Goal: Information Seeking & Learning: Learn about a topic

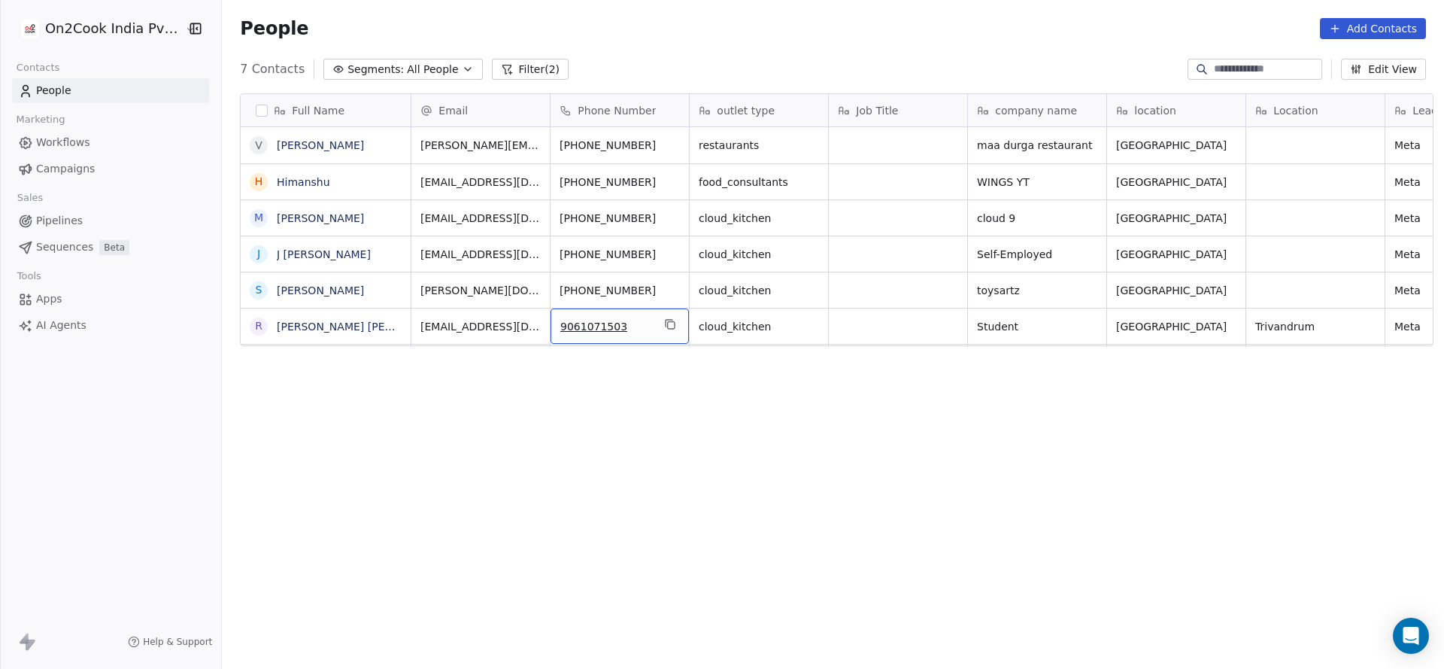
scroll to position [571, 1212]
click at [664, 318] on icon "grid" at bounding box center [670, 324] width 12 height 12
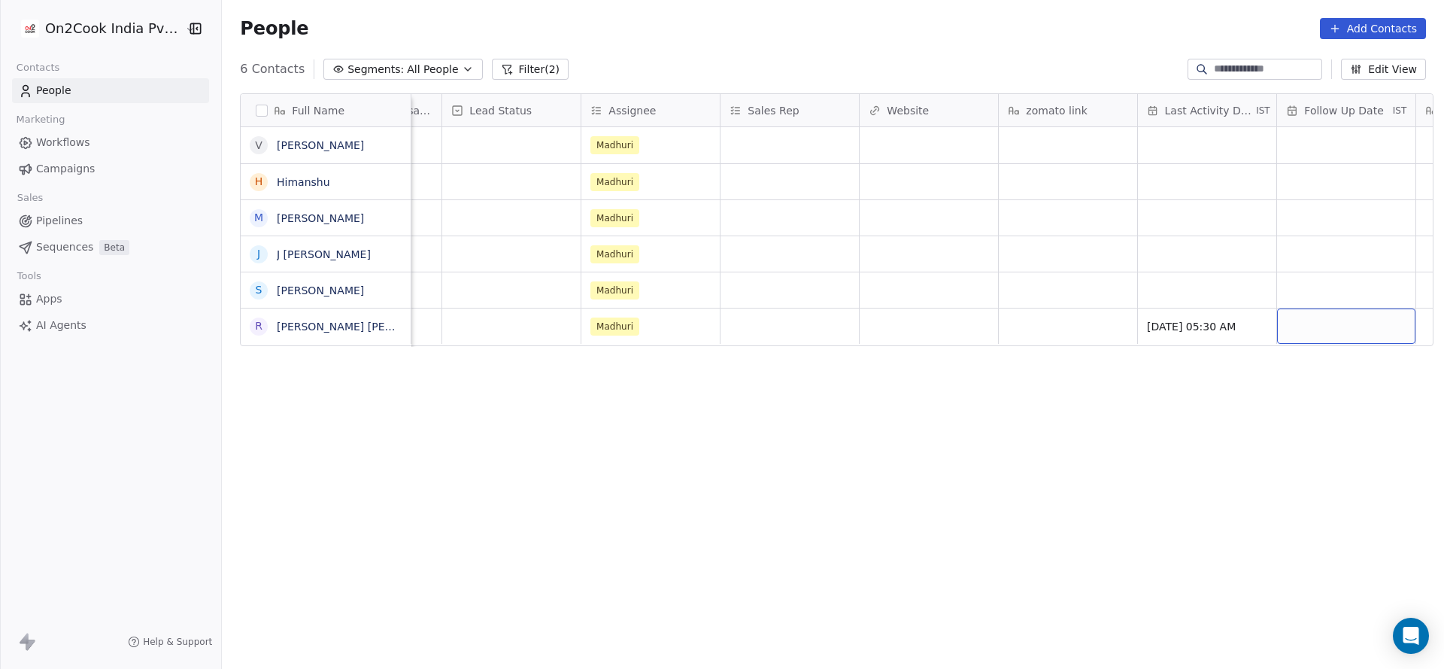
scroll to position [0, 1500]
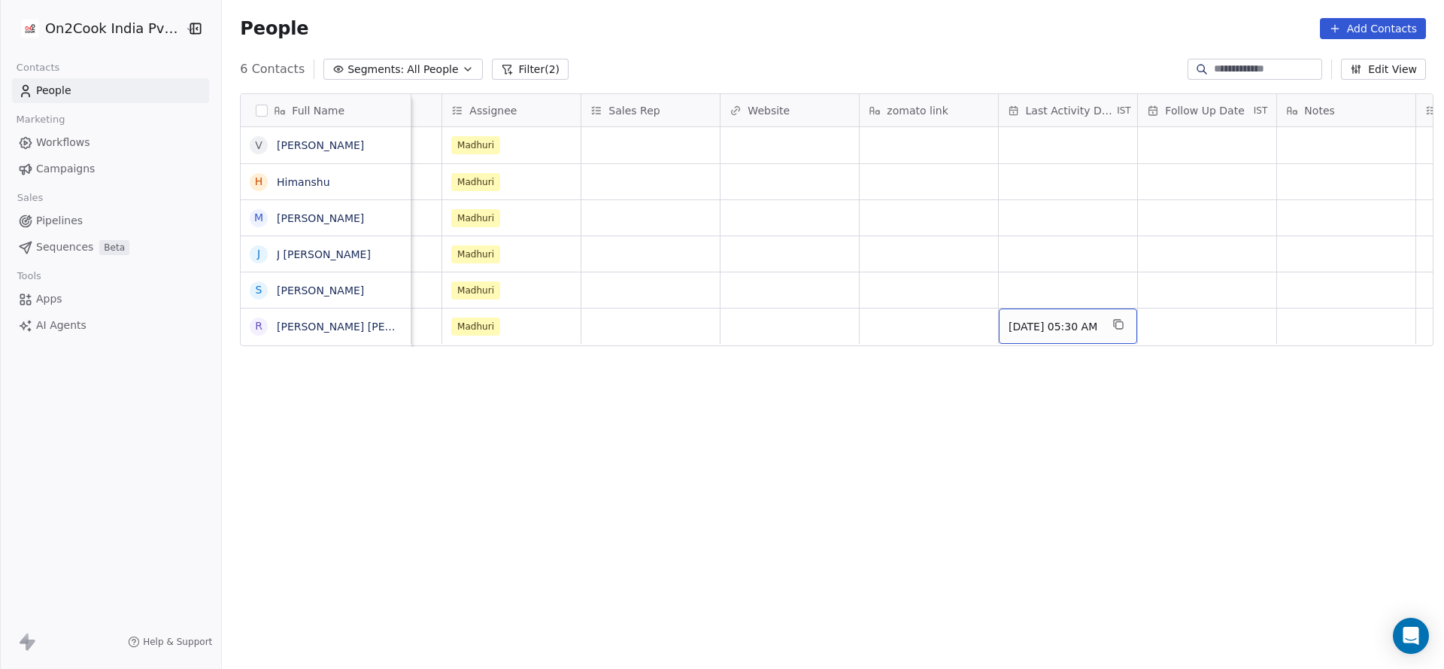
click at [1063, 335] on div "[DATE] 05:30 AM" at bounding box center [1068, 325] width 138 height 35
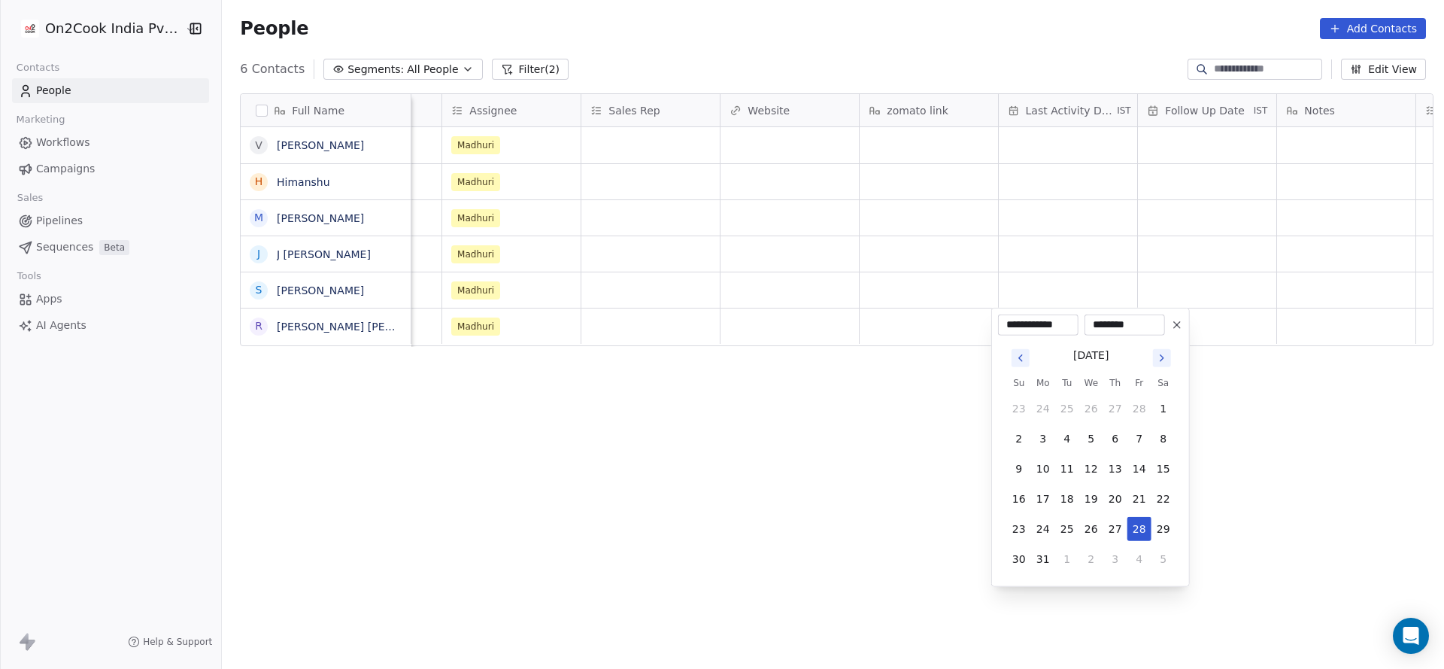
click at [1158, 359] on icon "Go to next month" at bounding box center [1162, 358] width 12 height 12
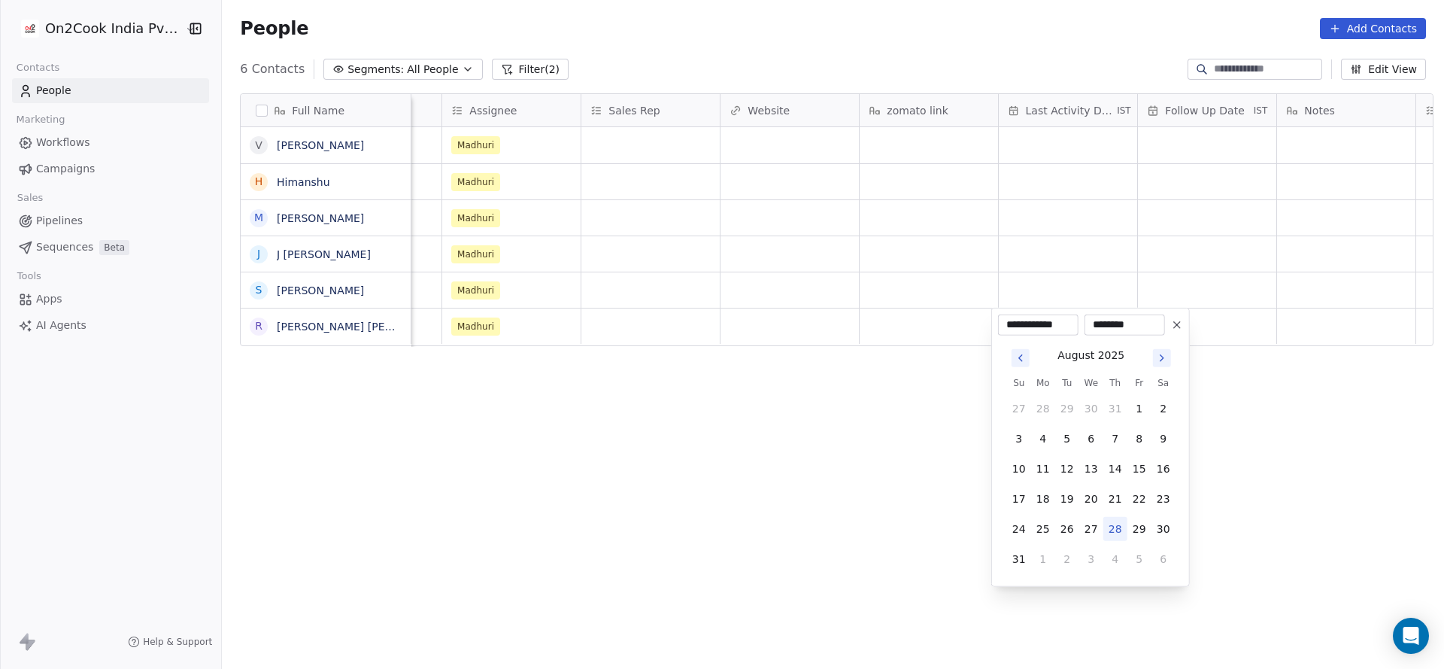
click at [1109, 526] on button "28" at bounding box center [1115, 529] width 24 height 24
type input "**********"
click at [761, 473] on html "**********" at bounding box center [722, 334] width 1444 height 669
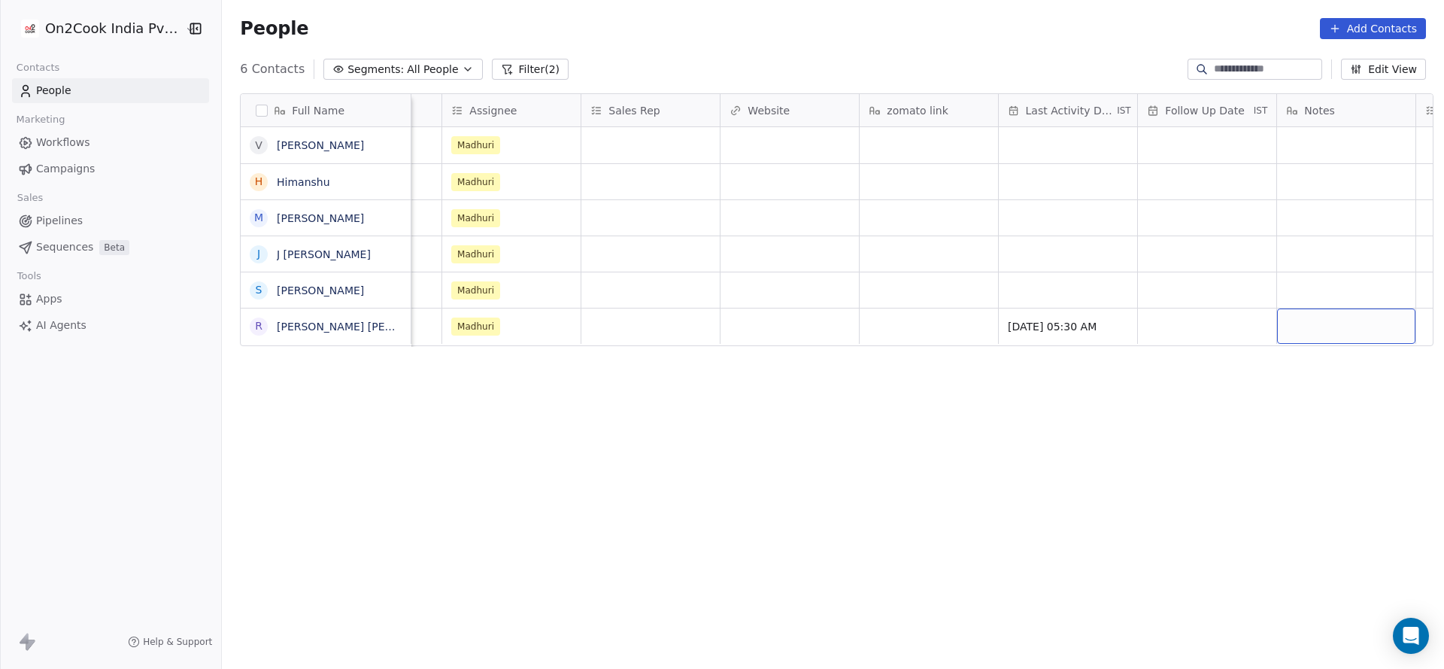
scroll to position [0, 1638]
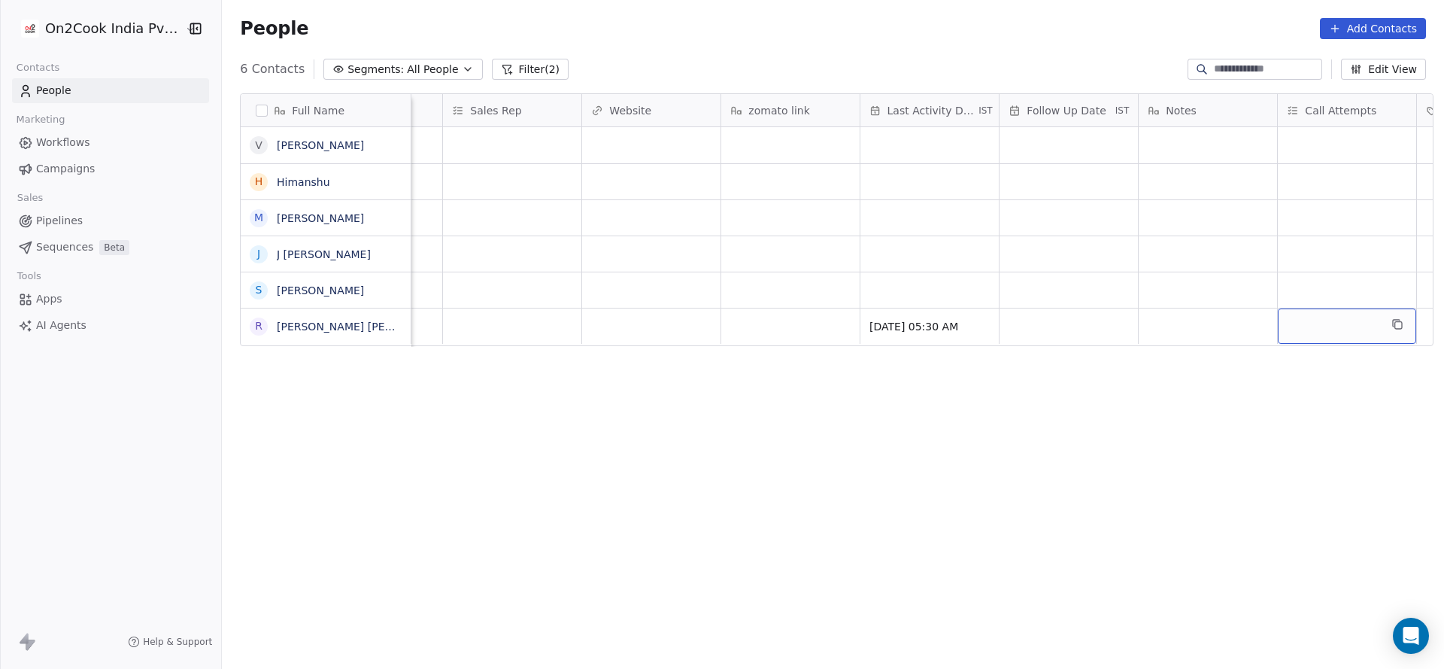
click at [1327, 324] on div "grid" at bounding box center [1347, 325] width 138 height 35
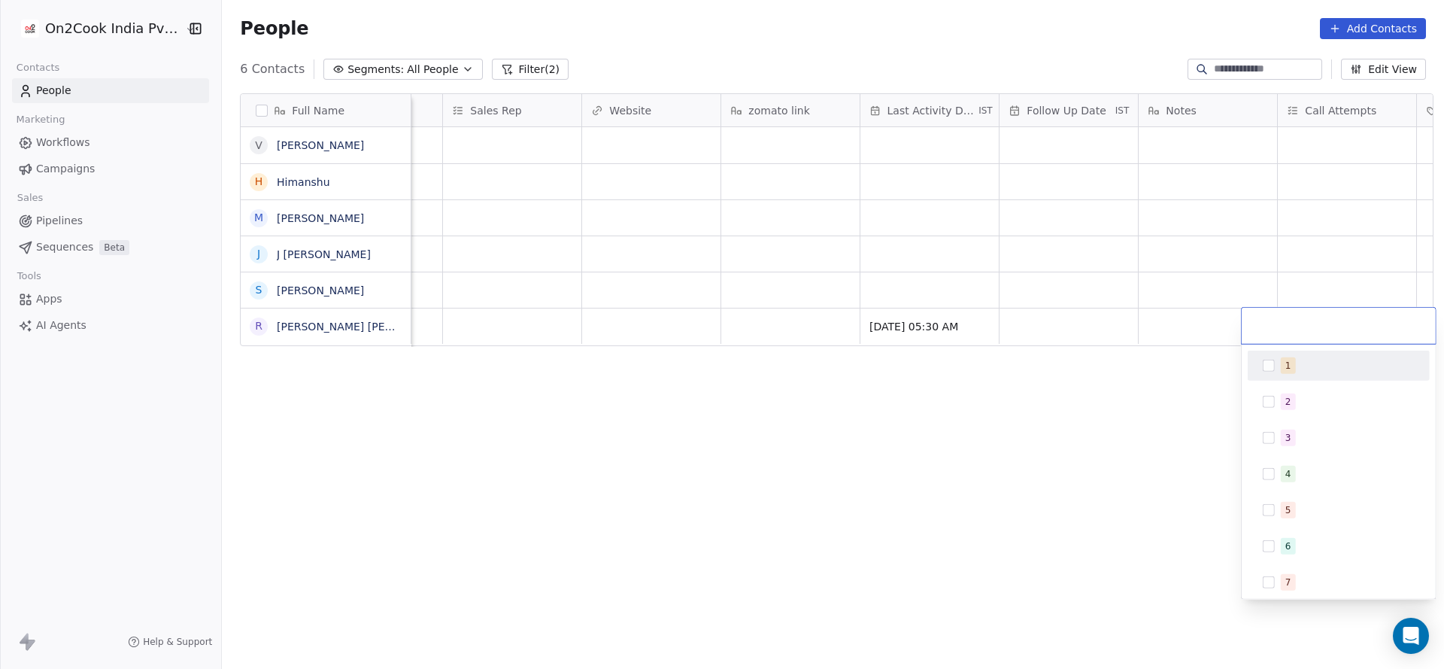
click at [1293, 359] on div "1" at bounding box center [1348, 365] width 134 height 17
click at [921, 381] on html "On2Cook India Pvt. Ltd. Contacts People Marketing Workflows Campaigns Sales Pip…" at bounding box center [722, 334] width 1444 height 669
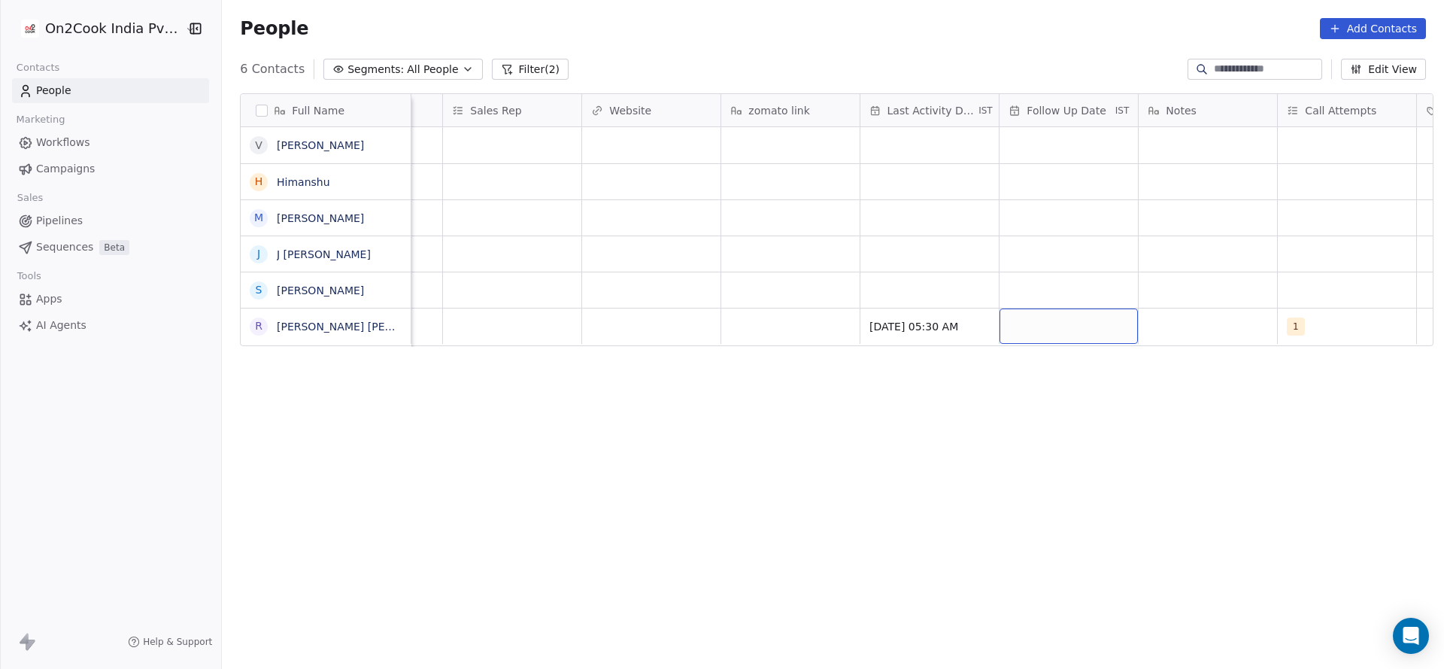
click at [1036, 323] on div "grid" at bounding box center [1069, 325] width 138 height 35
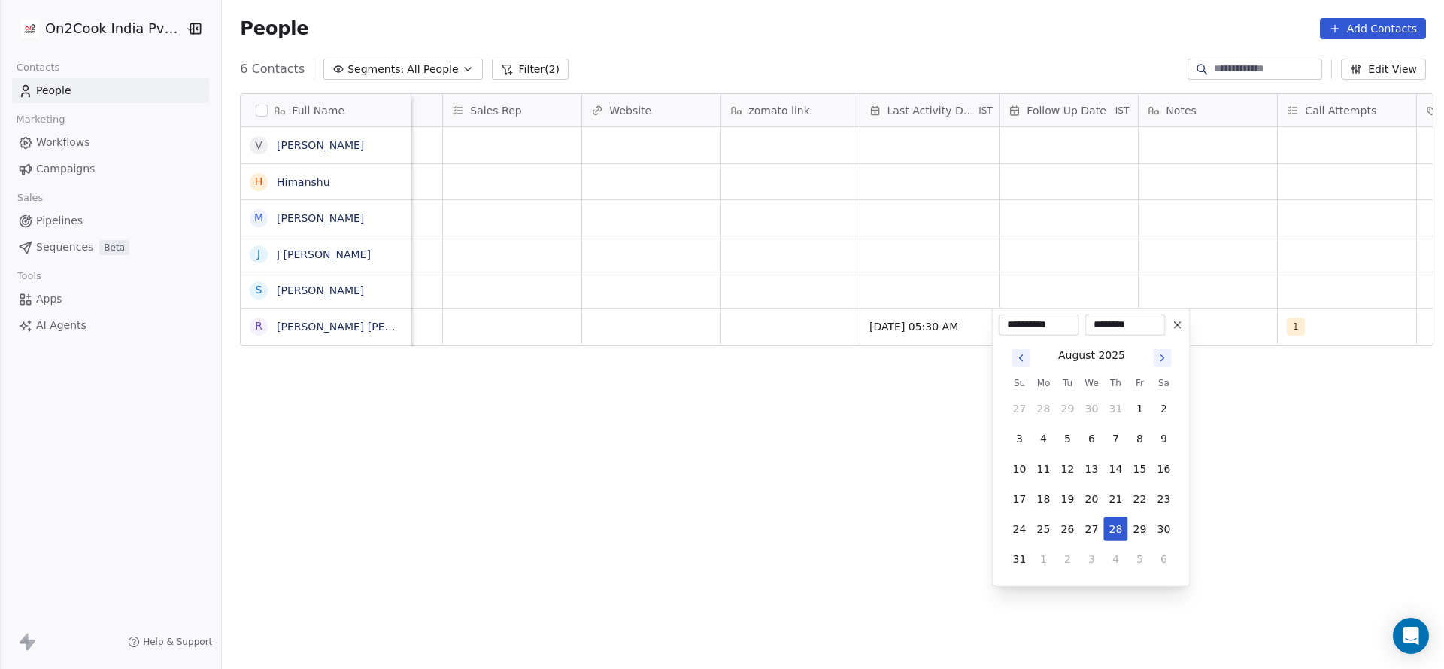
click at [1161, 357] on icon "Go to next month" at bounding box center [1163, 358] width 12 height 12
click at [1009, 357] on div "December 2025" at bounding box center [1092, 353] width 168 height 19
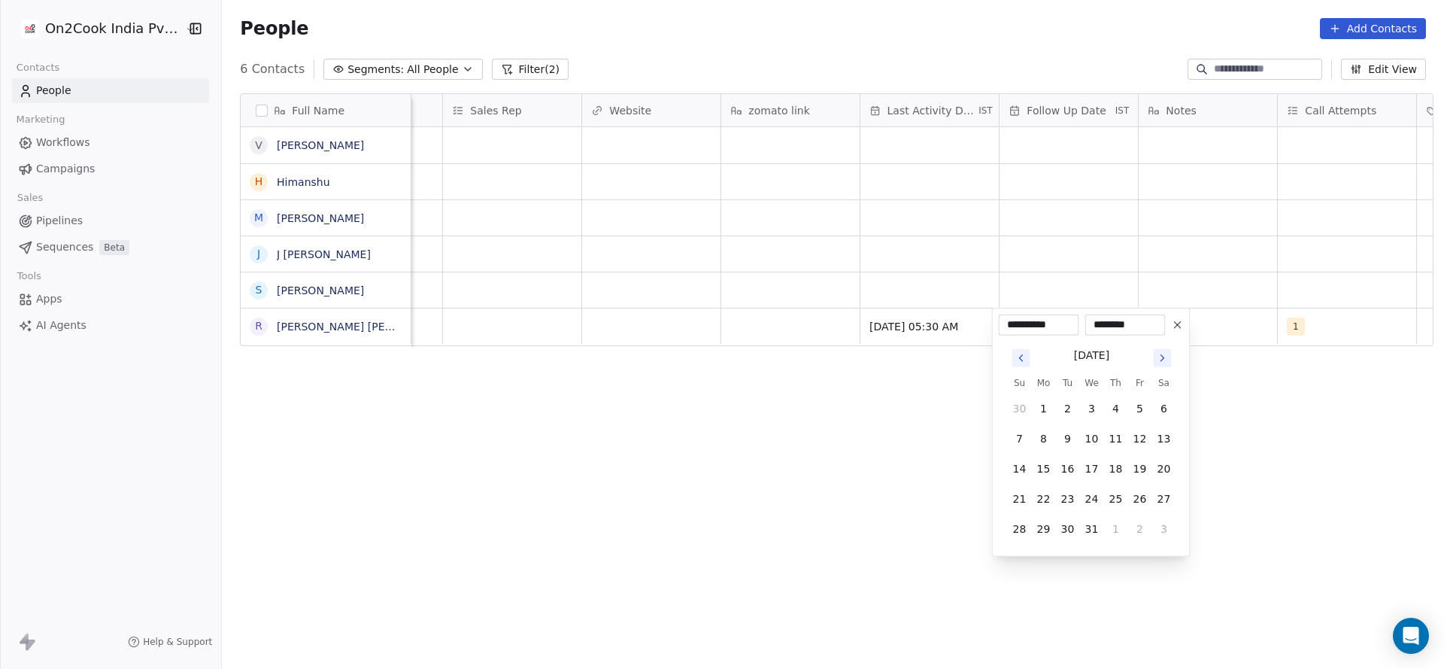
click at [1020, 354] on icon "Go to previous month" at bounding box center [1021, 358] width 12 height 12
click at [1069, 440] on button "9" at bounding box center [1068, 438] width 24 height 24
type input "**********"
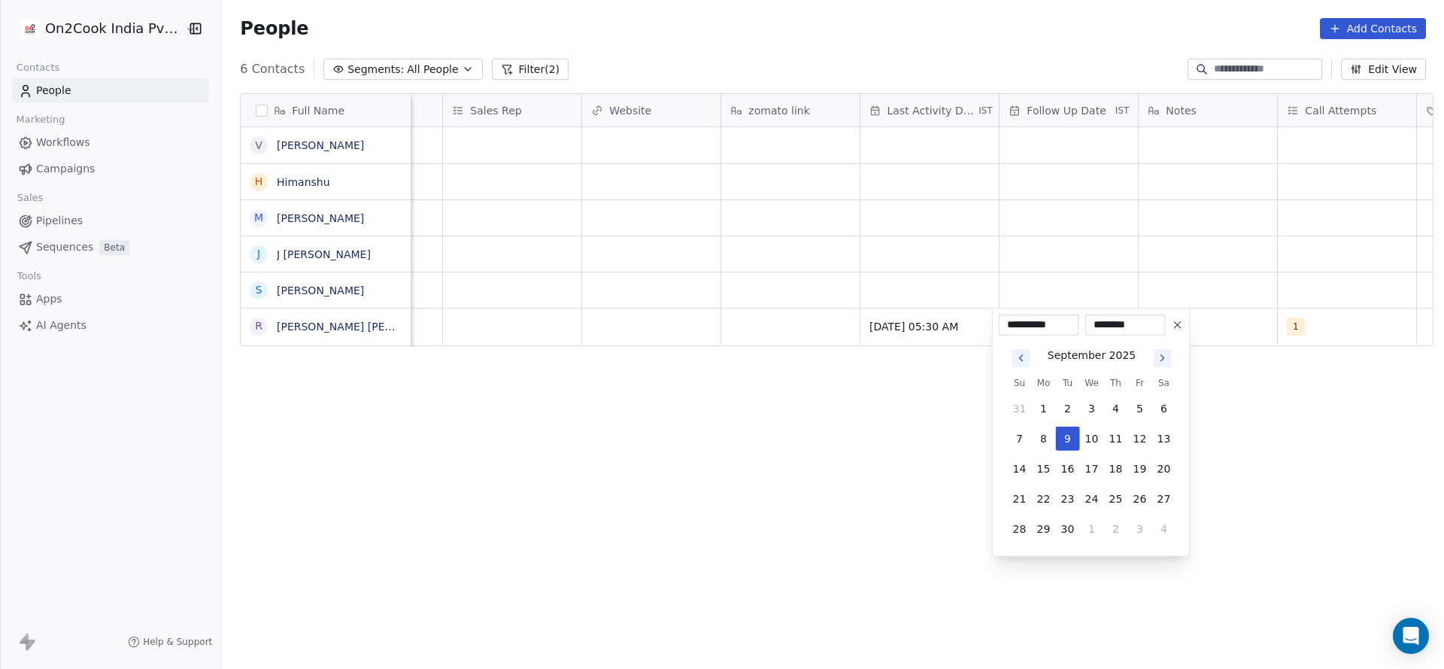
click at [724, 323] on html "**********" at bounding box center [722, 334] width 1444 height 669
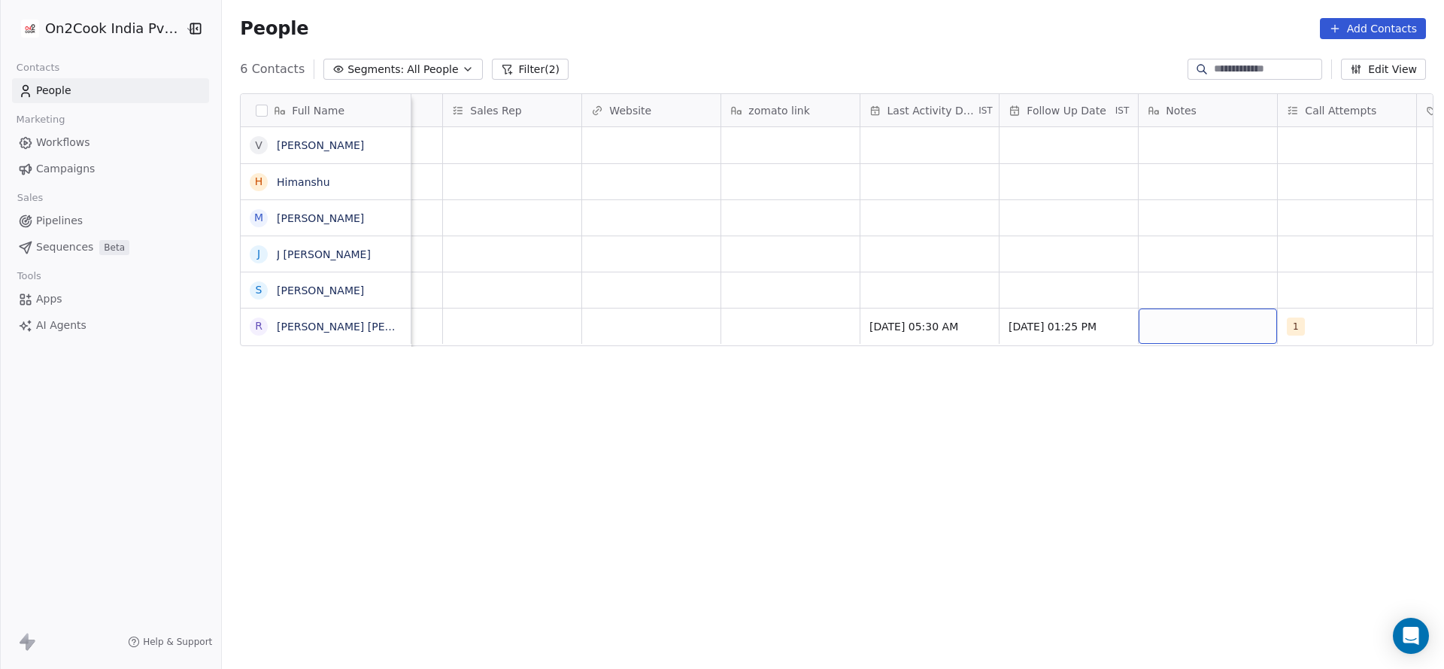
click at [1194, 320] on div "grid" at bounding box center [1208, 325] width 138 height 35
type textarea "**********"
click at [751, 323] on html "**********" at bounding box center [722, 334] width 1444 height 669
type textarea "*********"
click at [715, 341] on textarea "*********" at bounding box center [782, 331] width 137 height 47
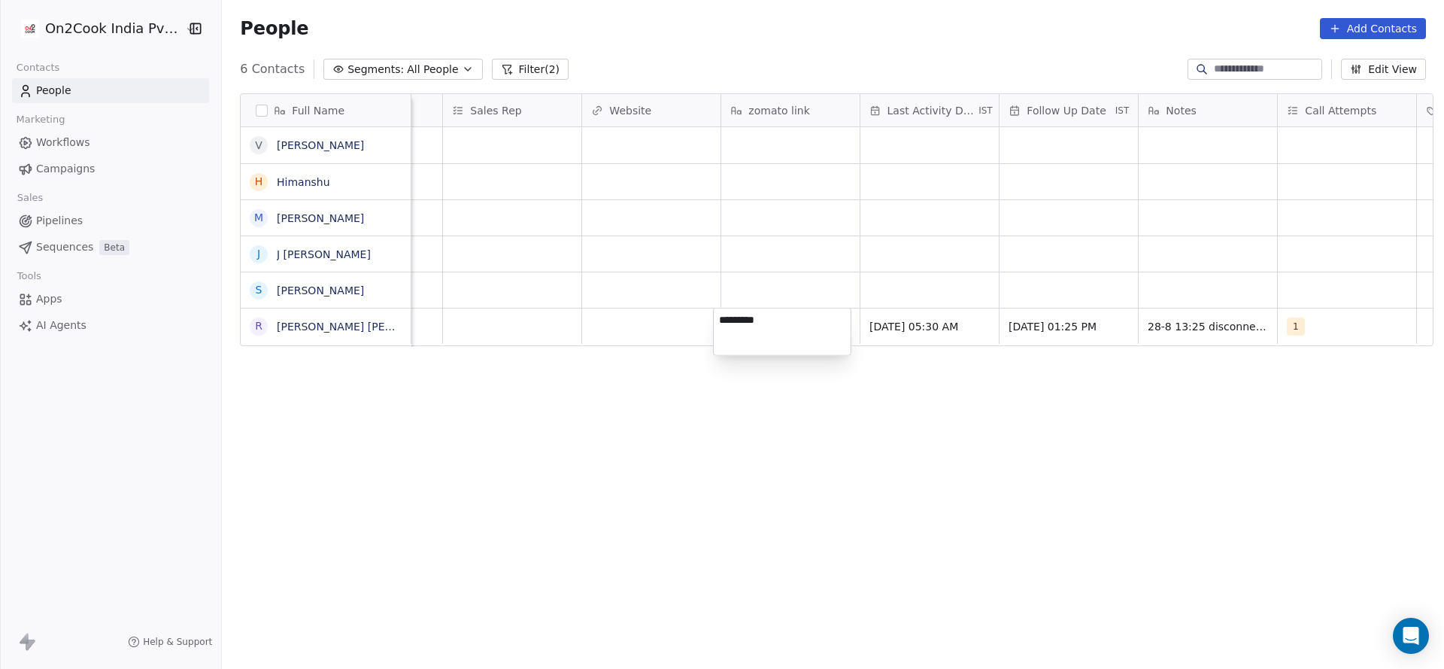
click at [612, 341] on html "On2Cook India Pvt. Ltd. Contacts People Marketing Workflows Campaigns Sales Pip…" at bounding box center [722, 334] width 1444 height 669
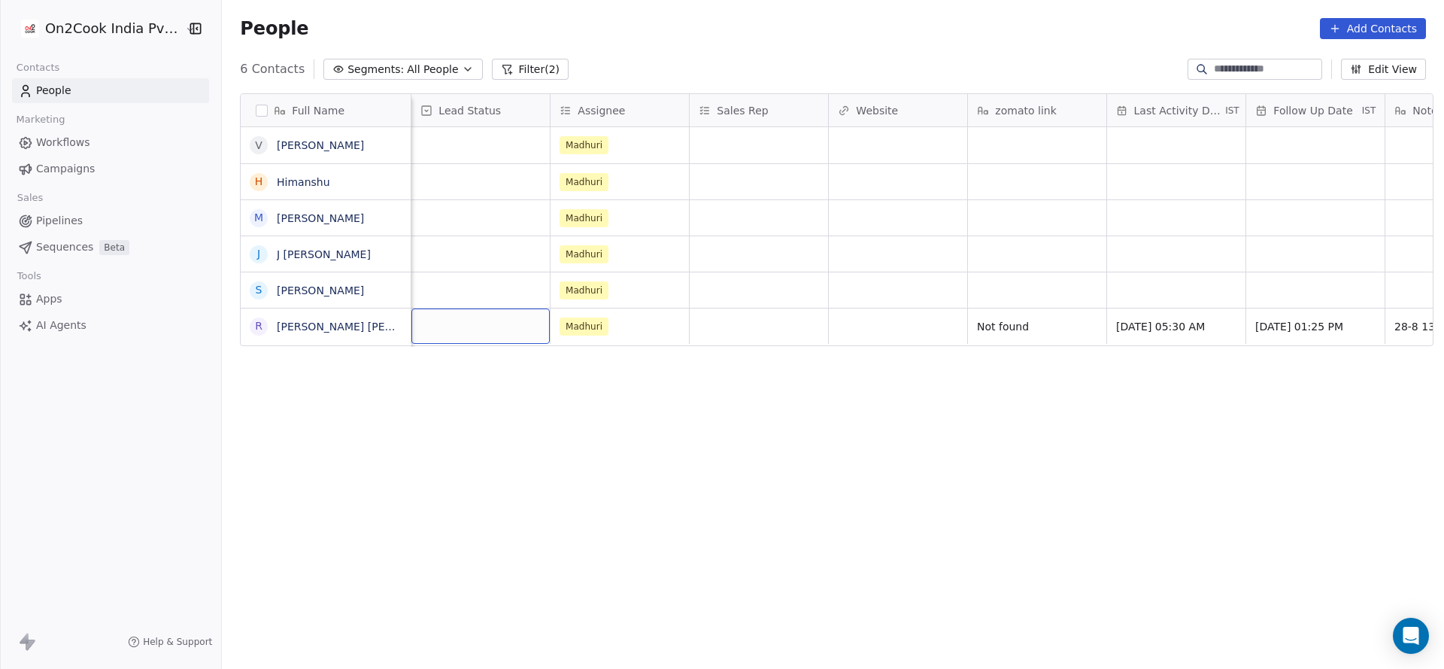
scroll to position [0, 1252]
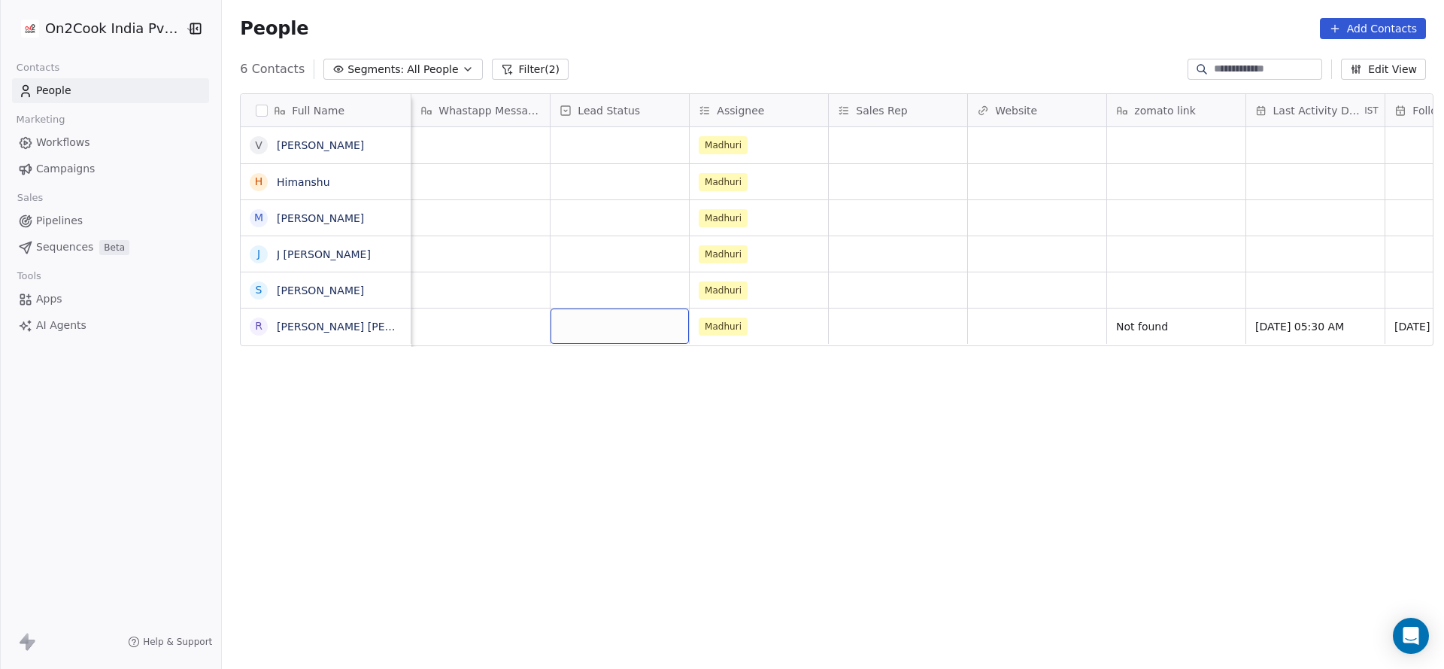
click at [633, 324] on div "grid" at bounding box center [620, 325] width 138 height 35
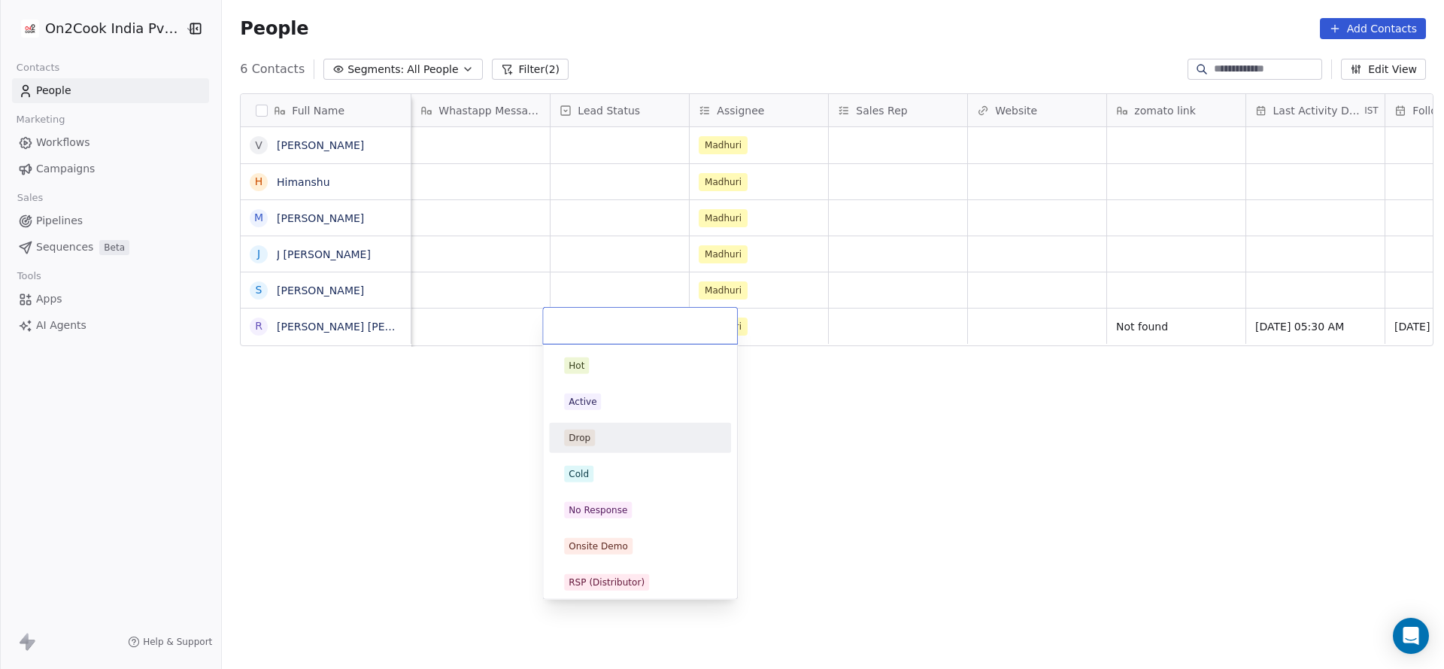
scroll to position [226, 0]
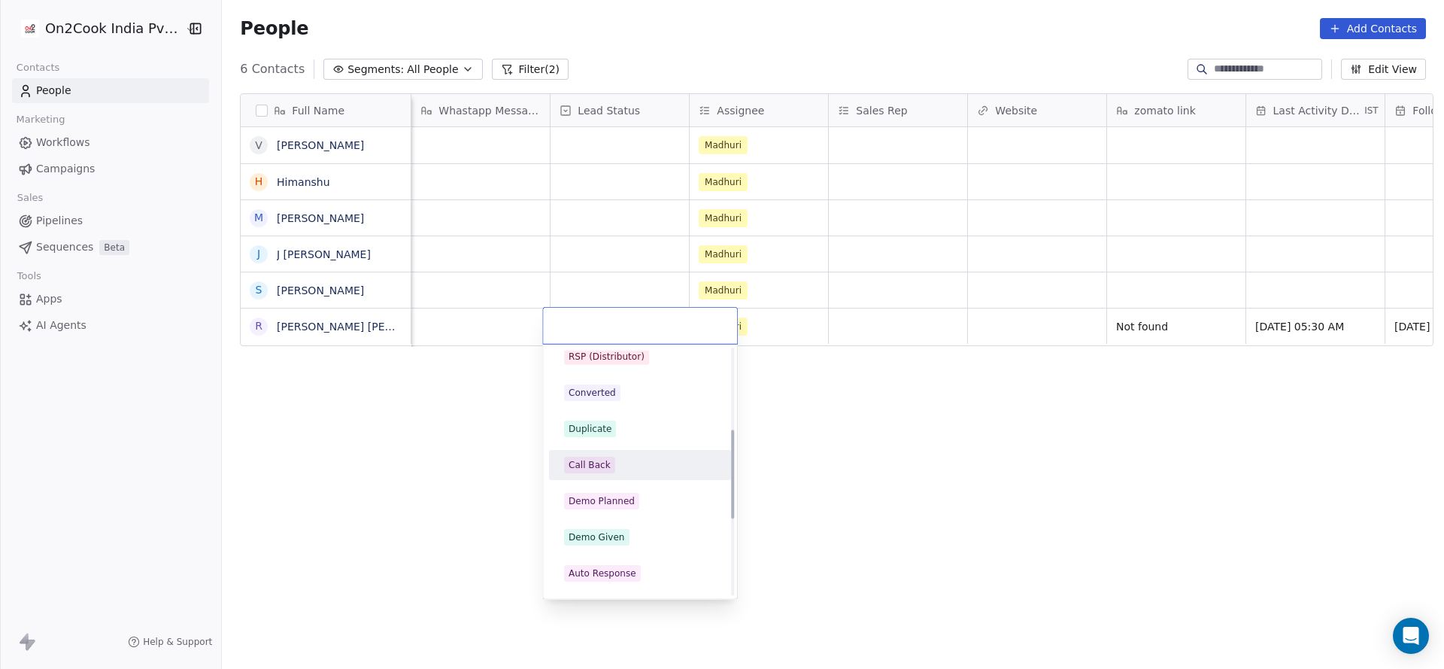
click at [593, 460] on div "Call Back" at bounding box center [590, 465] width 42 height 14
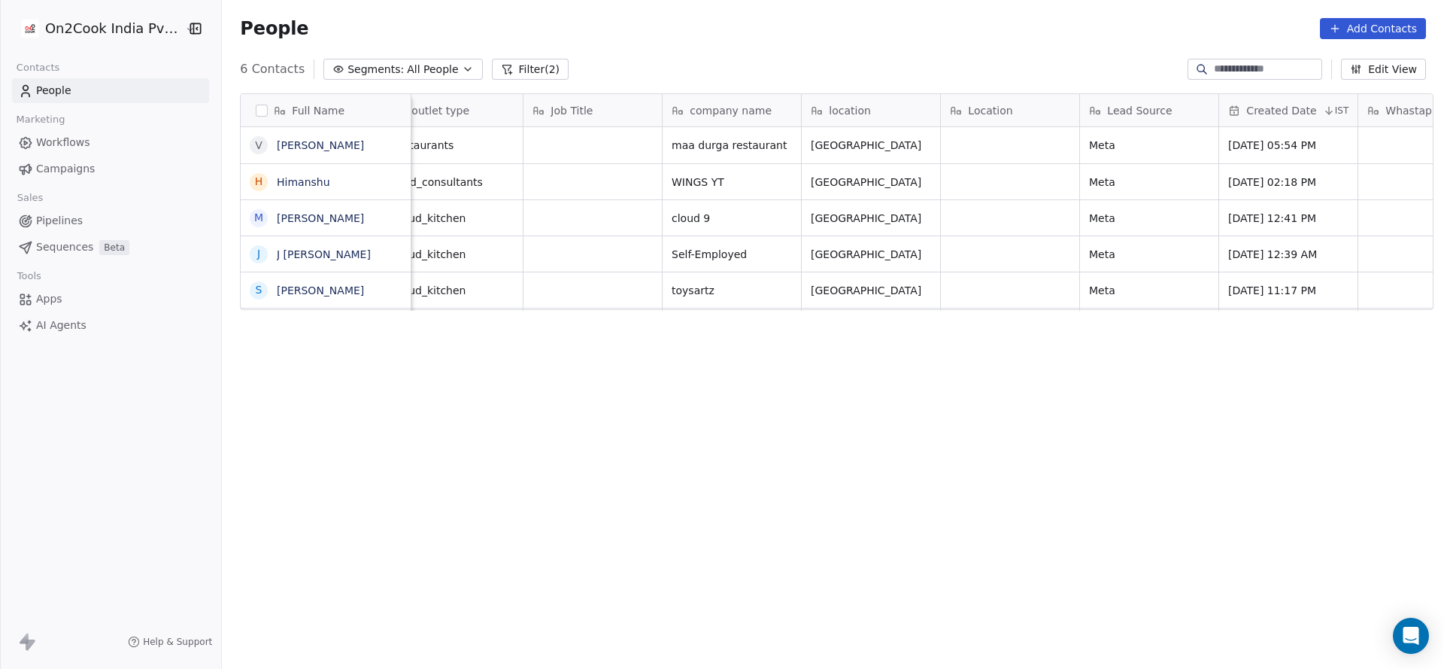
scroll to position [0, 308]
click at [774, 288] on icon "grid" at bounding box center [780, 288] width 12 height 12
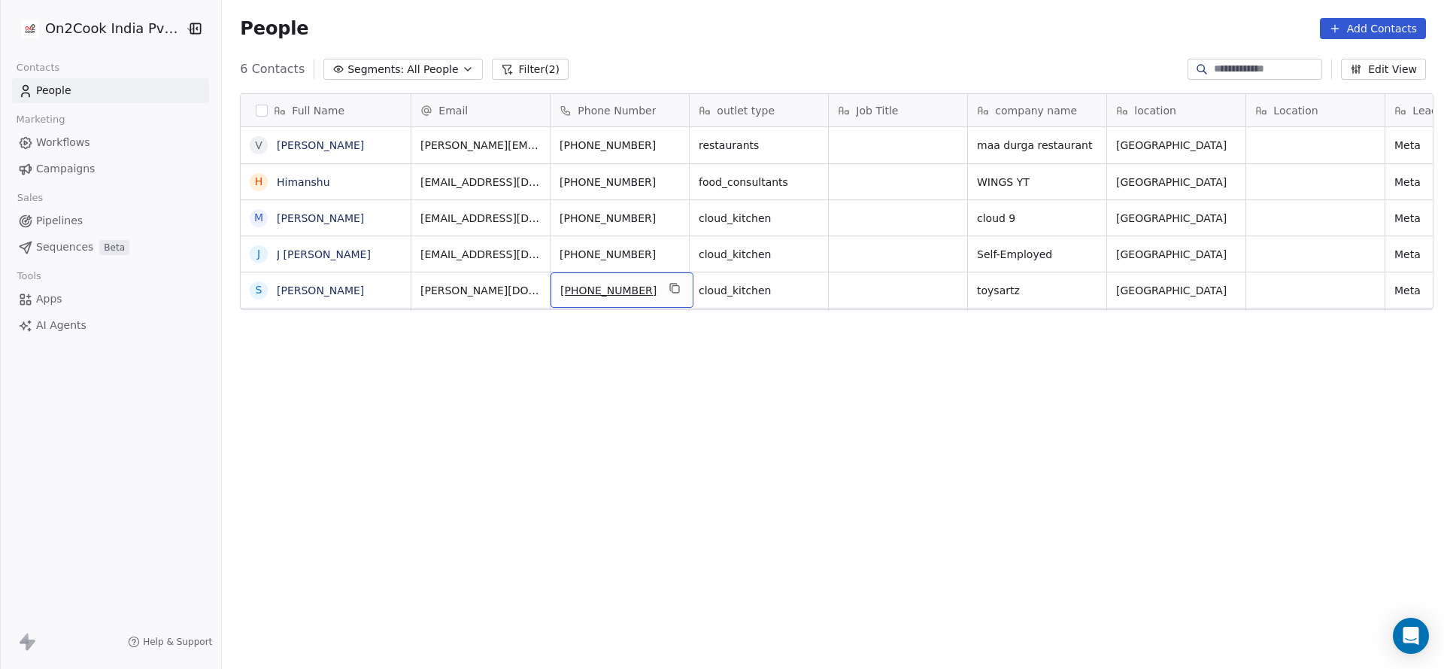
click at [651, 284] on div "+919066243959" at bounding box center [622, 289] width 143 height 35
click at [671, 284] on icon "grid" at bounding box center [674, 287] width 7 height 7
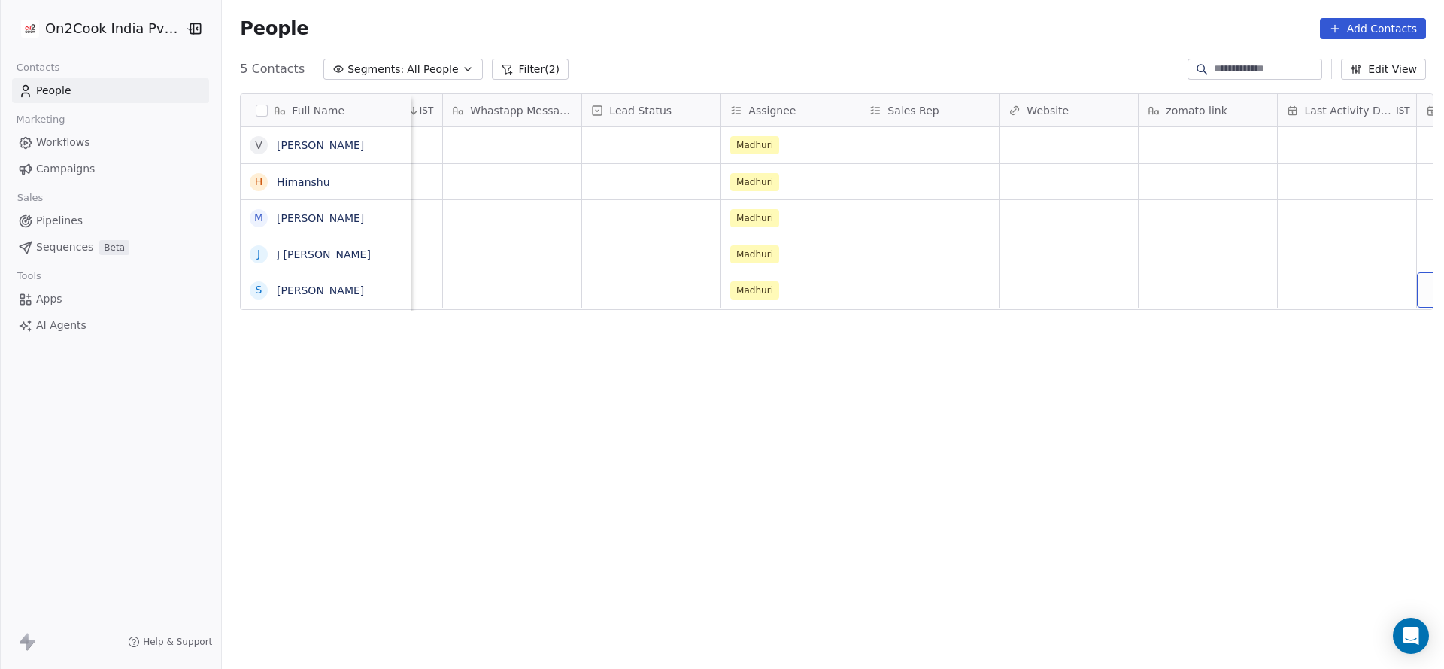
scroll to position [0, 1361]
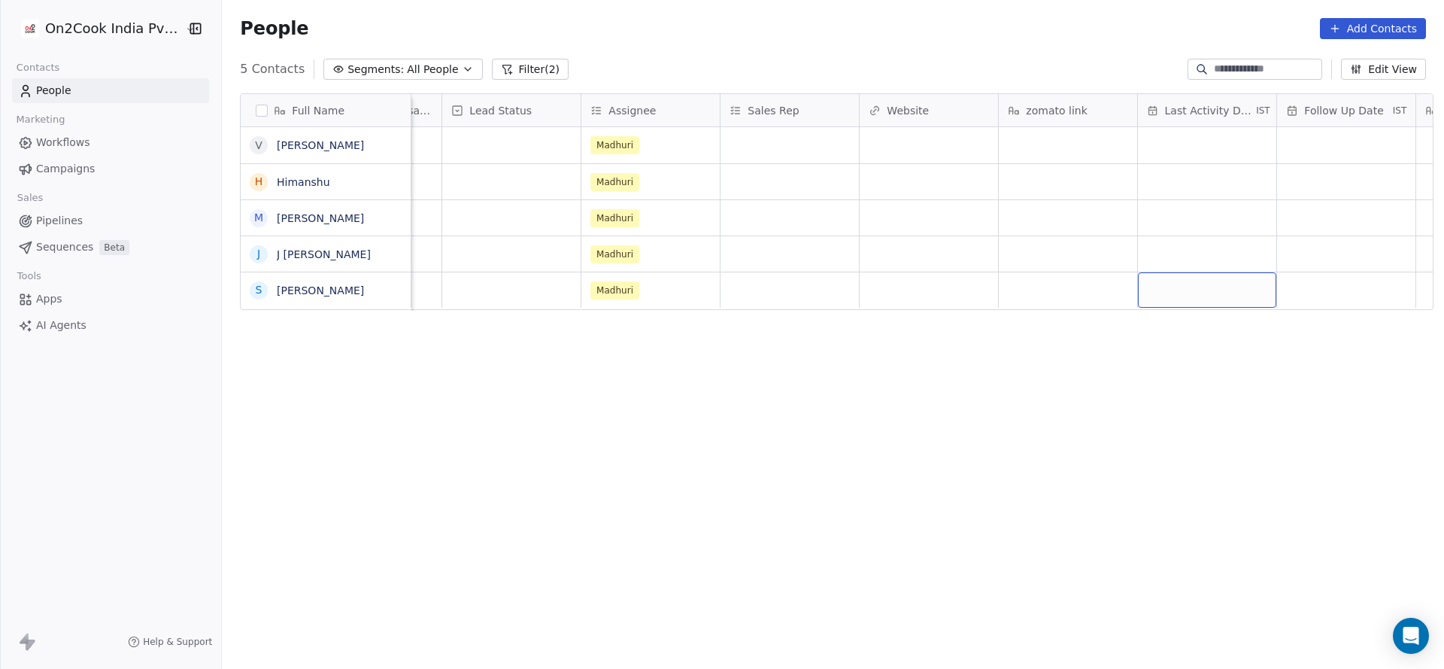
click at [1228, 280] on div "grid" at bounding box center [1207, 289] width 138 height 35
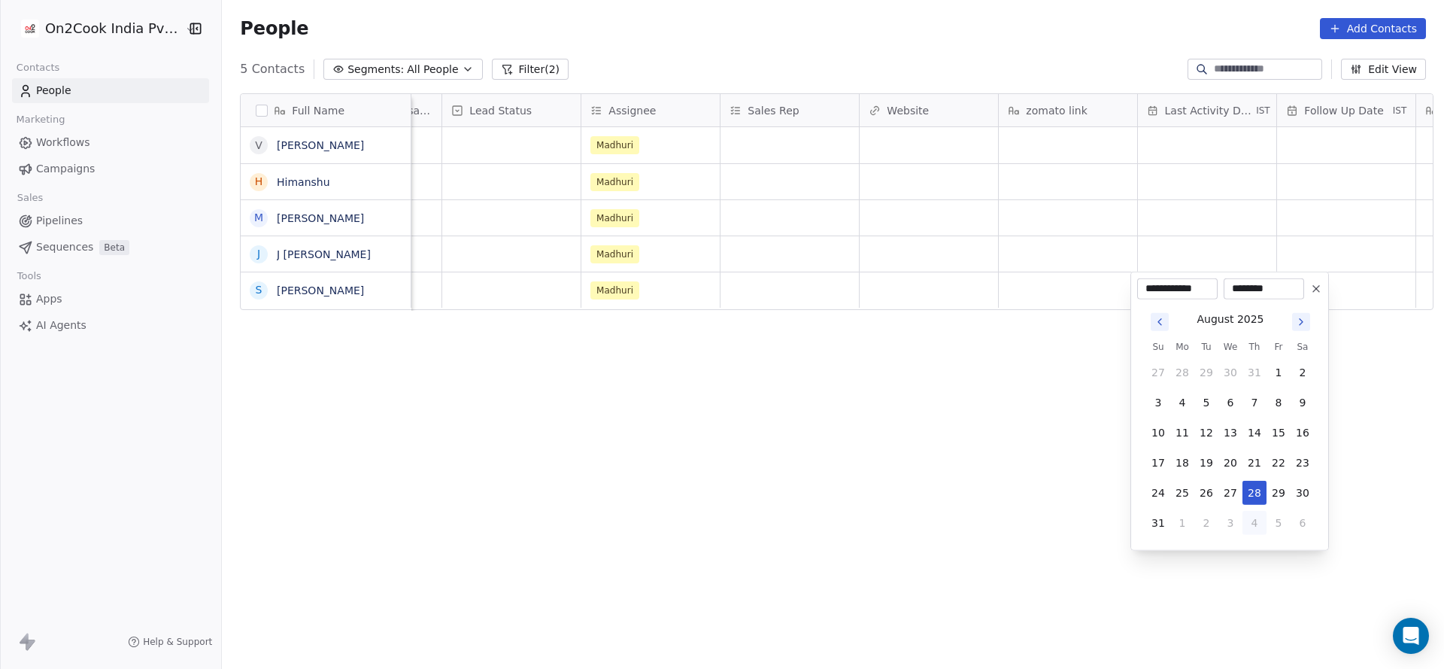
click at [1255, 529] on button "4" at bounding box center [1254, 523] width 24 height 24
click at [1162, 323] on icon "Go to previous month" at bounding box center [1160, 322] width 12 height 12
click at [1268, 496] on button "29" at bounding box center [1279, 493] width 24 height 24
click at [1246, 487] on button "28" at bounding box center [1254, 493] width 24 height 24
type input "**********"
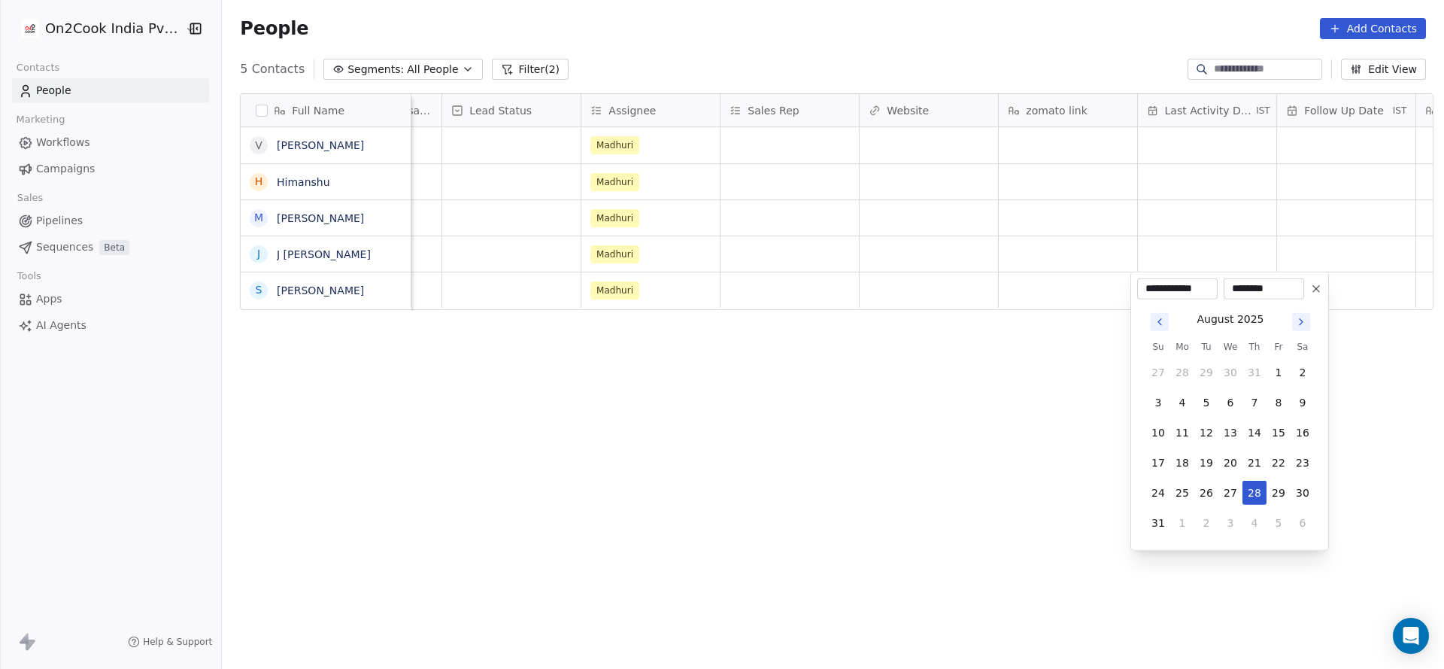
click at [794, 405] on html "**********" at bounding box center [722, 334] width 1444 height 669
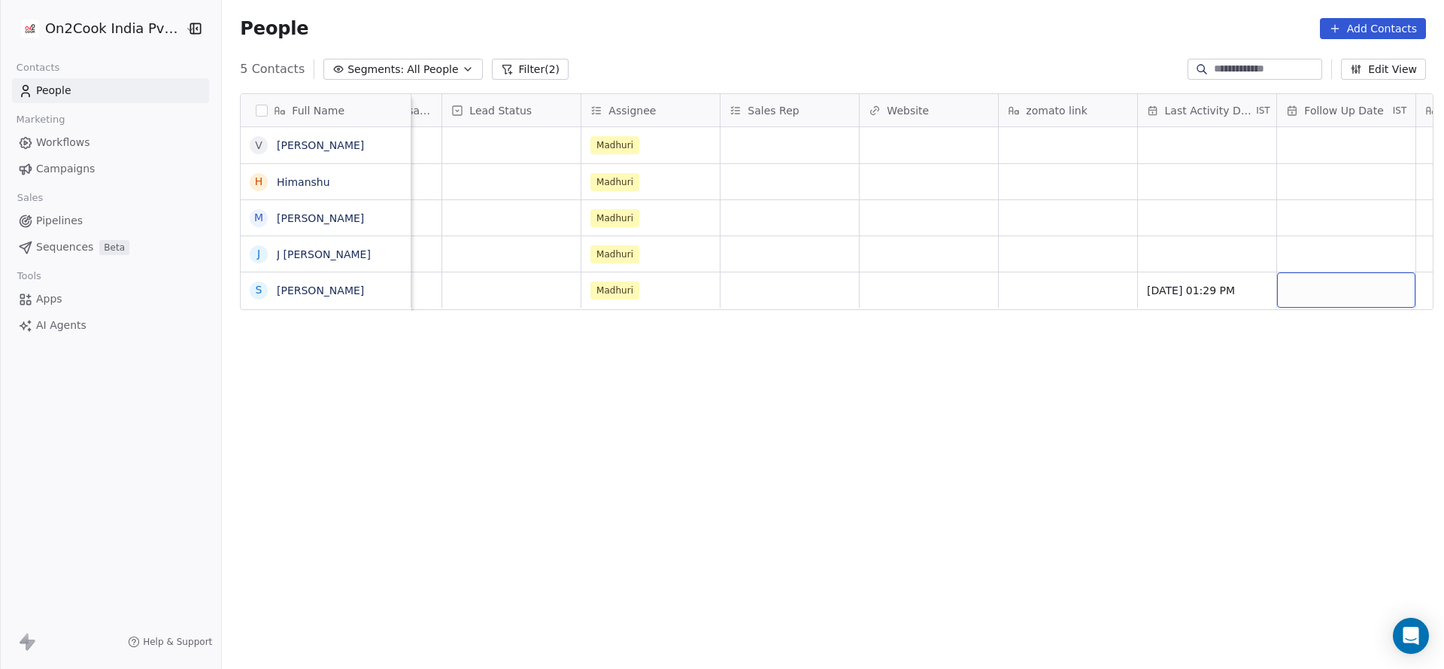
click at [1299, 293] on div "grid" at bounding box center [1346, 289] width 138 height 35
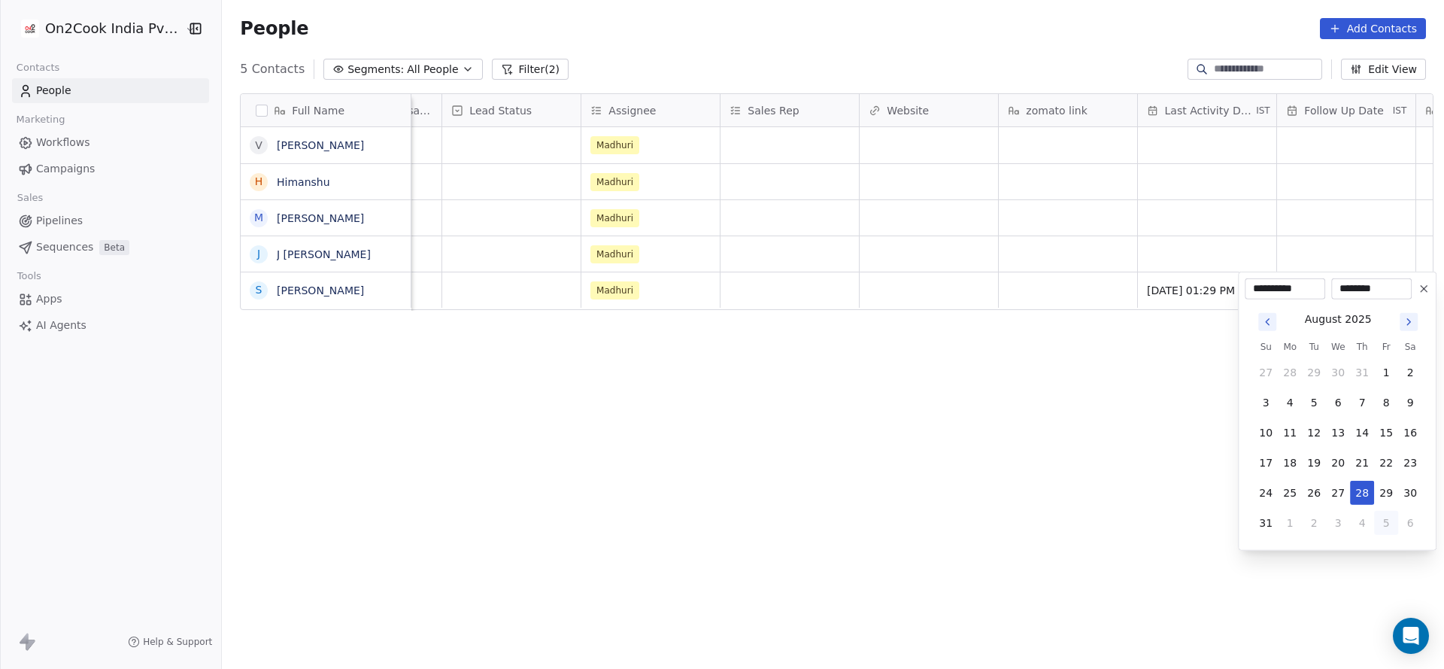
click at [1376, 524] on button "5" at bounding box center [1386, 523] width 24 height 24
click at [1315, 407] on button "9" at bounding box center [1314, 402] width 24 height 24
type input "**********"
click at [1047, 377] on html "**********" at bounding box center [722, 334] width 1444 height 669
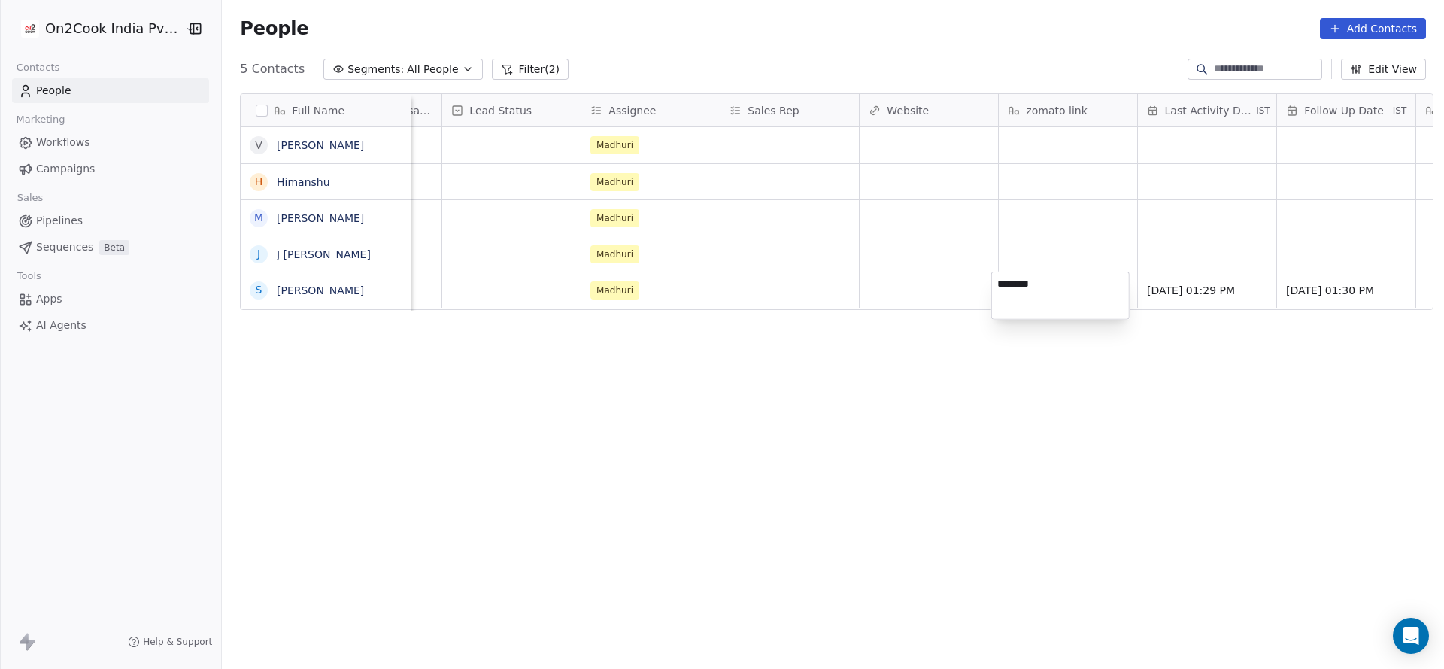
type textarea "*********"
click at [888, 332] on html "On2Cook India Pvt. Ltd. Contacts People Marketing Workflows Campaigns Sales Pip…" at bounding box center [722, 334] width 1444 height 669
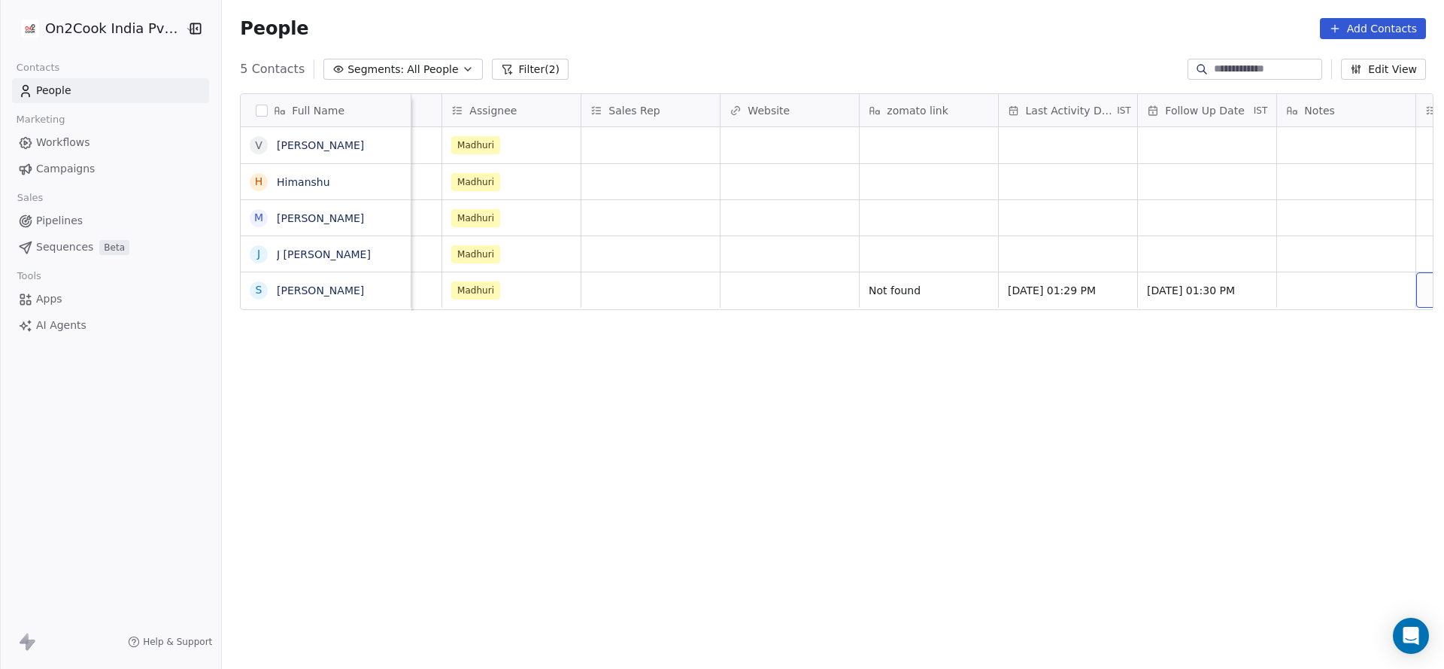
scroll to position [0, 1638]
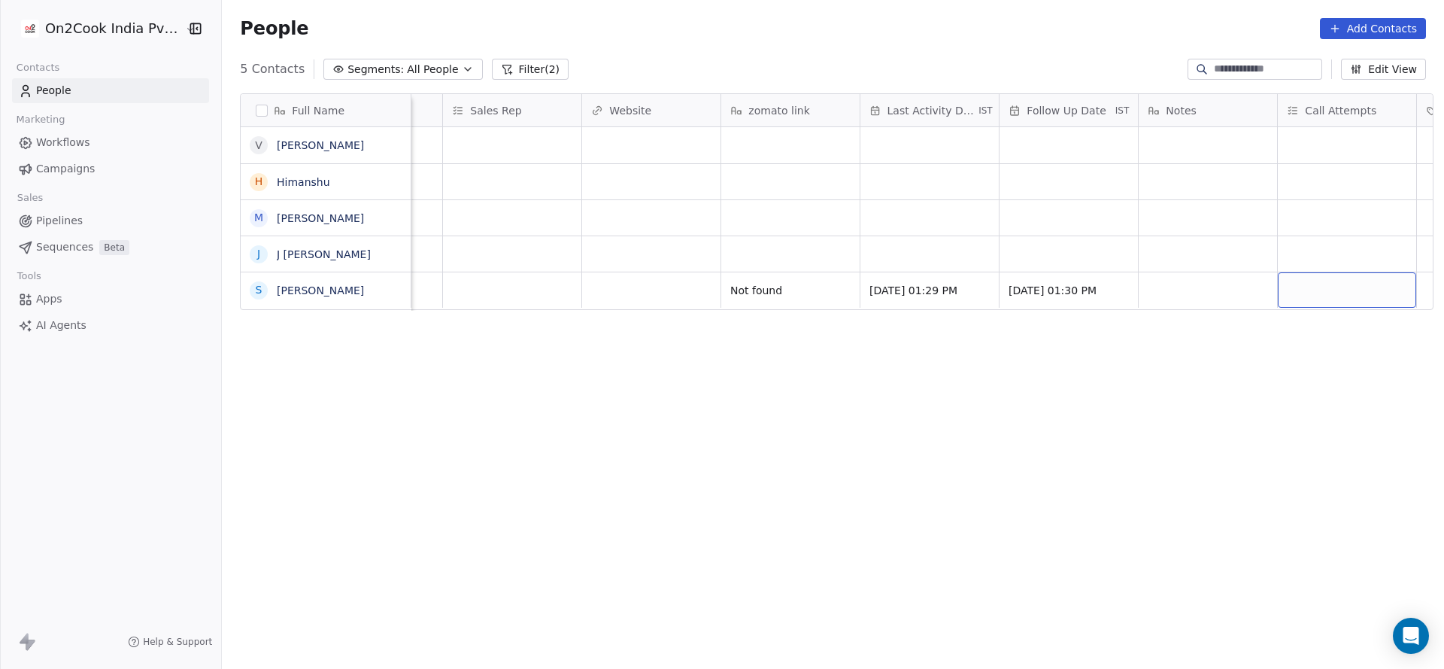
click at [1314, 289] on div "grid" at bounding box center [1347, 289] width 138 height 35
click at [1309, 322] on div "1" at bounding box center [1348, 329] width 134 height 17
click at [1030, 332] on html "On2Cook India Pvt. Ltd. Contacts People Marketing Workflows Campaigns Sales Pip…" at bounding box center [722, 334] width 1444 height 669
click at [1193, 296] on div "grid" at bounding box center [1208, 289] width 138 height 35
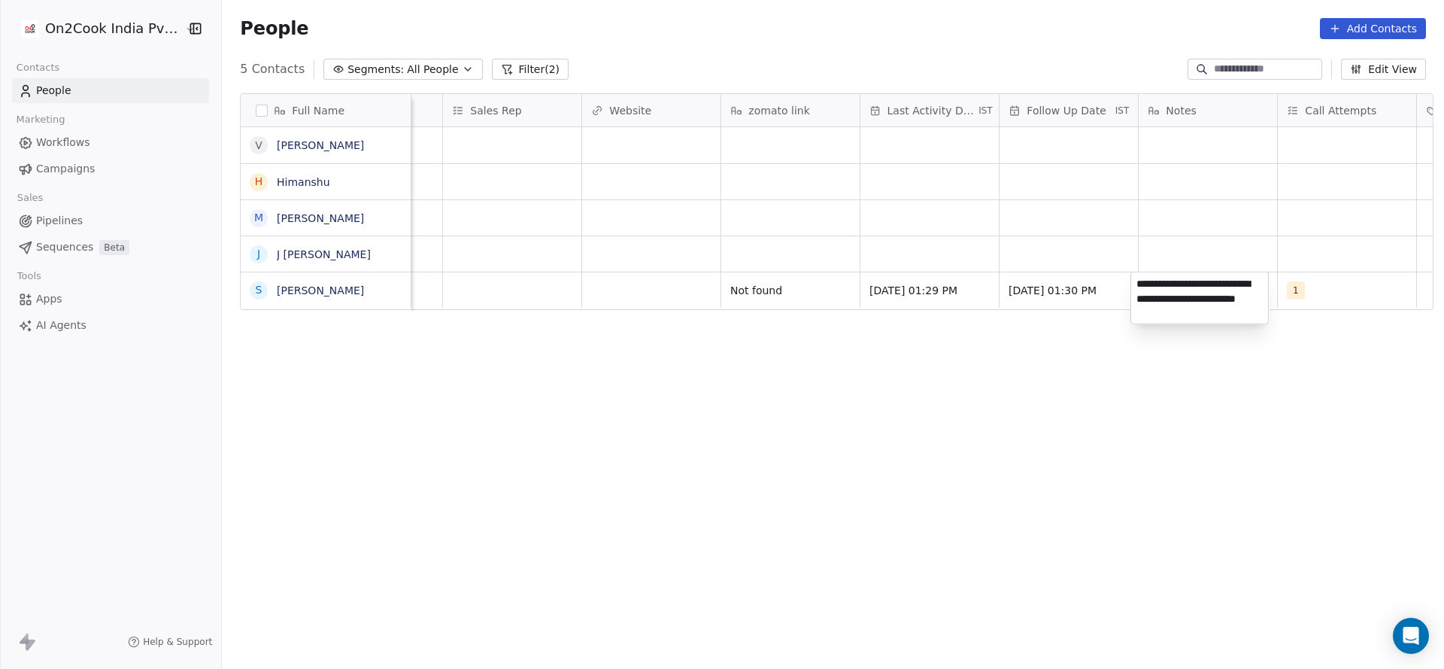
type textarea "**********"
click at [736, 338] on html "**********" at bounding box center [722, 334] width 1444 height 669
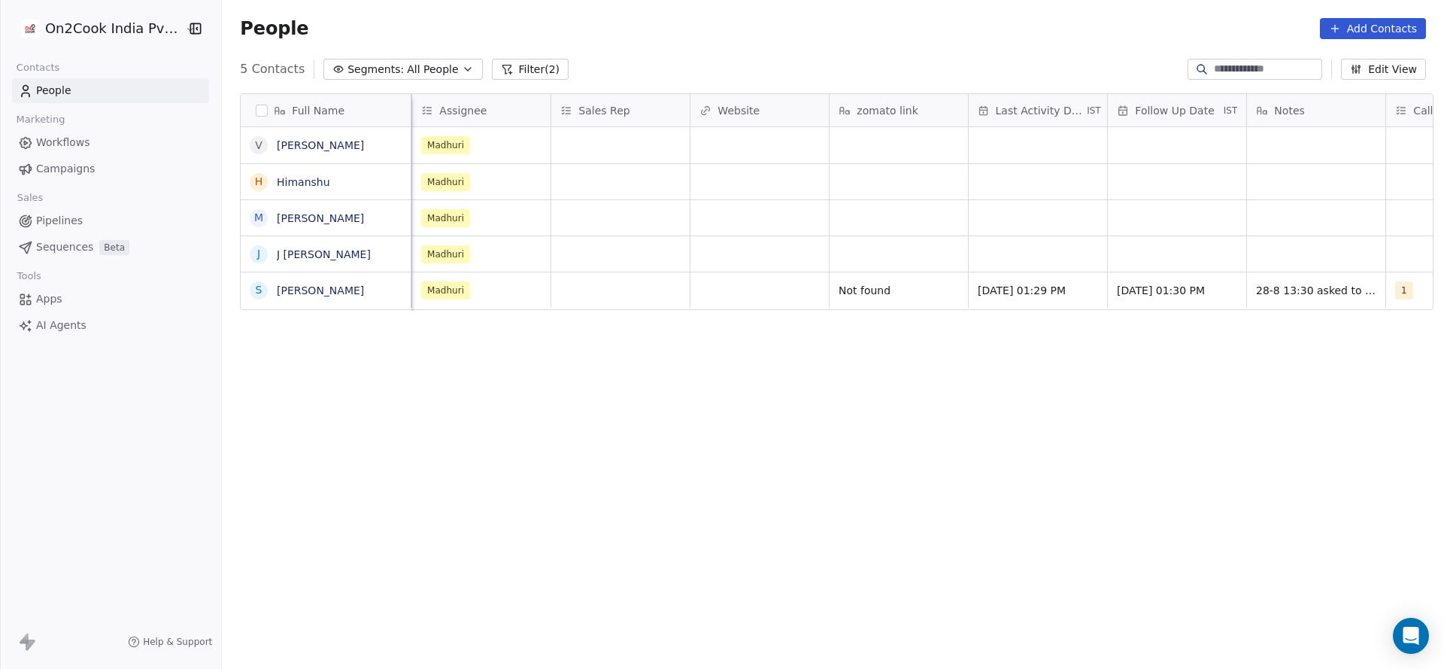
scroll to position [0, 1391]
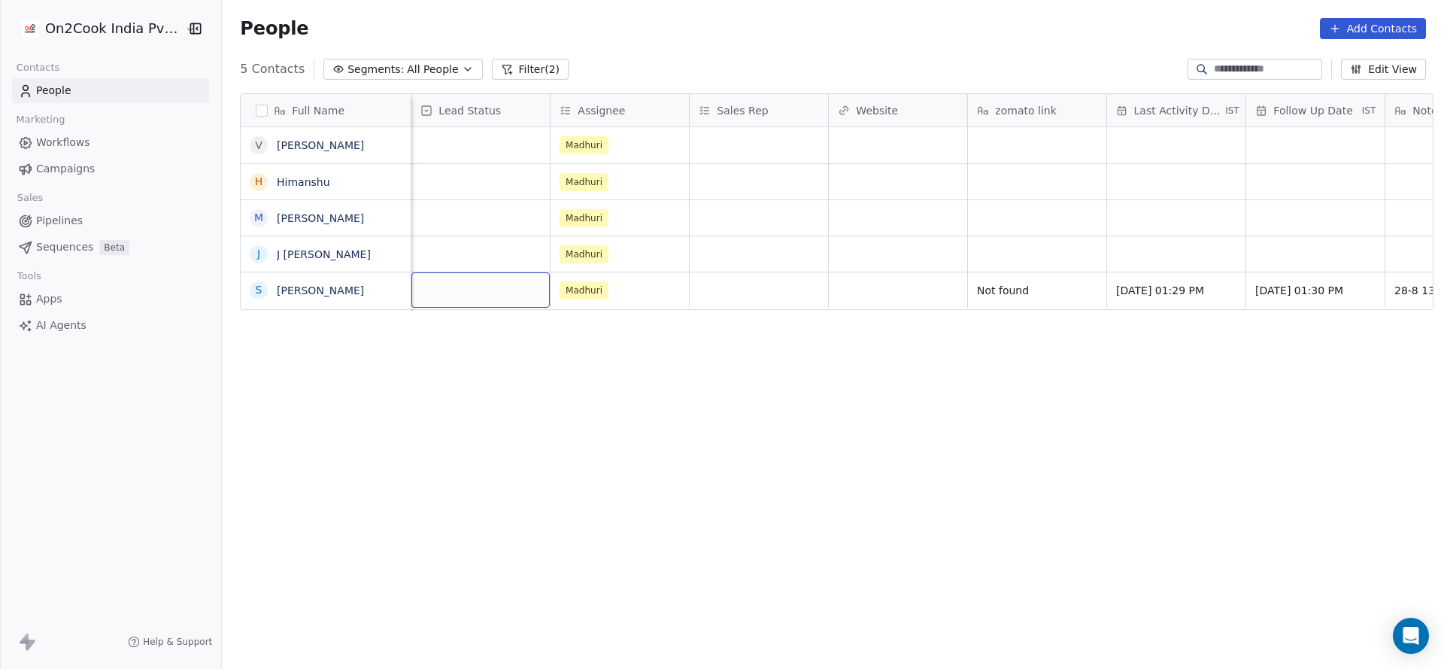
click at [483, 299] on div "grid" at bounding box center [480, 289] width 138 height 35
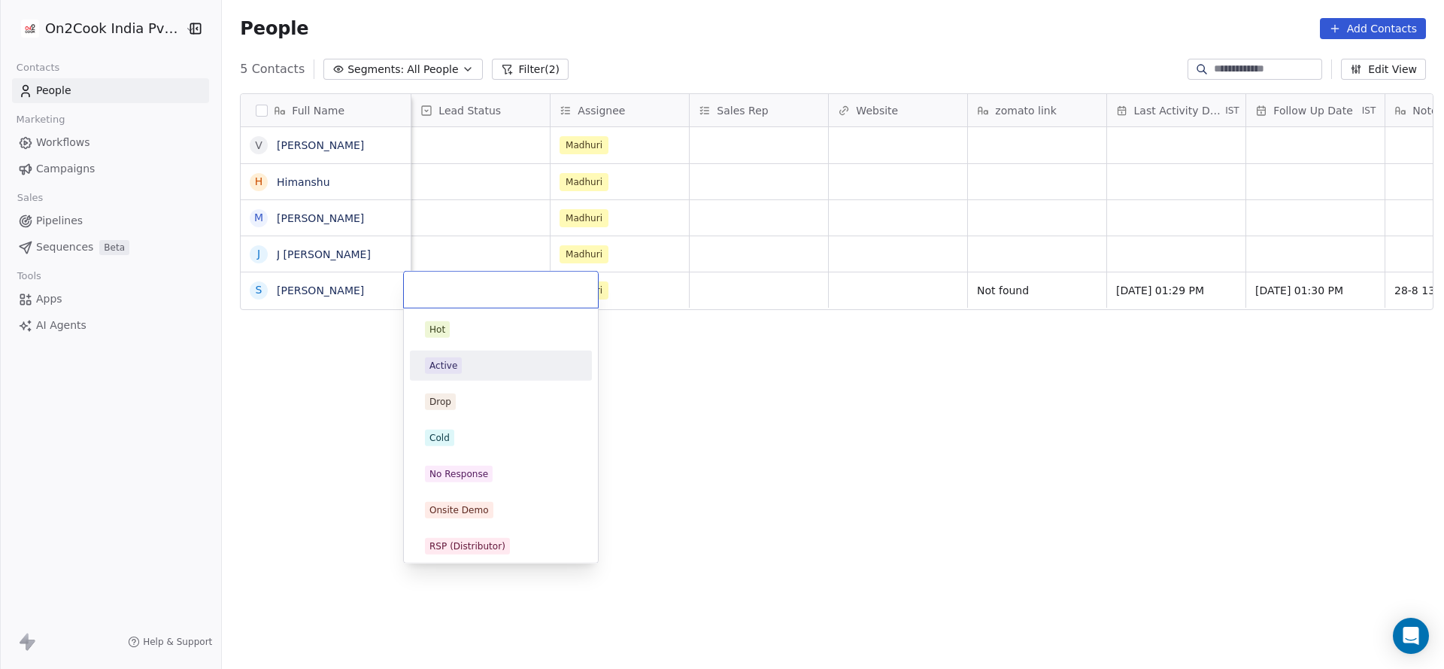
click at [494, 370] on div "Active" at bounding box center [501, 365] width 152 height 17
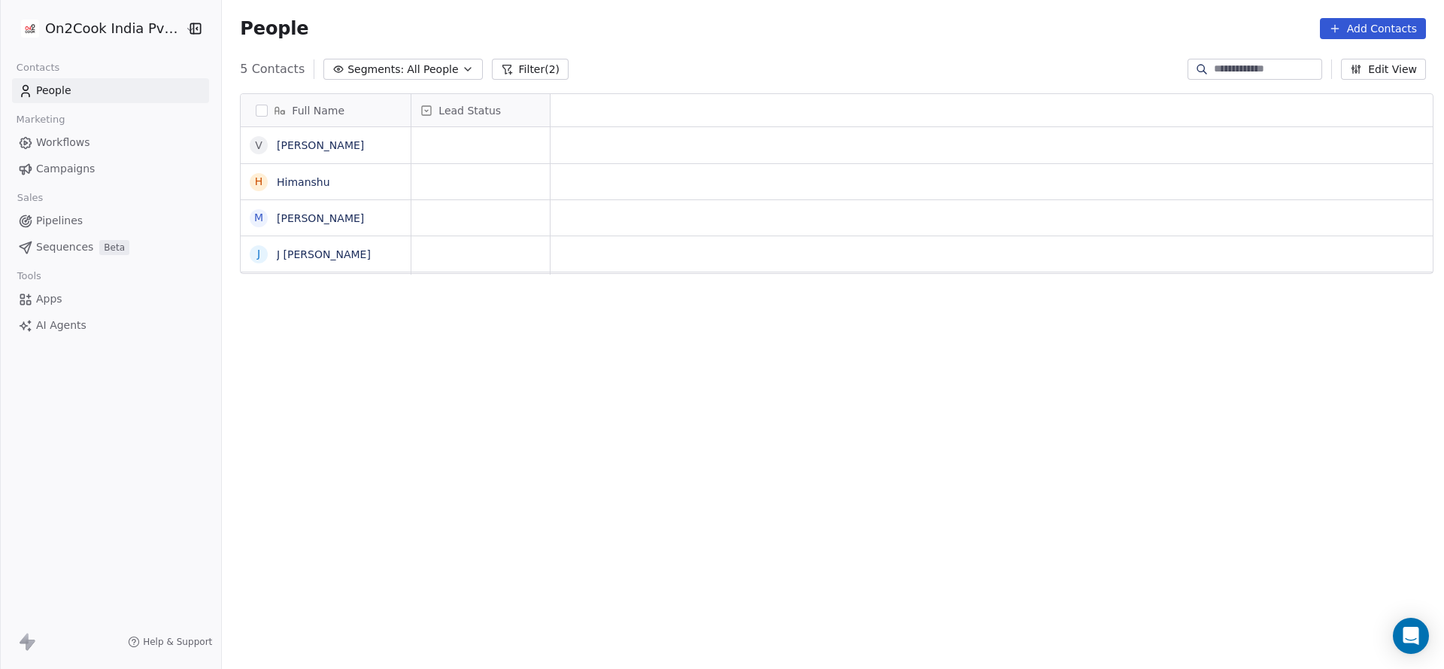
scroll to position [0, 0]
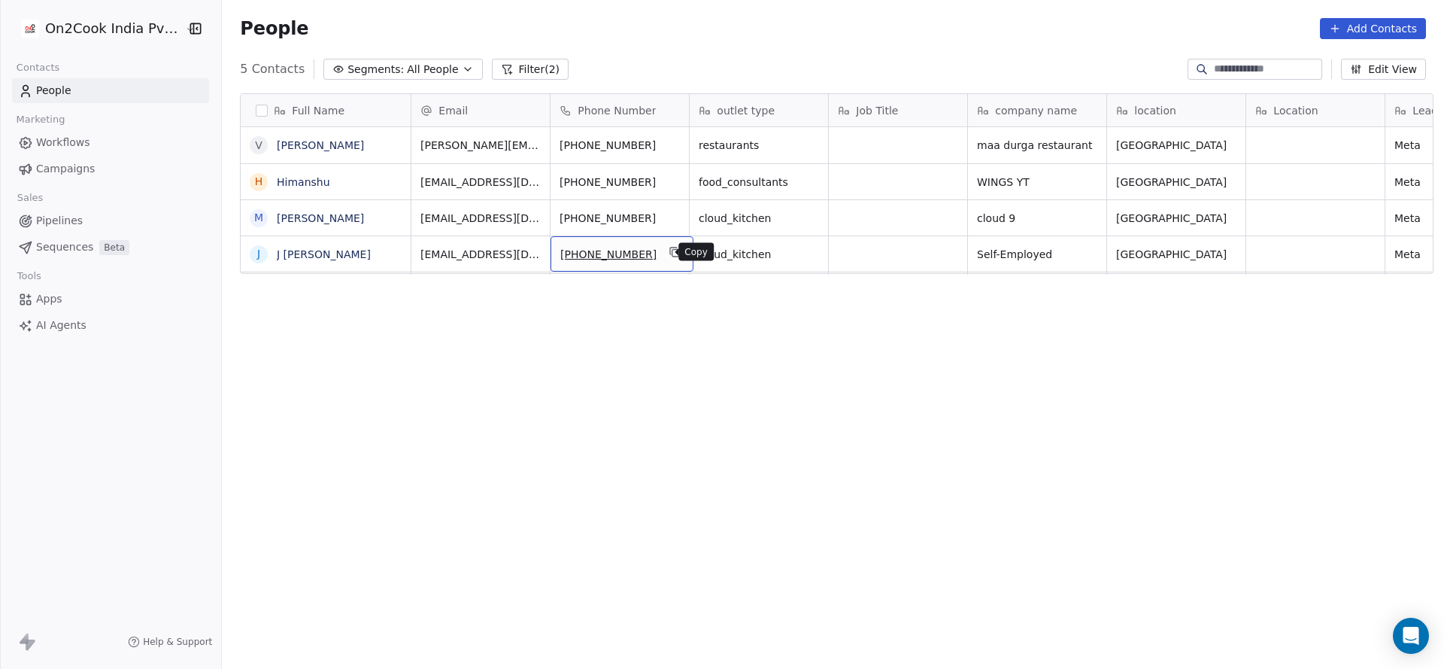
click at [666, 259] on button "grid" at bounding box center [675, 252] width 18 height 18
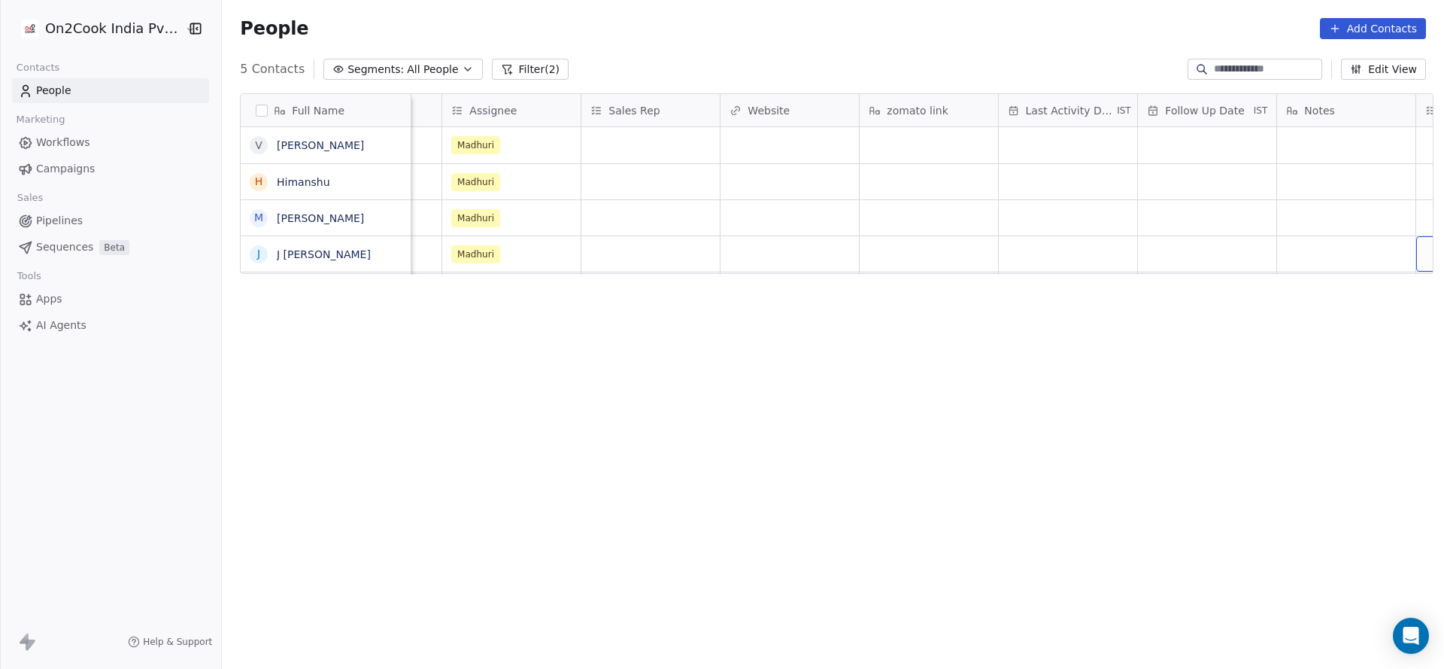
scroll to position [0, 1638]
click at [945, 250] on div "grid" at bounding box center [929, 253] width 138 height 35
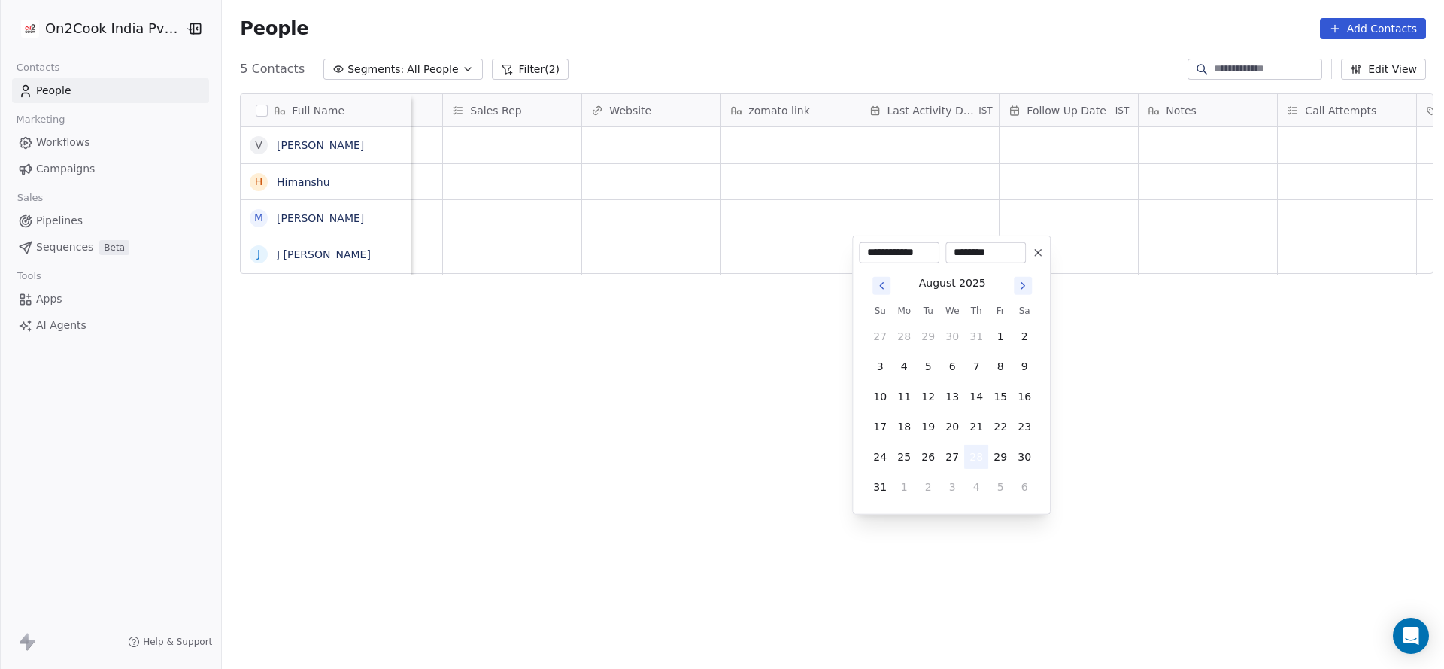
click at [980, 460] on button "28" at bounding box center [976, 457] width 24 height 24
click at [596, 377] on html "**********" at bounding box center [722, 334] width 1444 height 669
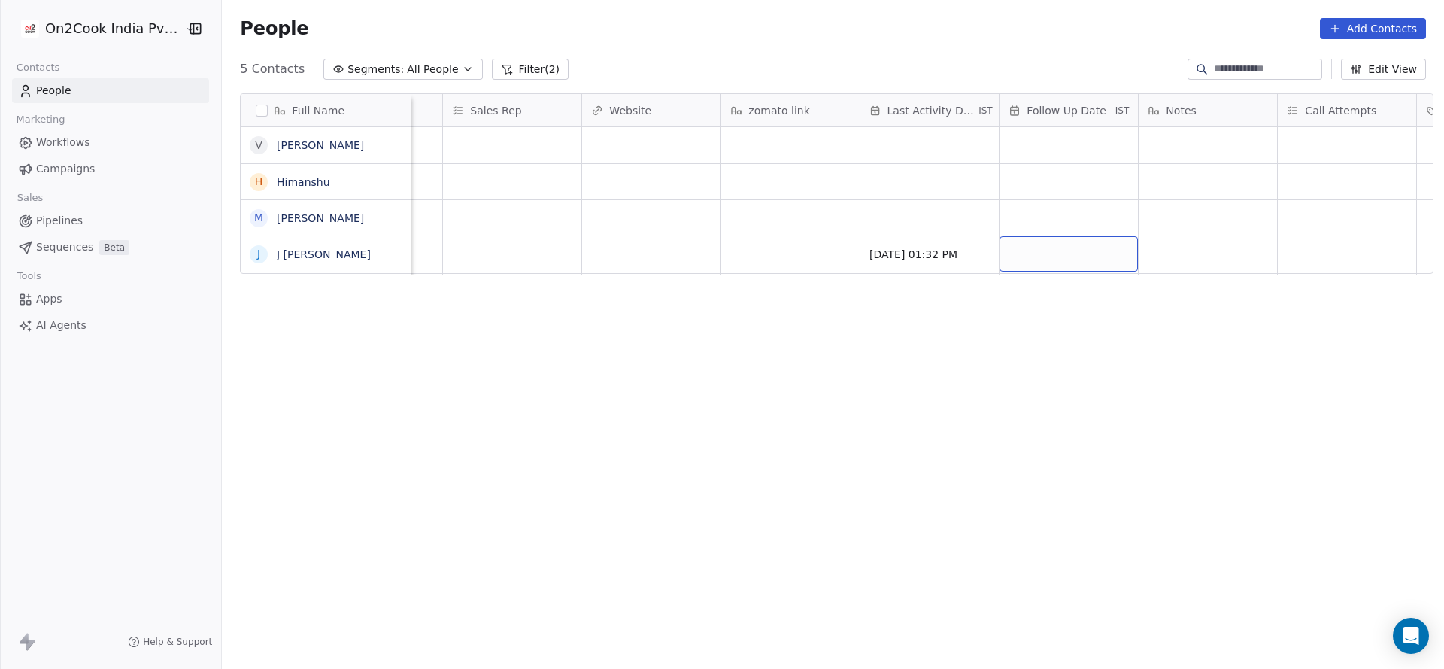
click at [1074, 255] on div "grid" at bounding box center [1069, 253] width 138 height 35
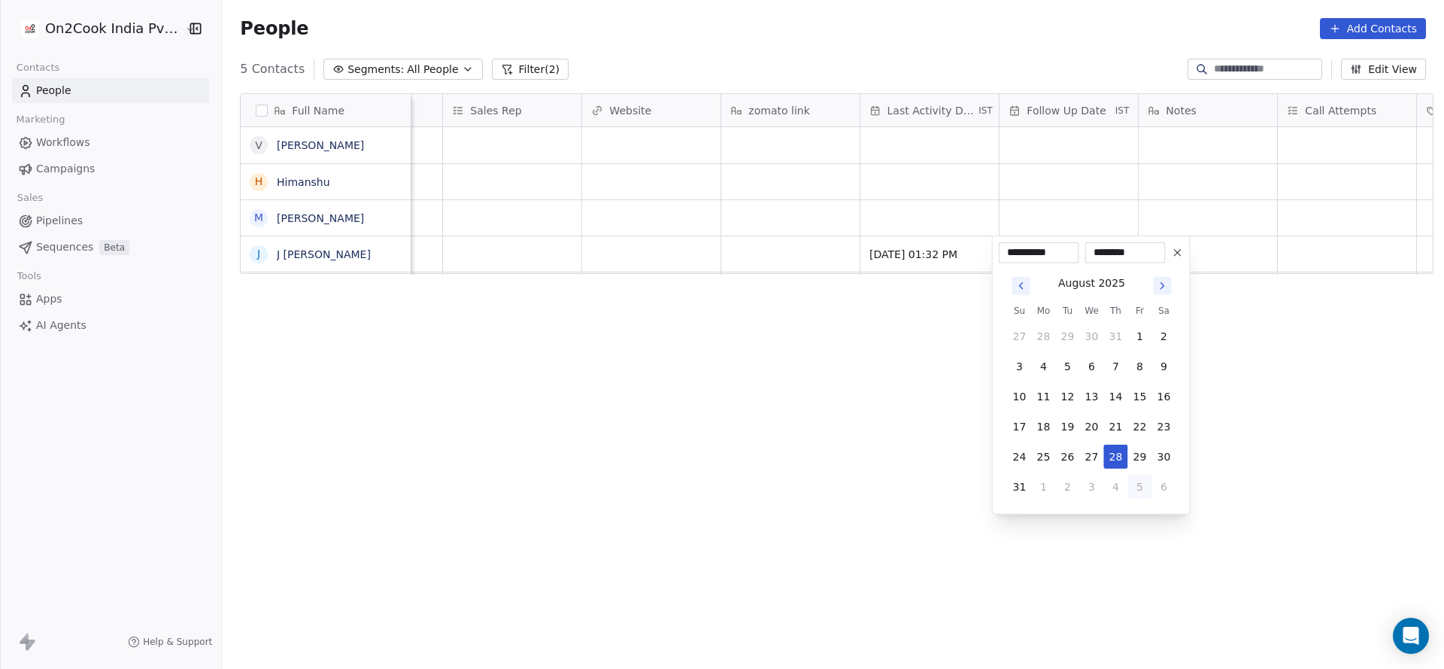
click at [1133, 485] on button "5" at bounding box center [1140, 487] width 24 height 24
click at [1063, 366] on button "9" at bounding box center [1068, 366] width 24 height 24
type input "**********"
click at [568, 445] on html "**********" at bounding box center [722, 334] width 1444 height 669
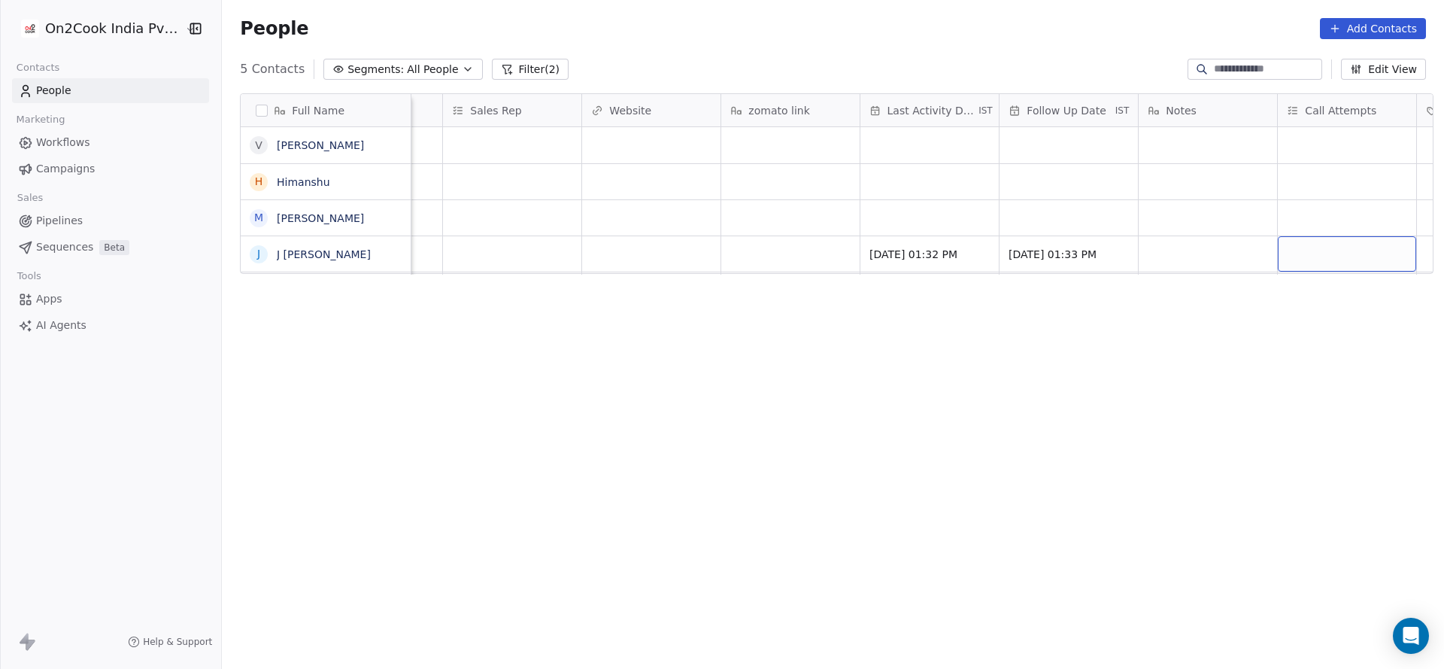
click at [1282, 242] on div "grid" at bounding box center [1347, 253] width 138 height 35
click at [1293, 299] on span "1" at bounding box center [1288, 293] width 15 height 17
click at [957, 350] on html "On2Cook India Pvt. Ltd. Contacts People Marketing Workflows Campaigns Sales Pip…" at bounding box center [722, 334] width 1444 height 669
click at [1171, 259] on div "grid" at bounding box center [1208, 253] width 138 height 35
type textarea "**********"
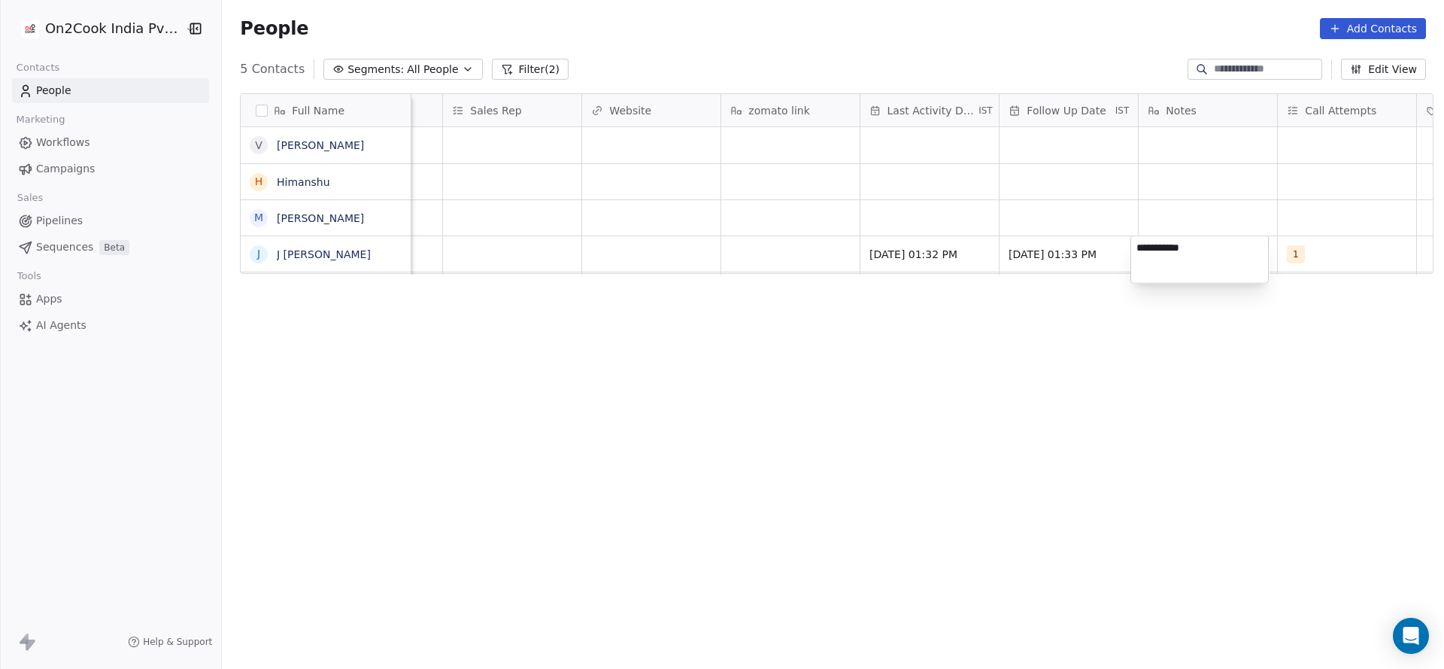
click at [751, 265] on html "**********" at bounding box center [722, 334] width 1444 height 669
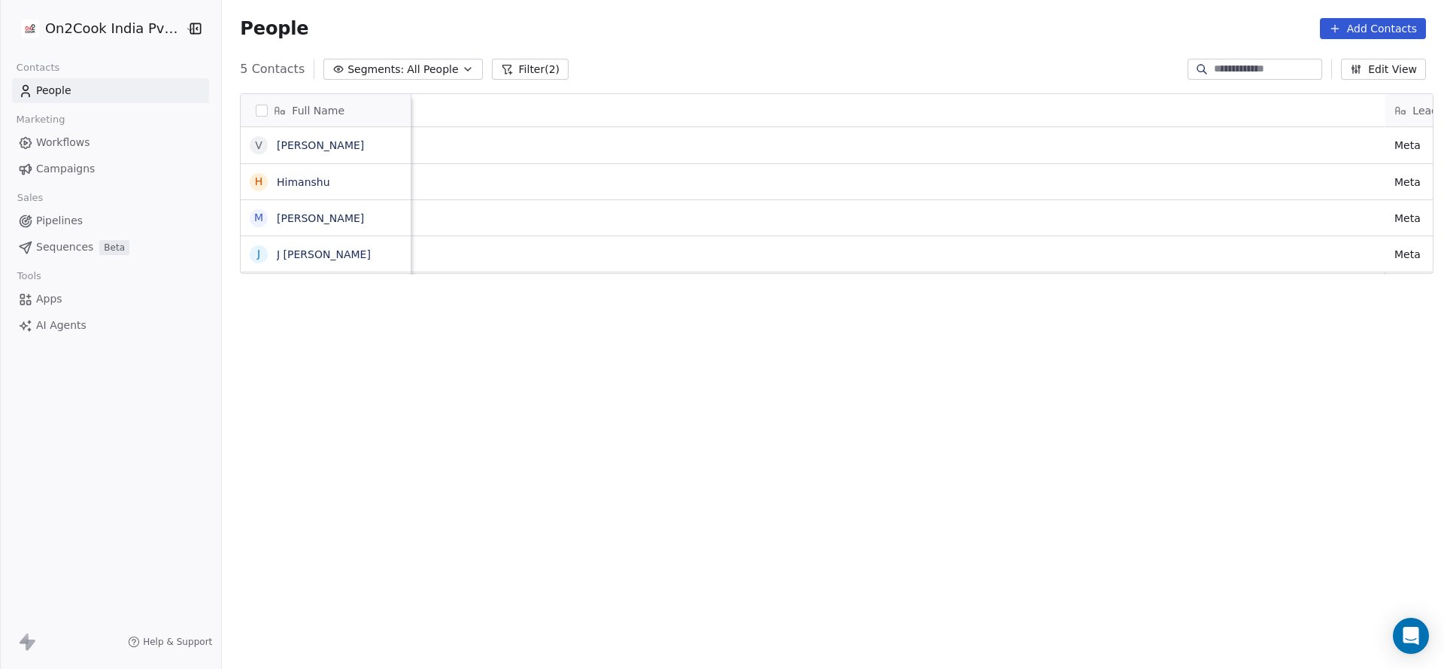
scroll to position [0, 1500]
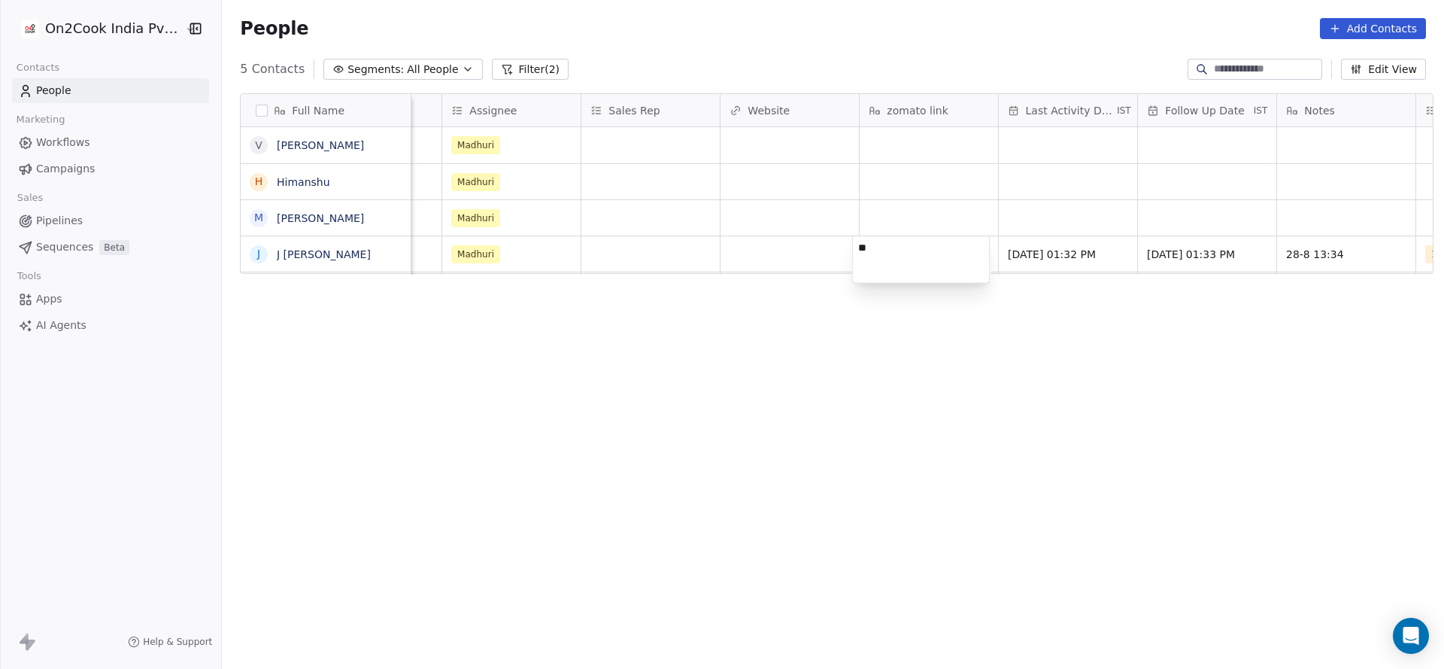
type textarea "*"
type textarea "*********"
click at [671, 290] on html "On2Cook India Pvt. Ltd. Contacts People Marketing Workflows Campaigns Sales Pip…" at bounding box center [722, 334] width 1444 height 669
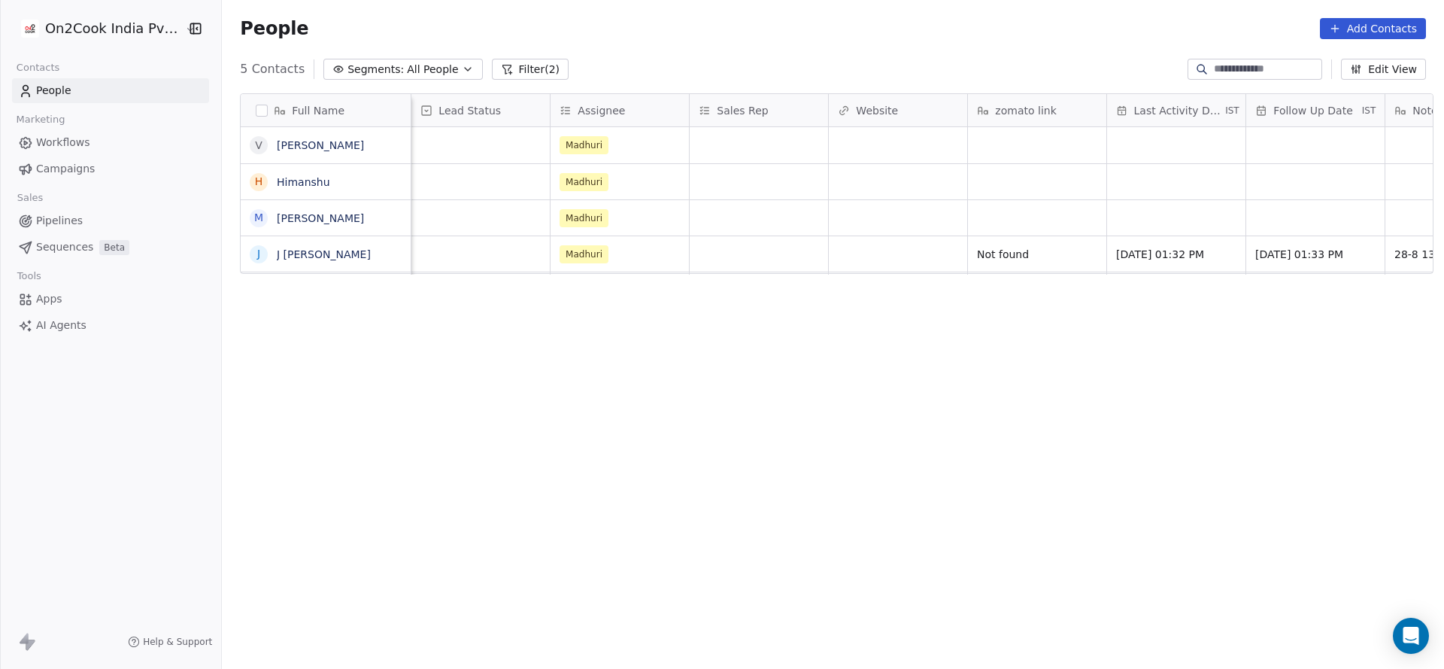
scroll to position [0, 1252]
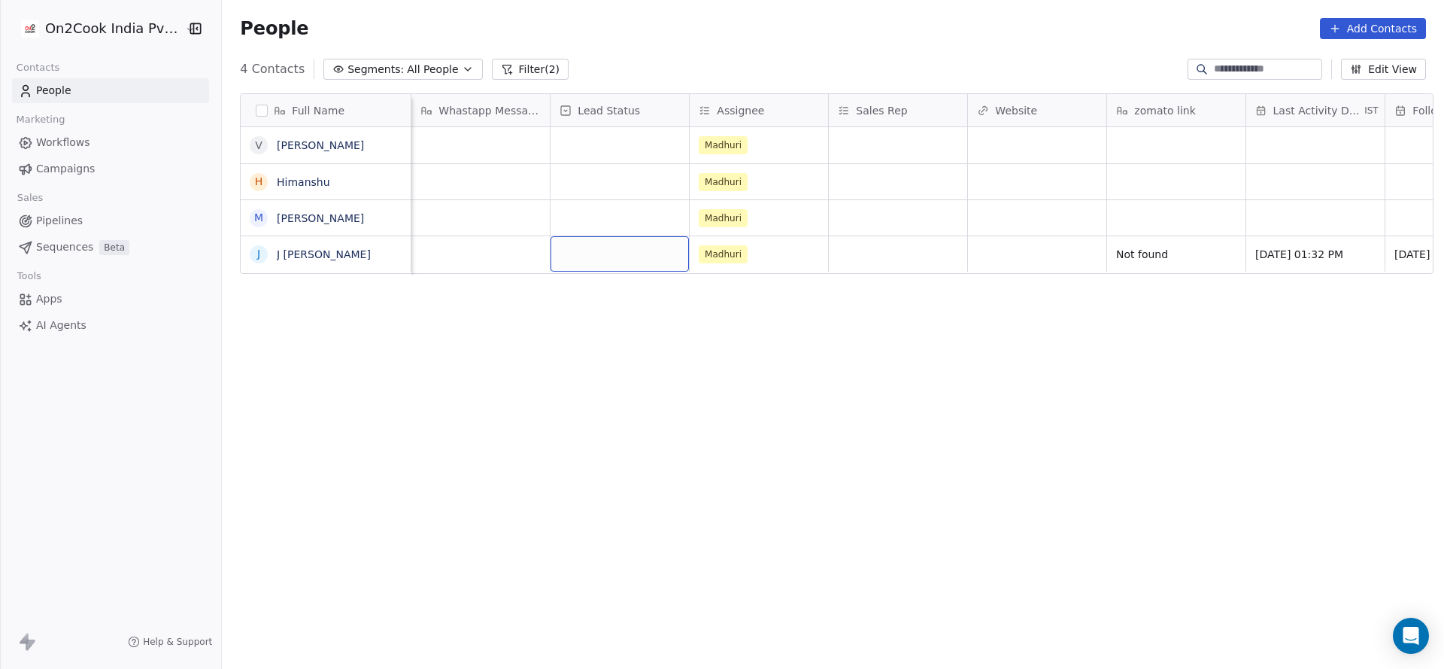
click at [602, 263] on div "grid" at bounding box center [620, 253] width 138 height 35
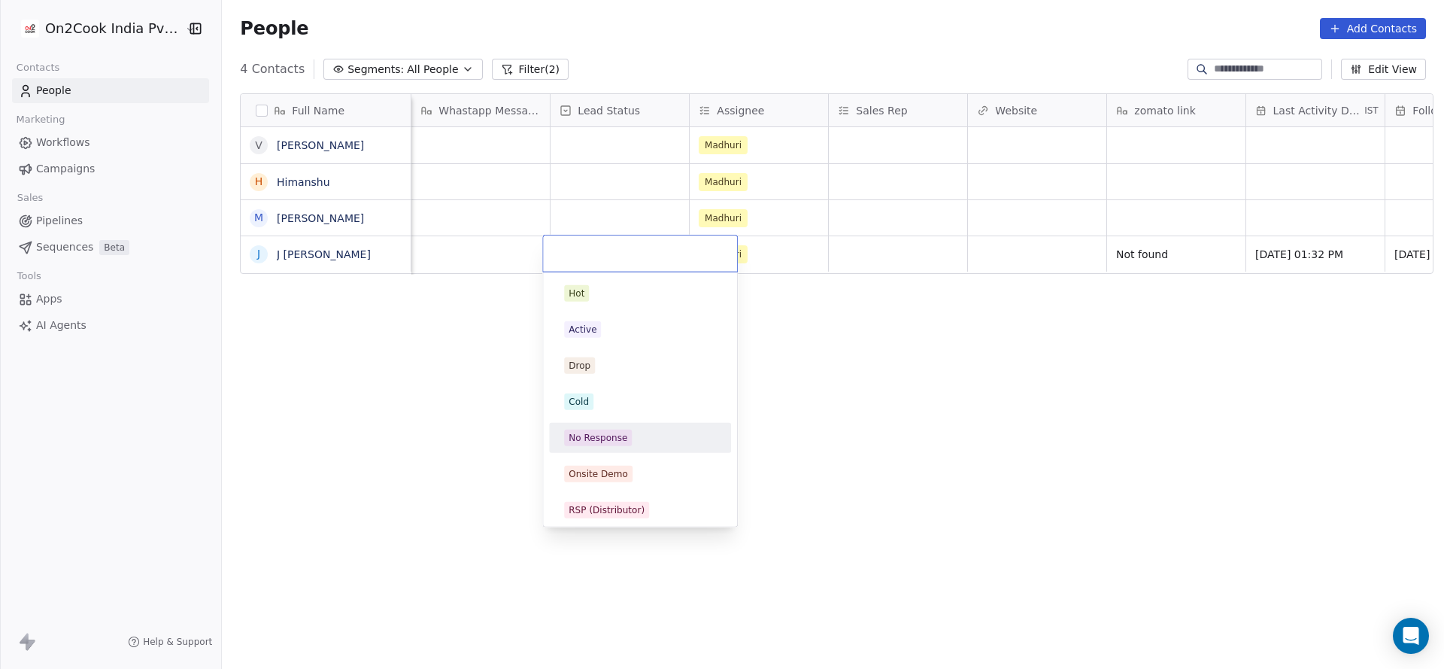
click at [596, 438] on div "No Response" at bounding box center [598, 438] width 59 height 14
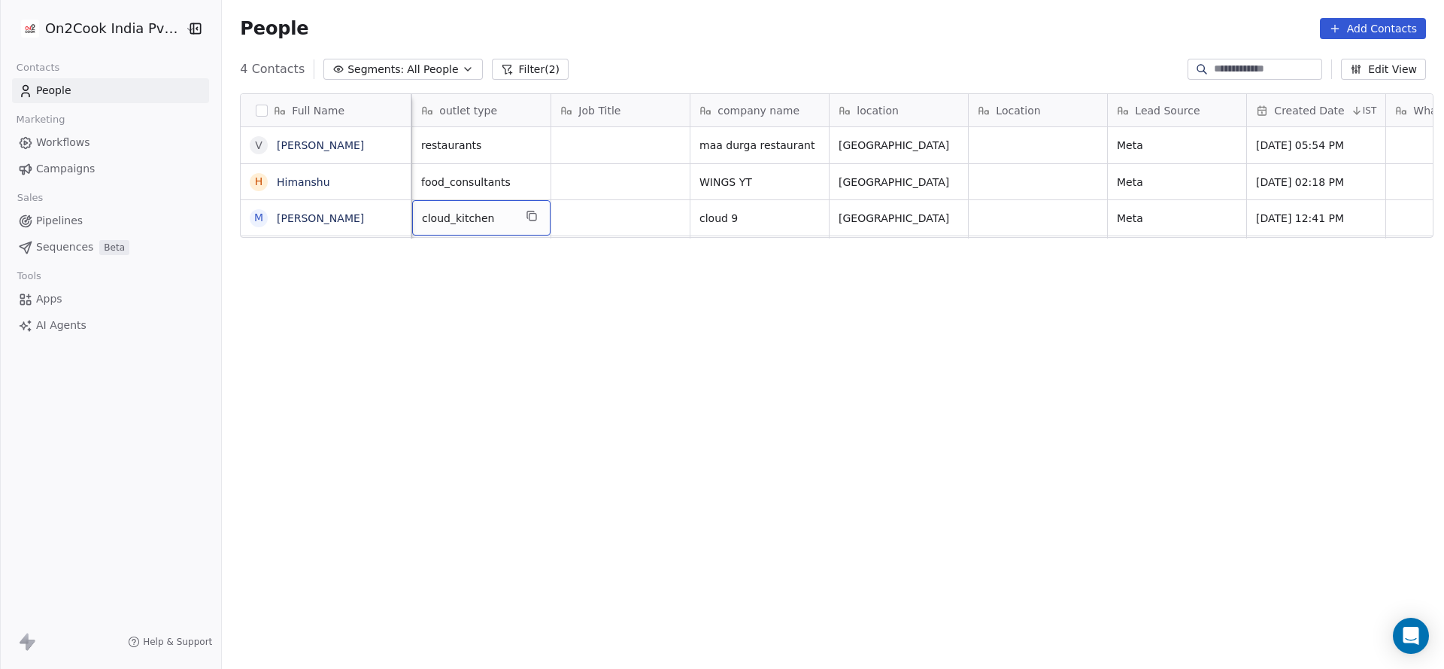
scroll to position [0, 139]
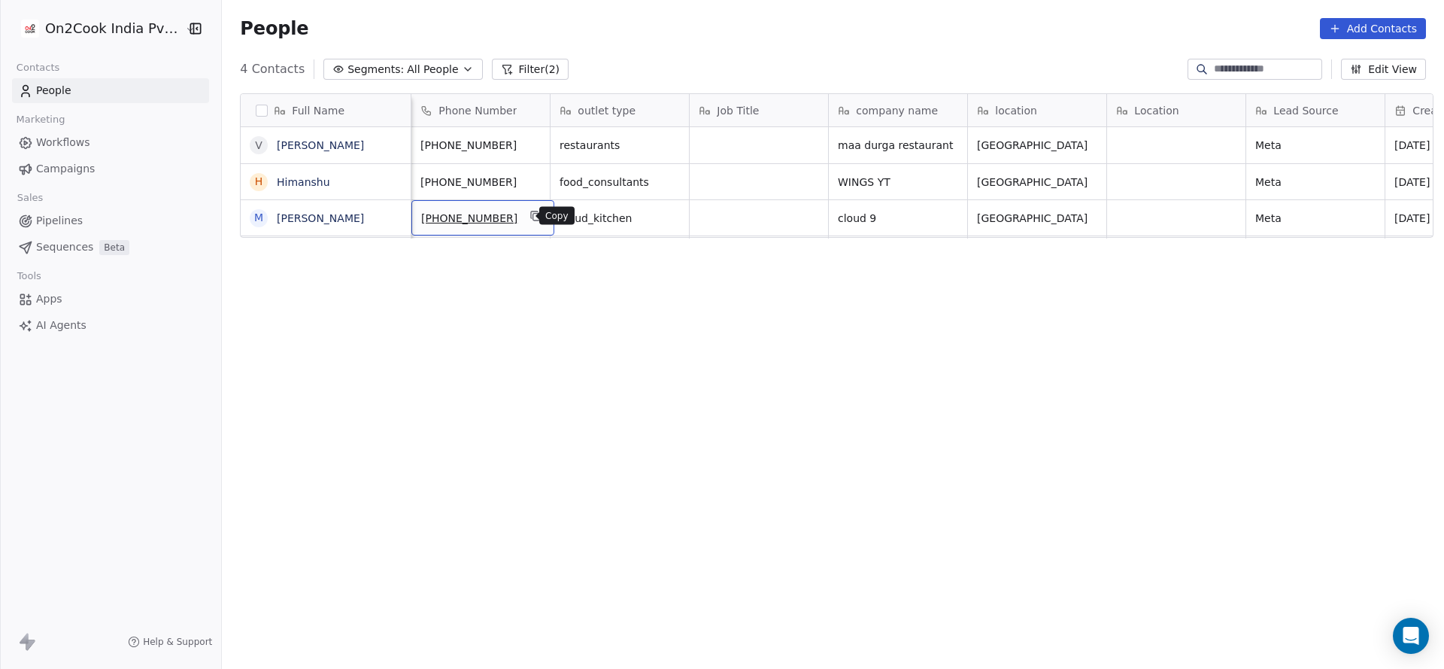
click at [527, 211] on button "grid" at bounding box center [536, 216] width 18 height 18
click at [945, 210] on icon "grid" at bounding box center [948, 216] width 12 height 12
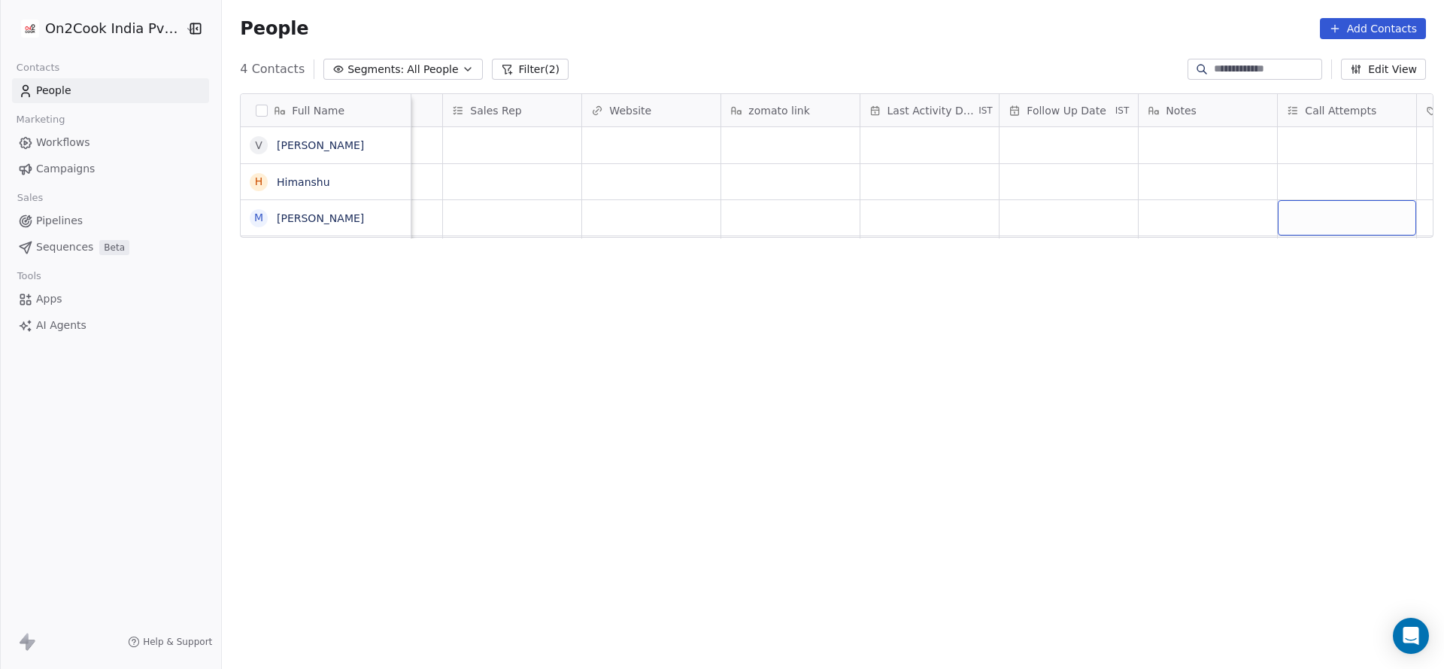
scroll to position [0, 1778]
click at [633, 223] on div "grid" at bounding box center [650, 217] width 138 height 35
type textarea "**********"
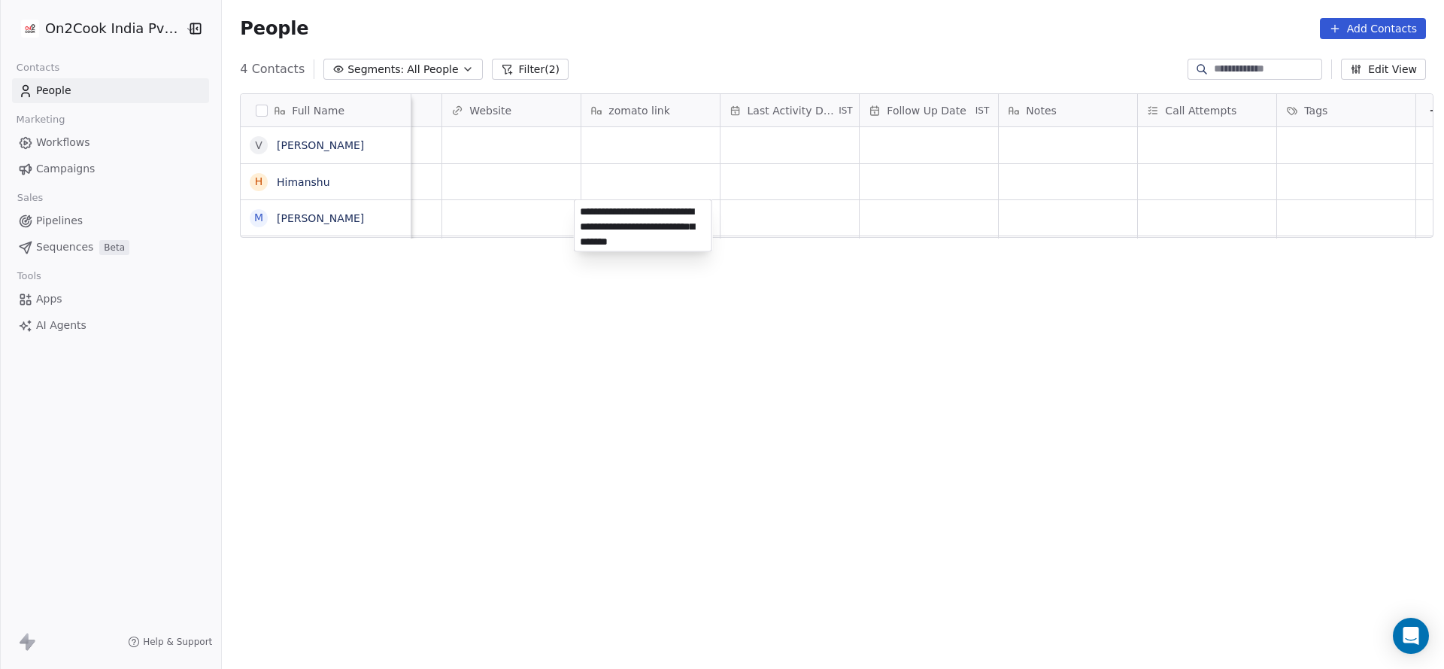
click at [886, 168] on html "**********" at bounding box center [722, 334] width 1444 height 669
click at [773, 221] on div "grid" at bounding box center [790, 217] width 138 height 35
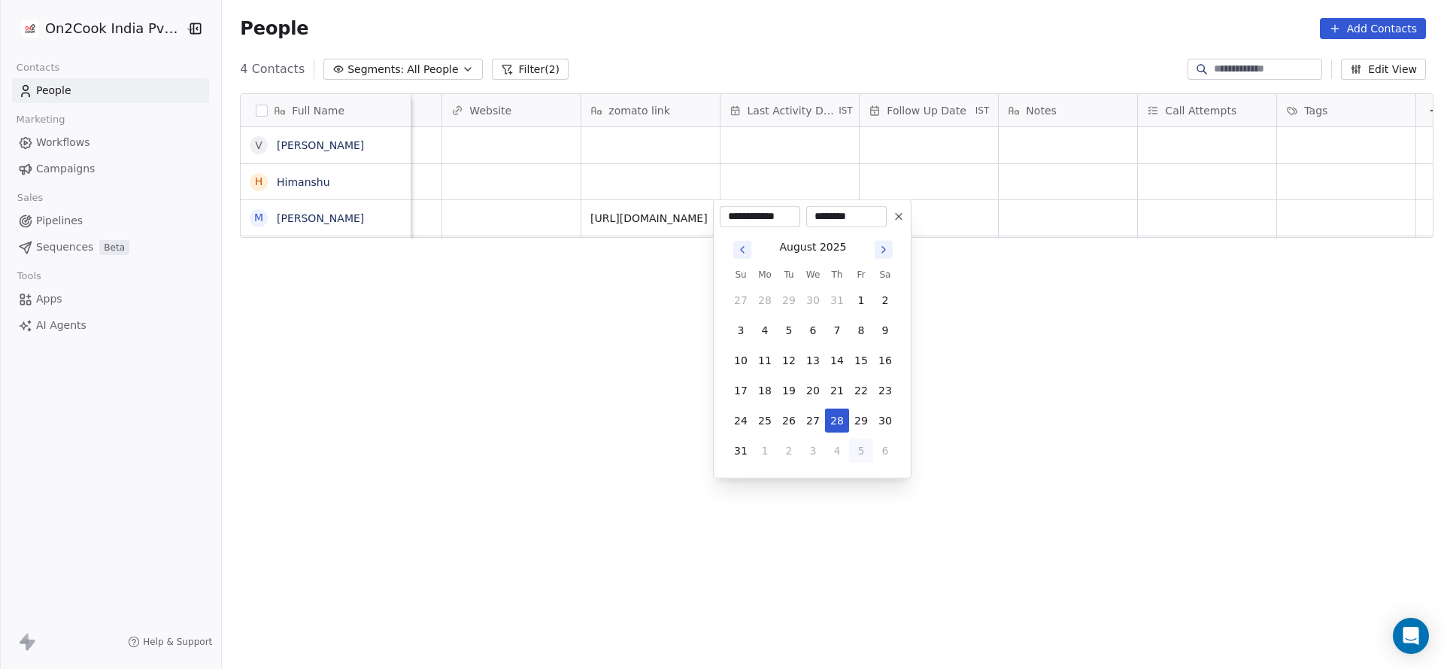
click at [857, 452] on button "5" at bounding box center [861, 450] width 24 height 24
click at [734, 250] on button "Go to previous month" at bounding box center [742, 250] width 18 height 18
click at [829, 413] on button "28" at bounding box center [837, 420] width 24 height 24
type input "**********"
click at [455, 375] on html "**********" at bounding box center [722, 334] width 1444 height 669
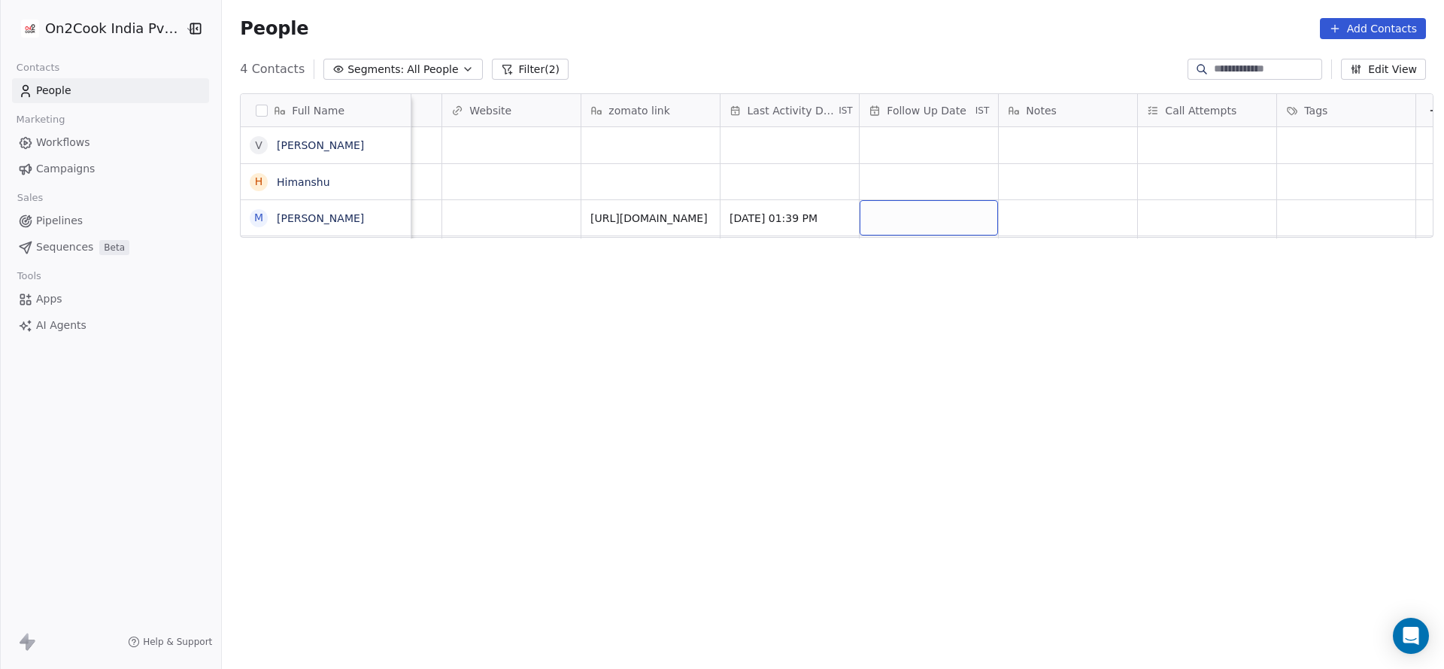
click at [918, 216] on div "grid" at bounding box center [929, 217] width 138 height 35
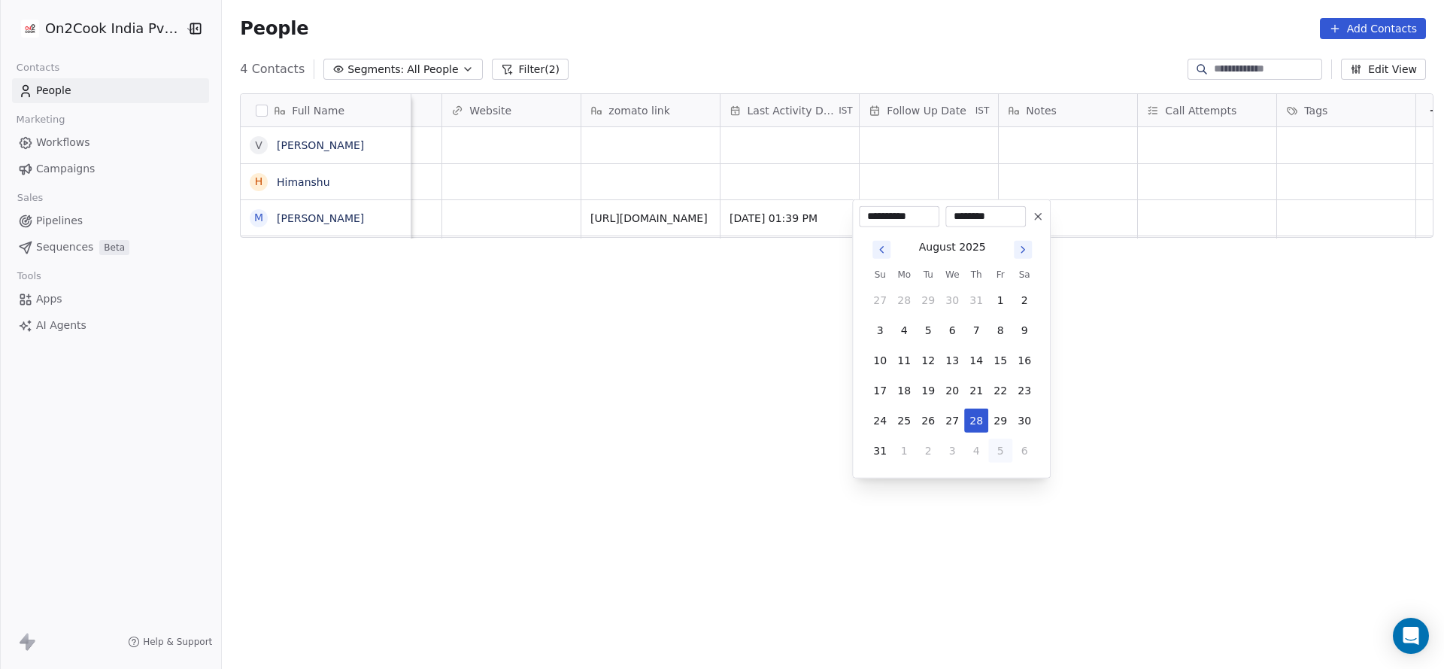
click at [994, 452] on button "5" at bounding box center [1000, 450] width 24 height 24
click at [933, 326] on button "9" at bounding box center [928, 330] width 24 height 24
type input "**********"
click at [711, 338] on html "**********" at bounding box center [722, 334] width 1444 height 669
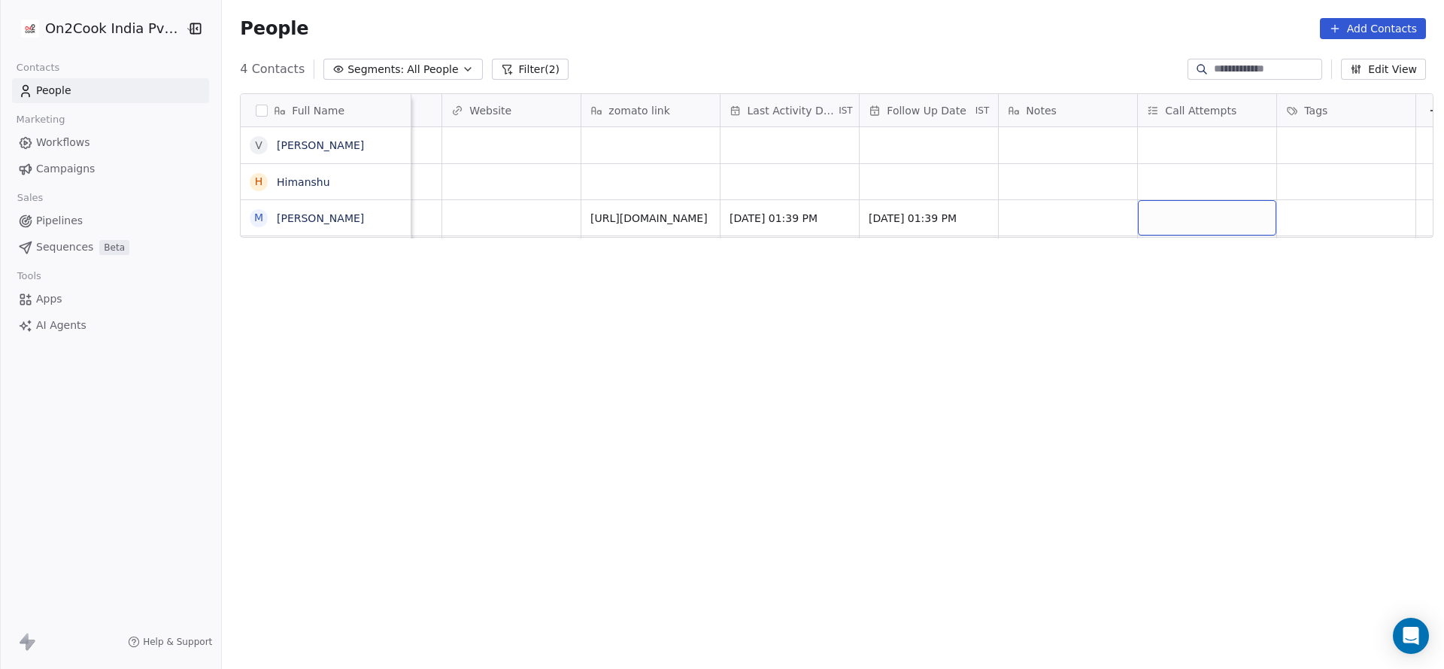
click at [1197, 218] on div "grid" at bounding box center [1207, 217] width 138 height 35
click at [1185, 269] on div "1" at bounding box center [1227, 257] width 182 height 30
click at [1040, 271] on html "On2Cook India Pvt. Ltd. Contacts People Marketing Workflows Campaigns Sales Pip…" at bounding box center [722, 334] width 1444 height 669
click at [1054, 214] on div "grid" at bounding box center [1068, 217] width 138 height 35
click at [1079, 217] on textarea "**********" at bounding box center [1060, 223] width 137 height 47
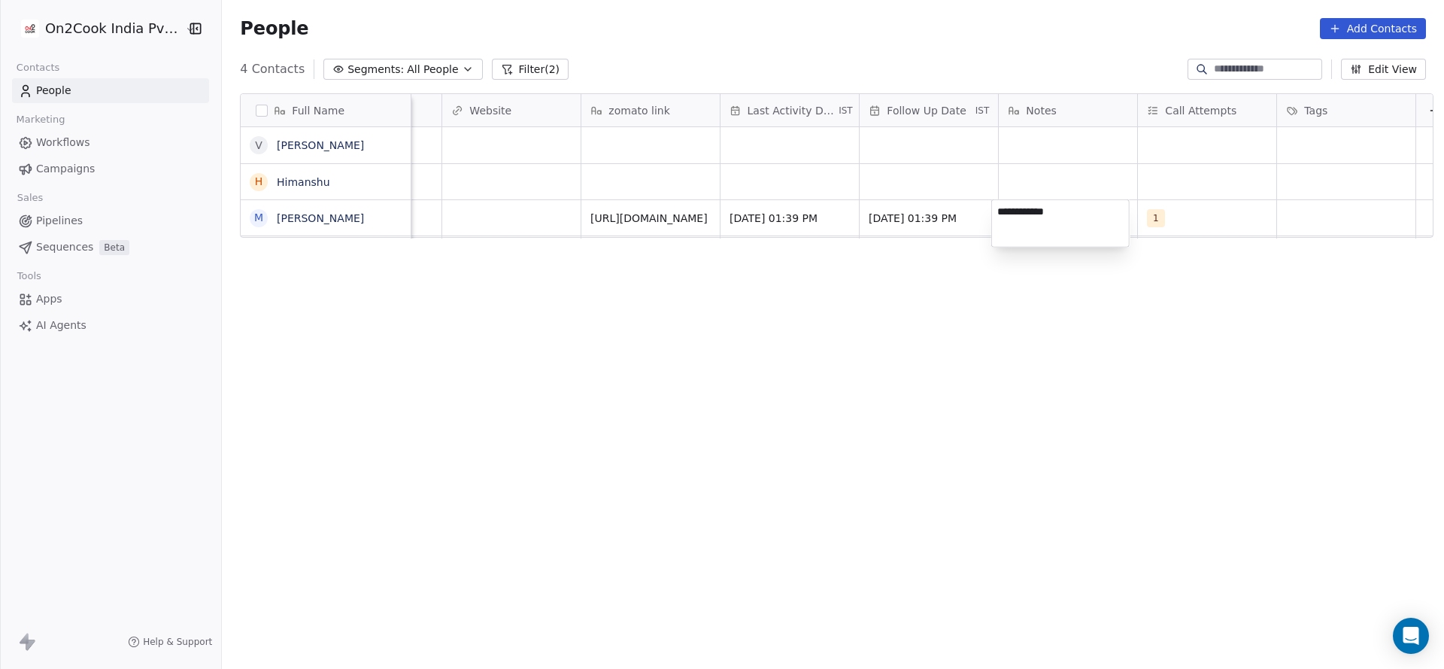
click at [1079, 217] on textarea "**********" at bounding box center [1060, 223] width 137 height 47
type textarea "**********"
click at [733, 210] on html "**********" at bounding box center [722, 334] width 1444 height 669
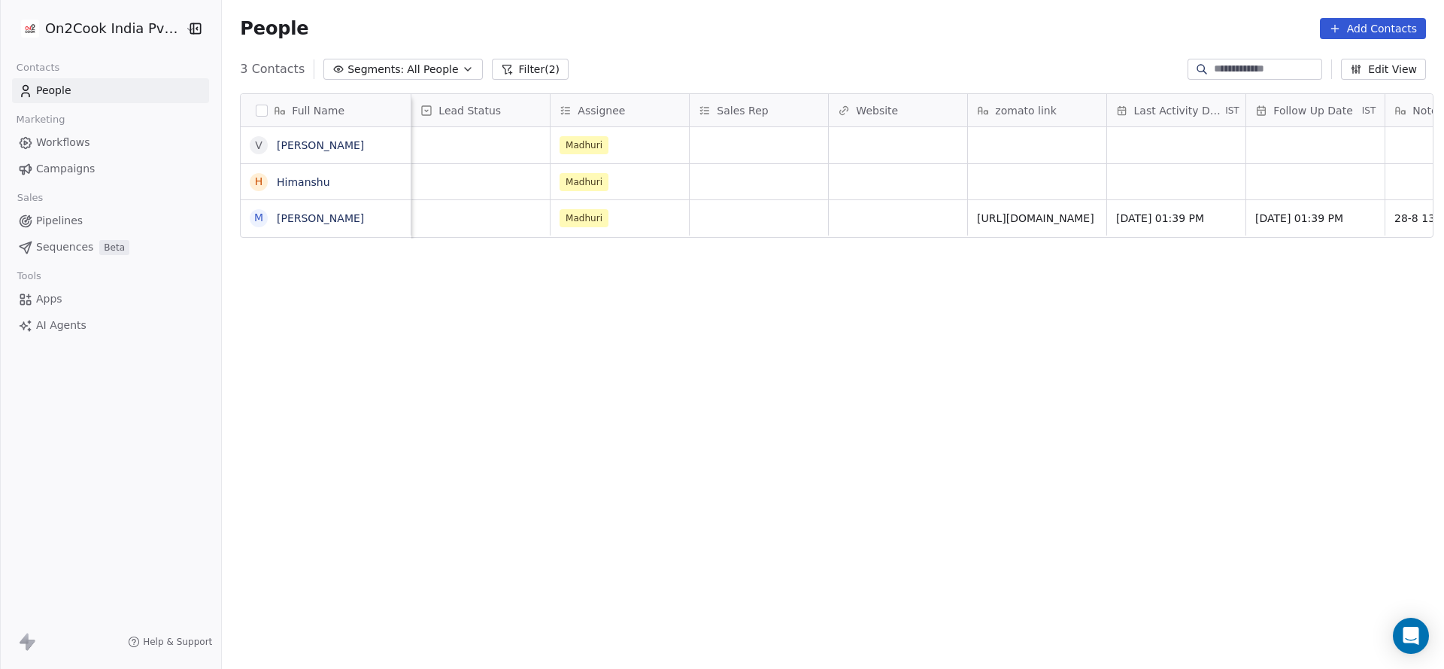
scroll to position [0, 1252]
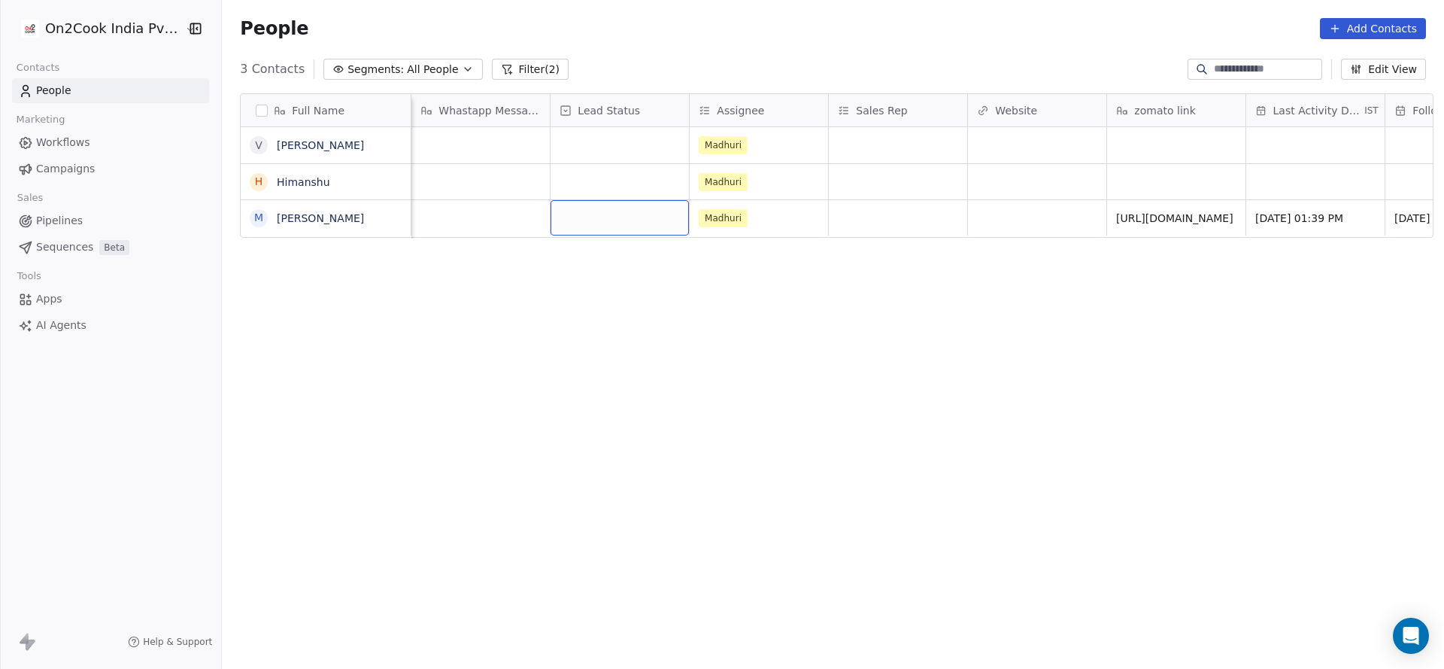
click at [590, 218] on div "grid" at bounding box center [620, 217] width 138 height 35
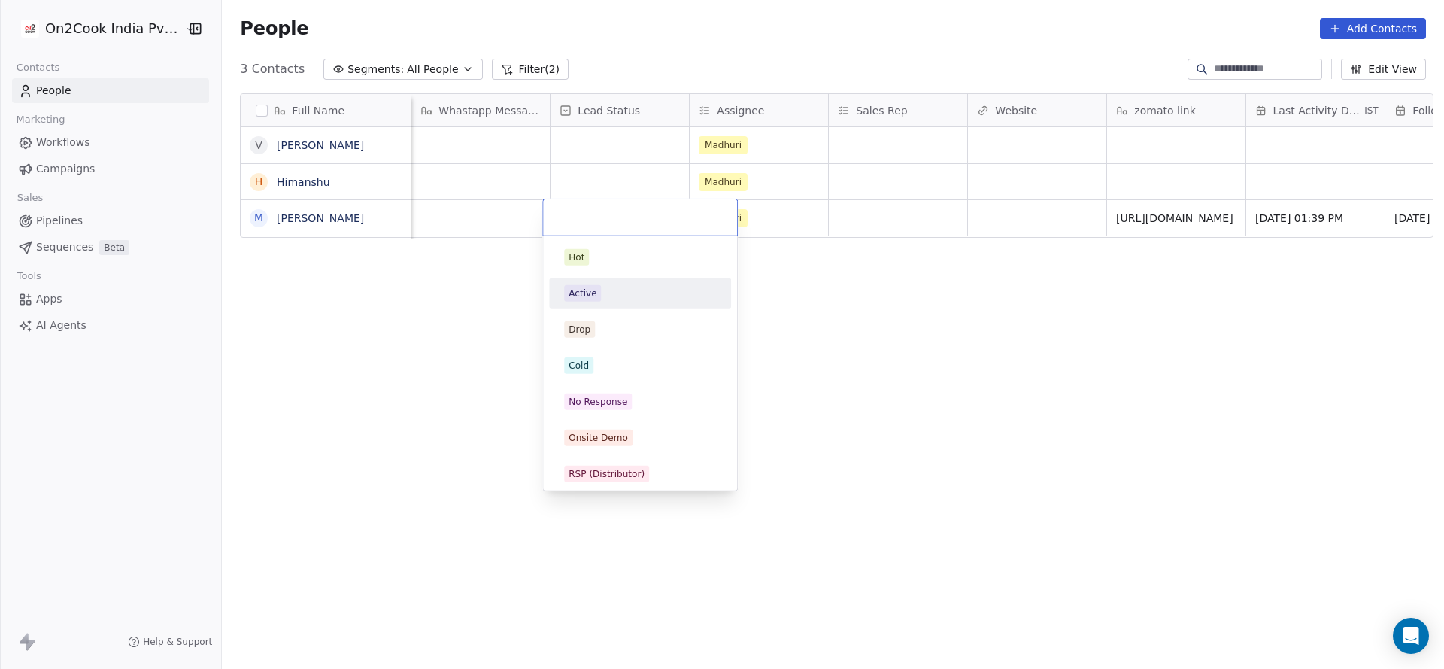
click at [603, 296] on div "Active" at bounding box center [640, 293] width 152 height 17
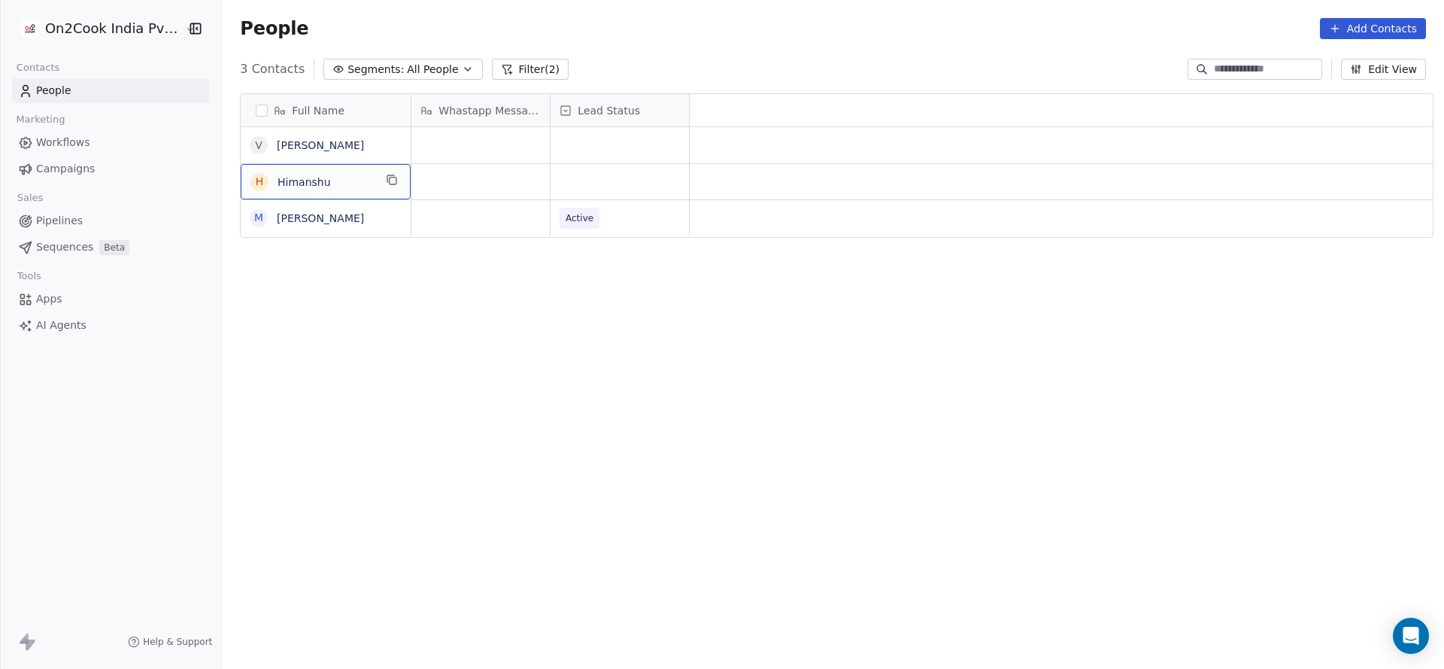
scroll to position [0, 0]
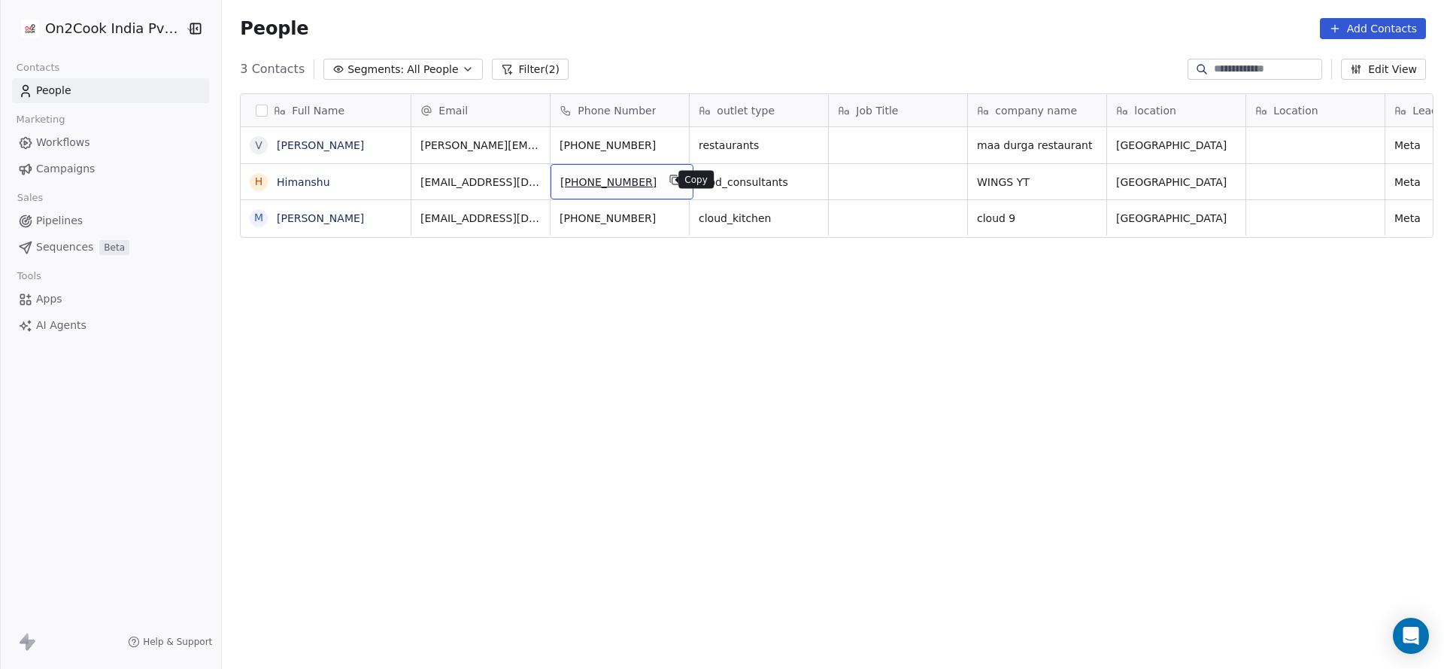
click at [669, 184] on icon "grid" at bounding box center [675, 180] width 12 height 12
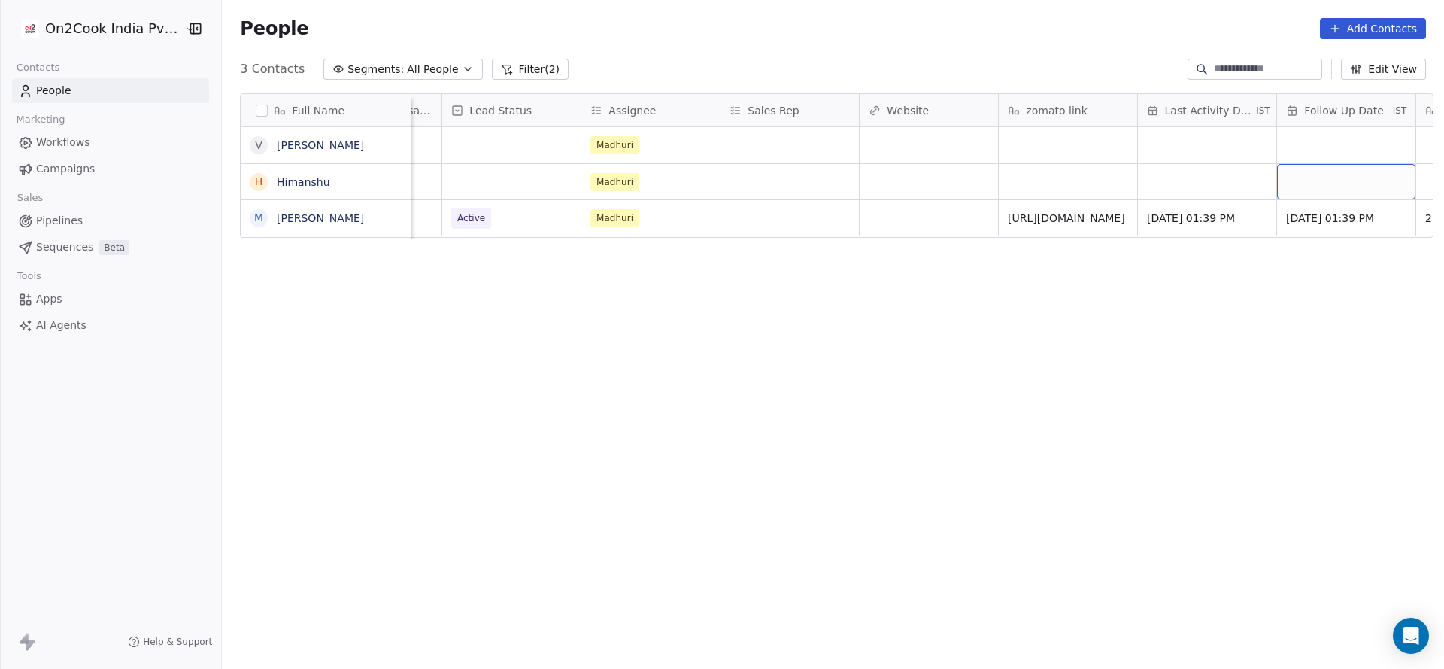
scroll to position [0, 1500]
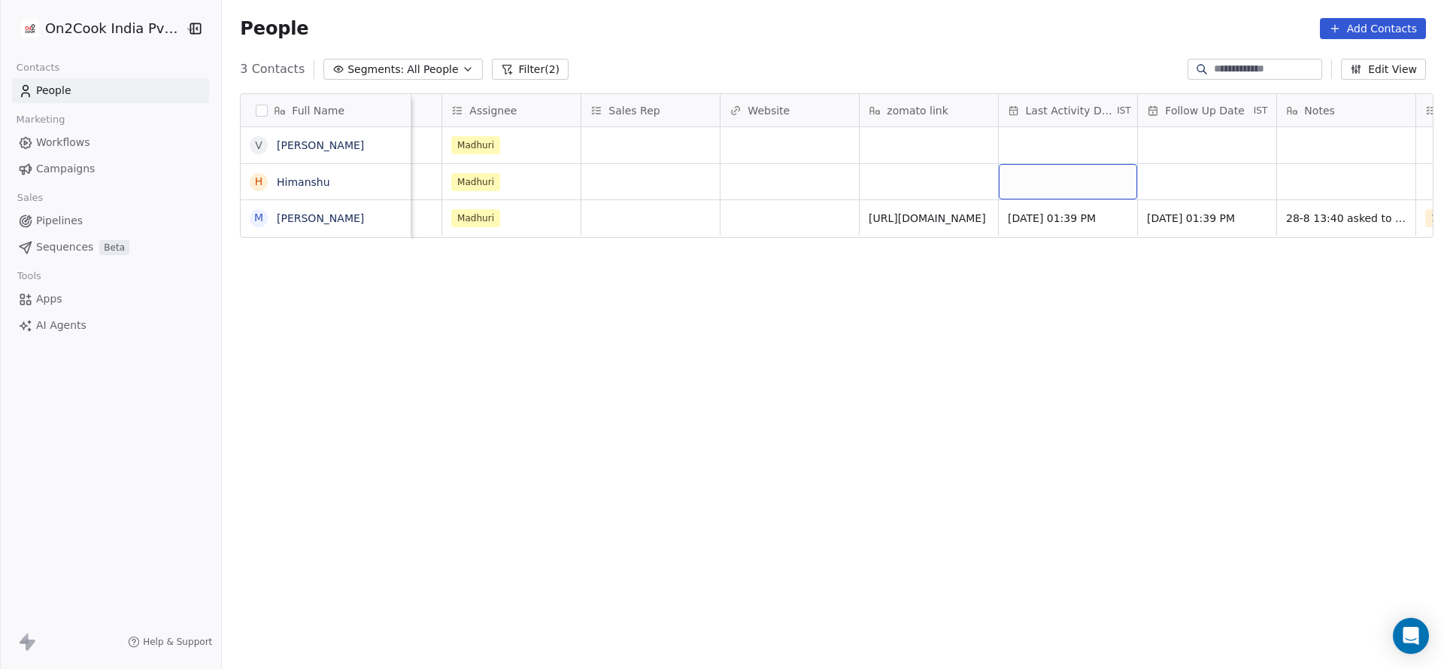
click at [1027, 174] on div "grid" at bounding box center [1068, 181] width 138 height 35
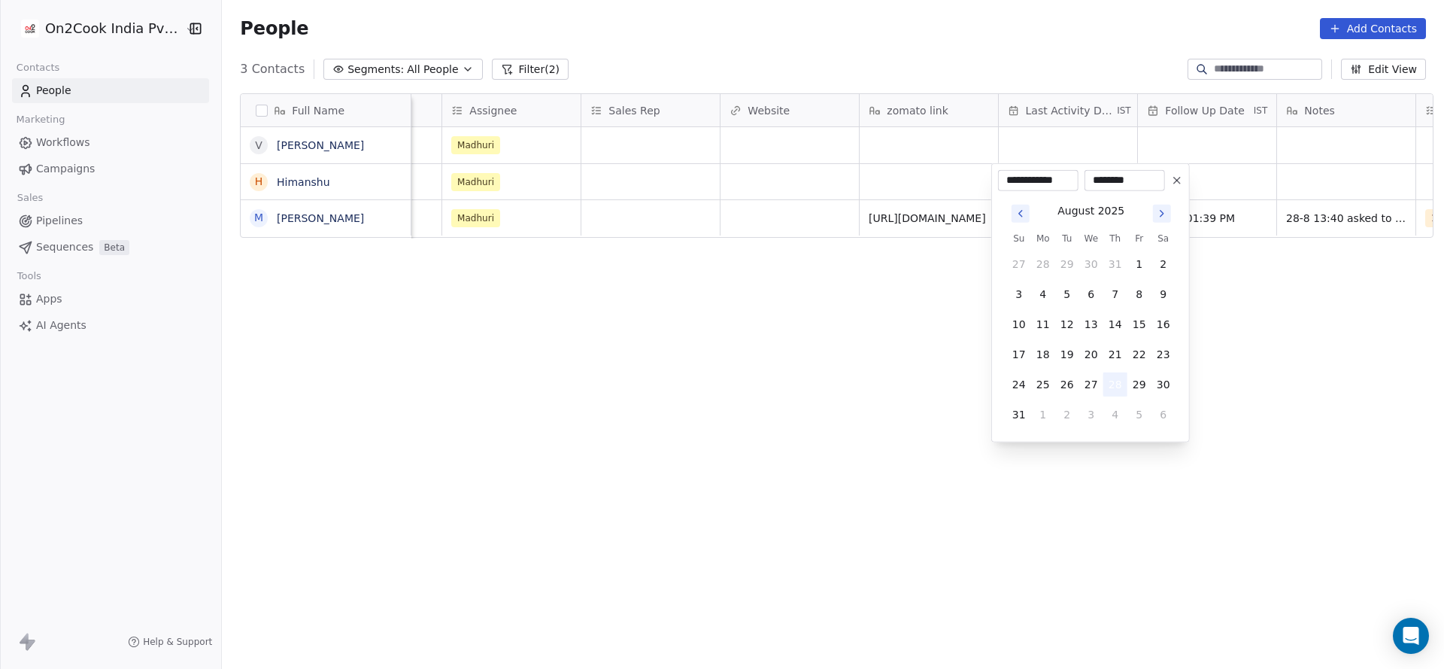
click at [1121, 390] on button "28" at bounding box center [1115, 384] width 24 height 24
click at [826, 389] on html "**********" at bounding box center [722, 334] width 1444 height 669
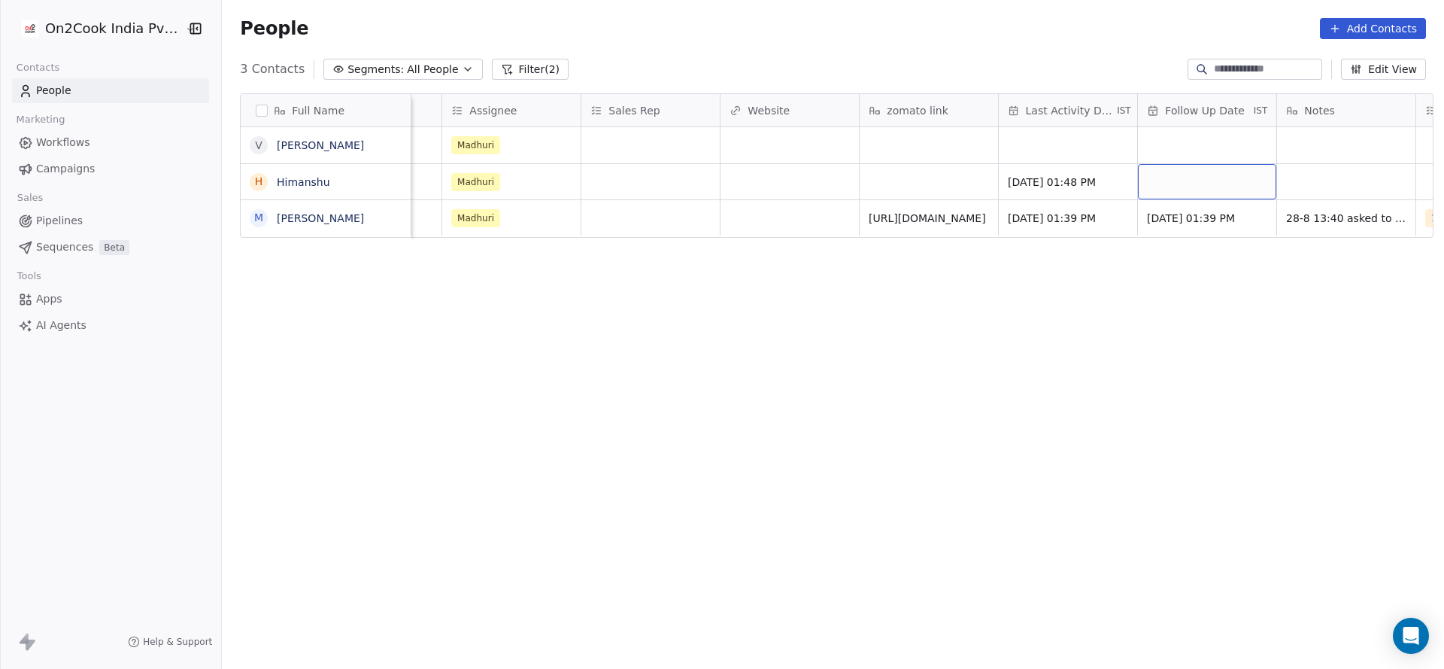
click at [1183, 186] on div "grid" at bounding box center [1207, 181] width 138 height 35
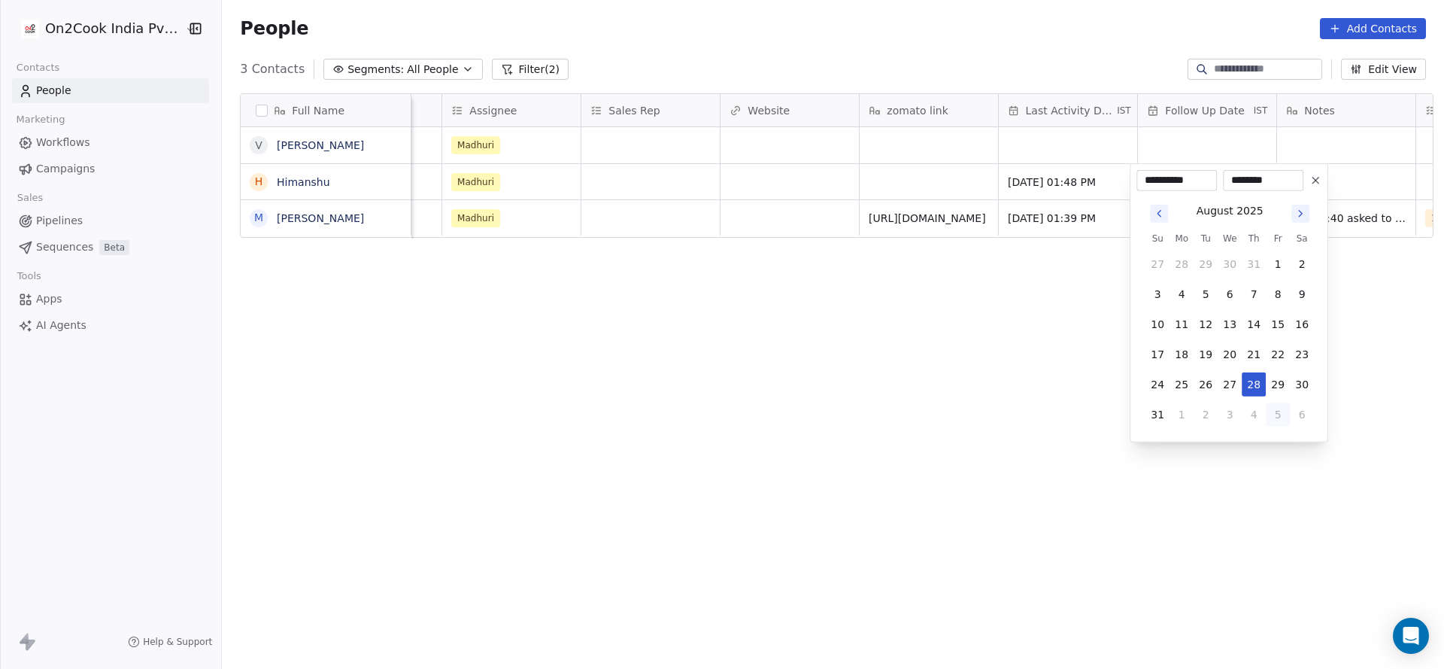
click at [1285, 413] on button "5" at bounding box center [1278, 414] width 24 height 24
click at [1210, 296] on button "9" at bounding box center [1206, 294] width 24 height 24
type input "**********"
click at [897, 252] on html "**********" at bounding box center [722, 334] width 1444 height 669
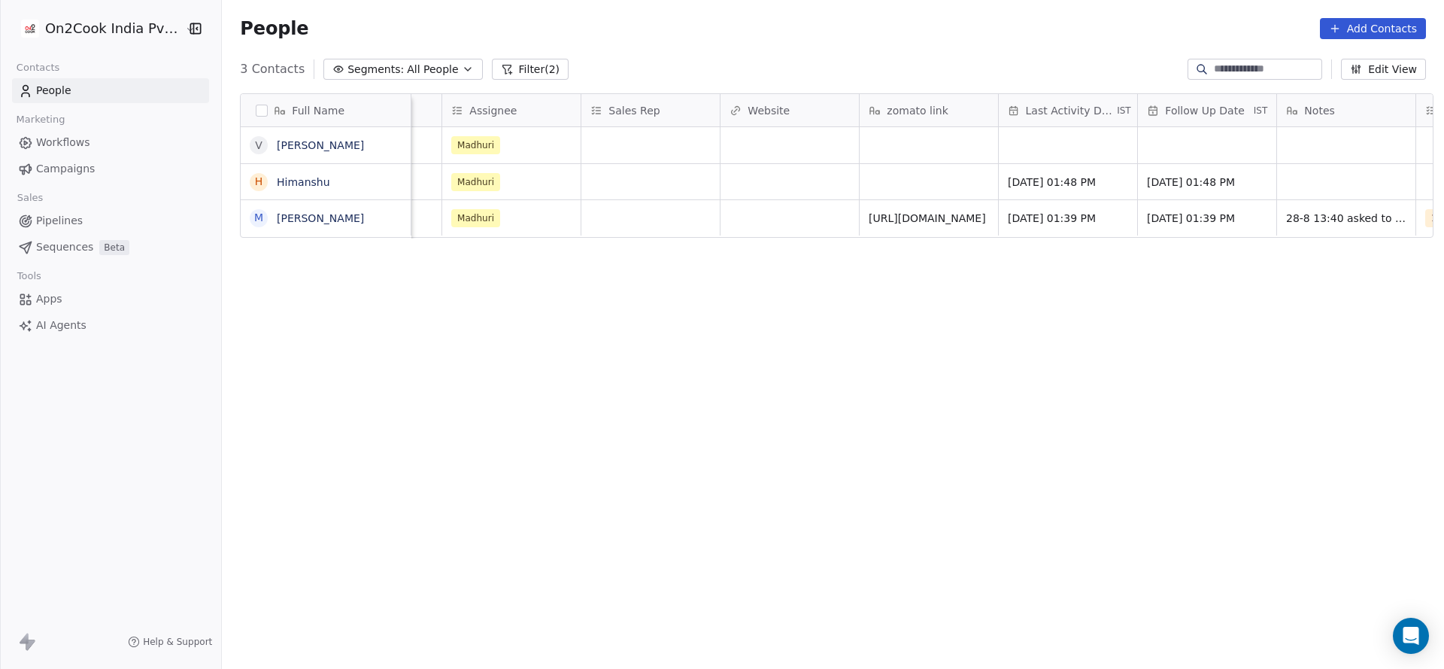
click at [918, 163] on div "Meta Aug 27, 2025 02:18 PM Madhuri Aug 28, 2025 01:48 PM 09/09/2025 01:48 PM" at bounding box center [321, 181] width 2819 height 36
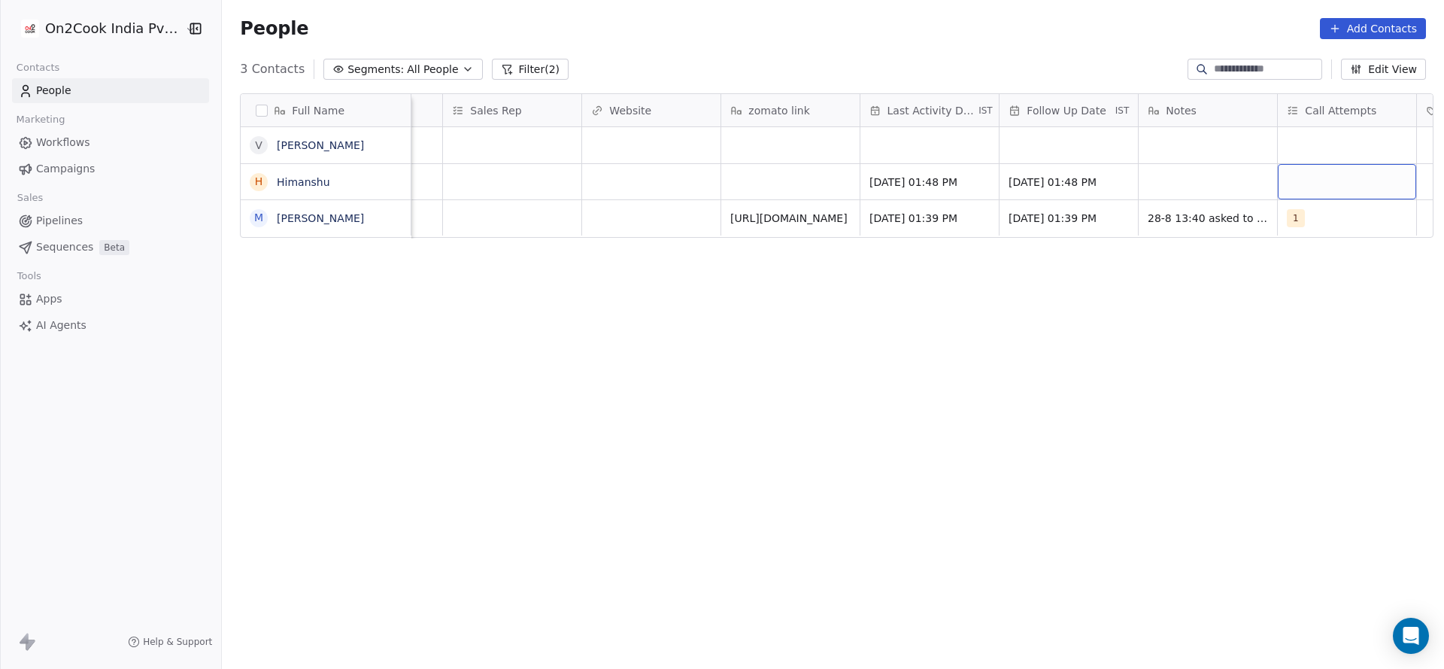
click at [1308, 188] on div "grid" at bounding box center [1347, 181] width 138 height 35
click at [1299, 215] on div "1" at bounding box center [1348, 221] width 134 height 17
click at [1106, 220] on html "On2Cook India Pvt. Ltd. Contacts People Marketing Workflows Campaigns Sales Pip…" at bounding box center [722, 334] width 1444 height 669
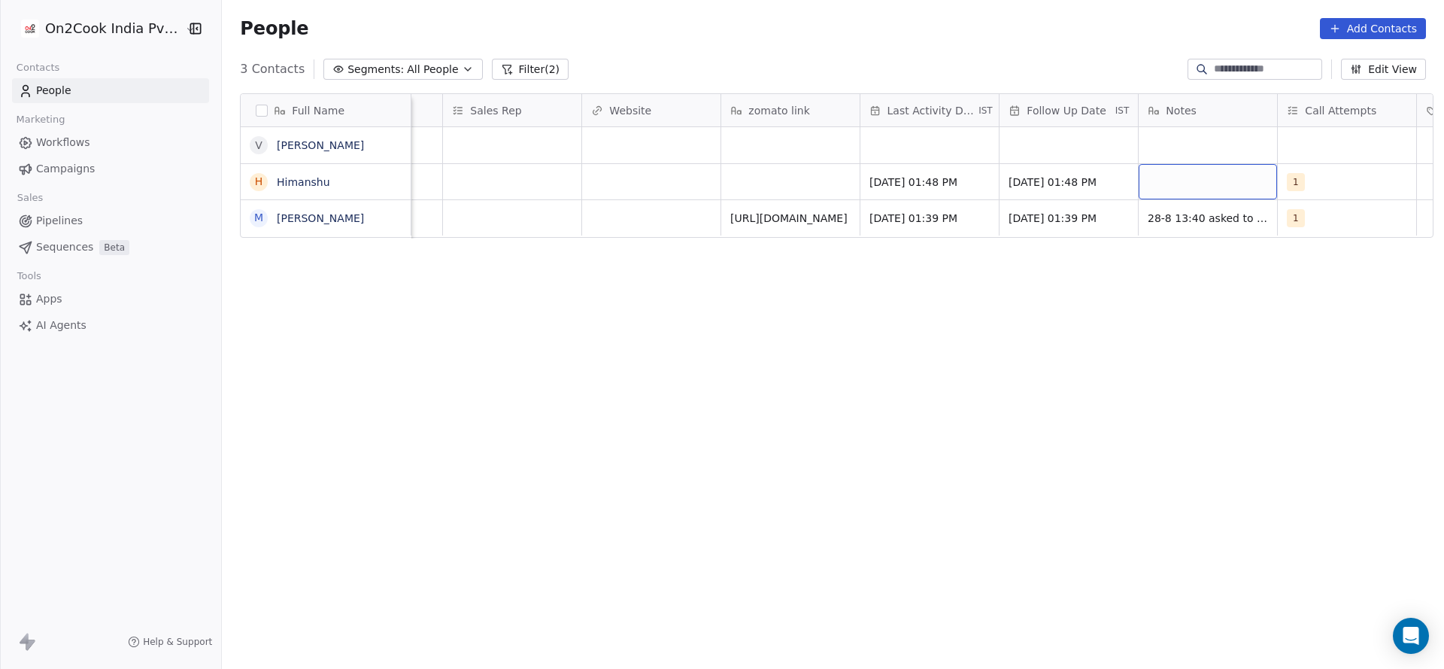
click at [1167, 190] on div "grid" at bounding box center [1208, 181] width 138 height 35
type textarea "**********"
drag, startPoint x: 824, startPoint y: 190, endPoint x: 715, endPoint y: 190, distance: 109.1
click at [824, 190] on html "**********" at bounding box center [722, 334] width 1444 height 669
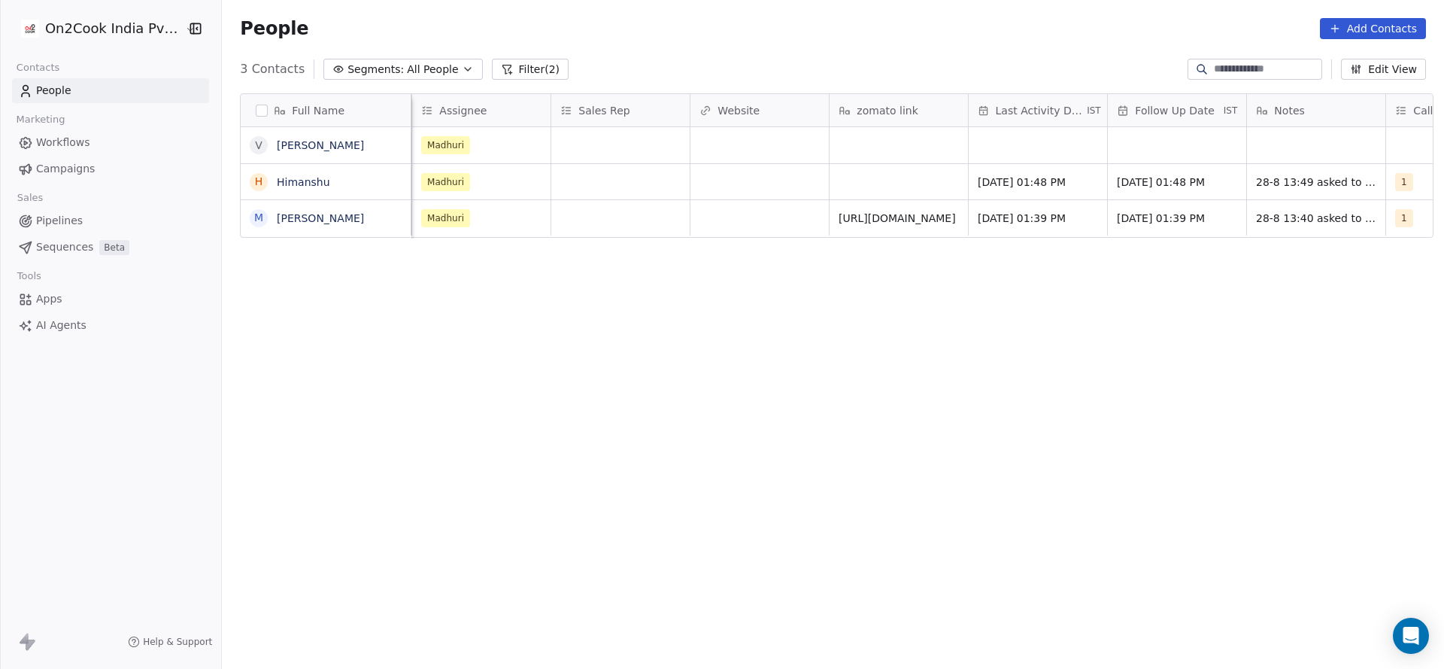
scroll to position [0, 1391]
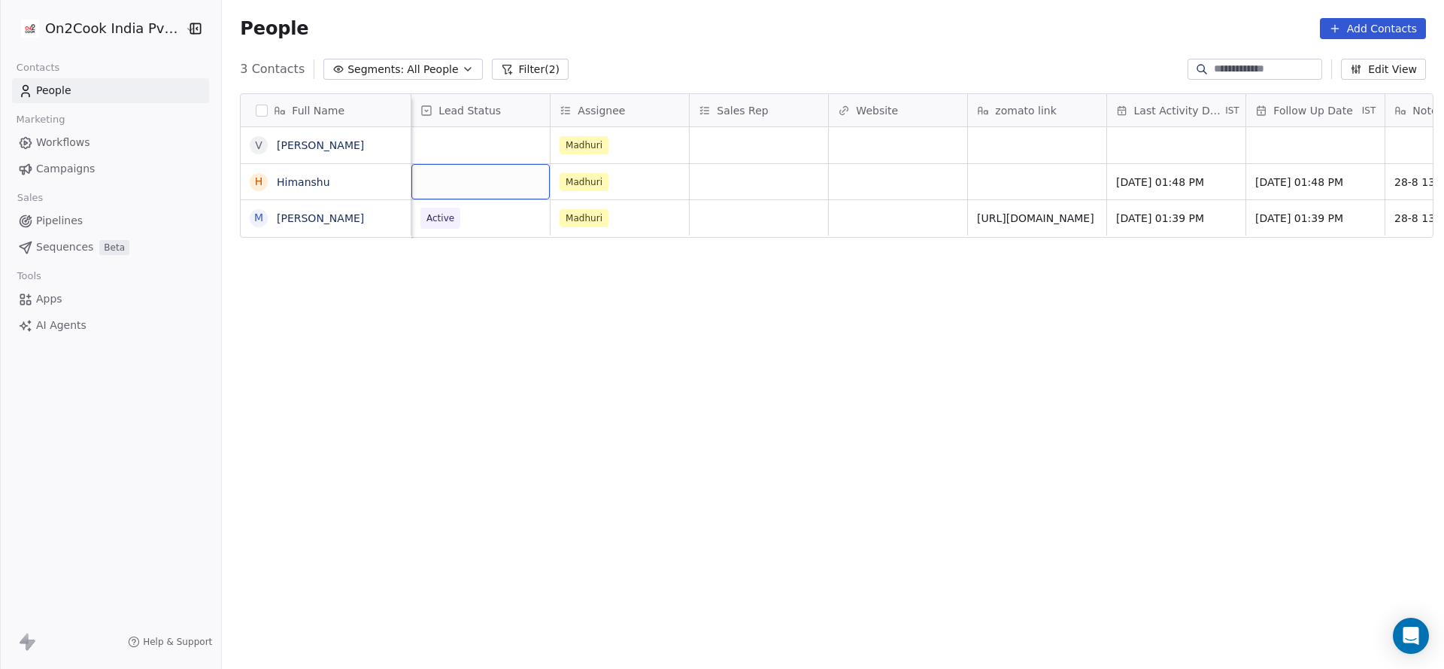
click at [453, 171] on div "grid" at bounding box center [480, 181] width 138 height 35
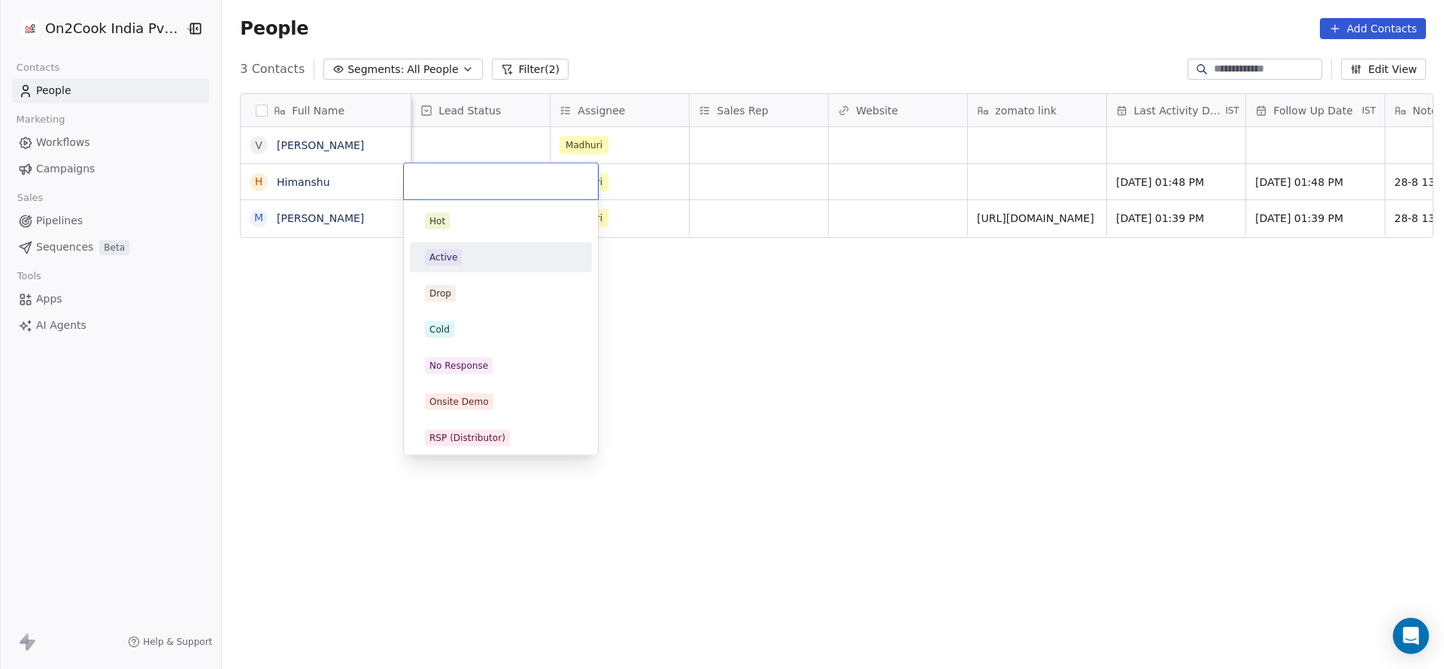
click at [472, 256] on div "Active" at bounding box center [501, 257] width 152 height 17
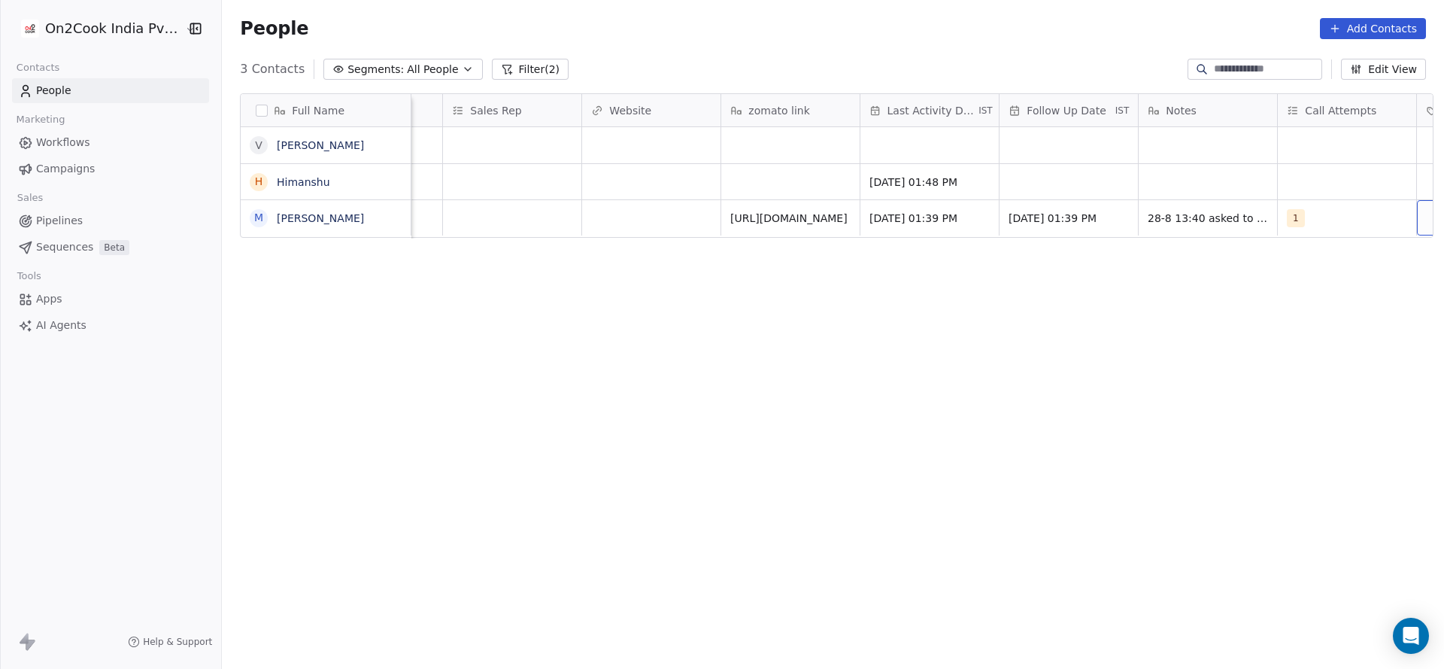
scroll to position [0, 1778]
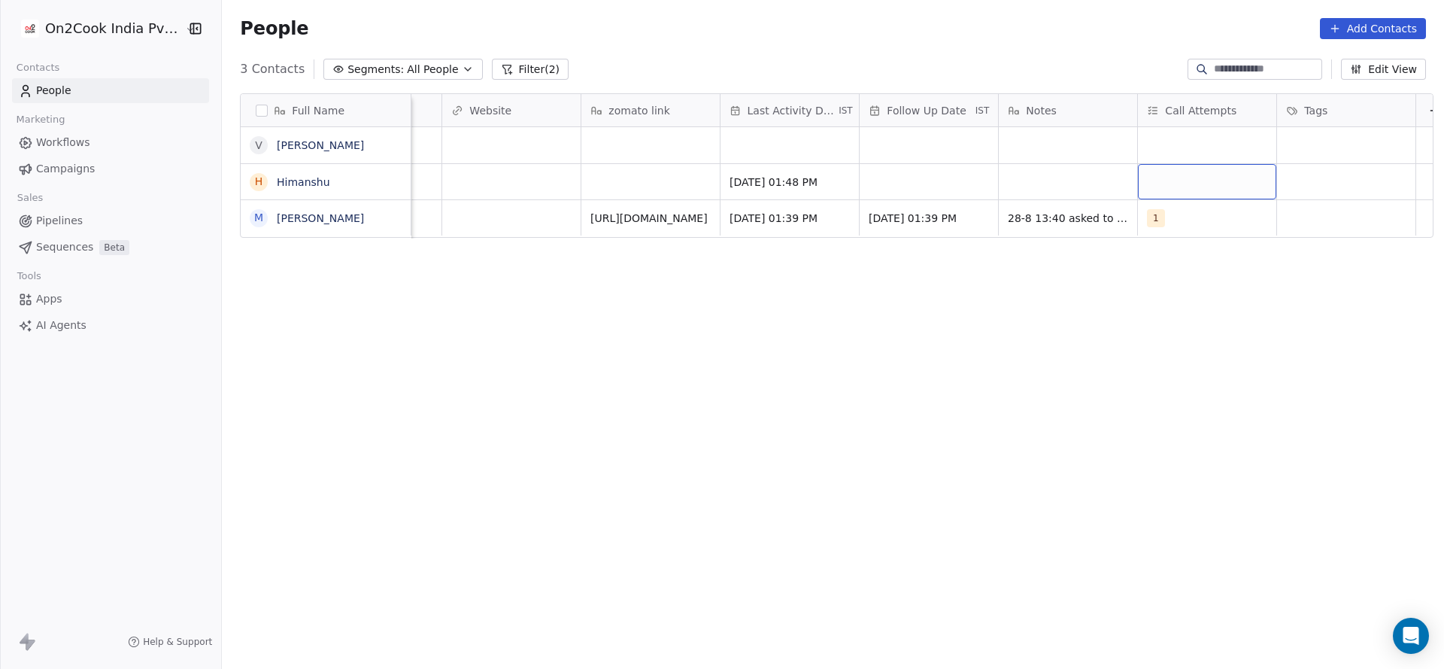
click at [1220, 174] on div "grid" at bounding box center [1207, 181] width 138 height 35
click at [1185, 238] on div "1 2 3 4 5 6 7 8 9 10" at bounding box center [1227, 383] width 182 height 355
click at [1197, 211] on div "1" at bounding box center [1227, 221] width 170 height 24
click at [982, 212] on html "On2Cook India Pvt. Ltd. Contacts People Marketing Workflows Campaigns Sales Pip…" at bounding box center [722, 334] width 1444 height 669
click at [894, 183] on div "grid" at bounding box center [929, 181] width 138 height 35
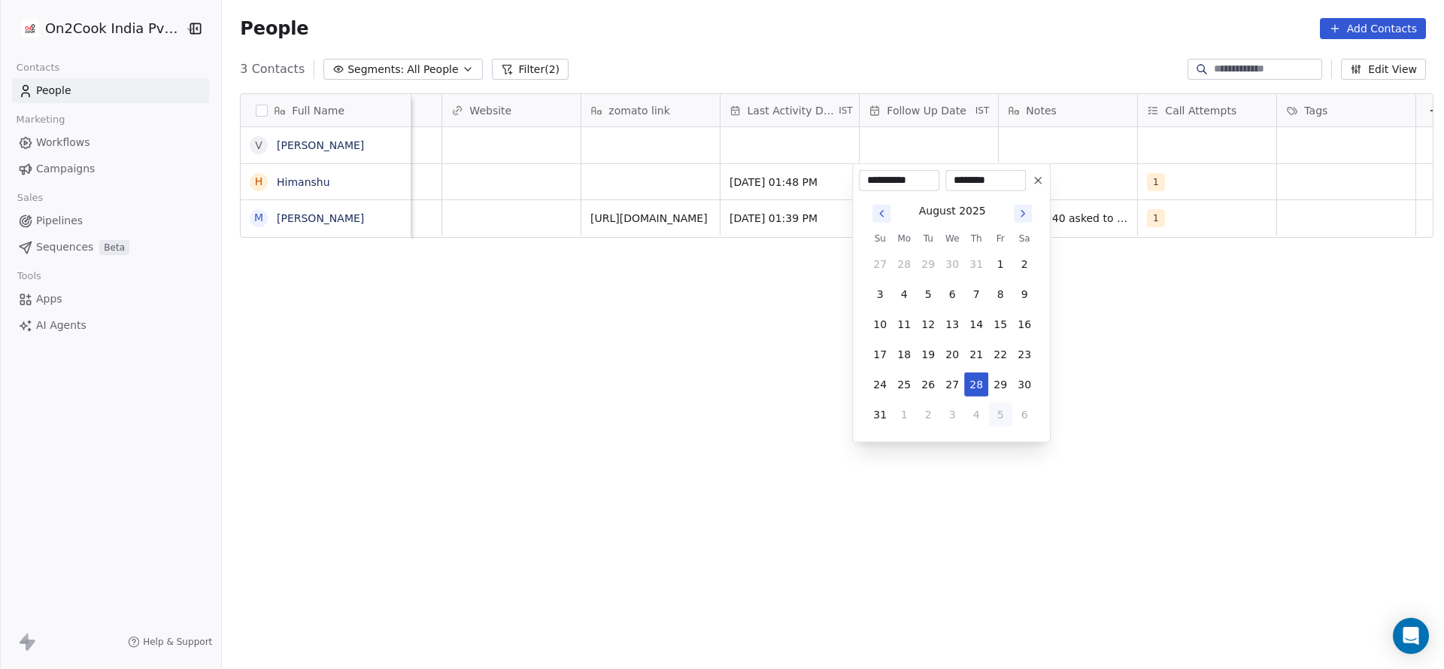
click at [997, 420] on button "5" at bounding box center [1000, 414] width 24 height 24
click at [928, 284] on button "9" at bounding box center [928, 294] width 24 height 24
type input "**********"
click at [724, 290] on html "**********" at bounding box center [722, 334] width 1444 height 669
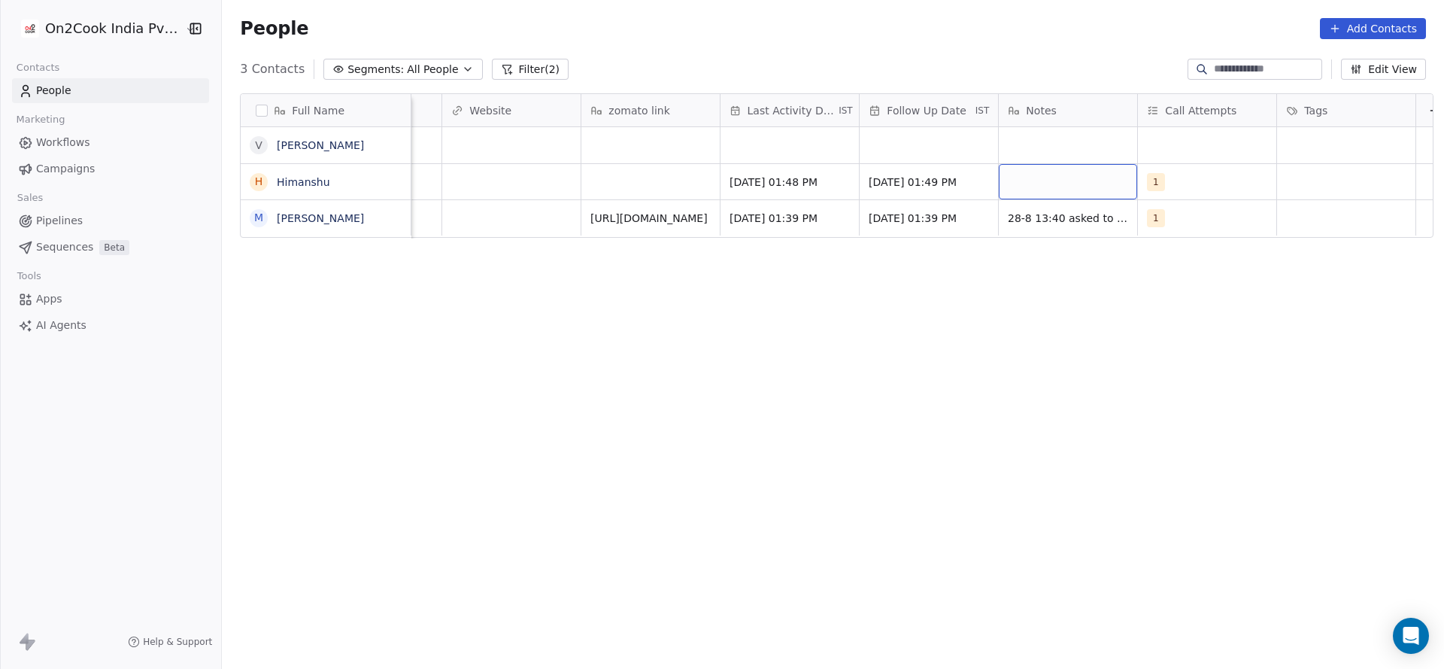
click at [1020, 193] on div "grid" at bounding box center [1068, 181] width 138 height 35
type textarea "********"
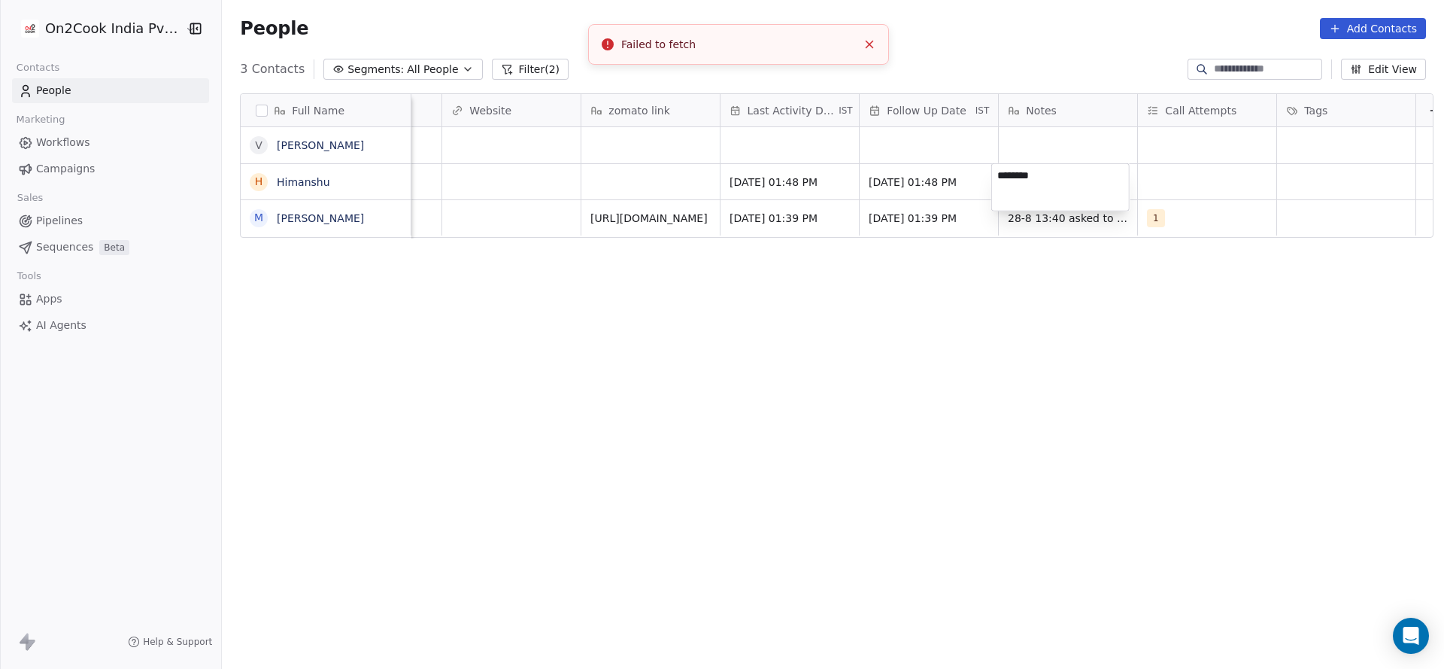
click at [1020, 287] on html "On2Cook India Pvt. Ltd. Contacts People Marketing Workflows Campaigns Sales Pip…" at bounding box center [722, 334] width 1444 height 669
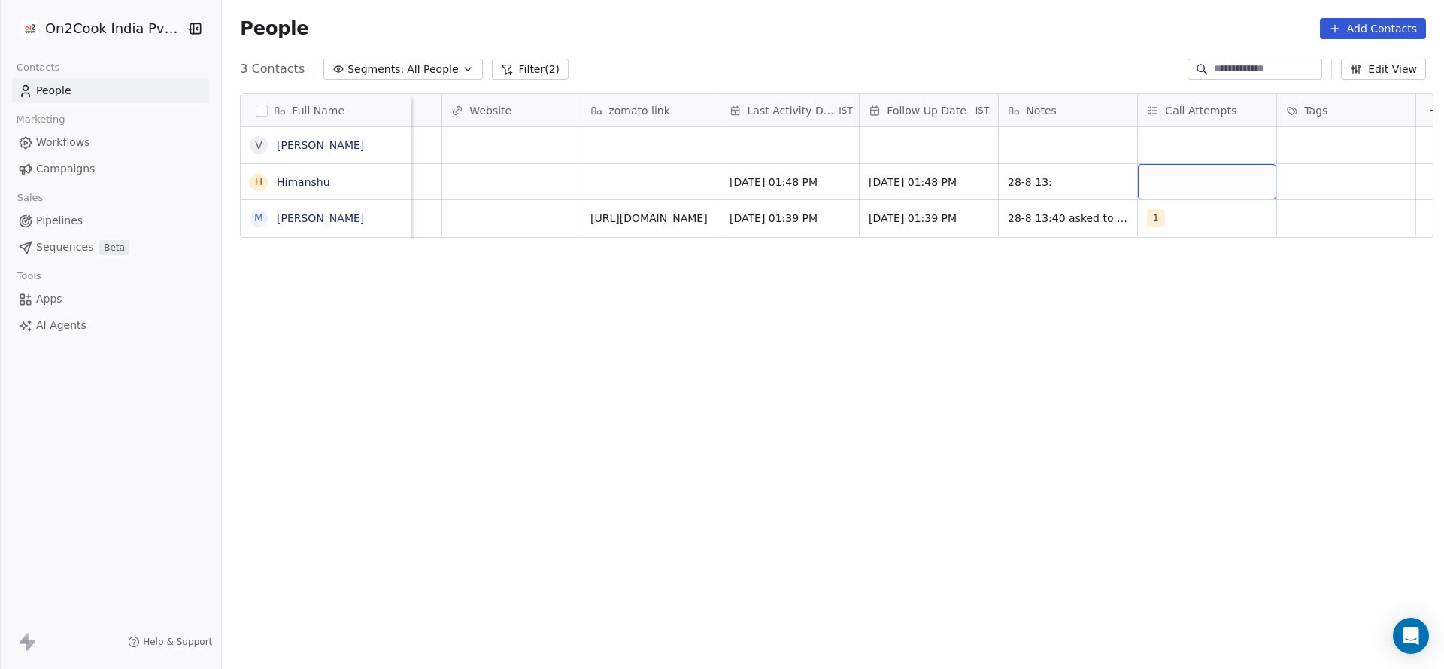
click at [1139, 169] on div "grid" at bounding box center [1207, 181] width 138 height 35
click at [1158, 223] on button "Suggestions" at bounding box center [1157, 221] width 12 height 12
click at [862, 231] on html "On2Cook India Pvt. Ltd. Contacts People Marketing Workflows Campaigns Sales Pip…" at bounding box center [722, 334] width 1444 height 669
click at [1060, 177] on span "28-8 13:" at bounding box center [1055, 181] width 92 height 15
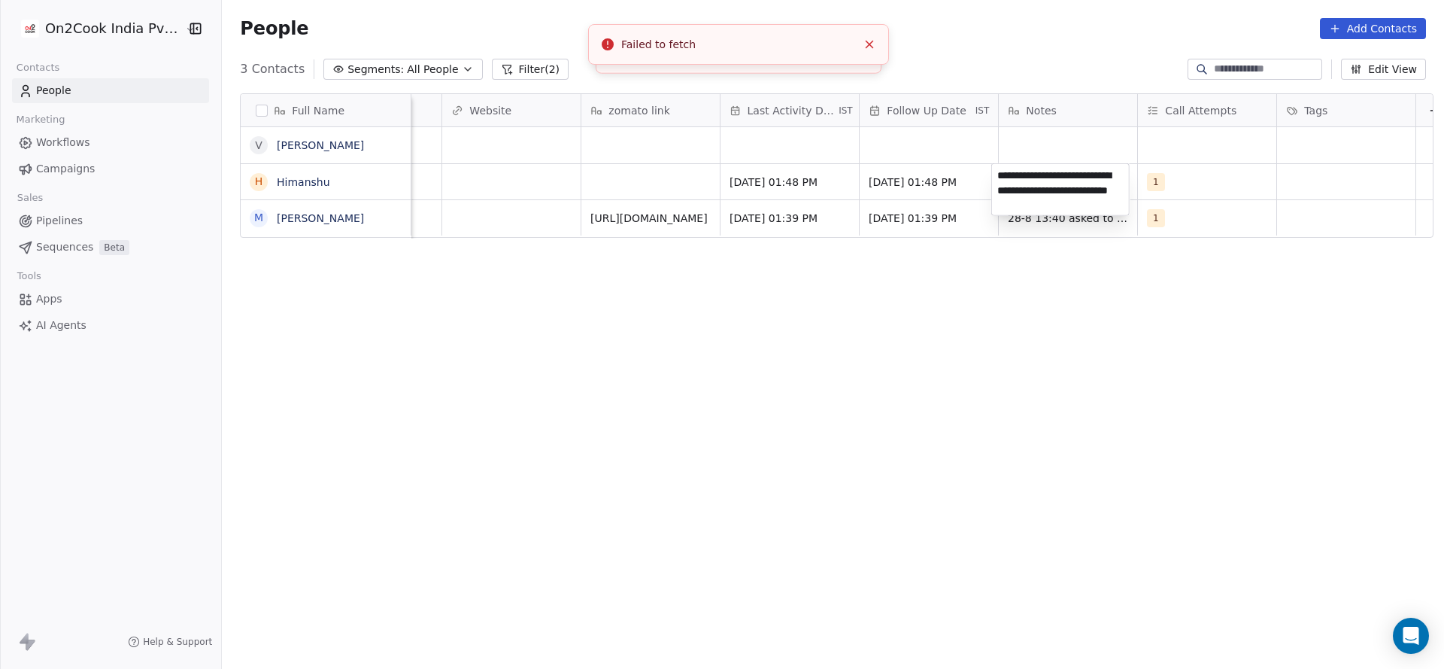
type textarea "**********"
click at [806, 190] on html "**********" at bounding box center [722, 334] width 1444 height 669
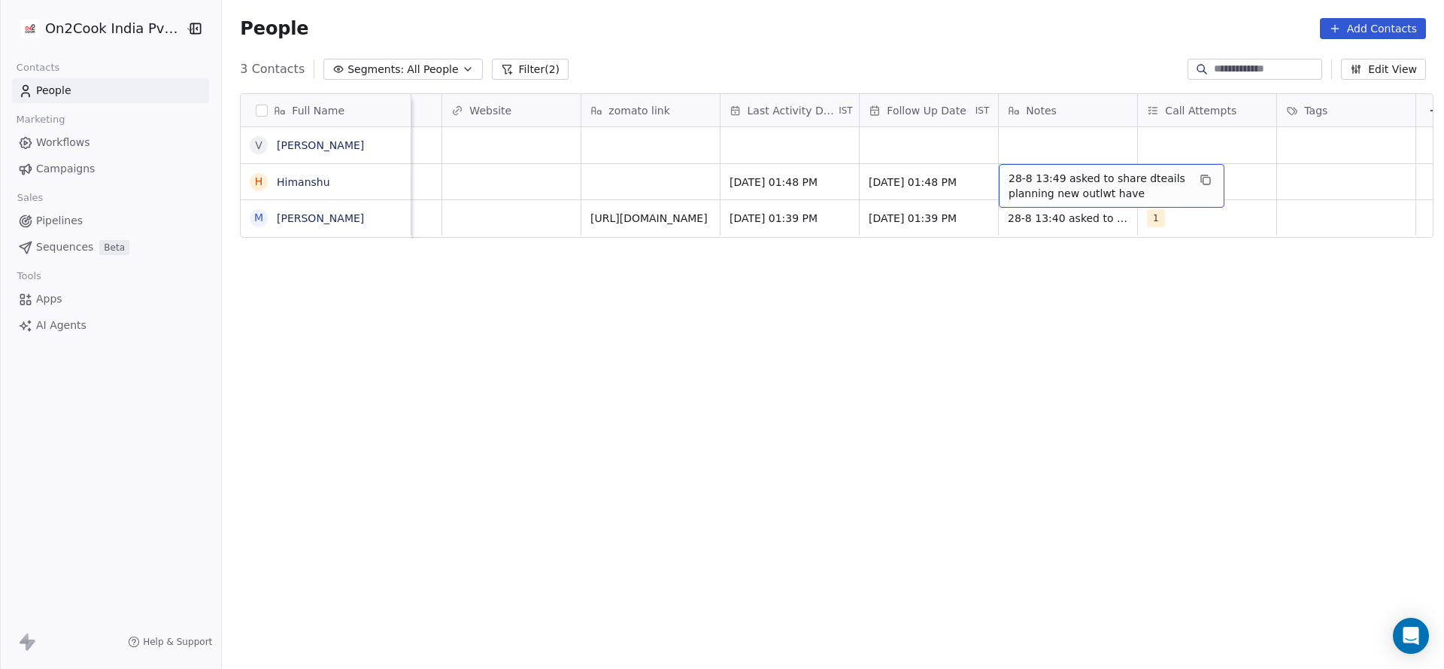
click at [1018, 191] on span "28-8 13:49 asked to share dteails planning new outlwt have" at bounding box center [1098, 186] width 179 height 30
type textarea "**********"
click at [698, 165] on html "**********" at bounding box center [722, 334] width 1444 height 669
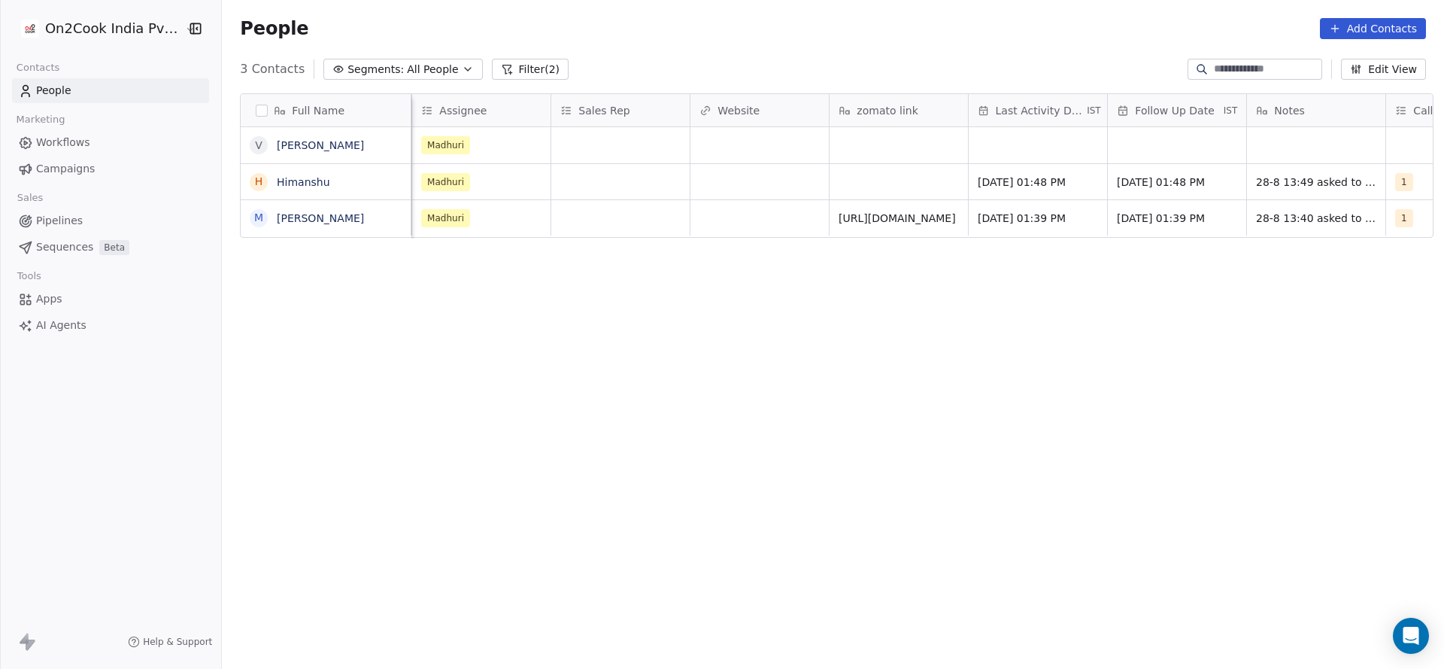
scroll to position [0, 1391]
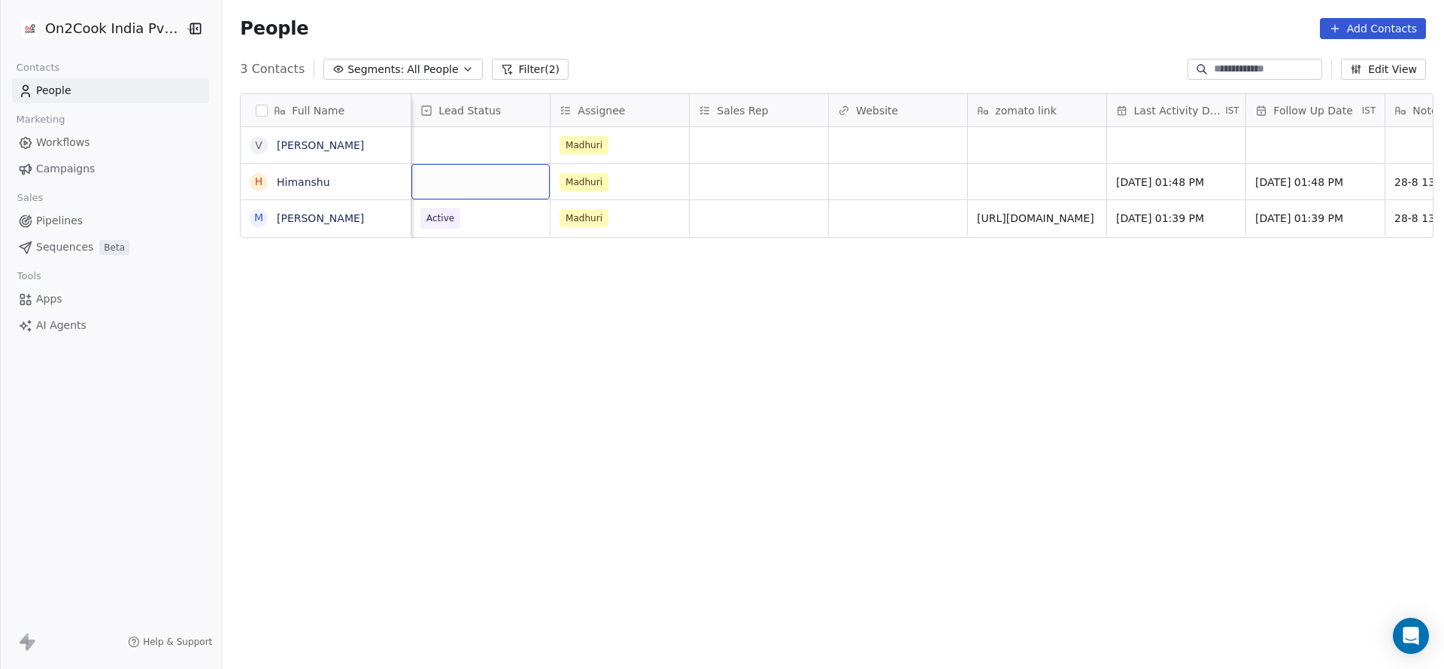
click at [467, 191] on div "grid" at bounding box center [480, 181] width 138 height 35
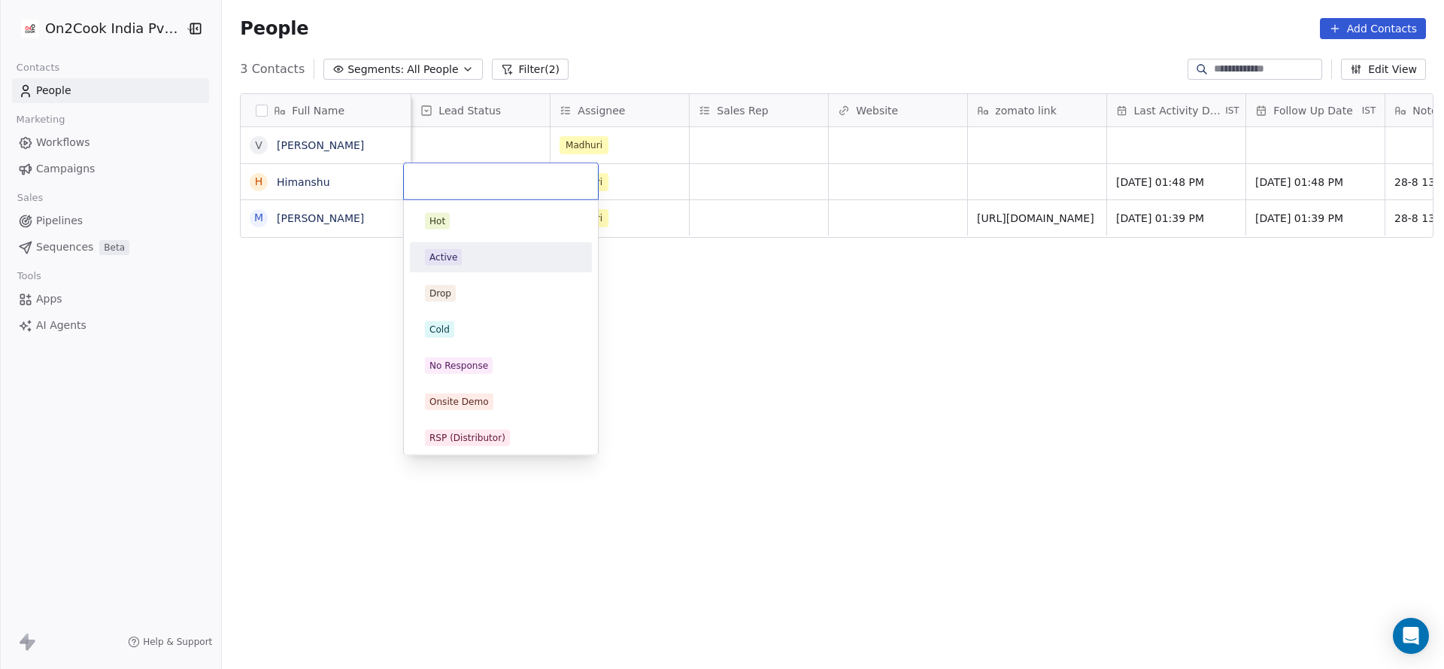
click at [463, 262] on div "Active" at bounding box center [501, 257] width 152 height 17
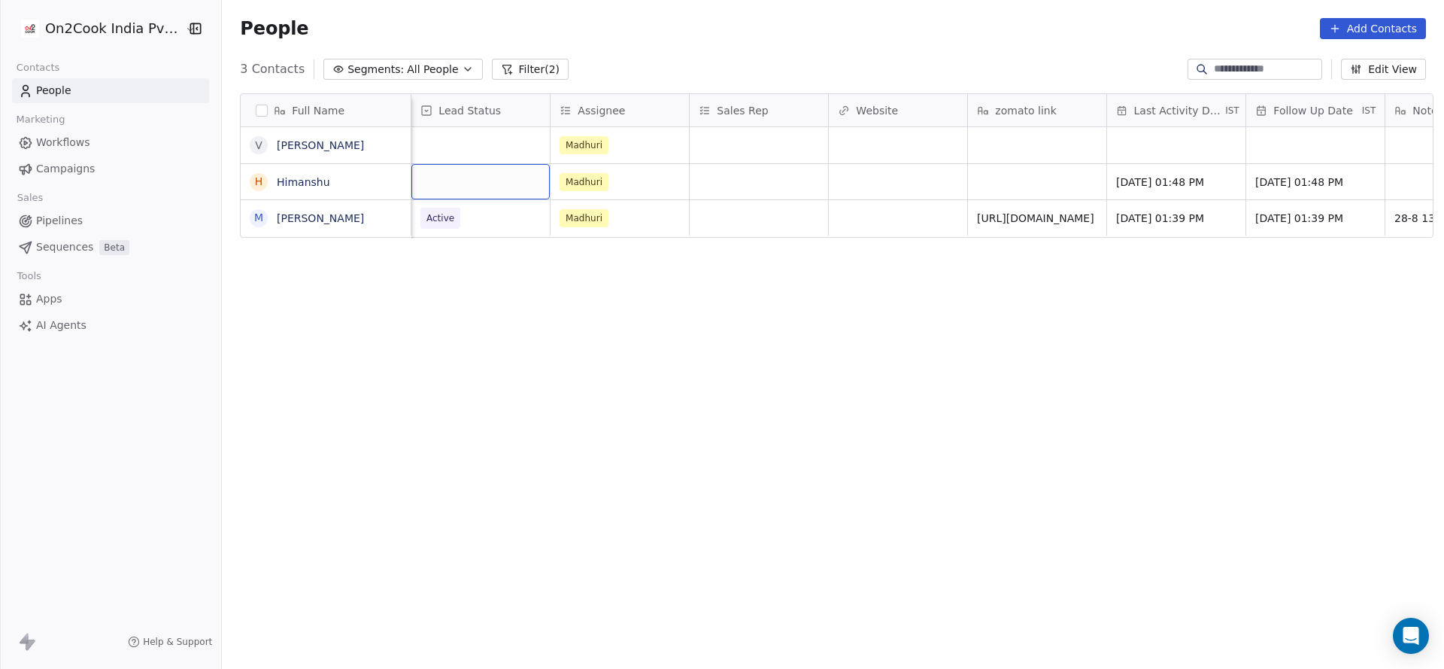
click at [484, 190] on div "grid" at bounding box center [480, 181] width 138 height 35
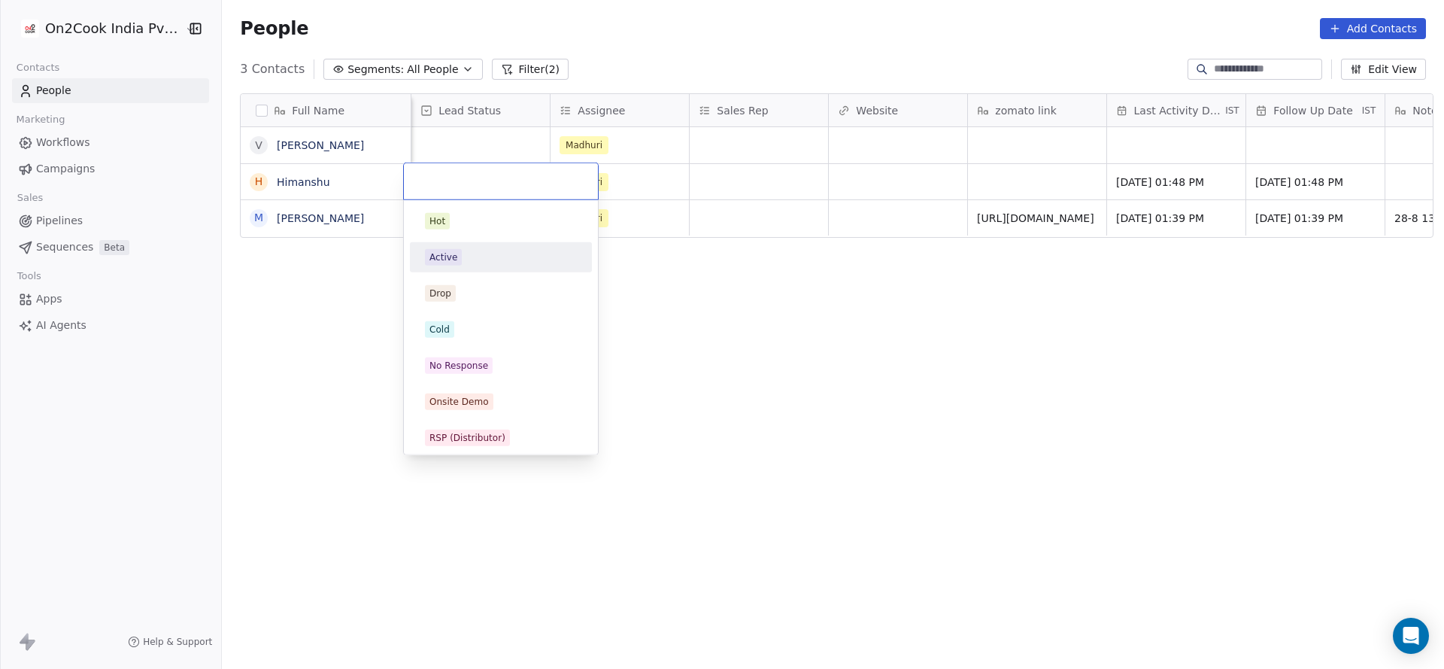
click at [475, 262] on div "Active" at bounding box center [501, 257] width 152 height 17
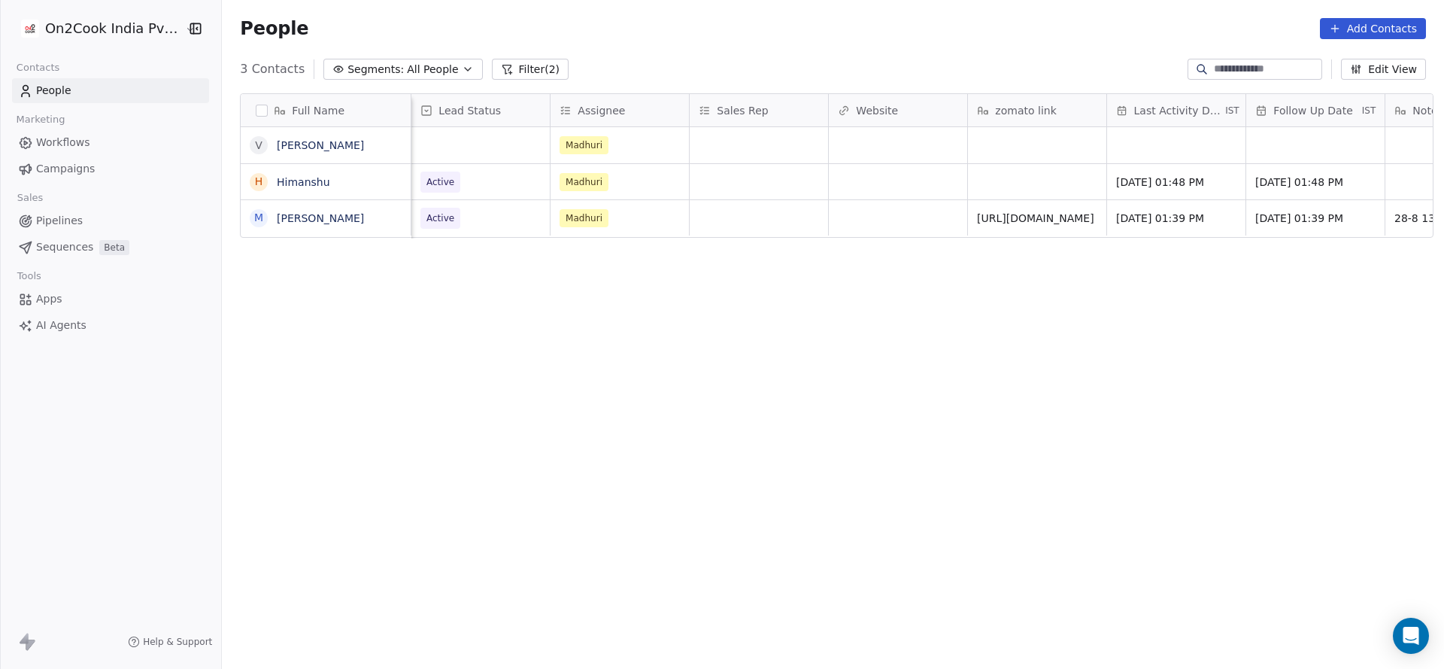
click at [962, 282] on div "Full Name V Vimal Bhatia H Himanshu M Mohd Shadab Ali Lead Source Created Date …" at bounding box center [833, 375] width 1222 height 588
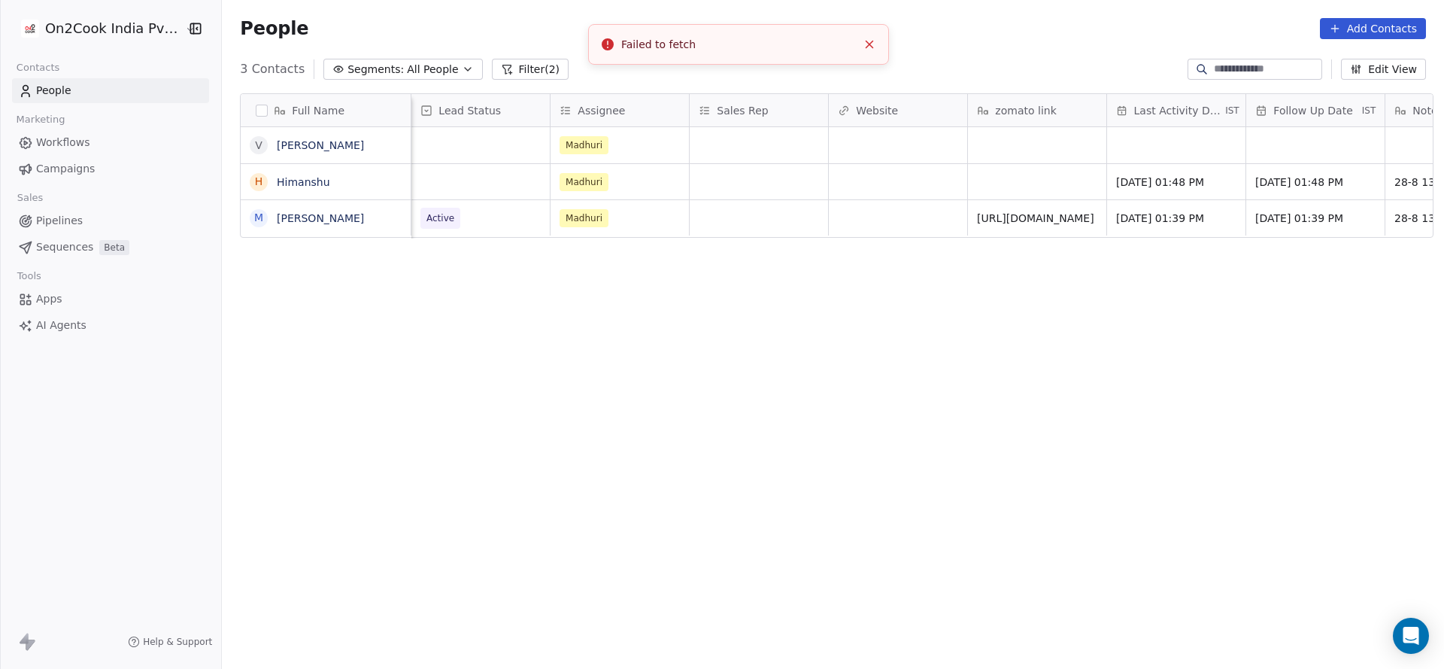
click at [696, 321] on div "Full Name V Vimal Bhatia H Himanshu M Mohd Shadab Ali Lead Source Created Date …" at bounding box center [833, 375] width 1222 height 588
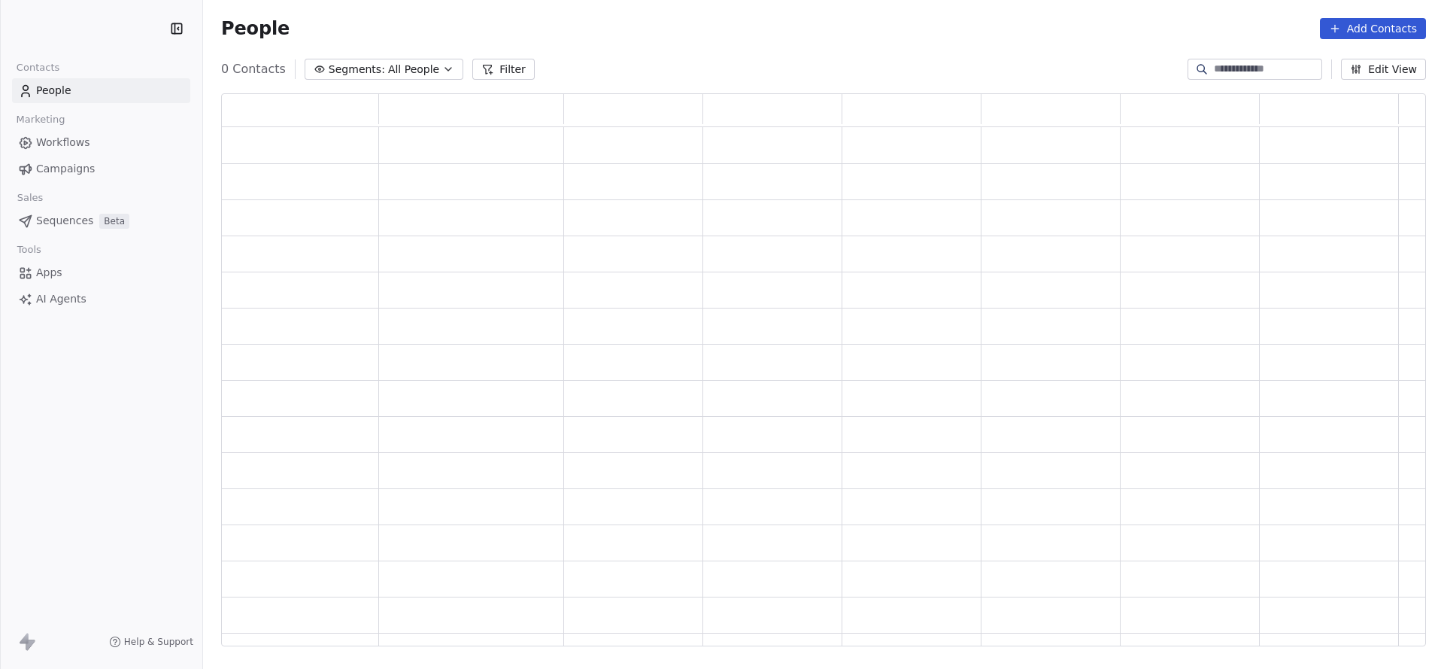
scroll to position [535, 1188]
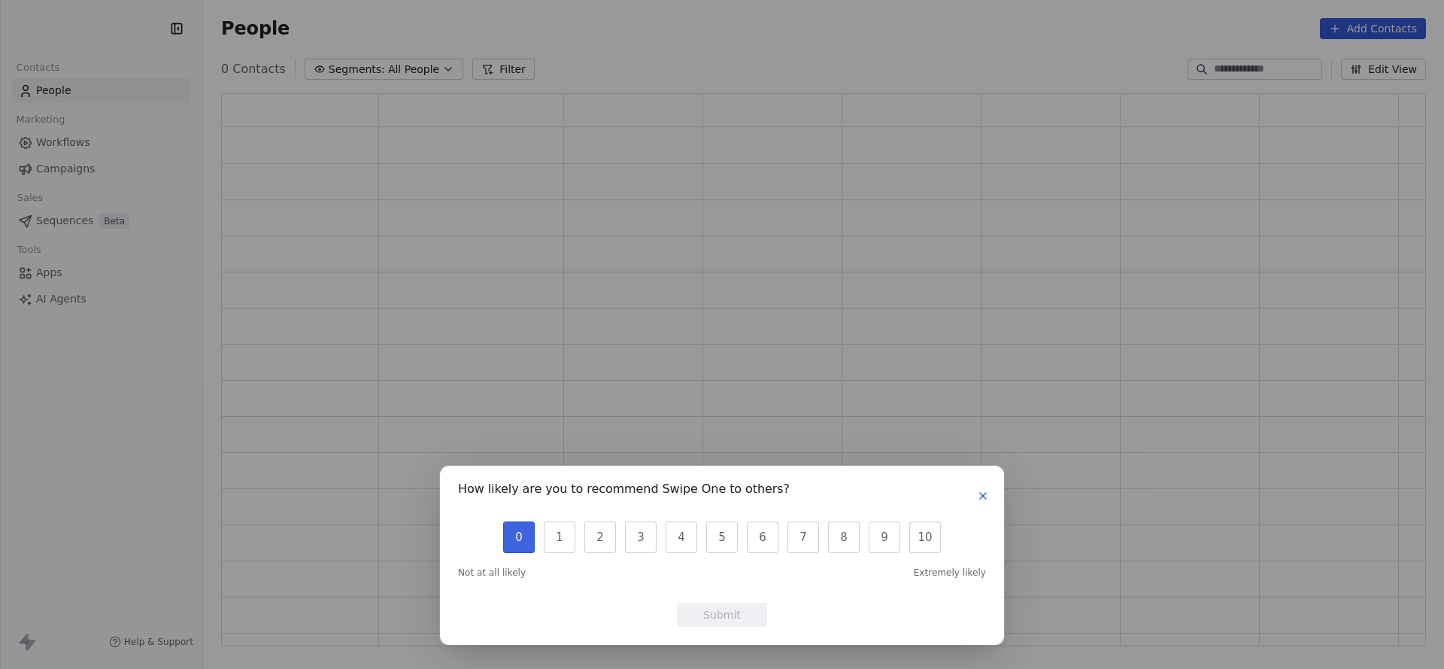
click at [504, 534] on button "0" at bounding box center [519, 537] width 32 height 32
drag, startPoint x: 747, startPoint y: 613, endPoint x: 381, endPoint y: 315, distance: 471.5
click at [749, 613] on button "Submit" at bounding box center [722, 614] width 90 height 24
click at [737, 615] on button "Submit" at bounding box center [722, 614] width 90 height 24
click at [737, 614] on button "Submit" at bounding box center [722, 614] width 90 height 24
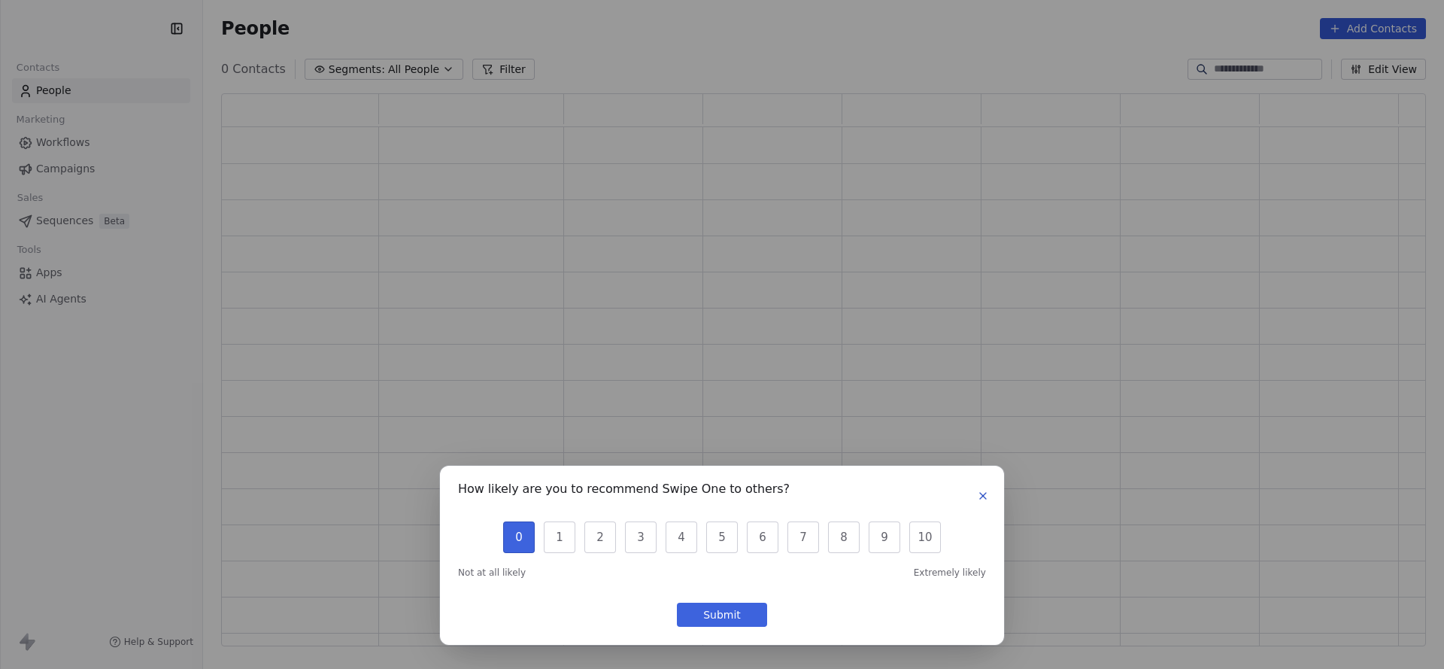
click at [738, 612] on button "Submit" at bounding box center [722, 614] width 90 height 24
drag, startPoint x: 740, startPoint y: 610, endPoint x: 739, endPoint y: 666, distance: 56.4
click at [739, 642] on div "How likely are you to recommend Swipe One to others? 0 1 2 3 4 5 6 7 8 9 10 Not…" at bounding box center [722, 555] width 564 height 179
click at [508, 548] on button "0" at bounding box center [519, 537] width 32 height 32
click at [706, 616] on button "Submit" at bounding box center [722, 614] width 90 height 24
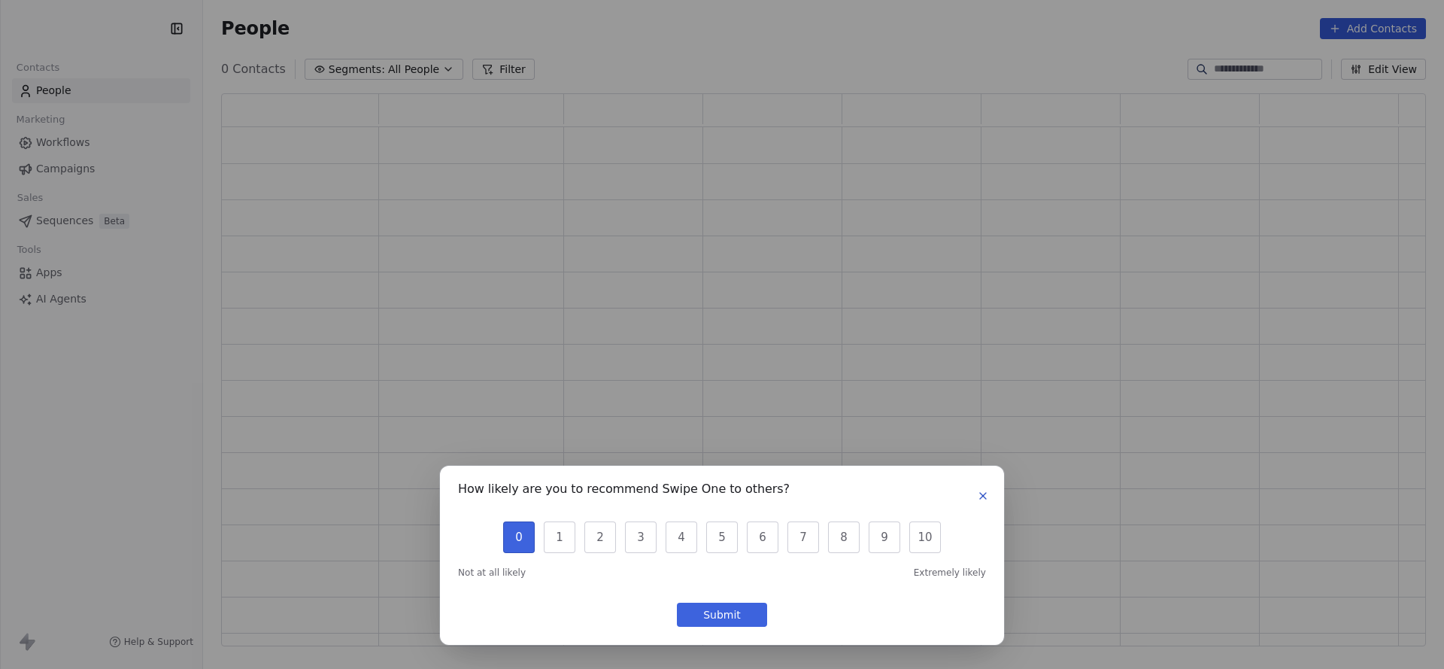
click at [706, 616] on button "Submit" at bounding box center [722, 614] width 90 height 24
click at [984, 487] on button "button" at bounding box center [983, 496] width 18 height 18
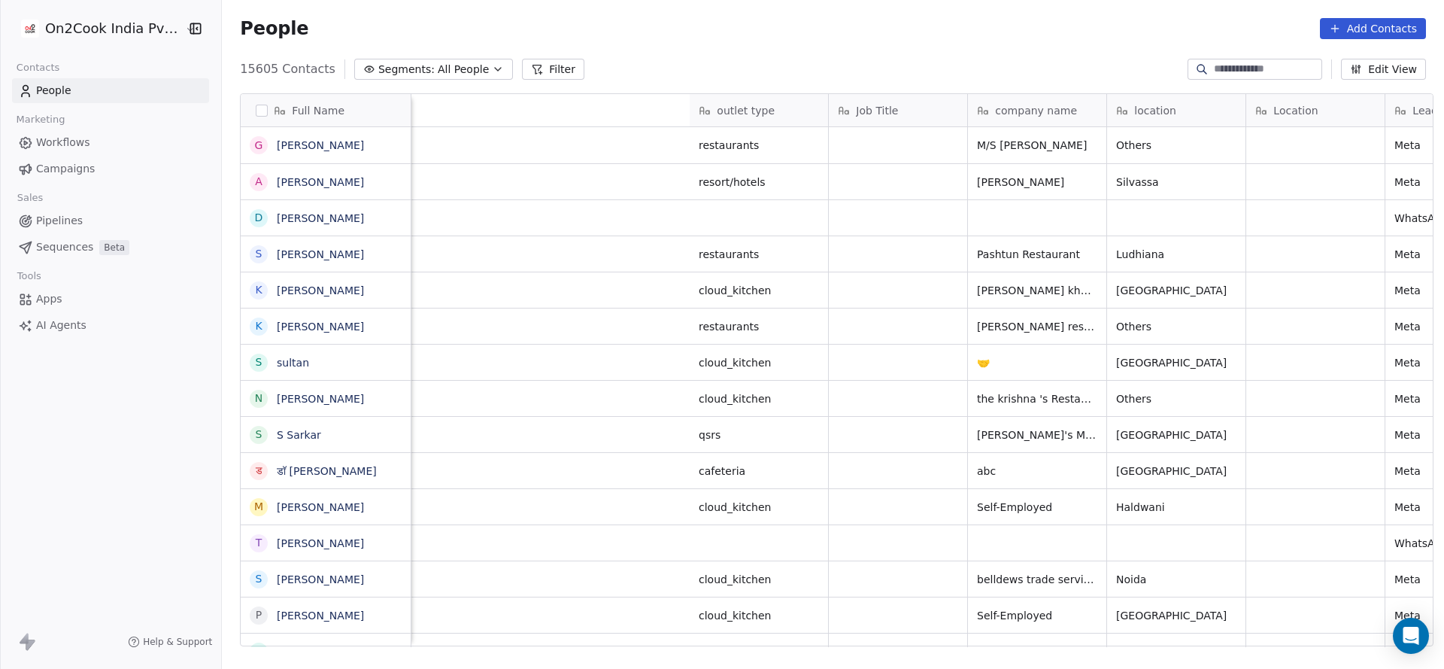
scroll to position [0, 730]
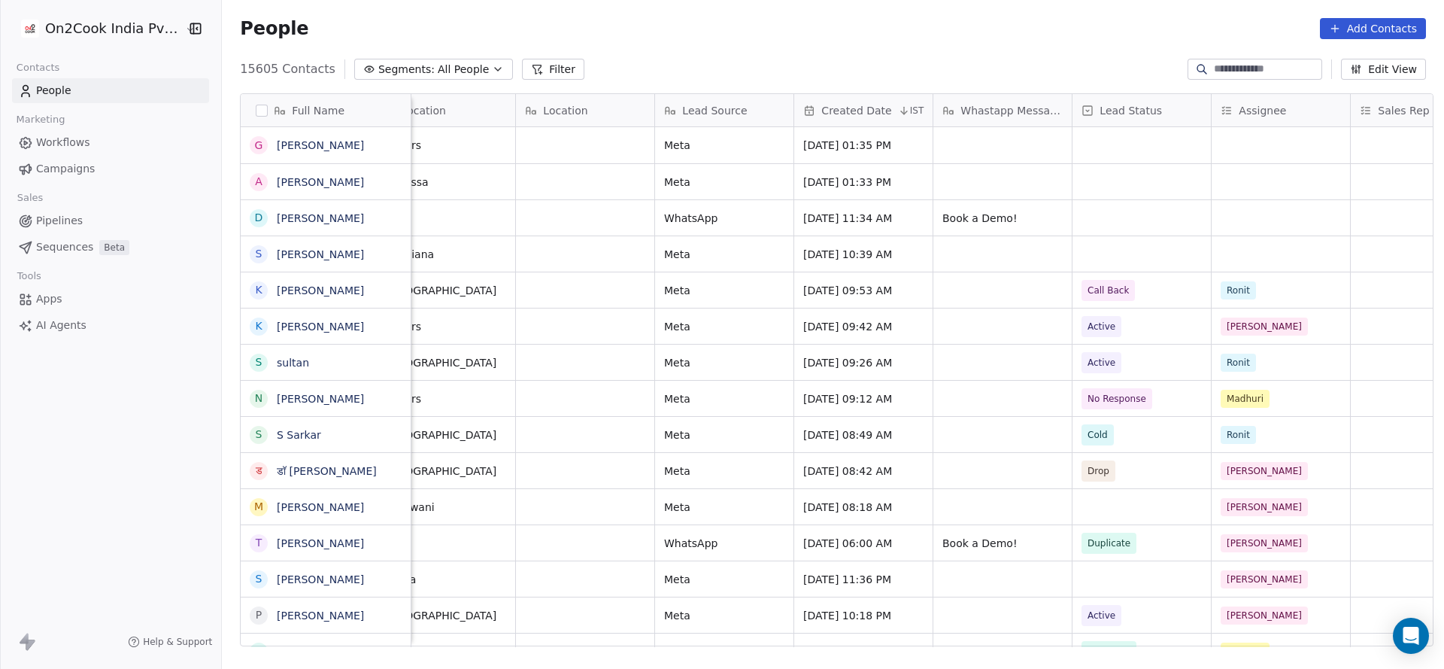
click at [531, 68] on icon at bounding box center [537, 69] width 12 height 12
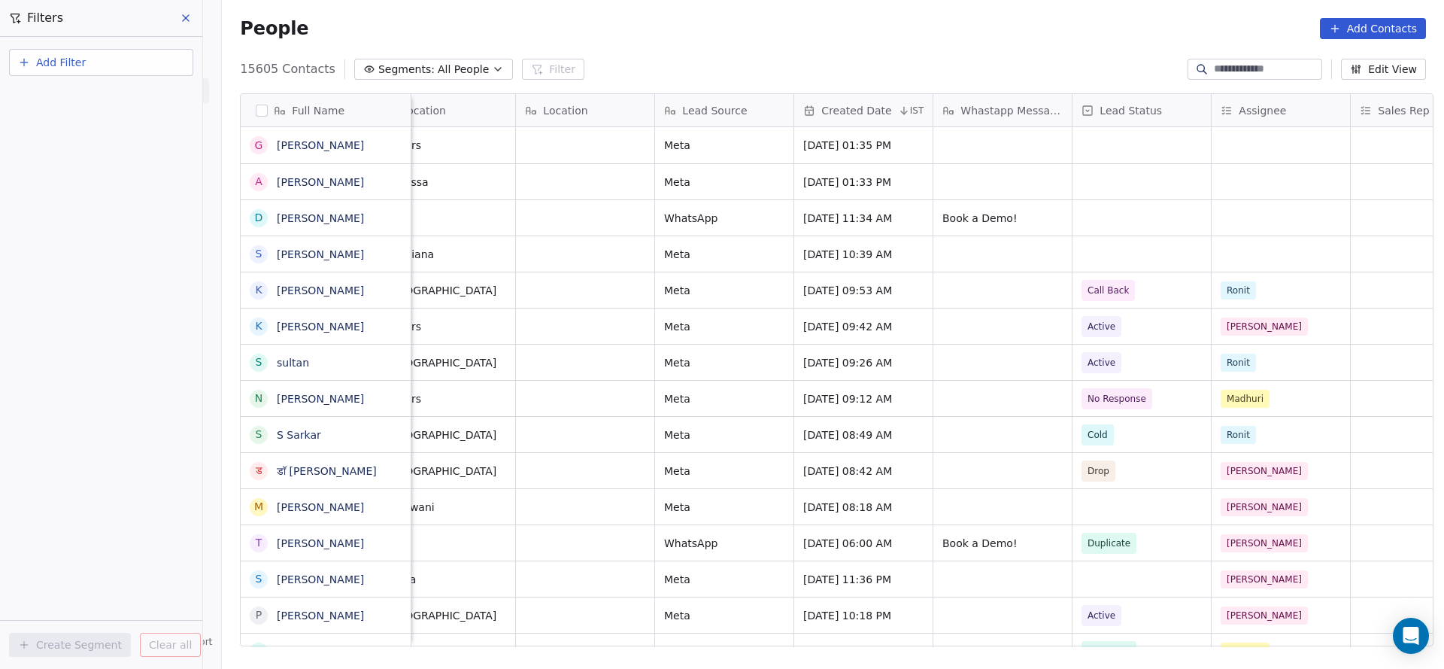
click at [100, 71] on button "Add Filter" at bounding box center [101, 62] width 184 height 27
click at [122, 93] on div "Contact properties" at bounding box center [101, 98] width 153 height 16
type input "***"
click at [95, 147] on div "Assignee" at bounding box center [101, 151] width 153 height 15
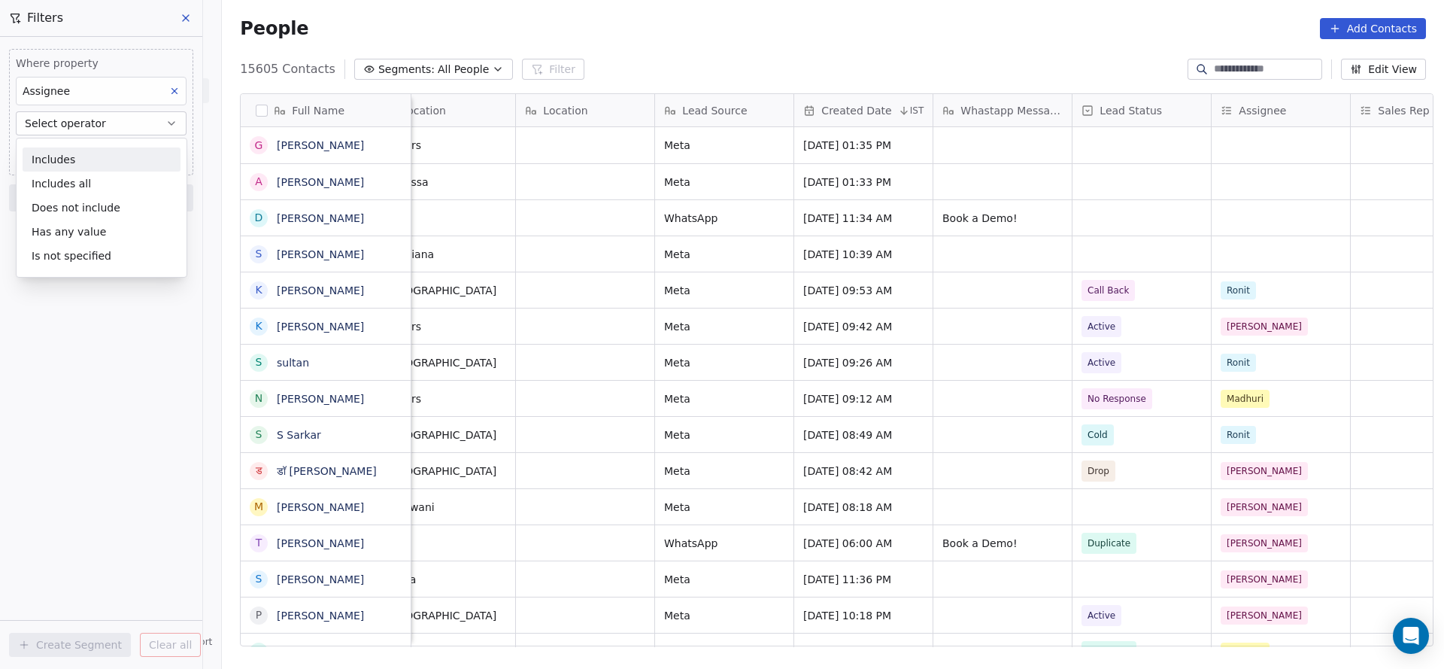
click at [88, 162] on div "Includes" at bounding box center [102, 159] width 158 height 24
click at [88, 147] on body "On2Cook India Pvt. Ltd. Contacts People Marketing Workflows Campaigns Sales Pip…" at bounding box center [722, 334] width 1444 height 669
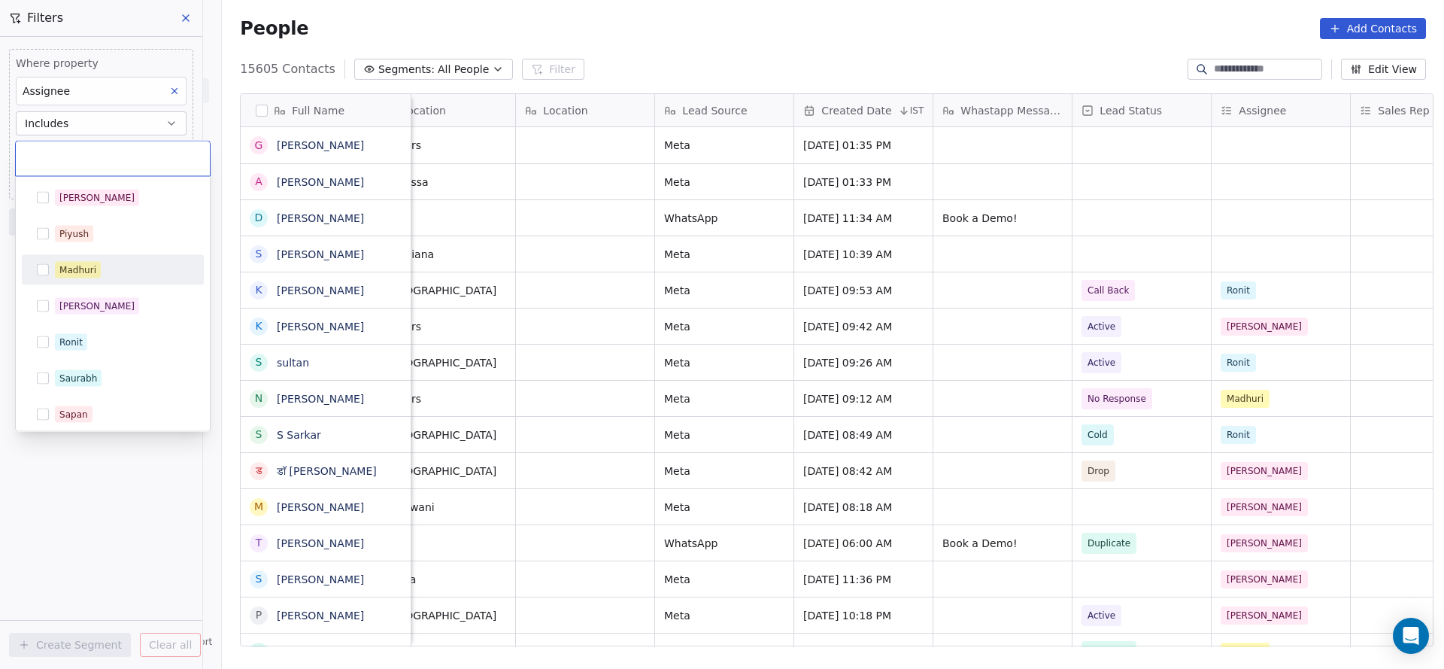
click at [103, 274] on div "[PERSON_NAME]" at bounding box center [122, 270] width 134 height 17
click at [426, 235] on html "On2Cook India Pvt. Ltd. Contacts People Marketing Workflows Campaigns Sales Pip…" at bounding box center [722, 334] width 1444 height 669
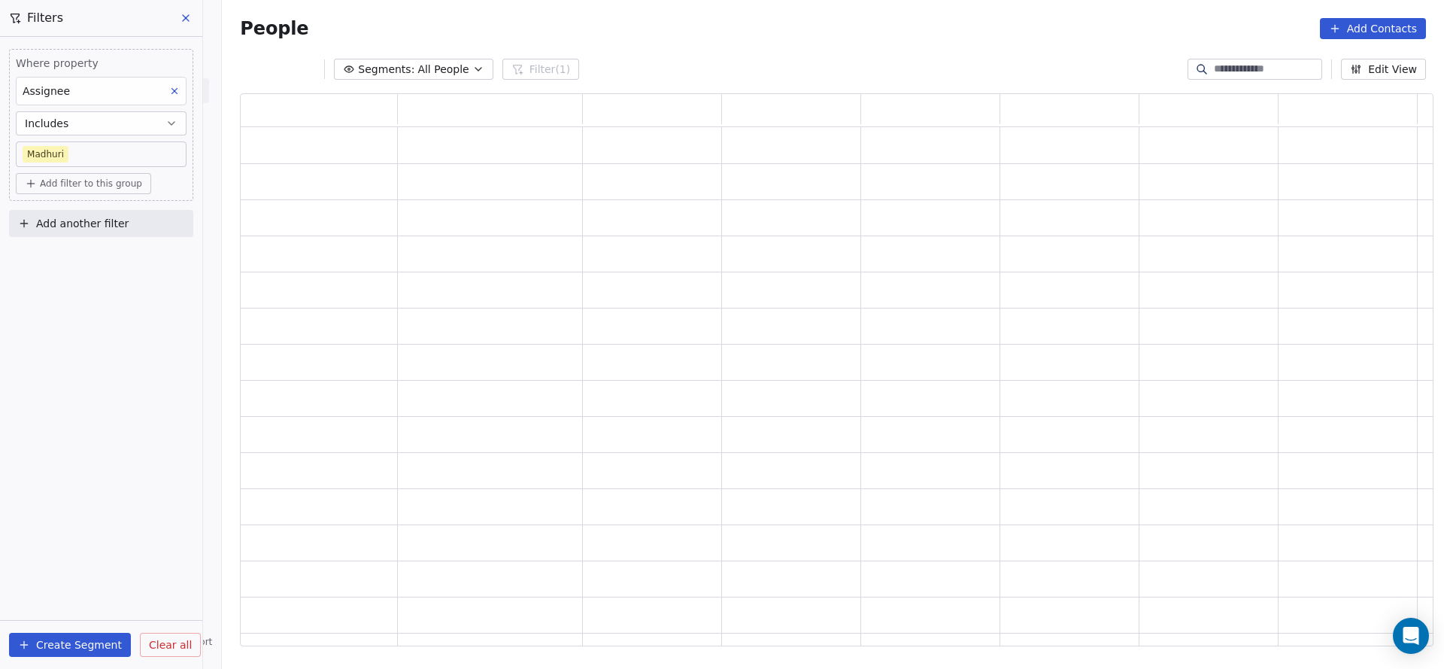
scroll to position [535, 1176]
click at [122, 232] on button "Add another filter" at bounding box center [101, 223] width 184 height 27
click at [63, 255] on span "Contact properties" at bounding box center [74, 258] width 98 height 16
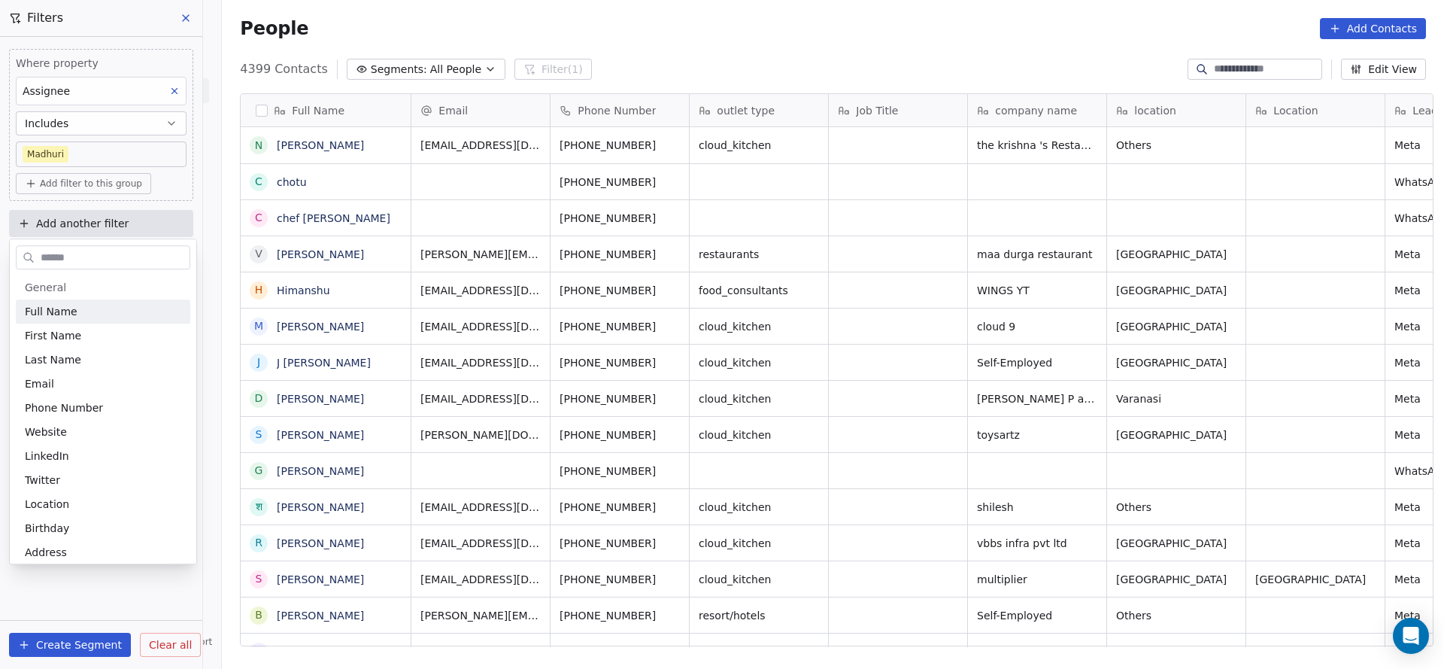
scroll to position [571, 1212]
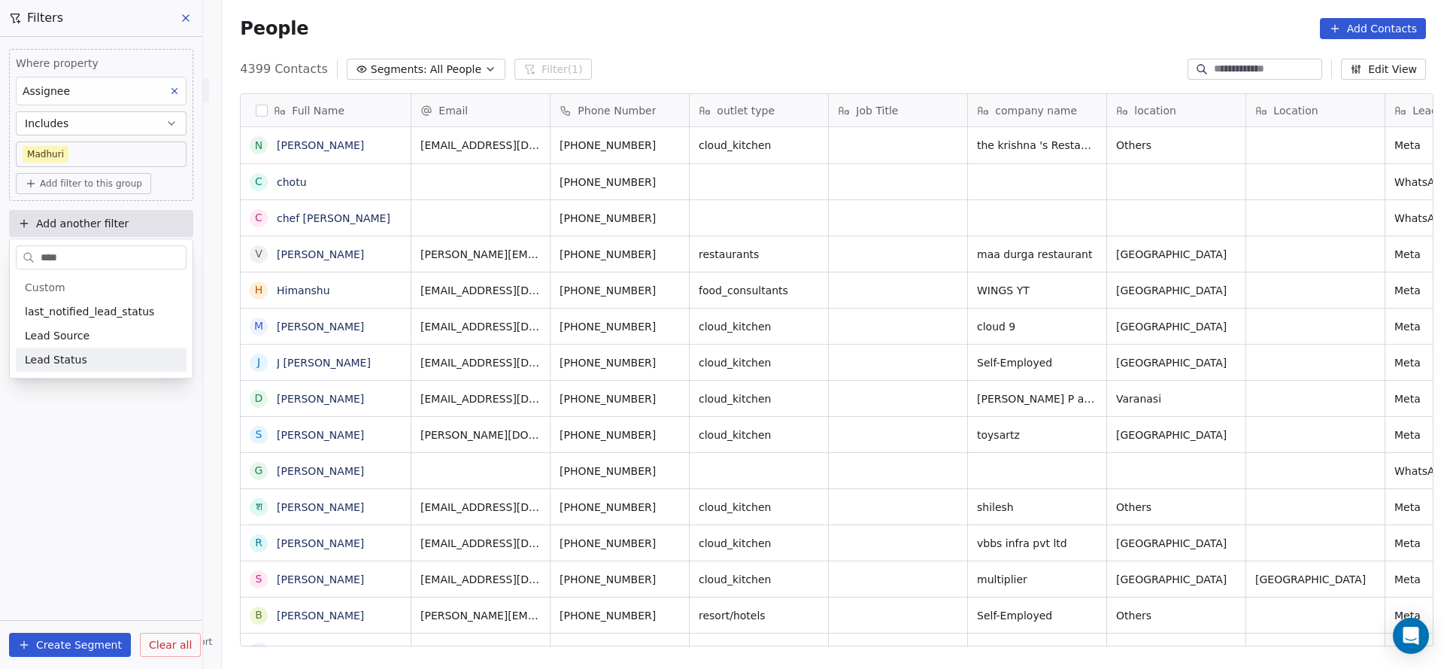
type input "****"
click at [86, 353] on div "Lead Status" at bounding box center [101, 359] width 153 height 15
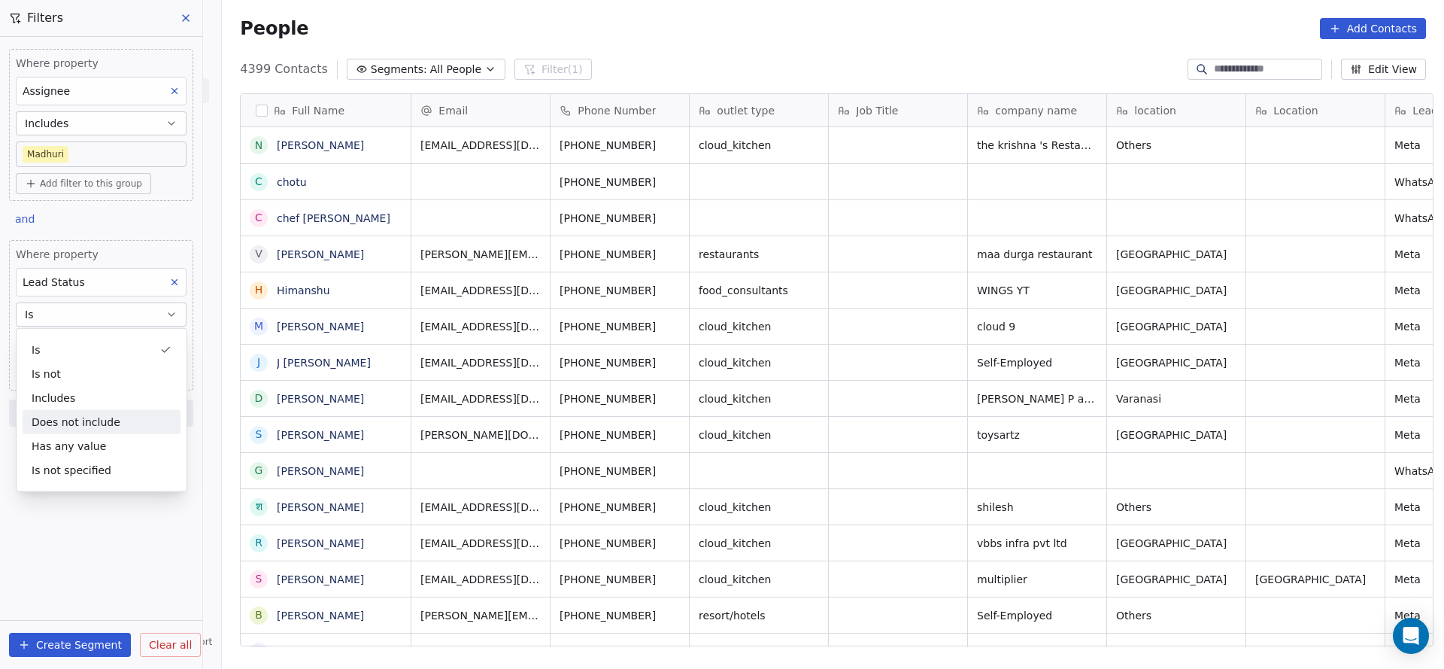
click at [96, 420] on div "Does not include" at bounding box center [102, 422] width 158 height 24
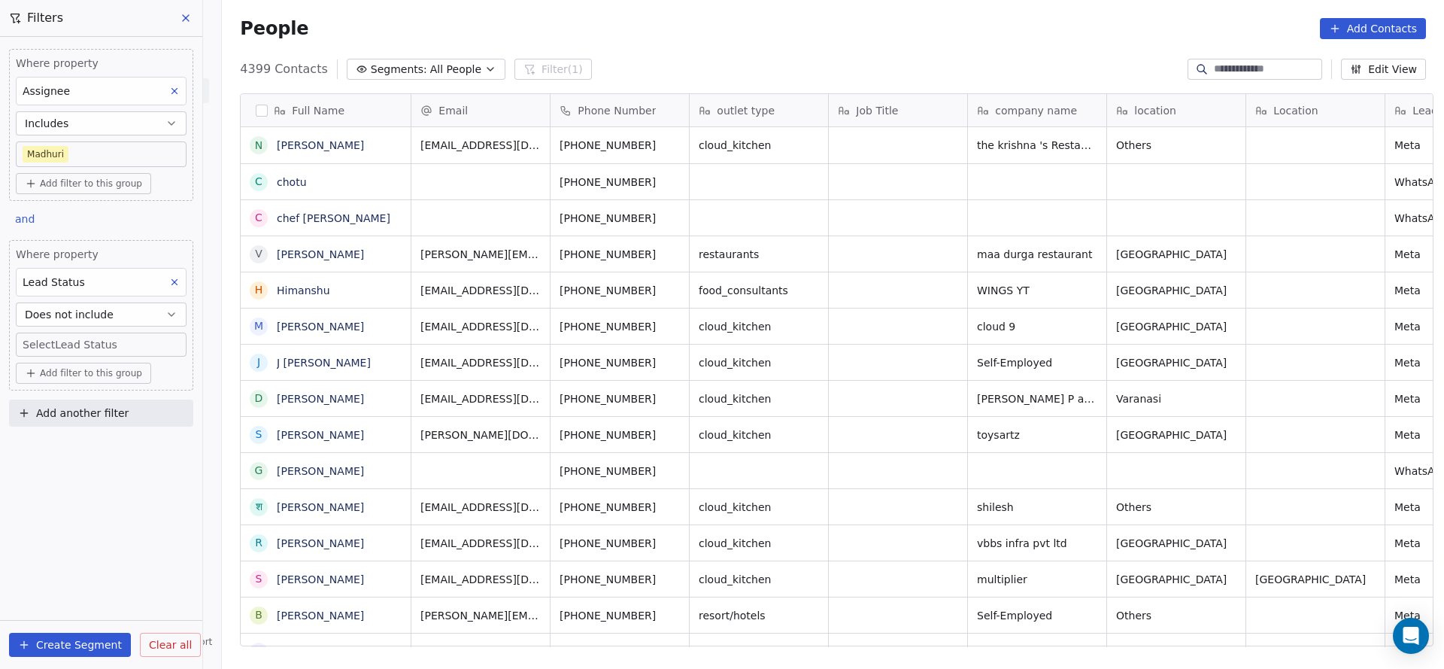
click at [102, 345] on body "On2Cook India Pvt. Ltd. Contacts People Marketing Workflows Campaigns Sales Pip…" at bounding box center [722, 334] width 1444 height 669
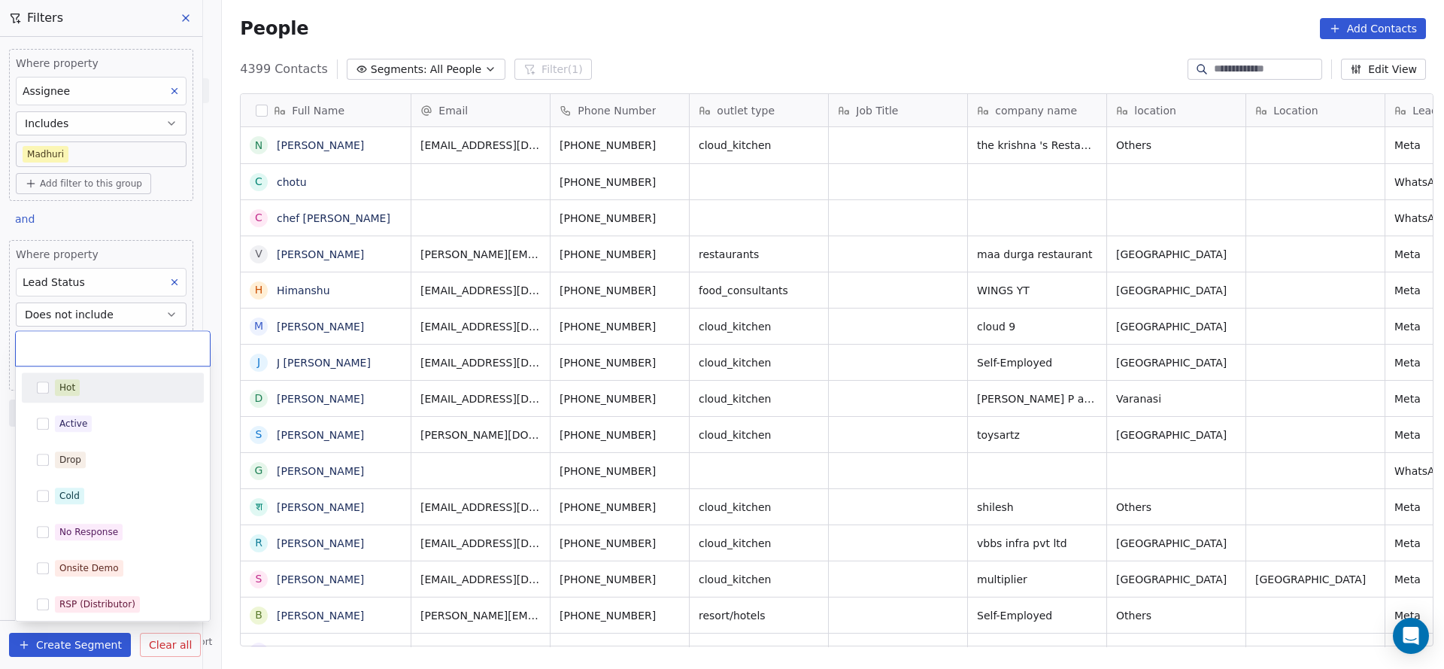
click at [93, 398] on div "Hot" at bounding box center [113, 387] width 170 height 24
click at [93, 414] on div "Active" at bounding box center [113, 423] width 170 height 24
click at [51, 472] on div "Drop" at bounding box center [113, 460] width 182 height 30
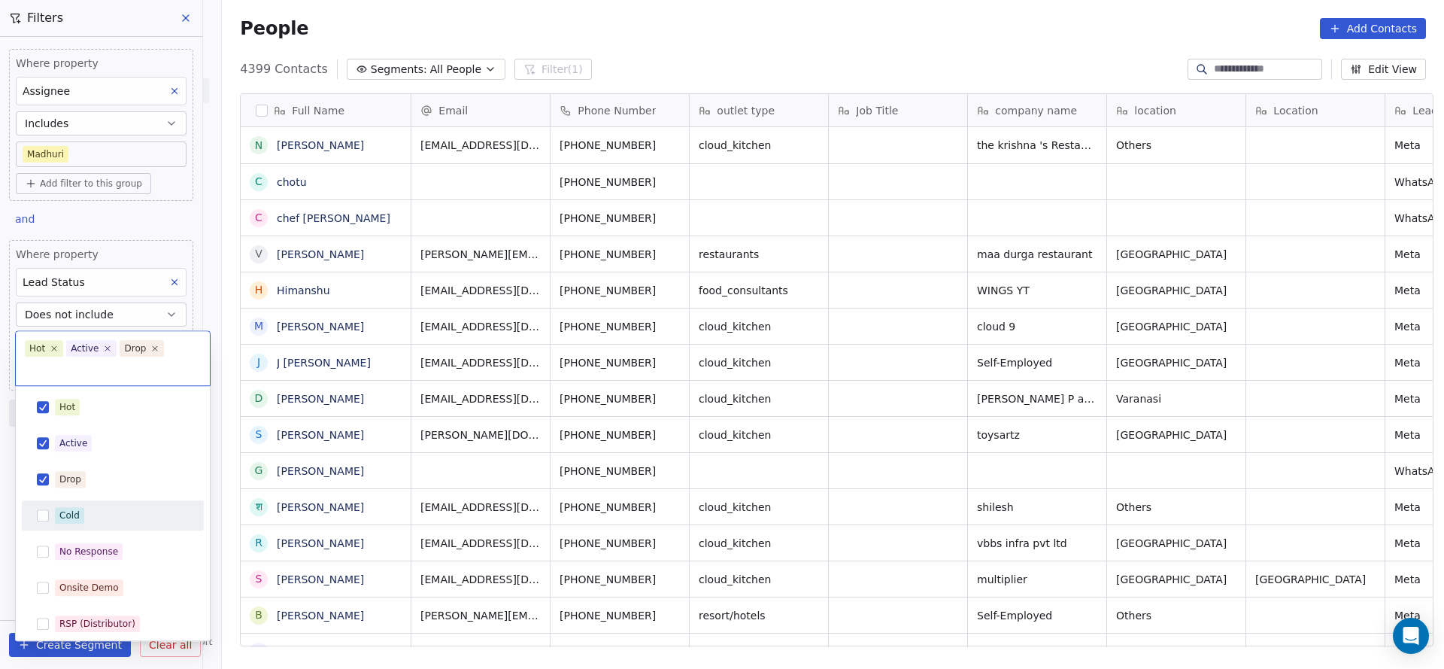
click at [50, 511] on div "Cold" at bounding box center [113, 515] width 170 height 24
click at [84, 545] on div "No Response" at bounding box center [88, 552] width 59 height 14
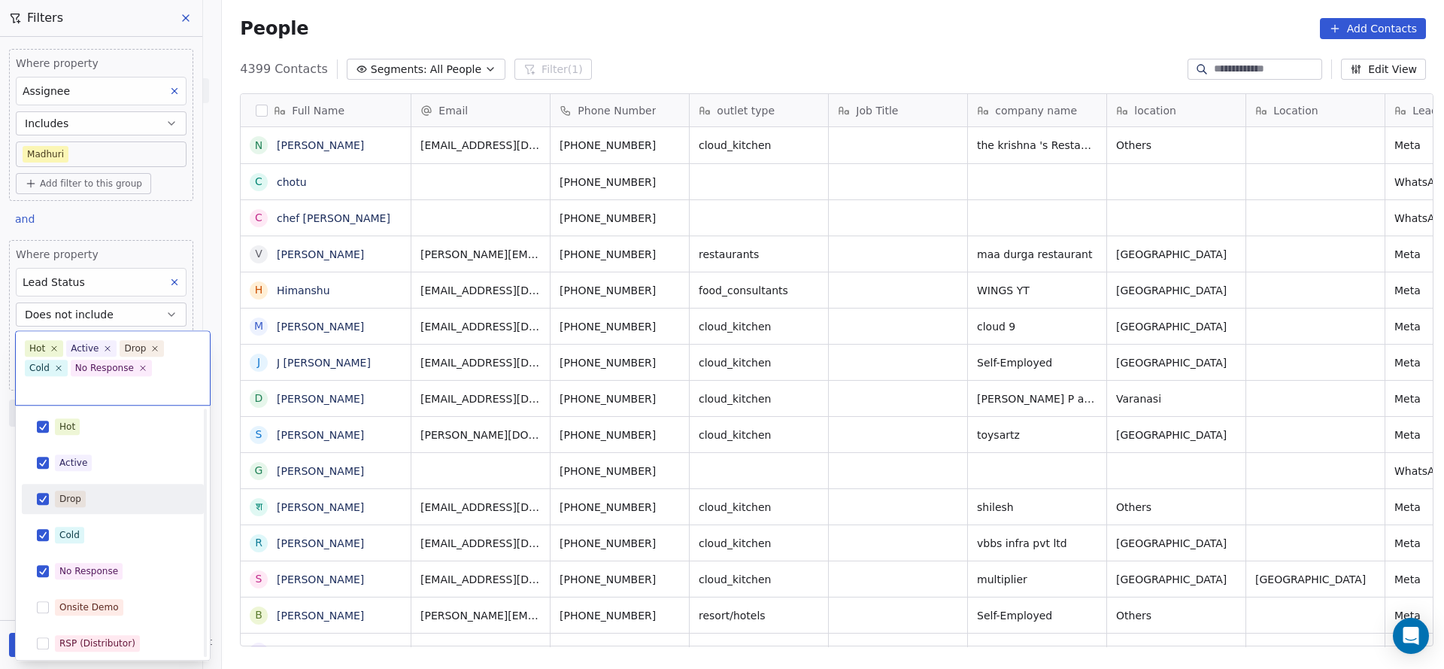
scroll to position [113, 0]
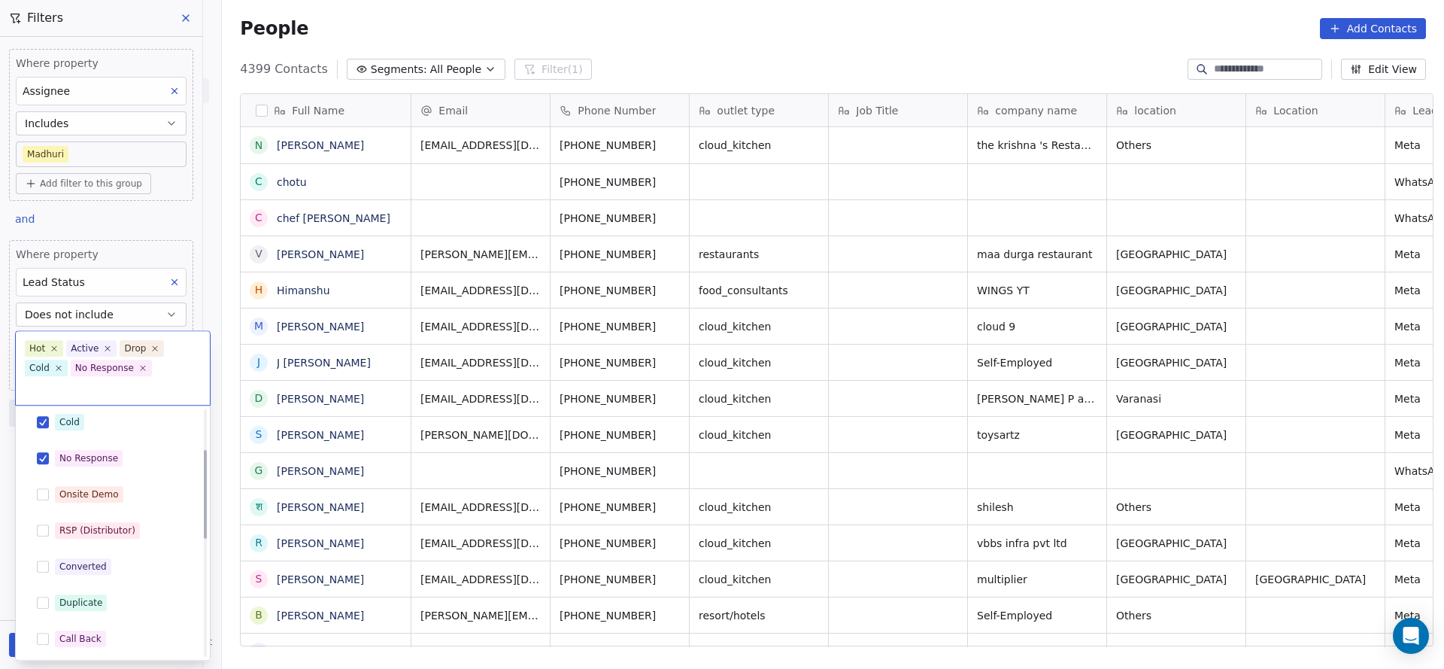
click at [111, 482] on div "Onsite Demo" at bounding box center [113, 494] width 170 height 24
click at [86, 519] on div "RSP (Distributor)" at bounding box center [113, 530] width 170 height 24
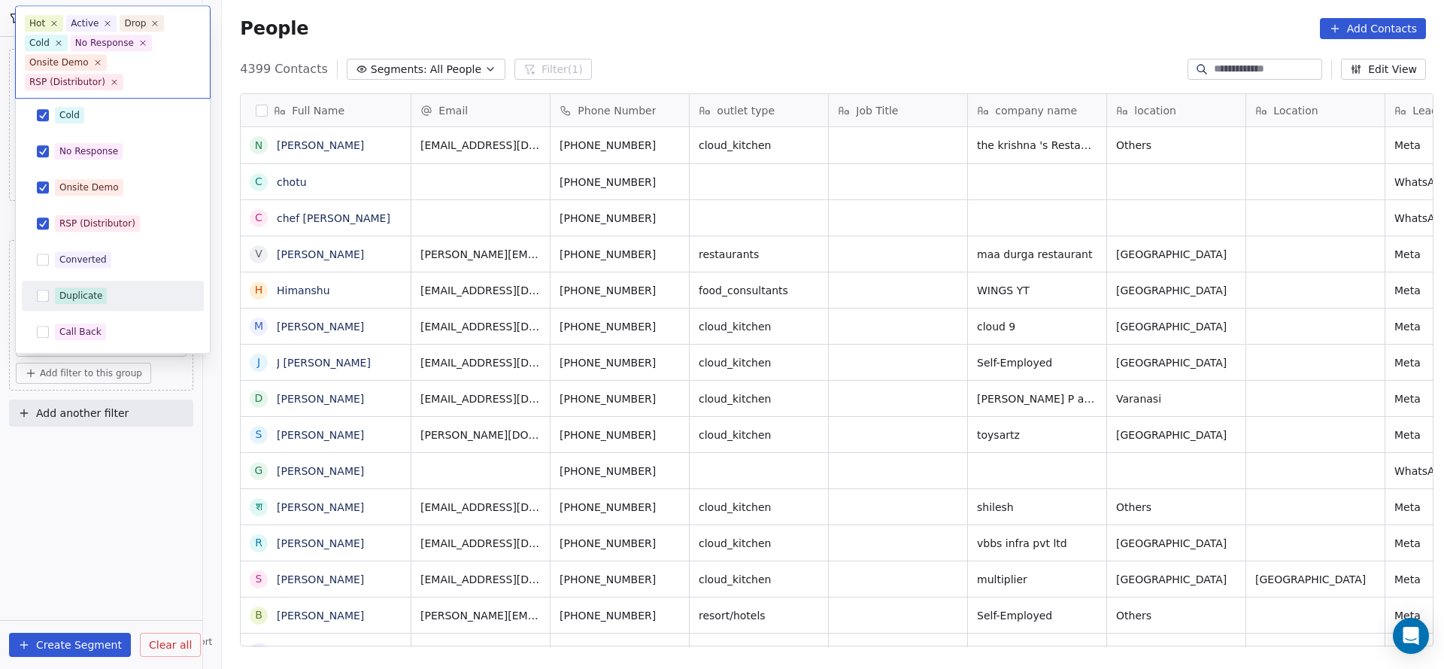
scroll to position [226, 0]
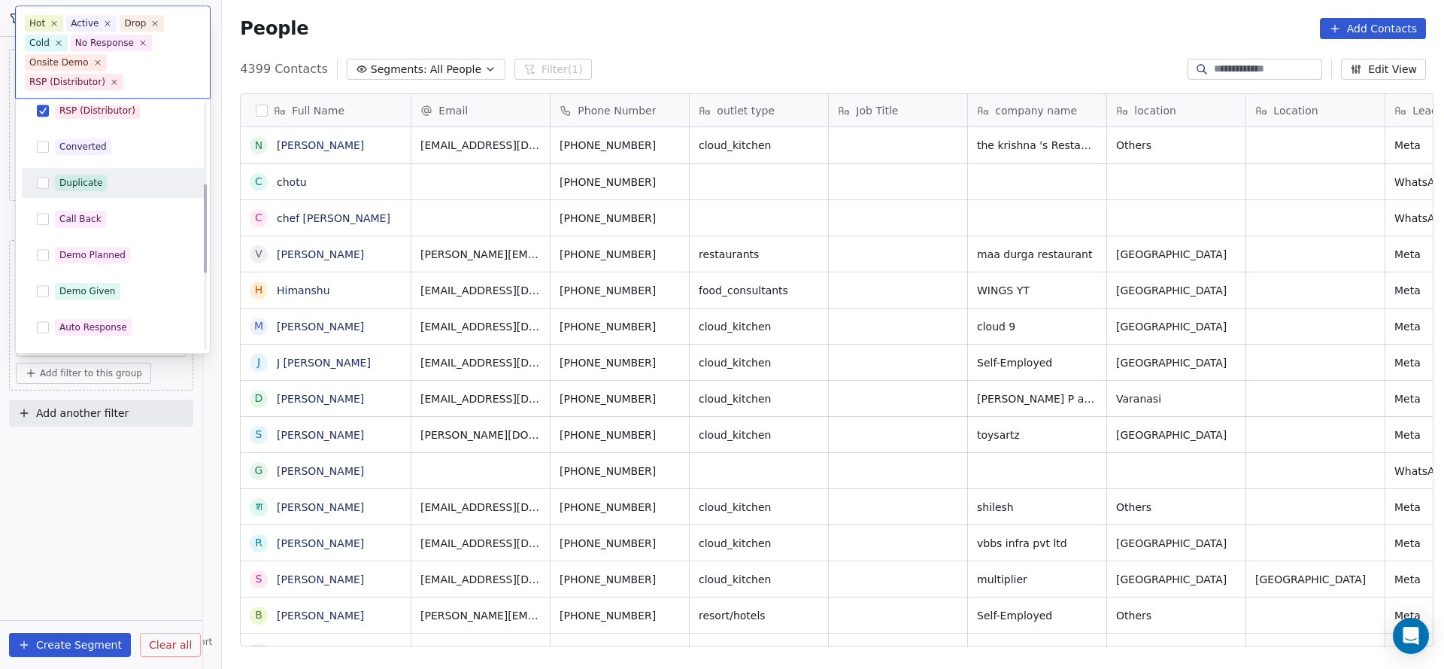
click at [93, 141] on div "Converted" at bounding box center [82, 148] width 47 height 14
click at [93, 178] on div "Duplicate" at bounding box center [80, 184] width 43 height 14
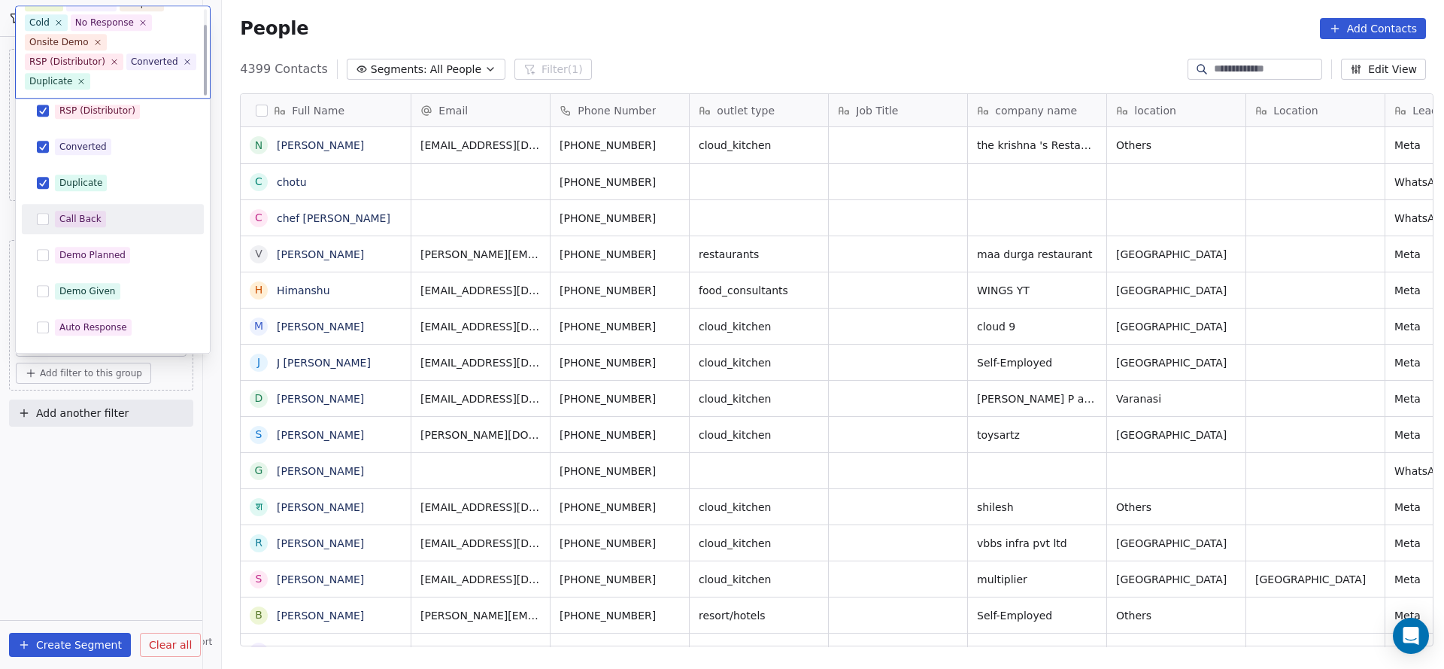
click at [84, 219] on div "Call Back" at bounding box center [80, 220] width 42 height 14
click at [93, 259] on div "Demo Planned" at bounding box center [92, 256] width 66 height 14
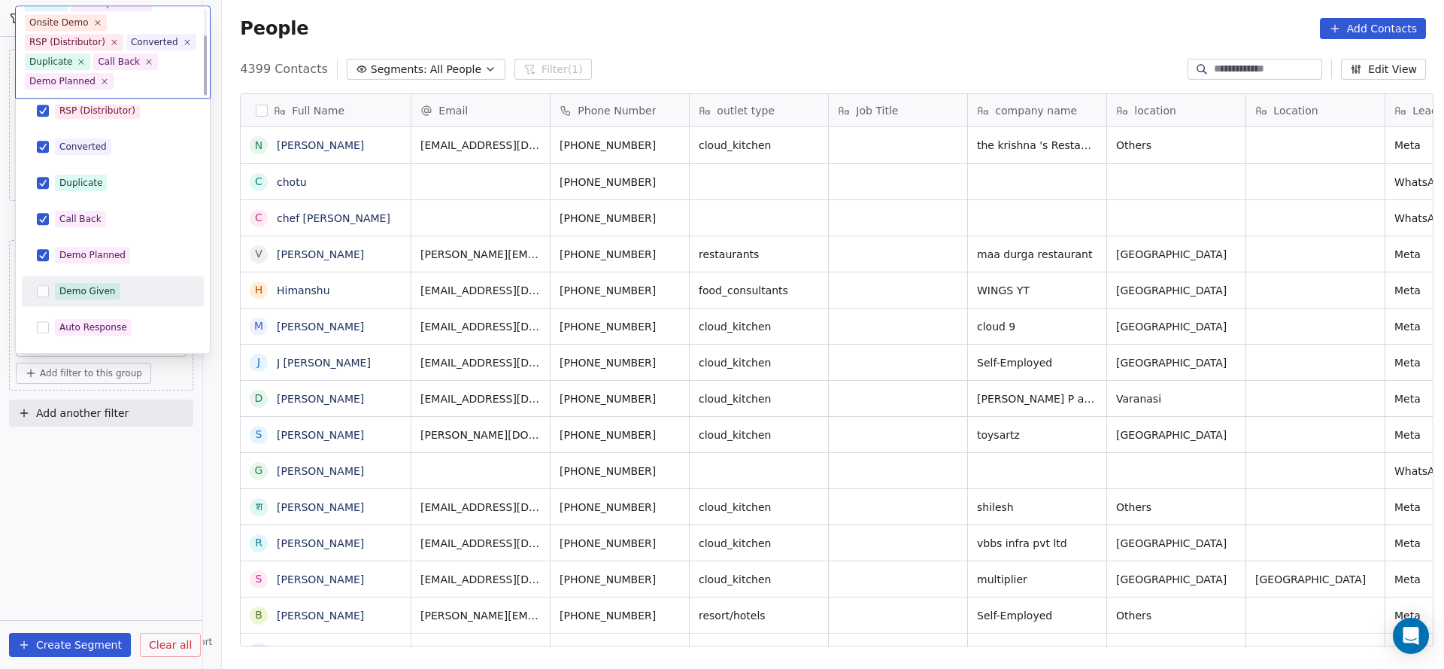
click at [94, 290] on div "Demo Given" at bounding box center [87, 292] width 56 height 14
click at [107, 339] on div "Auto Response" at bounding box center [113, 328] width 182 height 30
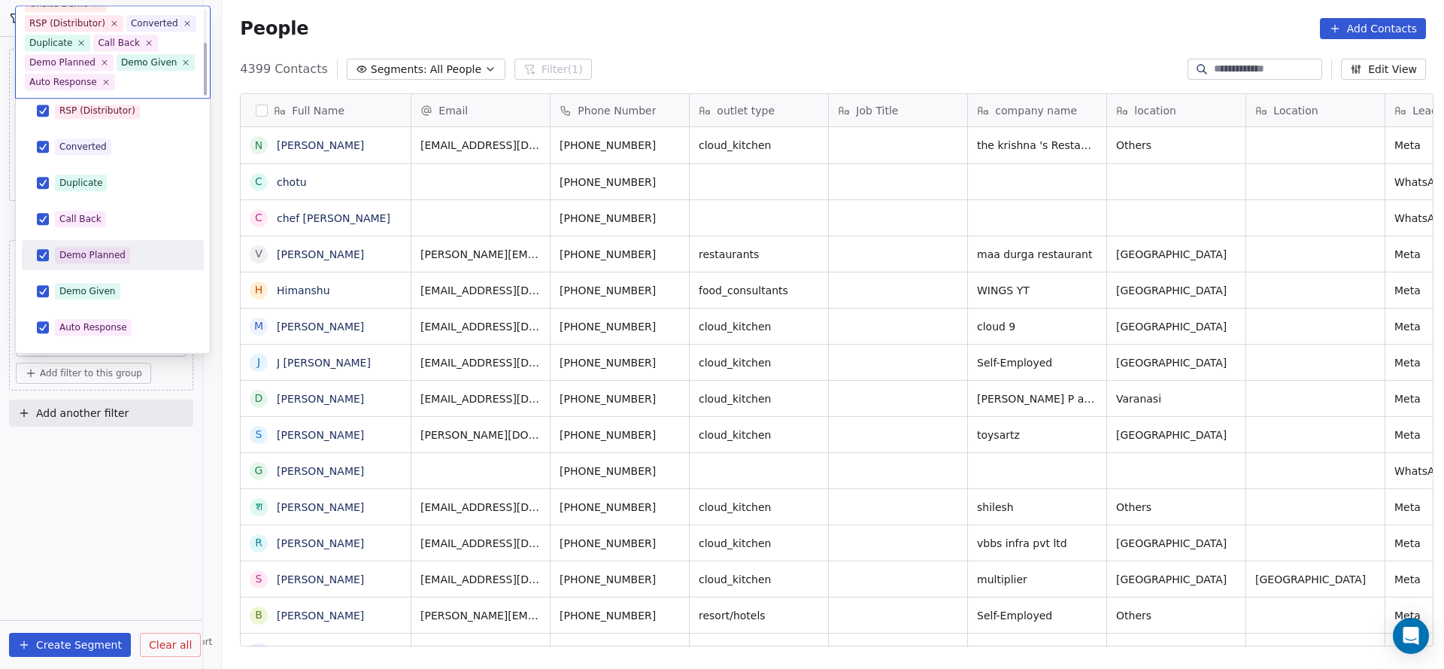
scroll to position [437, 0]
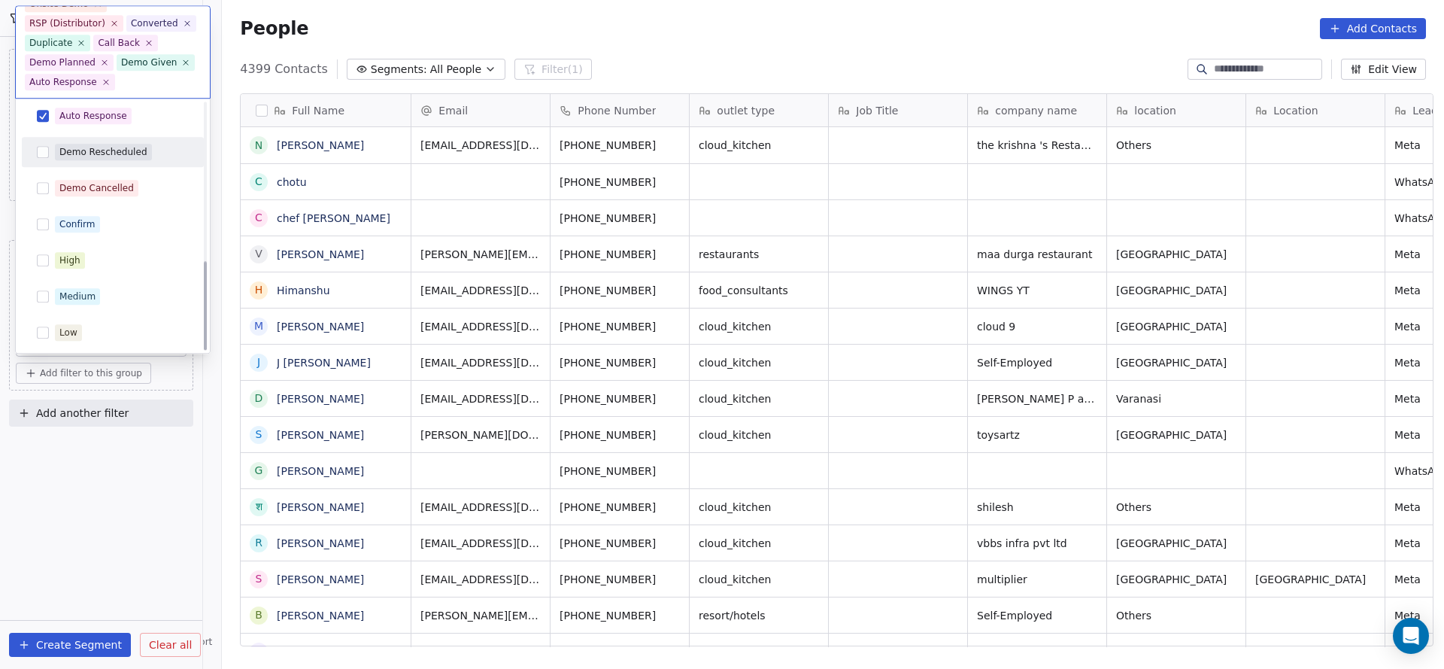
click at [124, 159] on span "Demo Rescheduled" at bounding box center [103, 152] width 97 height 17
click at [113, 187] on div "Demo Cancelled" at bounding box center [96, 189] width 74 height 14
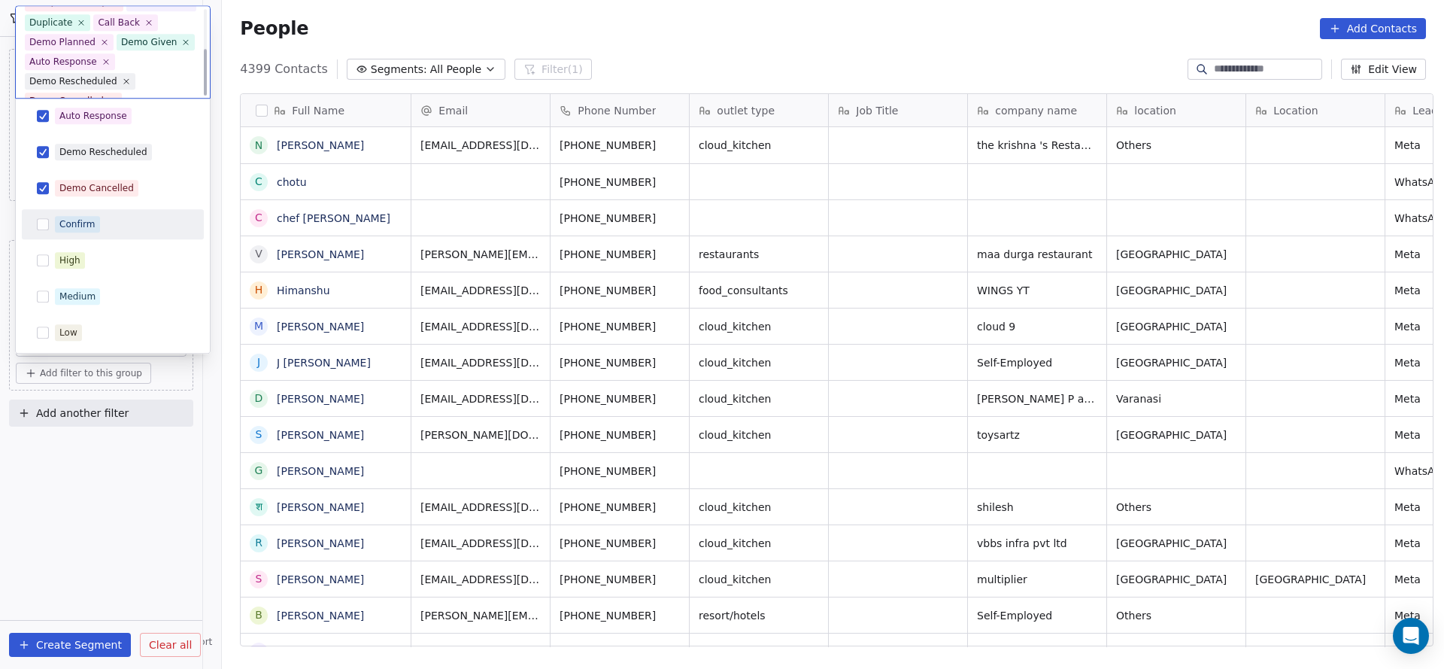
click at [96, 240] on div "Hot Active Drop Cold No Response Onsite Demo RSP (Distributor) Converted Duplic…" at bounding box center [113, 8] width 182 height 680
click at [100, 233] on div "Confirm" at bounding box center [113, 225] width 170 height 24
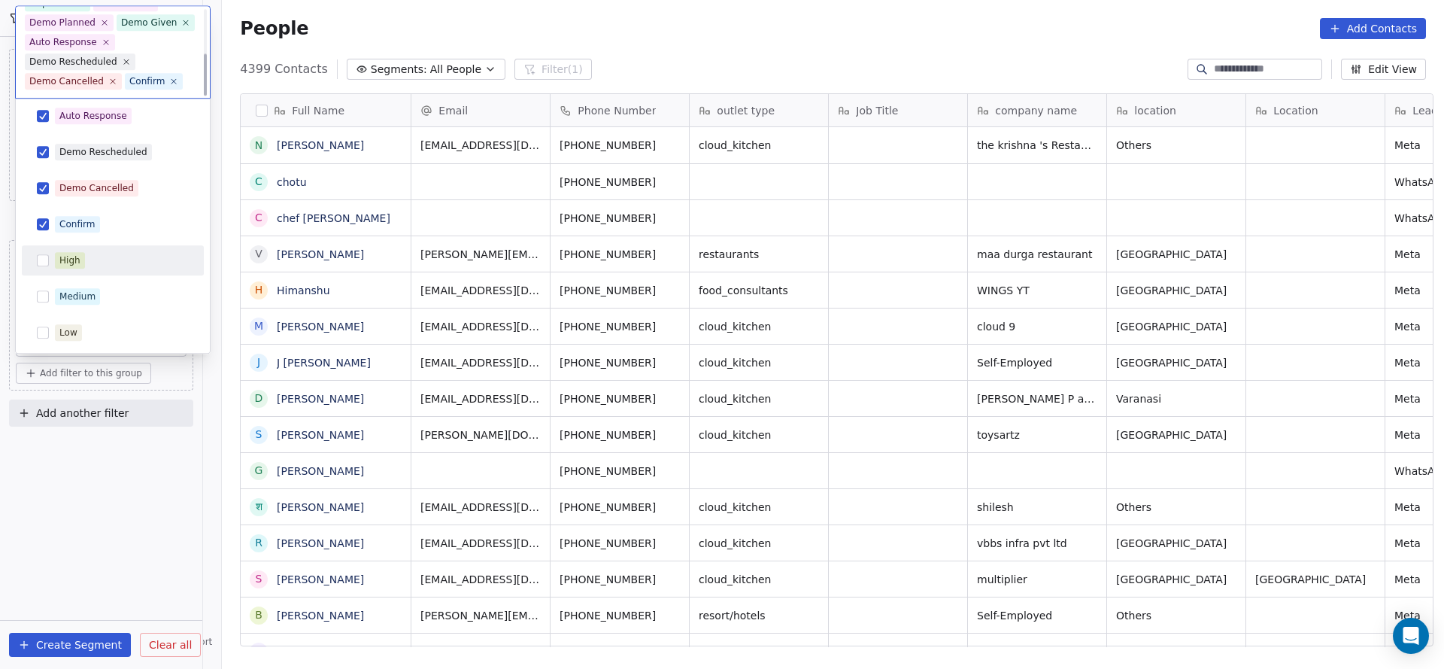
click at [98, 250] on div "High" at bounding box center [113, 261] width 170 height 24
click at [98, 280] on div "Hot Active Drop Cold No Response Onsite Demo RSP (Distributor) Converted Duplic…" at bounding box center [113, 8] width 182 height 680
click at [97, 302] on span "Medium" at bounding box center [77, 297] width 45 height 17
click at [85, 329] on div "Low" at bounding box center [122, 333] width 134 height 17
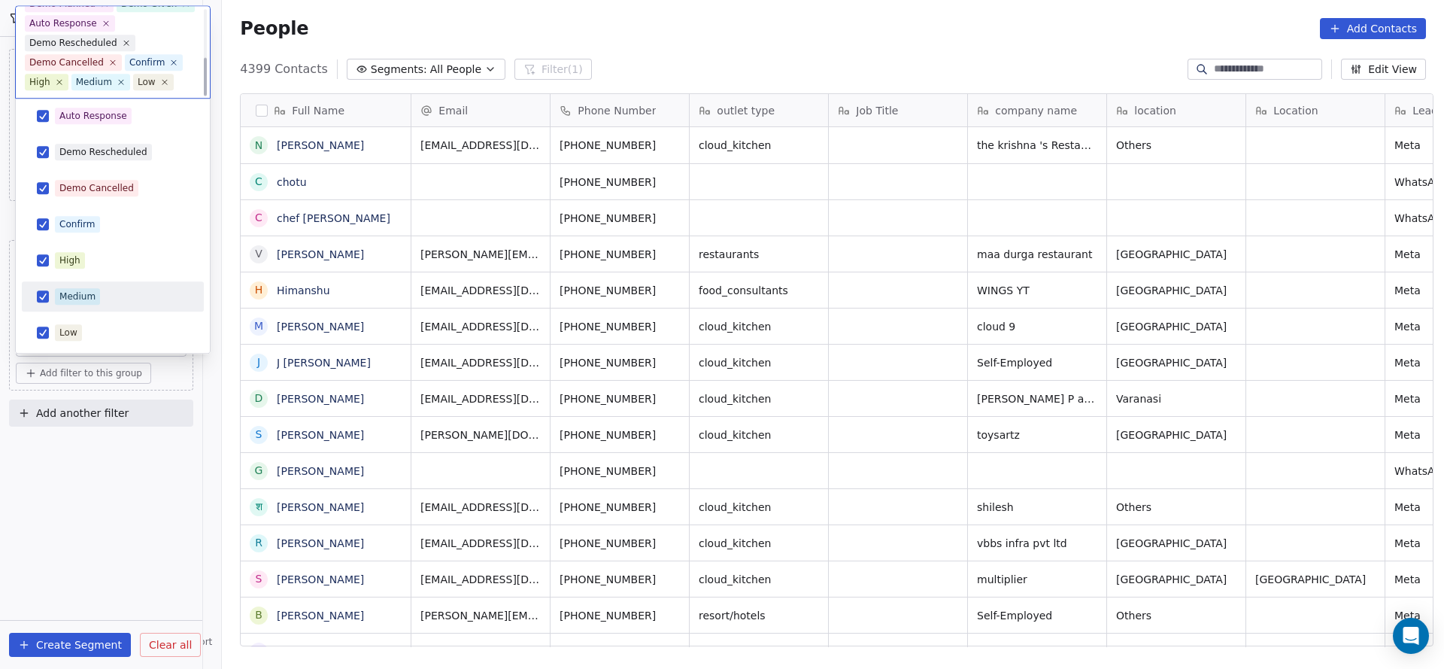
click at [606, 208] on html "On2Cook India Pvt. Ltd. Contacts People Marketing Workflows Campaigns Sales Pip…" at bounding box center [722, 334] width 1444 height 669
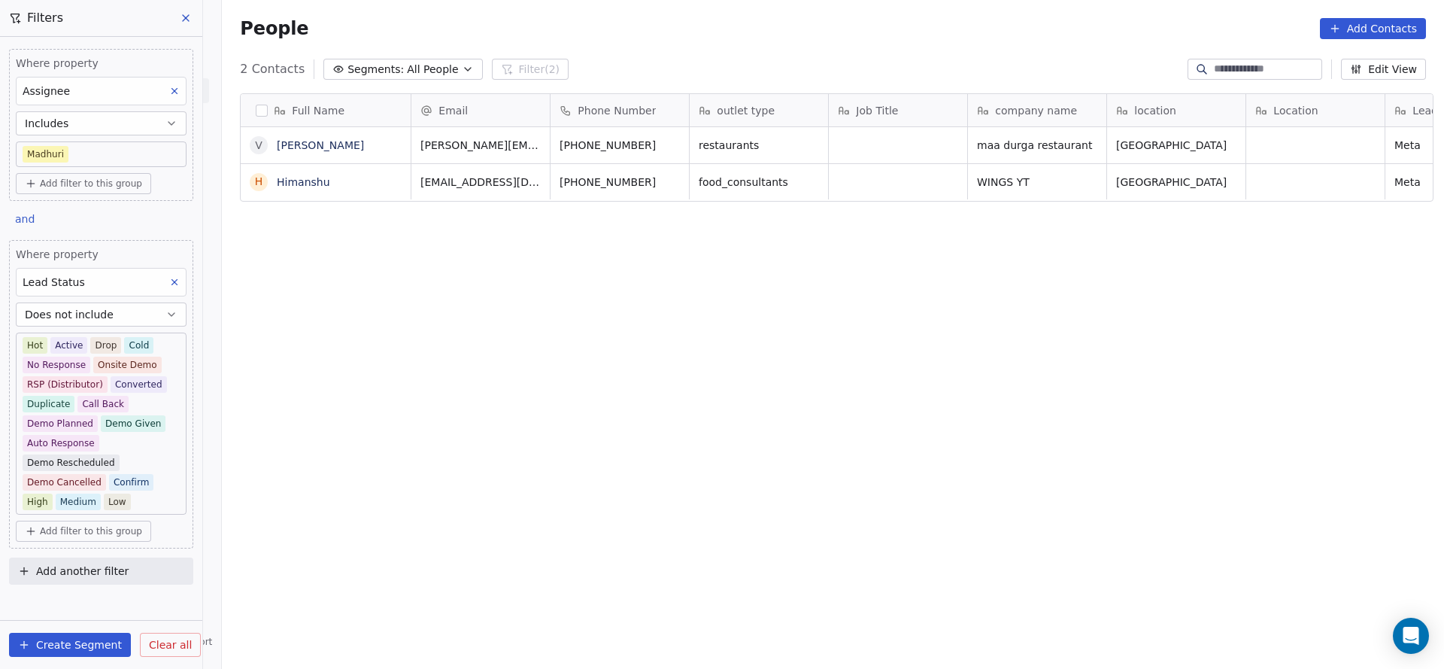
scroll to position [571, 1212]
click at [846, 212] on div "Full Name V Vimal Bhatia H Himanshu Email Phone Number outlet type Job Title co…" at bounding box center [833, 375] width 1222 height 588
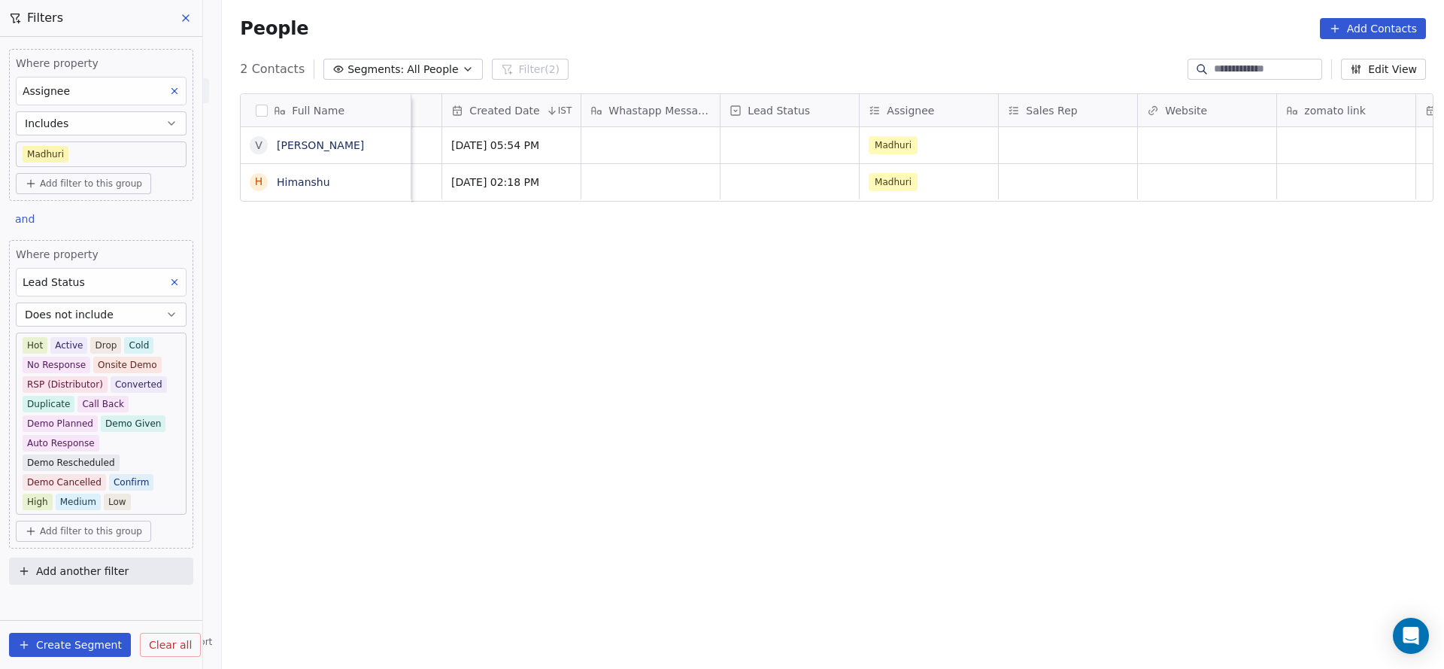
scroll to position [0, 1361]
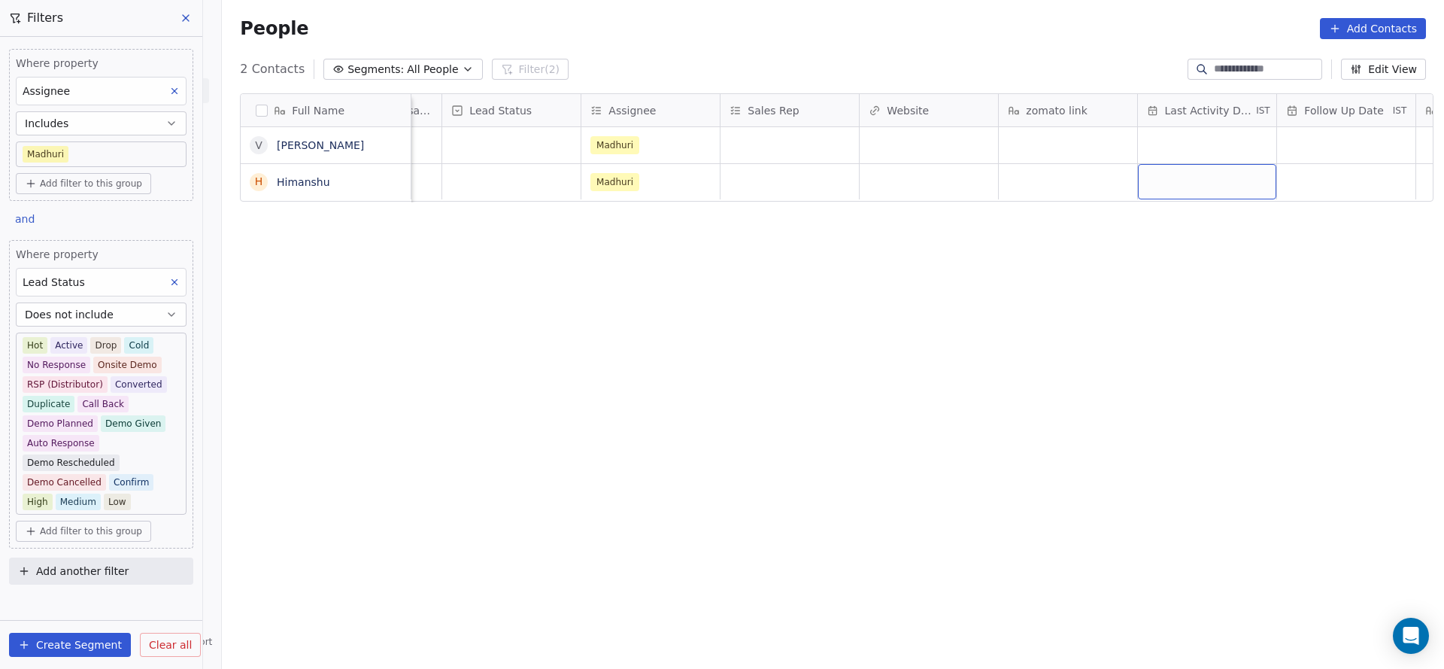
click at [1216, 198] on div "grid" at bounding box center [1207, 181] width 138 height 35
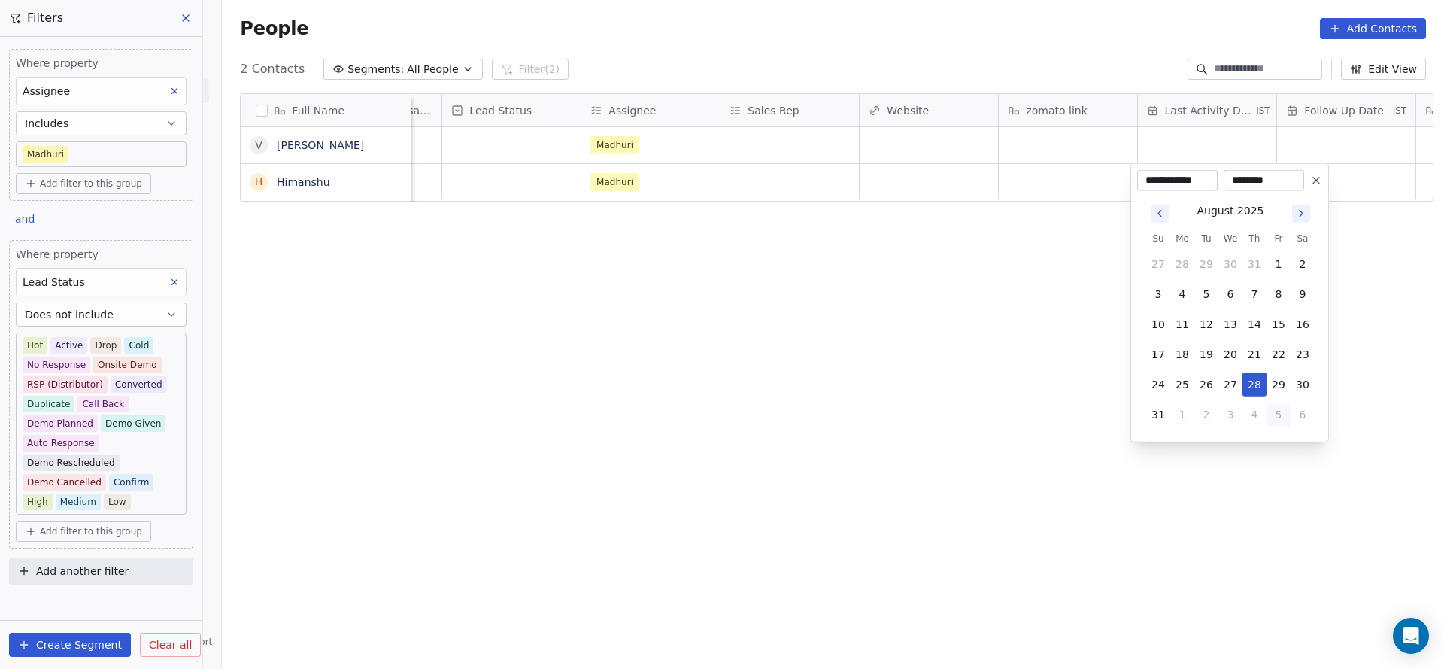
click at [1267, 404] on button "5" at bounding box center [1279, 414] width 24 height 24
click at [1155, 266] on button "31" at bounding box center [1158, 264] width 24 height 24
click at [1252, 381] on button "28" at bounding box center [1254, 384] width 24 height 24
type input "**********"
click at [878, 335] on html "**********" at bounding box center [722, 334] width 1444 height 669
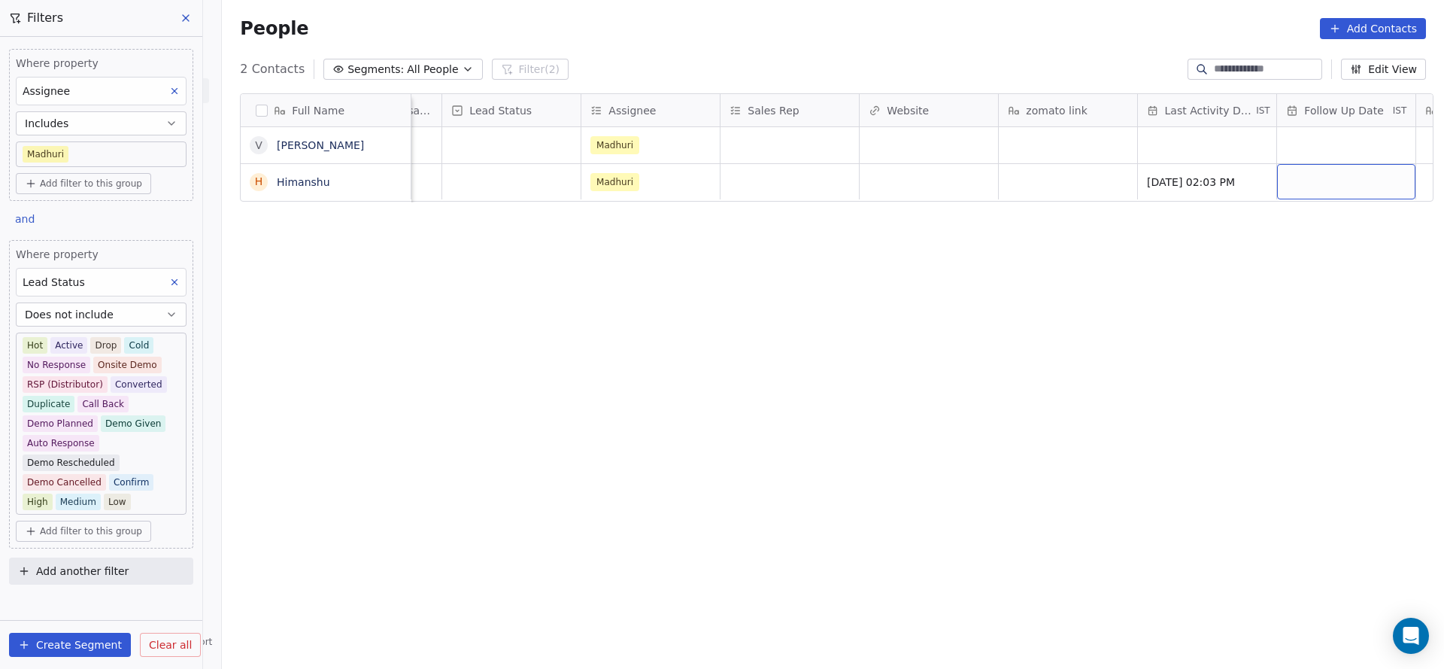
click at [1313, 188] on div "grid" at bounding box center [1346, 181] width 138 height 35
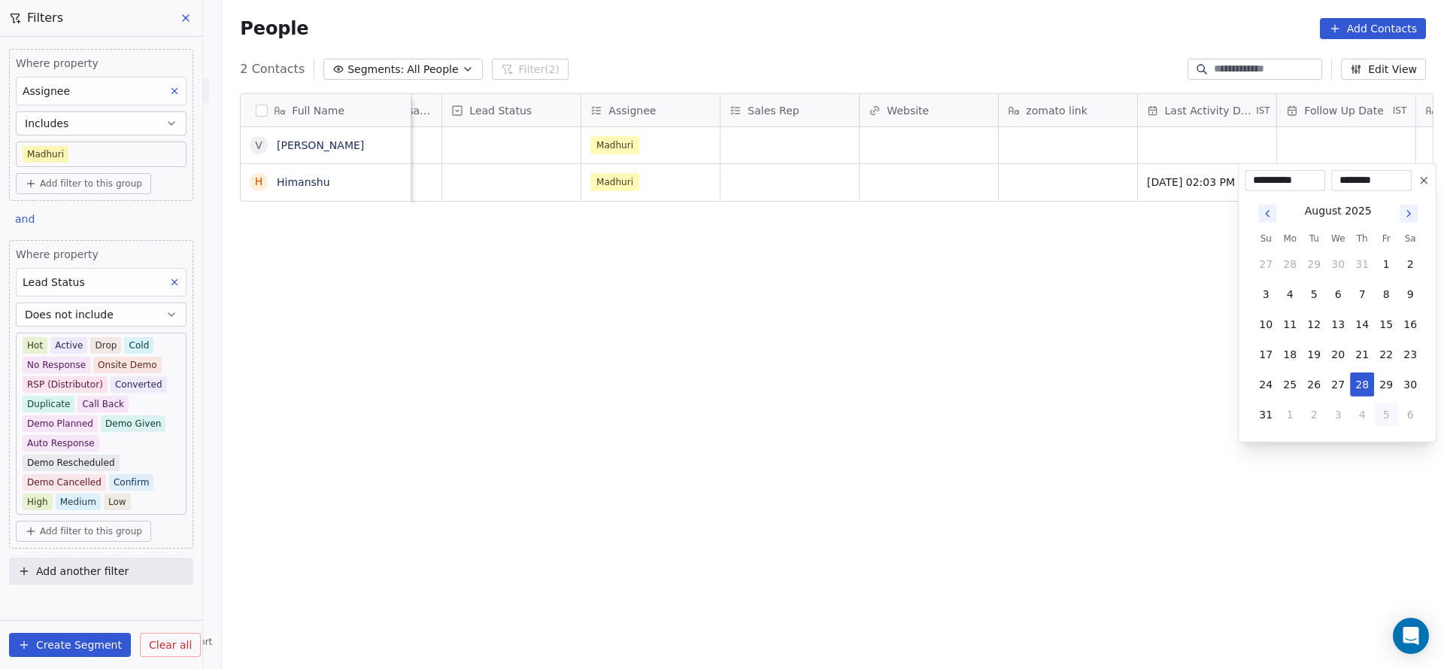
click at [1383, 405] on button "5" at bounding box center [1386, 414] width 24 height 24
click at [1313, 302] on button "9" at bounding box center [1314, 294] width 24 height 24
type input "**********"
click at [1040, 247] on html "**********" at bounding box center [722, 334] width 1444 height 669
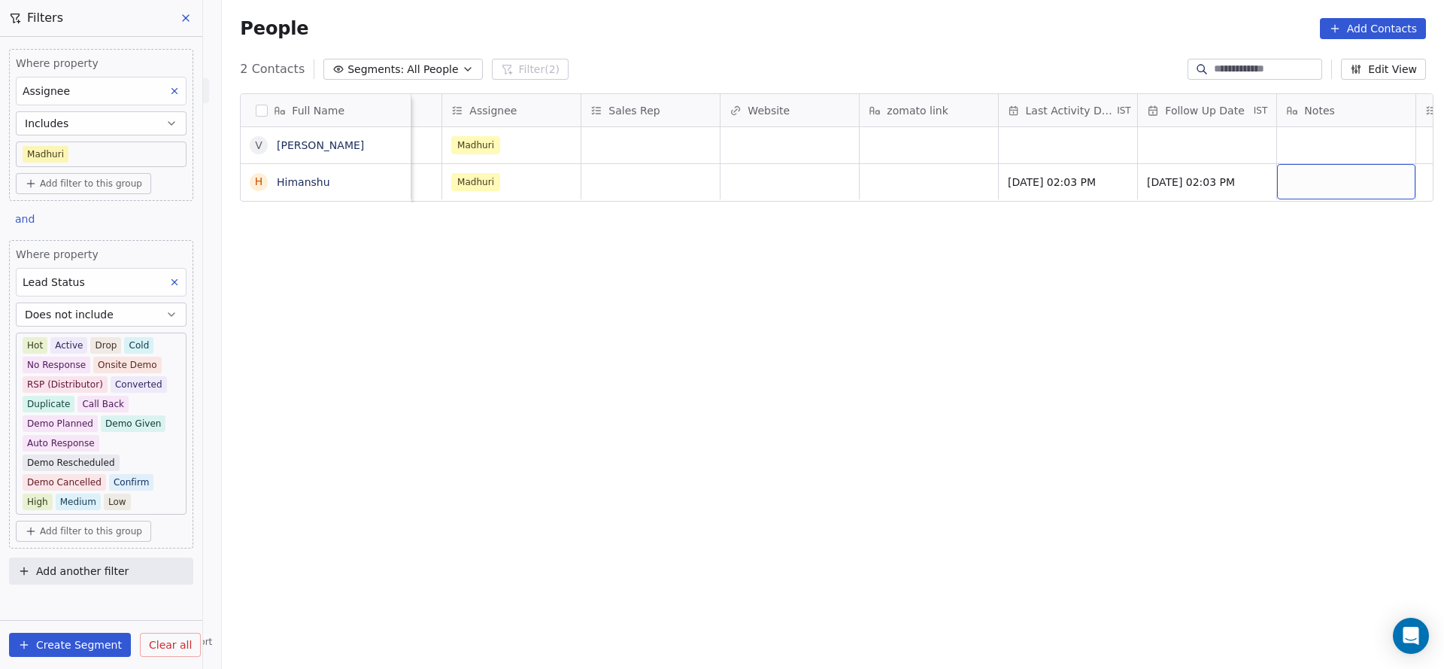
scroll to position [0, 1638]
click at [1336, 194] on div "grid" at bounding box center [1347, 181] width 138 height 35
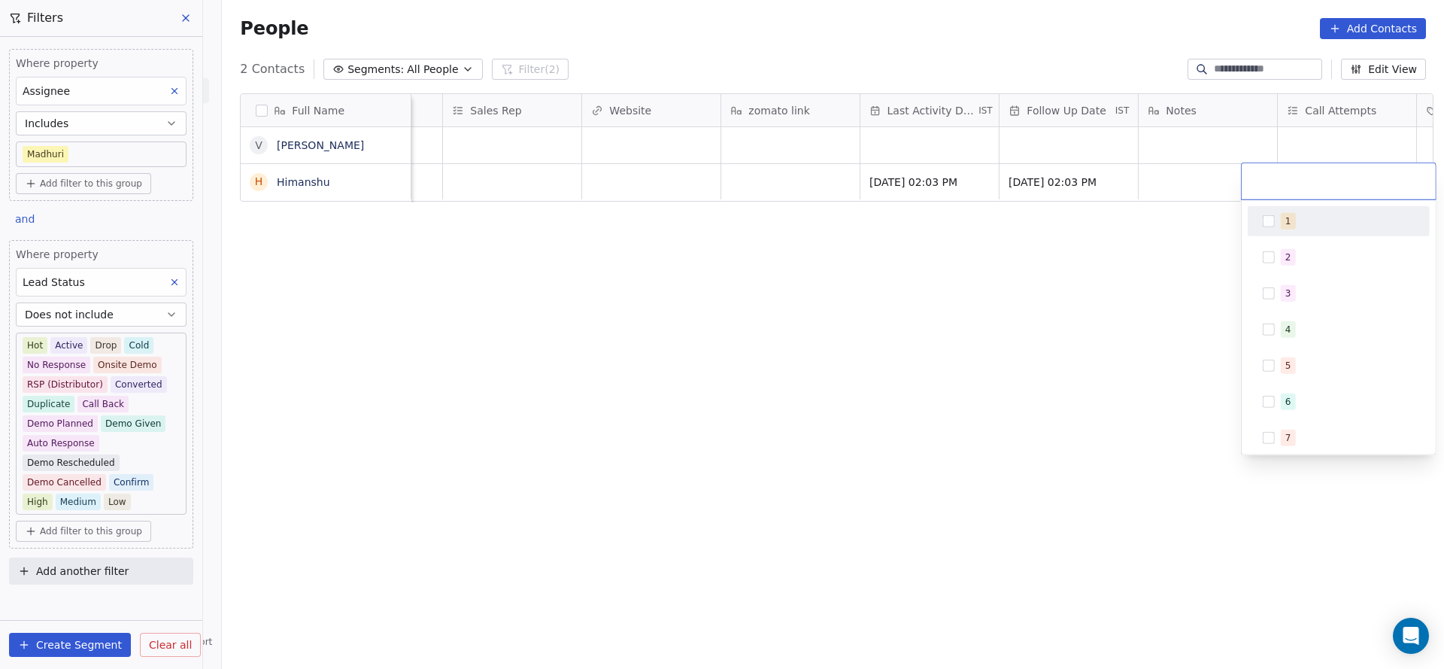
click at [1322, 229] on div "1" at bounding box center [1339, 221] width 170 height 24
click at [1221, 226] on html "On2Cook India Pvt. Ltd. Contacts People Marketing Workflows Campaigns Sales Pip…" at bounding box center [722, 334] width 1444 height 669
click at [1221, 181] on div "grid" at bounding box center [1208, 181] width 138 height 35
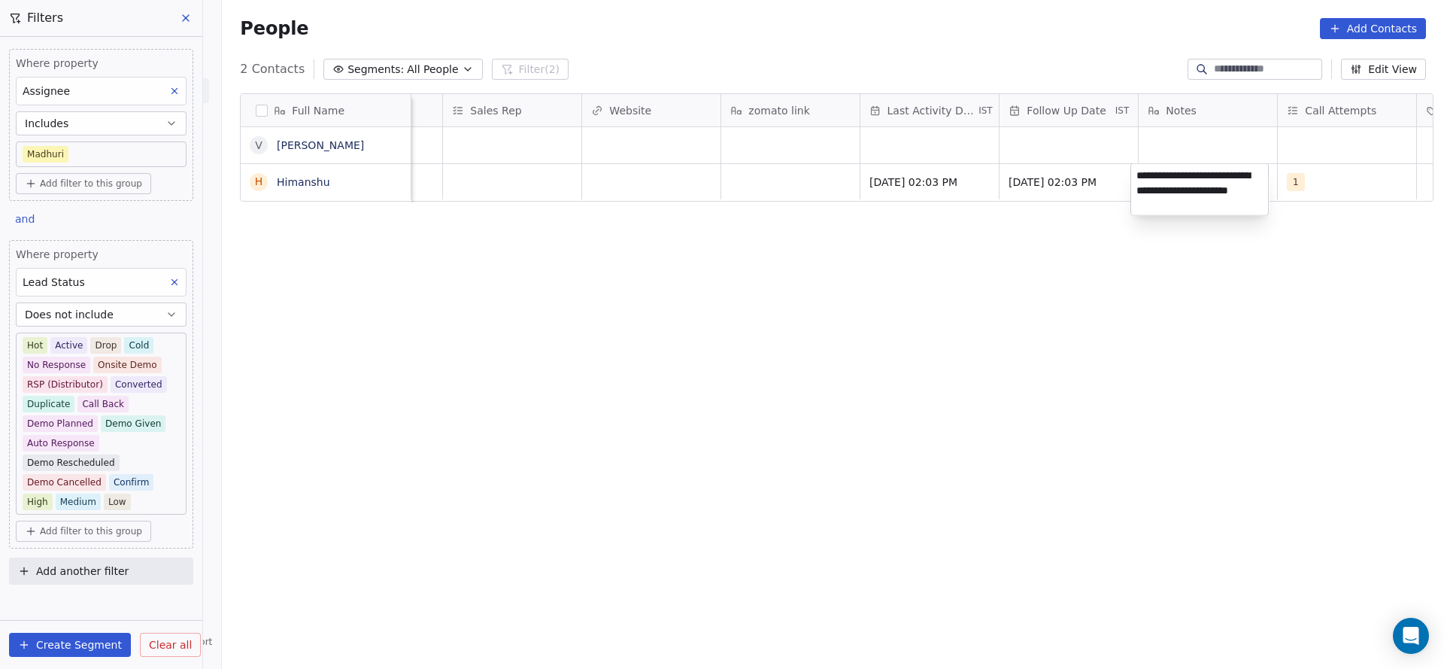
type textarea "**********"
click at [645, 248] on html "**********" at bounding box center [722, 334] width 1444 height 669
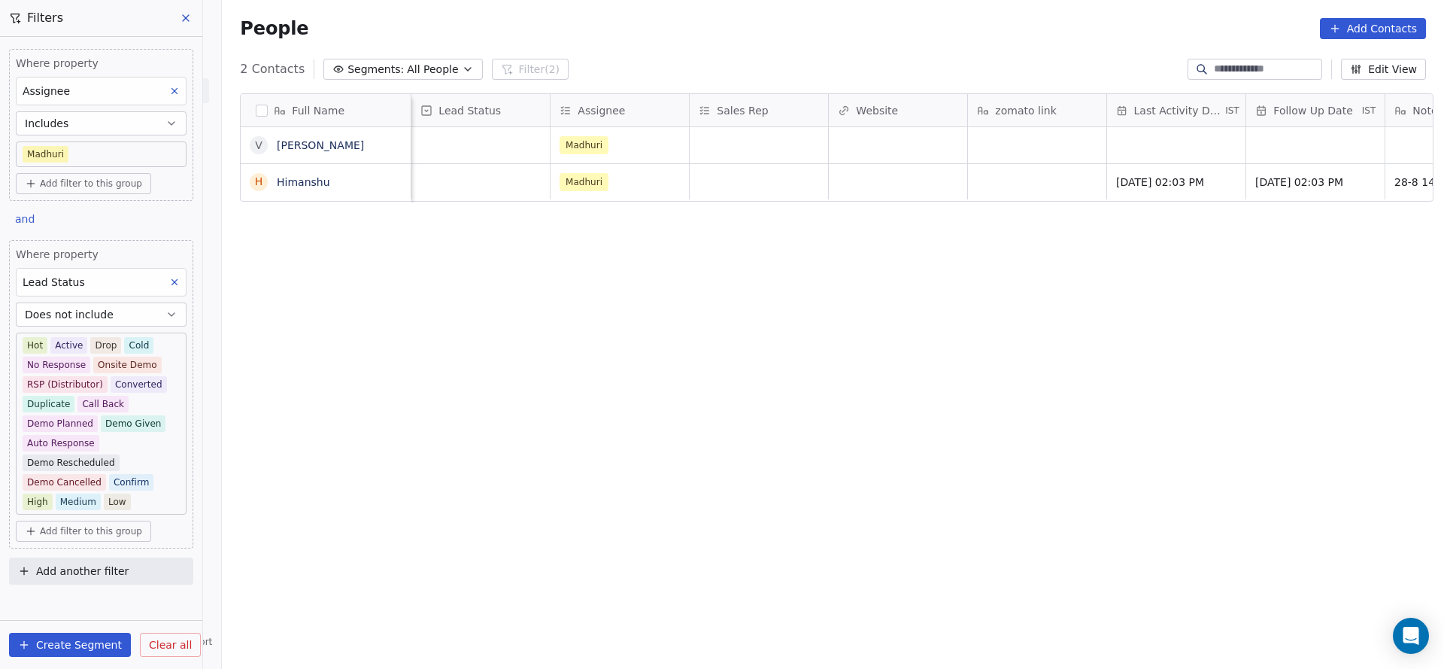
scroll to position [0, 1252]
click at [639, 184] on div "grid" at bounding box center [620, 181] width 138 height 35
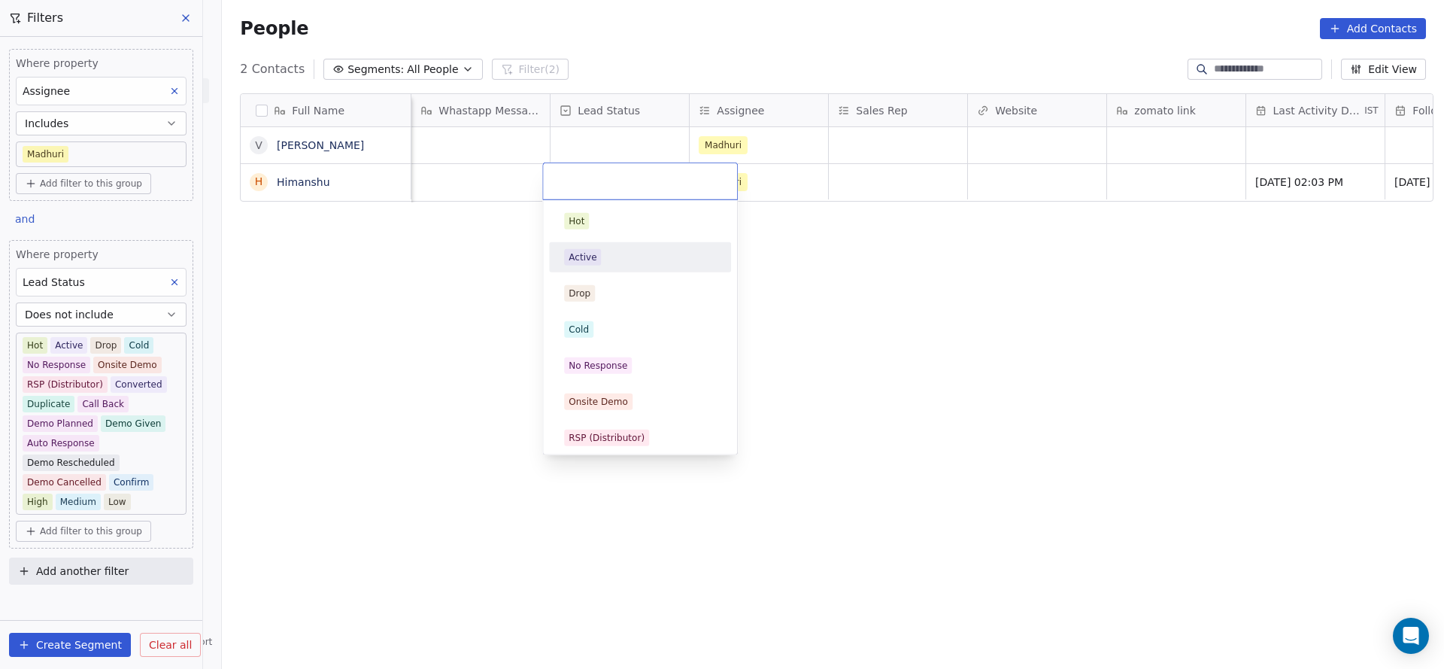
click at [622, 266] on div "Active" at bounding box center [640, 257] width 170 height 24
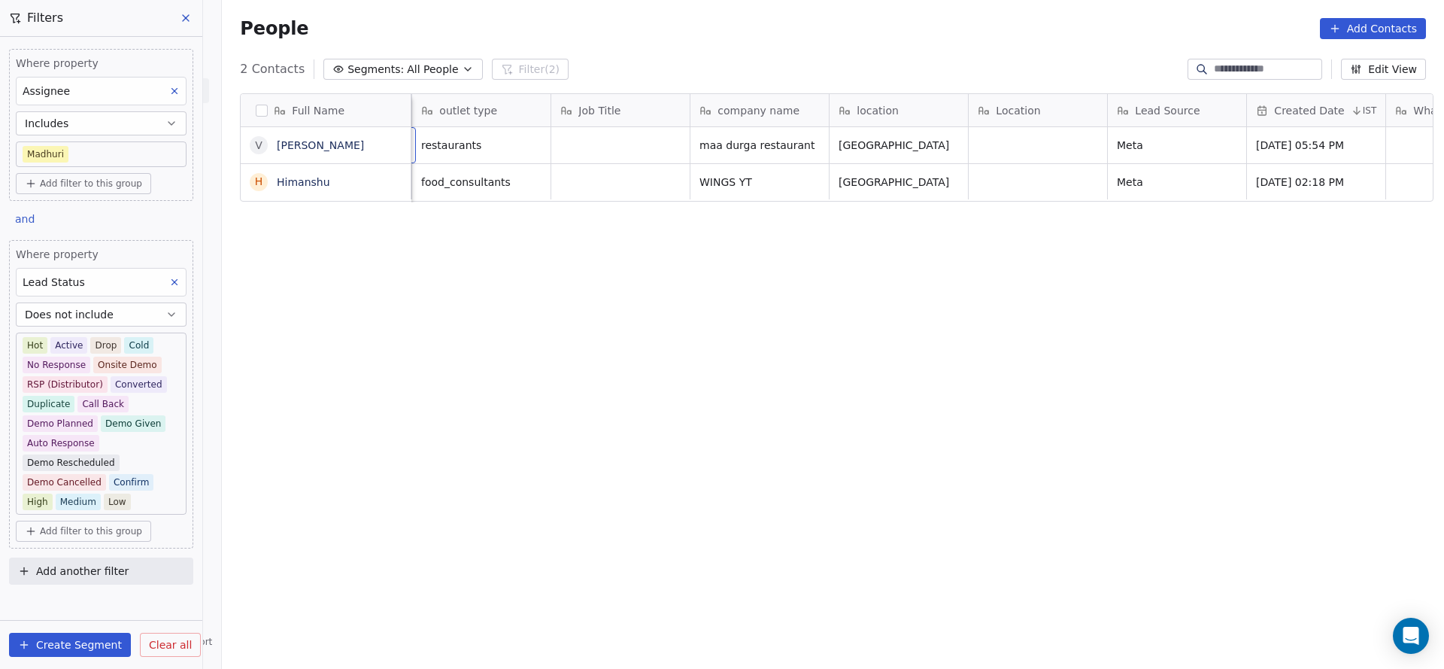
scroll to position [0, 139]
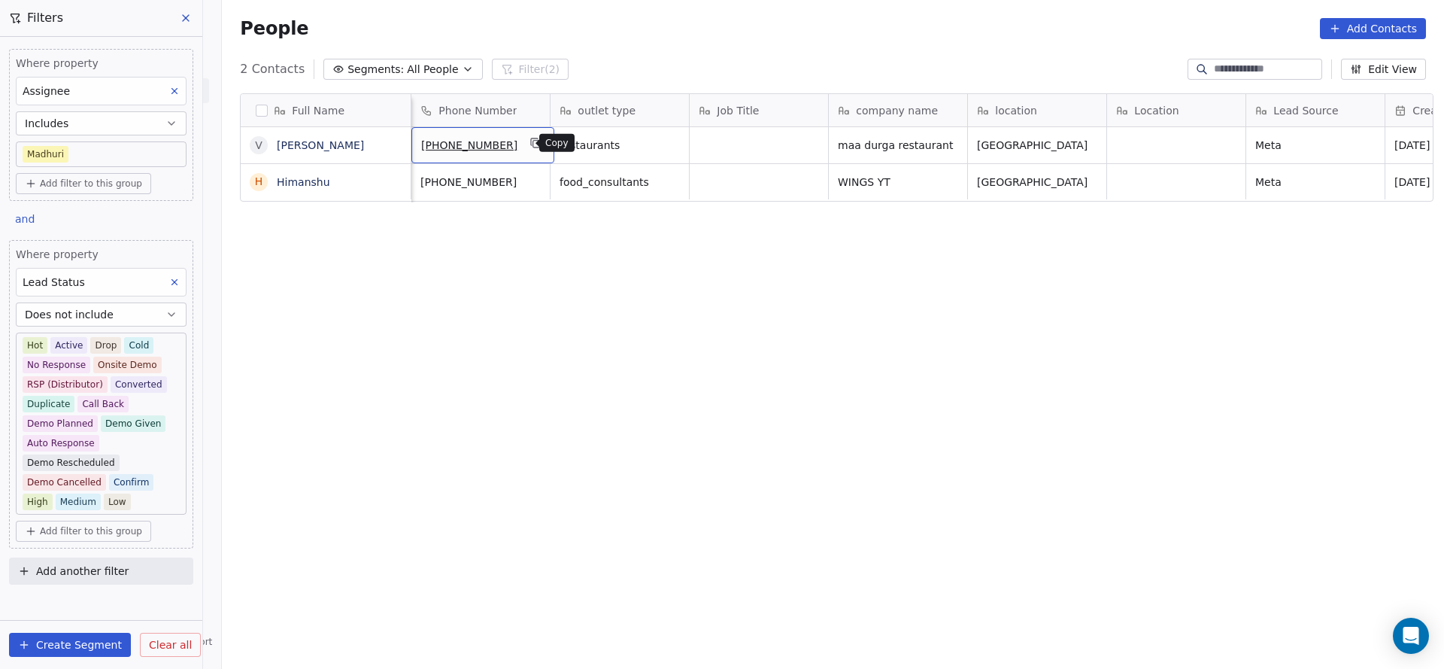
click at [532, 143] on icon "grid" at bounding box center [535, 141] width 7 height 7
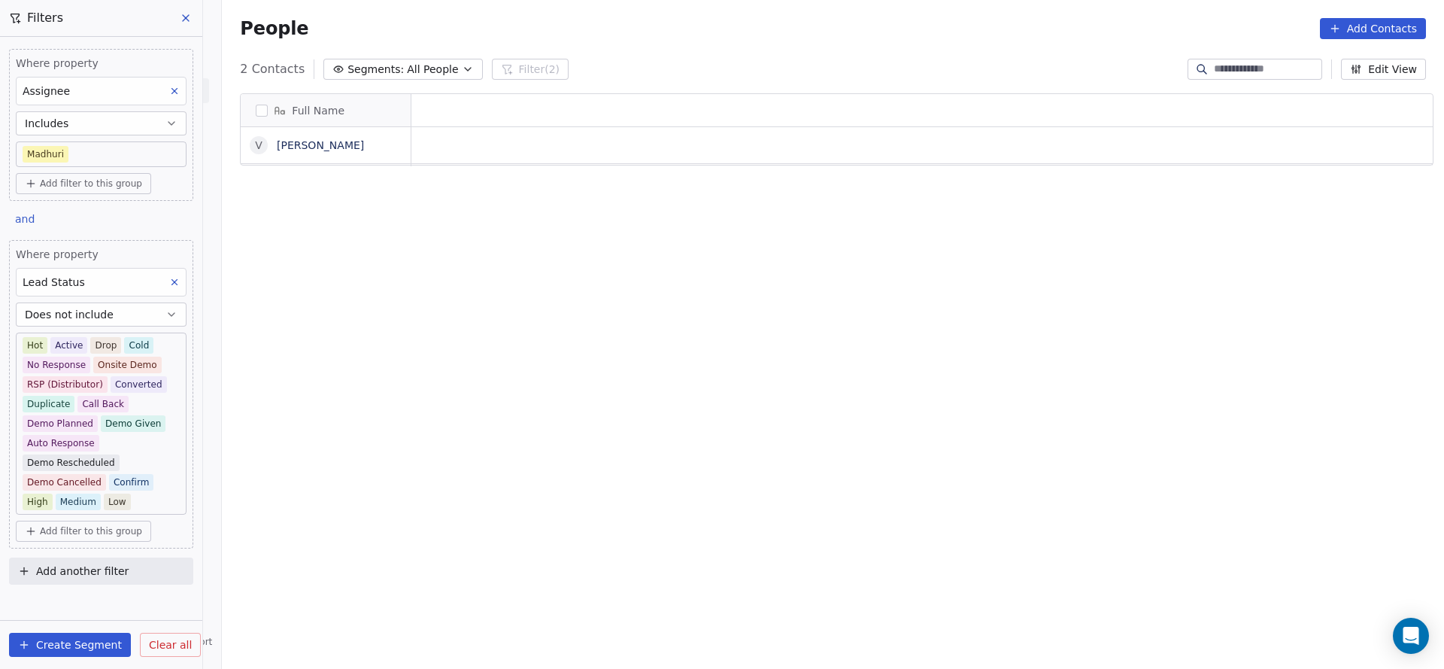
scroll to position [0, 0]
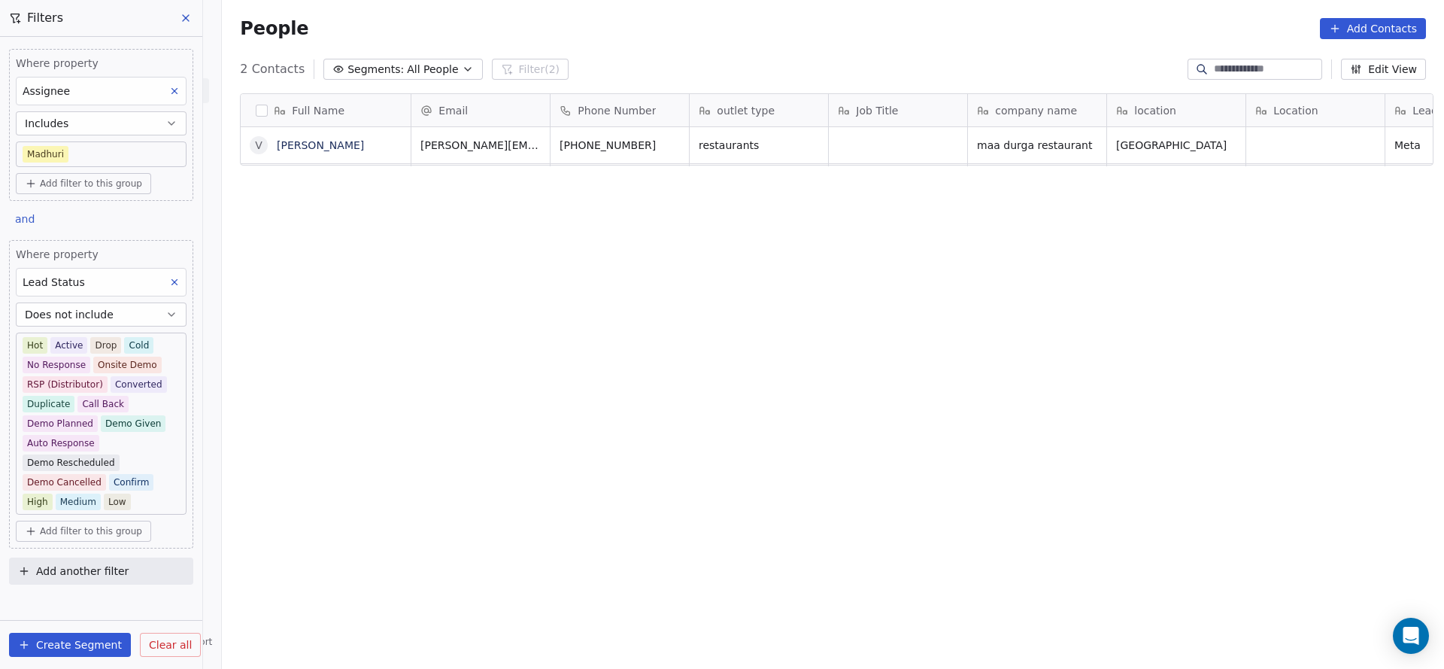
click at [652, 147] on div "[PHONE_NUMBER]" at bounding box center [622, 145] width 143 height 36
click at [669, 142] on icon "grid" at bounding box center [675, 143] width 12 height 12
click at [669, 141] on icon "grid" at bounding box center [675, 143] width 12 height 12
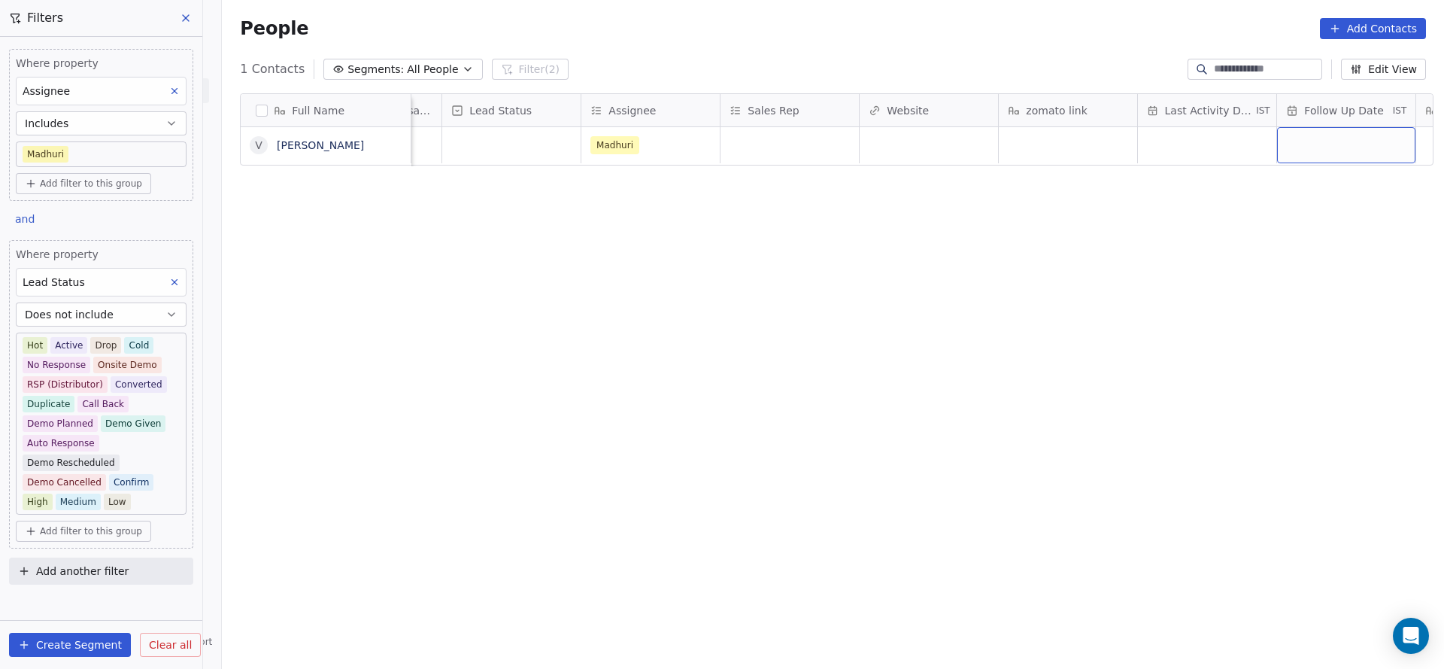
scroll to position [0, 1500]
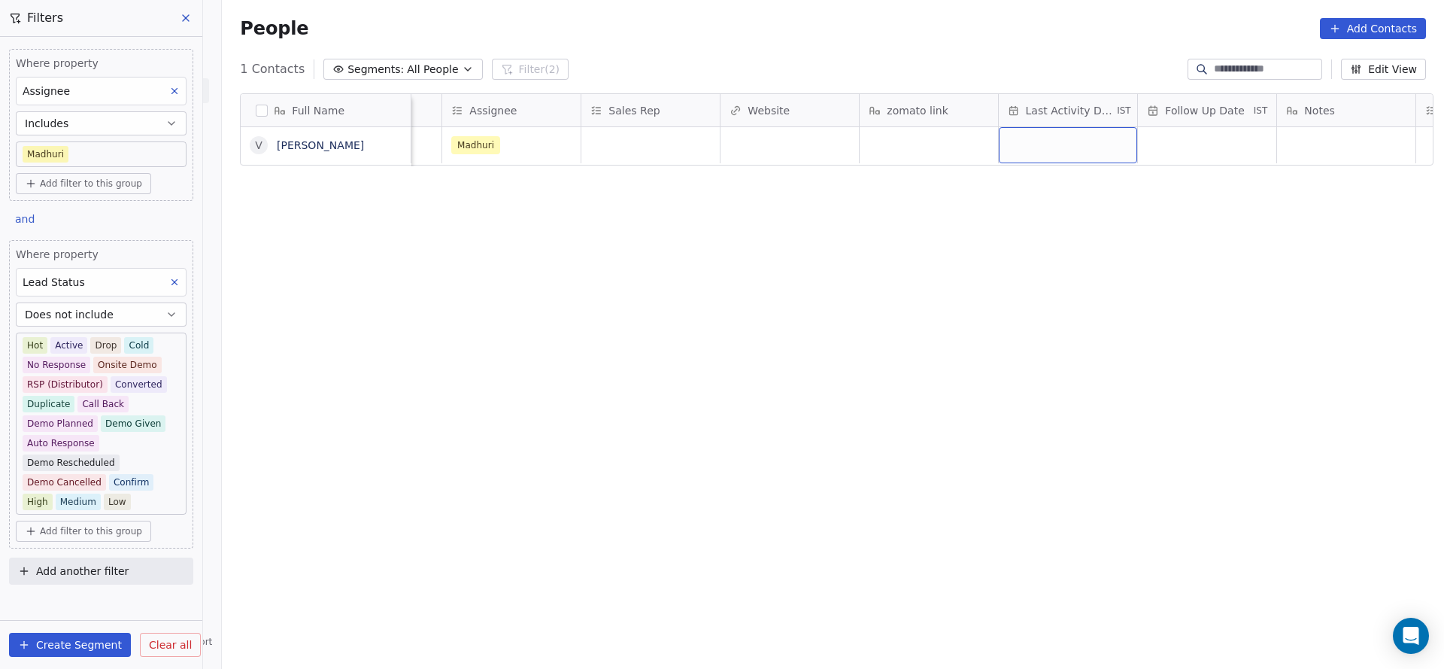
click at [1060, 159] on div "grid" at bounding box center [1068, 145] width 138 height 36
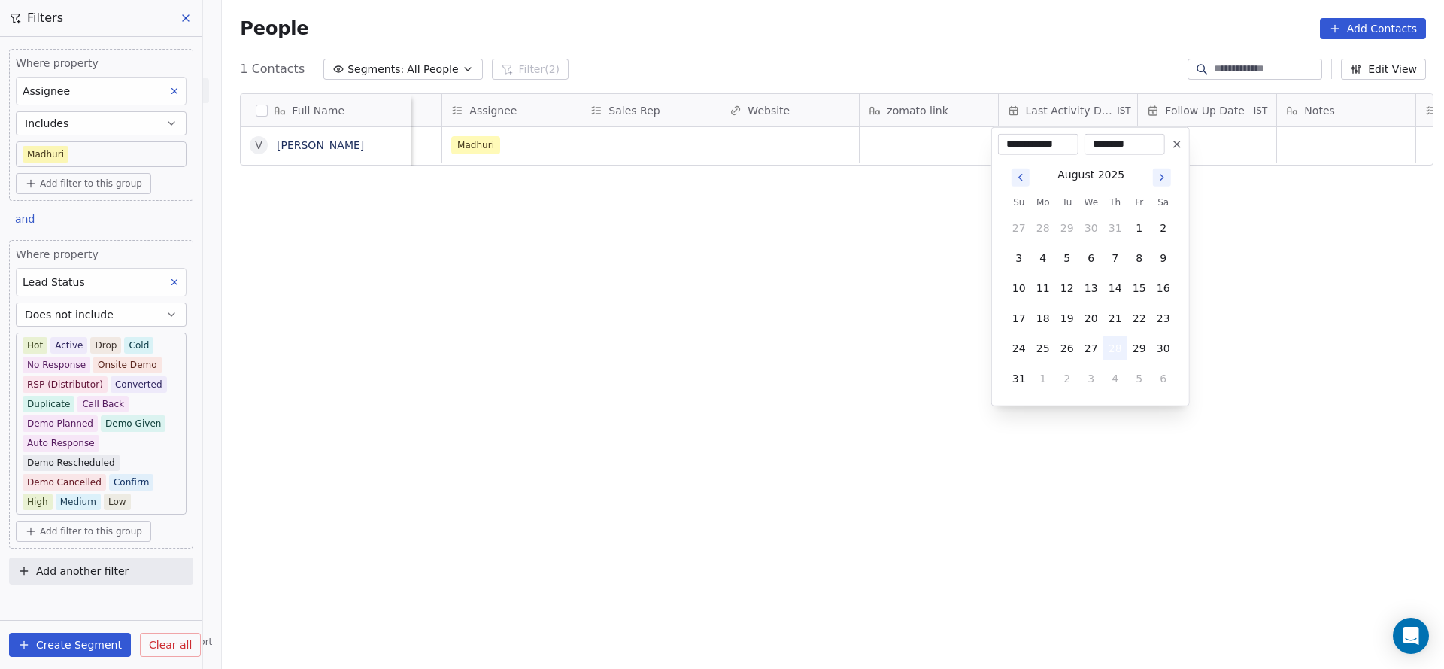
click at [1112, 337] on button "28" at bounding box center [1115, 348] width 24 height 24
click at [708, 299] on html "**********" at bounding box center [722, 334] width 1444 height 669
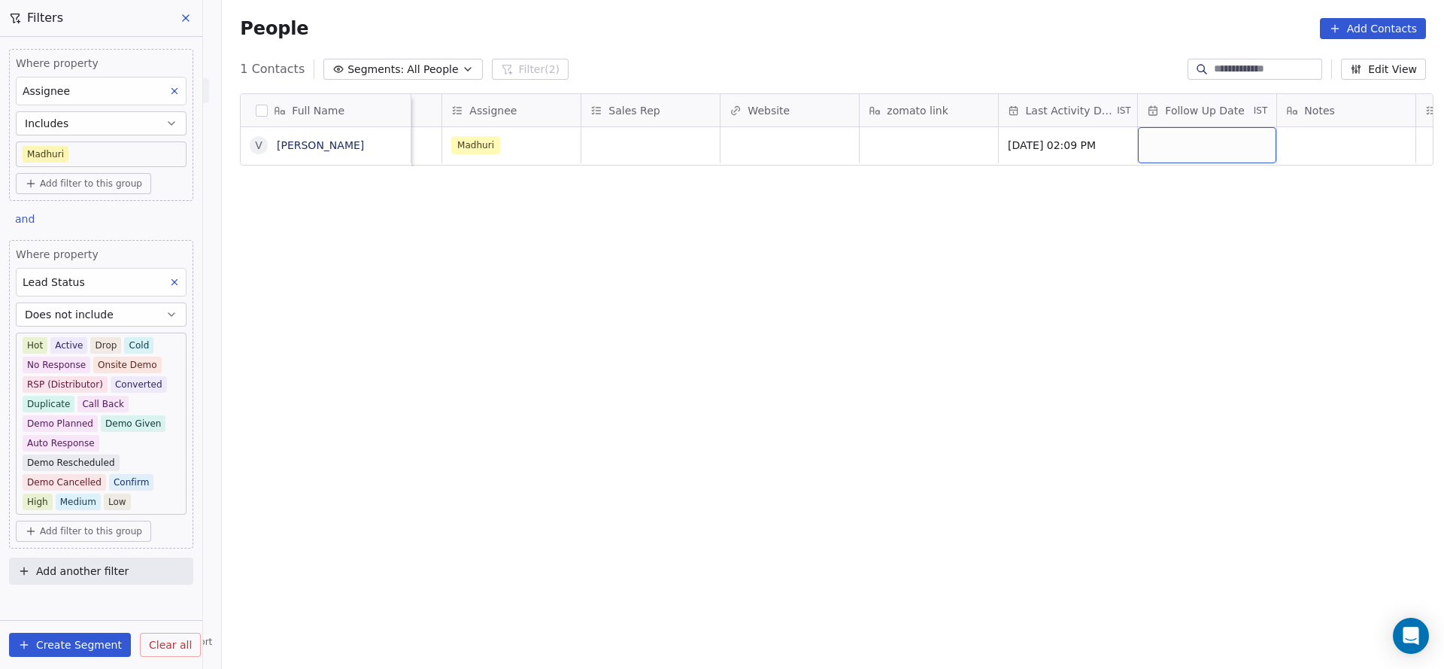
click at [1156, 148] on div "grid" at bounding box center [1207, 145] width 138 height 36
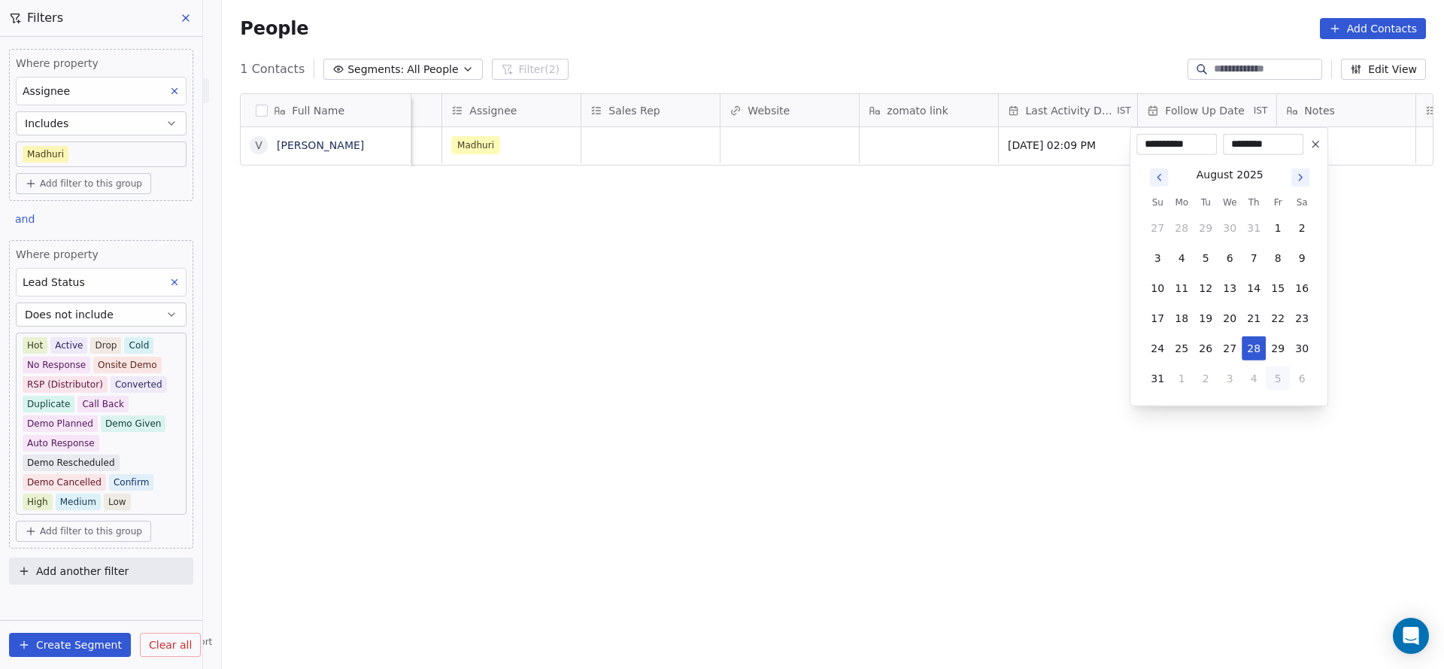
click at [1273, 375] on button "5" at bounding box center [1278, 378] width 24 height 24
type input "**********"
click at [857, 287] on html "**********" at bounding box center [722, 334] width 1444 height 669
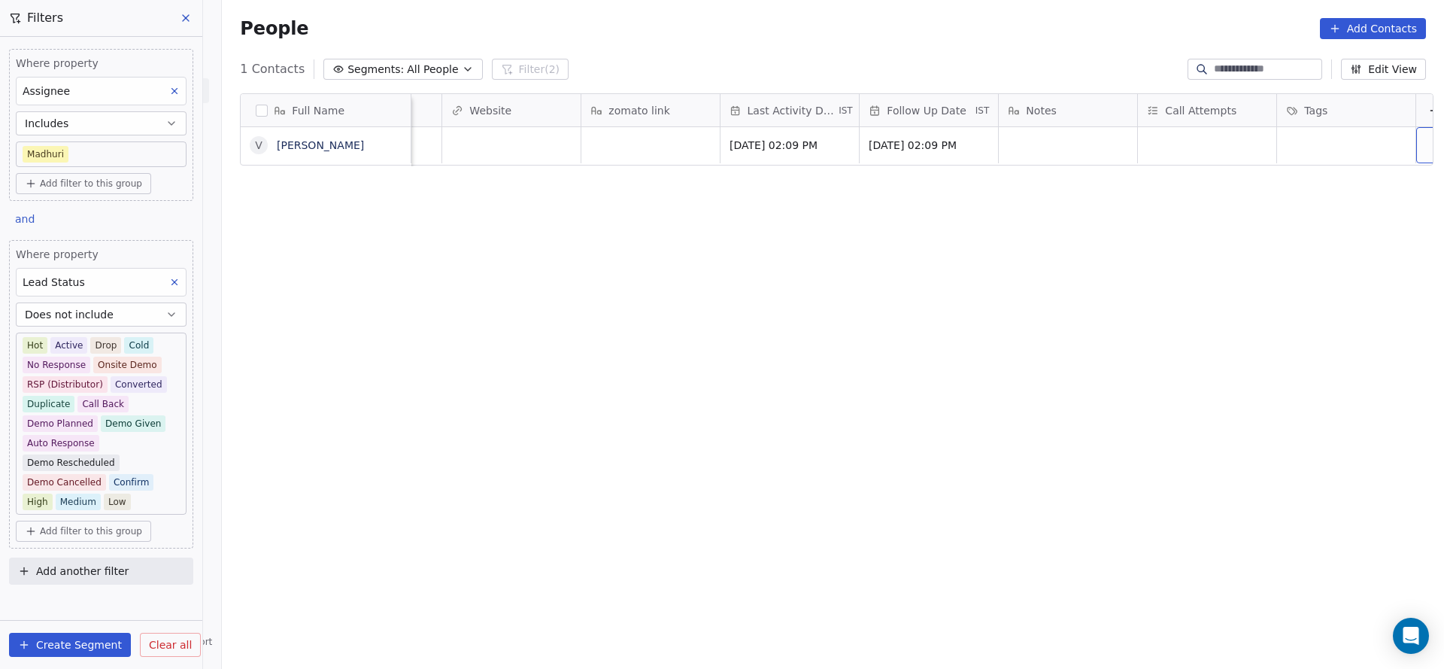
scroll to position [0, 1814]
click at [1142, 156] on div "grid" at bounding box center [1187, 145] width 138 height 36
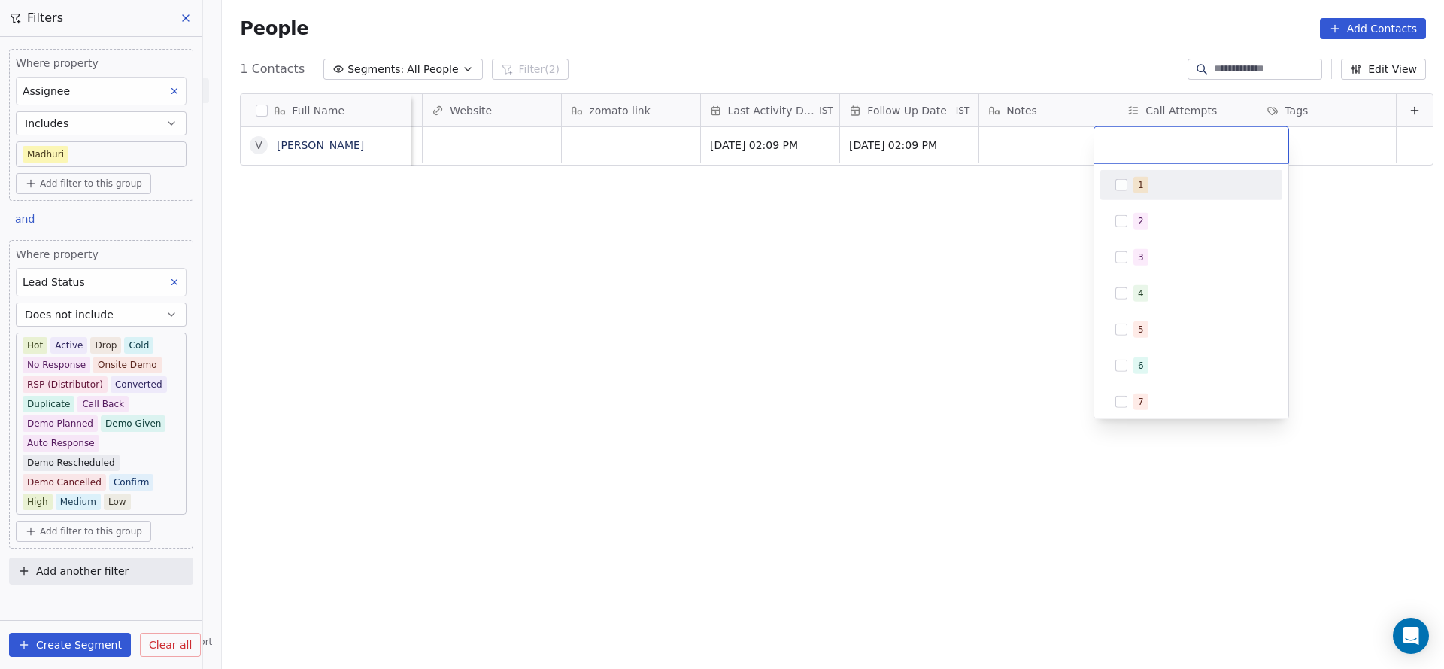
click at [1149, 187] on div "1" at bounding box center [1200, 185] width 134 height 17
click at [1009, 239] on html "On2Cook India Pvt. Ltd. Contacts People Marketing Workflows Campaigns Sales Pip…" at bounding box center [722, 334] width 1444 height 669
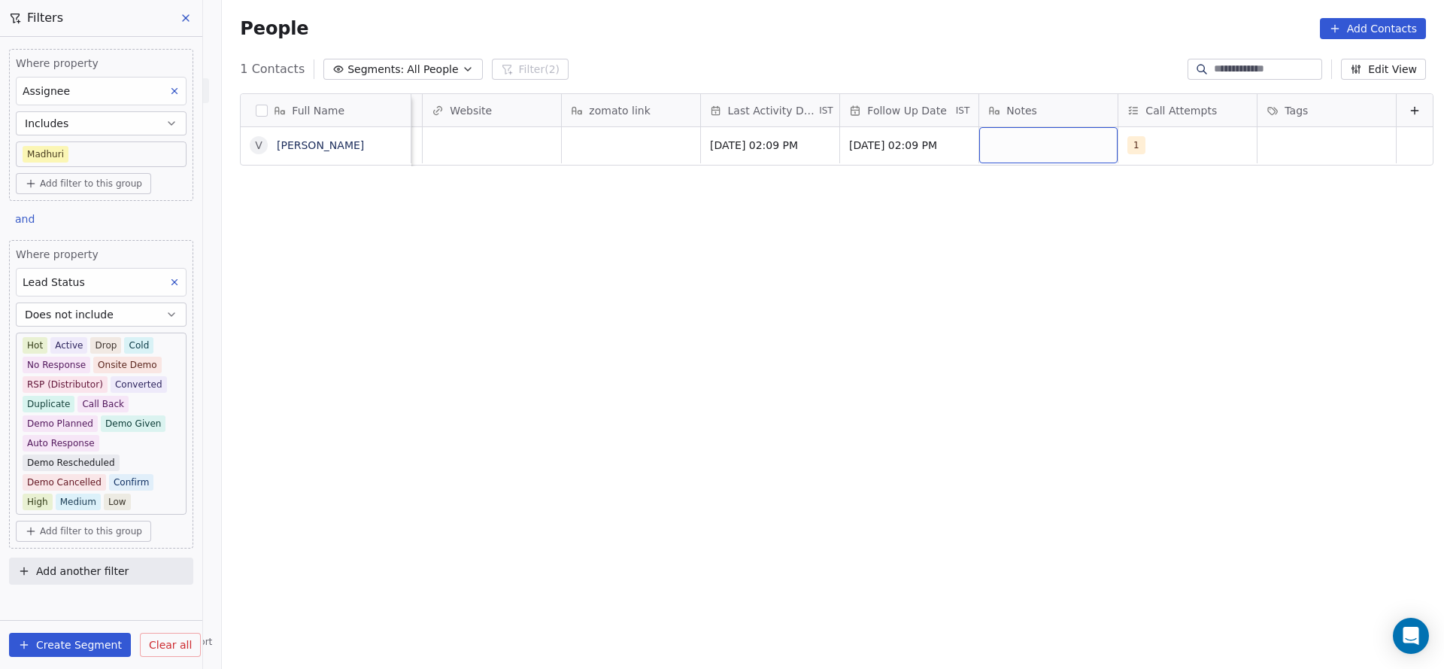
click at [1029, 153] on div "grid" at bounding box center [1048, 145] width 138 height 36
type textarea "**********"
click at [769, 223] on html "On2Cook India Pvt. Ltd. Contacts People Marketing Workflows Campaigns Sales Pip…" at bounding box center [722, 334] width 1444 height 669
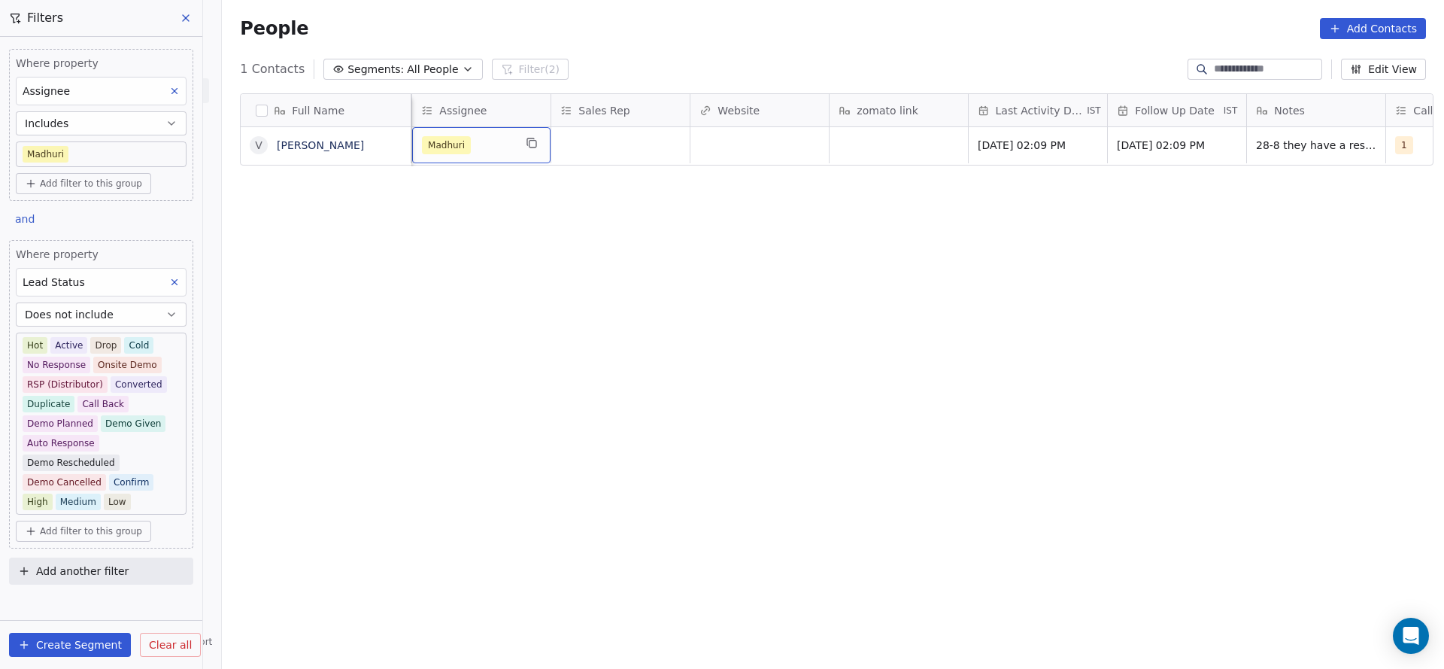
scroll to position [0, 1391]
click at [479, 152] on div "grid" at bounding box center [480, 145] width 138 height 36
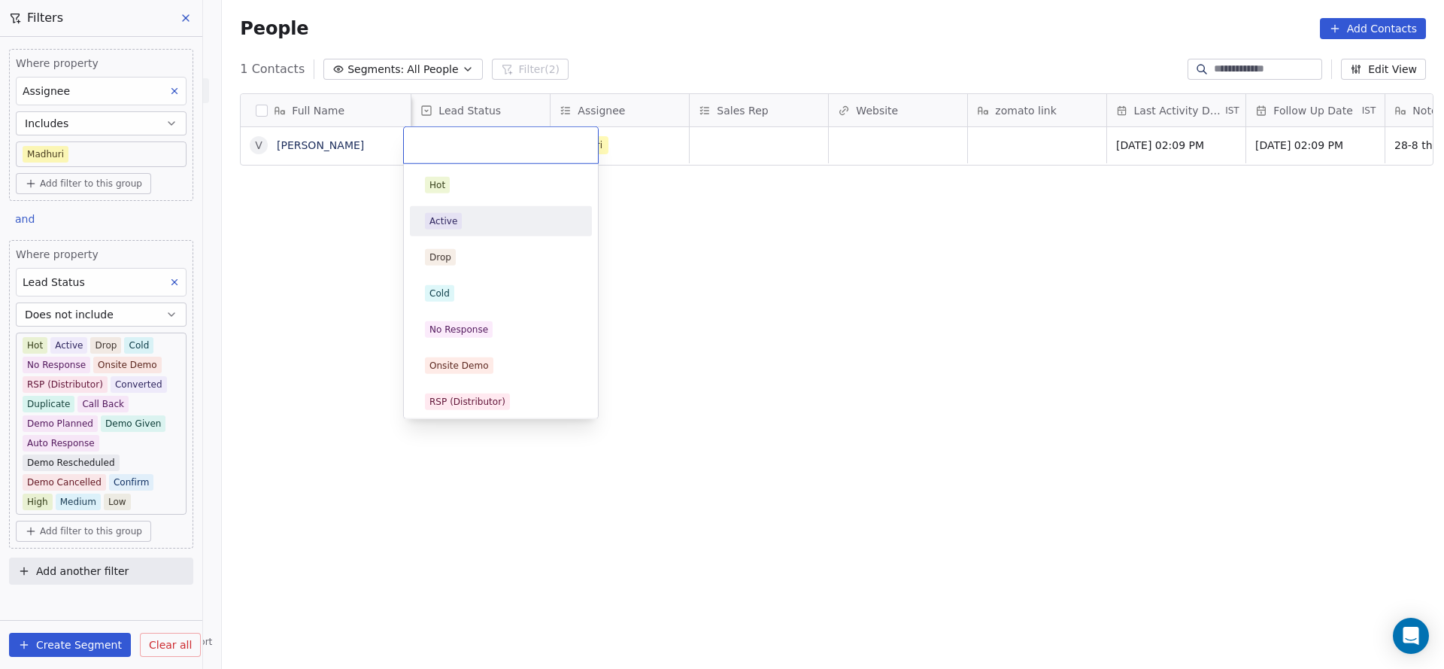
click at [487, 219] on div "Active" at bounding box center [501, 221] width 152 height 17
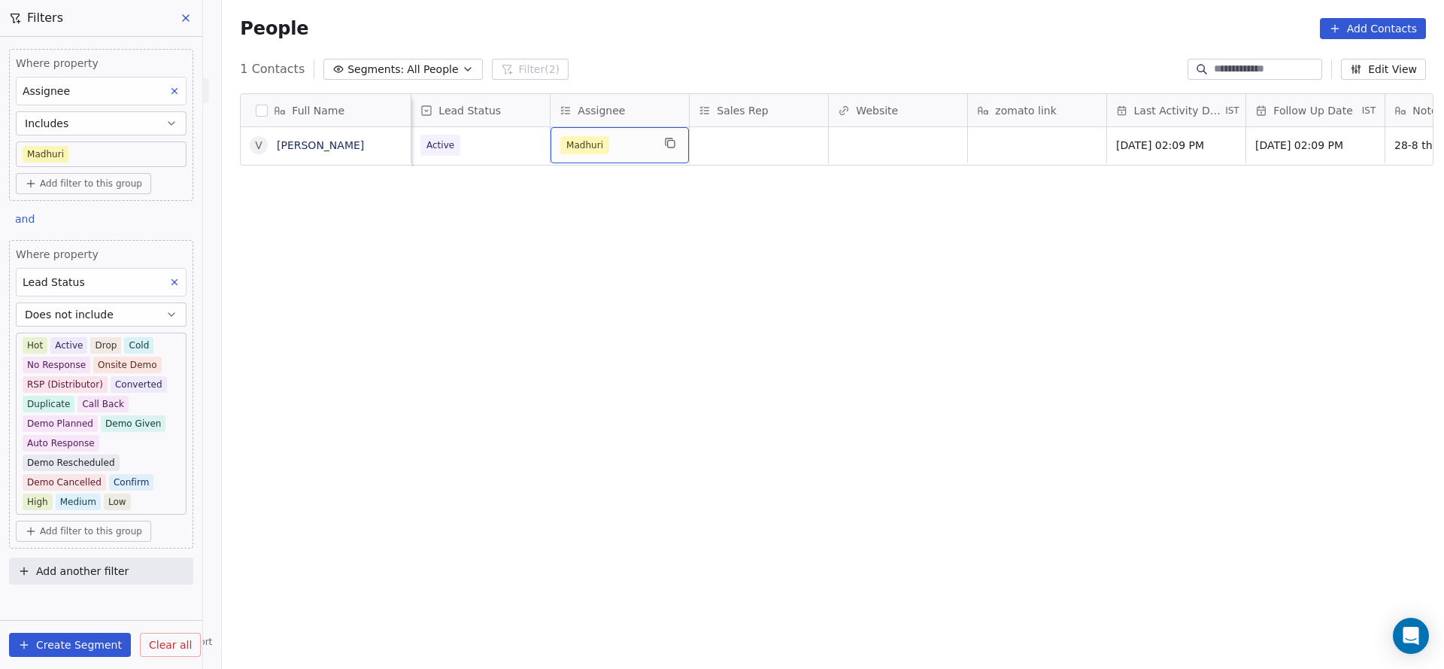
drag, startPoint x: 792, startPoint y: 302, endPoint x: 792, endPoint y: 212, distance: 89.5
click at [792, 302] on div "Full Name V Vimal Bhatia Lead Source Created Date IST Whastapp Message Lead Sta…" at bounding box center [833, 375] width 1222 height 588
click at [175, 285] on icon at bounding box center [174, 282] width 11 height 11
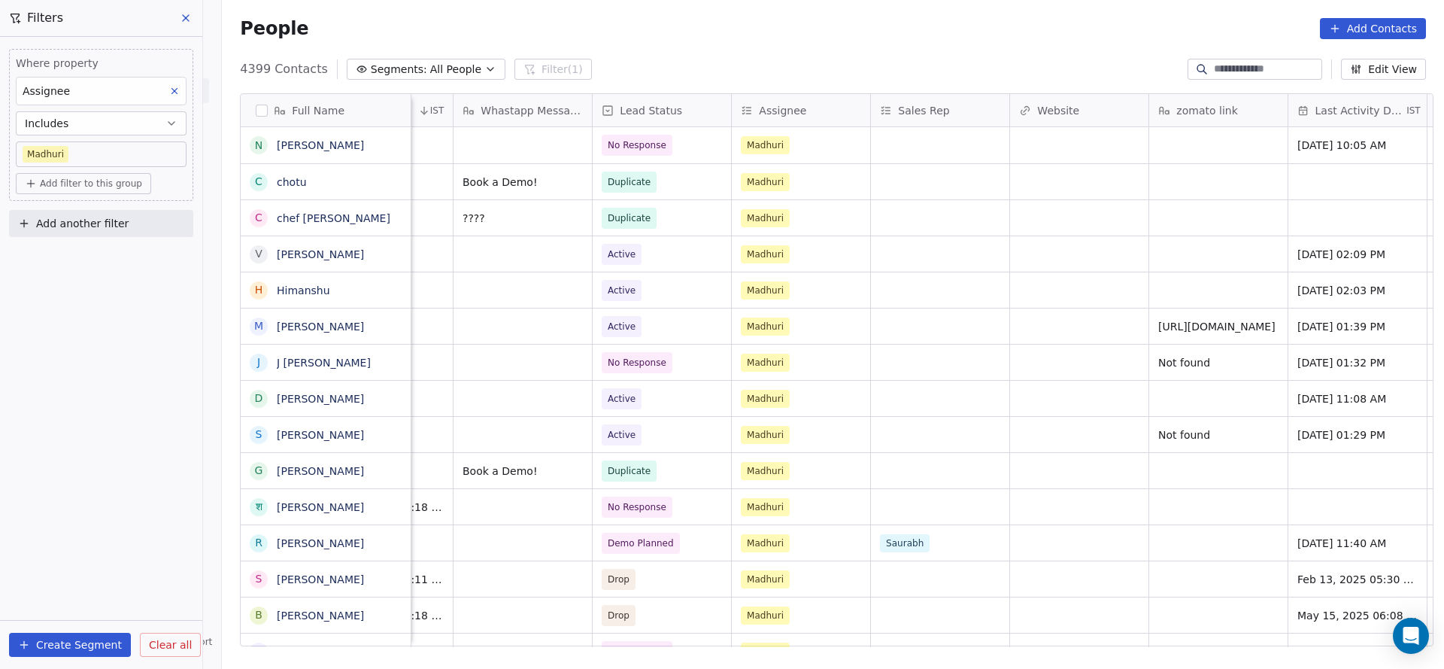
scroll to position [0, 1462]
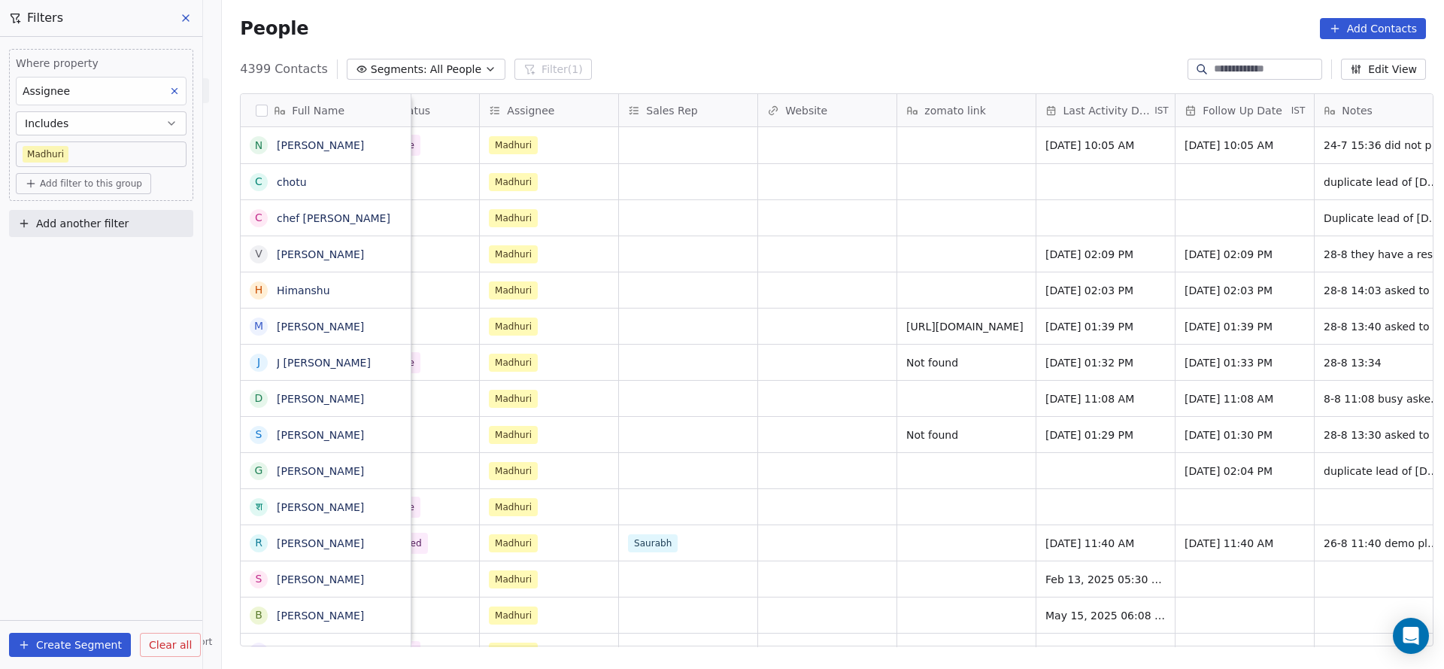
click at [117, 232] on button "Add another filter" at bounding box center [101, 223] width 184 height 27
click at [114, 260] on div "Contact properties" at bounding box center [101, 258] width 153 height 16
type input "****"
click at [104, 316] on div "Created Date" at bounding box center [101, 311] width 153 height 15
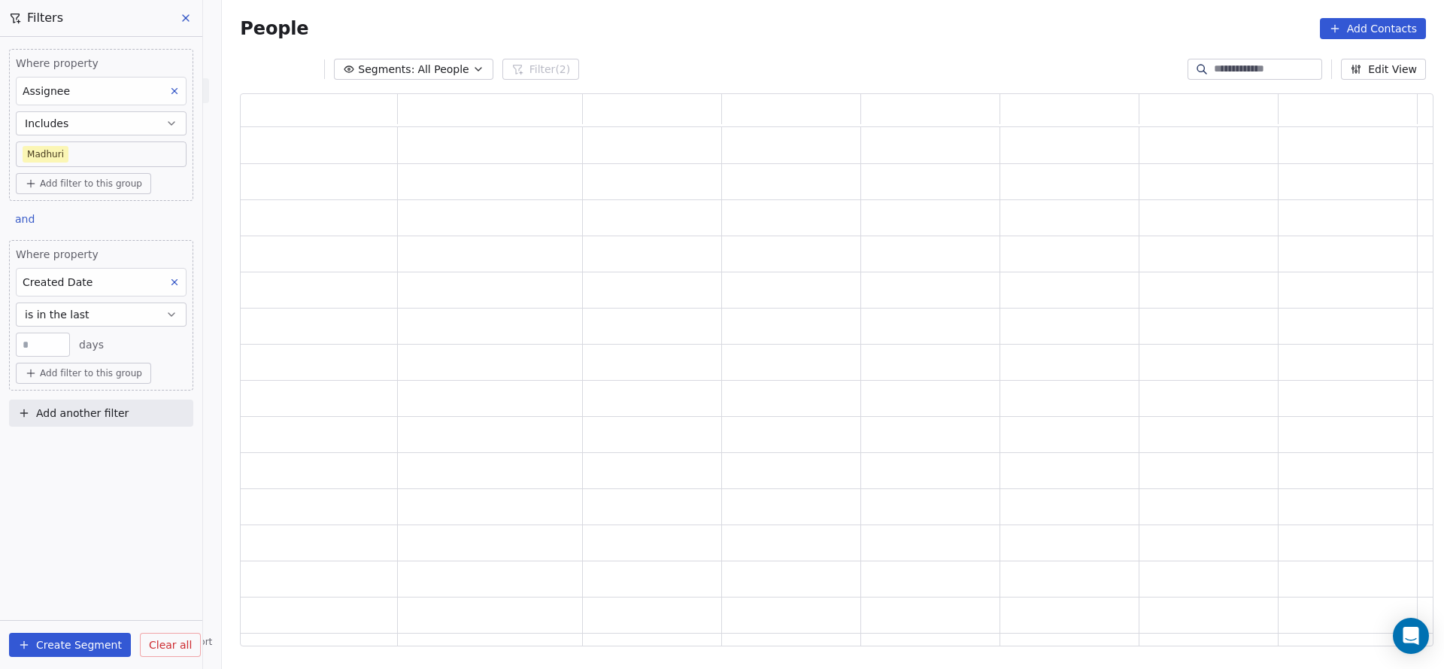
scroll to position [535, 1176]
click at [104, 316] on button "is in the last" at bounding box center [101, 314] width 171 height 24
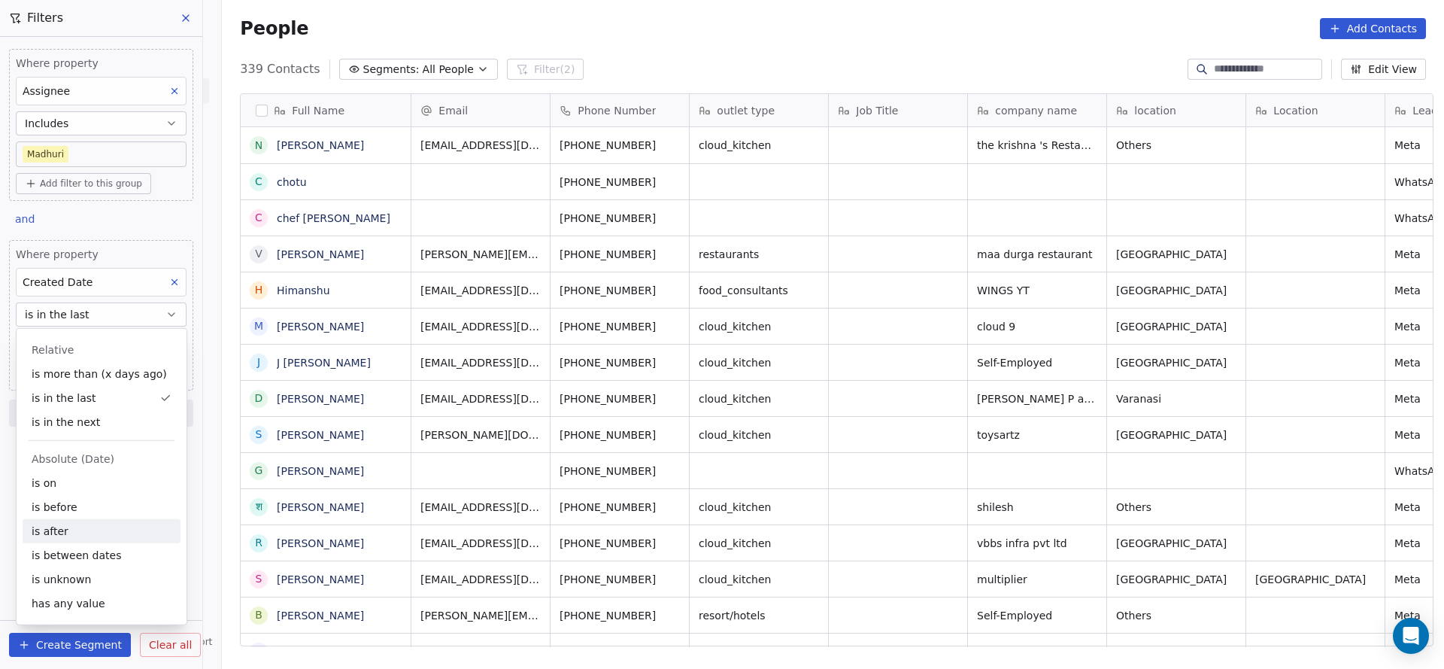
scroll to position [571, 1212]
click at [99, 555] on div "is between dates" at bounding box center [102, 555] width 158 height 24
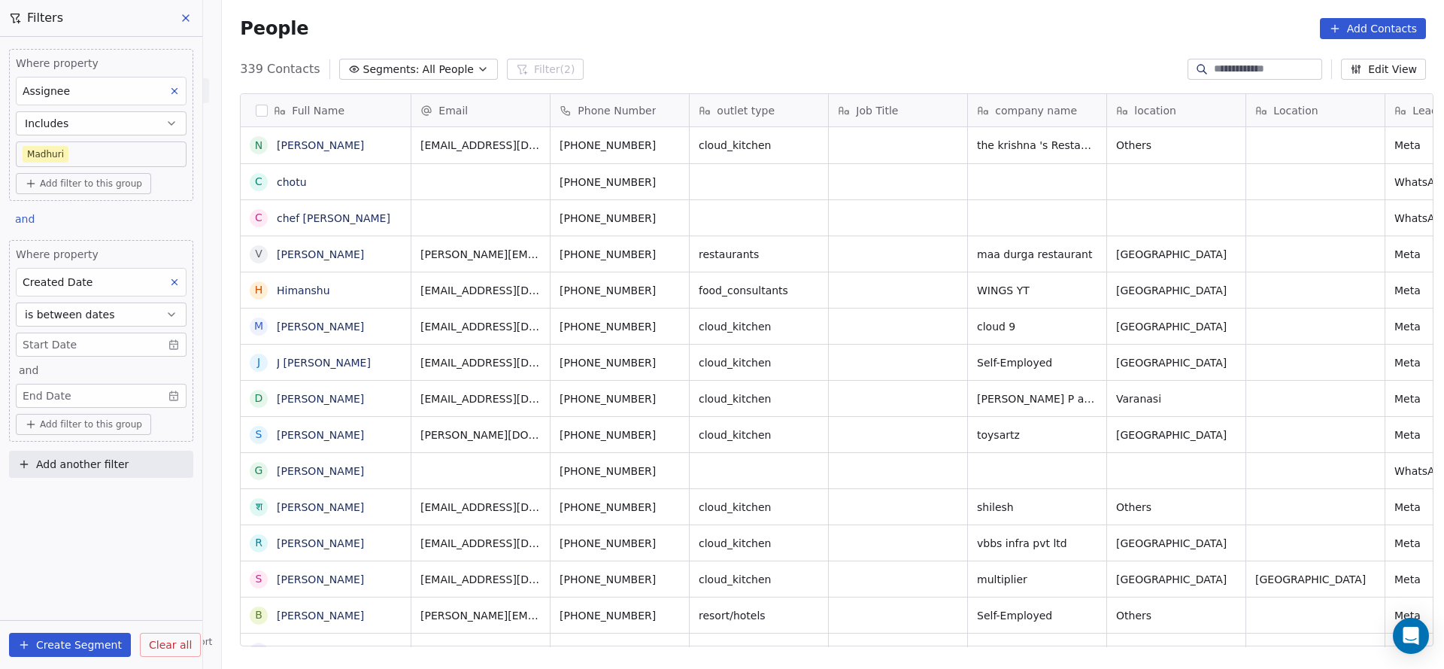
click at [135, 344] on body "On2Cook India Pvt. Ltd. Contacts People Marketing Workflows Campaigns Sales Pip…" at bounding box center [722, 334] width 1444 height 669
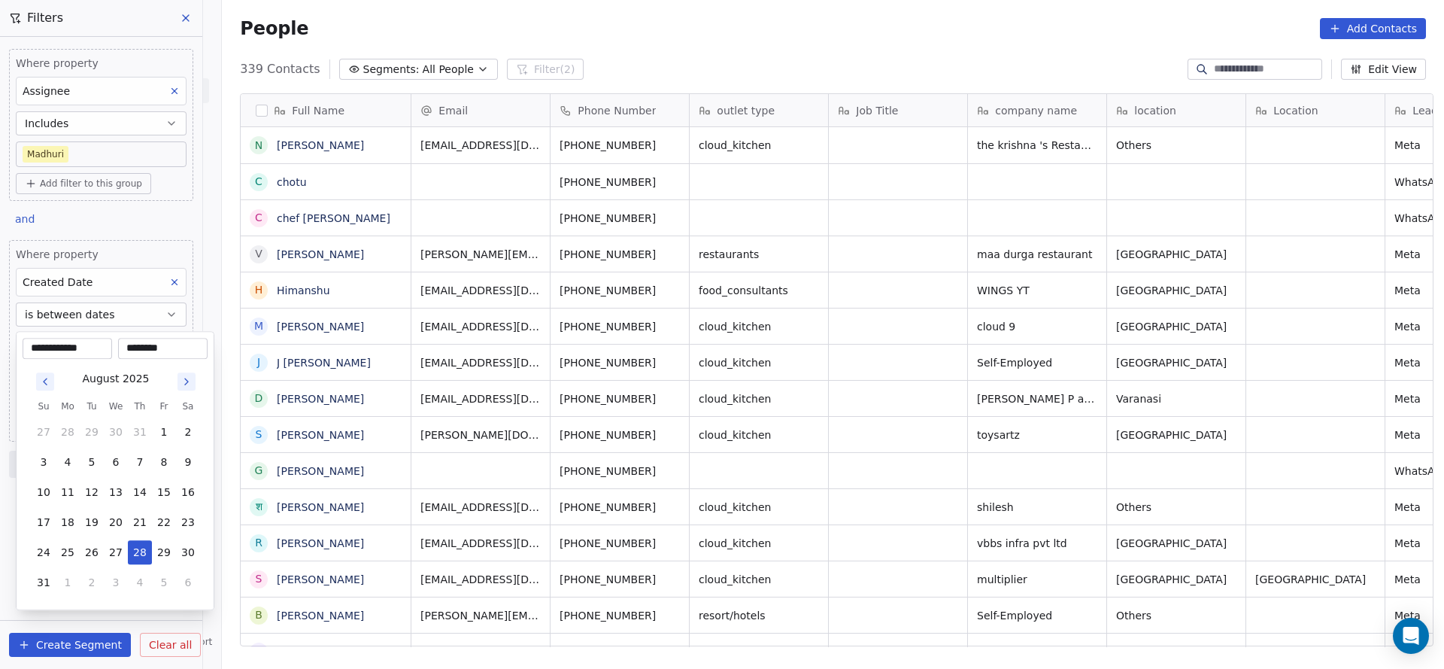
click at [50, 378] on icon "Go to previous month" at bounding box center [45, 381] width 12 height 12
click at [97, 431] on button "1" at bounding box center [92, 432] width 24 height 24
type input "**********"
click at [481, 421] on html "On2Cook India Pvt. Ltd. Contacts People Marketing Workflows Campaigns Sales Pip…" at bounding box center [722, 334] width 1444 height 669
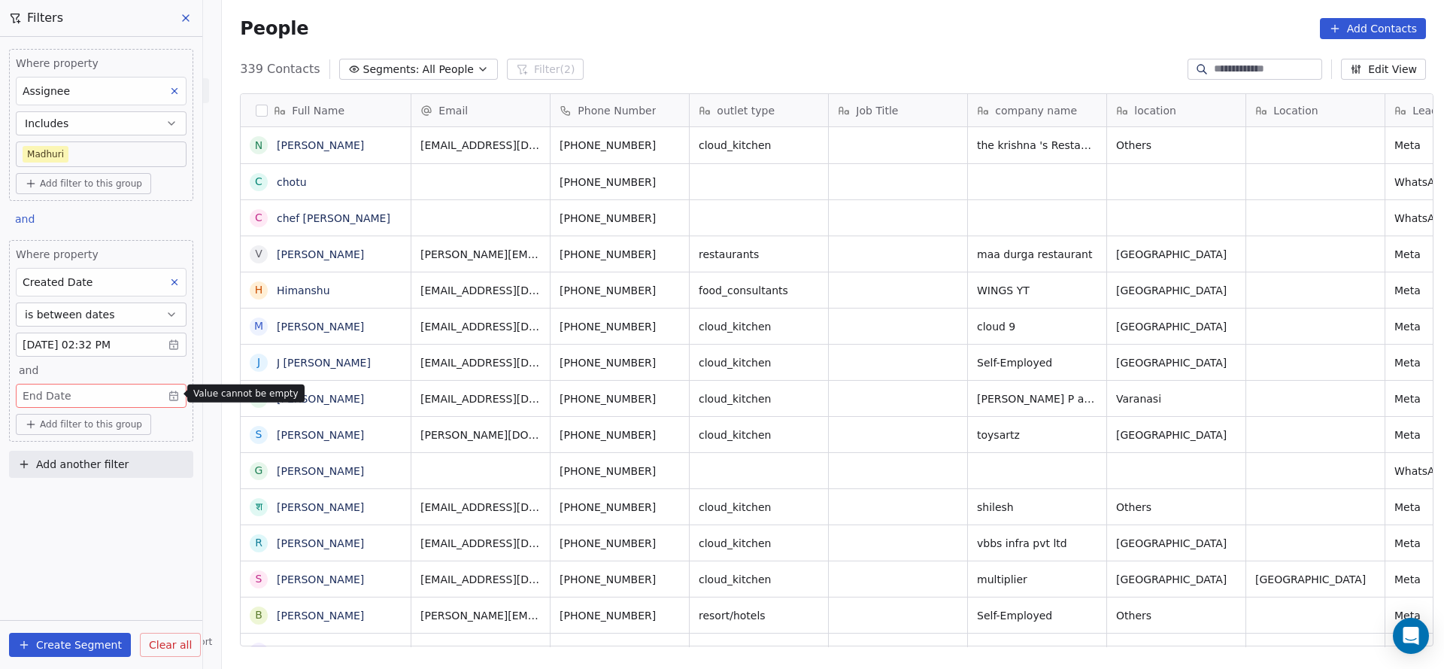
click at [135, 390] on body "On2Cook India Pvt. Ltd. Contacts People Marketing Workflows Campaigns Sales Pip…" at bounding box center [722, 334] width 1444 height 669
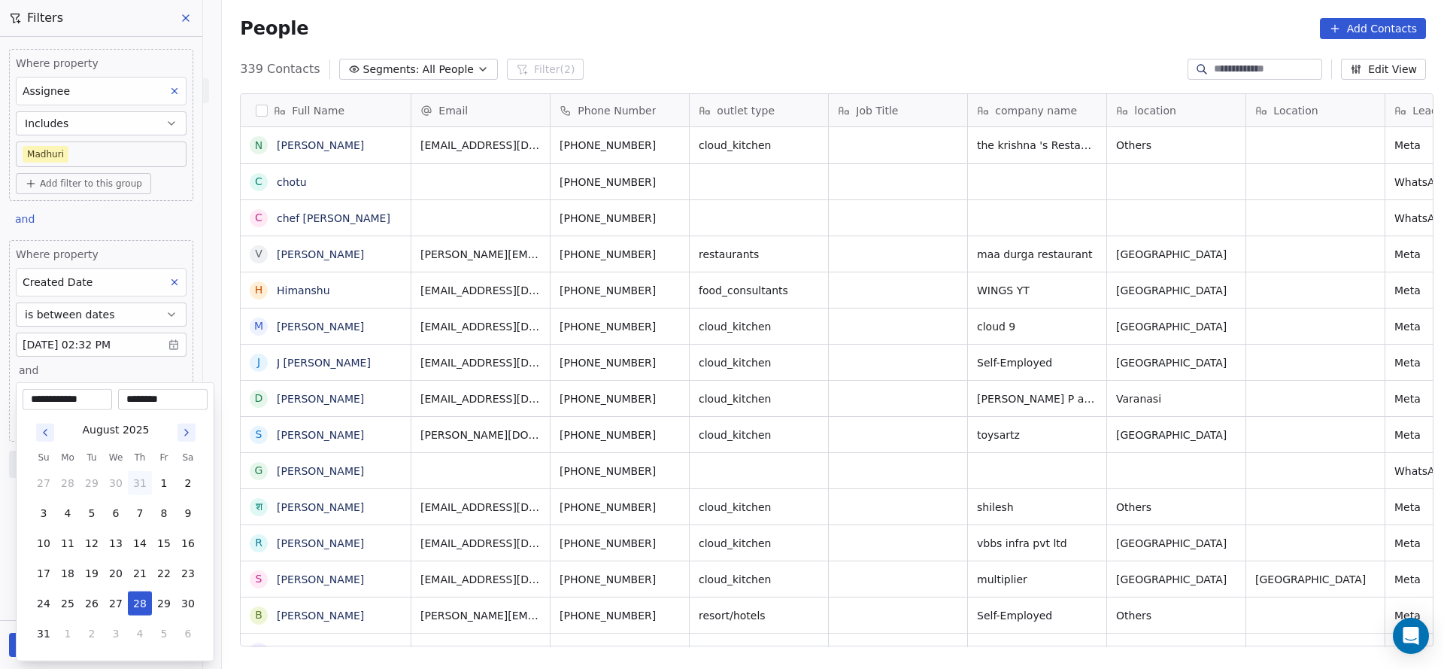
click at [133, 478] on button "31" at bounding box center [140, 483] width 24 height 24
type input "**********"
click at [429, 498] on html "On2Cook India Pvt. Ltd. Contacts People Marketing Workflows Campaigns Sales Pip…" at bounding box center [722, 334] width 1444 height 669
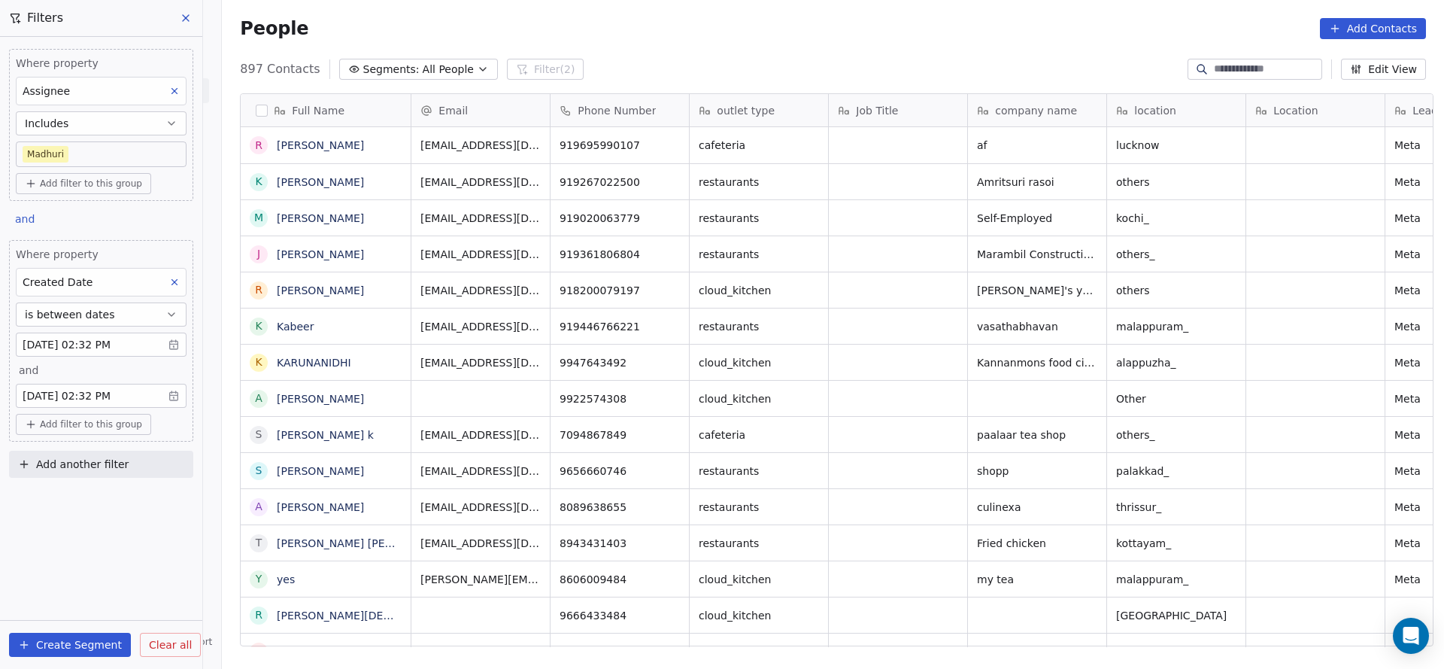
drag, startPoint x: 417, startPoint y: 636, endPoint x: 905, endPoint y: 665, distance: 489.0
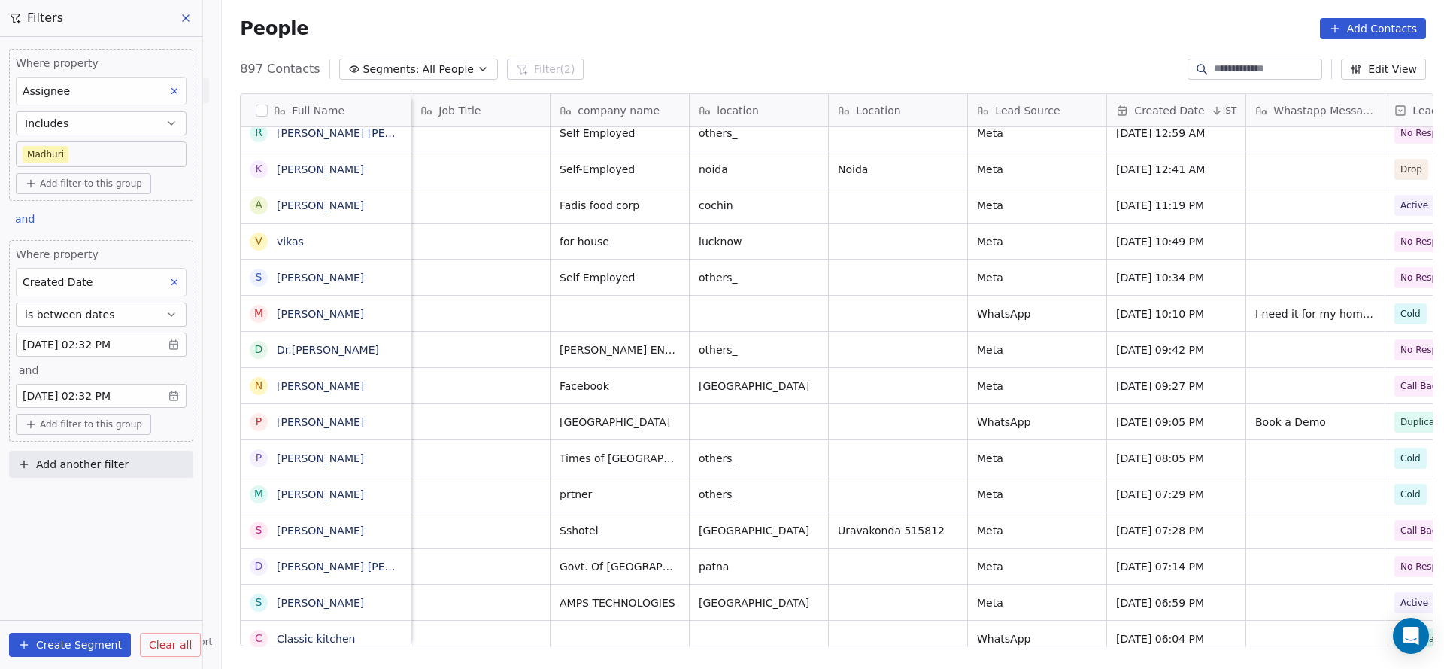
scroll to position [17, 139]
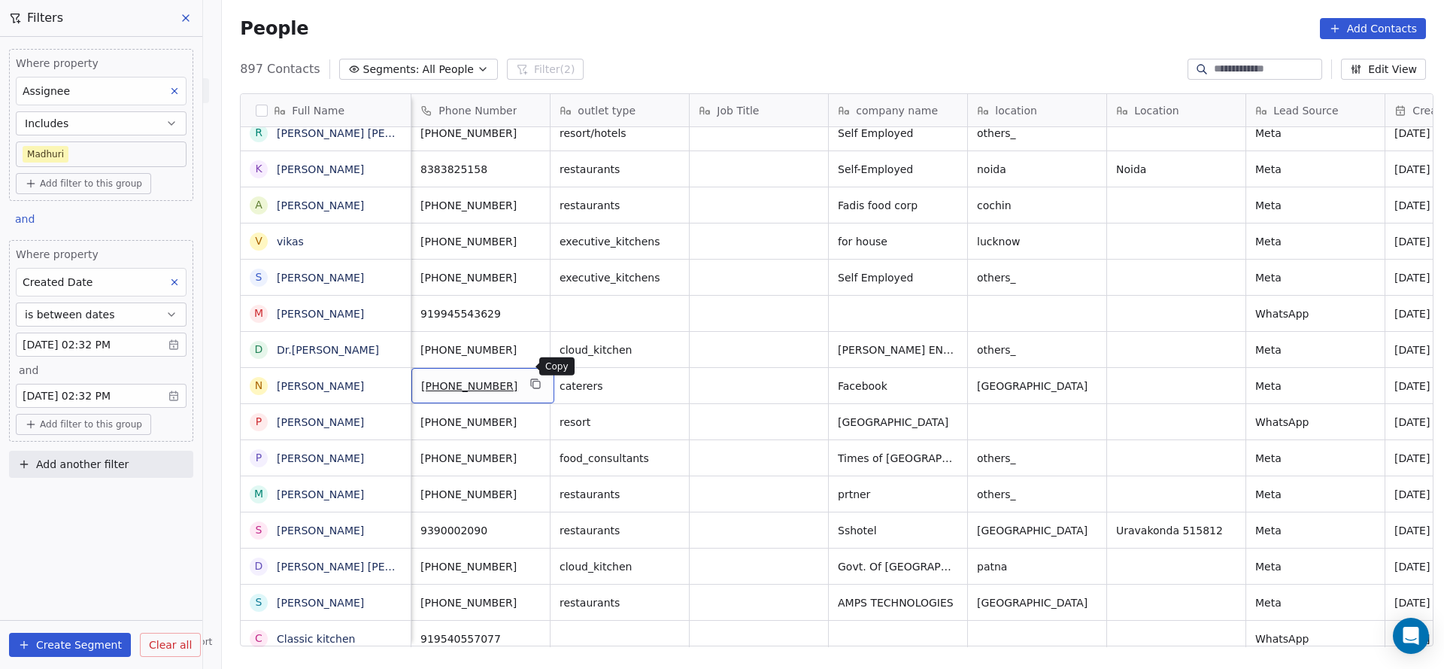
click at [530, 378] on icon "grid" at bounding box center [536, 384] width 12 height 12
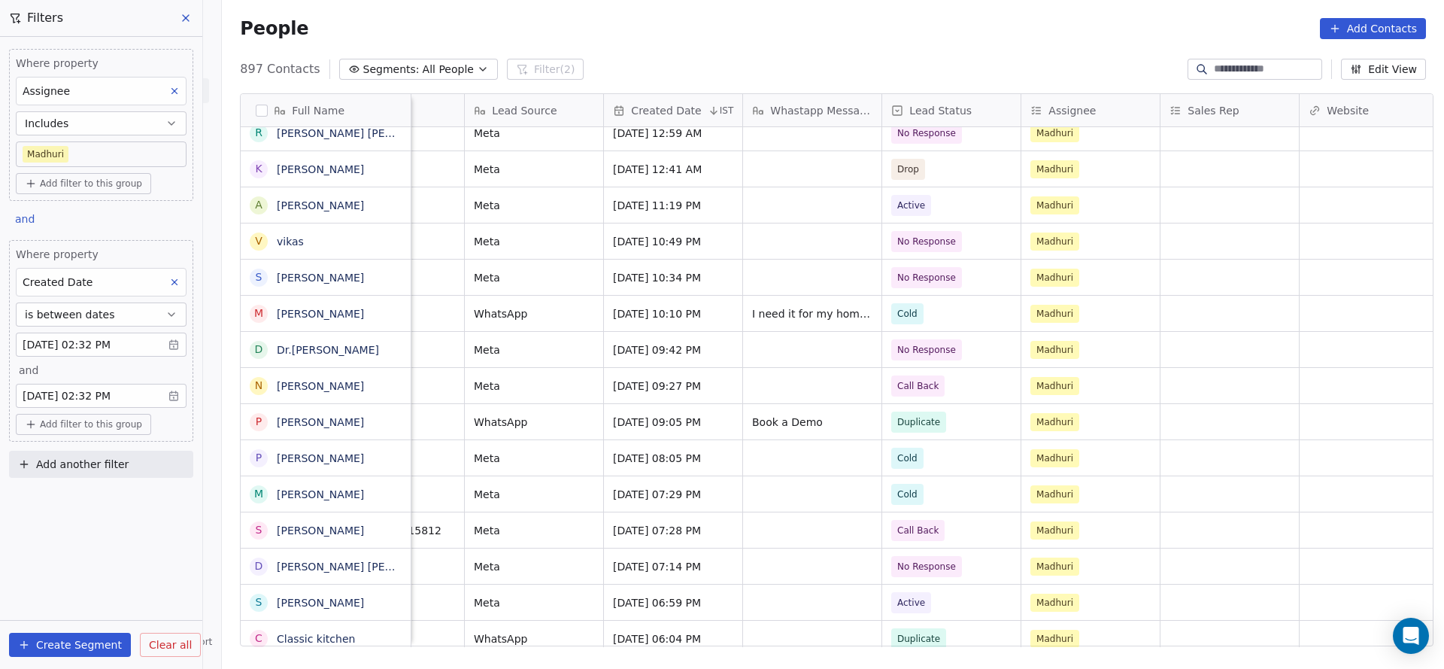
scroll to position [17, 1814]
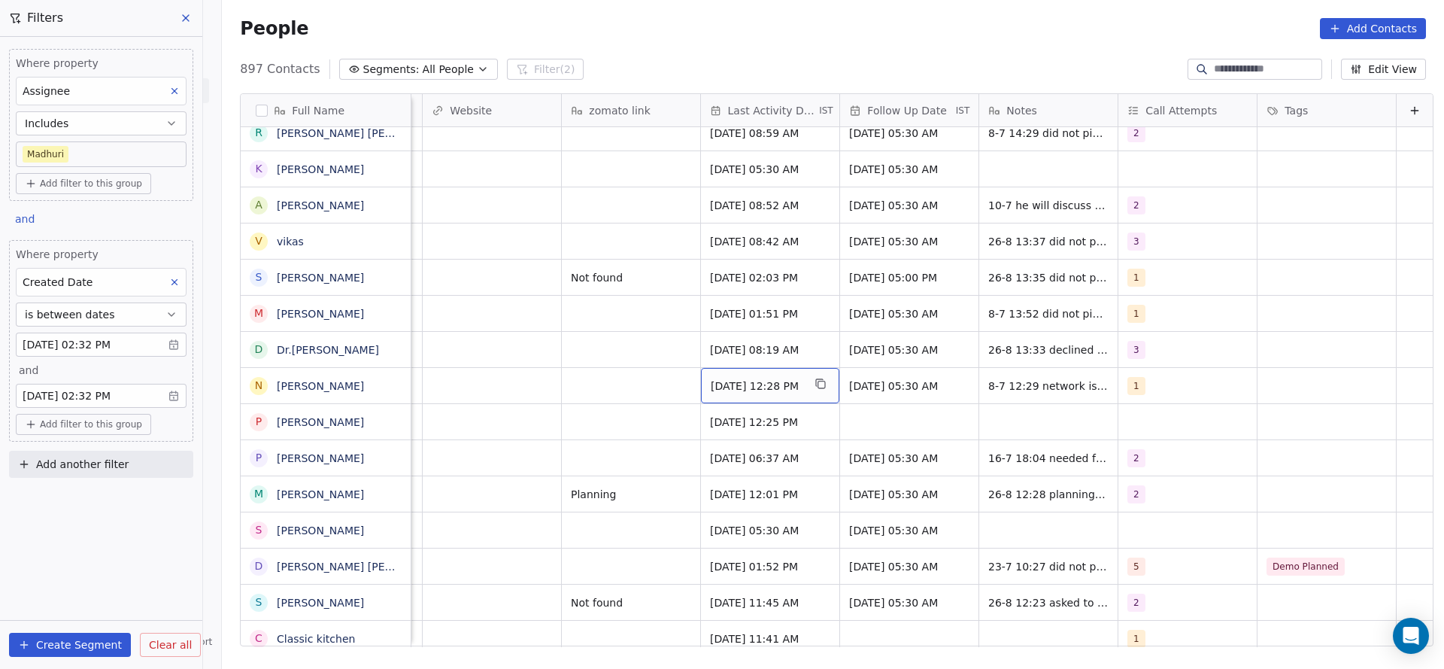
click at [711, 378] on span "Jul 08, 2025 12:28 PM" at bounding box center [757, 385] width 92 height 15
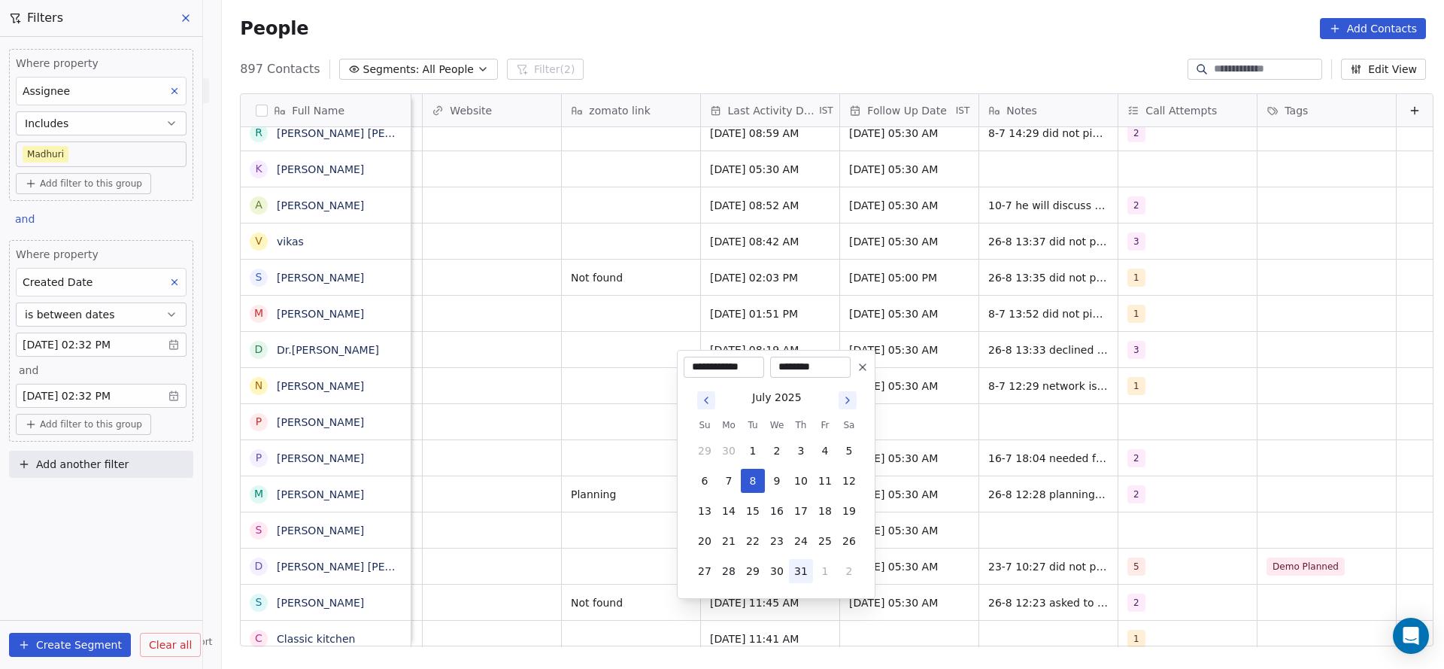
click at [797, 570] on button "31" at bounding box center [801, 571] width 24 height 24
click at [846, 397] on icon "Go to next month" at bounding box center [847, 400] width 3 height 6
click at [705, 402] on icon "Go to previous month" at bounding box center [706, 400] width 12 height 12
drag, startPoint x: 800, startPoint y: 568, endPoint x: 528, endPoint y: 496, distance: 280.8
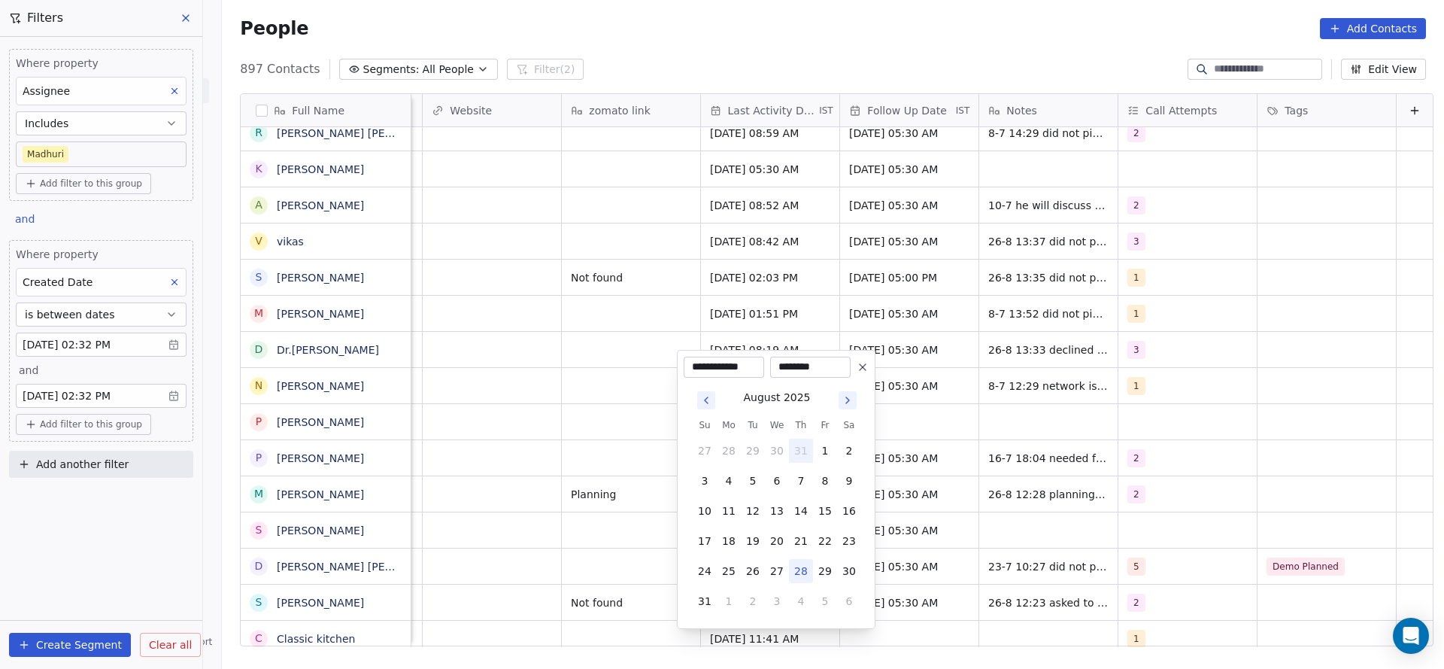
click at [801, 569] on button "28" at bounding box center [801, 571] width 24 height 24
type input "**********"
click at [384, 456] on html "On2Cook India Pvt. Ltd. Contacts People Marketing Workflows Campaigns Sales Pip…" at bounding box center [722, 334] width 1444 height 669
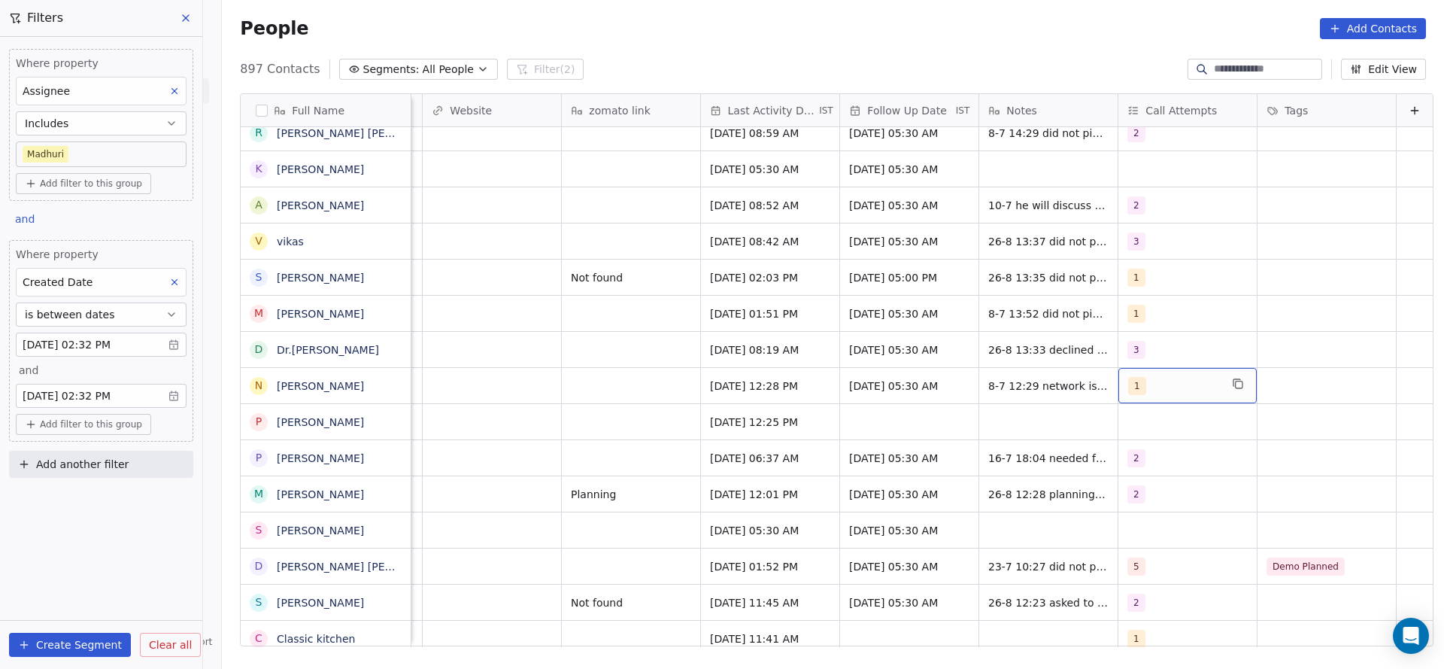
click at [1118, 368] on div "1" at bounding box center [1187, 385] width 138 height 35
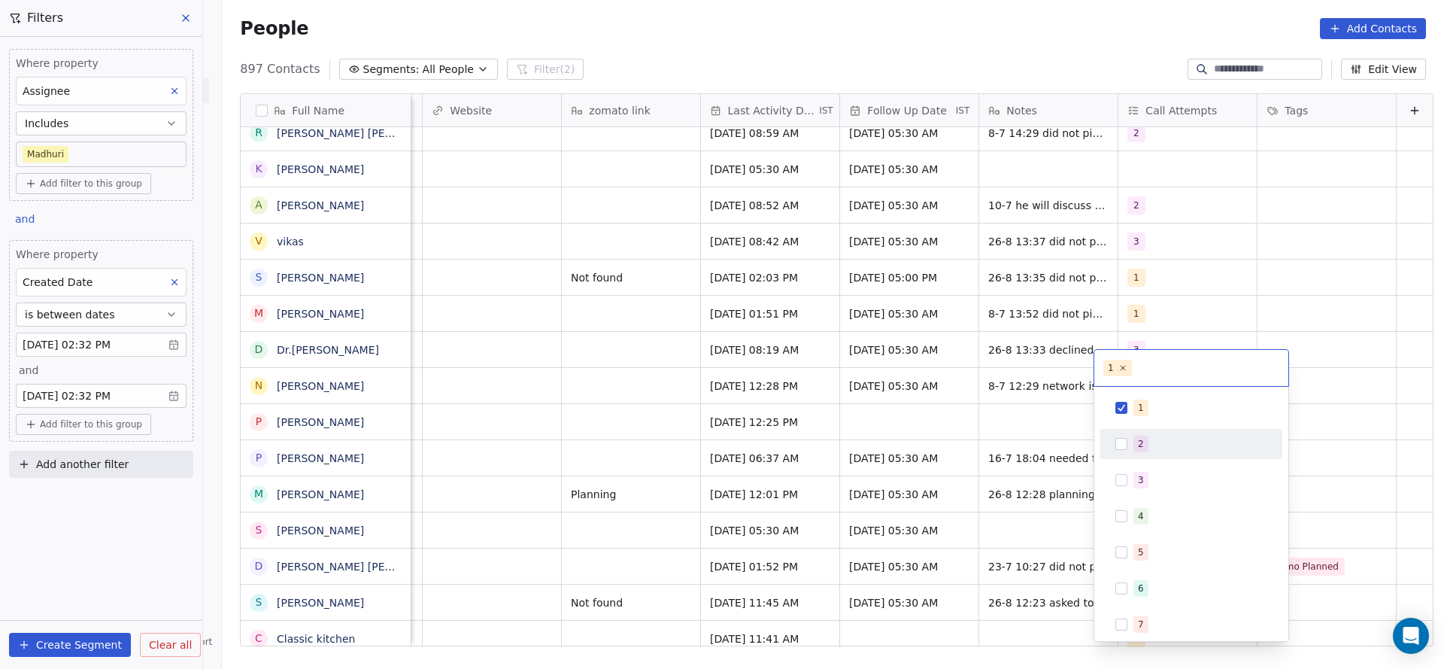
click at [1121, 443] on button "Suggestions" at bounding box center [1121, 444] width 12 height 12
drag, startPoint x: 1128, startPoint y: 405, endPoint x: 866, endPoint y: 375, distance: 264.3
click at [1121, 406] on div "1" at bounding box center [1191, 408] width 170 height 24
click at [852, 415] on html "On2Cook India Pvt. Ltd. Contacts People Marketing Workflows Campaigns Sales Pip…" at bounding box center [722, 334] width 1444 height 669
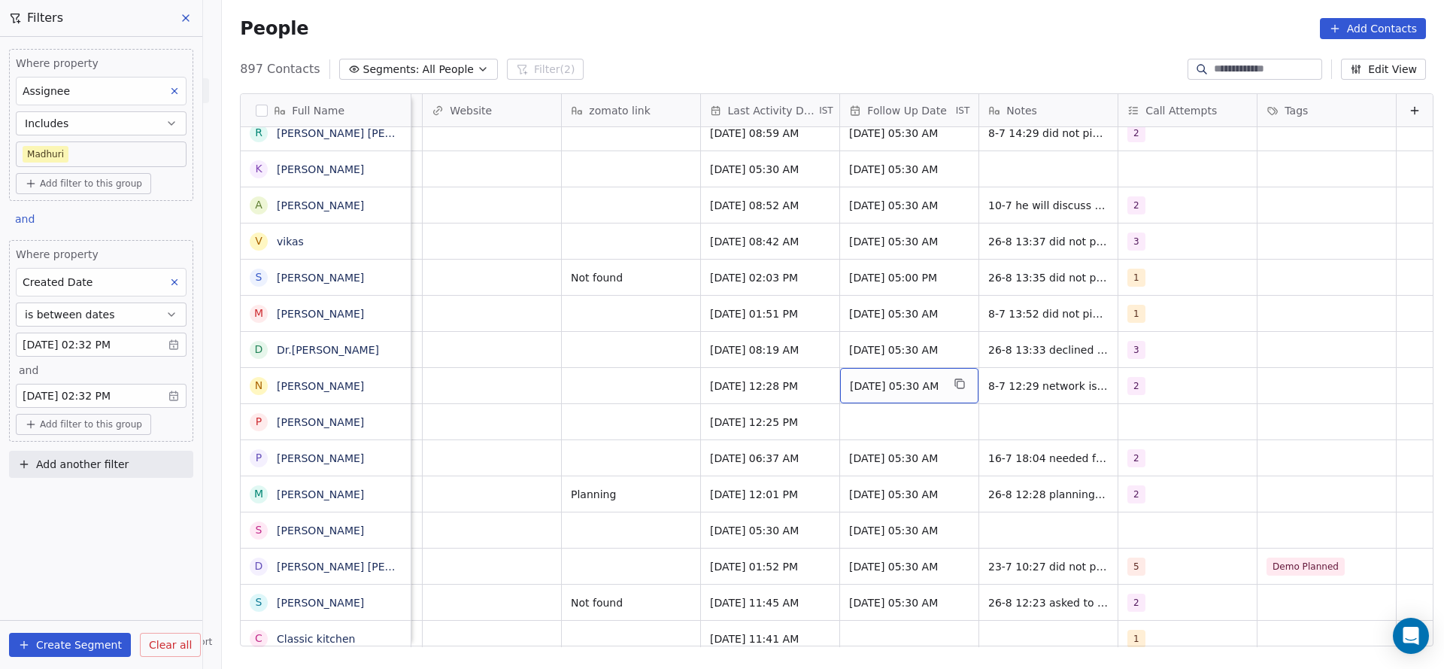
click at [866, 378] on span "15/07/2025 05:30 AM" at bounding box center [896, 385] width 92 height 15
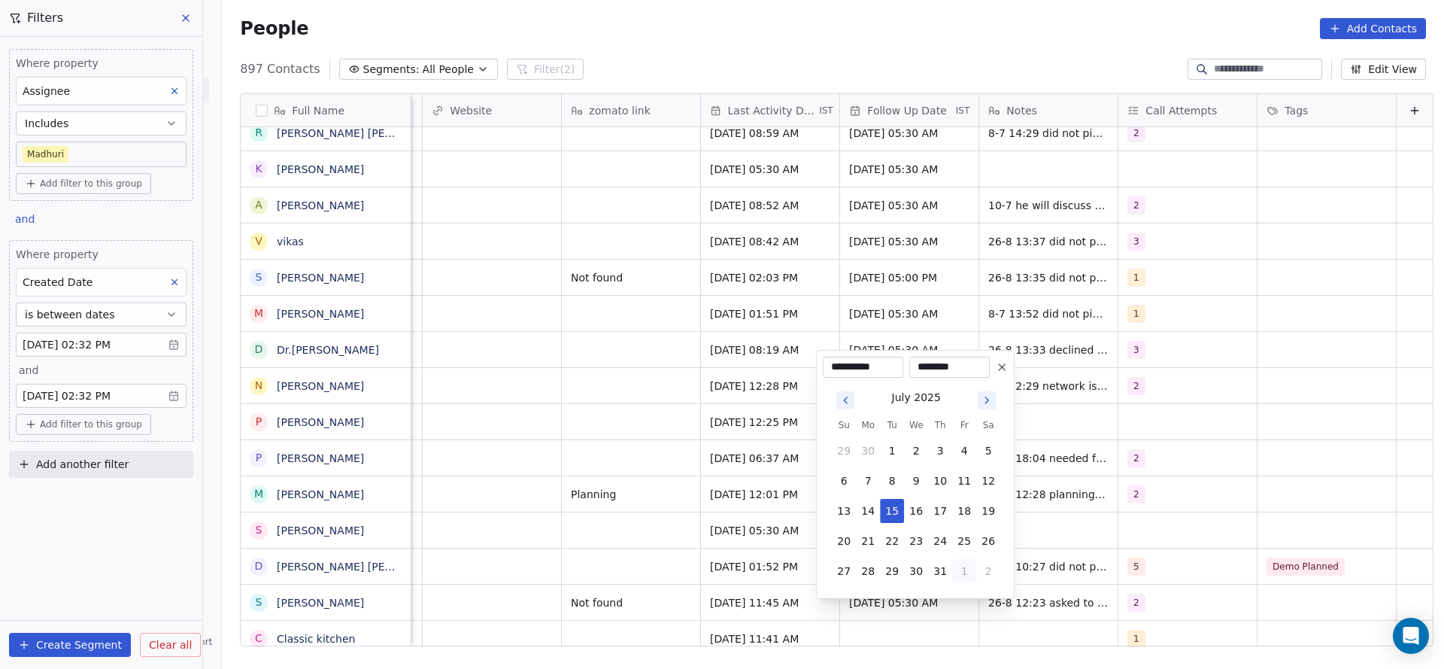
click at [972, 581] on button "1" at bounding box center [964, 571] width 24 height 24
click at [974, 596] on button "5" at bounding box center [964, 601] width 24 height 24
click at [906, 474] on button "10" at bounding box center [916, 481] width 24 height 24
type input "**********"
click at [645, 421] on html "On2Cook India Pvt. Ltd. Contacts People Marketing Workflows Campaigns Sales Pip…" at bounding box center [722, 334] width 1444 height 669
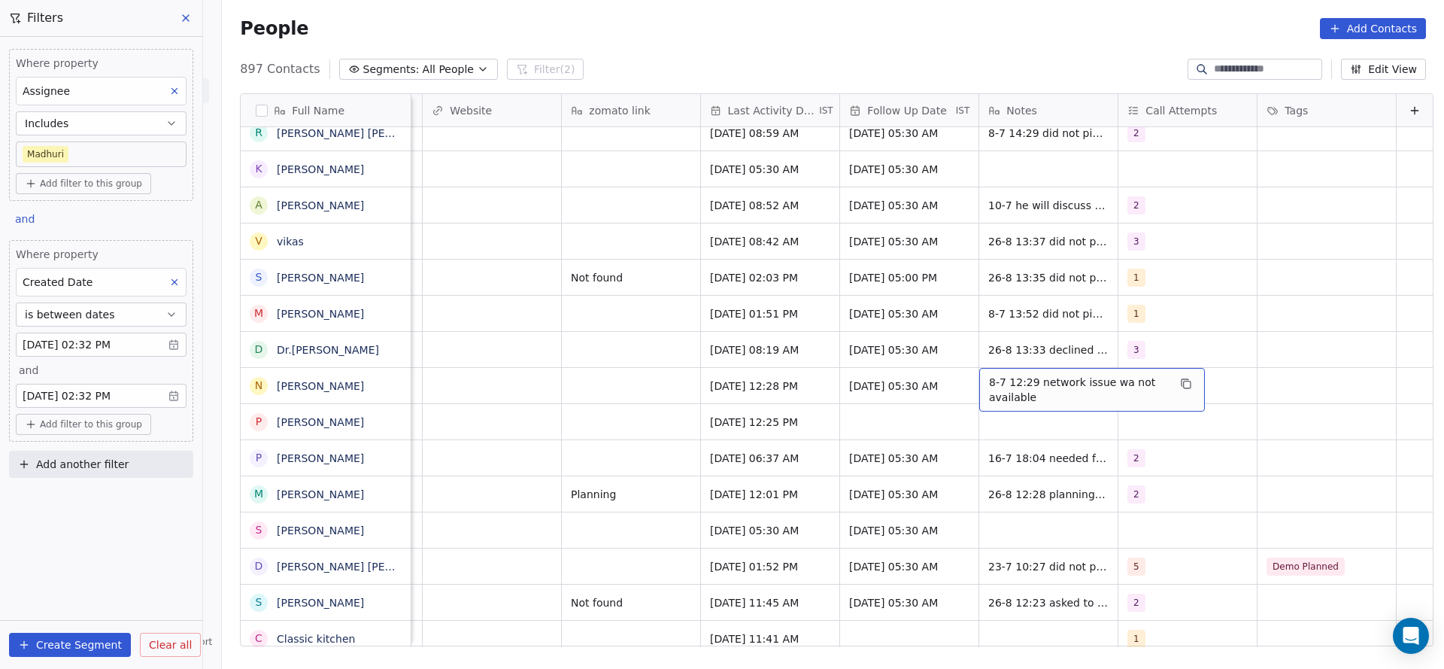
click at [989, 381] on span "8-7 12:29 network issue wa not available" at bounding box center [1078, 390] width 179 height 30
click at [989, 375] on span "8-7 12:29 network issue wa not available" at bounding box center [1078, 390] width 179 height 30
click at [959, 362] on textarea "**********" at bounding box center [1068, 373] width 224 height 47
type textarea "**********"
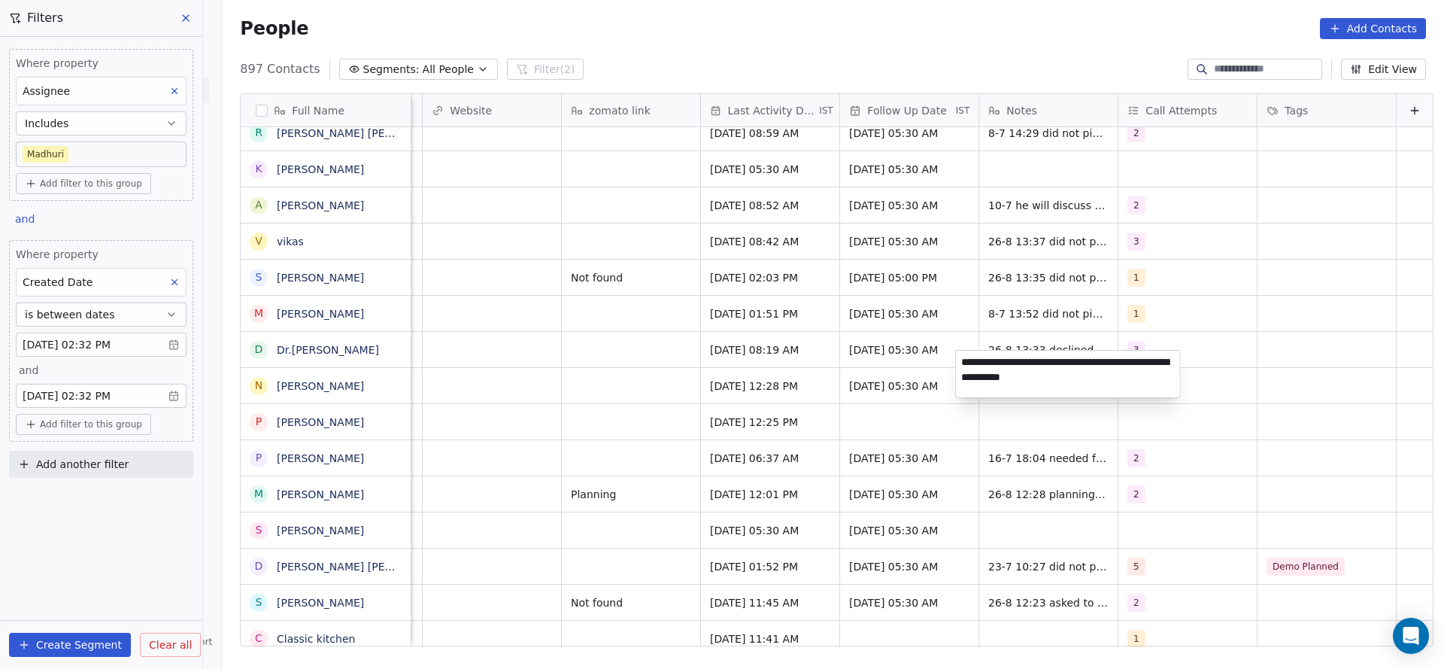
click at [611, 406] on html "On2Cook India Pvt. Ltd. Contacts People Marketing Workflows Campaigns Sales Pip…" at bounding box center [722, 334] width 1444 height 669
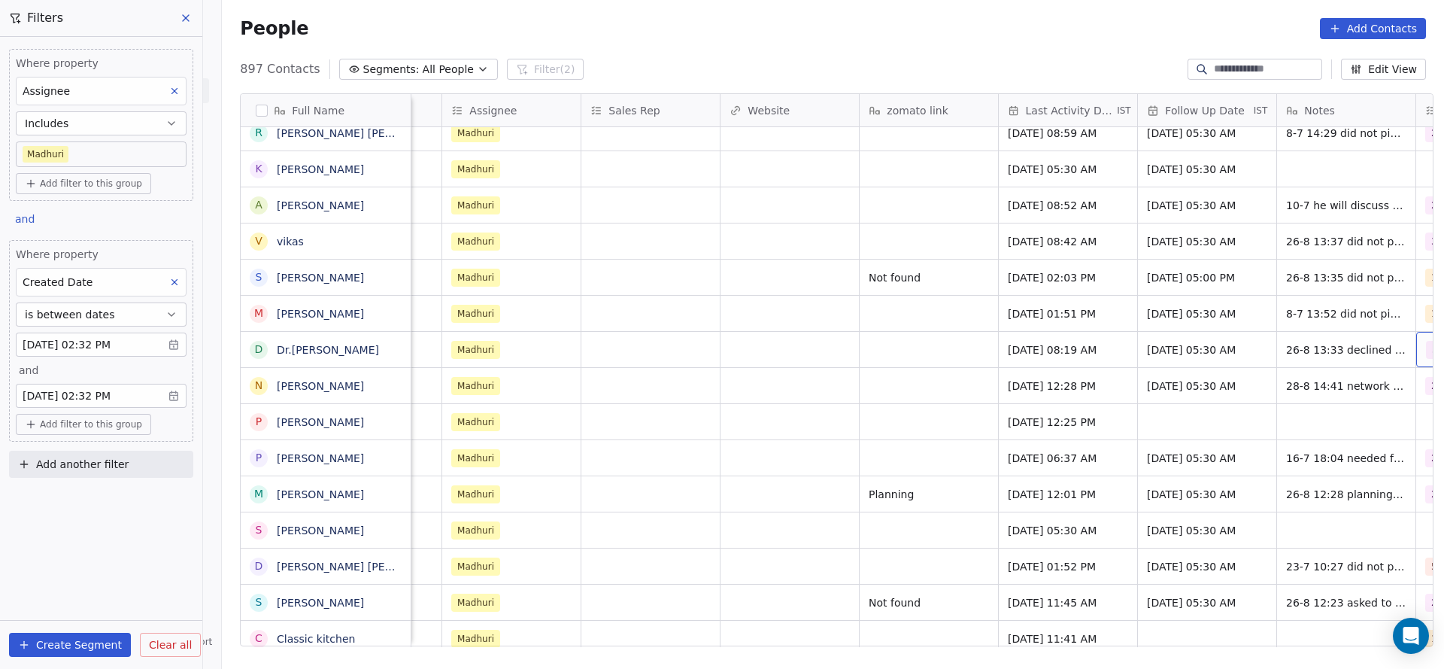
scroll to position [17, 1638]
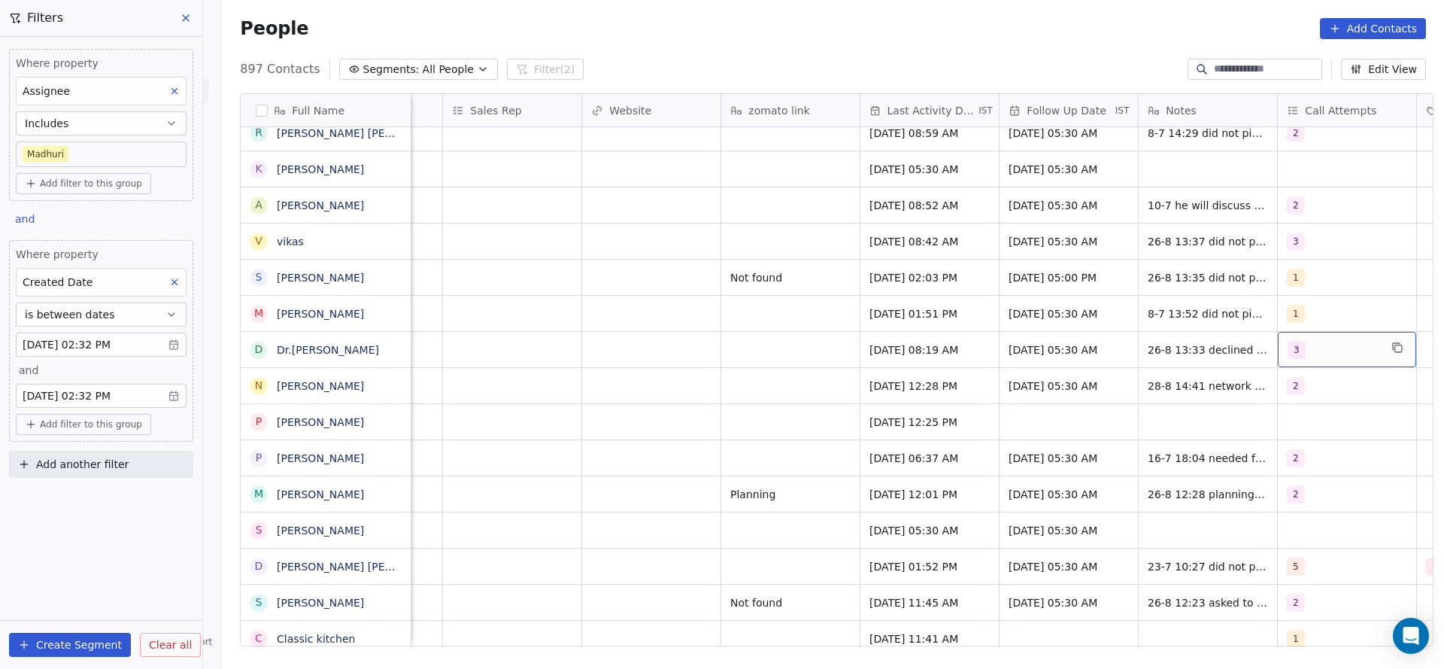
click at [117, 469] on button "Add another filter" at bounding box center [101, 464] width 184 height 27
click at [86, 501] on span "Contact properties" at bounding box center [74, 497] width 98 height 16
type input "***"
click at [77, 593] on span "Lead Status" at bounding box center [56, 598] width 62 height 15
click at [135, 587] on body "On2Cook India Pvt. Ltd. Contacts People Marketing Workflows Campaigns Sales Pip…" at bounding box center [722, 334] width 1444 height 669
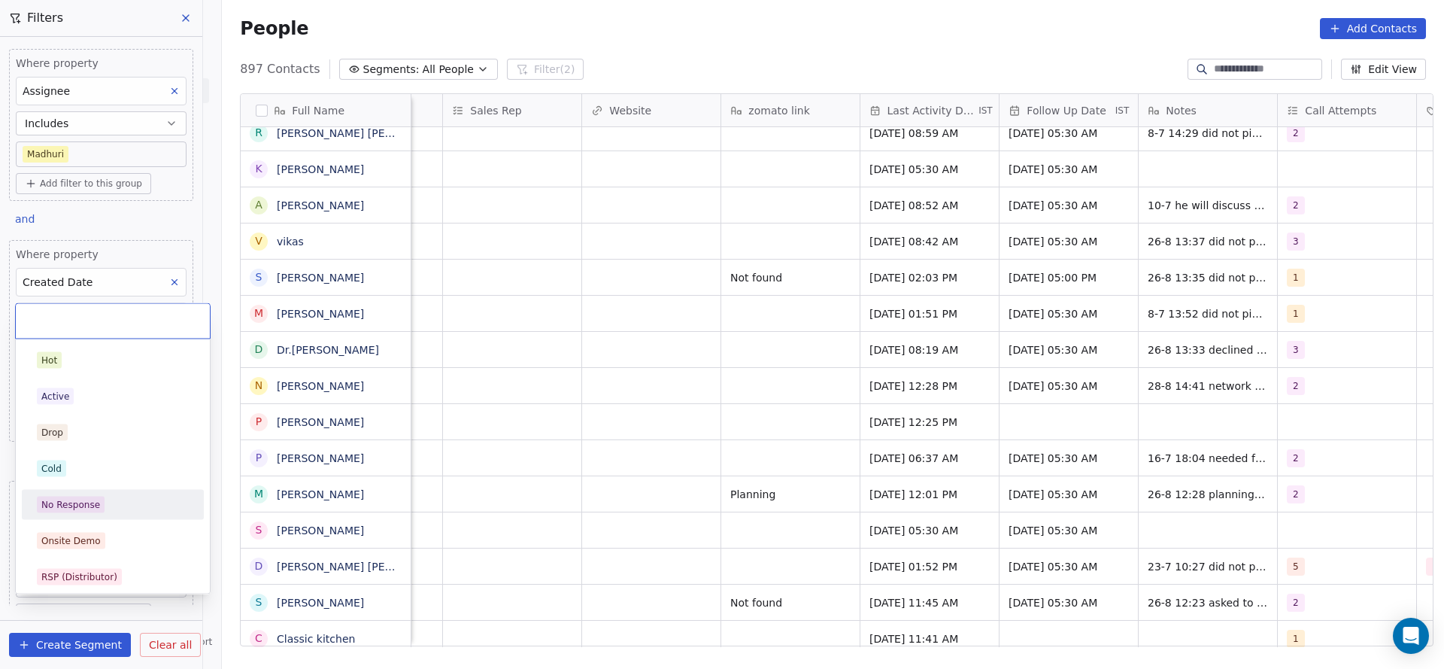
click at [159, 503] on div "No Response" at bounding box center [113, 504] width 152 height 17
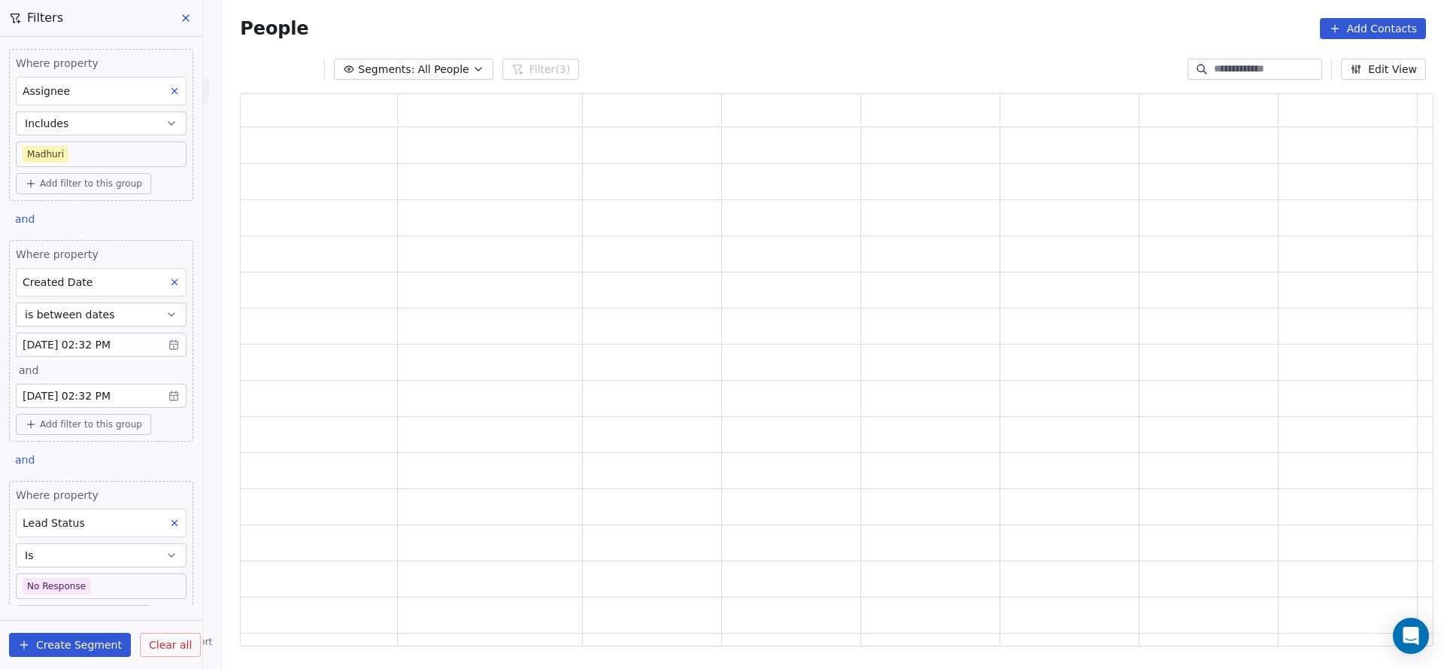
scroll to position [535, 1176]
click at [668, 500] on div "grid" at bounding box center [652, 506] width 126 height 23
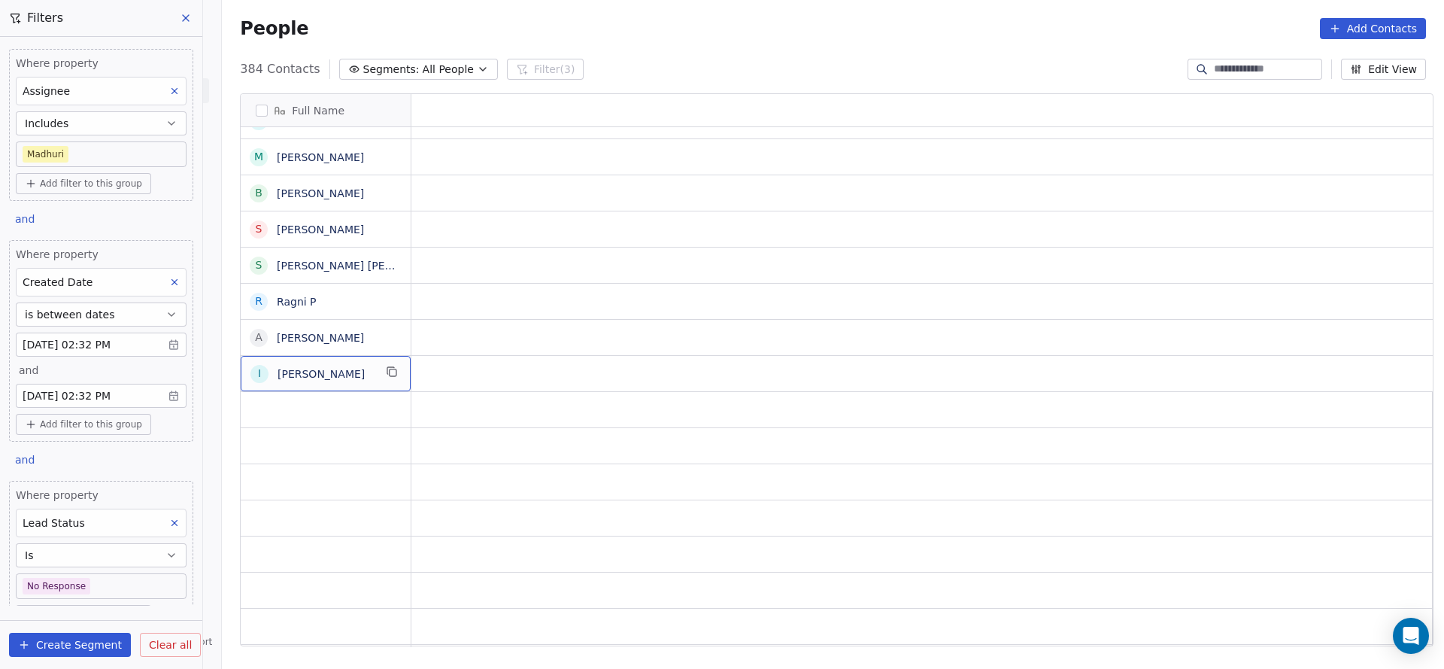
scroll to position [0, 0]
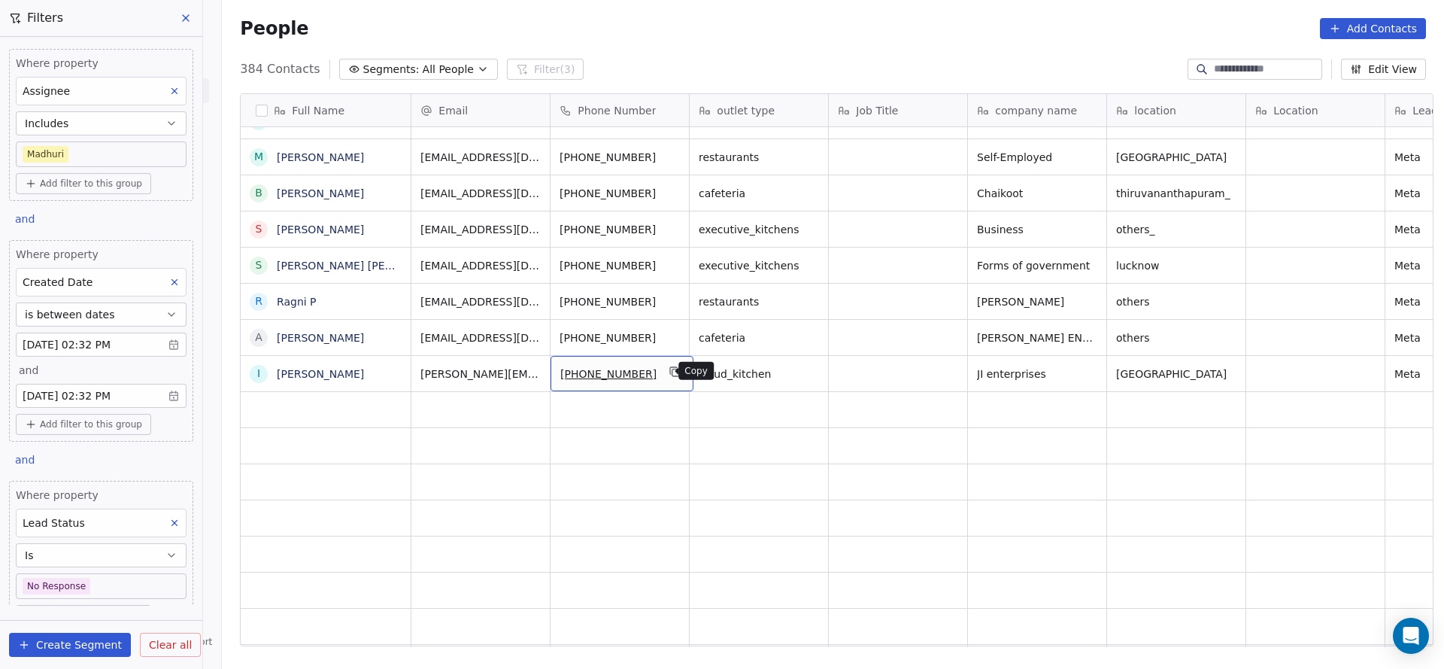
click at [666, 377] on button "grid" at bounding box center [675, 372] width 18 height 18
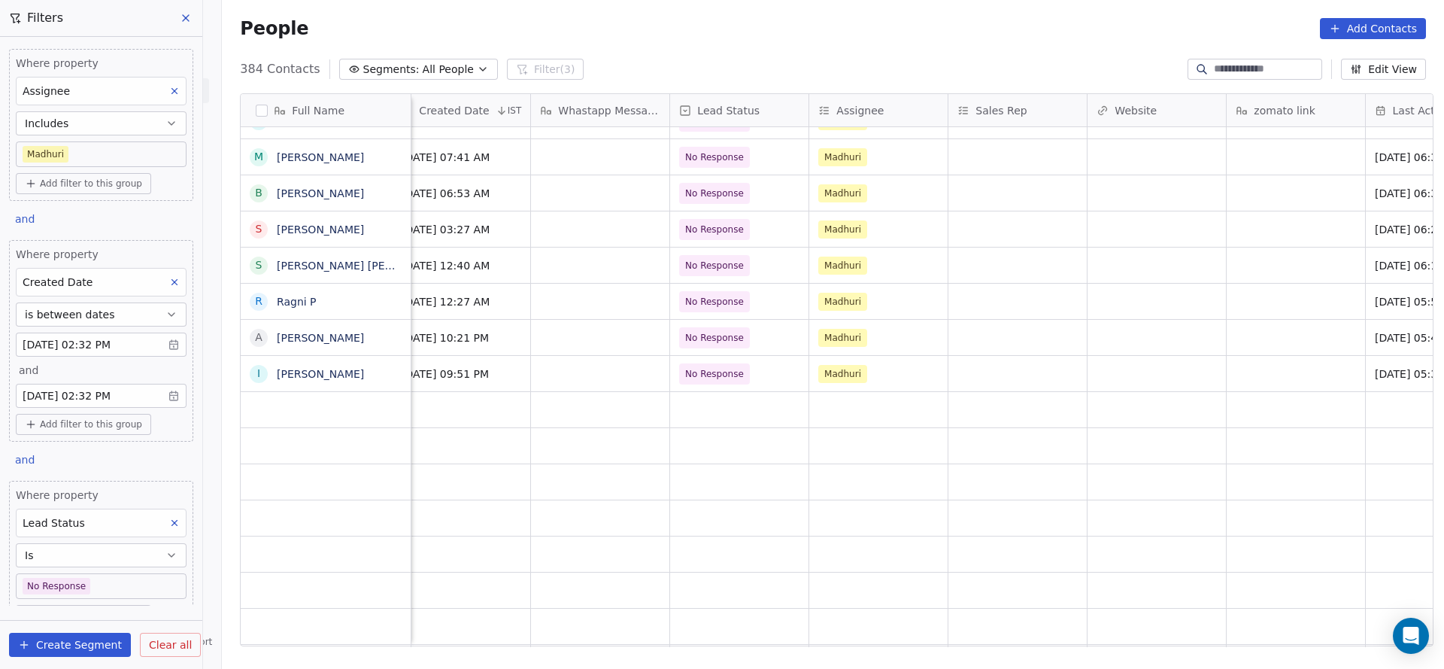
scroll to position [0, 1444]
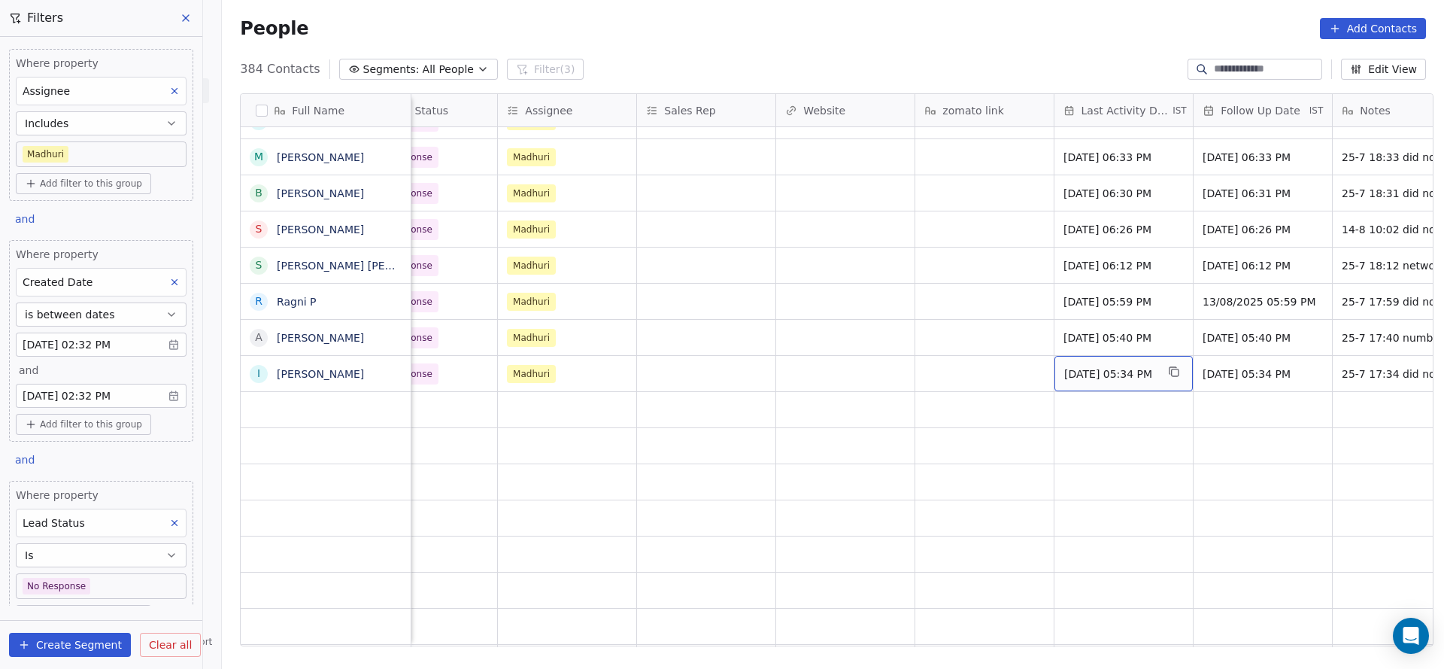
click at [1081, 377] on span "Jul 25, 2025 05:34 PM" at bounding box center [1110, 373] width 92 height 15
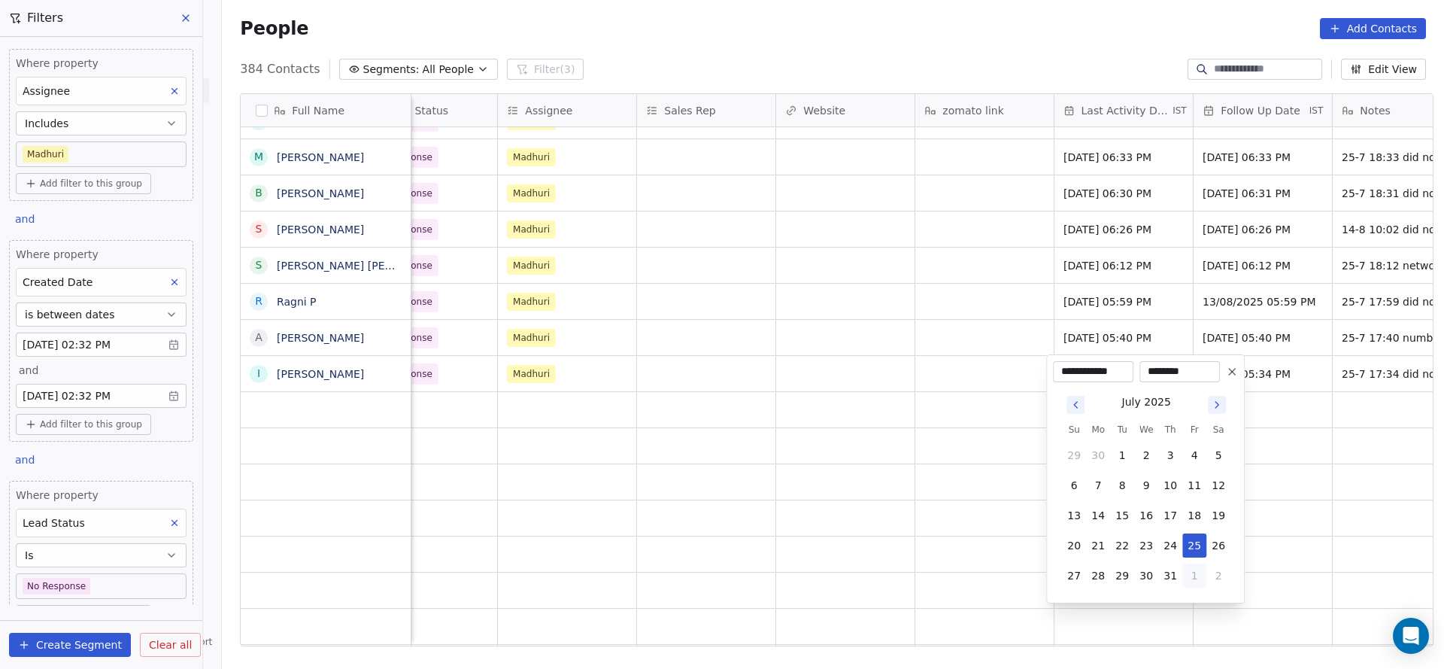
click at [1195, 584] on button "1" at bounding box center [1194, 575] width 24 height 24
click at [1164, 569] on button "28" at bounding box center [1170, 575] width 24 height 24
type input "**********"
click at [801, 408] on html "On2Cook India Pvt. Ltd. Contacts People Marketing Workflows Campaigns Sales Pip…" at bounding box center [722, 334] width 1444 height 669
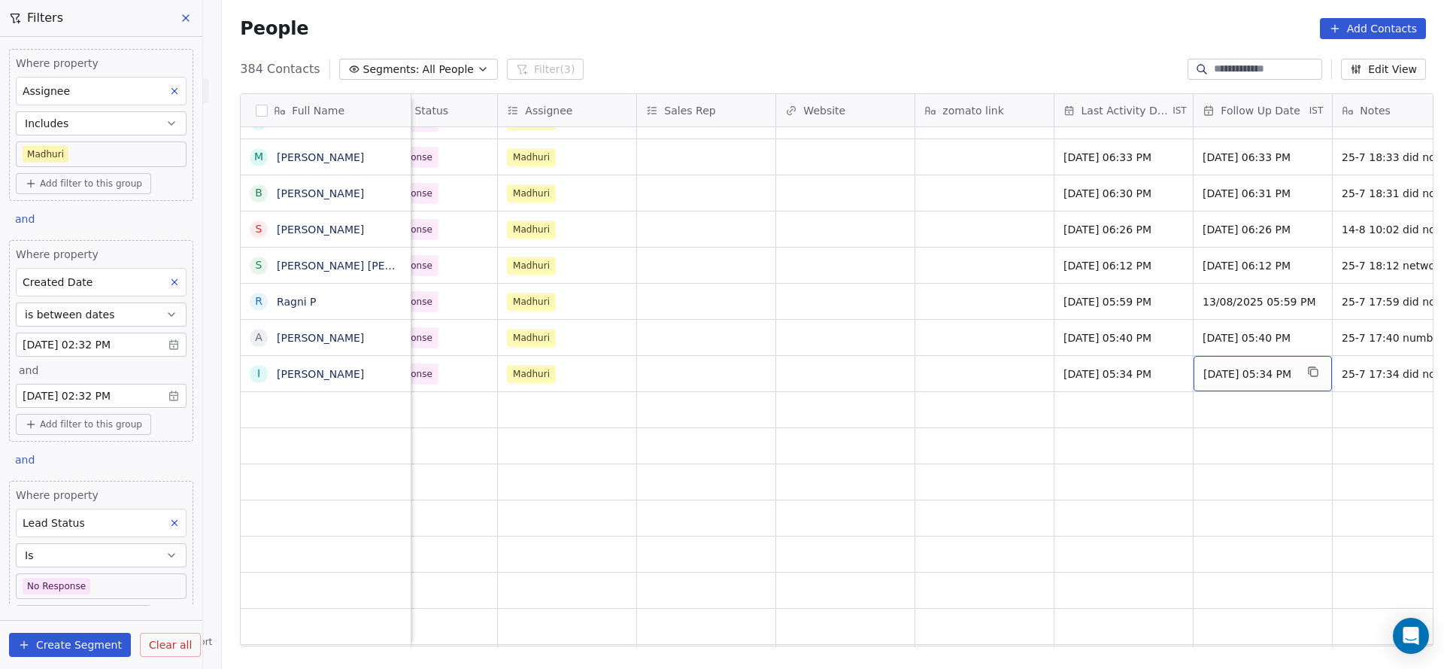
click at [1249, 371] on span "13/08/2025 05:34 PM" at bounding box center [1249, 373] width 92 height 15
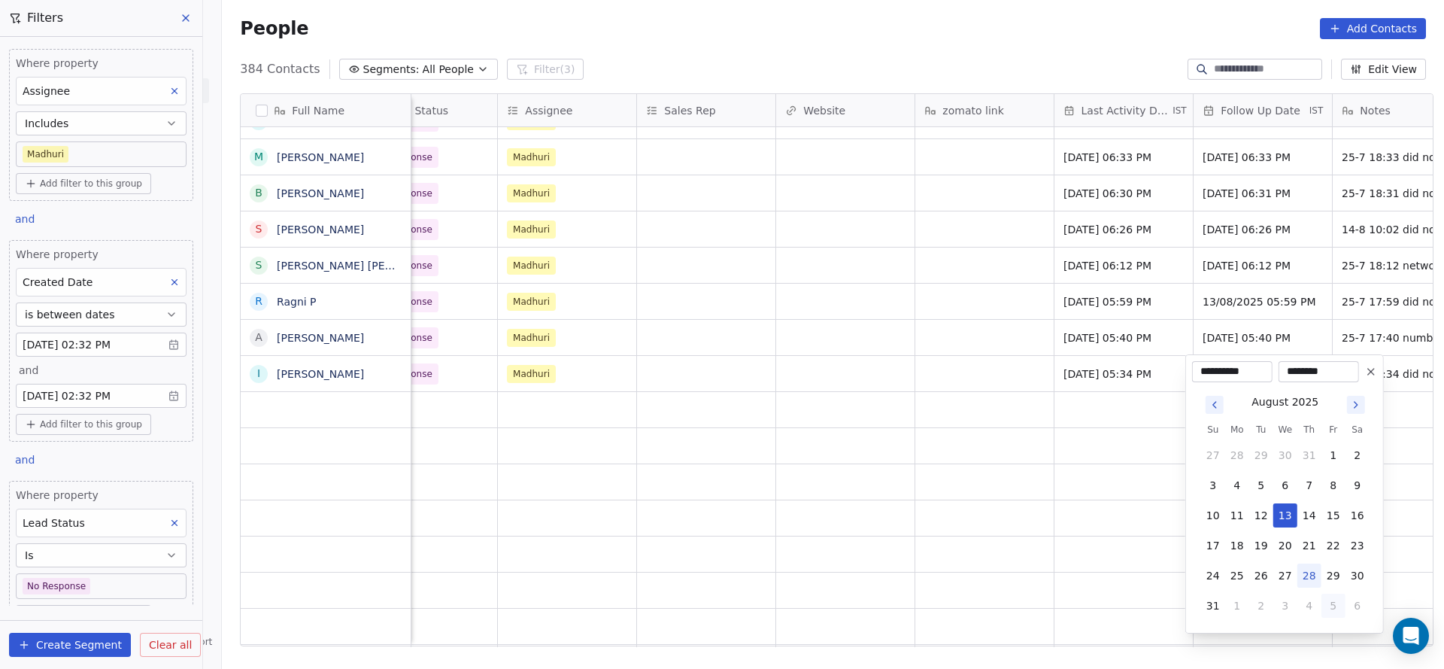
click at [1327, 602] on button "5" at bounding box center [1333, 605] width 24 height 24
drag, startPoint x: 1257, startPoint y: 481, endPoint x: 894, endPoint y: 377, distance: 377.1
click at [1254, 481] on button "9" at bounding box center [1261, 485] width 24 height 24
type input "**********"
click at [891, 377] on html "On2Cook India Pvt. Ltd. Contacts People Marketing Workflows Campaigns Sales Pip…" at bounding box center [722, 334] width 1444 height 669
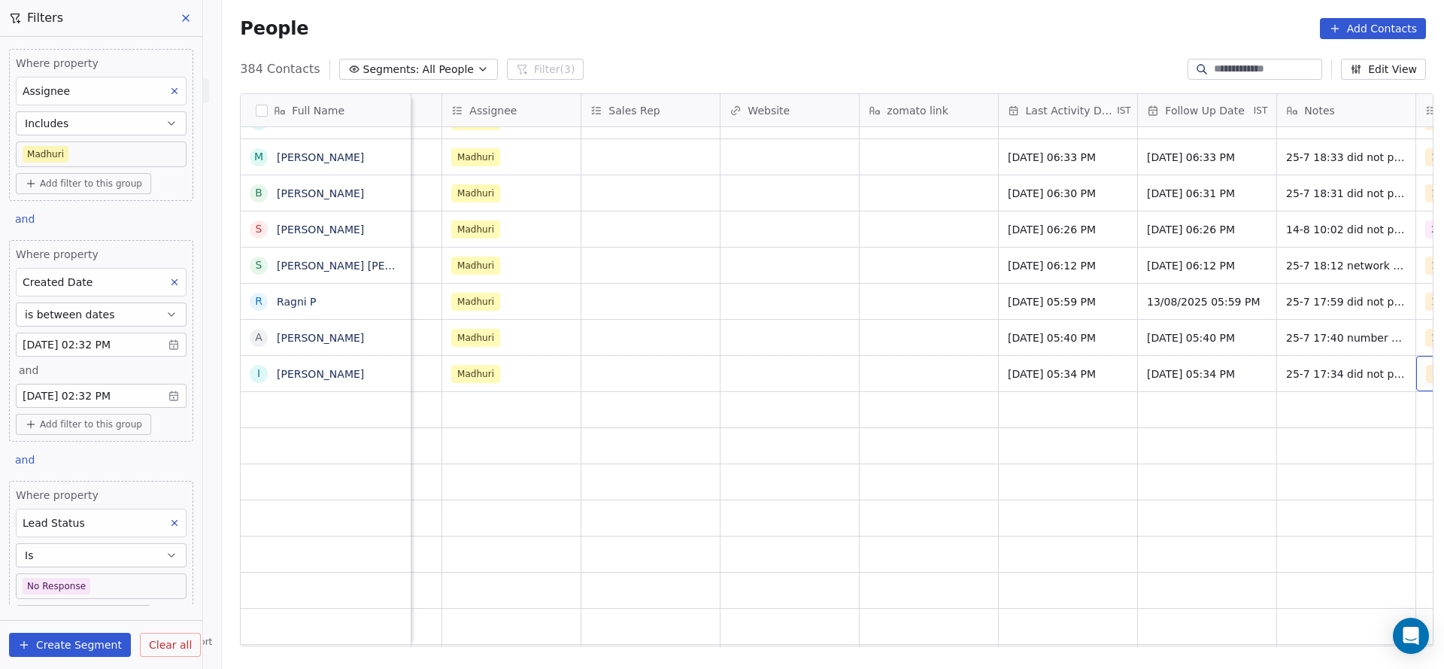
scroll to position [0, 1638]
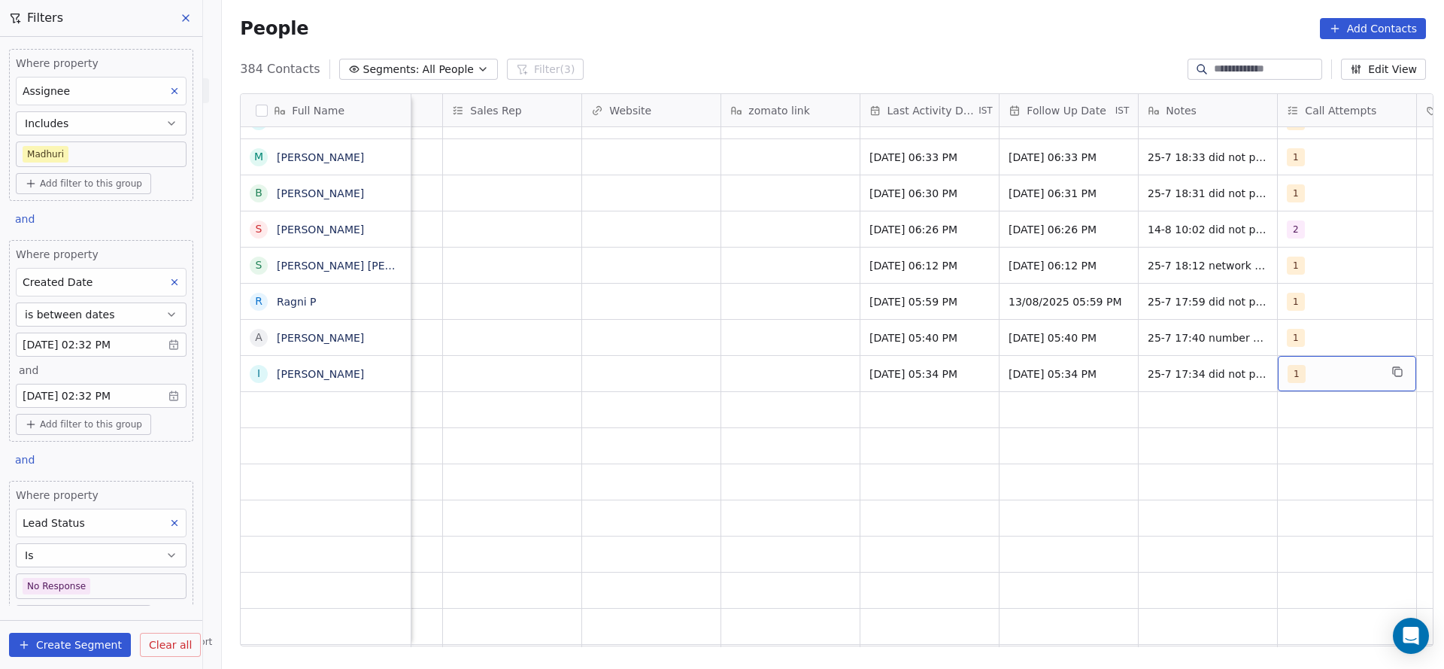
click at [1327, 378] on div "1" at bounding box center [1334, 374] width 92 height 18
click at [1303, 438] on div "2" at bounding box center [1339, 448] width 170 height 24
click at [1300, 417] on div "1" at bounding box center [1348, 412] width 134 height 17
click at [1094, 394] on html "On2Cook India Pvt. Ltd. Contacts People Marketing Workflows Campaigns Sales Pip…" at bounding box center [722, 334] width 1444 height 669
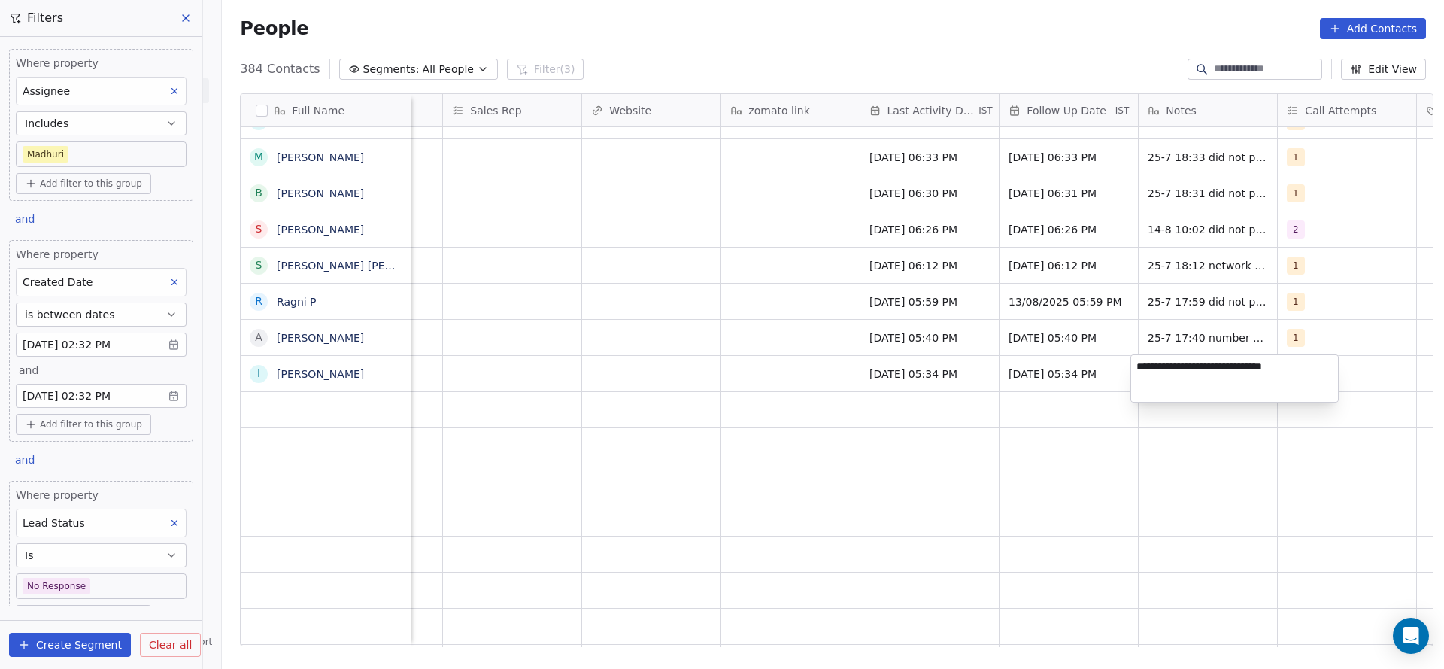
click at [1140, 372] on textarea "**********" at bounding box center [1234, 378] width 207 height 47
type textarea "**********"
click at [730, 361] on html "On2Cook India Pvt. Ltd. Contacts People Marketing Workflows Campaigns Sales Pip…" at bounding box center [722, 334] width 1444 height 669
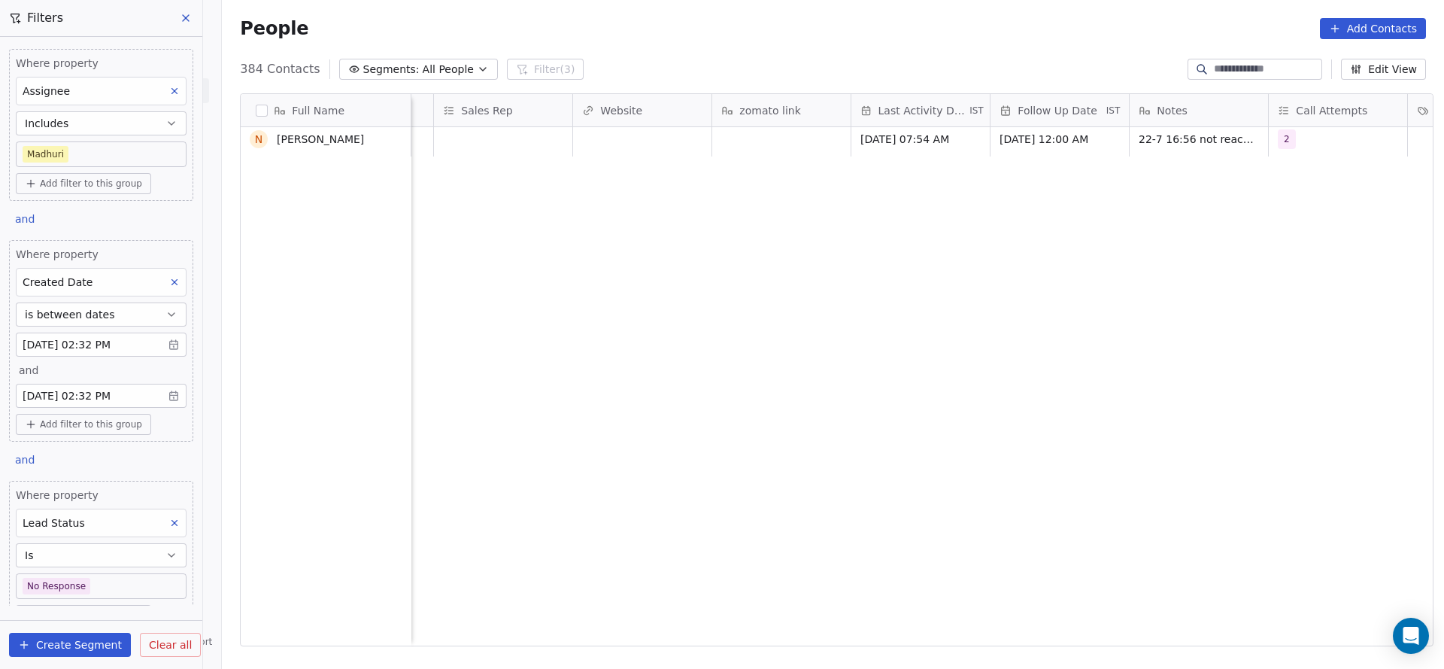
scroll to position [7408, 0]
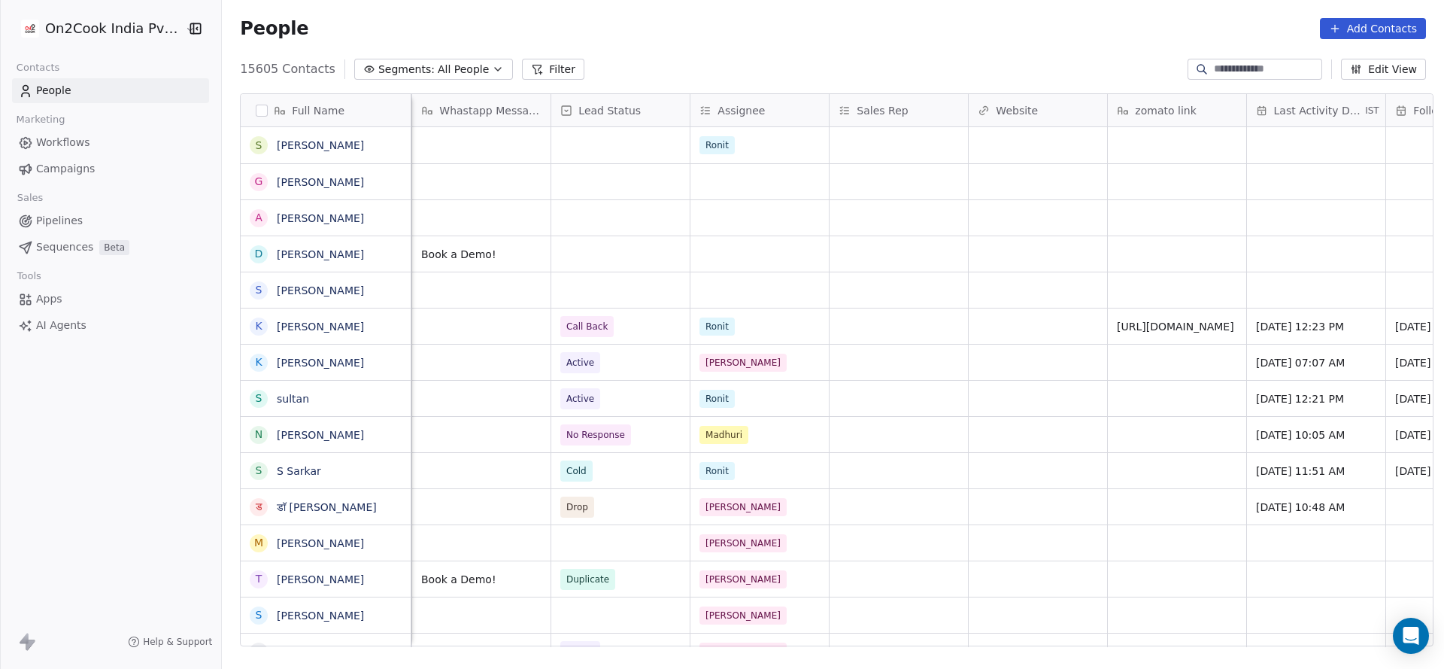
scroll to position [0, 1189]
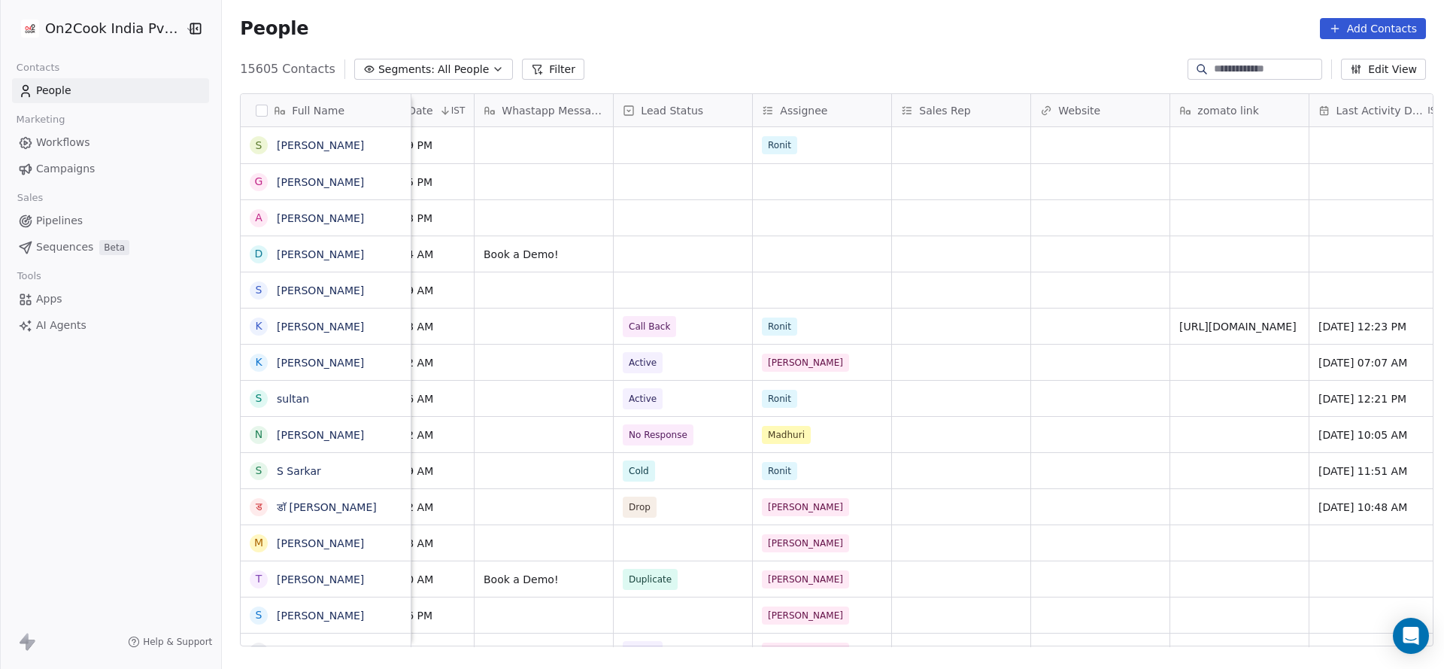
click at [548, 79] on button "Filter" at bounding box center [553, 69] width 62 height 21
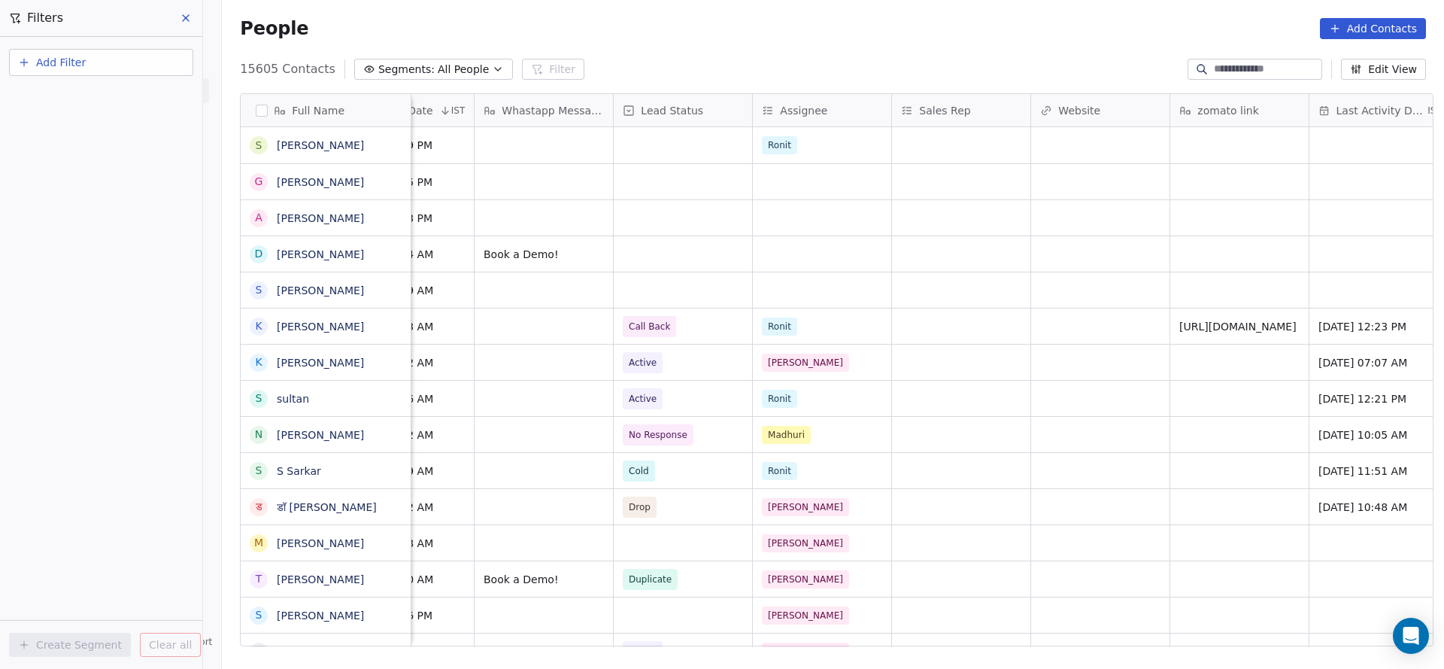
click at [159, 59] on button "Add Filter" at bounding box center [101, 62] width 184 height 27
click at [119, 86] on div "Contact properties" at bounding box center [101, 98] width 171 height 24
type input "***"
click at [104, 154] on div "Assignee" at bounding box center [101, 151] width 153 height 15
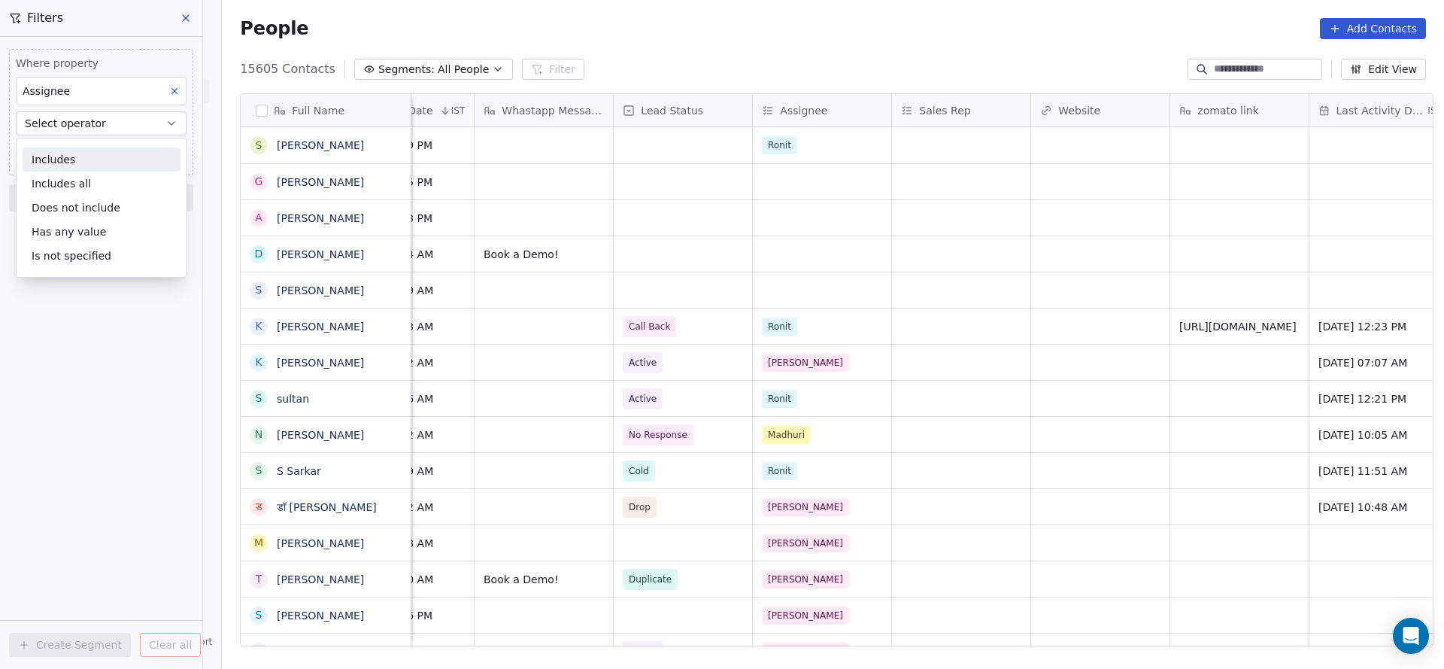
click at [108, 147] on div "Includes" at bounding box center [102, 159] width 158 height 24
click at [110, 147] on body "On2Cook India Pvt. Ltd. Contacts People Marketing Workflows Campaigns Sales Pip…" at bounding box center [722, 334] width 1444 height 669
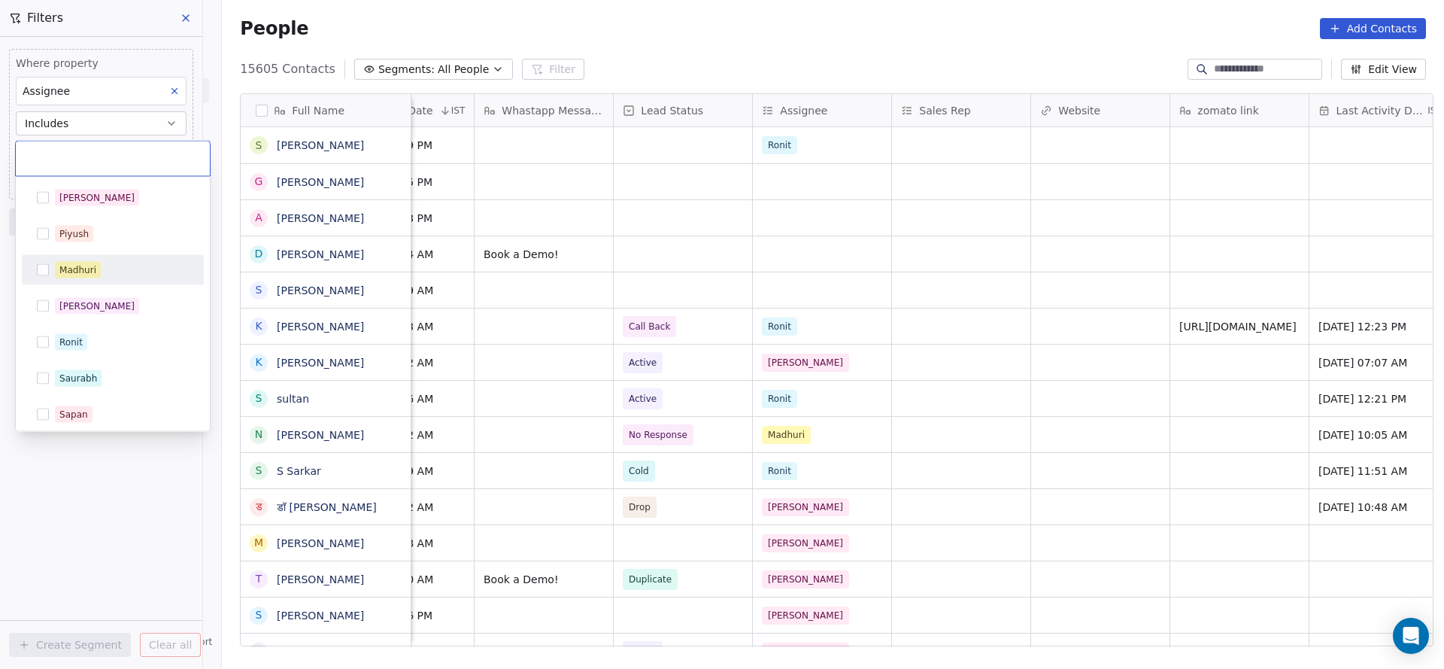
click at [145, 273] on div "[PERSON_NAME]" at bounding box center [122, 270] width 134 height 17
click at [796, 377] on html "On2Cook India Pvt. Ltd. Contacts People Marketing Workflows Campaigns Sales Pip…" at bounding box center [722, 334] width 1444 height 669
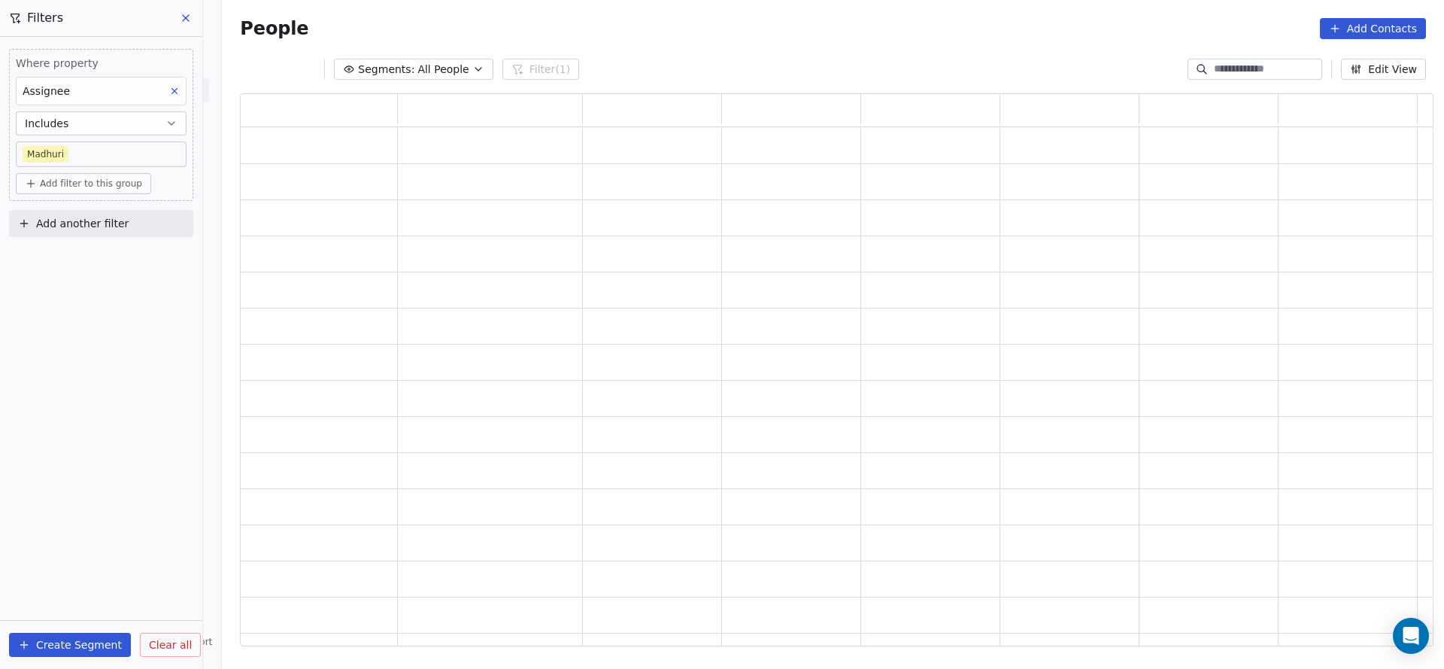
scroll to position [535, 1176]
click at [129, 213] on button "Add another filter" at bounding box center [101, 223] width 184 height 27
click at [126, 258] on div "Contact properties" at bounding box center [101, 258] width 153 height 16
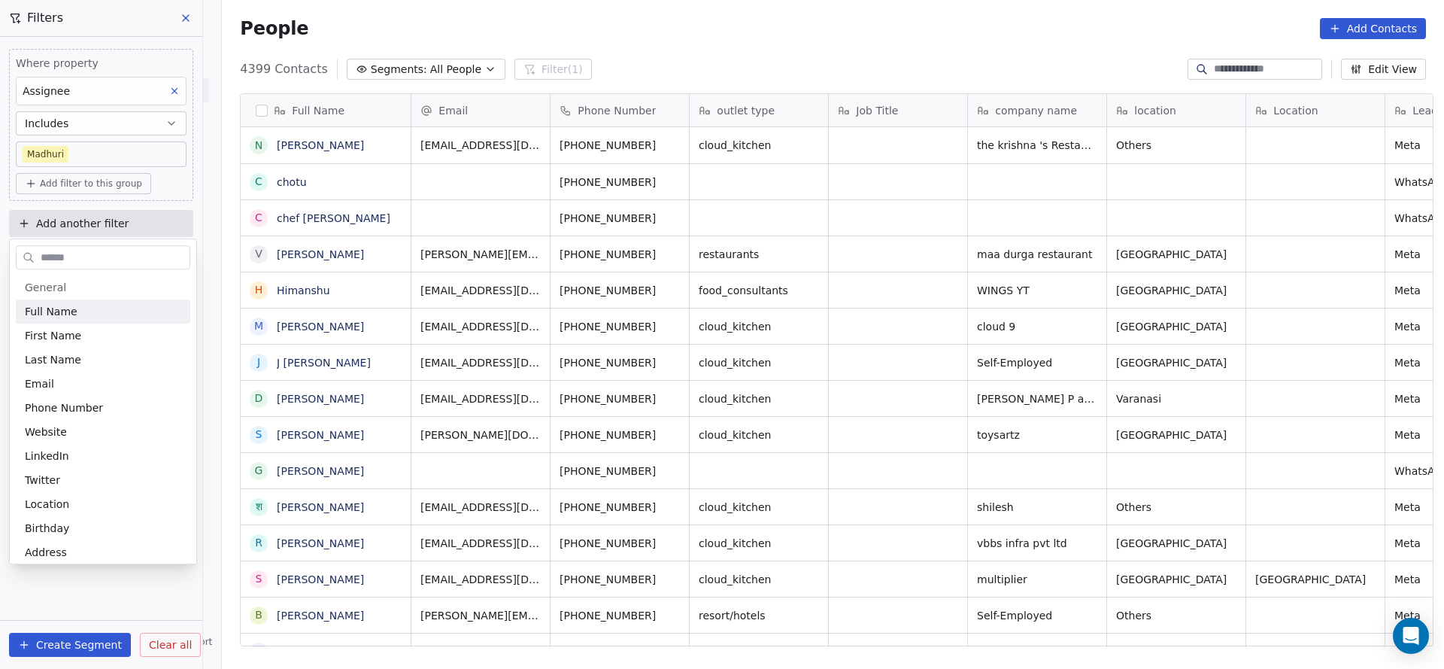
scroll to position [571, 1212]
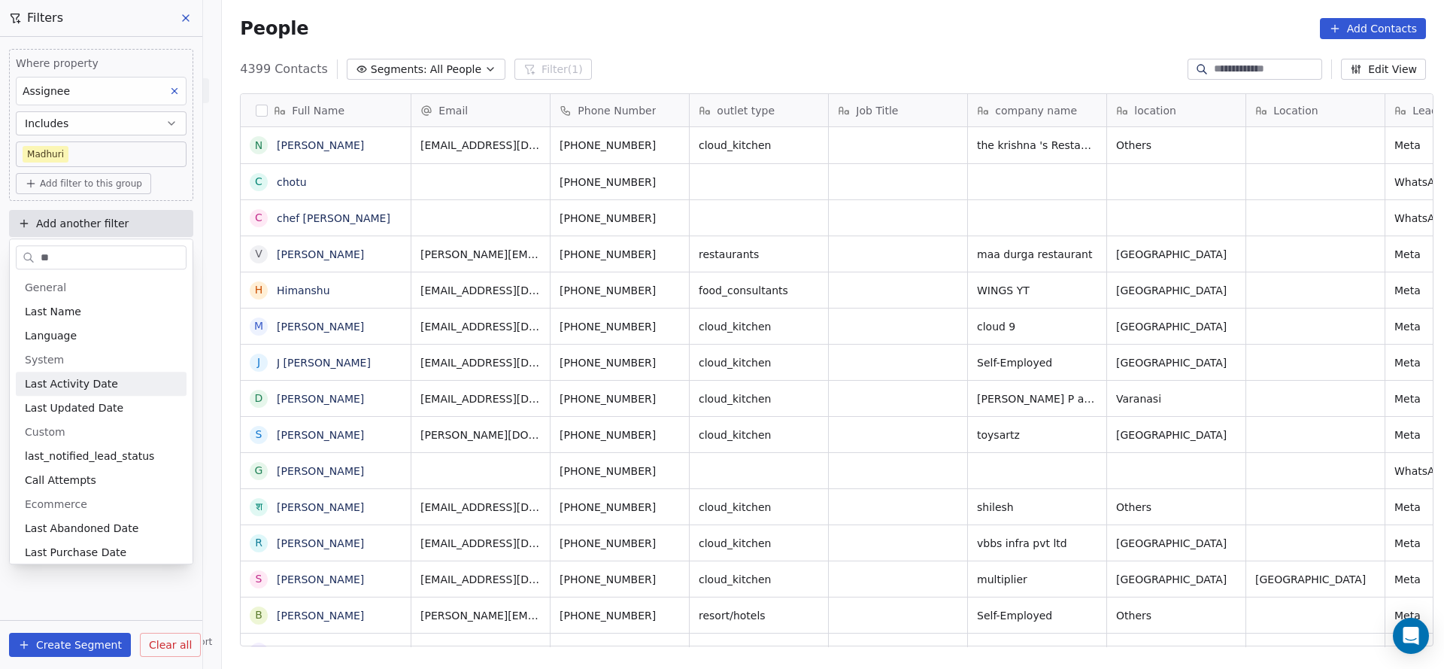
type input "**"
click at [116, 381] on div "Last Activity Date" at bounding box center [101, 383] width 153 height 15
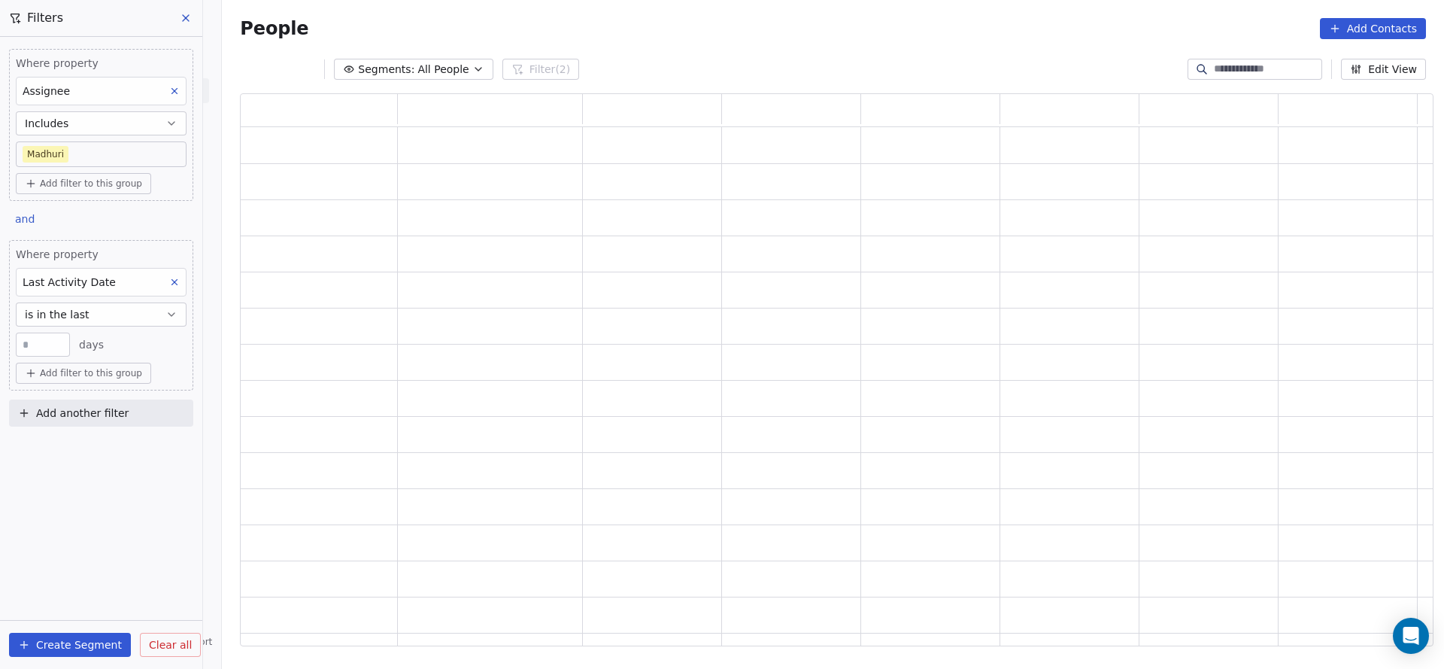
scroll to position [535, 1176]
click at [116, 314] on button "is in the last" at bounding box center [101, 314] width 171 height 24
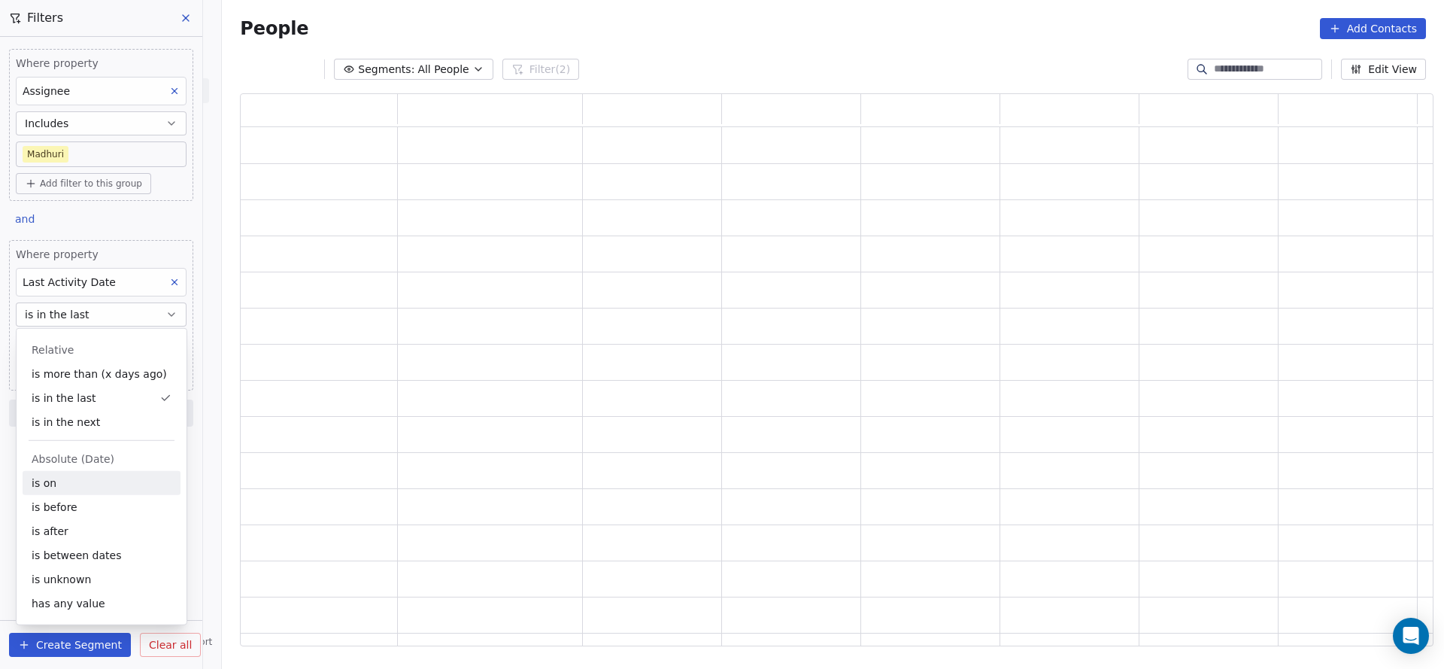
click at [81, 489] on div "is on" at bounding box center [102, 483] width 158 height 24
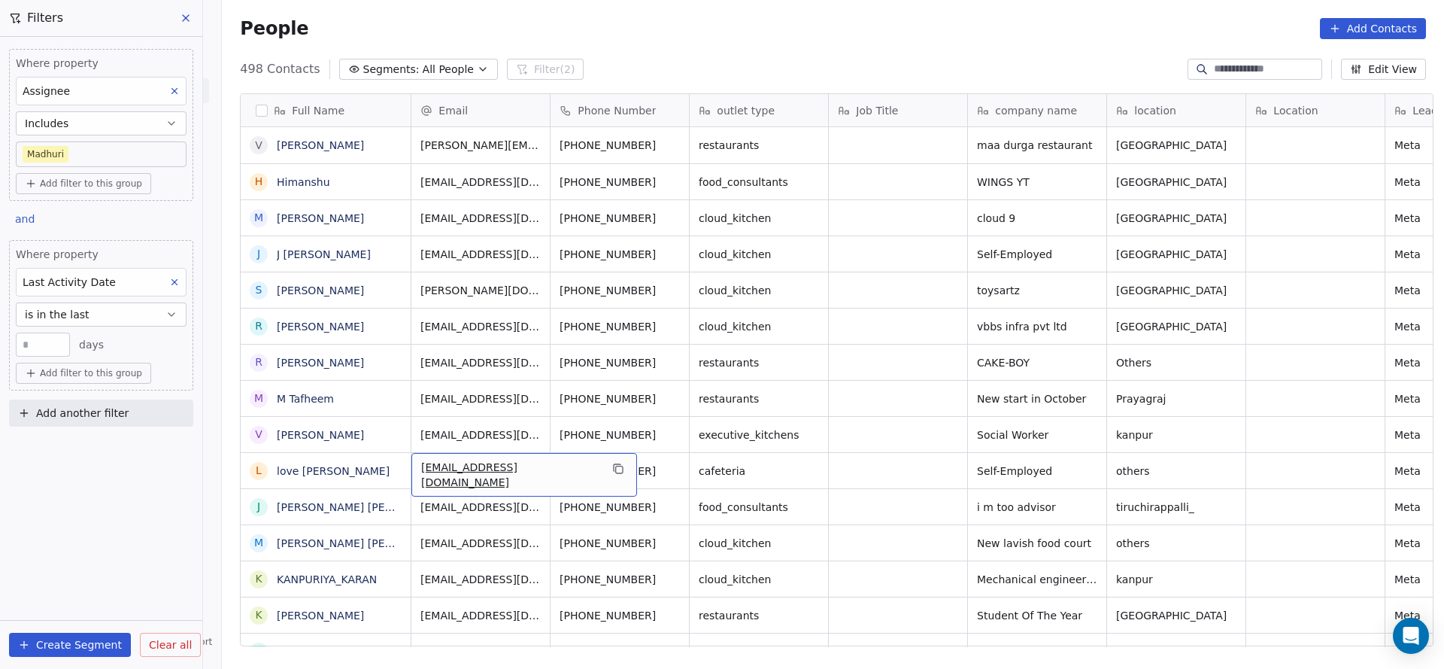
scroll to position [571, 1212]
click at [83, 315] on span "is in the last" at bounding box center [57, 314] width 65 height 15
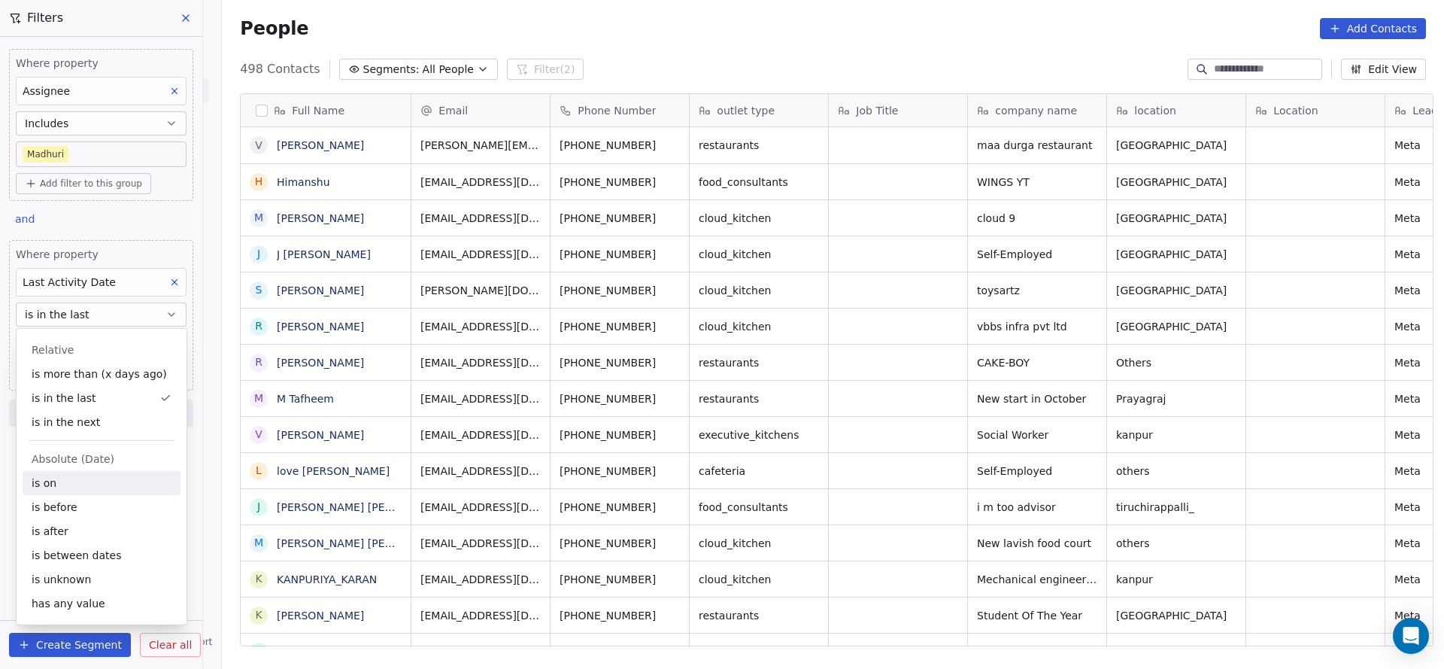
drag, startPoint x: 63, startPoint y: 485, endPoint x: 707, endPoint y: 513, distance: 644.4
click at [65, 485] on div "is on" at bounding box center [102, 483] width 158 height 24
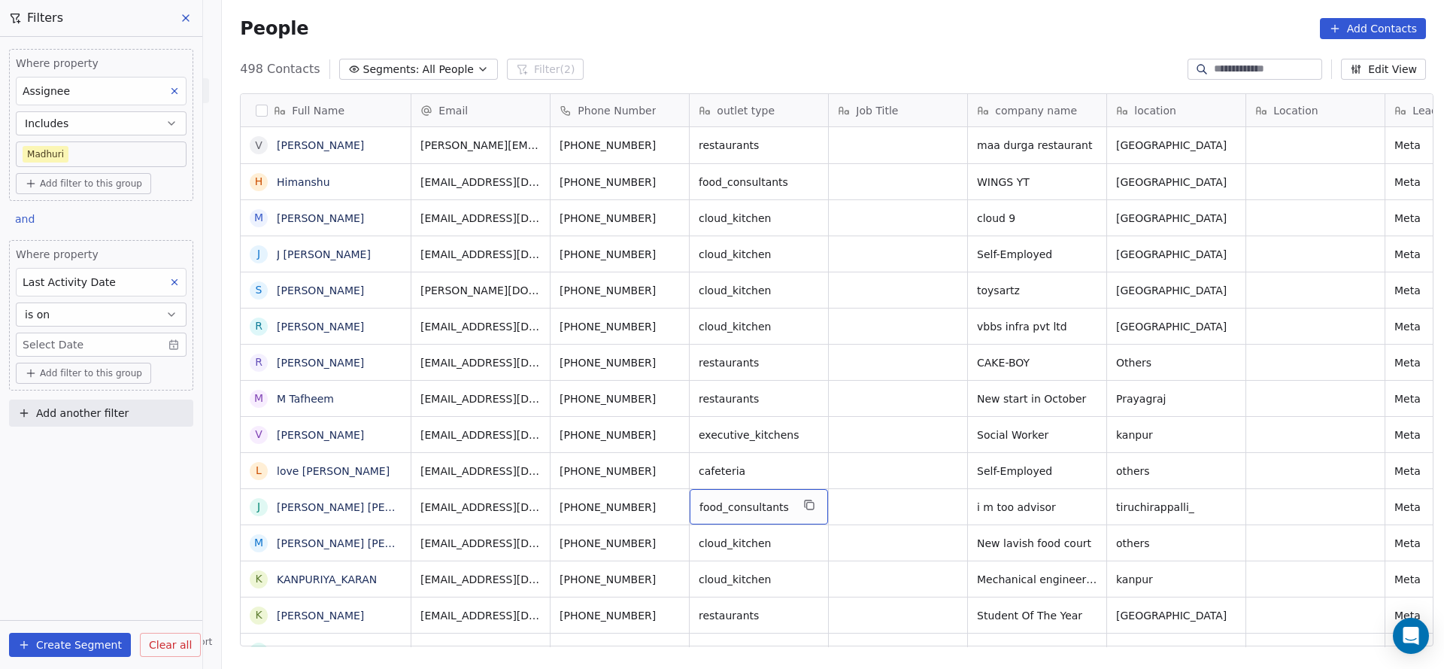
click at [129, 344] on body "On2Cook India Pvt. Ltd. Contacts People Marketing Workflows Campaigns Sales Pip…" at bounding box center [722, 334] width 1444 height 669
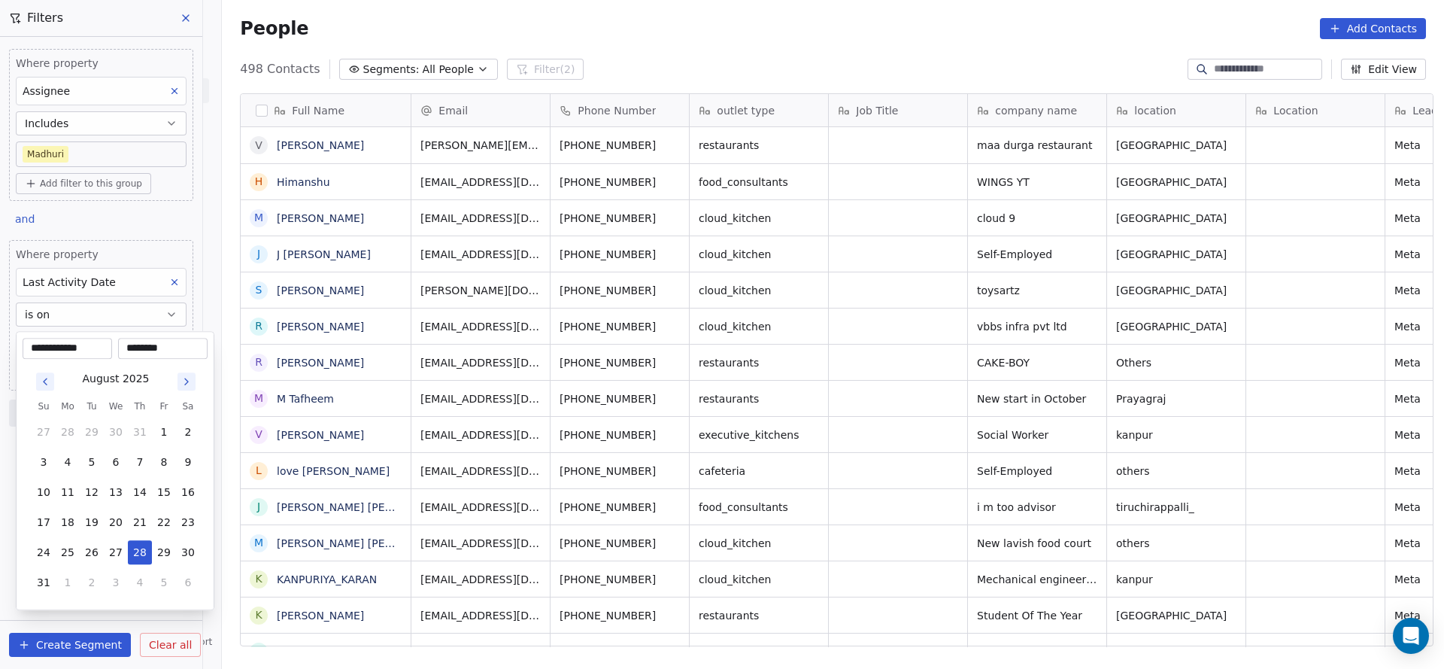
drag, startPoint x: 138, startPoint y: 554, endPoint x: 503, endPoint y: 508, distance: 368.4
click at [144, 554] on button "28" at bounding box center [140, 552] width 24 height 24
click at [503, 508] on html "On2Cook India Pvt. Ltd. Contacts People Marketing Workflows Campaigns Sales Pip…" at bounding box center [722, 334] width 1444 height 669
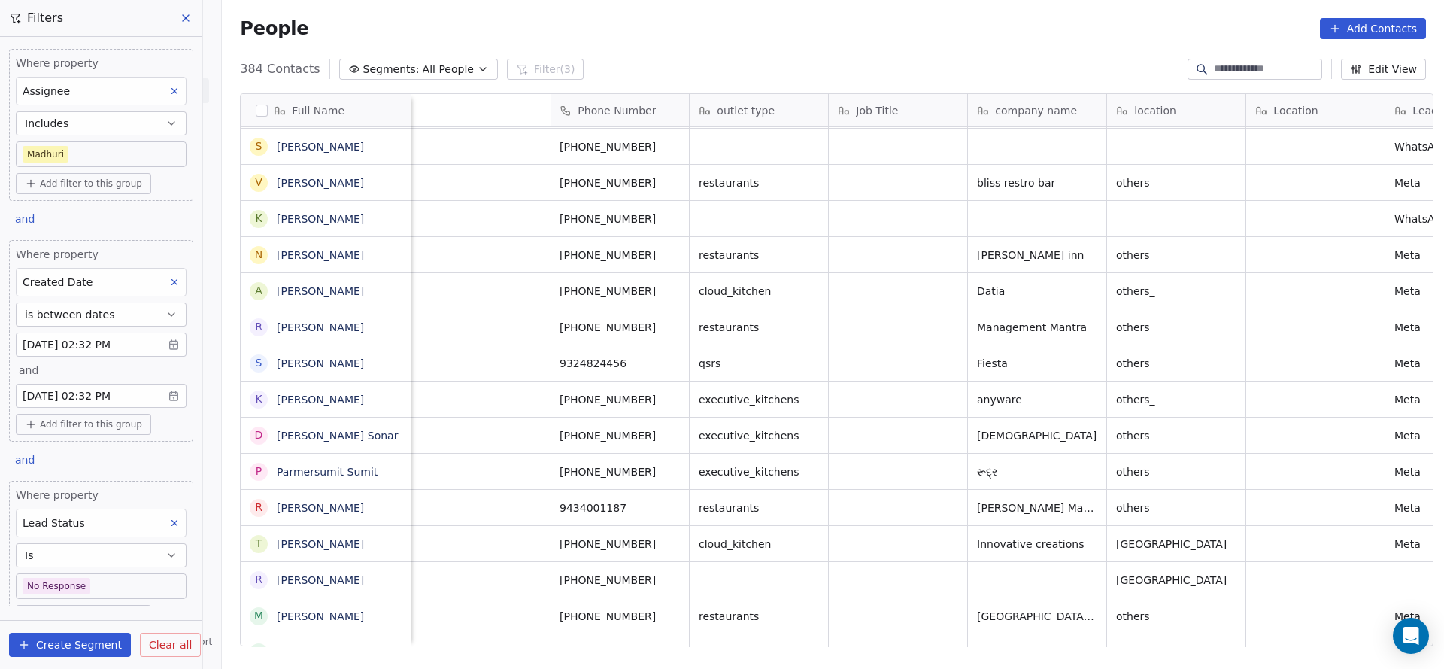
scroll to position [0, 1814]
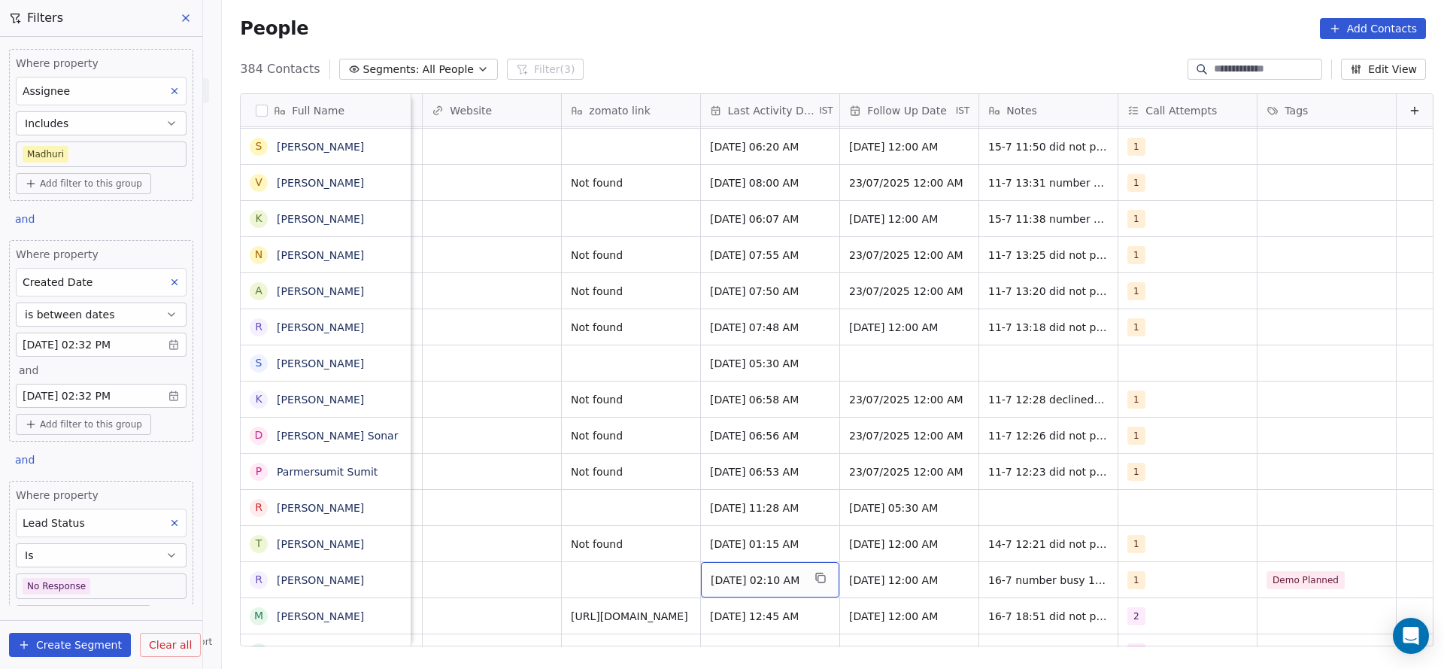
click at [711, 573] on span "[DATE] 02:10 AM" at bounding box center [757, 579] width 92 height 15
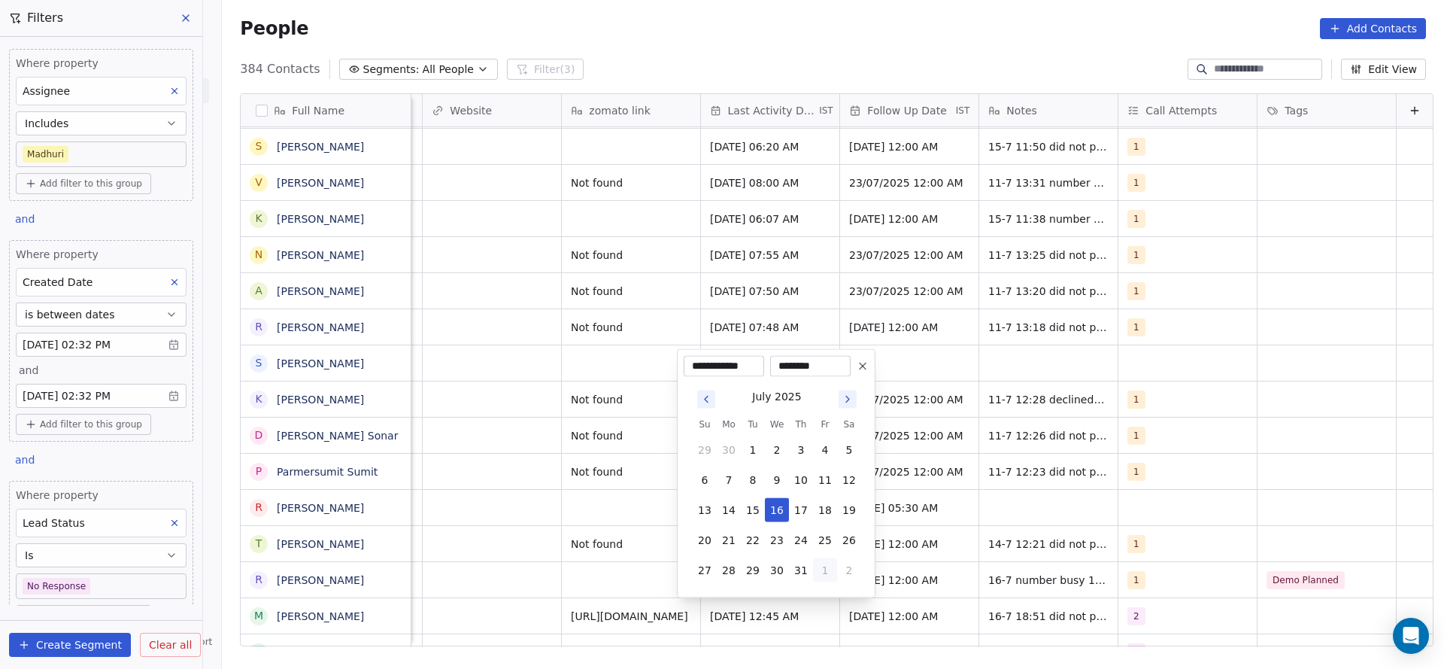
click at [830, 569] on button "1" at bounding box center [825, 570] width 24 height 24
click at [793, 542] on button "28" at bounding box center [801, 540] width 24 height 24
type input "**********"
click at [503, 526] on html "On2Cook India Pvt. Ltd. Contacts People Marketing Workflows Campaigns Sales Pip…" at bounding box center [722, 334] width 1444 height 669
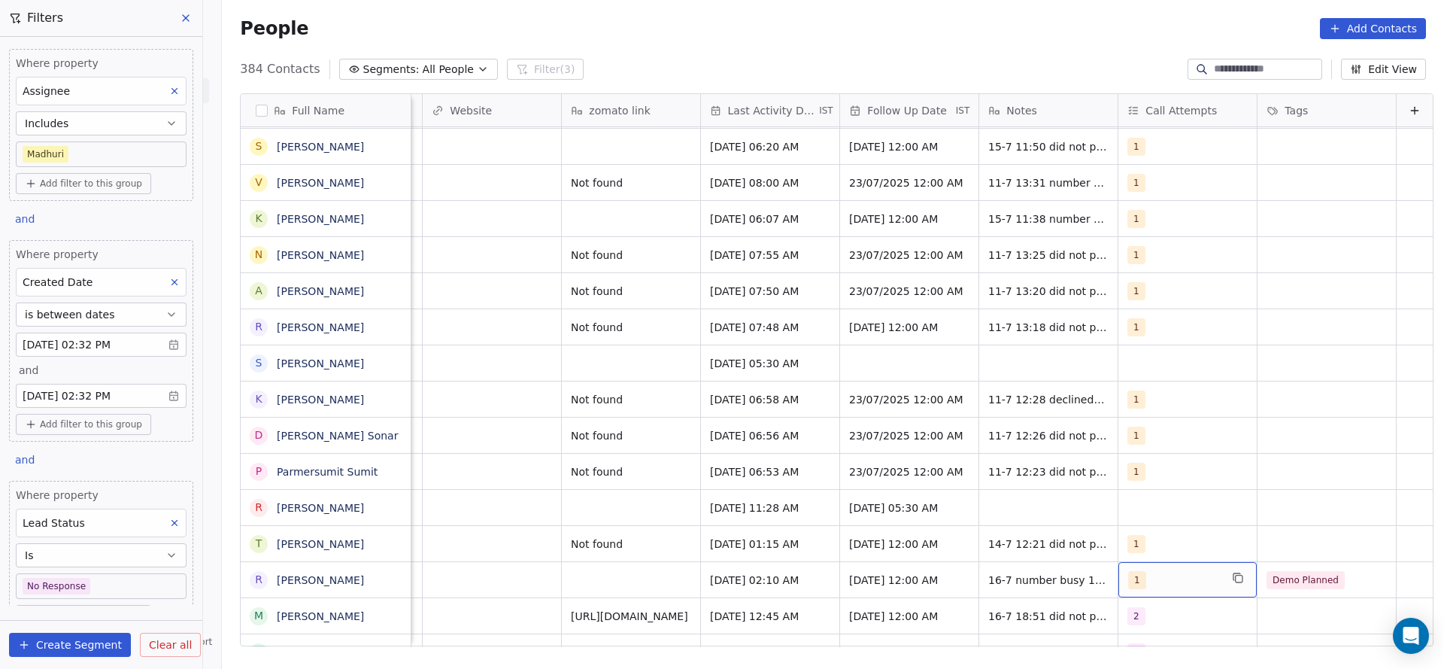
click at [1155, 580] on div "1" at bounding box center [1174, 580] width 92 height 18
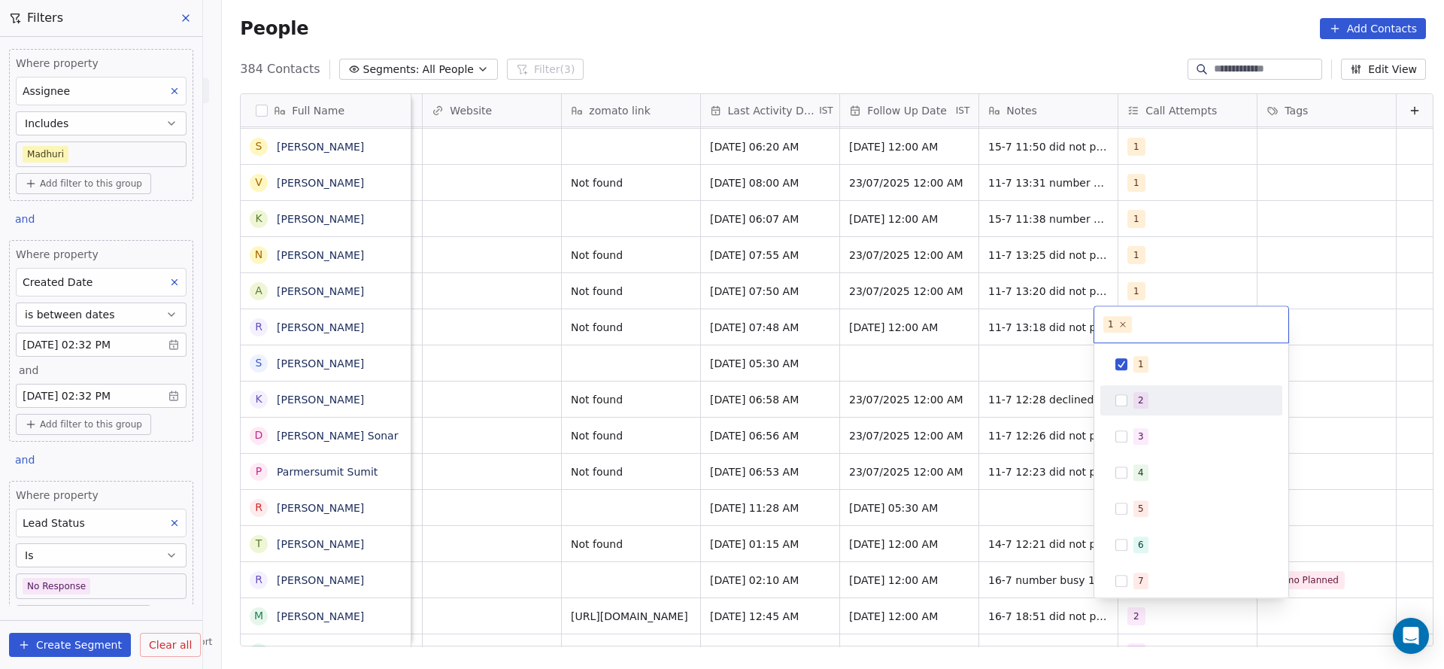
click at [1164, 409] on div "2" at bounding box center [1191, 400] width 170 height 24
click at [1180, 369] on div "1" at bounding box center [1200, 364] width 134 height 17
click at [960, 432] on html "On2Cook India Pvt. Ltd. Contacts People Marketing Workflows Campaigns Sales Pip…" at bounding box center [722, 334] width 1444 height 669
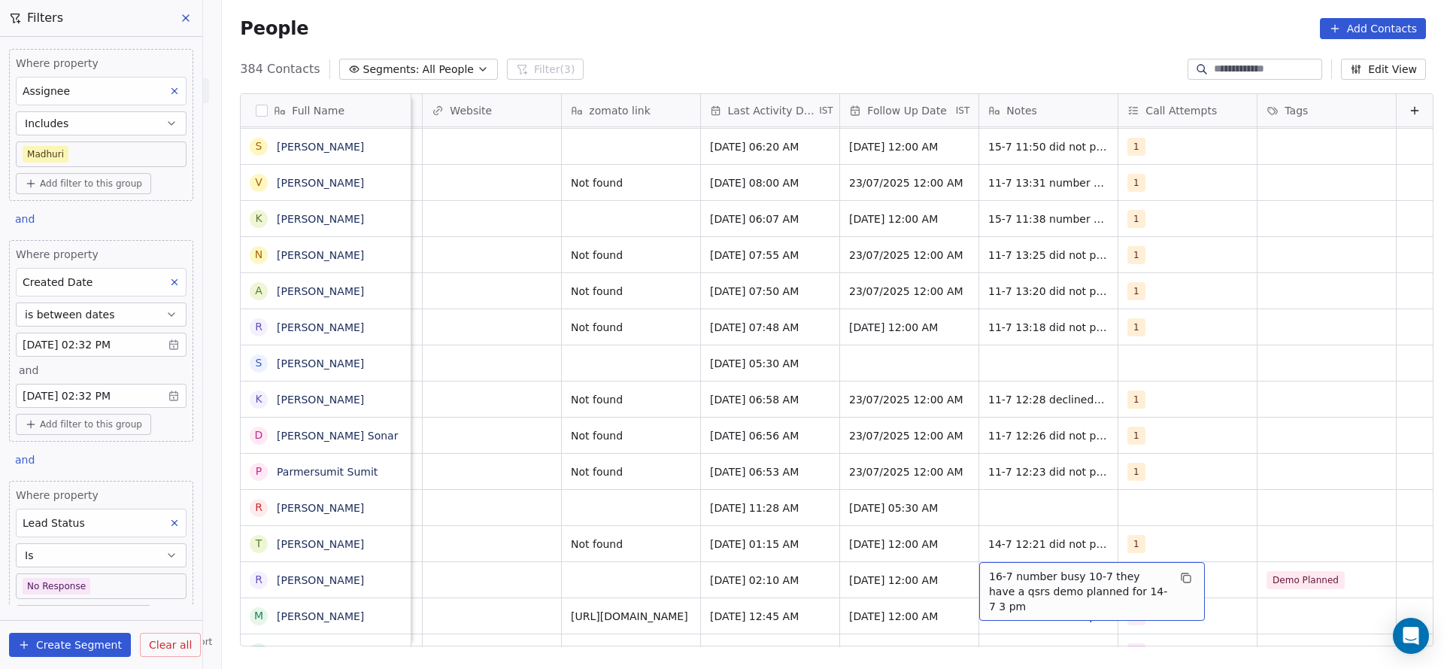
click at [979, 564] on div "16-7 number busy 10-7 they have a qsrs demo planned for 14-7 3 pm" at bounding box center [1092, 591] width 226 height 59
click at [979, 567] on div "16-7 number busy 10-7 they have a qsrs demo planned for 14-7 3 pm" at bounding box center [1092, 591] width 226 height 59
click at [966, 574] on textarea "**********" at bounding box center [1068, 585] width 224 height 47
type textarea "**********"
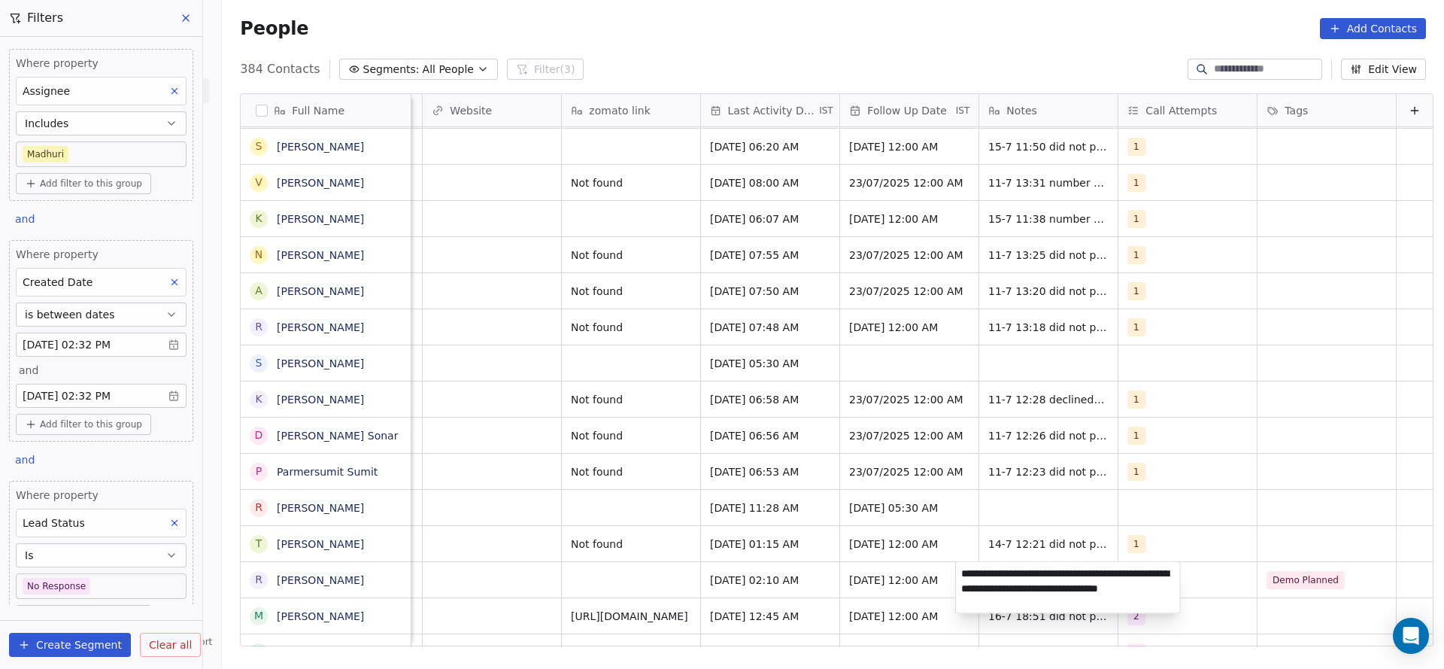
click at [617, 596] on html "On2Cook India Pvt. Ltd. Contacts People Marketing Workflows Campaigns Sales Pip…" at bounding box center [722, 334] width 1444 height 669
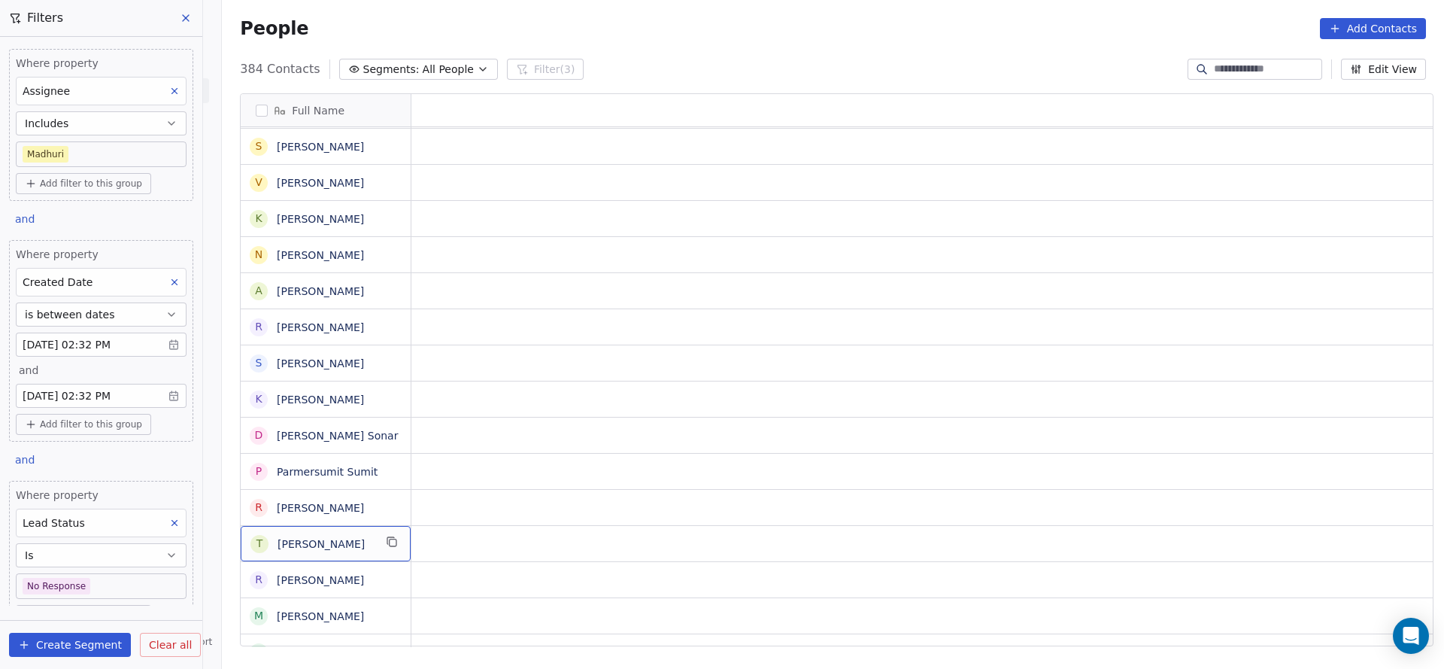
scroll to position [0, 0]
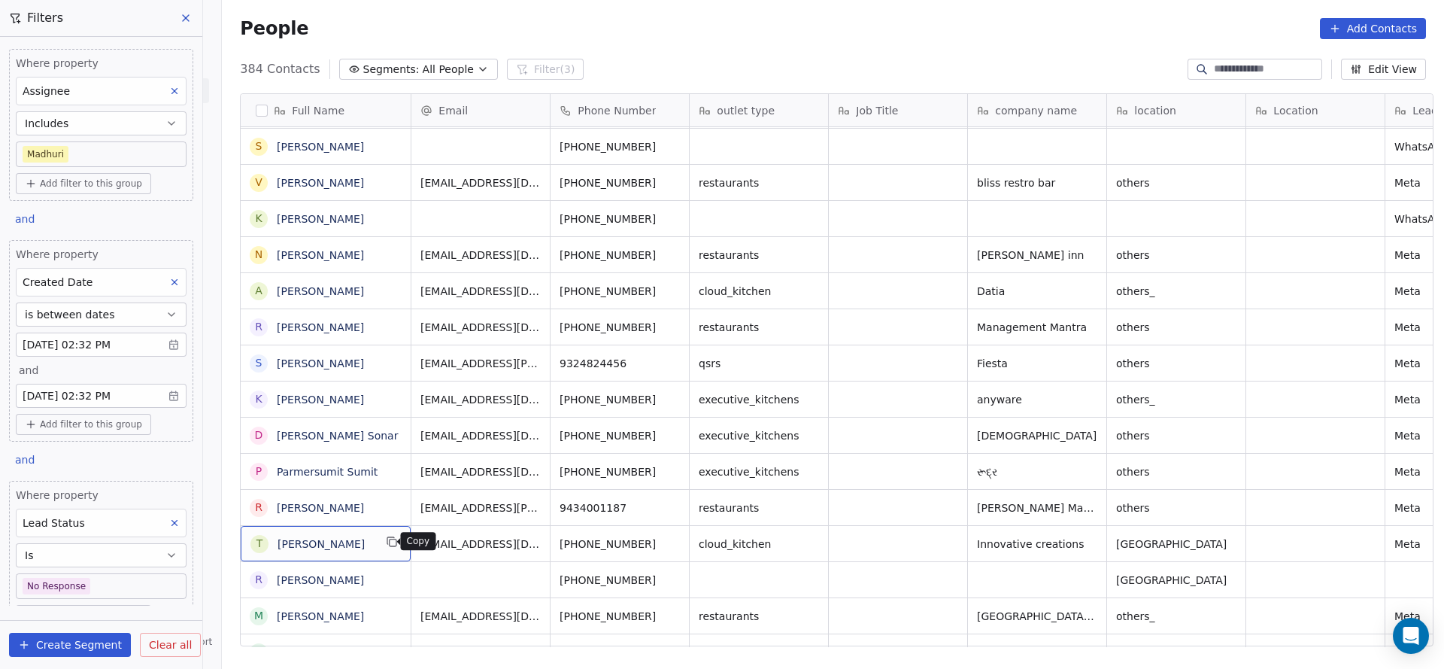
click at [386, 544] on icon "grid" at bounding box center [392, 542] width 12 height 12
click at [669, 541] on icon "grid" at bounding box center [675, 542] width 12 height 12
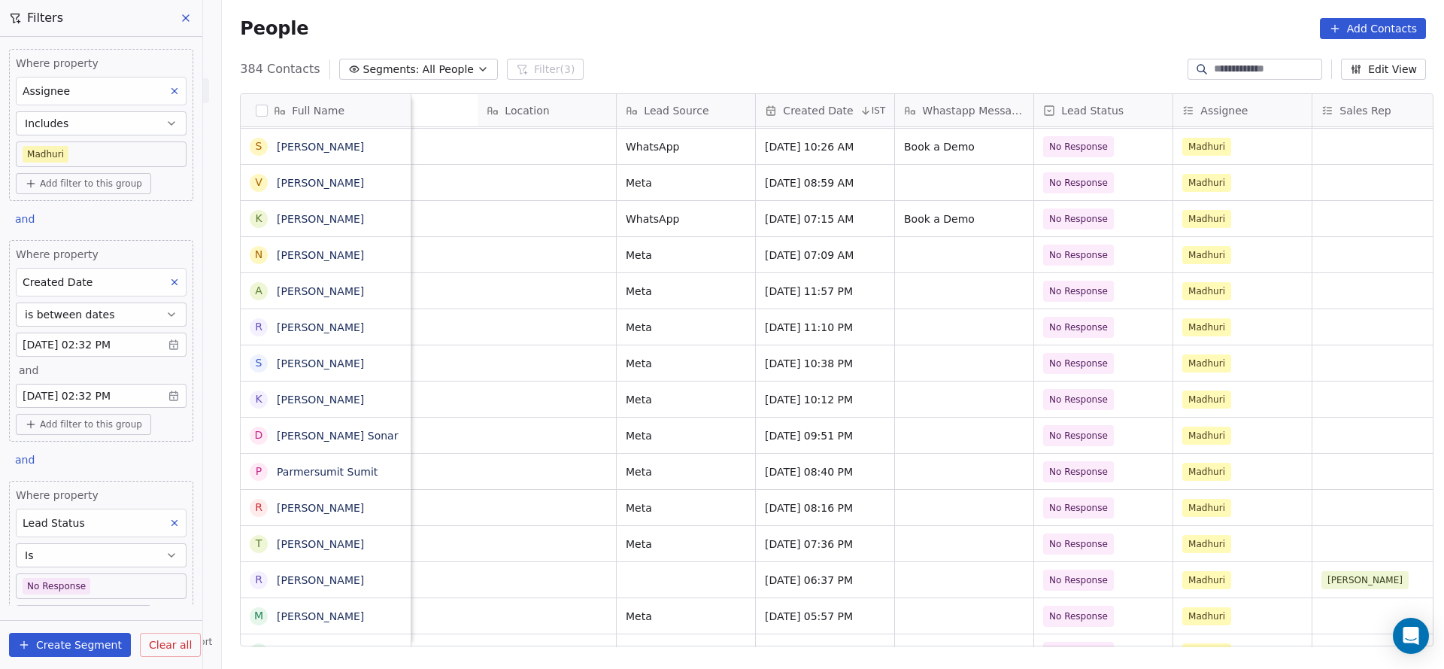
scroll to position [0, 1466]
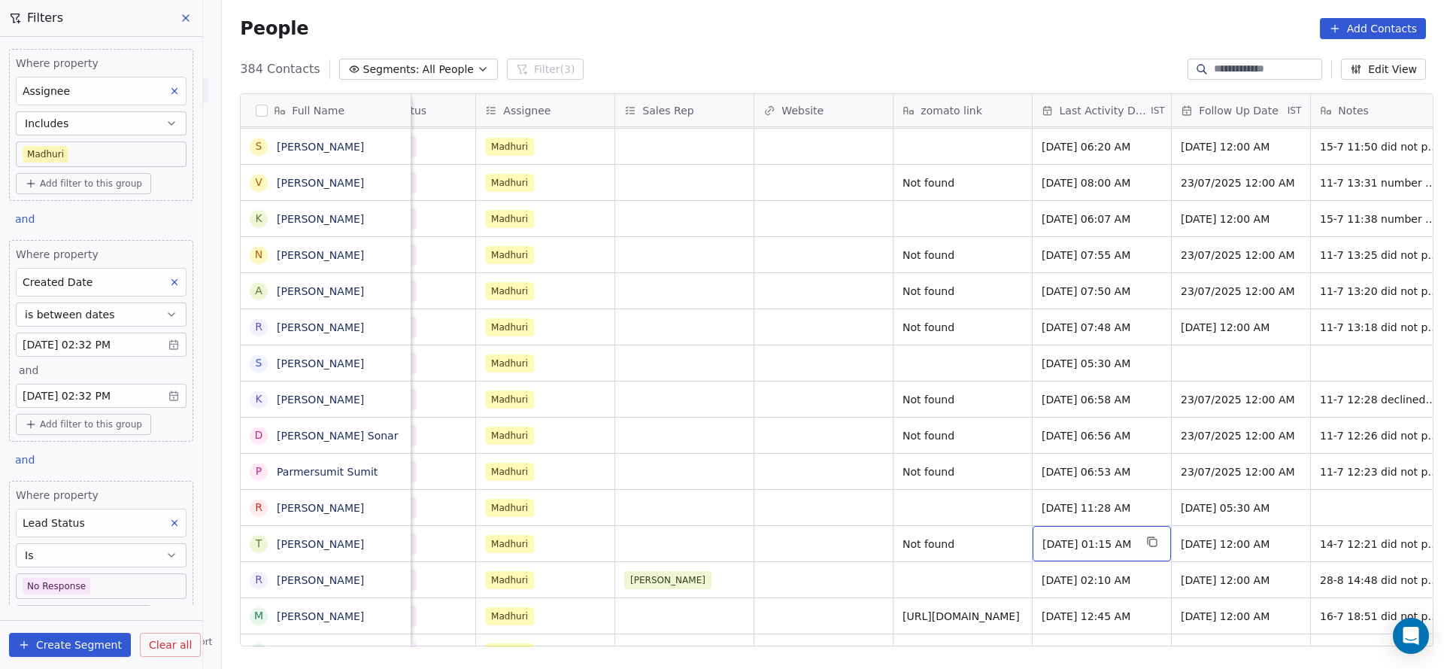
click at [1058, 544] on span "Jul 14, 2025 01:15 AM" at bounding box center [1088, 543] width 92 height 15
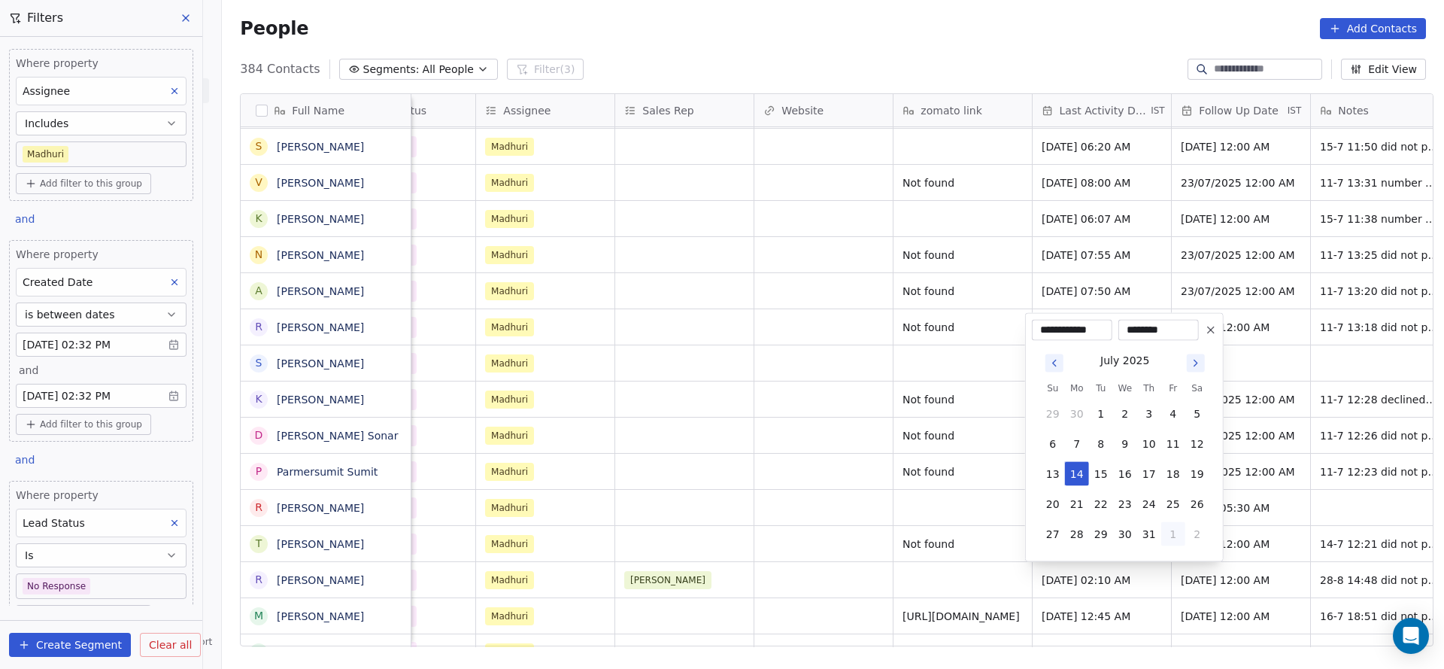
click at [1162, 535] on button "1" at bounding box center [1173, 534] width 24 height 24
click at [1135, 501] on button "27" at bounding box center [1125, 504] width 24 height 24
click at [1142, 501] on button "28" at bounding box center [1149, 504] width 24 height 24
type input "**********"
click at [930, 514] on html "On2Cook India Pvt. Ltd. Contacts People Marketing Workflows Campaigns Sales Pip…" at bounding box center [722, 334] width 1444 height 669
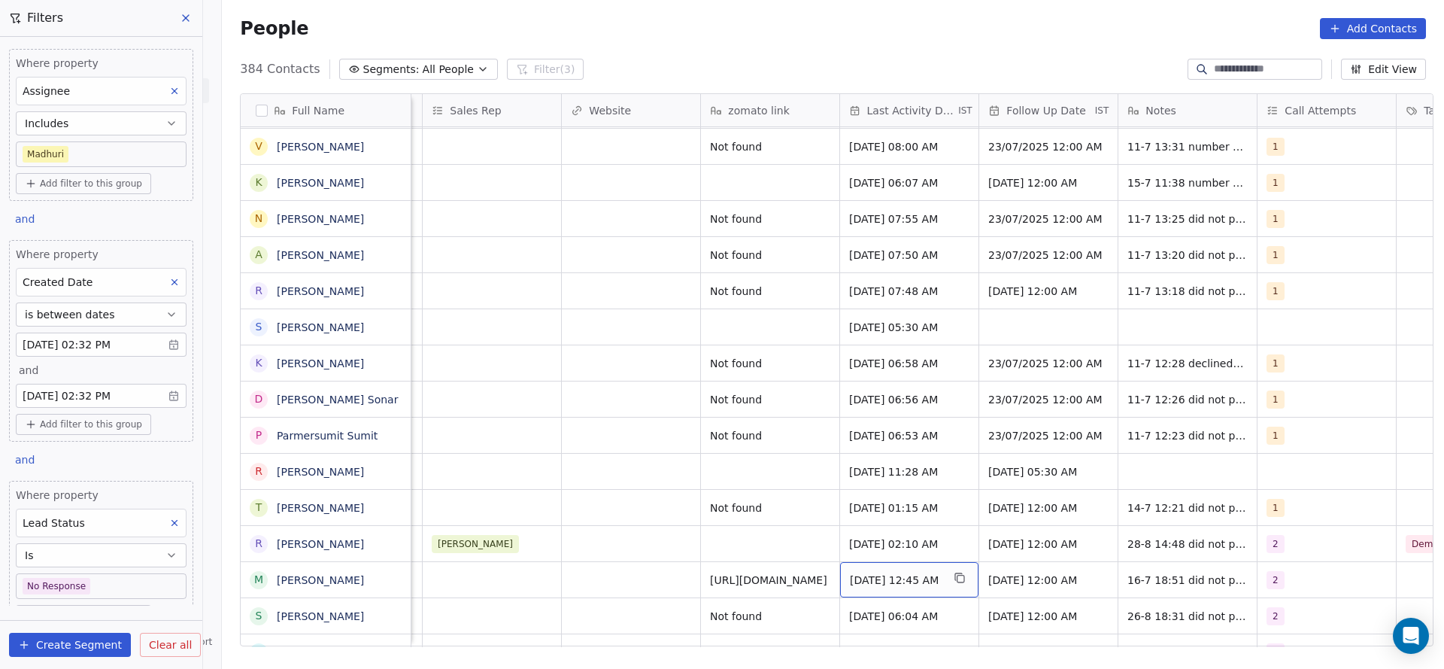
scroll to position [0, 1814]
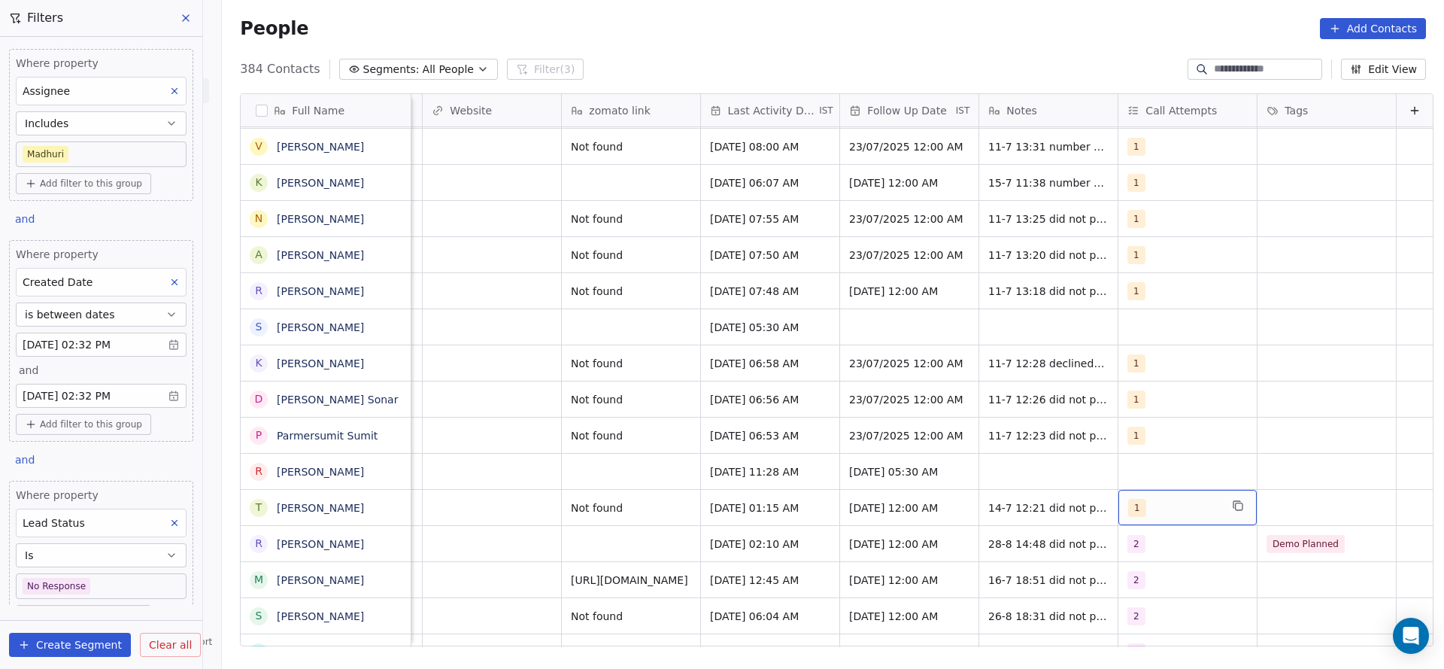
click at [1156, 512] on div "1" at bounding box center [1174, 508] width 92 height 18
click at [1130, 327] on div "2" at bounding box center [1191, 328] width 170 height 24
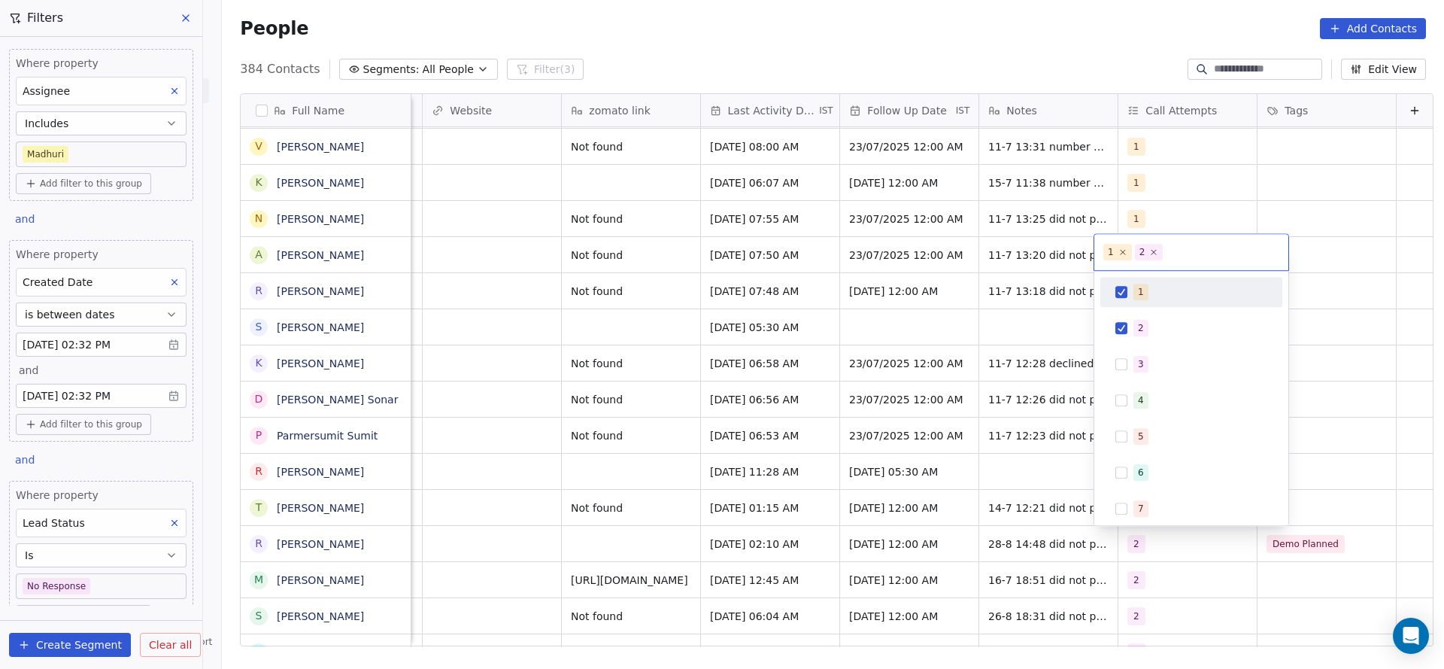
click at [1135, 287] on span "1" at bounding box center [1140, 292] width 15 height 17
click at [812, 431] on html "On2Cook India Pvt. Ltd. Contacts People Marketing Workflows Campaigns Sales Pip…" at bounding box center [722, 334] width 1444 height 669
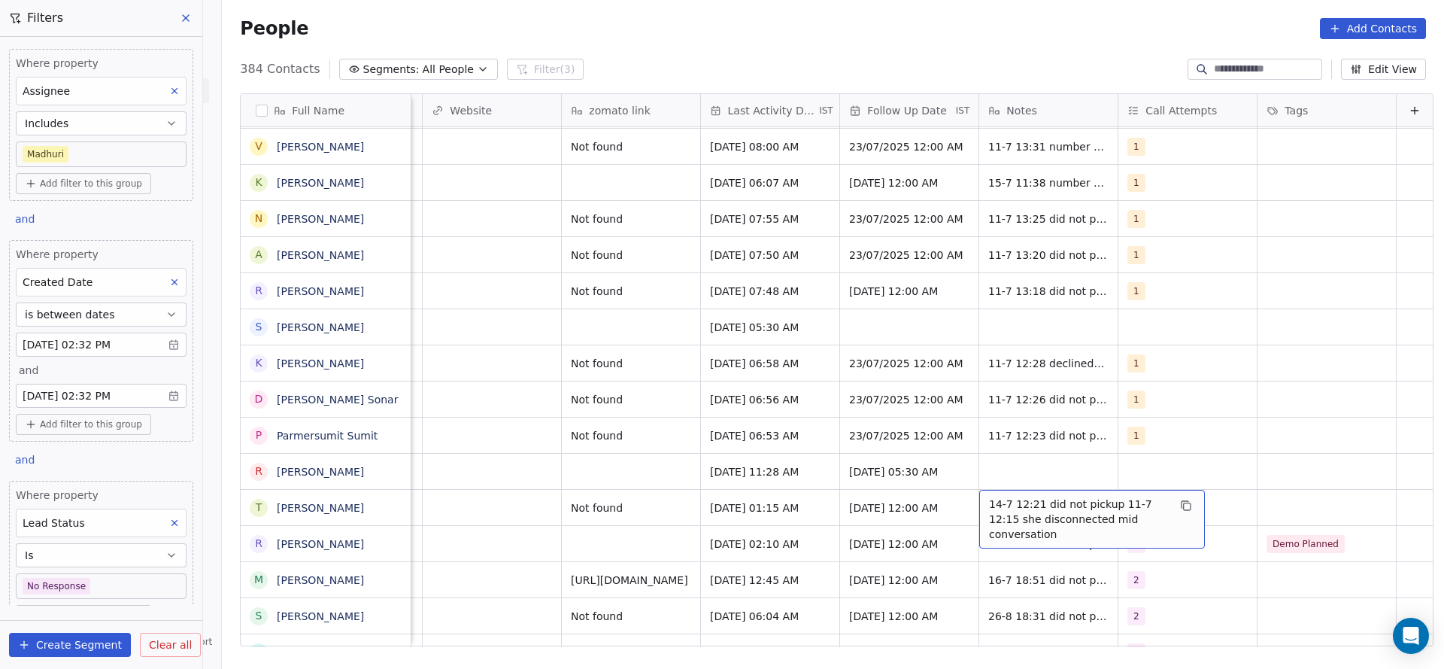
click at [1006, 499] on span "14-7 12:21 did not pickup 11-7 12:15 she disconnected mid conversation" at bounding box center [1078, 518] width 179 height 45
click at [949, 499] on html "On2Cook India Pvt. Ltd. Contacts People Marketing Workflows Campaigns Sales Pip…" at bounding box center [722, 334] width 1444 height 669
click at [989, 499] on span "14-7 12:21 did not pickup 11-7 12:15 she disconnected mid conversation" at bounding box center [1078, 518] width 179 height 45
click at [965, 499] on textarea "**********" at bounding box center [1068, 513] width 224 height 47
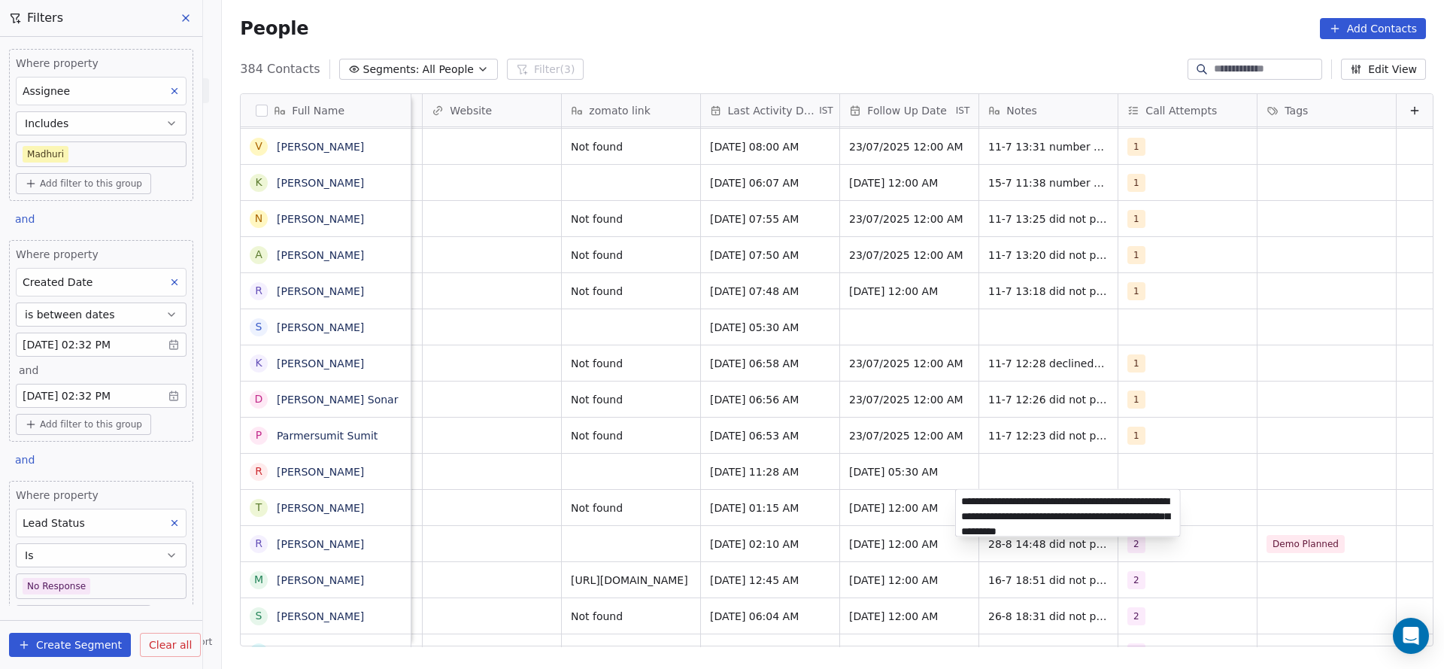
type textarea "**********"
click at [688, 526] on html "On2Cook India Pvt. Ltd. Contacts People Marketing Workflows Campaigns Sales Pip…" at bounding box center [722, 334] width 1444 height 669
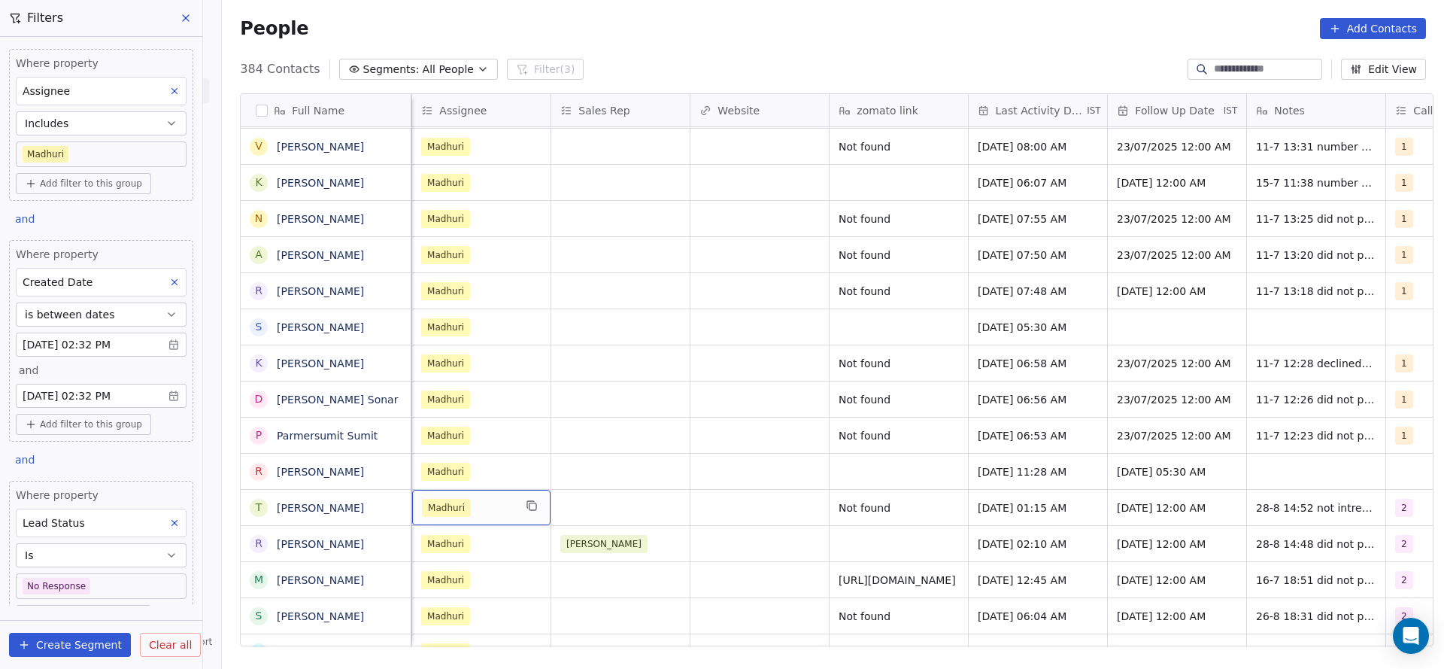
scroll to position [0, 1391]
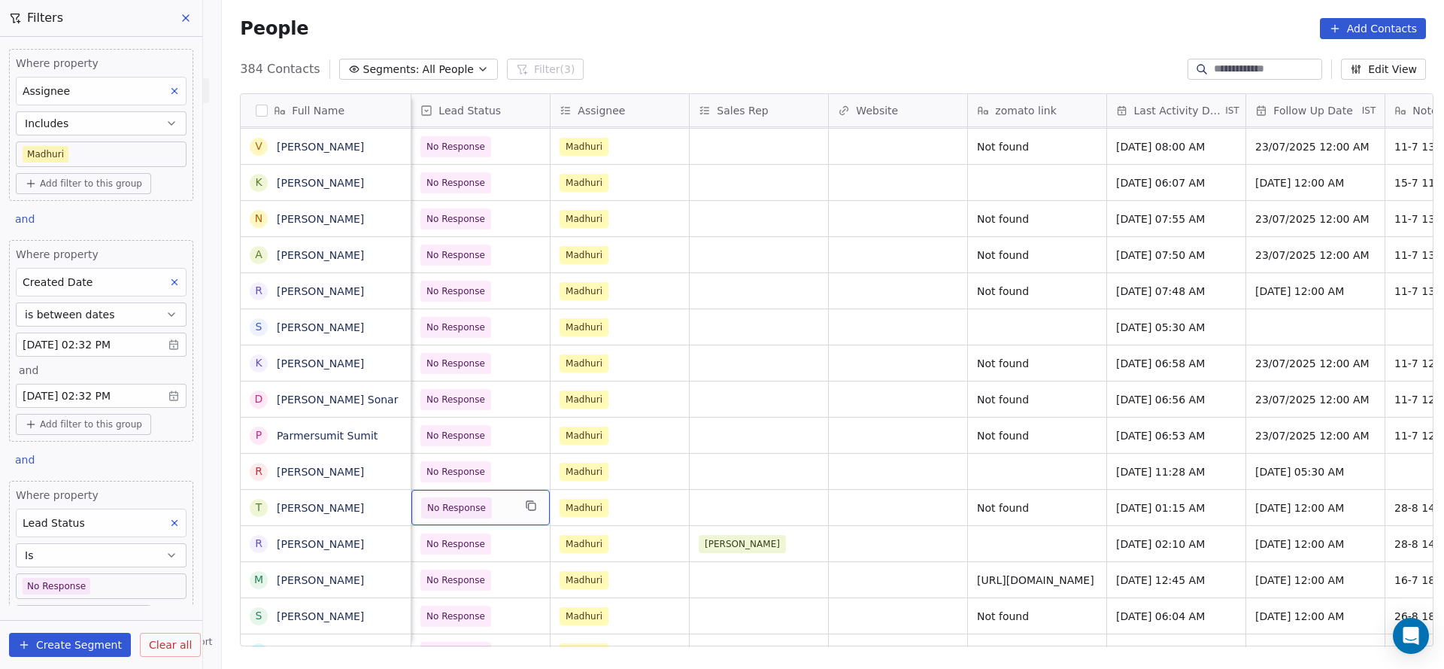
click at [454, 517] on span "No Response" at bounding box center [456, 507] width 71 height 21
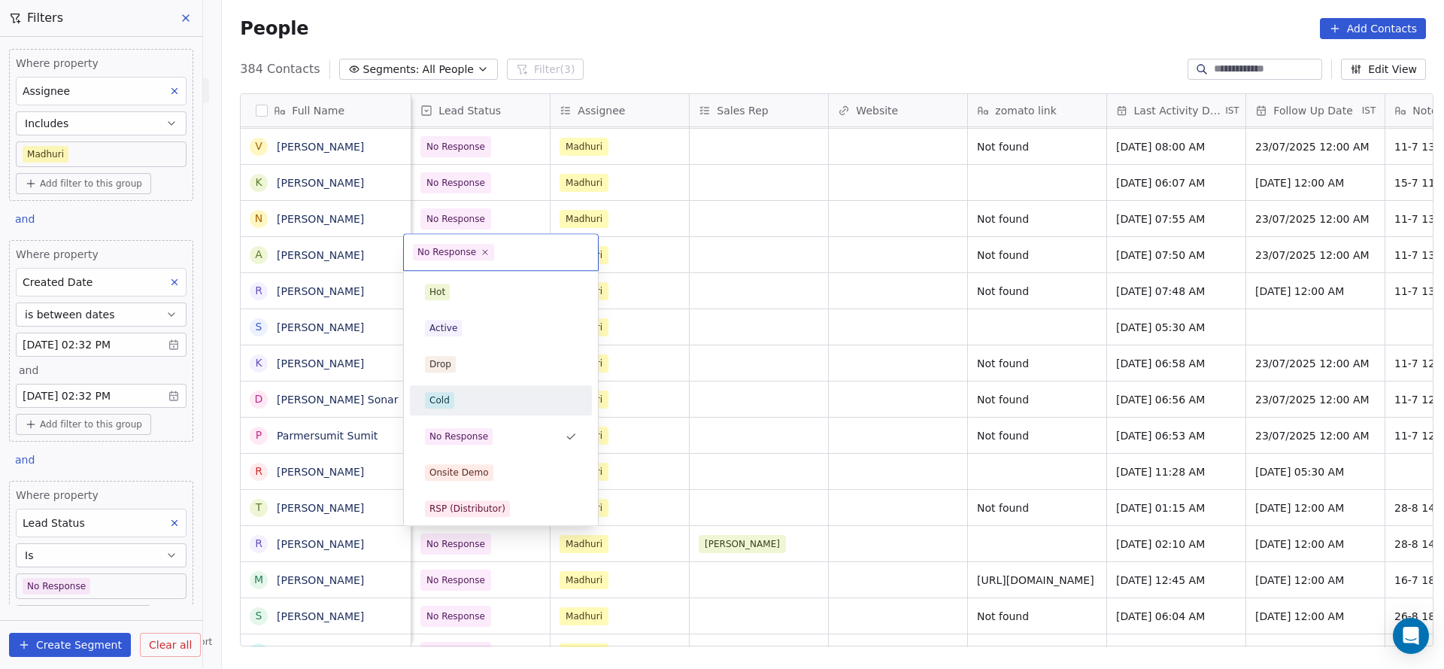
click at [466, 410] on div "Cold" at bounding box center [501, 400] width 170 height 24
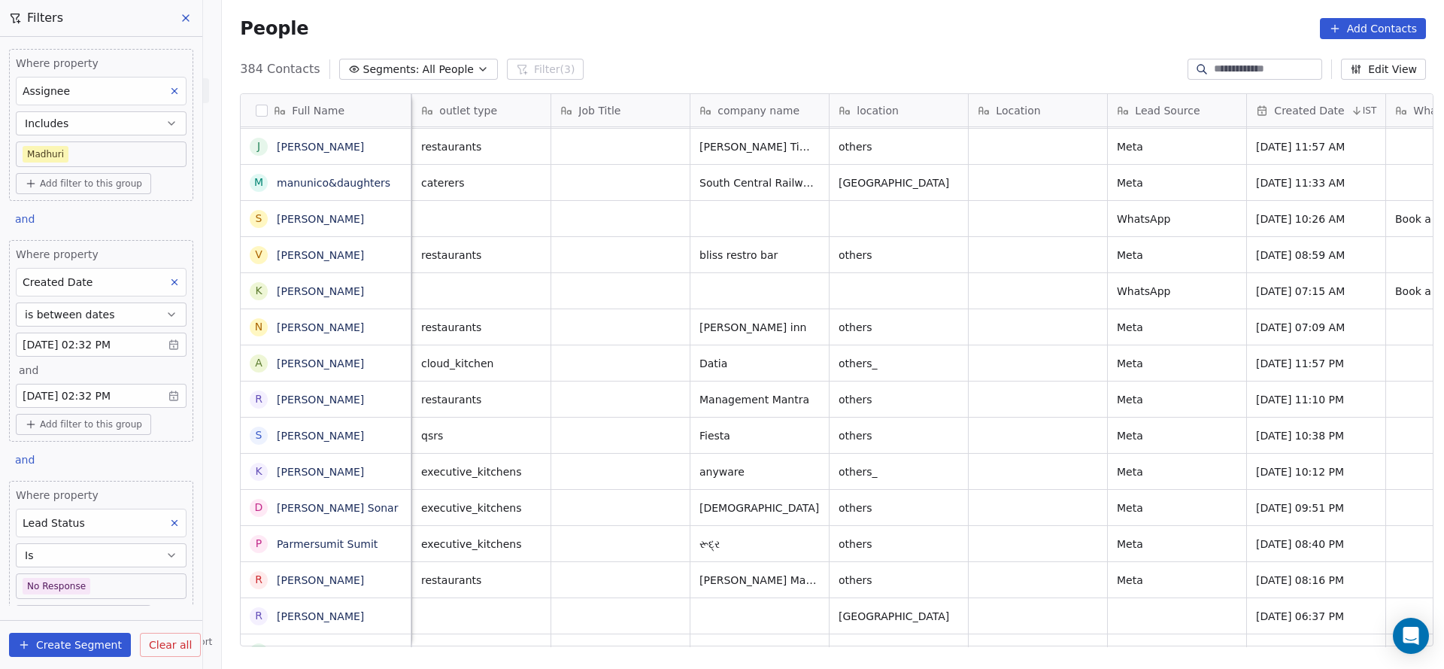
scroll to position [0, 139]
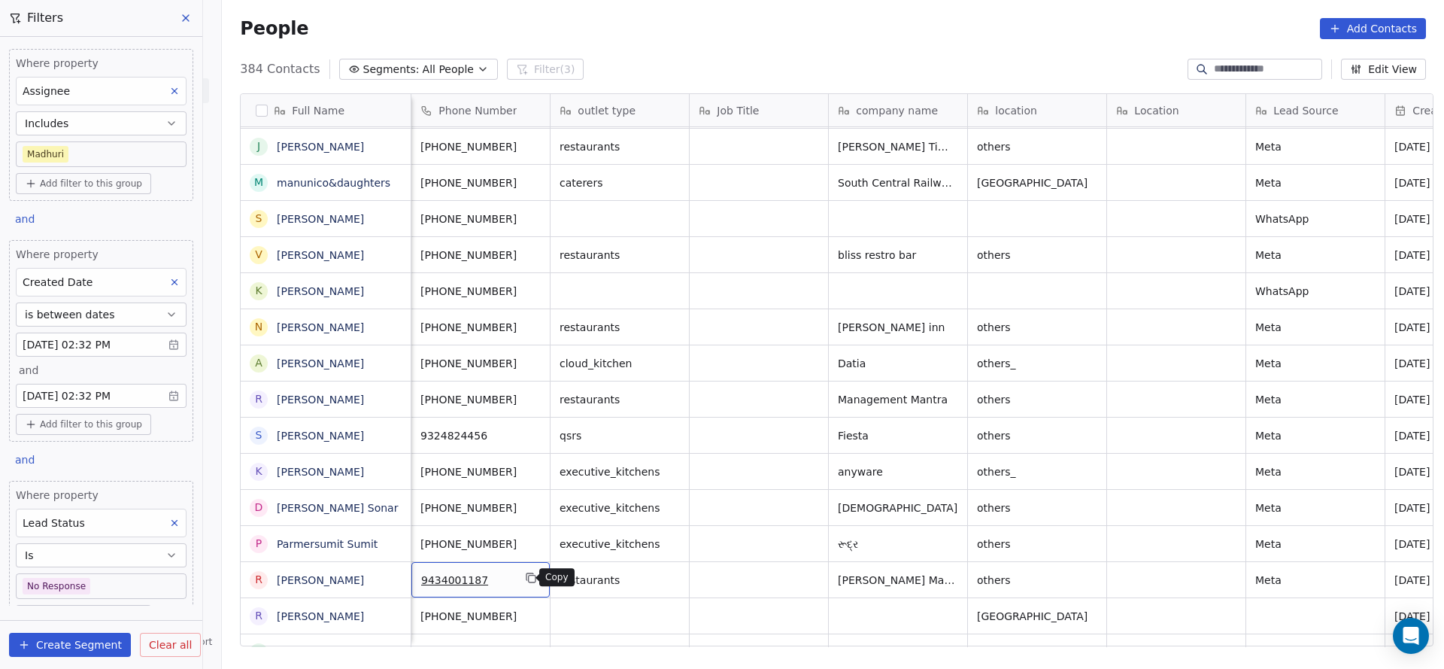
click at [527, 577] on icon "grid" at bounding box center [531, 578] width 12 height 12
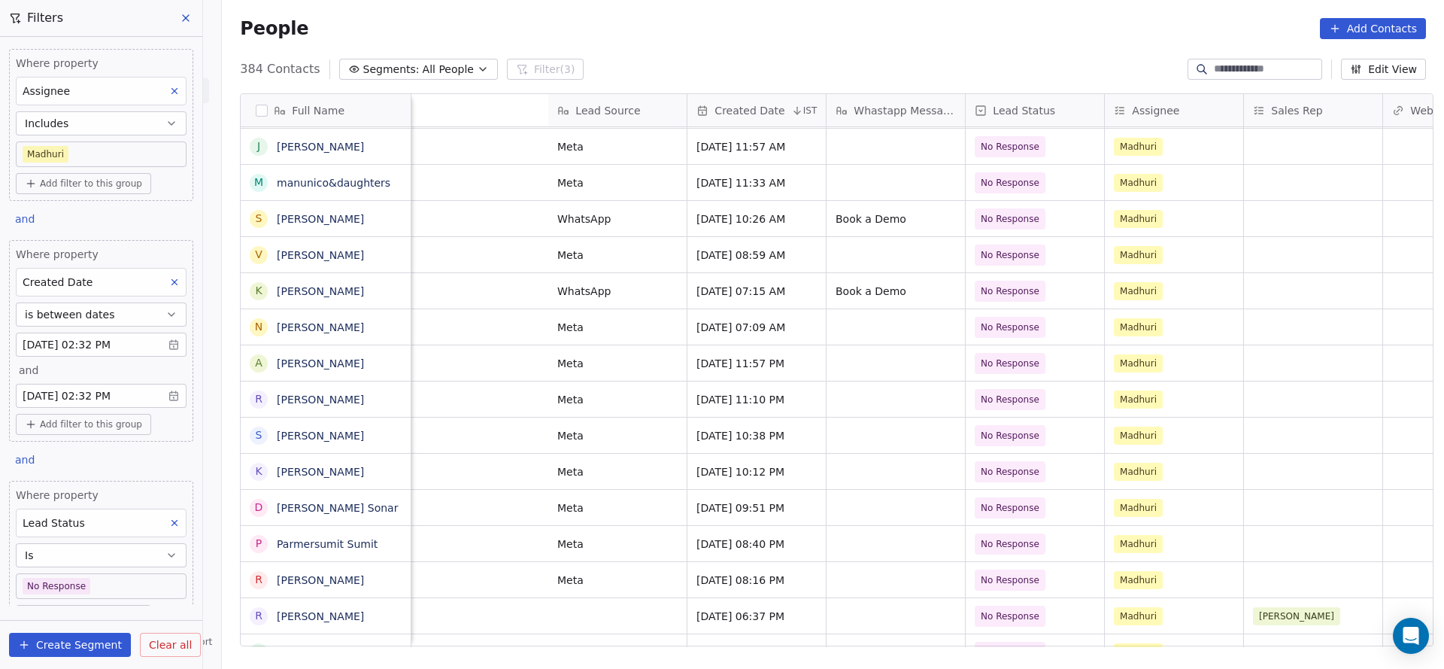
scroll to position [0, 1494]
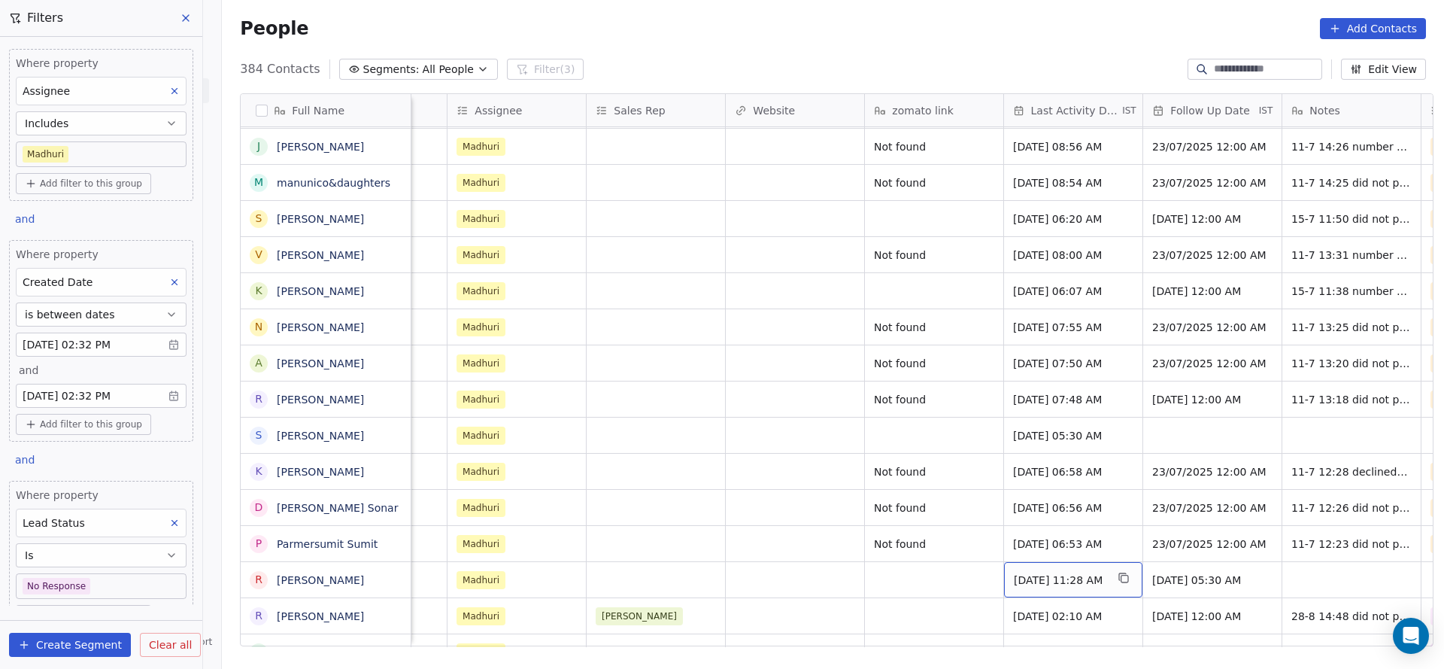
click at [1066, 569] on div "Jun 12, 2025 11:28 AM" at bounding box center [1073, 579] width 138 height 35
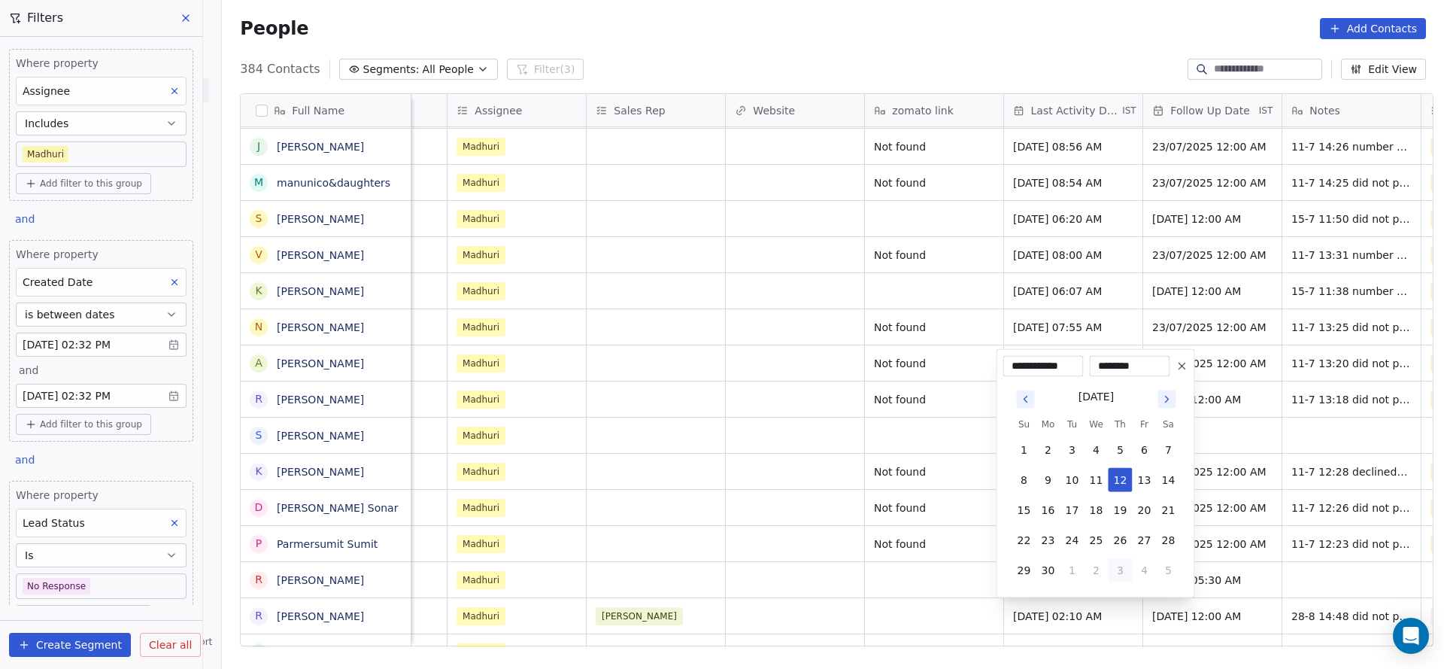
click at [1130, 567] on button "3" at bounding box center [1121, 570] width 24 height 24
click at [1134, 566] on button "1" at bounding box center [1145, 570] width 24 height 24
drag, startPoint x: 1123, startPoint y: 536, endPoint x: 793, endPoint y: 578, distance: 332.0
click at [1121, 538] on button "28" at bounding box center [1121, 540] width 24 height 24
type input "**********"
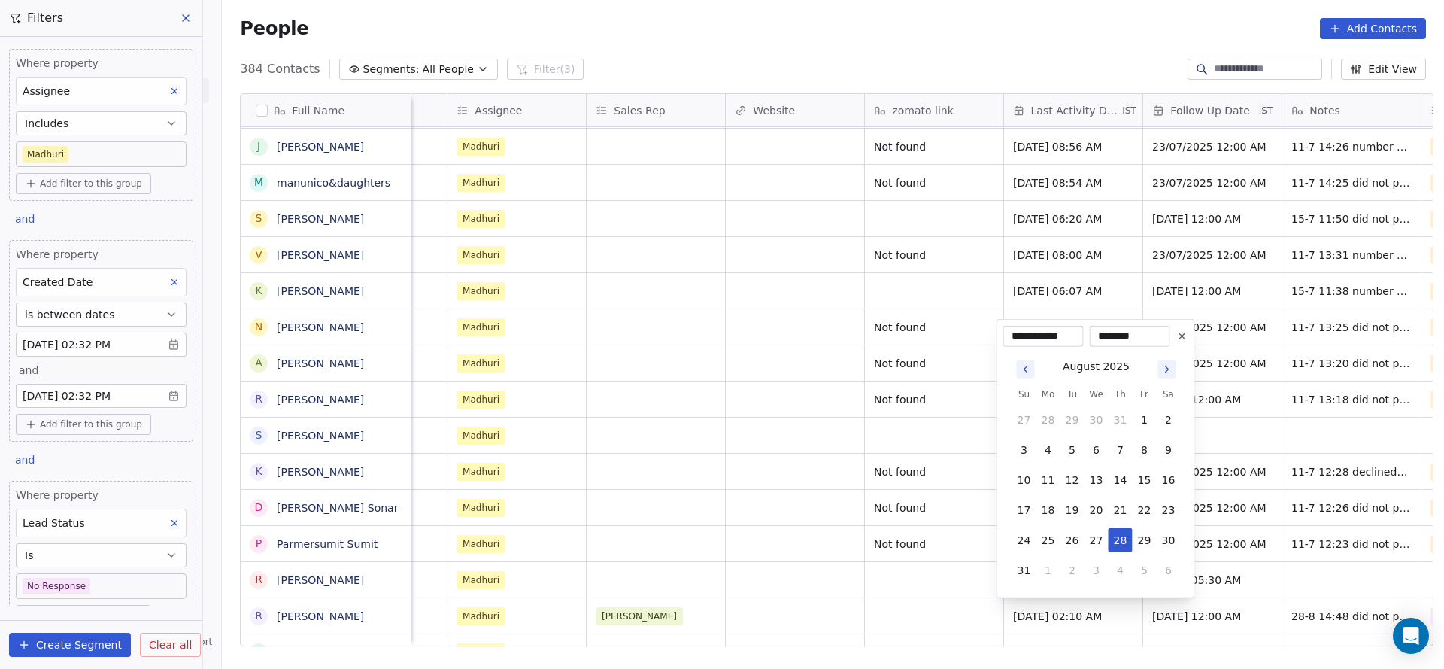
drag, startPoint x: 793, startPoint y: 578, endPoint x: 1254, endPoint y: 589, distance: 460.4
click at [790, 579] on html "On2Cook India Pvt. Ltd. Contacts People Marketing Workflows Campaigns Sales Pip…" at bounding box center [722, 334] width 1444 height 669
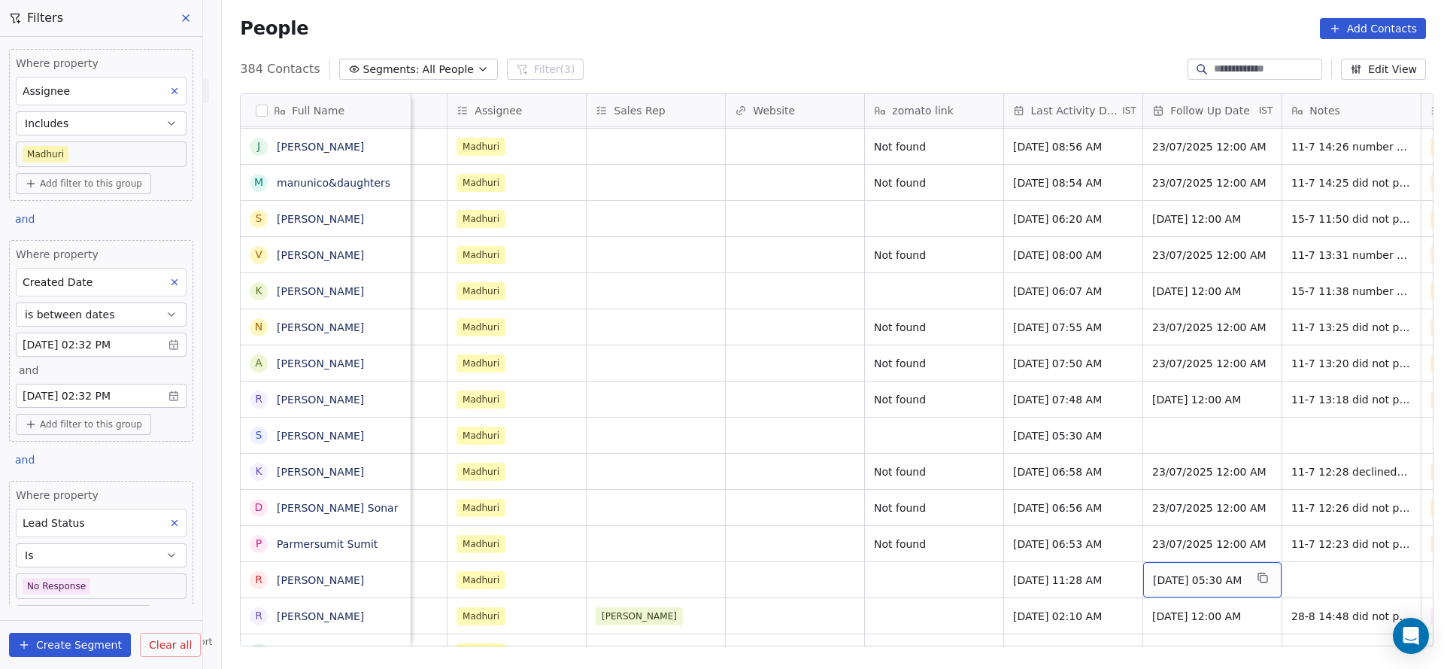
click at [1200, 581] on span "20/06/2025 05:30 AM" at bounding box center [1199, 579] width 92 height 15
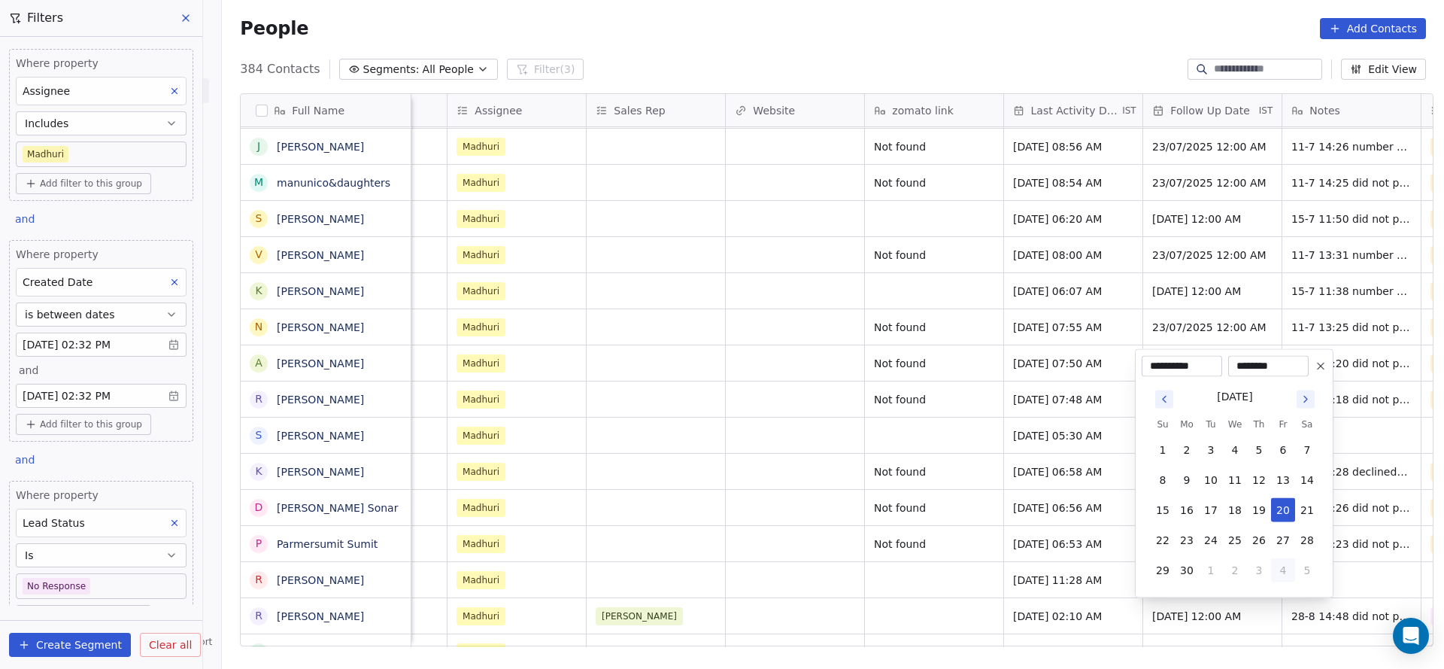
click at [1284, 568] on button "4" at bounding box center [1283, 570] width 24 height 24
click at [1288, 566] on button "1" at bounding box center [1283, 570] width 24 height 24
click at [1288, 566] on button "5" at bounding box center [1283, 570] width 24 height 24
click at [1221, 483] on button "9" at bounding box center [1211, 480] width 24 height 24
type input "**********"
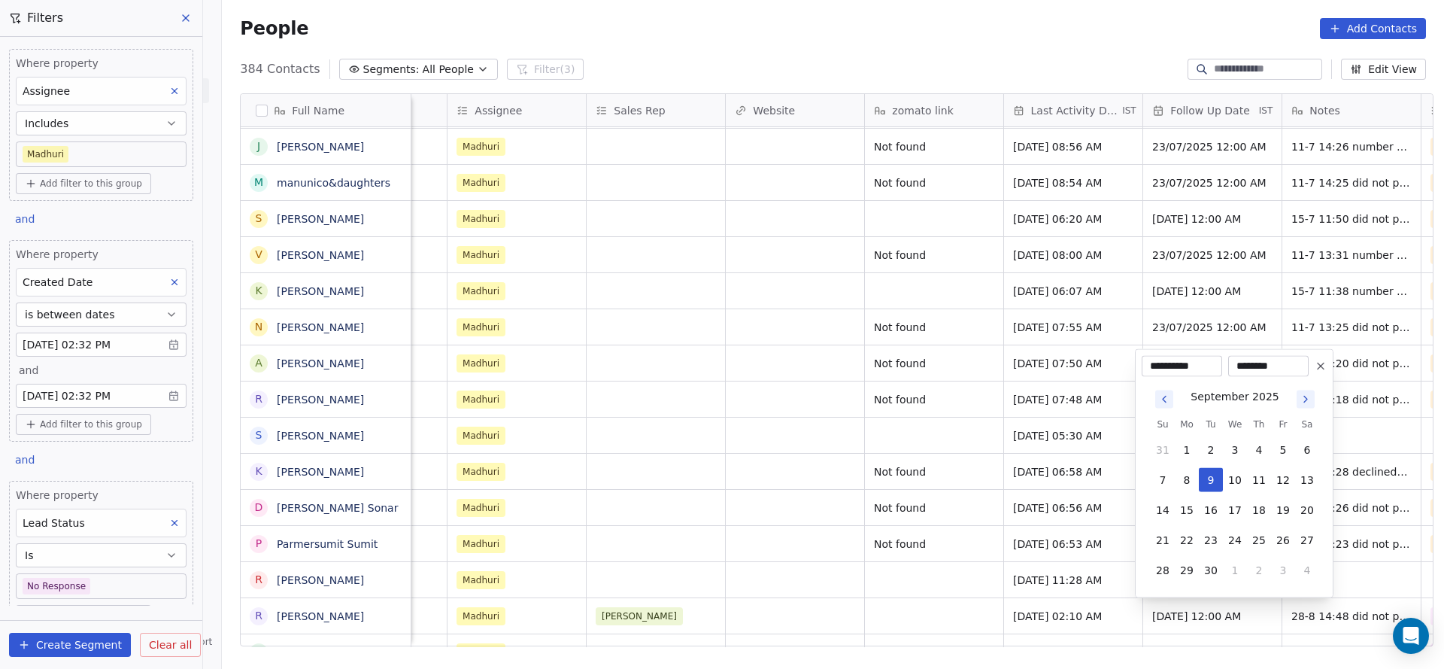
click at [579, 589] on html "On2Cook India Pvt. Ltd. Contacts People Marketing Workflows Campaigns Sales Pip…" at bounding box center [722, 334] width 1444 height 669
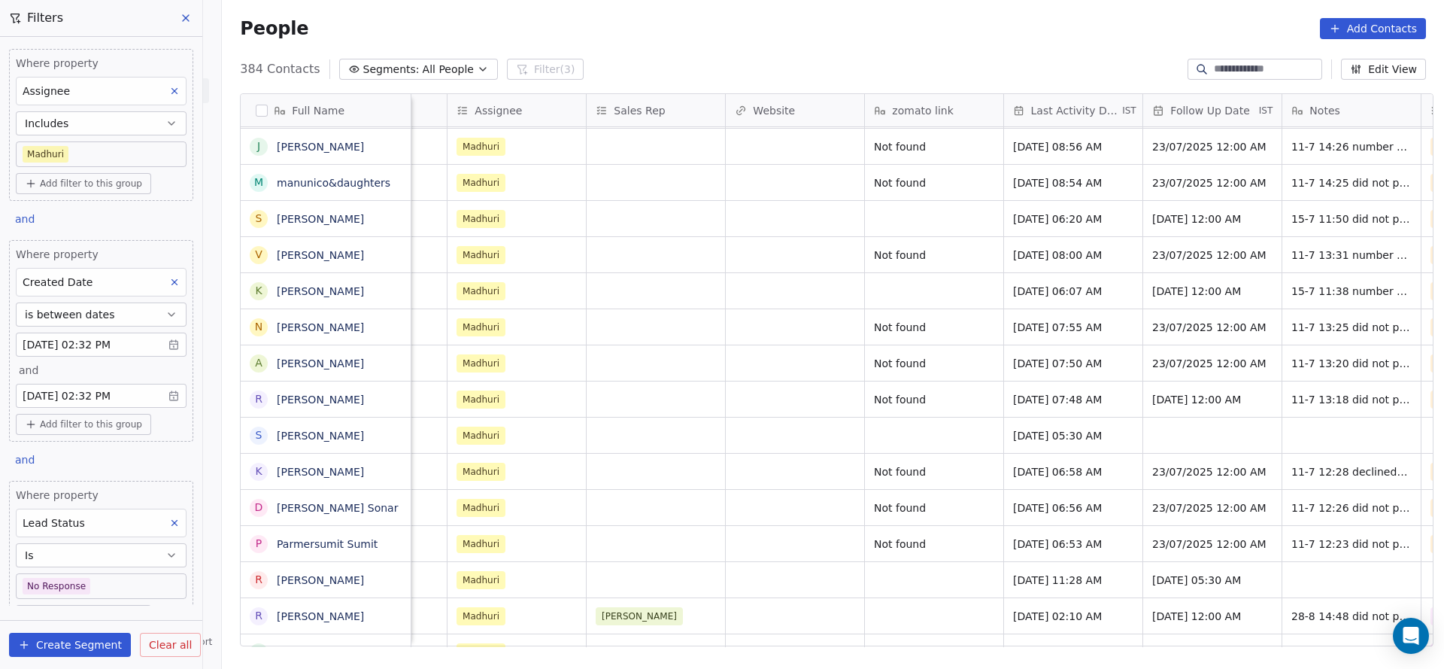
scroll to position [0, 1814]
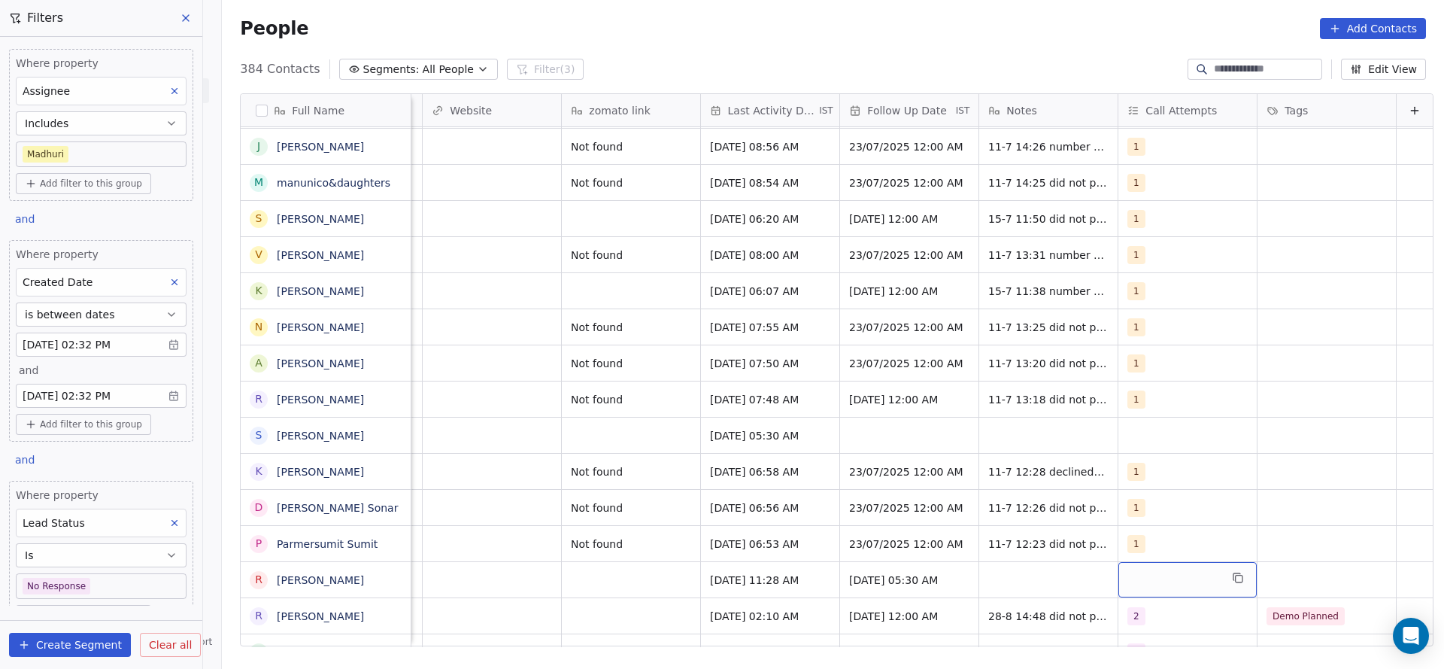
click at [1118, 578] on div "grid" at bounding box center [1187, 579] width 138 height 35
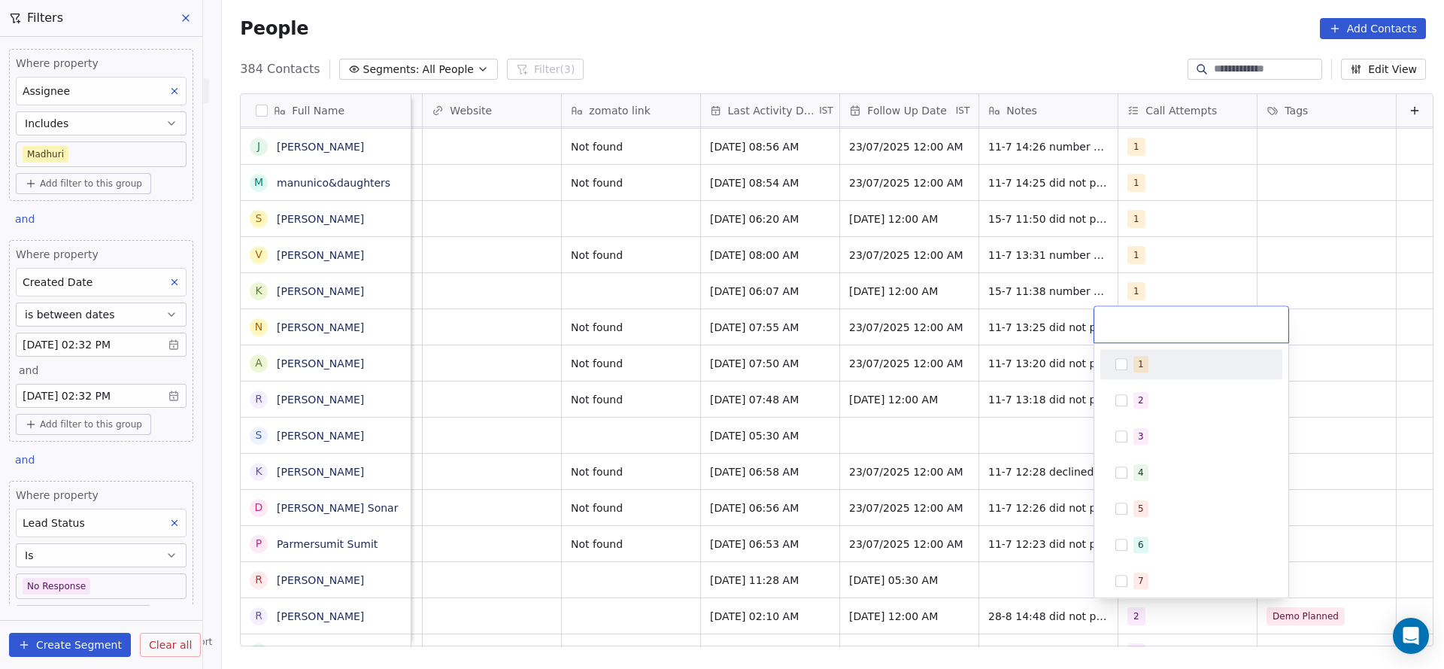
click at [1149, 376] on div "1" at bounding box center [1191, 364] width 182 height 30
click at [951, 502] on html "On2Cook India Pvt. Ltd. Contacts People Marketing Workflows Campaigns Sales Pip…" at bounding box center [722, 334] width 1444 height 669
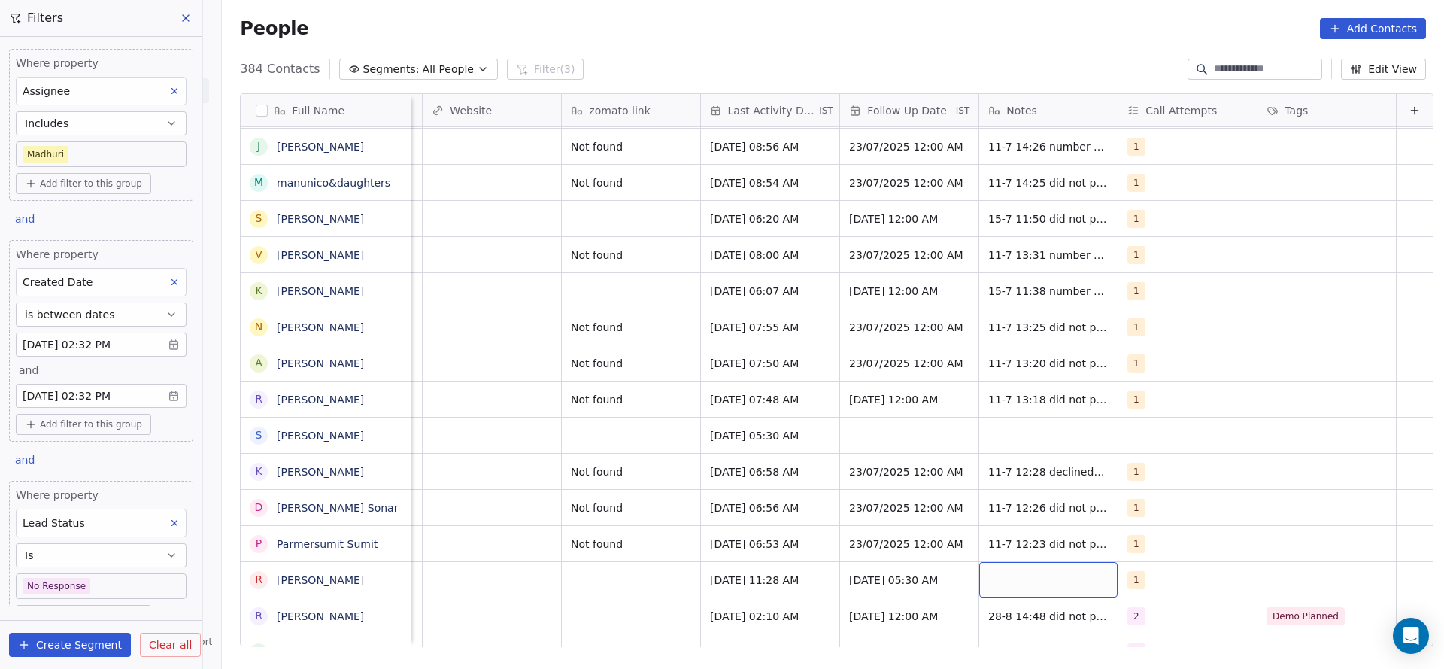
click at [1024, 564] on div "grid" at bounding box center [1048, 579] width 138 height 35
type textarea "**********"
click at [596, 570] on html "On2Cook India Pvt. Ltd. Contacts People Marketing Workflows Campaigns Sales Pip…" at bounding box center [722, 334] width 1444 height 669
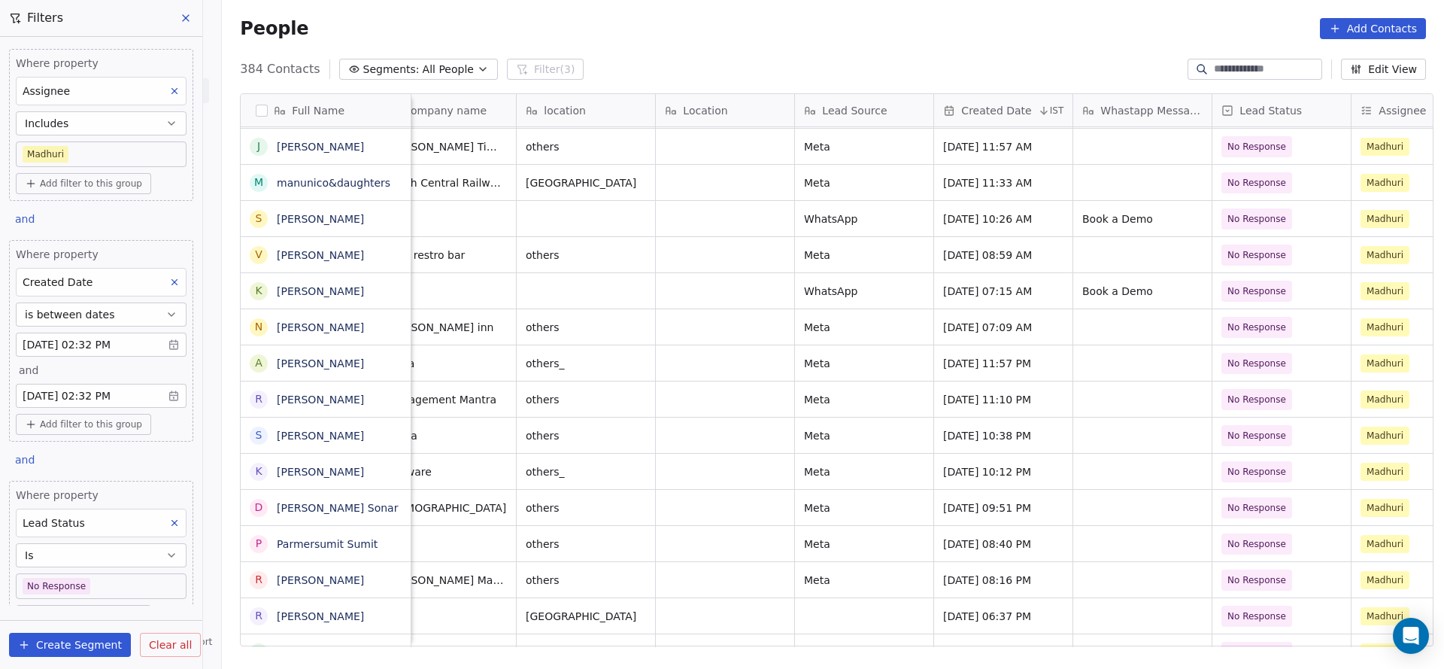
scroll to position [0, 0]
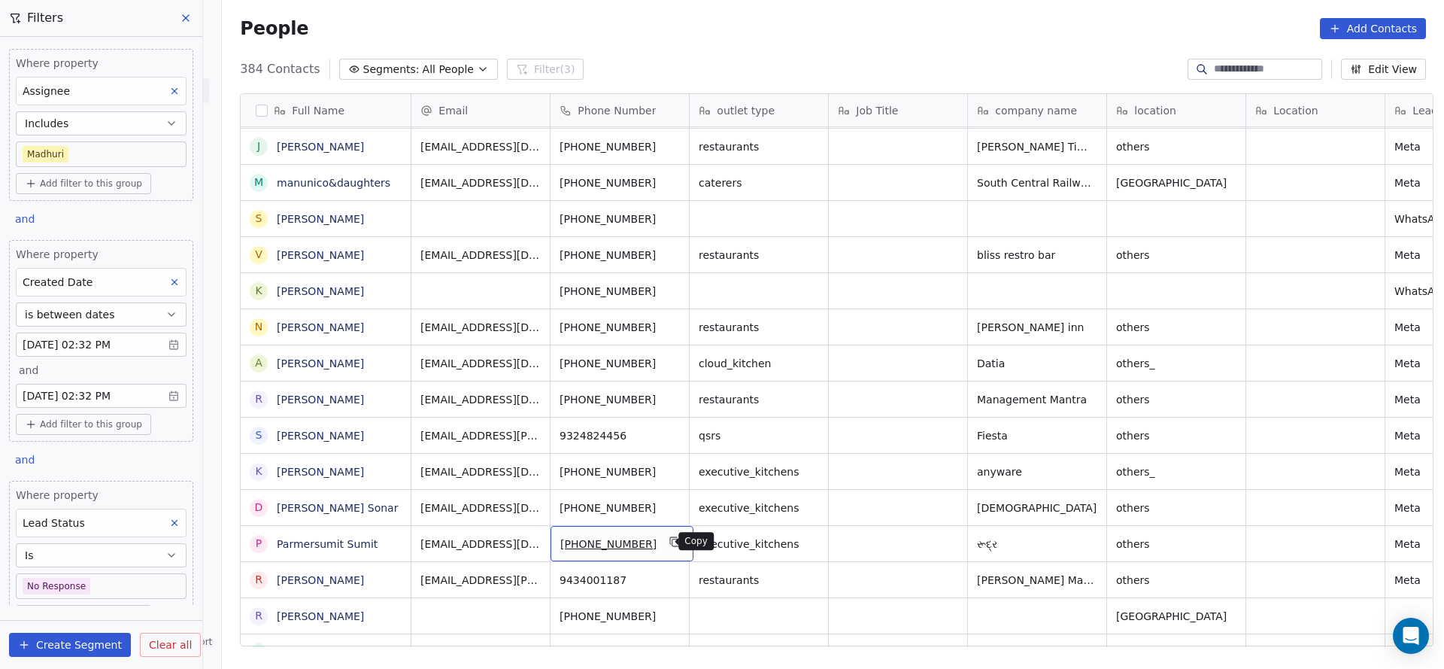
click at [669, 545] on icon "grid" at bounding box center [675, 542] width 12 height 12
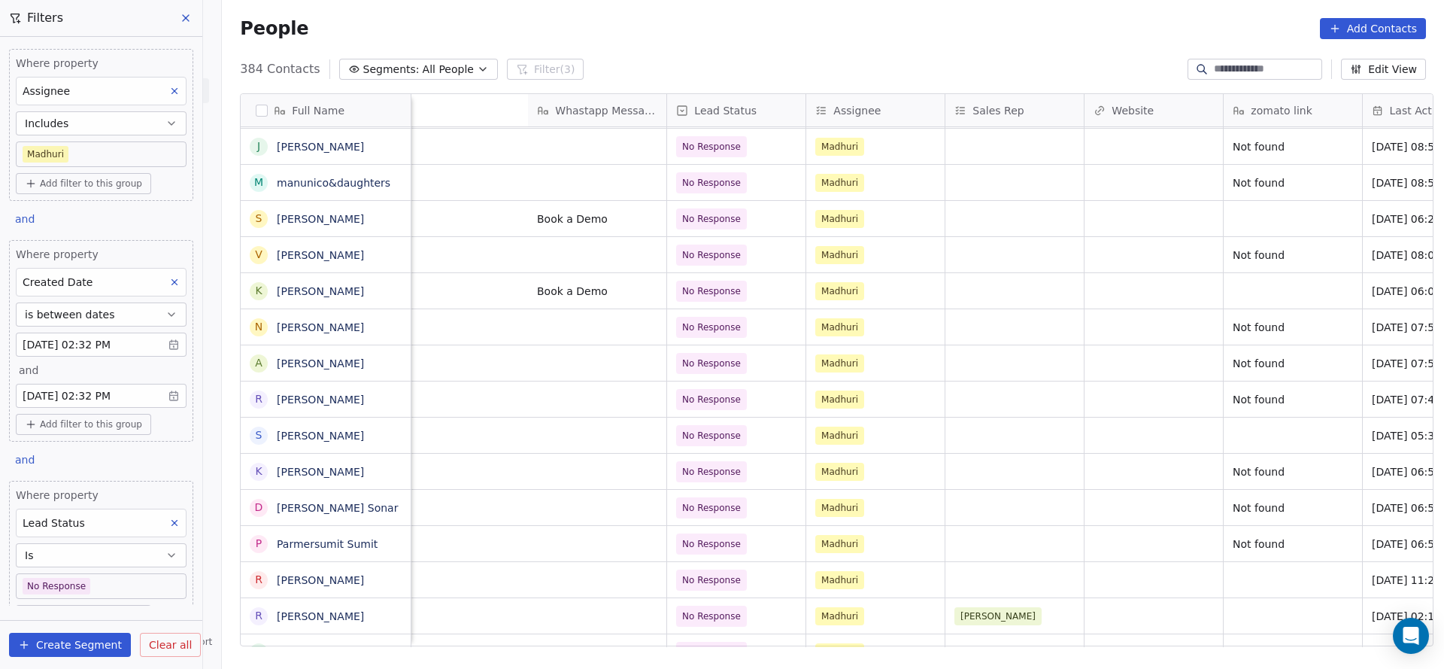
scroll to position [0, 1814]
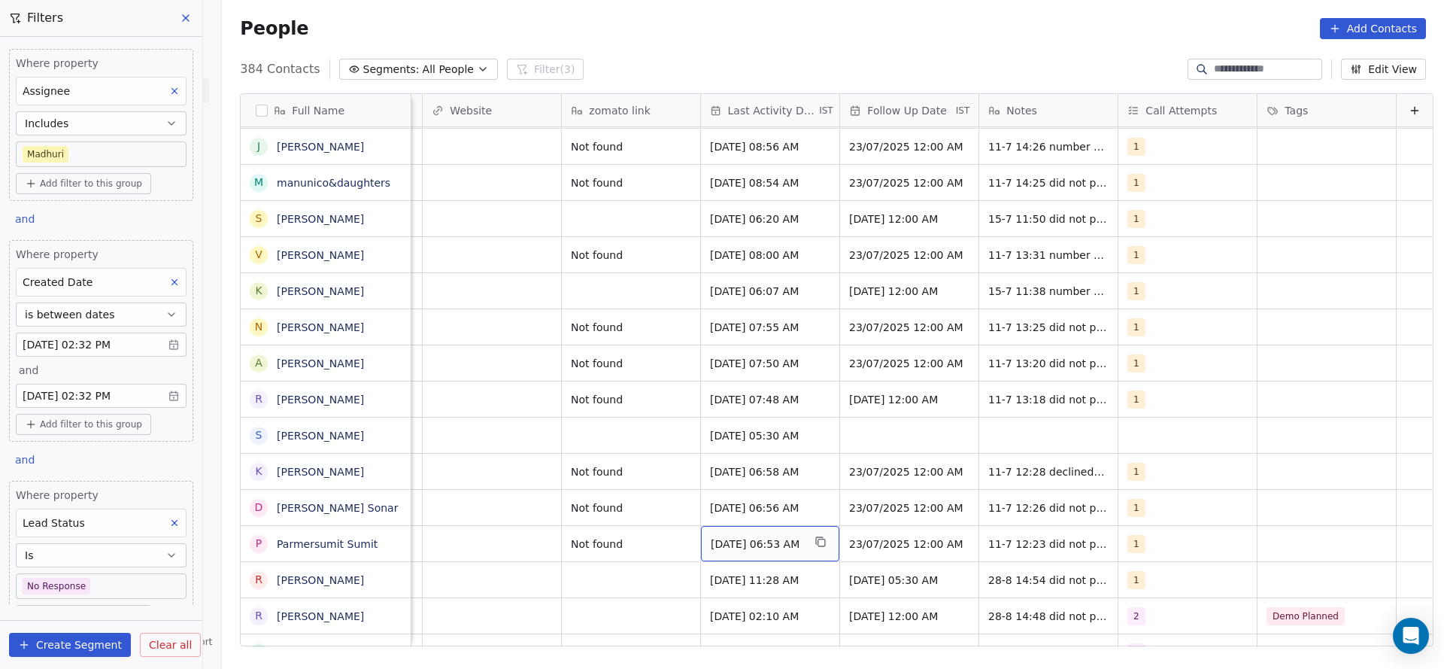
click at [748, 544] on span "Jul 11, 2025 06:53 AM" at bounding box center [757, 543] width 92 height 15
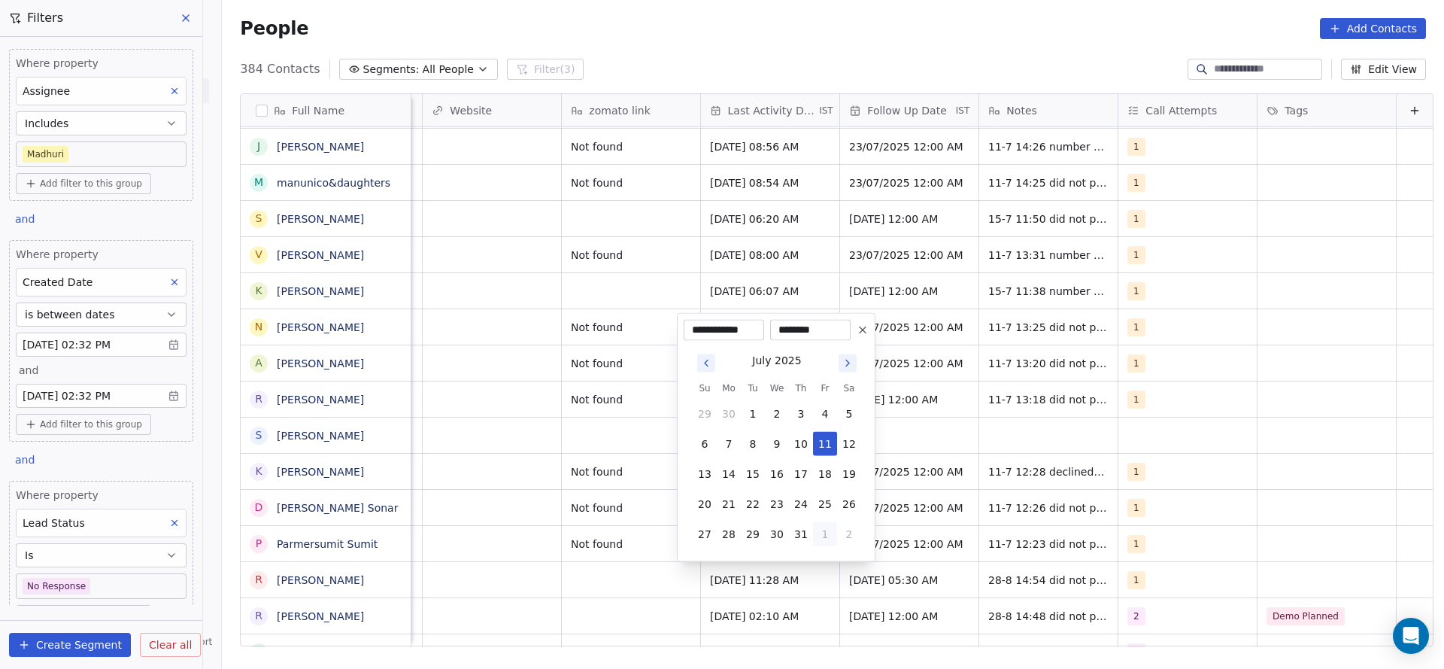
click at [830, 535] on button "1" at bounding box center [825, 534] width 24 height 24
drag, startPoint x: 799, startPoint y: 502, endPoint x: 621, endPoint y: 526, distance: 179.2
click at [797, 503] on button "28" at bounding box center [801, 504] width 24 height 24
type input "**********"
click at [573, 526] on html "On2Cook India Pvt. Ltd. Contacts People Marketing Workflows Campaigns Sales Pip…" at bounding box center [722, 334] width 1444 height 669
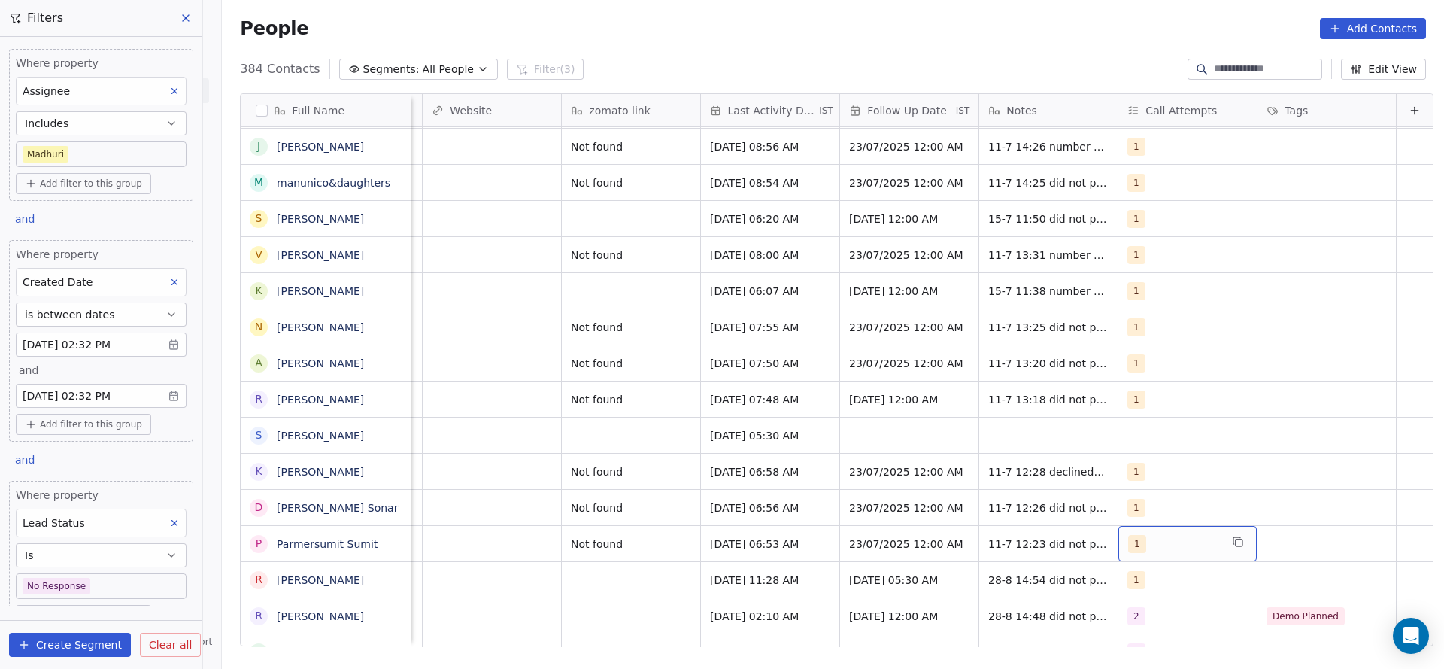
click at [1128, 546] on div "1" at bounding box center [1174, 544] width 92 height 18
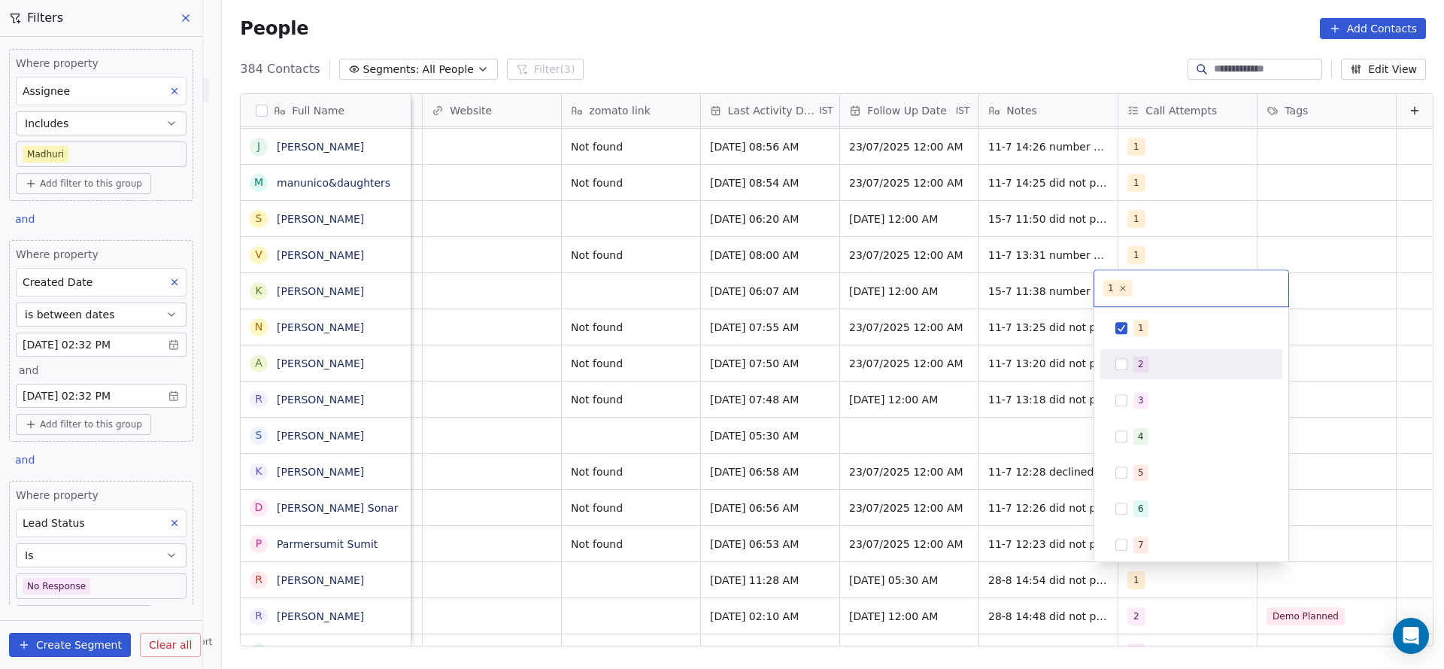
click at [1150, 367] on div "2" at bounding box center [1200, 364] width 134 height 17
click at [1151, 308] on div "1 2 3 4 5 6 7 8 9 10" at bounding box center [1191, 434] width 194 height 254
click at [1145, 325] on span "1" at bounding box center [1140, 328] width 15 height 17
click at [954, 399] on html "On2Cook India Pvt. Ltd. Contacts People Marketing Workflows Campaigns Sales Pip…" at bounding box center [722, 334] width 1444 height 669
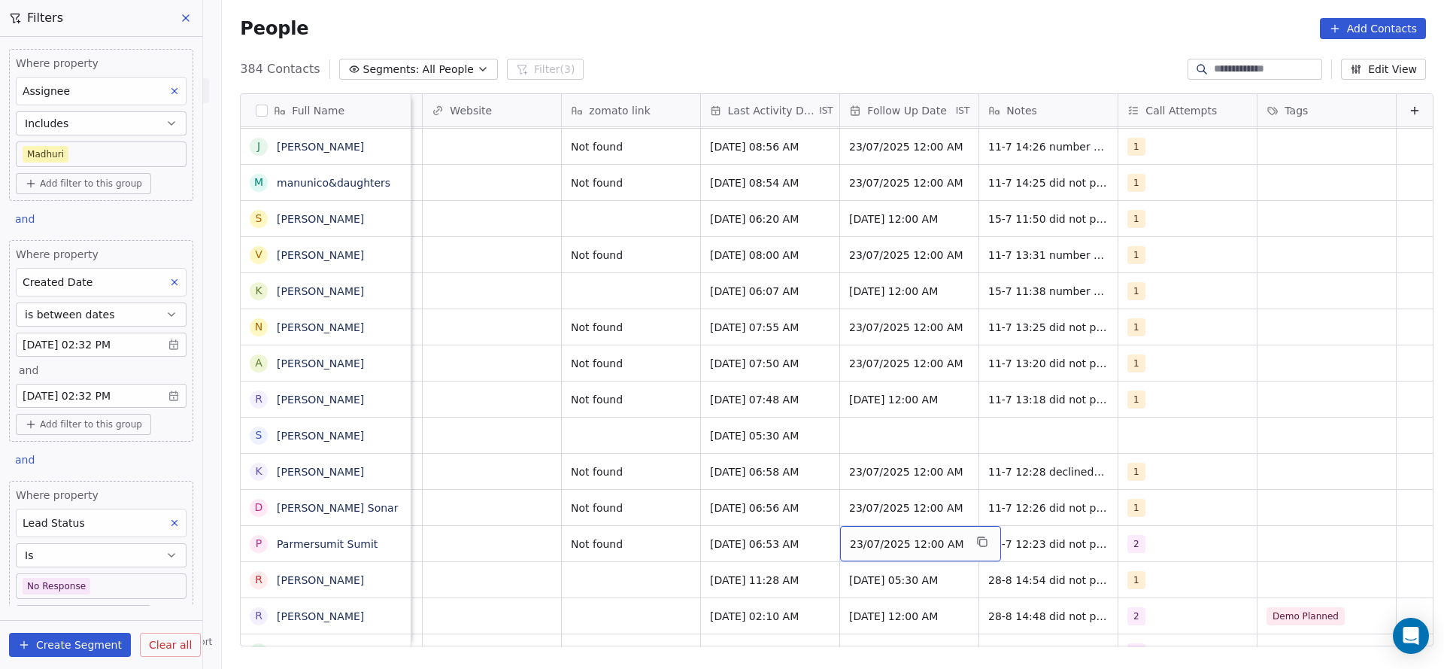
click at [886, 548] on span "23/07/2025 12:00 AM" at bounding box center [896, 543] width 92 height 15
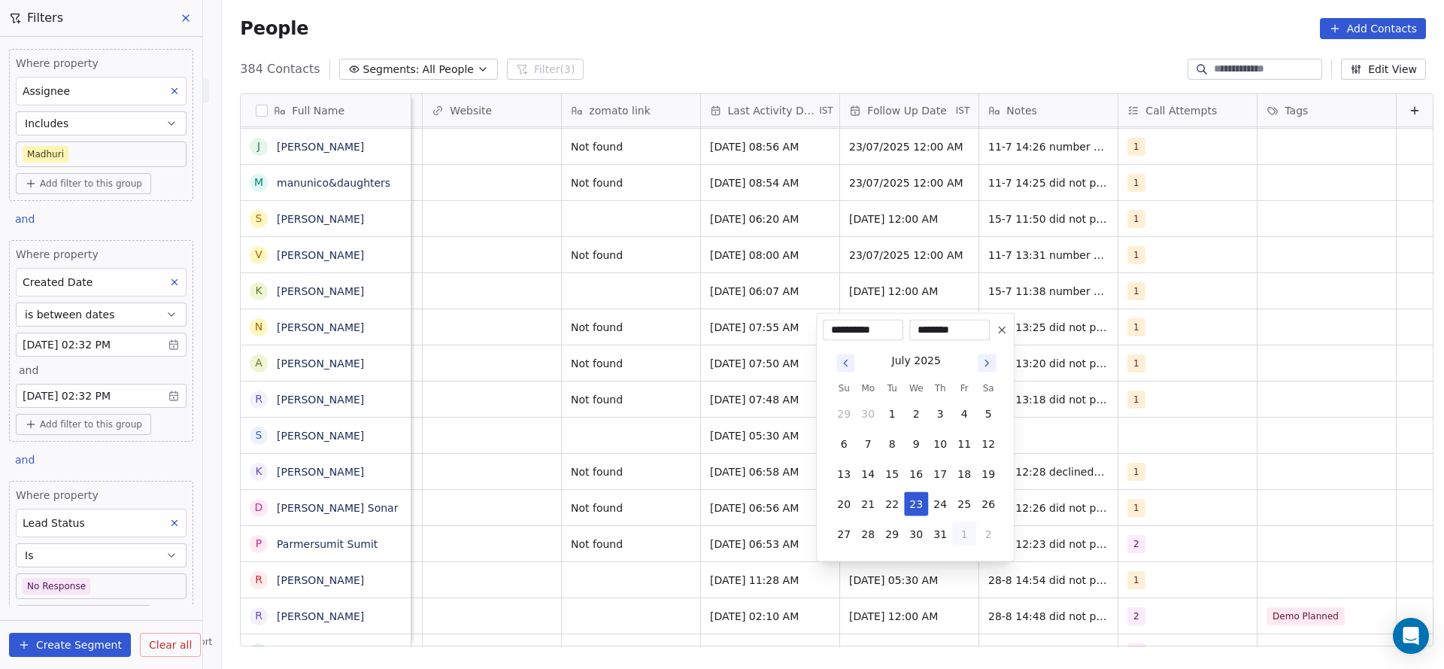
click at [962, 529] on button "1" at bounding box center [964, 534] width 24 height 24
click at [962, 530] on button "5" at bounding box center [964, 534] width 24 height 24
click at [896, 449] on button "9" at bounding box center [892, 444] width 24 height 24
type input "**********"
click at [593, 492] on html "On2Cook India Pvt. Ltd. Contacts People Marketing Workflows Campaigns Sales Pip…" at bounding box center [722, 334] width 1444 height 669
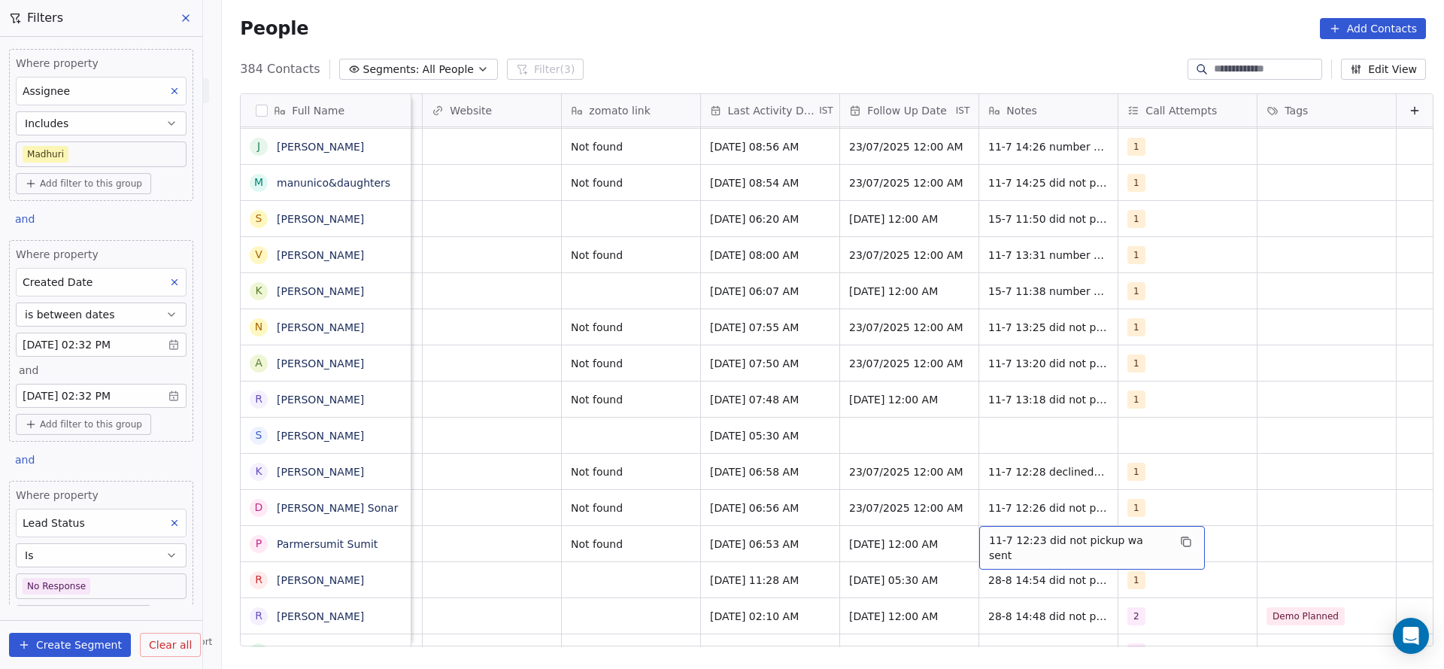
click at [1006, 541] on span "11-7 12:23 did not pickup wa sent" at bounding box center [1078, 547] width 179 height 30
click at [968, 538] on textarea "**********" at bounding box center [1059, 549] width 207 height 47
type textarea "**********"
click at [909, 553] on html "On2Cook India Pvt. Ltd. Contacts People Marketing Workflows Campaigns Sales Pip…" at bounding box center [722, 334] width 1444 height 669
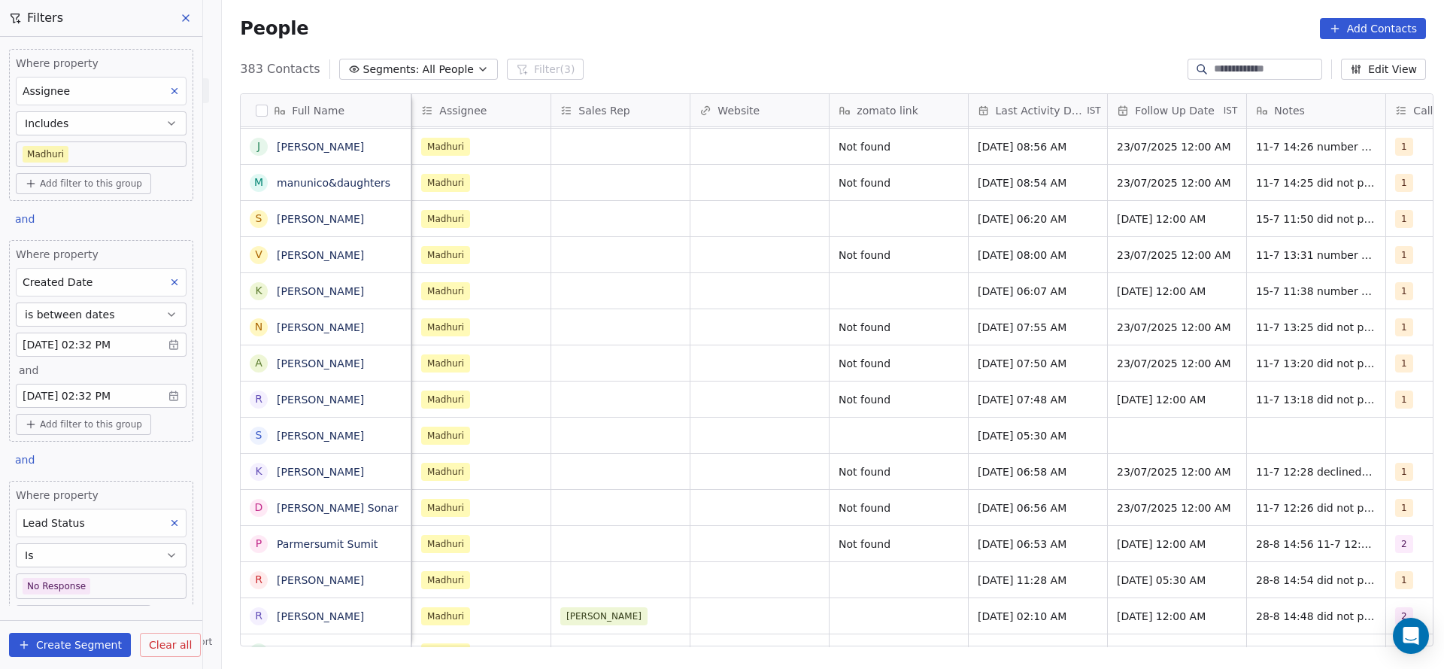
scroll to position [0, 1391]
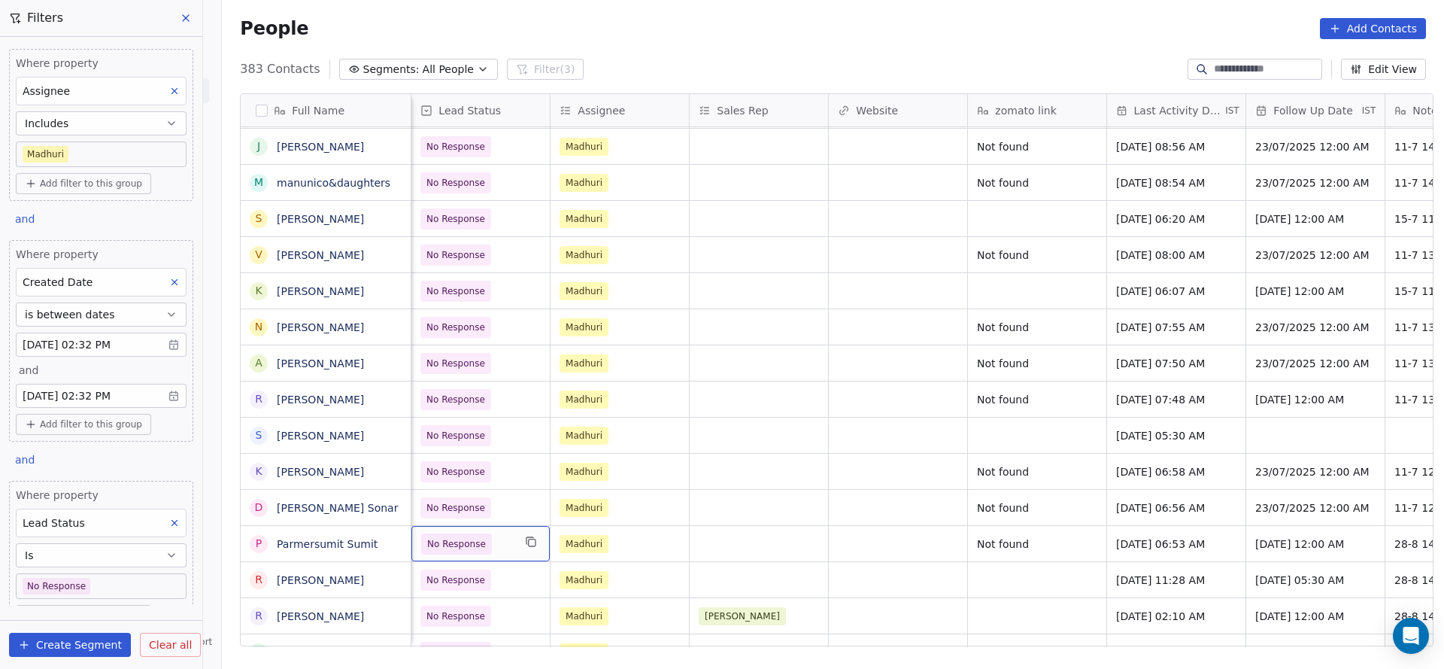
click at [479, 551] on span "No Response" at bounding box center [456, 543] width 71 height 21
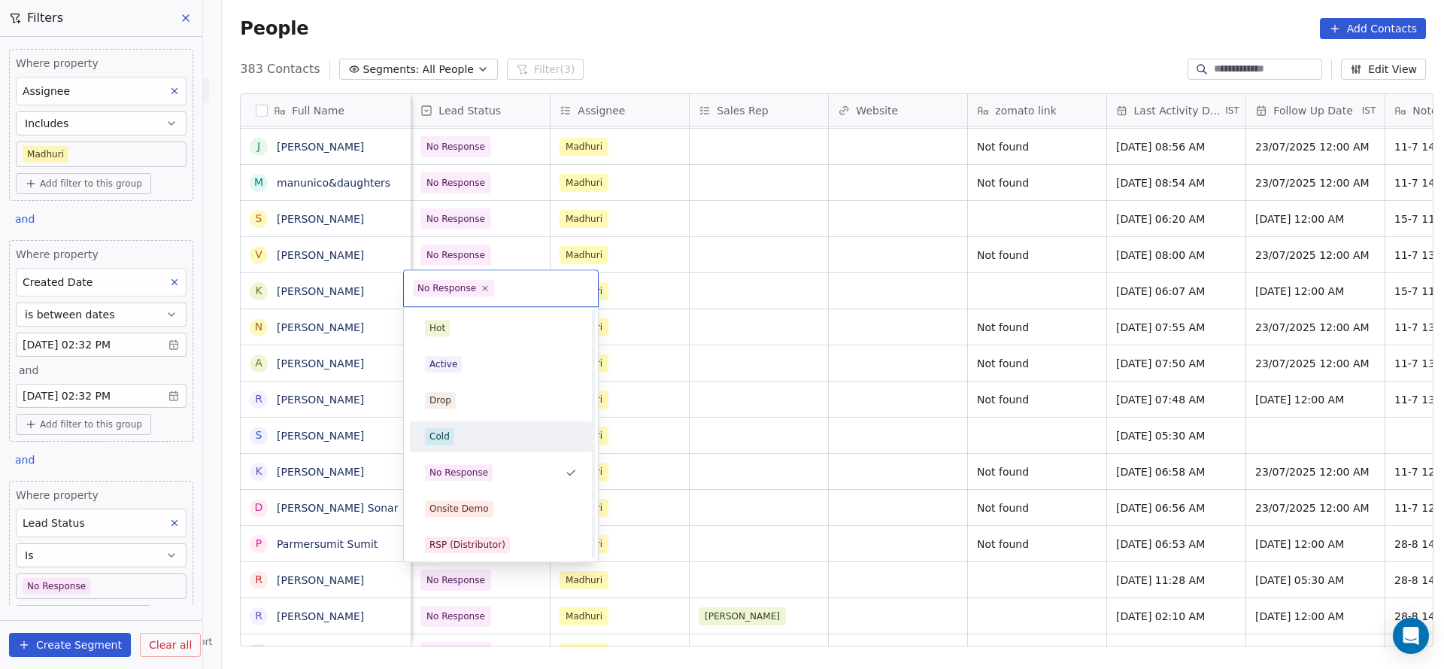
scroll to position [113, 0]
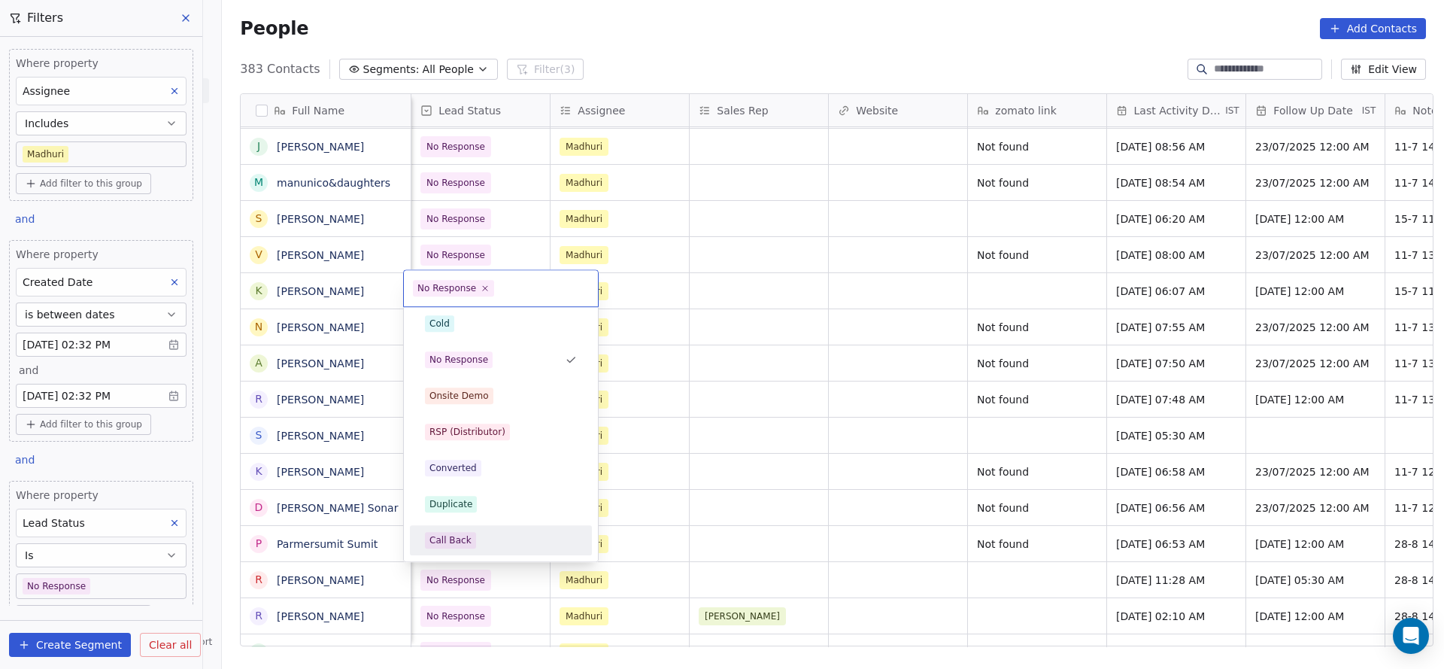
click at [508, 542] on div "Call Back" at bounding box center [501, 540] width 152 height 17
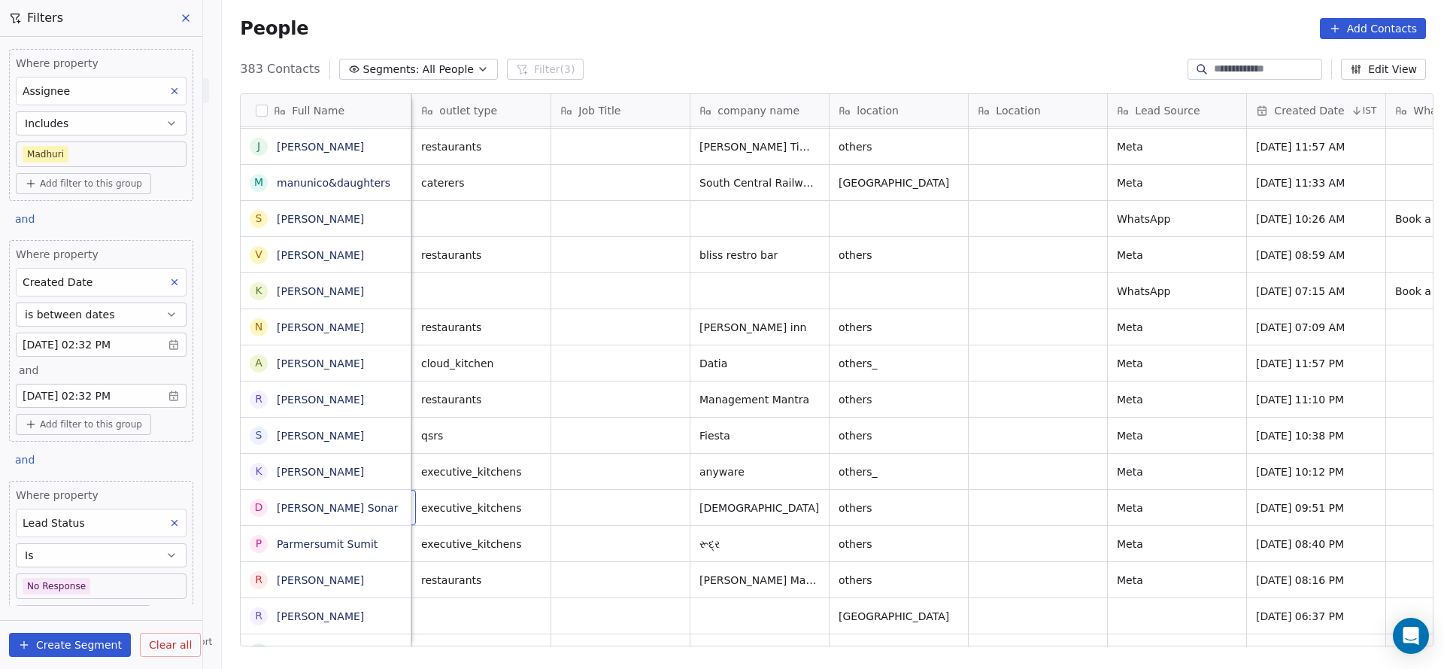
scroll to position [0, 139]
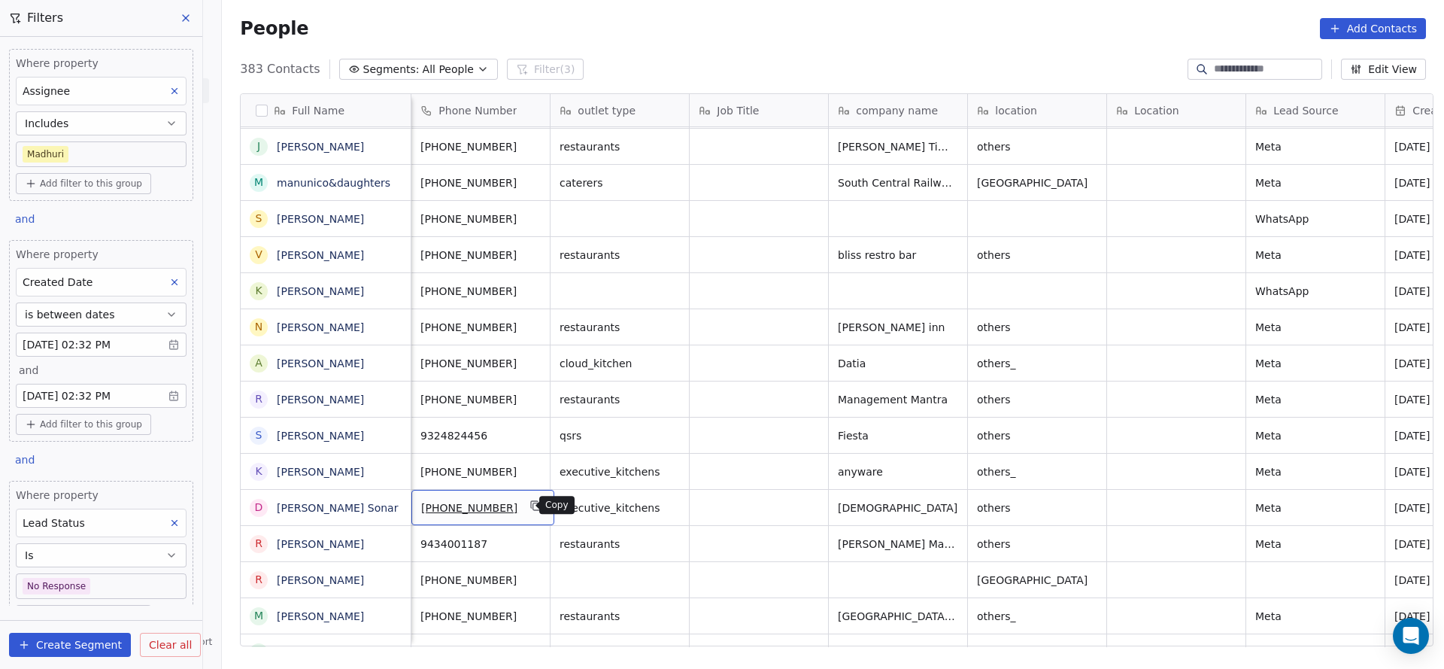
drag, startPoint x: 520, startPoint y: 508, endPoint x: 587, endPoint y: 660, distance: 166.7
click at [530, 508] on icon "grid" at bounding box center [536, 505] width 12 height 12
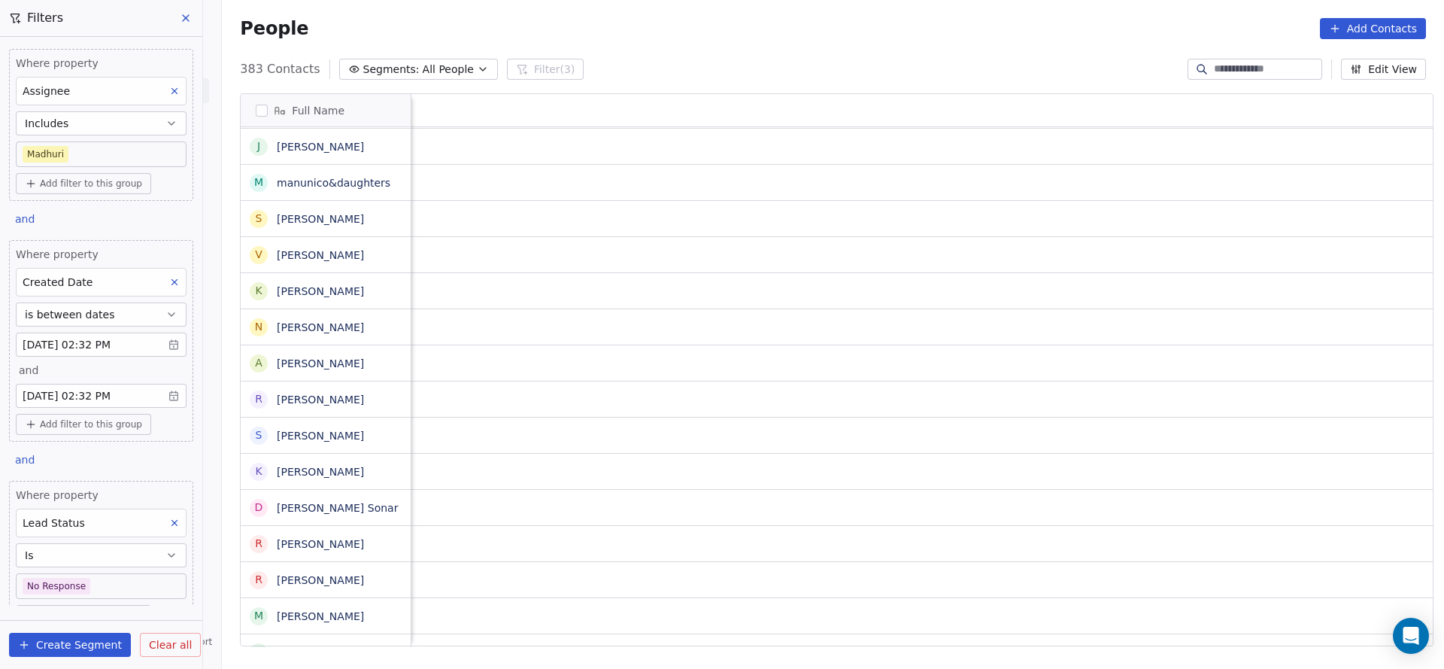
scroll to position [0, 1814]
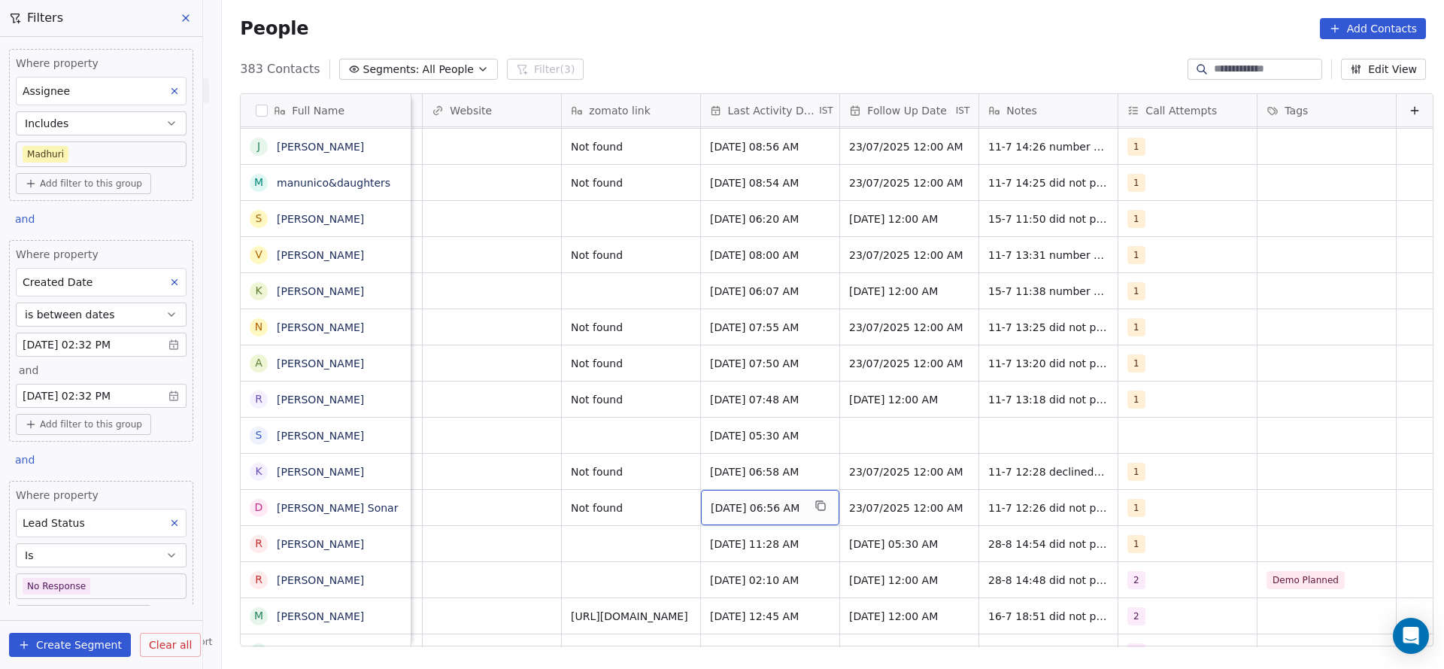
click at [742, 503] on span "Jul 11, 2025 06:56 AM" at bounding box center [757, 507] width 92 height 15
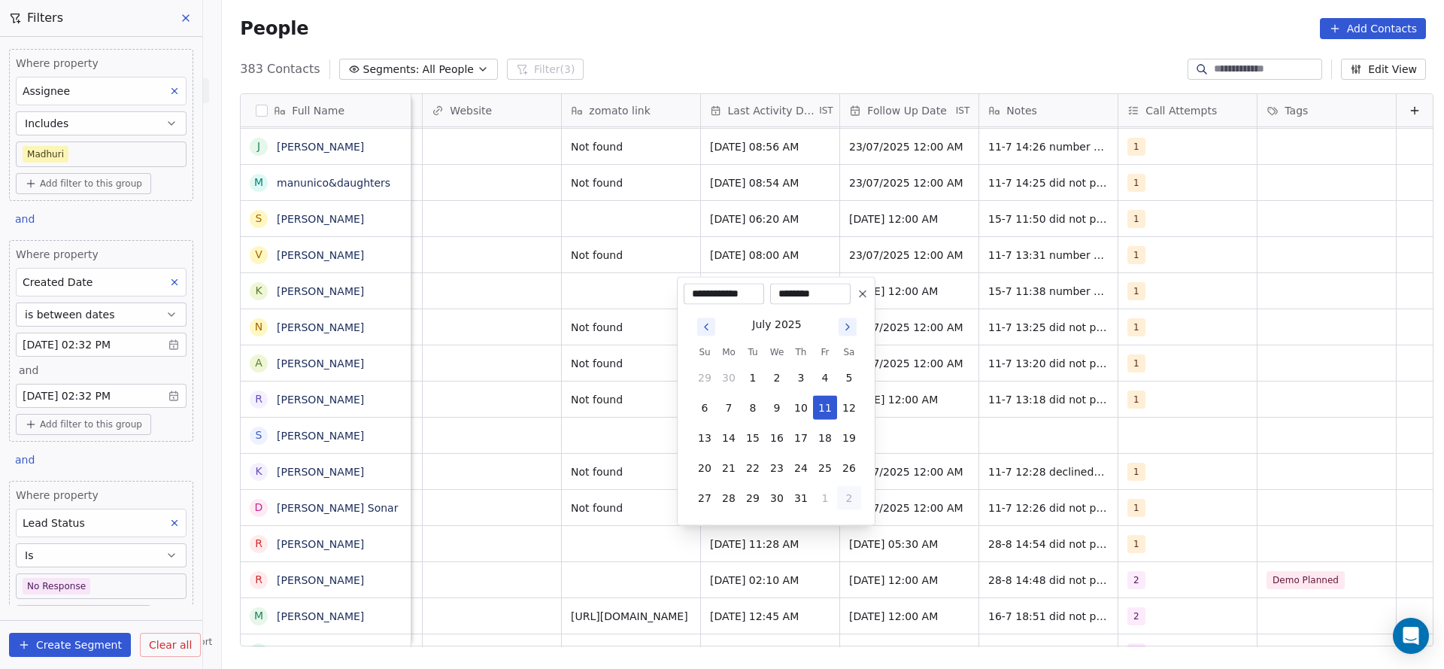
click at [841, 491] on button "2" at bounding box center [849, 498] width 24 height 24
click at [803, 468] on button "28" at bounding box center [801, 468] width 24 height 24
type input "**********"
click at [532, 528] on html "On2Cook India Pvt. Ltd. Contacts People Marketing Workflows Campaigns Sales Pip…" at bounding box center [722, 334] width 1444 height 669
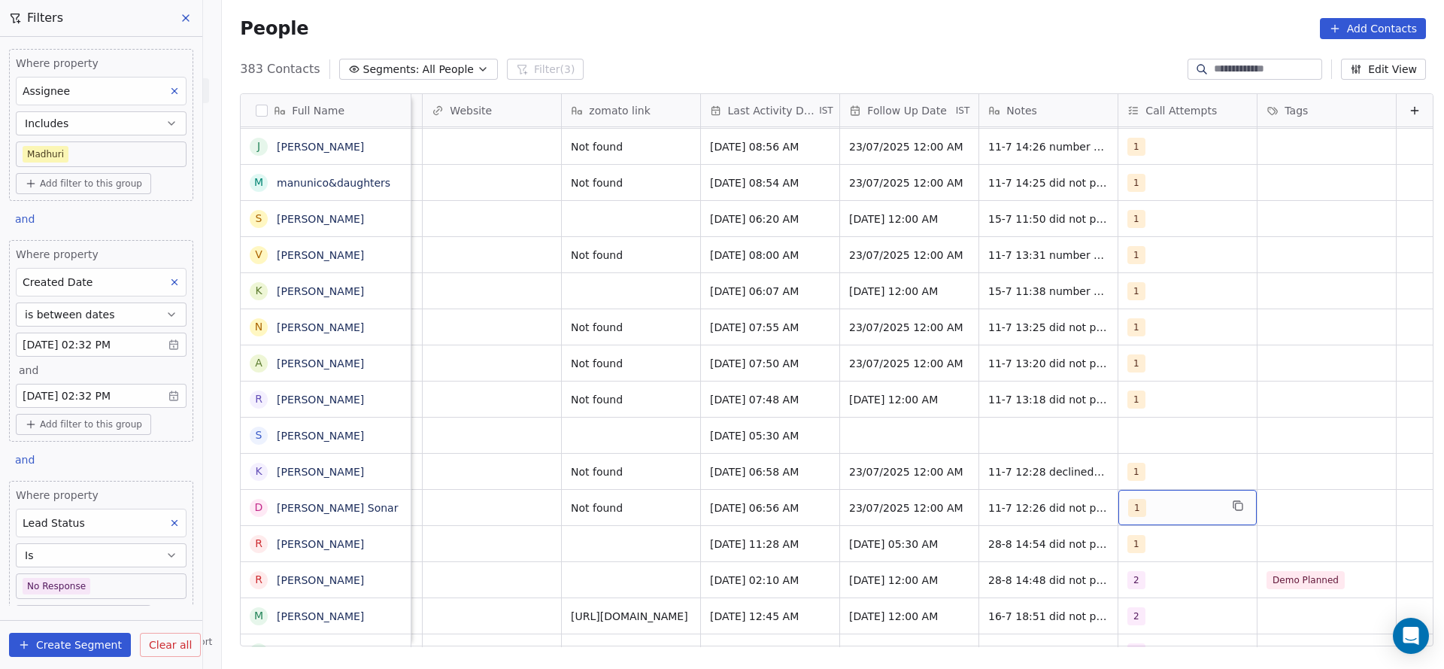
click at [1128, 508] on div "1" at bounding box center [1174, 508] width 92 height 18
click at [1155, 329] on div "2" at bounding box center [1200, 328] width 134 height 17
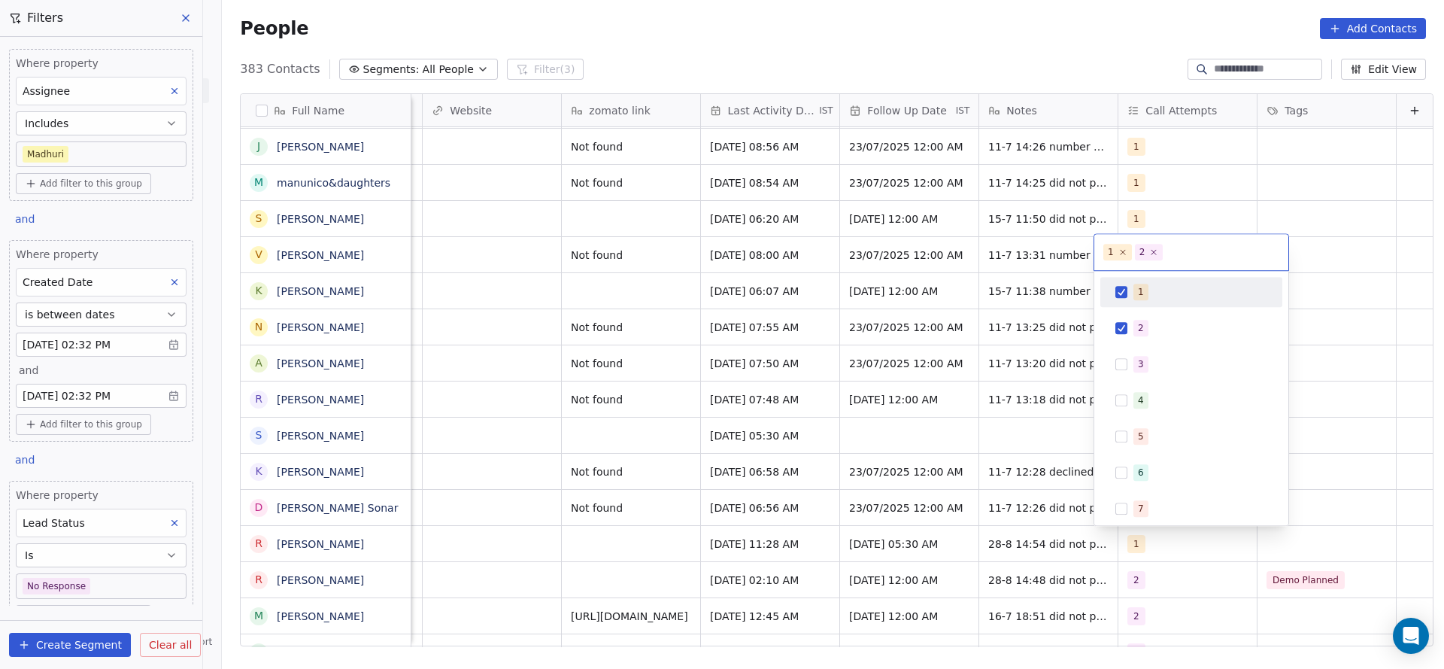
click at [1159, 277] on div "1" at bounding box center [1191, 292] width 182 height 30
click at [882, 398] on html "On2Cook India Pvt. Ltd. Contacts People Marketing Workflows Campaigns Sales Pip…" at bounding box center [722, 334] width 1444 height 669
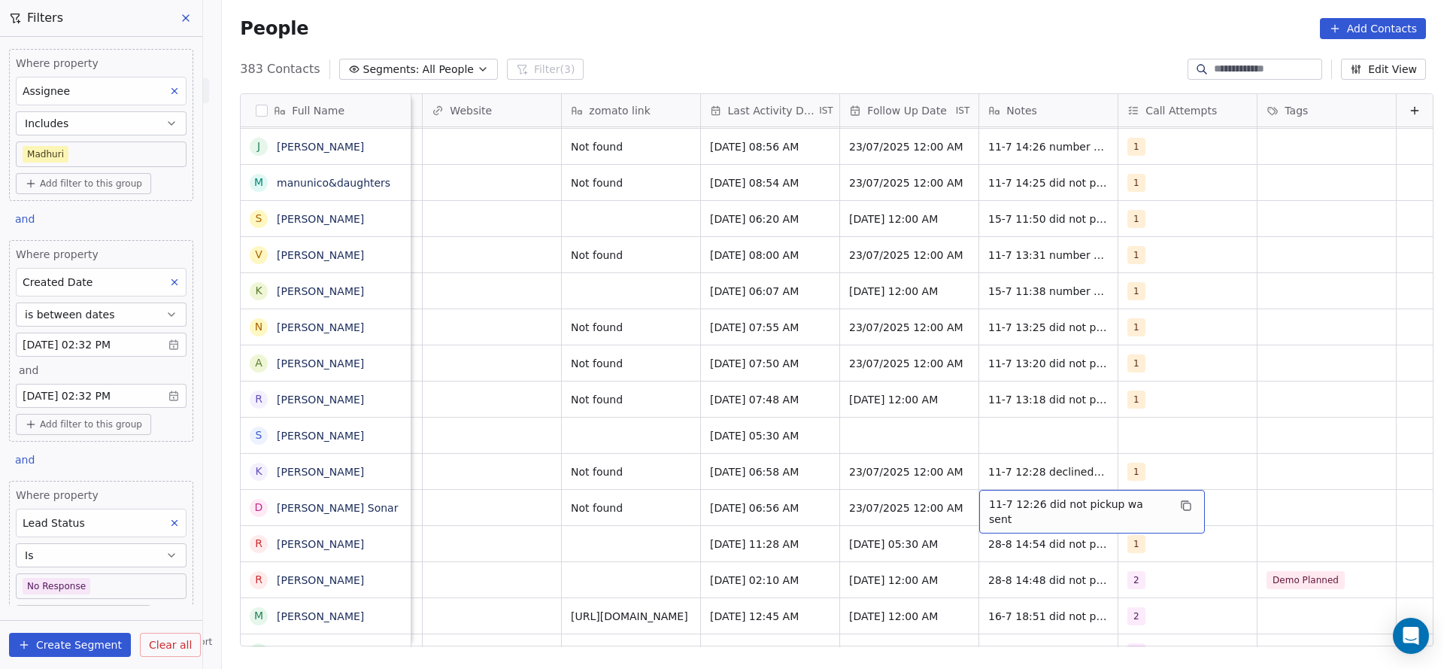
click at [979, 498] on div "11-7 12:26 did not pickup wa sent" at bounding box center [1092, 512] width 226 height 44
click at [963, 505] on textarea "**********" at bounding box center [1059, 513] width 207 height 47
type textarea "**********"
click at [678, 542] on html "On2Cook India Pvt. Ltd. Contacts People Marketing Workflows Campaigns Sales Pip…" at bounding box center [722, 334] width 1444 height 669
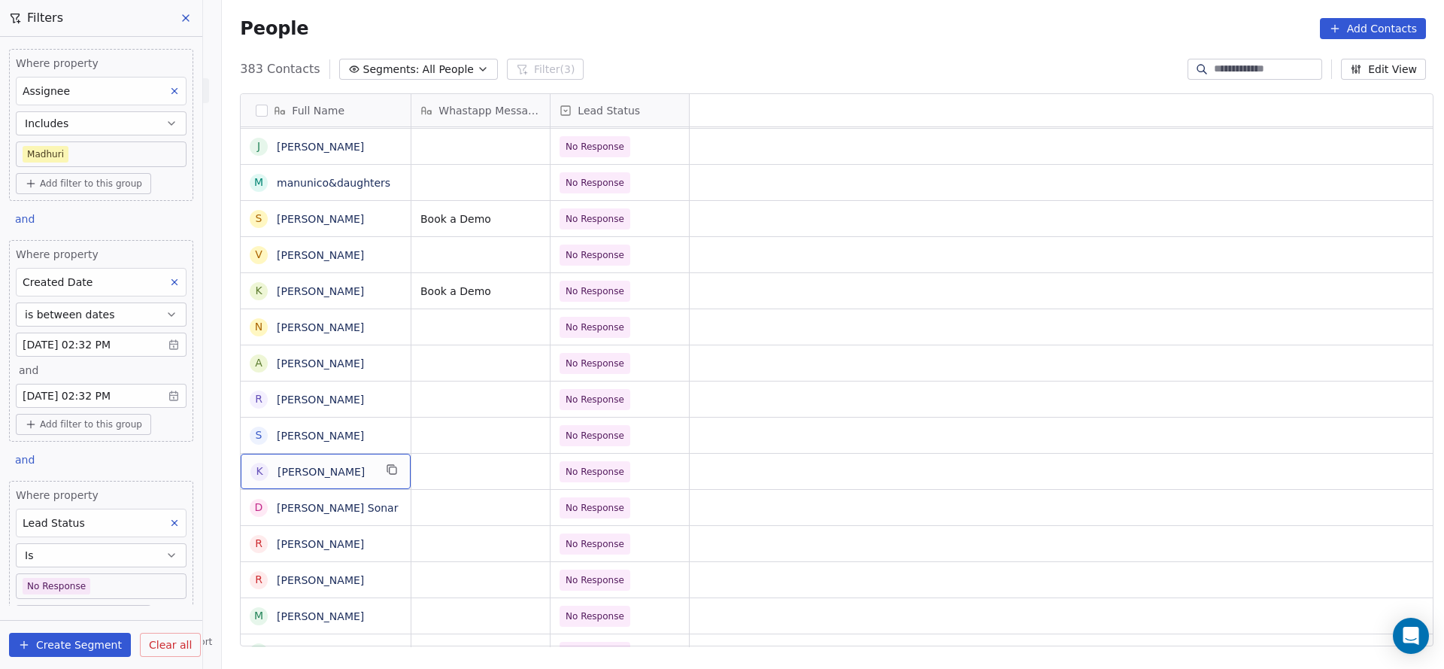
scroll to position [0, 0]
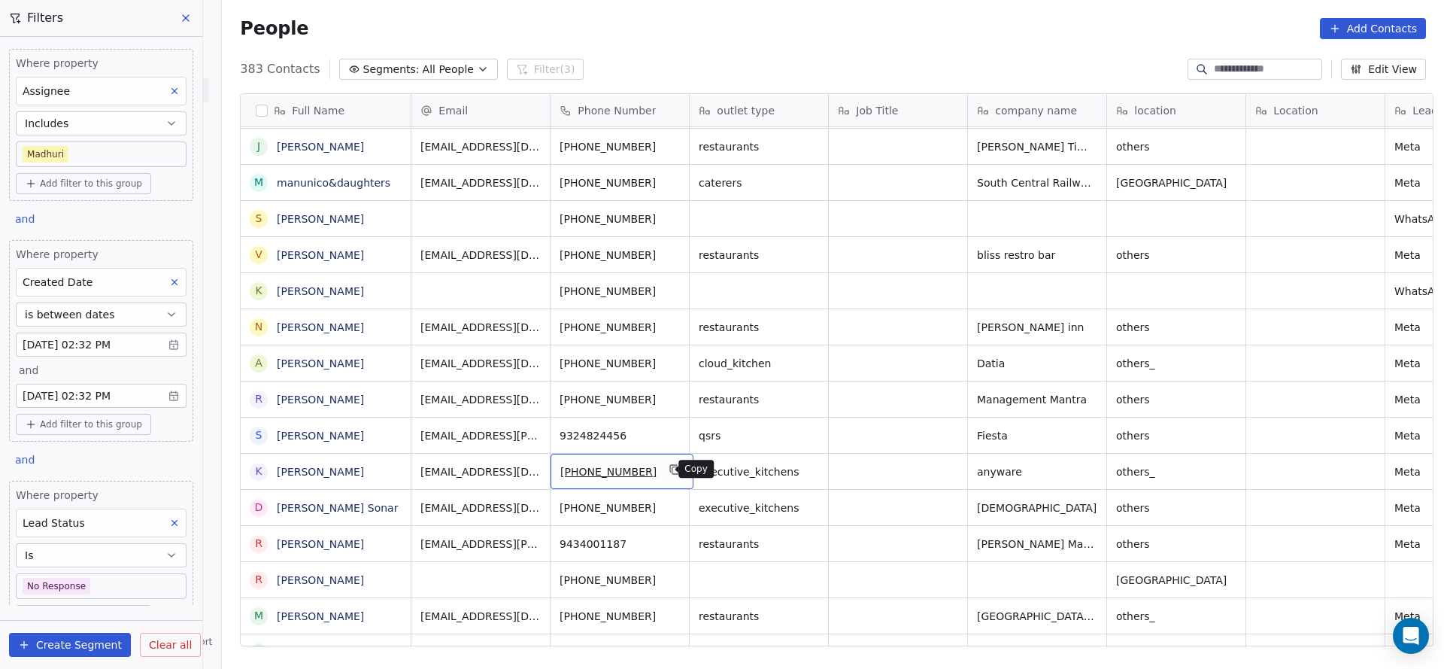
click at [669, 468] on icon "grid" at bounding box center [675, 469] width 12 height 12
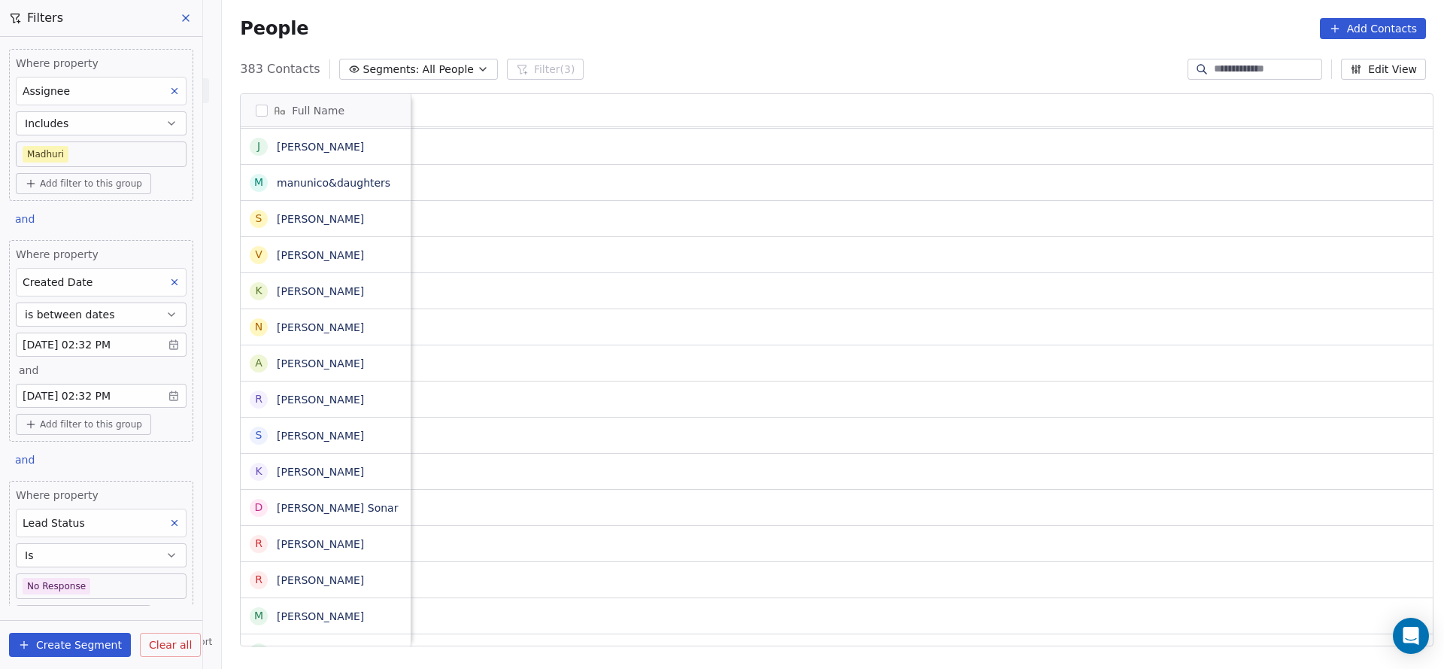
scroll to position [0, 1704]
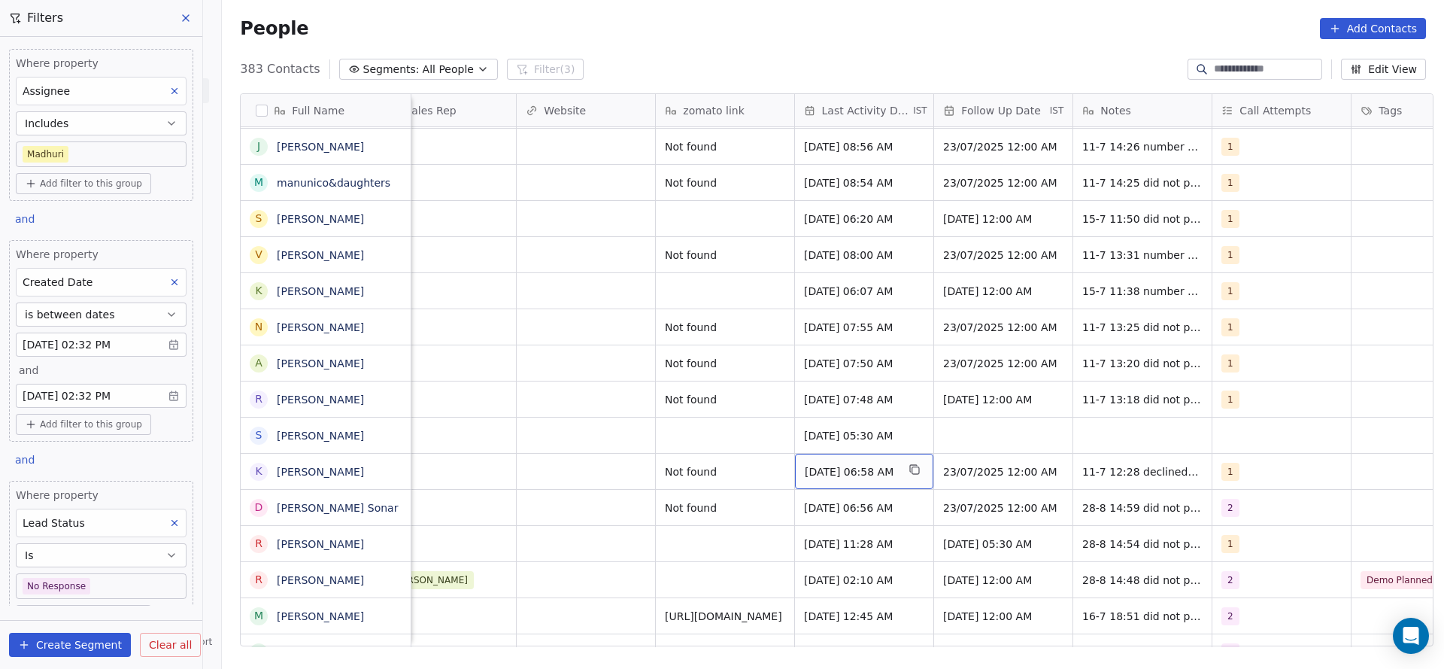
click at [850, 466] on span "Jul 11, 2025 06:58 AM" at bounding box center [851, 471] width 92 height 15
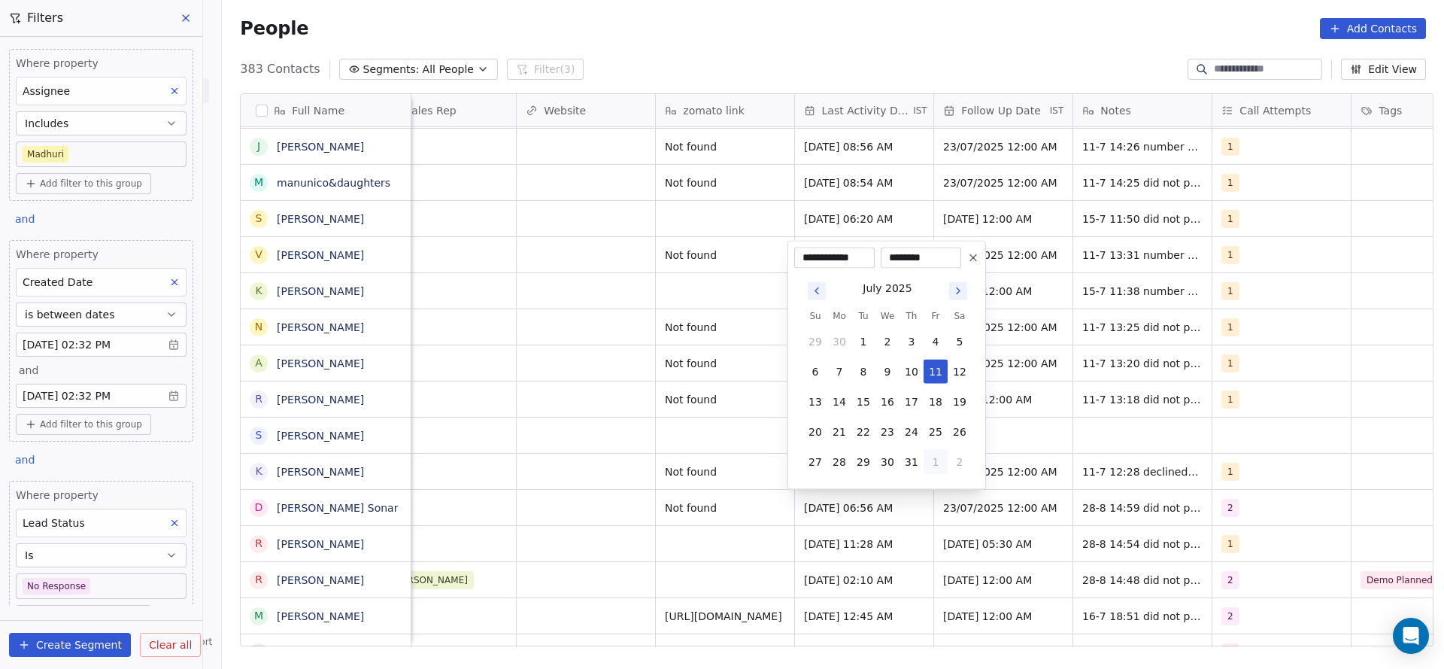
click at [930, 457] on button "1" at bounding box center [936, 462] width 24 height 24
click at [907, 431] on button "28" at bounding box center [912, 432] width 24 height 24
type input "**********"
click at [299, 502] on html "On2Cook India Pvt. Ltd. Contacts People Marketing Workflows Campaigns Sales Pip…" at bounding box center [722, 334] width 1444 height 669
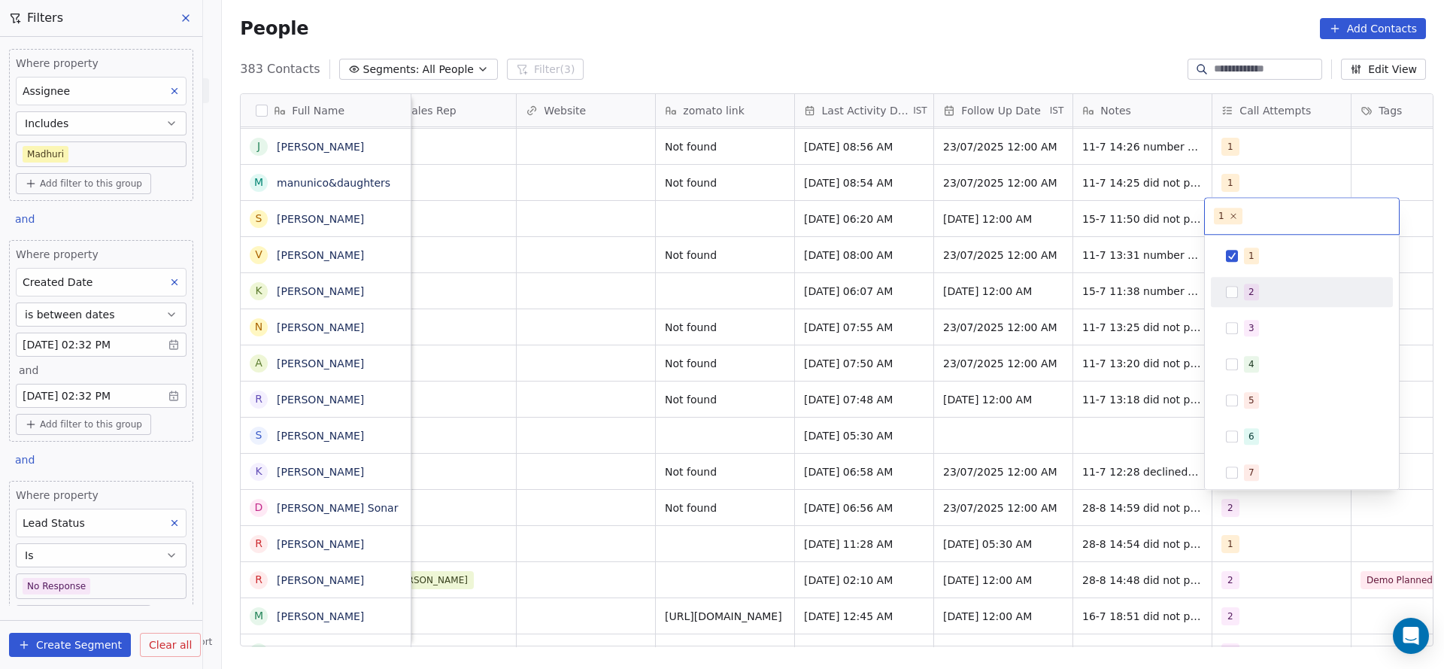
click at [1266, 303] on div "2" at bounding box center [1302, 292] width 170 height 24
click at [1273, 247] on div "1" at bounding box center [1311, 255] width 134 height 17
drag, startPoint x: 1126, startPoint y: 423, endPoint x: 1115, endPoint y: 472, distance: 50.2
click at [1127, 425] on html "On2Cook India Pvt. Ltd. Contacts People Marketing Workflows Campaigns Sales Pip…" at bounding box center [722, 334] width 1444 height 669
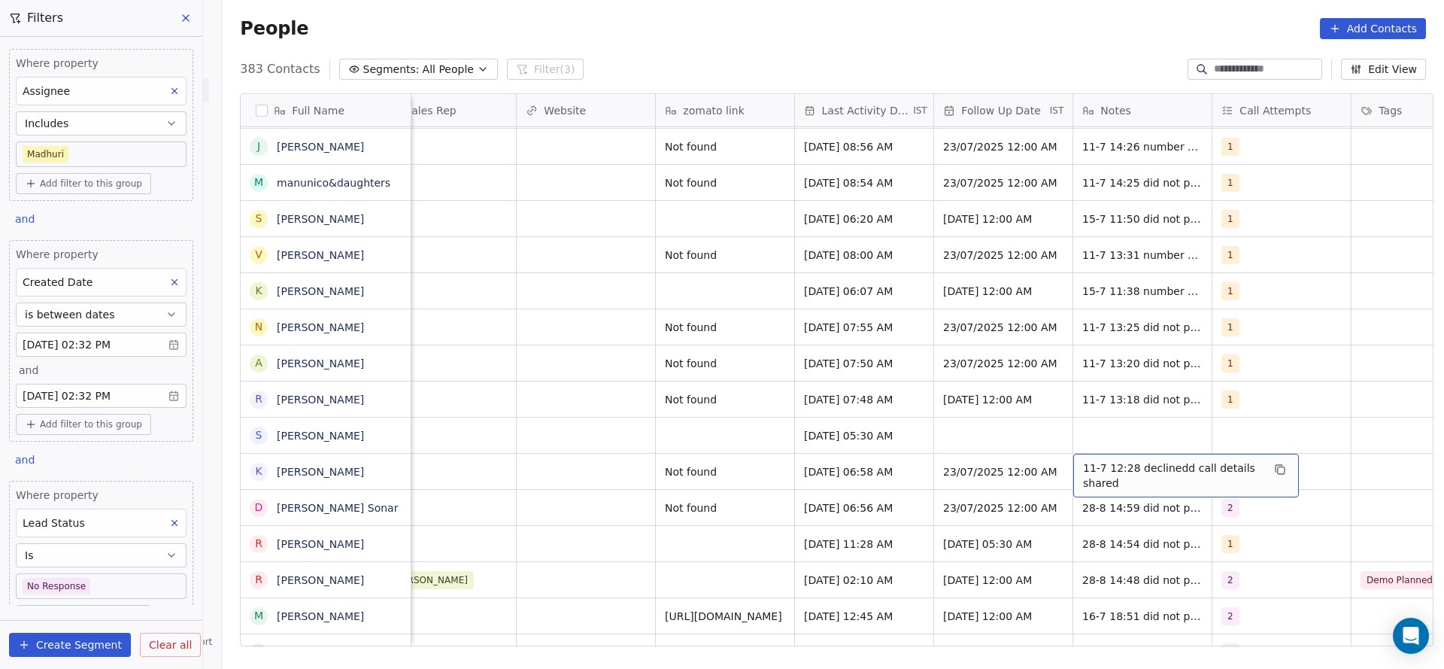
click at [1115, 472] on span "11-7 12:28 declinedd call details shared" at bounding box center [1172, 475] width 179 height 30
click at [1076, 469] on textarea "**********" at bounding box center [1179, 477] width 224 height 47
type textarea "**********"
click at [826, 505] on html "On2Cook India Pvt. Ltd. Contacts People Marketing Workflows Campaigns Sales Pip…" at bounding box center [722, 334] width 1444 height 669
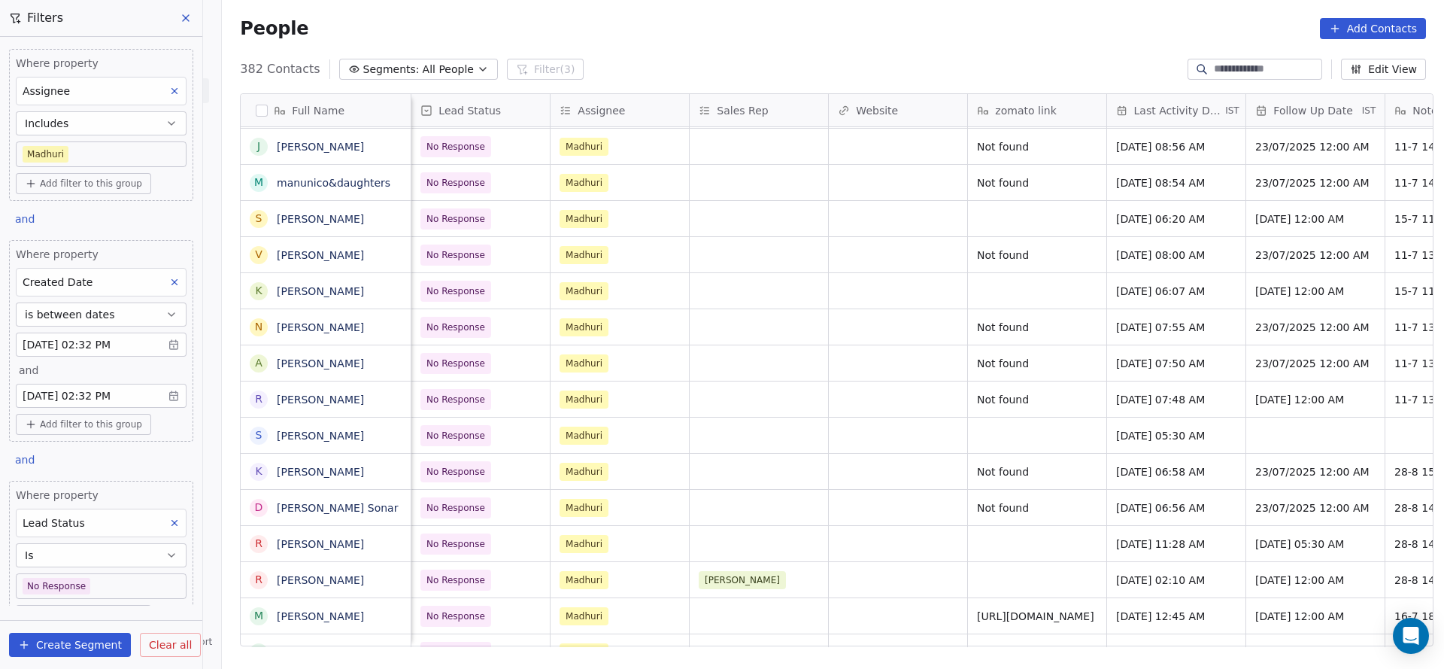
scroll to position [0, 1252]
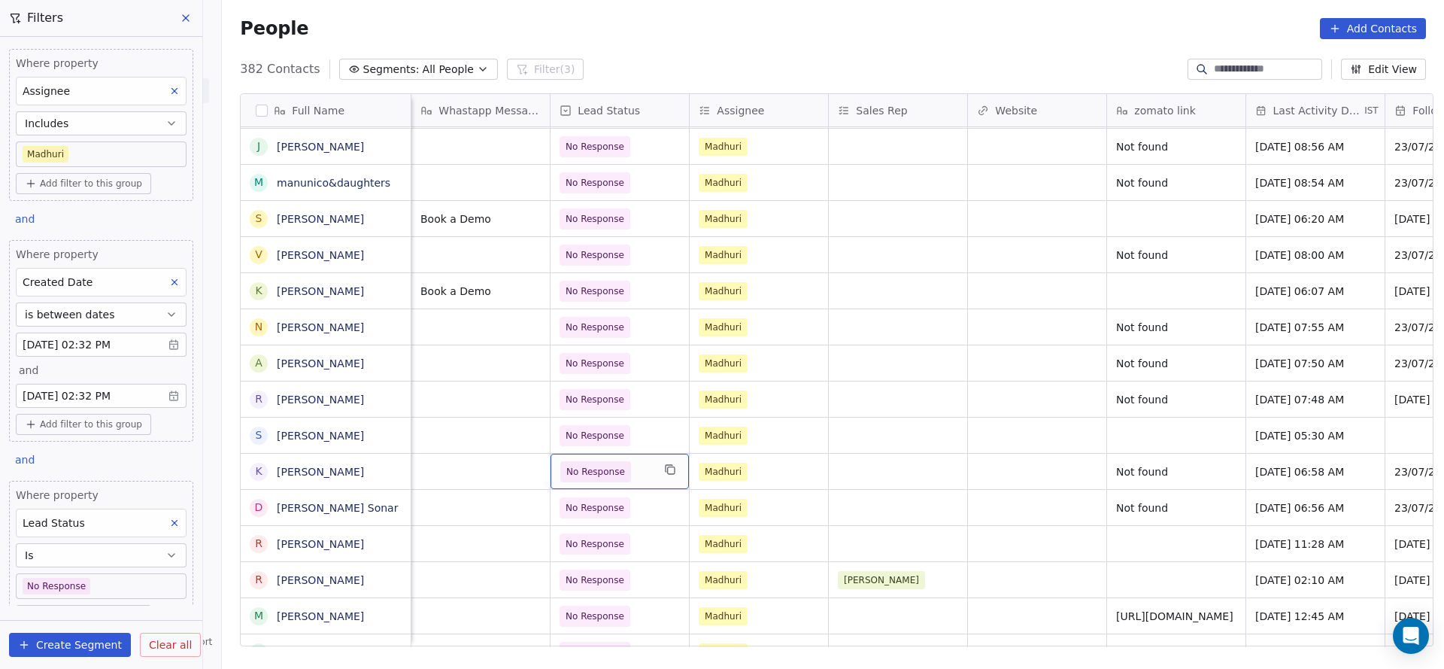
click at [599, 481] on div "No Response" at bounding box center [620, 471] width 138 height 35
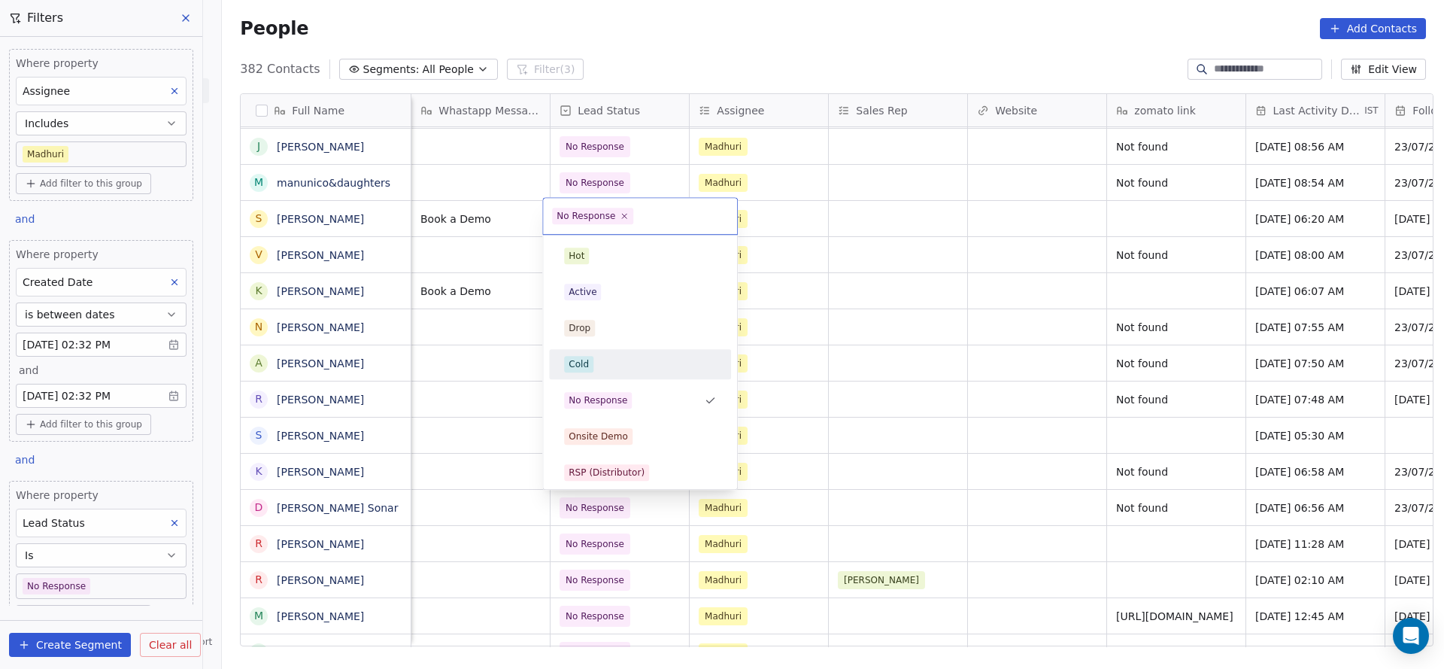
click at [619, 373] on div "Cold" at bounding box center [640, 364] width 170 height 24
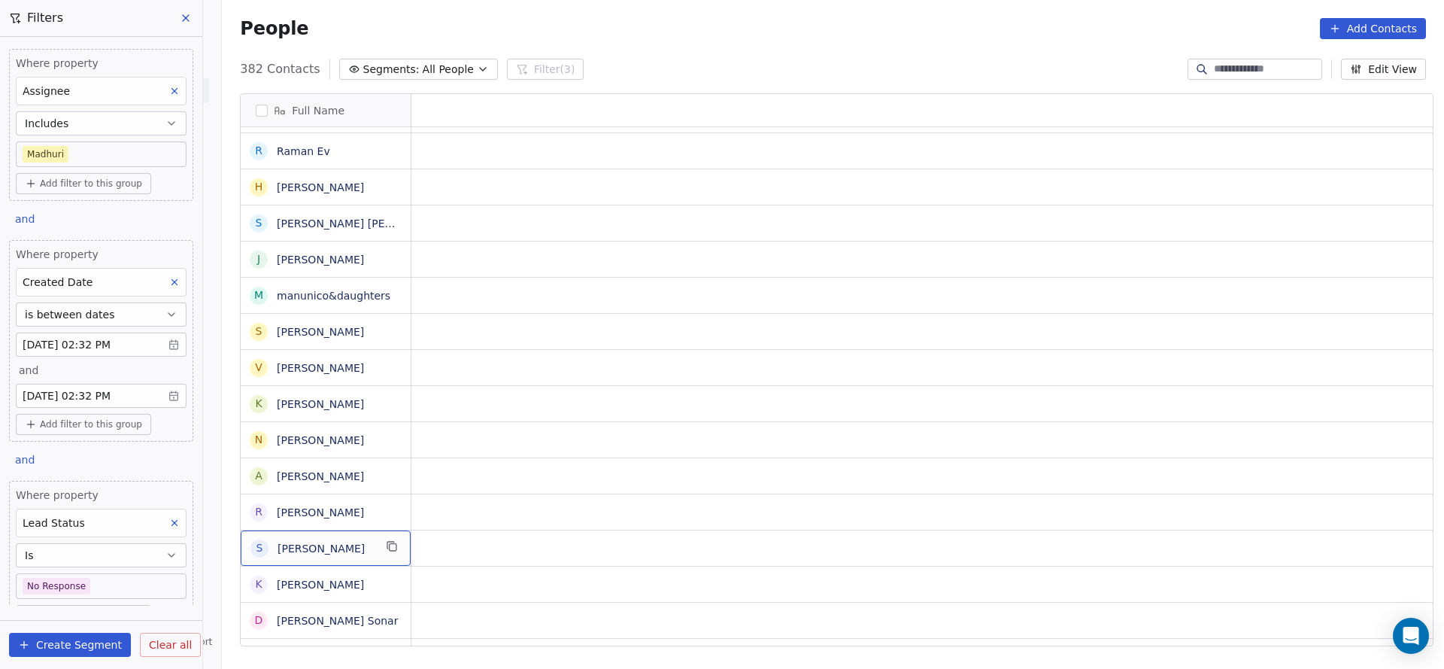
scroll to position [0, 0]
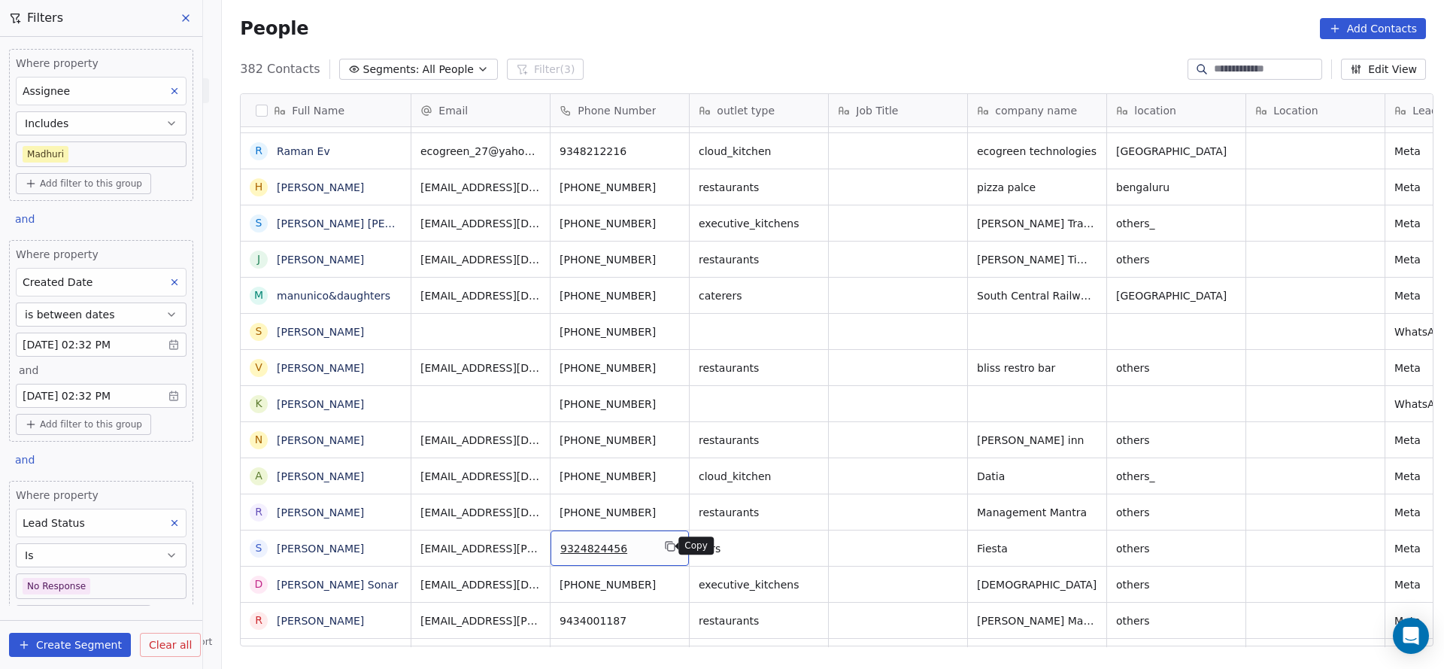
click at [664, 545] on icon "grid" at bounding box center [670, 546] width 12 height 12
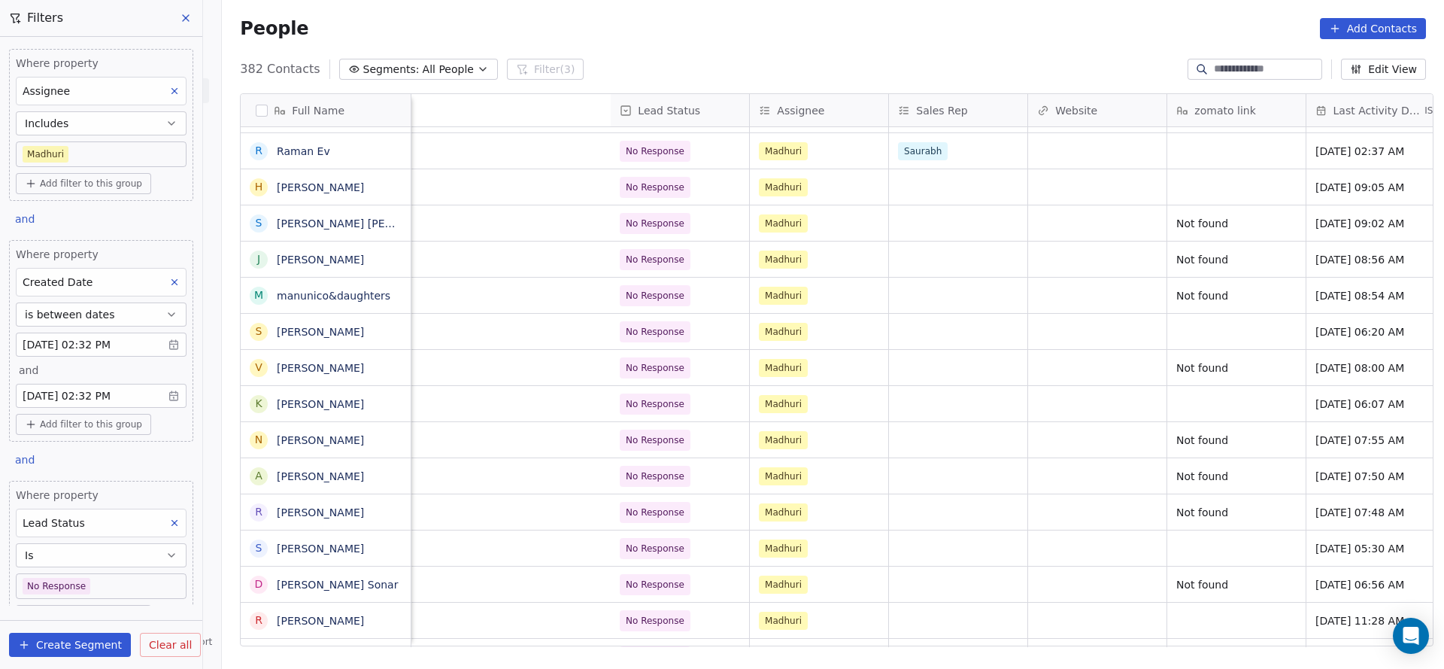
scroll to position [0, 1814]
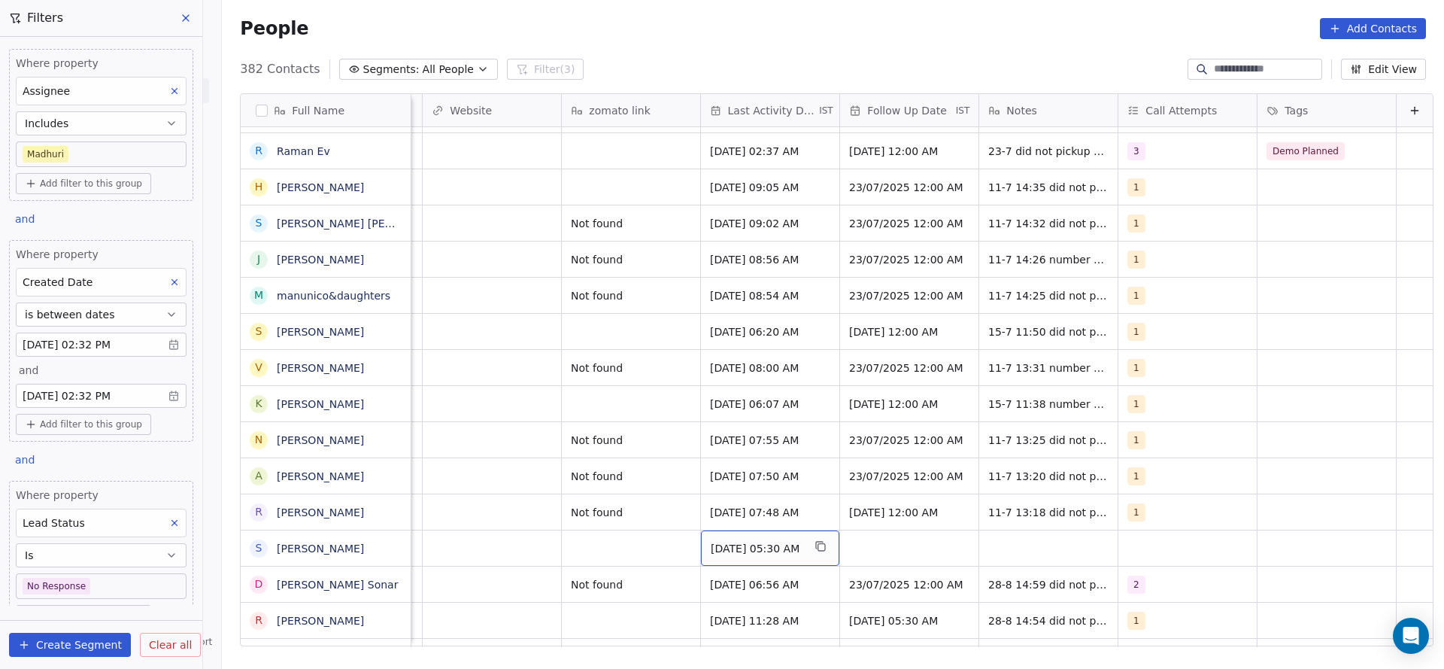
click at [722, 551] on span "Jun 23, 2025 05:30 AM" at bounding box center [757, 548] width 92 height 15
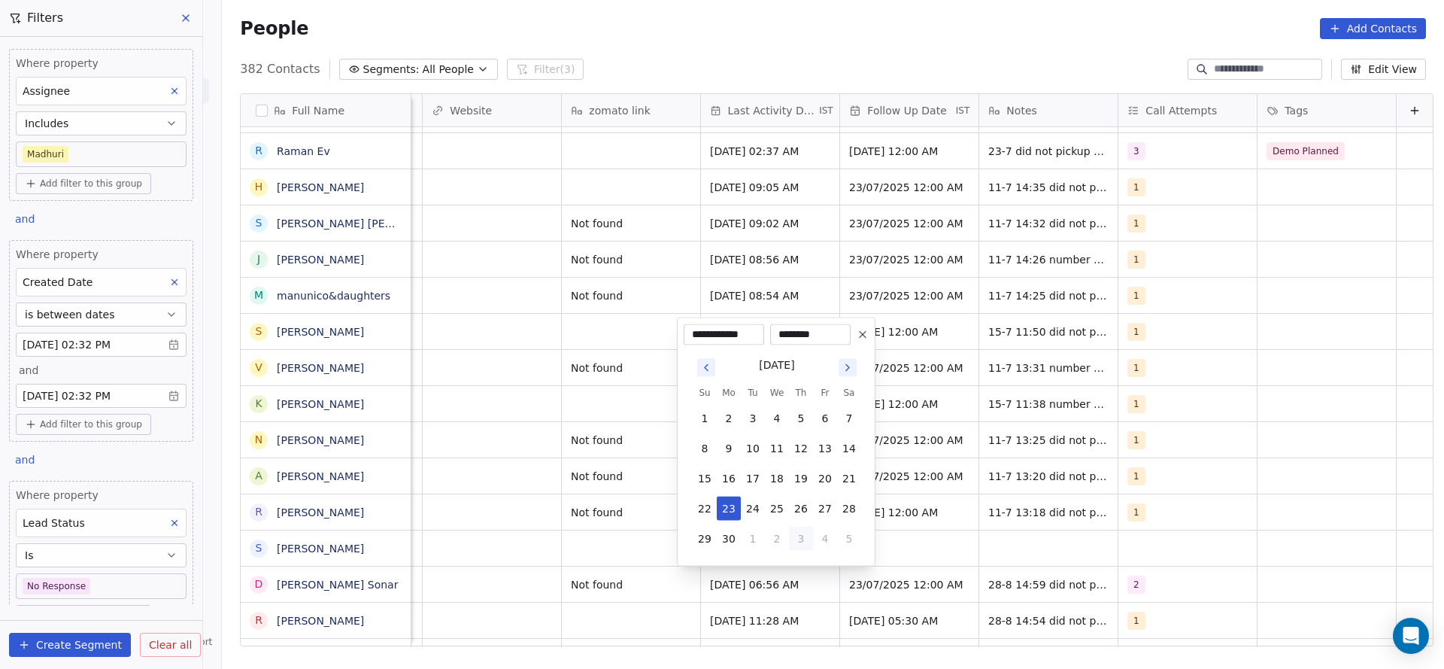
click at [794, 535] on button "3" at bounding box center [801, 538] width 24 height 24
click at [794, 535] on button "31" at bounding box center [801, 538] width 24 height 24
click at [817, 538] on button "1" at bounding box center [825, 538] width 24 height 24
type input "**********"
drag, startPoint x: 802, startPoint y: 500, endPoint x: 765, endPoint y: 494, distance: 37.3
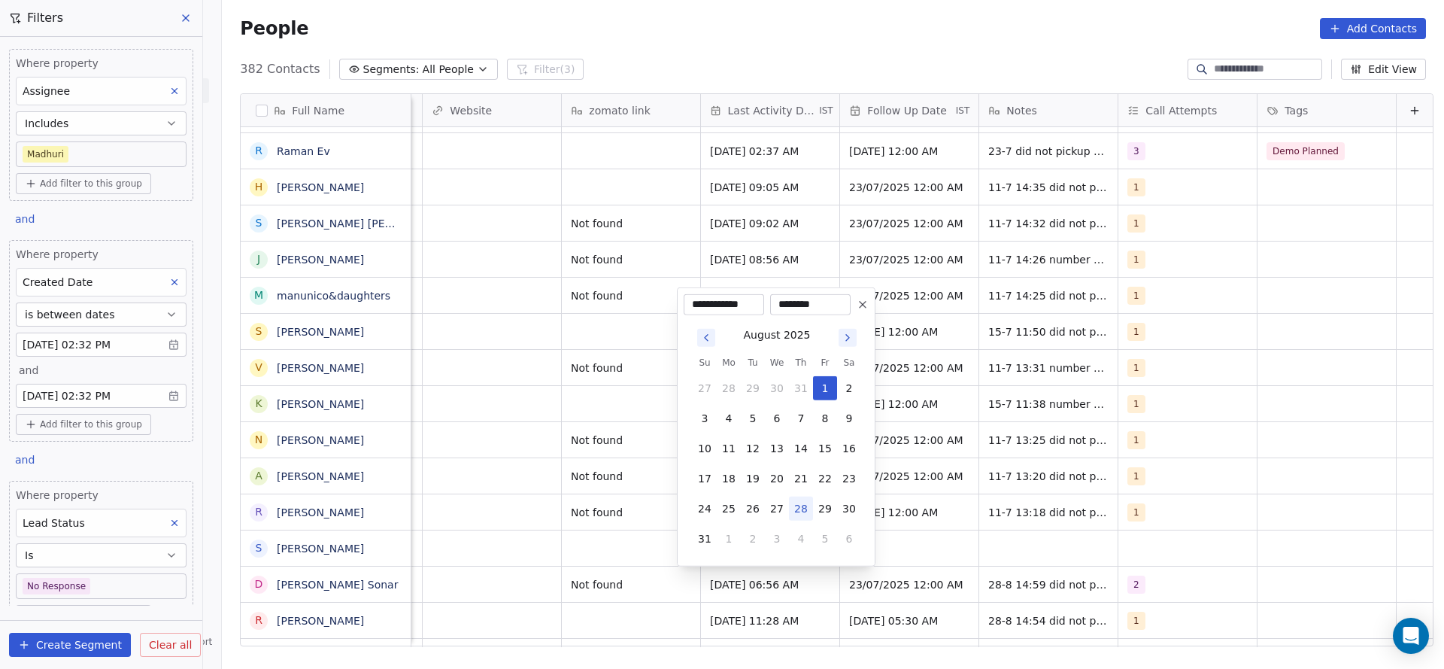
click at [787, 499] on tr "24 25 26 27 28 29 30" at bounding box center [777, 508] width 168 height 24
click at [660, 517] on html "On2Cook India Pvt. Ltd. Contacts People Marketing Workflows Campaigns Sales Pip…" at bounding box center [722, 334] width 1444 height 669
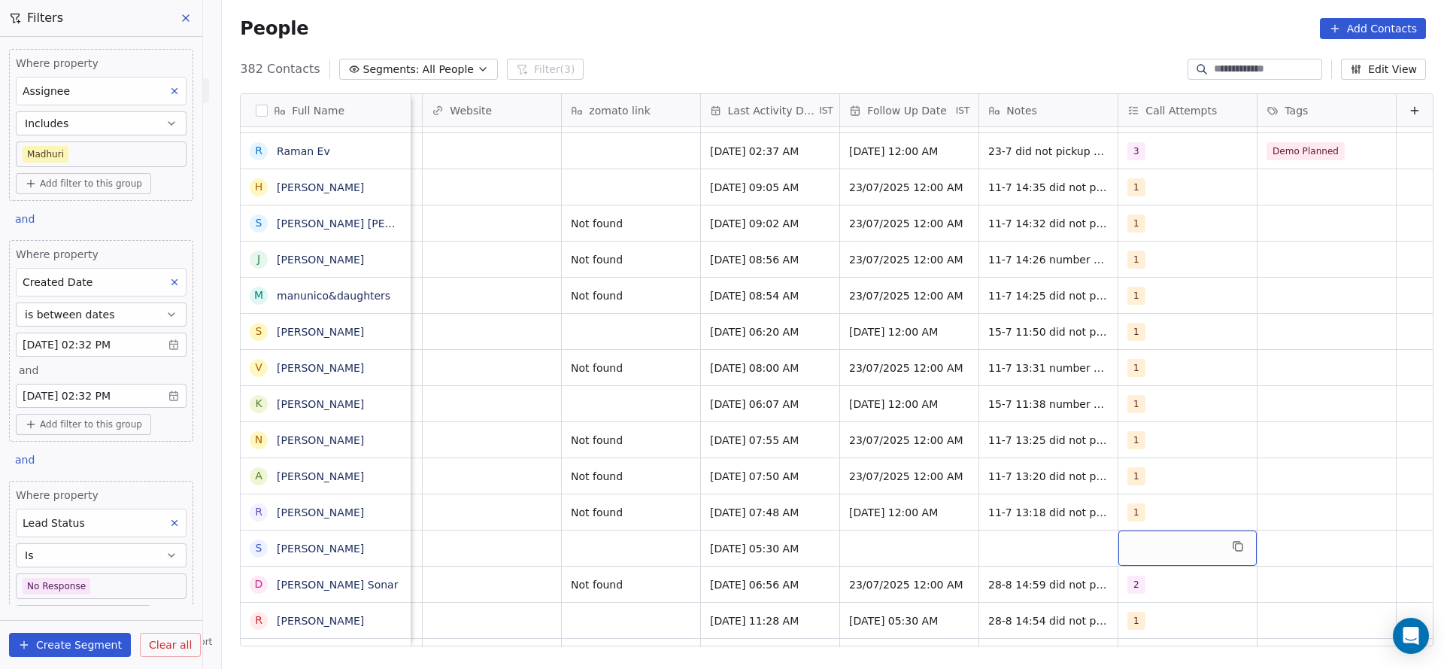
click at [1121, 532] on div "grid" at bounding box center [1187, 547] width 138 height 35
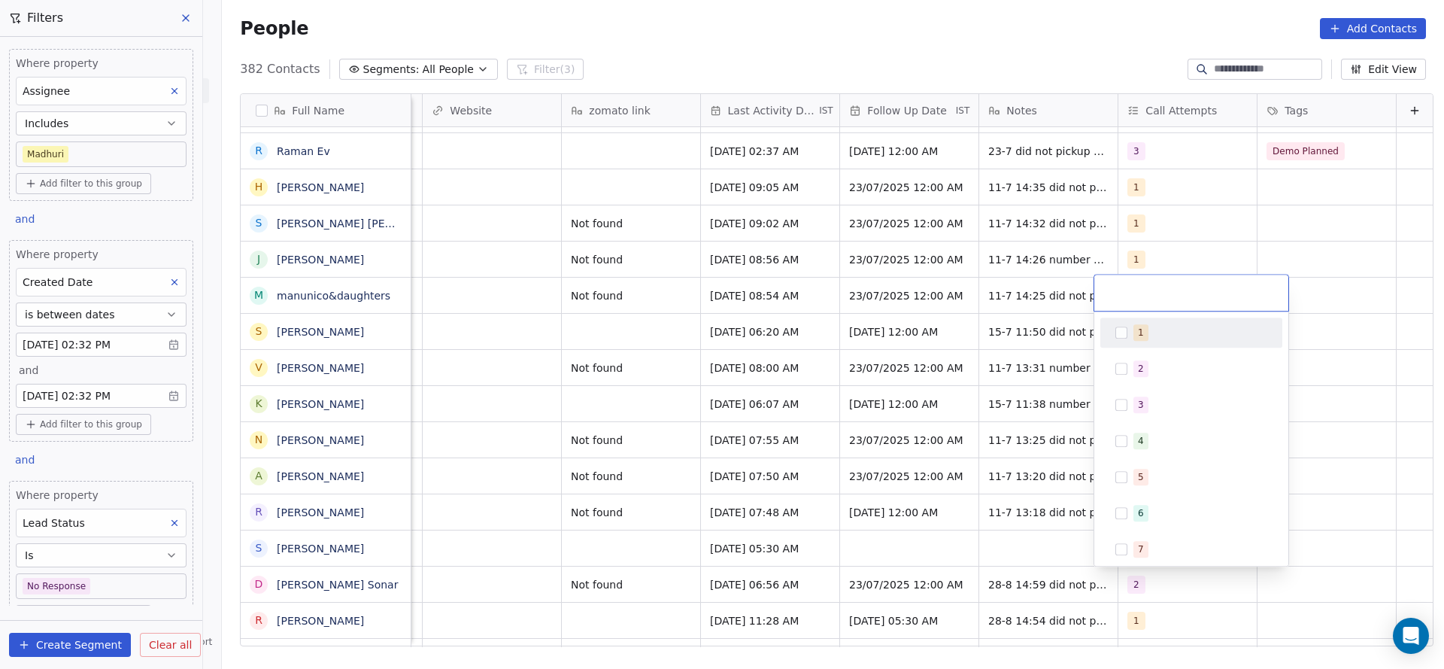
click at [1118, 319] on div "1" at bounding box center [1191, 332] width 182 height 30
click at [945, 505] on html "On2Cook India Pvt. Ltd. Contacts People Marketing Workflows Campaigns Sales Pip…" at bounding box center [722, 334] width 1444 height 669
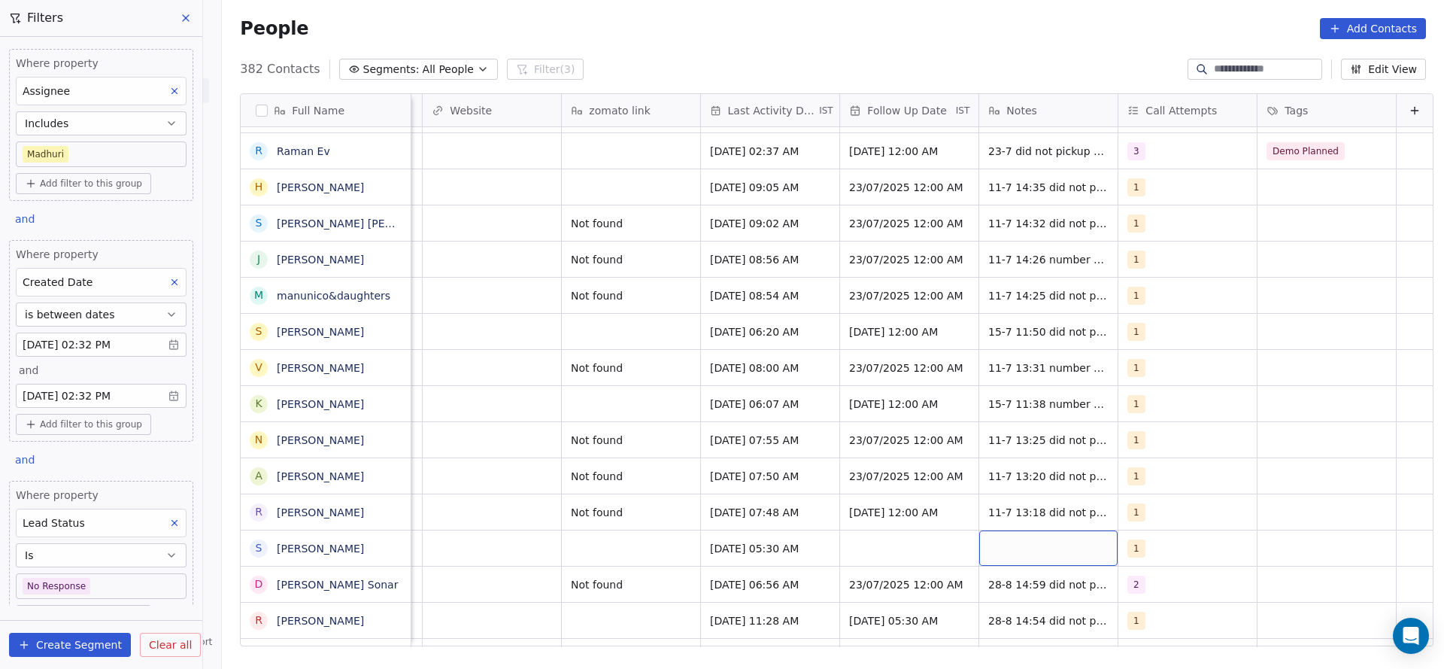
click at [985, 539] on div "grid" at bounding box center [1048, 547] width 138 height 35
type textarea "**********"
click at [557, 520] on html "On2Cook India Pvt. Ltd. Contacts People Marketing Workflows Campaigns Sales Pip…" at bounding box center [722, 334] width 1444 height 669
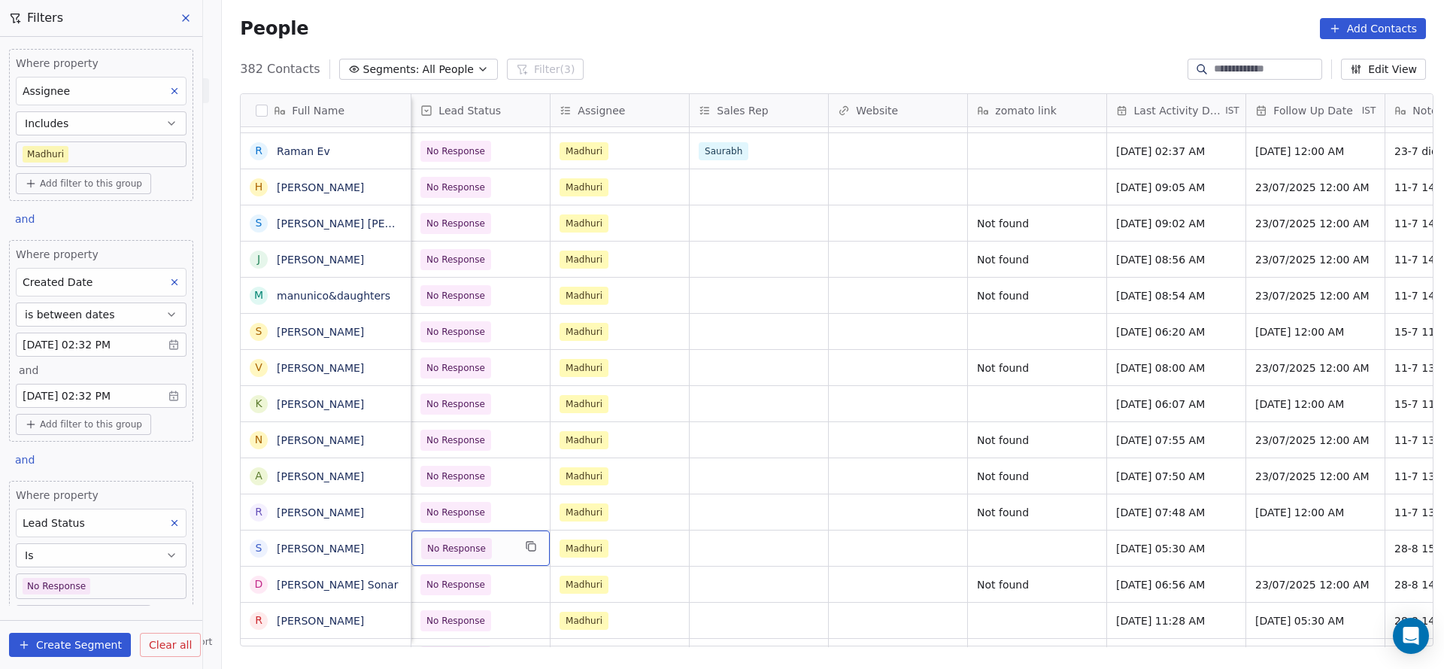
click at [493, 547] on span "No Response" at bounding box center [467, 548] width 92 height 21
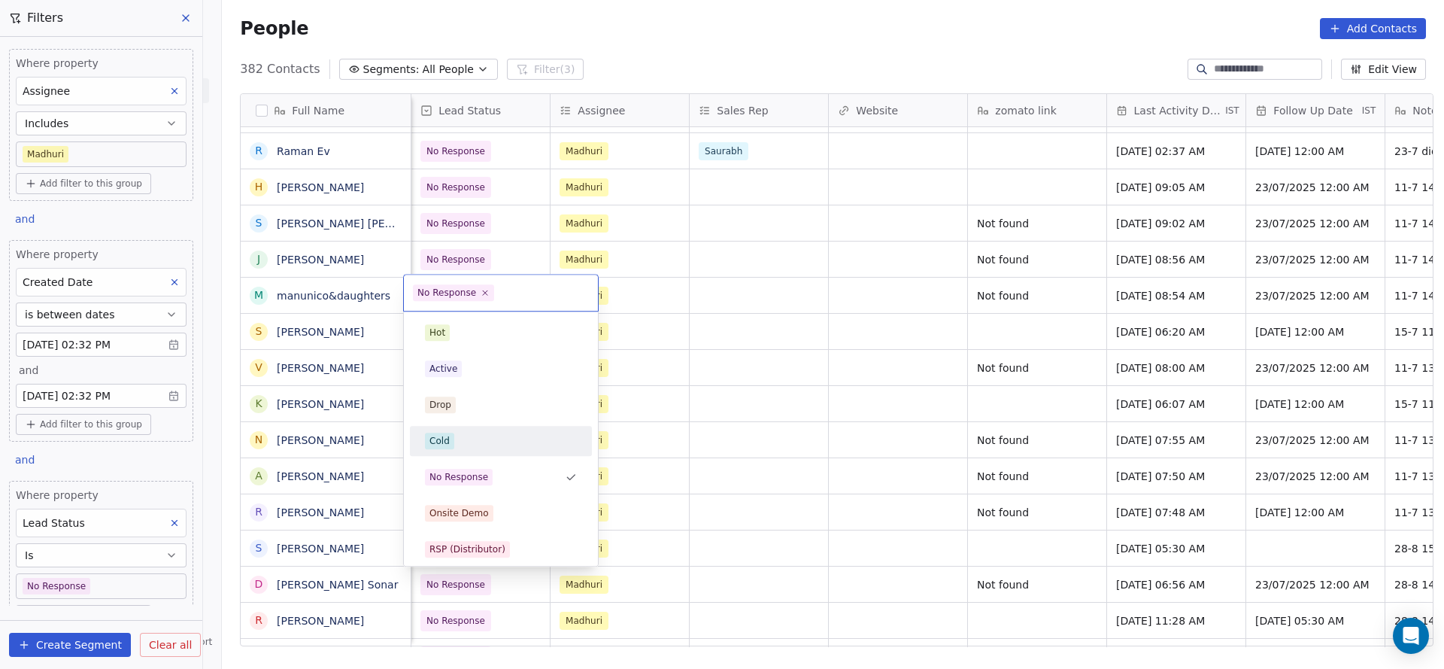
click at [745, 452] on html "On2Cook India Pvt. Ltd. Contacts People Marketing Workflows Campaigns Sales Pip…" at bounding box center [722, 334] width 1444 height 669
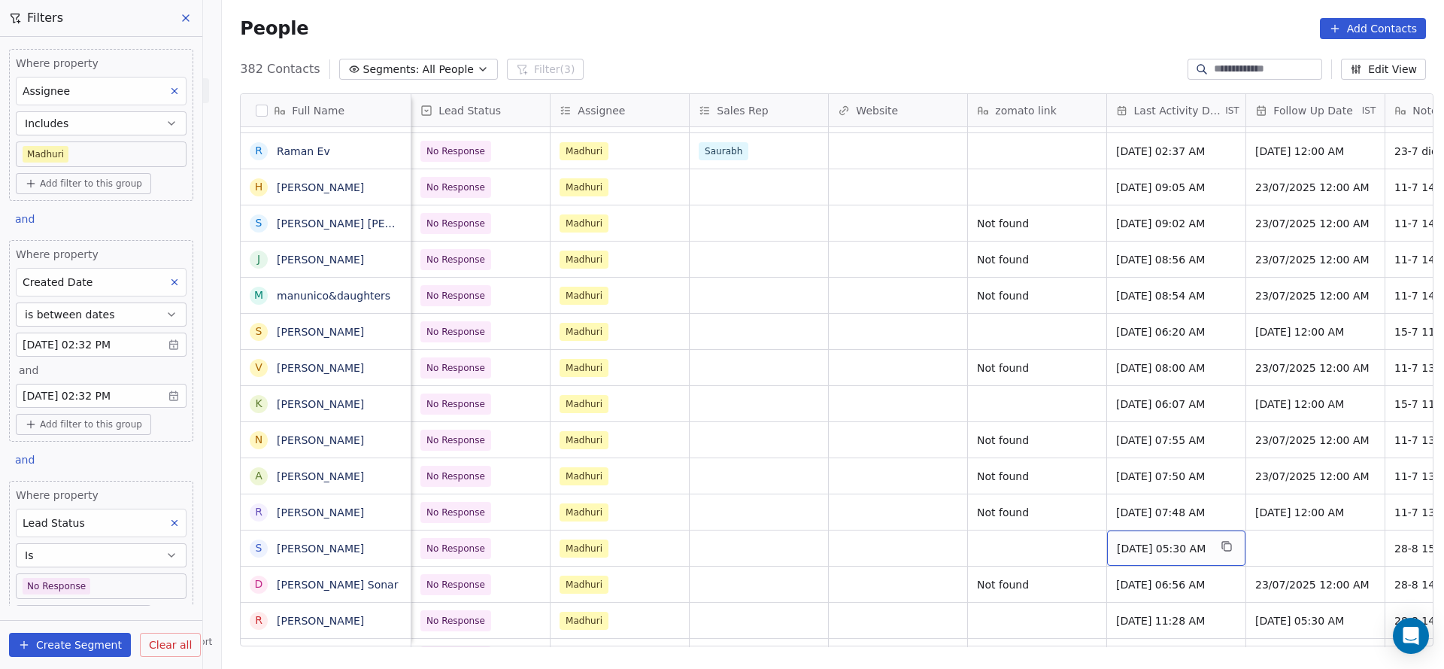
click at [1149, 548] on span "Aug 01, 2025 05:30 AM" at bounding box center [1163, 548] width 92 height 15
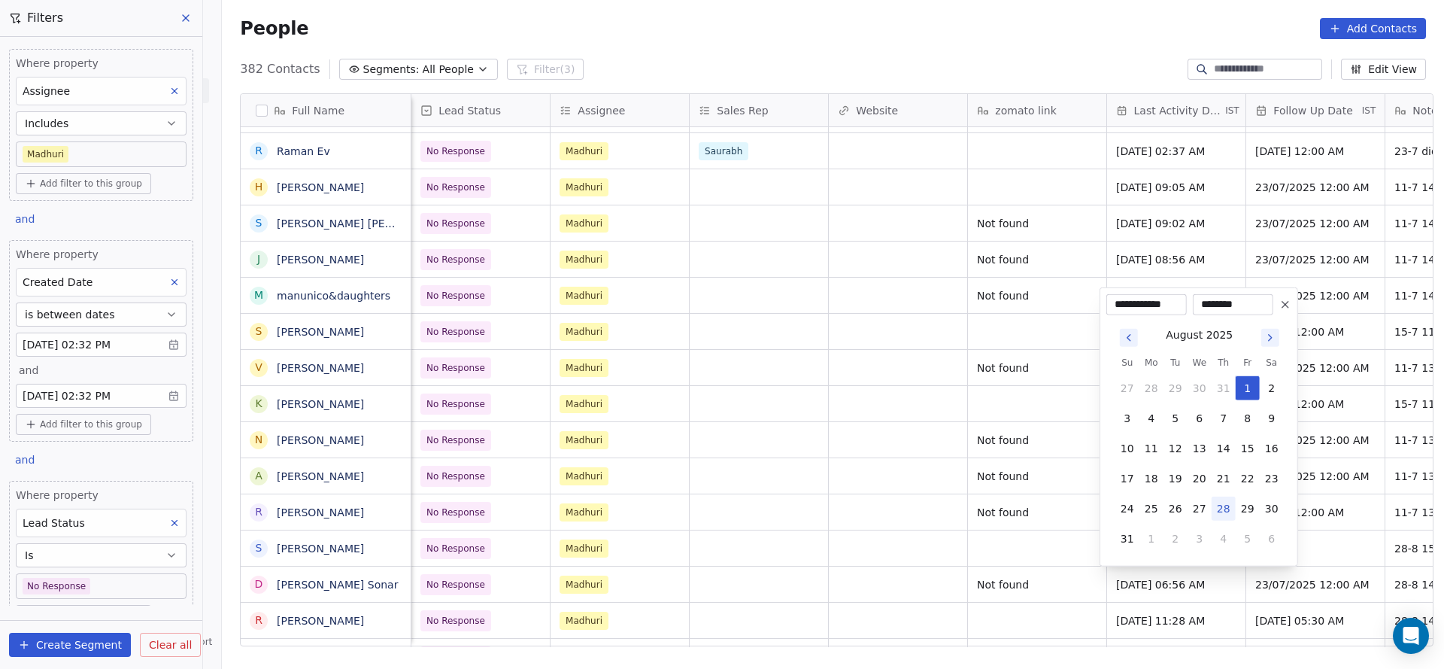
click at [1222, 512] on button "28" at bounding box center [1224, 508] width 24 height 24
click at [804, 532] on html "On2Cook India Pvt. Ltd. Contacts People Marketing Workflows Campaigns Sales Pip…" at bounding box center [722, 334] width 1444 height 669
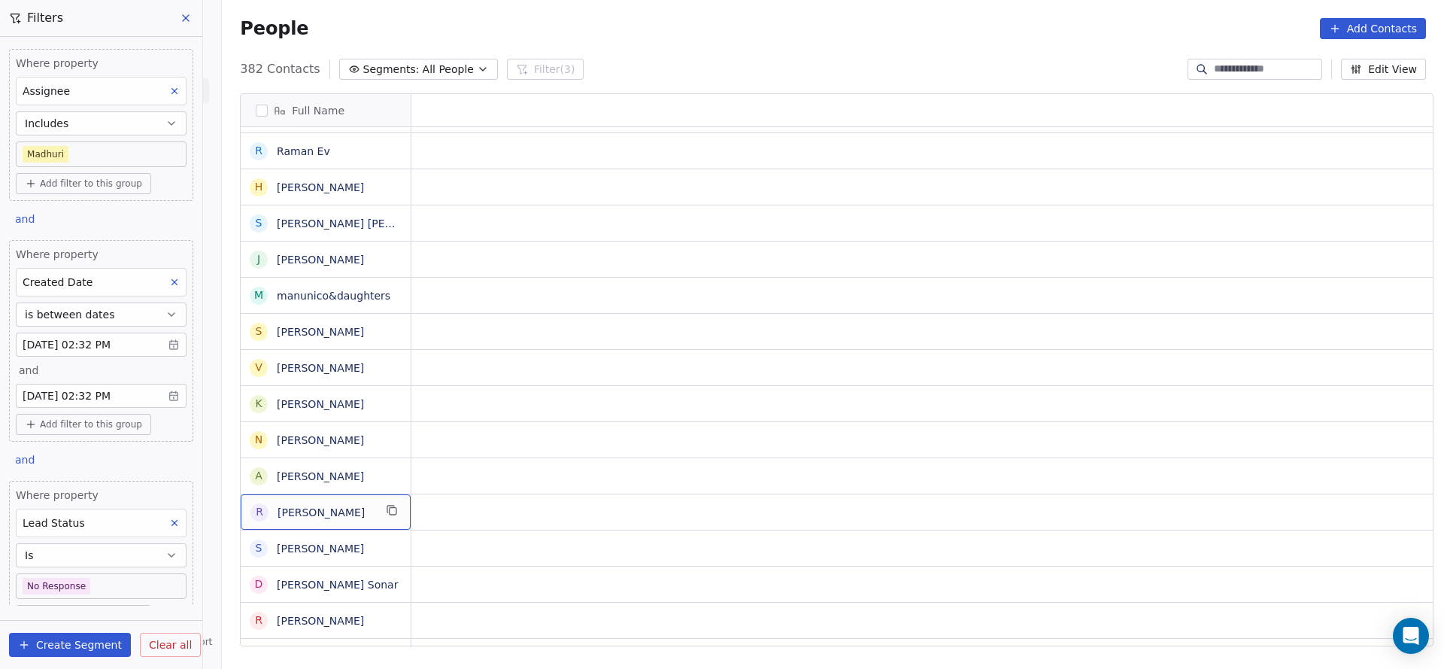
scroll to position [0, 0]
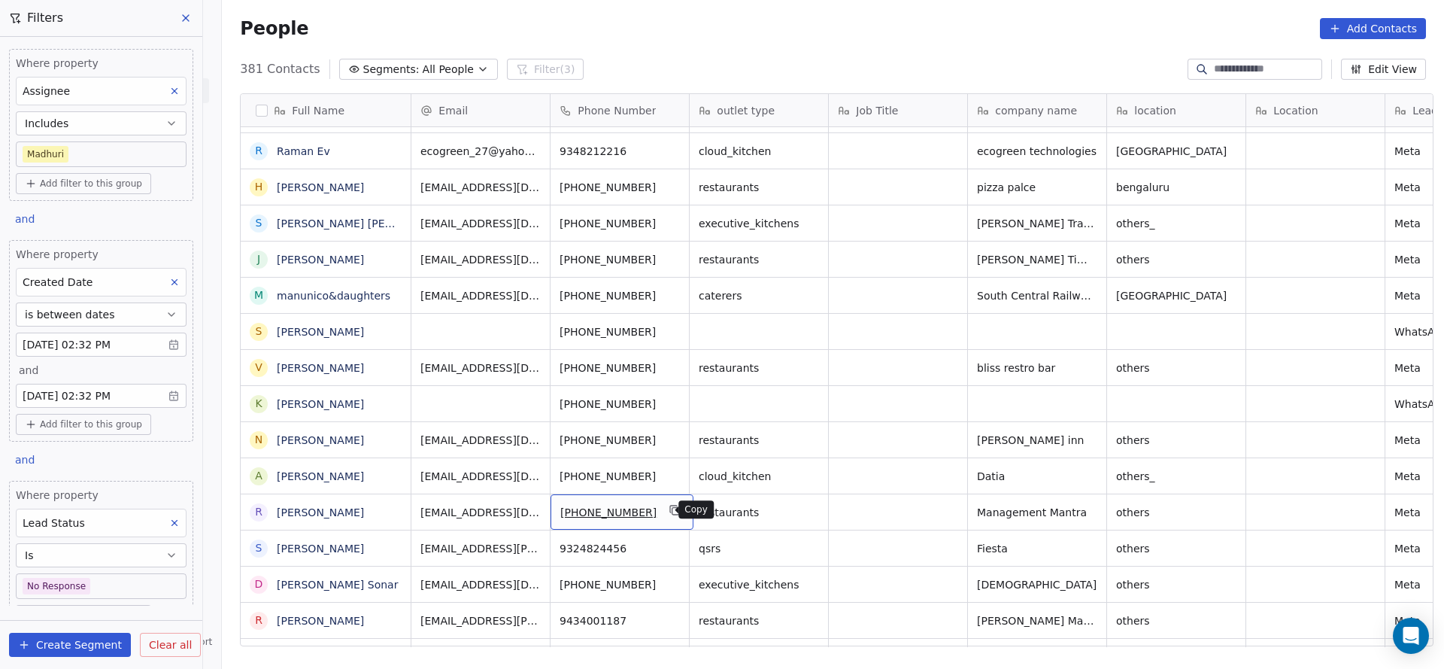
click at [669, 508] on icon "grid" at bounding box center [675, 510] width 12 height 12
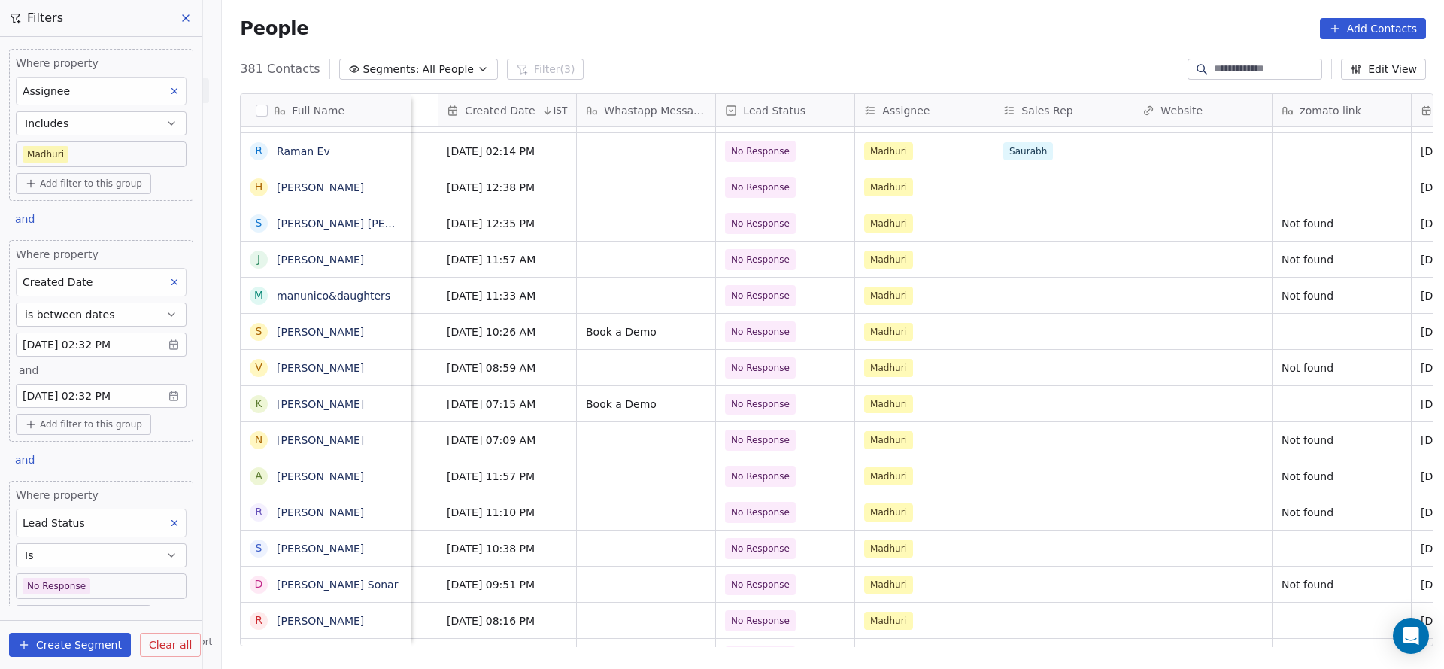
scroll to position [0, 1560]
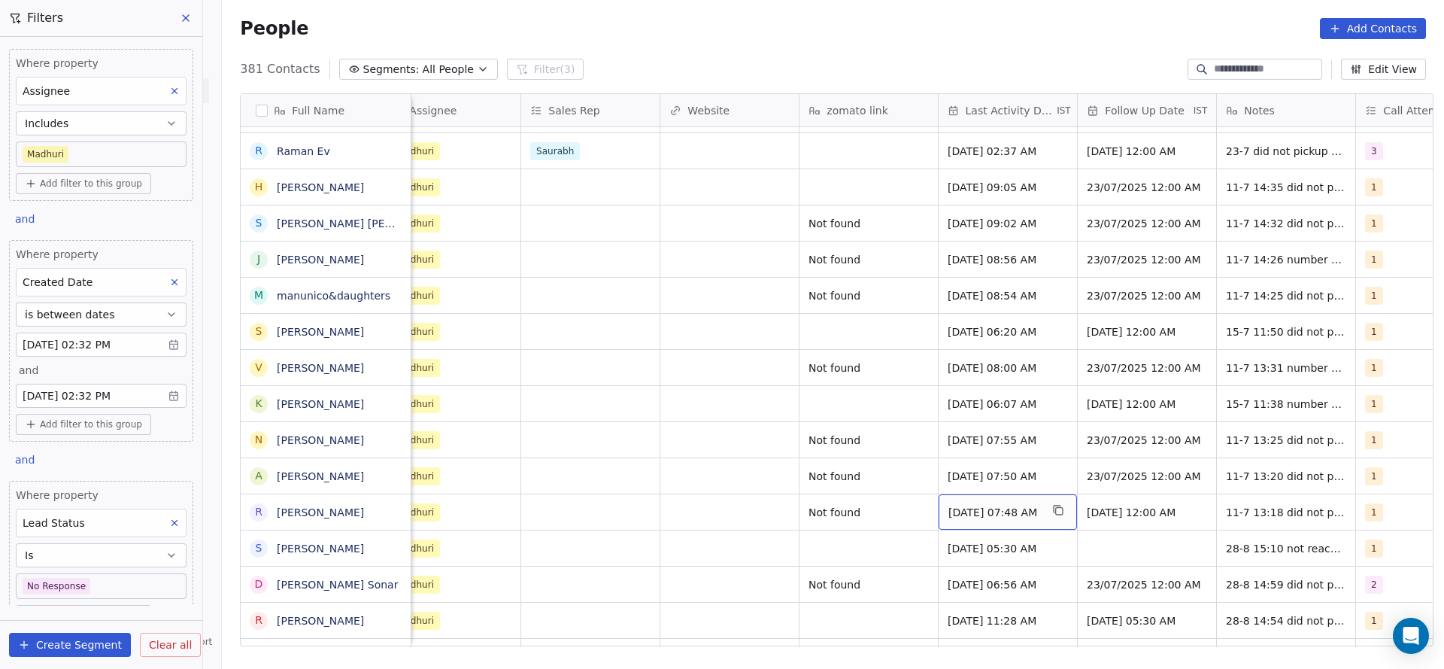
click at [980, 512] on span "Jul 11, 2025 07:48 AM" at bounding box center [994, 512] width 92 height 15
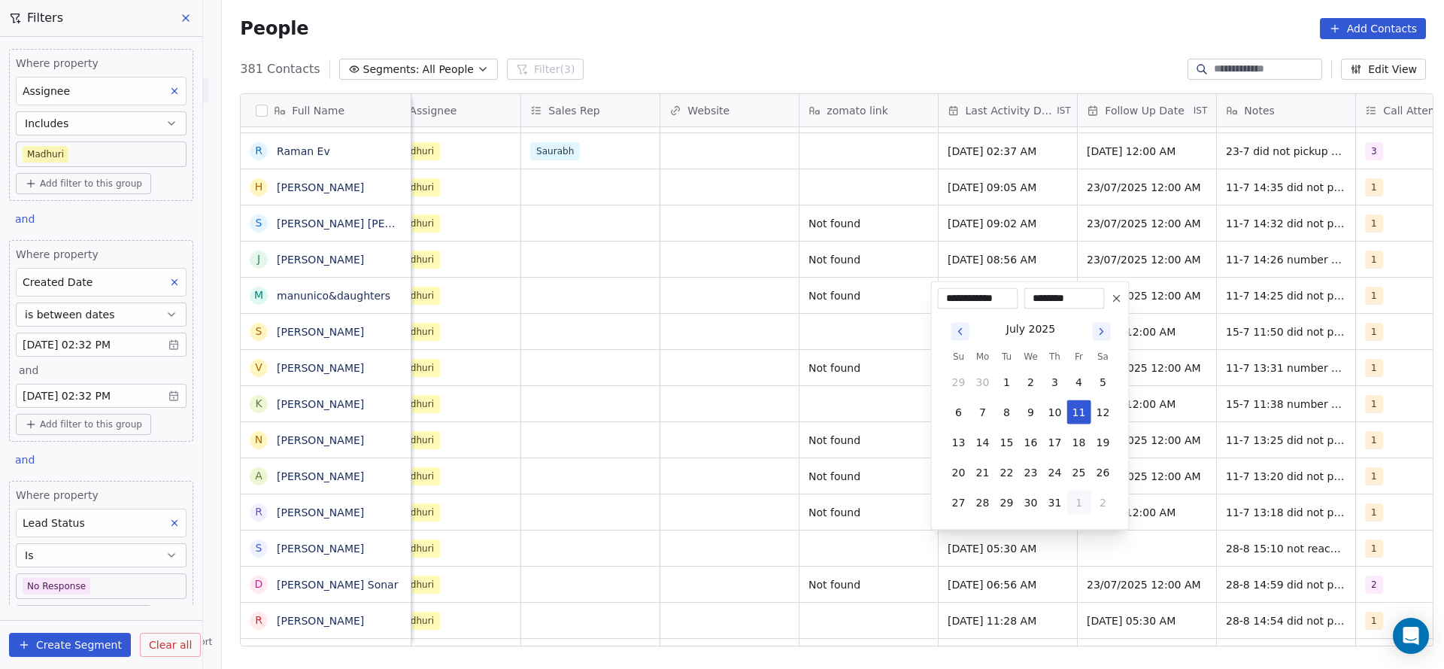
click at [1080, 504] on button "1" at bounding box center [1079, 502] width 24 height 24
click at [1046, 471] on button "28" at bounding box center [1055, 472] width 24 height 24
type input "**********"
click at [768, 523] on html "On2Cook India Pvt. Ltd. Contacts People Marketing Workflows Campaigns Sales Pip…" at bounding box center [722, 334] width 1444 height 669
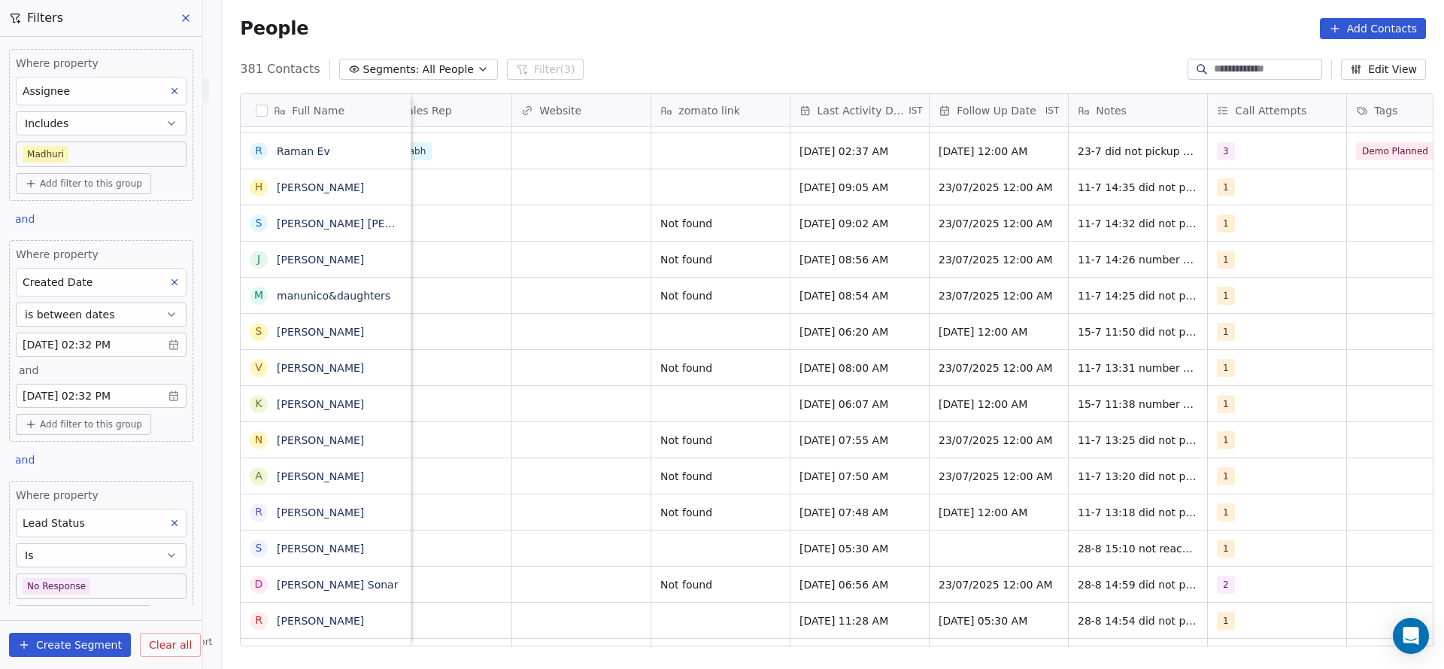
scroll to position [0, 1814]
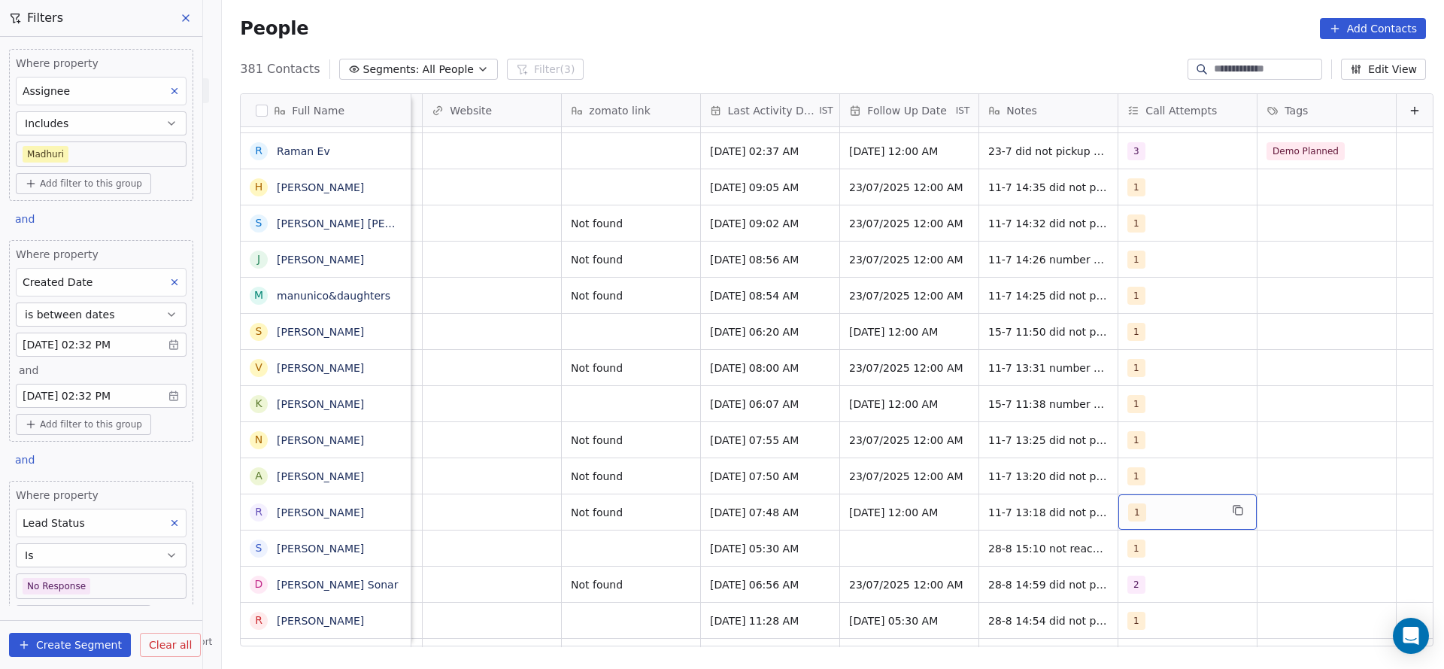
click at [1128, 514] on div "1" at bounding box center [1174, 512] width 92 height 18
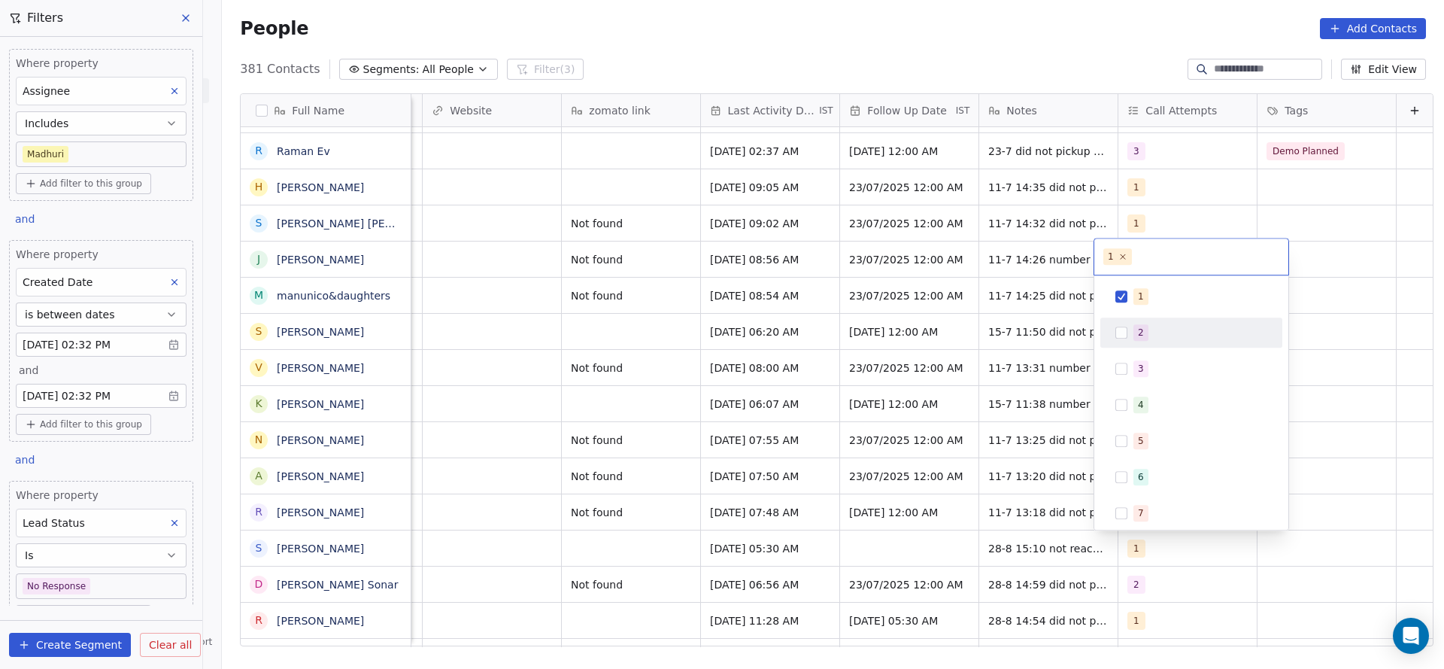
click at [1139, 323] on div "2" at bounding box center [1191, 332] width 170 height 24
click at [1151, 290] on div "1" at bounding box center [1200, 296] width 134 height 17
click at [1009, 387] on html "On2Cook India Pvt. Ltd. Contacts People Marketing Workflows Campaigns Sales Pip…" at bounding box center [722, 334] width 1444 height 669
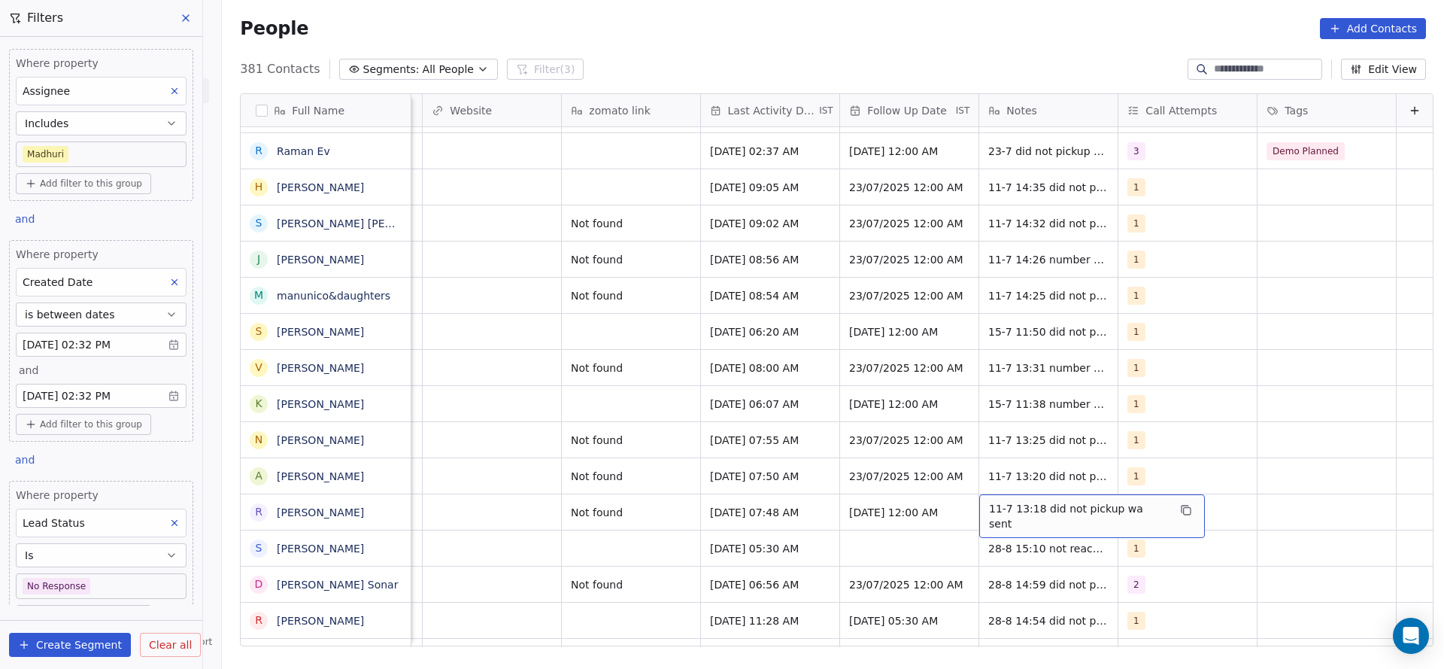
click at [993, 512] on span "11-7 13:18 did not pickup wa sent" at bounding box center [1078, 516] width 179 height 30
click at [963, 505] on textarea "**********" at bounding box center [1059, 517] width 207 height 47
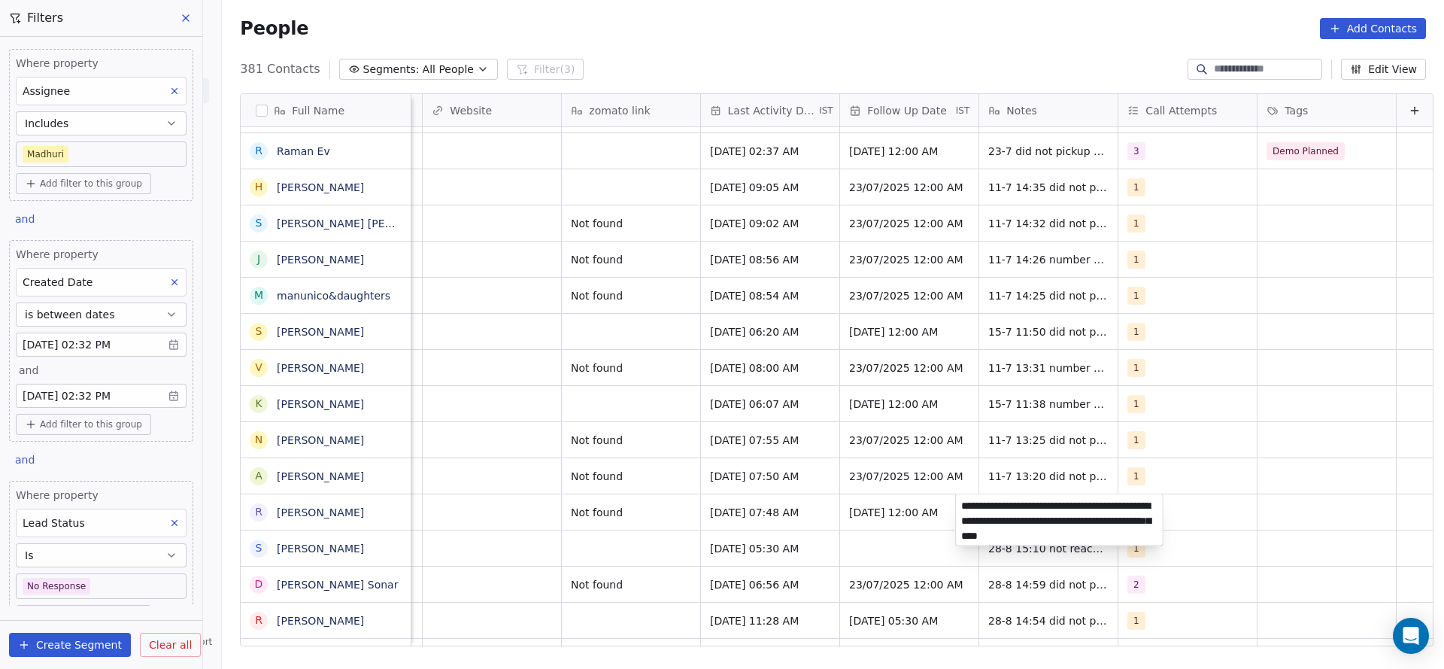
type textarea "**********"
click at [847, 512] on html "On2Cook India Pvt. Ltd. Contacts People Marketing Workflows Campaigns Sales Pip…" at bounding box center [722, 334] width 1444 height 669
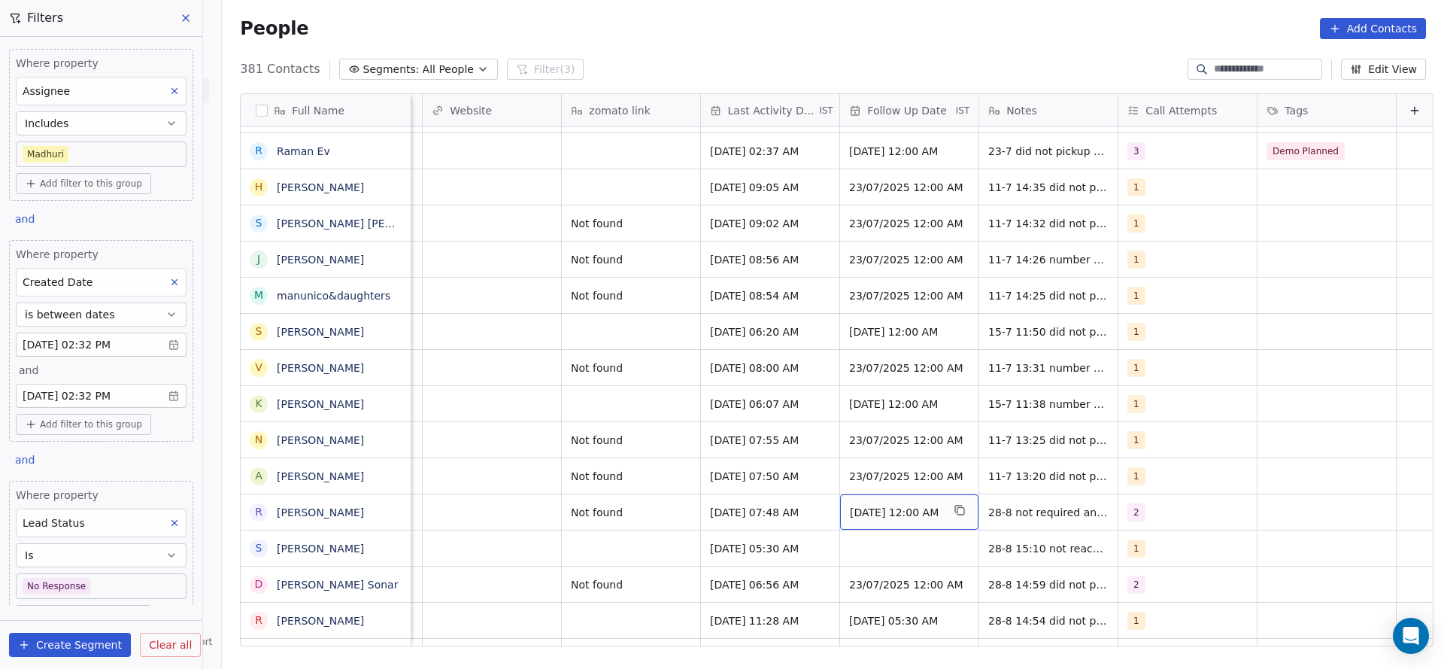
click at [959, 512] on div "[DATE] 12:00 AM" at bounding box center [909, 511] width 138 height 35
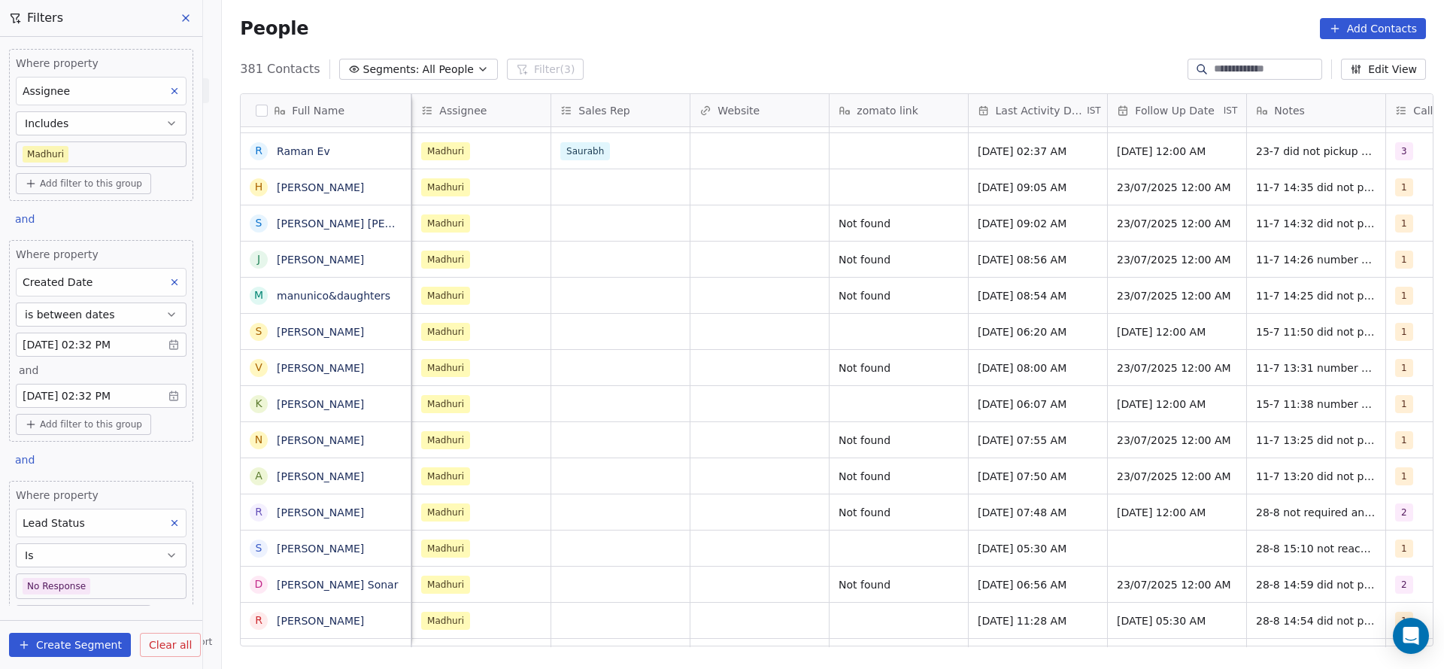
scroll to position [0, 1391]
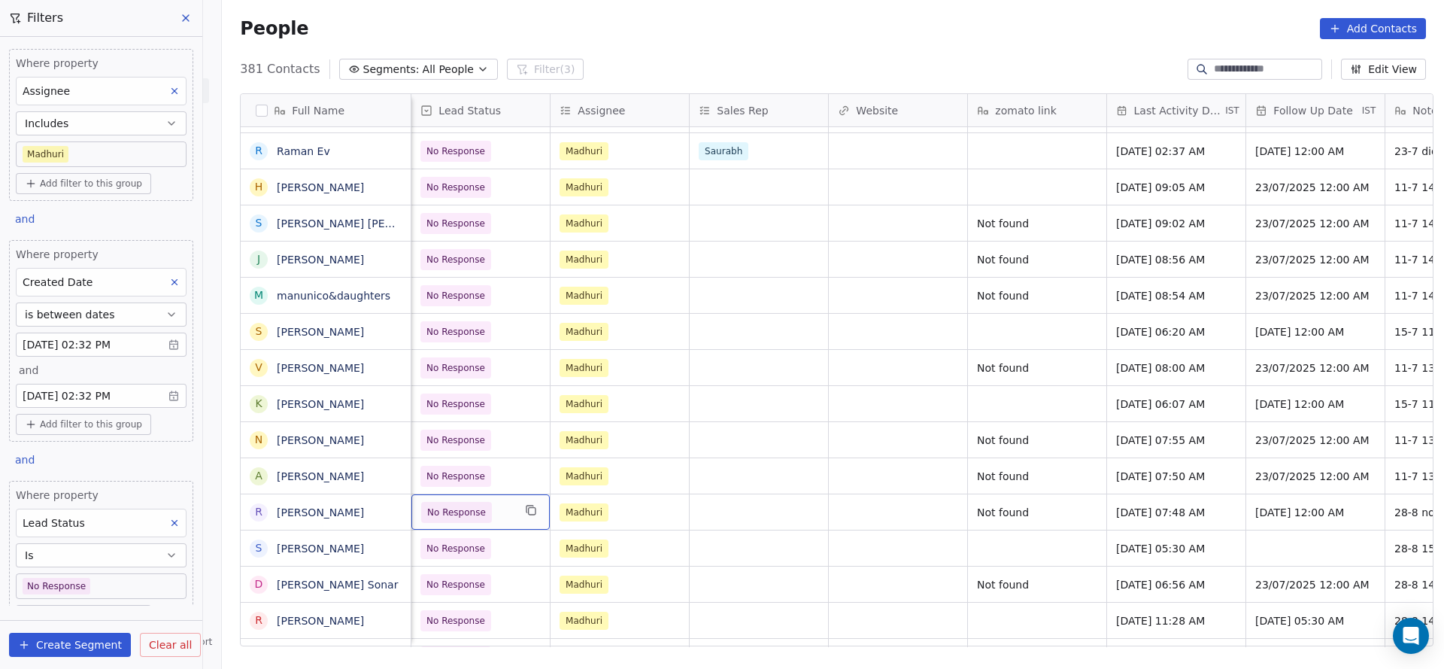
click at [448, 520] on span "No Response" at bounding box center [456, 512] width 71 height 21
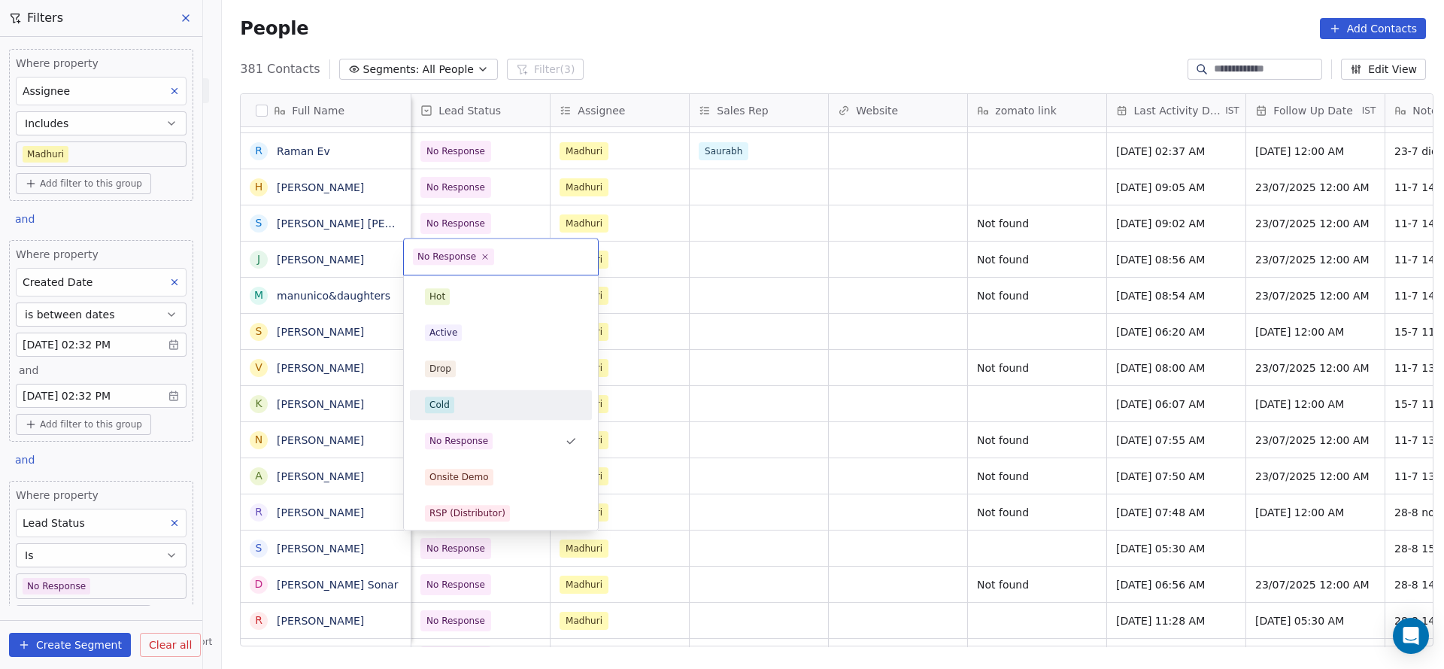
click at [476, 410] on div "Cold" at bounding box center [501, 404] width 152 height 17
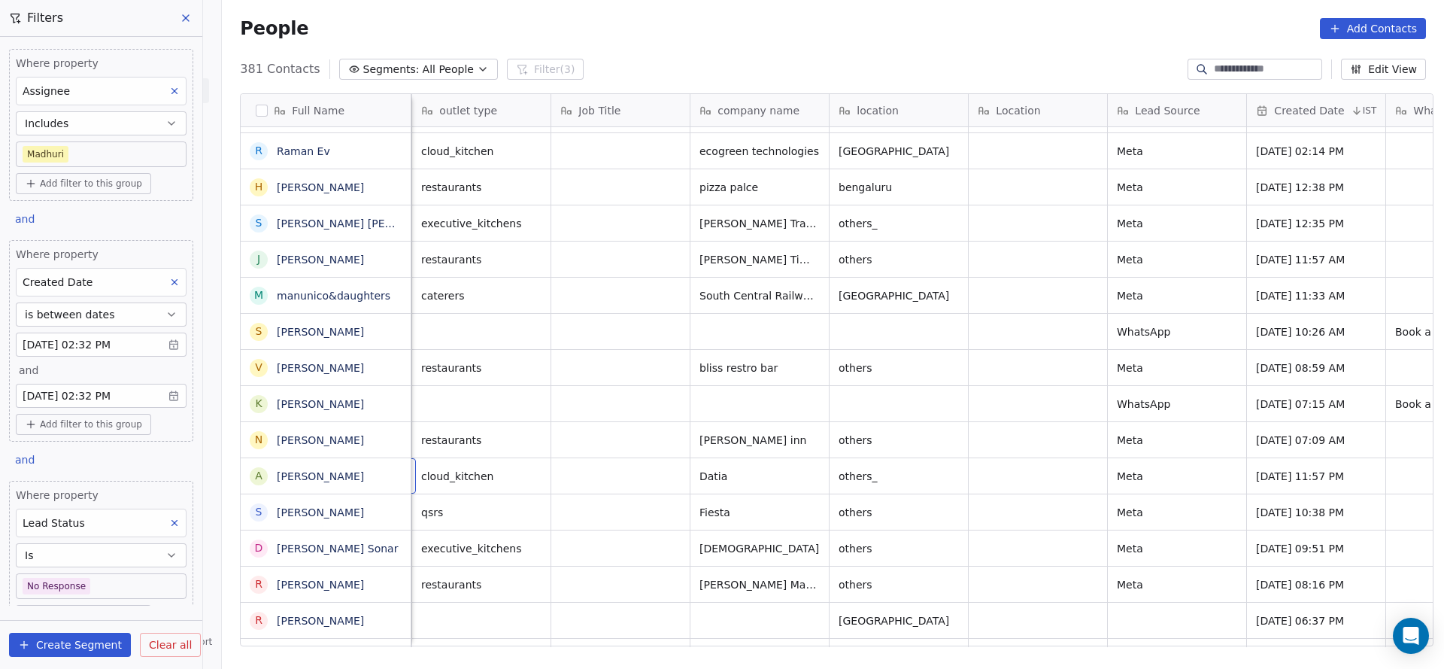
scroll to position [0, 139]
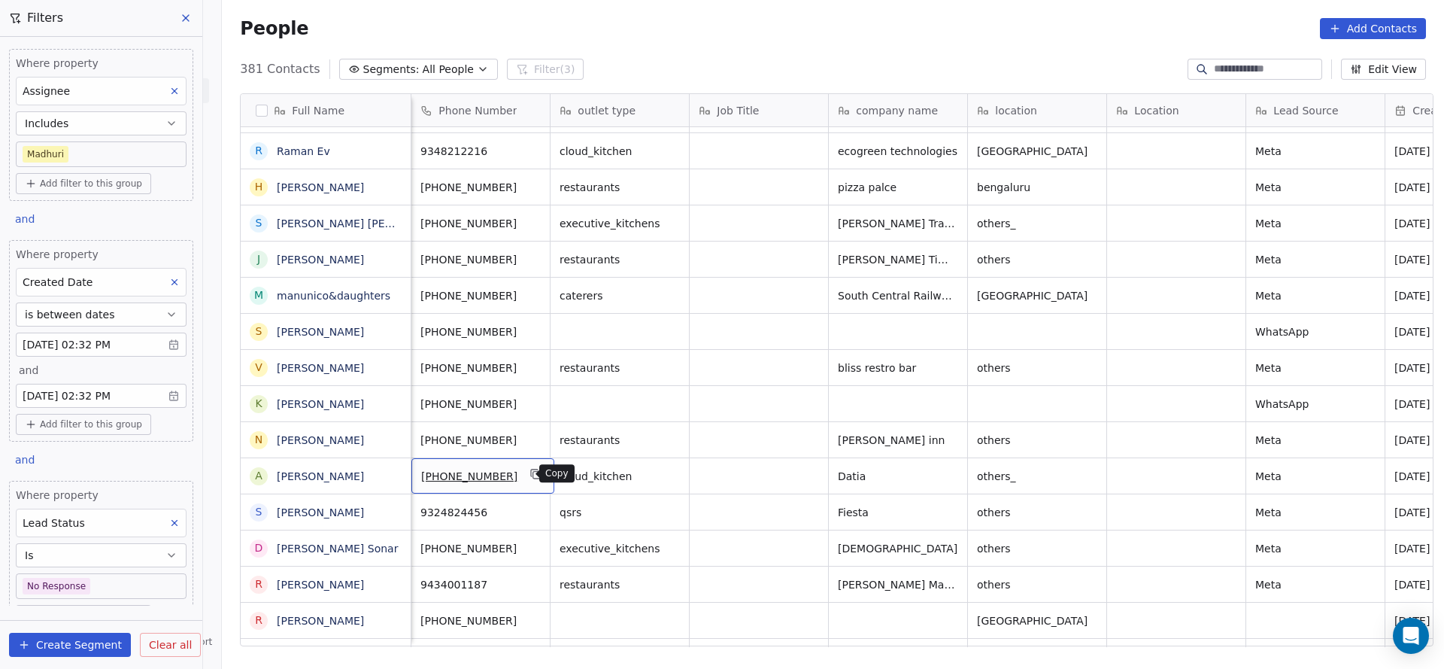
click at [533, 472] on icon "grid" at bounding box center [536, 475] width 7 height 7
drag, startPoint x: 685, startPoint y: 630, endPoint x: 869, endPoint y: 632, distance: 183.5
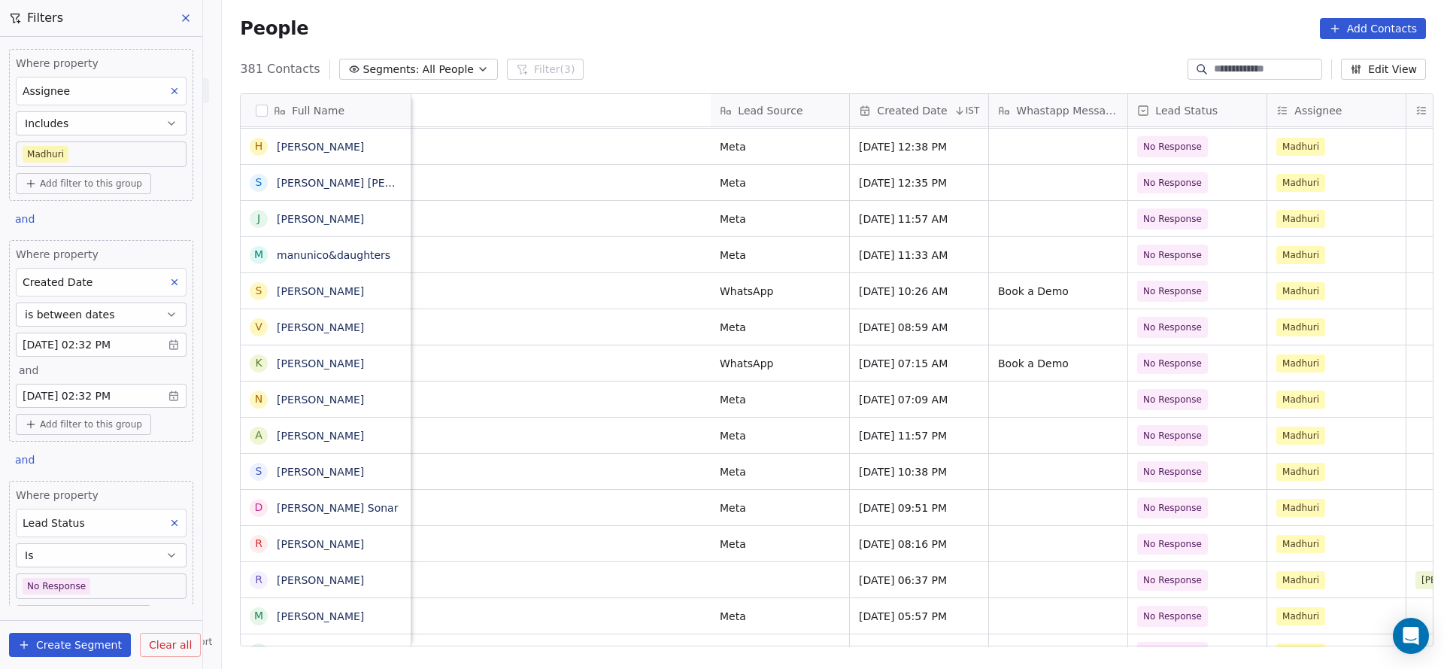
scroll to position [0, 1412]
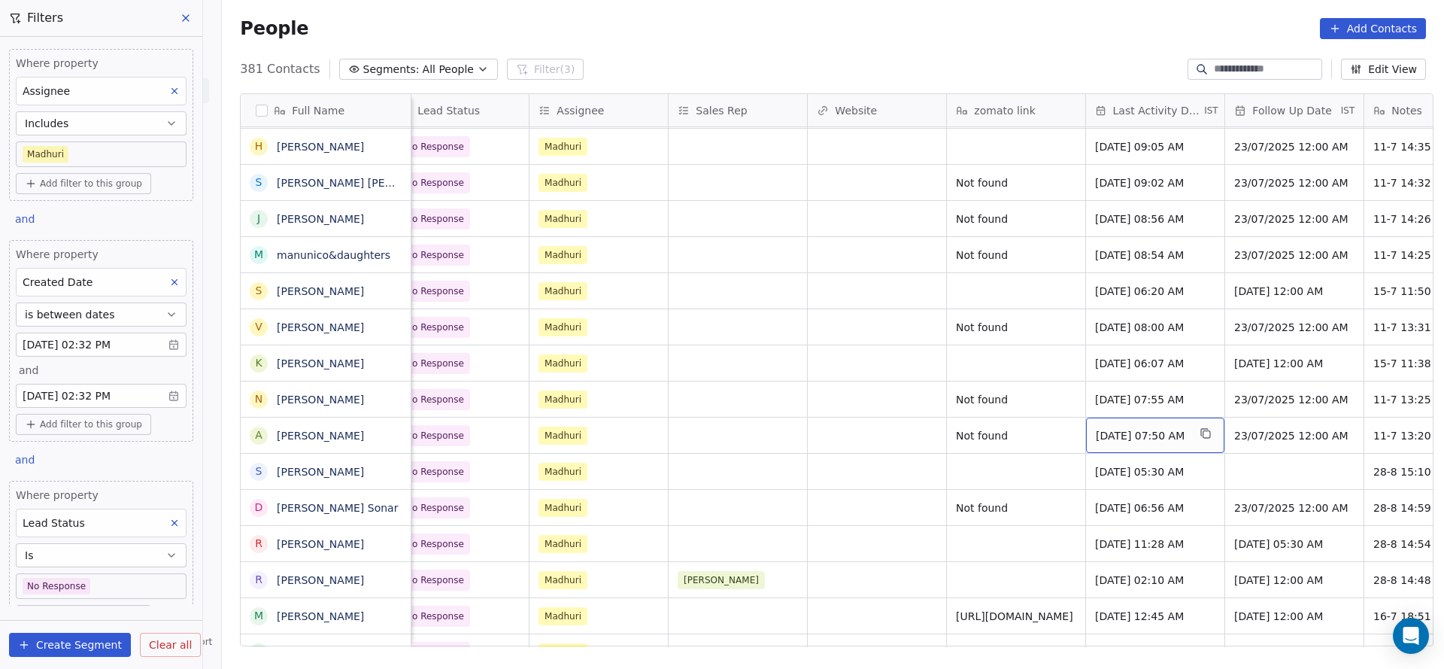
click at [1099, 435] on span "Jul 11, 2025 07:50 AM" at bounding box center [1142, 435] width 92 height 15
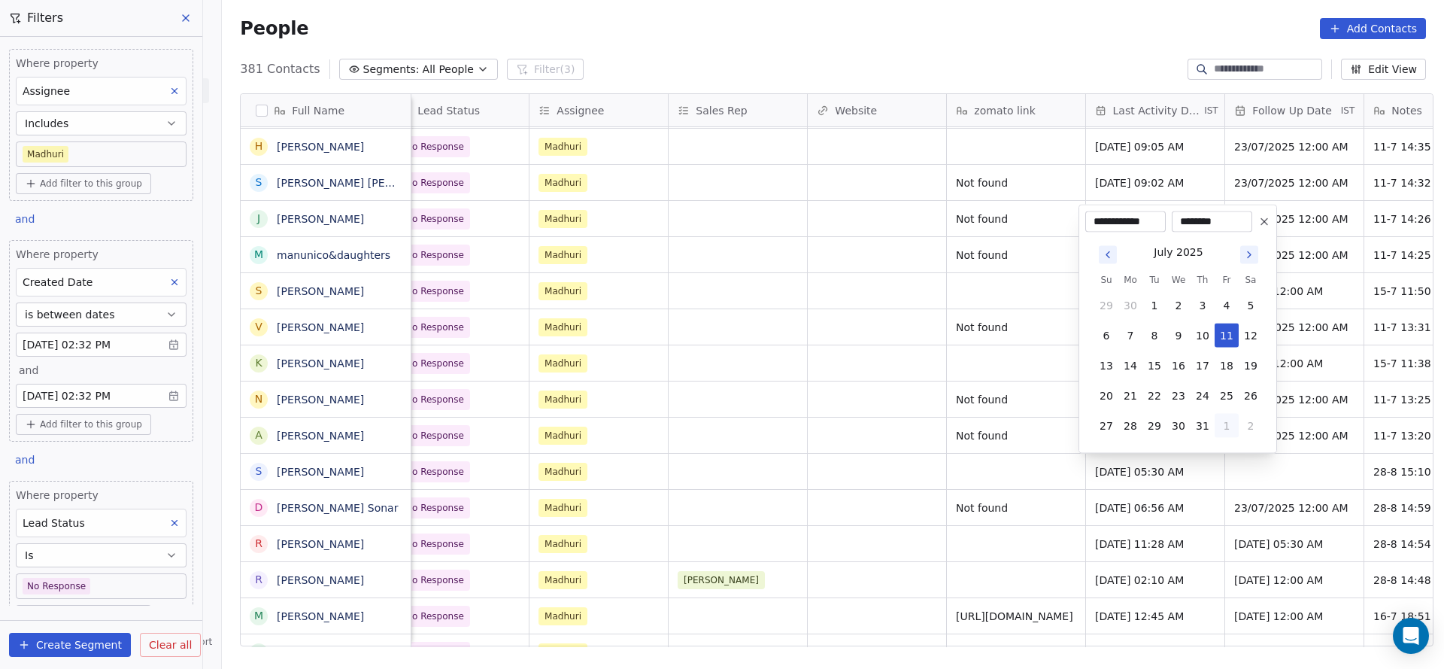
click at [1223, 419] on button "1" at bounding box center [1227, 426] width 24 height 24
click at [1205, 393] on button "28" at bounding box center [1203, 396] width 24 height 24
type input "**********"
click at [896, 473] on html "On2Cook India Pvt. Ltd. Contacts People Marketing Workflows Campaigns Sales Pip…" at bounding box center [722, 334] width 1444 height 669
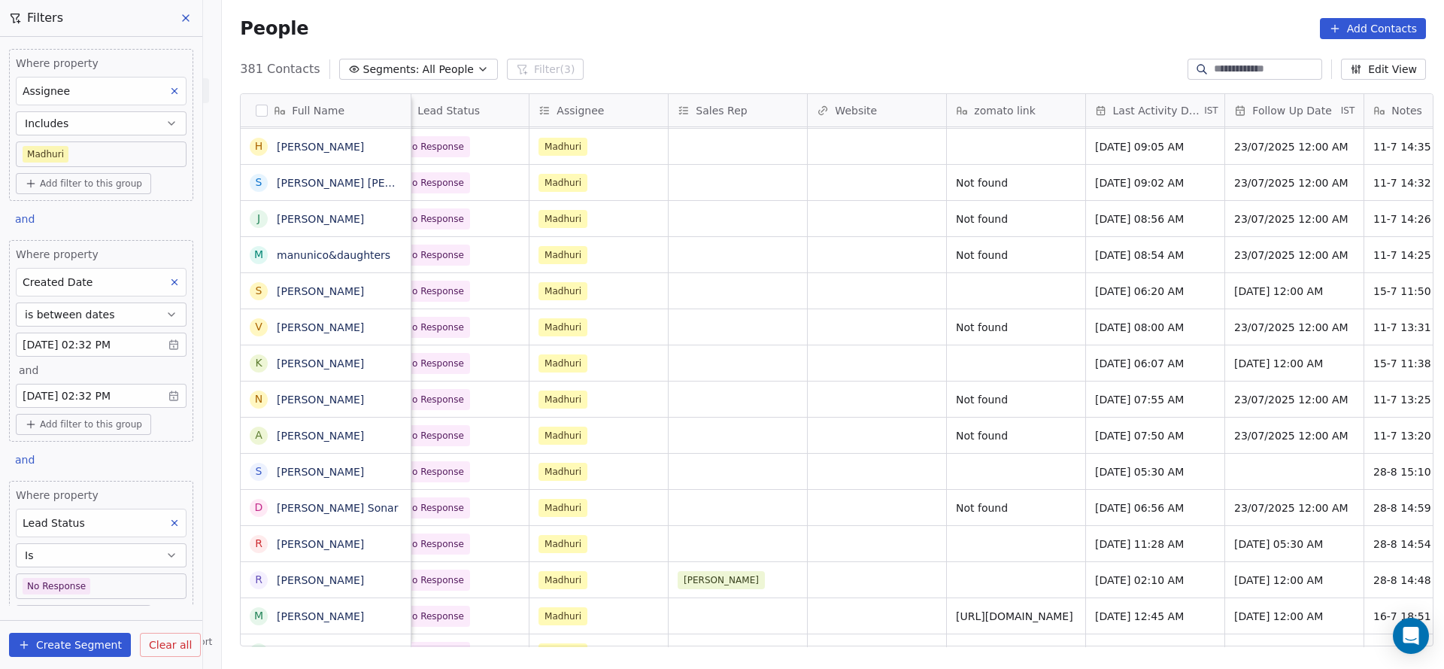
scroll to position [0, 1814]
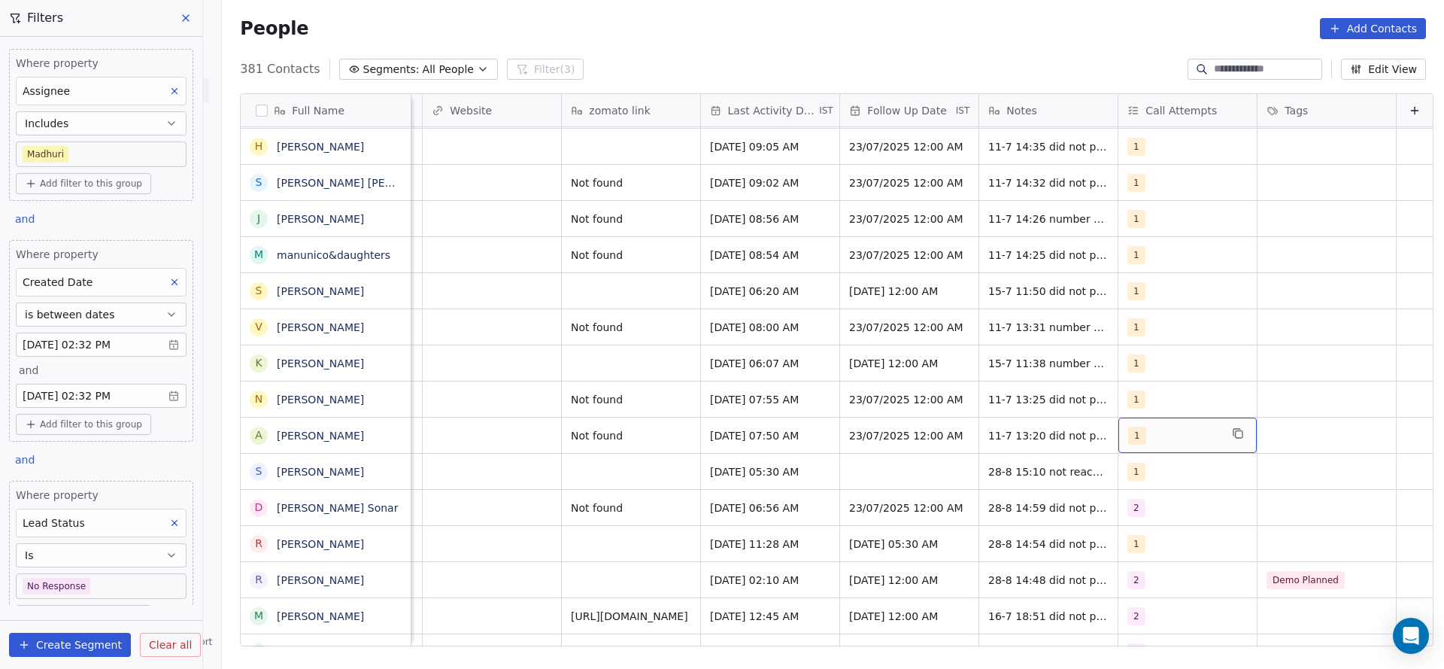
click at [1128, 441] on div "1" at bounding box center [1174, 435] width 92 height 18
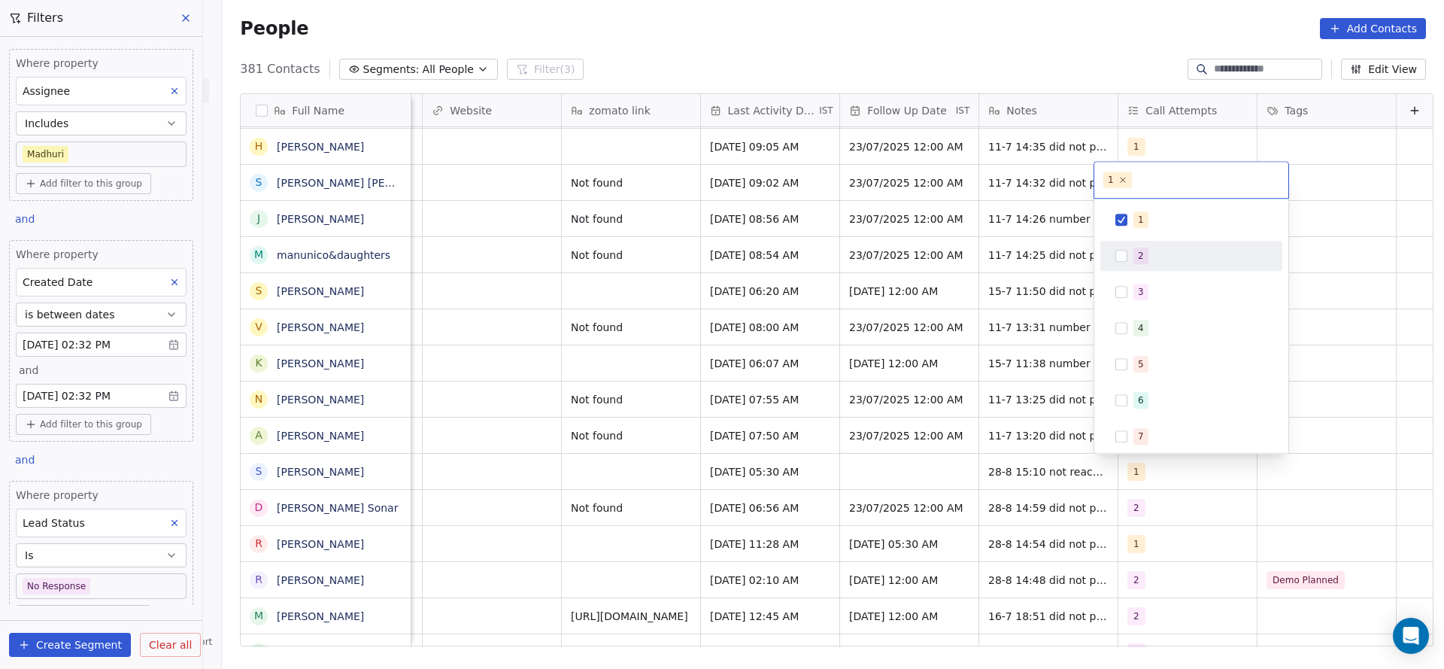
click at [1148, 251] on div "2" at bounding box center [1200, 255] width 134 height 17
click at [1151, 218] on div "1" at bounding box center [1200, 219] width 134 height 17
click at [936, 299] on html "On2Cook India Pvt. Ltd. Contacts People Marketing Workflows Campaigns Sales Pip…" at bounding box center [722, 334] width 1444 height 669
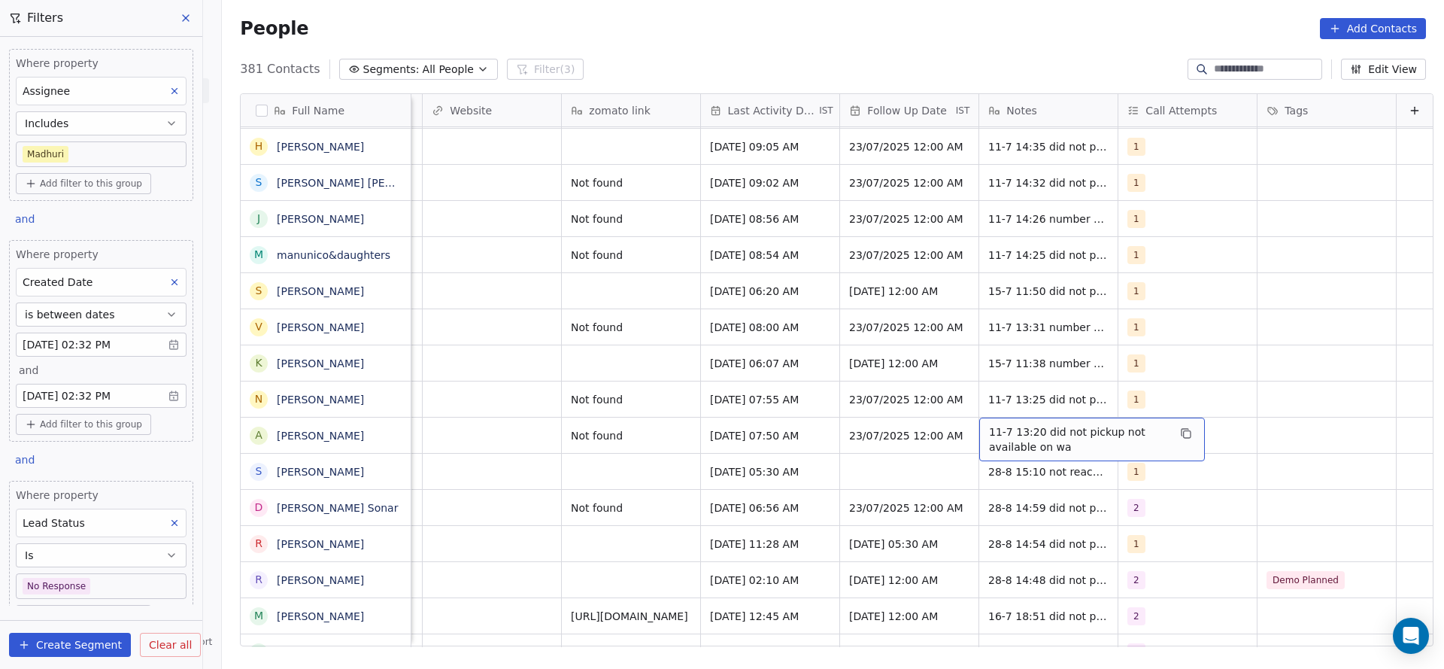
click at [989, 422] on div "11-7 13:20 did not pickup not available on wa" at bounding box center [1092, 439] width 226 height 44
drag, startPoint x: 989, startPoint y: 422, endPoint x: 961, endPoint y: 428, distance: 28.5
click at [961, 428] on textarea "**********" at bounding box center [1068, 440] width 224 height 47
type textarea "**********"
click at [673, 465] on html "On2Cook India Pvt. Ltd. Contacts People Marketing Workflows Campaigns Sales Pip…" at bounding box center [722, 334] width 1444 height 669
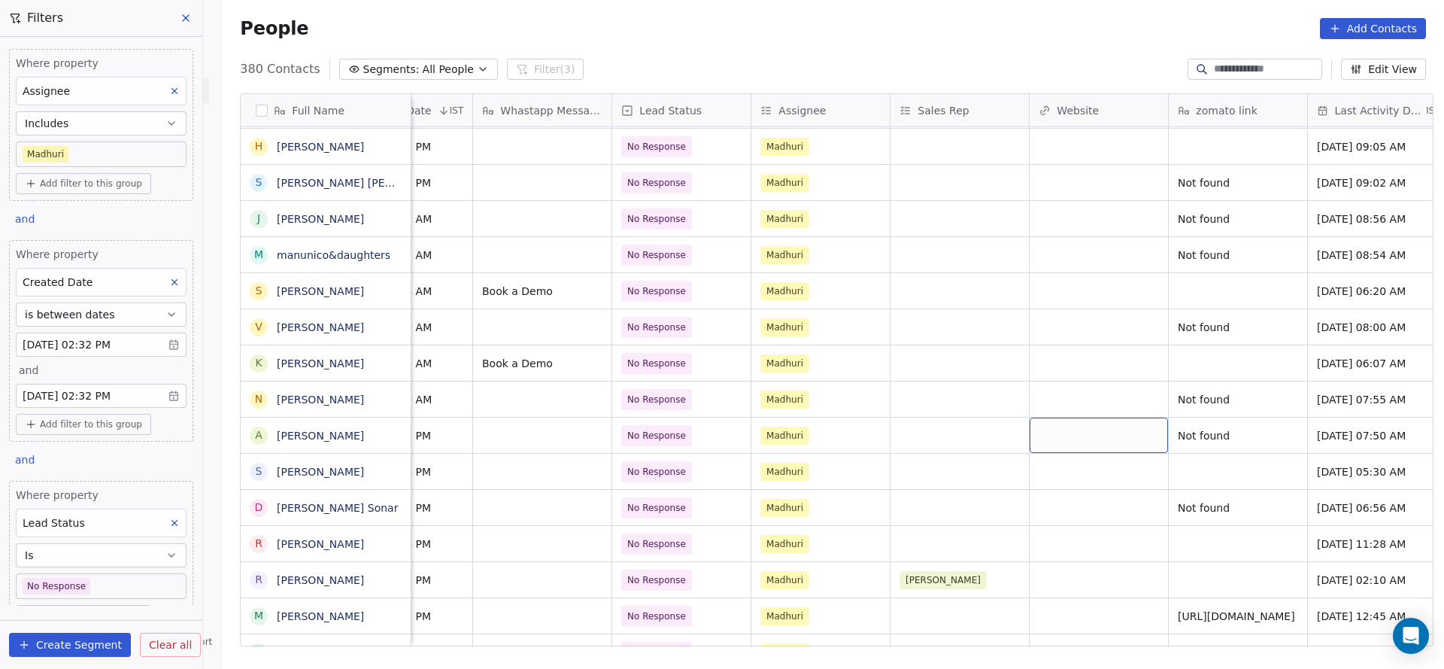
scroll to position [0, 1189]
click at [676, 432] on span "No Response" at bounding box center [659, 435] width 59 height 15
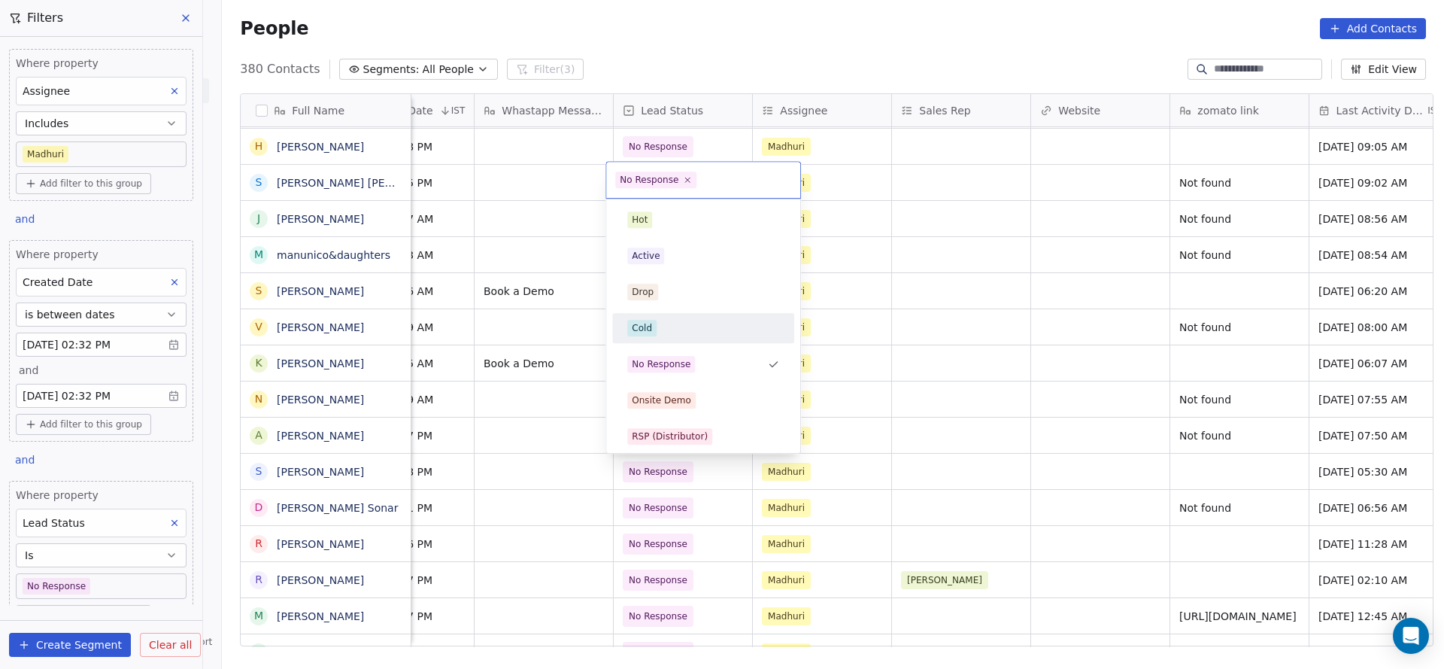
click at [869, 343] on html "On2Cook India Pvt. Ltd. Contacts People Marketing Workflows Campaigns Sales Pip…" at bounding box center [722, 334] width 1444 height 669
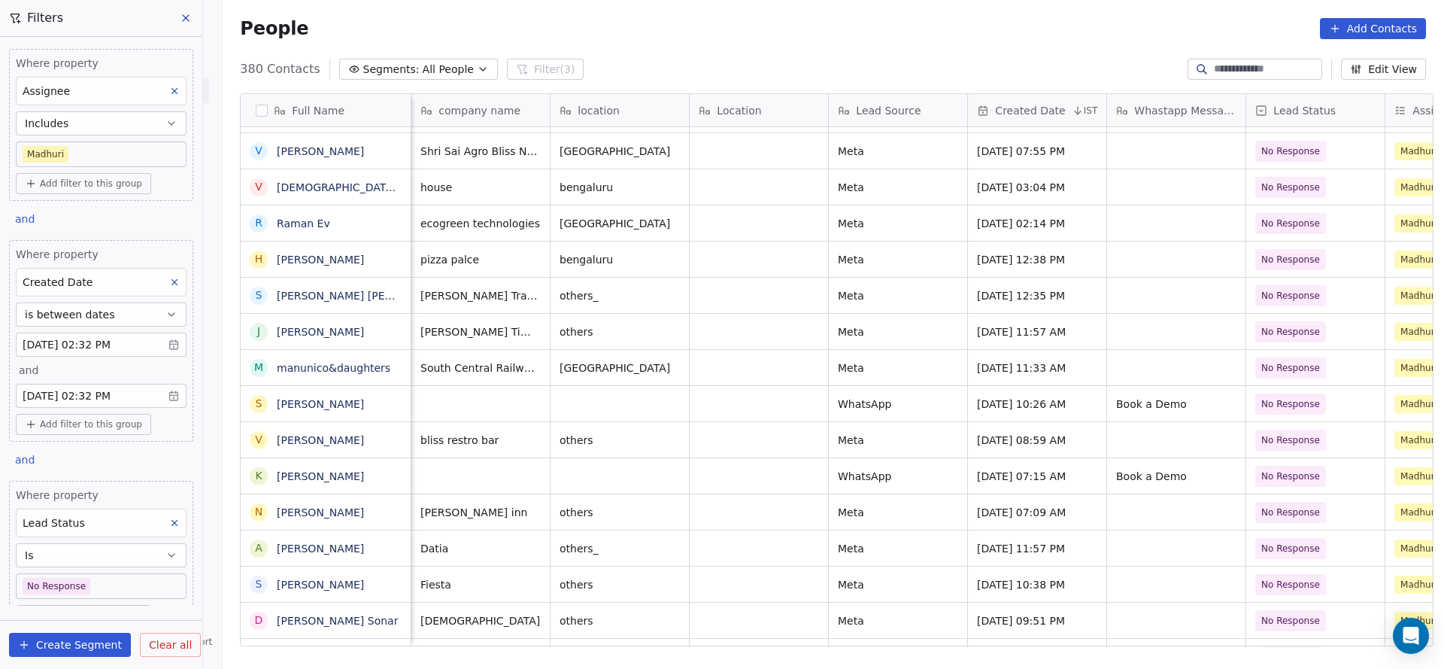
scroll to position [0, 139]
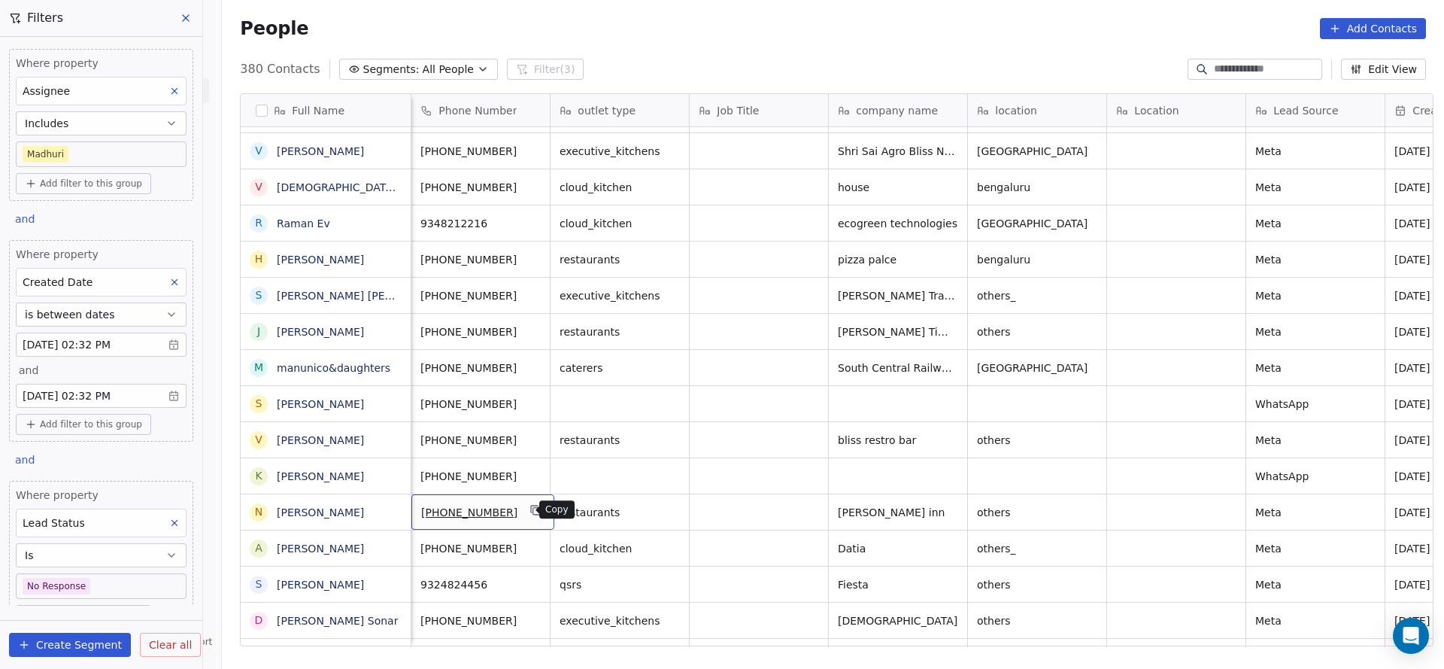
click at [532, 505] on icon "grid" at bounding box center [535, 508] width 7 height 7
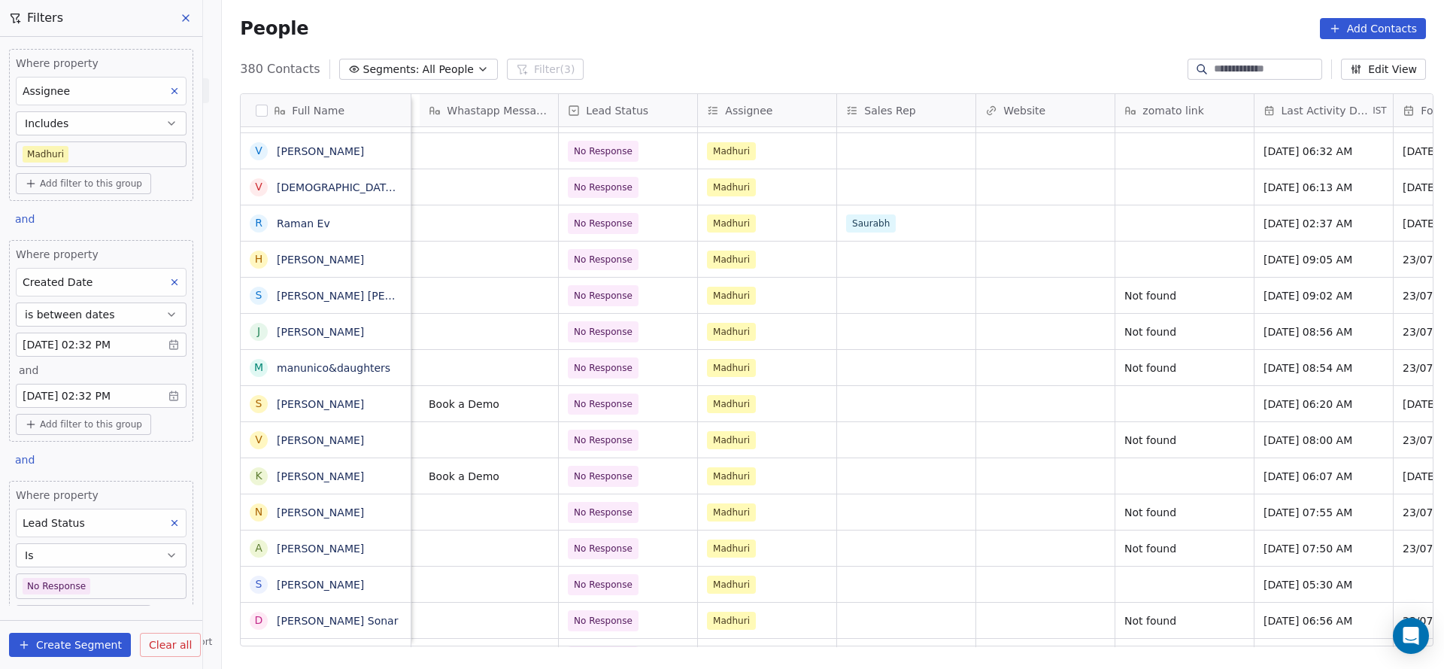
scroll to position [0, 1722]
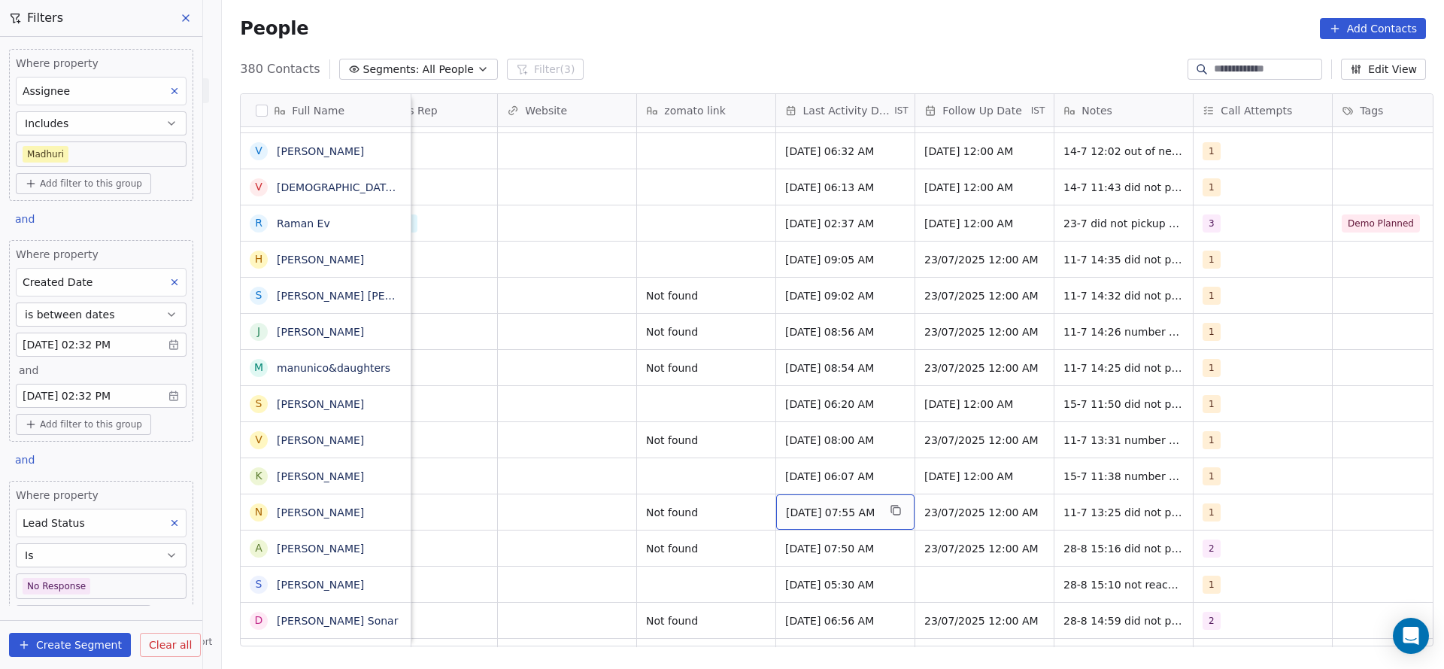
click at [792, 508] on span "Jul 11, 2025 07:55 AM" at bounding box center [832, 512] width 92 height 15
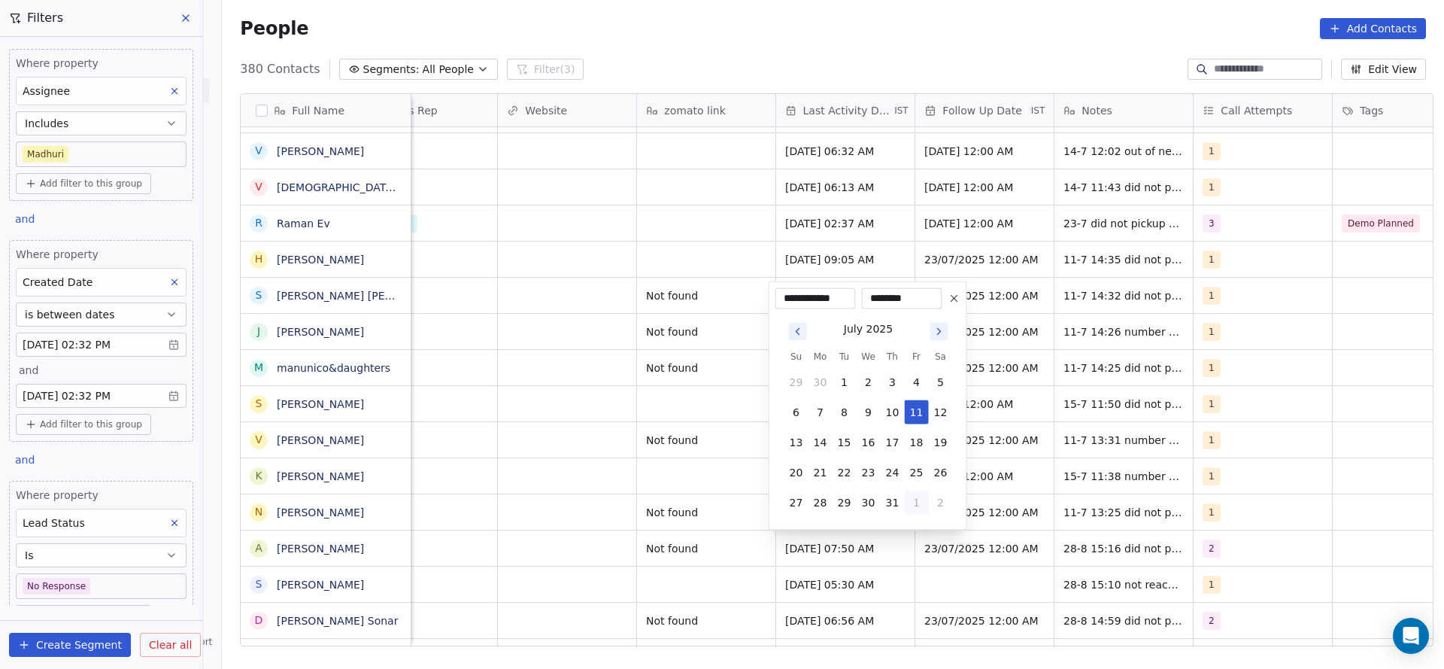
click at [925, 505] on button "1" at bounding box center [917, 502] width 24 height 24
click at [891, 469] on button "28" at bounding box center [893, 472] width 24 height 24
type input "**********"
drag, startPoint x: 603, startPoint y: 505, endPoint x: 1219, endPoint y: 505, distance: 616.0
click at [605, 505] on html "On2Cook India Pvt. Ltd. Contacts People Marketing Workflows Campaigns Sales Pip…" at bounding box center [722, 334] width 1444 height 669
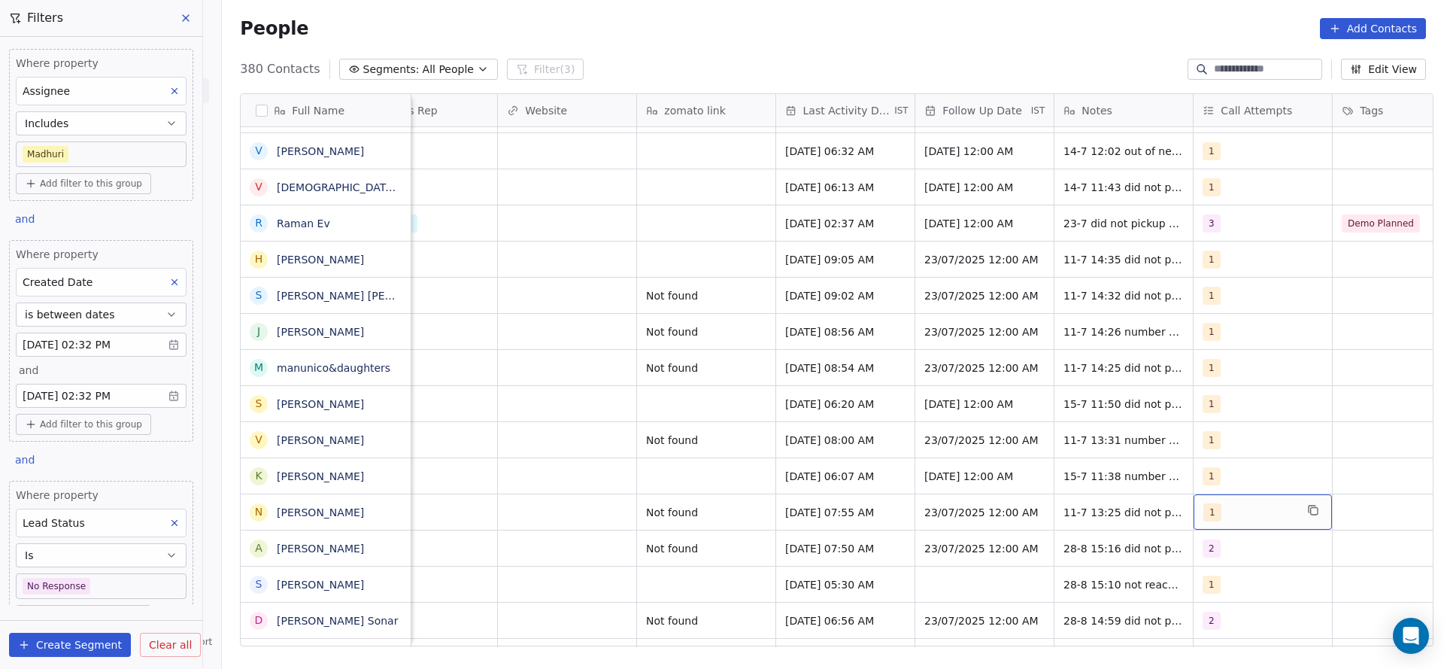
click at [1220, 505] on div "1" at bounding box center [1249, 512] width 92 height 18
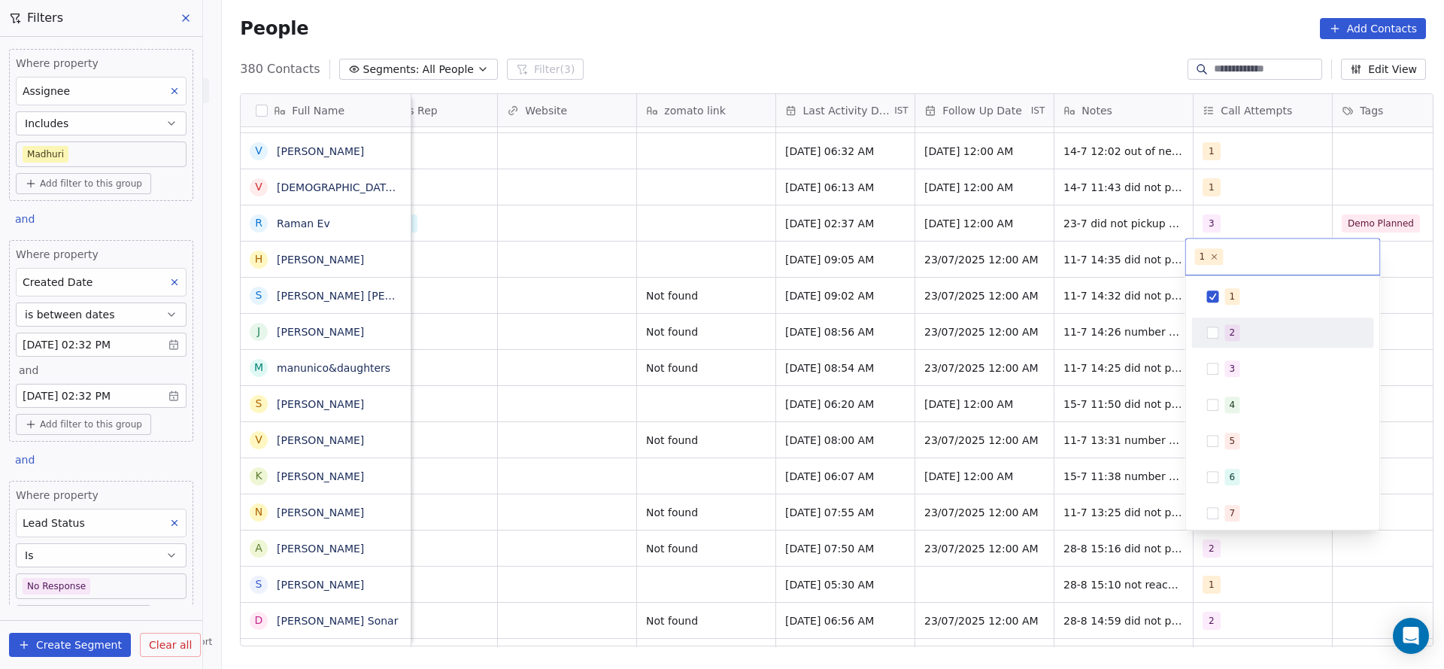
click at [1255, 331] on div "2" at bounding box center [1292, 332] width 134 height 17
click at [1253, 293] on div "1" at bounding box center [1292, 296] width 134 height 17
drag, startPoint x: 891, startPoint y: 399, endPoint x: 971, endPoint y: 512, distance: 138.6
click at [891, 400] on html "On2Cook India Pvt. Ltd. Contacts People Marketing Workflows Campaigns Sales Pip…" at bounding box center [722, 334] width 1444 height 669
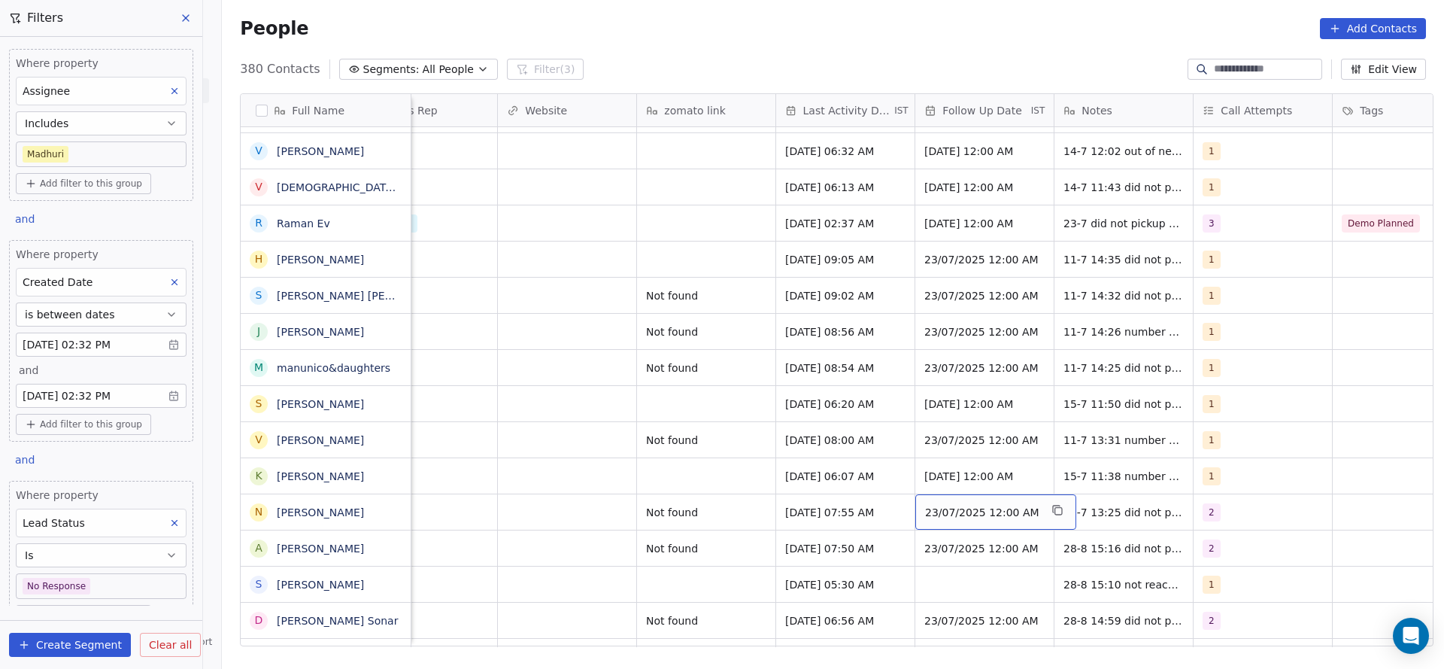
click at [971, 512] on span "23/07/2025 12:00 AM" at bounding box center [971, 512] width 92 height 15
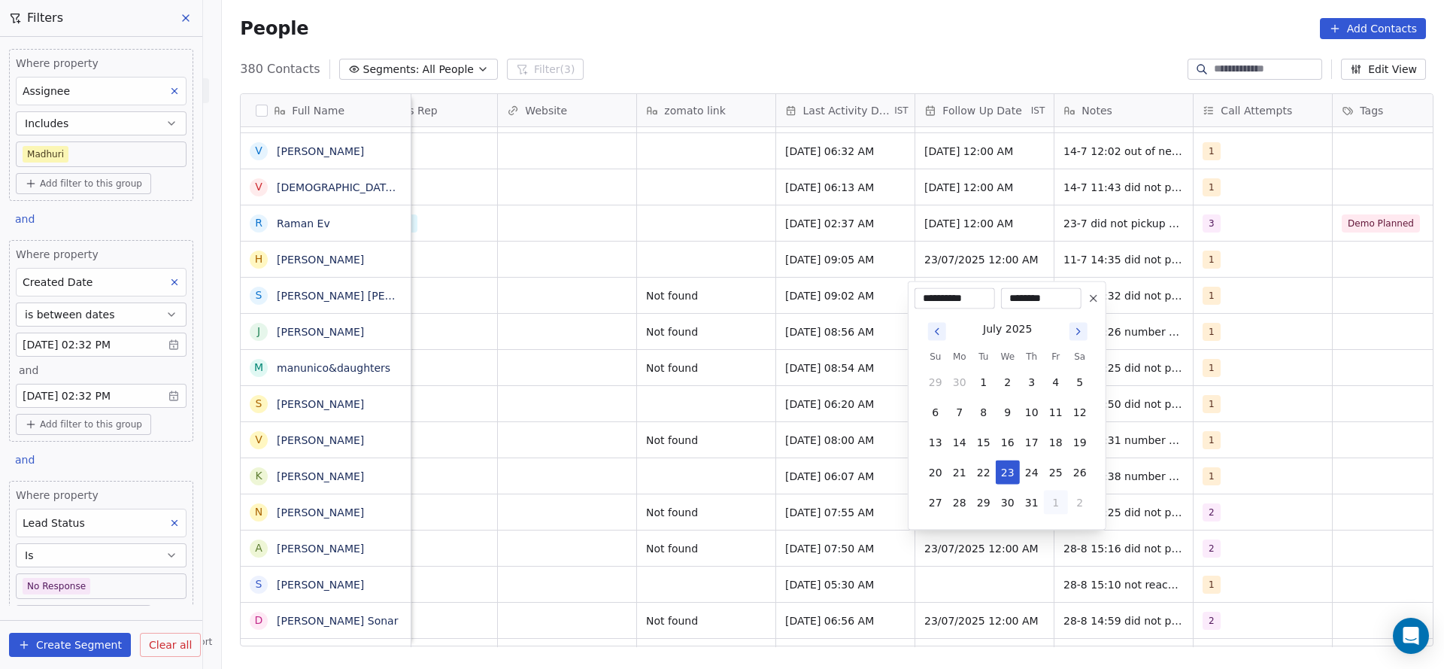
click at [1054, 501] on button "1" at bounding box center [1056, 502] width 24 height 24
click at [1054, 501] on button "5" at bounding box center [1056, 502] width 24 height 24
type input "**********"
click at [750, 529] on html "On2Cook India Pvt. Ltd. Contacts People Marketing Workflows Campaigns Sales Pip…" at bounding box center [722, 334] width 1444 height 669
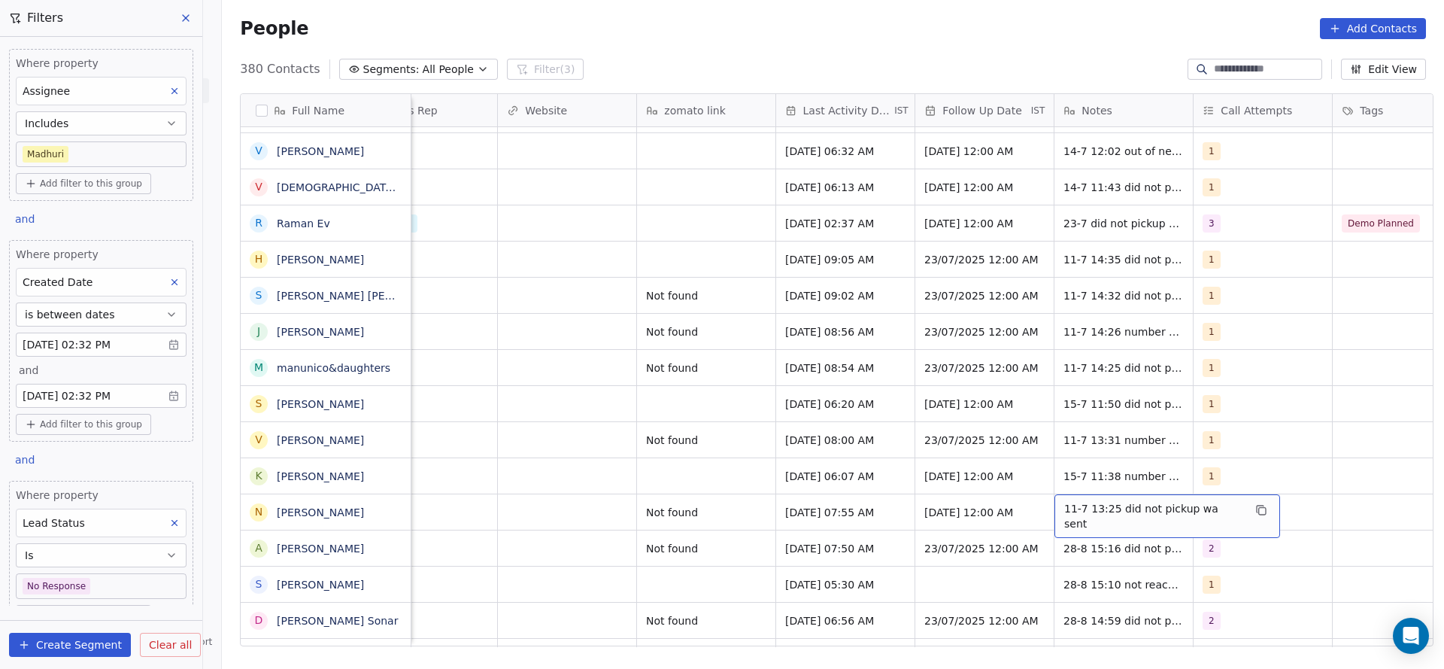
click at [1070, 505] on span "11-7 13:25 did not pickup wa sent" at bounding box center [1153, 516] width 179 height 30
click at [1056, 505] on textarea "**********" at bounding box center [1150, 517] width 207 height 47
type textarea "**********"
click at [713, 505] on html "On2Cook India Pvt. Ltd. Contacts People Marketing Workflows Campaigns Sales Pip…" at bounding box center [722, 334] width 1444 height 669
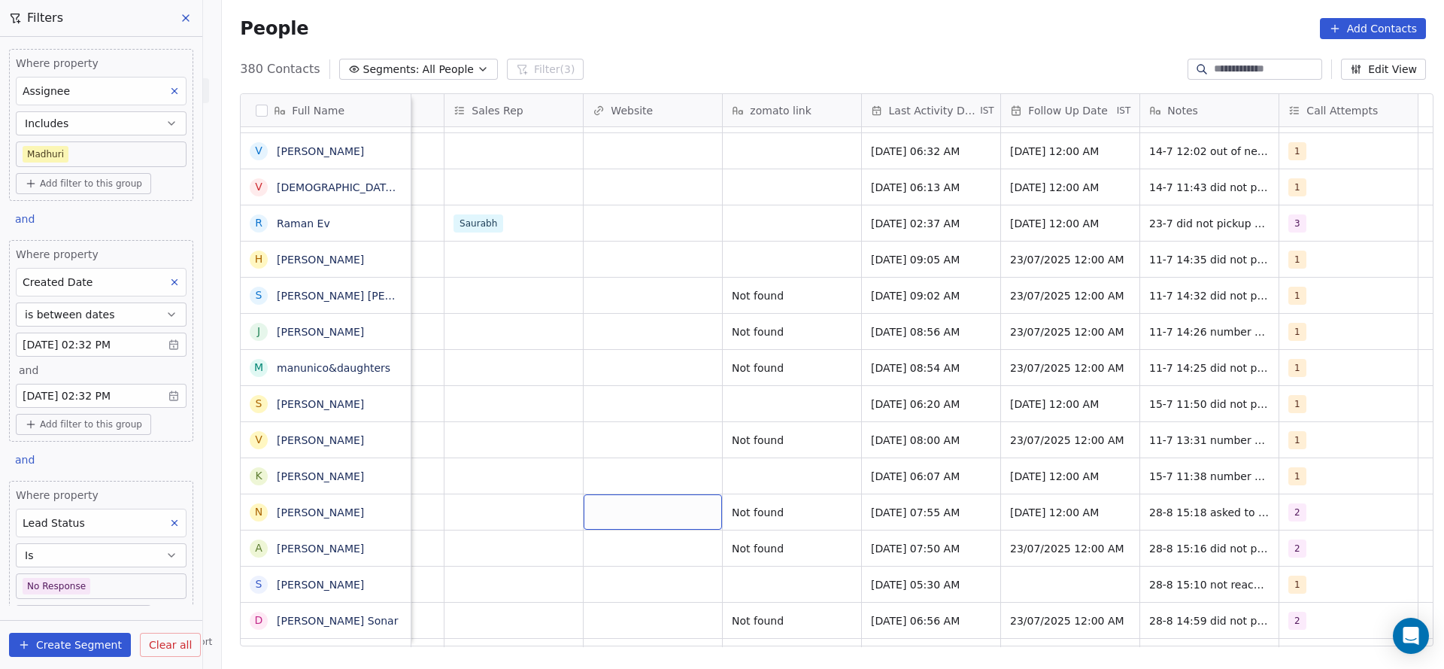
scroll to position [0, 1106]
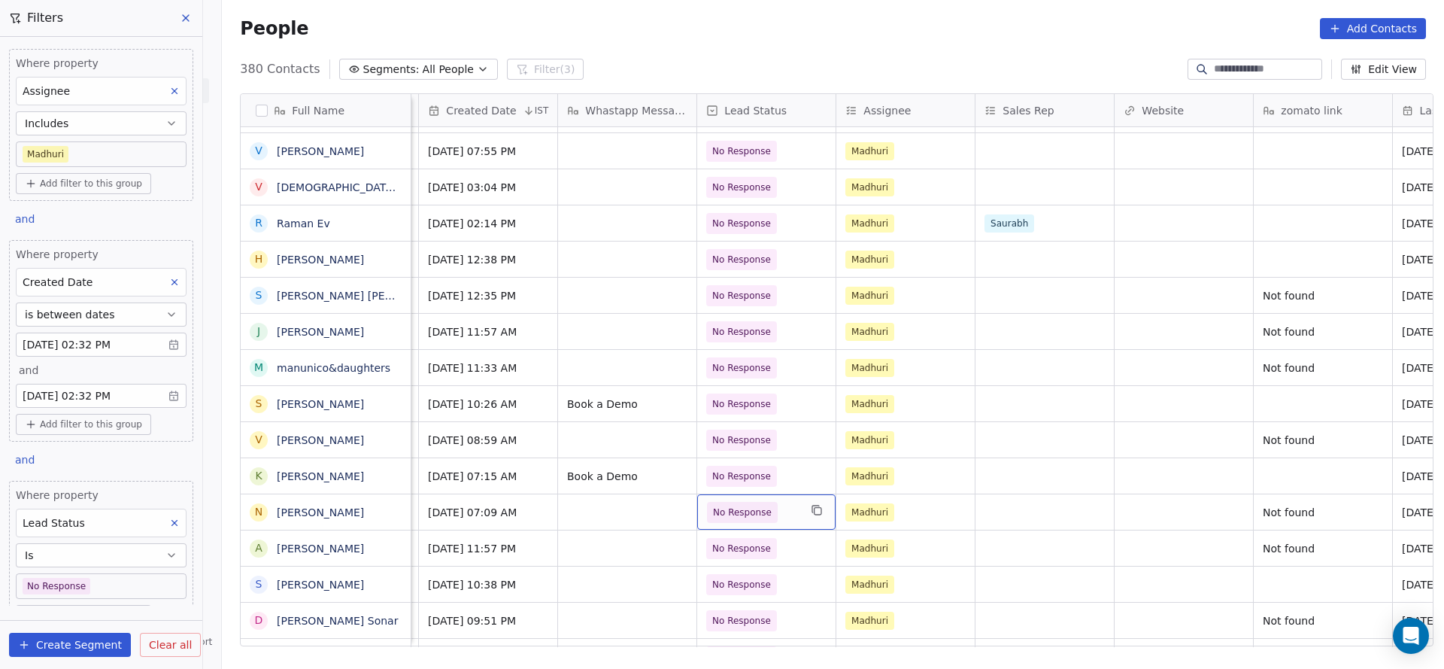
click at [775, 514] on span "No Response" at bounding box center [753, 512] width 92 height 21
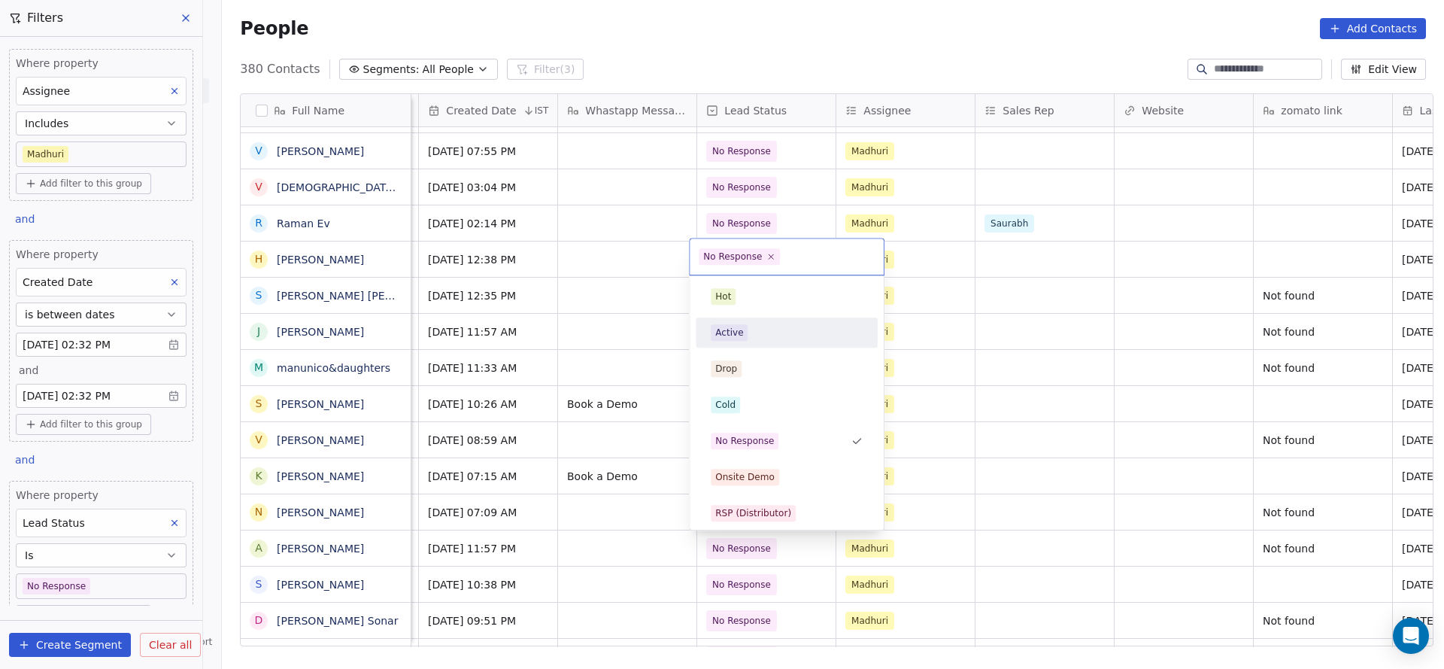
click at [767, 336] on div "Active" at bounding box center [787, 332] width 152 height 17
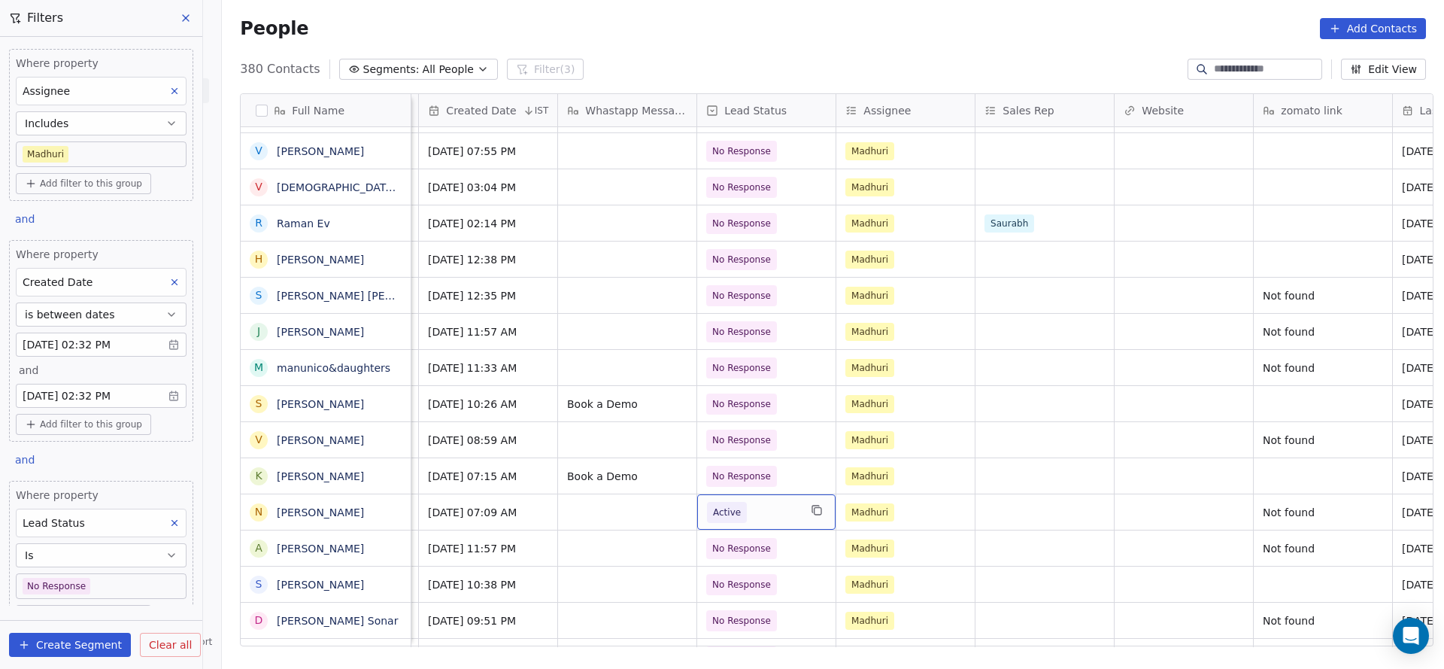
scroll to position [0, 1773]
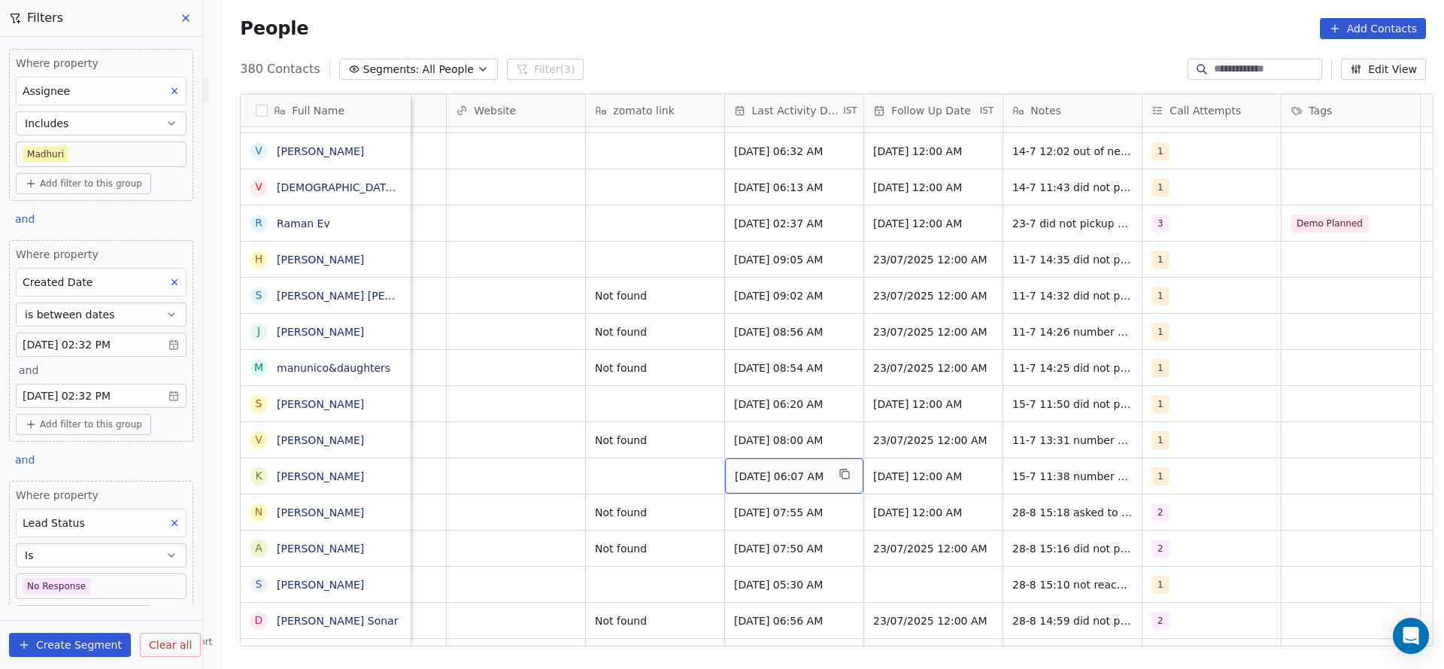
click at [786, 487] on div "Jul 15, 2025 06:07 AM" at bounding box center [794, 475] width 138 height 35
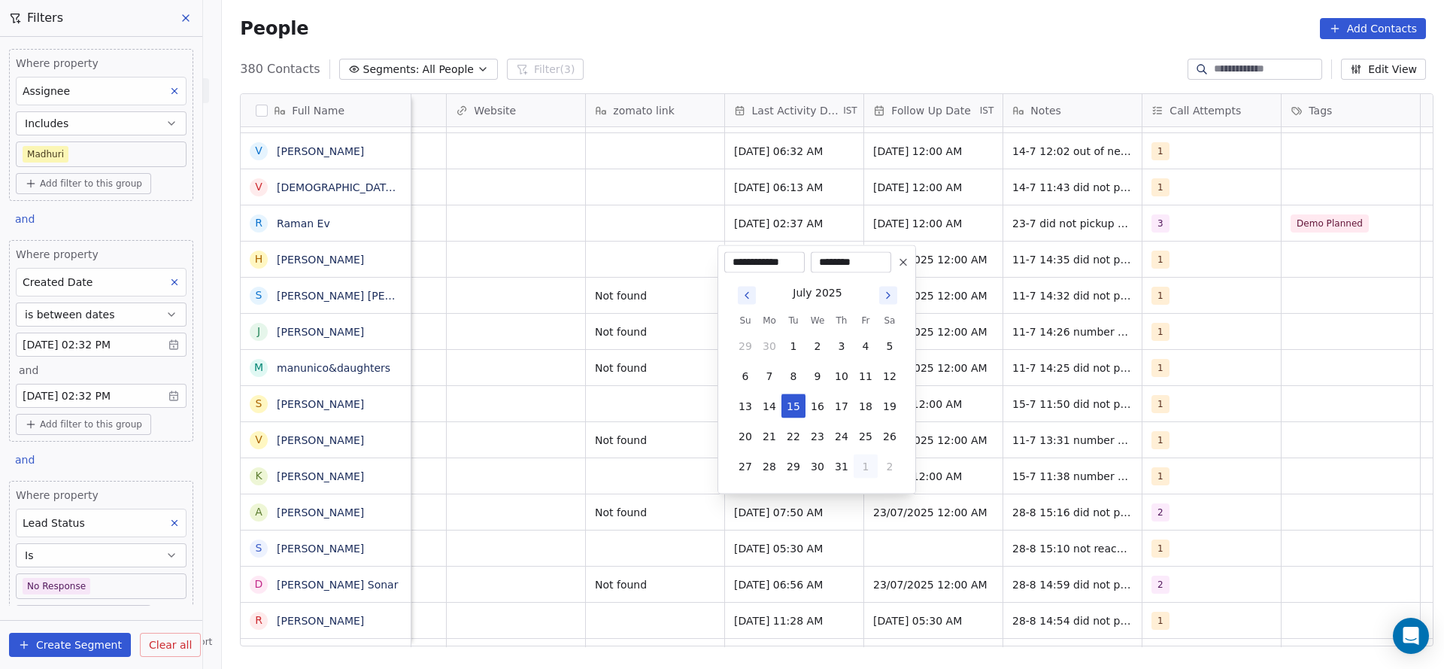
click at [864, 472] on button "1" at bounding box center [866, 466] width 24 height 24
click at [842, 446] on button "28" at bounding box center [842, 436] width 24 height 24
type input "**********"
drag, startPoint x: 504, startPoint y: 417, endPoint x: 1197, endPoint y: 494, distance: 697.7
click at [514, 417] on html "On2Cook India Pvt. Ltd. Contacts People Marketing Workflows Campaigns Sales Pip…" at bounding box center [722, 334] width 1444 height 669
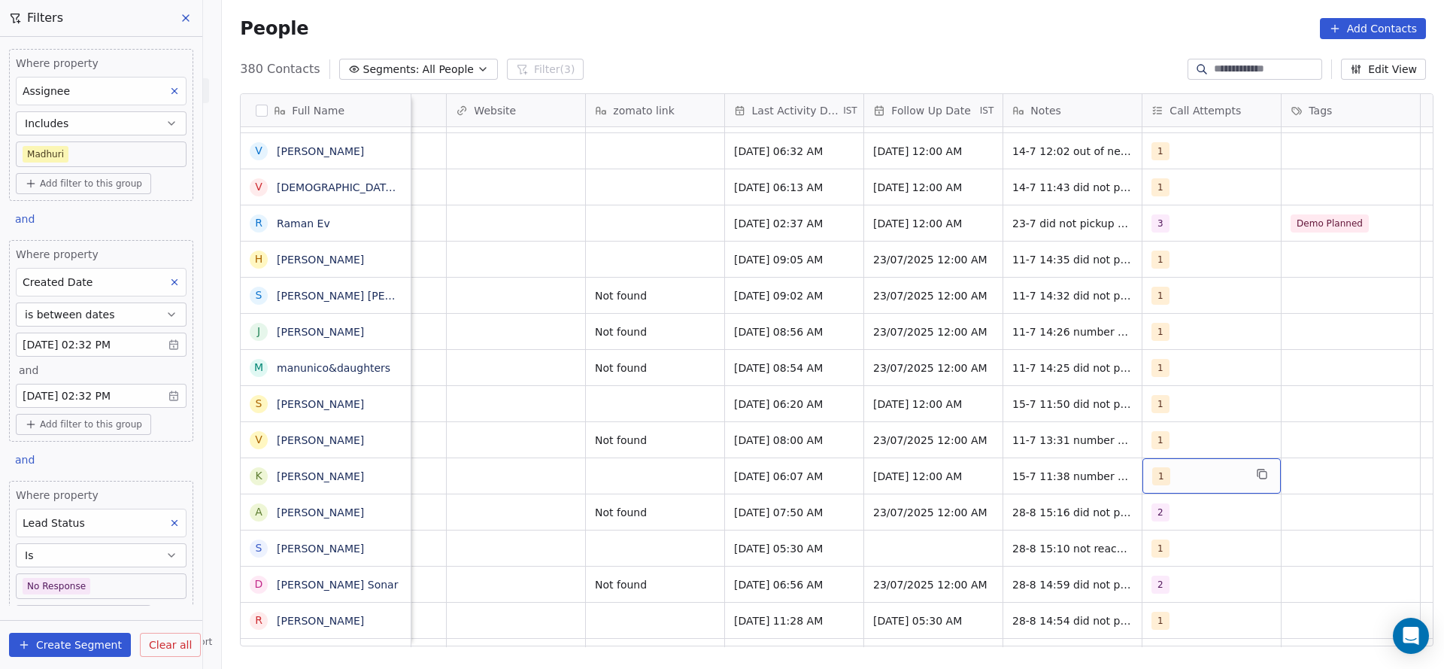
click at [1171, 479] on div "1" at bounding box center [1198, 476] width 92 height 18
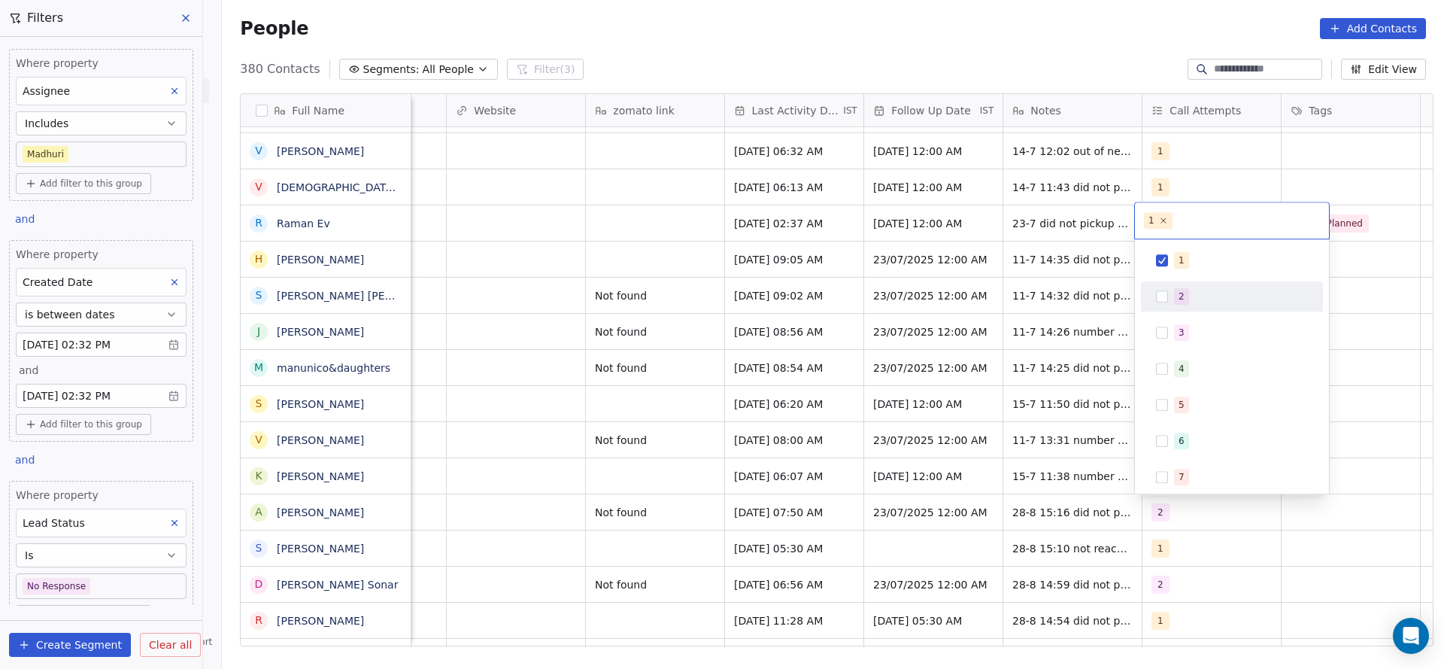
click at [1200, 299] on div "2" at bounding box center [1241, 296] width 134 height 17
drag, startPoint x: 1198, startPoint y: 282, endPoint x: 1123, endPoint y: 300, distance: 77.3
click at [1185, 260] on div "1" at bounding box center [1241, 260] width 134 height 17
click at [975, 394] on html "On2Cook India Pvt. Ltd. Contacts People Marketing Workflows Campaigns Sales Pip…" at bounding box center [722, 334] width 1444 height 669
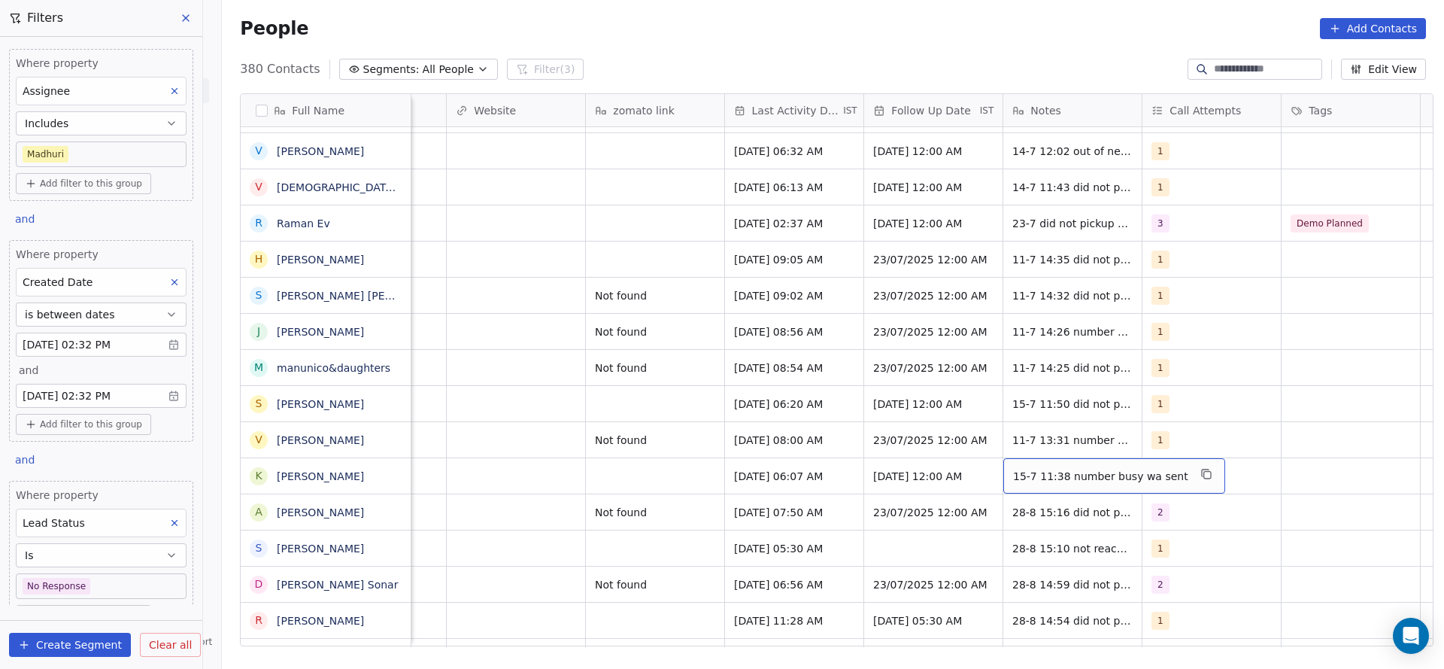
click at [1027, 476] on span "15-7 11:38 number busy wa sent" at bounding box center [1100, 476] width 175 height 15
click at [1000, 472] on textarea "**********" at bounding box center [1097, 481] width 200 height 47
type textarea "**********"
click at [722, 490] on html "On2Cook India Pvt. Ltd. Contacts People Marketing Workflows Campaigns Sales Pip…" at bounding box center [722, 334] width 1444 height 669
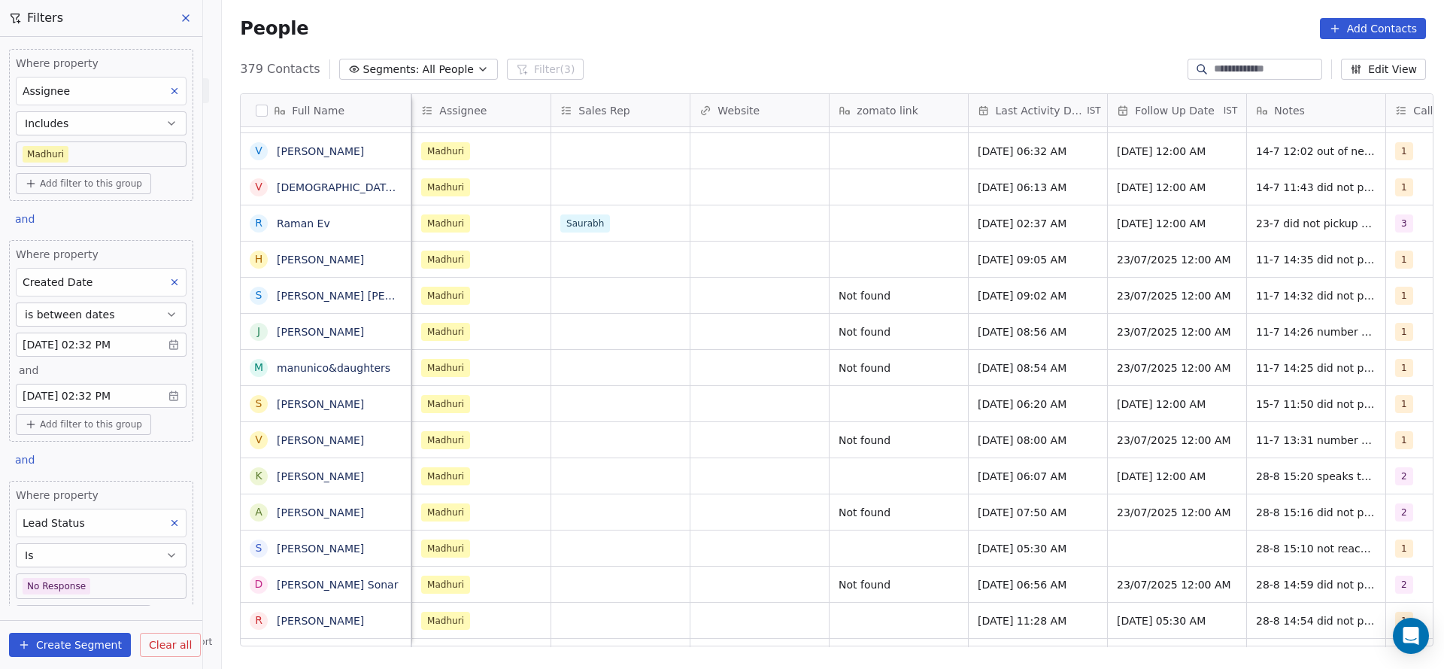
scroll to position [0, 1391]
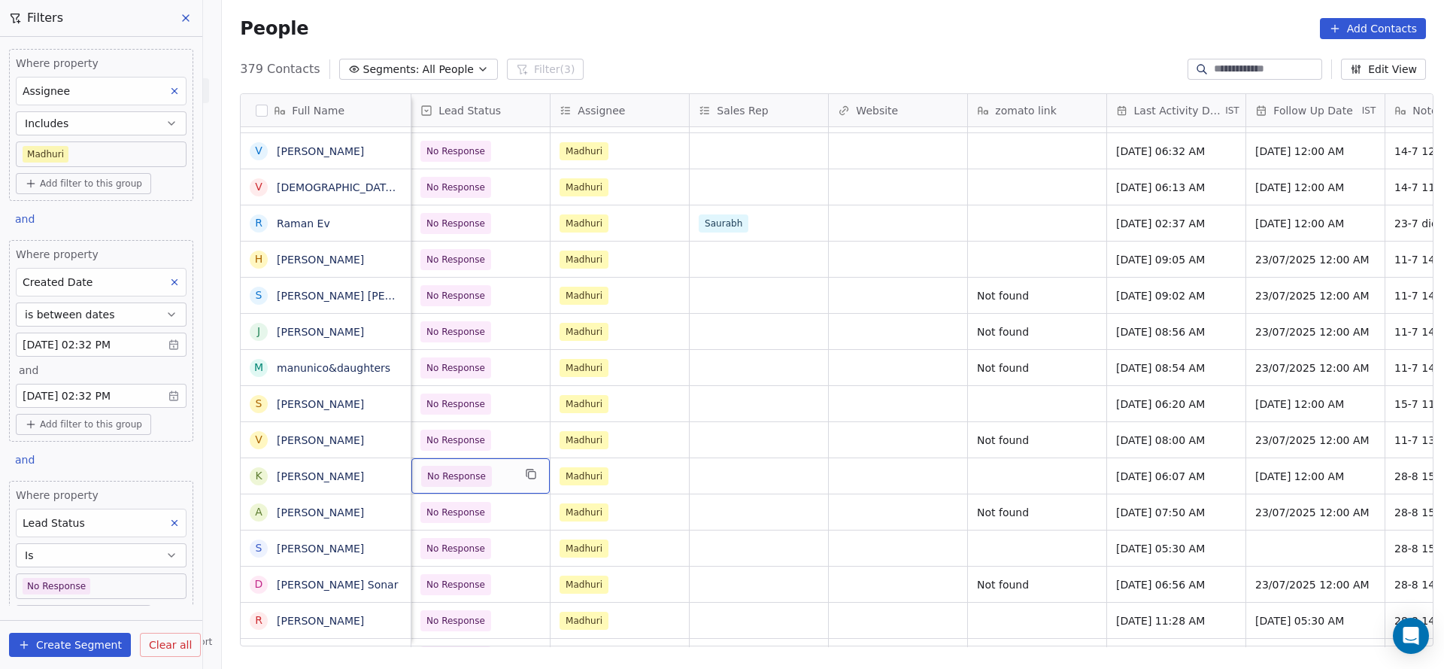
click at [421, 482] on span "No Response" at bounding box center [456, 476] width 71 height 21
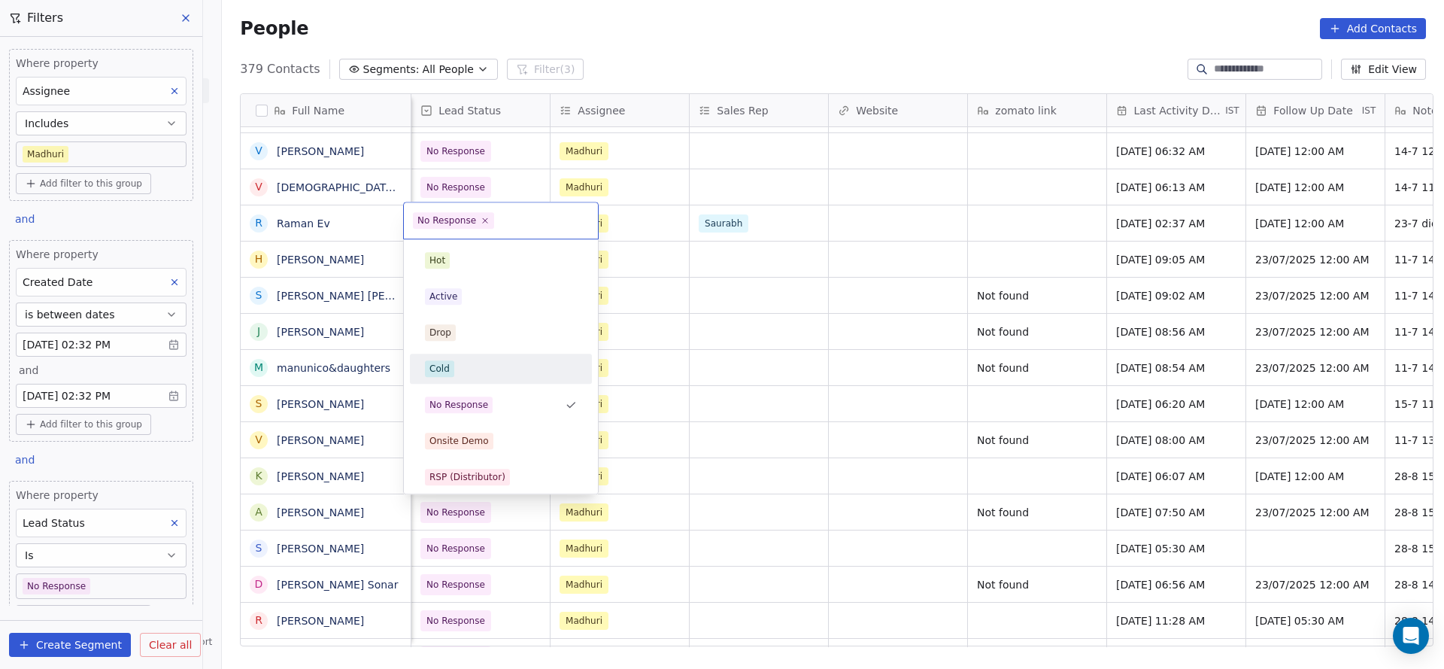
click at [472, 377] on div "Cold" at bounding box center [501, 369] width 170 height 24
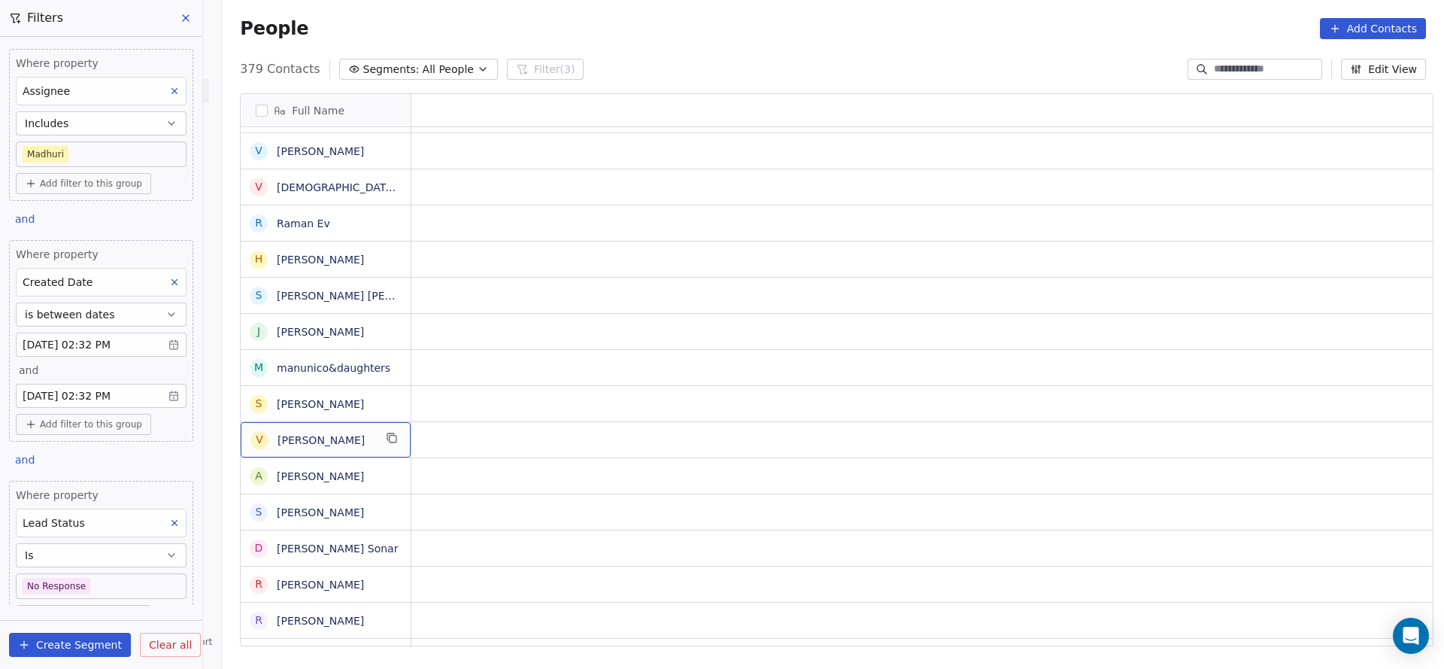
scroll to position [0, 0]
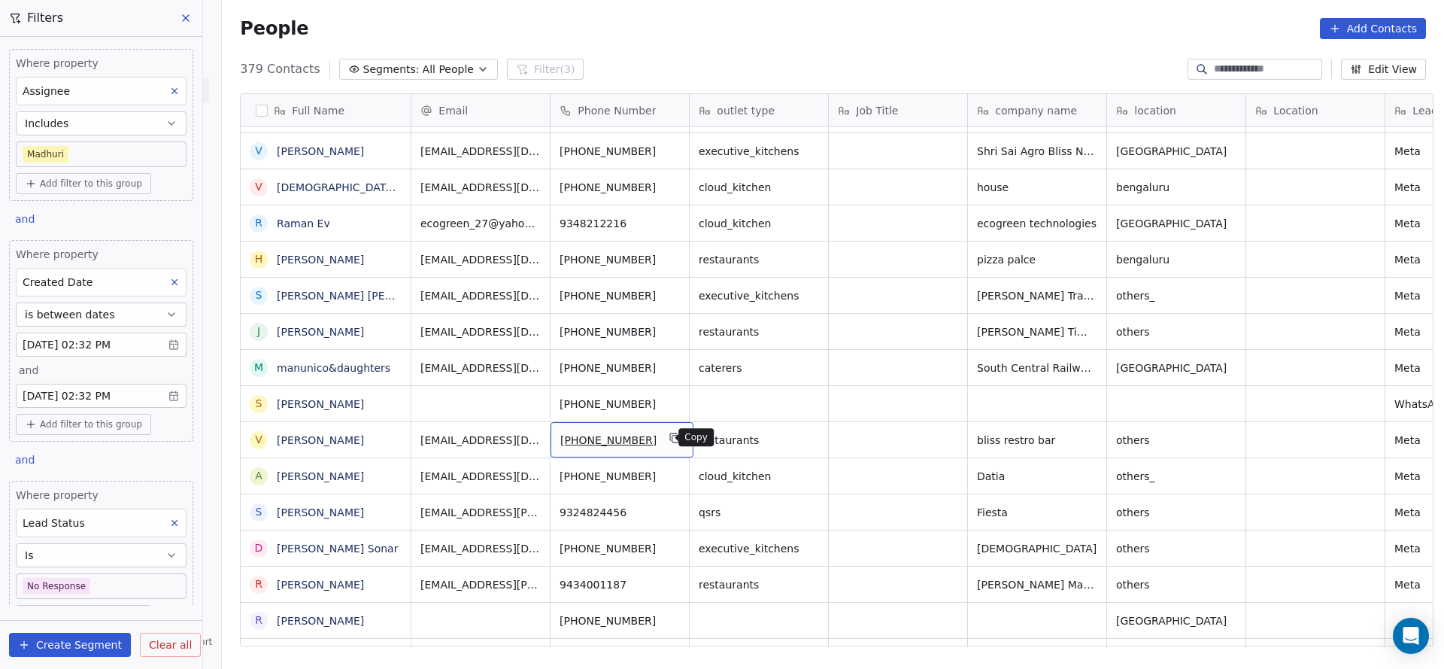
click at [666, 444] on button "grid" at bounding box center [675, 438] width 18 height 18
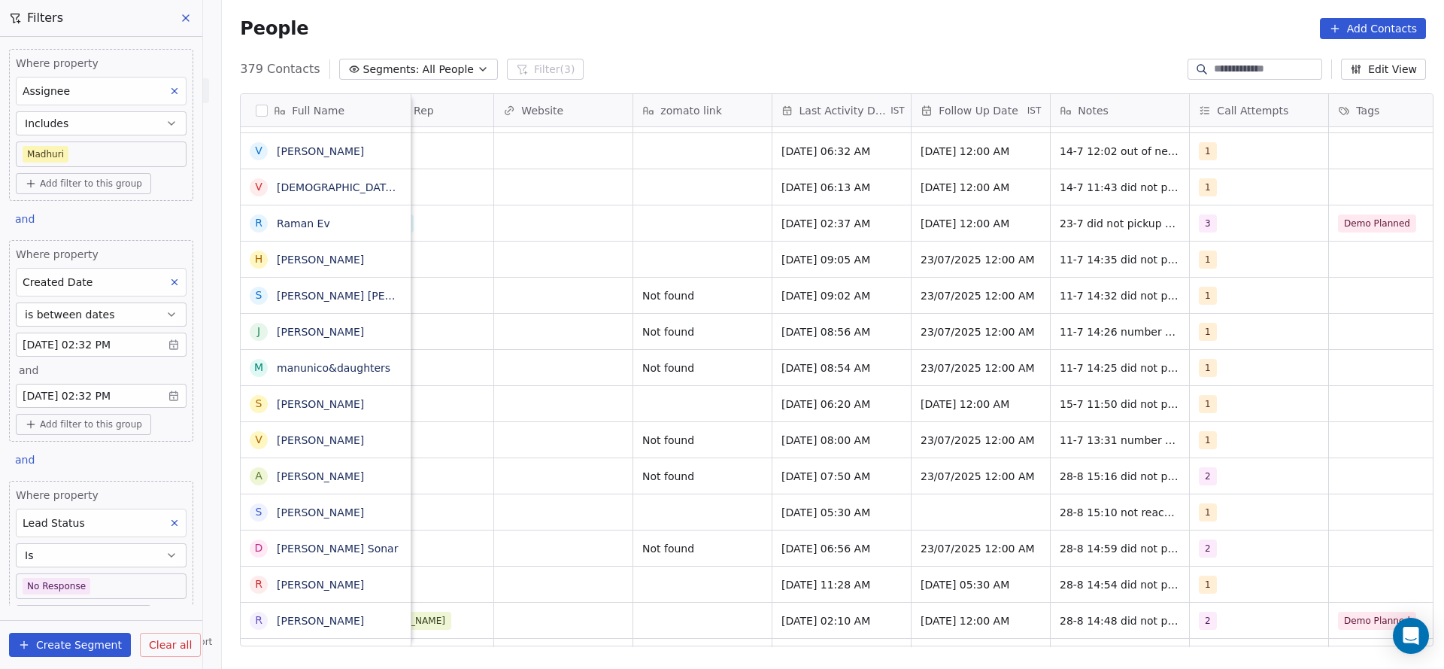
scroll to position [0, 1814]
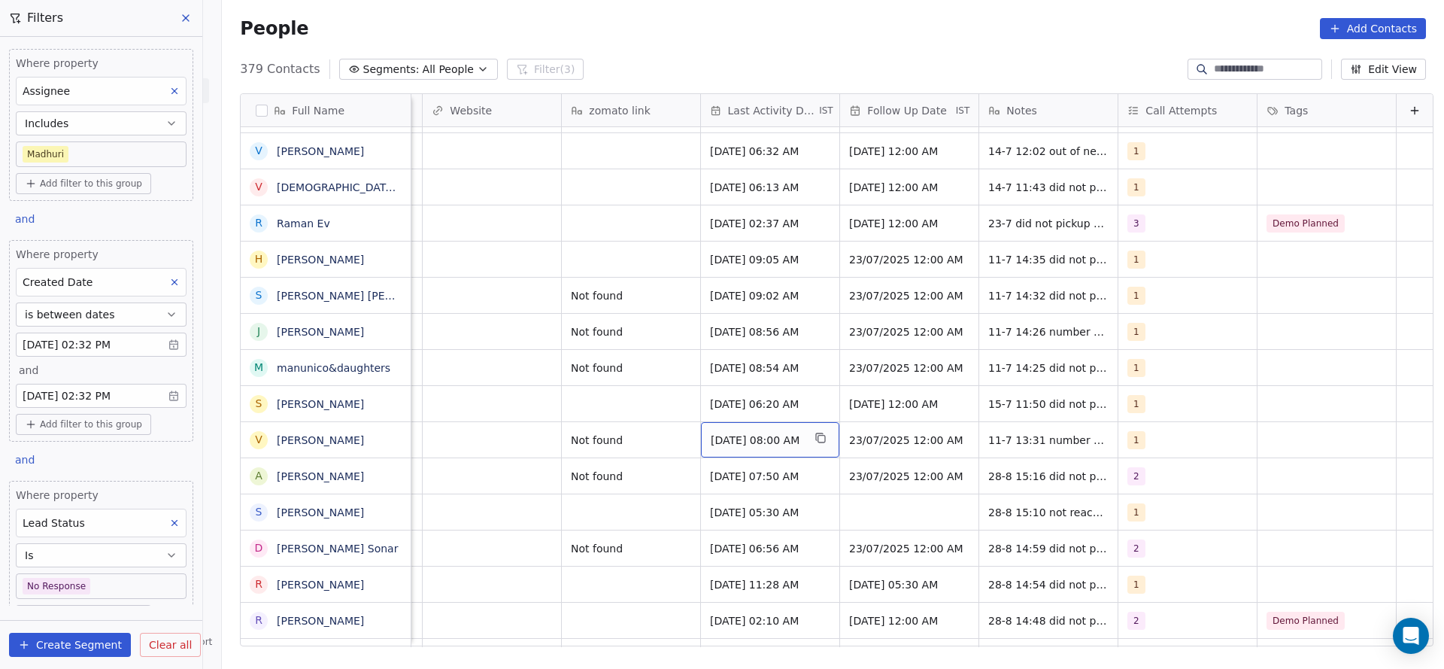
click at [762, 442] on span "Jul 11, 2025 08:00 AM" at bounding box center [757, 439] width 92 height 15
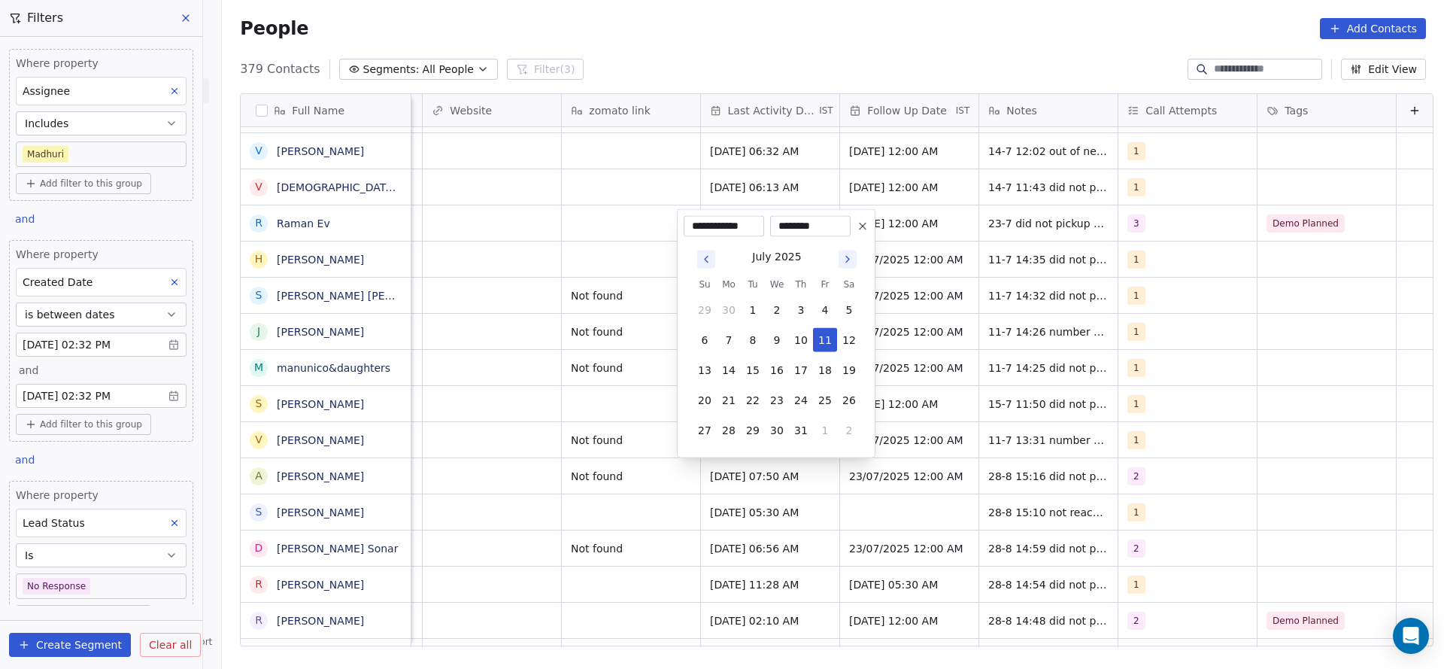
click at [548, 426] on html "On2Cook India Pvt. Ltd. Contacts People Marketing Workflows Campaigns Sales Pip…" at bounding box center [722, 334] width 1444 height 669
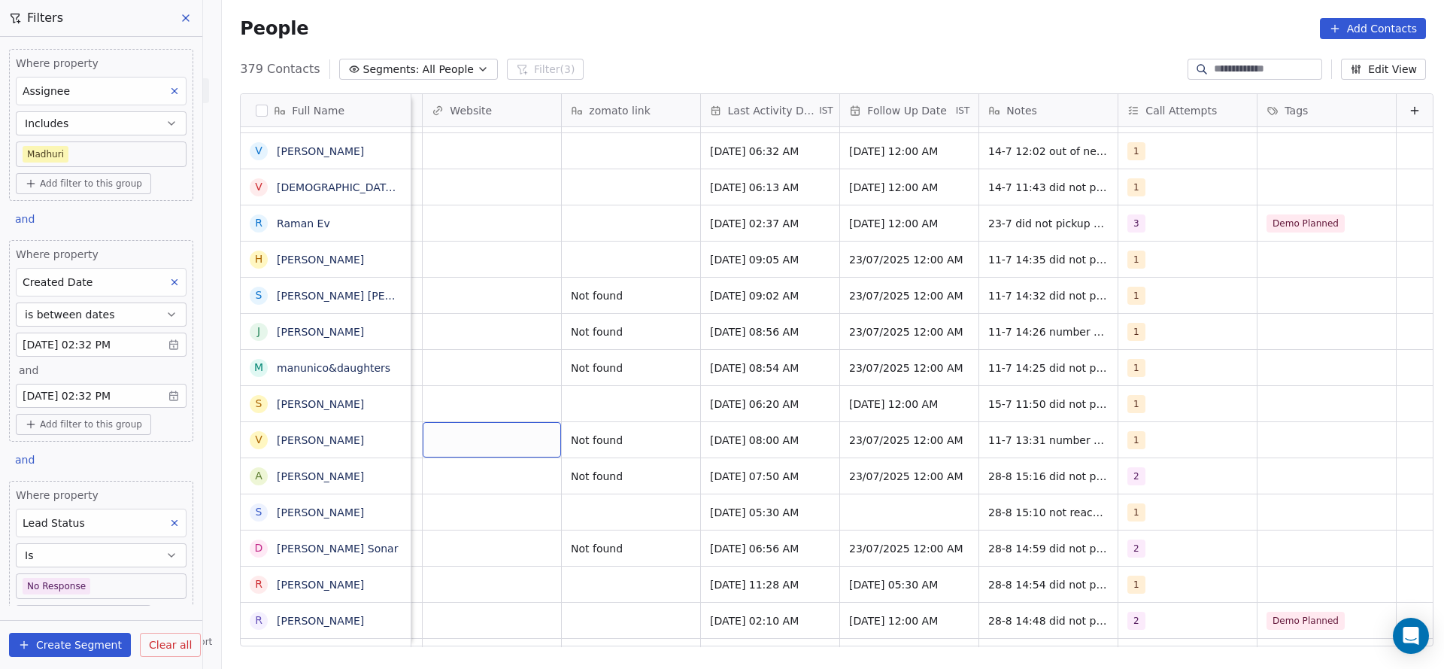
scroll to position [0, 1809]
click at [753, 432] on span "Jul 11, 2025 08:00 AM" at bounding box center [757, 439] width 92 height 15
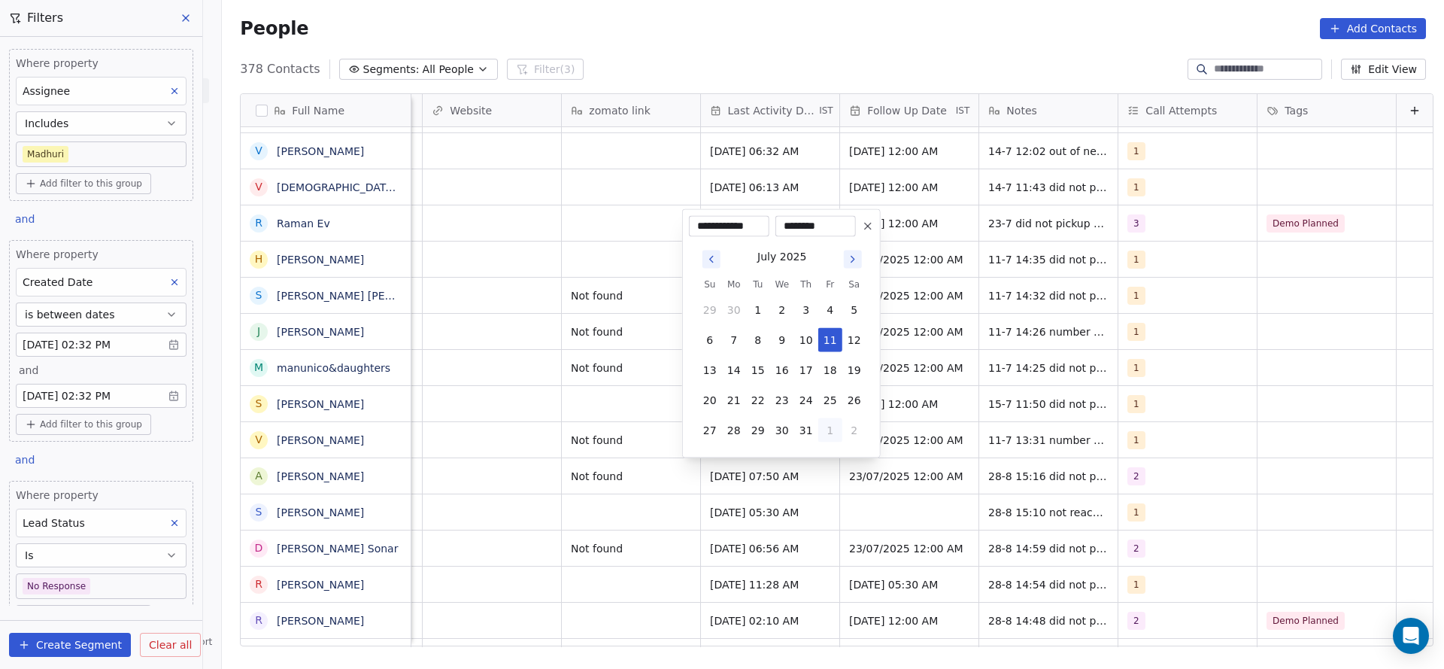
click at [831, 430] on button "1" at bounding box center [830, 430] width 24 height 24
click at [806, 399] on button "28" at bounding box center [806, 400] width 24 height 24
type input "**********"
click at [424, 483] on html "On2Cook India Pvt. Ltd. Contacts People Marketing Workflows Campaigns Sales Pip…" at bounding box center [722, 334] width 1444 height 669
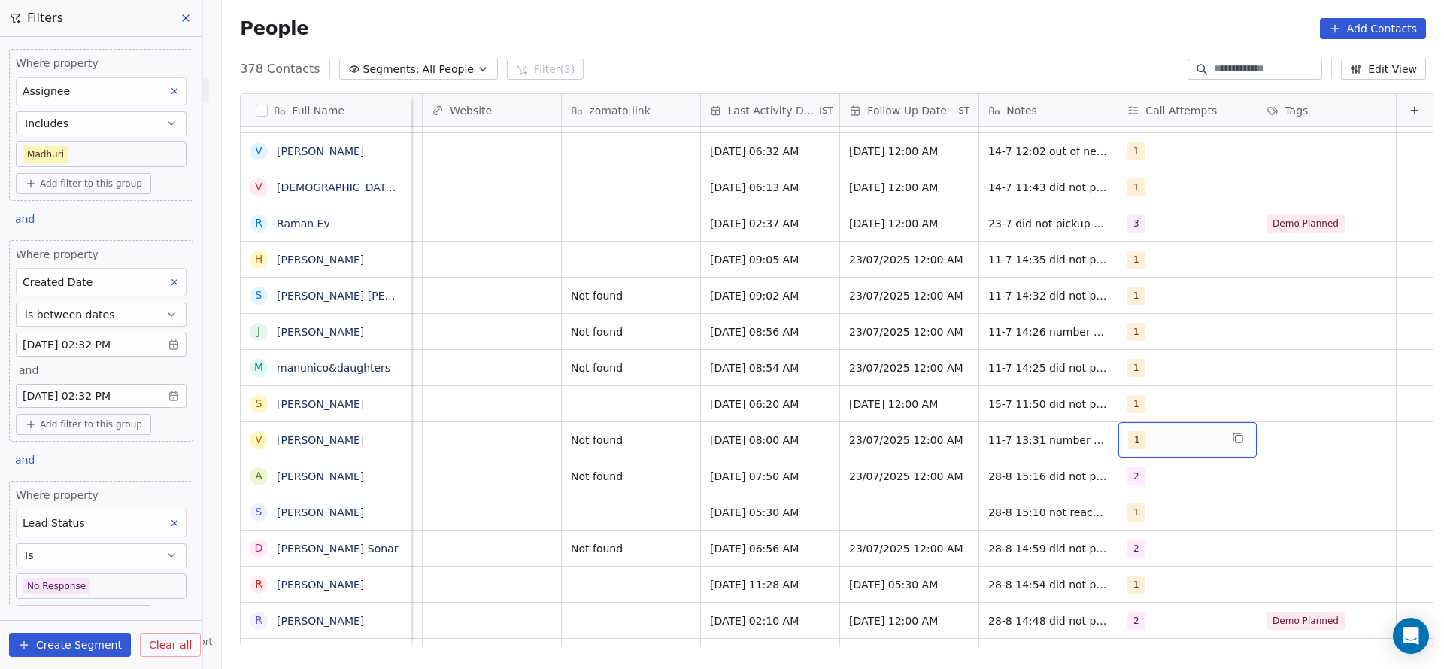
click at [1142, 445] on div "1" at bounding box center [1174, 440] width 92 height 18
click at [1128, 432] on span "1" at bounding box center [1137, 440] width 18 height 18
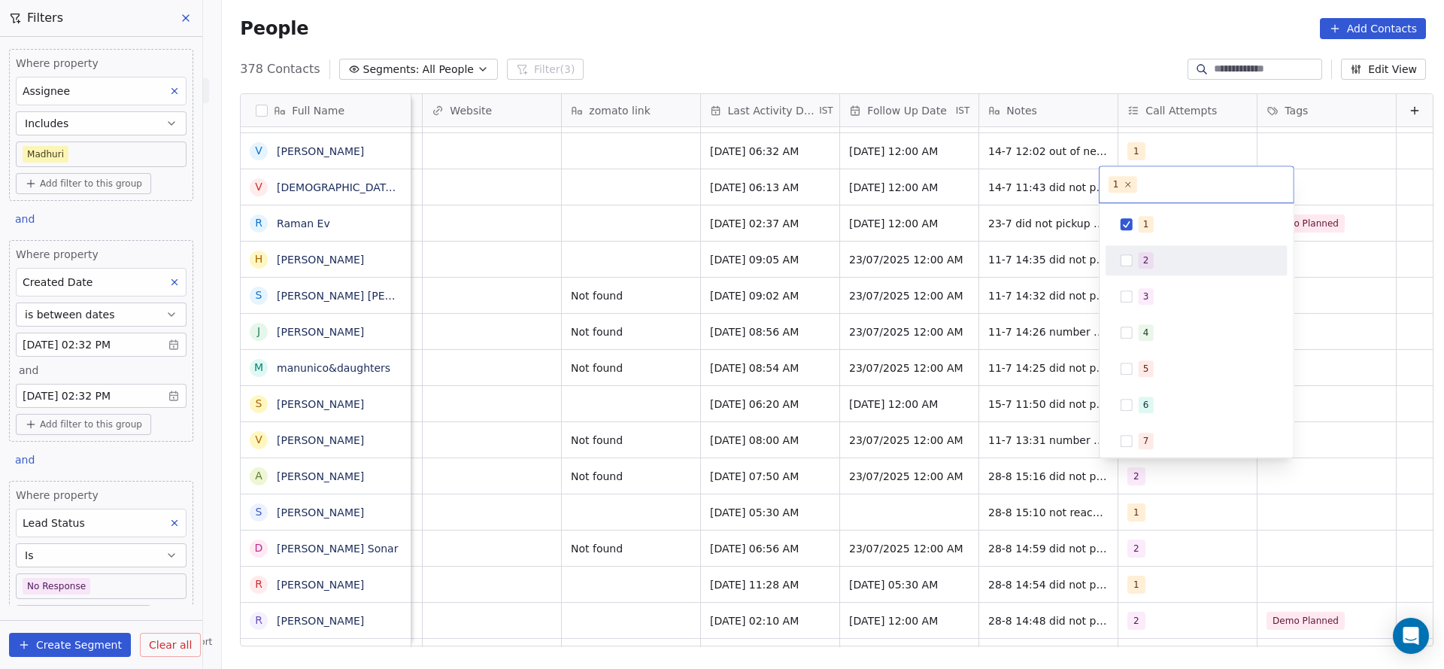
click at [1143, 262] on div "2" at bounding box center [1146, 260] width 6 height 14
click at [1165, 225] on div "1" at bounding box center [1206, 224] width 134 height 17
click at [973, 244] on html "On2Cook India Pvt. Ltd. Contacts People Marketing Workflows Campaigns Sales Pip…" at bounding box center [722, 334] width 1444 height 669
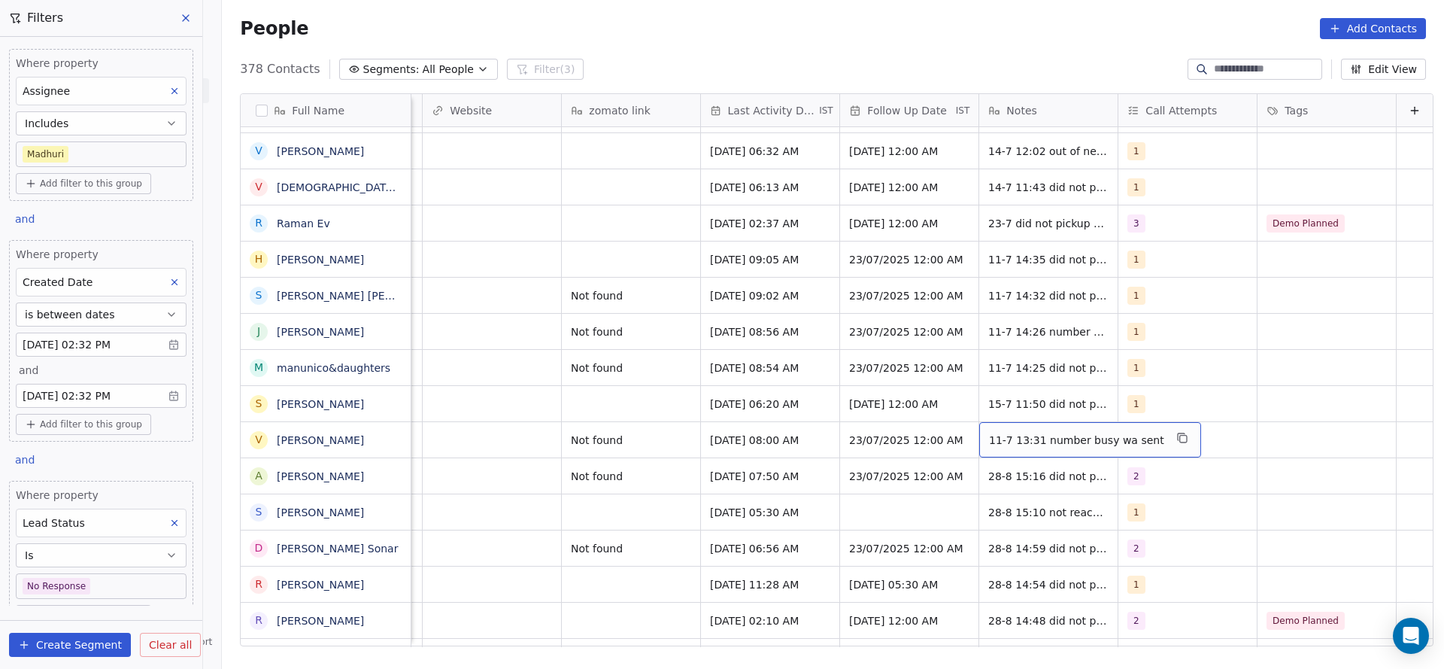
click at [1000, 435] on span "11-7 13:31 number busy wa sent" at bounding box center [1076, 439] width 175 height 15
click at [966, 430] on textarea "**********" at bounding box center [1061, 445] width 200 height 47
type textarea "**********"
drag, startPoint x: 726, startPoint y: 476, endPoint x: 502, endPoint y: 448, distance: 225.9
click at [724, 476] on html "On2Cook India Pvt. Ltd. Contacts People Marketing Workflows Campaigns Sales Pip…" at bounding box center [722, 334] width 1444 height 669
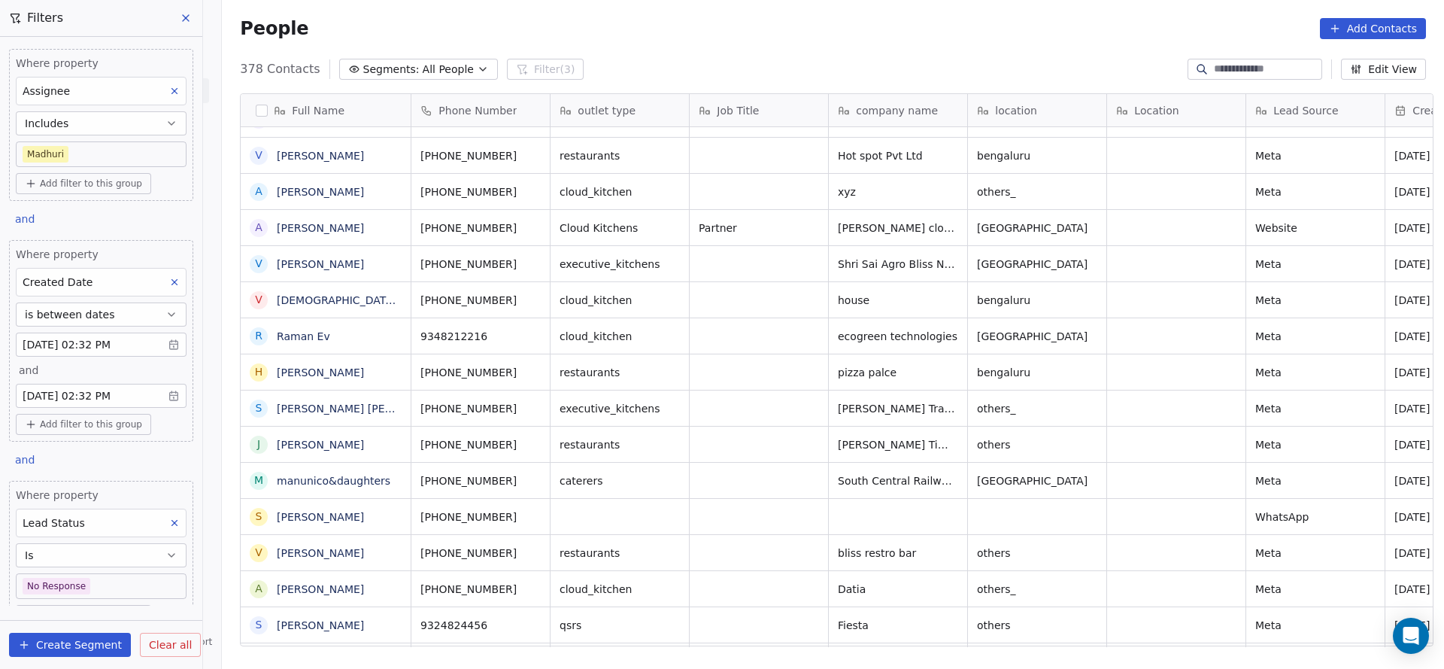
scroll to position [0, 0]
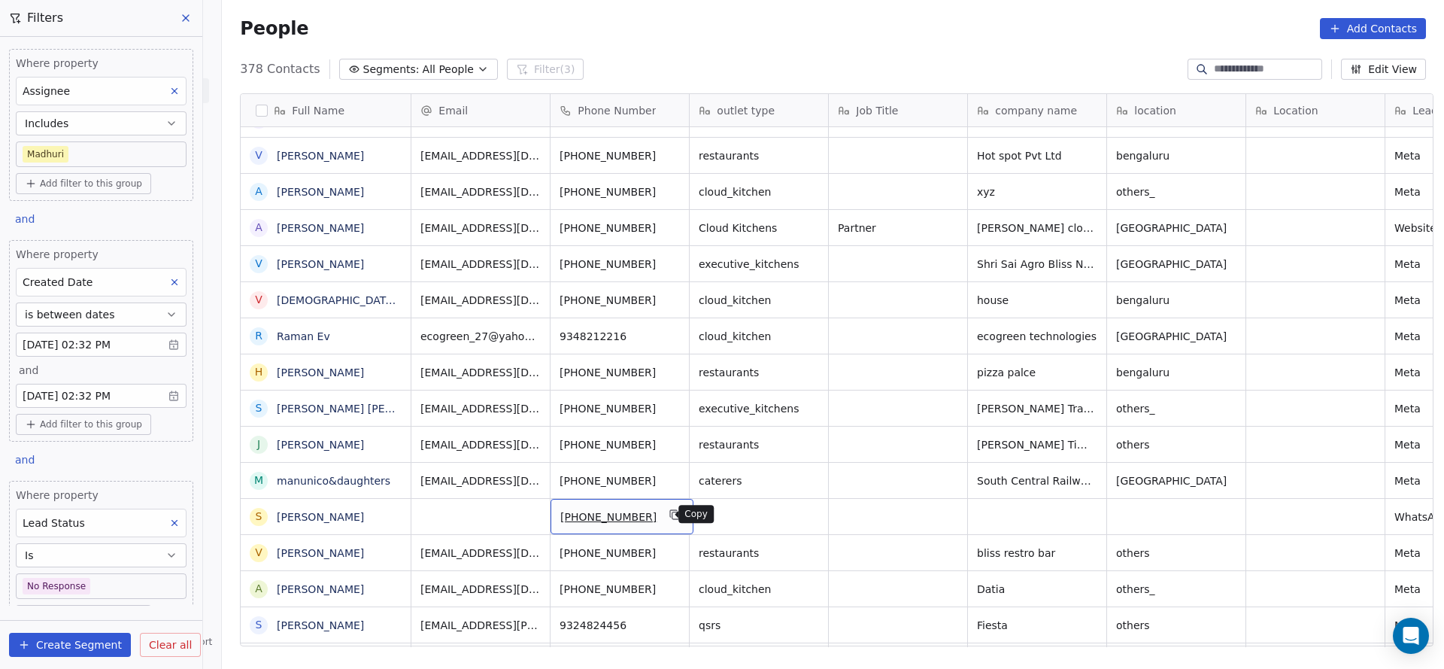
click at [669, 515] on icon "grid" at bounding box center [675, 514] width 12 height 12
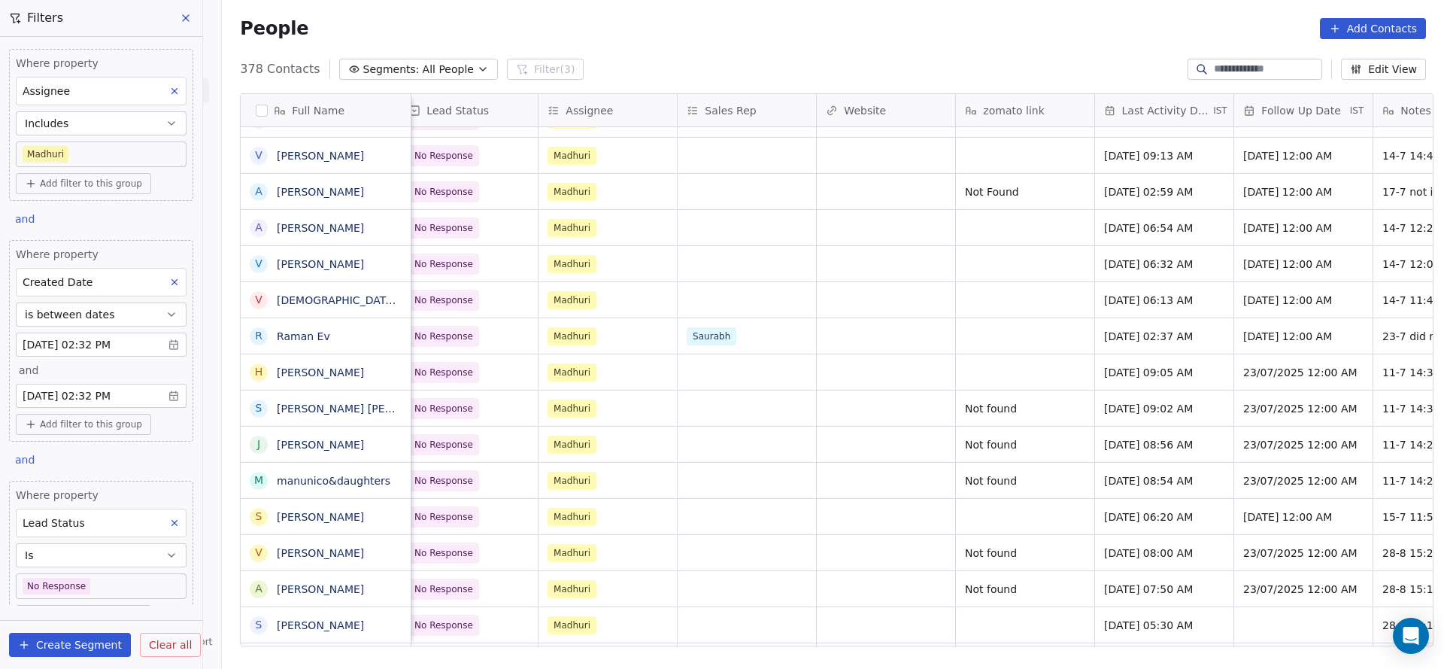
scroll to position [0, 1422]
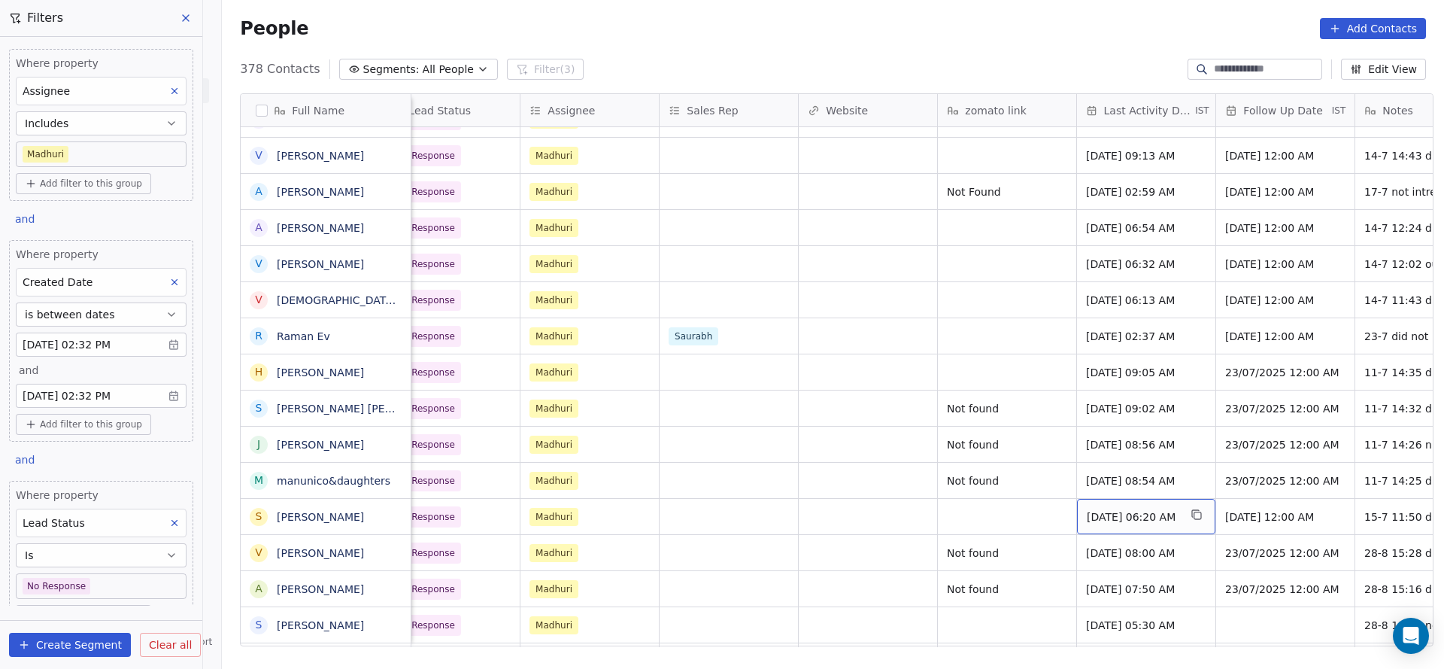
click at [1119, 517] on span "Jul 15, 2025 06:20 AM" at bounding box center [1133, 516] width 92 height 15
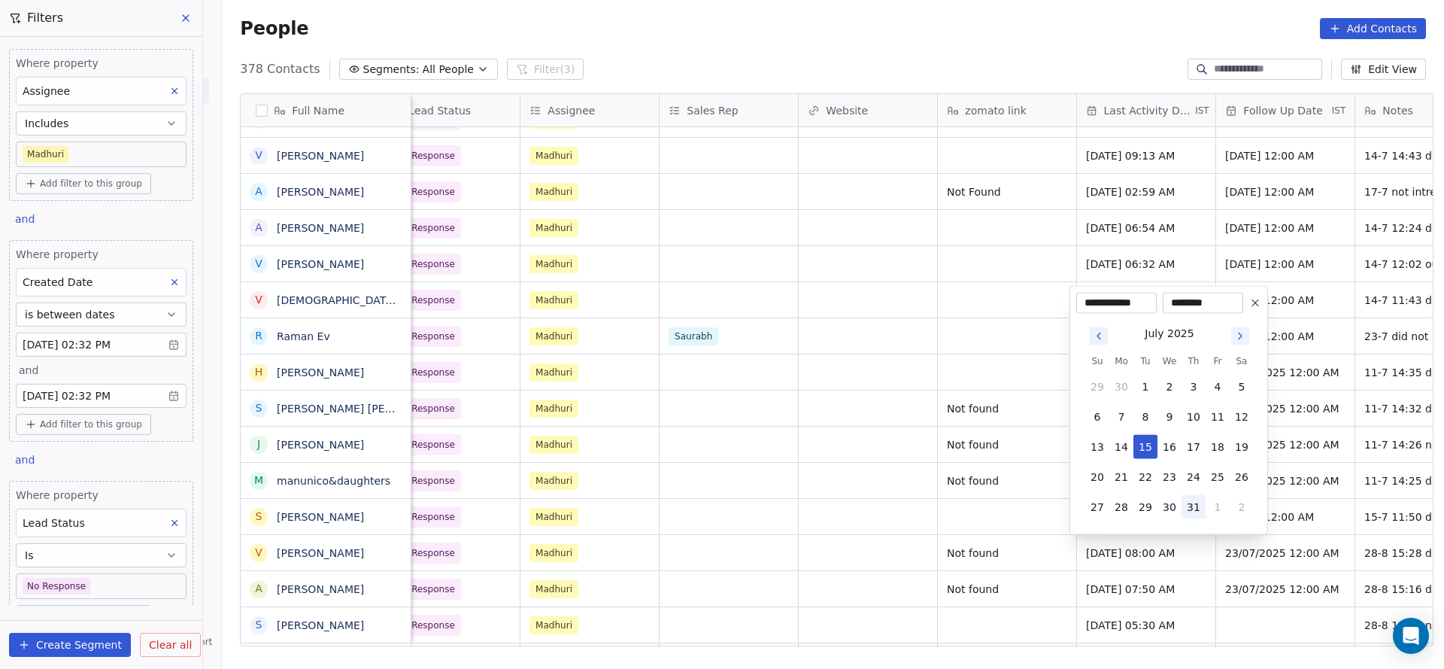
click at [1201, 508] on button "31" at bounding box center [1194, 507] width 24 height 24
click at [1208, 508] on button "1" at bounding box center [1218, 507] width 24 height 24
click at [1197, 477] on button "28" at bounding box center [1194, 477] width 24 height 24
type input "**********"
click at [957, 542] on html "On2Cook India Pvt. Ltd. Contacts People Marketing Workflows Campaigns Sales Pip…" at bounding box center [722, 334] width 1444 height 669
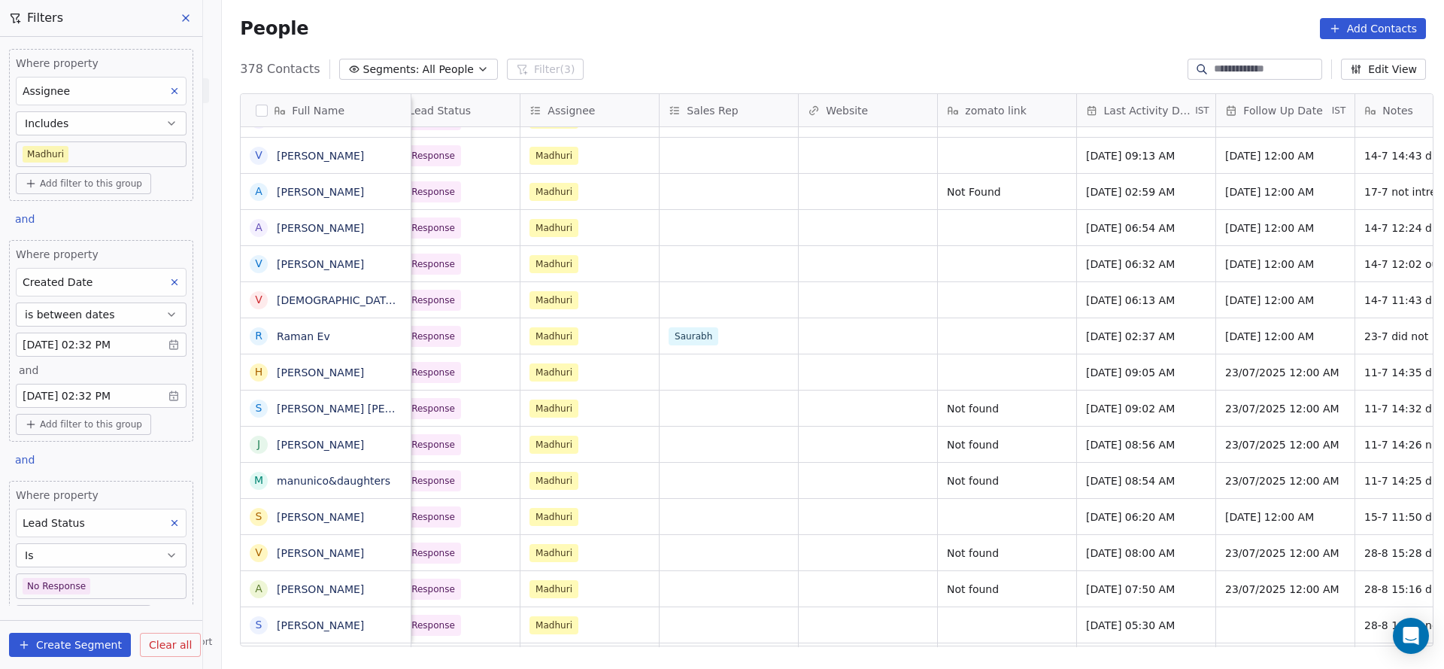
scroll to position [0, 1814]
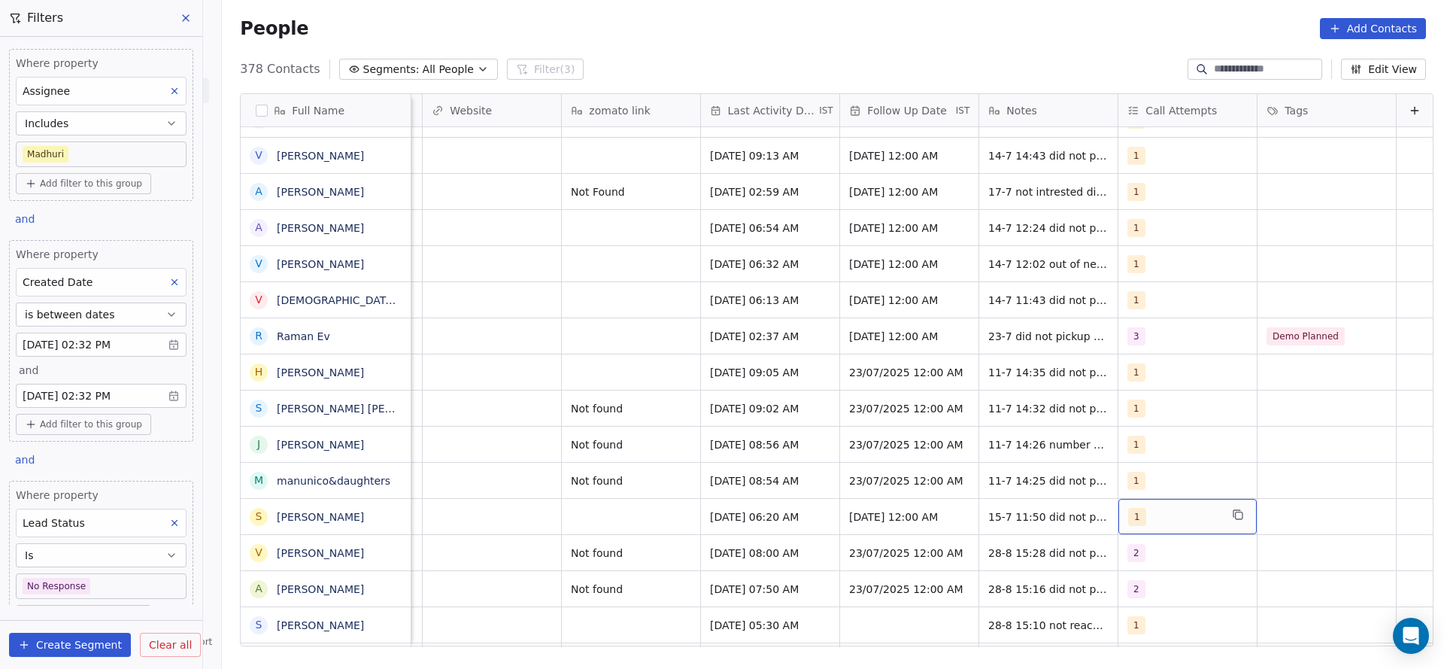
click at [1133, 517] on div "1" at bounding box center [1174, 517] width 92 height 18
click at [1147, 335] on span "2" at bounding box center [1140, 337] width 15 height 17
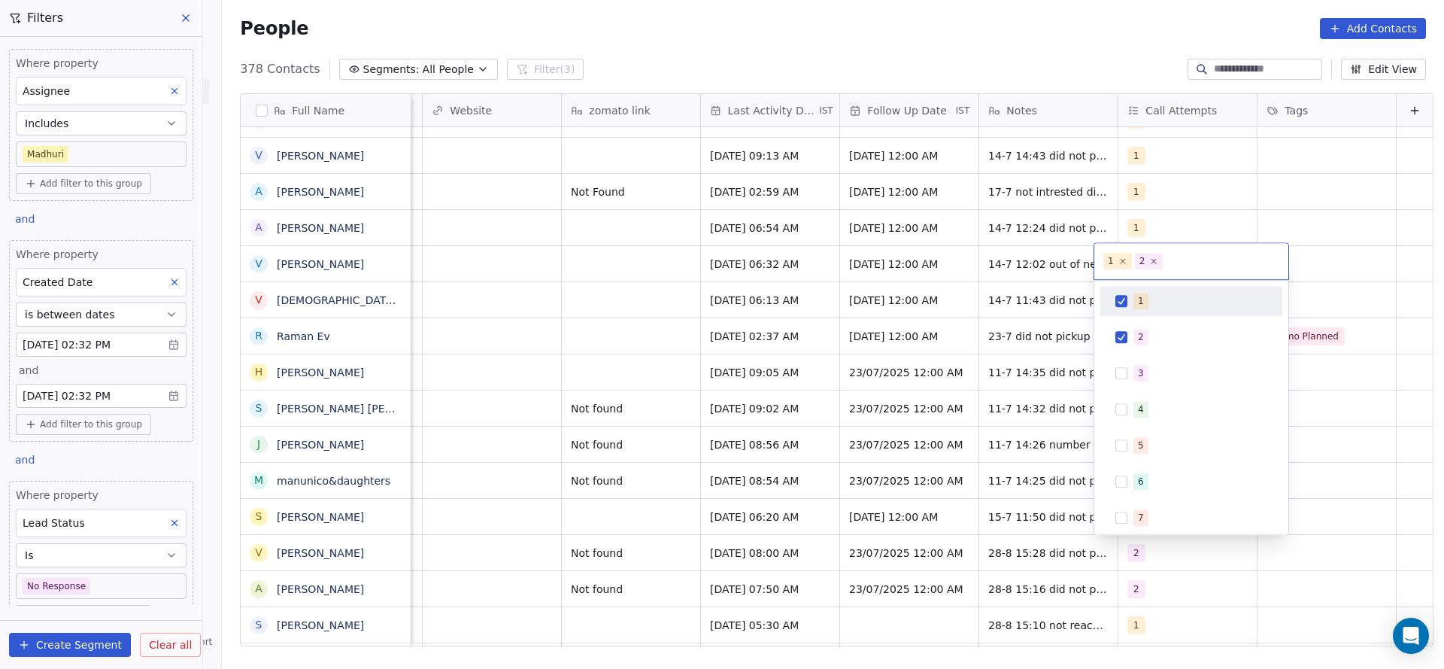
click at [1141, 302] on div "1" at bounding box center [1141, 301] width 6 height 14
click at [1003, 364] on html "On2Cook India Pvt. Ltd. Contacts People Marketing Workflows Campaigns Sales Pip…" at bounding box center [722, 334] width 1444 height 669
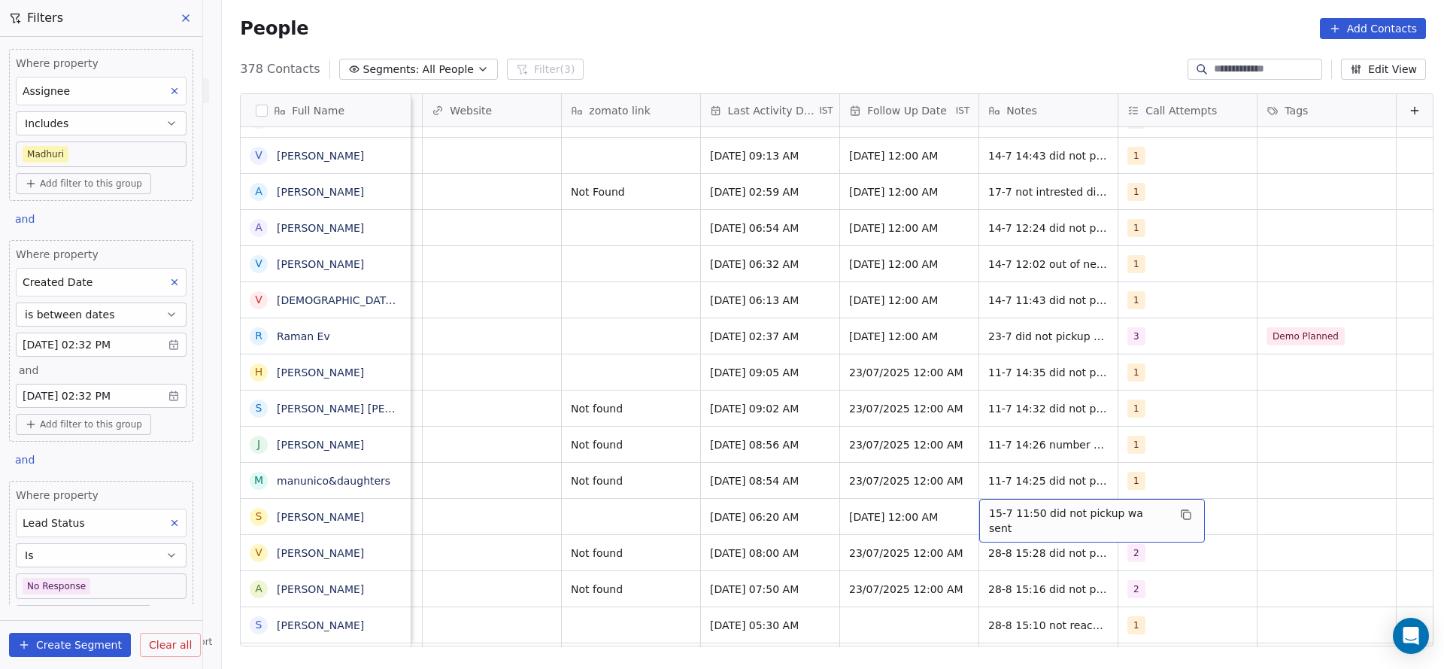
click at [989, 517] on span "15-7 11:50 did not pickup wa sent" at bounding box center [1078, 520] width 179 height 30
click at [966, 512] on textarea "**********" at bounding box center [1059, 522] width 207 height 47
type textarea "**********"
click at [891, 521] on html "On2Cook India Pvt. Ltd. Contacts People Marketing Workflows Campaigns Sales Pip…" at bounding box center [722, 334] width 1444 height 669
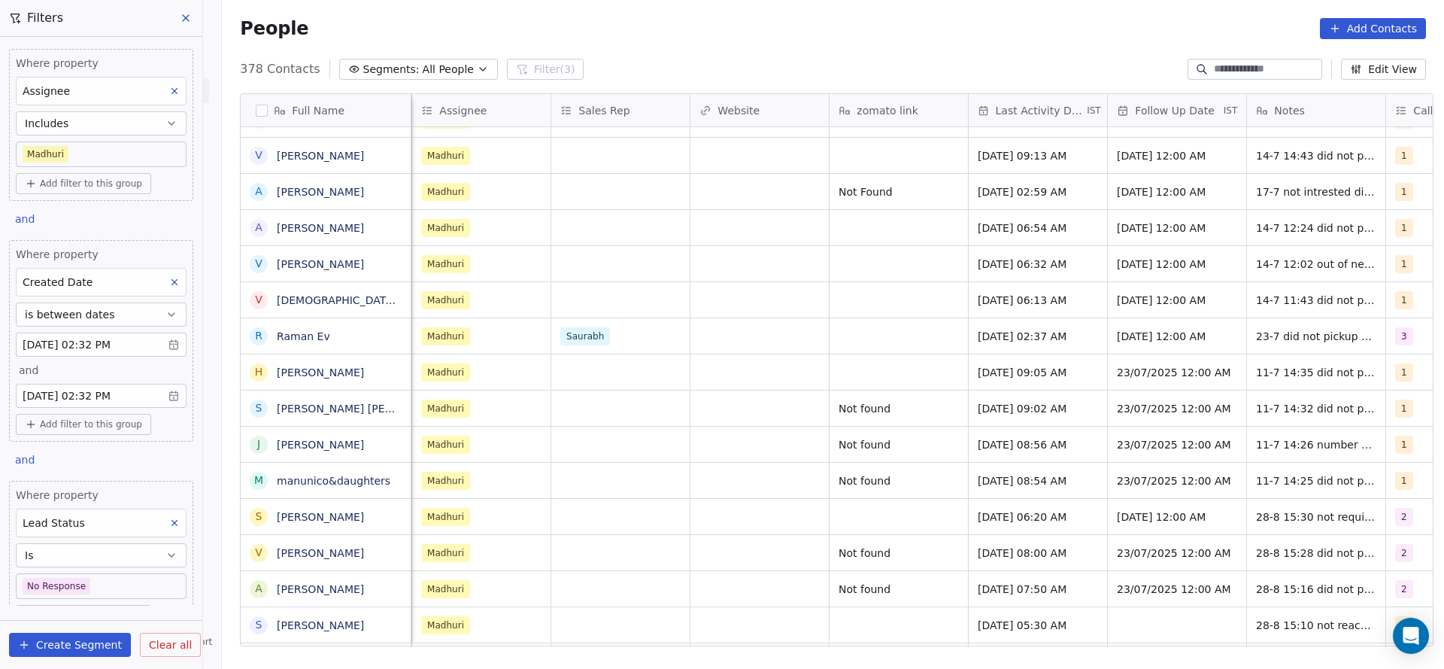
scroll to position [0, 1391]
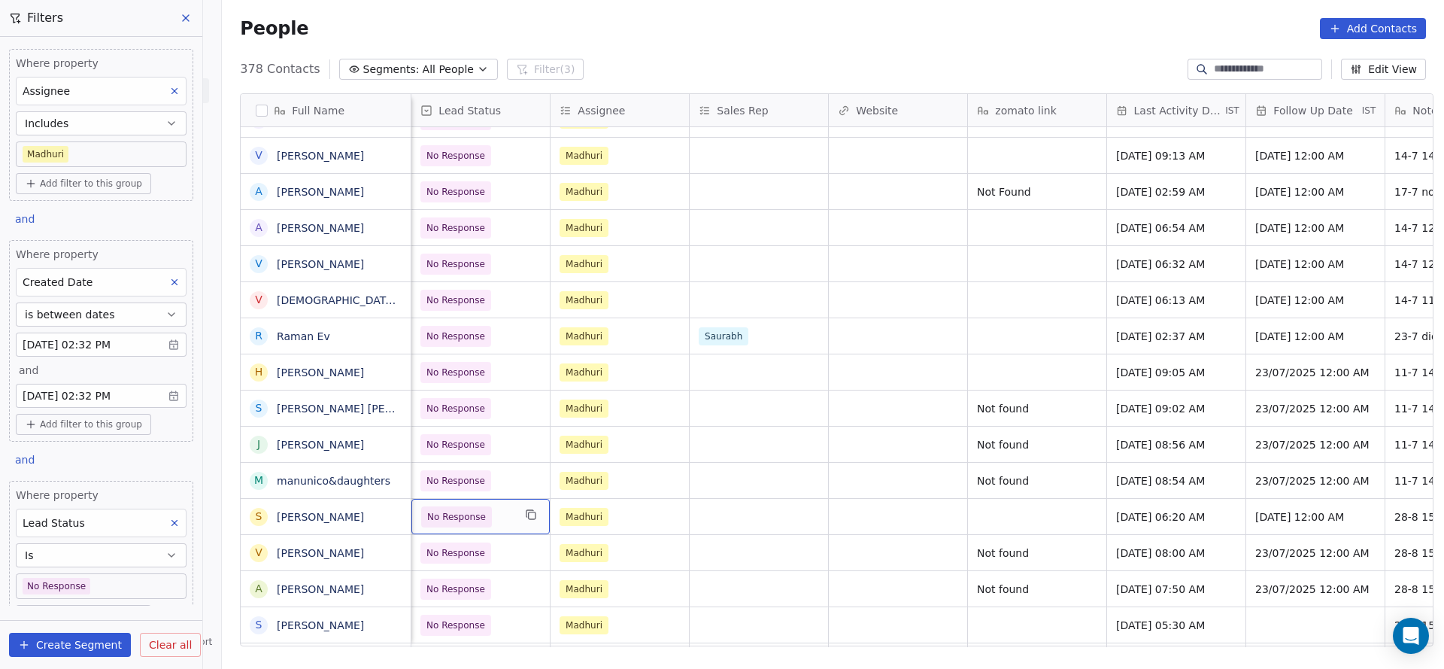
click at [463, 524] on span "No Response" at bounding box center [456, 516] width 71 height 21
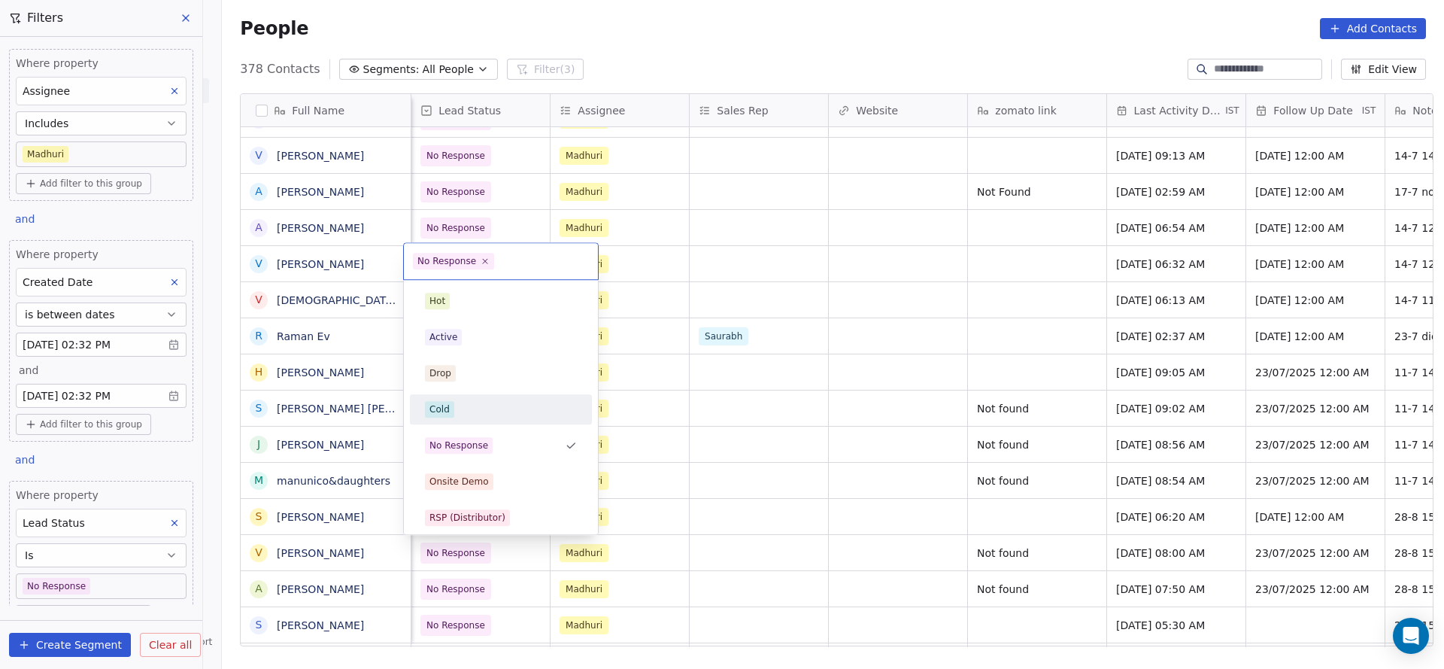
click at [476, 411] on div "Cold" at bounding box center [501, 409] width 152 height 17
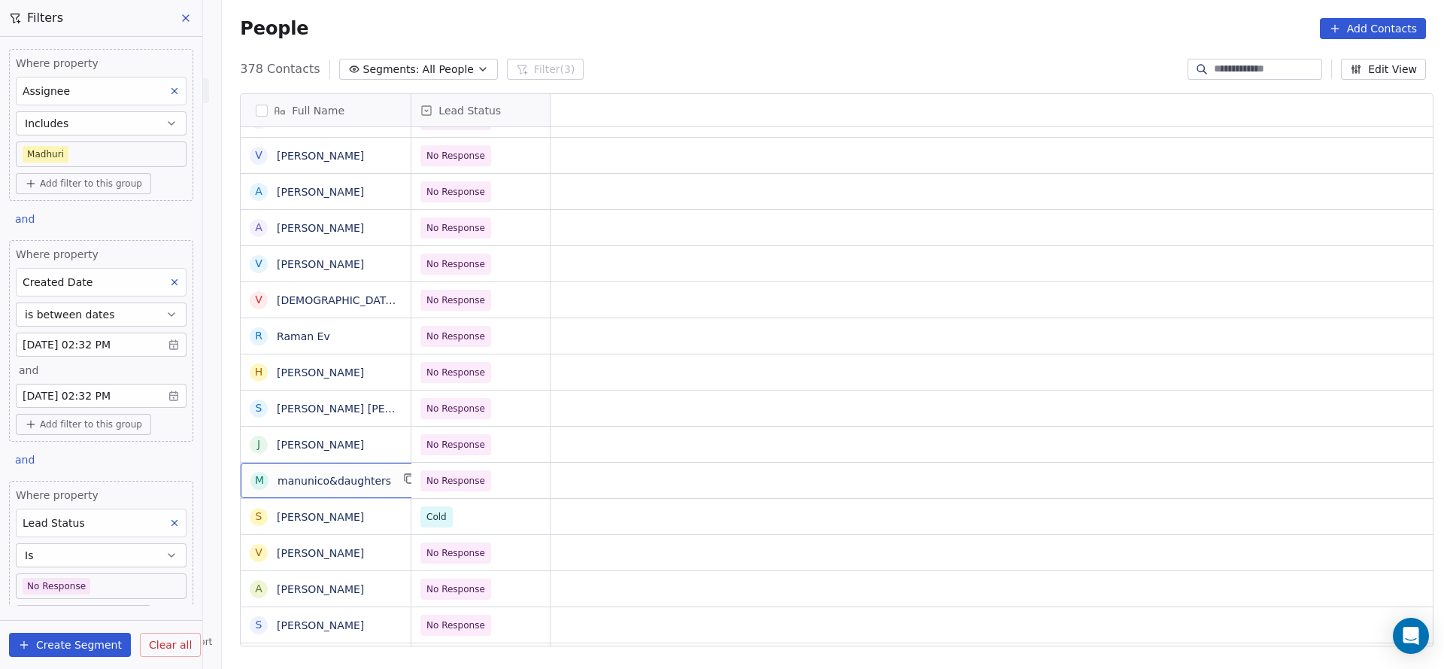
scroll to position [0, 0]
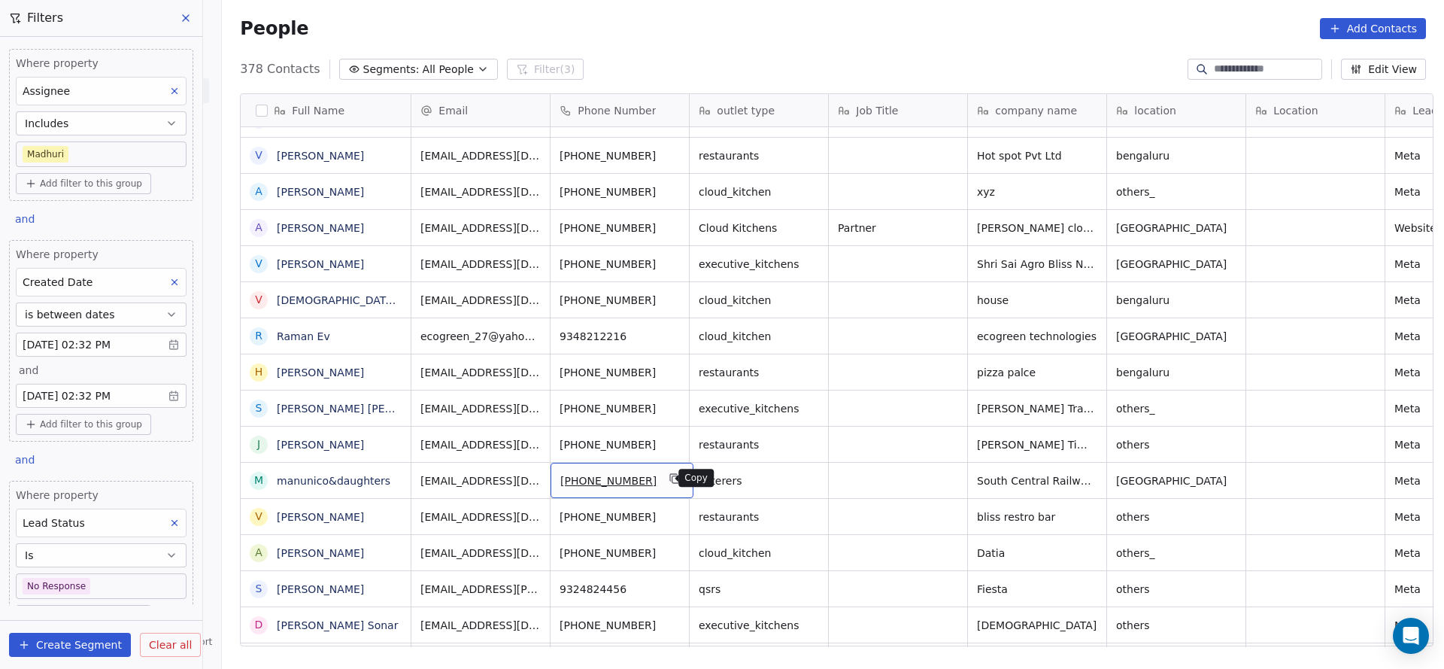
click at [669, 482] on icon "grid" at bounding box center [675, 478] width 12 height 12
click at [669, 476] on icon "grid" at bounding box center [675, 478] width 12 height 12
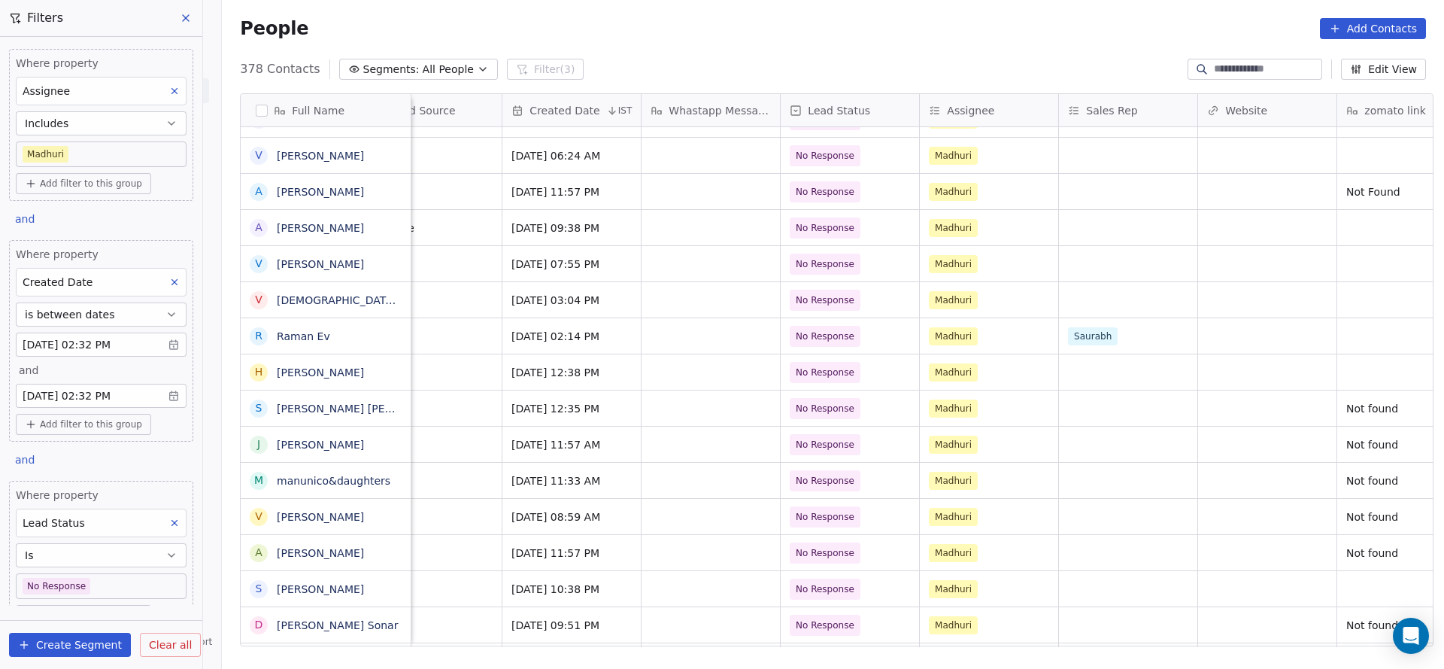
scroll to position [0, 1543]
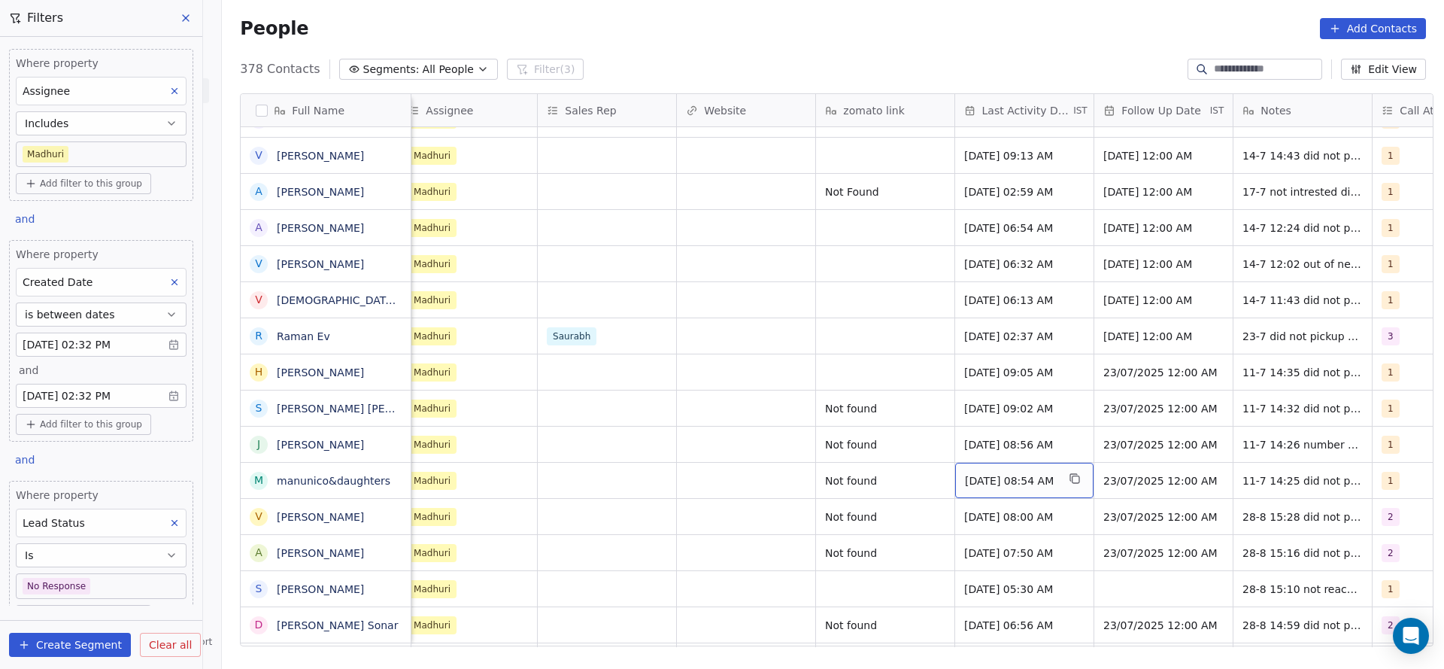
click at [1024, 482] on span "Jul 11, 2025 08:54 AM" at bounding box center [1011, 480] width 92 height 15
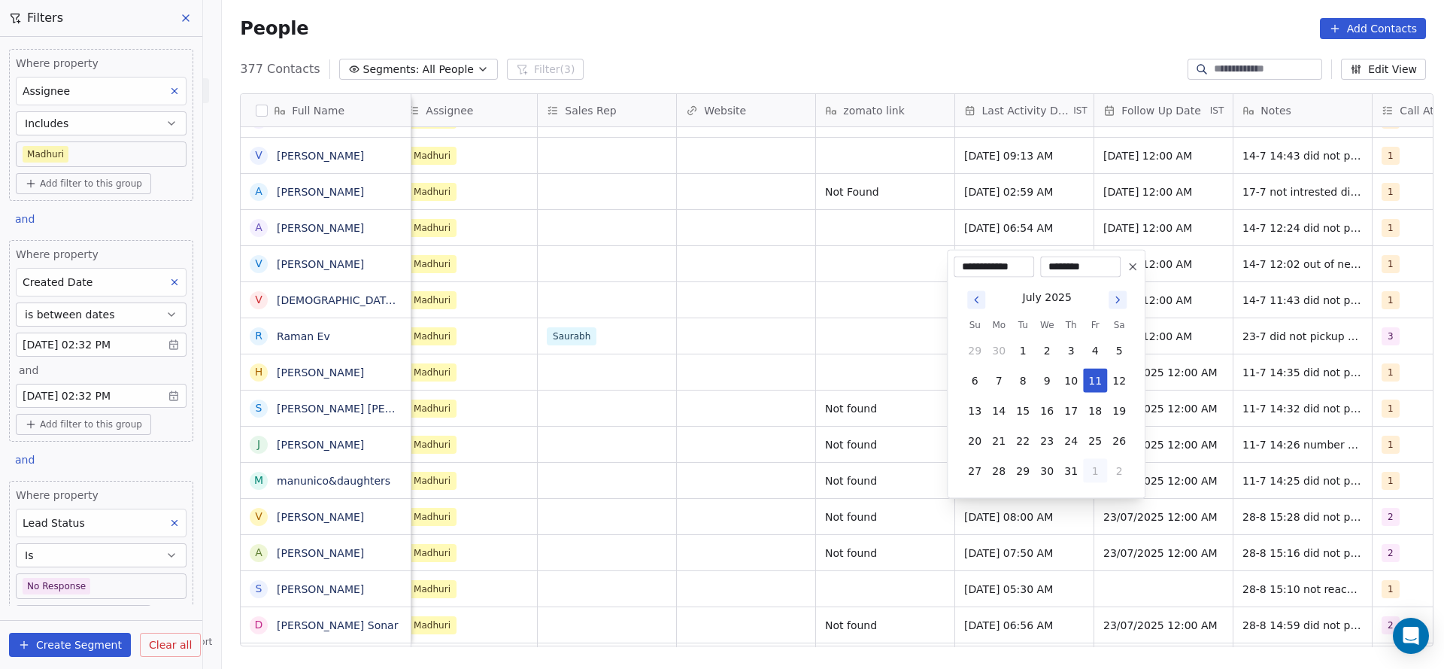
click at [1086, 466] on button "1" at bounding box center [1095, 471] width 24 height 24
click at [1070, 437] on button "28" at bounding box center [1071, 441] width 24 height 24
type input "**********"
click at [869, 441] on html "On2Cook India Pvt. Ltd. Contacts People Marketing Workflows Campaigns Sales Pip…" at bounding box center [722, 334] width 1444 height 669
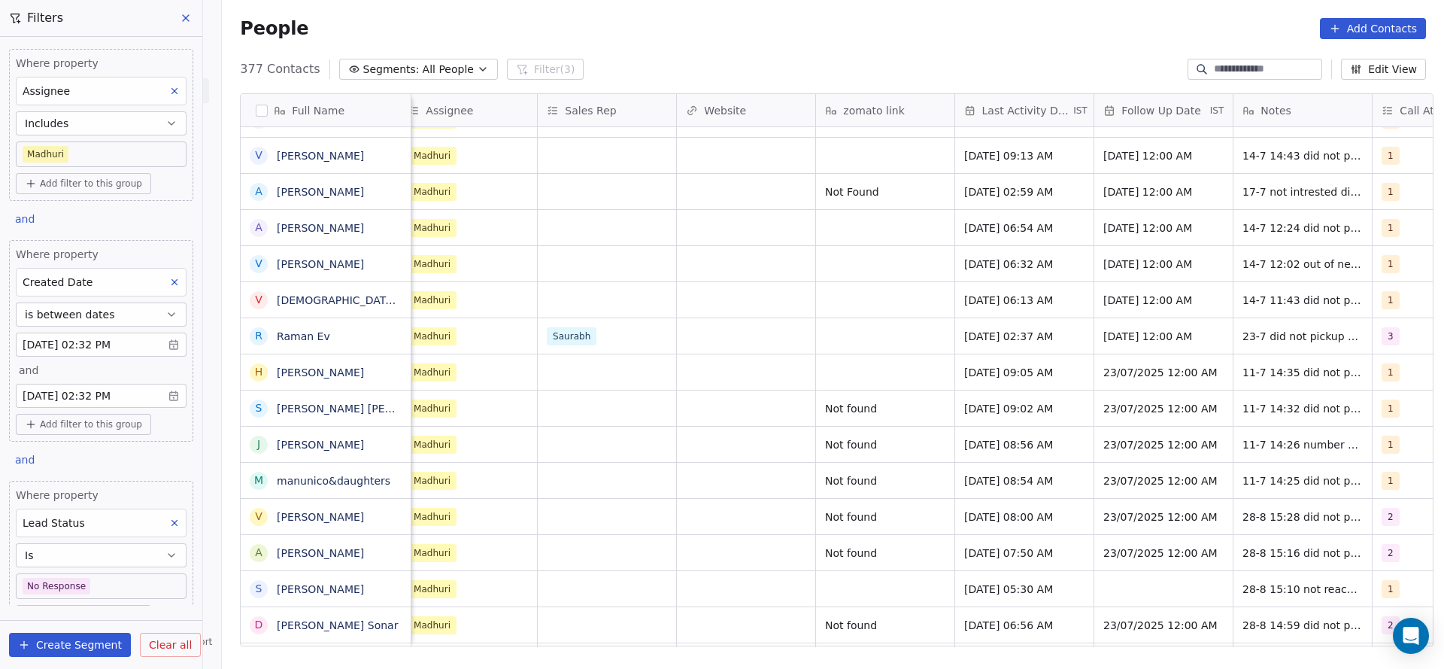
drag, startPoint x: 975, startPoint y: 647, endPoint x: 1085, endPoint y: 633, distance: 111.4
click at [1082, 634] on div "Full Name S Shameem Subair P Parvez Sikandar Khan व विक्रम सिंह नरुका G Girish …" at bounding box center [833, 375] width 1222 height 588
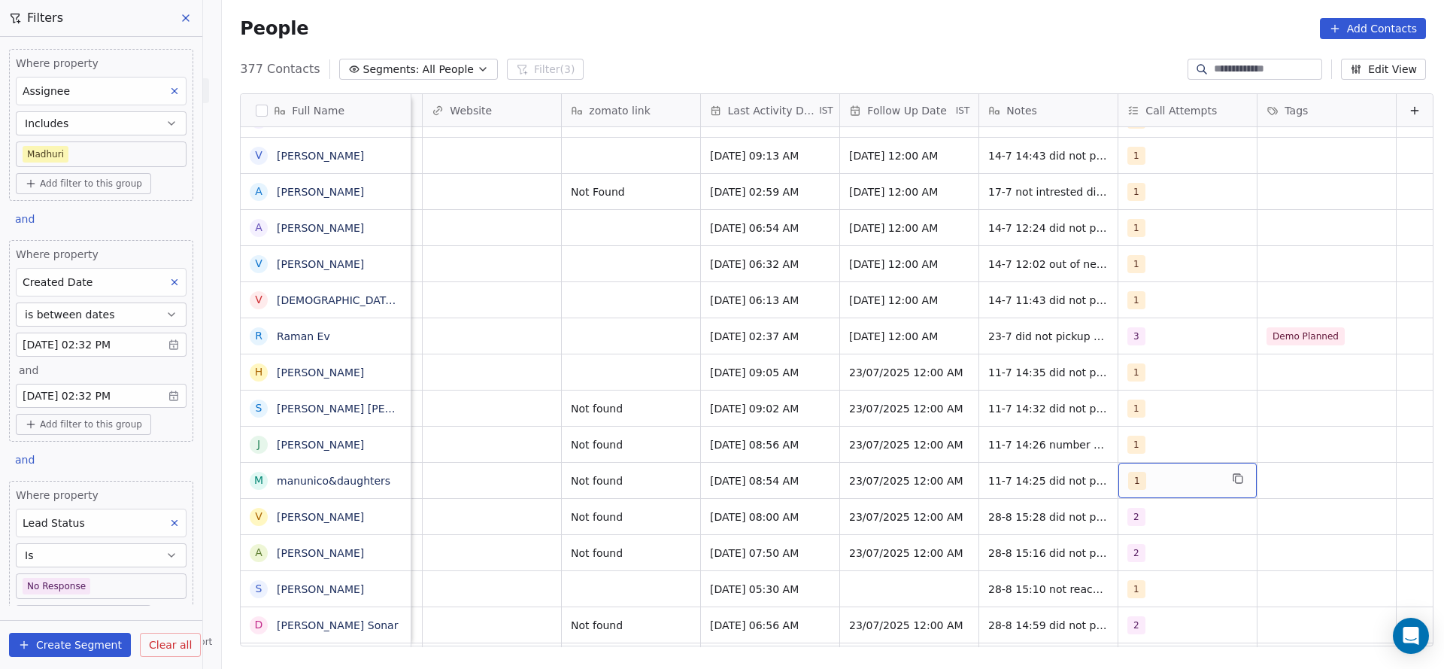
click at [1128, 487] on div "1" at bounding box center [1174, 481] width 92 height 18
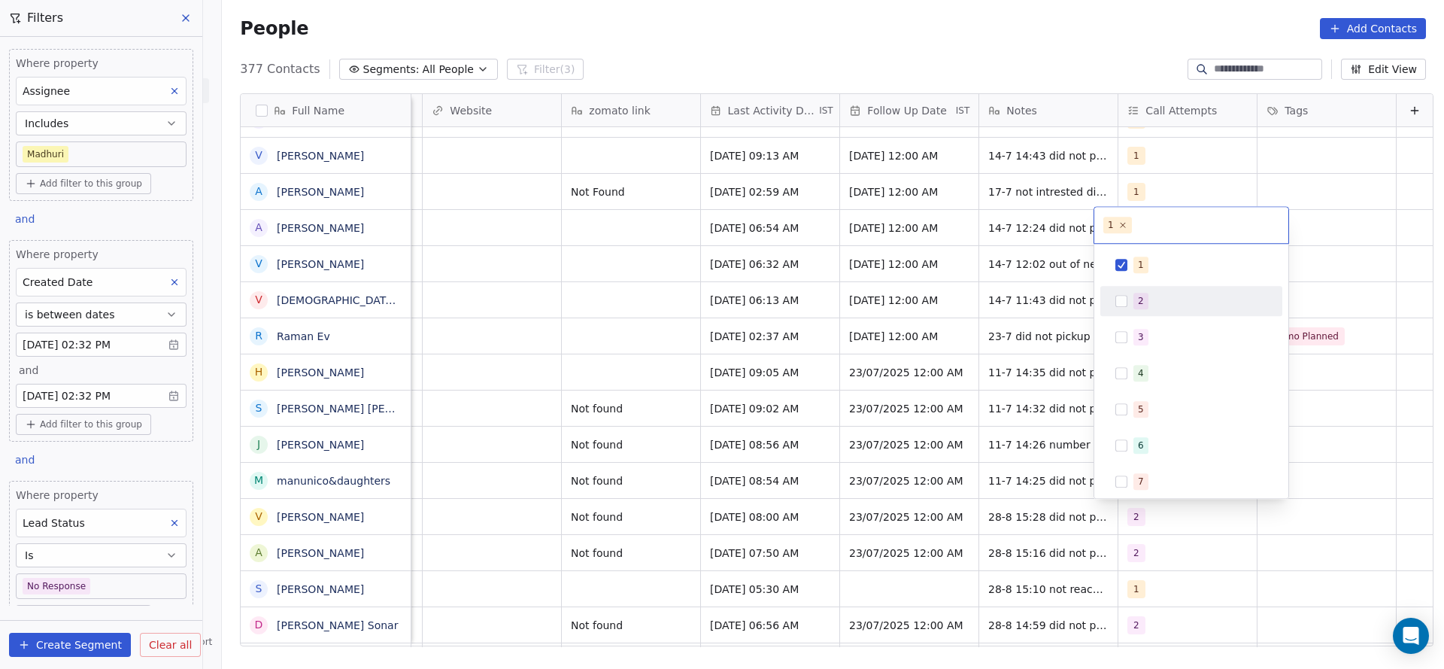
click at [1142, 294] on div "2" at bounding box center [1141, 301] width 6 height 14
click at [1153, 250] on div "1" at bounding box center [1191, 265] width 182 height 30
click at [986, 357] on html "On2Cook India Pvt. Ltd. Contacts People Marketing Workflows Campaigns Sales Pip…" at bounding box center [722, 334] width 1444 height 669
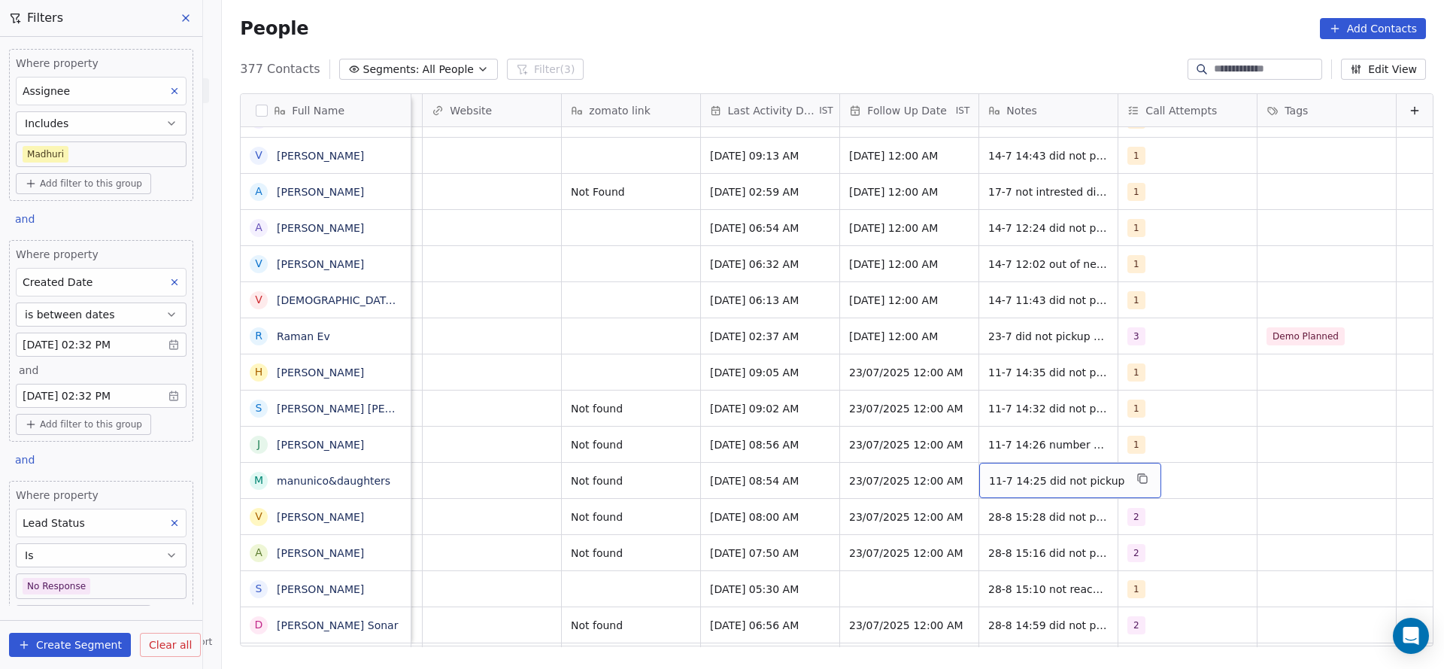
click at [995, 478] on span "11-7 14:25 did not pickup" at bounding box center [1056, 480] width 135 height 15
click at [966, 470] on textarea "**********" at bounding box center [1040, 486] width 168 height 47
type textarea "**********"
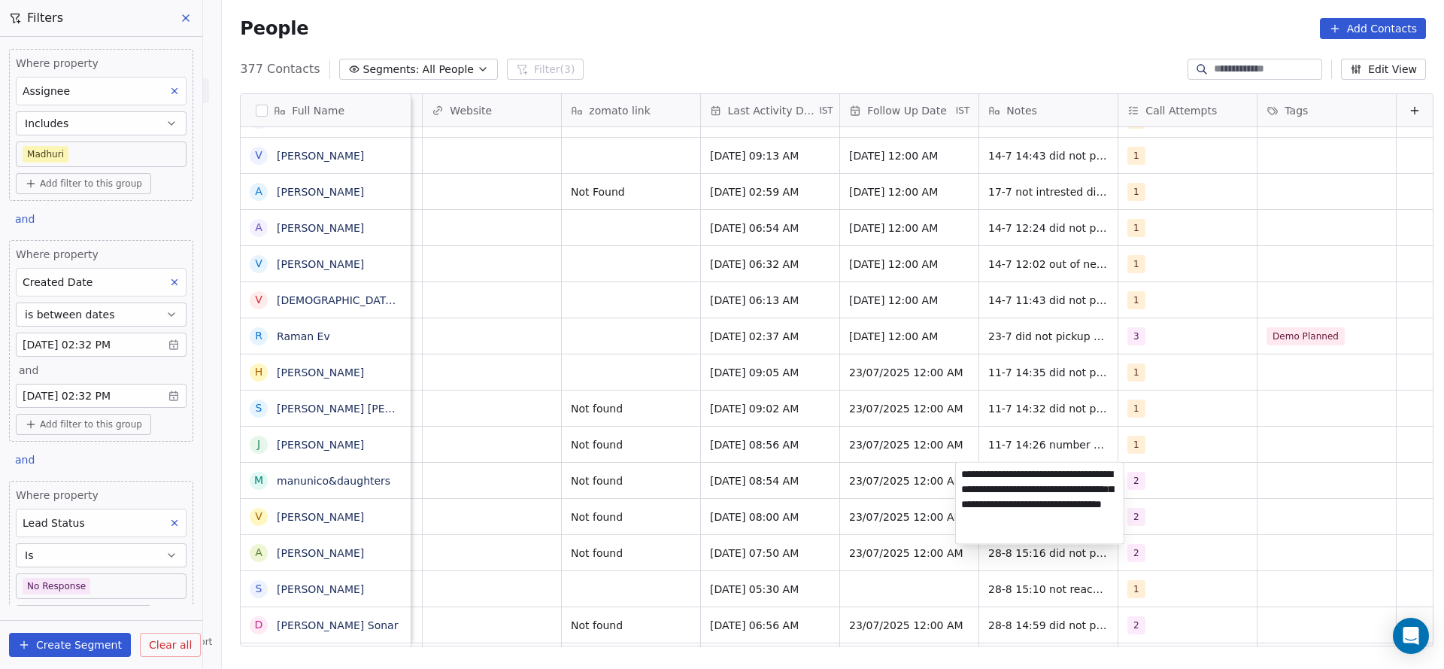
click at [395, 531] on html "On2Cook India Pvt. Ltd. Contacts People Marketing Workflows Campaigns Sales Pip…" at bounding box center [722, 334] width 1444 height 669
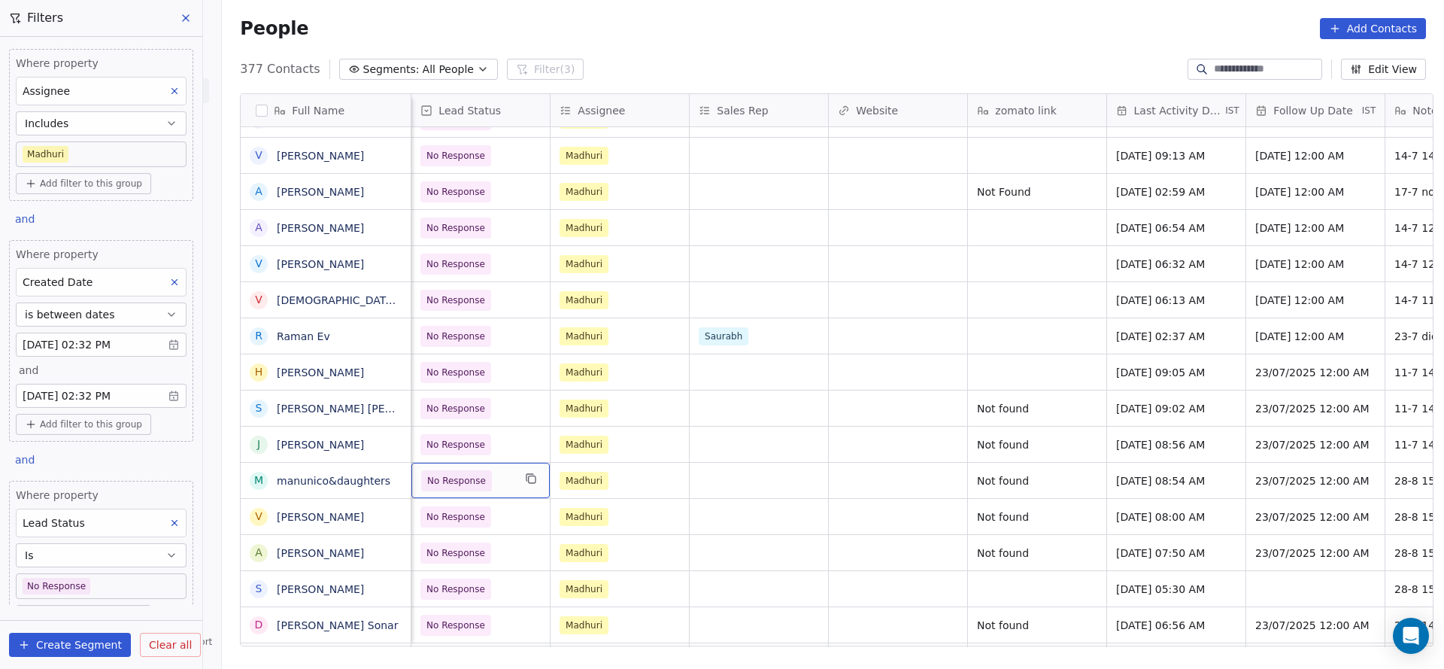
click at [455, 484] on span "No Response" at bounding box center [456, 480] width 59 height 15
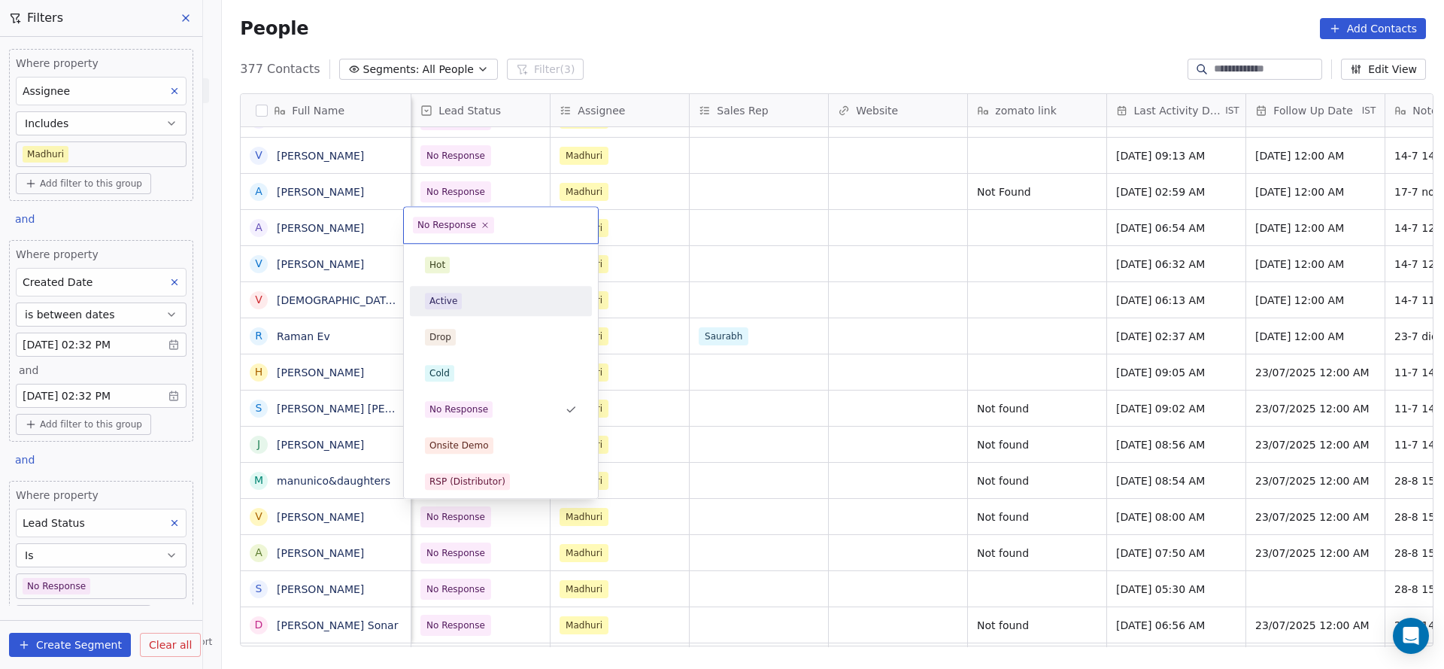
click at [483, 302] on div "Active" at bounding box center [501, 301] width 152 height 17
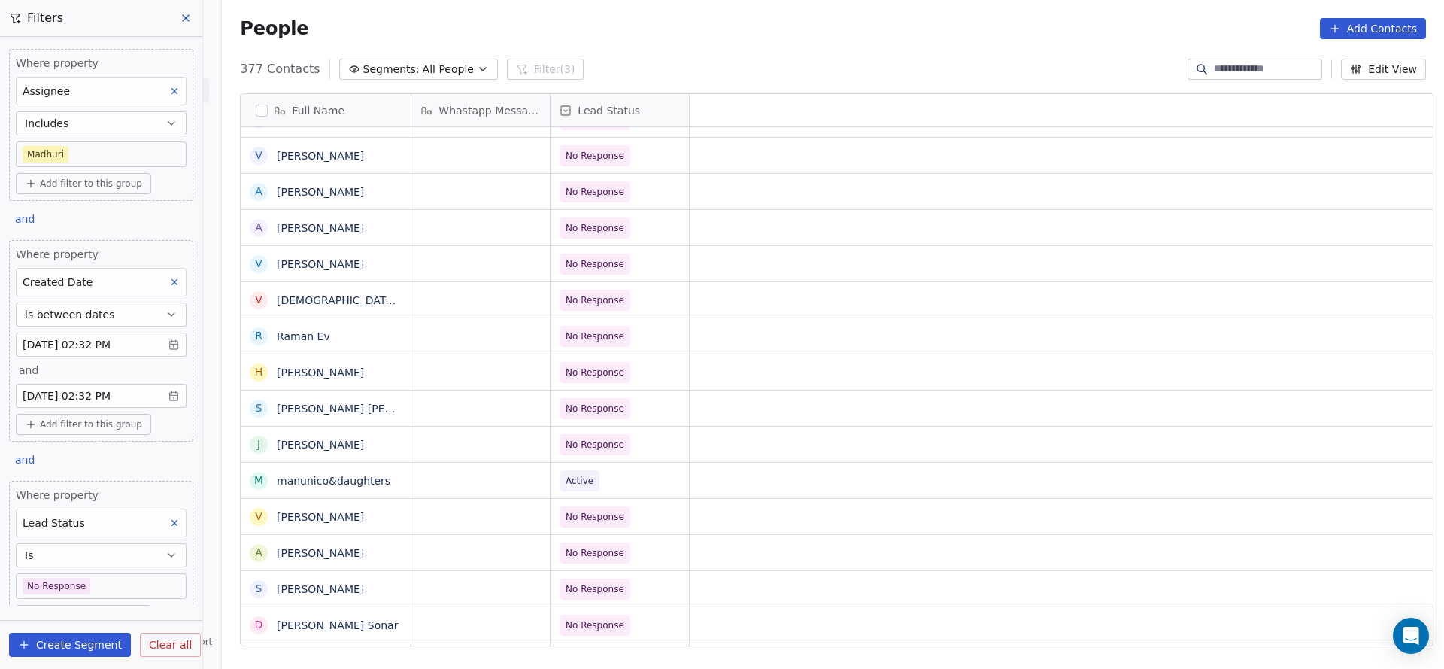
scroll to position [0, 0]
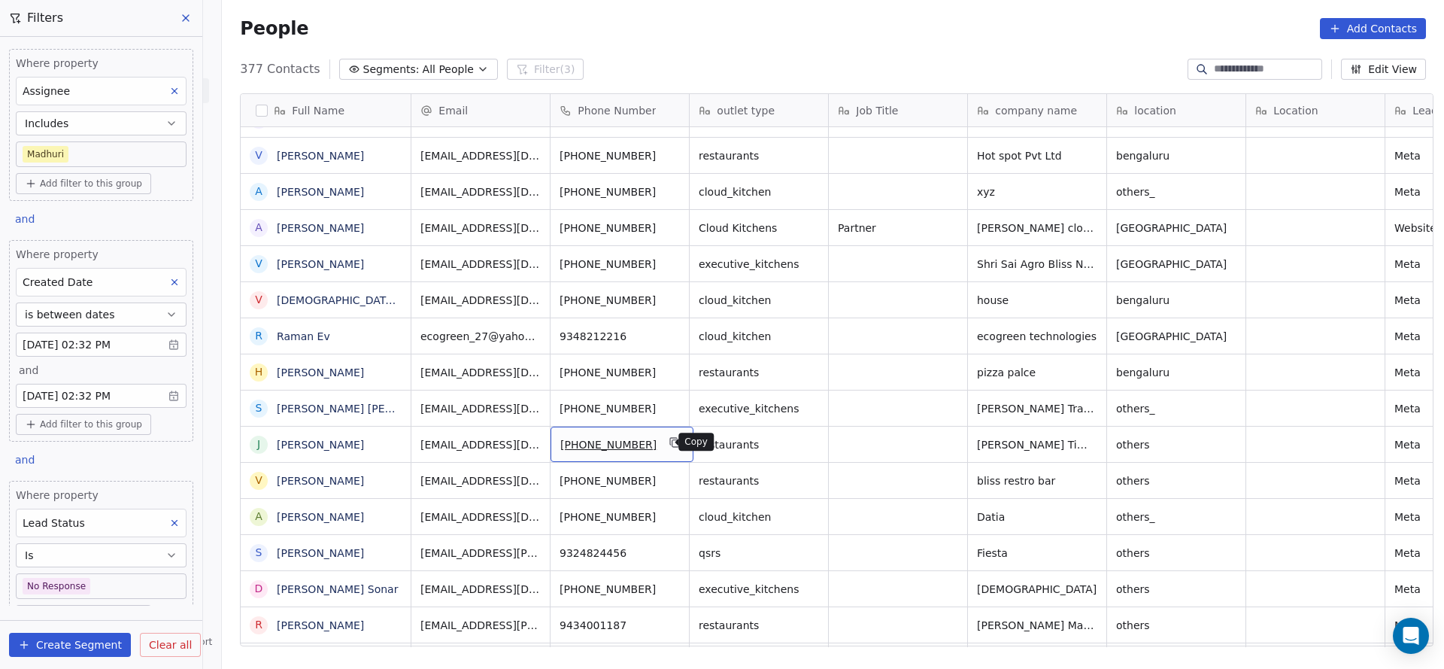
click at [669, 436] on icon "grid" at bounding box center [675, 442] width 12 height 12
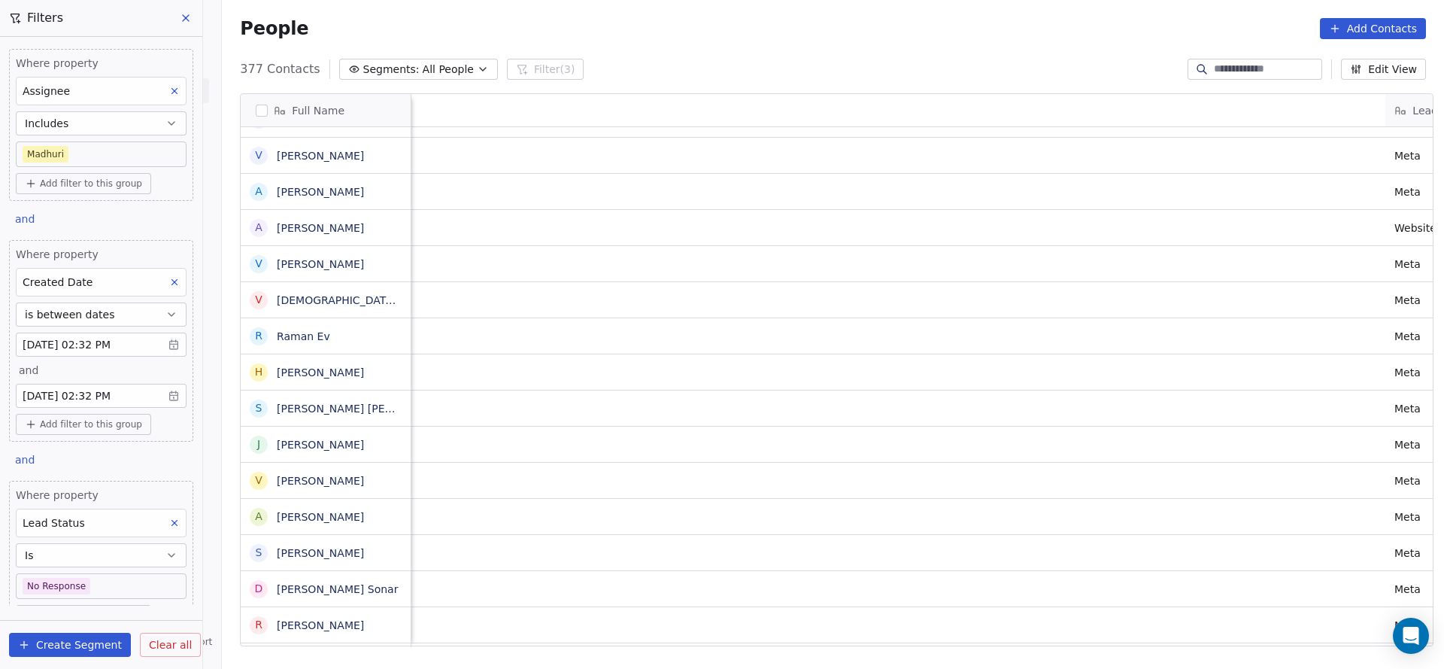
scroll to position [0, 1397]
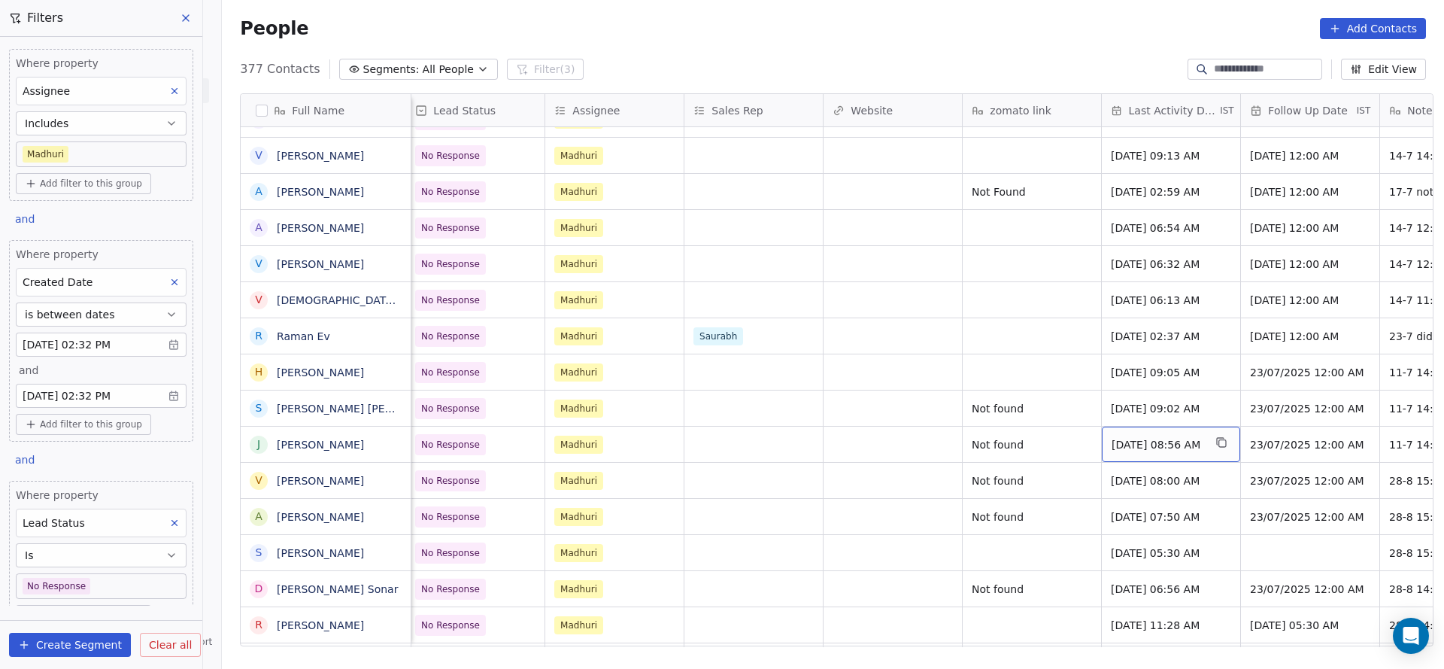
click at [1160, 441] on span "Jul 11, 2025 08:56 AM" at bounding box center [1158, 444] width 92 height 15
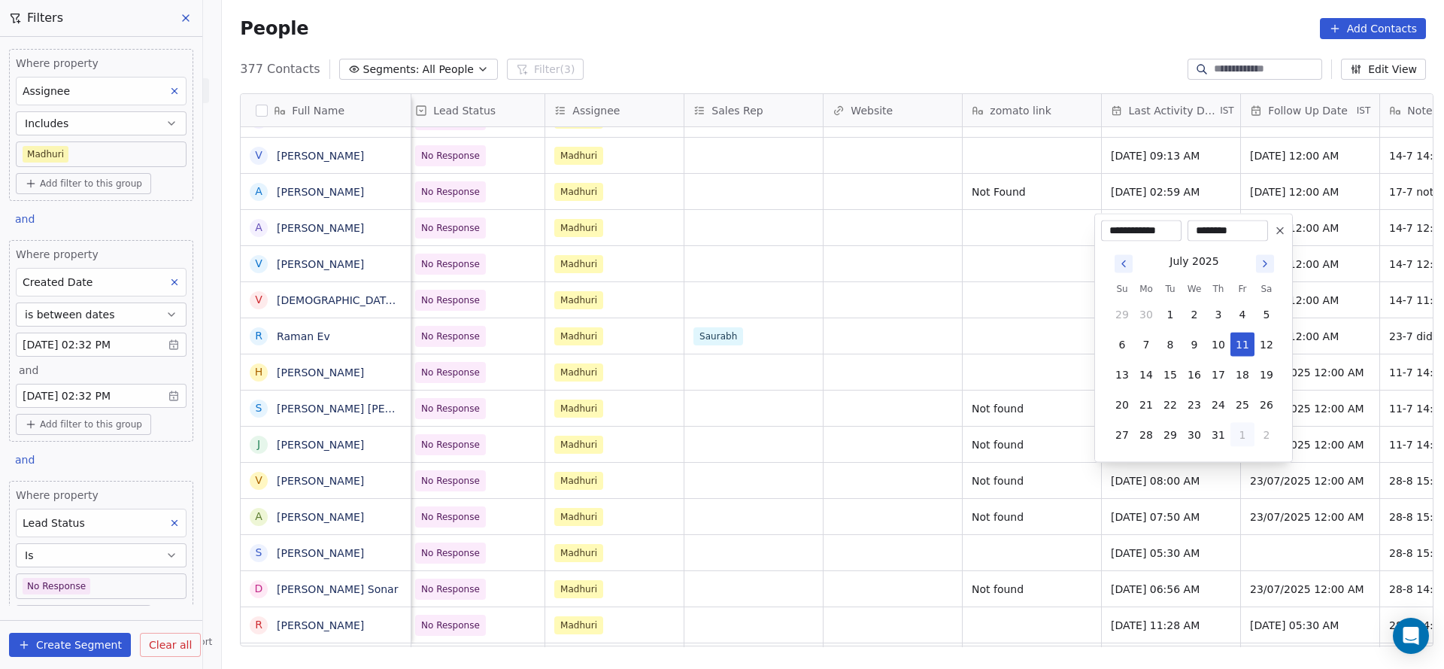
click at [1246, 434] on button "1" at bounding box center [1242, 435] width 24 height 24
click at [1223, 404] on button "28" at bounding box center [1218, 405] width 24 height 24
type input "**********"
click at [1048, 639] on html "On2Cook India Pvt. Ltd. Contacts People Marketing Workflows Campaigns Sales Pip…" at bounding box center [722, 334] width 1444 height 669
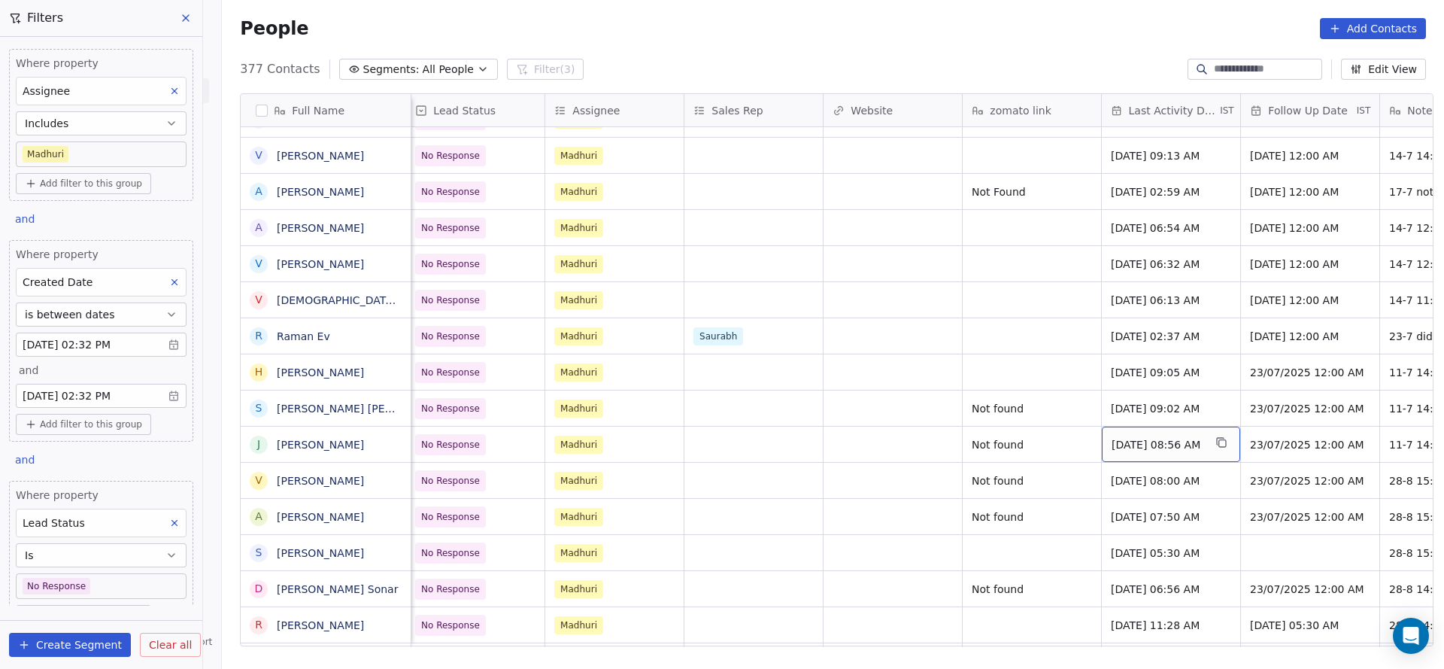
scroll to position [0, 1814]
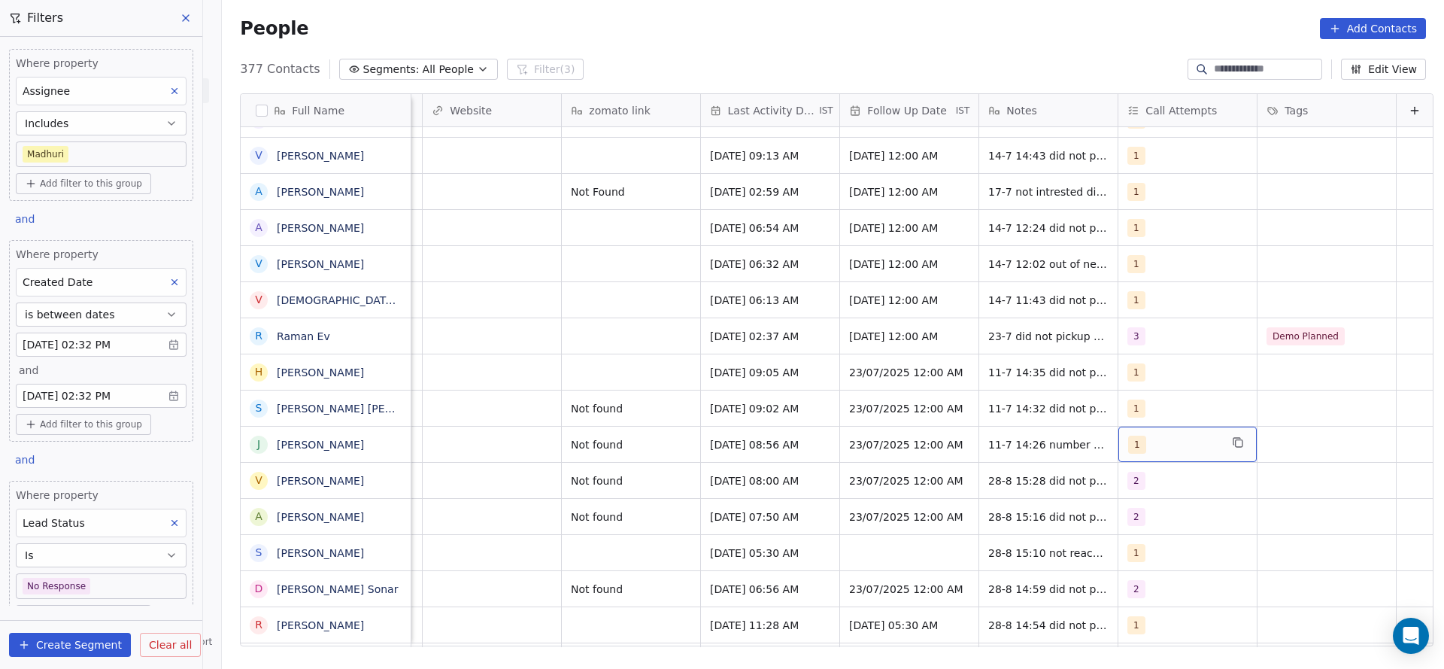
click at [1131, 443] on div "1" at bounding box center [1174, 444] width 92 height 18
click at [1145, 269] on span "2" at bounding box center [1140, 264] width 15 height 17
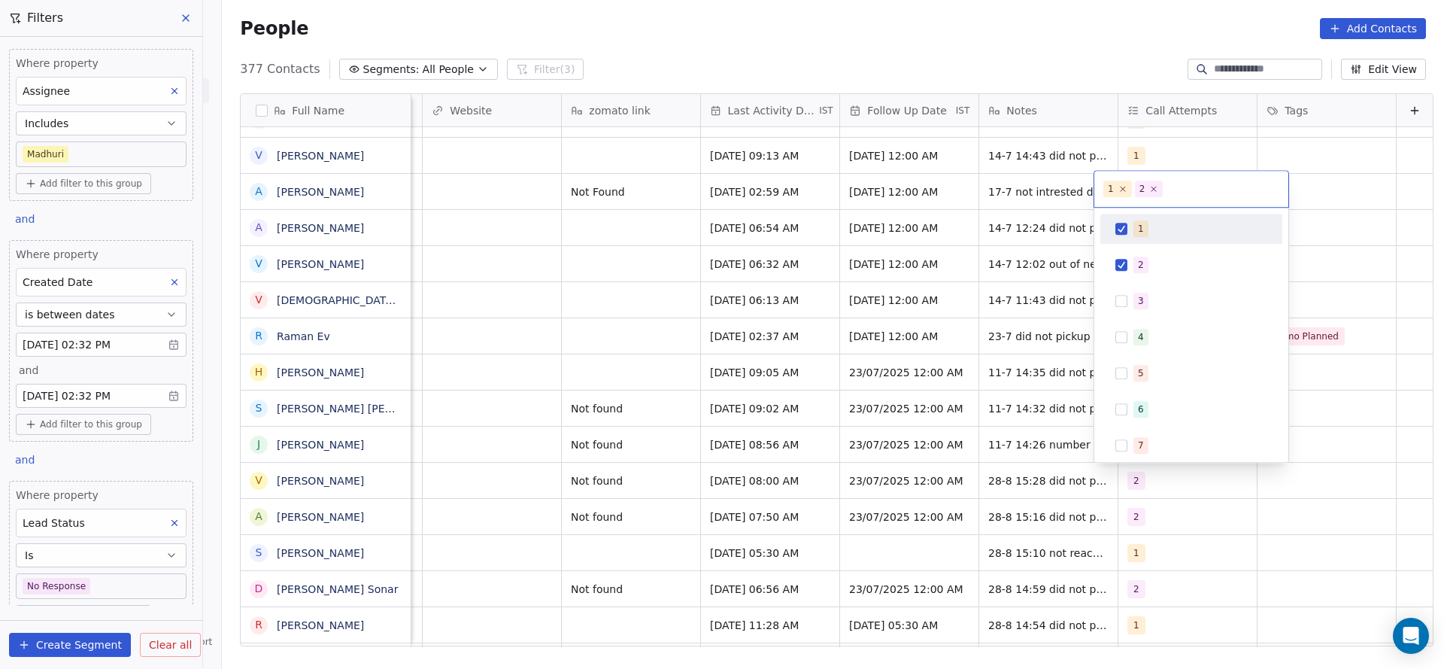
click at [1142, 226] on span "1" at bounding box center [1140, 228] width 15 height 17
click at [839, 350] on html "On2Cook India Pvt. Ltd. Contacts People Marketing Workflows Campaigns Sales Pip…" at bounding box center [722, 334] width 1444 height 669
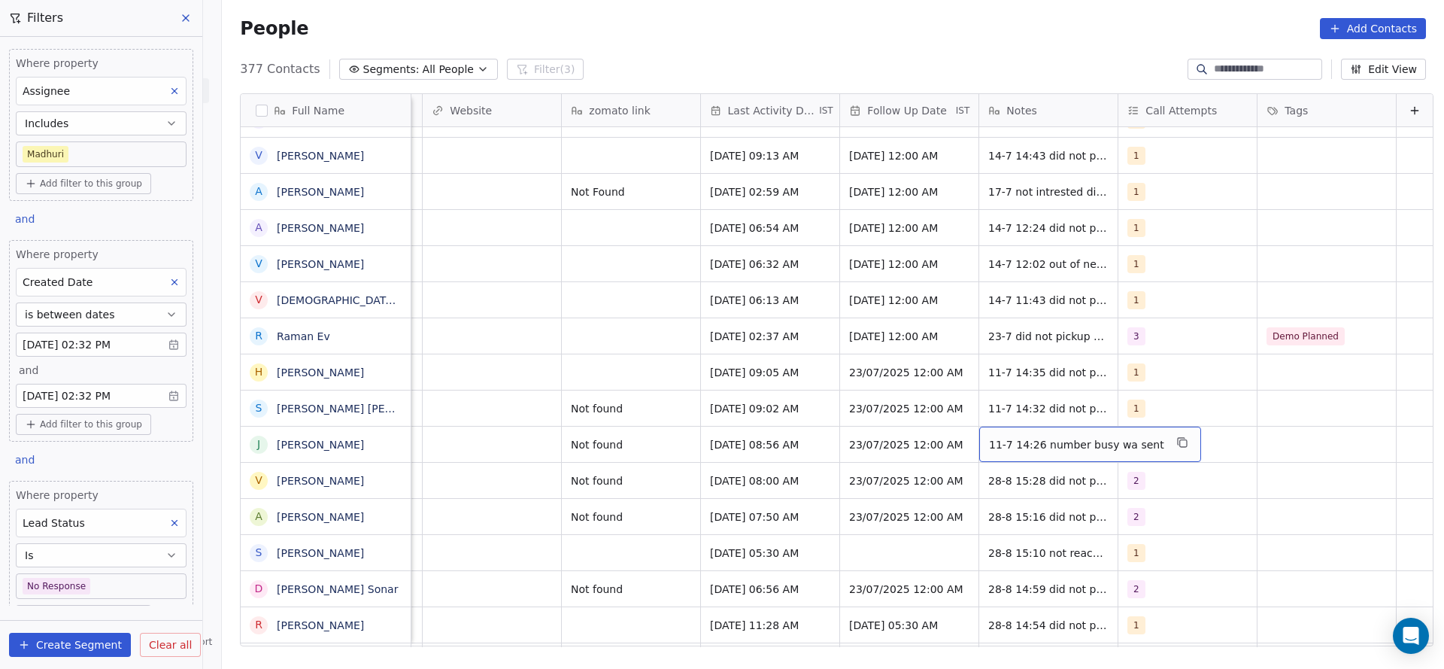
click at [979, 438] on div "11-7 14:26 number busy wa sent" at bounding box center [1090, 443] width 222 height 35
click at [960, 440] on textarea "**********" at bounding box center [1056, 449] width 200 height 47
type textarea "**********"
click at [870, 438] on html "On2Cook India Pvt. Ltd. Contacts People Marketing Workflows Campaigns Sales Pip…" at bounding box center [722, 334] width 1444 height 669
click at [748, 422] on div "Jul 11, 2025 09:02 AM" at bounding box center [770, 407] width 138 height 35
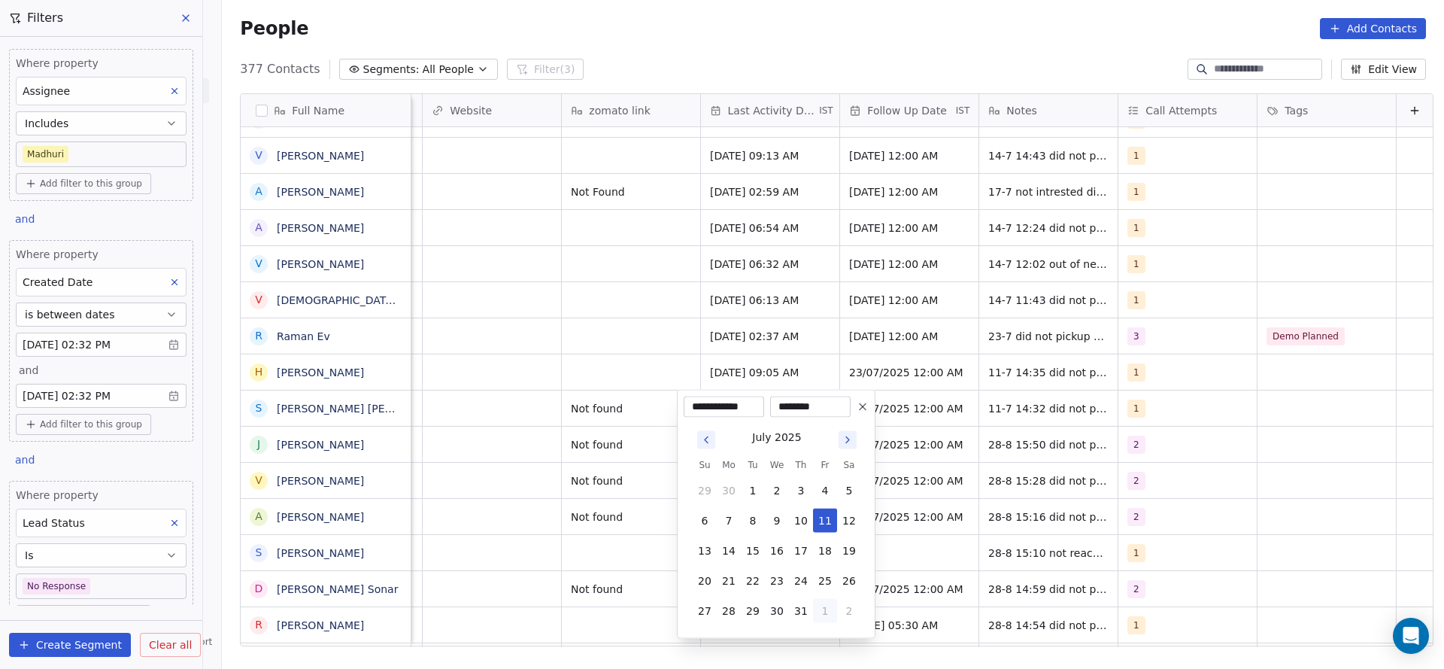
click at [834, 613] on button "1" at bounding box center [825, 611] width 24 height 24
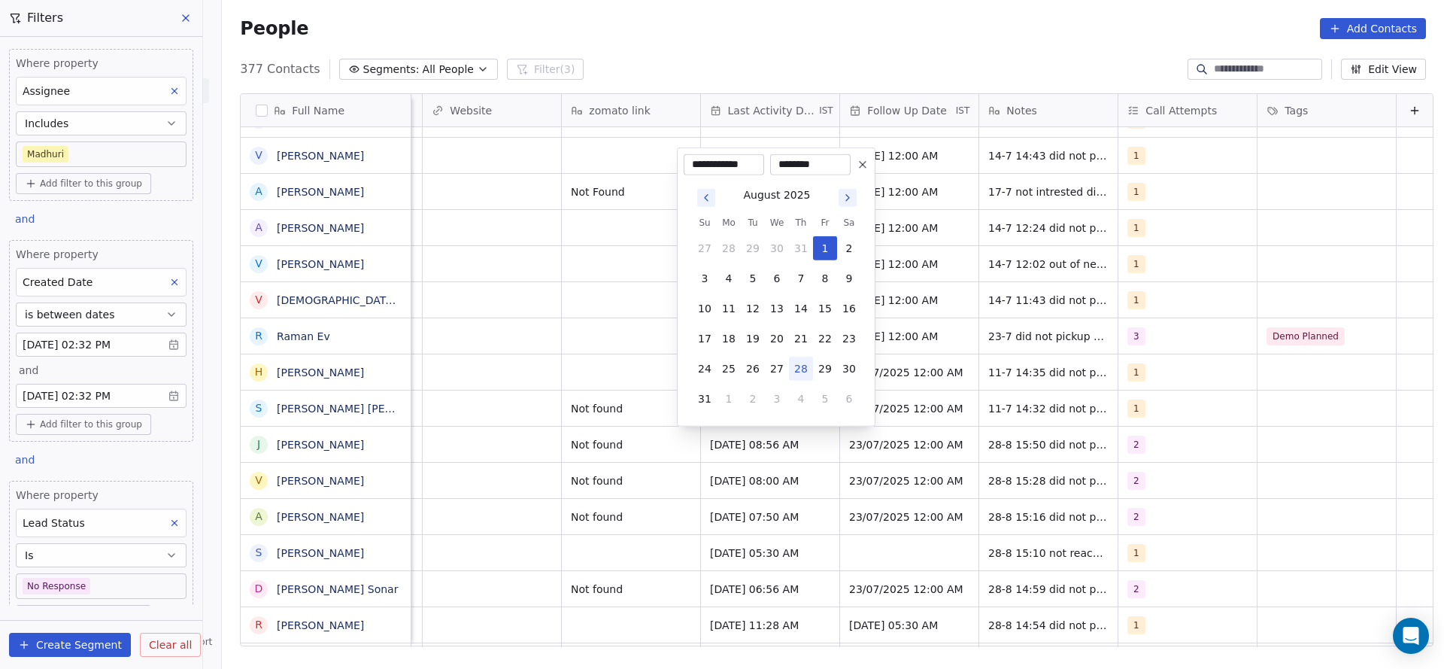
click at [790, 370] on button "28" at bounding box center [801, 369] width 24 height 24
type input "**********"
click at [533, 388] on html "On2Cook India Pvt. Ltd. Contacts People Marketing Workflows Campaigns Sales Pip…" at bounding box center [722, 334] width 1444 height 669
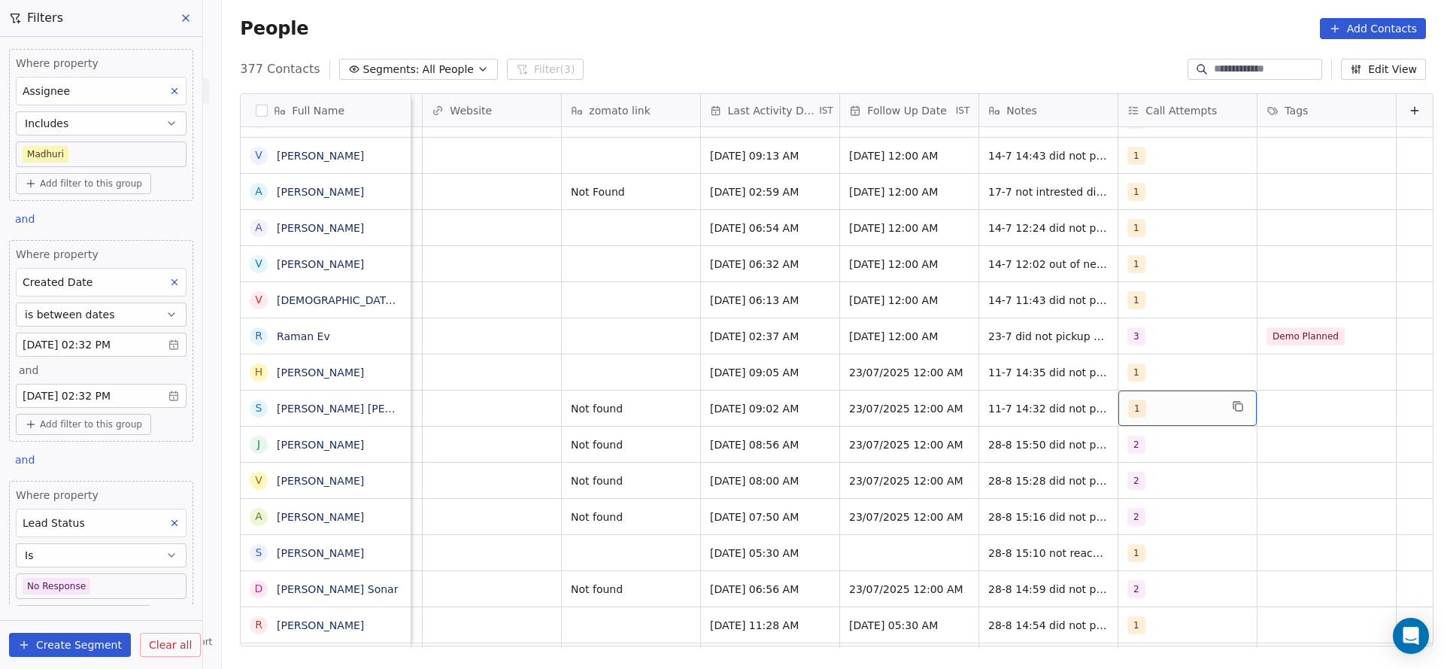
click at [1128, 410] on div "1" at bounding box center [1174, 408] width 92 height 18
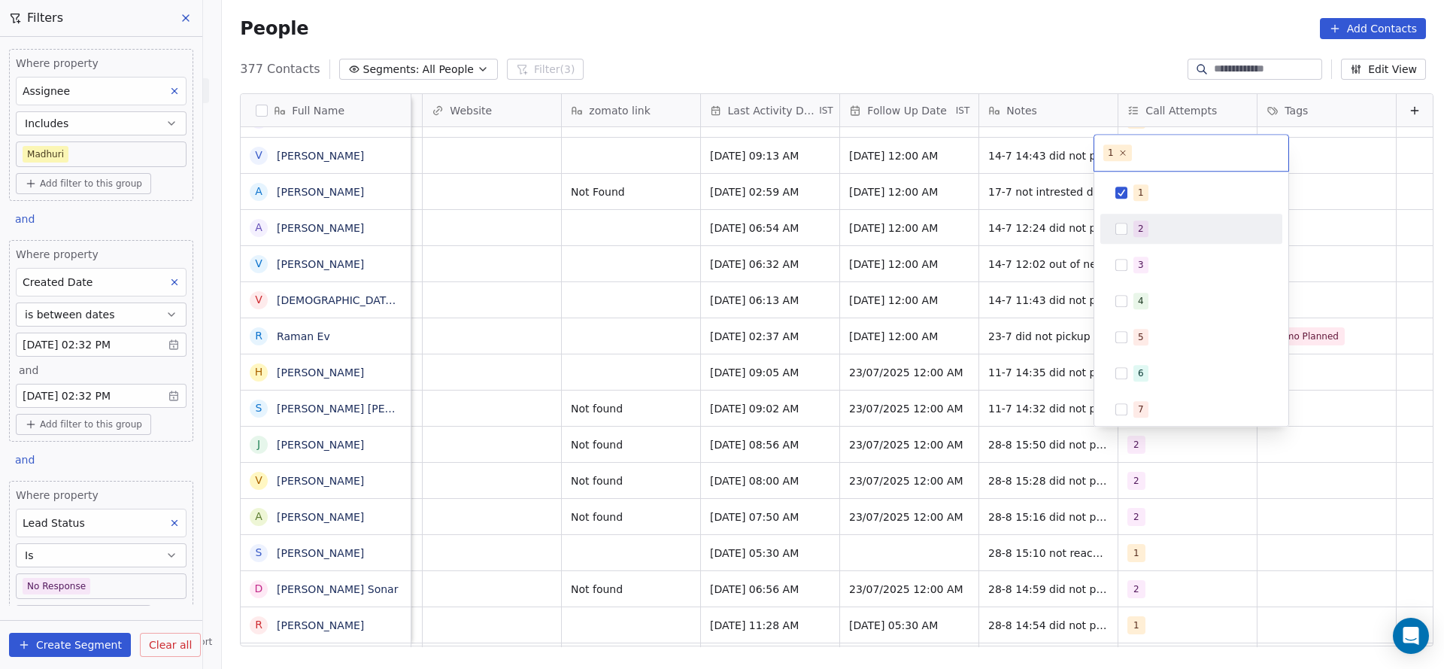
click at [1158, 232] on div "2" at bounding box center [1200, 228] width 134 height 17
click at [1158, 194] on div "1" at bounding box center [1200, 192] width 134 height 17
click at [853, 278] on html "On2Cook India Pvt. Ltd. Contacts People Marketing Workflows Campaigns Sales Pip…" at bounding box center [722, 334] width 1444 height 669
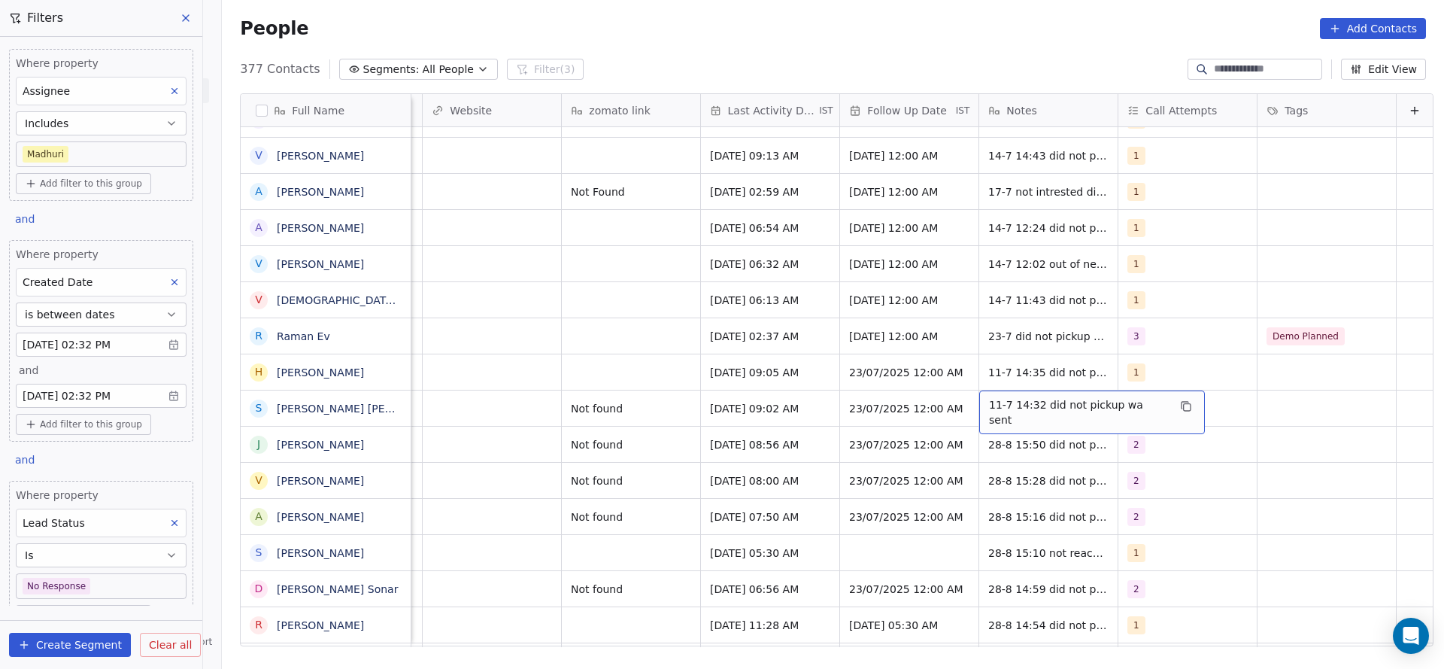
click at [989, 402] on span "11-7 14:32 did not pickup wa sent" at bounding box center [1078, 412] width 179 height 30
click at [969, 402] on textarea "**********" at bounding box center [1059, 413] width 207 height 47
type textarea "**********"
click at [775, 411] on html "On2Cook India Pvt. Ltd. Contacts People Marketing Workflows Campaigns Sales Pip…" at bounding box center [722, 334] width 1444 height 669
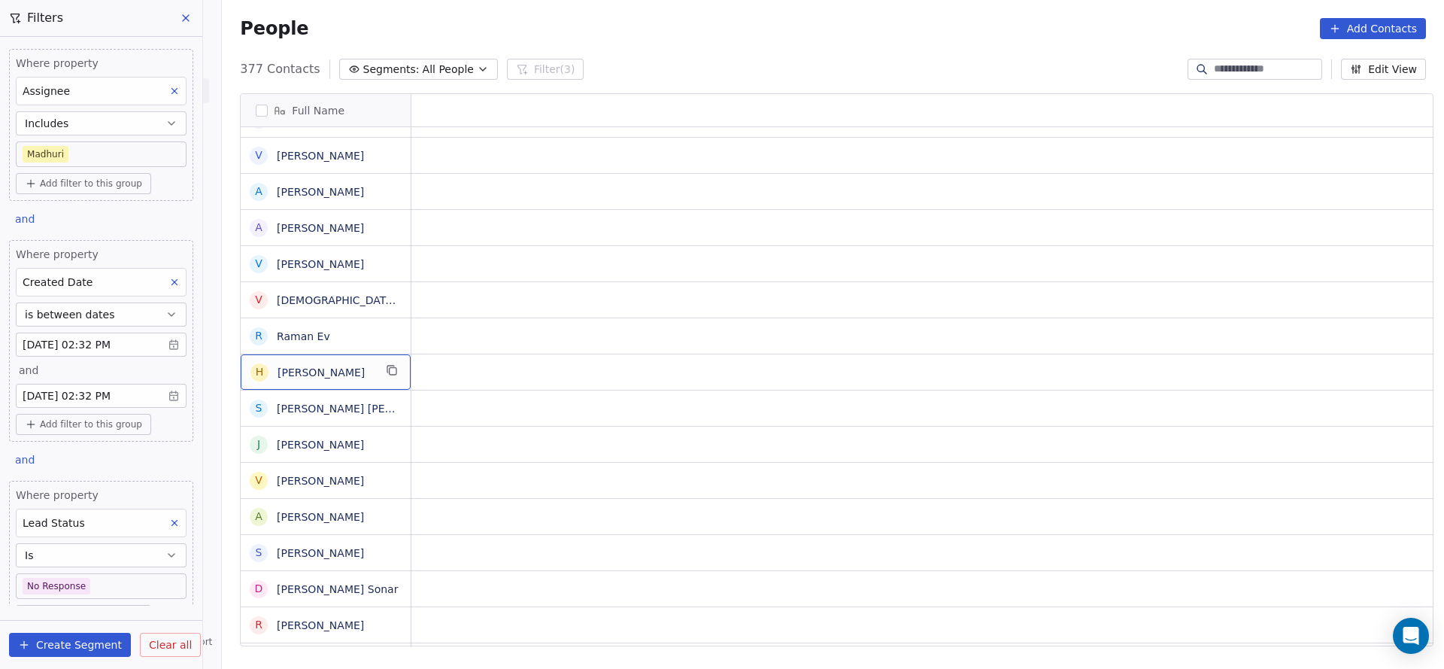
scroll to position [0, 0]
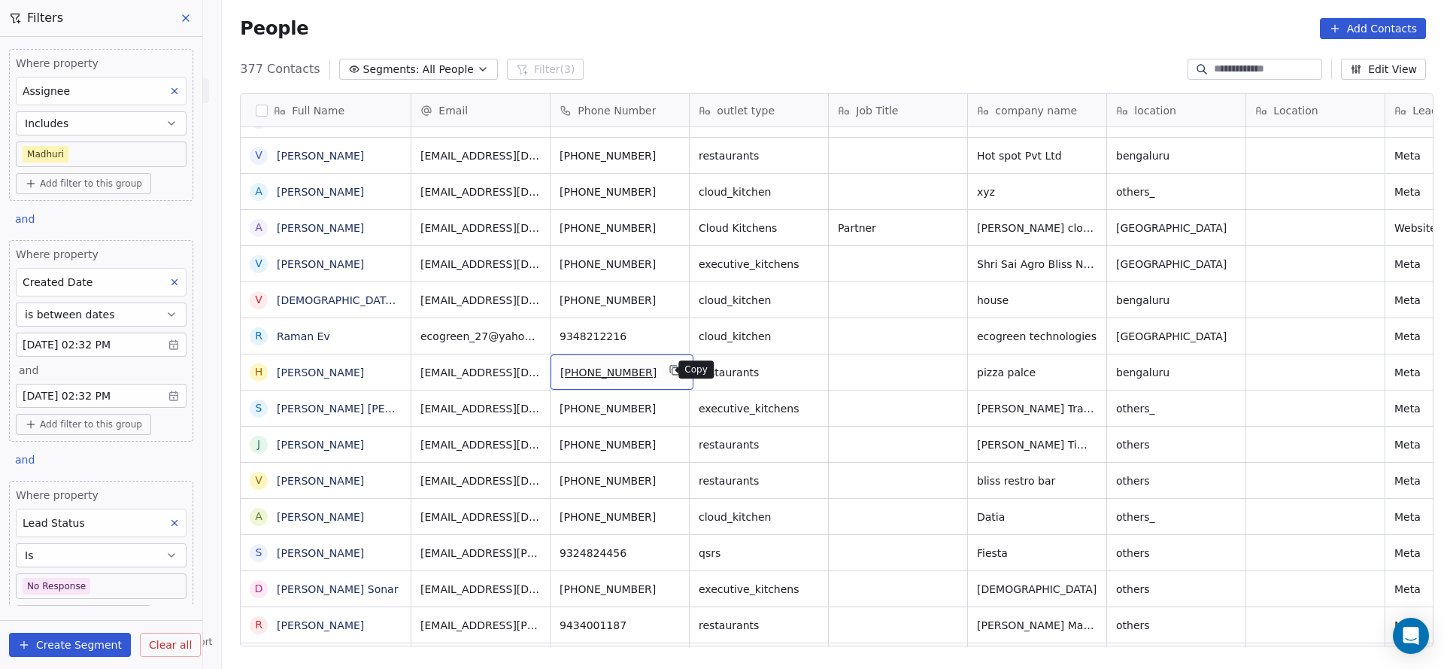
click at [666, 366] on button "grid" at bounding box center [675, 370] width 18 height 18
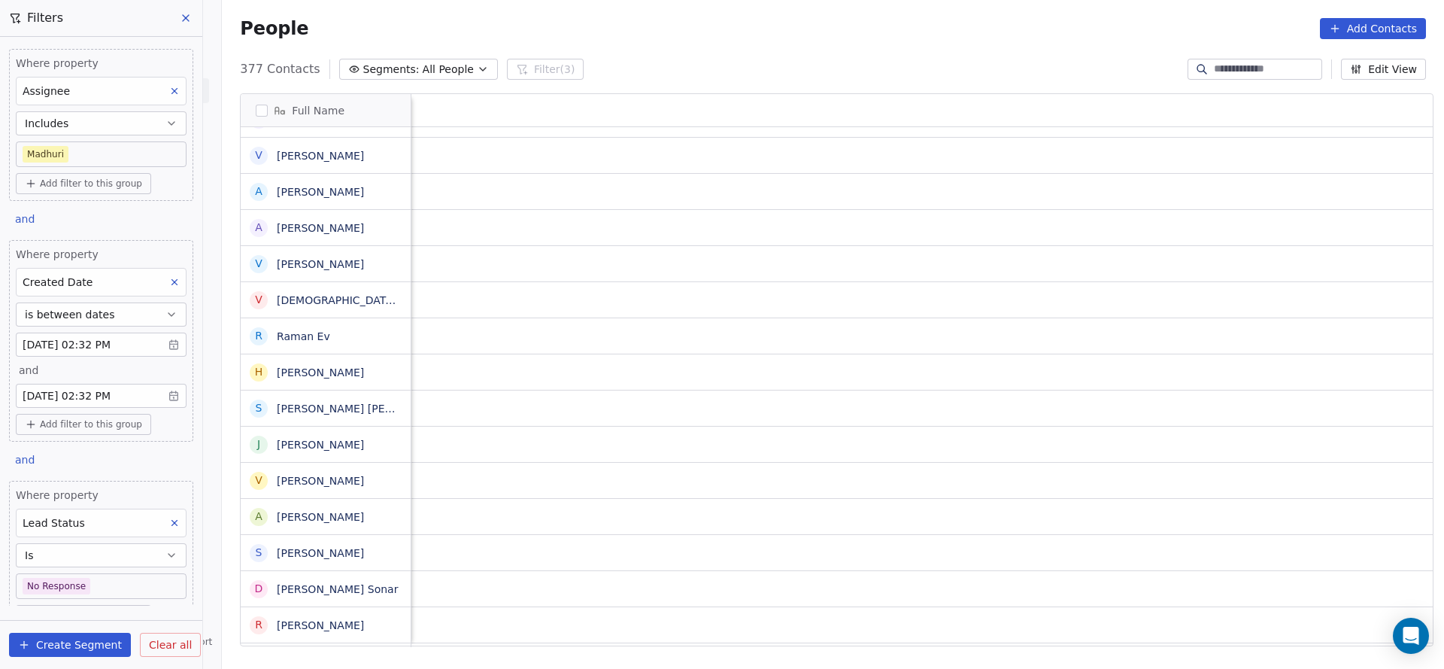
scroll to position [0, 1814]
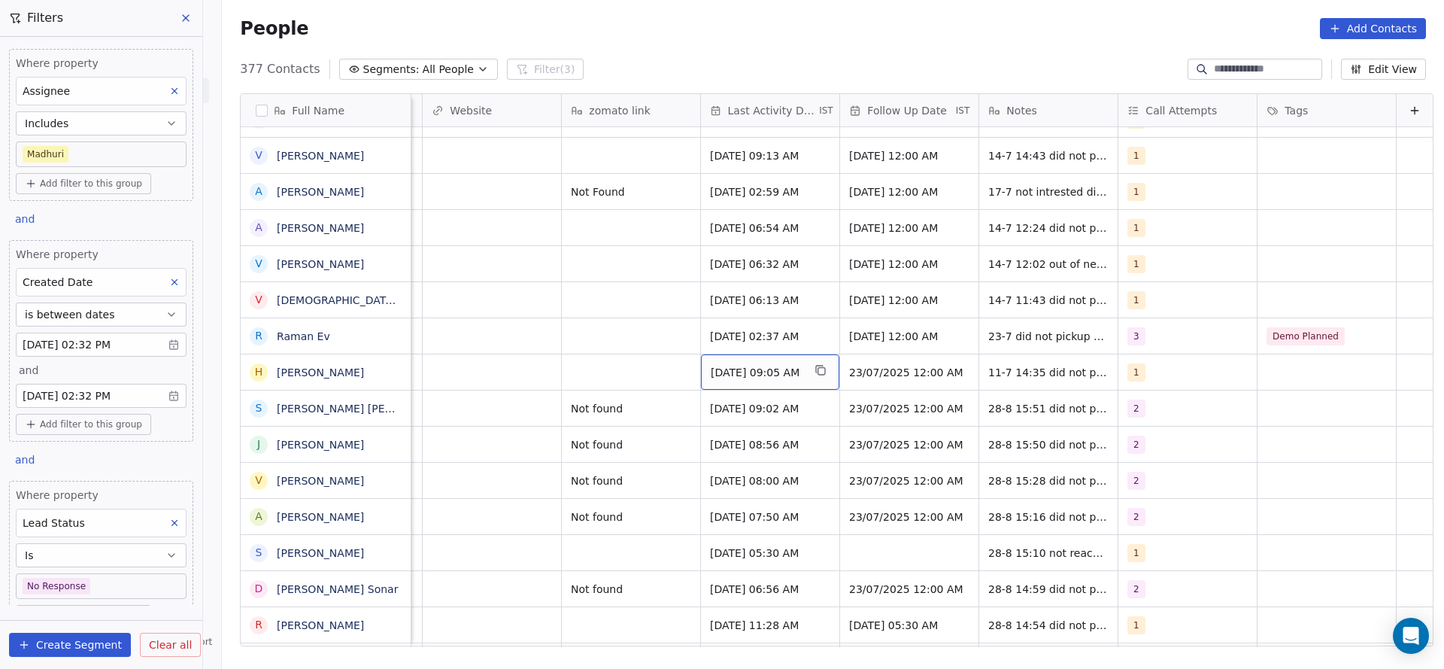
click at [736, 370] on span "Jul 11, 2025 09:05 AM" at bounding box center [757, 372] width 92 height 15
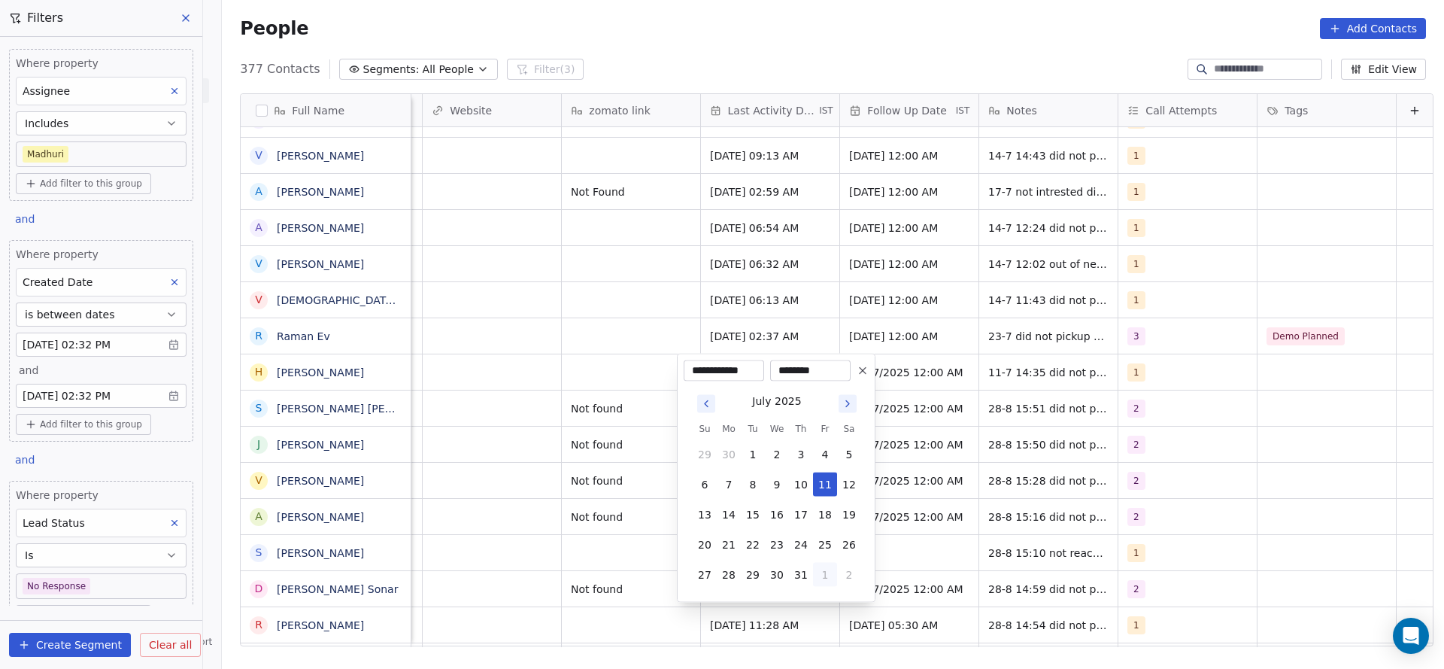
click at [827, 577] on button "1" at bounding box center [825, 575] width 24 height 24
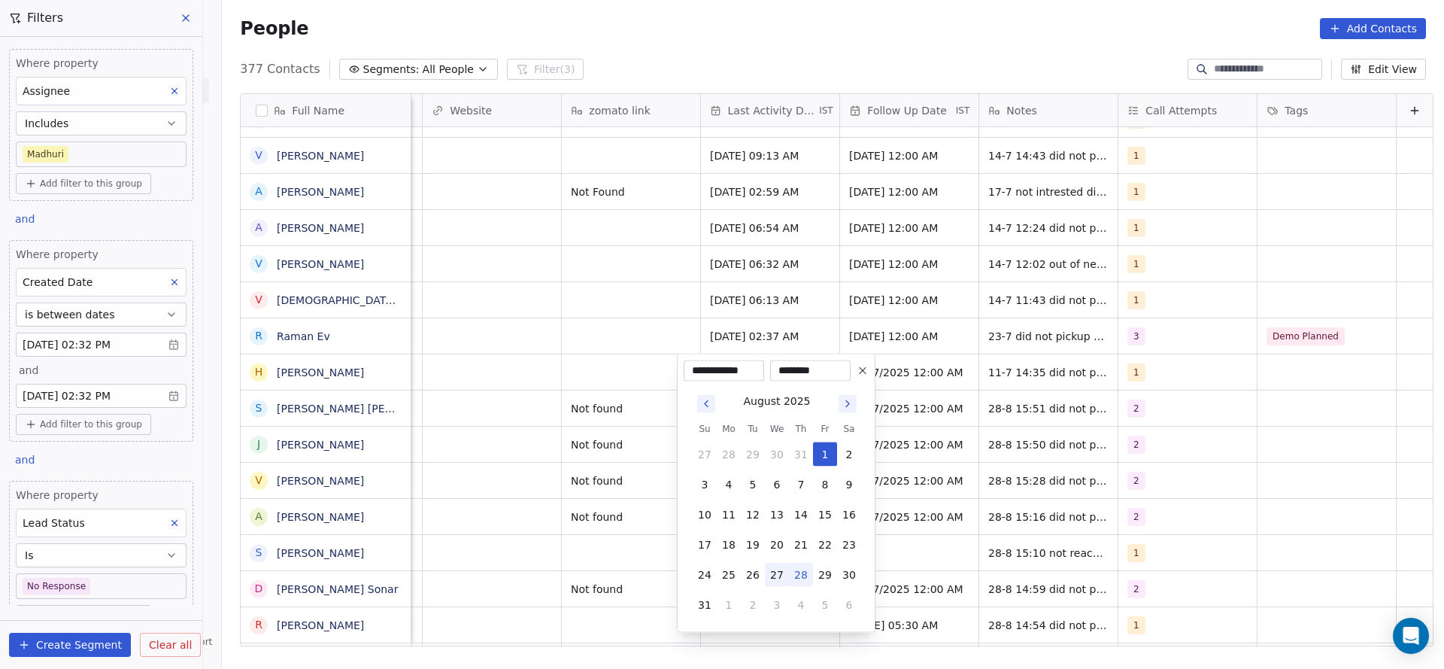
click at [793, 569] on button "28" at bounding box center [801, 575] width 24 height 24
type input "**********"
drag, startPoint x: 539, startPoint y: 478, endPoint x: 1174, endPoint y: 390, distance: 641.7
click at [538, 478] on html "On2Cook India Pvt. Ltd. Contacts People Marketing Workflows Campaigns Sales Pip…" at bounding box center [722, 334] width 1444 height 669
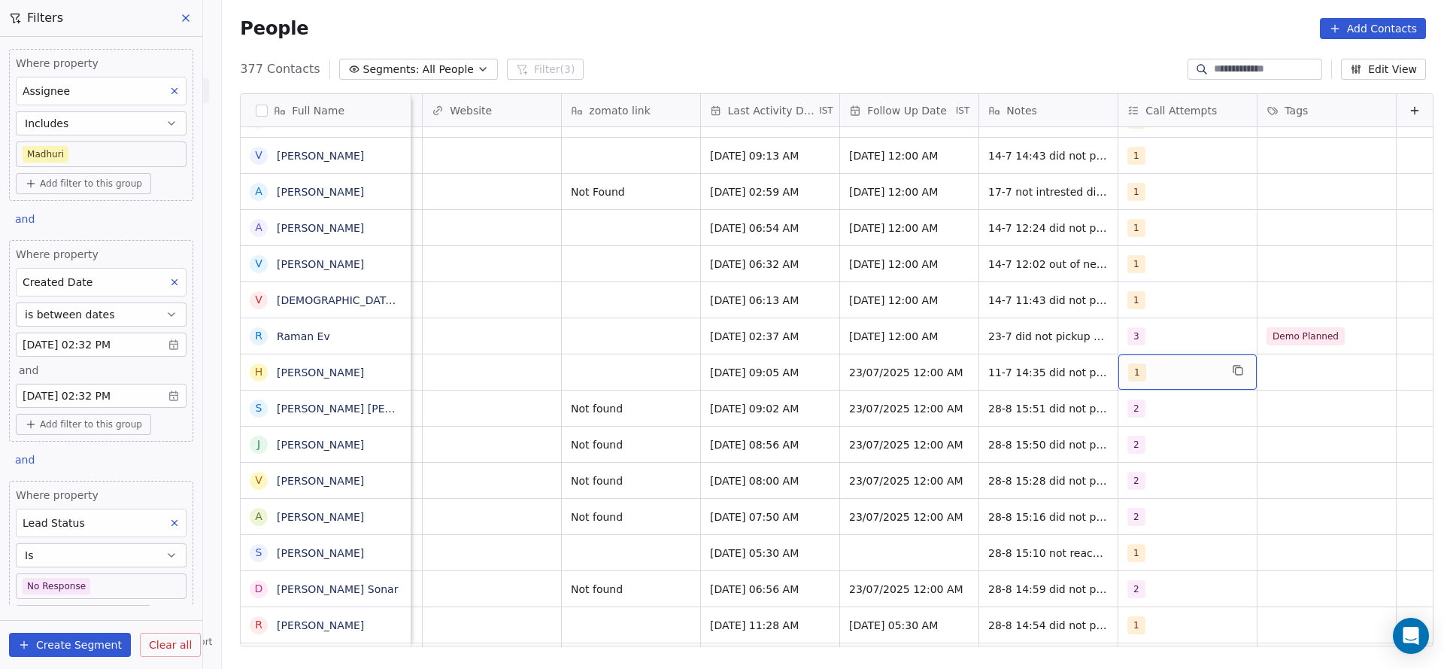
click at [1128, 370] on div "1" at bounding box center [1174, 372] width 92 height 18
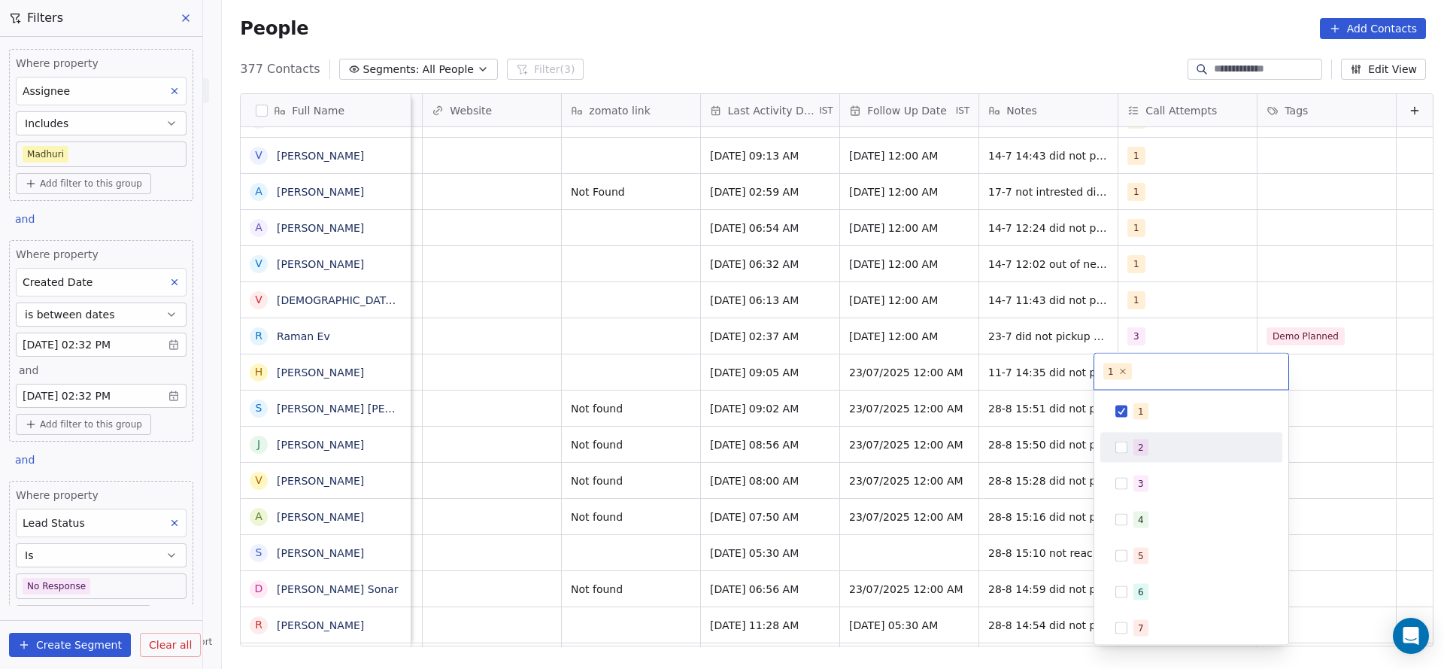
click at [1150, 448] on div "2" at bounding box center [1200, 447] width 134 height 17
click at [1127, 408] on div "1" at bounding box center [1191, 411] width 170 height 24
click at [991, 408] on html "On2Cook India Pvt. Ltd. Contacts People Marketing Workflows Campaigns Sales Pip…" at bounding box center [722, 334] width 1444 height 669
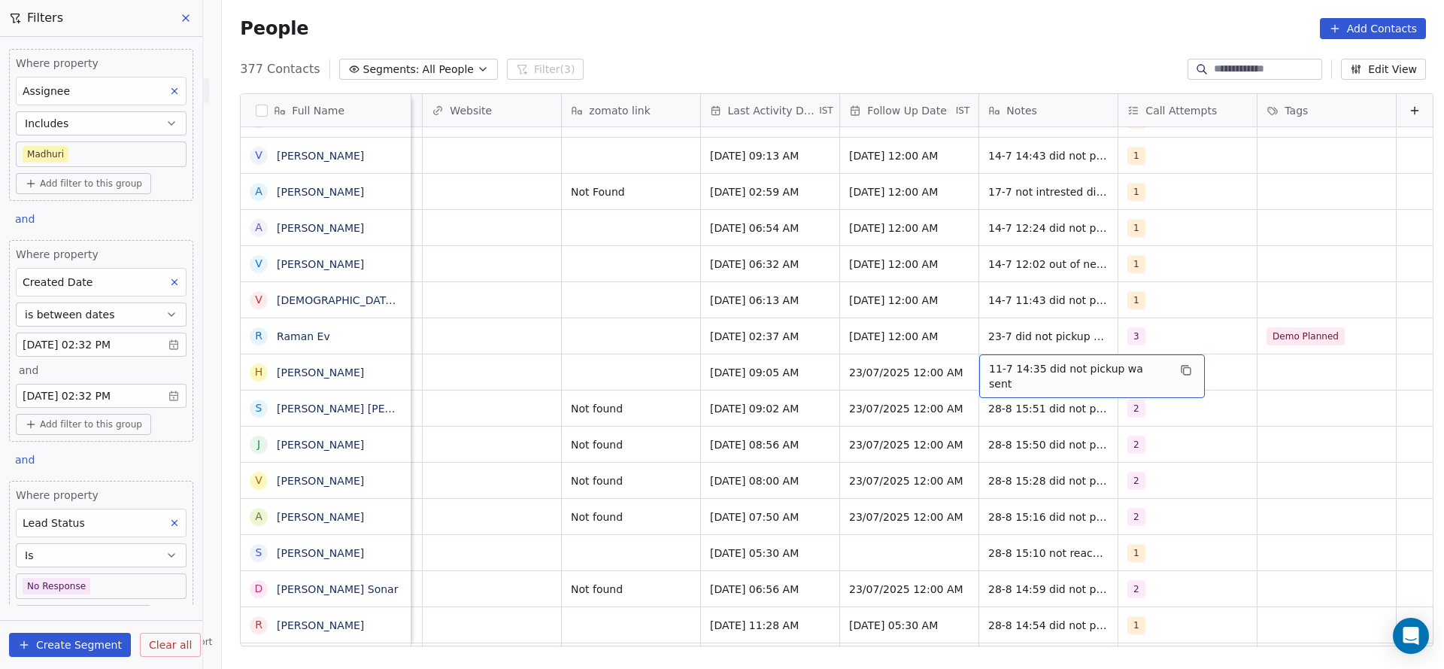
click at [1004, 368] on span "11-7 14:35 did not pickup wa sent" at bounding box center [1078, 376] width 179 height 30
click at [966, 369] on textarea "**********" at bounding box center [1059, 377] width 207 height 47
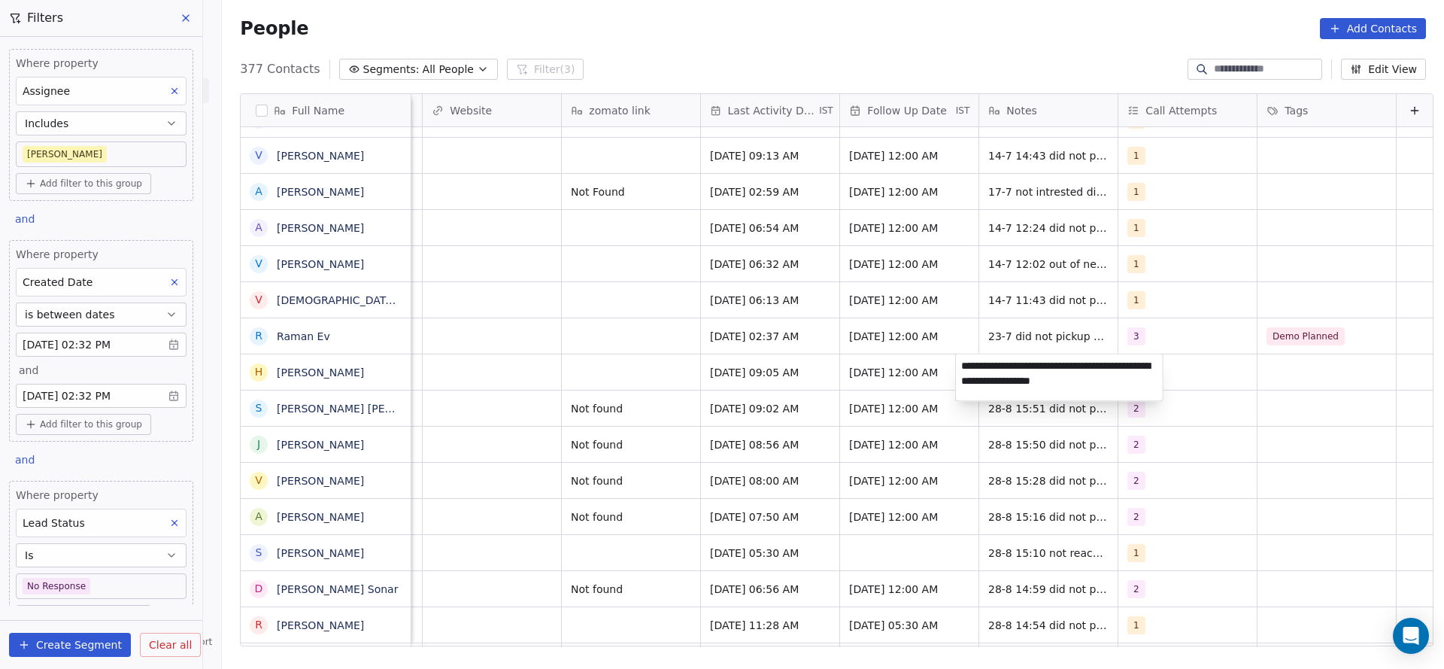
type textarea "**********"
click at [754, 371] on html "On2Cook India Pvt. Ltd. Contacts People Marketing Workflows Campaigns Sales Pip…" at bounding box center [722, 334] width 1444 height 669
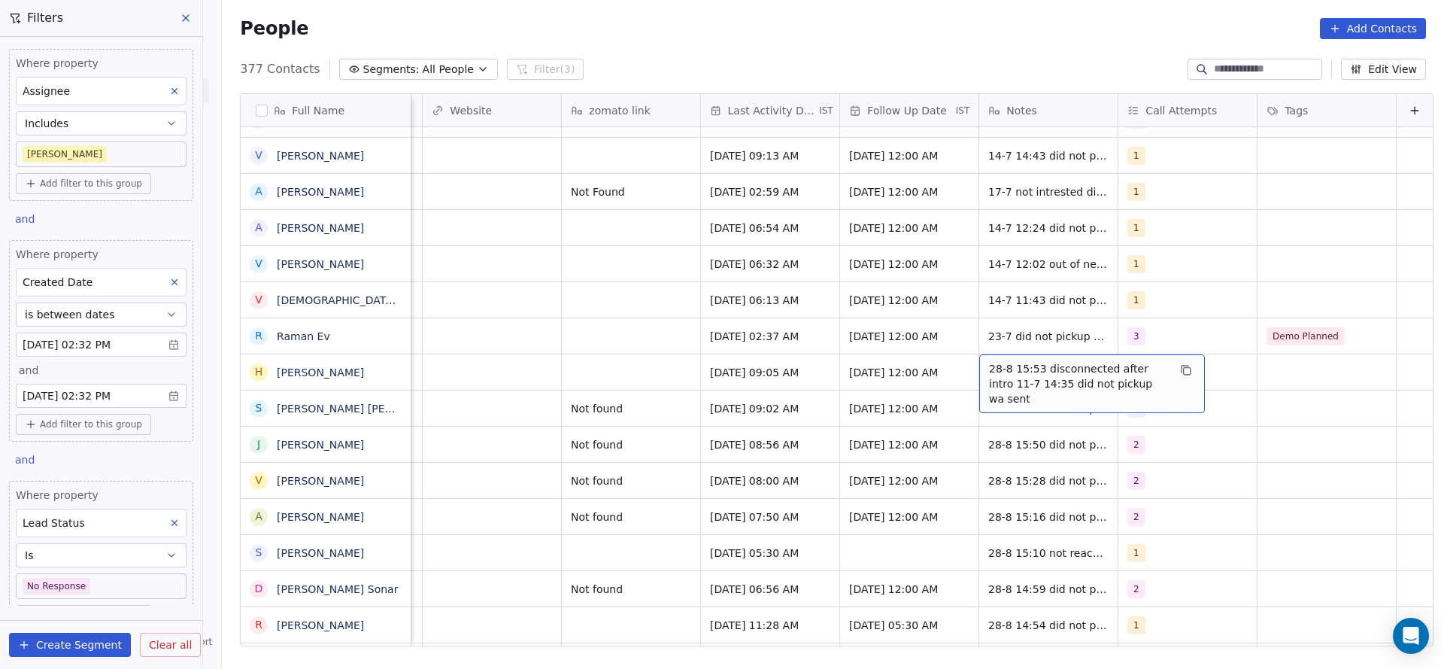
click at [998, 373] on span "28-8 15:53 disconnected after intro 11-7 14:35 did not pickup wa sent" at bounding box center [1078, 383] width 179 height 45
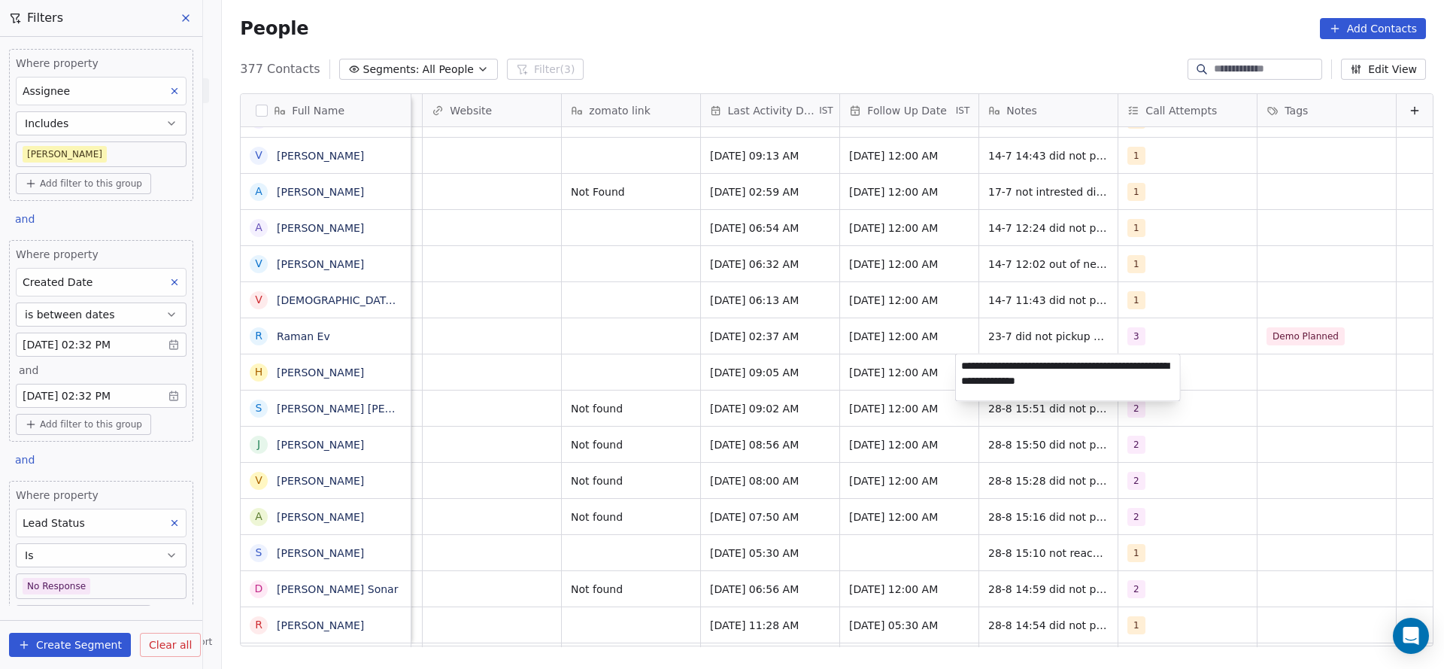
click at [731, 390] on html "On2Cook India Pvt. Ltd. Contacts People Marketing Workflows Campaigns Sales Pip…" at bounding box center [722, 334] width 1444 height 669
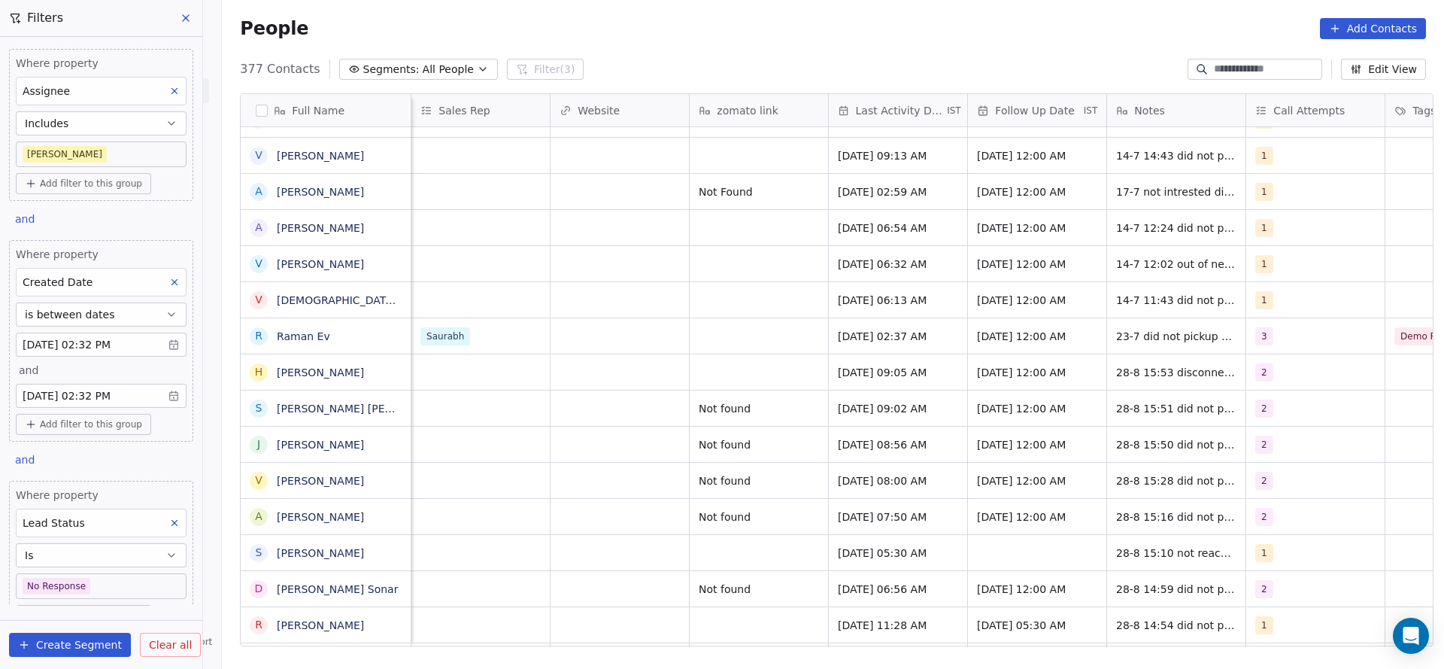
scroll to position [0, 1391]
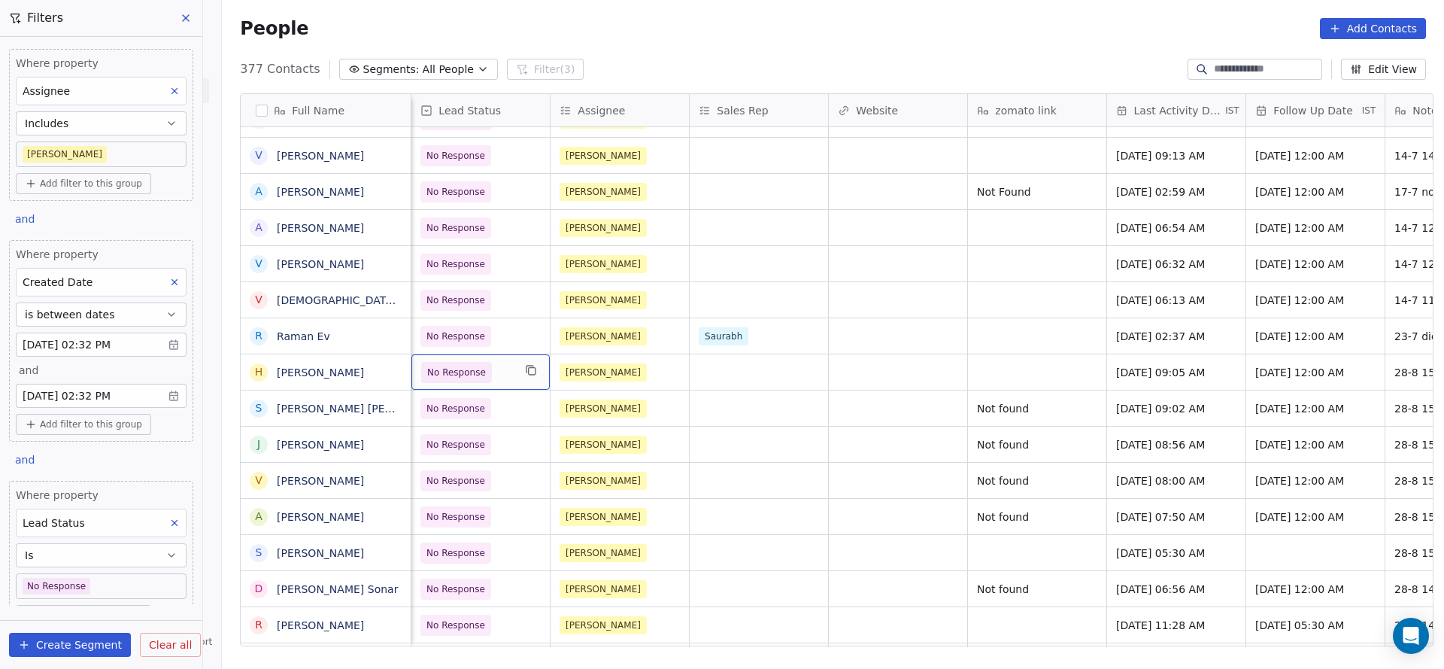
click at [472, 375] on span "No Response" at bounding box center [456, 372] width 59 height 15
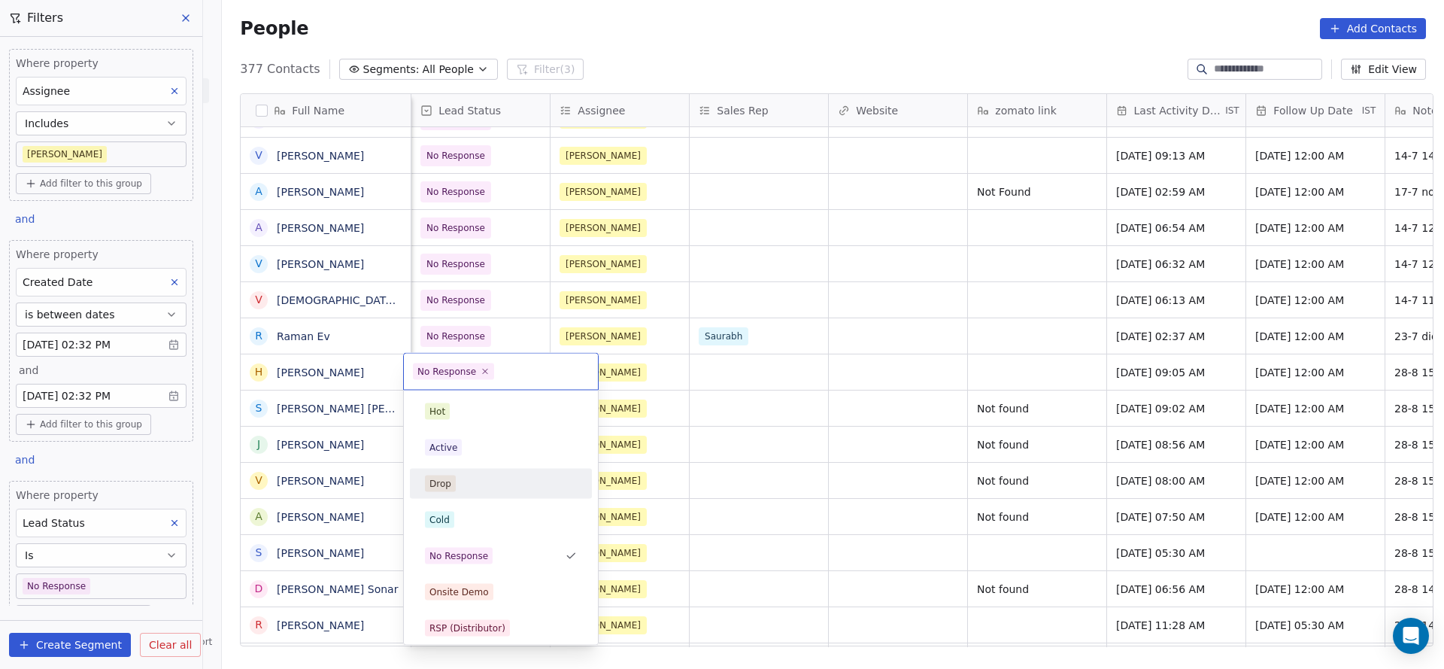
scroll to position [113, 0]
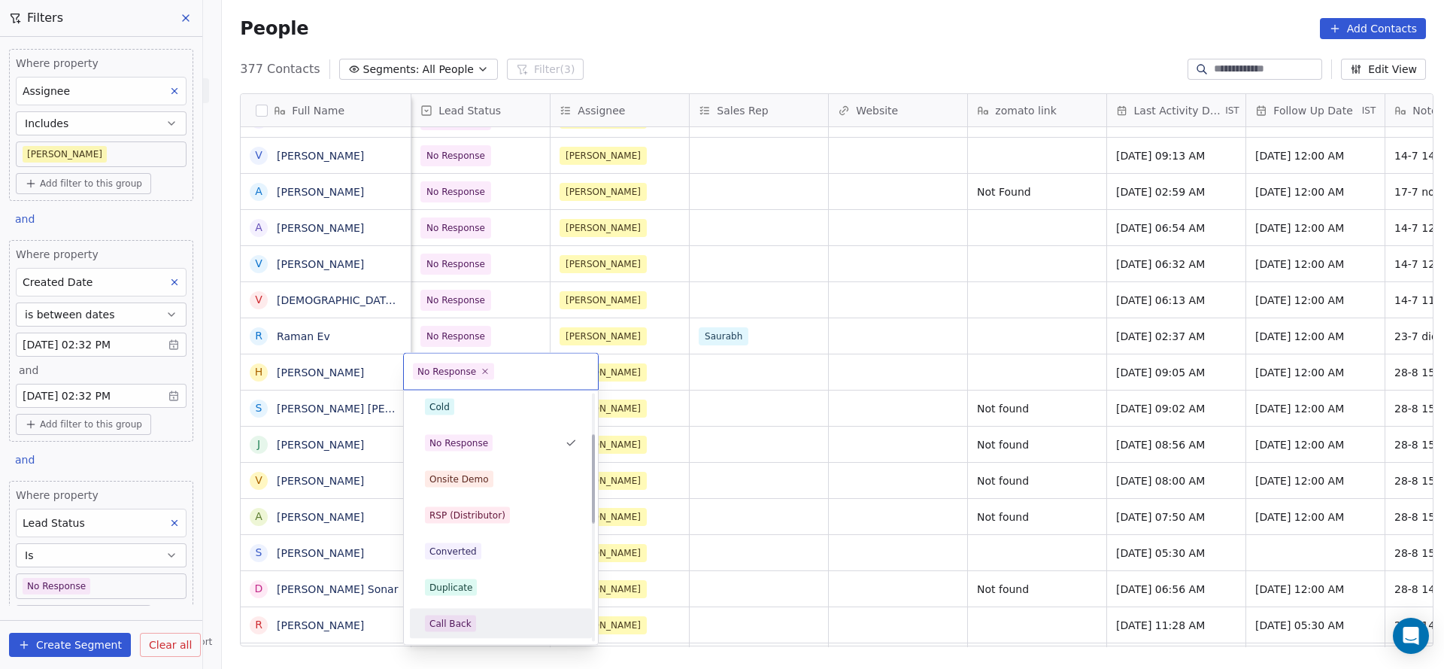
drag, startPoint x: 457, startPoint y: 613, endPoint x: 738, endPoint y: 422, distance: 340.0
click at [471, 613] on div "Call Back" at bounding box center [501, 623] width 170 height 24
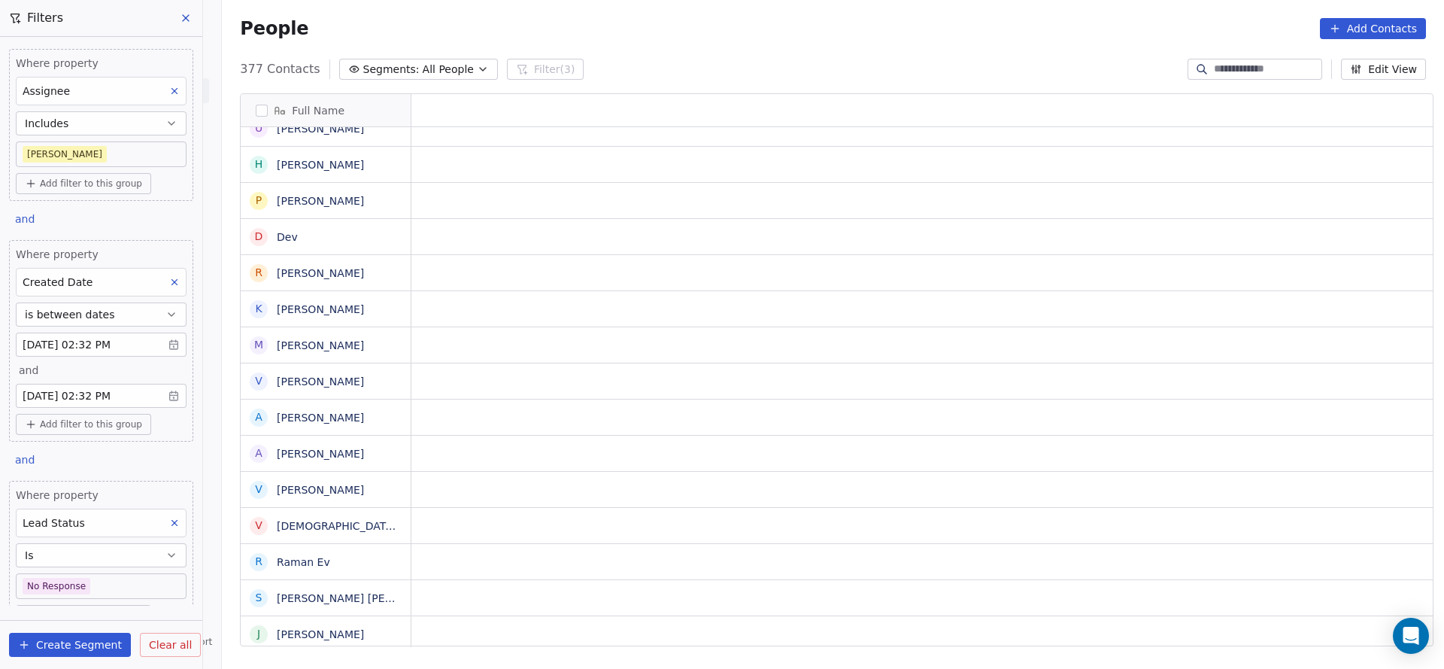
scroll to position [0, 0]
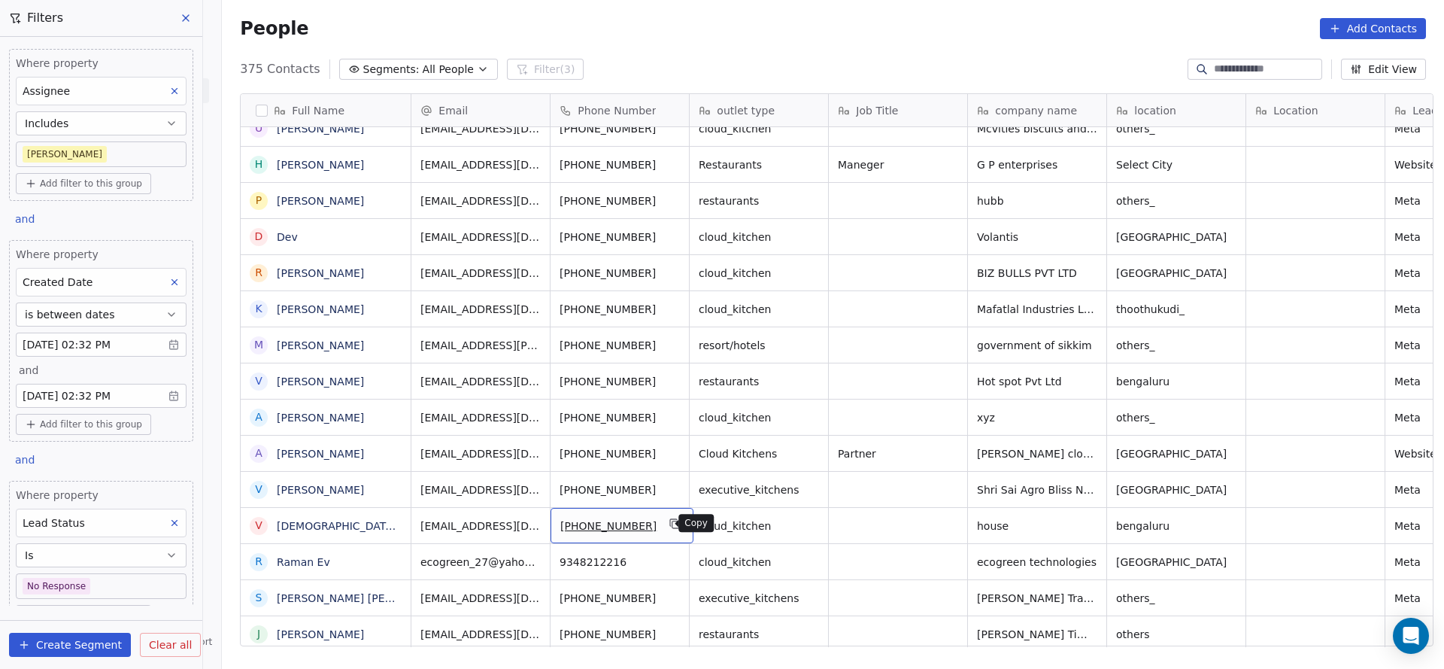
click at [670, 528] on button "grid" at bounding box center [675, 523] width 18 height 18
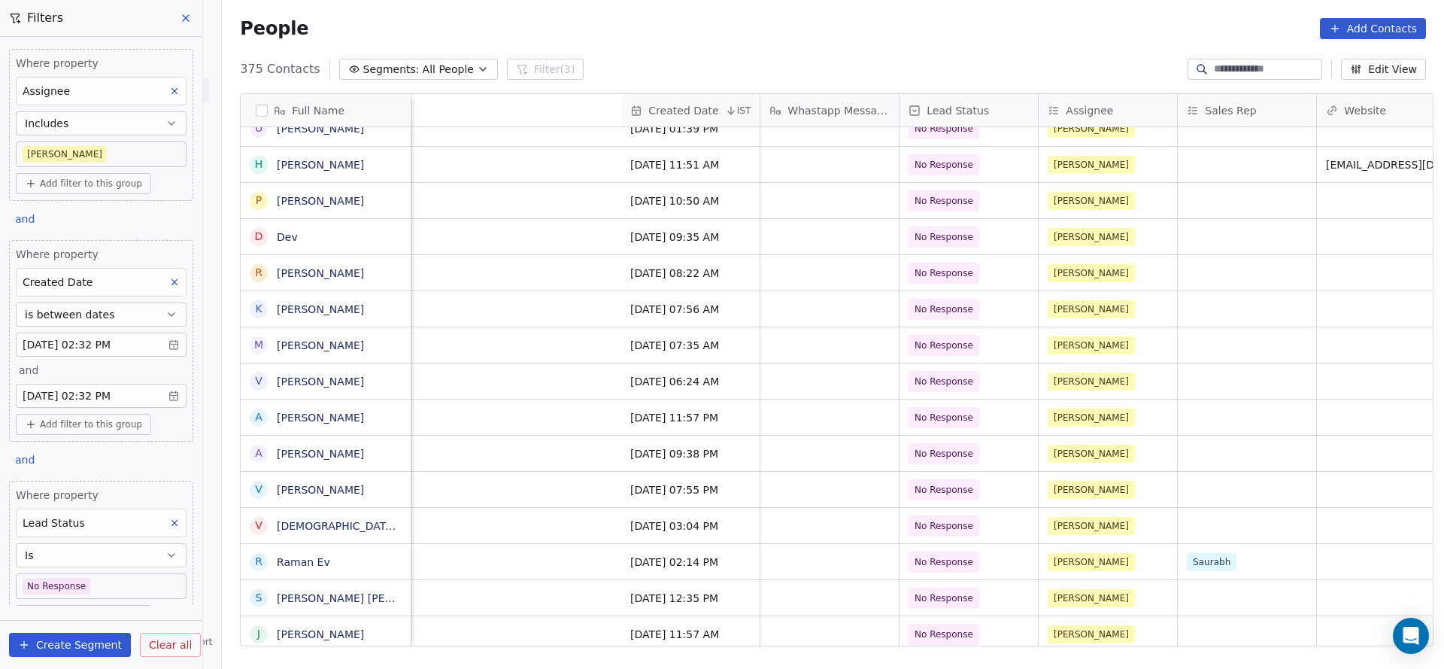
scroll to position [0, 1606]
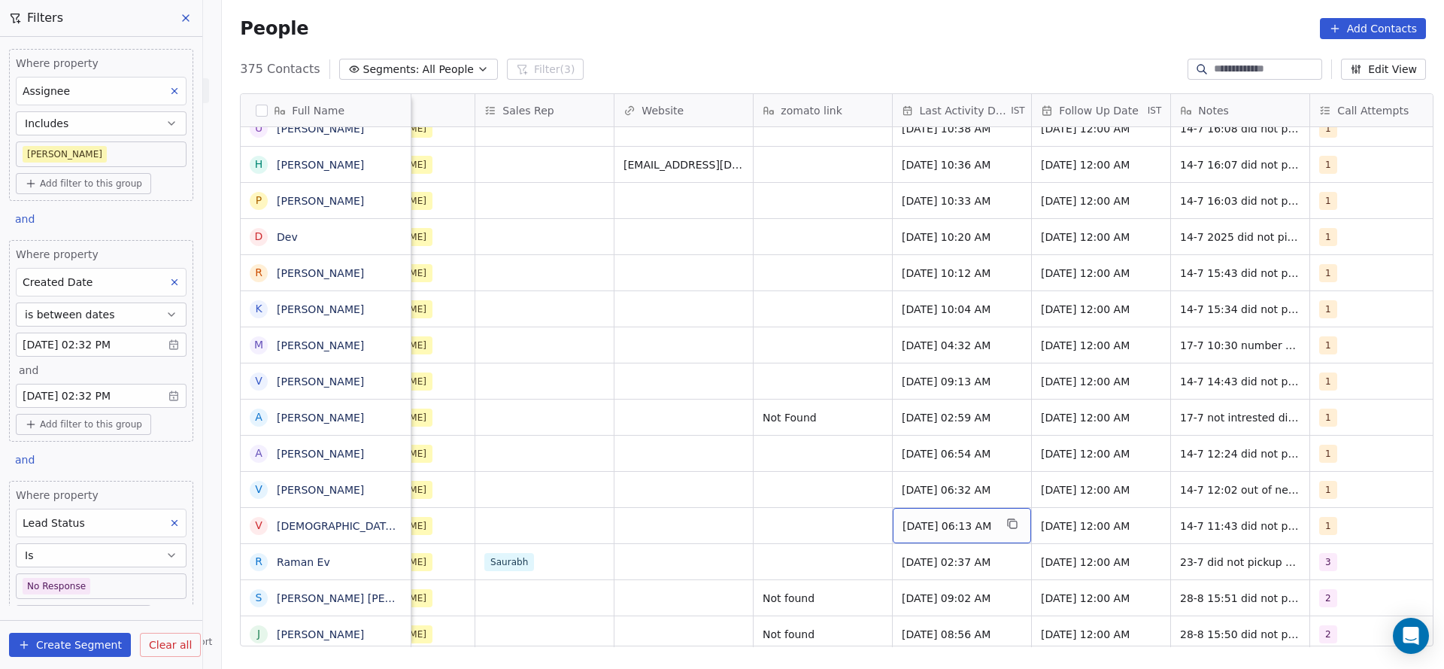
click at [966, 531] on span "Jul 14, 2025 06:13 AM" at bounding box center [949, 525] width 92 height 15
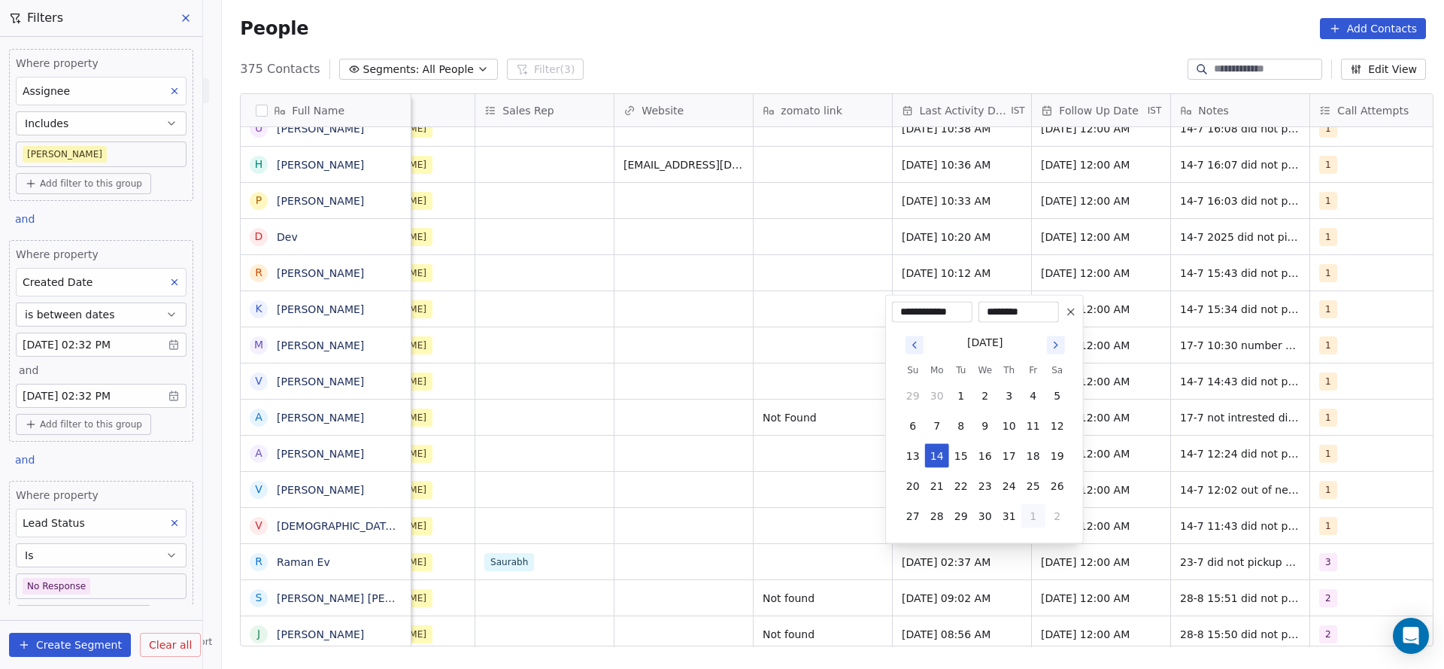
click at [1036, 516] on button "1" at bounding box center [1033, 516] width 24 height 24
click at [1014, 493] on button "28" at bounding box center [1009, 486] width 24 height 24
type input "**********"
click at [694, 530] on html "On2Cook India Pvt. Ltd. Contacts People Marketing Workflows Campaigns Sales Pip…" at bounding box center [722, 334] width 1444 height 669
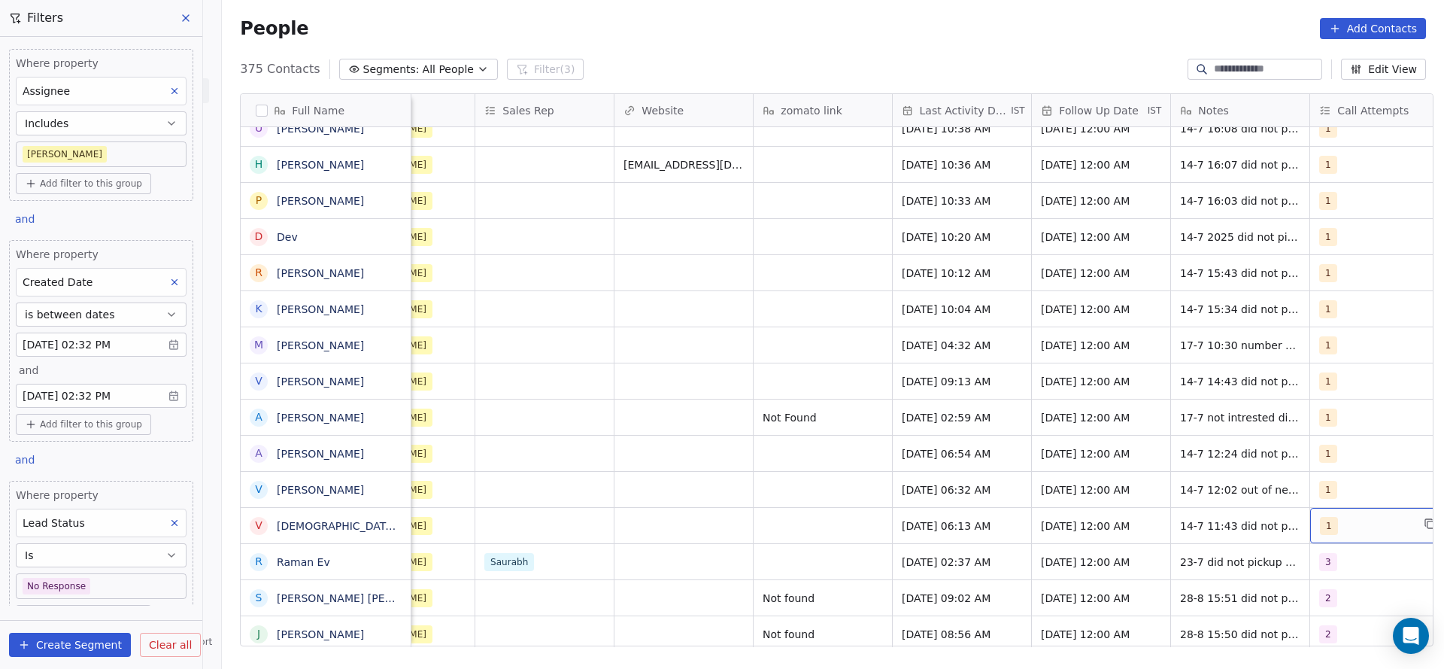
scroll to position [0, 1638]
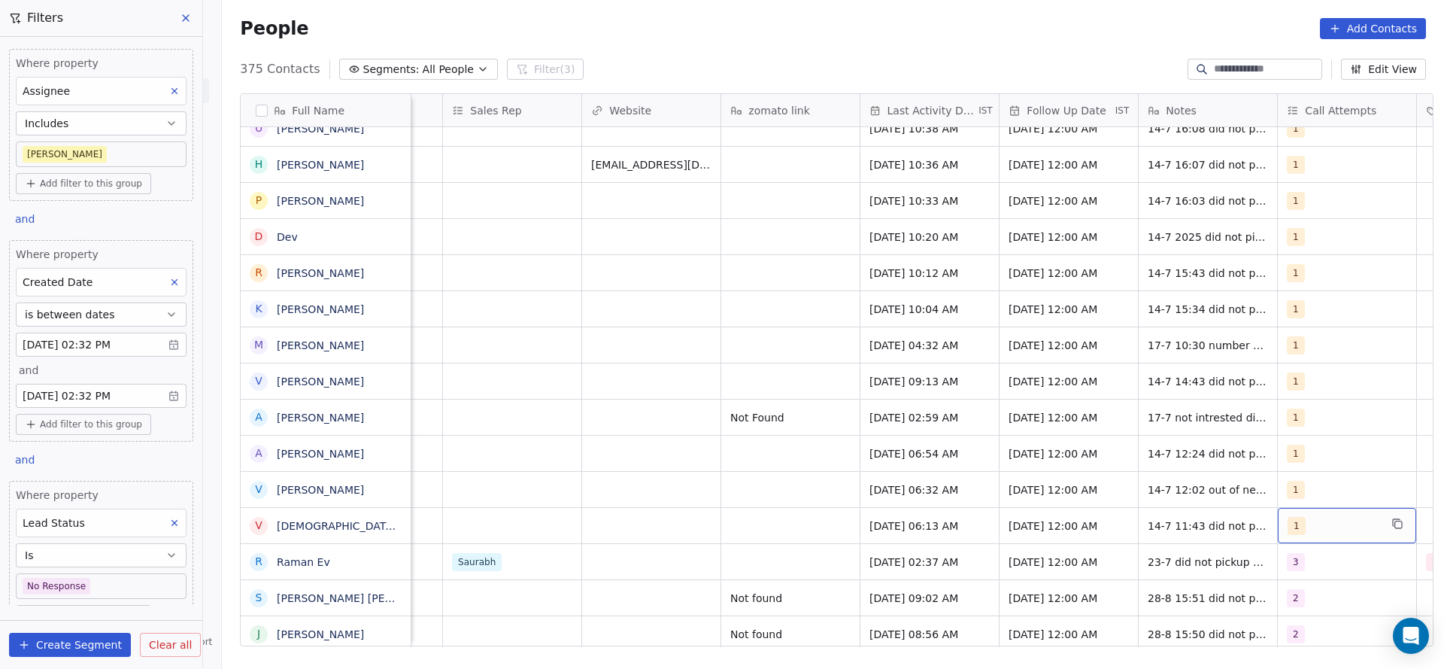
click at [1329, 537] on div "1" at bounding box center [1347, 525] width 138 height 35
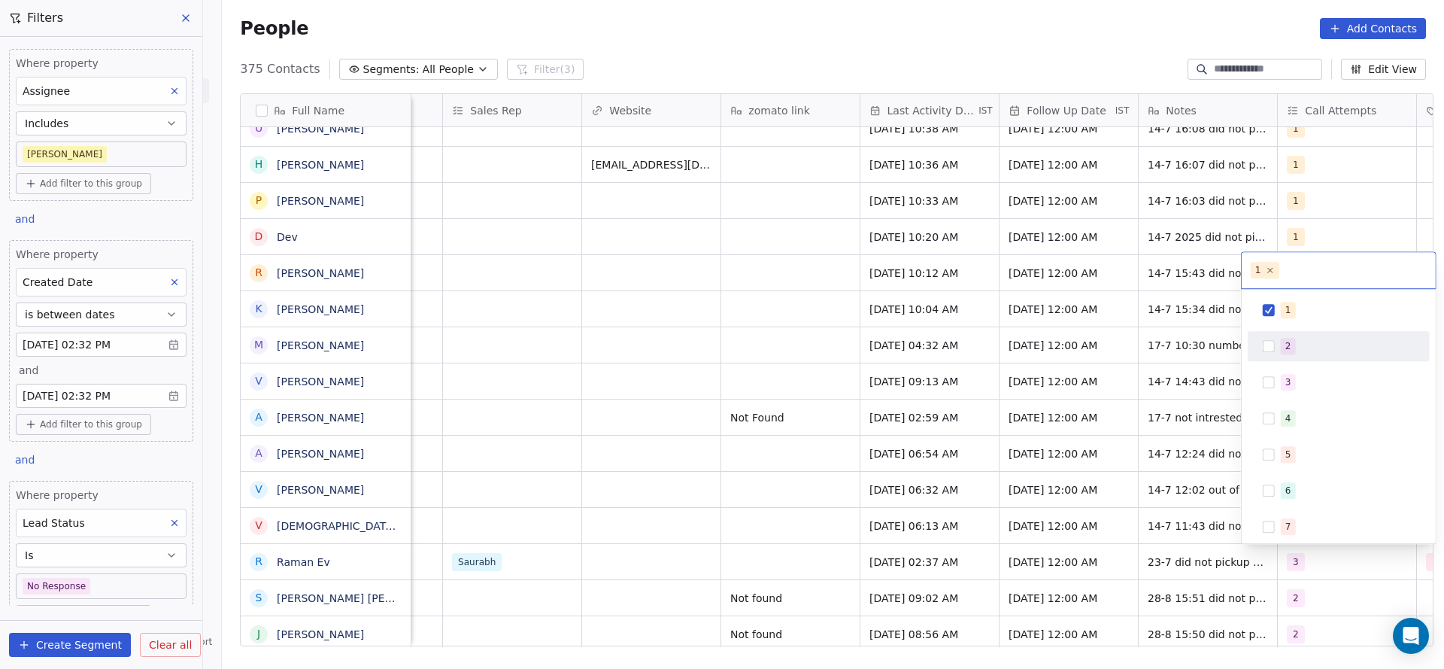
click at [1295, 350] on div "2" at bounding box center [1348, 346] width 134 height 17
click at [1297, 314] on div "1" at bounding box center [1348, 310] width 134 height 17
click at [1093, 388] on html "On2Cook India Pvt. Ltd. Contacts People Marketing Workflows Campaigns Sales Pip…" at bounding box center [722, 334] width 1444 height 669
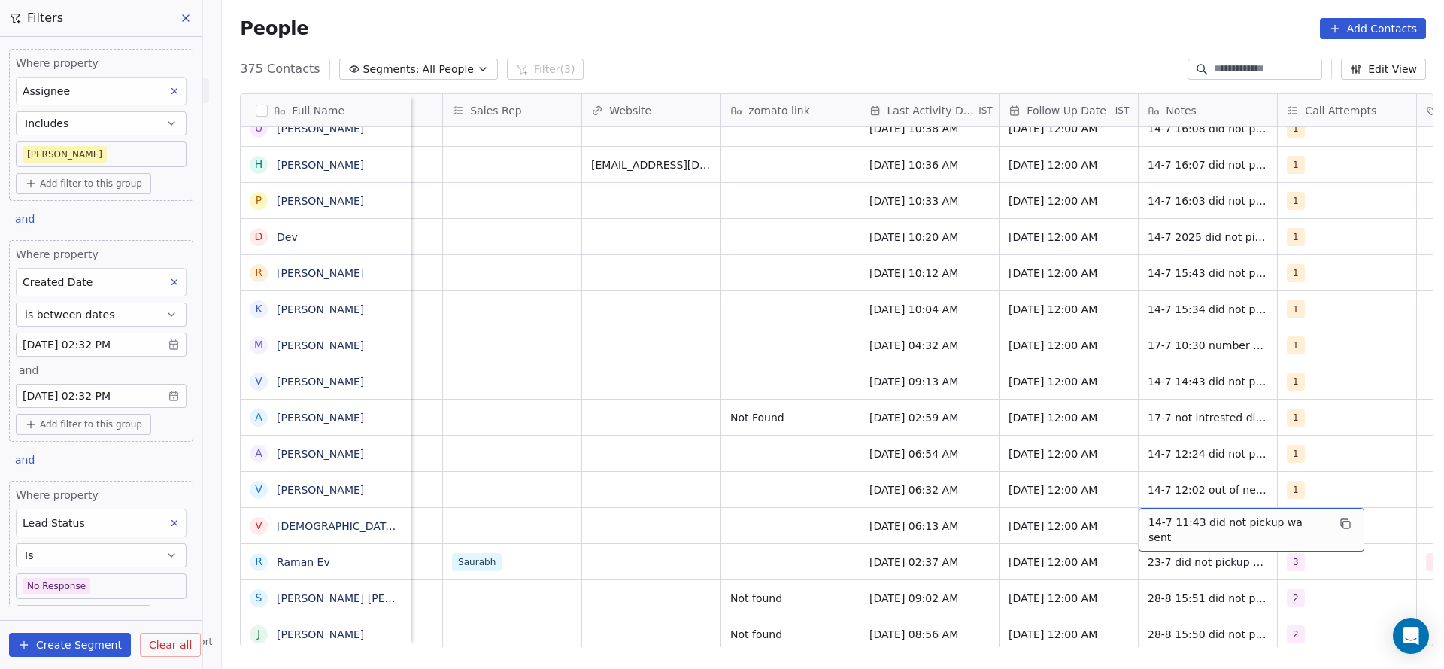
click at [1167, 520] on span "14-7 11:43 did not pickup wa sent" at bounding box center [1237, 529] width 179 height 30
click at [1140, 520] on textarea "**********" at bounding box center [1234, 531] width 207 height 47
type textarea "**********"
click at [1033, 539] on html "On2Cook India Pvt. Ltd. Contacts People Marketing Workflows Campaigns Sales Pip…" at bounding box center [722, 334] width 1444 height 669
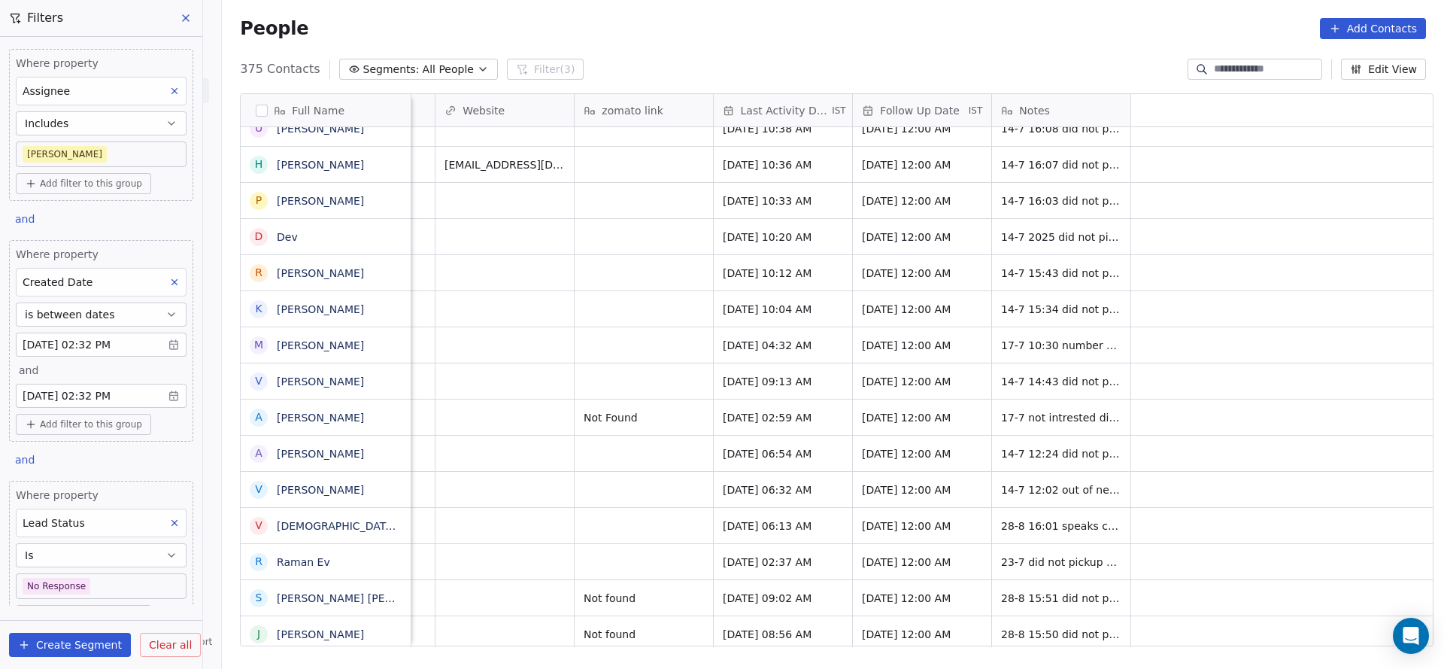
scroll to position [0, 927]
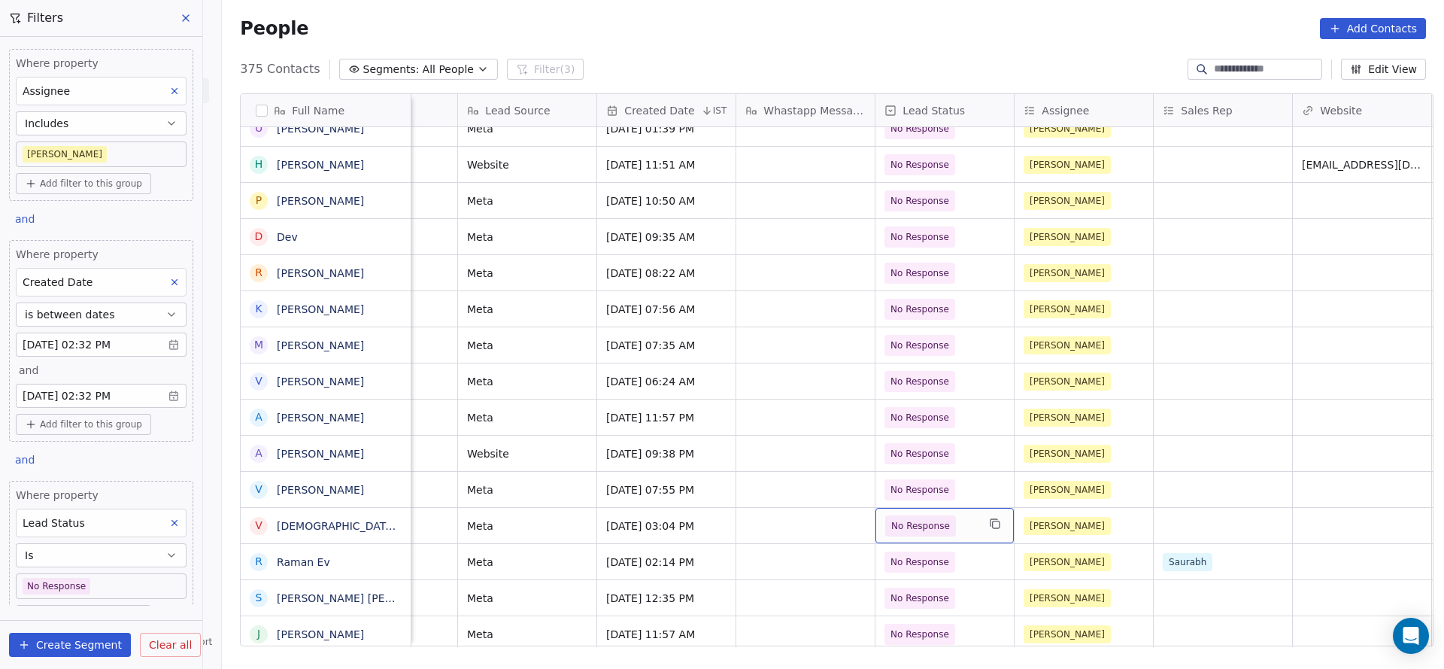
click at [934, 521] on span "No Response" at bounding box center [920, 525] width 59 height 15
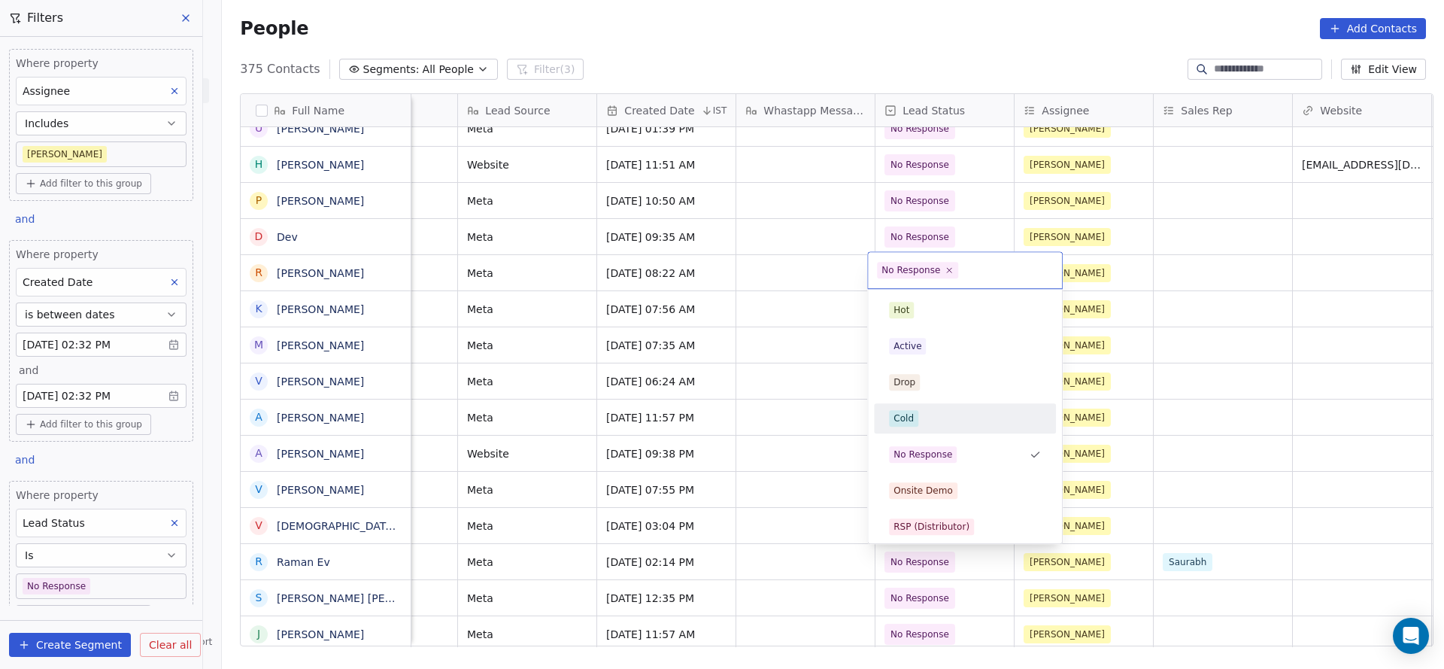
click at [932, 415] on div "Cold" at bounding box center [965, 418] width 152 height 17
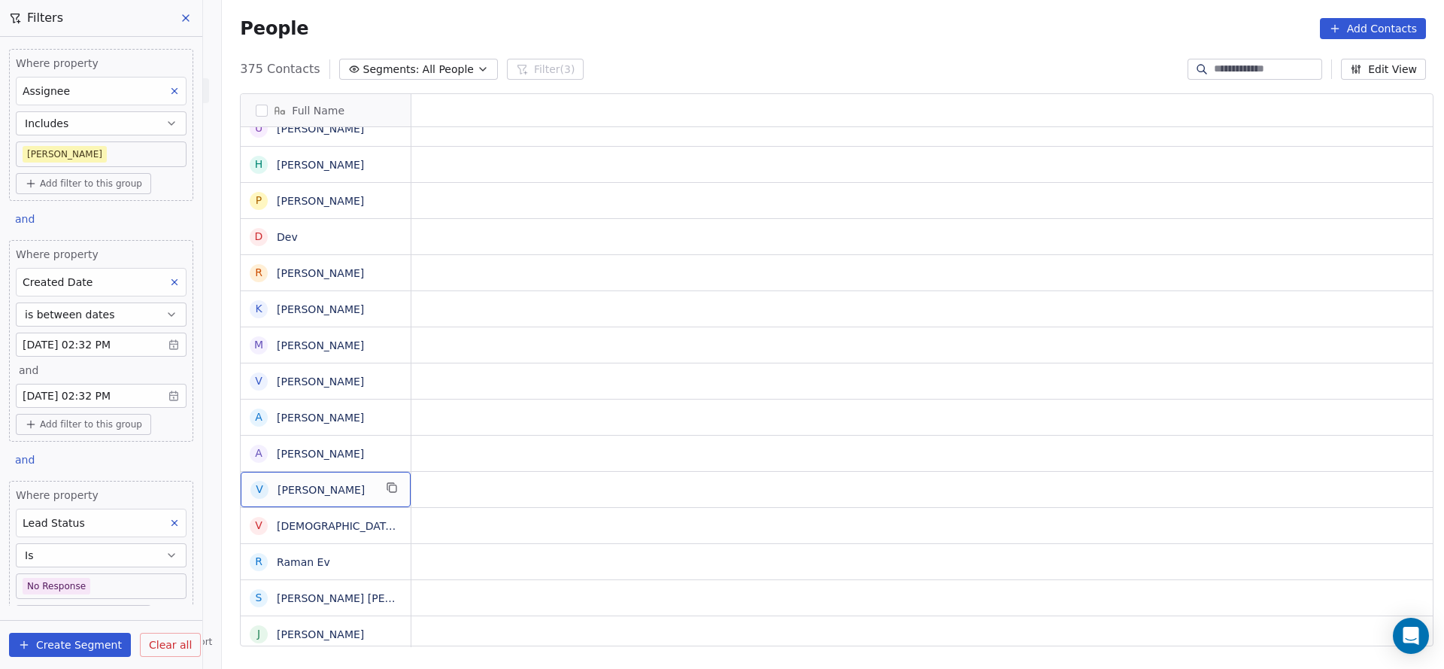
scroll to position [0, 0]
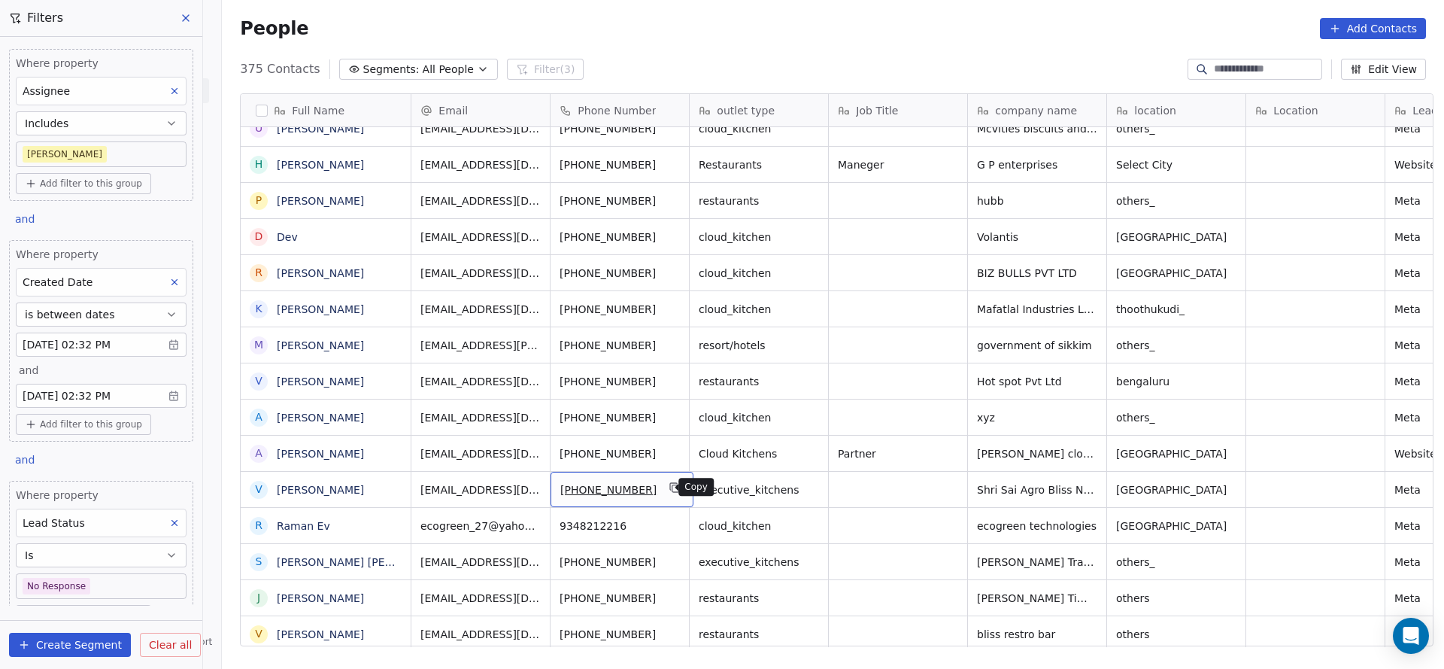
click at [669, 492] on icon "grid" at bounding box center [675, 487] width 12 height 12
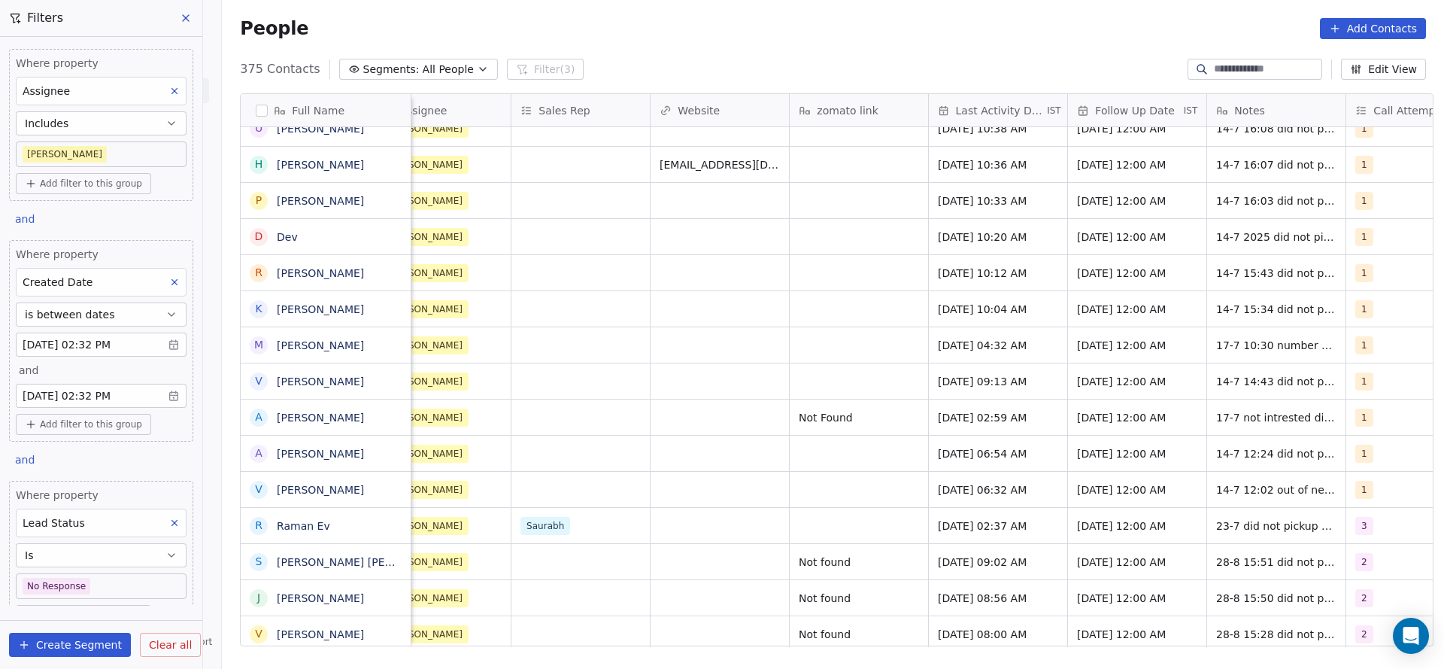
scroll to position [0, 1583]
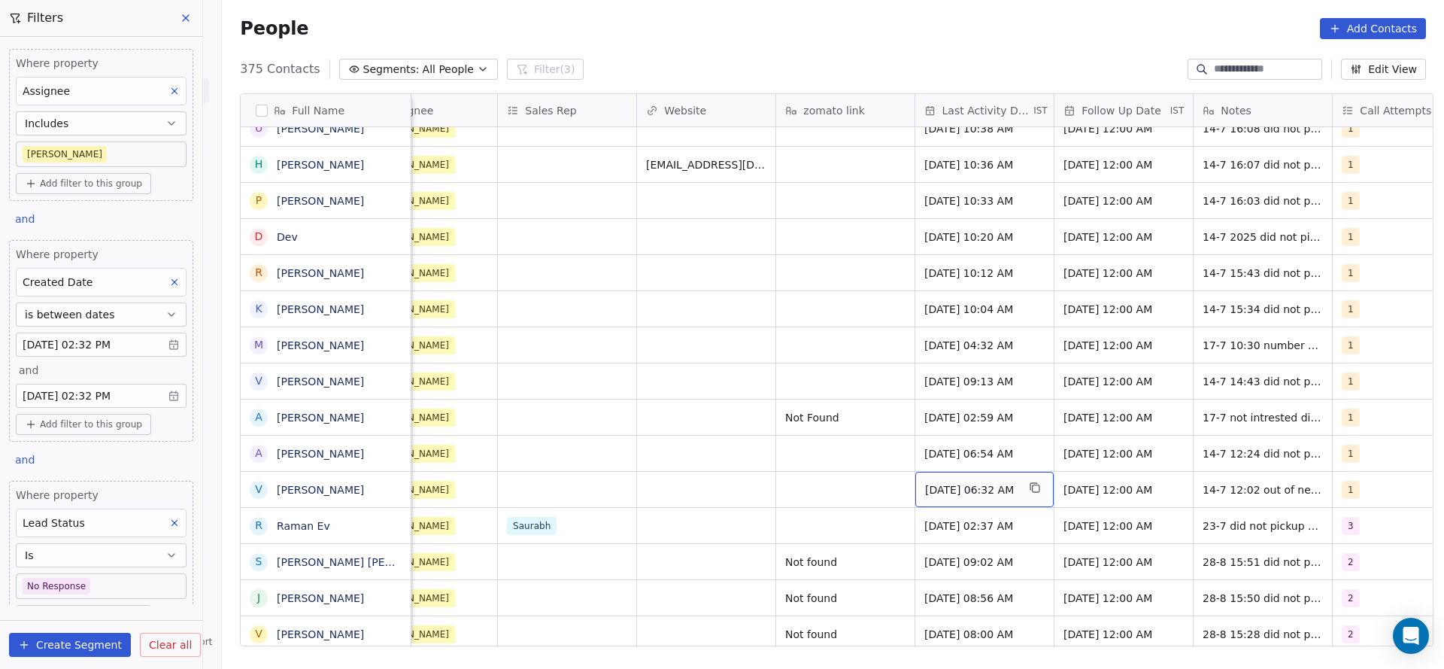
click at [942, 480] on div "Jul 14, 2025 06:32 AM" at bounding box center [984, 489] width 138 height 35
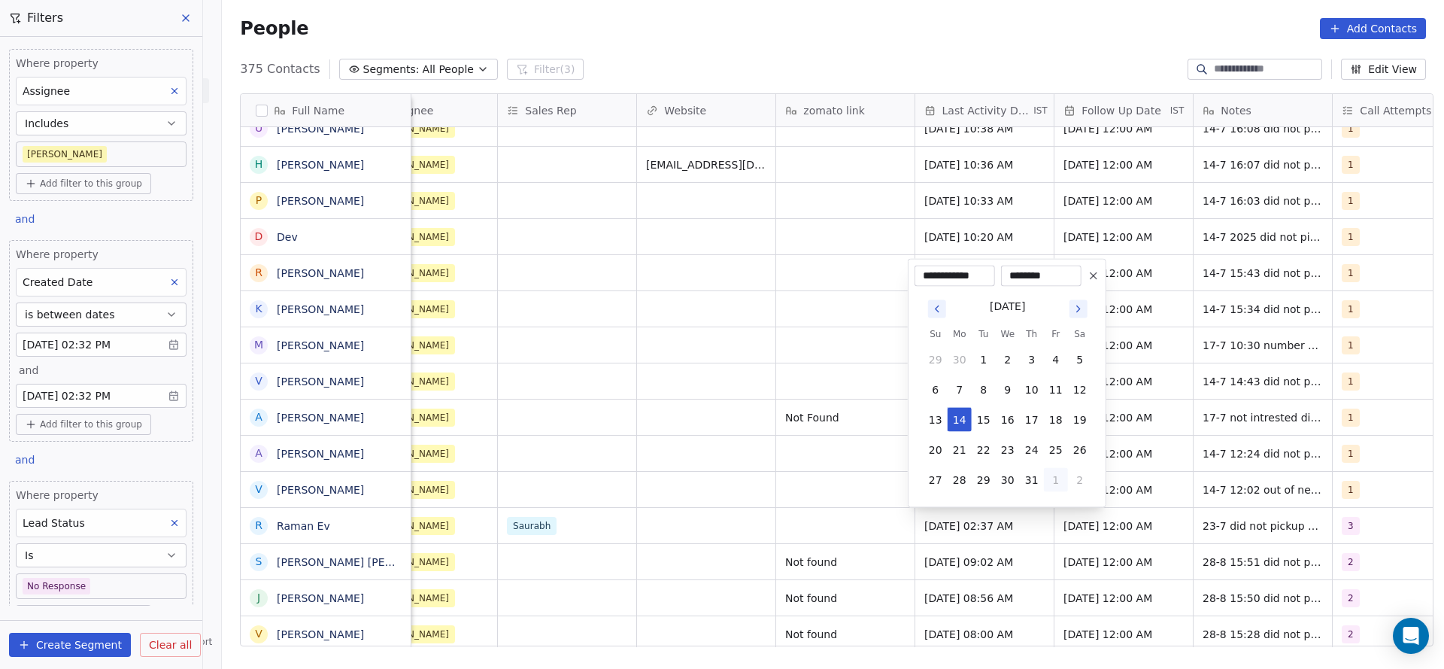
click at [1053, 472] on button "1" at bounding box center [1056, 480] width 24 height 24
click at [1024, 447] on button "28" at bounding box center [1032, 450] width 24 height 24
type input "**********"
click at [767, 512] on html "On2Cook India Pvt. Ltd. Contacts People Marketing Workflows Campaigns Sales Pip…" at bounding box center [722, 334] width 1444 height 669
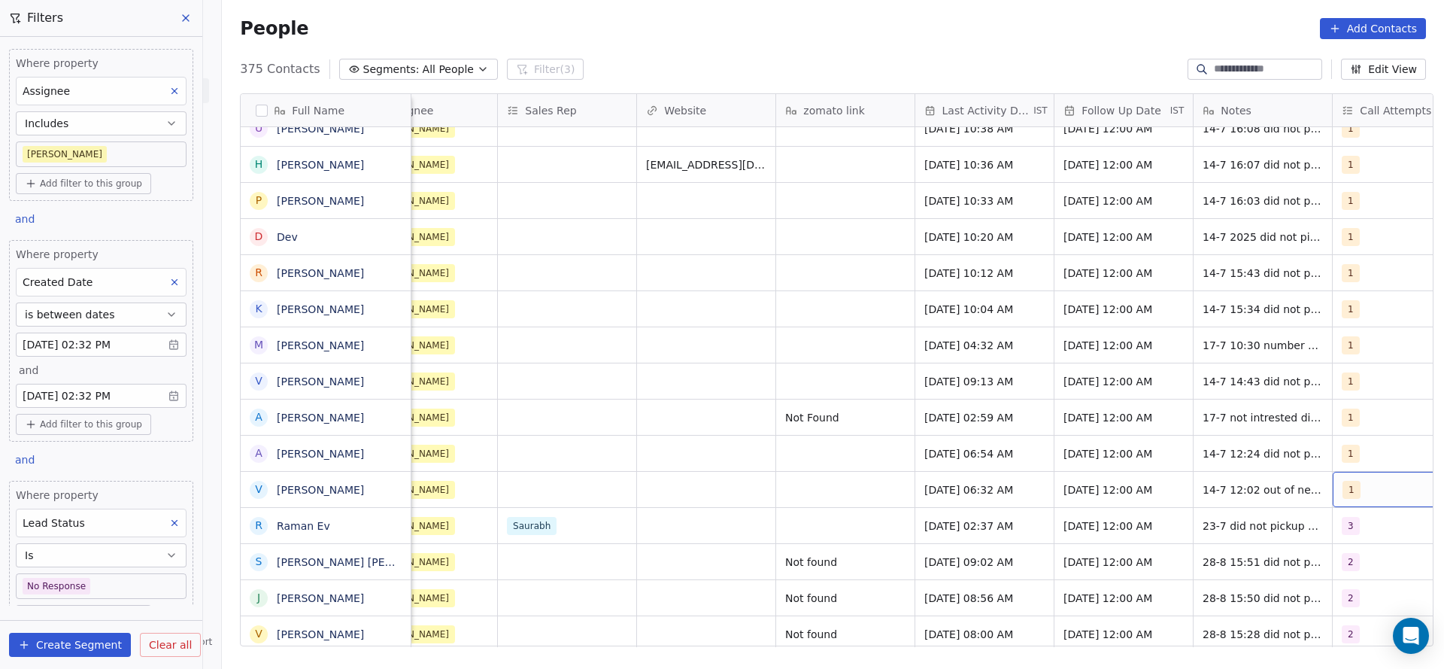
scroll to position [0, 1638]
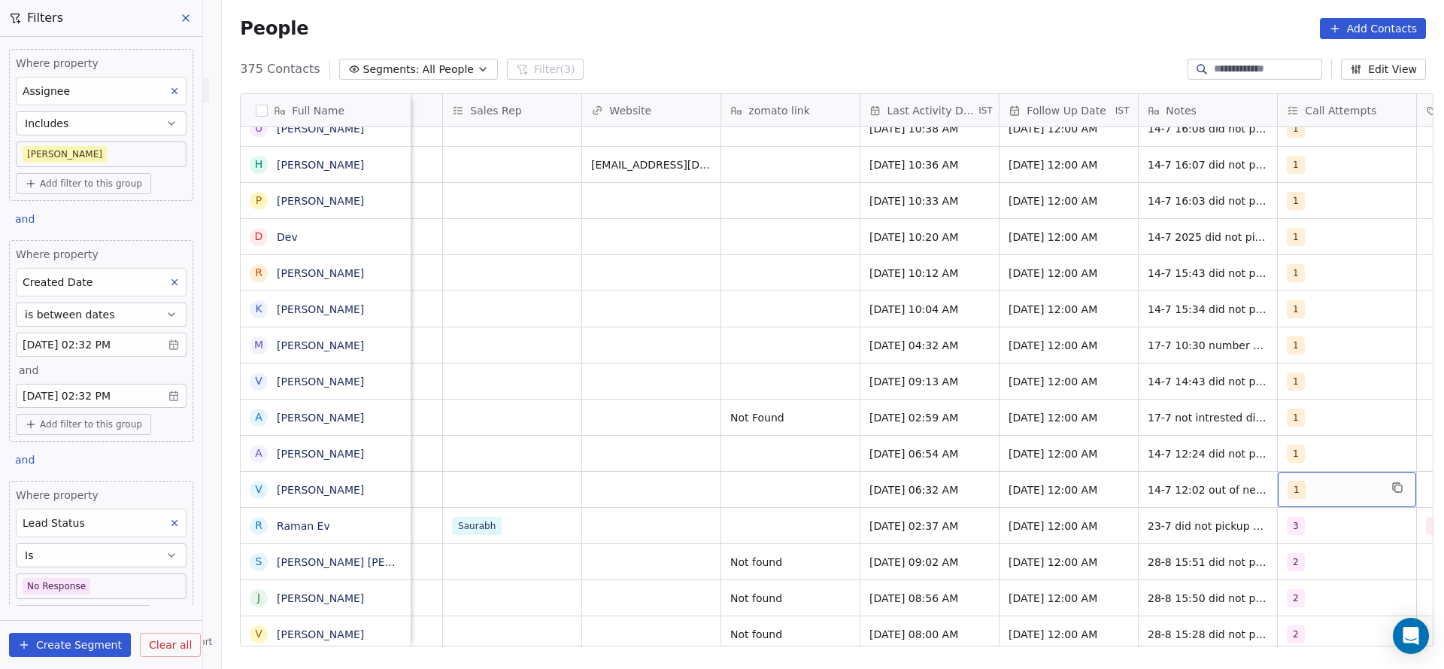
click at [1349, 487] on div "1" at bounding box center [1334, 490] width 92 height 18
click at [1305, 298] on div "2" at bounding box center [1339, 310] width 170 height 24
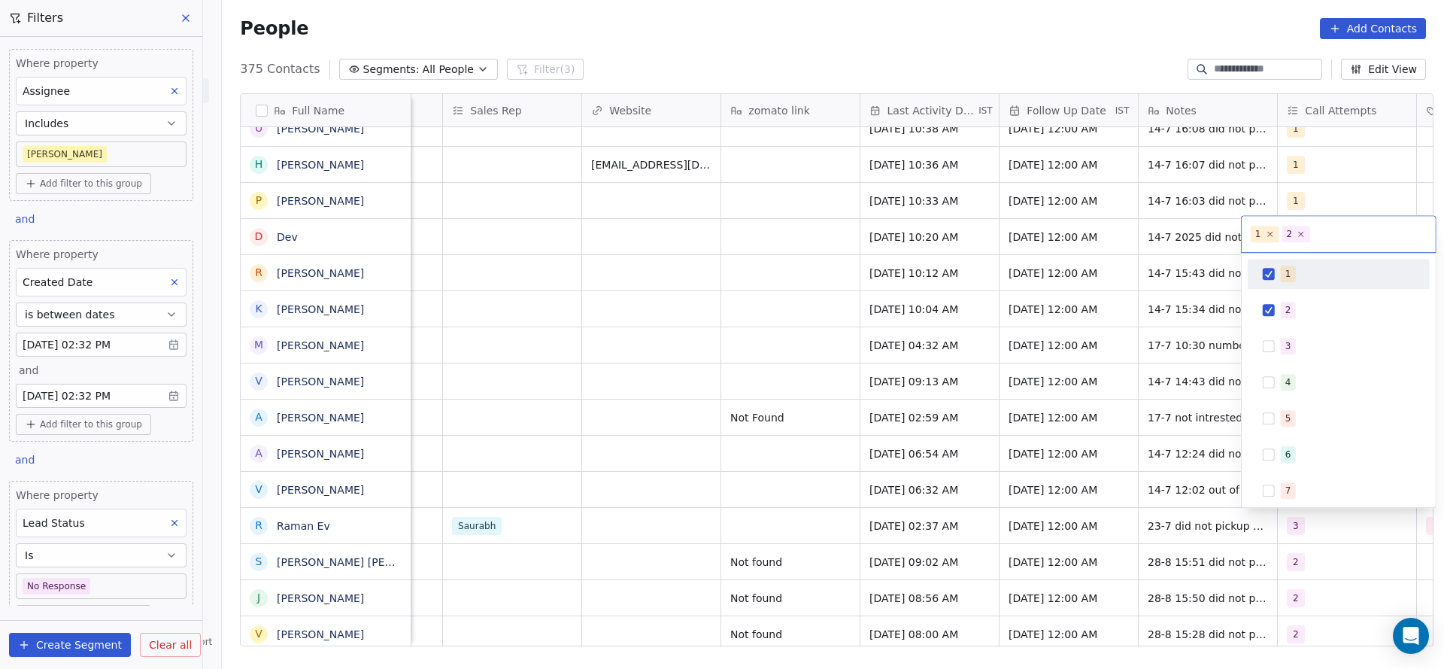
click at [1305, 269] on div "1" at bounding box center [1348, 273] width 134 height 17
click at [1085, 394] on html "On2Cook India Pvt. Ltd. Contacts People Marketing Workflows Campaigns Sales Pip…" at bounding box center [722, 334] width 1444 height 669
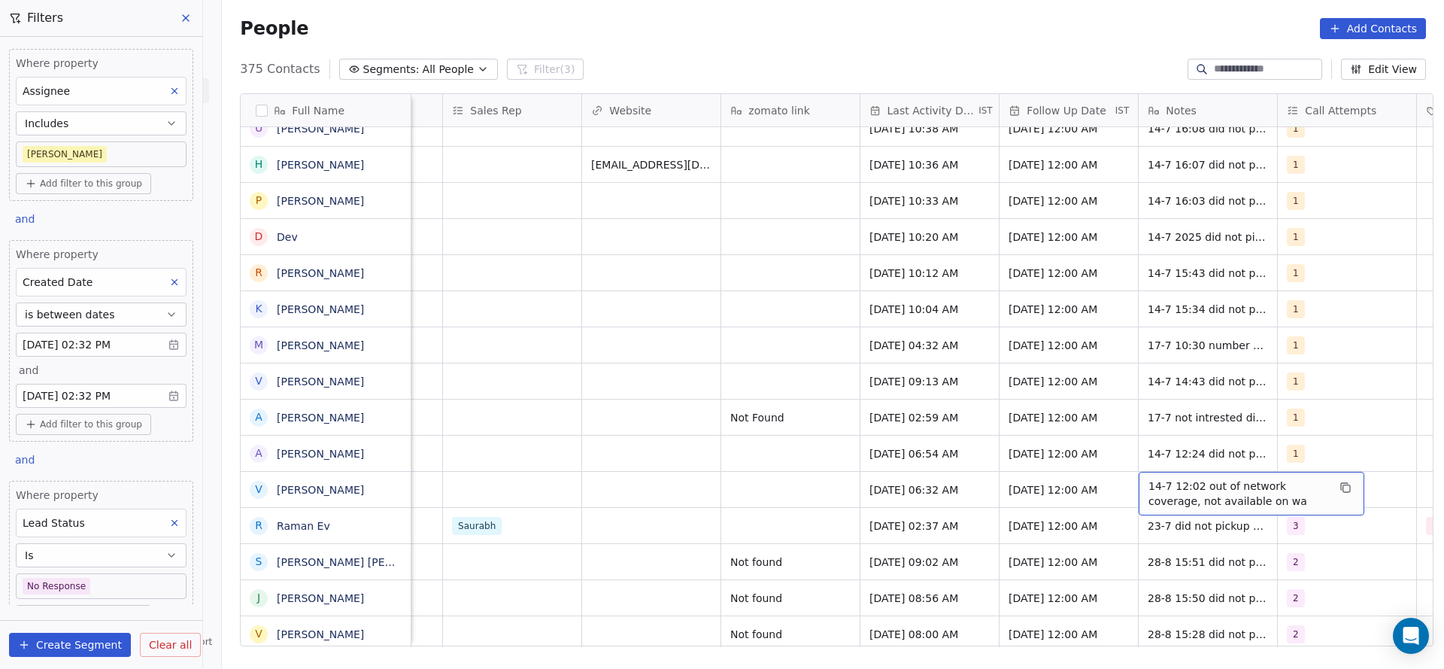
click at [1158, 487] on span "14-7 12:02 out of network coverage, not available on wa" at bounding box center [1237, 493] width 179 height 30
drag, startPoint x: 1193, startPoint y: 476, endPoint x: 1313, endPoint y: 503, distance: 123.3
click at [1313, 503] on textarea "**********" at bounding box center [1243, 495] width 224 height 47
click at [1139, 475] on textarea "**********" at bounding box center [1243, 495] width 224 height 47
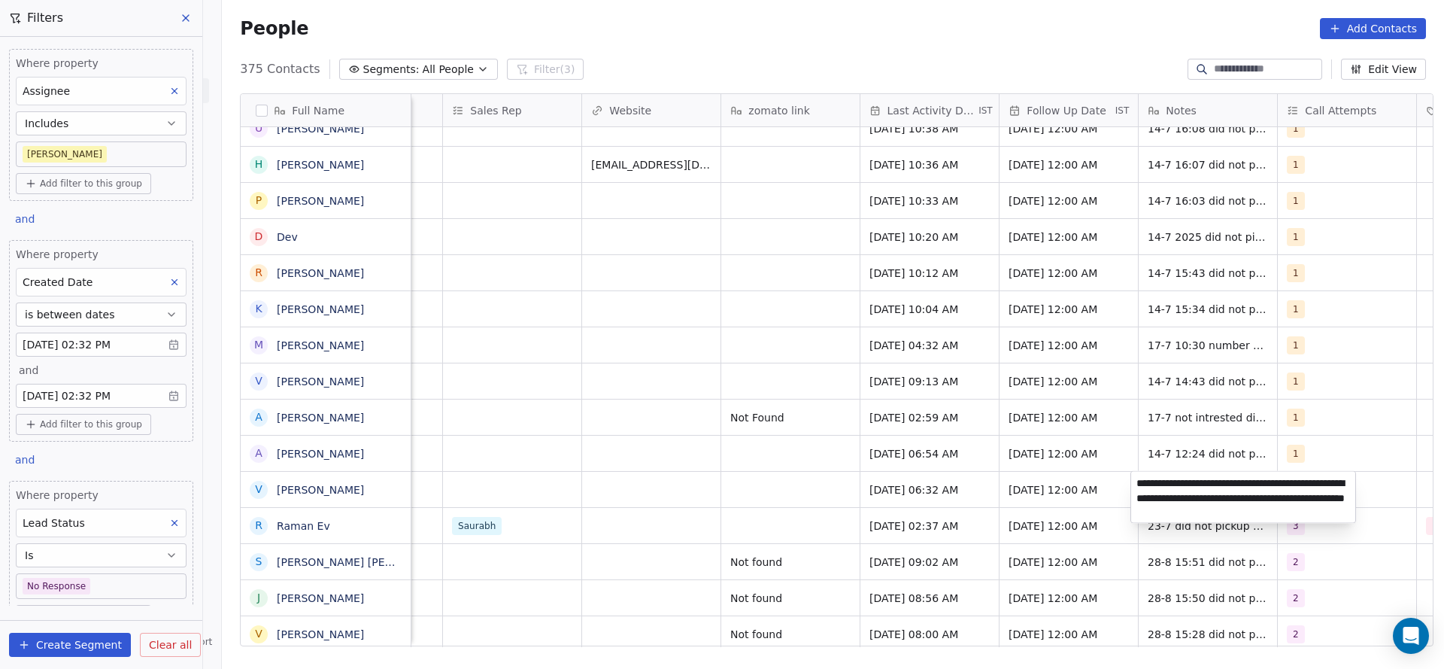
type textarea "**********"
drag, startPoint x: 896, startPoint y: 529, endPoint x: 912, endPoint y: 456, distance: 74.8
click at [892, 530] on html "On2Cook India Pvt. Ltd. Contacts People Marketing Workflows Campaigns Sales Pip…" at bounding box center [722, 334] width 1444 height 669
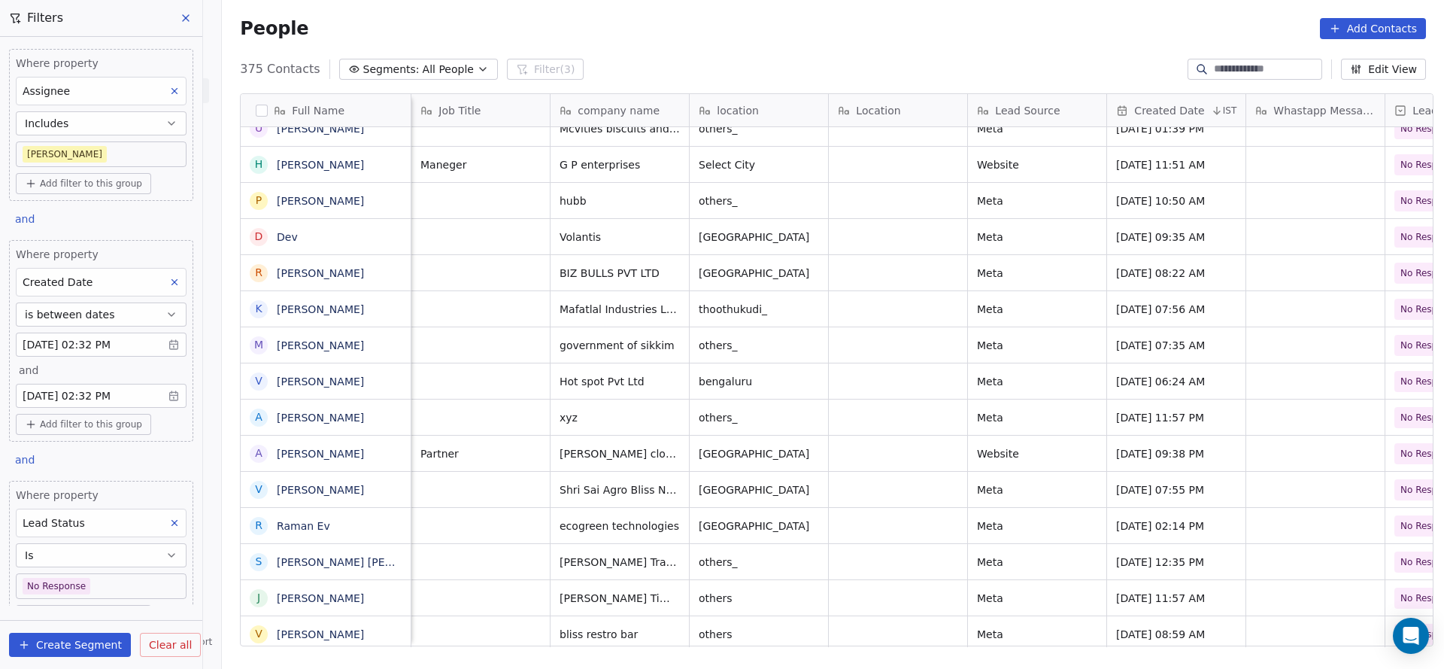
scroll to position [0, 139]
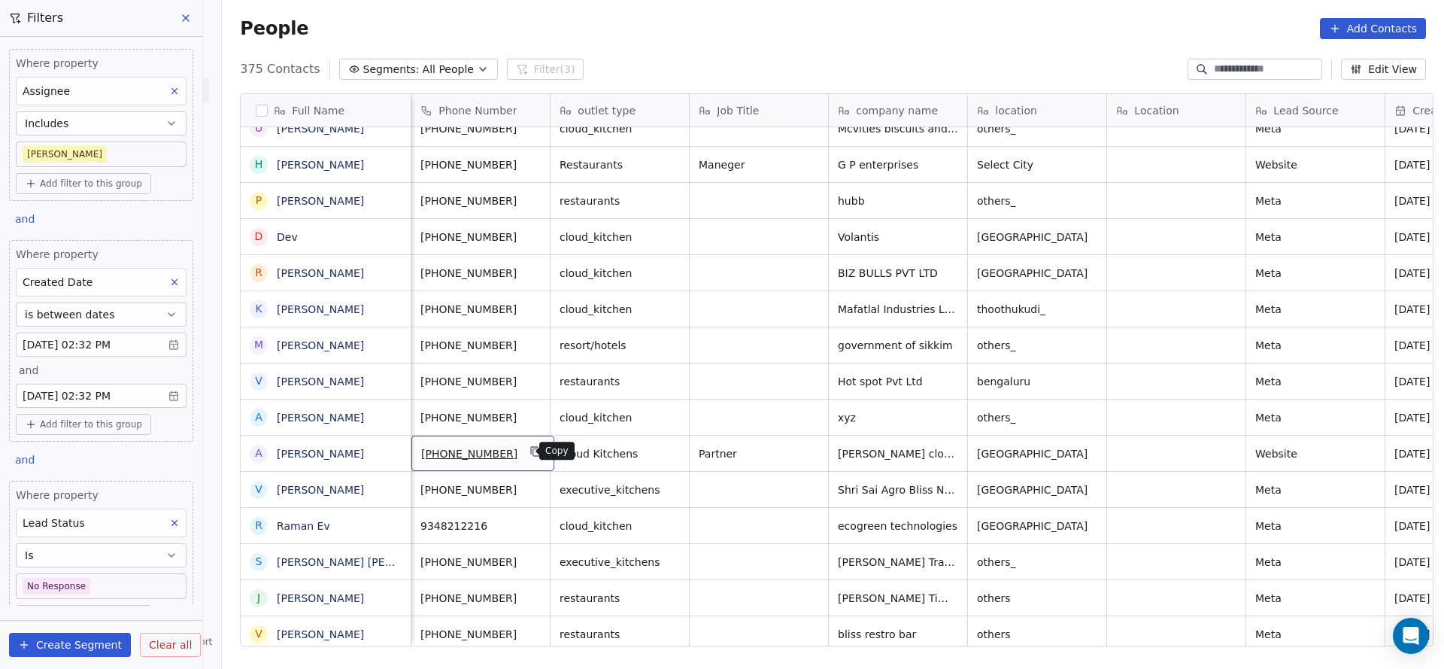
click at [530, 449] on icon "grid" at bounding box center [536, 451] width 12 height 12
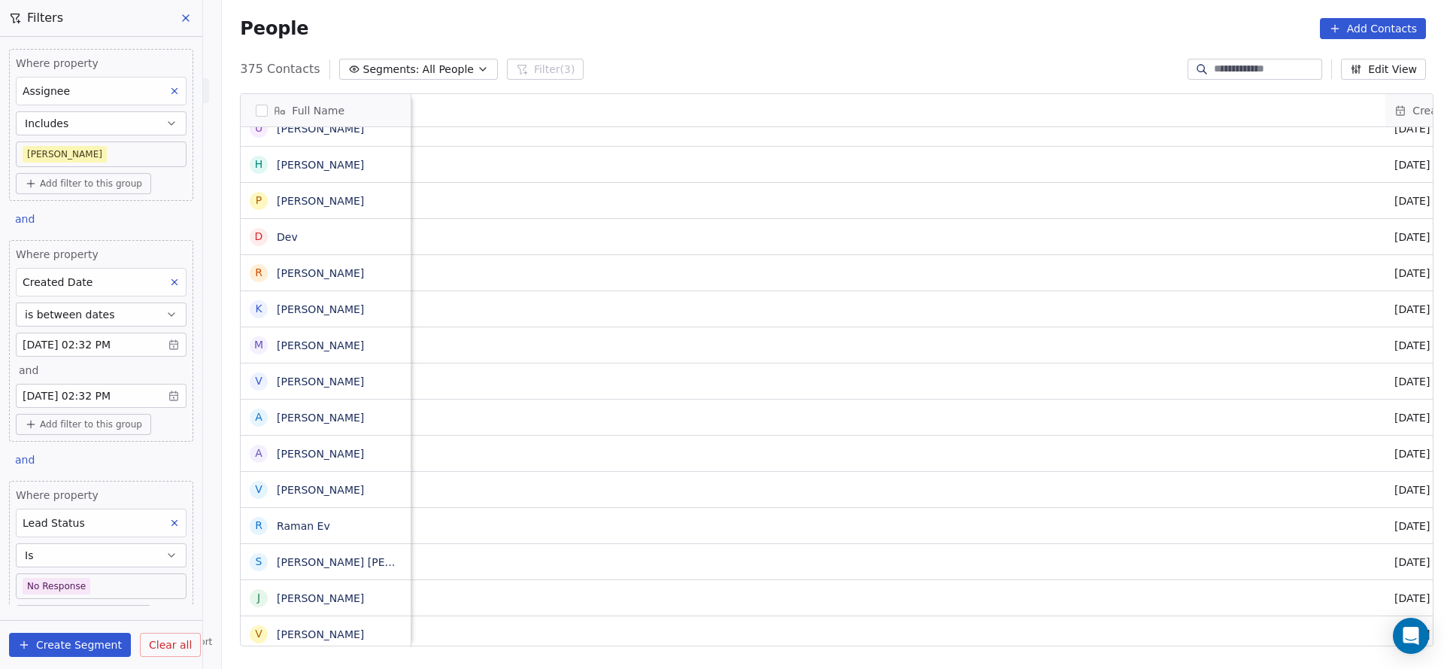
scroll to position [0, 1649]
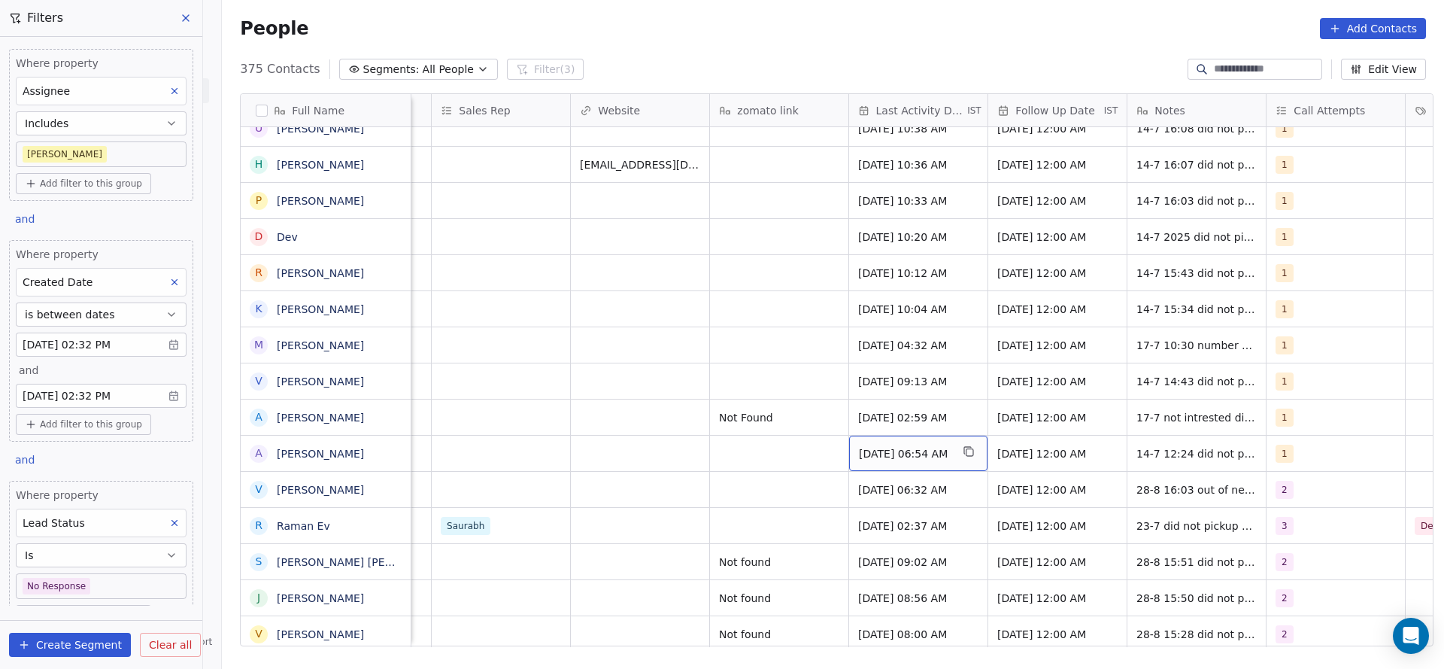
click at [912, 446] on span "Jul 14, 2025 06:54 AM" at bounding box center [905, 453] width 92 height 15
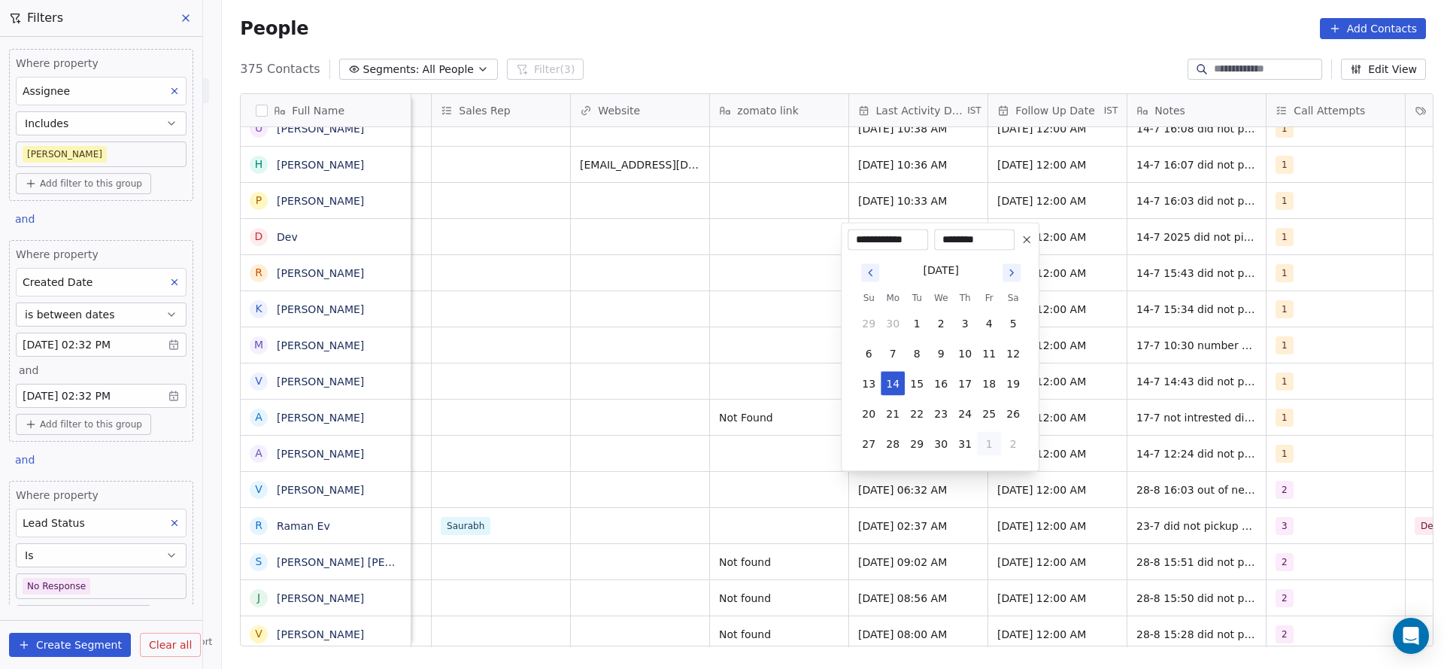
click at [982, 440] on button "1" at bounding box center [989, 444] width 24 height 24
click at [961, 405] on button "28" at bounding box center [965, 414] width 24 height 24
type input "**********"
click at [661, 403] on html "On2Cook India Pvt. Ltd. Contacts People Marketing Workflows Campaigns Sales Pip…" at bounding box center [722, 334] width 1444 height 669
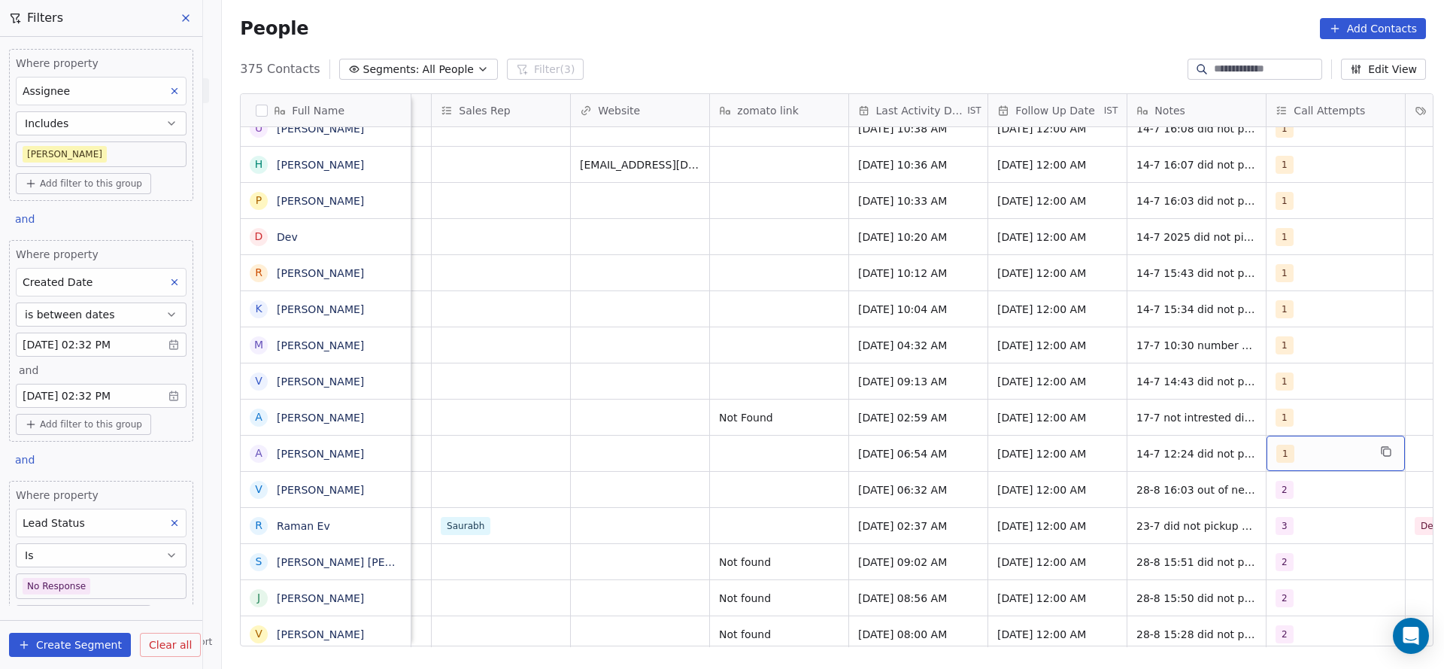
click at [1285, 451] on div "1" at bounding box center [1322, 454] width 92 height 18
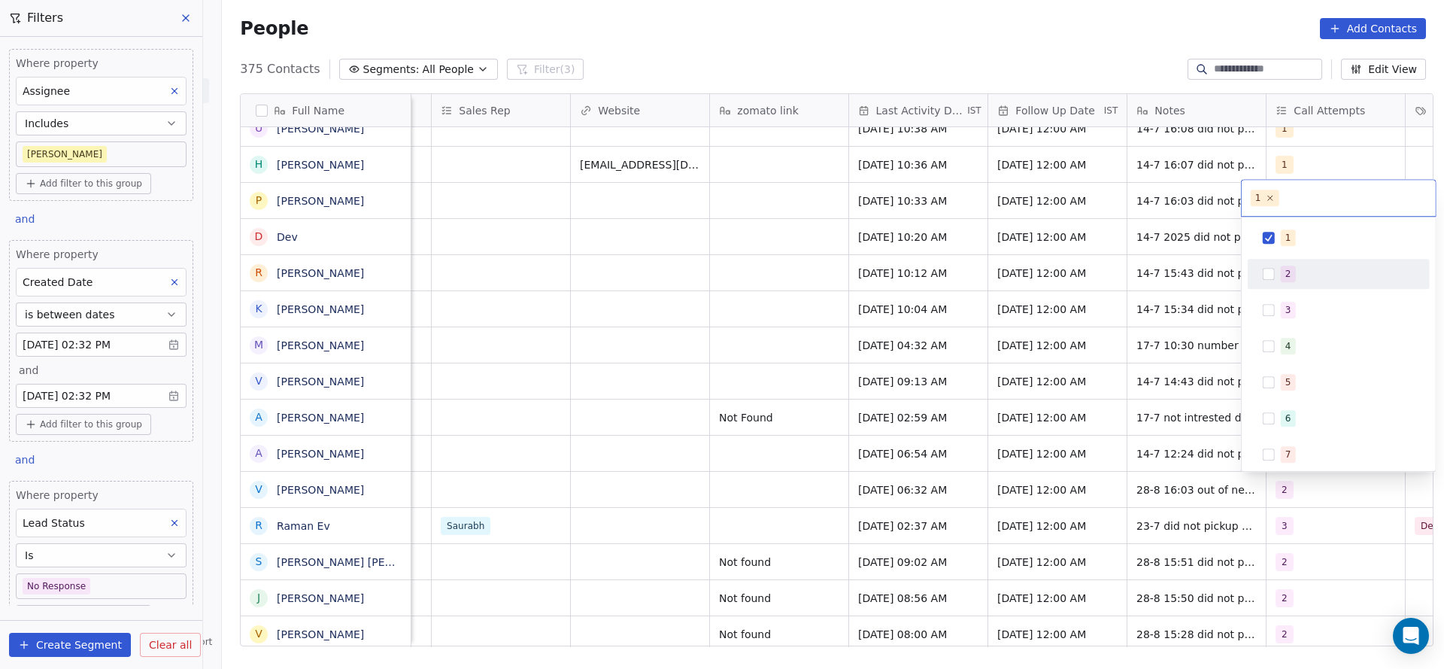
click at [1303, 272] on div "2" at bounding box center [1348, 273] width 134 height 17
click at [1302, 255] on div "1 2 3 4 5 6 7 8 9 10" at bounding box center [1339, 400] width 182 height 355
click at [1294, 223] on div "1" at bounding box center [1339, 238] width 182 height 30
click at [957, 320] on html "On2Cook India Pvt. Ltd. Contacts People Marketing Workflows Campaigns Sales Pip…" at bounding box center [722, 334] width 1444 height 669
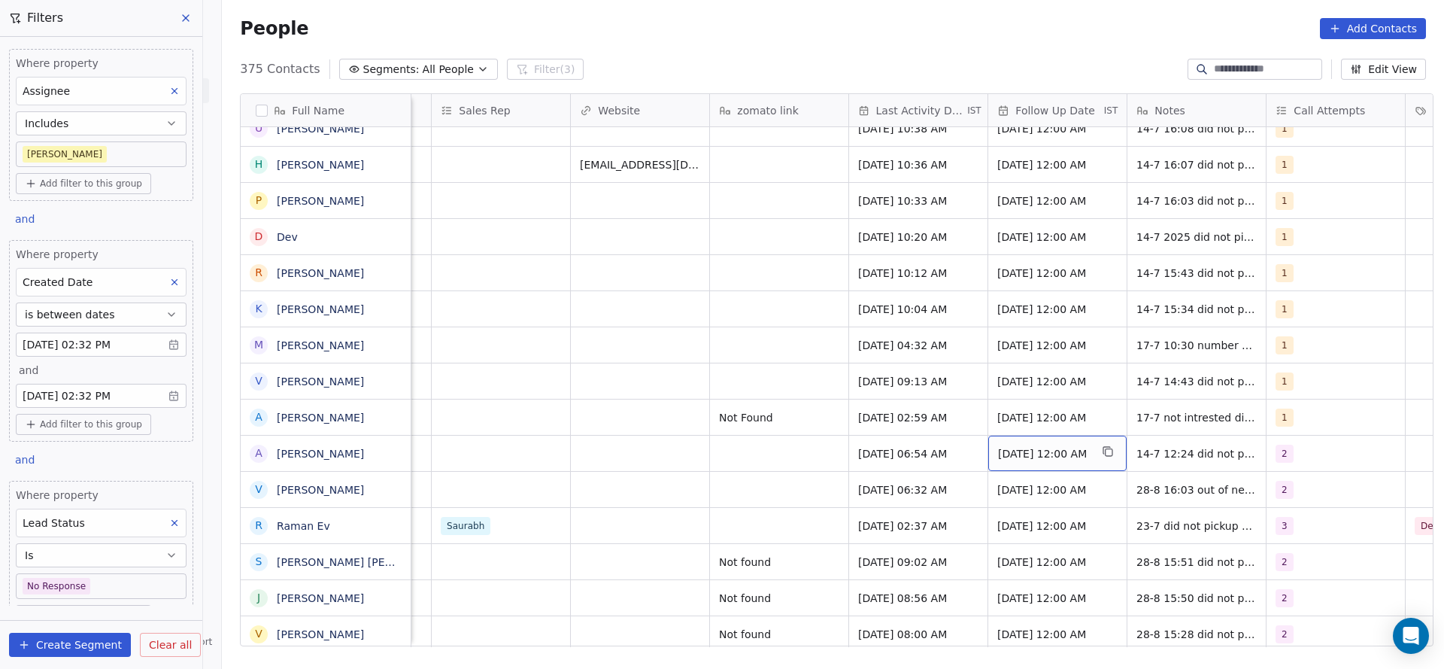
click at [1061, 451] on span "[DATE] 12:00 AM" at bounding box center [1044, 453] width 92 height 15
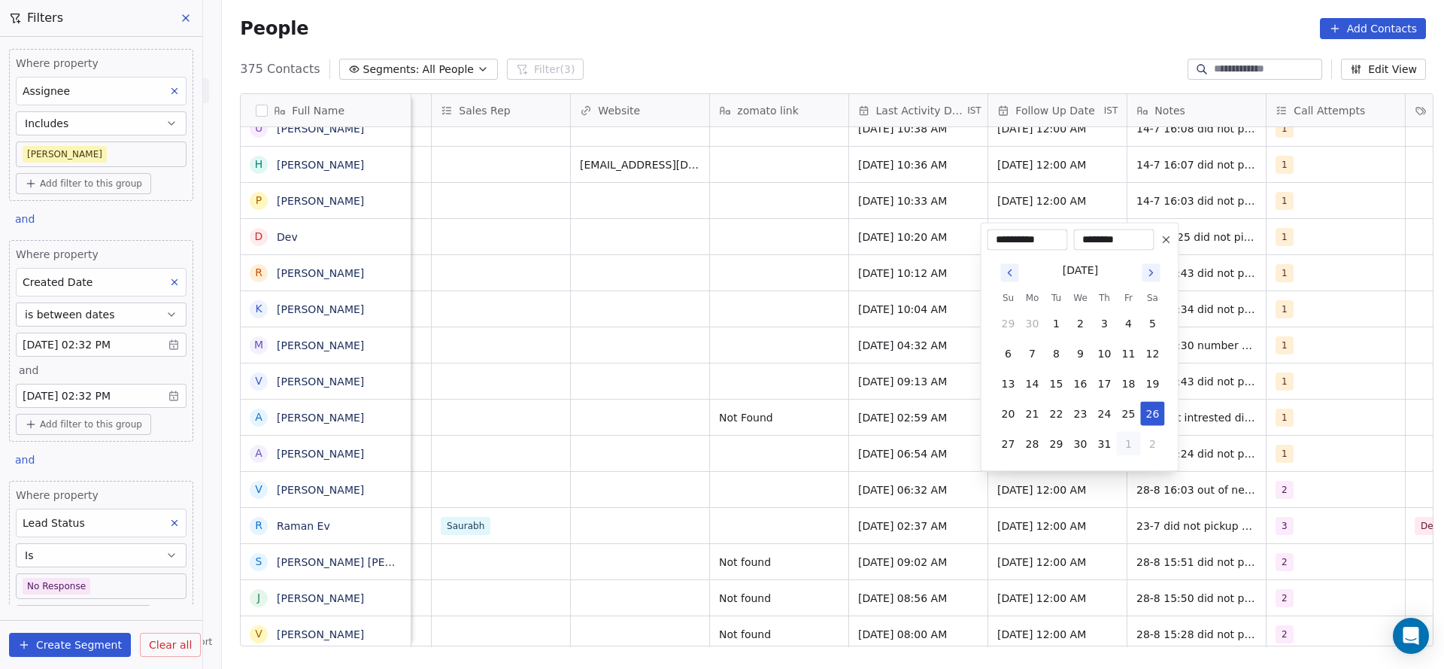
click at [1130, 442] on button "1" at bounding box center [1129, 444] width 24 height 24
click at [1130, 445] on button "5" at bounding box center [1129, 444] width 24 height 24
click at [1061, 352] on button "9" at bounding box center [1057, 353] width 24 height 24
type input "**********"
click at [547, 411] on html "On2Cook India Pvt. Ltd. Contacts People Marketing Workflows Campaigns Sales Pip…" at bounding box center [722, 334] width 1444 height 669
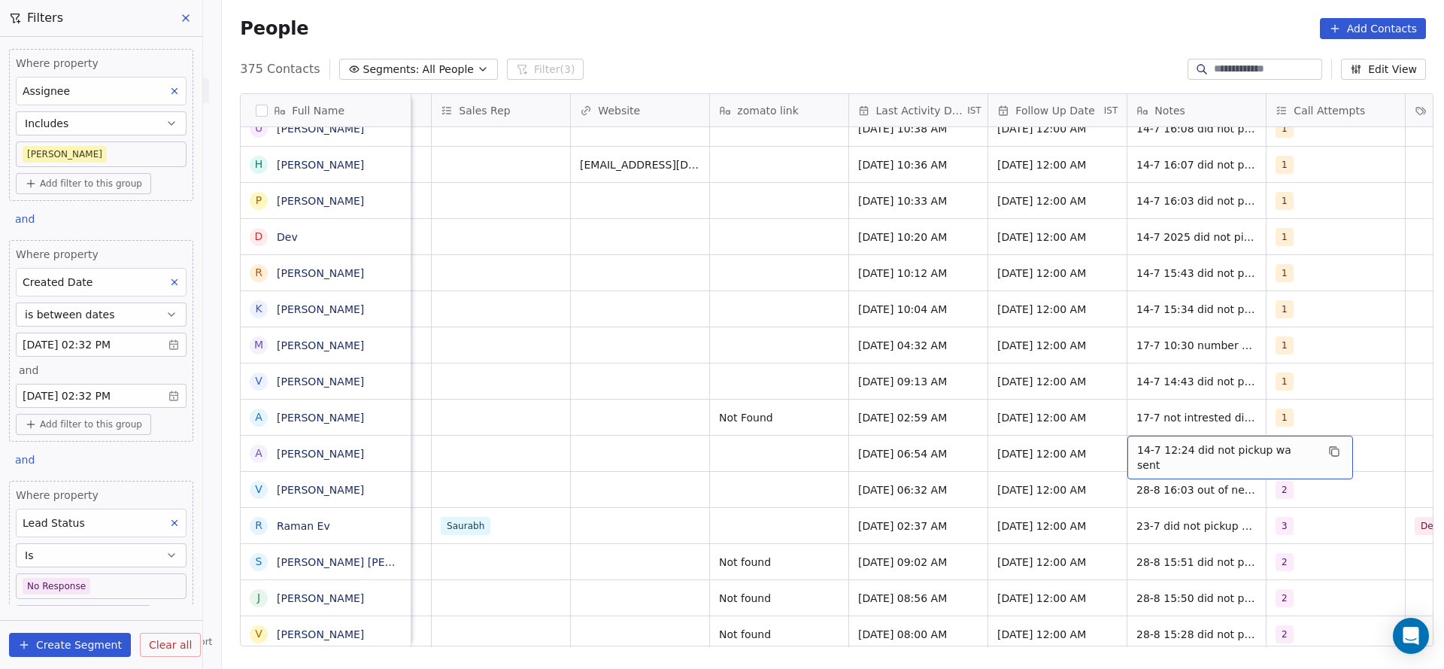
click at [1170, 447] on span "14-7 12:24 did not pickup wa sent" at bounding box center [1226, 457] width 179 height 30
click at [1130, 451] on textarea "**********" at bounding box center [1223, 458] width 207 height 47
type textarea "**********"
click at [763, 445] on html "On2Cook India Pvt. Ltd. Contacts People Marketing Workflows Campaigns Sales Pip…" at bounding box center [722, 334] width 1444 height 669
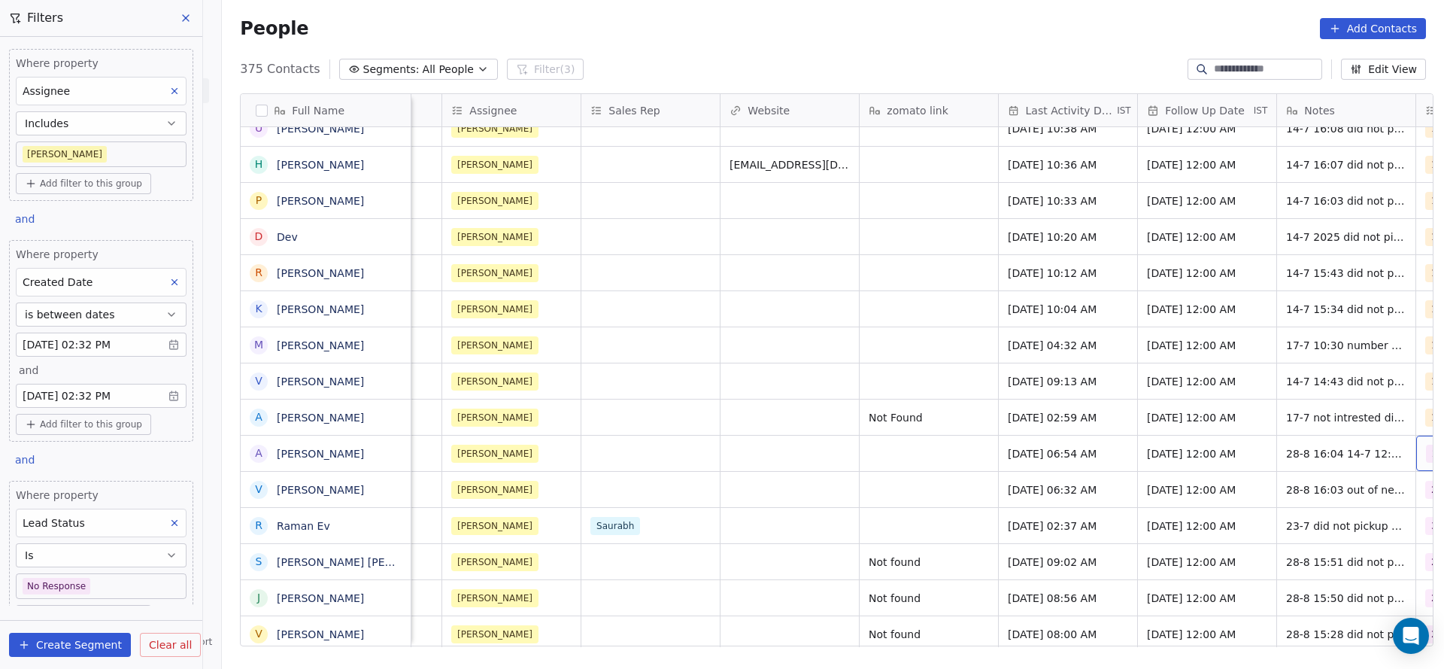
scroll to position [0, 1638]
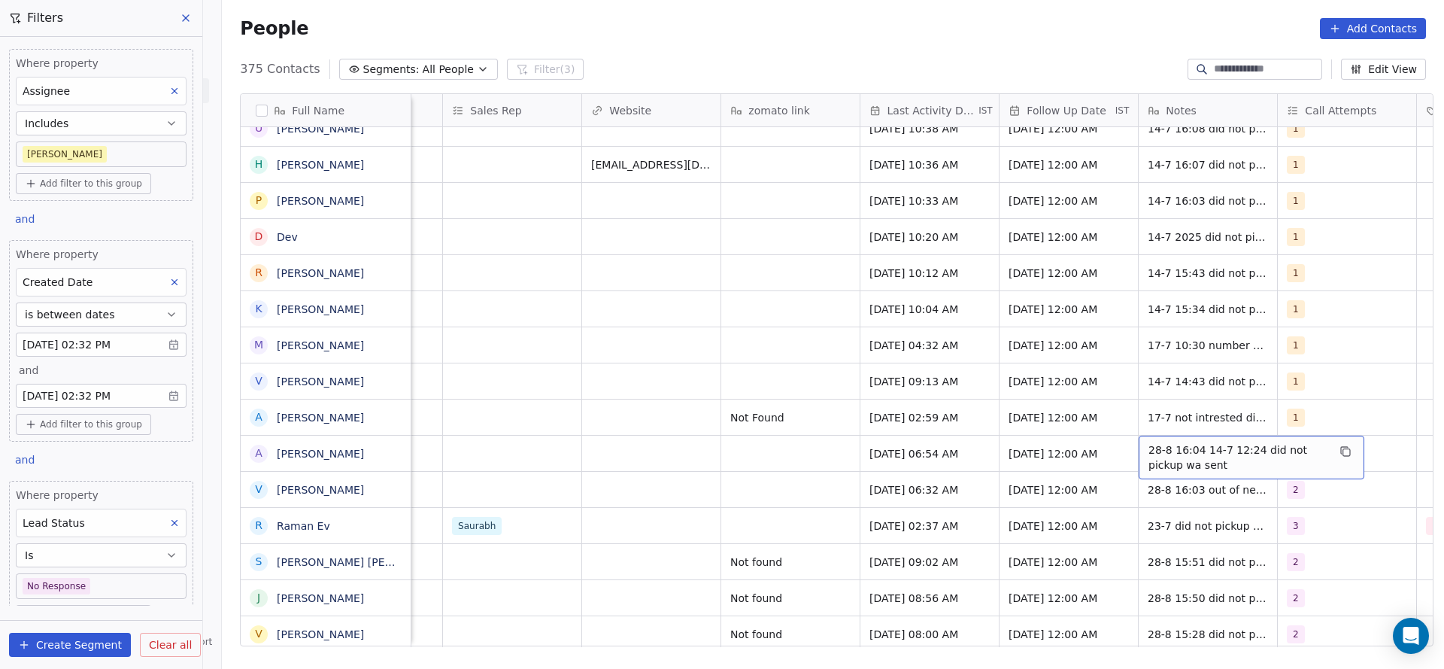
click at [1199, 454] on span "28-8 16:04 14-7 12:24 did not pickup wa sent" at bounding box center [1237, 457] width 179 height 30
click at [1191, 454] on span "28-8 16:04 14-7 12:24 did not pickup wa sent" at bounding box center [1237, 457] width 179 height 30
click at [1190, 448] on textarea "**********" at bounding box center [1243, 458] width 224 height 47
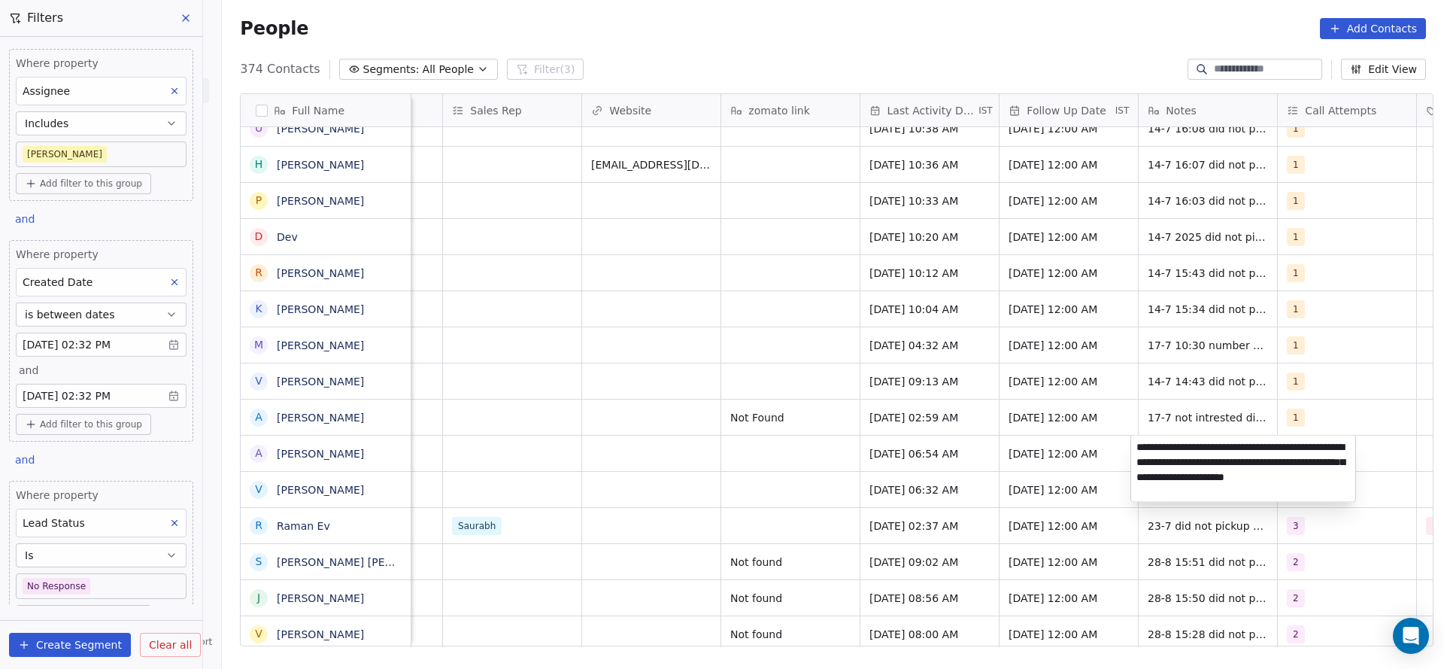
type textarea "**********"
click at [797, 490] on html "On2Cook India Pvt. Ltd. Contacts People Marketing Workflows Campaigns Sales Pip…" at bounding box center [722, 334] width 1444 height 669
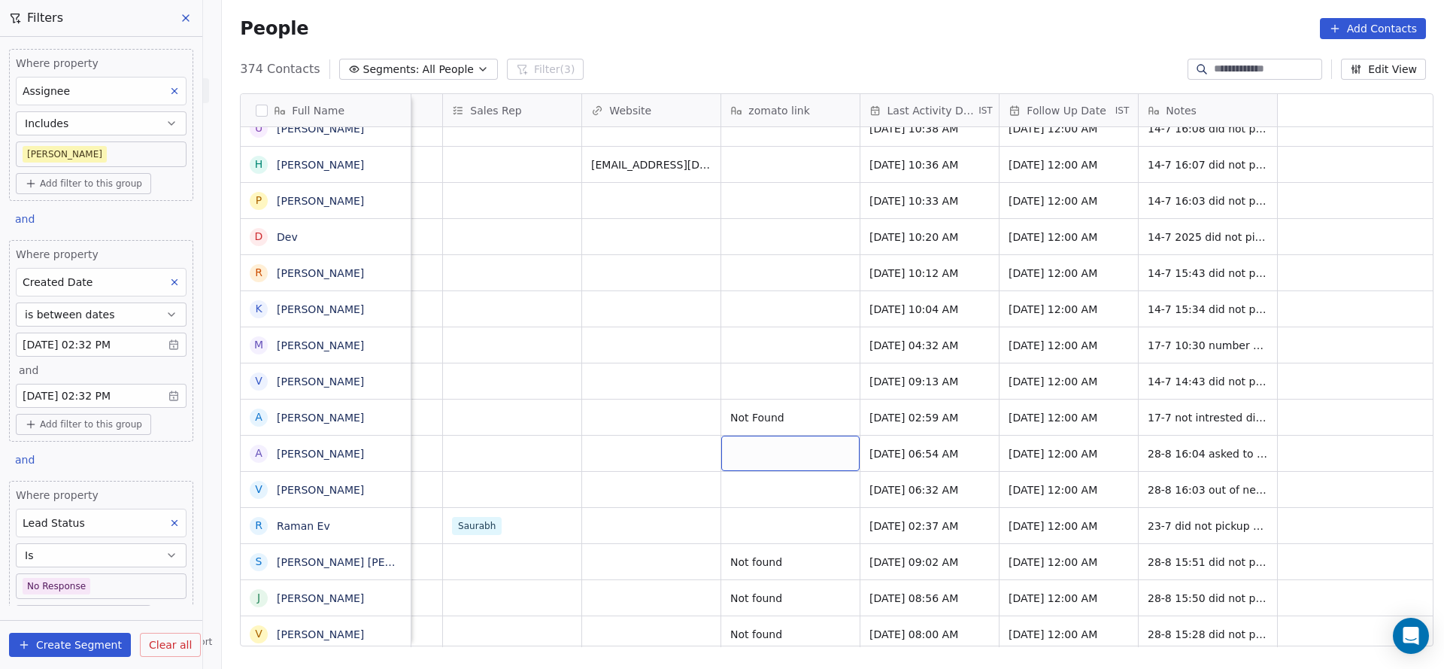
scroll to position [0, 963]
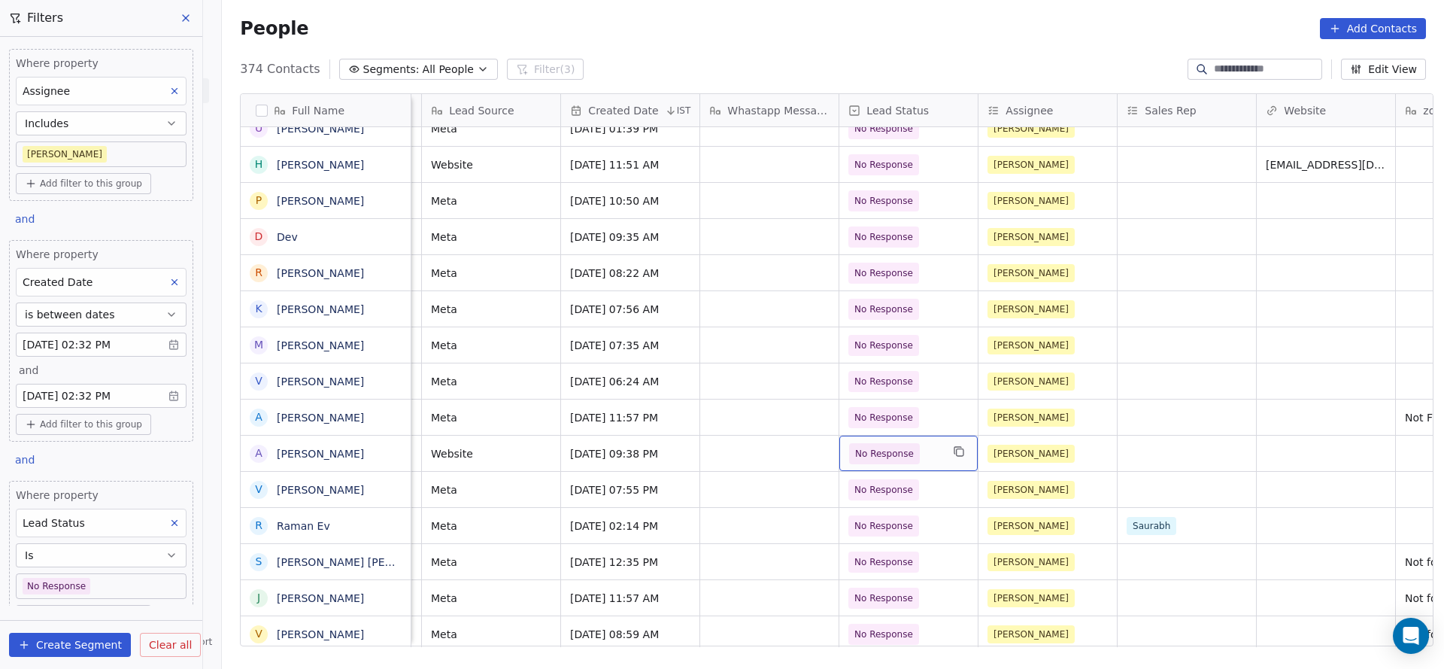
click at [908, 449] on span "No Response" at bounding box center [895, 453] width 92 height 21
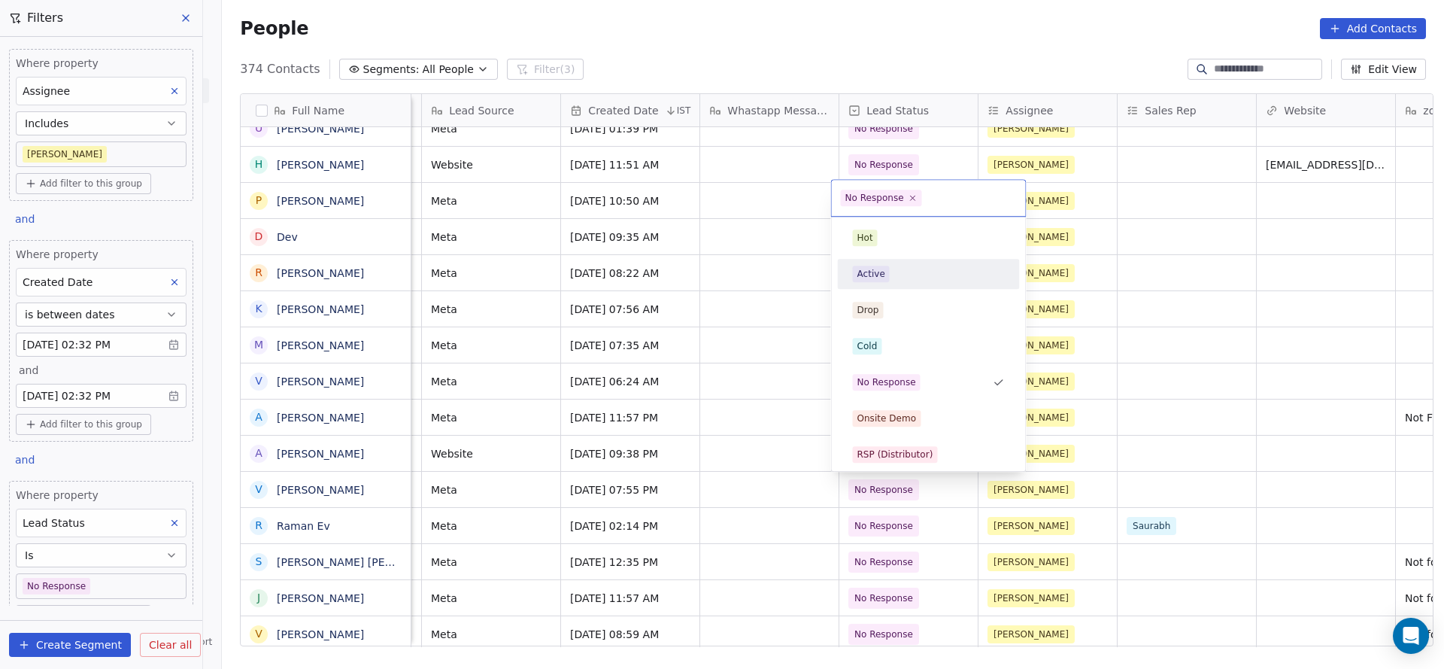
click at [897, 269] on div "Active" at bounding box center [929, 273] width 152 height 17
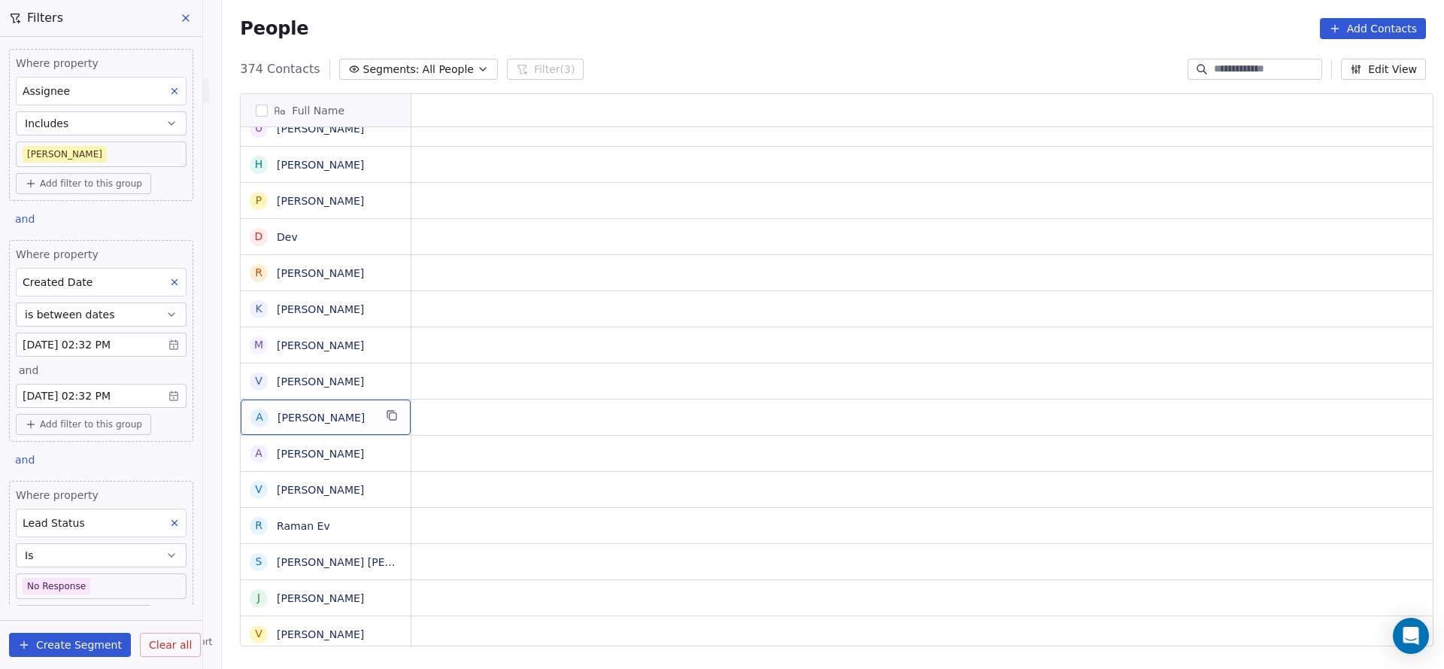
scroll to position [0, 0]
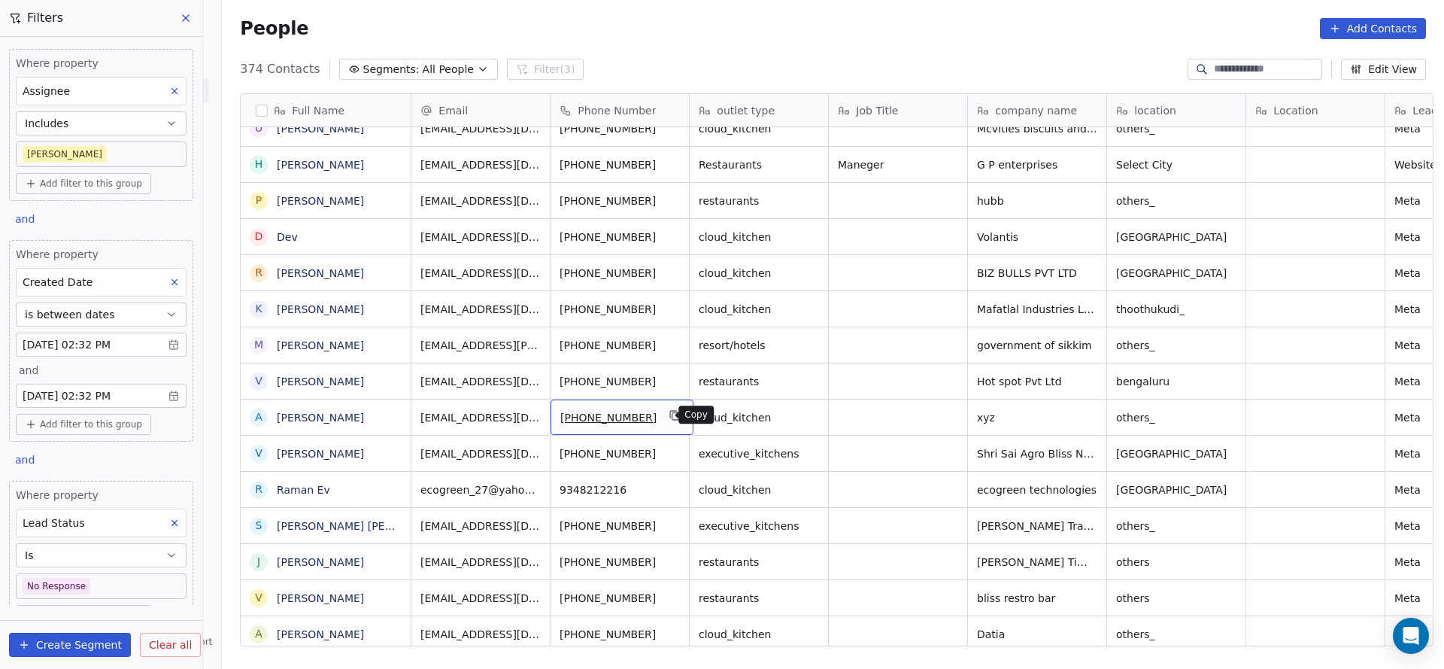
click at [671, 411] on icon "grid" at bounding box center [674, 414] width 7 height 7
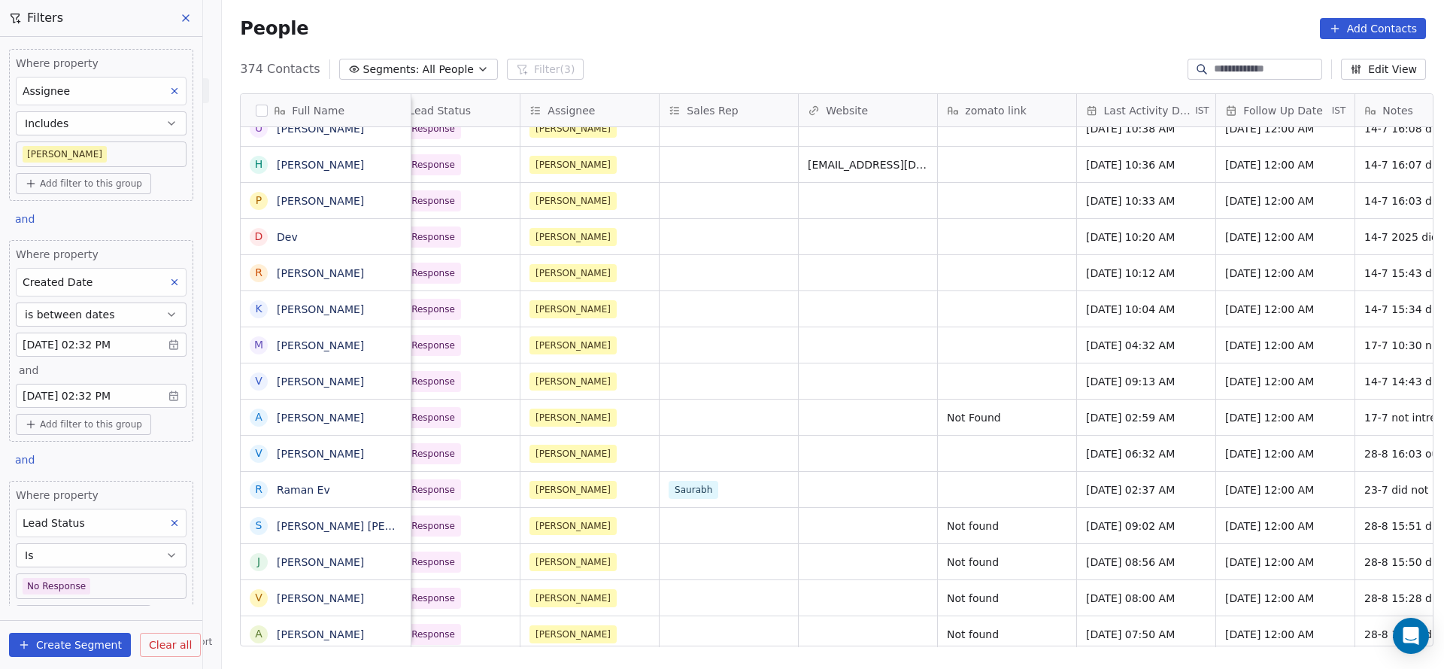
scroll to position [0, 1640]
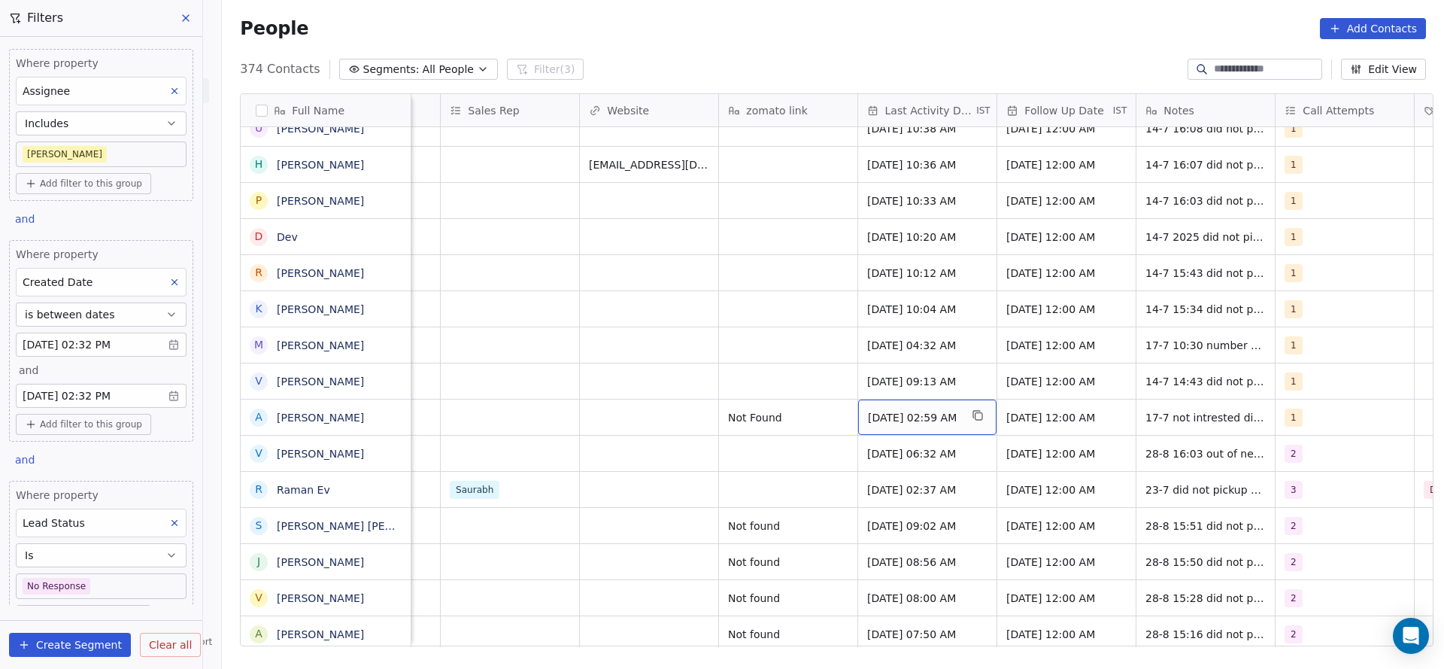
click at [916, 420] on span "Jul 17, 2025 02:59 AM" at bounding box center [914, 417] width 92 height 15
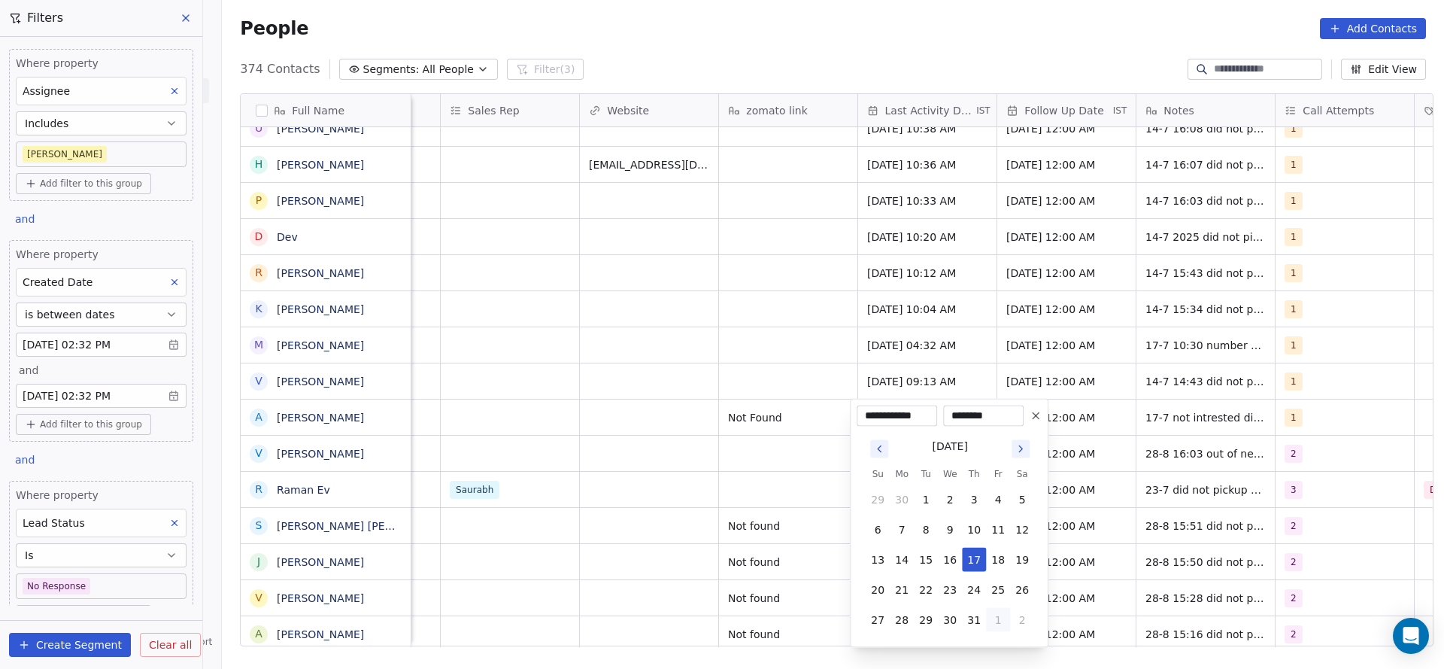
click at [988, 618] on button "1" at bounding box center [998, 620] width 24 height 24
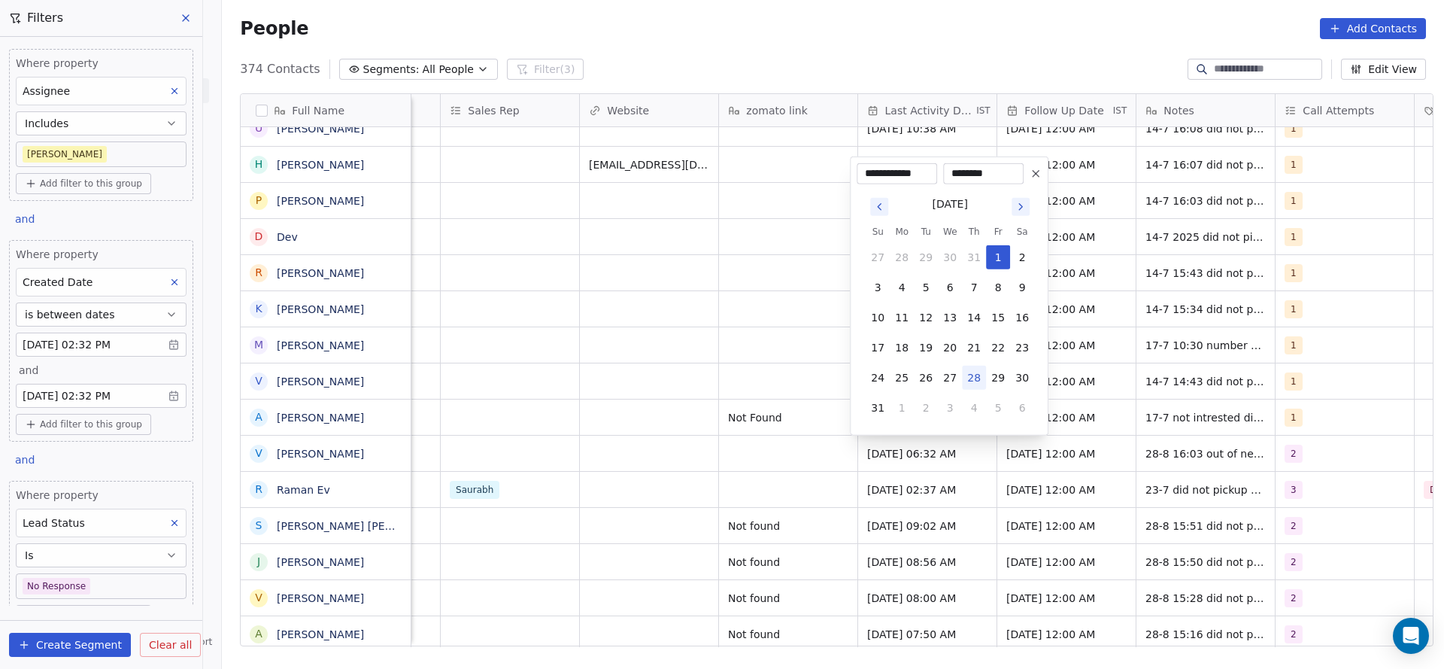
click at [976, 375] on button "28" at bounding box center [974, 378] width 24 height 24
type input "**********"
click at [625, 420] on html "On2Cook India Pvt. Ltd. Contacts People Marketing Workflows Campaigns Sales Pip…" at bounding box center [722, 334] width 1444 height 669
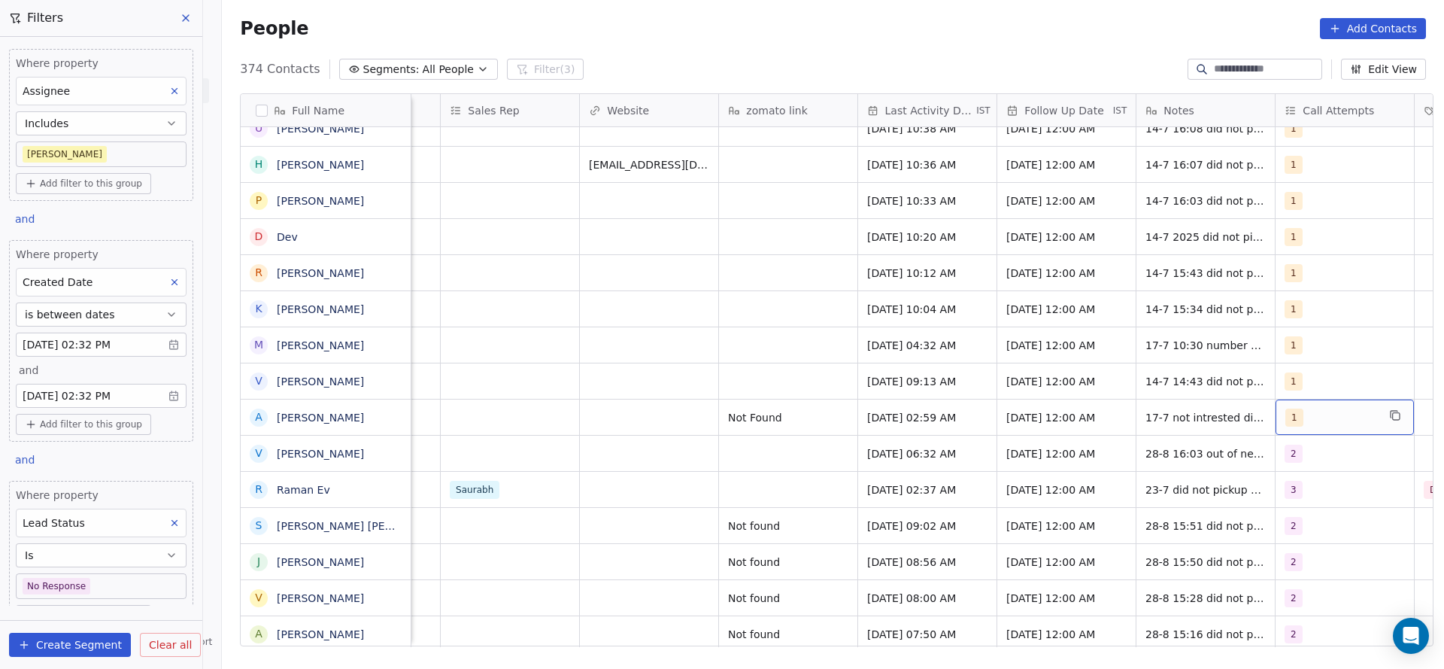
click at [1285, 408] on div "1" at bounding box center [1331, 417] width 92 height 18
click at [1296, 244] on div "2" at bounding box center [1348, 237] width 134 height 17
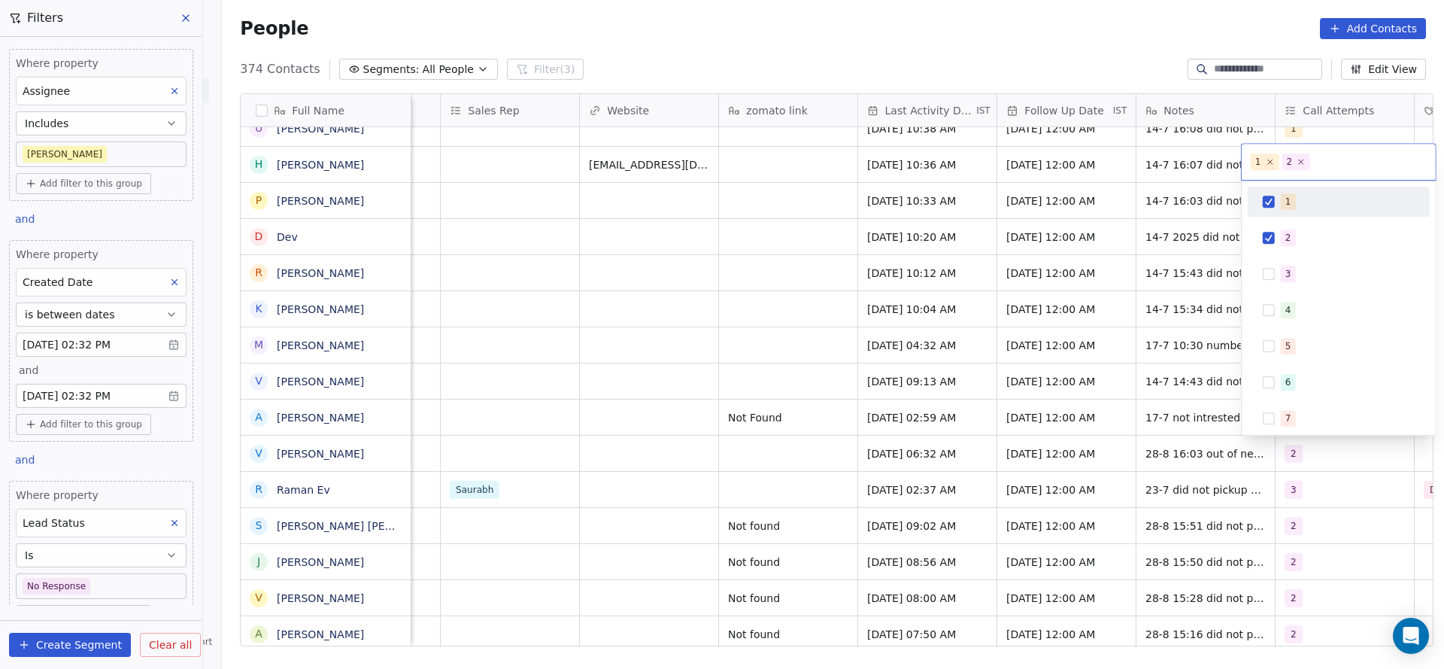
click at [1289, 196] on span "1" at bounding box center [1288, 201] width 15 height 17
drag, startPoint x: 934, startPoint y: 366, endPoint x: 1176, endPoint y: 429, distance: 249.6
click at [934, 375] on html "On2Cook India Pvt. Ltd. Contacts People Marketing Workflows Campaigns Sales Pip…" at bounding box center [722, 334] width 1444 height 669
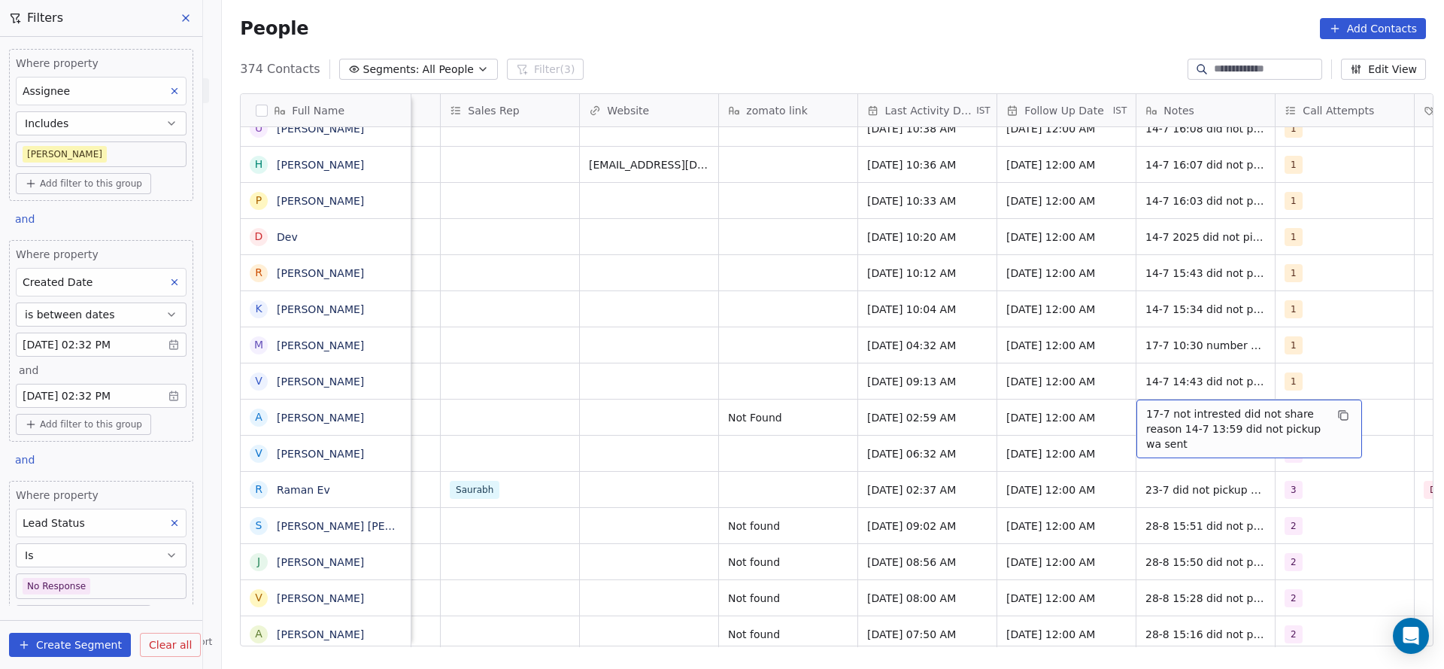
click at [1176, 429] on span "17-7 not intrested did not share reason 14-7 13:59 did not pickup wa sent" at bounding box center [1235, 428] width 179 height 45
click at [1136, 402] on textarea "**********" at bounding box center [1241, 427] width 224 height 56
type textarea "**********"
click at [996, 469] on html "On2Cook India Pvt. Ltd. Contacts People Marketing Workflows Campaigns Sales Pip…" at bounding box center [722, 334] width 1444 height 669
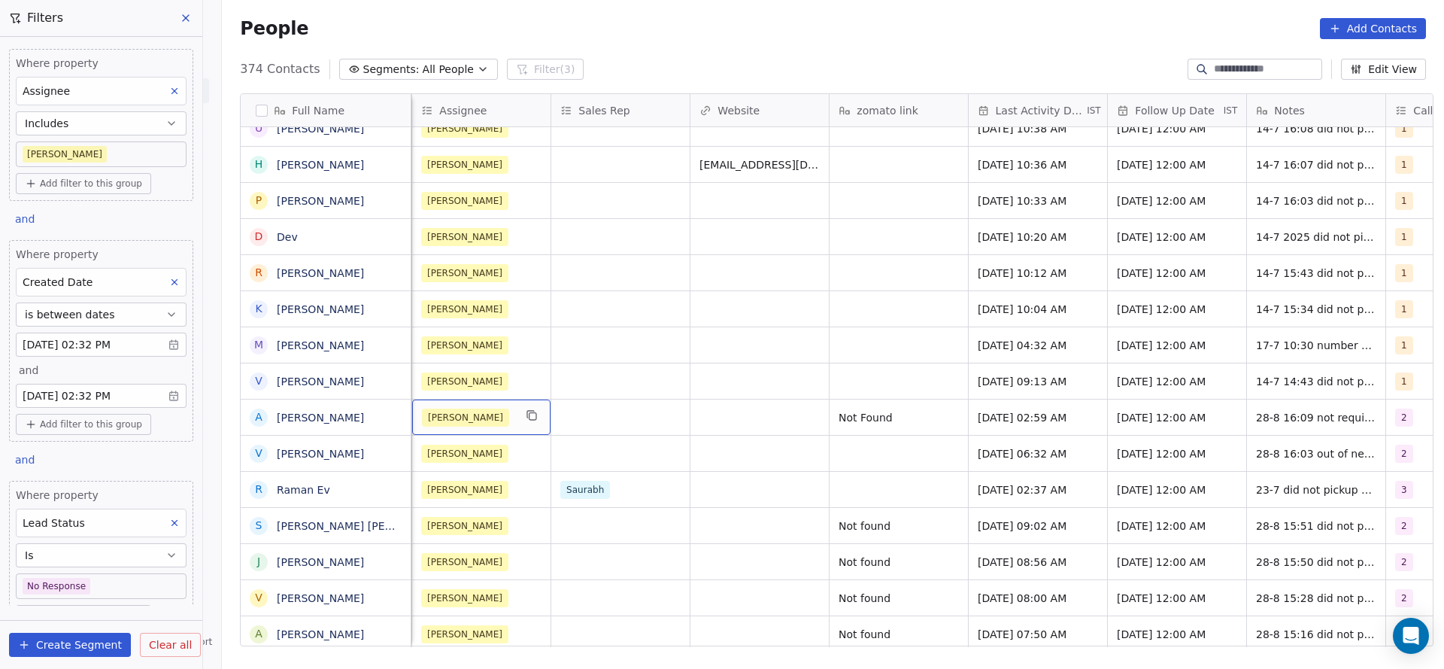
scroll to position [0, 1391]
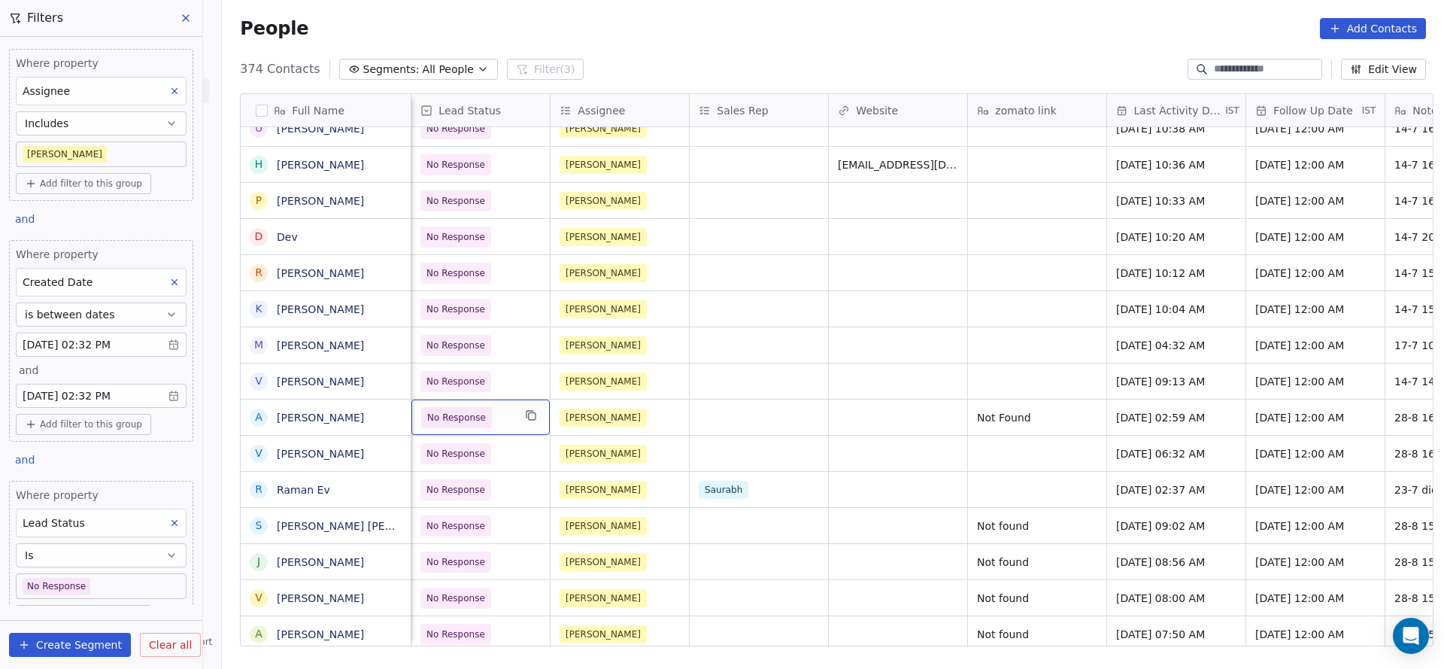
click at [448, 414] on span "No Response" at bounding box center [456, 417] width 59 height 15
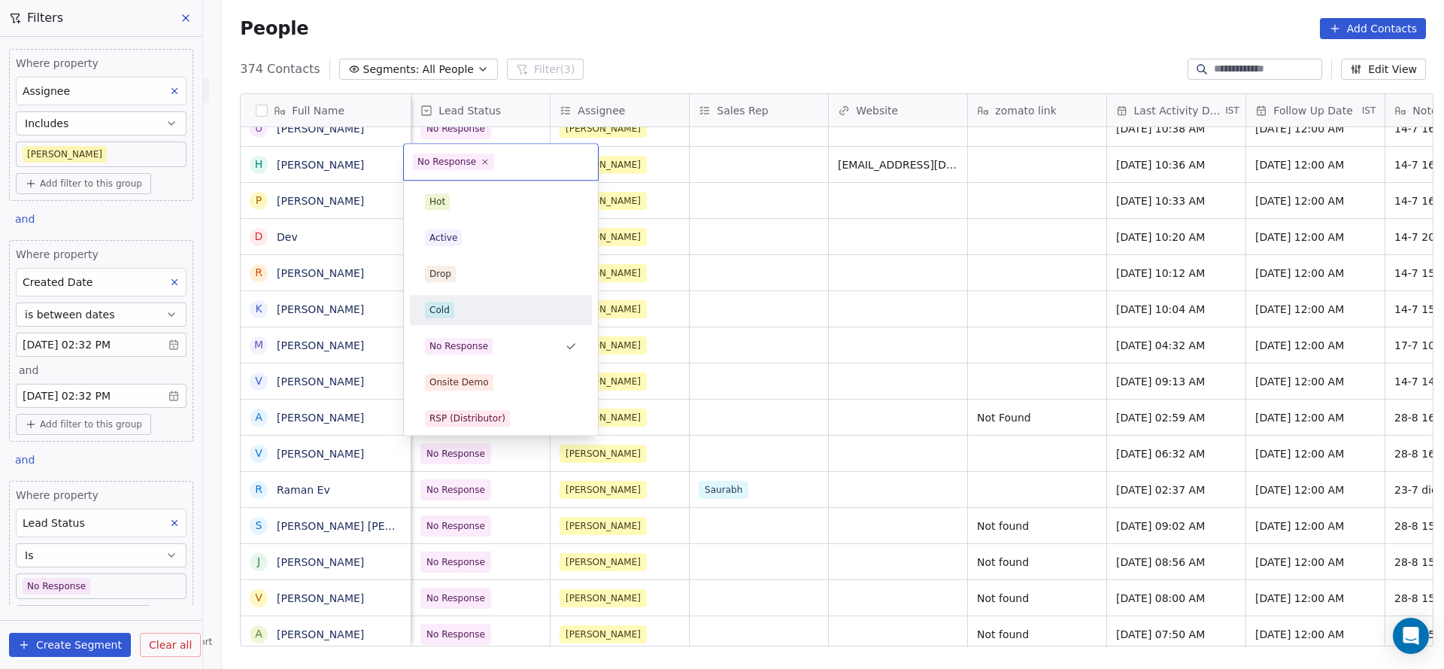
click at [464, 317] on div "Cold" at bounding box center [501, 310] width 152 height 17
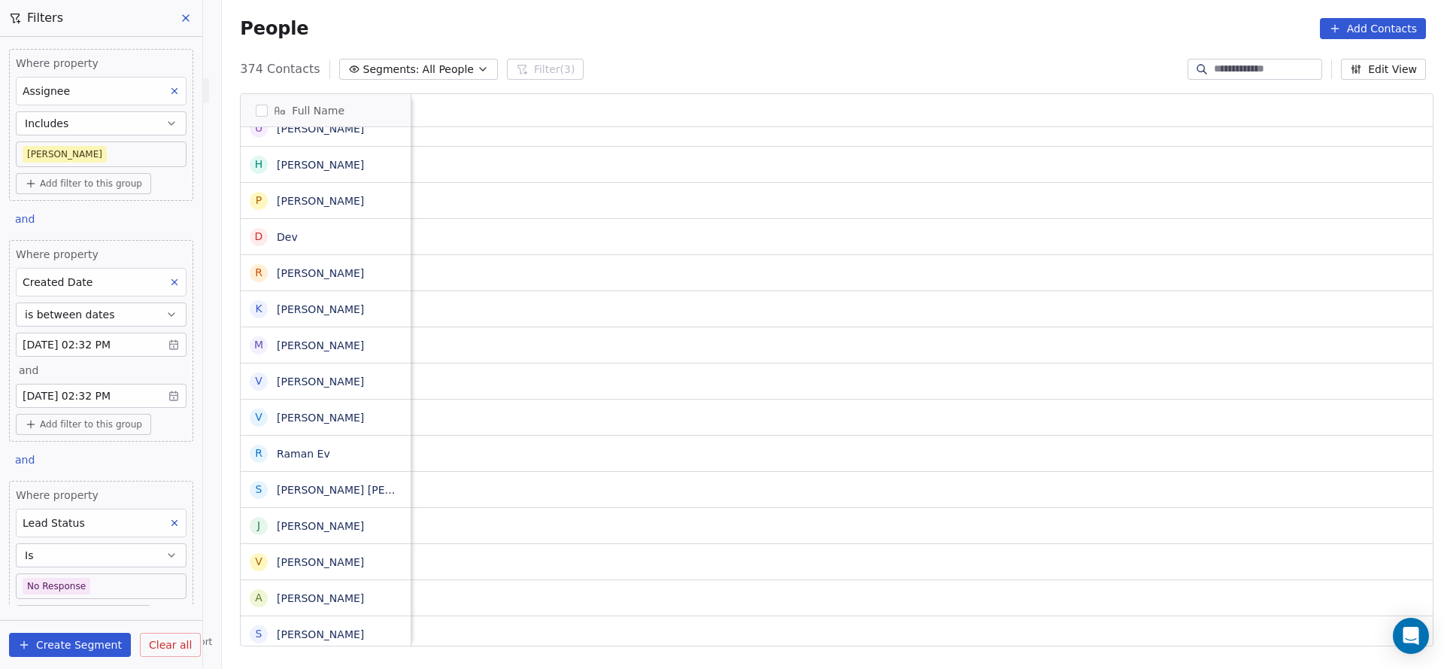
scroll to position [0, 1784]
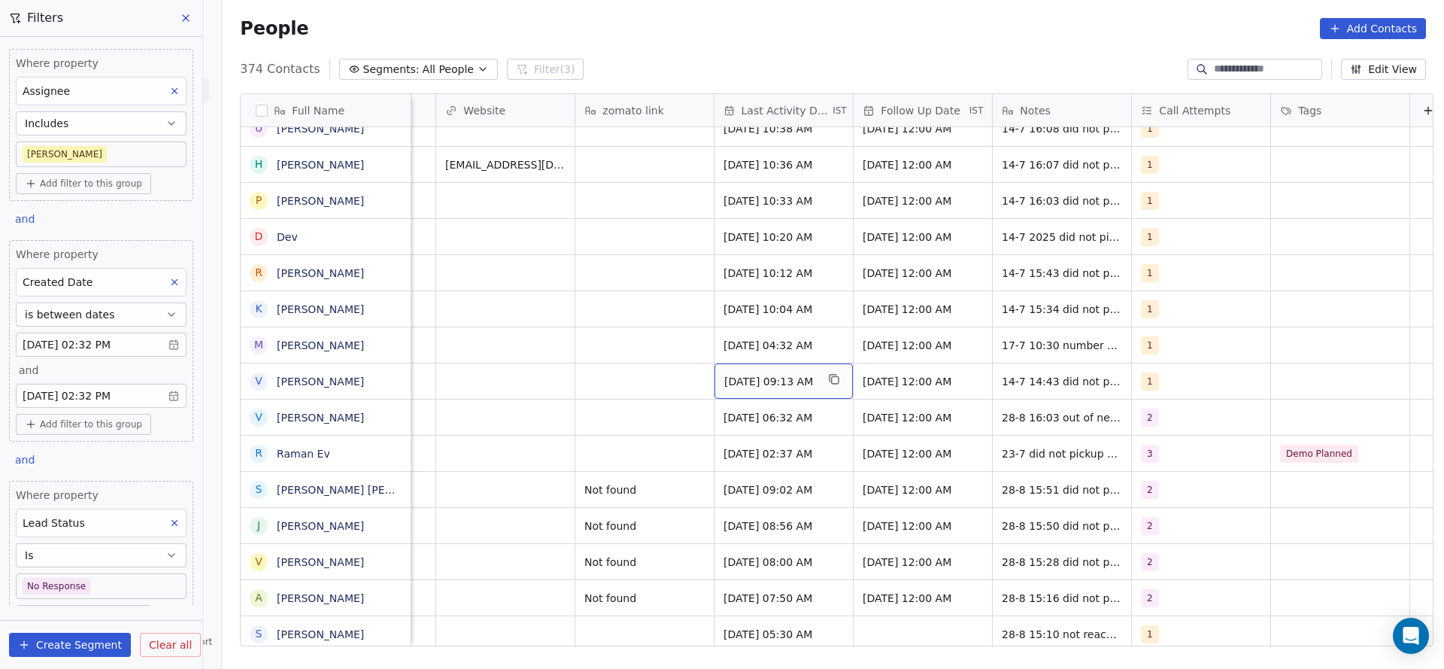
click at [792, 387] on span "Jul 14, 2025 09:13 AM" at bounding box center [770, 381] width 92 height 15
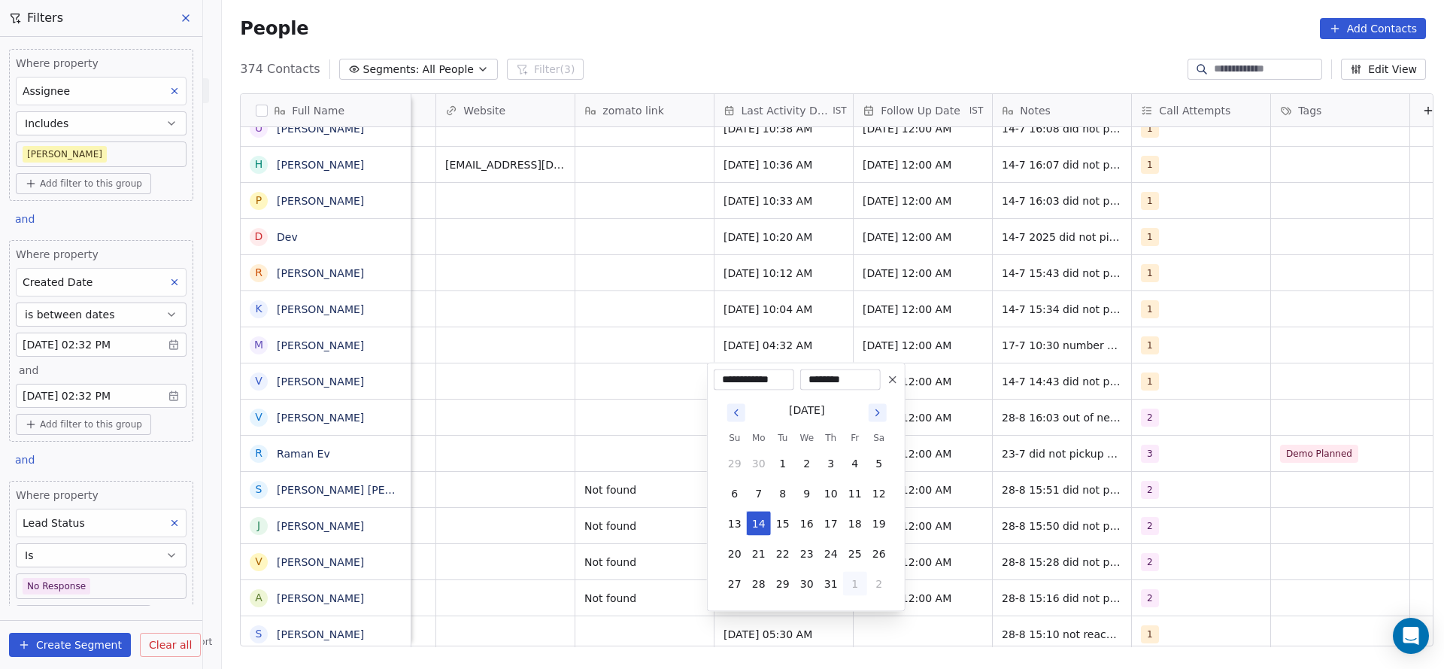
click at [852, 572] on button "1" at bounding box center [855, 584] width 24 height 24
click at [833, 581] on button "28" at bounding box center [831, 584] width 24 height 24
type input "**********"
drag, startPoint x: 654, startPoint y: 483, endPoint x: 1088, endPoint y: 390, distance: 444.5
click at [652, 483] on html "On2Cook India Pvt. Ltd. Contacts People Marketing Workflows Campaigns Sales Pip…" at bounding box center [722, 334] width 1444 height 669
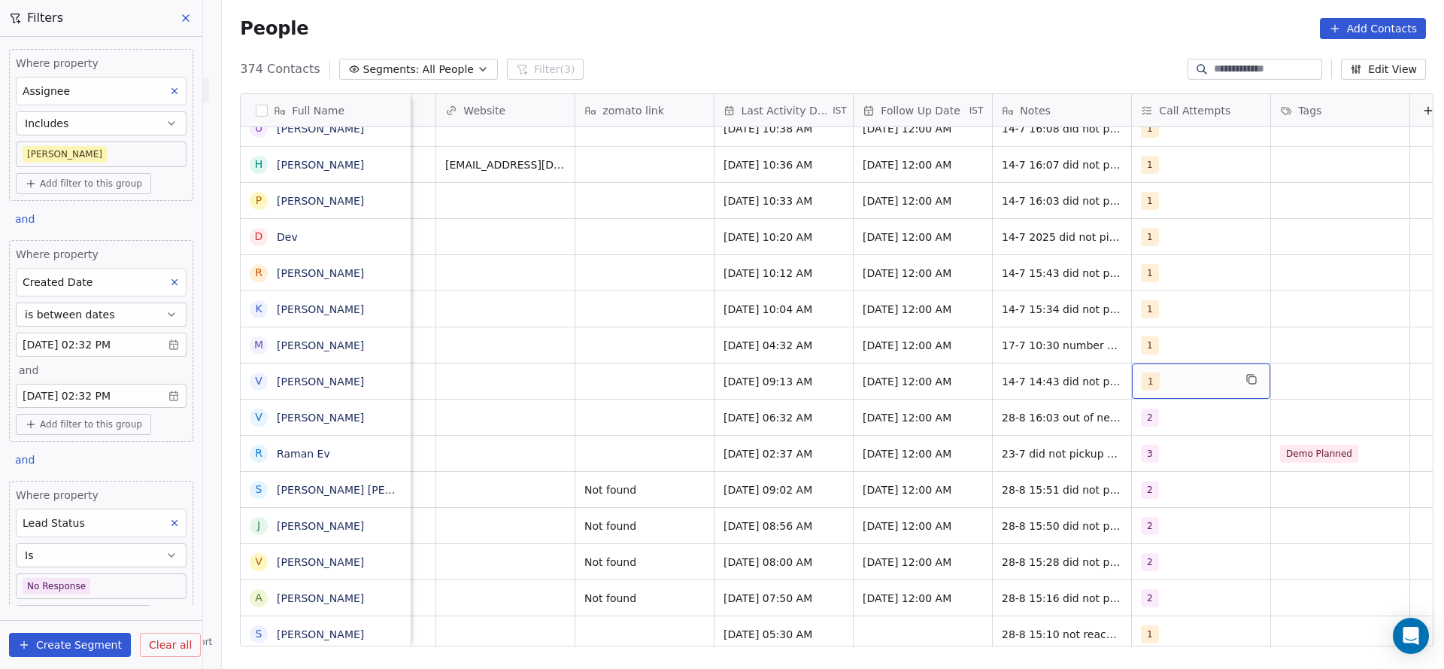
click at [1155, 393] on div "1" at bounding box center [1201, 380] width 138 height 35
drag, startPoint x: 1164, startPoint y: 454, endPoint x: 1167, endPoint y: 428, distance: 26.4
click at [1164, 454] on span "2" at bounding box center [1171, 456] width 15 height 17
drag, startPoint x: 1167, startPoint y: 424, endPoint x: 1121, endPoint y: 414, distance: 47.1
click at [1168, 422] on span "1" at bounding box center [1171, 420] width 15 height 17
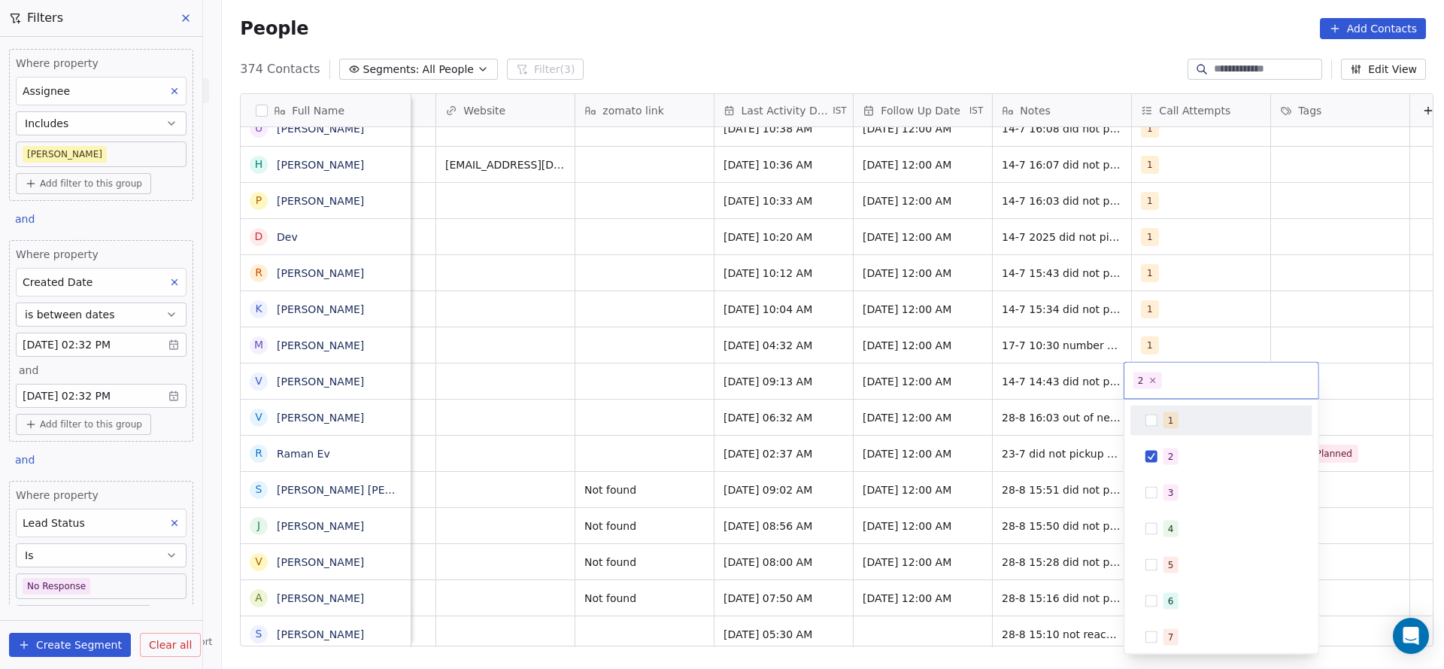
click at [970, 399] on html "On2Cook India Pvt. Ltd. Contacts People Marketing Workflows Campaigns Sales Pip…" at bounding box center [722, 334] width 1444 height 669
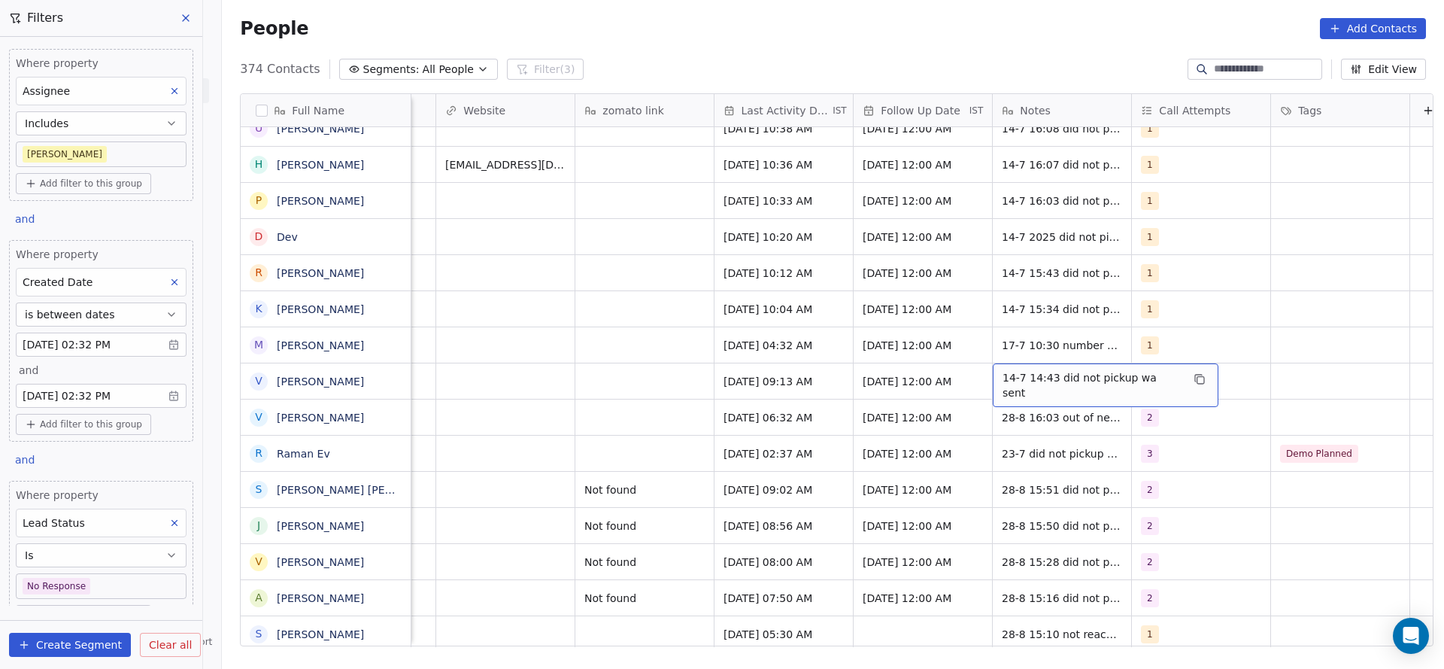
click at [1003, 384] on span "14-7 14:43 did not pickup wa sent" at bounding box center [1092, 385] width 179 height 30
click at [996, 384] on textarea "**********" at bounding box center [1089, 386] width 207 height 47
type textarea "**********"
click at [758, 382] on html "On2Cook India Pvt. Ltd. Contacts People Marketing Workflows Campaigns Sales Pip…" at bounding box center [722, 334] width 1444 height 669
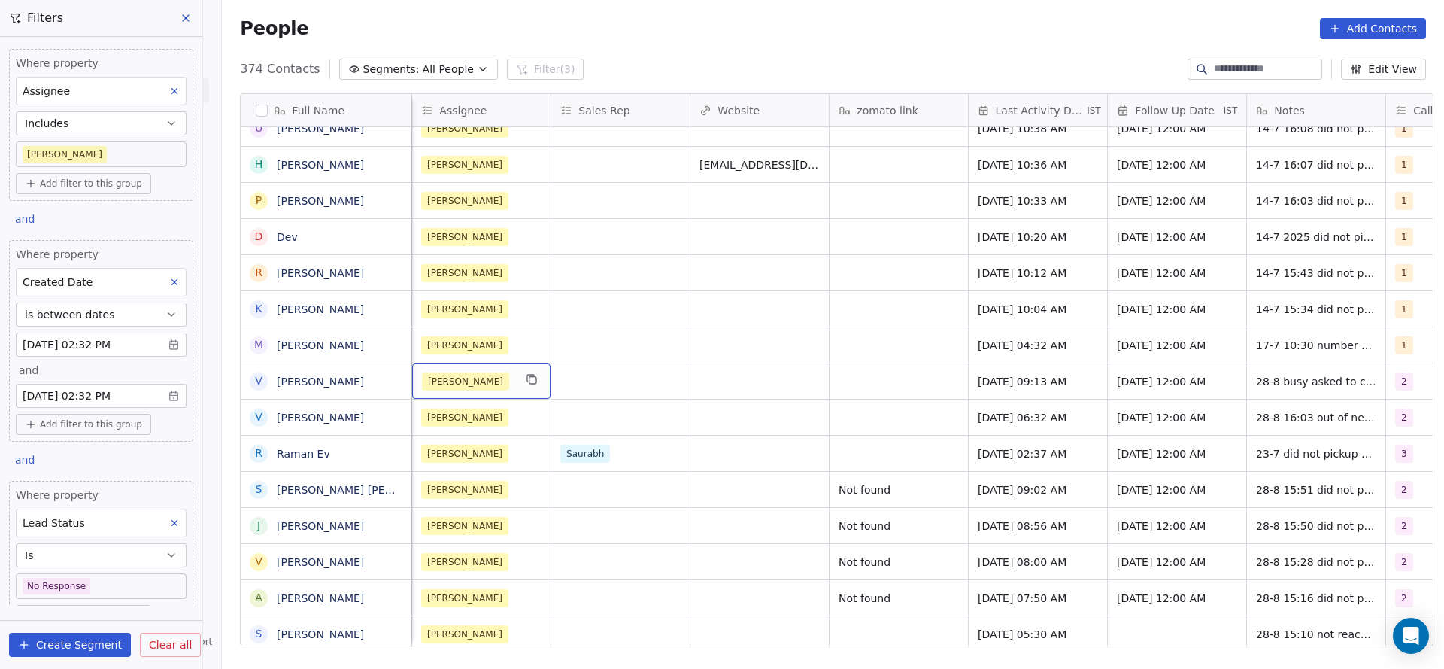
scroll to position [0, 1391]
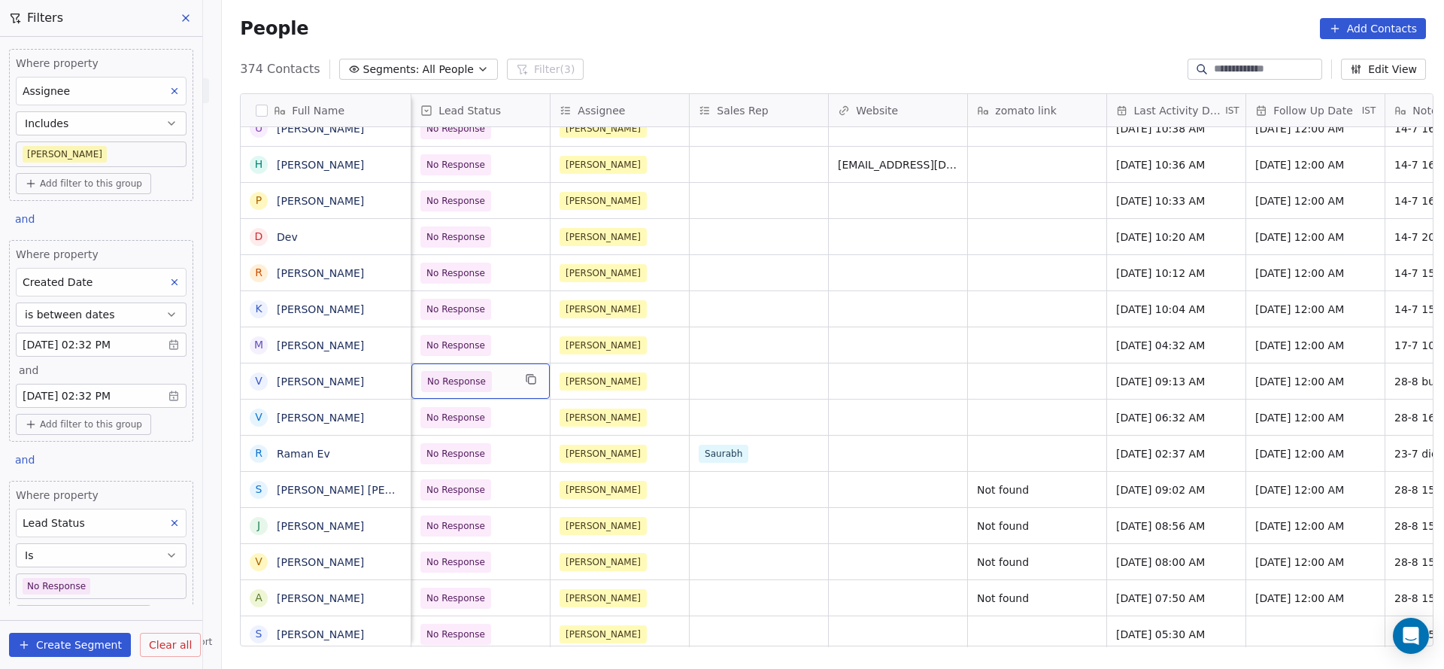
click at [439, 381] on span "No Response" at bounding box center [456, 381] width 59 height 15
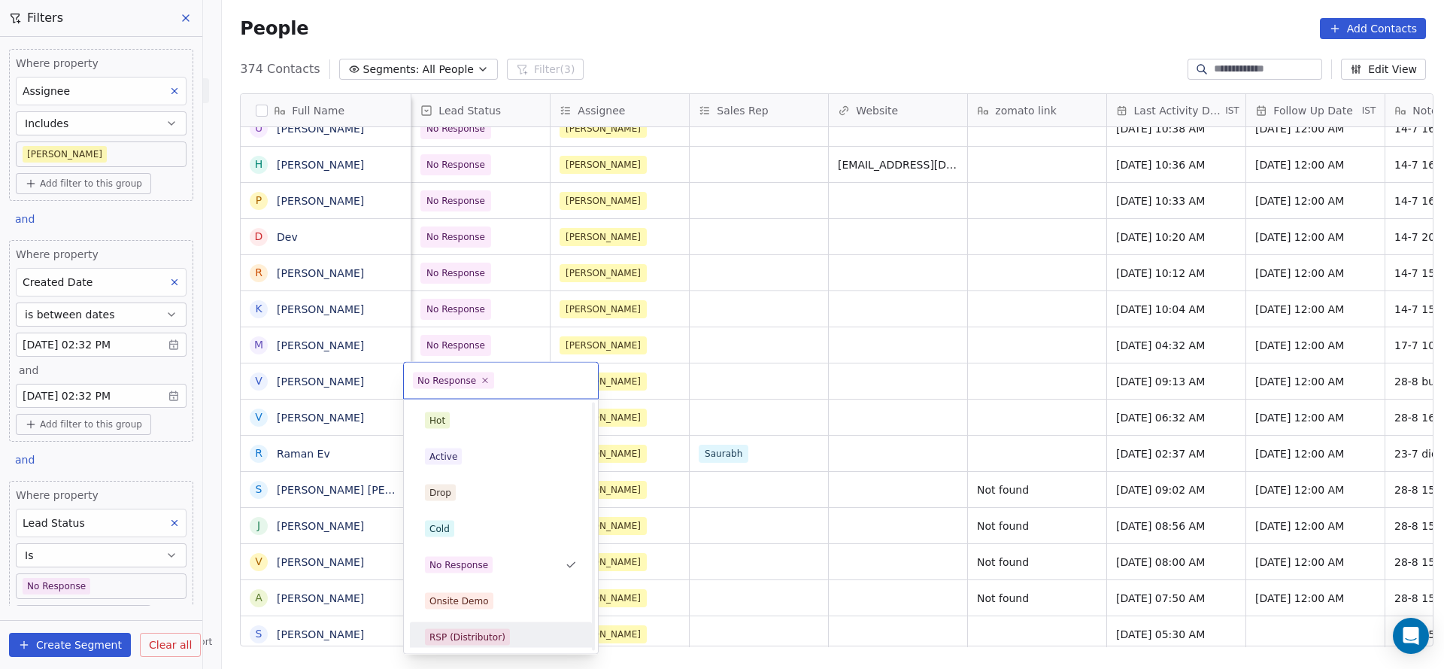
scroll to position [113, 0]
drag, startPoint x: 440, startPoint y: 627, endPoint x: 1039, endPoint y: 467, distance: 620.5
click at [450, 627] on div "Call Back" at bounding box center [450, 633] width 42 height 14
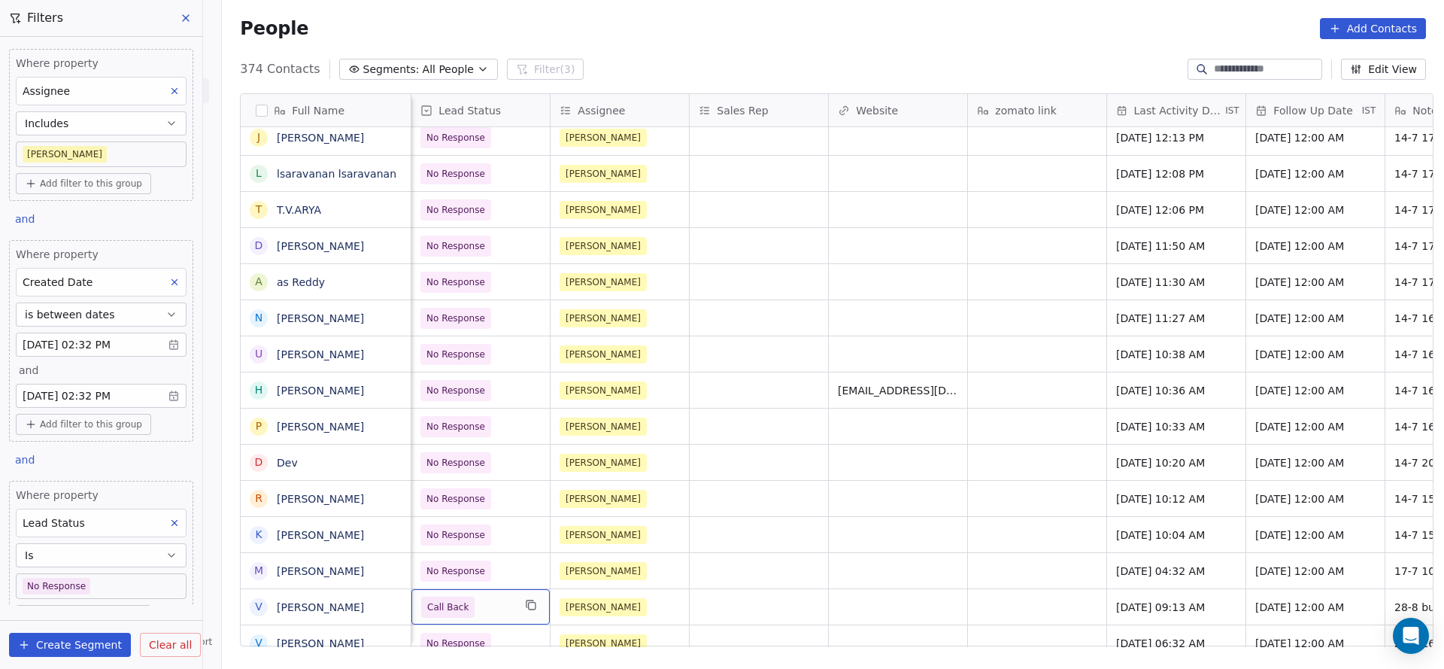
scroll to position [0, 1814]
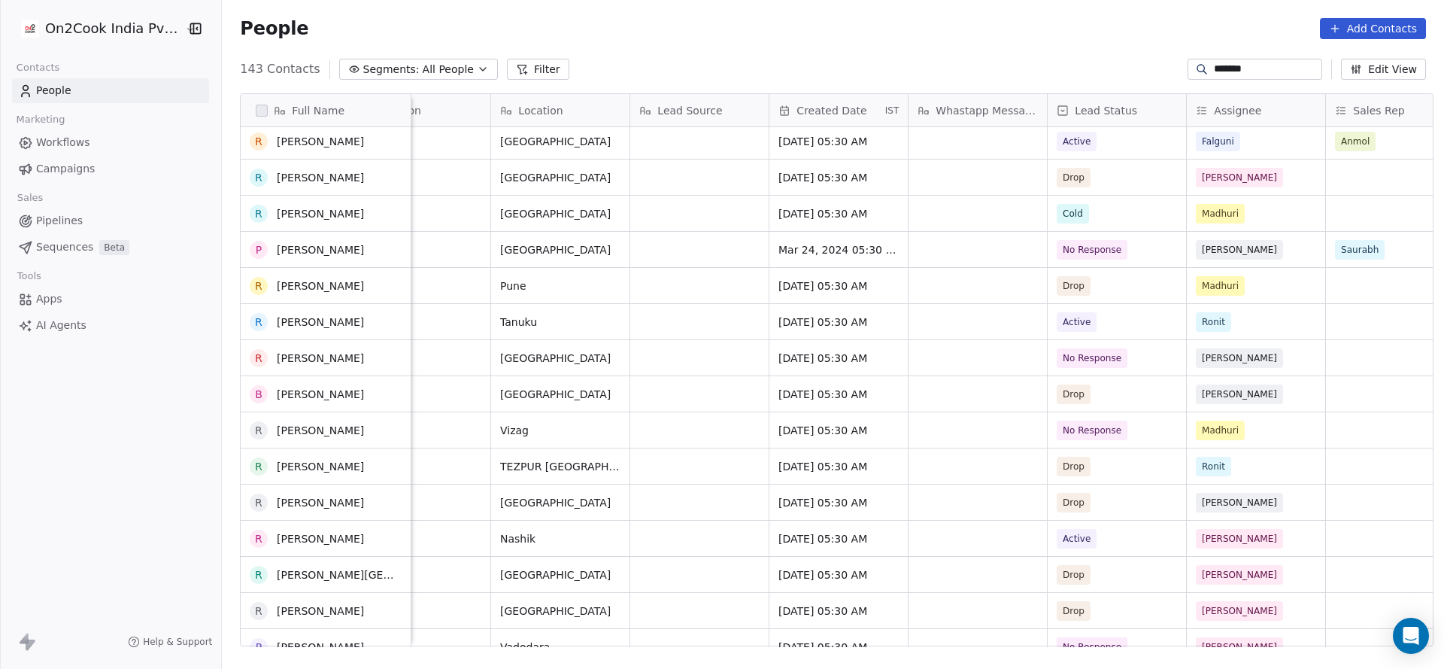
scroll to position [1015, 0]
click at [1261, 57] on div "143 Contacts Segments: All People Filter ****** Edit View" at bounding box center [833, 69] width 1222 height 24
click at [1247, 68] on input "******" at bounding box center [1266, 69] width 105 height 15
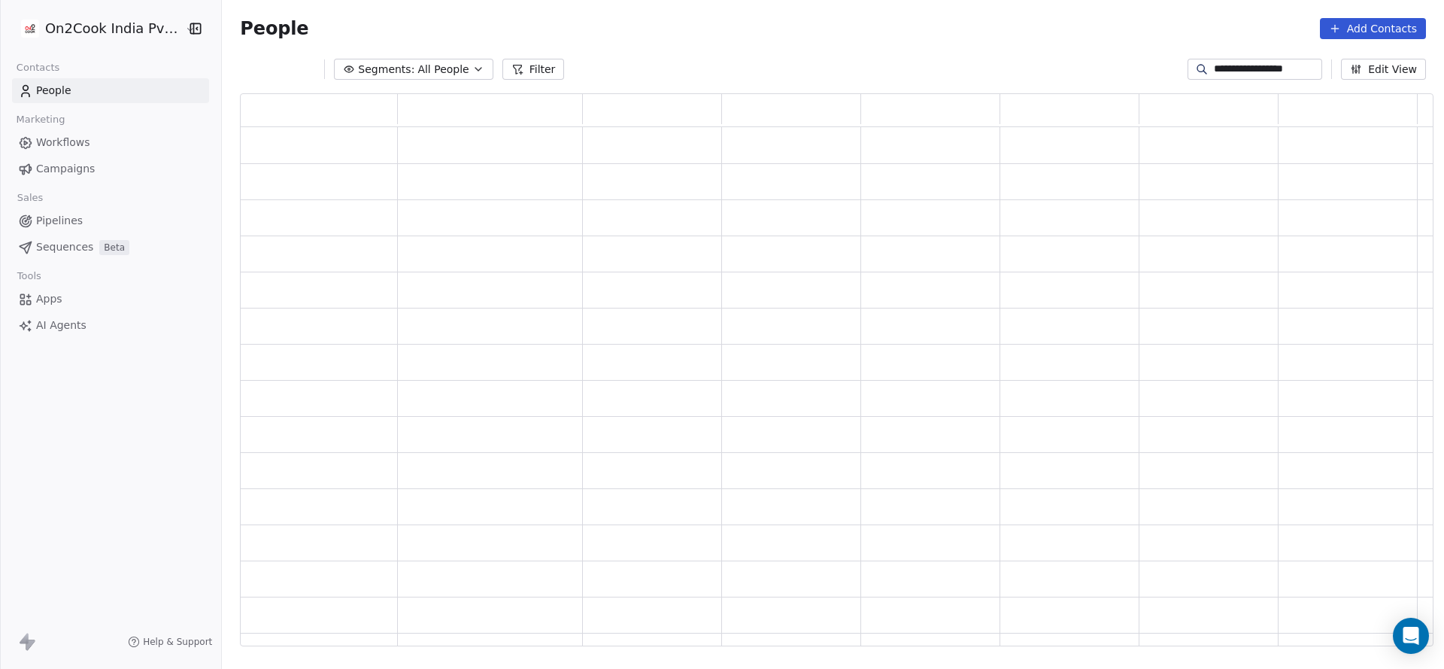
scroll to position [0, 0]
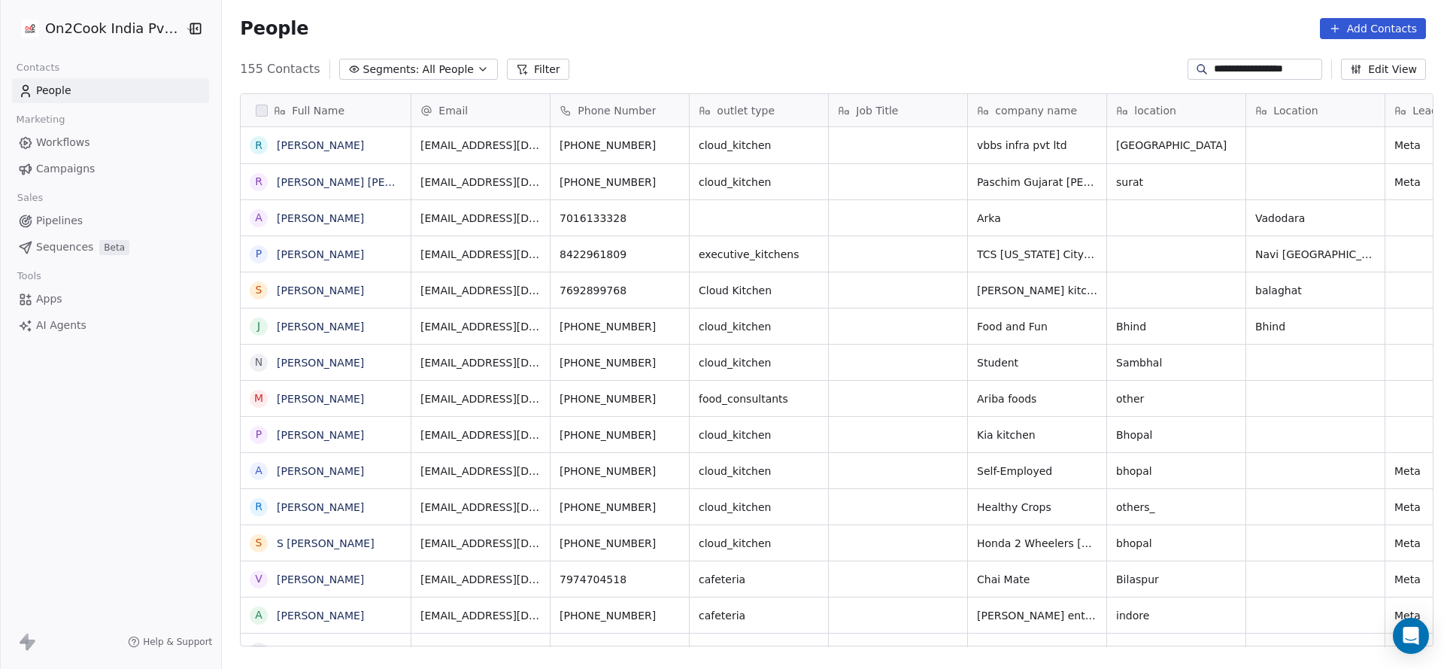
type input "**********"
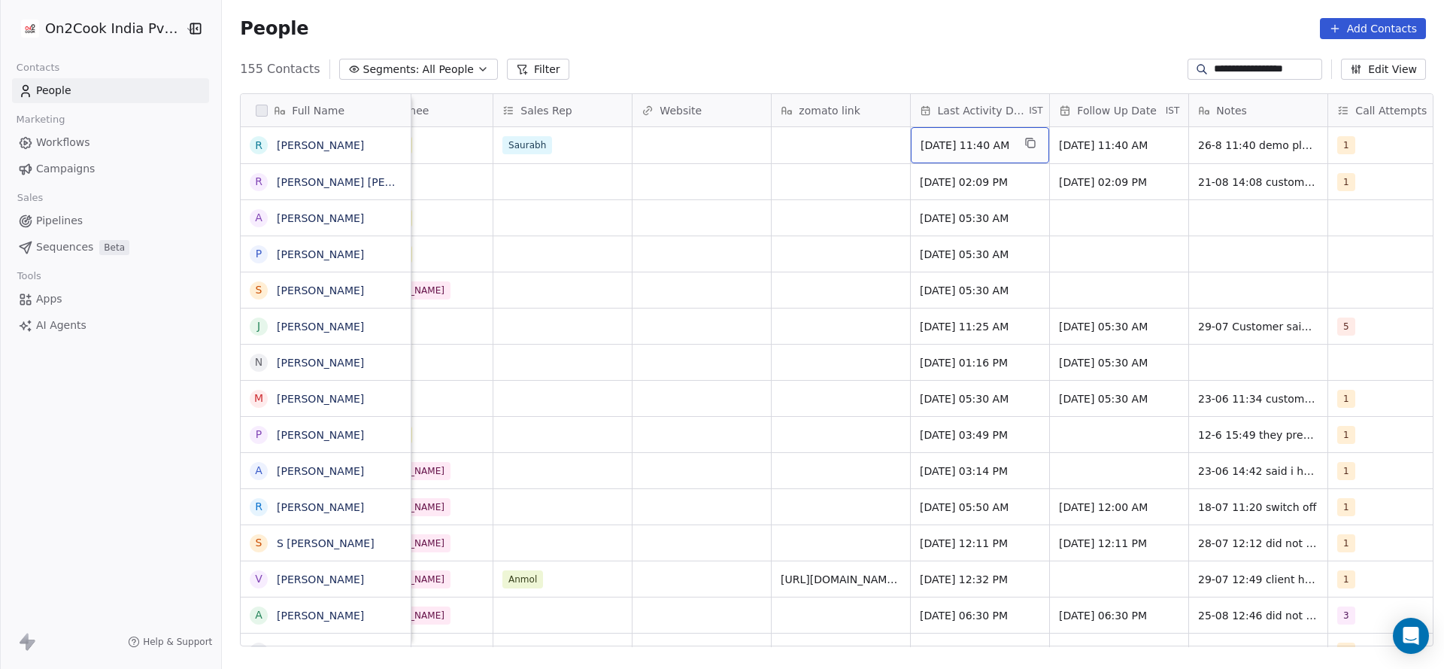
click at [958, 143] on span "[DATE] 11:40 AM" at bounding box center [967, 145] width 92 height 15
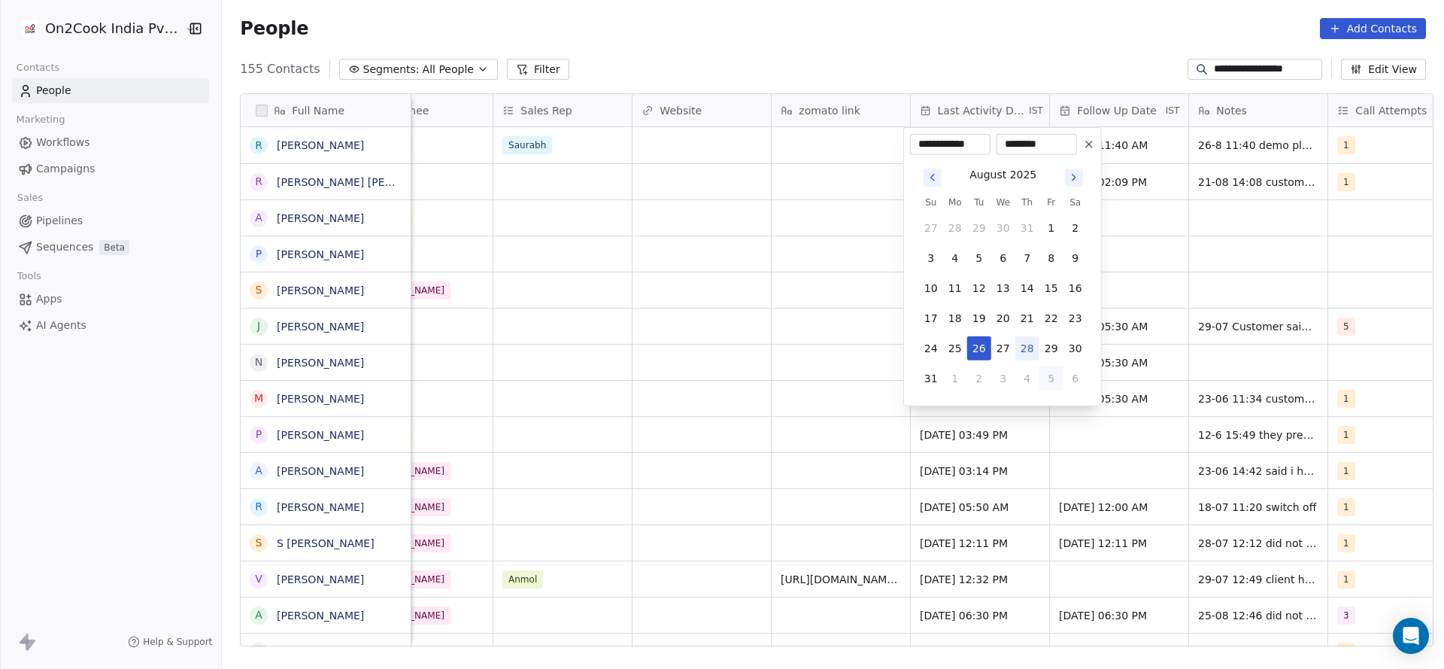
click at [1045, 379] on button "5" at bounding box center [1051, 378] width 24 height 24
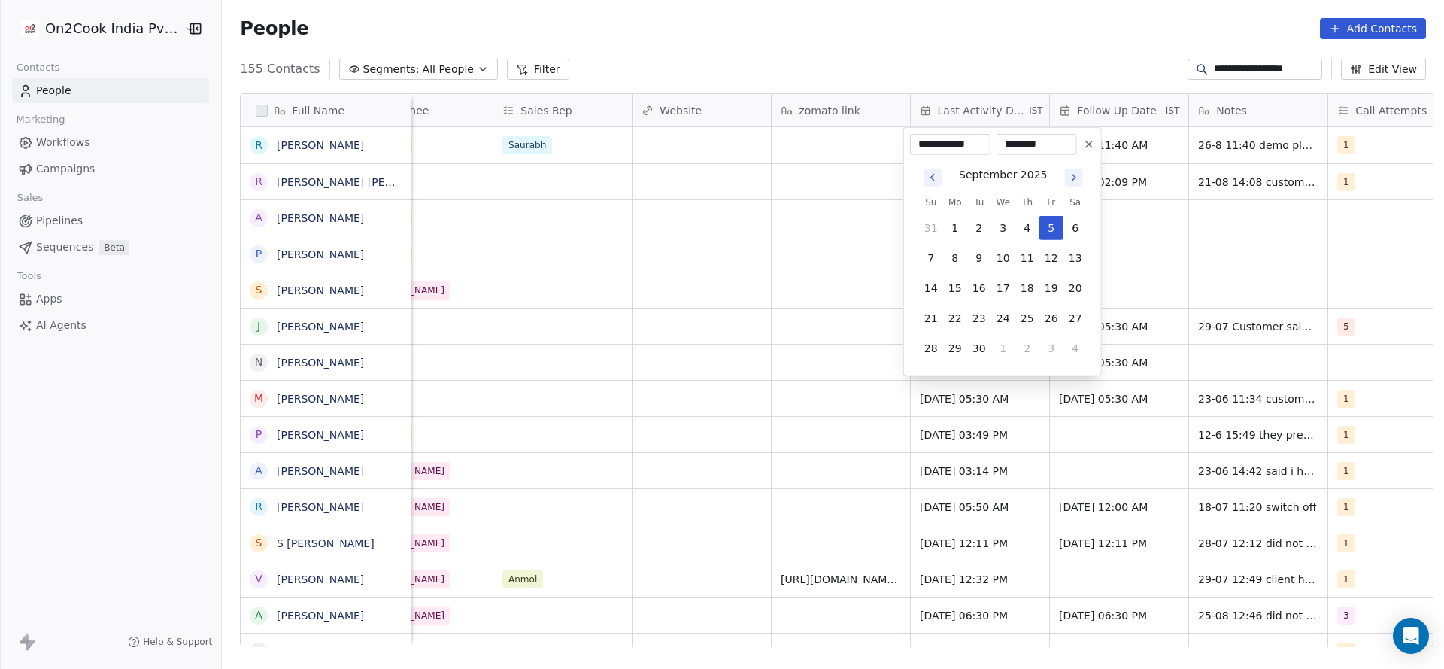
click at [925, 176] on button "Go to previous month" at bounding box center [933, 177] width 18 height 18
click at [1024, 342] on button "28" at bounding box center [1027, 348] width 24 height 24
type input "**********"
click at [752, 330] on html "**********" at bounding box center [722, 334] width 1444 height 669
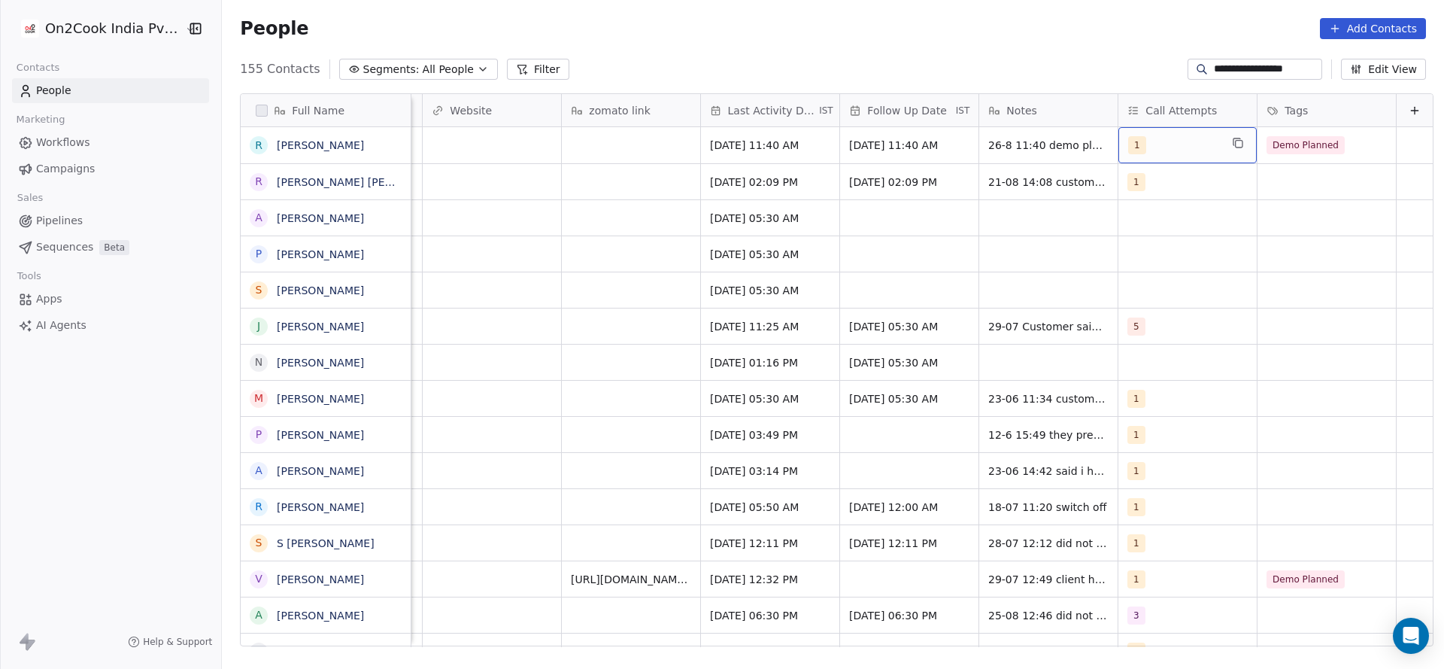
click at [1155, 151] on div "1" at bounding box center [1174, 145] width 92 height 18
click at [1126, 222] on button "Suggestions" at bounding box center [1121, 221] width 12 height 12
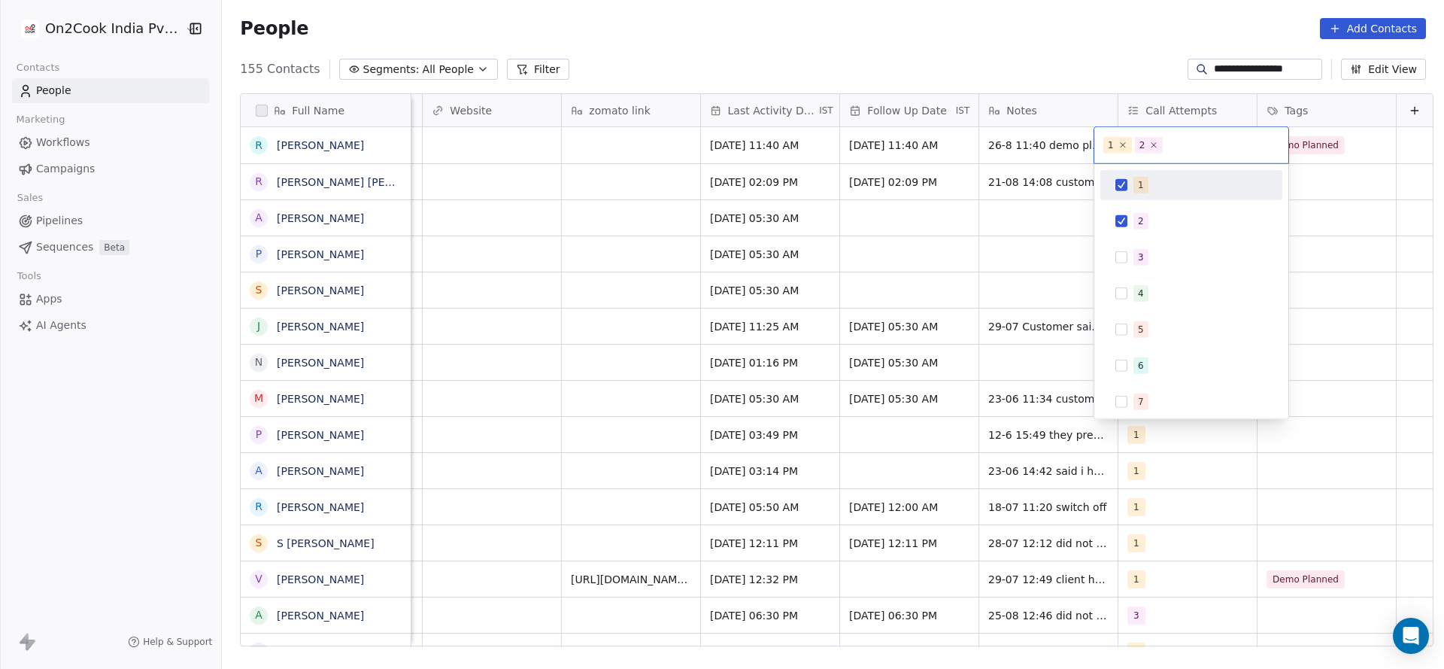
click at [1135, 181] on span "1" at bounding box center [1140, 185] width 15 height 17
click at [959, 201] on html "**********" at bounding box center [722, 334] width 1444 height 669
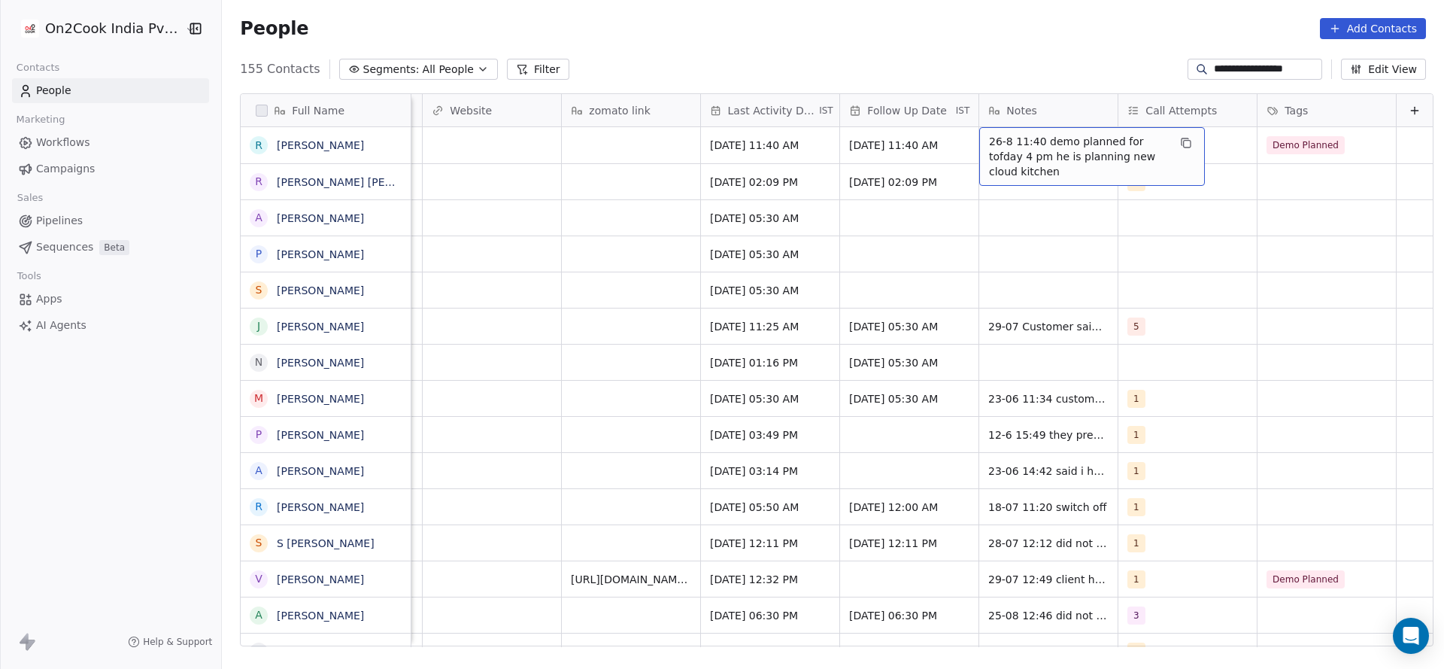
click at [994, 148] on span "26-8 11:40 demo planned for tofday 4 pm he is planning new cloud kitchen" at bounding box center [1078, 156] width 179 height 45
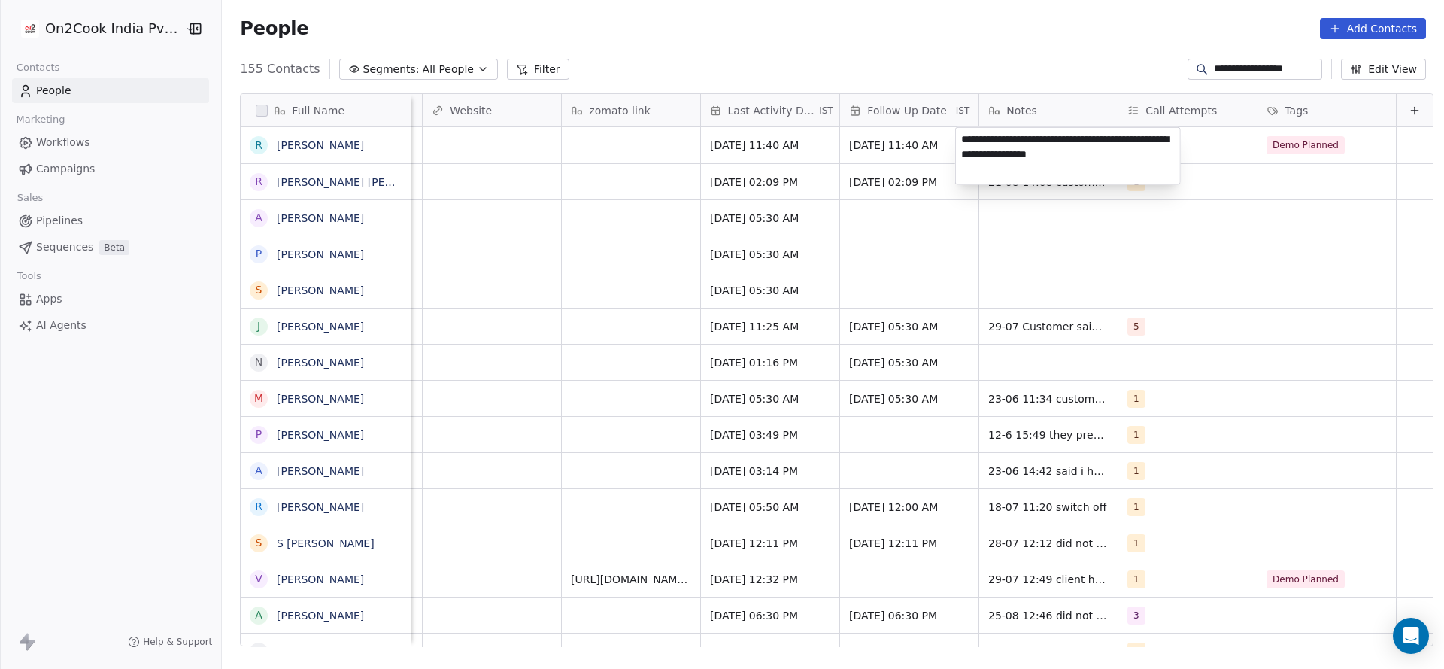
click at [962, 141] on textarea "**********" at bounding box center [1068, 156] width 224 height 56
click at [839, 172] on html "**********" at bounding box center [722, 334] width 1444 height 669
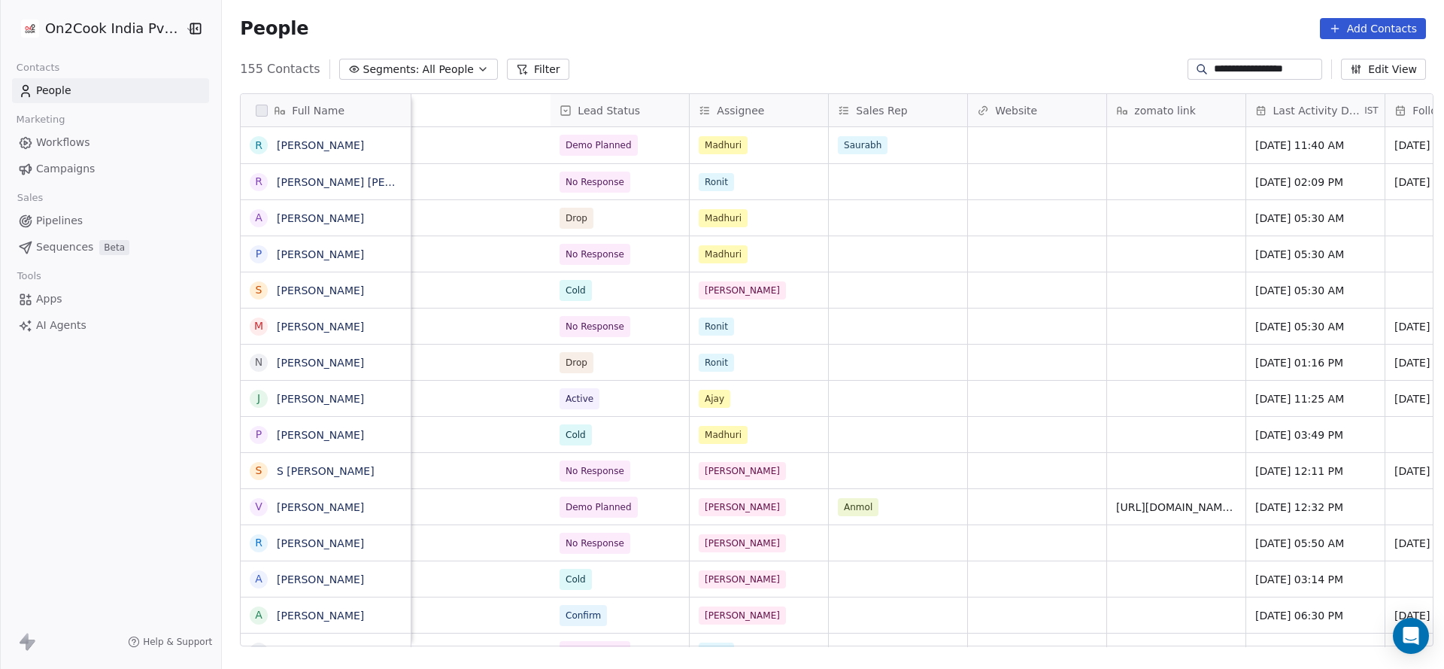
scroll to position [0, 1814]
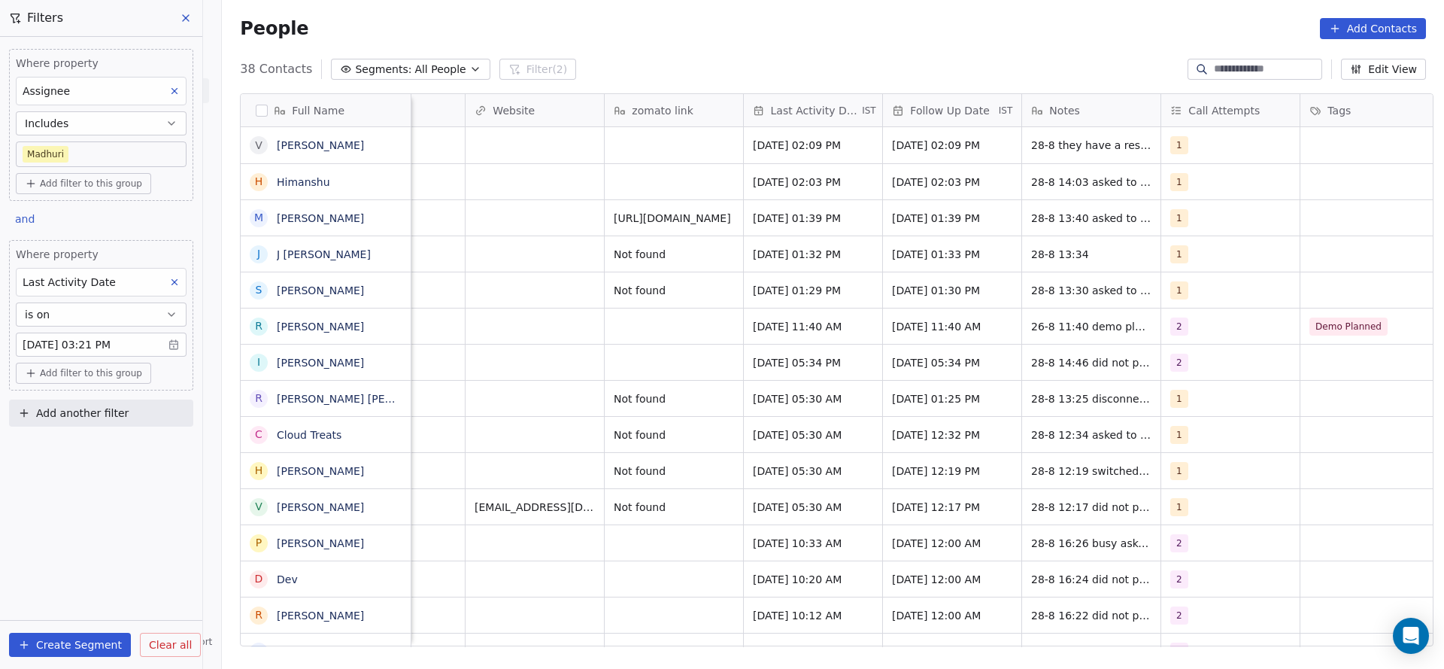
scroll to position [0, 1761]
click at [121, 344] on body "On2Cook India Pvt. Ltd. Contacts People Marketing Workflows Campaigns Sales Pip…" at bounding box center [722, 334] width 1444 height 669
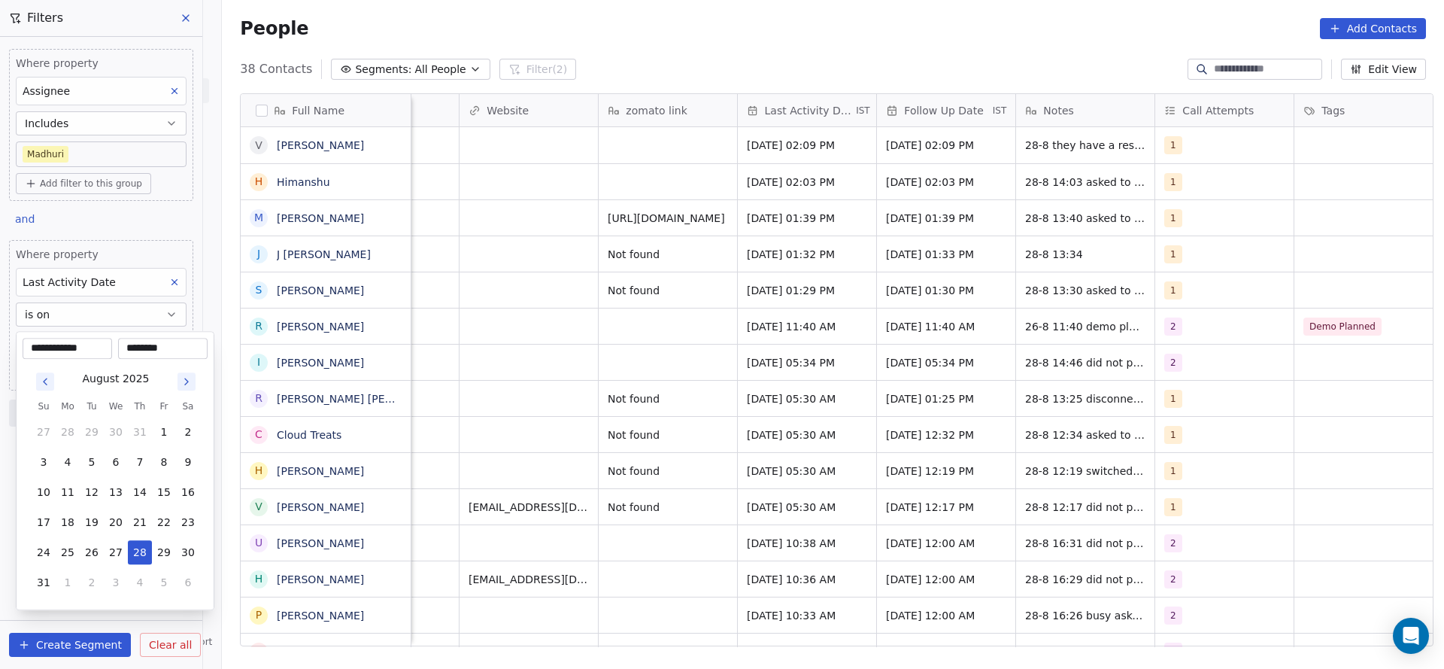
click at [153, 344] on input "********" at bounding box center [162, 348] width 83 height 15
click at [168, 284] on html "On2Cook India Pvt. Ltd. Contacts People Marketing Workflows Campaigns Sales Pip…" at bounding box center [722, 334] width 1444 height 669
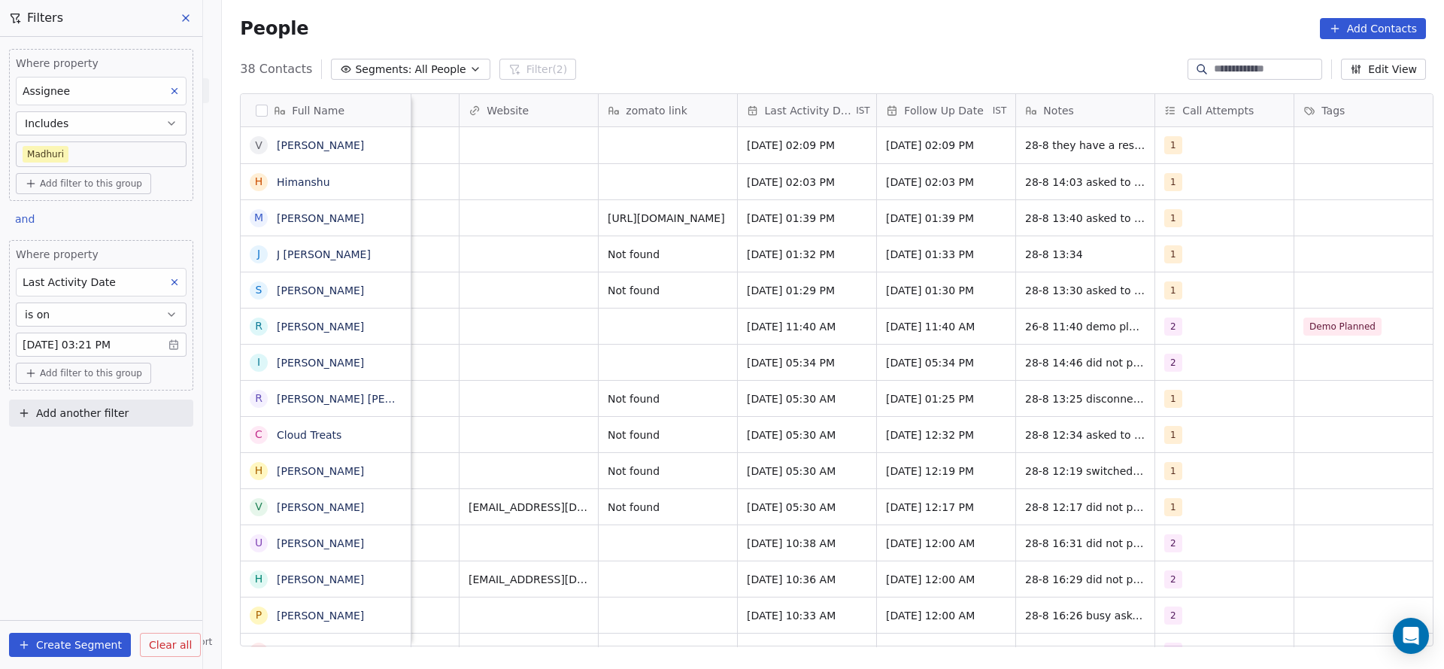
click at [168, 284] on button at bounding box center [175, 282] width 20 height 20
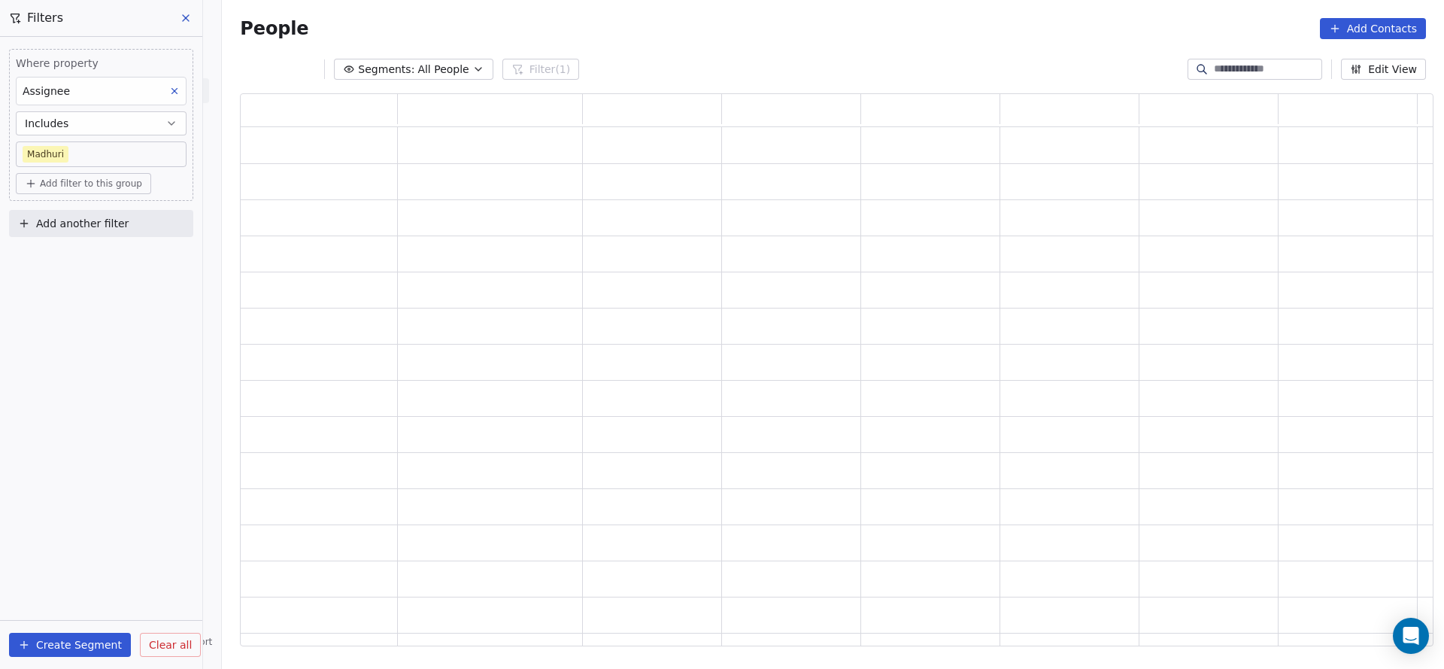
scroll to position [535, 1176]
click at [90, 237] on div "Add another filter" at bounding box center [101, 226] width 184 height 33
click at [123, 216] on span "Add another filter" at bounding box center [82, 224] width 93 height 16
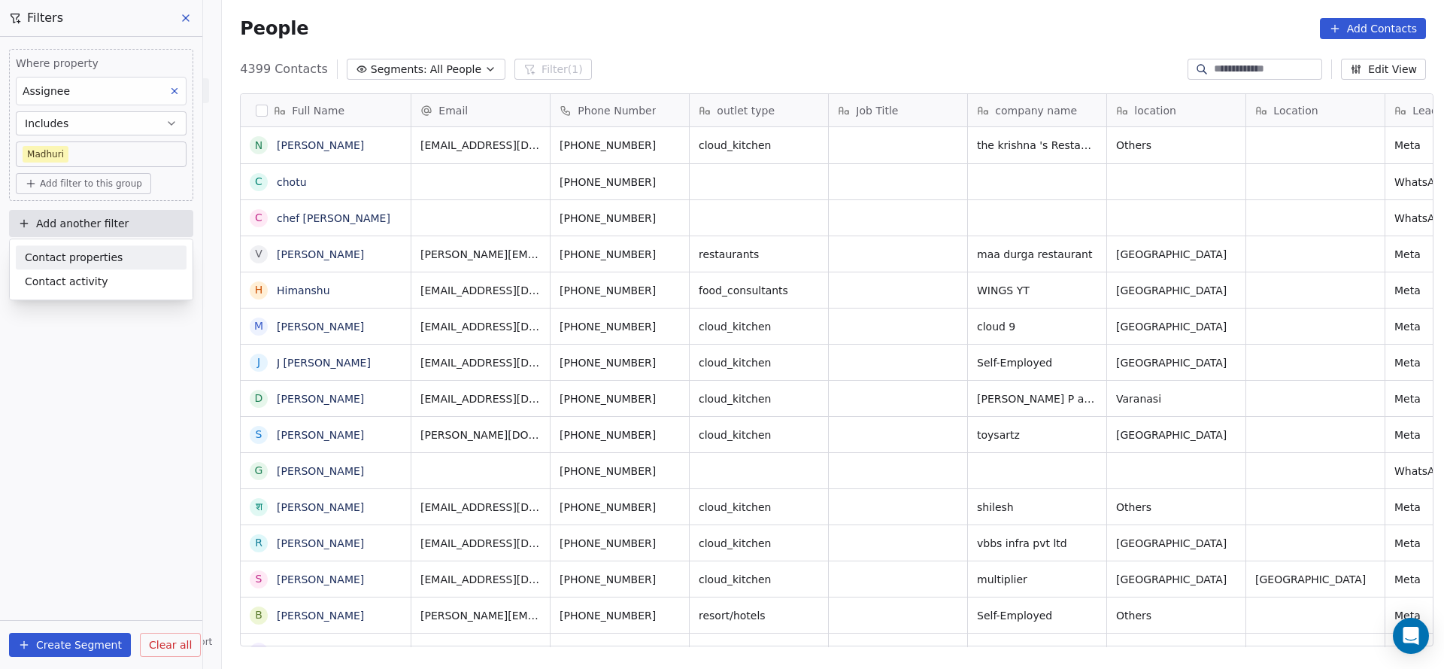
scroll to position [571, 1212]
click at [117, 262] on div "Contact properties" at bounding box center [101, 258] width 153 height 16
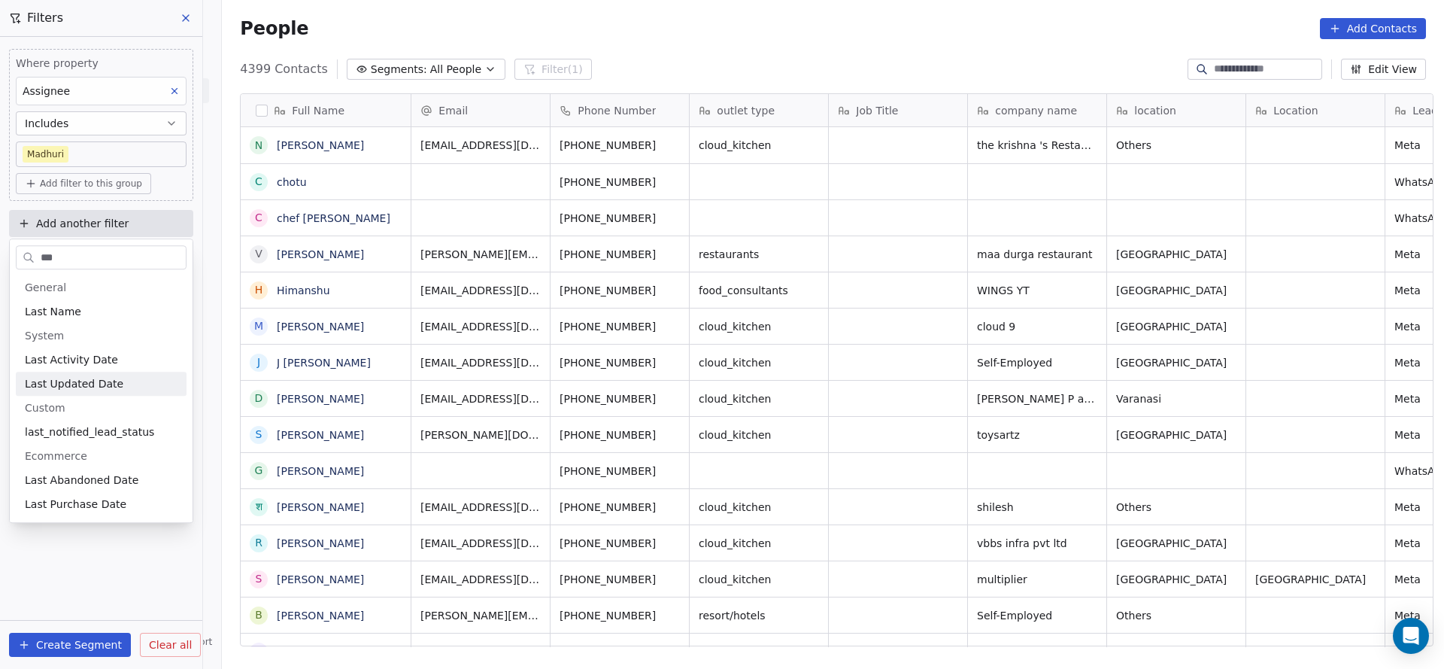
type input "***"
click at [112, 369] on div "Last Activity Date" at bounding box center [101, 359] width 171 height 24
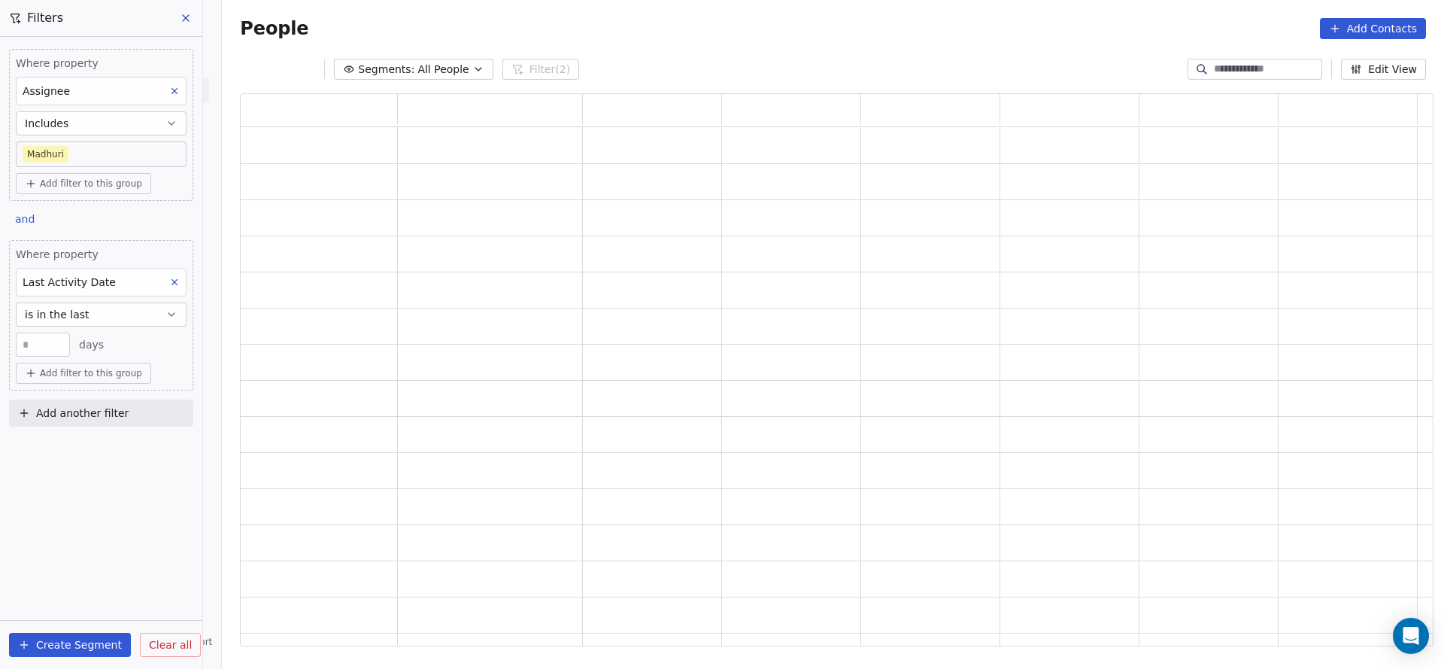
scroll to position [535, 1176]
click at [103, 307] on button "is in the last" at bounding box center [101, 314] width 171 height 24
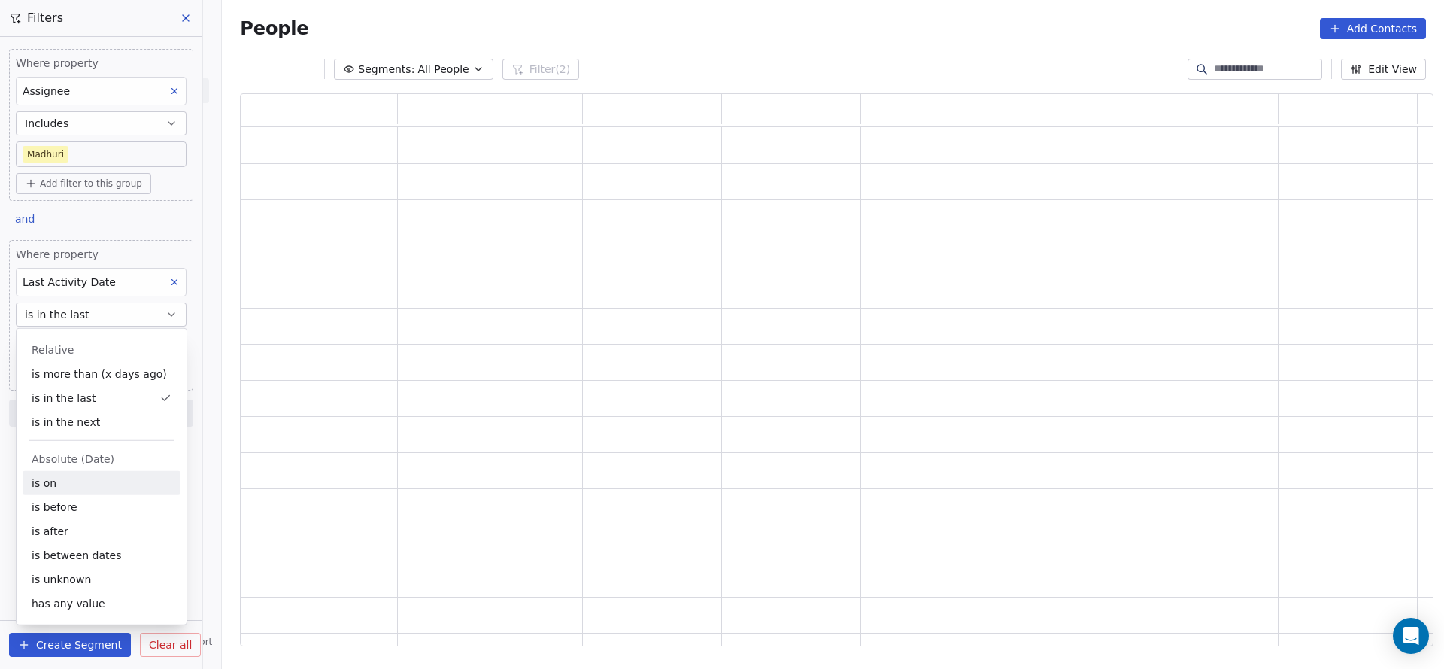
click at [77, 487] on div "is on" at bounding box center [102, 483] width 158 height 24
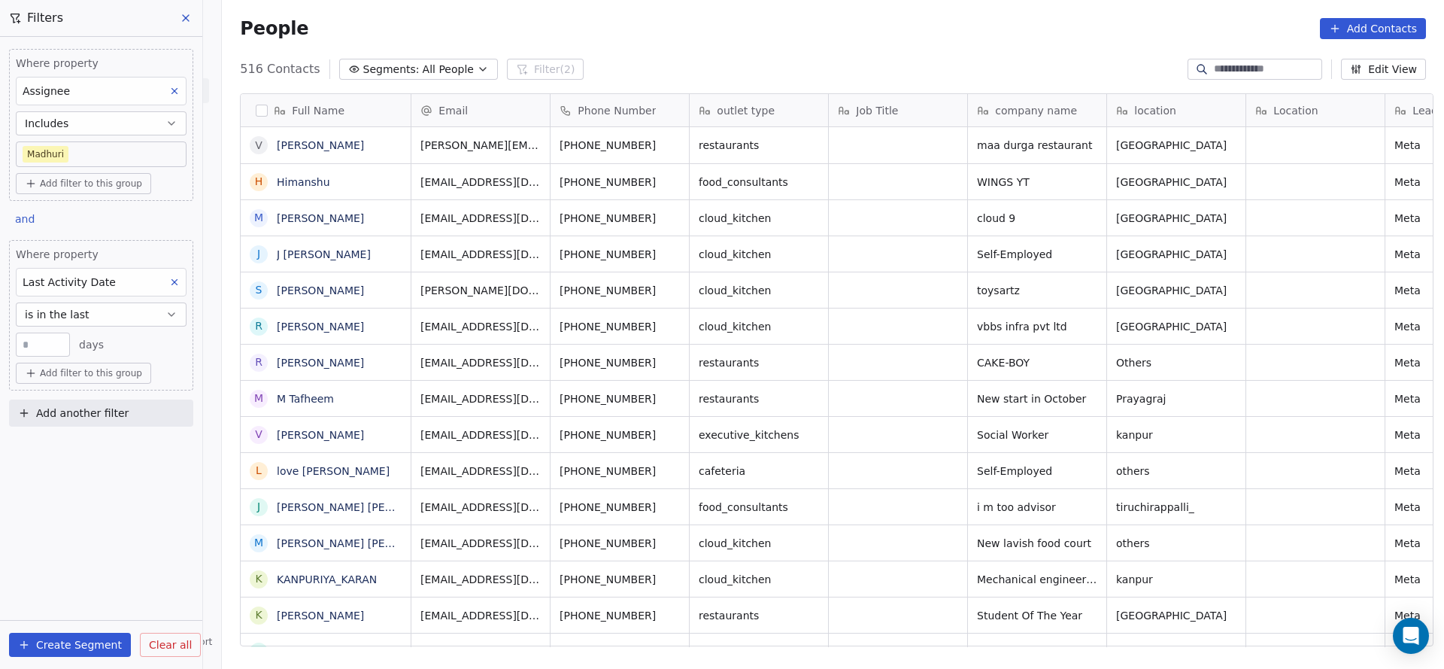
click at [105, 336] on div "** days" at bounding box center [101, 344] width 171 height 24
click at [117, 308] on button "is in the last" at bounding box center [101, 314] width 171 height 24
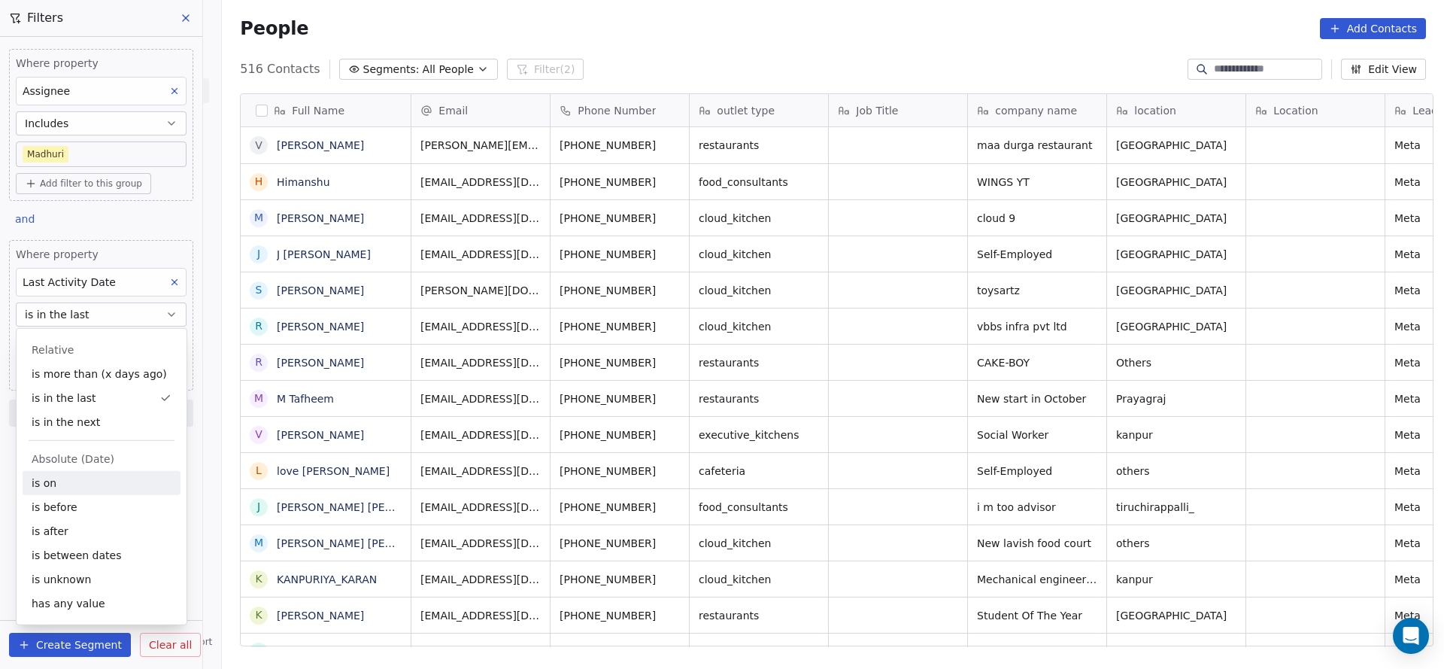
click at [93, 475] on div "is on" at bounding box center [102, 483] width 158 height 24
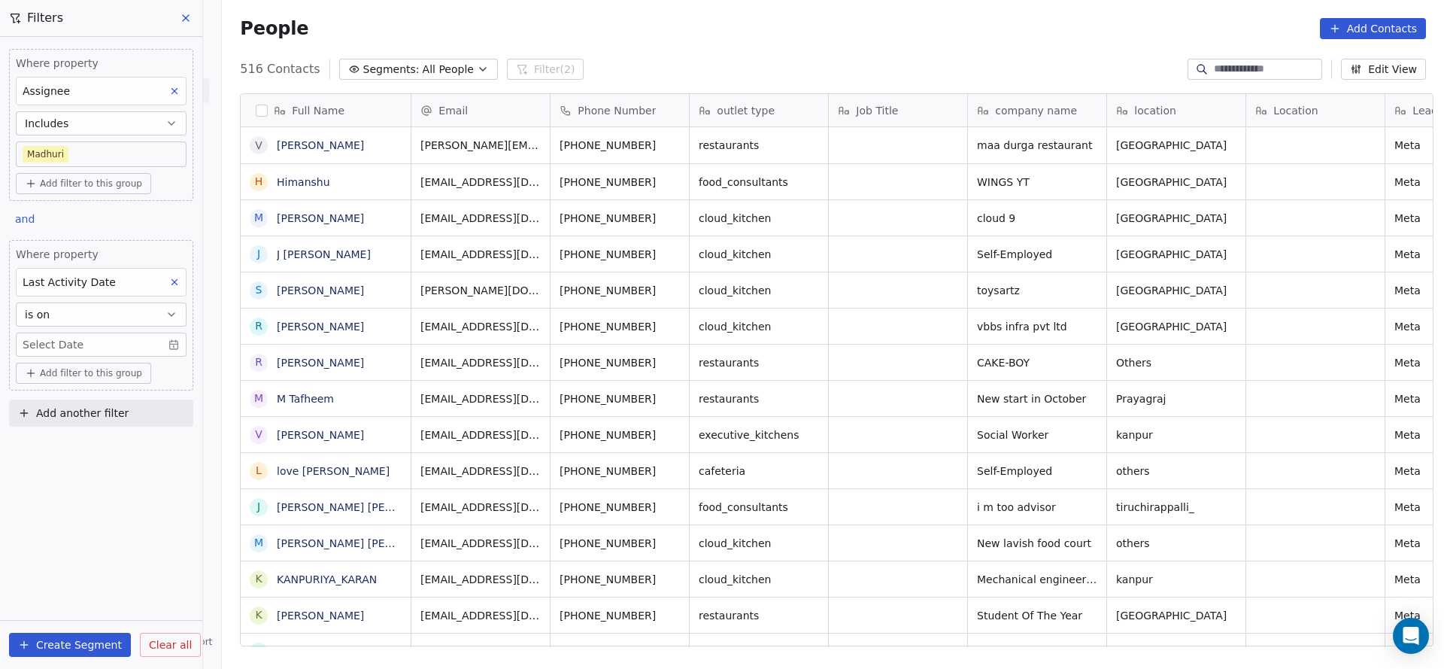
click at [96, 336] on body "On2Cook India Pvt. Ltd. Contacts People Marketing Workflows Campaigns Sales Pip…" at bounding box center [722, 334] width 1444 height 669
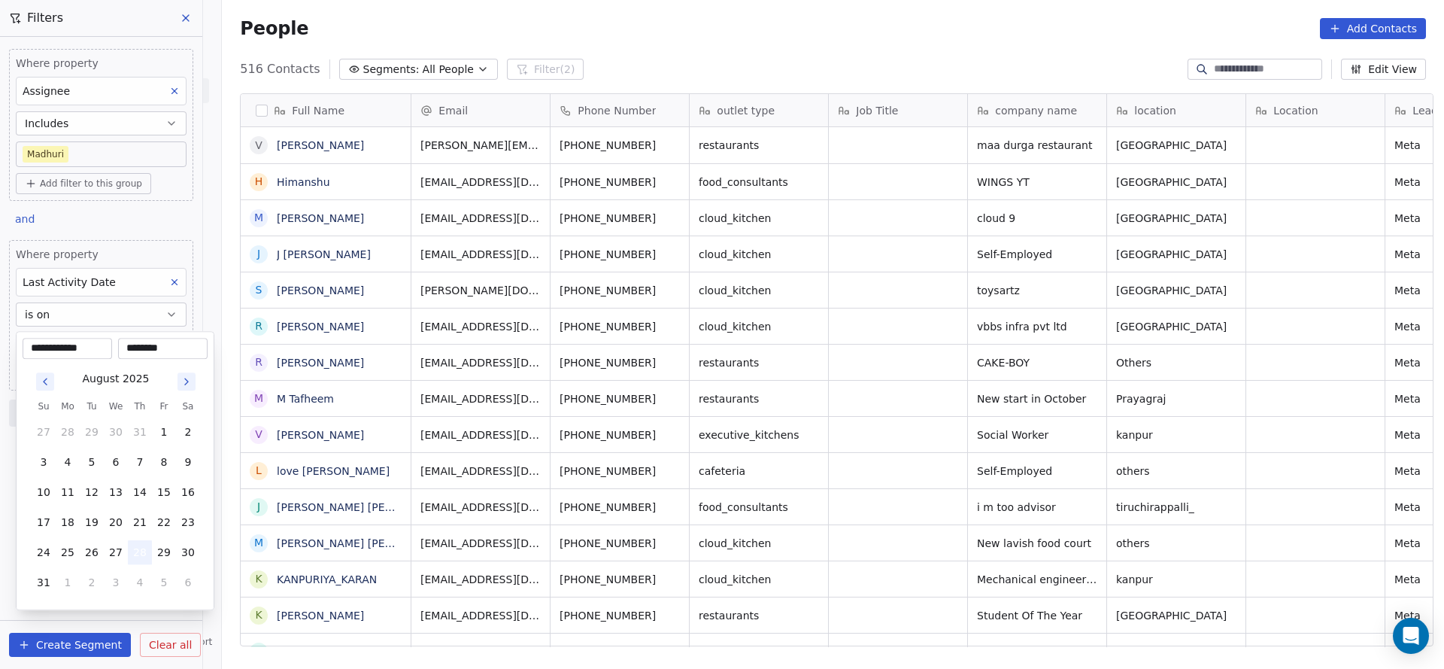
click at [131, 546] on button "28" at bounding box center [140, 552] width 24 height 24
click at [393, 483] on html "On2Cook India Pvt. Ltd. Contacts People Marketing Workflows Campaigns Sales Pip…" at bounding box center [722, 334] width 1444 height 669
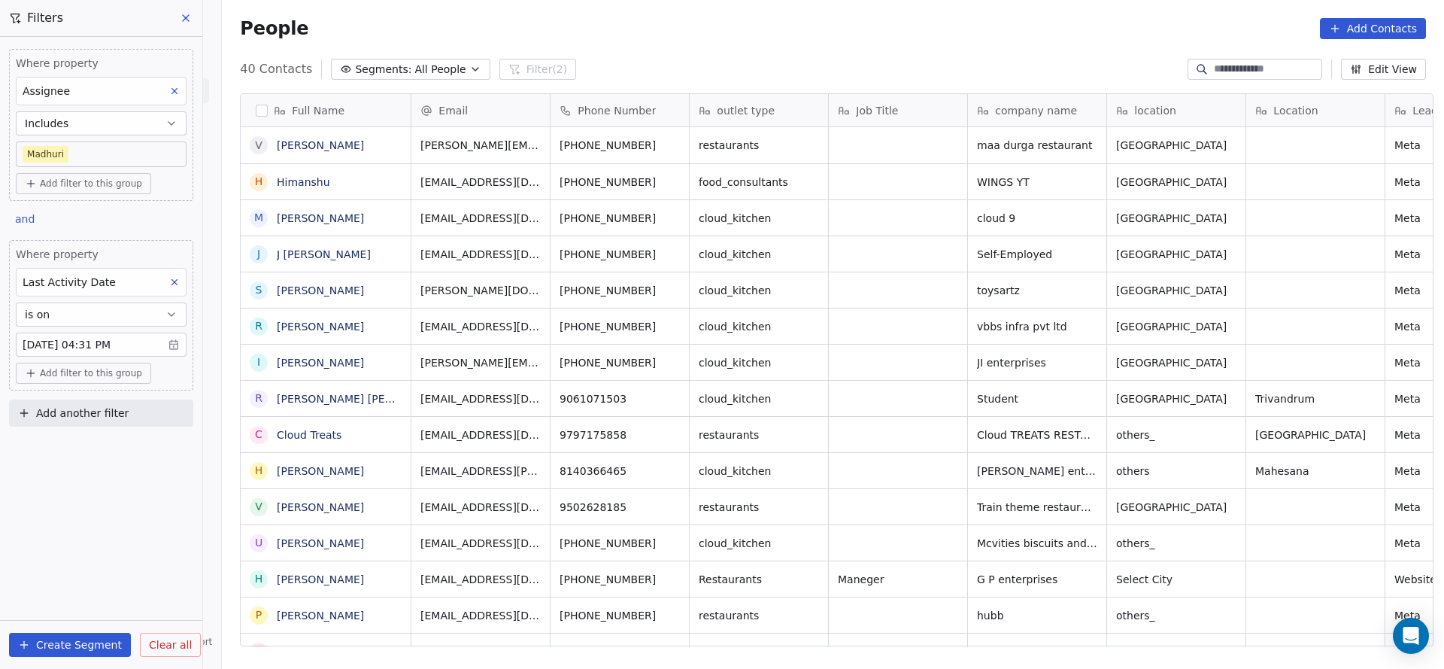
drag, startPoint x: 104, startPoint y: 138, endPoint x: 104, endPoint y: 152, distance: 14.3
click at [104, 150] on div "Where property Assignee Includes [PERSON_NAME]" at bounding box center [101, 111] width 171 height 111
click at [104, 153] on body "On2Cook India Pvt. Ltd. Contacts People Marketing Workflows Campaigns Sales Pip…" at bounding box center [722, 334] width 1444 height 669
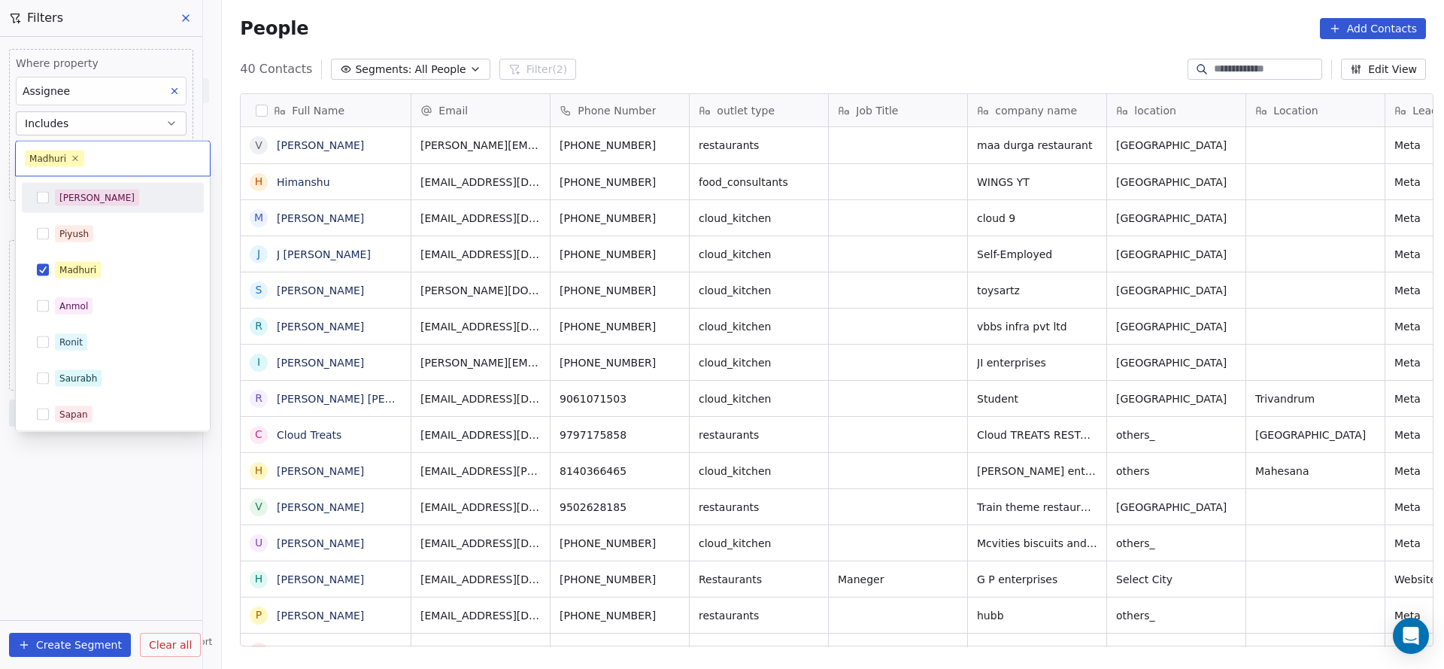
click at [114, 199] on div "Salim" at bounding box center [122, 198] width 134 height 17
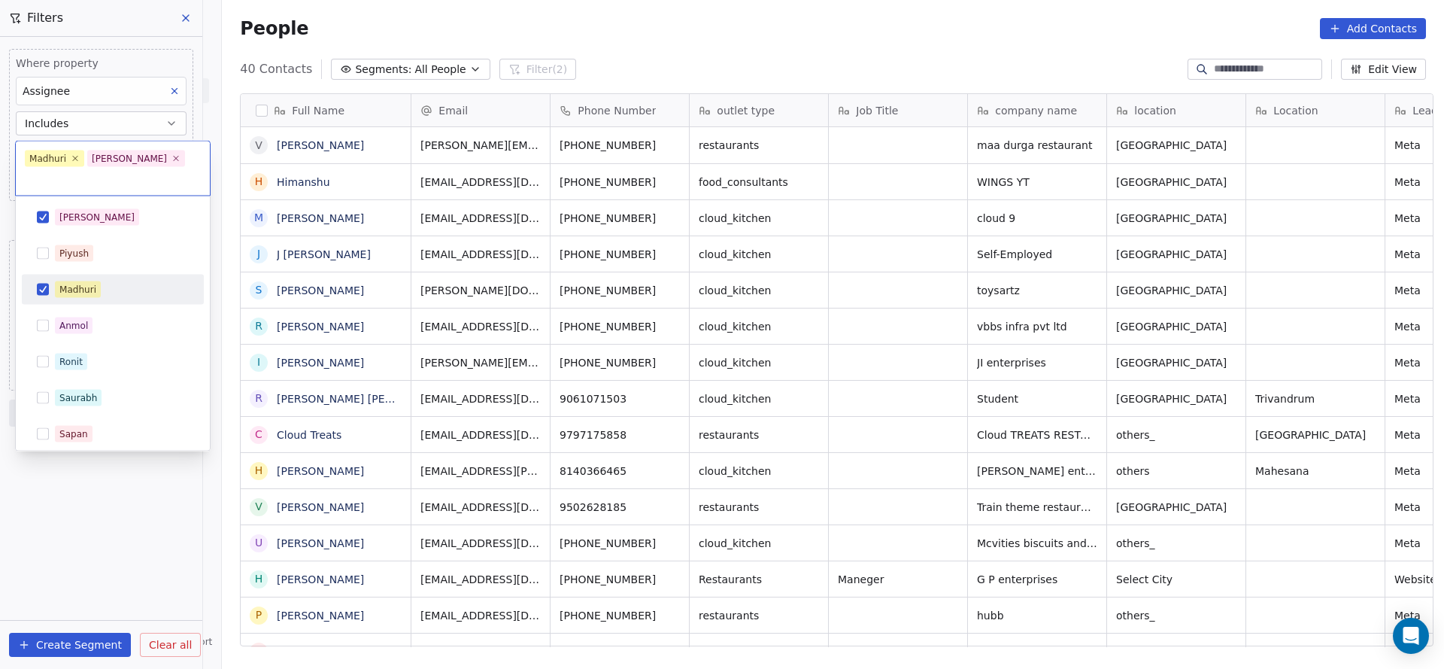
click at [94, 283] on div "Madhuri" at bounding box center [77, 290] width 37 height 14
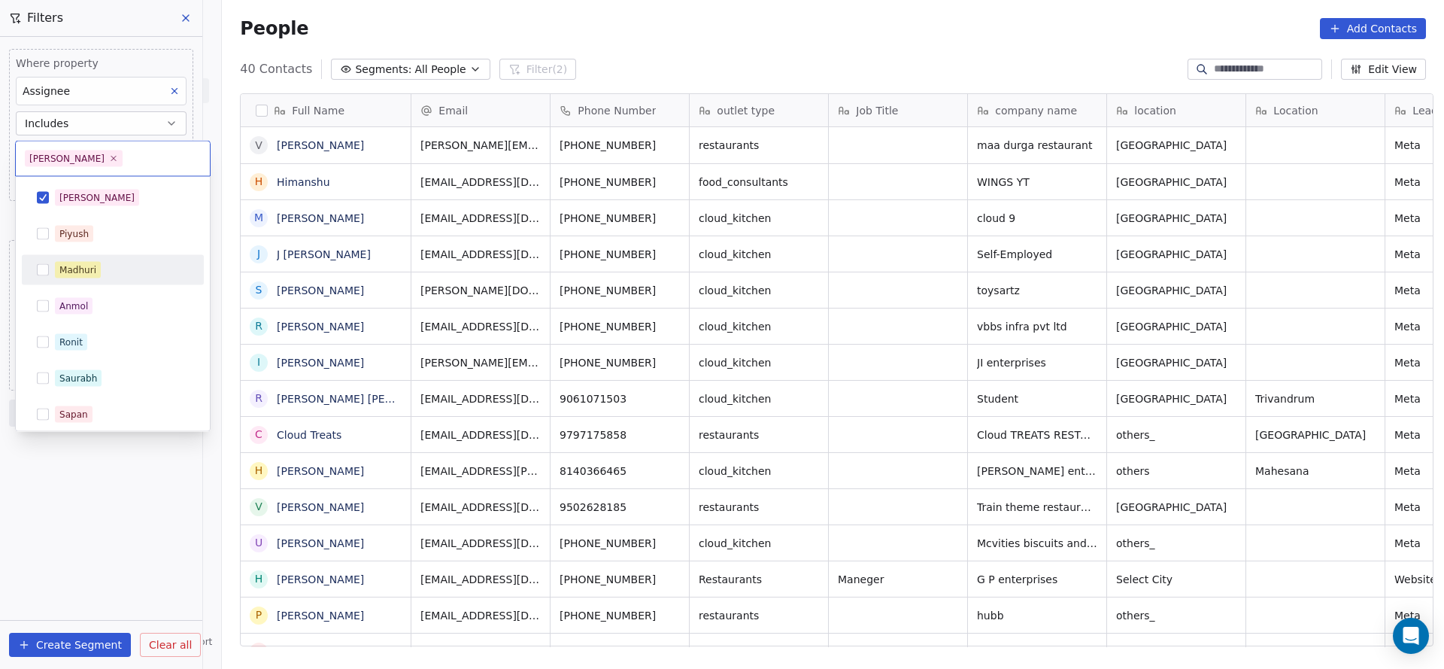
click at [587, 264] on html "On2Cook India Pvt. Ltd. Contacts People Marketing Workflows Campaigns Sales Pip…" at bounding box center [722, 334] width 1444 height 669
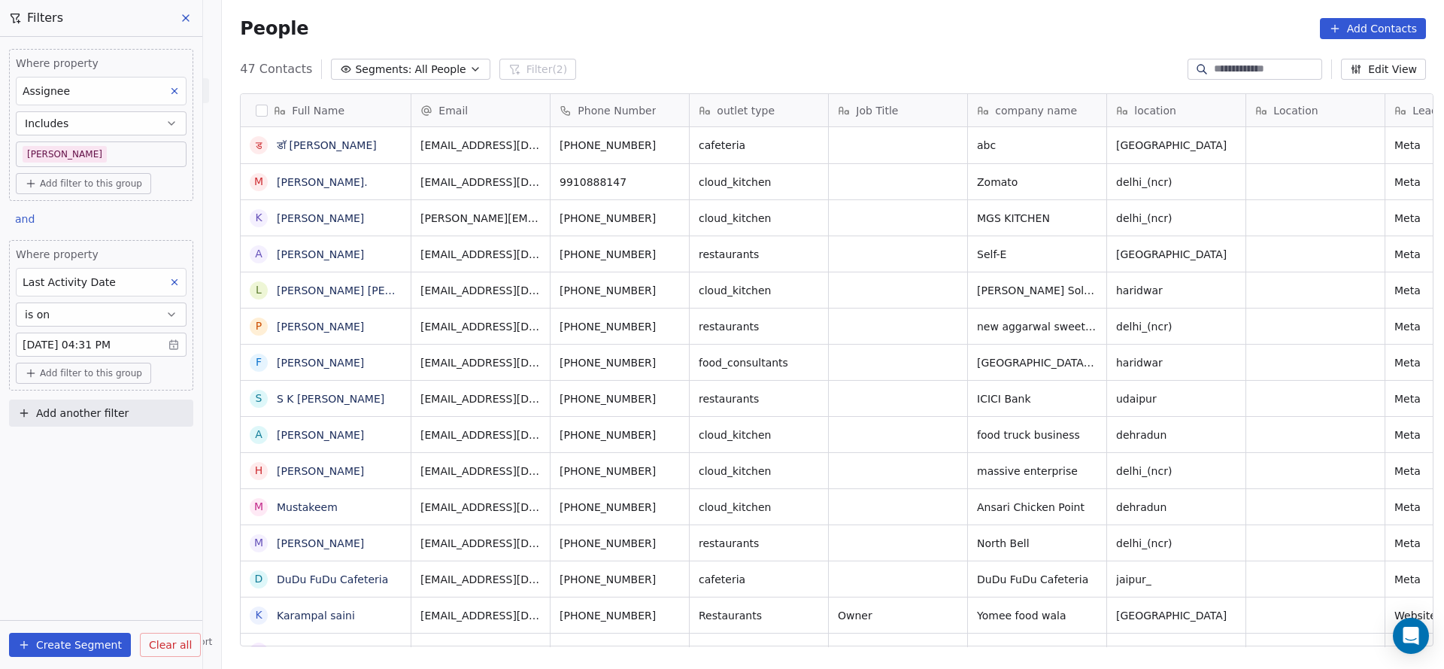
click at [81, 146] on body "On2Cook India Pvt. Ltd. Contacts People Marketing Workflows Campaigns Sales Pip…" at bounding box center [722, 334] width 1444 height 669
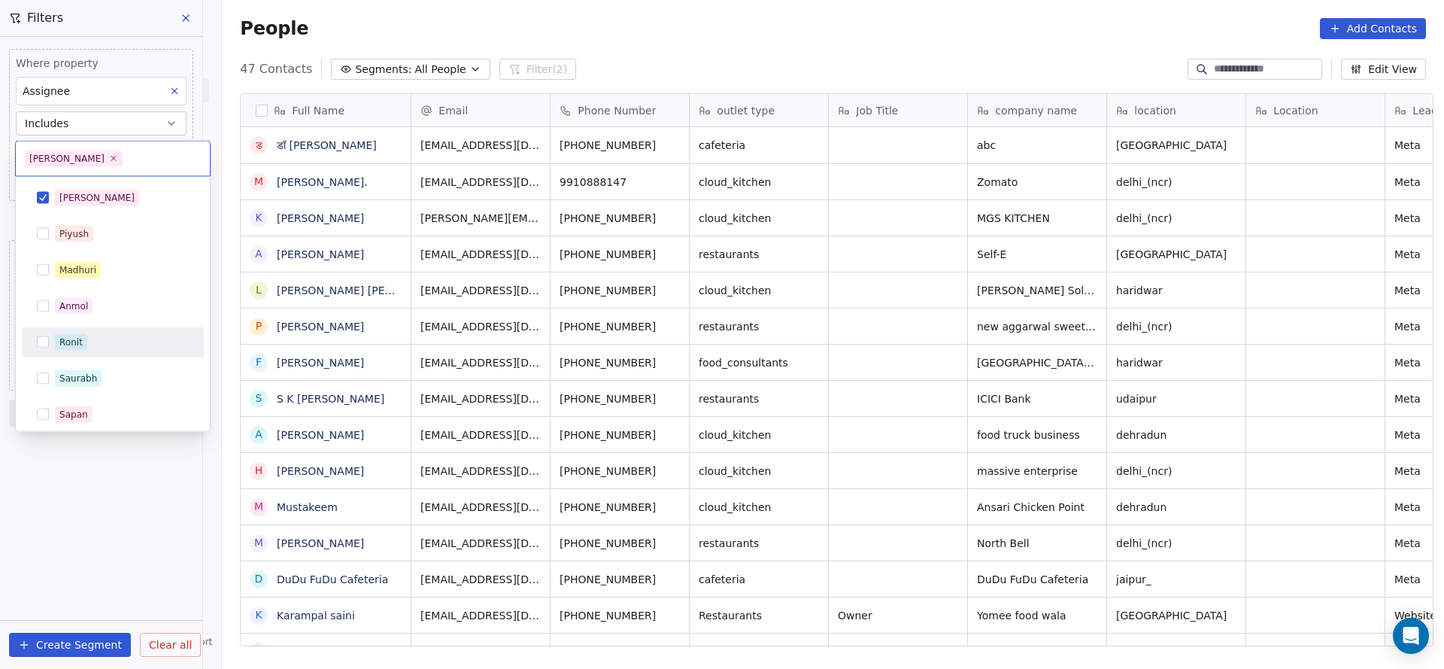
click at [86, 334] on span "Ronit" at bounding box center [71, 342] width 32 height 17
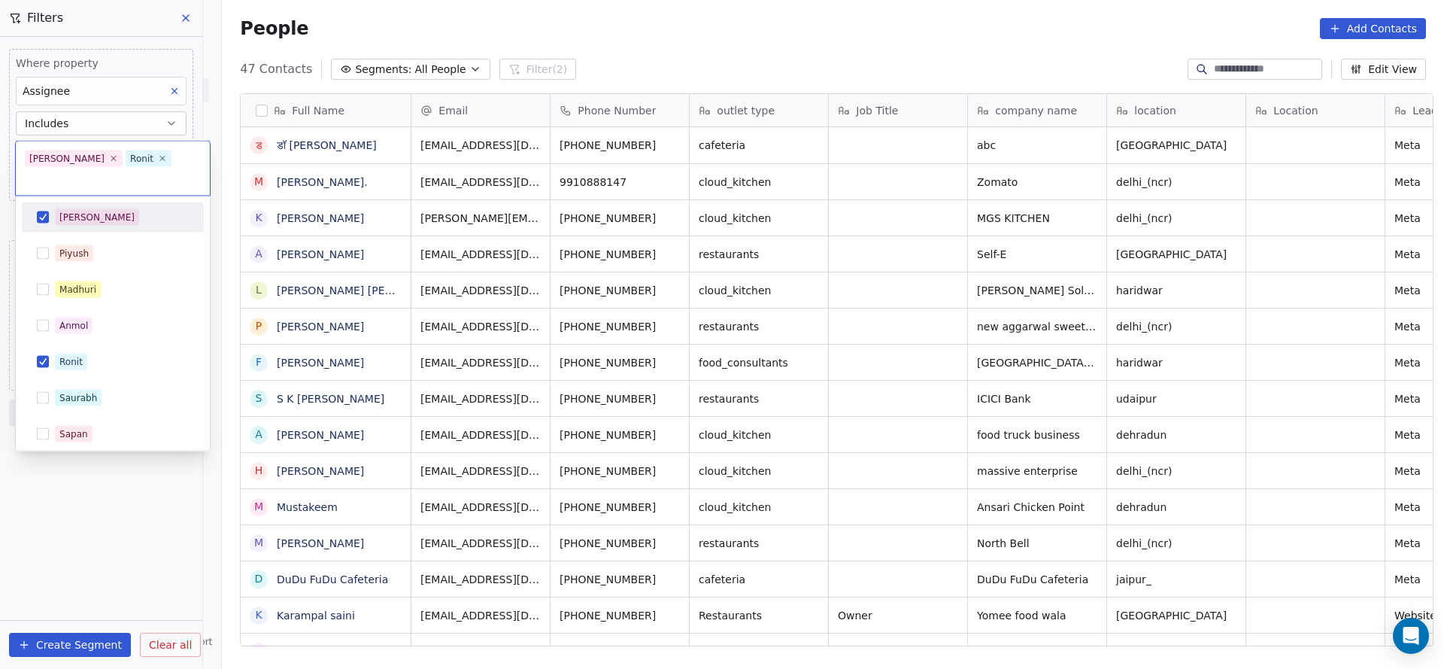
click at [131, 209] on div "Salim" at bounding box center [122, 217] width 134 height 17
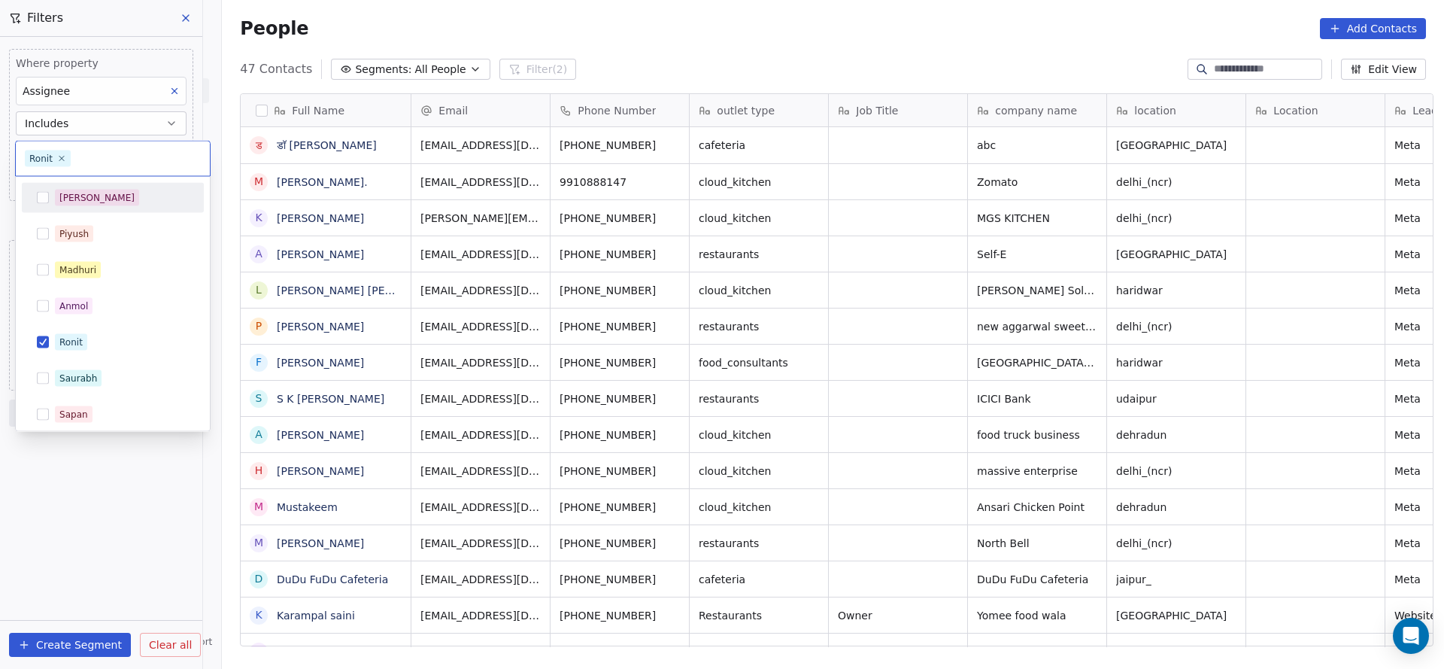
click at [505, 272] on html "On2Cook India Pvt. Ltd. Contacts People Marketing Workflows Campaigns Sales Pip…" at bounding box center [722, 334] width 1444 height 669
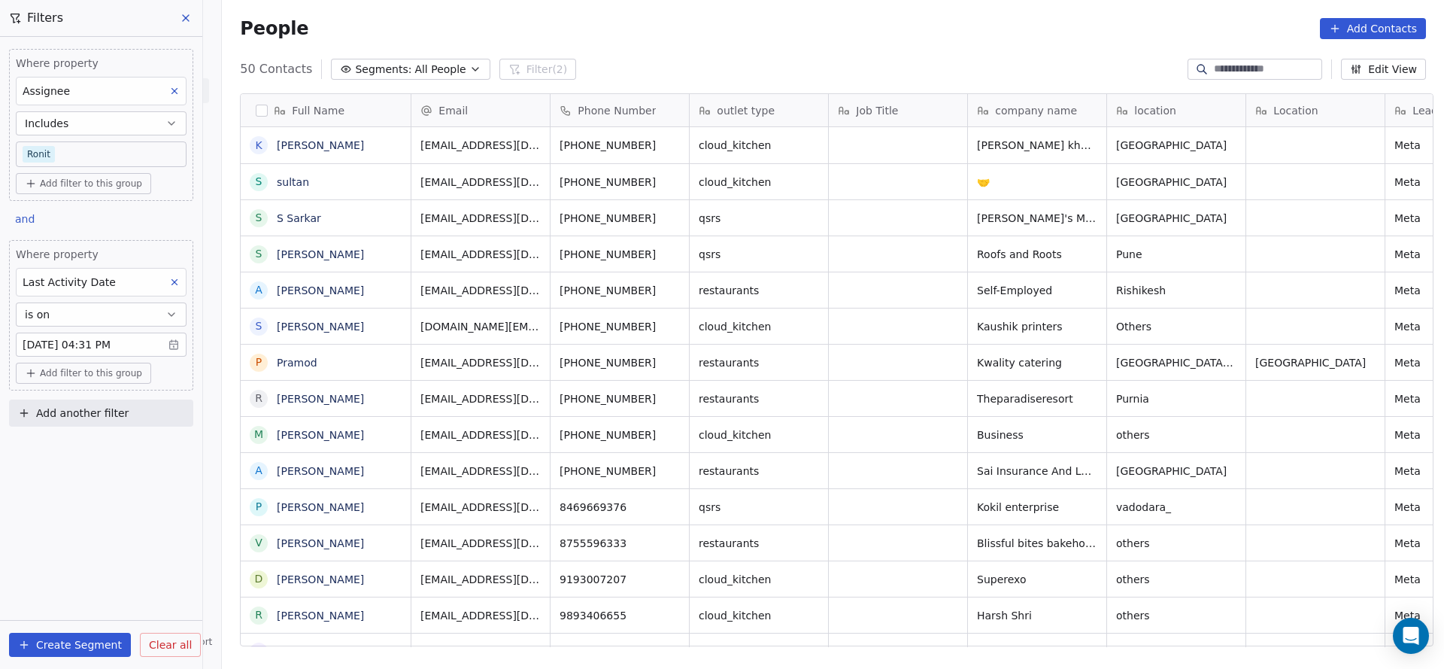
click at [52, 152] on body "On2Cook India Pvt. Ltd. Contacts People Marketing Workflows Campaigns Sales Pip…" at bounding box center [722, 334] width 1444 height 669
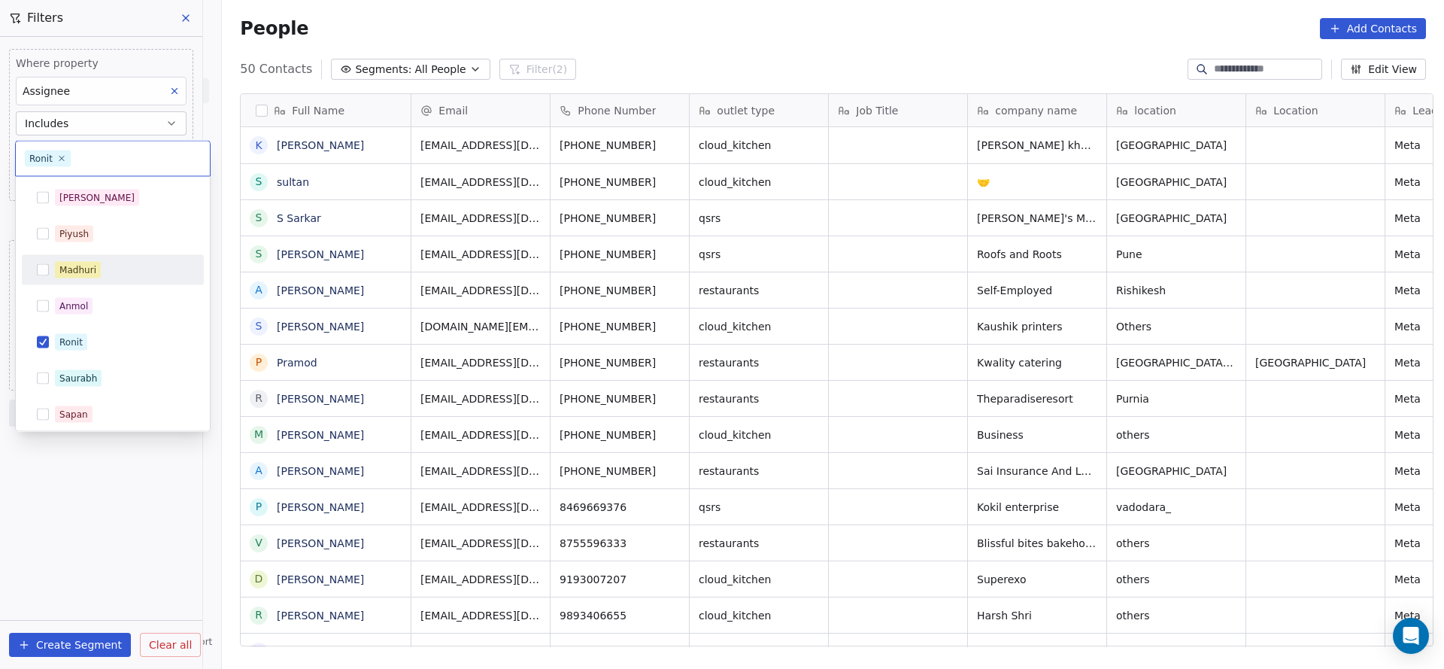
click at [91, 272] on div "Madhuri" at bounding box center [77, 270] width 37 height 14
click at [72, 349] on span "Ronit" at bounding box center [71, 342] width 32 height 17
click at [567, 311] on html "On2Cook India Pvt. Ltd. Contacts People Marketing Workflows Campaigns Sales Pip…" at bounding box center [722, 334] width 1444 height 669
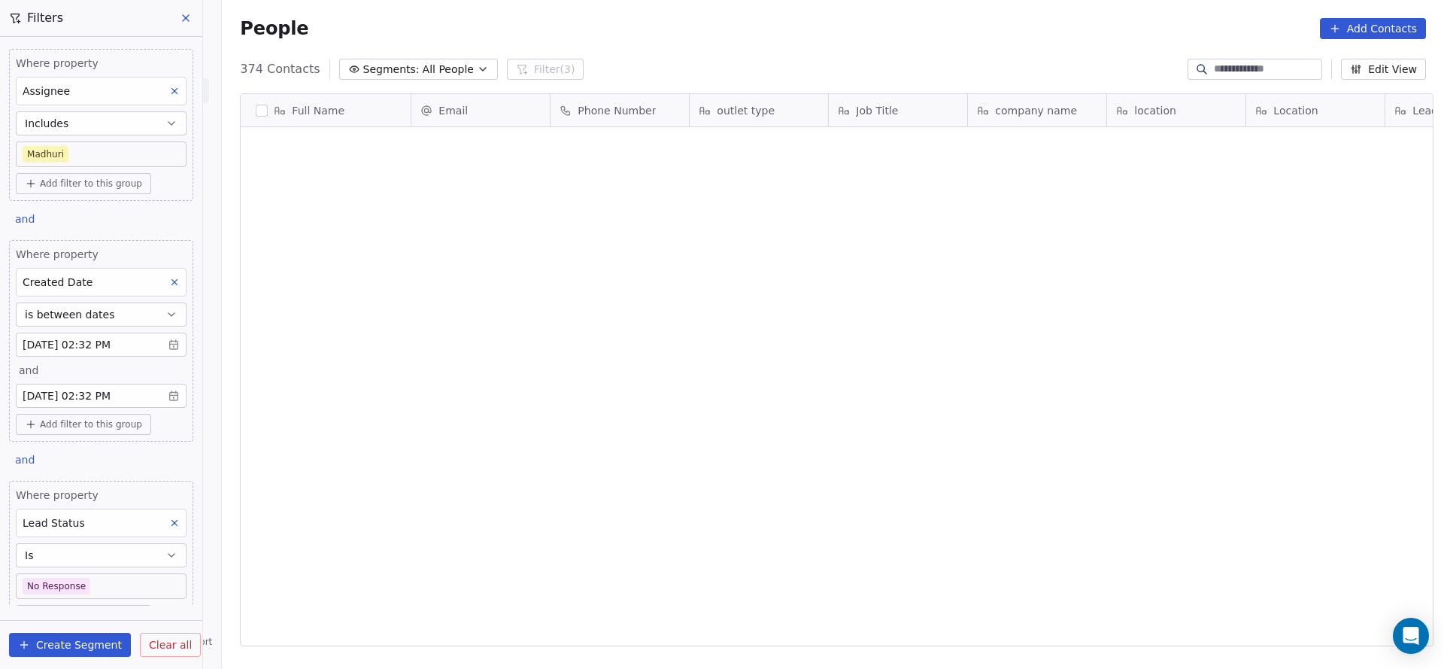
scroll to position [571, 1212]
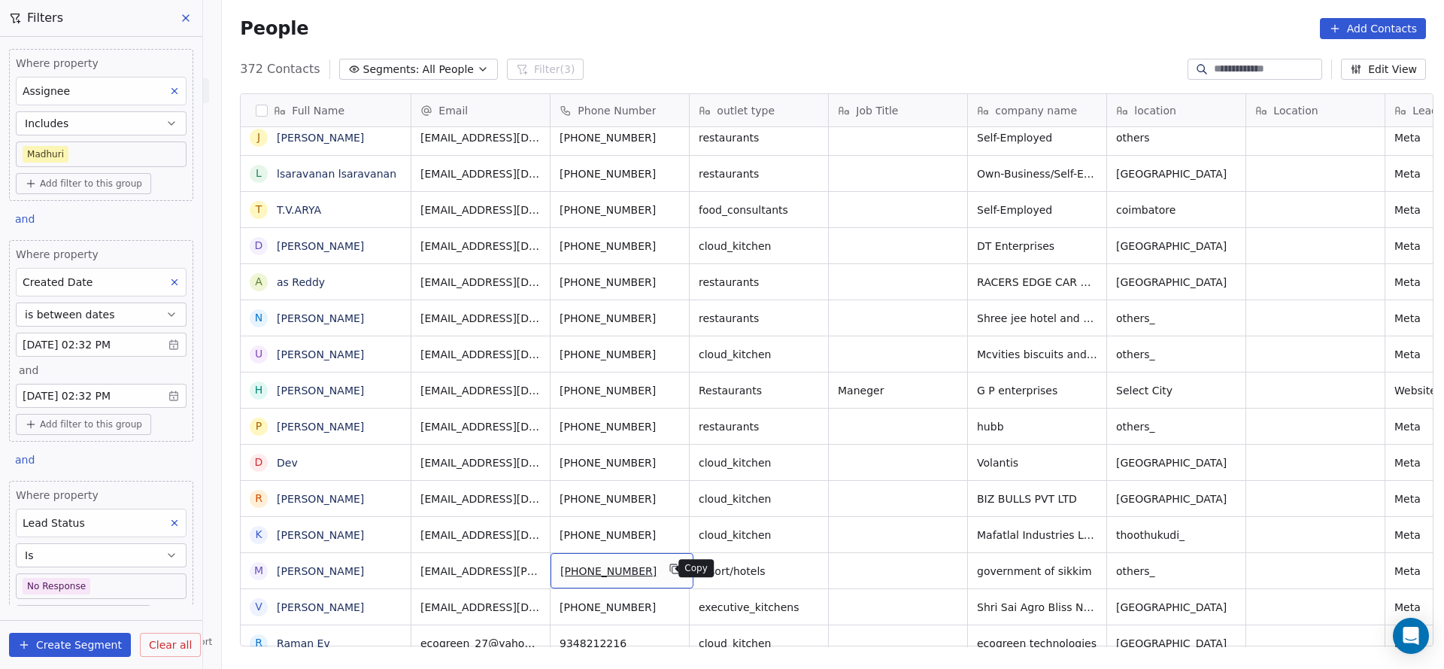
click at [666, 560] on button "grid" at bounding box center [675, 569] width 18 height 18
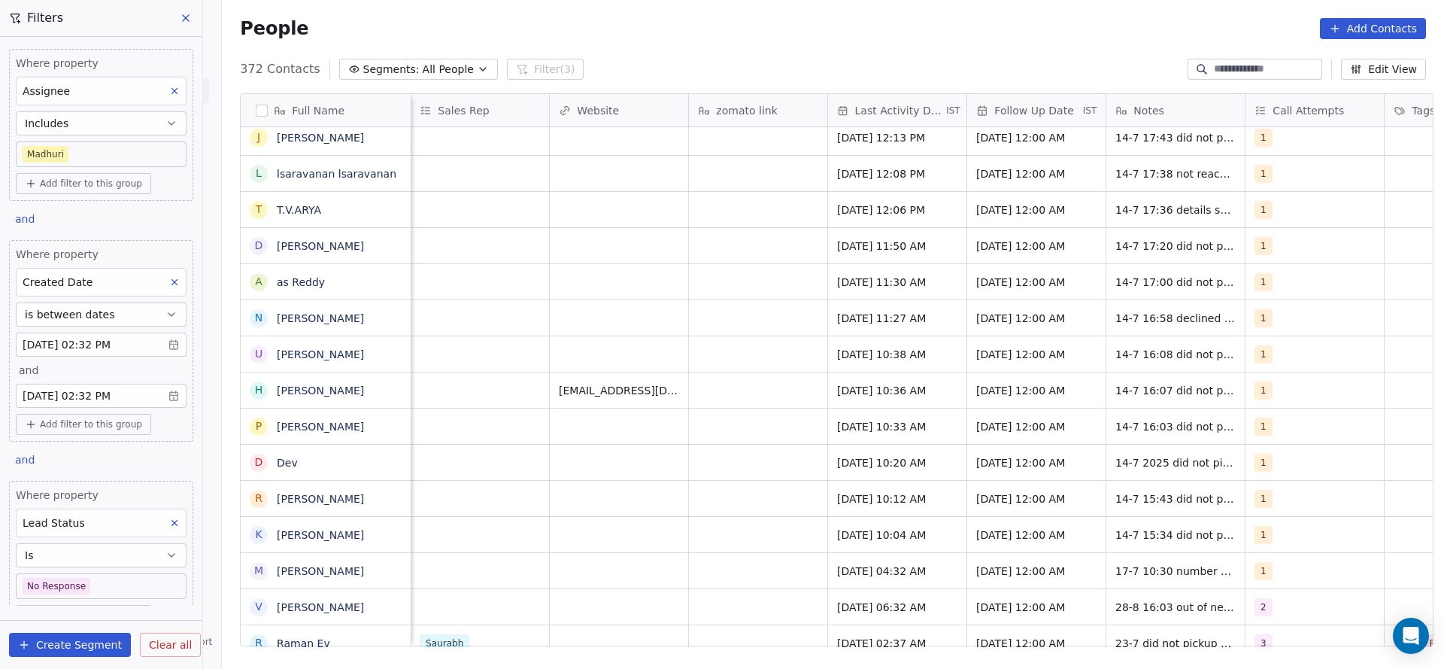
scroll to position [0, 1672]
click at [845, 557] on div "[DATE] 04:32 AM" at bounding box center [896, 570] width 138 height 35
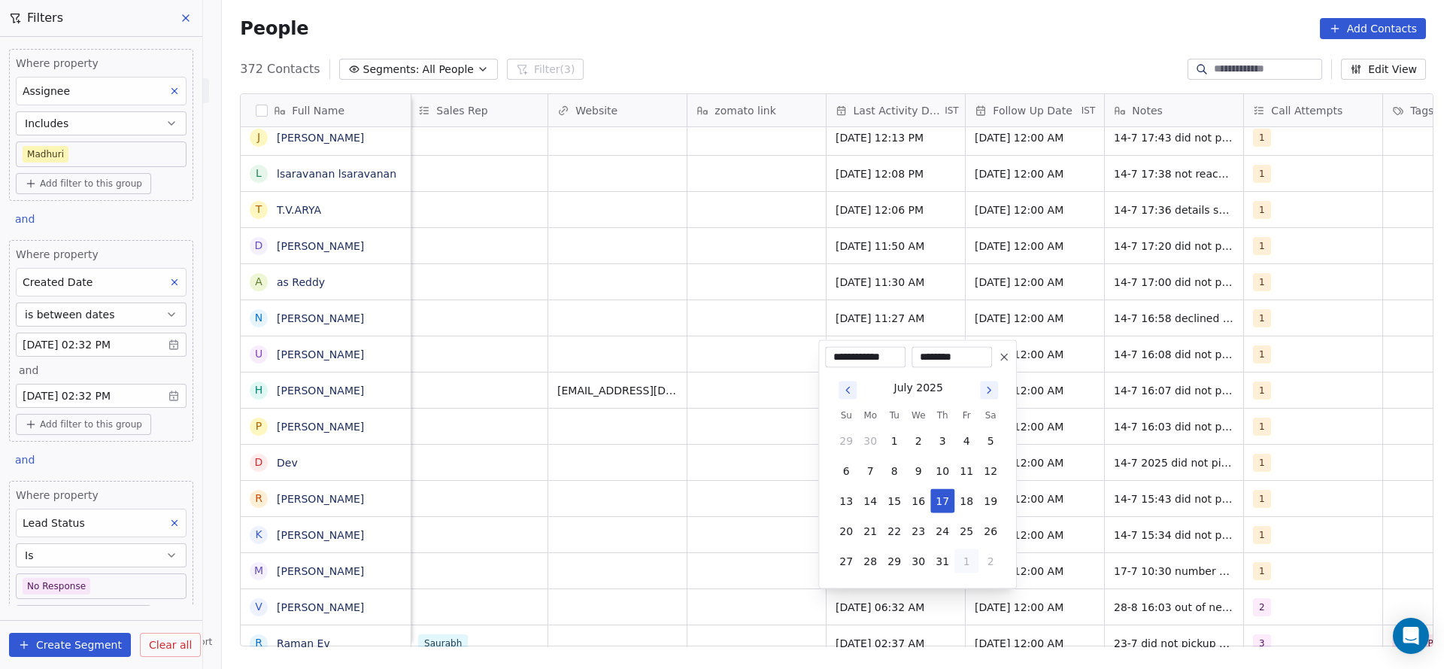
click at [966, 554] on button "1" at bounding box center [966, 561] width 24 height 24
click at [936, 532] on button "28" at bounding box center [942, 531] width 24 height 24
type input "**********"
click at [639, 495] on html "On2Cook India Pvt. Ltd. Contacts People Marketing Workflows Campaigns Sales Pip…" at bounding box center [722, 334] width 1444 height 669
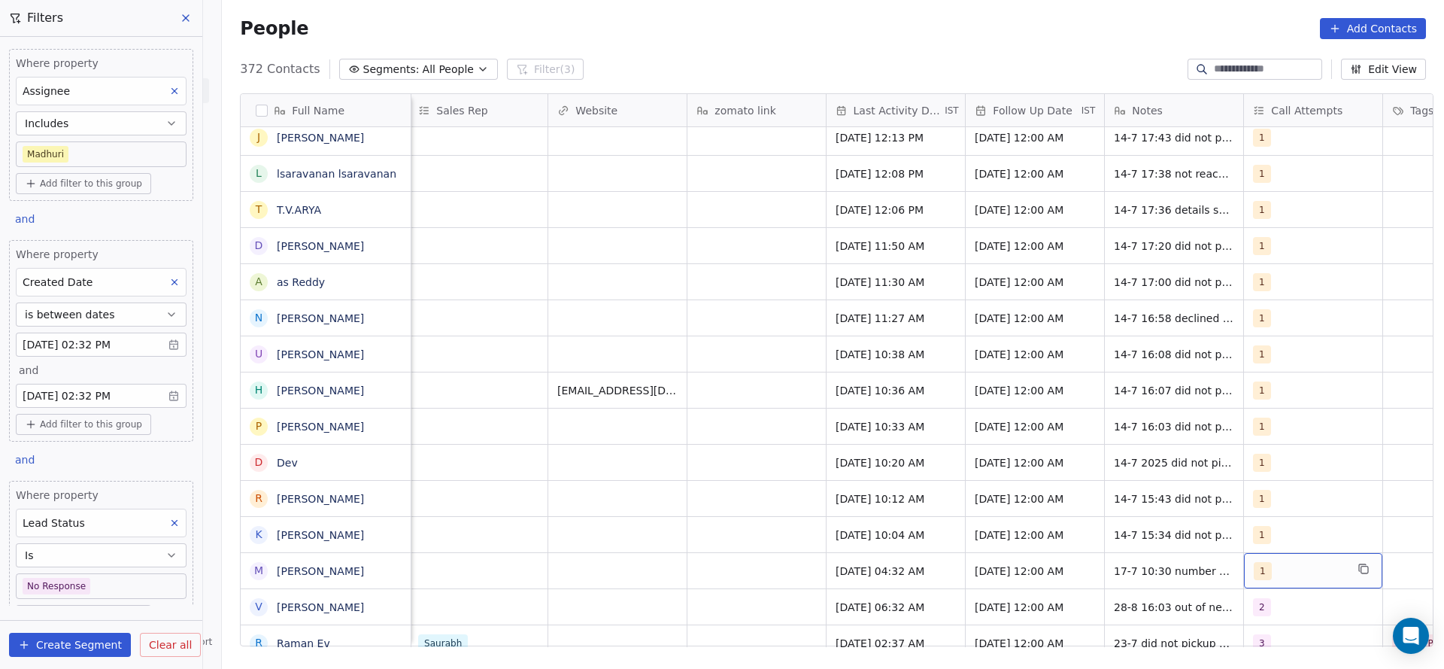
click at [1291, 570] on div "1" at bounding box center [1300, 571] width 92 height 18
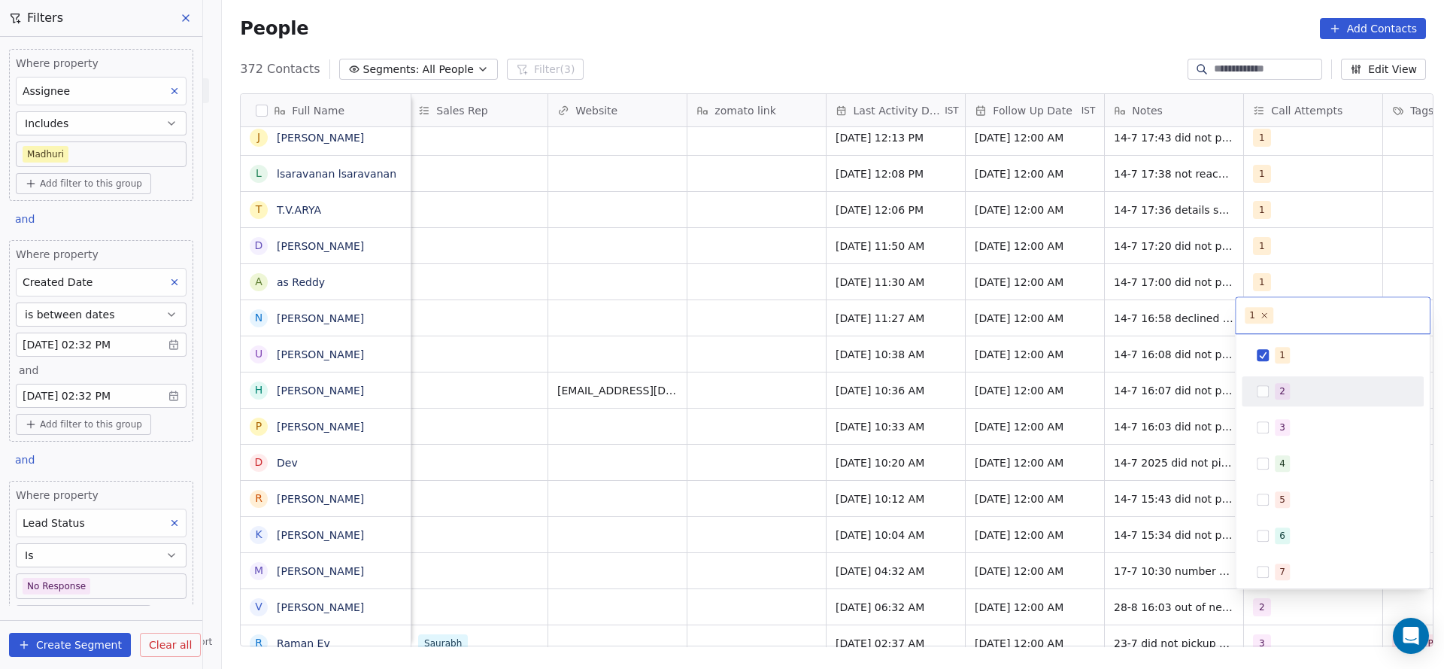
click at [1282, 390] on div "2" at bounding box center [1282, 391] width 6 height 14
click at [1282, 356] on div "1" at bounding box center [1282, 355] width 6 height 14
click at [1088, 393] on html "On2Cook India Pvt. Ltd. Contacts People Marketing Workflows Campaigns Sales Pip…" at bounding box center [722, 334] width 1444 height 669
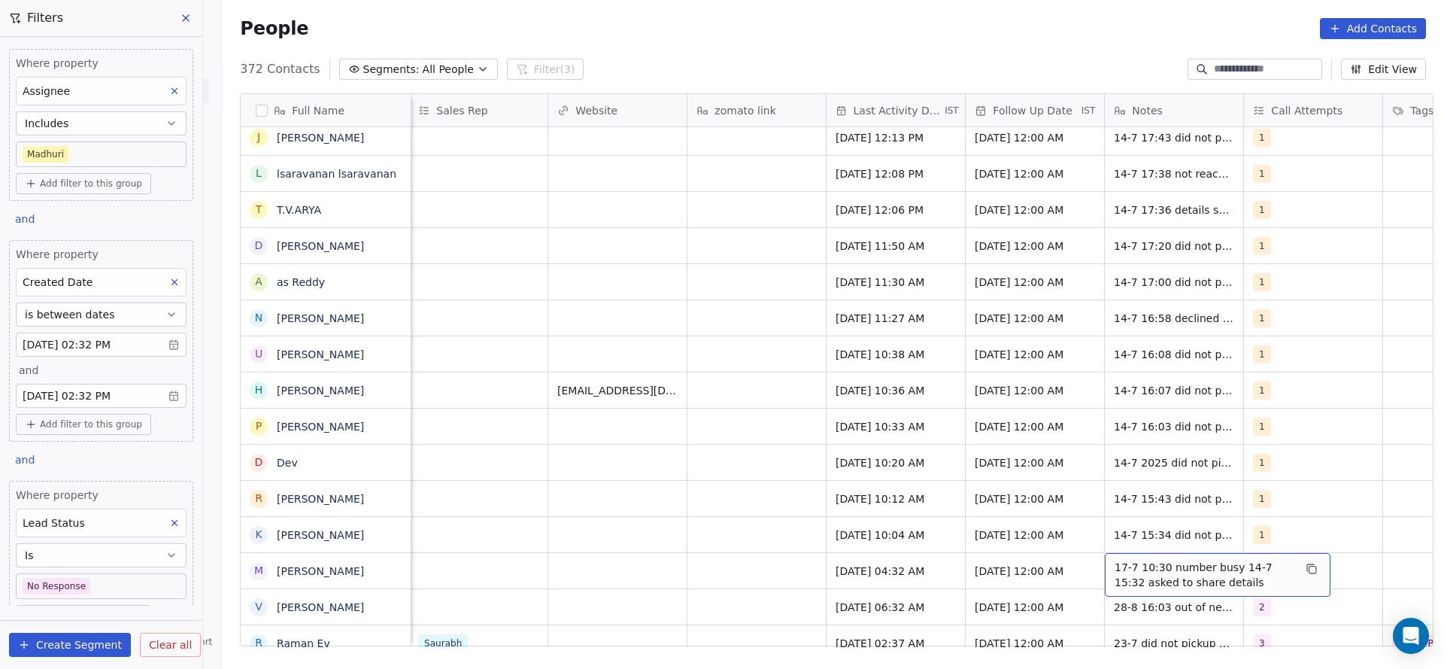
click at [1129, 573] on span "17-7 10:30 number busy 14-7 15:32 asked to share details" at bounding box center [1204, 575] width 179 height 30
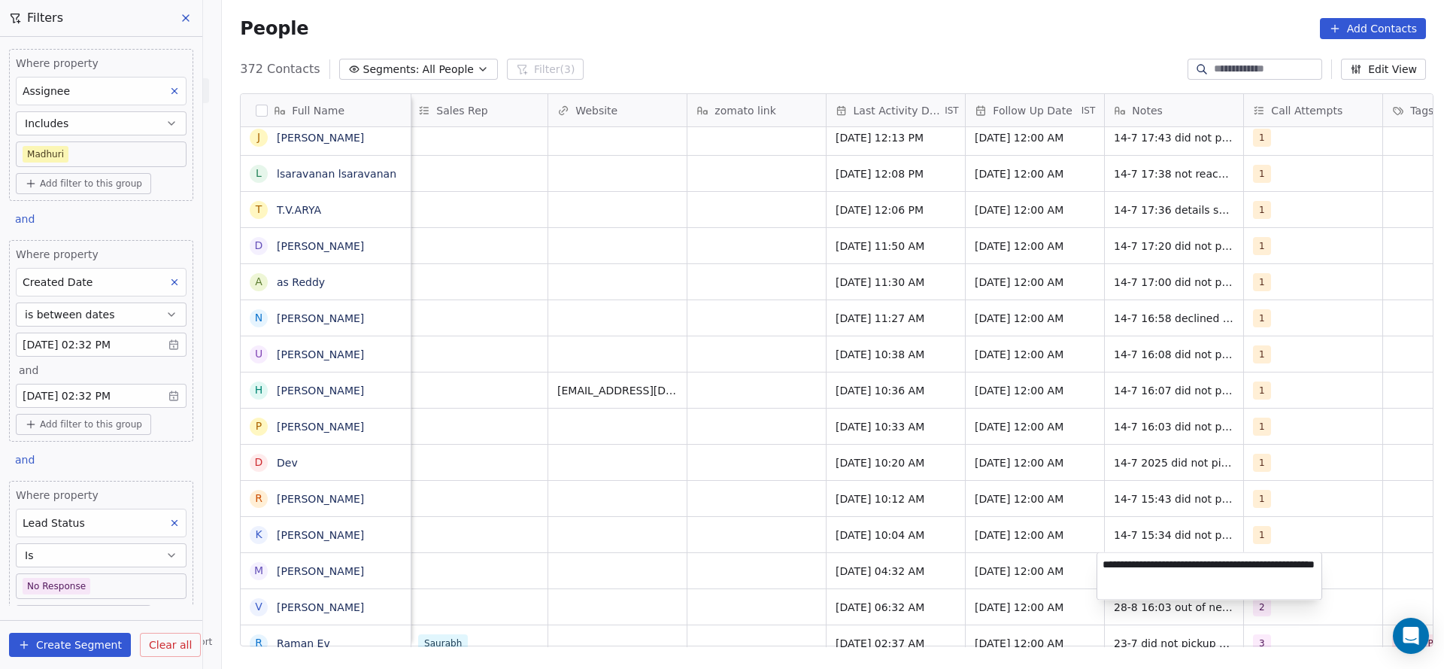
click at [1097, 559] on textarea "**********" at bounding box center [1209, 576] width 224 height 47
type textarea "**********"
click at [815, 553] on html "On2Cook India Pvt. Ltd. Contacts People Marketing Workflows Campaigns Sales Pip…" at bounding box center [722, 334] width 1444 height 669
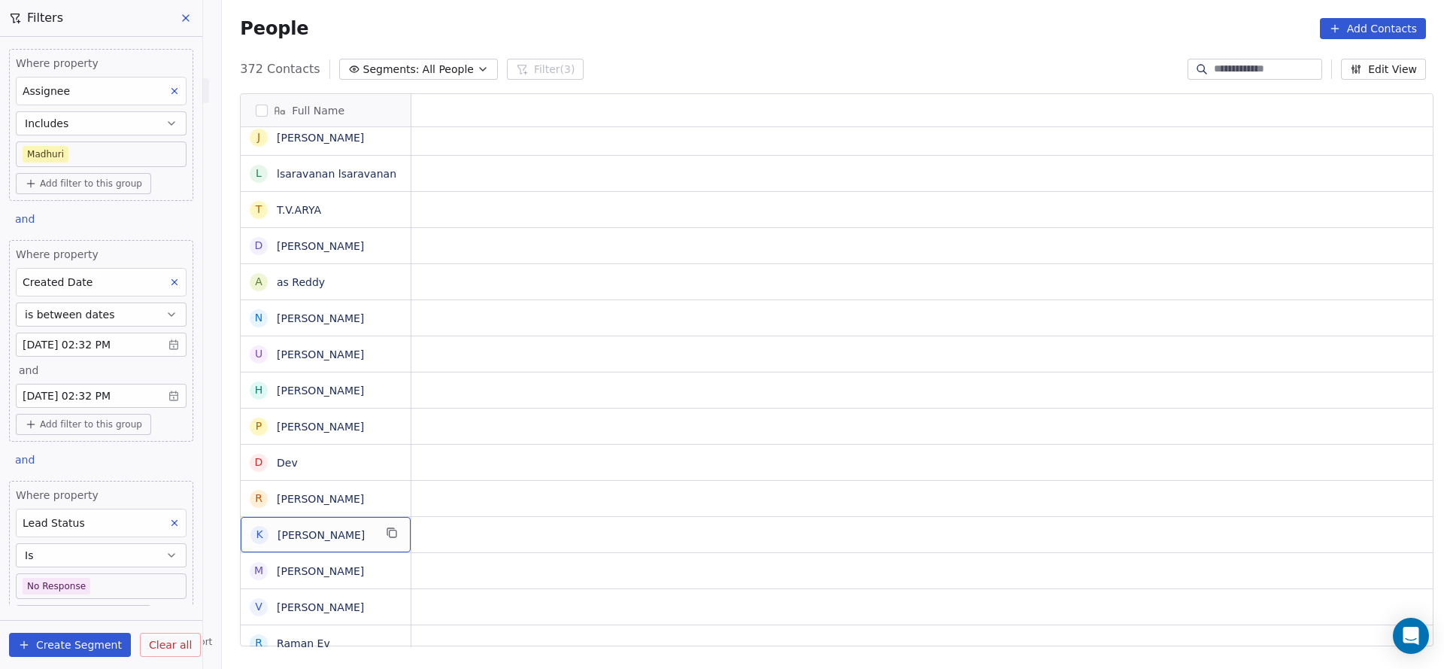
scroll to position [0, 0]
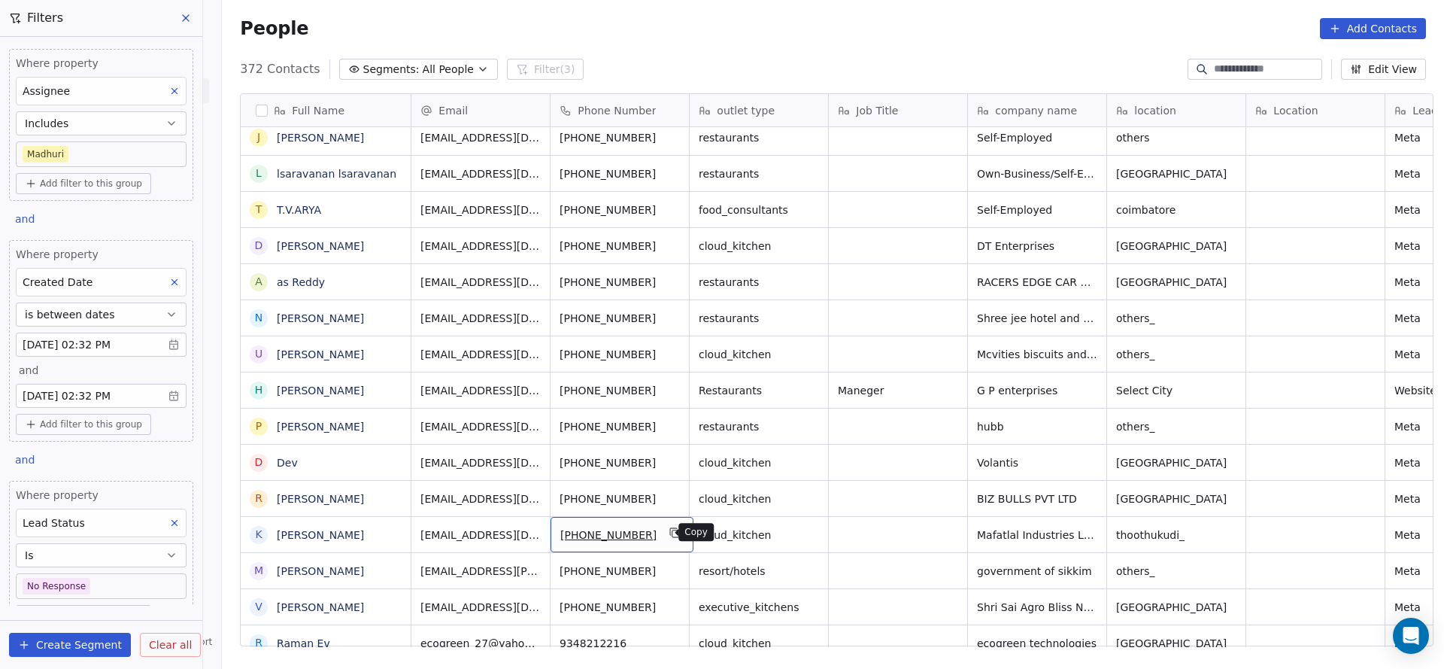
click at [672, 536] on icon "grid" at bounding box center [675, 533] width 7 height 7
click at [669, 530] on icon "grid" at bounding box center [675, 532] width 12 height 12
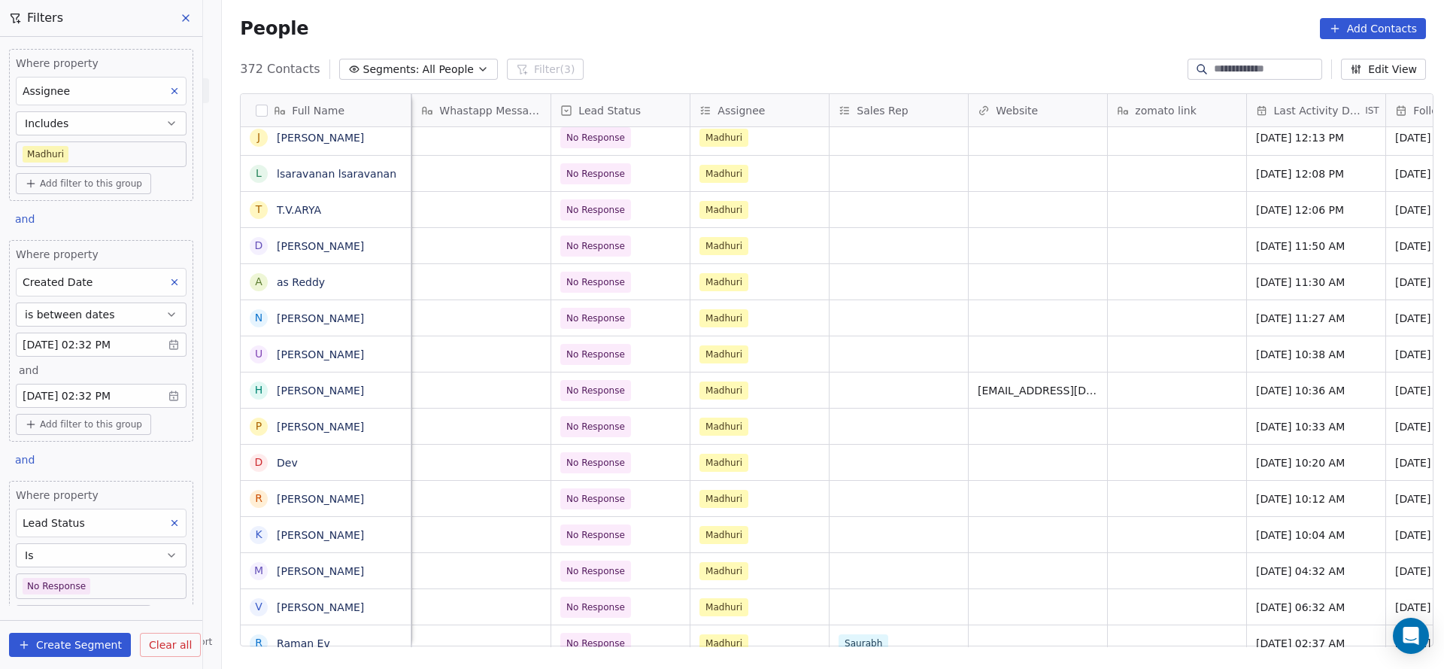
scroll to position [0, 1474]
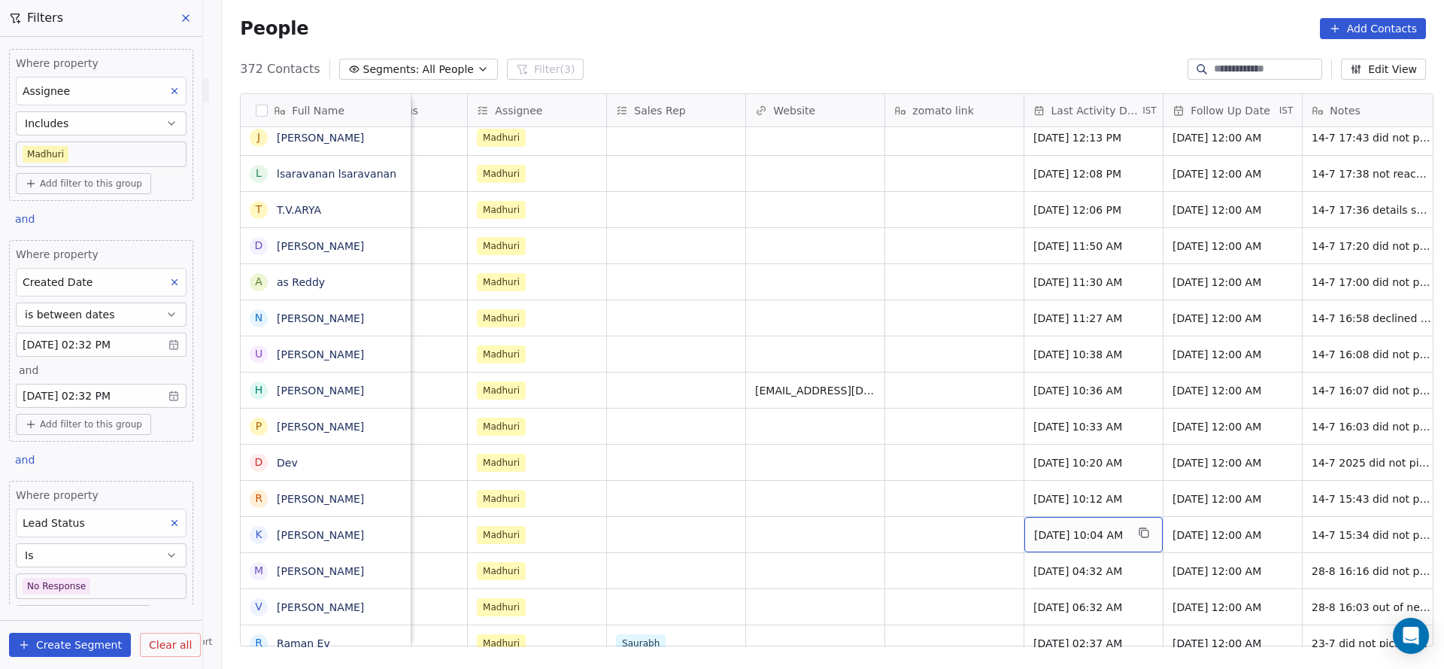
click at [1067, 532] on span "[DATE] 10:04 AM" at bounding box center [1080, 534] width 92 height 15
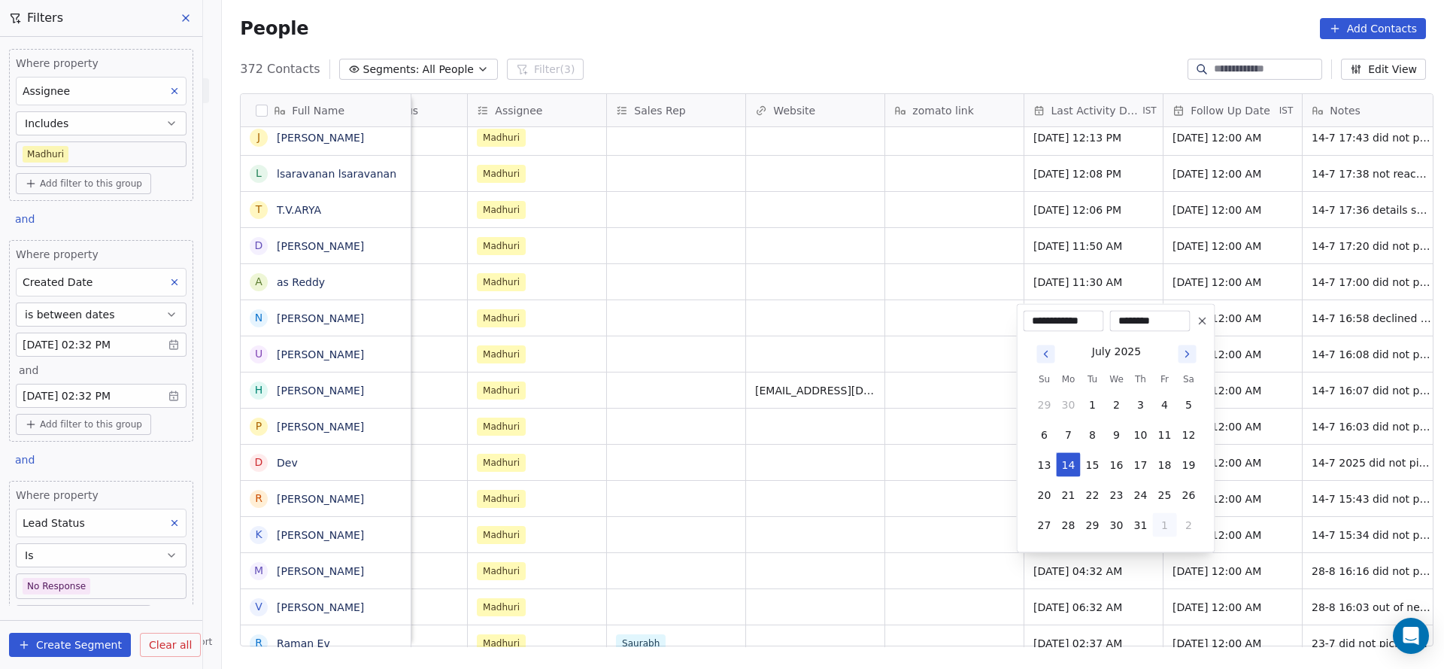
click at [1174, 523] on button "1" at bounding box center [1165, 525] width 24 height 24
click at [1146, 496] on button "28" at bounding box center [1141, 495] width 24 height 24
type input "**********"
click at [898, 493] on html "On2Cook India Pvt. Ltd. Contacts People Marketing Workflows Campaigns Sales Pip…" at bounding box center [722, 334] width 1444 height 669
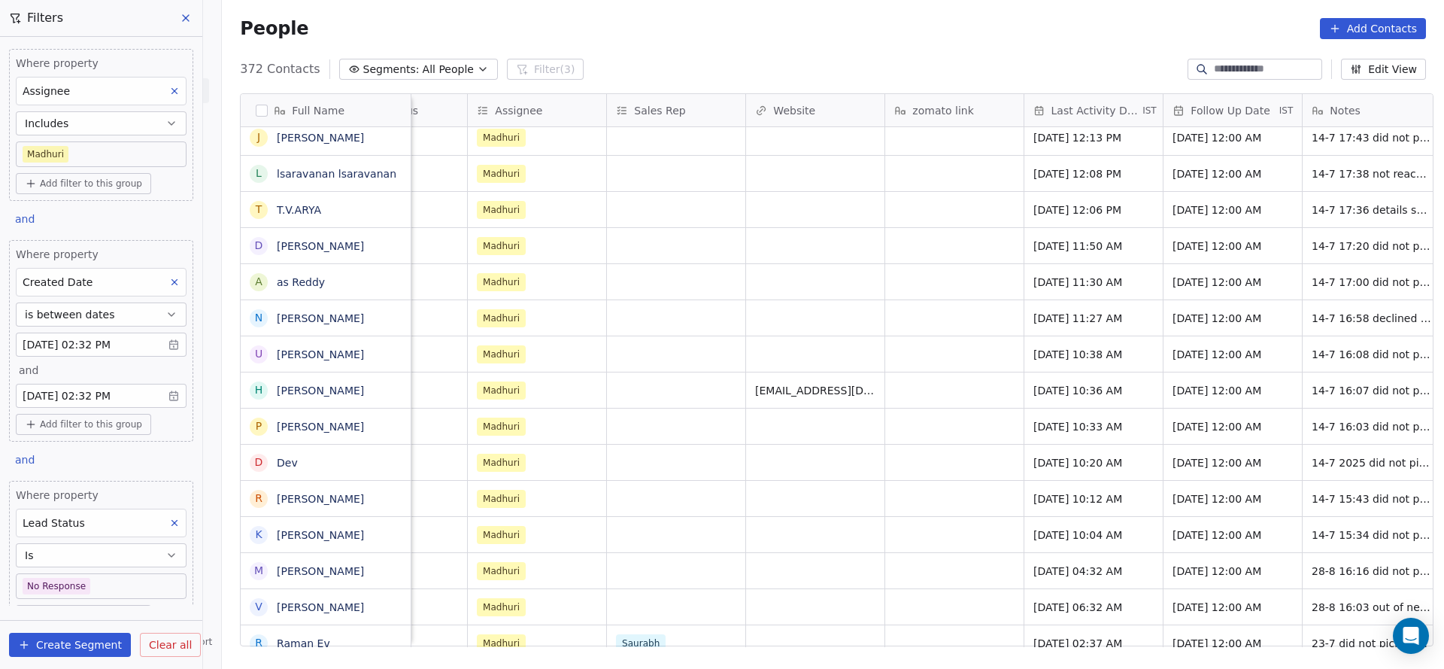
scroll to position [0, 1814]
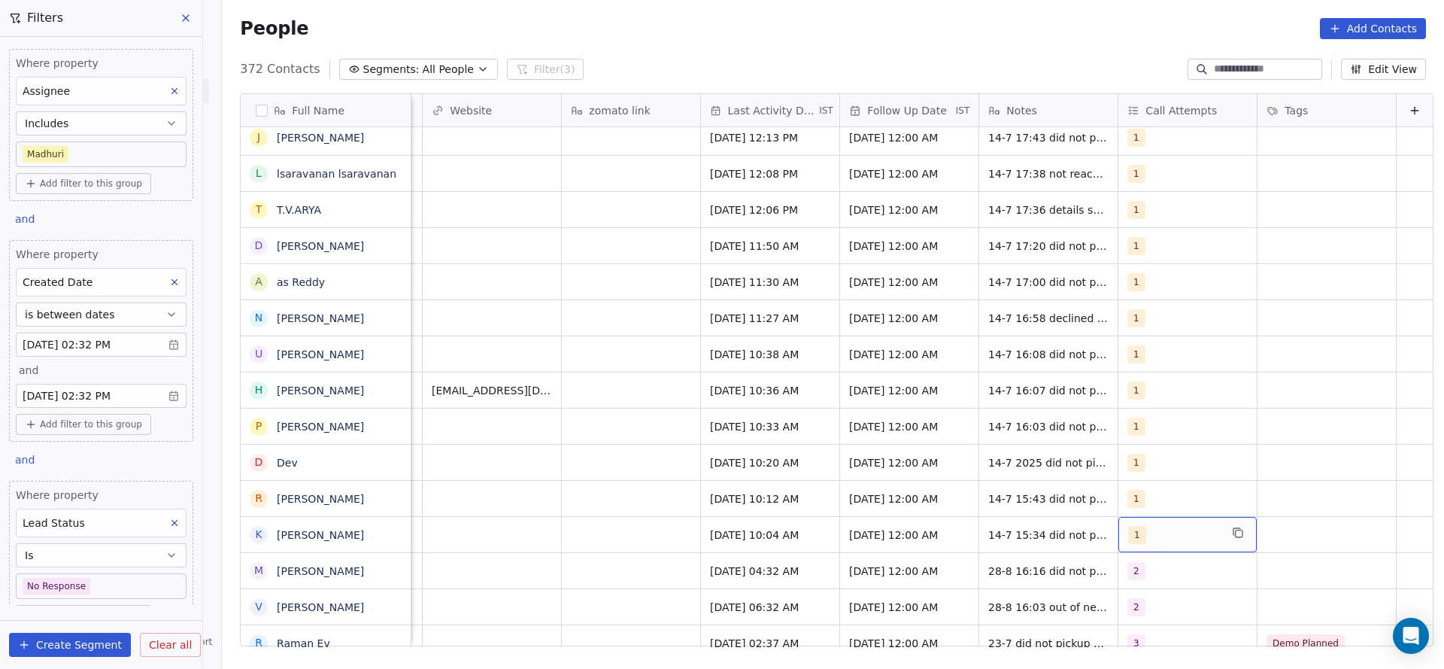
click at [1118, 521] on div "1" at bounding box center [1187, 534] width 138 height 35
click at [1132, 344] on div "2" at bounding box center [1191, 355] width 170 height 24
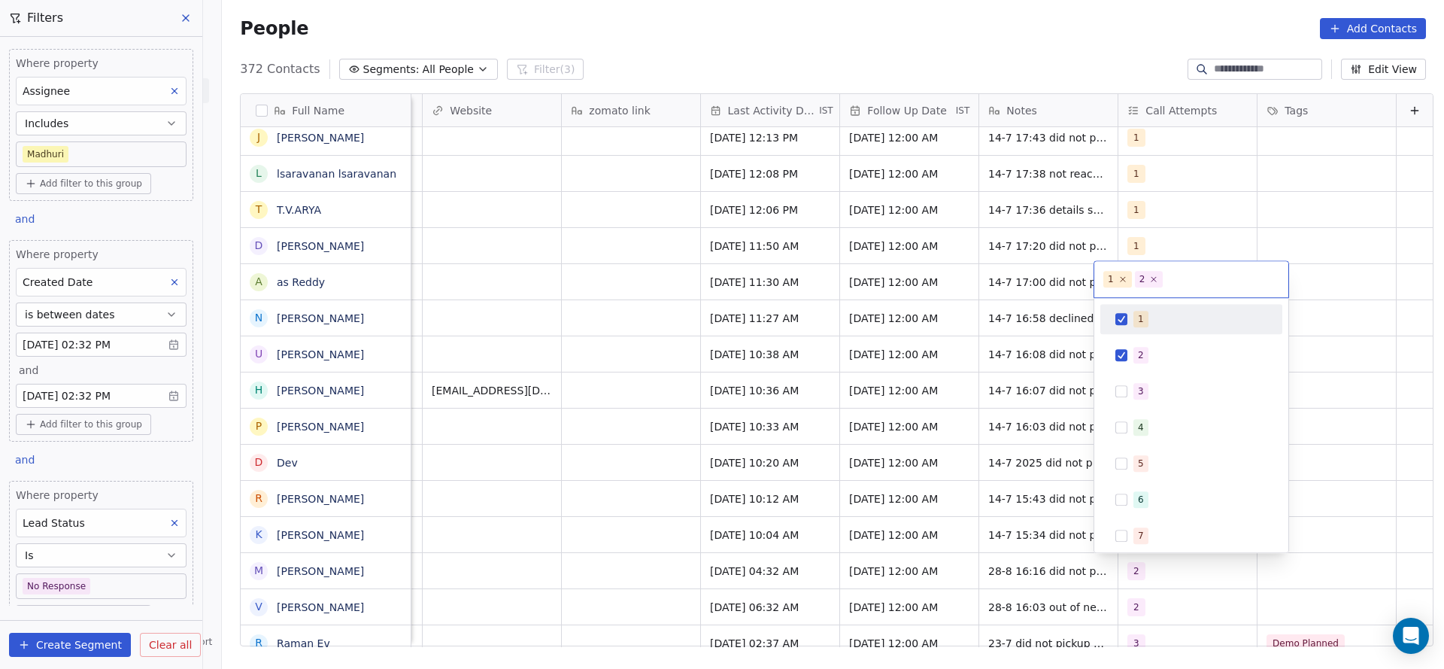
click at [1145, 307] on div "1" at bounding box center [1191, 319] width 170 height 24
drag, startPoint x: 931, startPoint y: 374, endPoint x: 979, endPoint y: 521, distance: 155.1
click at [931, 386] on html "On2Cook India Pvt. Ltd. Contacts People Marketing Workflows Campaigns Sales Pip…" at bounding box center [722, 334] width 1444 height 669
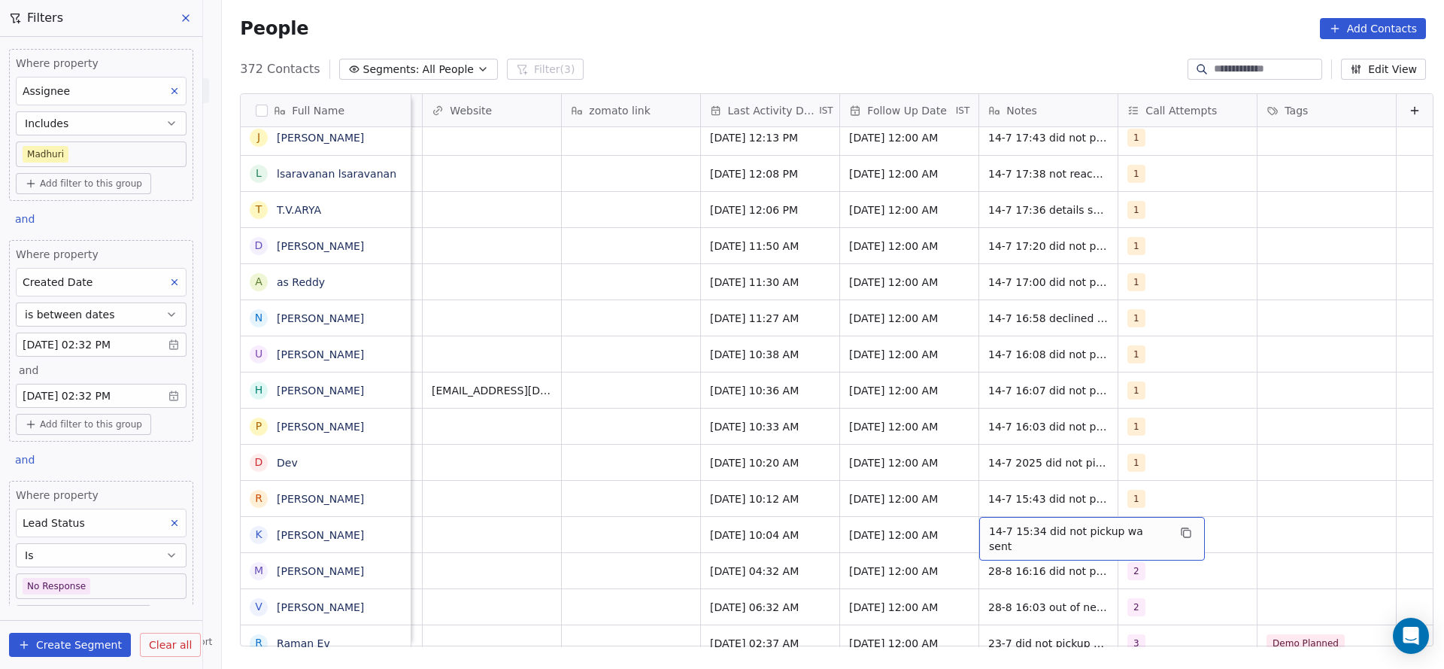
click at [979, 523] on div "14-7 15:34 did not pickup wa sent" at bounding box center [1092, 539] width 226 height 44
click at [961, 530] on textarea "**********" at bounding box center [1059, 540] width 207 height 47
type textarea "**********"
drag, startPoint x: 678, startPoint y: 514, endPoint x: 628, endPoint y: 537, distance: 54.5
click at [677, 519] on html "On2Cook India Pvt. Ltd. Contacts People Marketing Workflows Campaigns Sales Pip…" at bounding box center [722, 334] width 1444 height 669
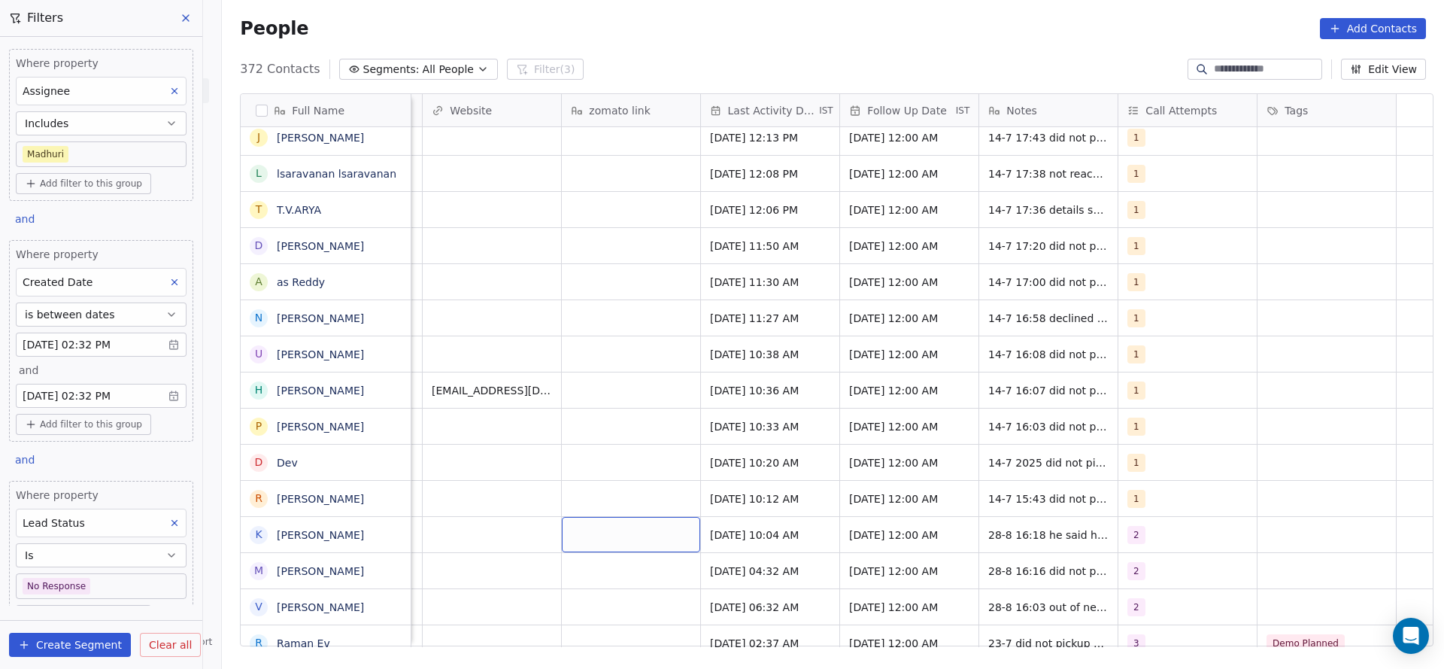
scroll to position [0, 1271]
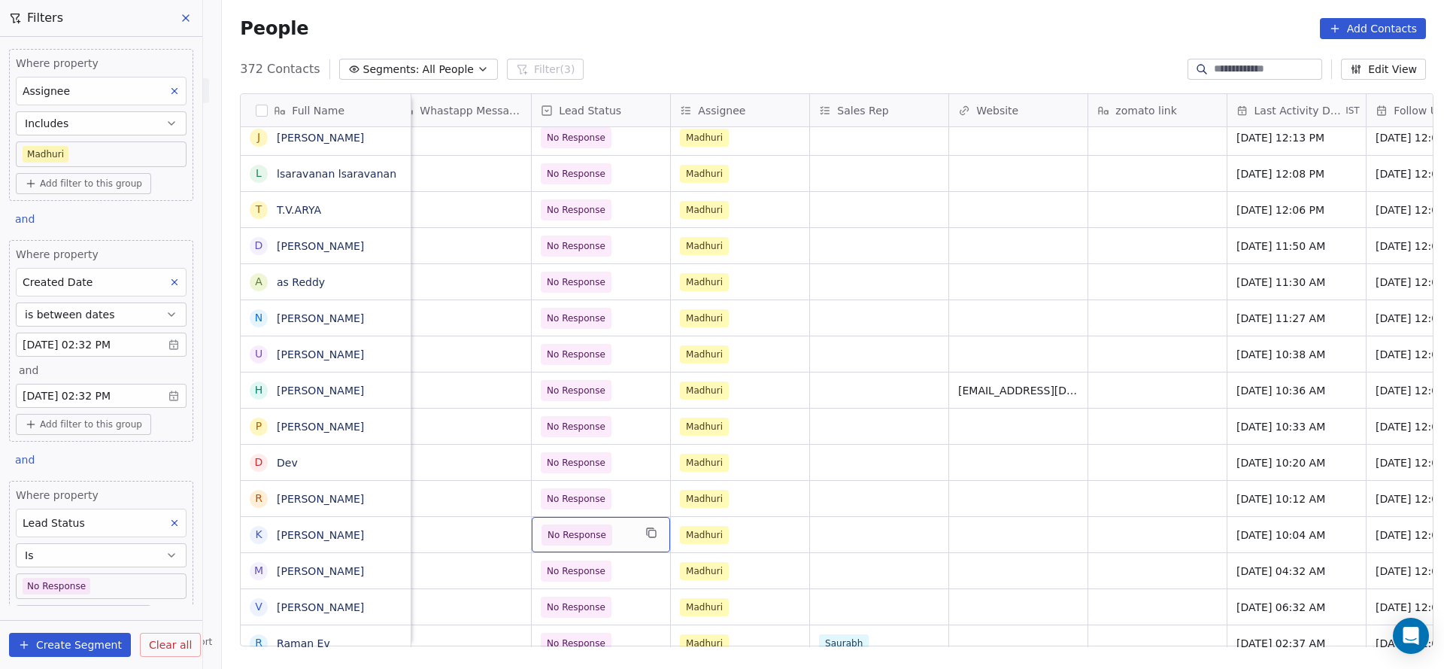
click at [605, 530] on span "No Response" at bounding box center [588, 534] width 92 height 21
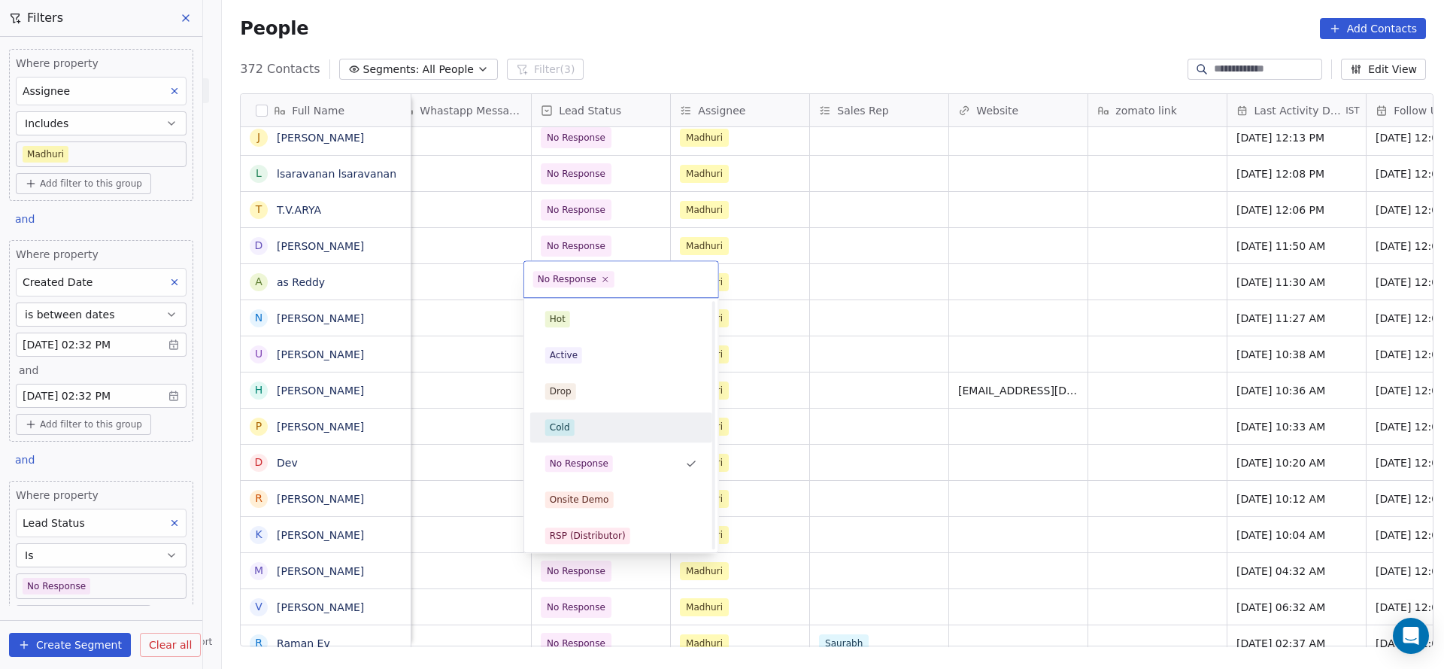
scroll to position [113, 0]
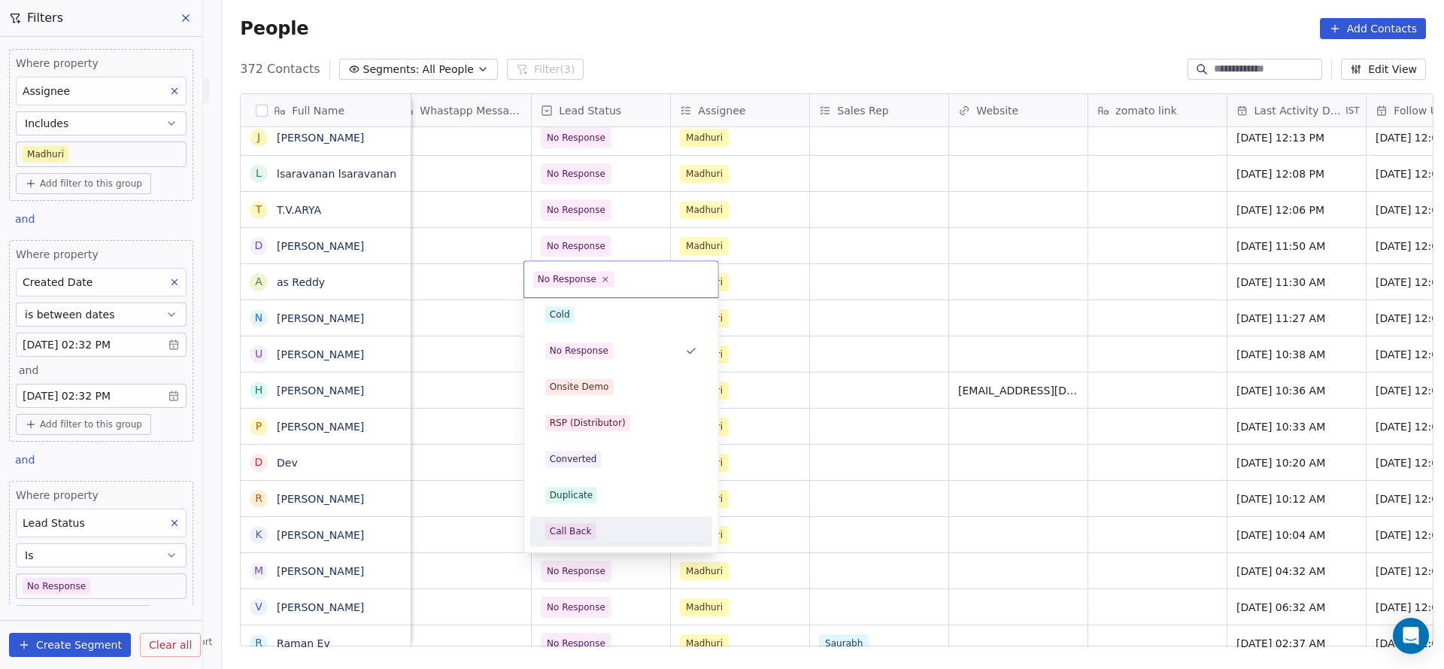
click at [569, 535] on div "Call Back" at bounding box center [571, 531] width 42 height 14
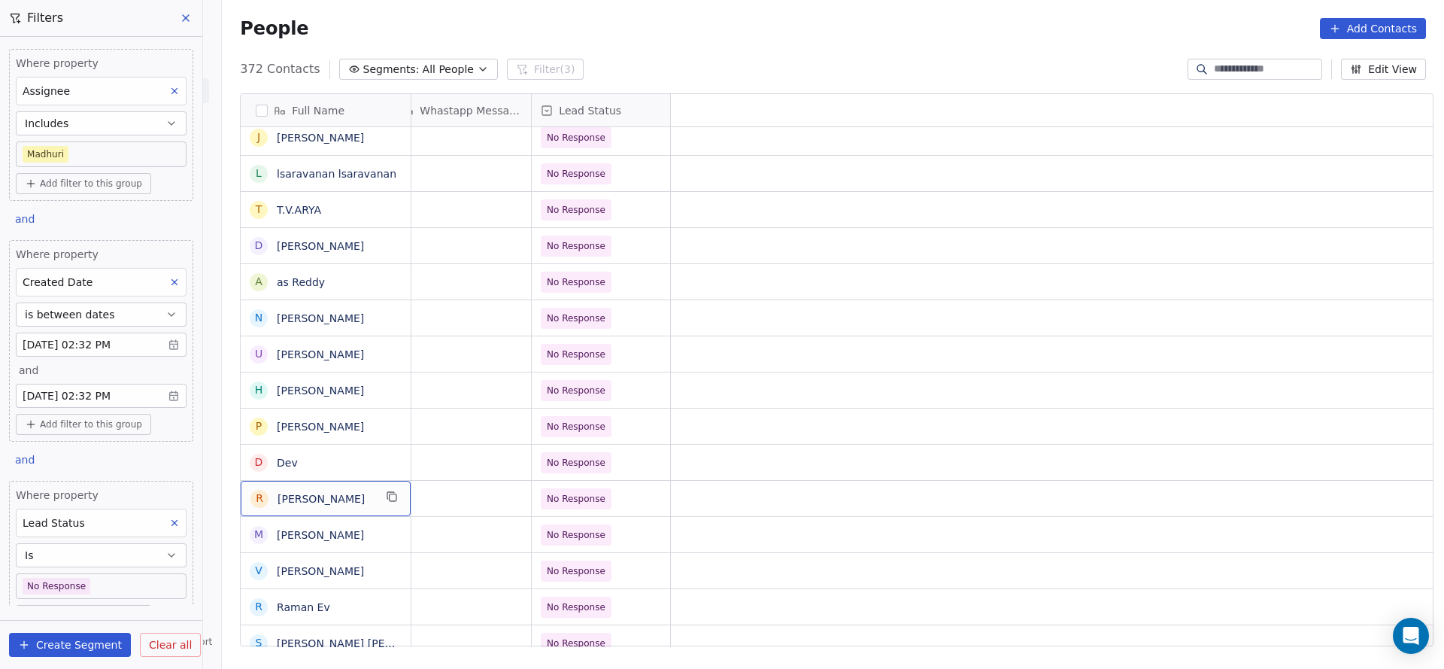
scroll to position [0, 0]
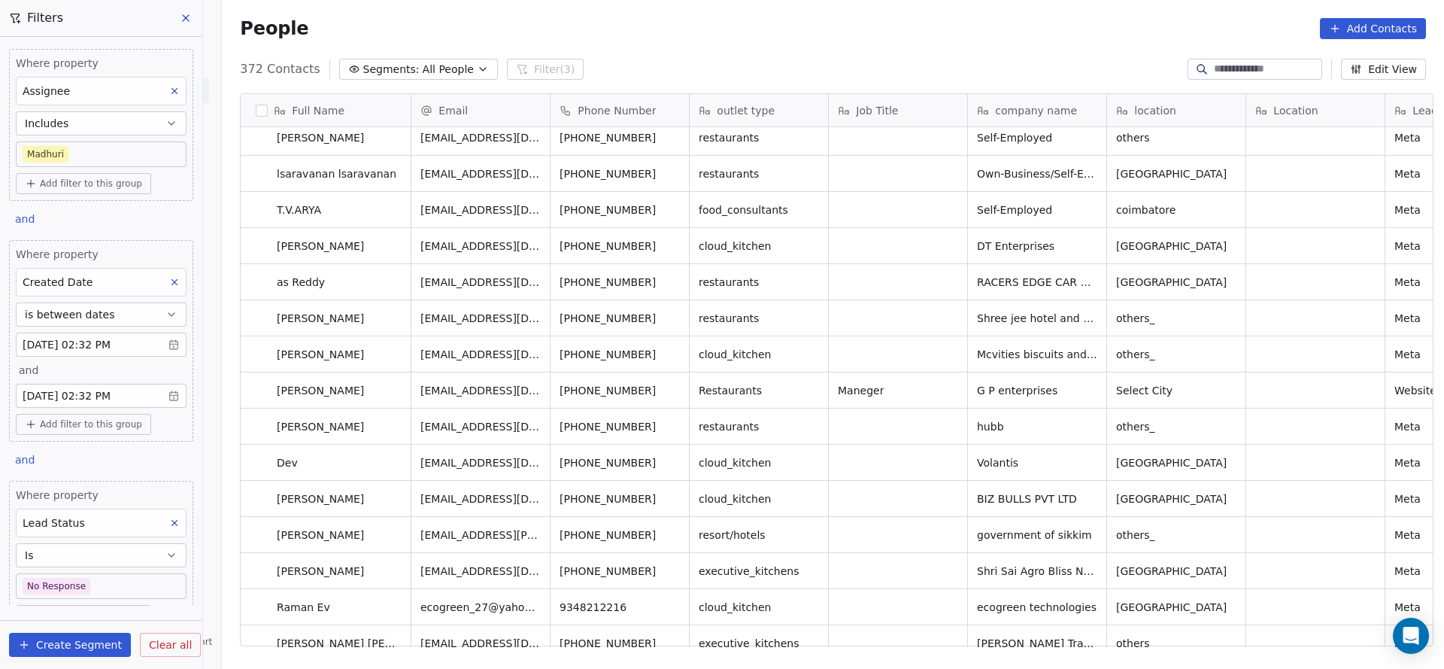
drag, startPoint x: 639, startPoint y: 629, endPoint x: 679, endPoint y: 633, distance: 40.8
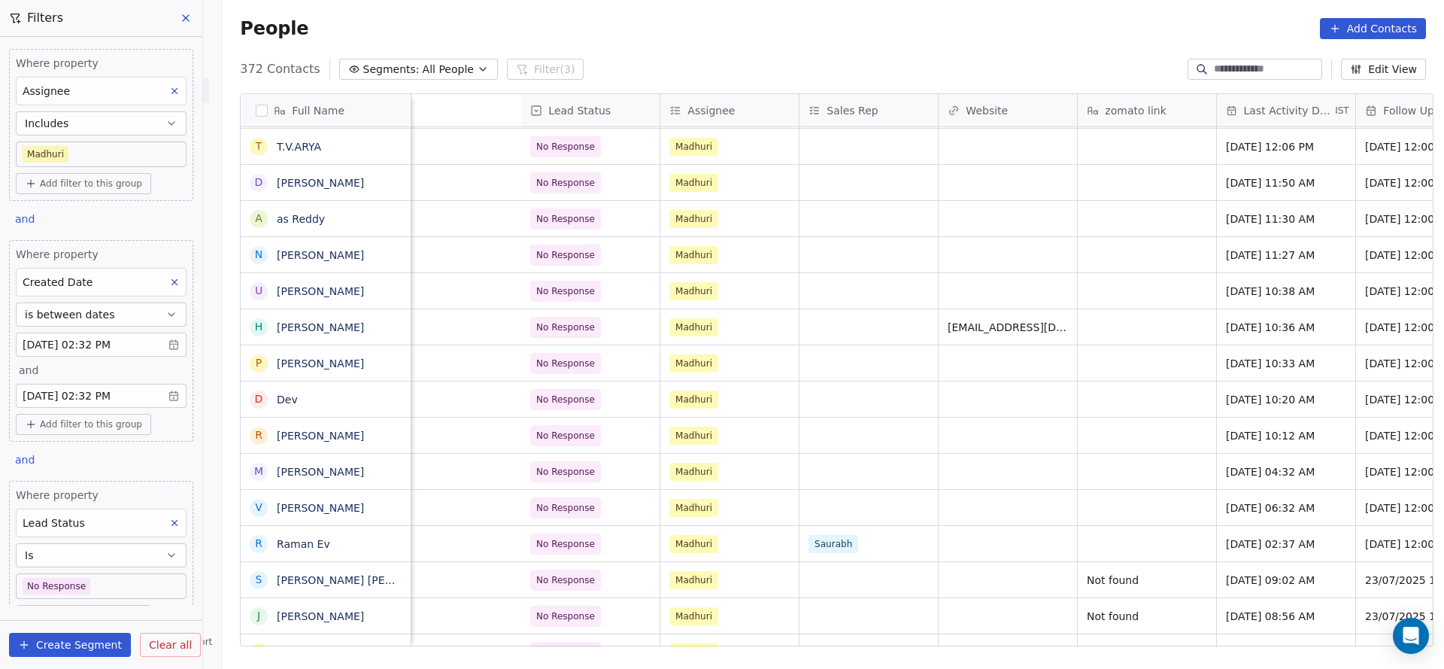
scroll to position [0, 1814]
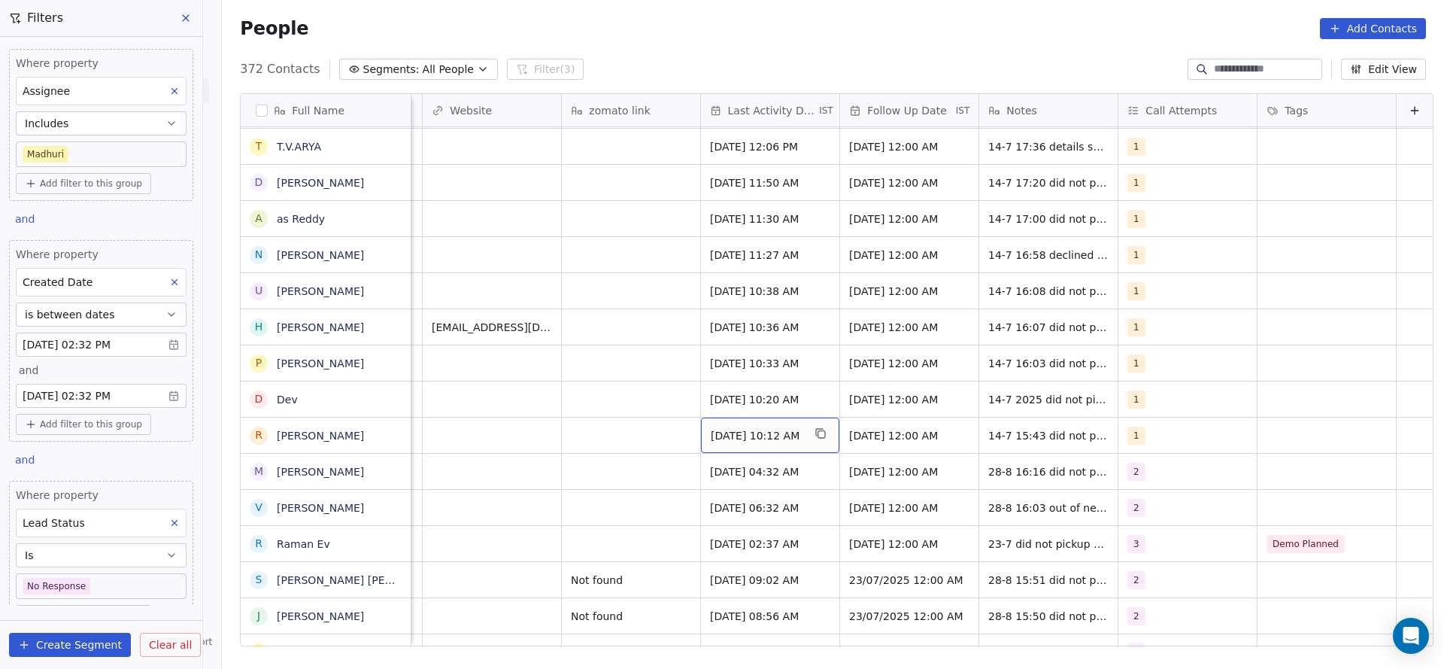
click at [747, 443] on div "[DATE] 10:12 AM" at bounding box center [770, 434] width 138 height 35
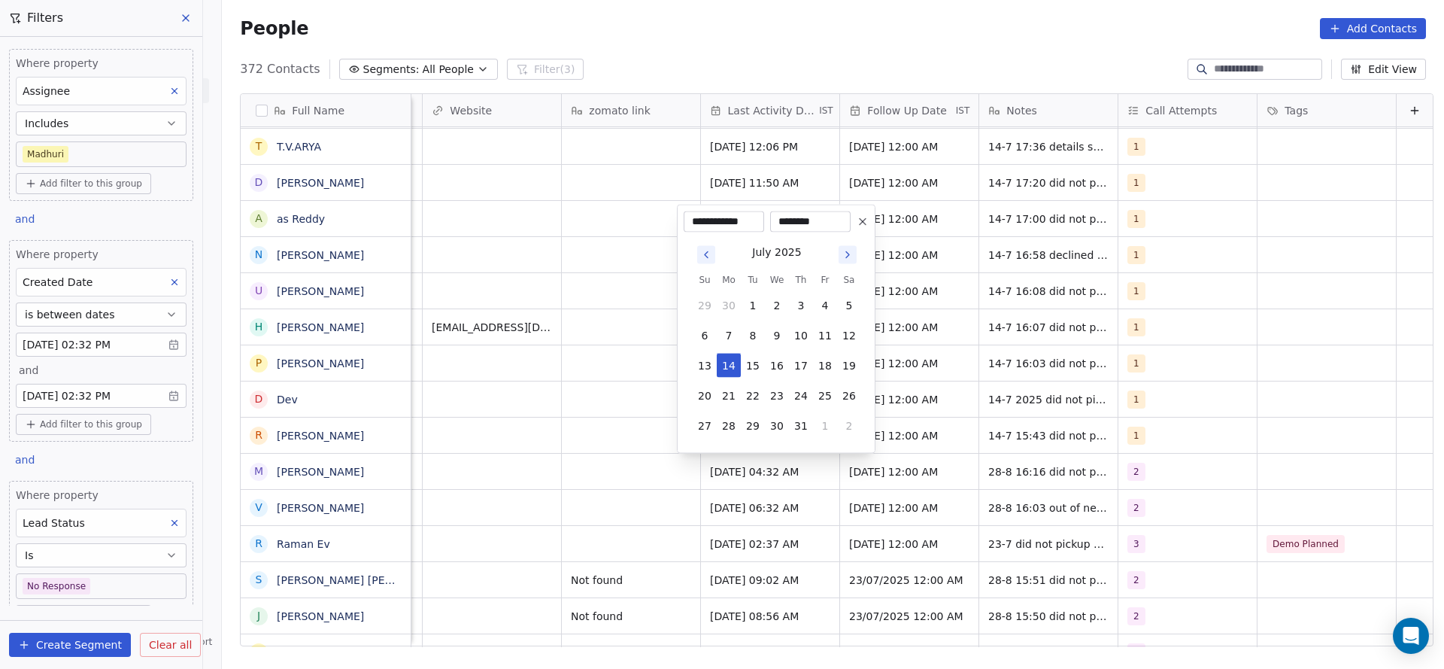
click at [850, 258] on icon "Go to next month" at bounding box center [848, 255] width 12 height 12
click at [801, 391] on button "28" at bounding box center [801, 396] width 24 height 24
type input "**********"
click at [422, 396] on html "On2Cook India Pvt. Ltd. Contacts People Marketing Workflows Campaigns Sales Pip…" at bounding box center [722, 334] width 1444 height 669
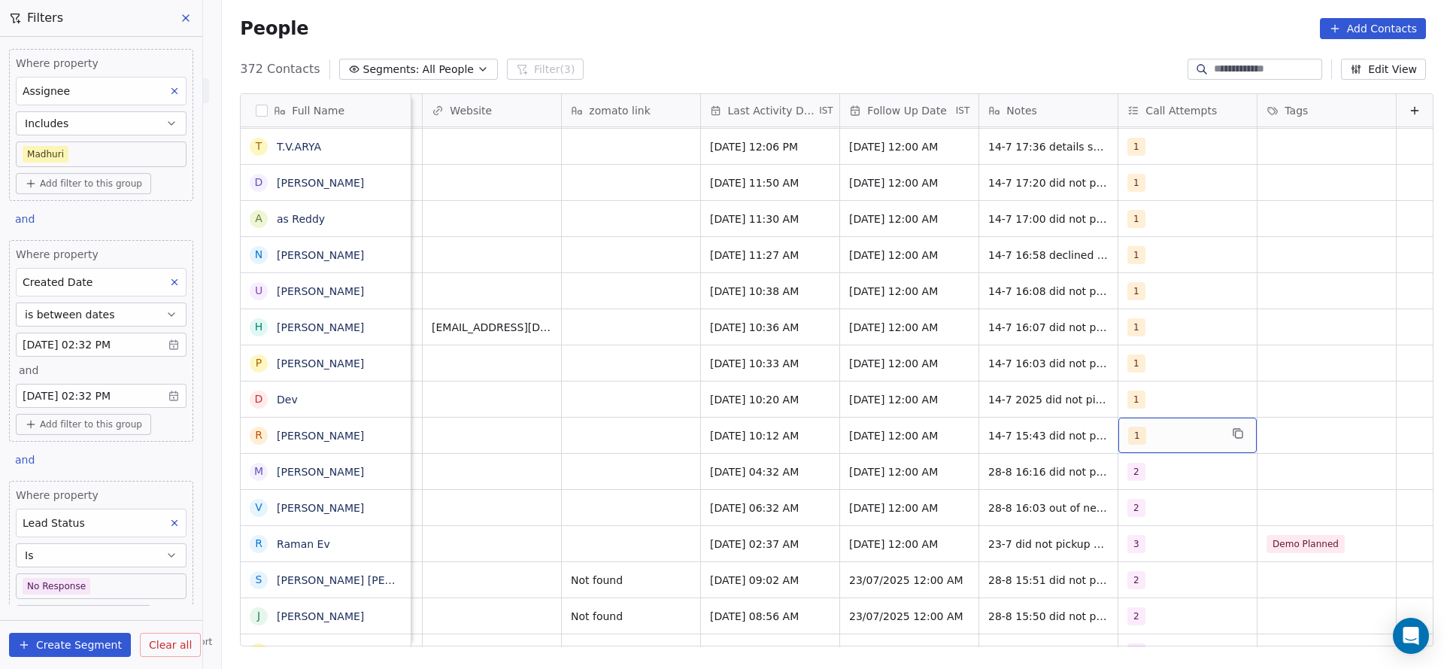
click at [1146, 433] on div "1" at bounding box center [1174, 435] width 92 height 18
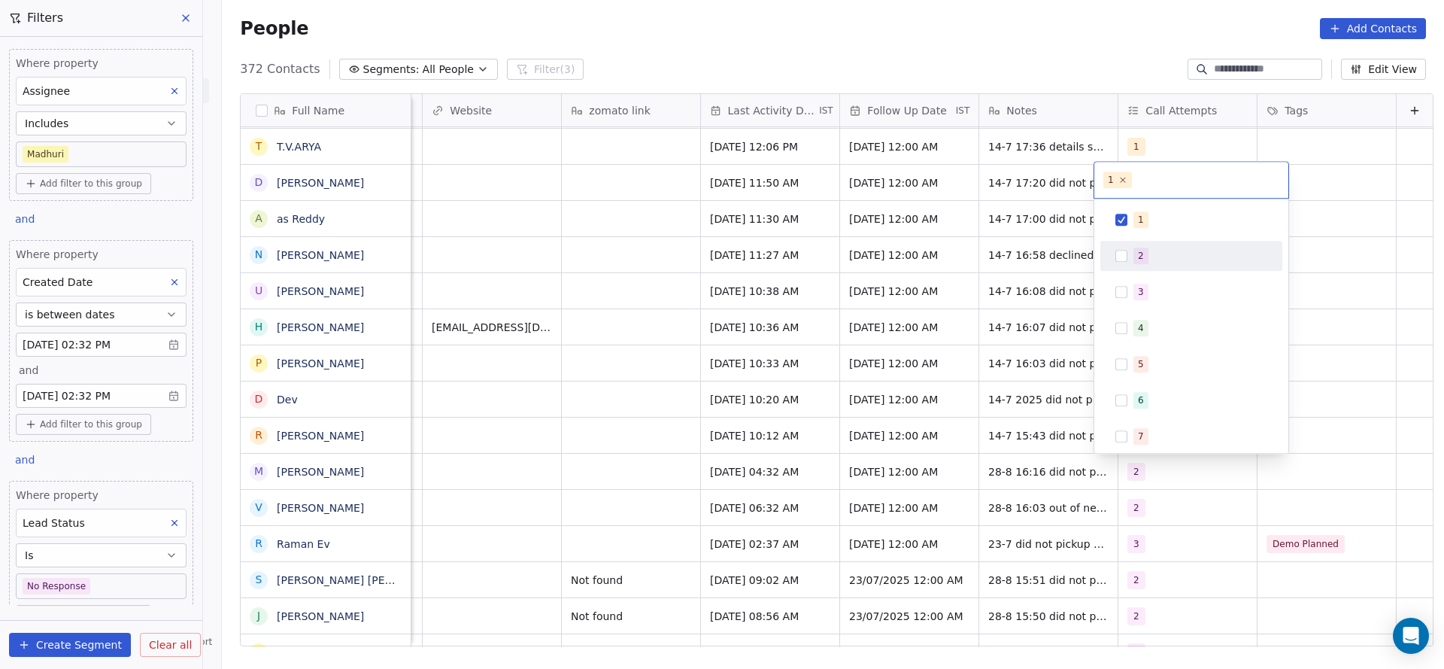
click at [1158, 259] on div "2" at bounding box center [1200, 255] width 134 height 17
click at [1167, 217] on div "1" at bounding box center [1200, 219] width 134 height 17
click at [829, 377] on html "On2Cook India Pvt. Ltd. Contacts People Marketing Workflows Campaigns Sales Pip…" at bounding box center [722, 334] width 1444 height 669
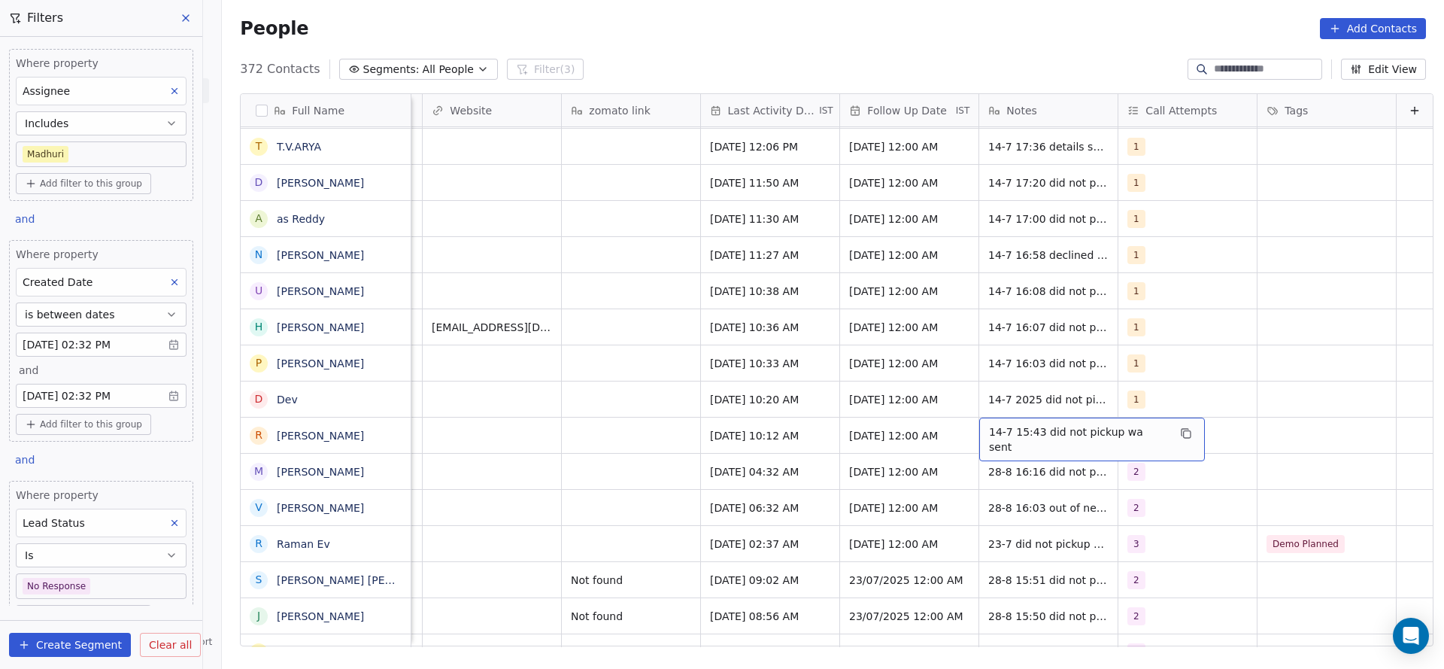
click at [989, 431] on span "14-7 15:43 did not pickup wa sent" at bounding box center [1078, 439] width 179 height 30
click at [969, 431] on textarea "**********" at bounding box center [1059, 440] width 207 height 47
type textarea "**********"
click at [588, 439] on html "On2Cook India Pvt. Ltd. Contacts People Marketing Workflows Campaigns Sales Pip…" at bounding box center [722, 334] width 1444 height 669
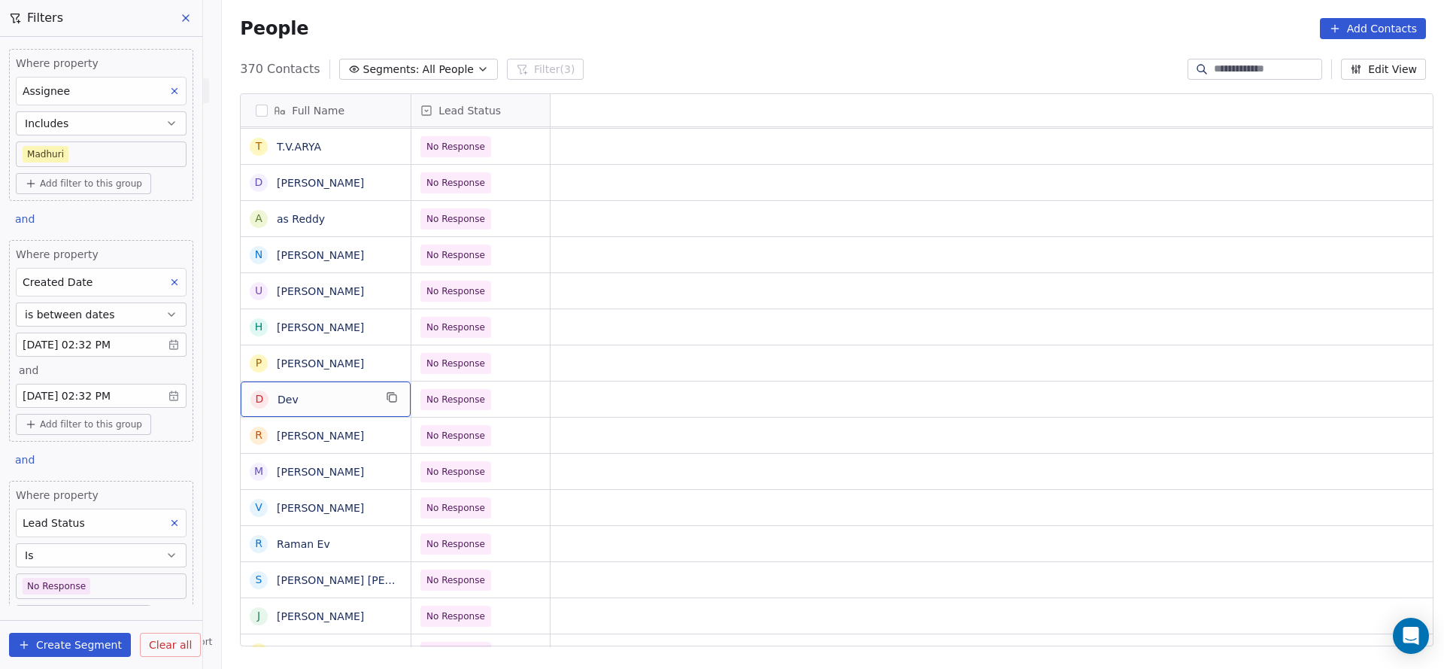
scroll to position [0, 0]
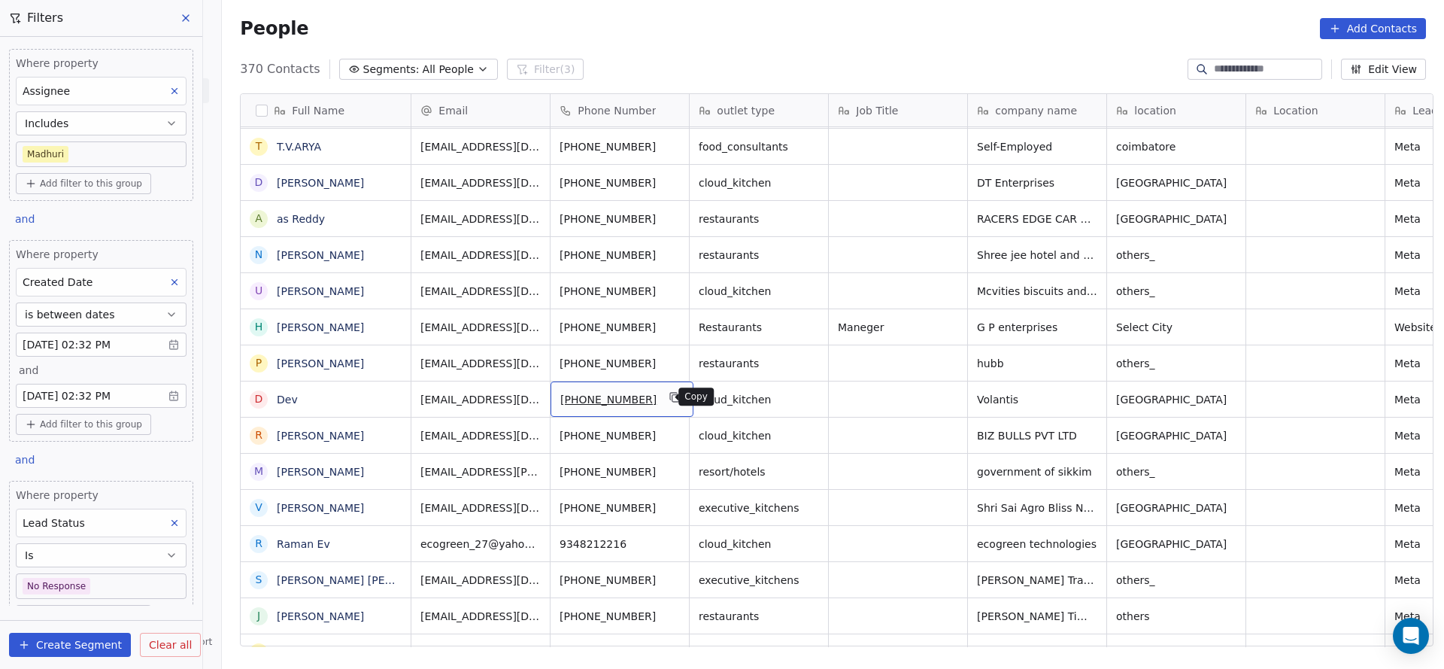
click at [669, 393] on icon "grid" at bounding box center [675, 397] width 12 height 12
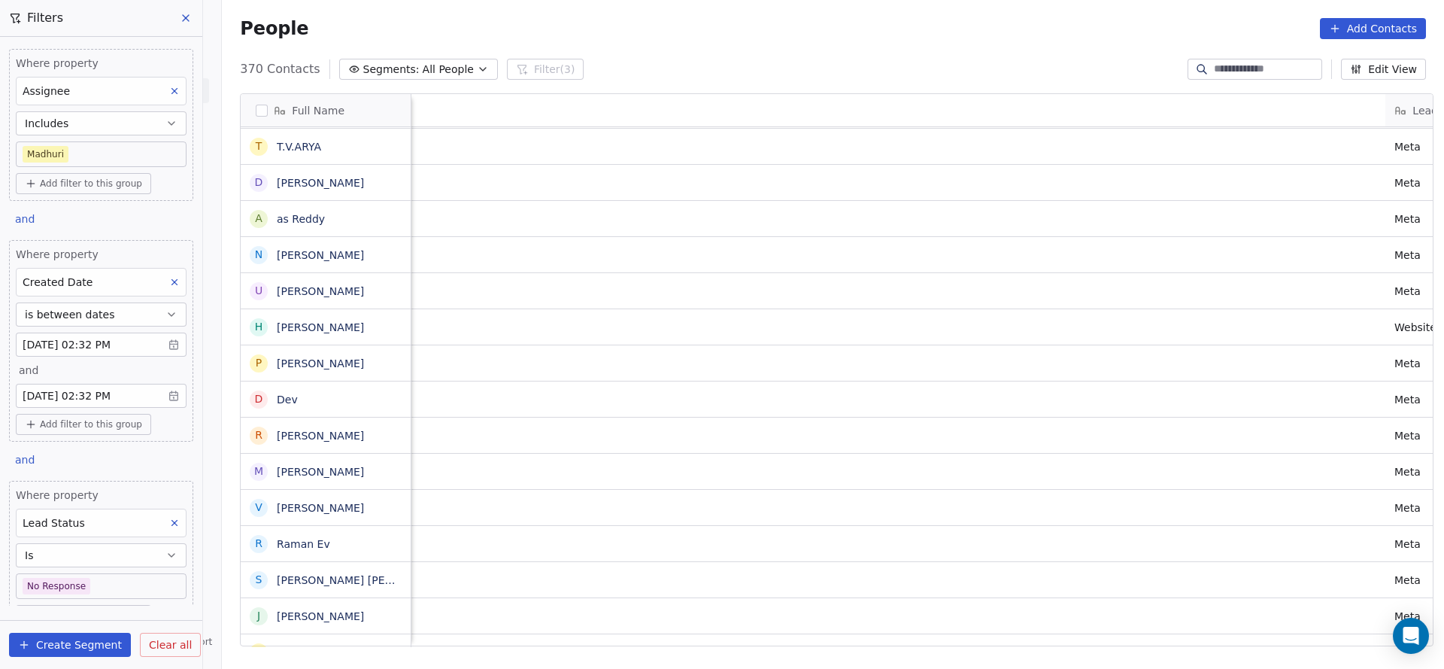
scroll to position [0, 1525]
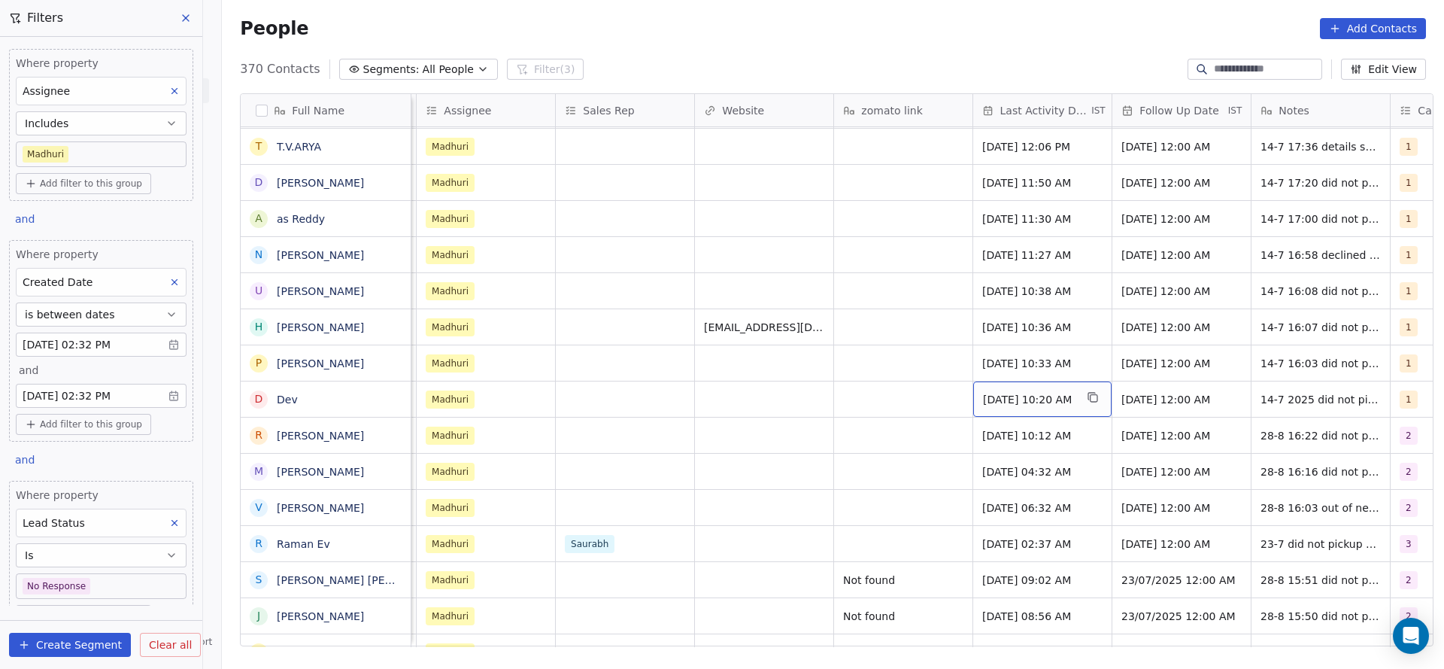
click at [1018, 386] on div "[DATE] 10:20 AM" at bounding box center [1042, 398] width 138 height 35
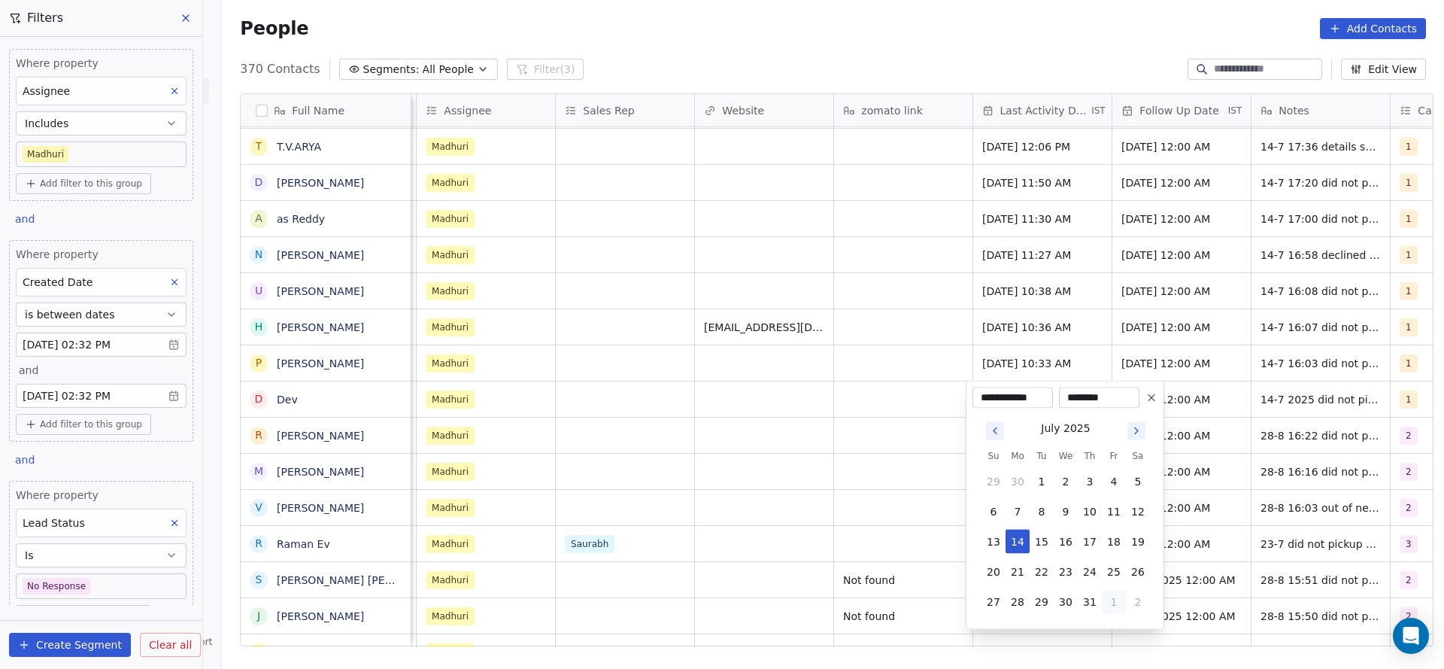
click at [1110, 598] on button "1" at bounding box center [1114, 602] width 24 height 24
click at [1095, 596] on button "28" at bounding box center [1090, 602] width 24 height 24
type input "**********"
click at [796, 505] on html "On2Cook India Pvt. Ltd. Contacts People Marketing Workflows Campaigns Sales Pip…" at bounding box center [722, 334] width 1444 height 669
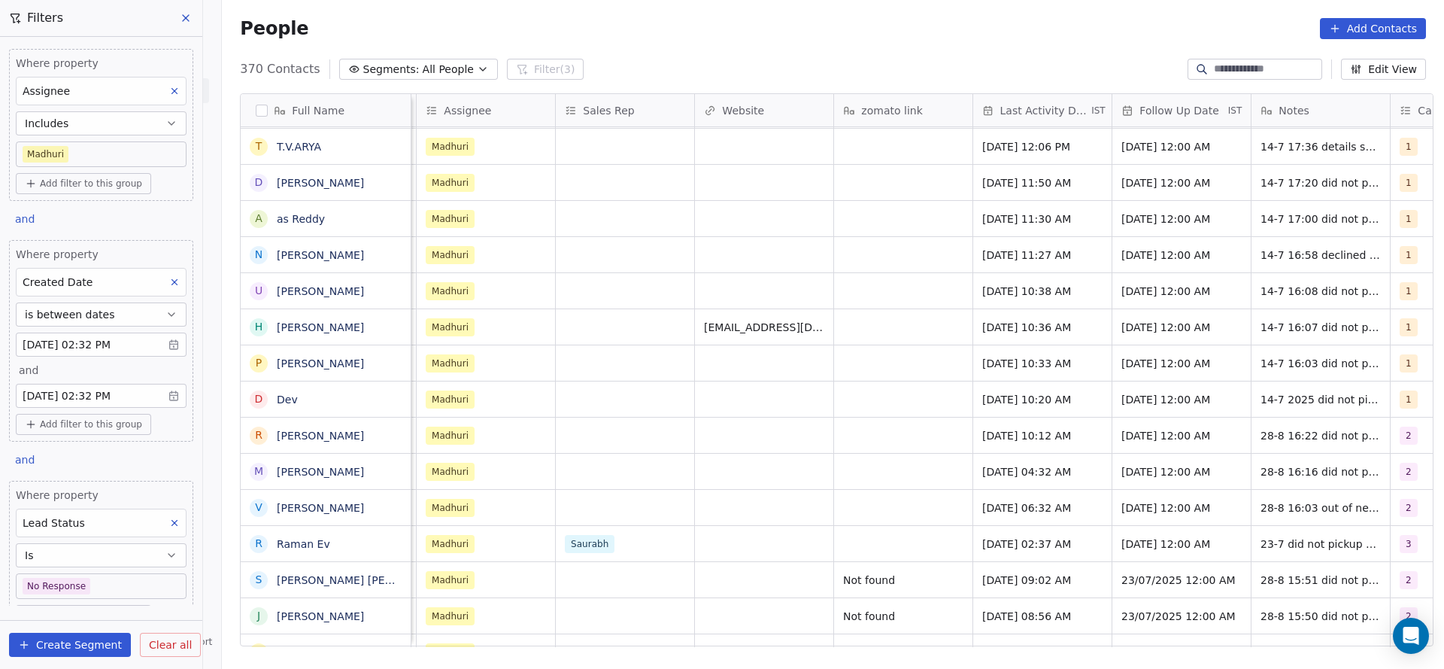
scroll to position [0, 1814]
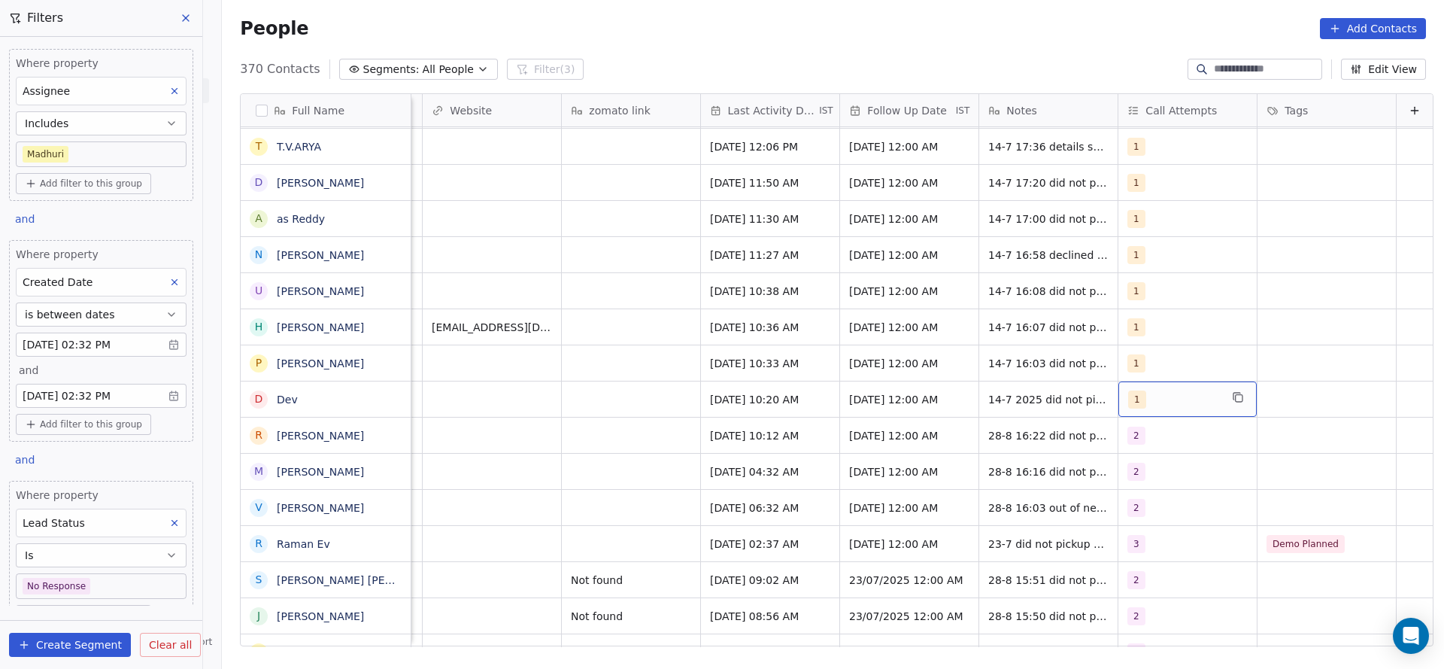
click at [1128, 390] on div "1" at bounding box center [1174, 399] width 92 height 18
click at [1145, 223] on span "2" at bounding box center [1140, 219] width 15 height 17
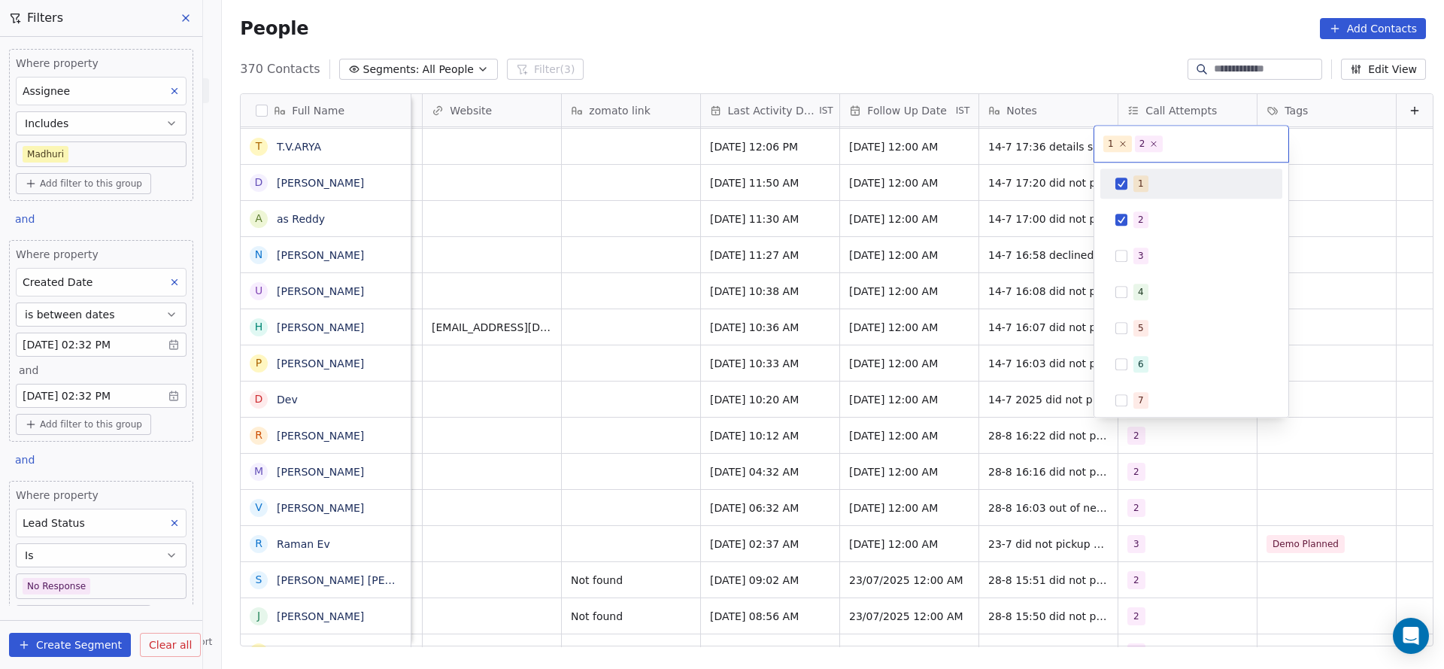
click at [1149, 185] on div "1" at bounding box center [1200, 183] width 134 height 17
click at [926, 302] on html "On2Cook India Pvt. Ltd. Contacts People Marketing Workflows Campaigns Sales Pip…" at bounding box center [722, 334] width 1444 height 669
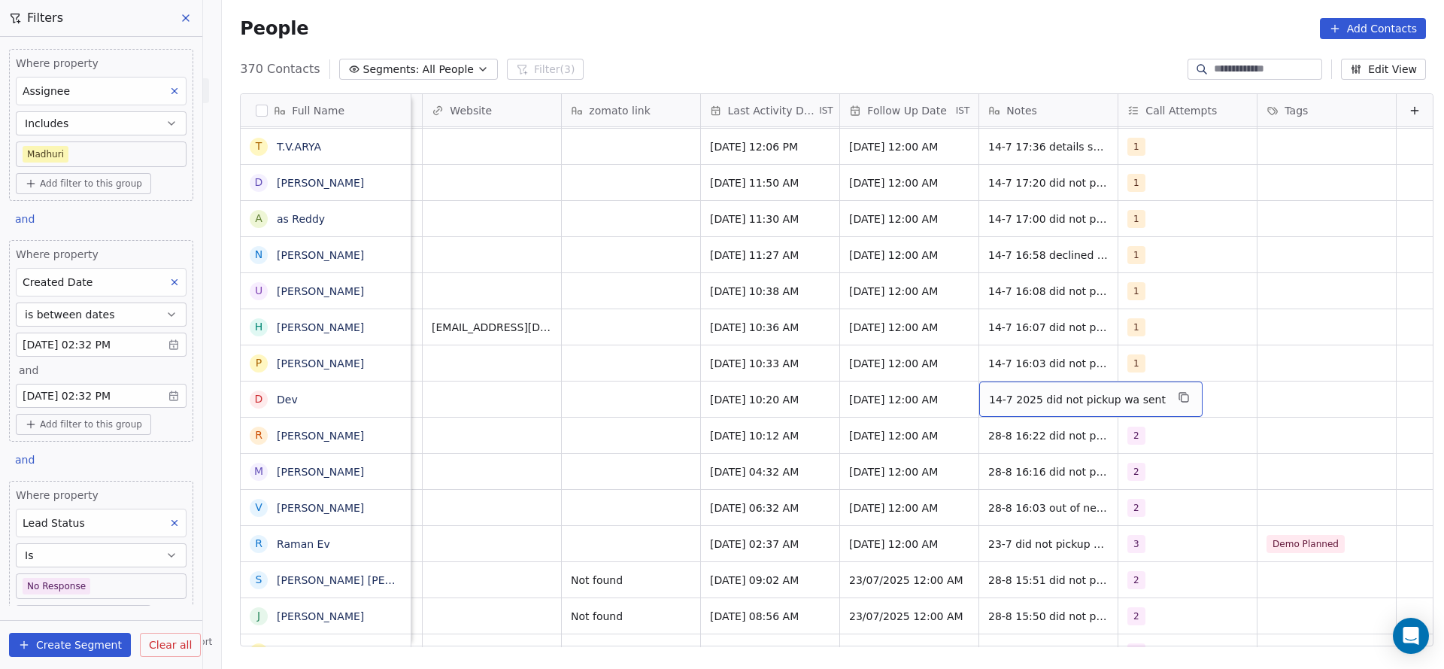
click at [1015, 401] on span "14-7 2025 did not pickup wa sent" at bounding box center [1077, 399] width 177 height 15
click at [963, 386] on textarea "**********" at bounding box center [1058, 404] width 205 height 47
type textarea "**********"
click at [463, 445] on html "On2Cook India Pvt. Ltd. Contacts People Marketing Workflows Campaigns Sales Pip…" at bounding box center [722, 334] width 1444 height 669
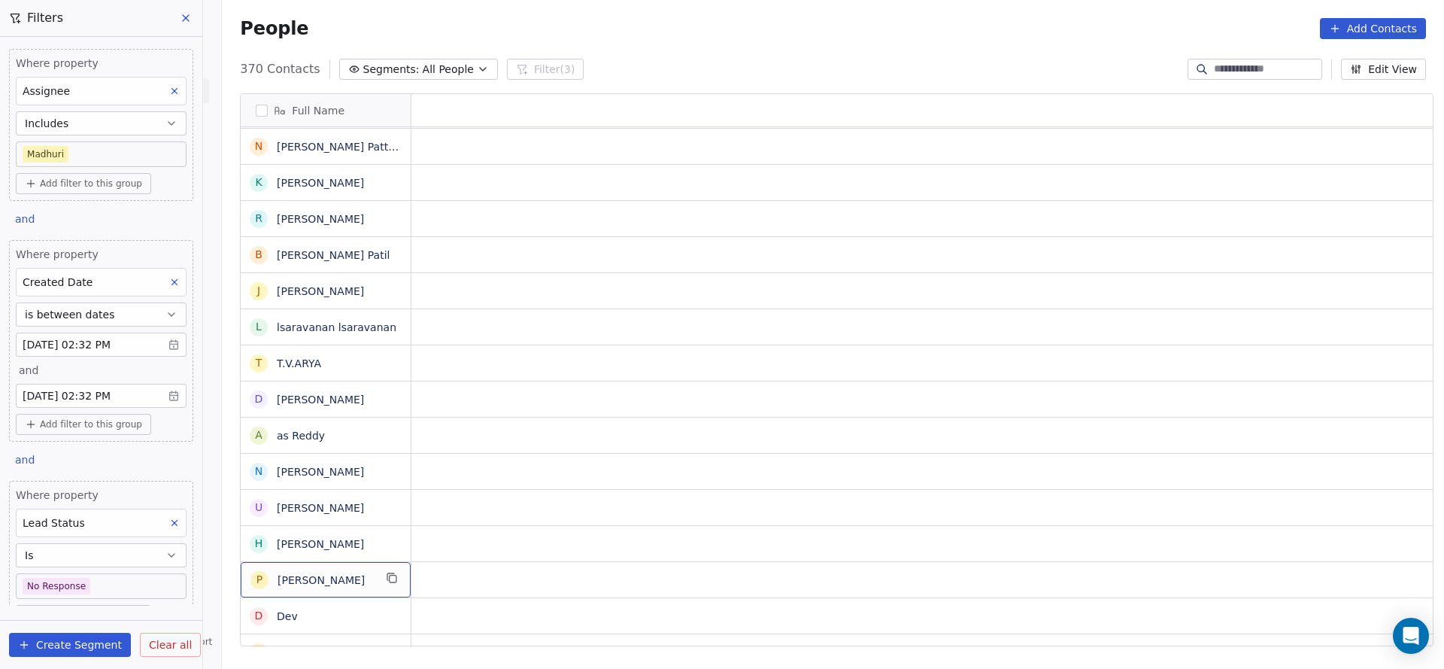
scroll to position [0, 0]
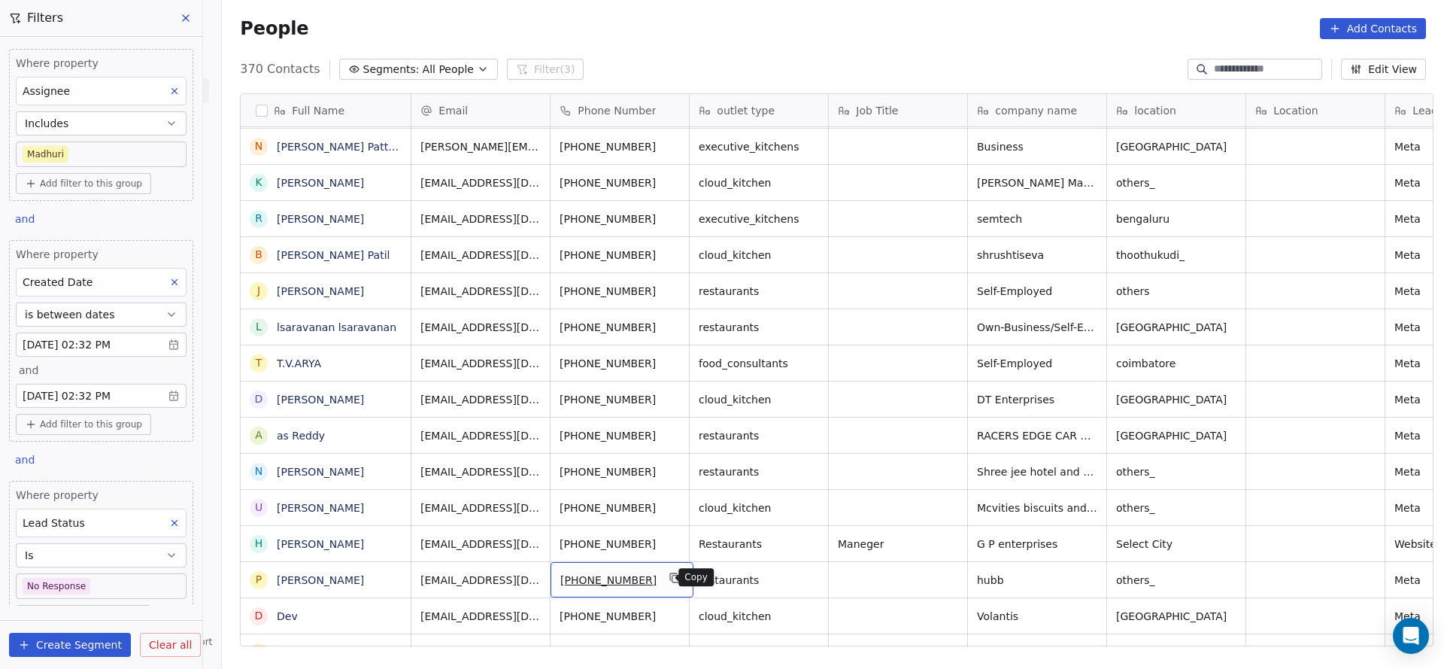
click at [669, 584] on button "grid" at bounding box center [675, 578] width 18 height 18
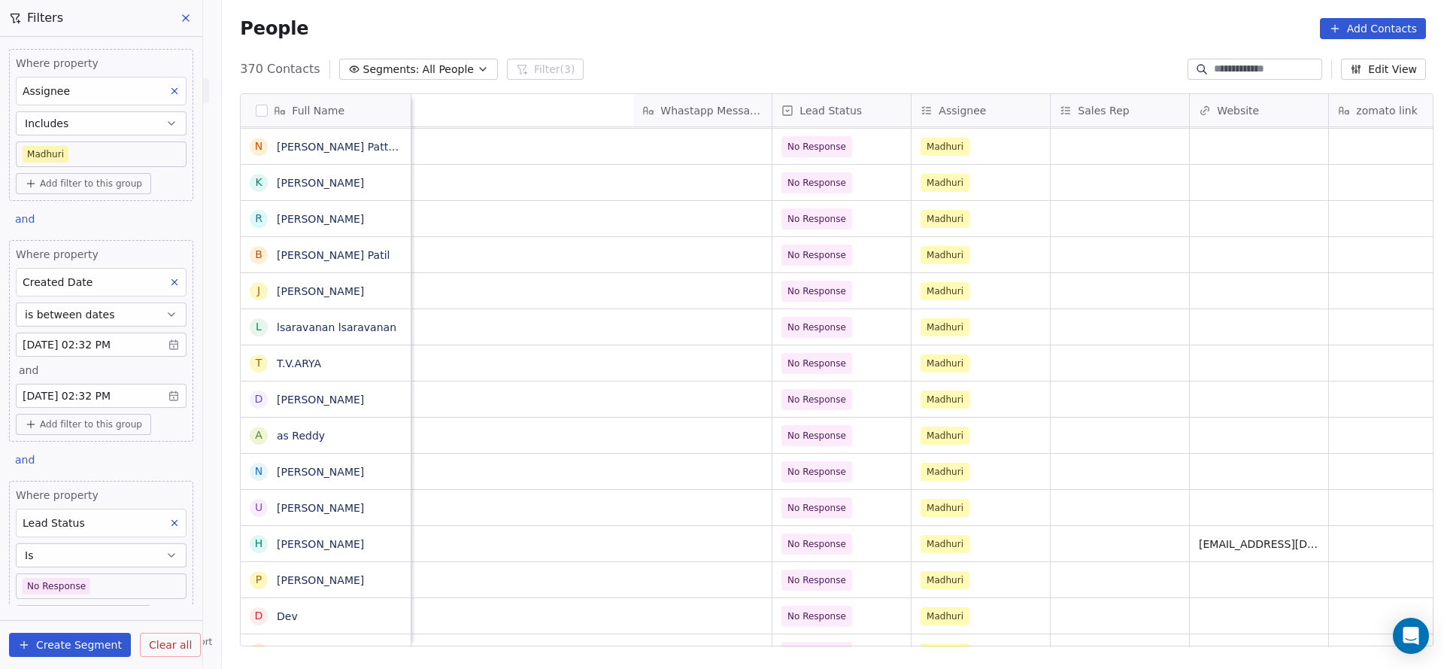
scroll to position [0, 1746]
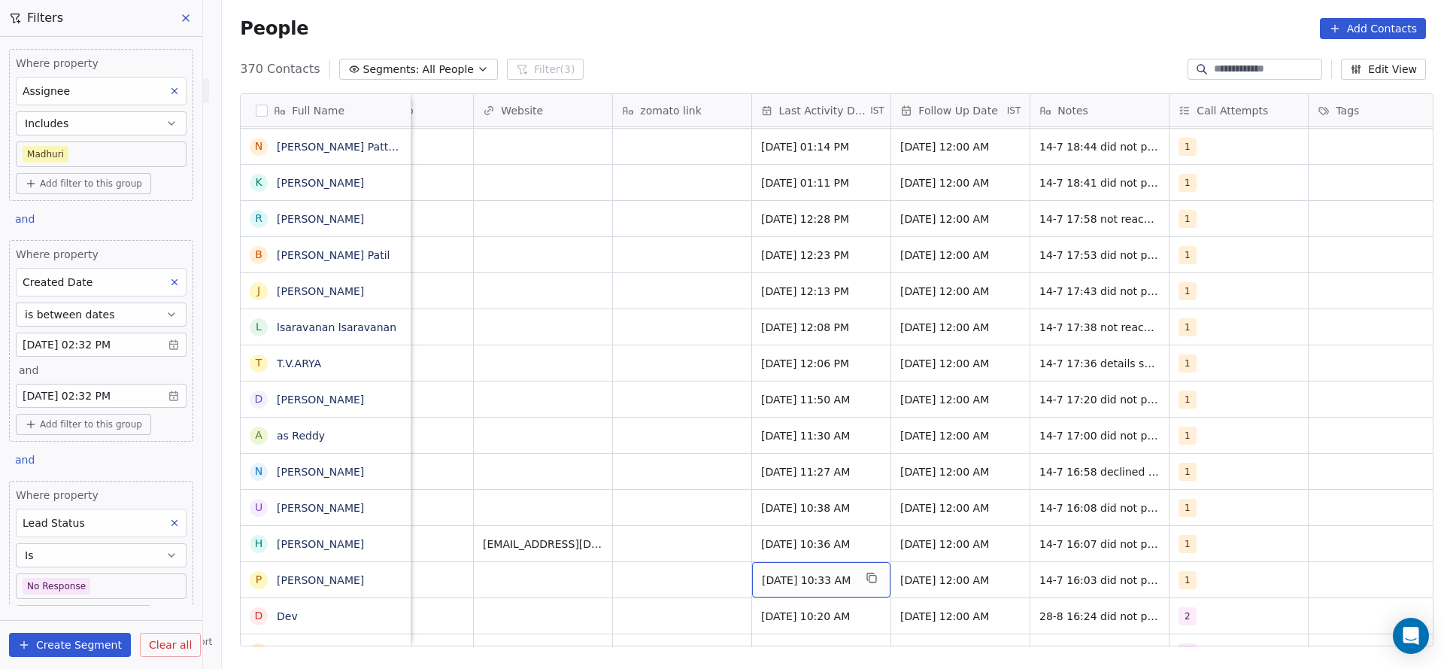
click at [796, 576] on span "[DATE] 10:33 AM" at bounding box center [808, 579] width 92 height 15
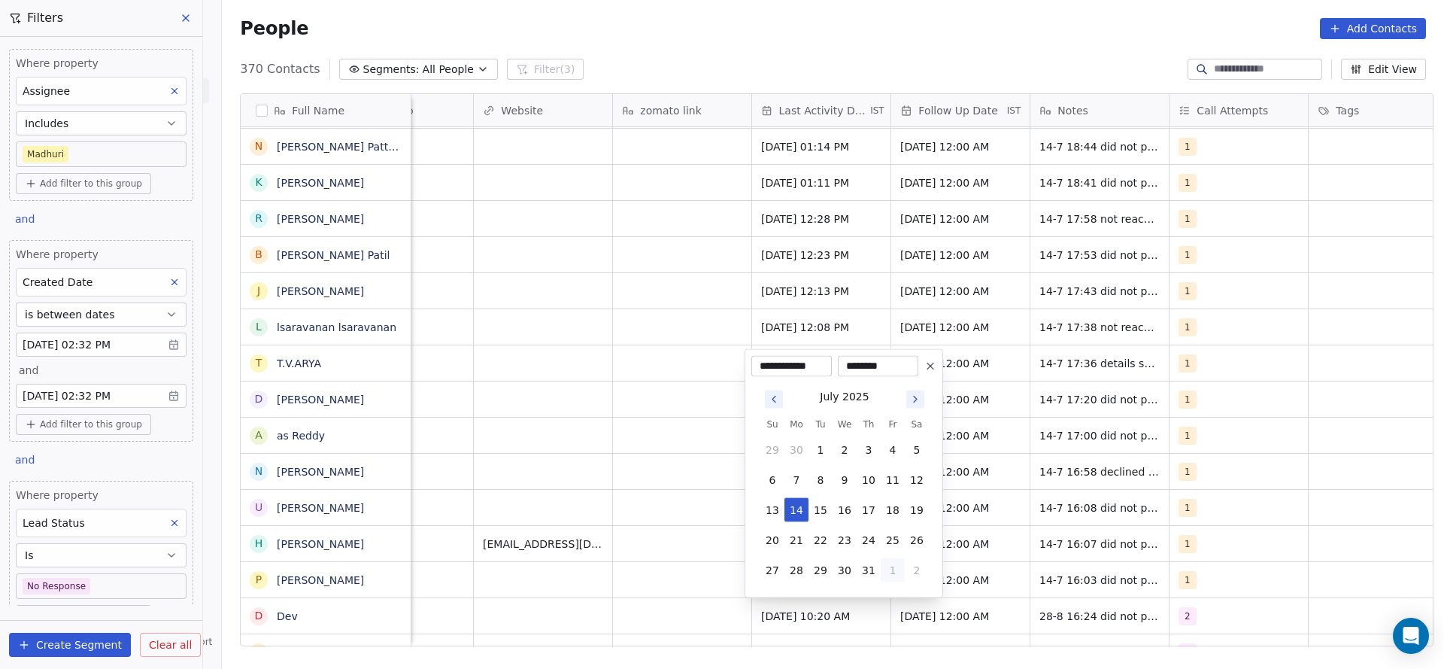
click at [894, 570] on button "1" at bounding box center [893, 570] width 24 height 24
drag, startPoint x: 870, startPoint y: 539, endPoint x: 456, endPoint y: 546, distance: 414.5
click at [868, 539] on button "28" at bounding box center [869, 540] width 24 height 24
type input "**********"
click at [456, 546] on html "On2Cook India Pvt. Ltd. Contacts People Marketing Workflows Campaigns Sales Pip…" at bounding box center [722, 334] width 1444 height 669
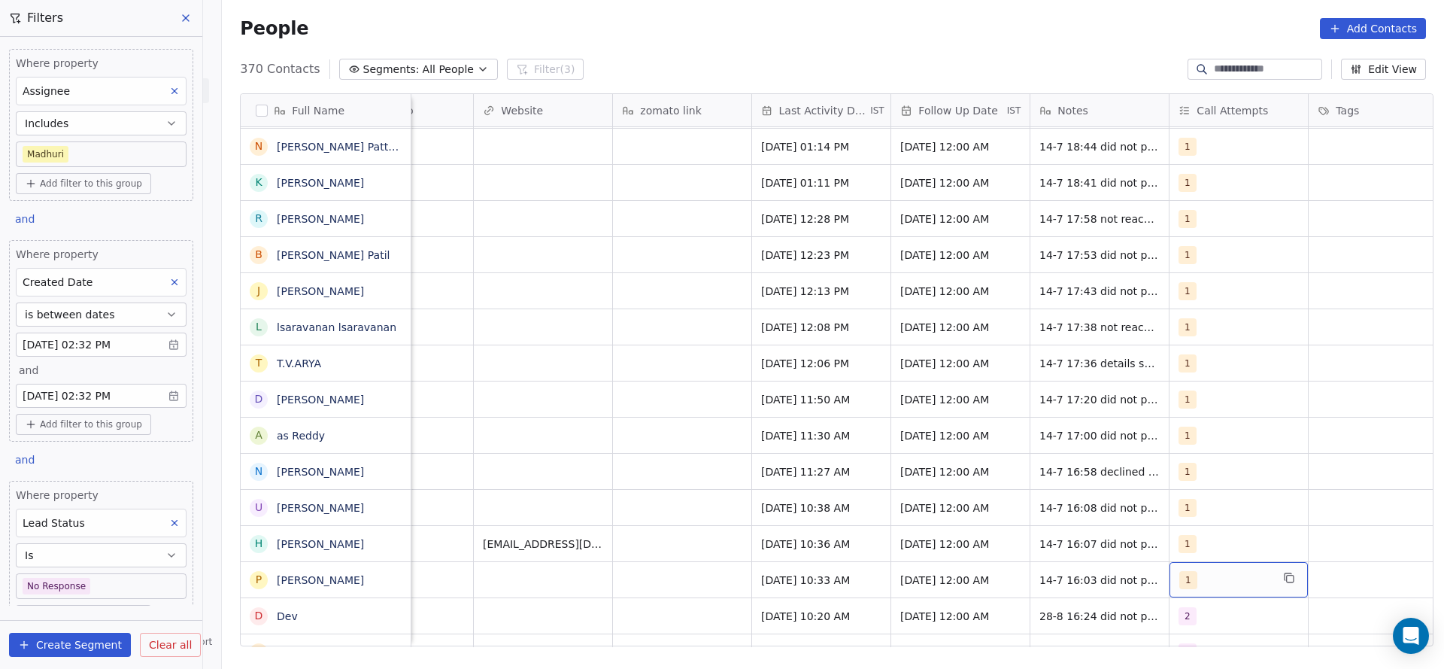
click at [1170, 566] on div "1" at bounding box center [1239, 579] width 138 height 35
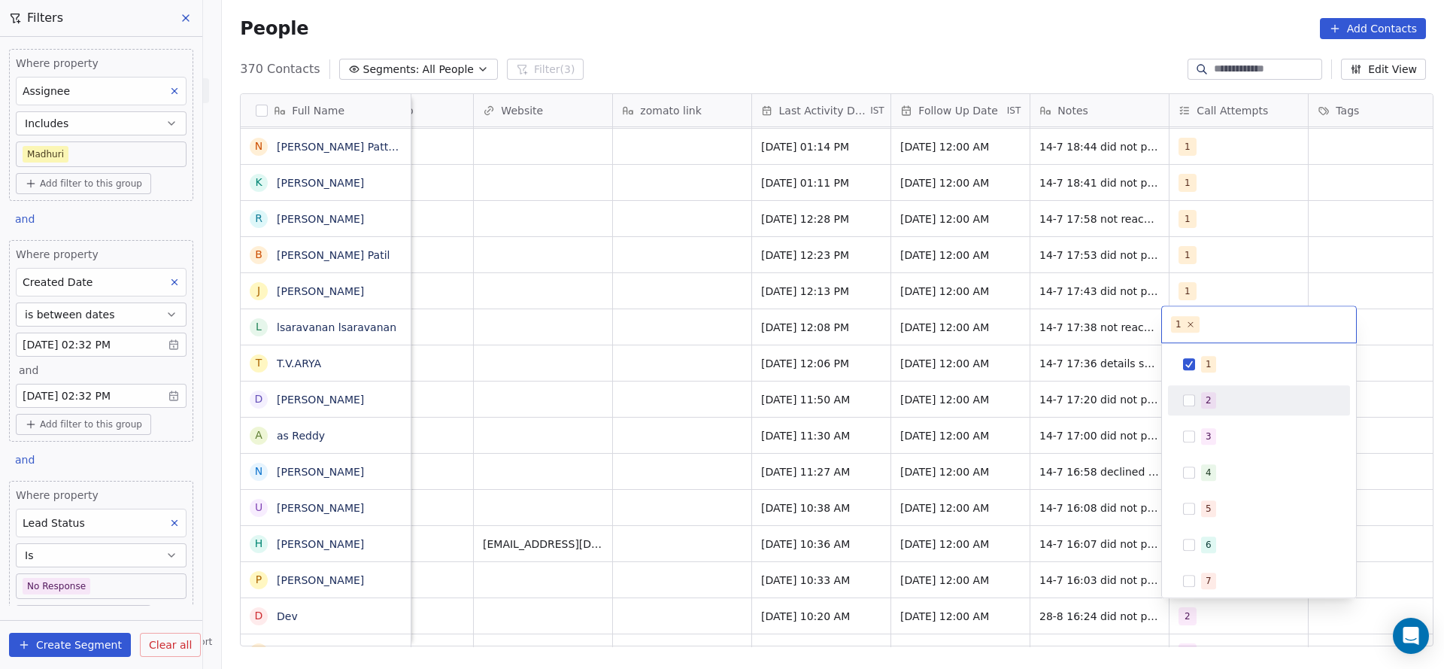
click at [1206, 398] on div "2" at bounding box center [1209, 400] width 6 height 14
click at [1206, 375] on div "1" at bounding box center [1259, 364] width 170 height 24
click at [1108, 434] on html "On2Cook India Pvt. Ltd. Contacts People Marketing Workflows Campaigns Sales Pip…" at bounding box center [722, 334] width 1444 height 669
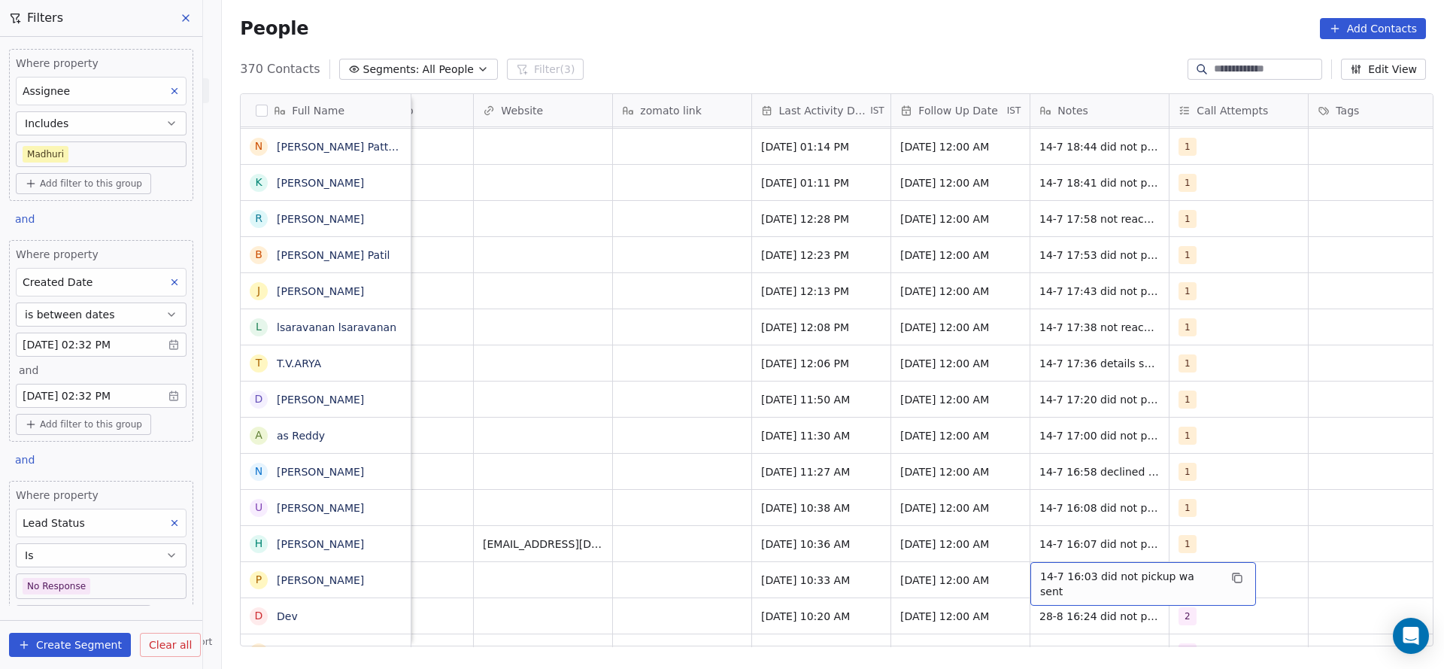
click at [1054, 570] on div "14-7 16:03 did not pickup wa sent" at bounding box center [1143, 584] width 226 height 44
click at [1019, 569] on html "On2Cook India Pvt. Ltd. Contacts People Marketing Workflows Campaigns Sales Pip…" at bounding box center [722, 334] width 1444 height 669
click at [1040, 571] on span "14-7 16:03 did not pickup wa sent" at bounding box center [1129, 584] width 179 height 30
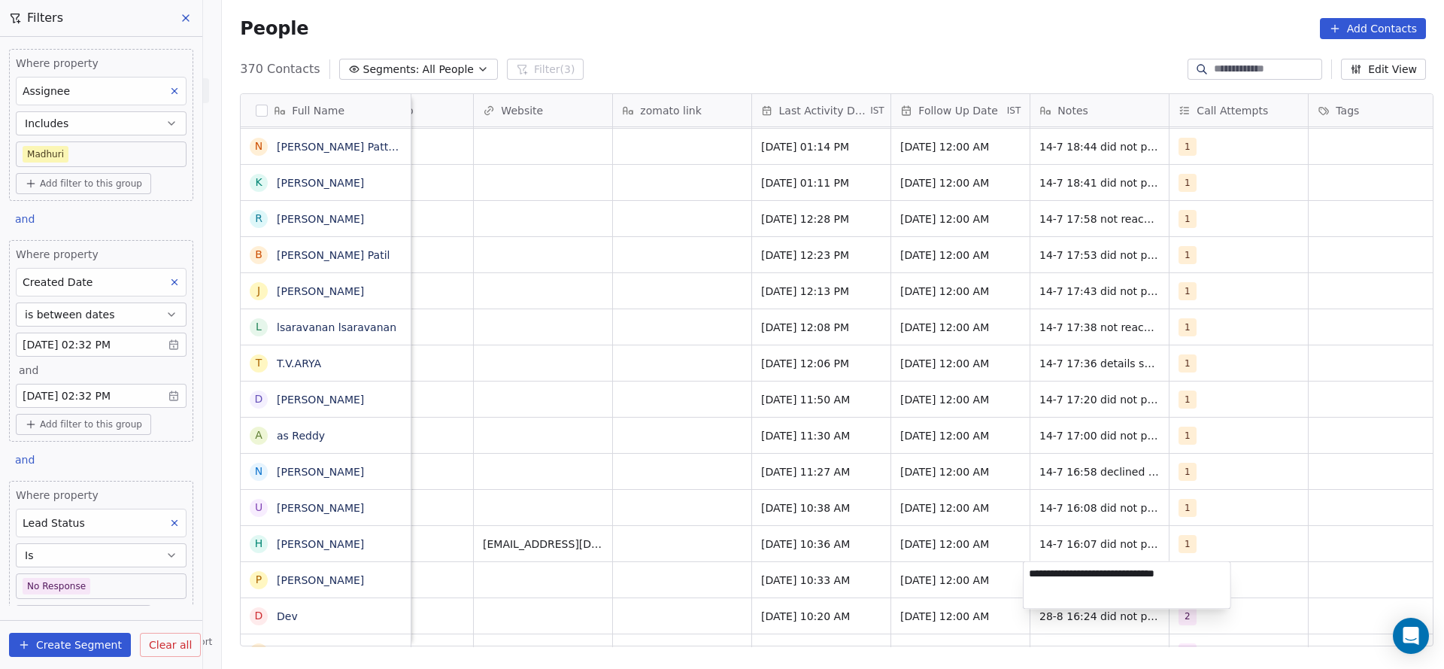
click at [1033, 571] on textarea "**********" at bounding box center [1127, 585] width 207 height 47
type textarea "**********"
click at [732, 575] on html "On2Cook India Pvt. Ltd. Contacts People Marketing Workflows Campaigns Sales Pip…" at bounding box center [722, 334] width 1444 height 669
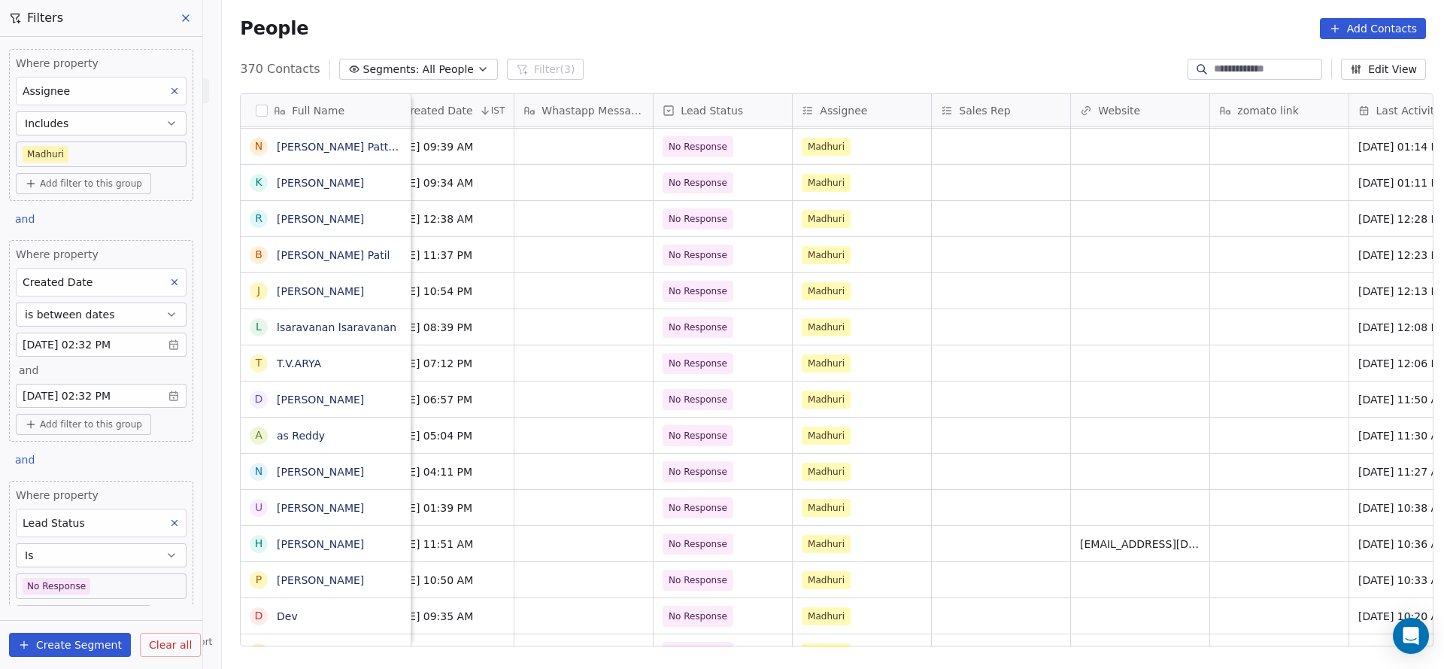
scroll to position [0, 1121]
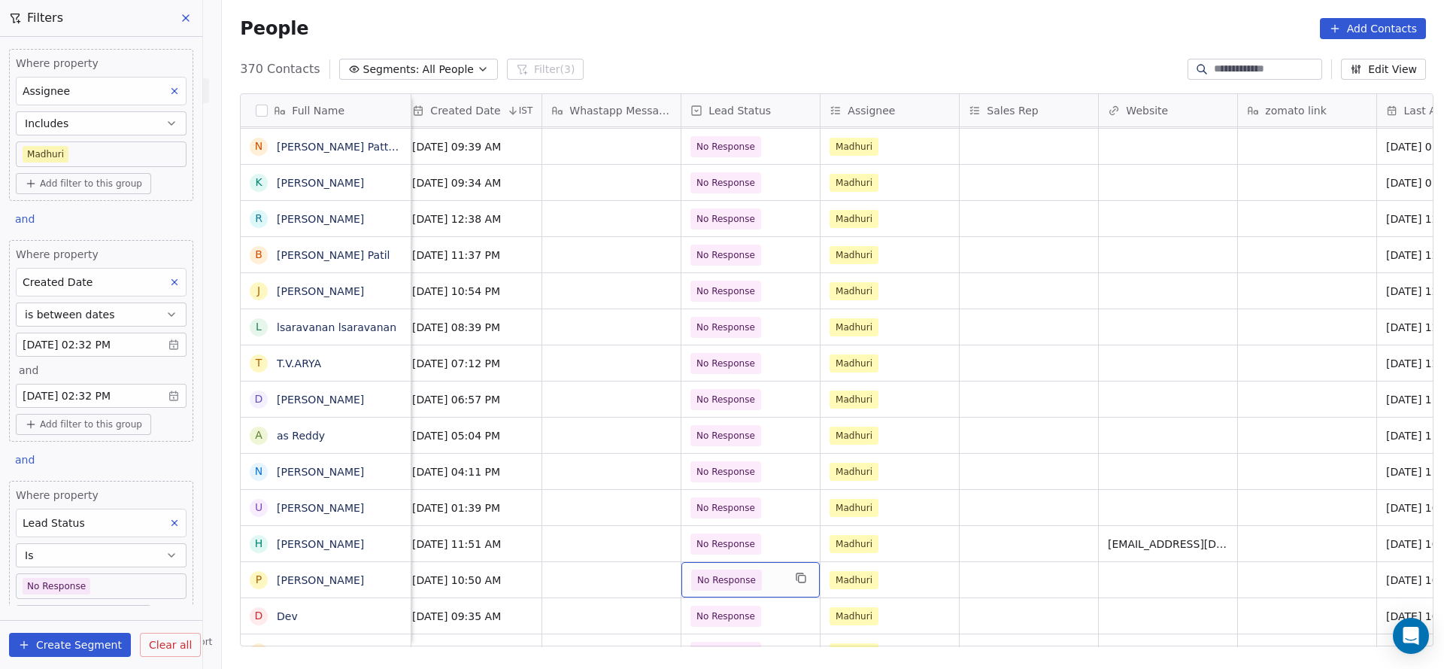
click at [718, 581] on span "No Response" at bounding box center [726, 579] width 59 height 15
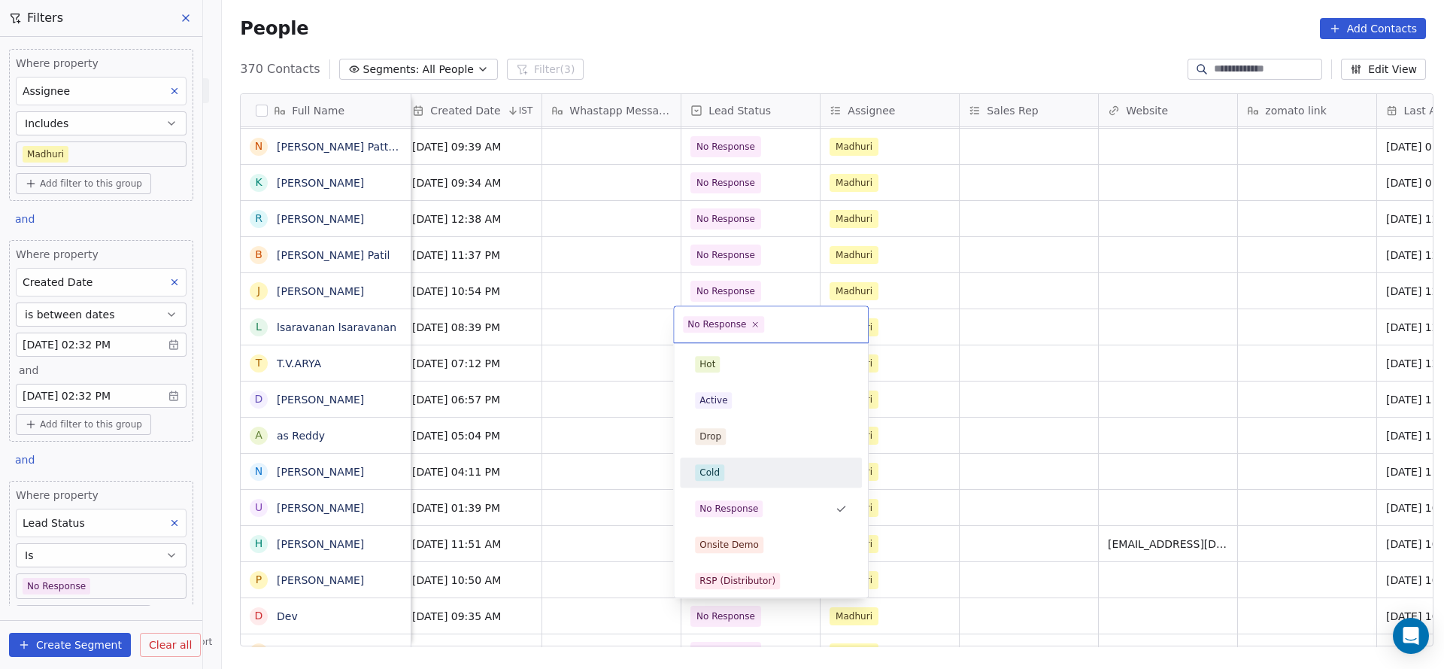
scroll to position [113, 0]
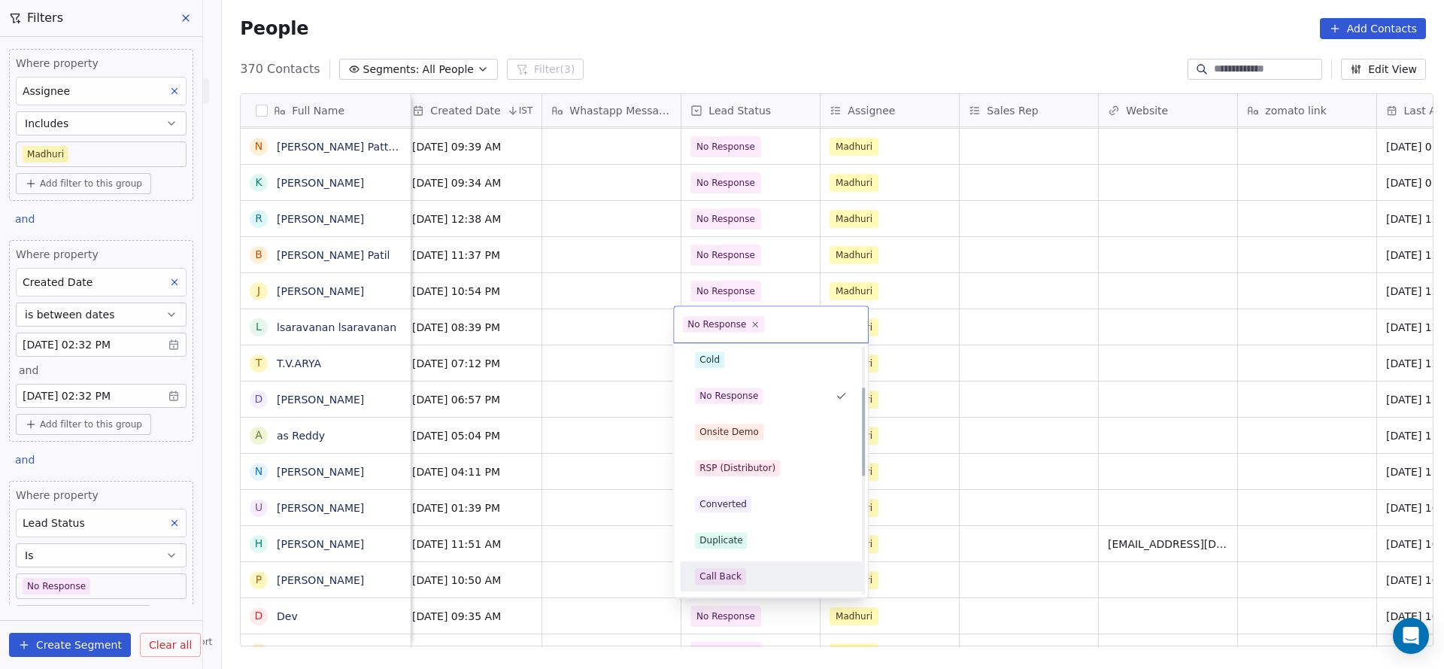
click at [721, 569] on div "Call Back" at bounding box center [720, 576] width 42 height 14
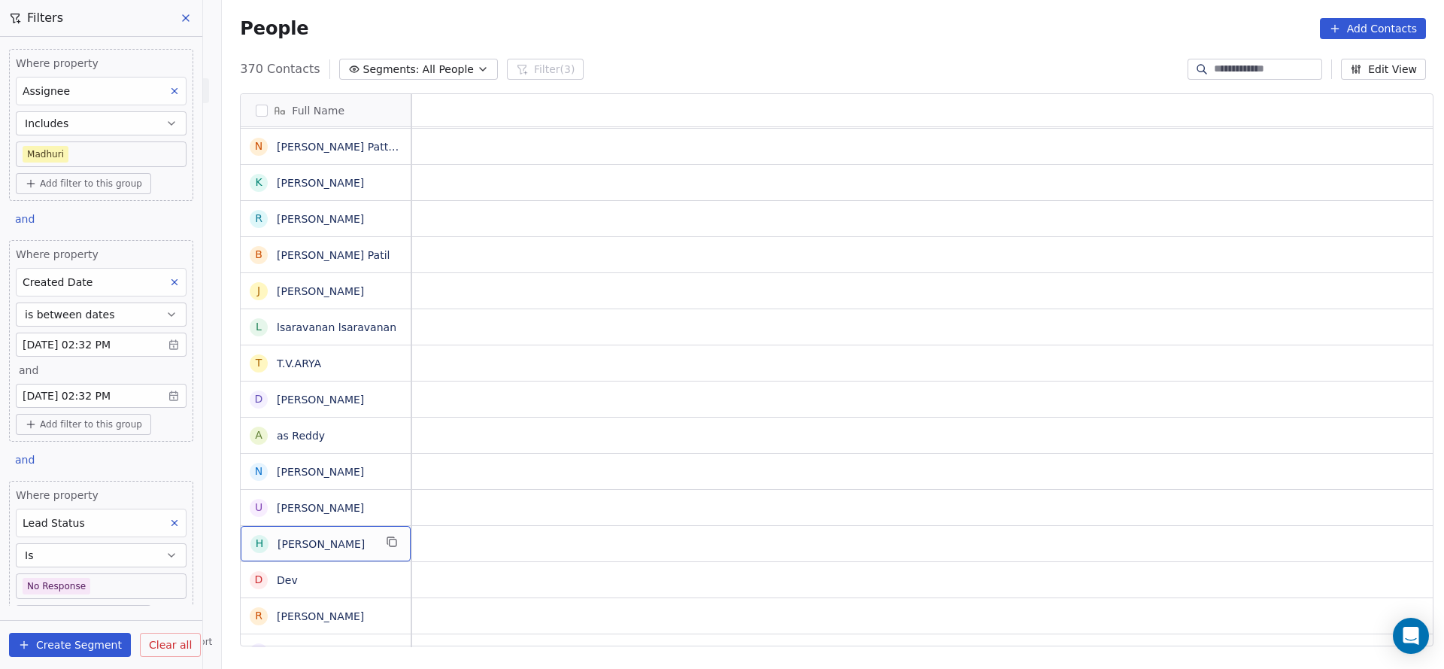
scroll to position [0, 0]
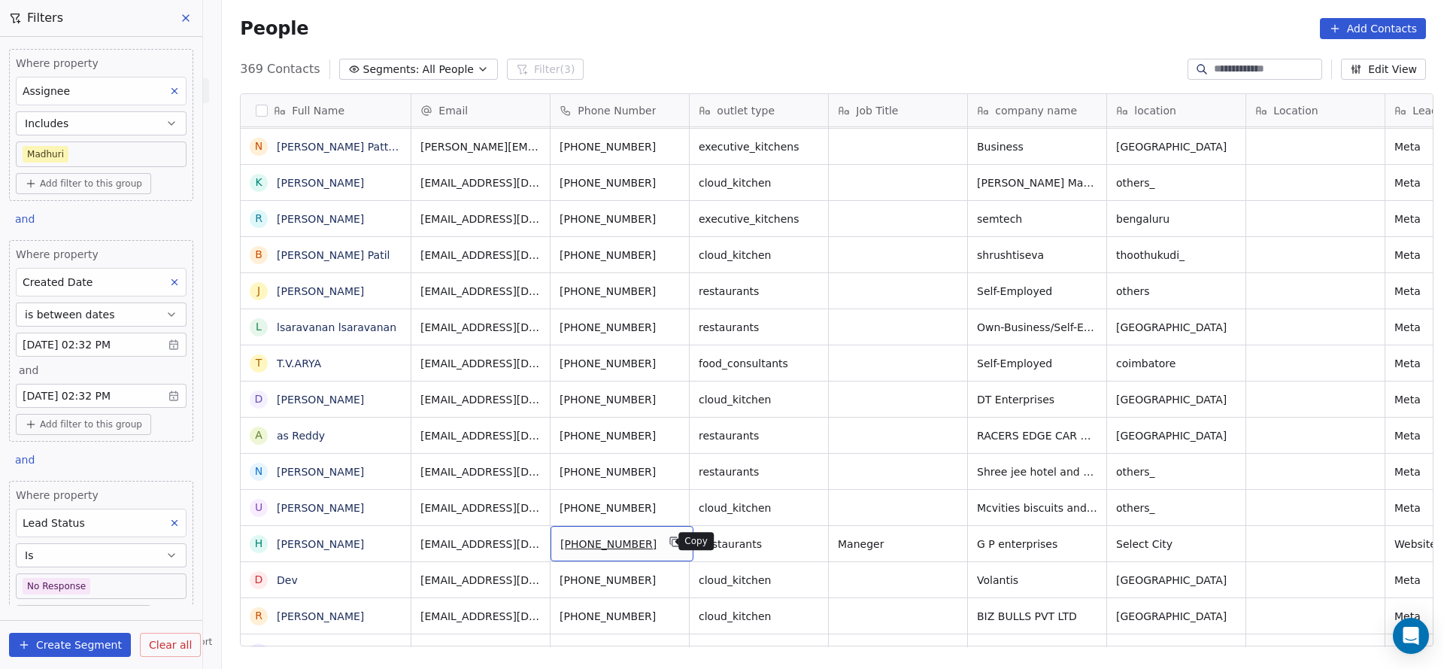
click at [670, 541] on button "grid" at bounding box center [675, 541] width 18 height 18
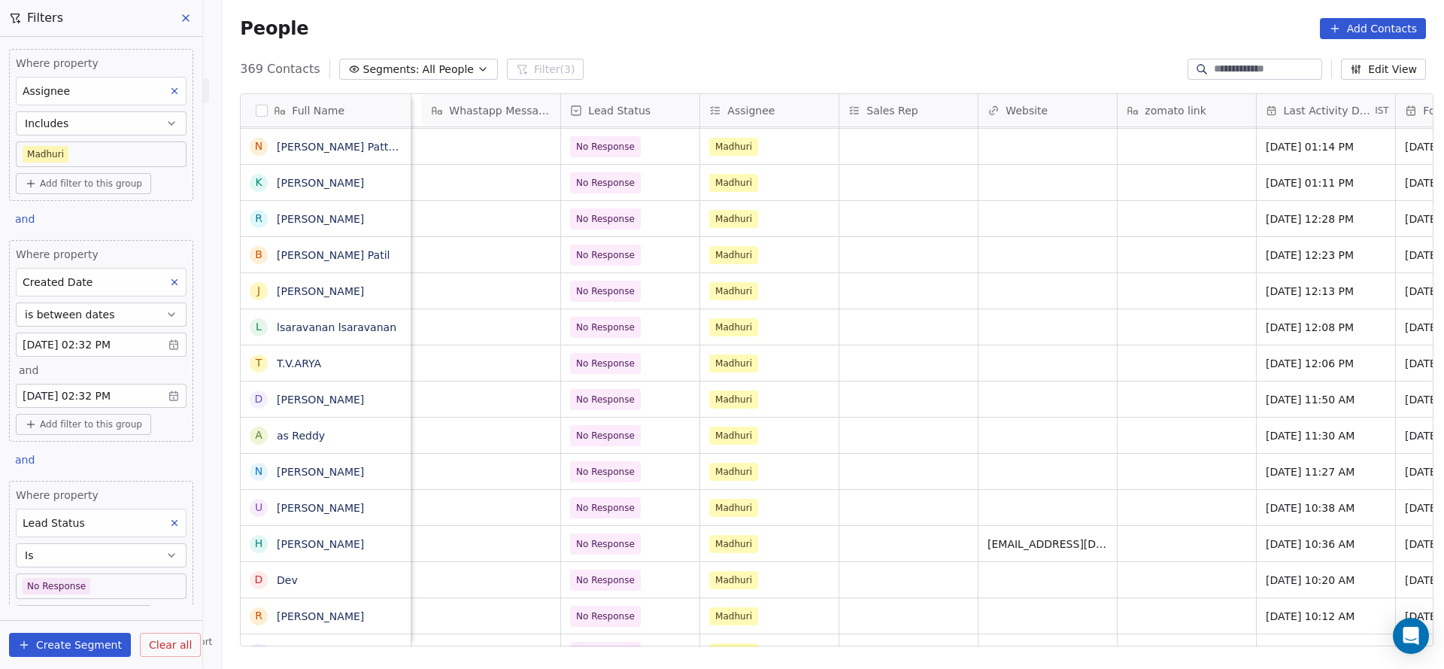
scroll to position [0, 1695]
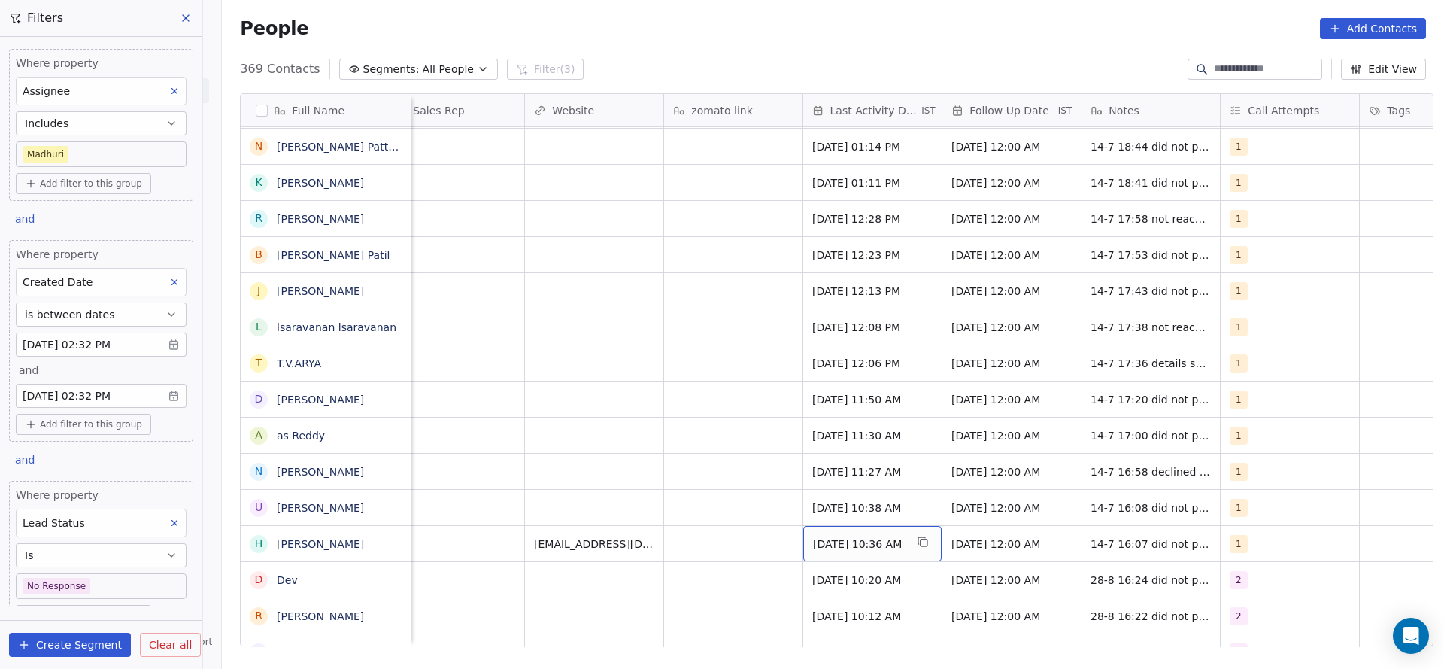
click at [854, 539] on span "[DATE] 10:36 AM" at bounding box center [859, 543] width 92 height 15
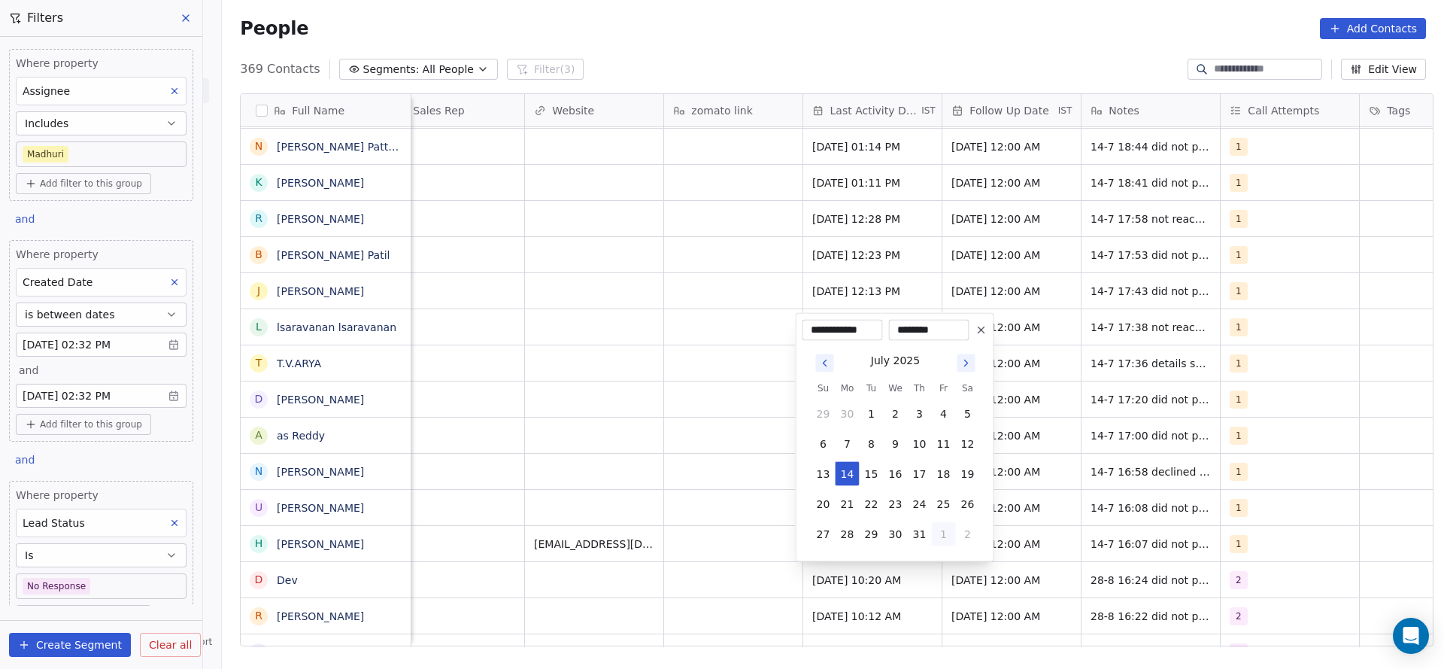
click at [951, 530] on button "1" at bounding box center [944, 534] width 24 height 24
click at [926, 508] on button "28" at bounding box center [920, 504] width 24 height 24
type input "**********"
click at [763, 514] on html "On2Cook India Pvt. Ltd. Contacts People Marketing Workflows Campaigns Sales Pip…" at bounding box center [722, 334] width 1444 height 669
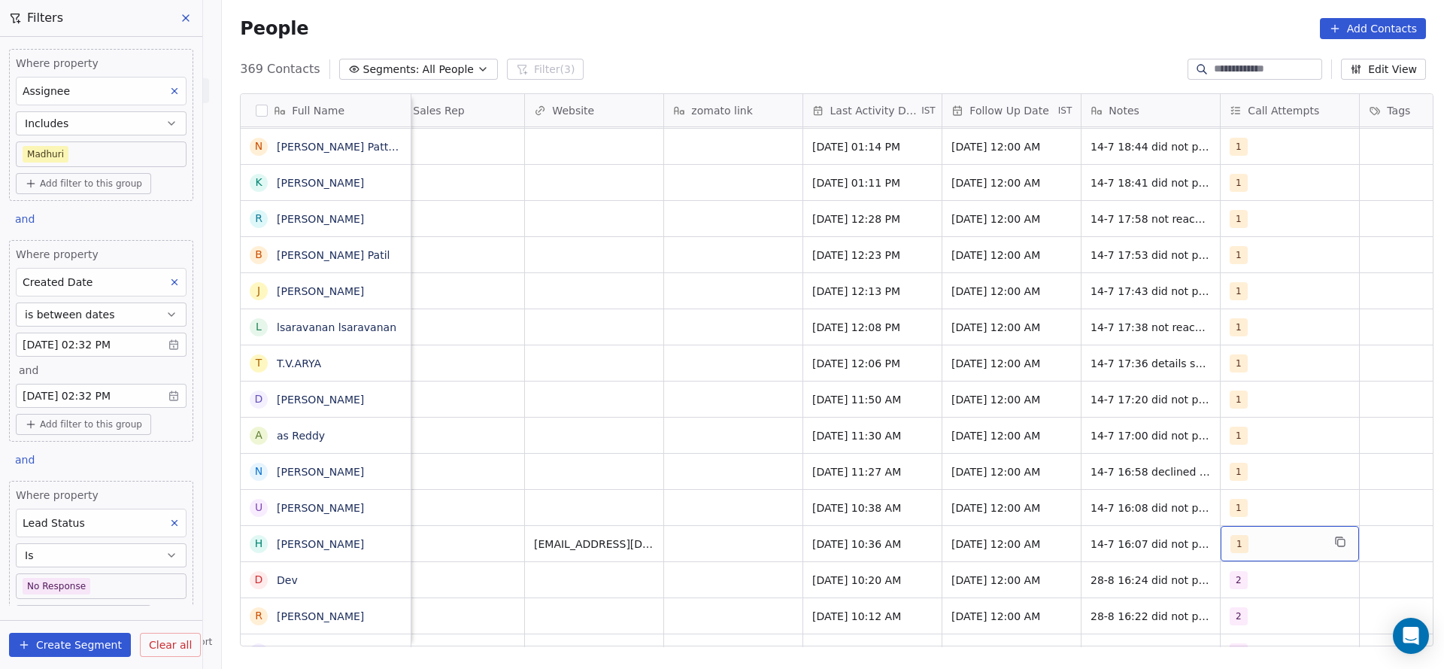
click at [1276, 541] on div "1" at bounding box center [1276, 544] width 92 height 18
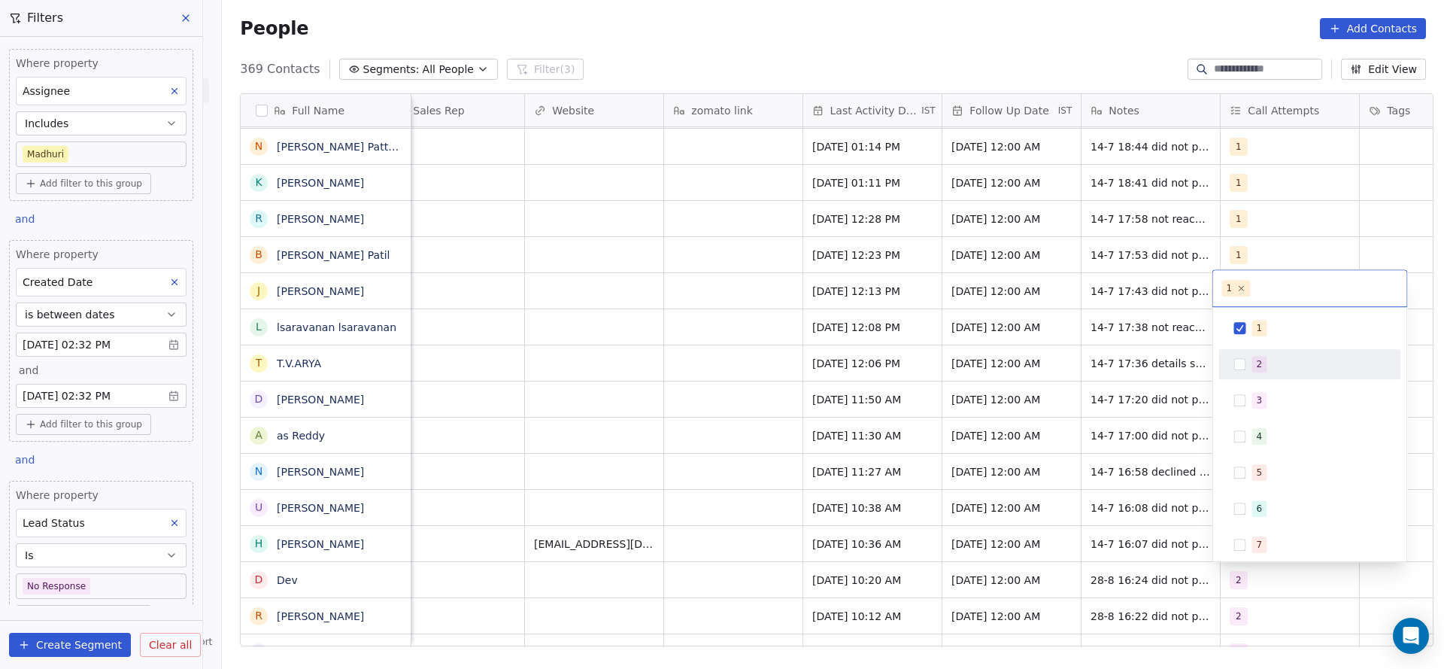
click at [1242, 366] on button "Suggestions" at bounding box center [1240, 364] width 12 height 12
click at [1264, 333] on div "1" at bounding box center [1319, 328] width 134 height 17
click at [918, 433] on html "On2Cook India Pvt. Ltd. Contacts People Marketing Workflows Campaigns Sales Pip…" at bounding box center [722, 334] width 1444 height 669
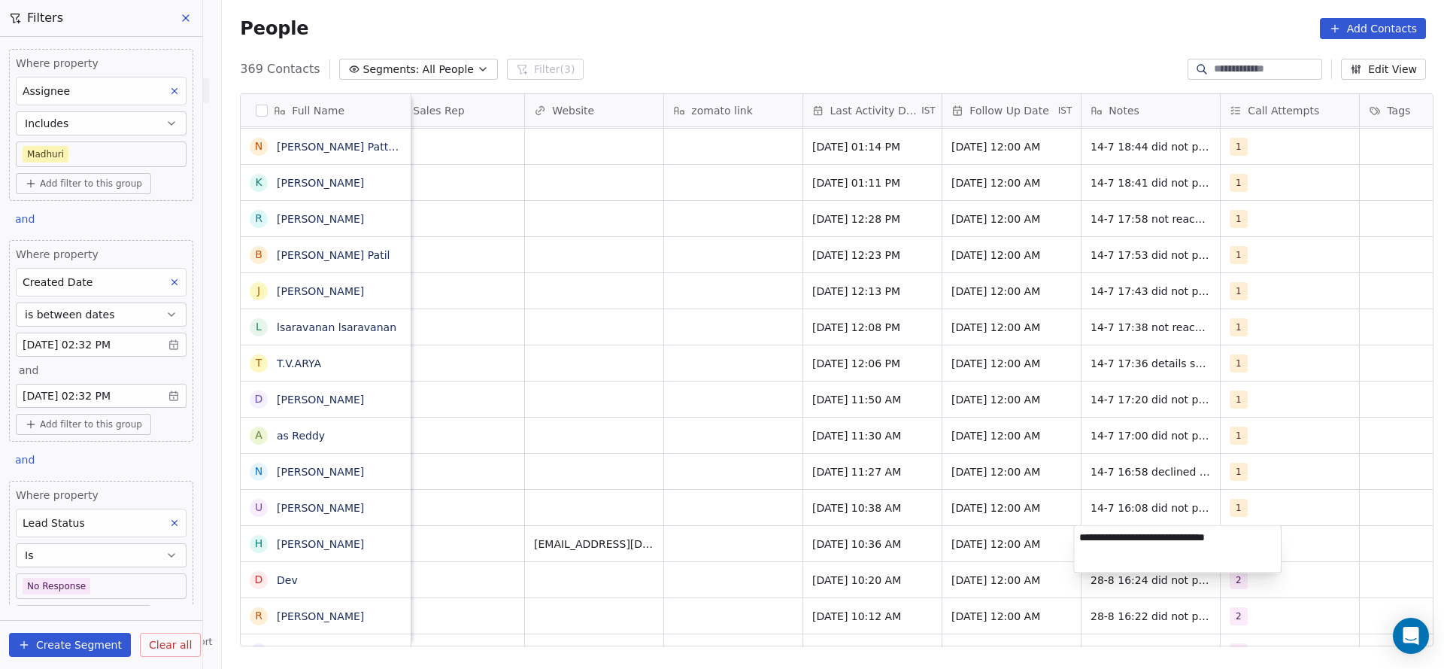
click at [1074, 534] on textarea "**********" at bounding box center [1177, 549] width 207 height 47
type textarea "**********"
click at [895, 590] on html "On2Cook India Pvt. Ltd. Contacts People Marketing Workflows Campaigns Sales Pip…" at bounding box center [722, 334] width 1444 height 669
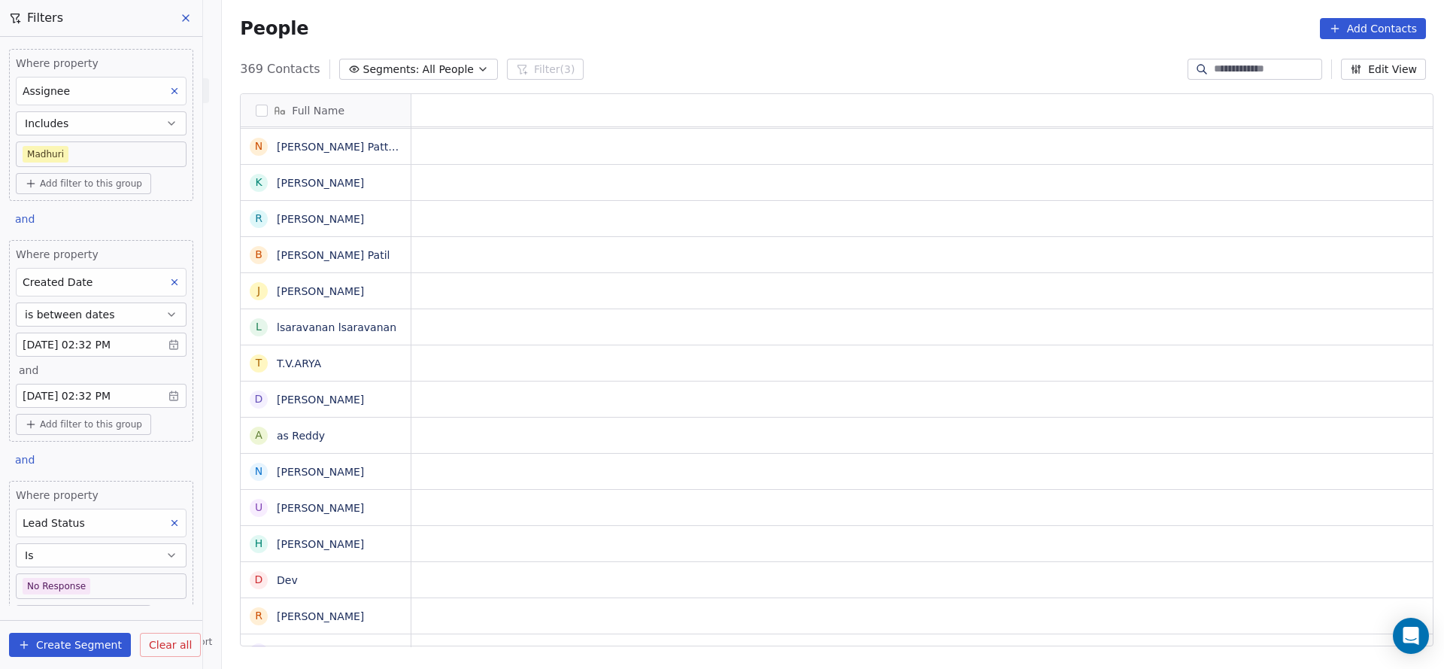
scroll to position [0, 0]
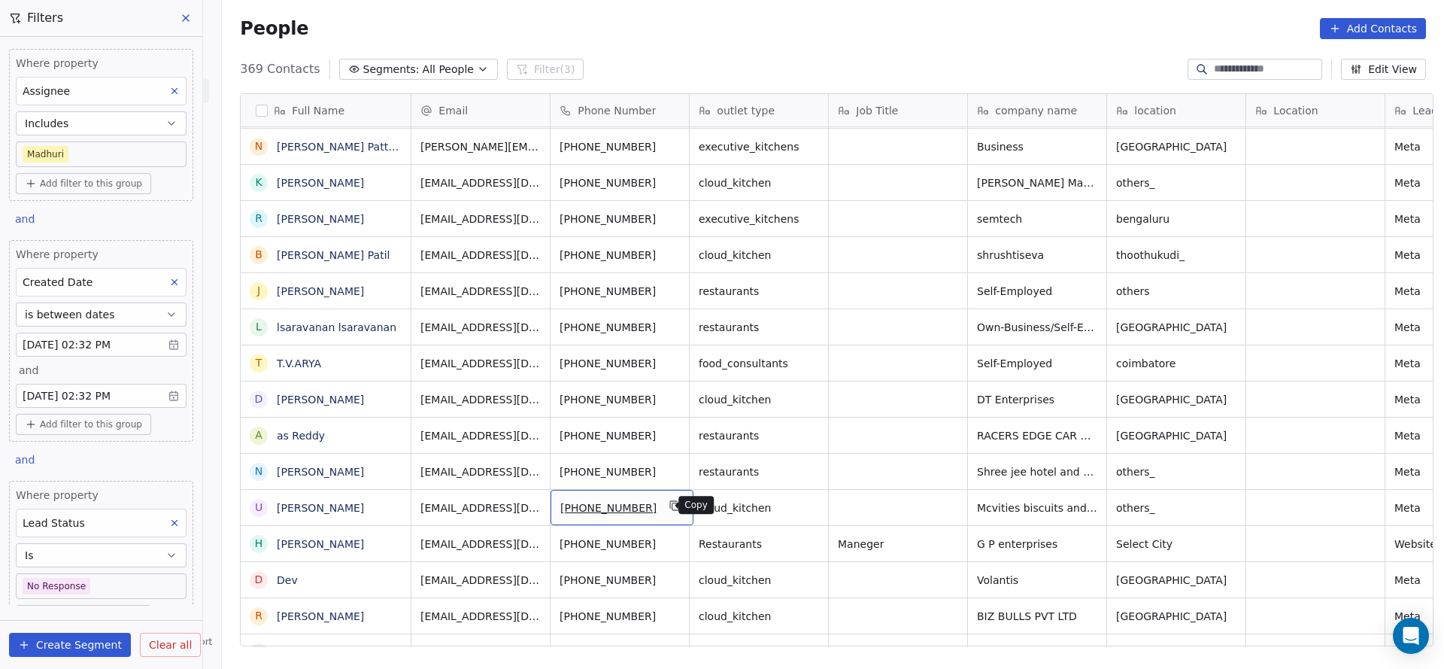
click at [669, 505] on icon "grid" at bounding box center [675, 505] width 12 height 12
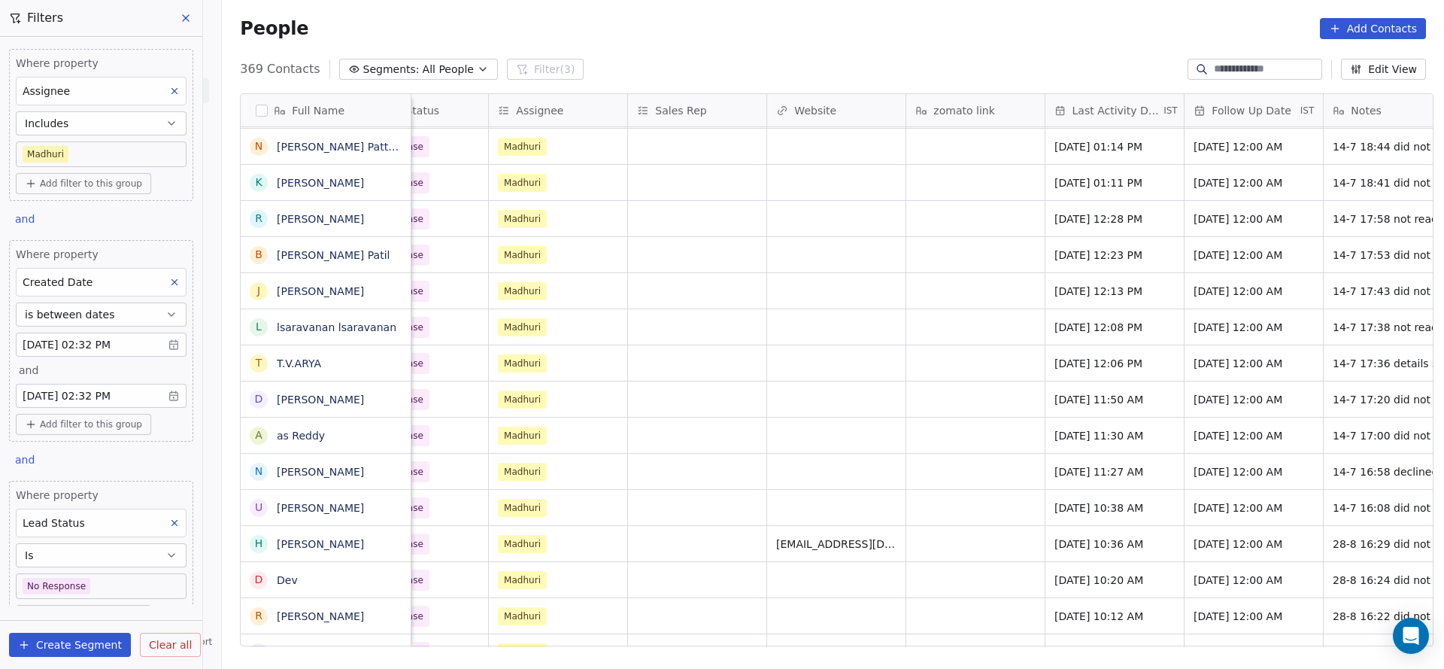
scroll to position [0, 1503]
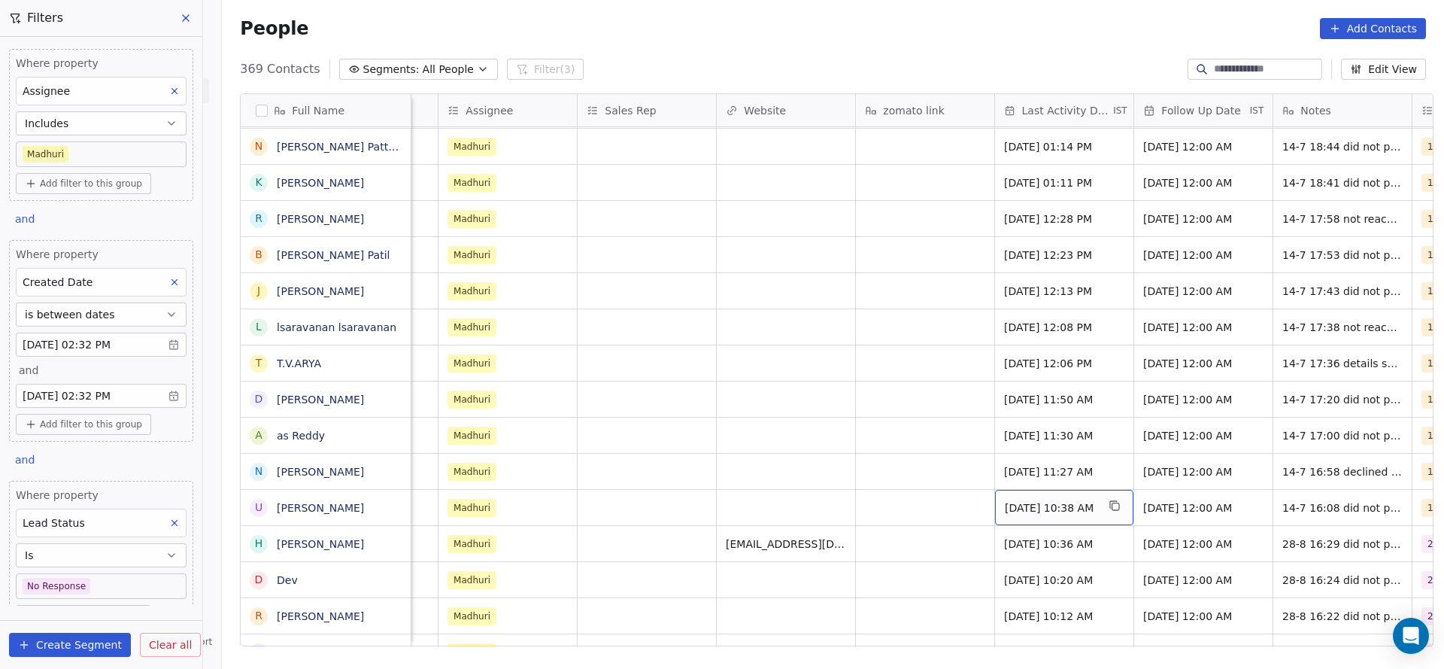
click at [1045, 508] on span "[DATE] 10:38 AM" at bounding box center [1051, 507] width 92 height 15
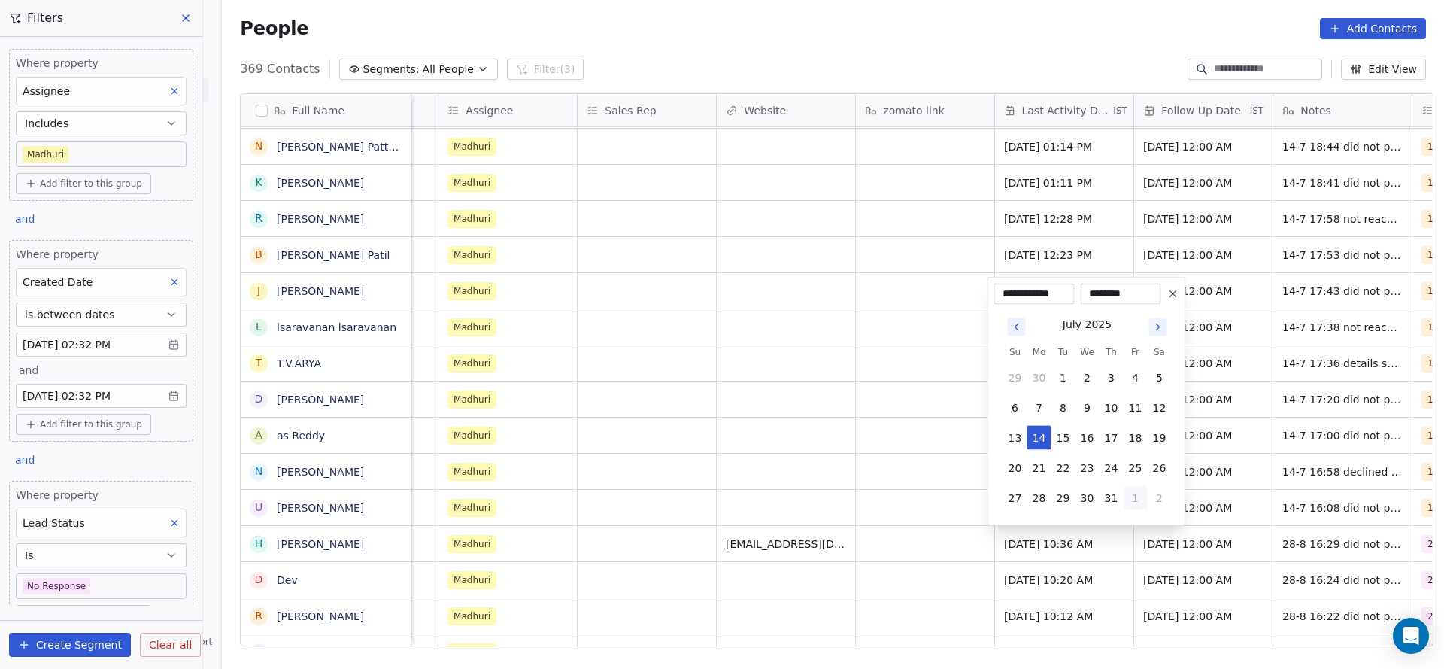
click at [1140, 492] on button "1" at bounding box center [1136, 498] width 24 height 24
click at [1115, 469] on button "28" at bounding box center [1112, 468] width 24 height 24
type input "**********"
click at [889, 491] on html "On2Cook India Pvt. Ltd. Contacts People Marketing Workflows Campaigns Sales Pip…" at bounding box center [722, 334] width 1444 height 669
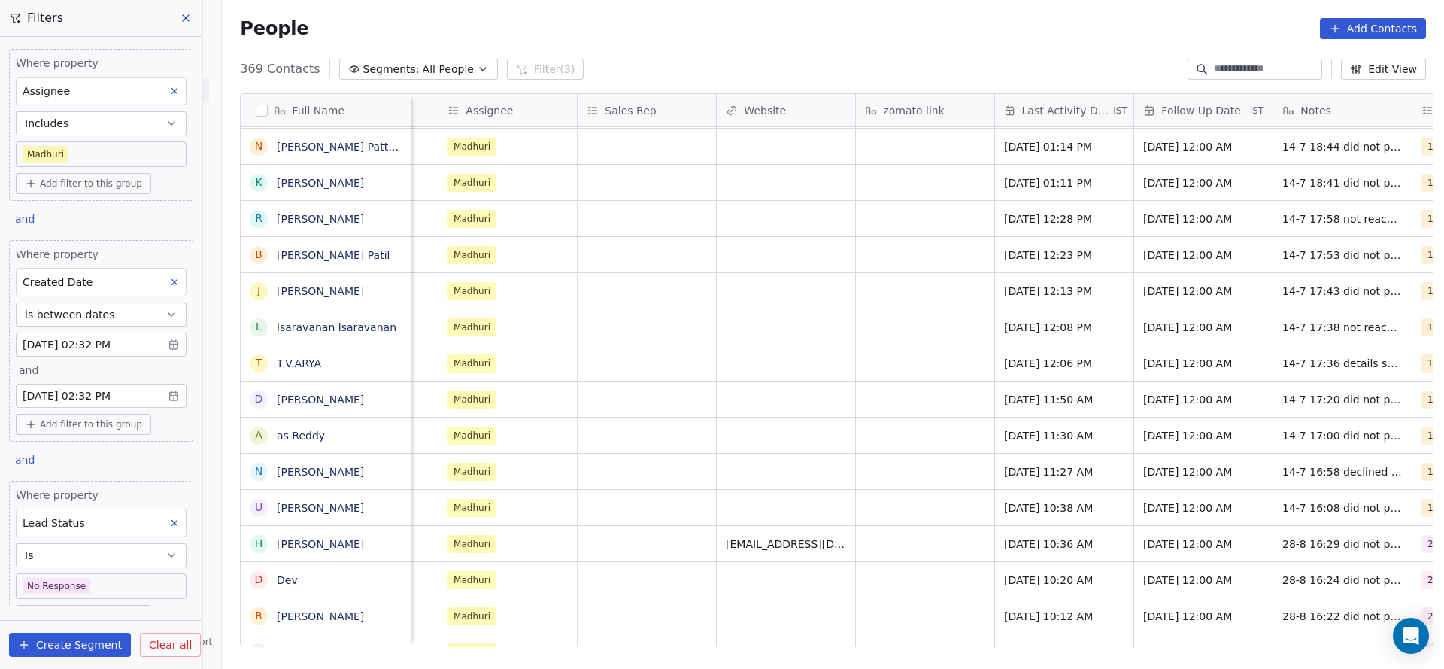
scroll to position [0, 1814]
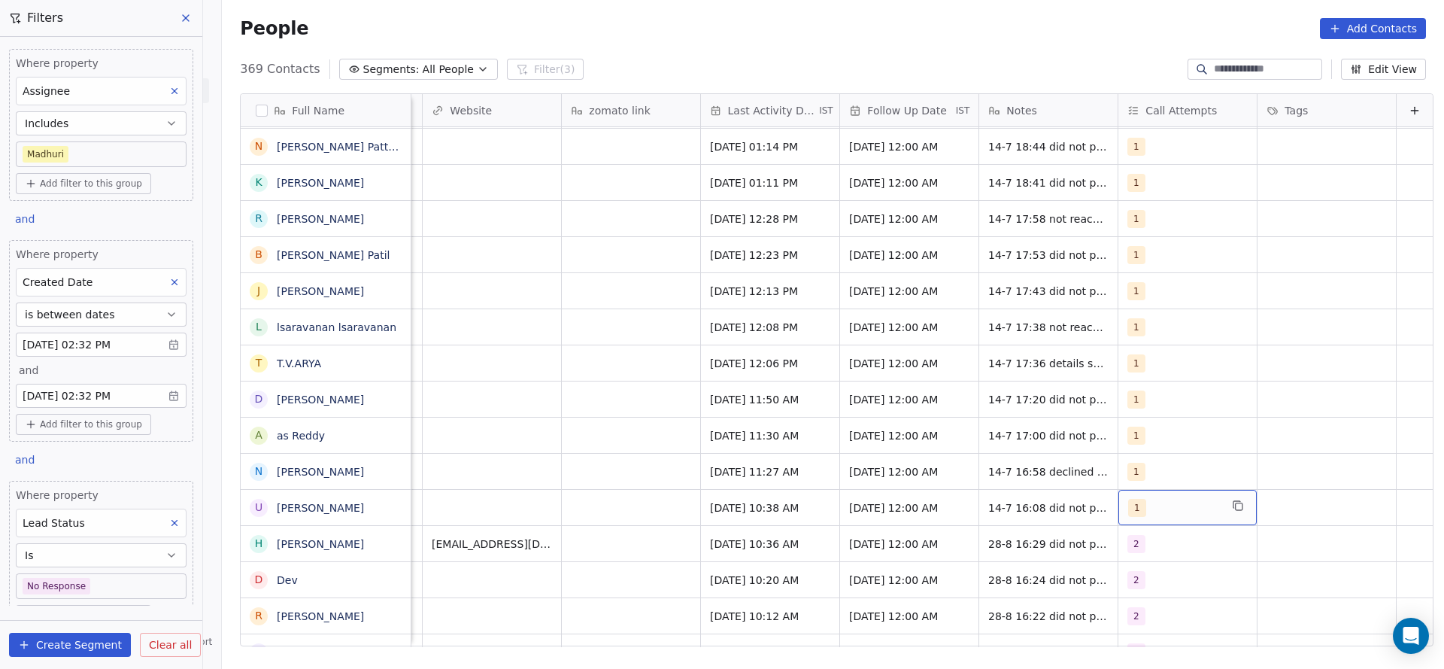
click at [1148, 512] on div "1" at bounding box center [1174, 508] width 92 height 18
click at [1144, 333] on span "2" at bounding box center [1140, 328] width 15 height 17
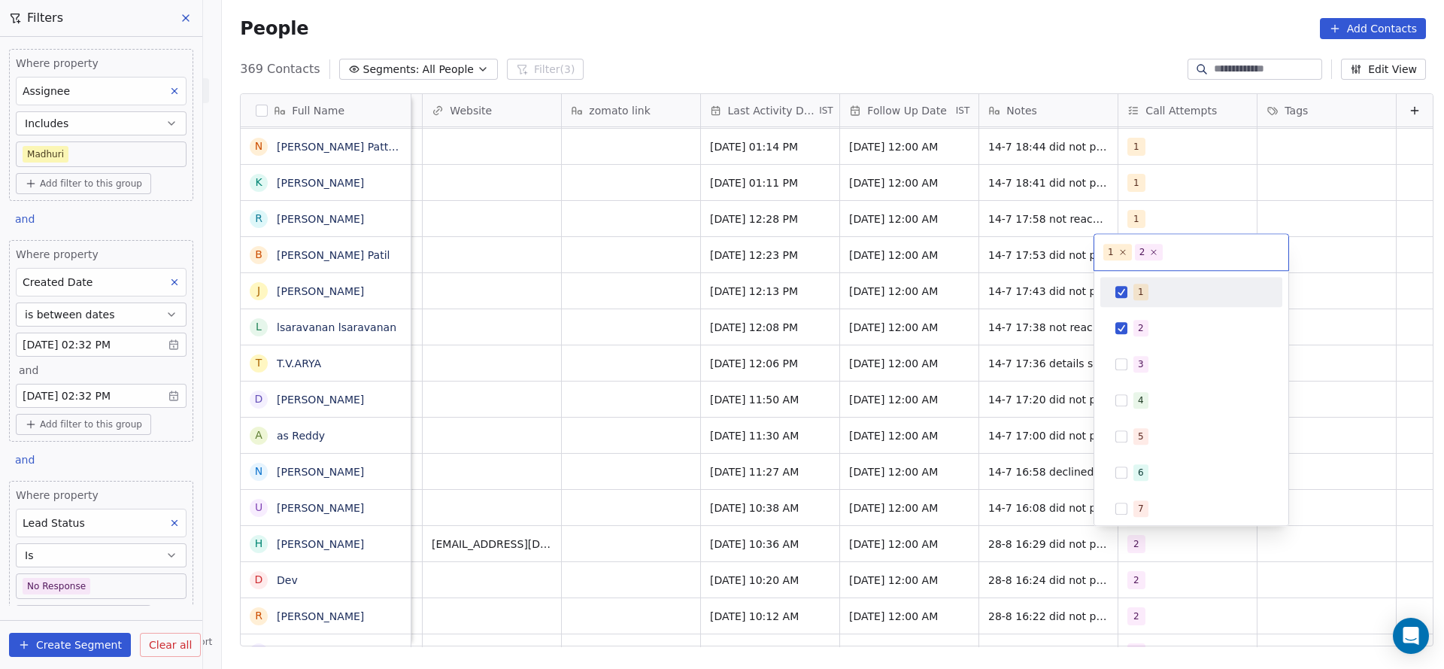
click at [1142, 293] on span "1" at bounding box center [1140, 292] width 15 height 17
click at [862, 408] on html "On2Cook India Pvt. Ltd. Contacts People Marketing Workflows Campaigns Sales Pip…" at bounding box center [722, 334] width 1444 height 669
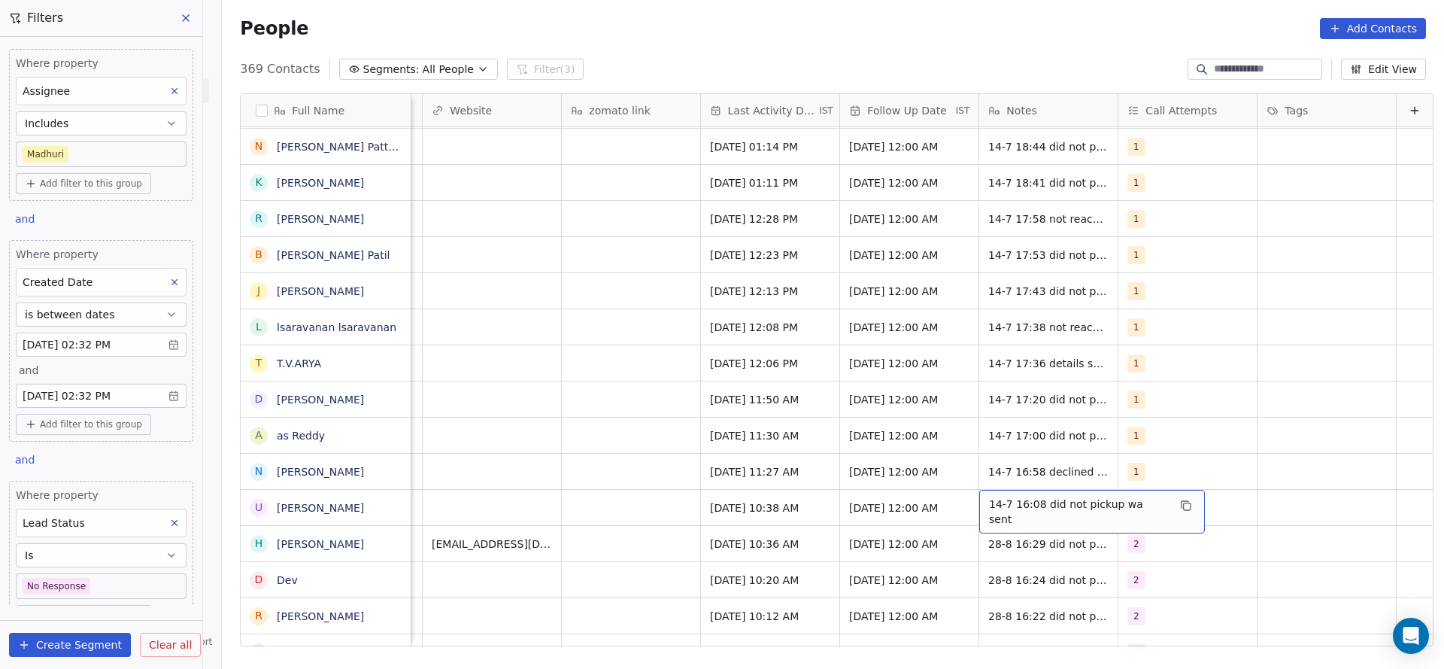
click at [979, 498] on div "14-7 16:08 did not pickup wa sent" at bounding box center [1092, 512] width 226 height 44
click at [970, 498] on textarea "**********" at bounding box center [1059, 513] width 207 height 47
type textarea "**********"
drag, startPoint x: 634, startPoint y: 572, endPoint x: 690, endPoint y: 492, distance: 97.2
click at [634, 572] on html "On2Cook India Pvt. Ltd. Contacts People Marketing Workflows Campaigns Sales Pip…" at bounding box center [722, 334] width 1444 height 669
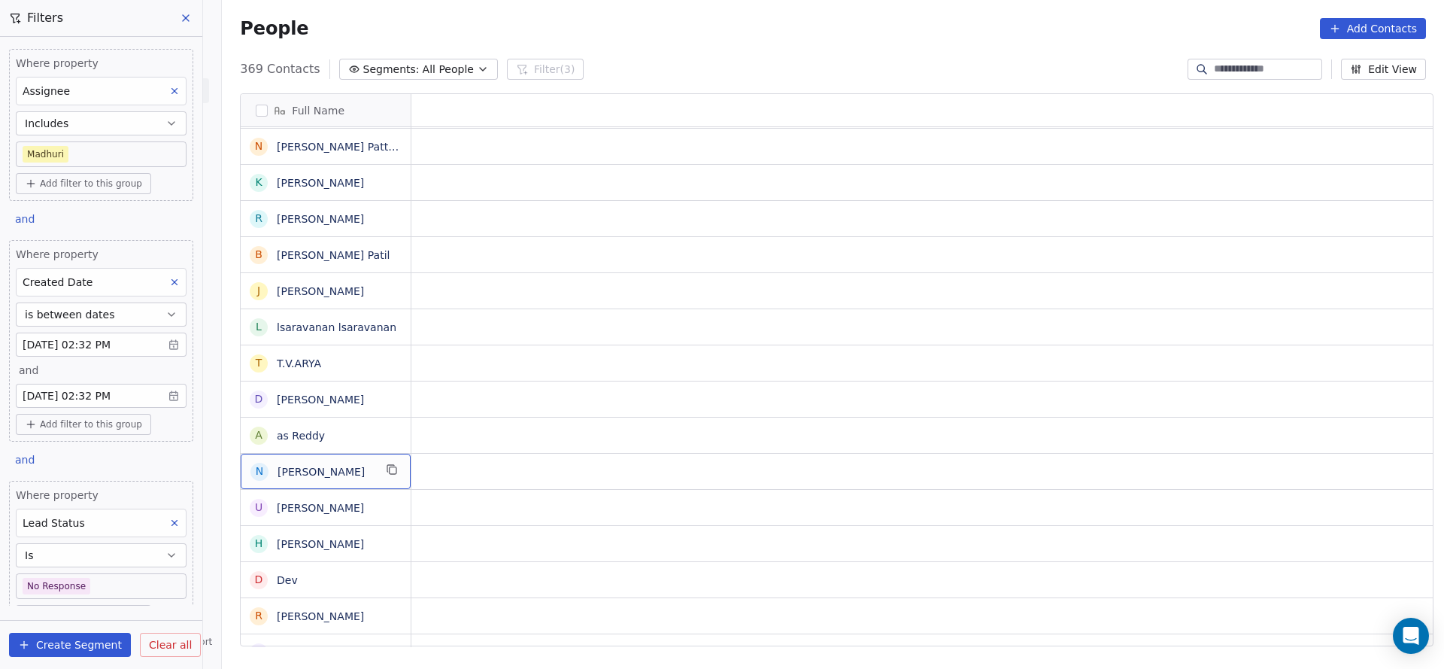
scroll to position [0, 0]
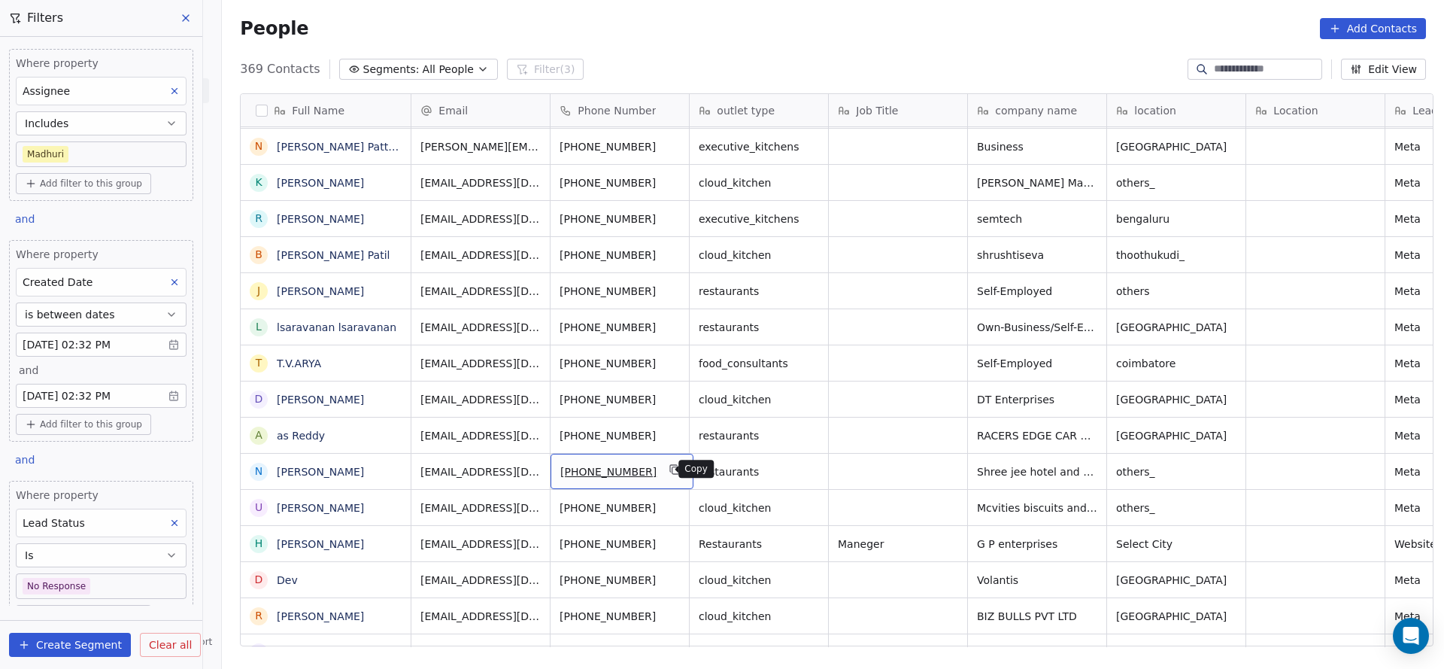
click at [669, 464] on icon "grid" at bounding box center [675, 469] width 12 height 12
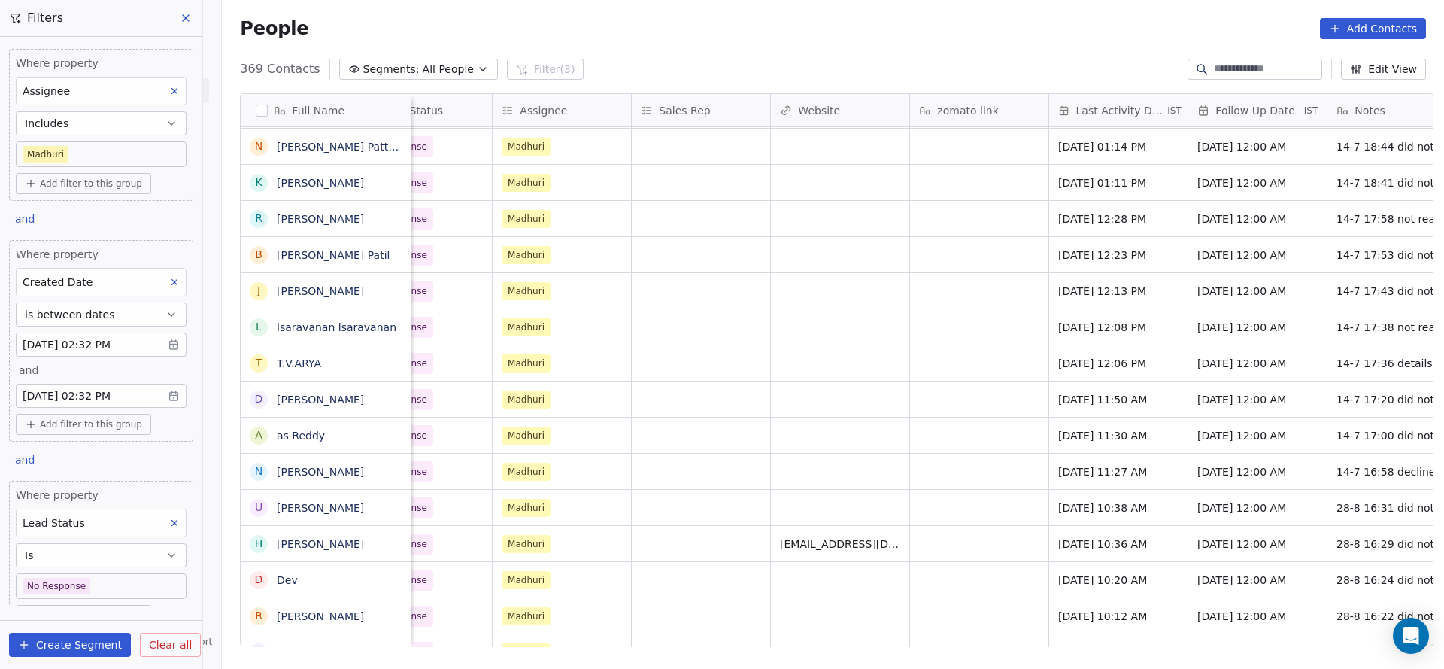
scroll to position [0, 1814]
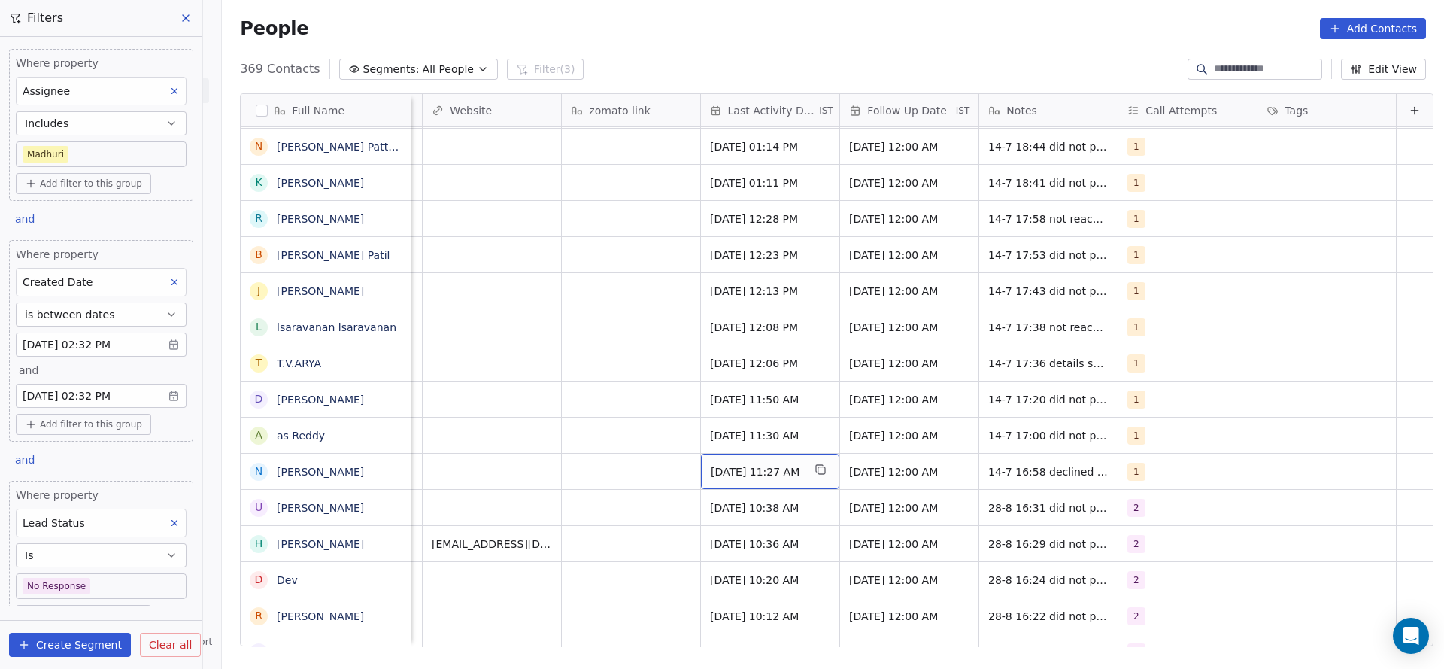
click at [740, 457] on div "[DATE] 11:27 AM" at bounding box center [770, 471] width 138 height 35
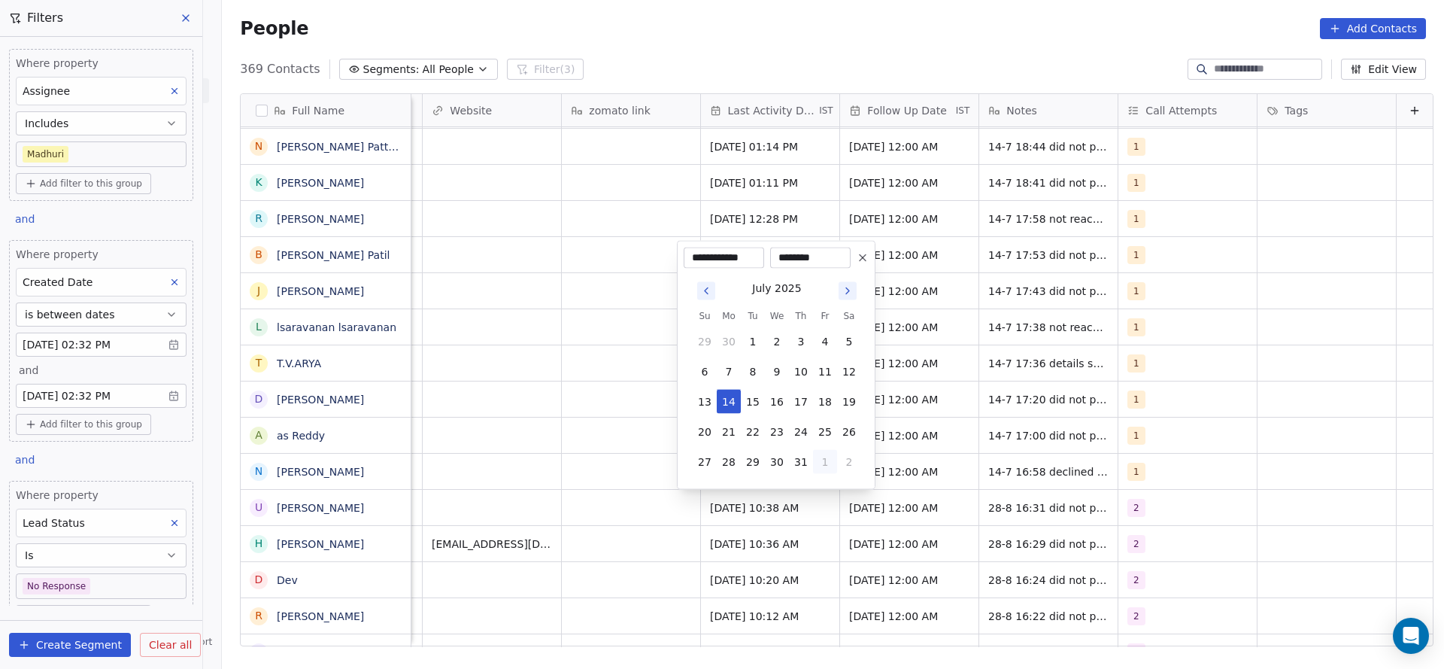
click at [835, 461] on button "1" at bounding box center [825, 462] width 24 height 24
click at [801, 433] on button "28" at bounding box center [801, 432] width 24 height 24
type input "**********"
click at [1206, 445] on html "On2Cook India Pvt. Ltd. Contacts People Marketing Workflows Campaigns Sales Pip…" at bounding box center [722, 334] width 1444 height 669
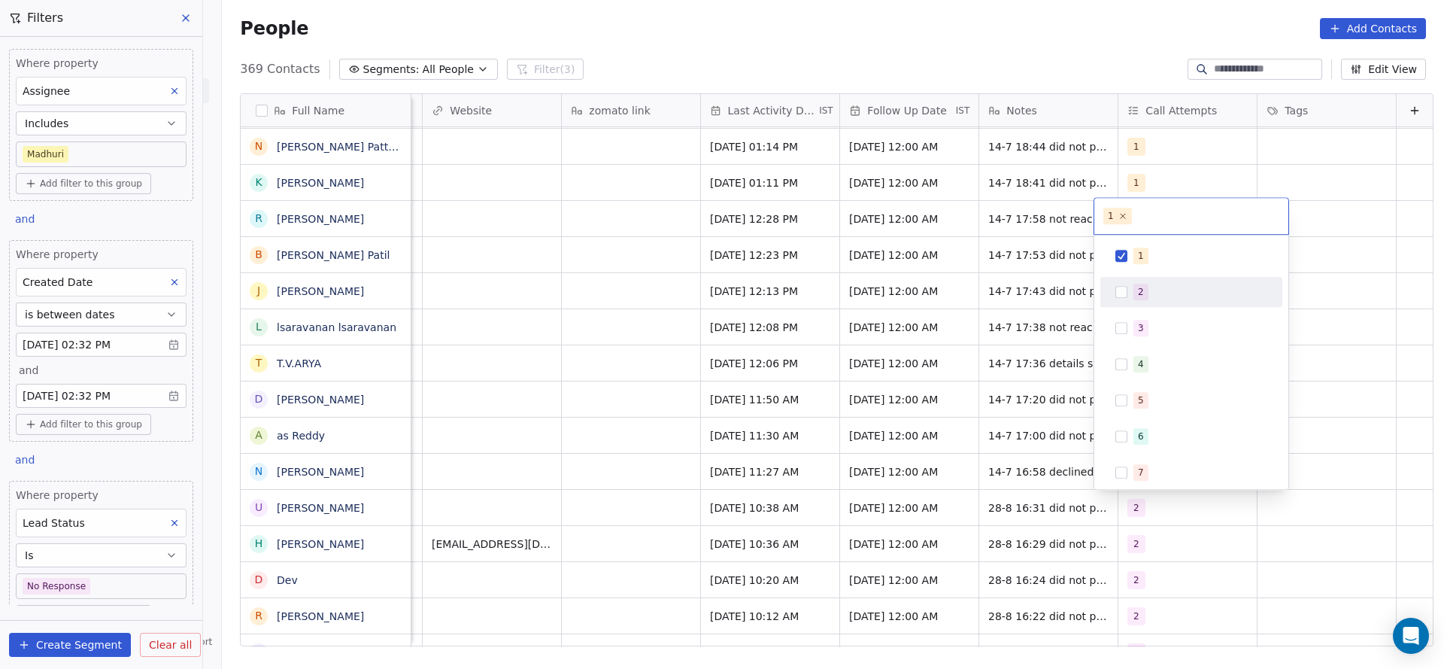
click at [1198, 298] on div "2" at bounding box center [1200, 292] width 134 height 17
click at [1168, 249] on div "1" at bounding box center [1200, 255] width 134 height 17
click at [696, 418] on html "On2Cook India Pvt. Ltd. Contacts People Marketing Workflows Campaigns Sales Pip…" at bounding box center [722, 334] width 1444 height 669
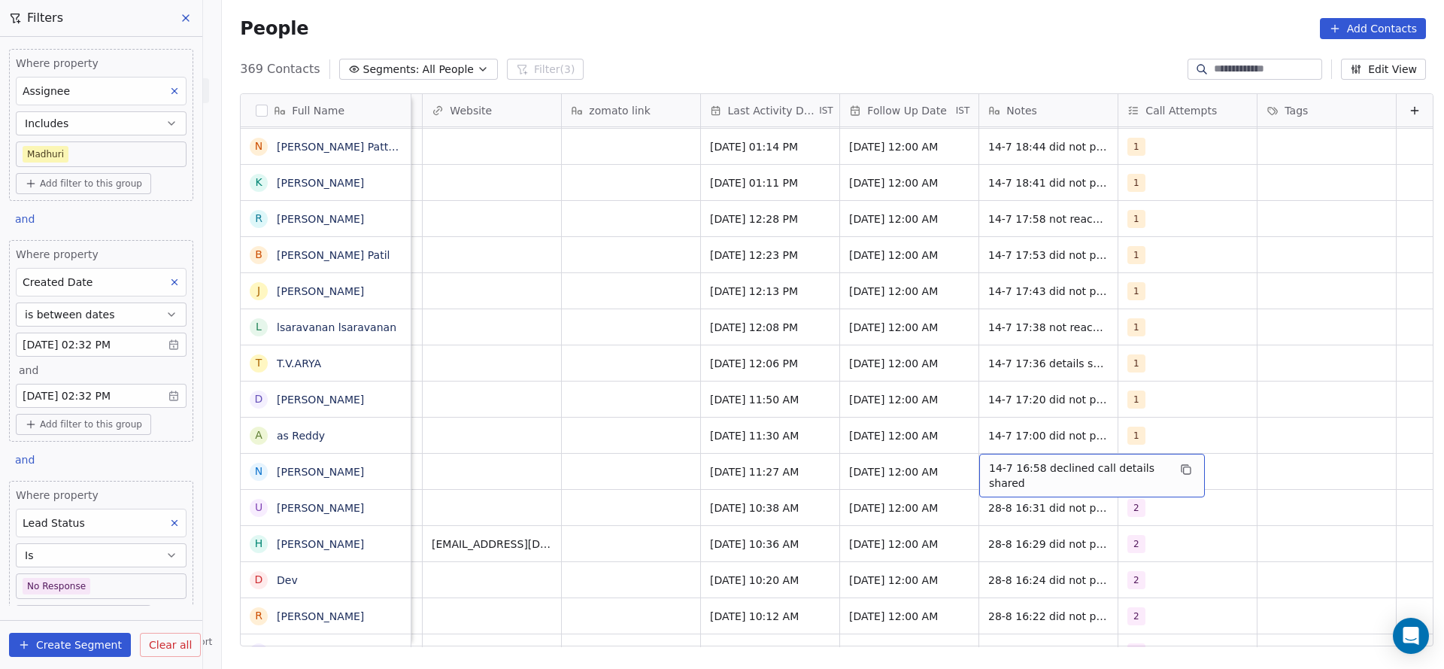
click at [989, 468] on span "14-7 16:58 declined call details shared" at bounding box center [1078, 475] width 179 height 30
click at [977, 468] on textarea "**********" at bounding box center [1068, 477] width 224 height 47
type textarea "**********"
click at [713, 496] on html "On2Cook India Pvt. Ltd. Contacts People Marketing Workflows Campaigns Sales Pip…" at bounding box center [722, 334] width 1444 height 669
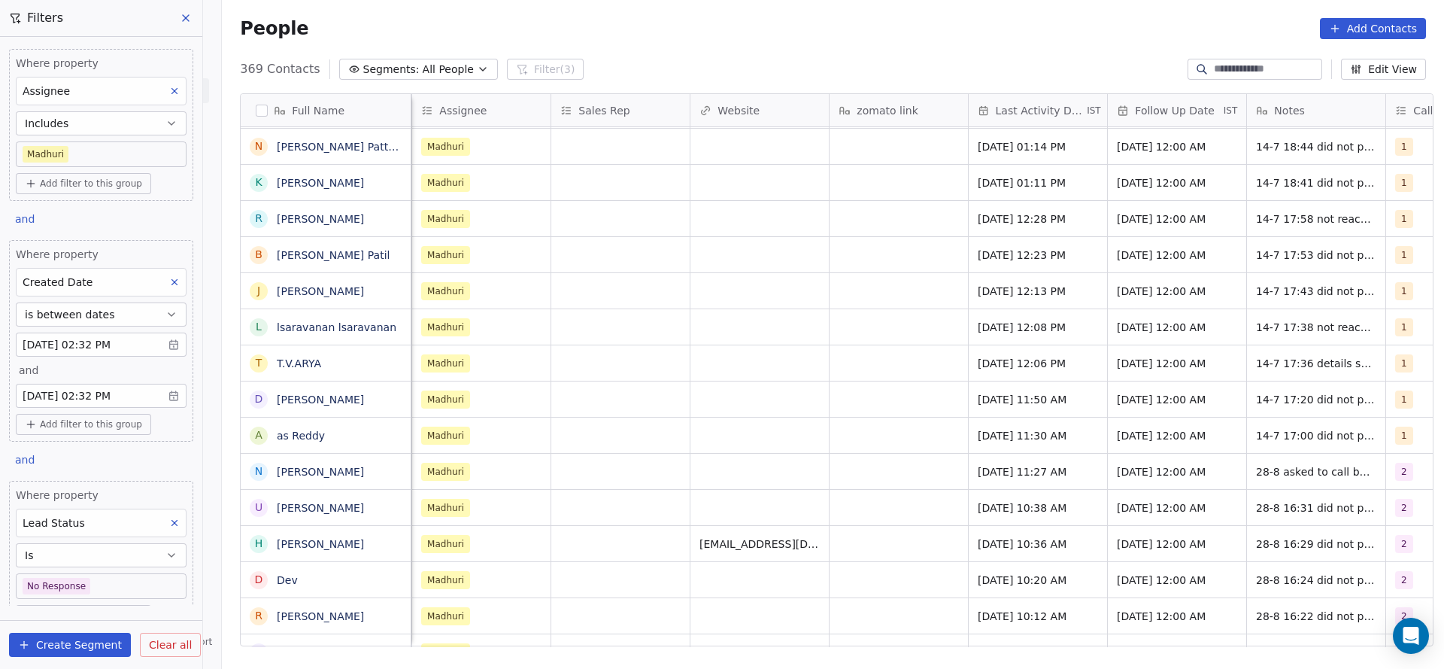
scroll to position [0, 1391]
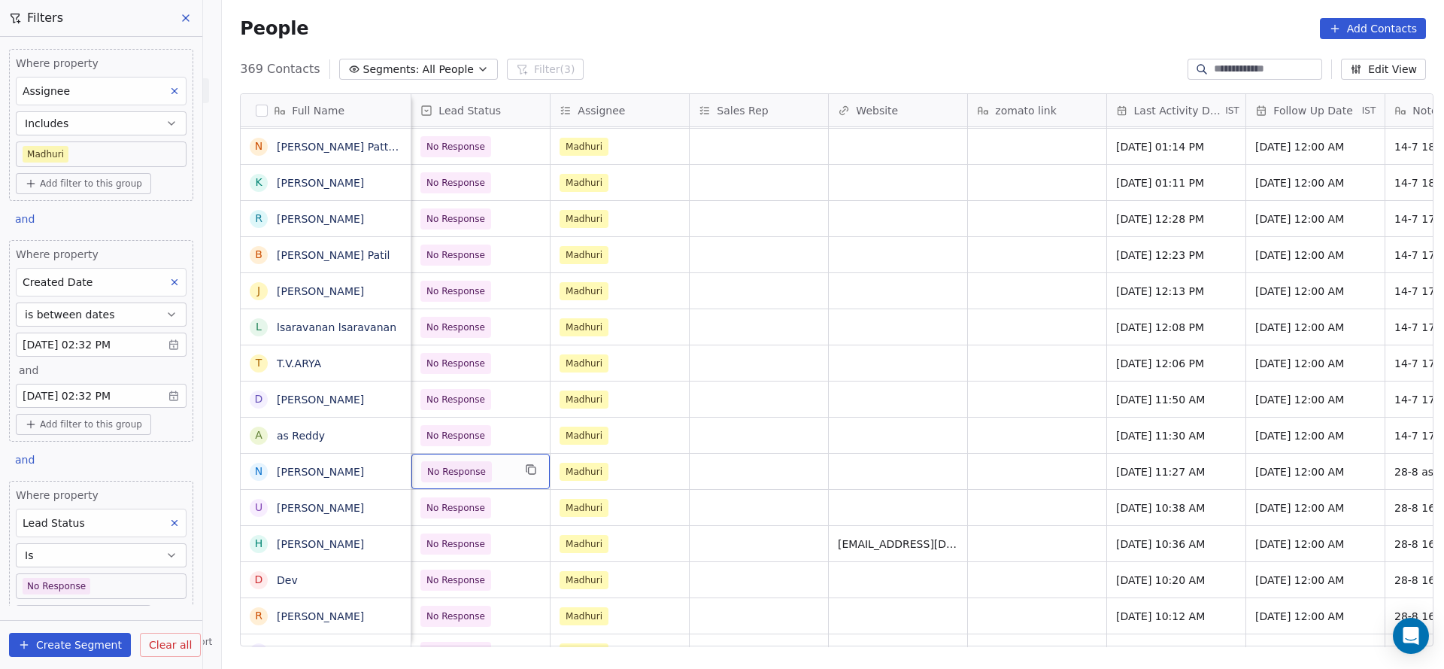
click at [429, 467] on span "No Response" at bounding box center [456, 471] width 59 height 15
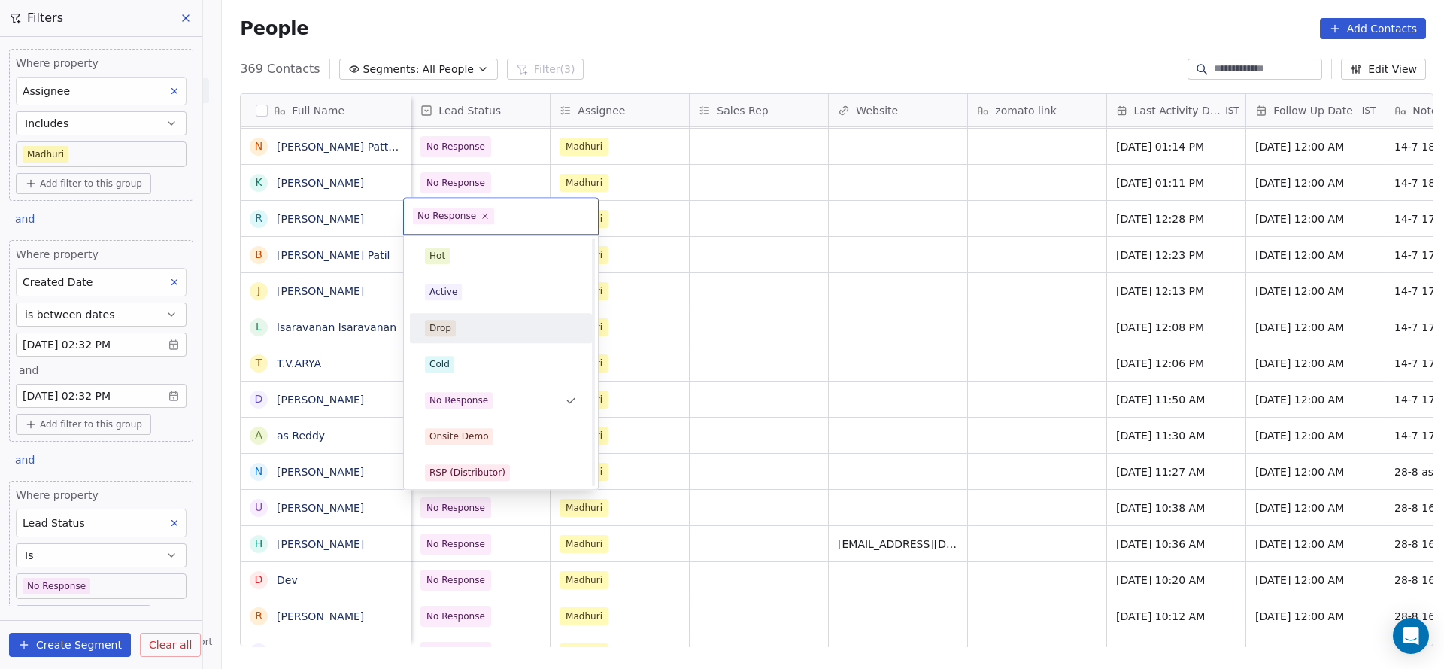
scroll to position [113, 0]
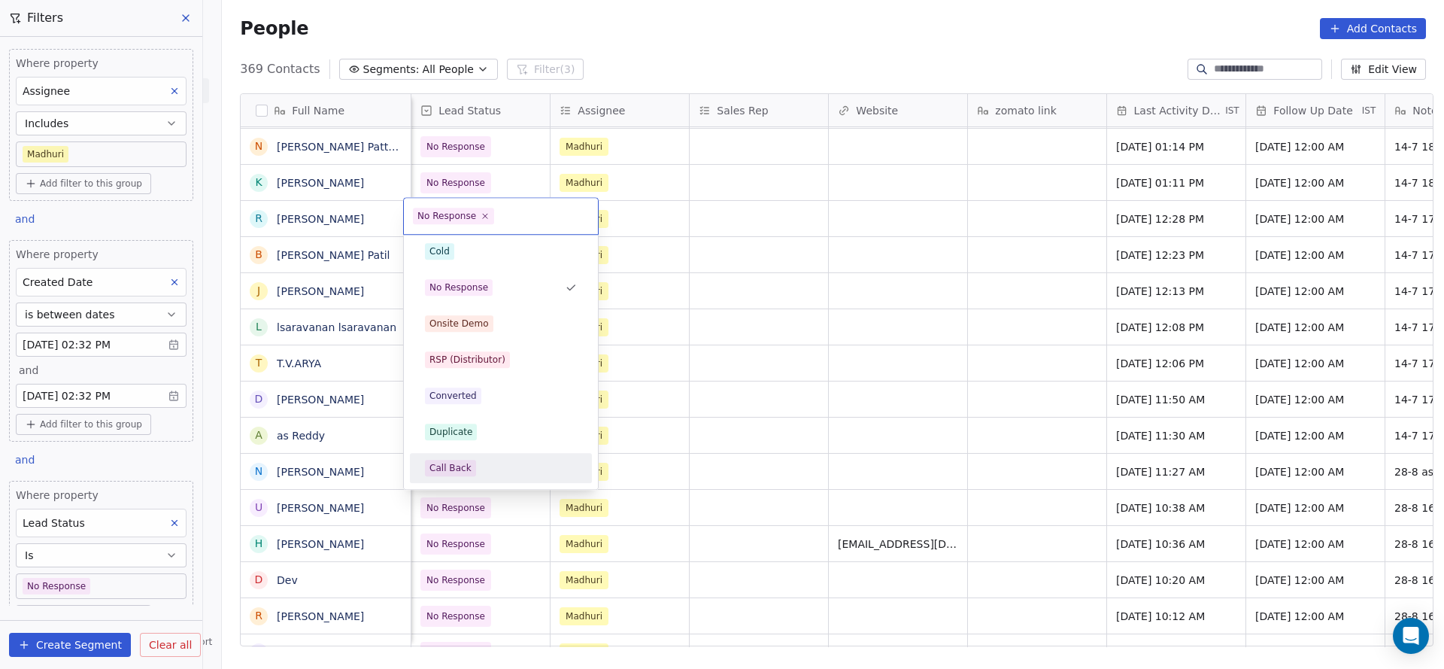
click at [465, 462] on div "Call Back" at bounding box center [450, 468] width 42 height 14
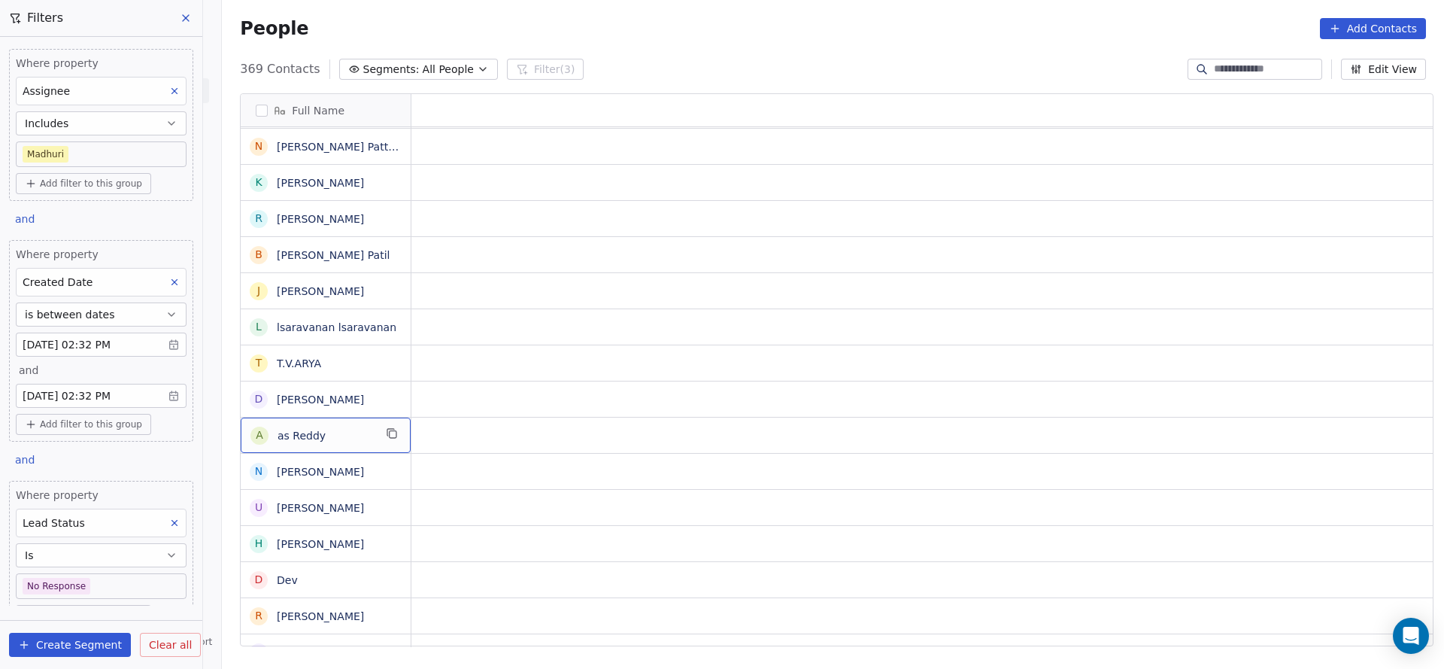
scroll to position [0, 0]
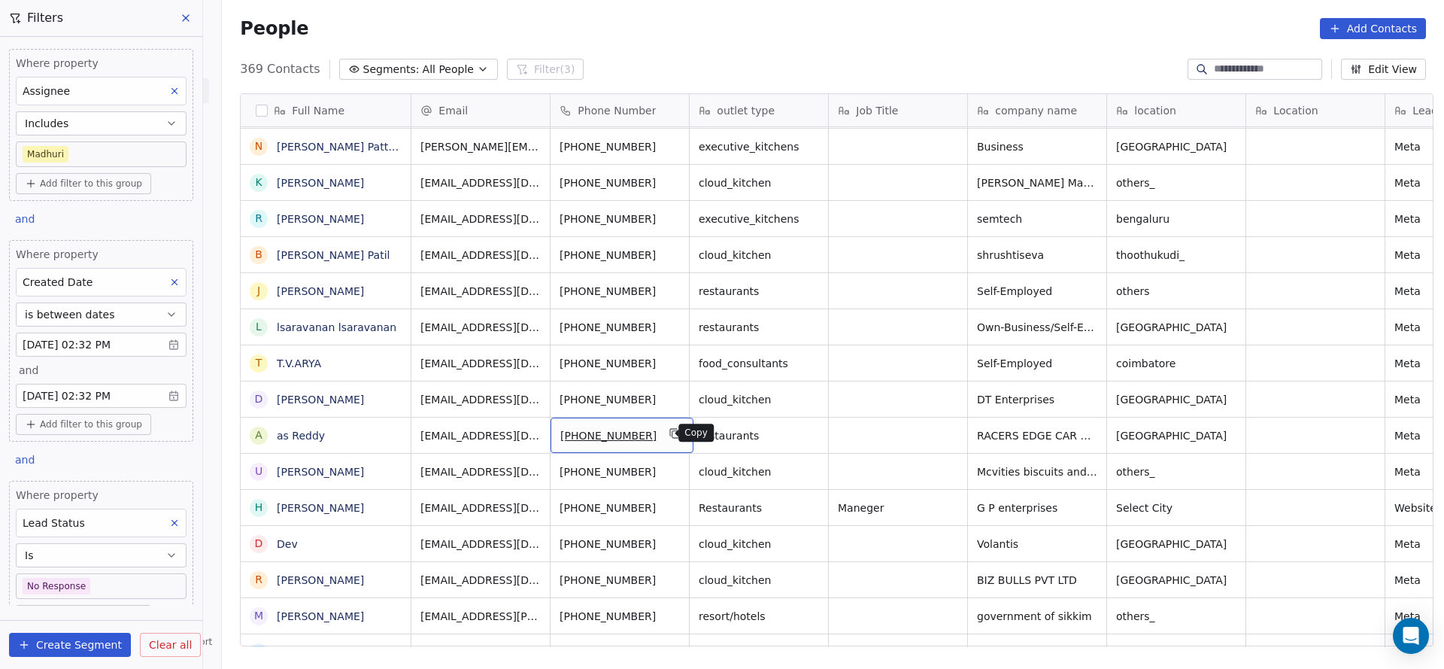
click at [669, 432] on button "grid" at bounding box center [675, 433] width 18 height 18
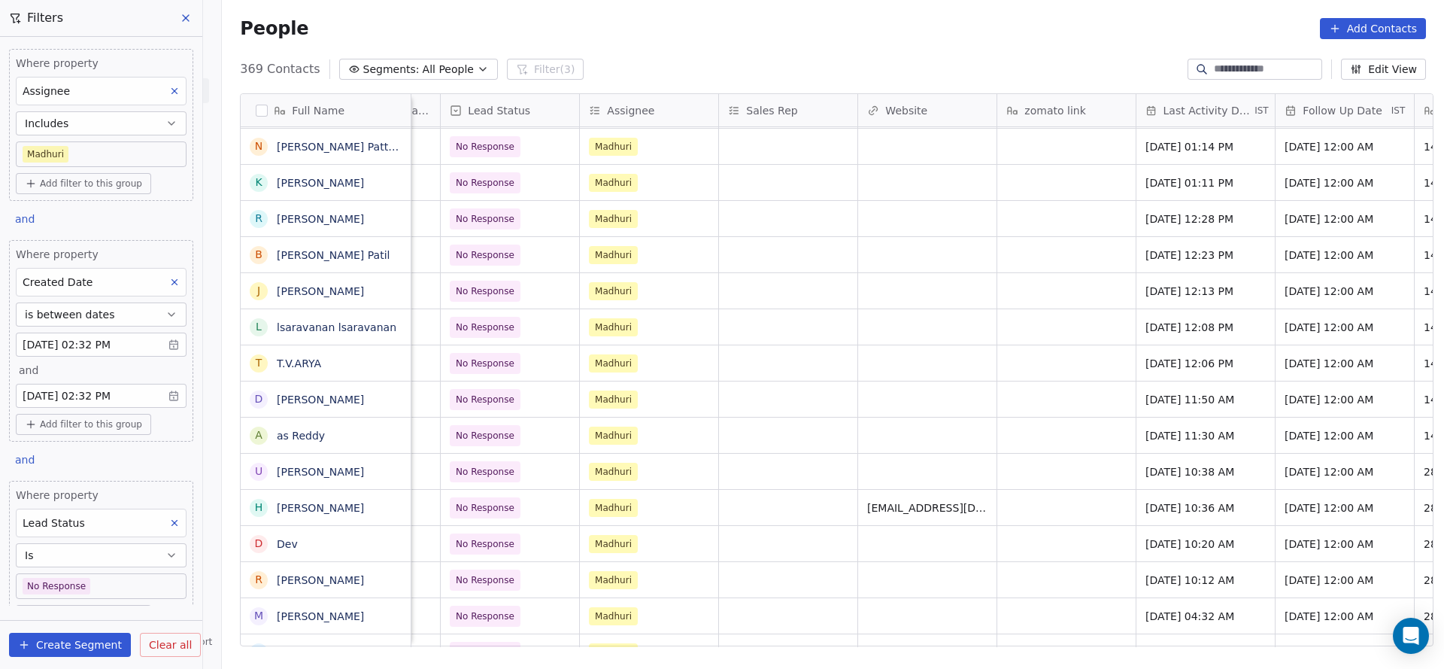
scroll to position [0, 1461]
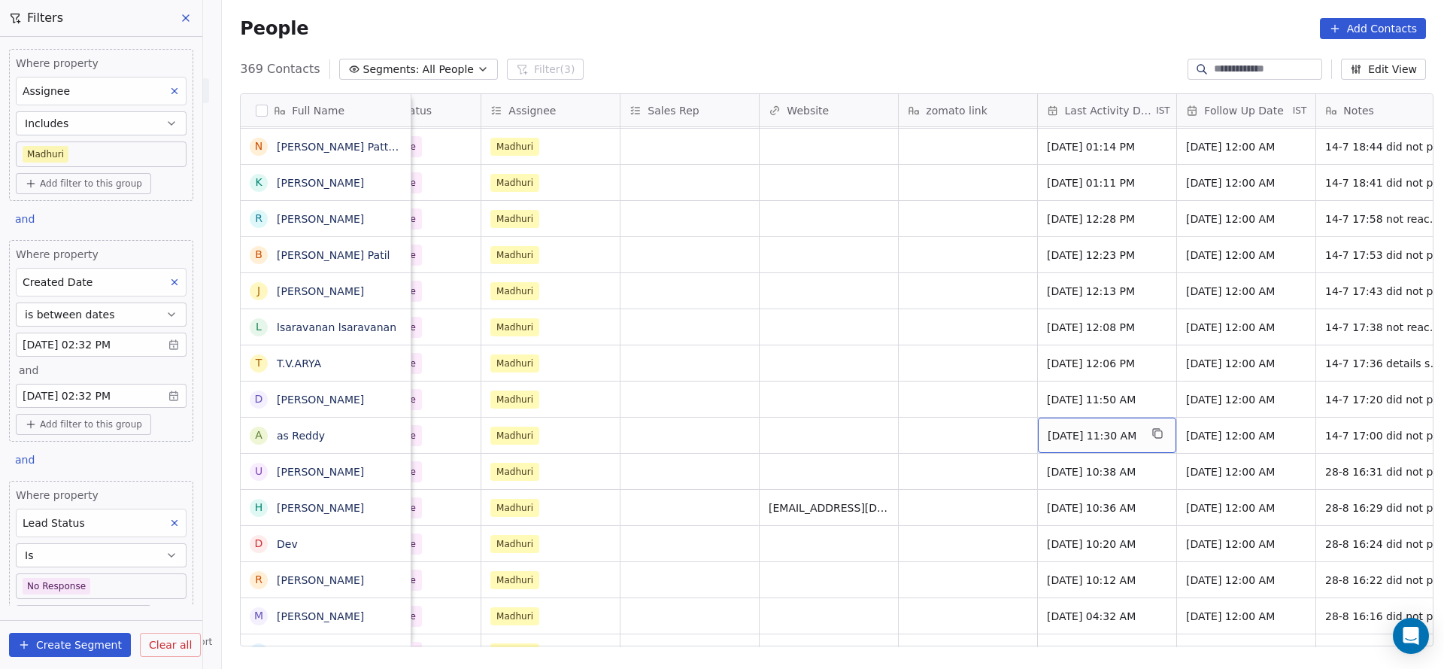
drag, startPoint x: 1043, startPoint y: 426, endPoint x: 1094, endPoint y: 510, distance: 98.2
click at [1042, 426] on div "[DATE] 11:30 AM" at bounding box center [1107, 434] width 138 height 35
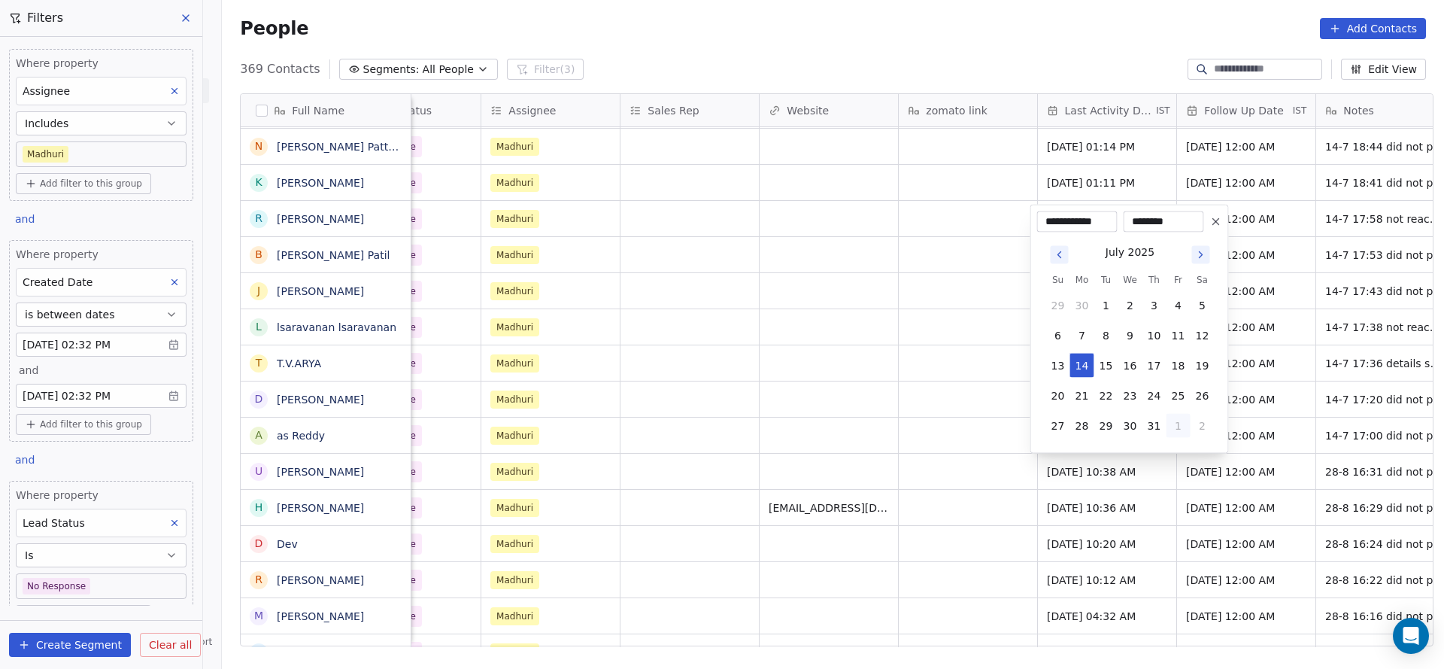
click at [1180, 426] on button "1" at bounding box center [1179, 426] width 24 height 24
click at [1160, 402] on button "28" at bounding box center [1154, 396] width 24 height 24
type input "**********"
click at [771, 429] on html "On2Cook India Pvt. Ltd. Contacts People Marketing Workflows Campaigns Sales Pip…" at bounding box center [722, 334] width 1444 height 669
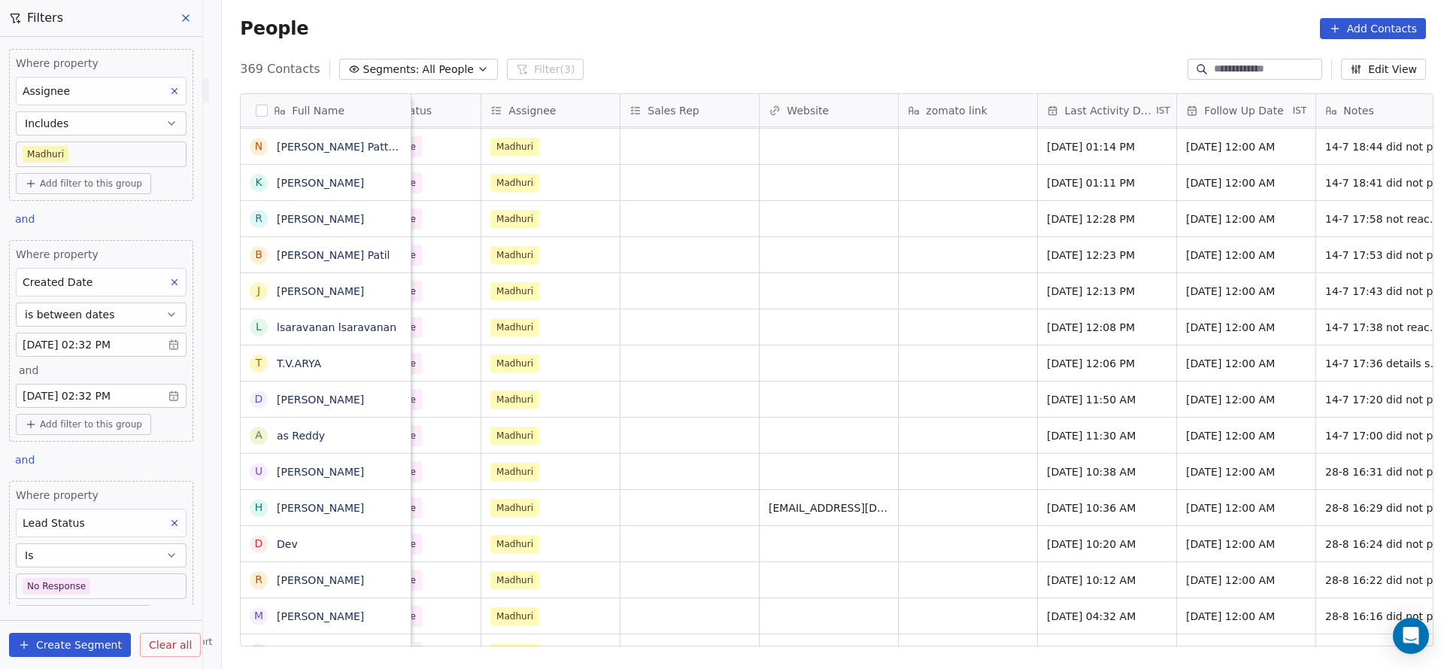
scroll to position [0, 1814]
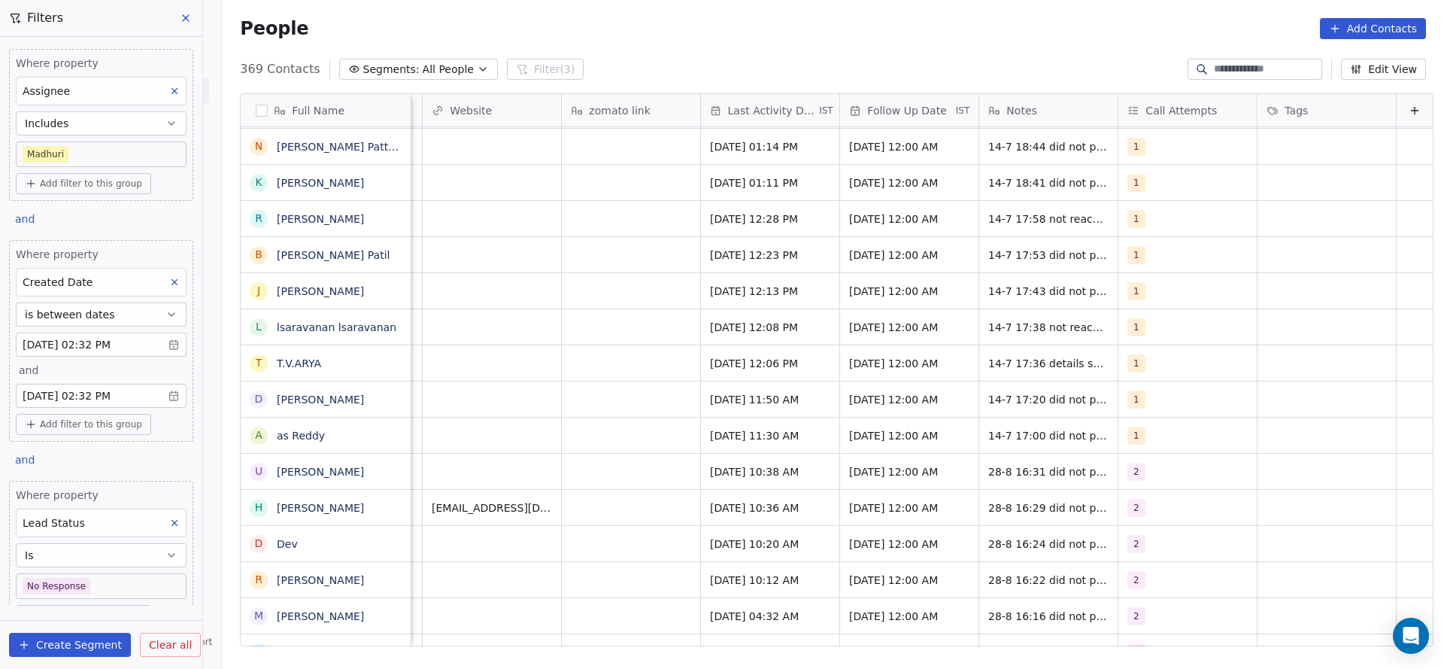
click at [1115, 453] on div "No Response [PERSON_NAME] [DATE] 10:38 AM [DATE] 12:00 AM 28-8 16:31 did not pi…" at bounding box center [23, 471] width 2819 height 36
click at [1130, 429] on div "1" at bounding box center [1174, 435] width 92 height 18
click at [1144, 250] on span "2" at bounding box center [1140, 255] width 15 height 17
click at [1145, 216] on span "1" at bounding box center [1140, 219] width 15 height 17
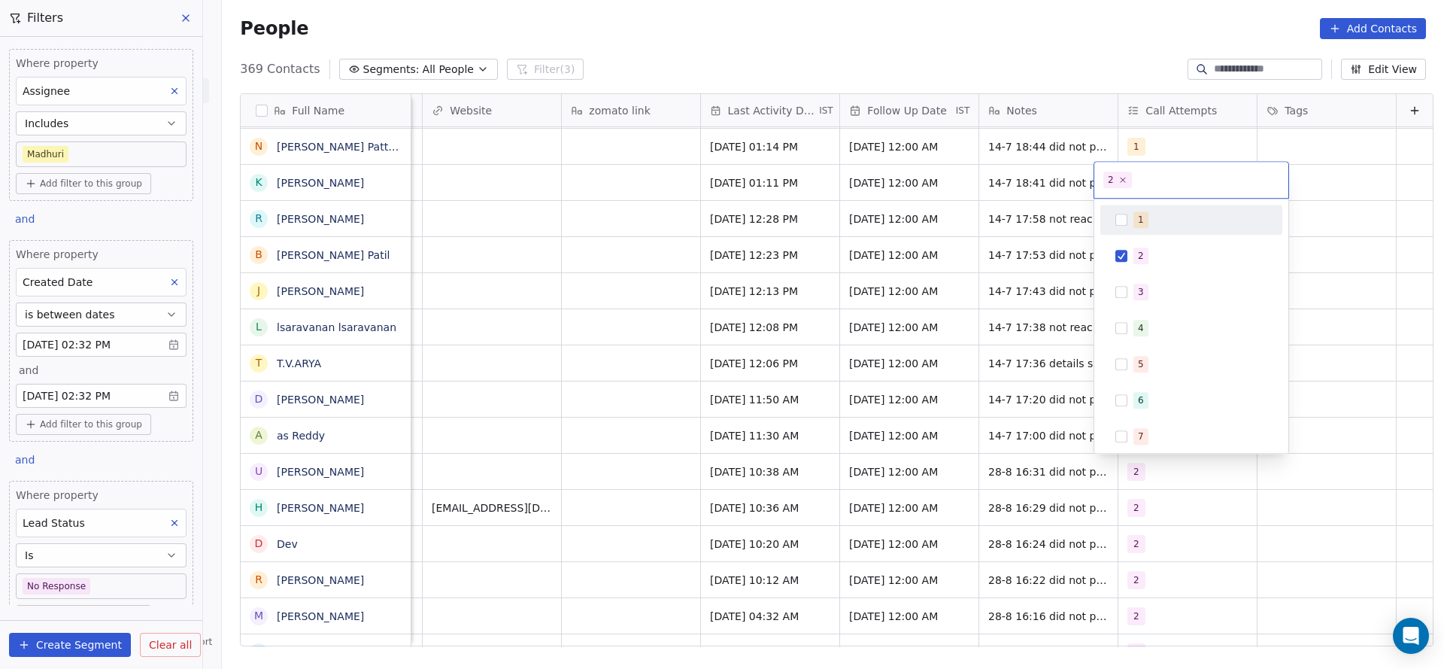
drag, startPoint x: 945, startPoint y: 248, endPoint x: 1020, endPoint y: 445, distance: 209.9
click at [945, 249] on html "On2Cook India Pvt. Ltd. Contacts People Marketing Workflows Campaigns Sales Pip…" at bounding box center [722, 334] width 1444 height 669
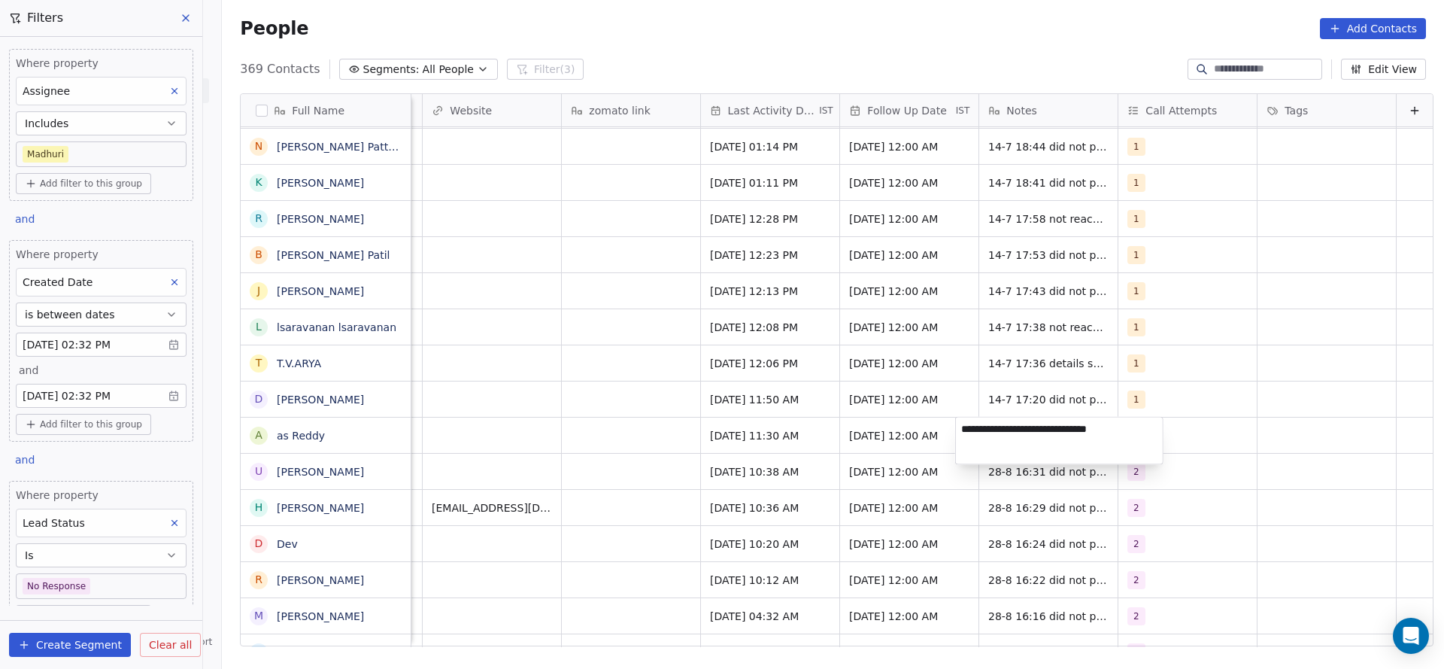
click at [1023, 415] on html "On2Cook India Pvt. Ltd. Contacts People Marketing Workflows Campaigns Sales Pip…" at bounding box center [722, 334] width 1444 height 669
click at [989, 429] on span "14-7 17:00 did not pickup wa sent" at bounding box center [1078, 439] width 179 height 30
type textarea "**********"
click at [602, 373] on html "On2Cook India Pvt. Ltd. Contacts People Marketing Workflows Campaigns Sales Pip…" at bounding box center [722, 334] width 1444 height 669
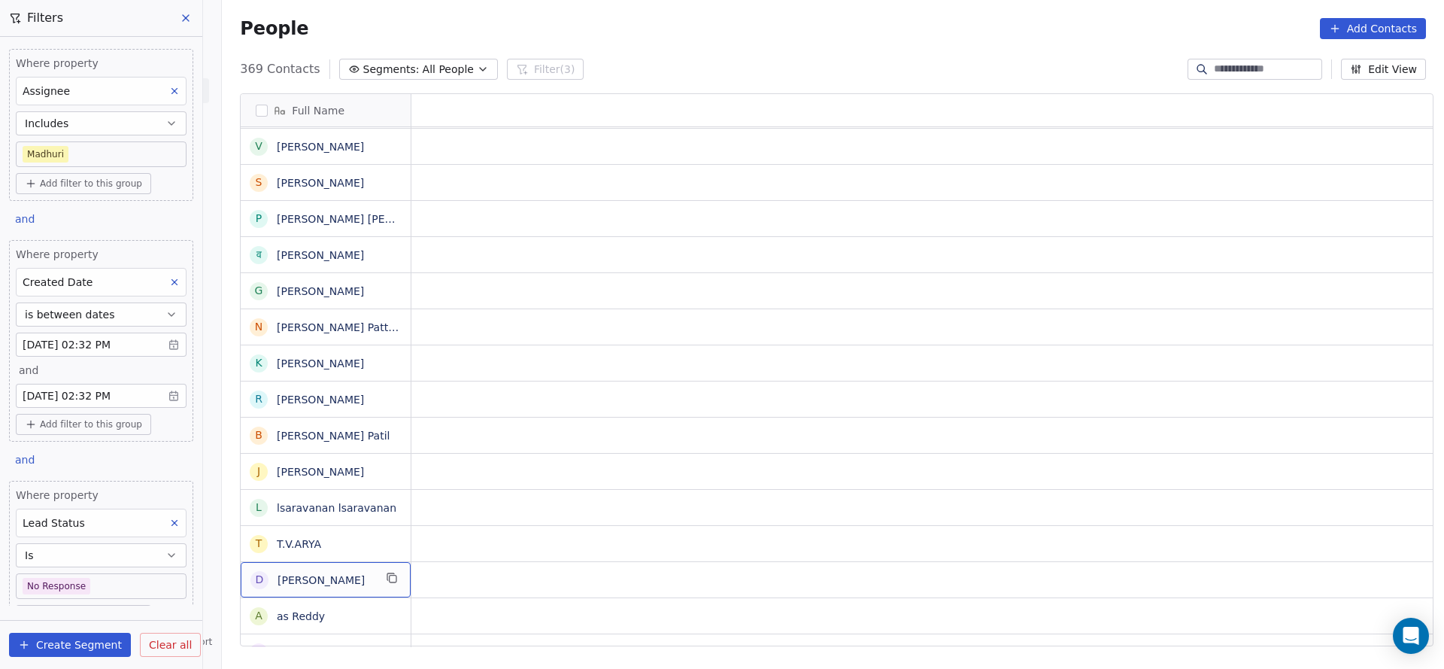
scroll to position [0, 0]
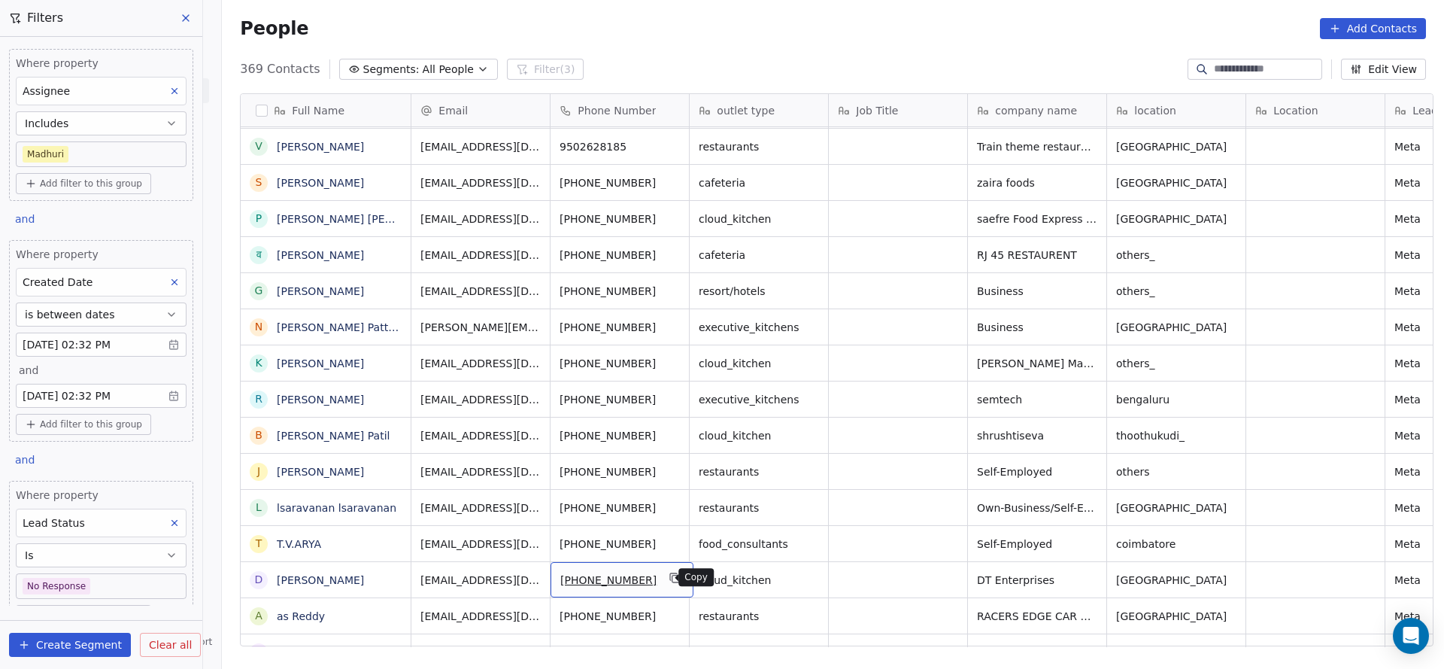
click at [669, 577] on icon "grid" at bounding box center [675, 578] width 12 height 12
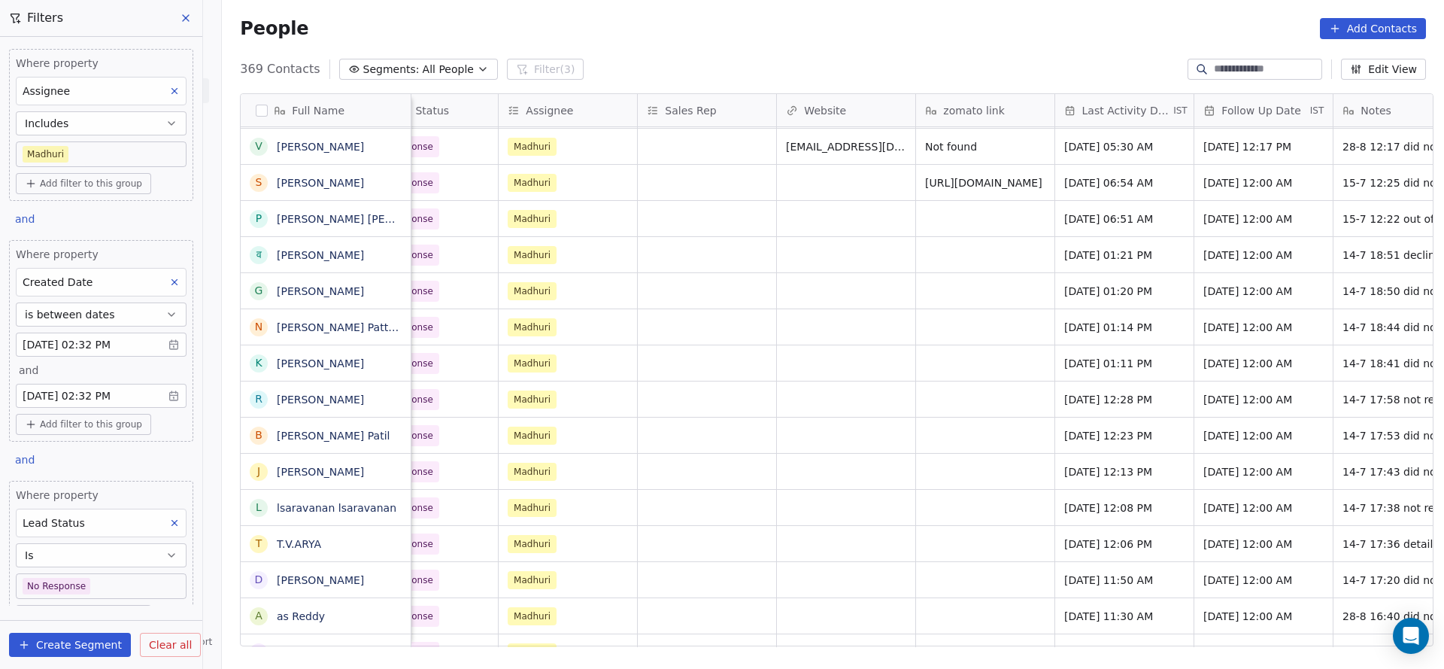
scroll to position [0, 1740]
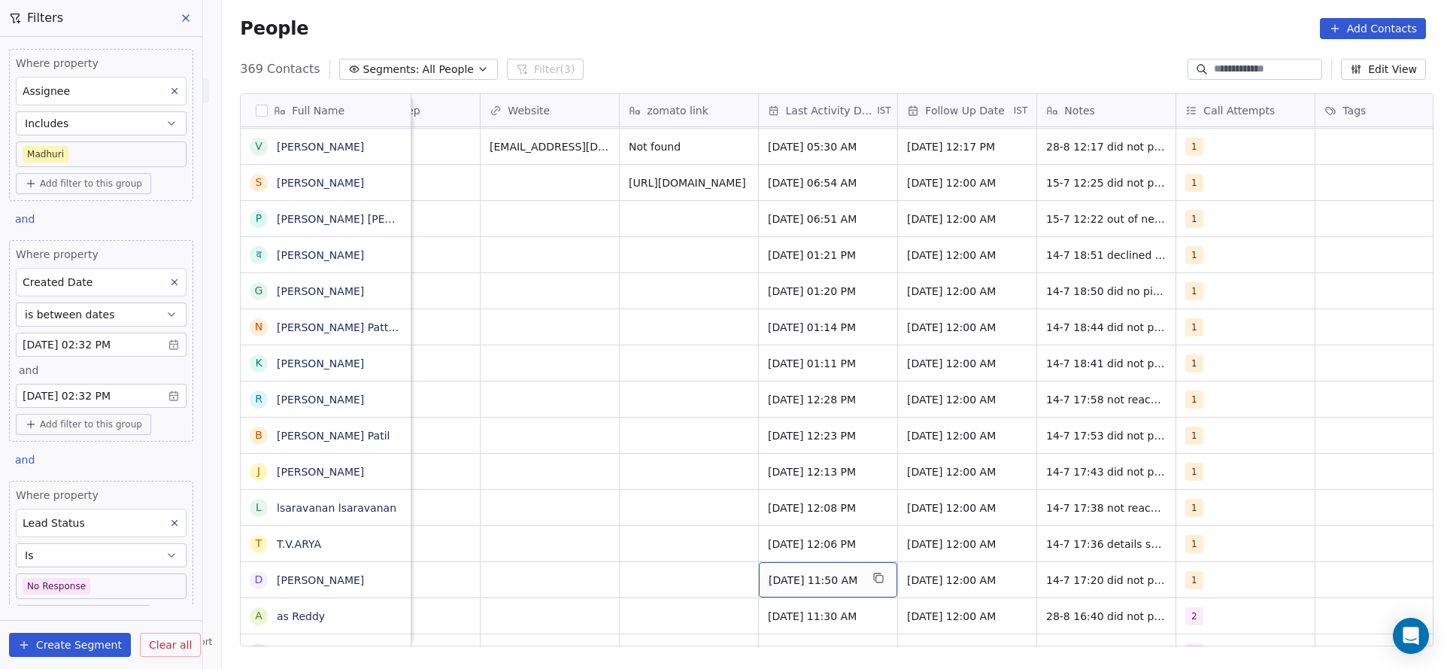
click at [781, 581] on span "[DATE] 11:50 AM" at bounding box center [815, 579] width 92 height 15
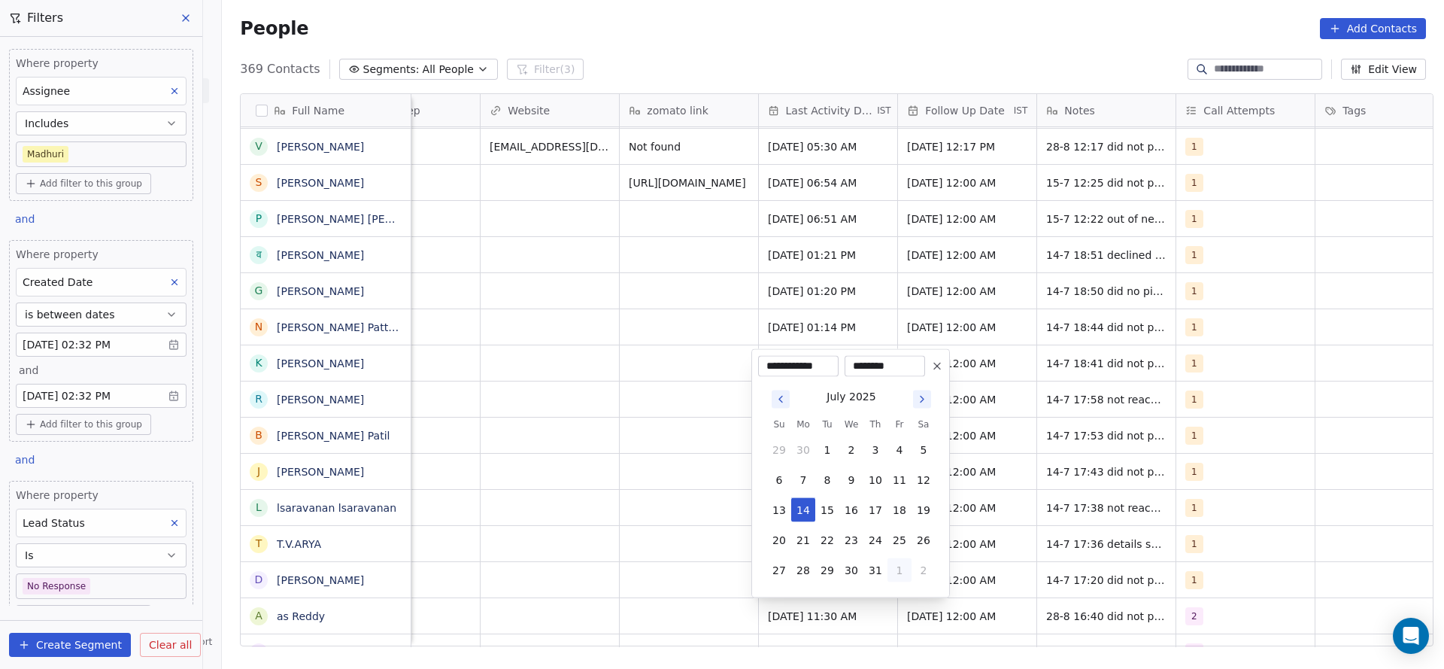
click at [898, 564] on button "1" at bounding box center [899, 570] width 24 height 24
click at [872, 541] on button "28" at bounding box center [875, 540] width 24 height 24
type input "**********"
click at [639, 561] on html "On2Cook India Pvt. Ltd. Contacts People Marketing Workflows Campaigns Sales Pip…" at bounding box center [722, 334] width 1444 height 669
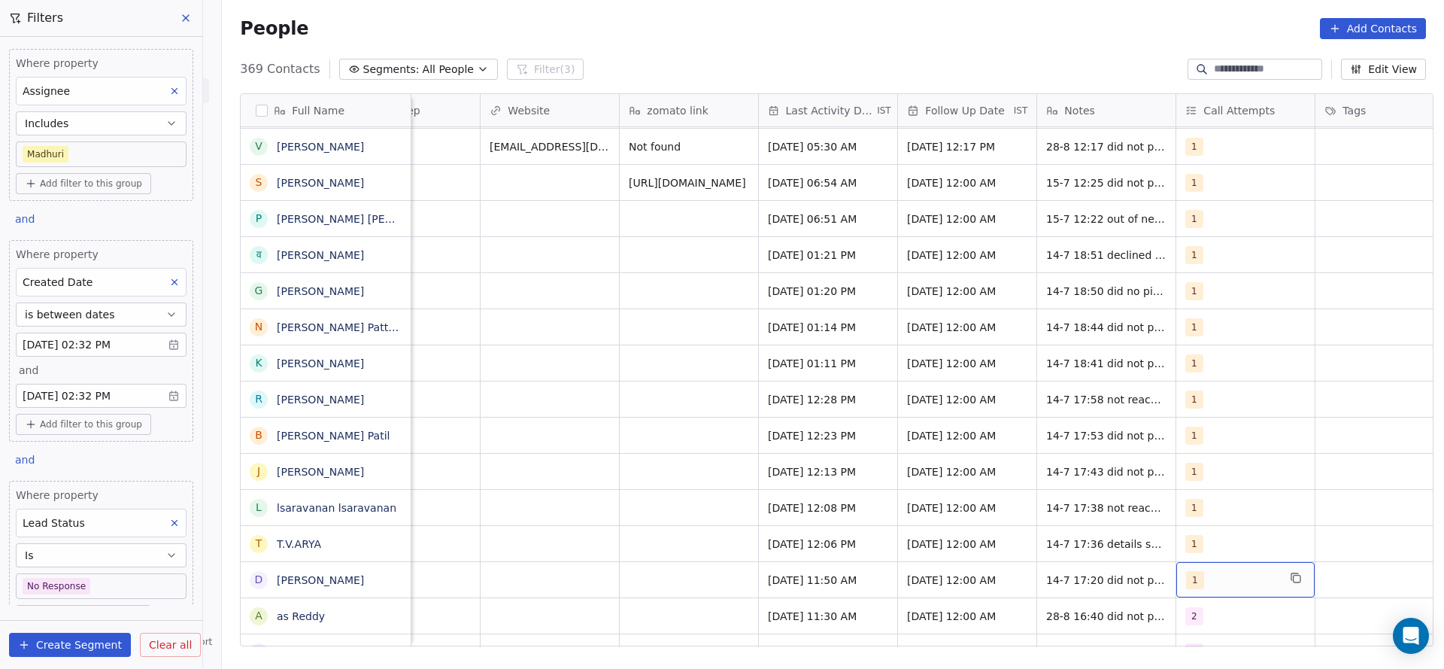
click at [1186, 578] on span "1" at bounding box center [1195, 580] width 18 height 18
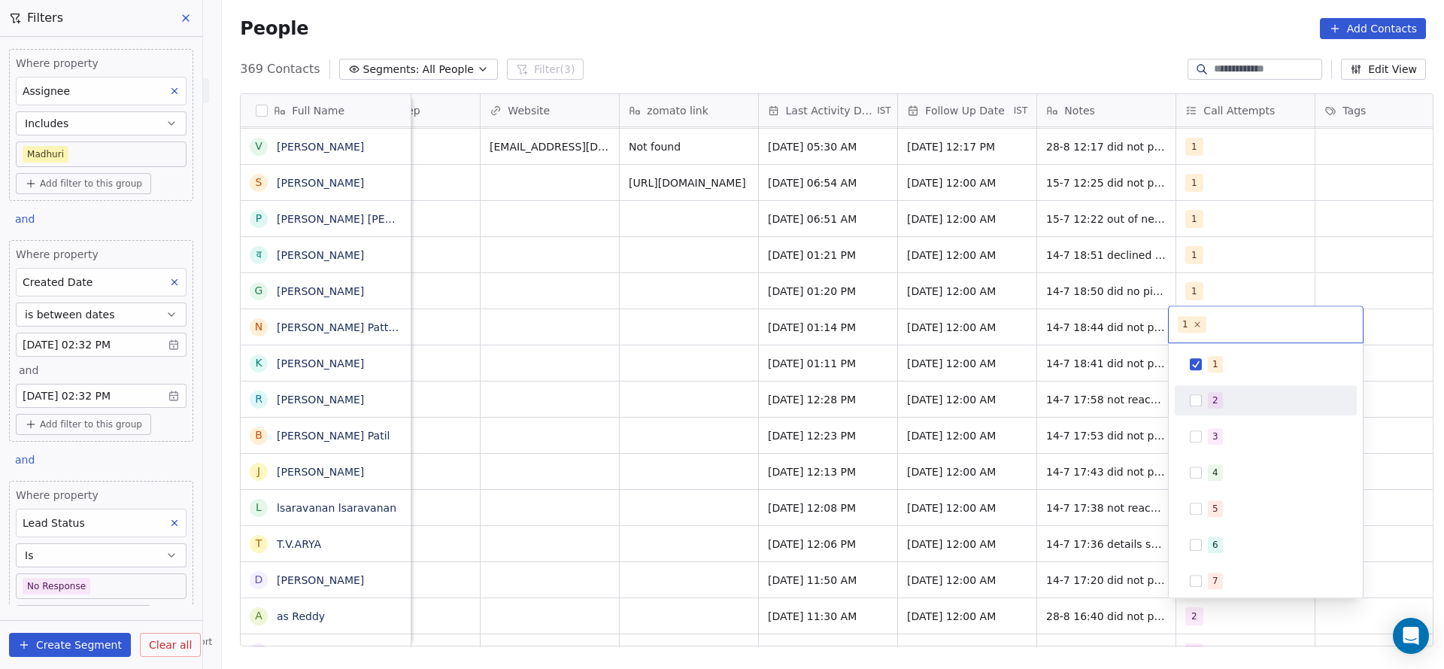
click at [1211, 399] on span "2" at bounding box center [1215, 400] width 15 height 17
click at [1225, 357] on div "1" at bounding box center [1275, 364] width 134 height 17
click at [1046, 440] on html "On2Cook India Pvt. Ltd. Contacts People Marketing Workflows Campaigns Sales Pip…" at bounding box center [722, 334] width 1444 height 669
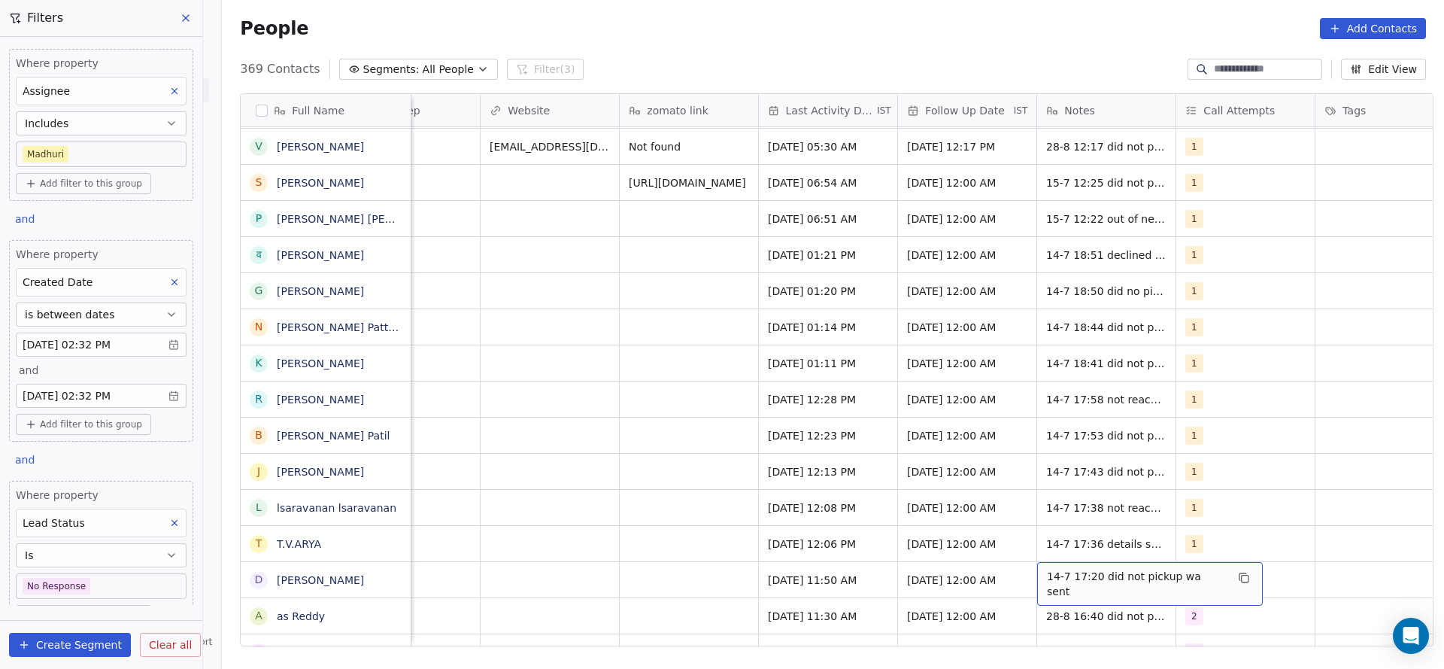
click at [1056, 582] on span "14-7 17:20 did not pickup wa sent" at bounding box center [1136, 584] width 179 height 30
click at [1033, 569] on textarea "**********" at bounding box center [1133, 585] width 207 height 47
type textarea "**********"
click at [657, 550] on html "On2Cook India Pvt. Ltd. Contacts People Marketing Workflows Campaigns Sales Pip…" at bounding box center [722, 334] width 1444 height 669
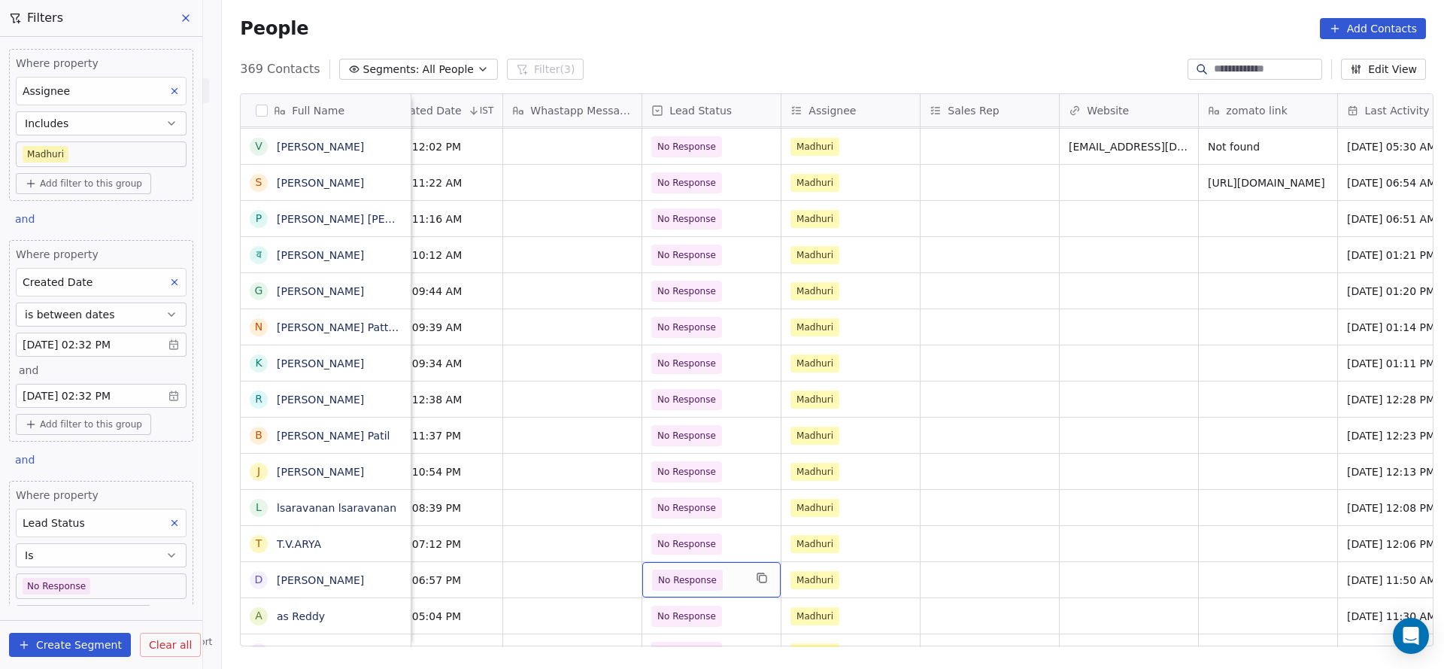
click at [689, 582] on span "No Response" at bounding box center [687, 579] width 59 height 15
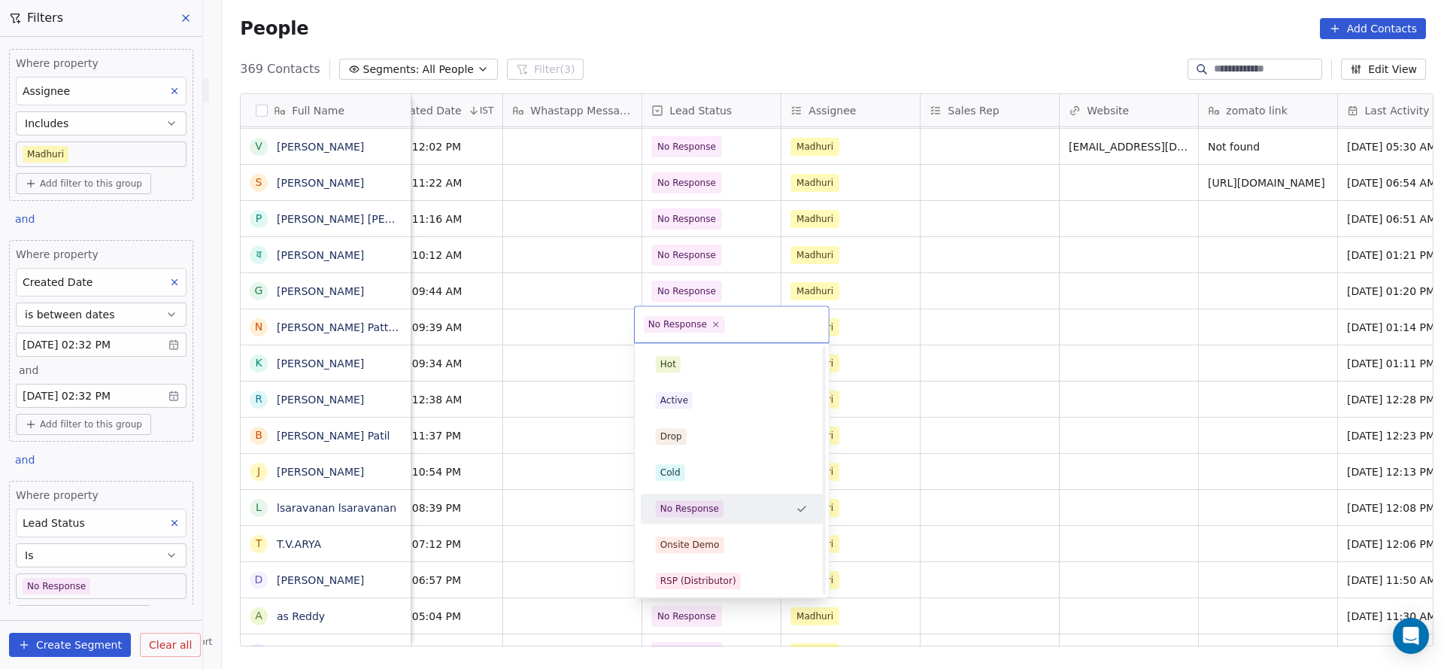
scroll to position [113, 0]
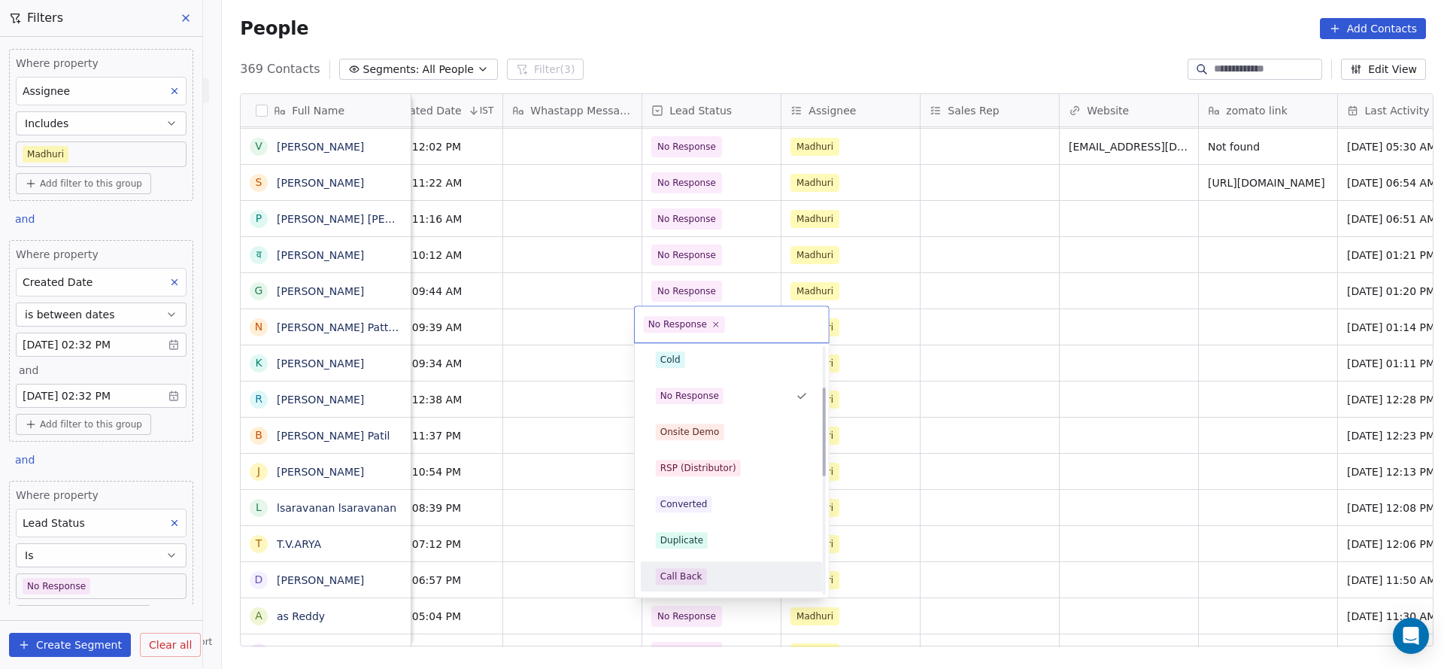
click at [711, 576] on div "Call Back" at bounding box center [732, 576] width 152 height 17
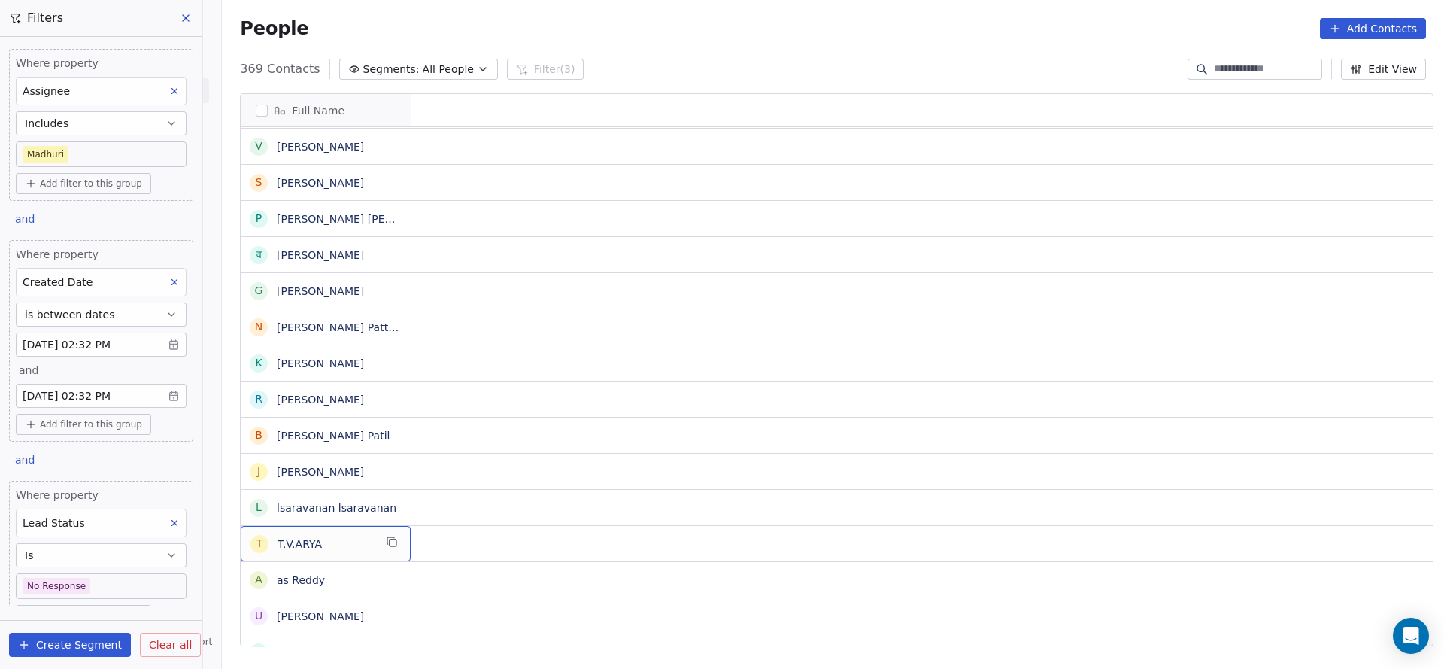
scroll to position [0, 0]
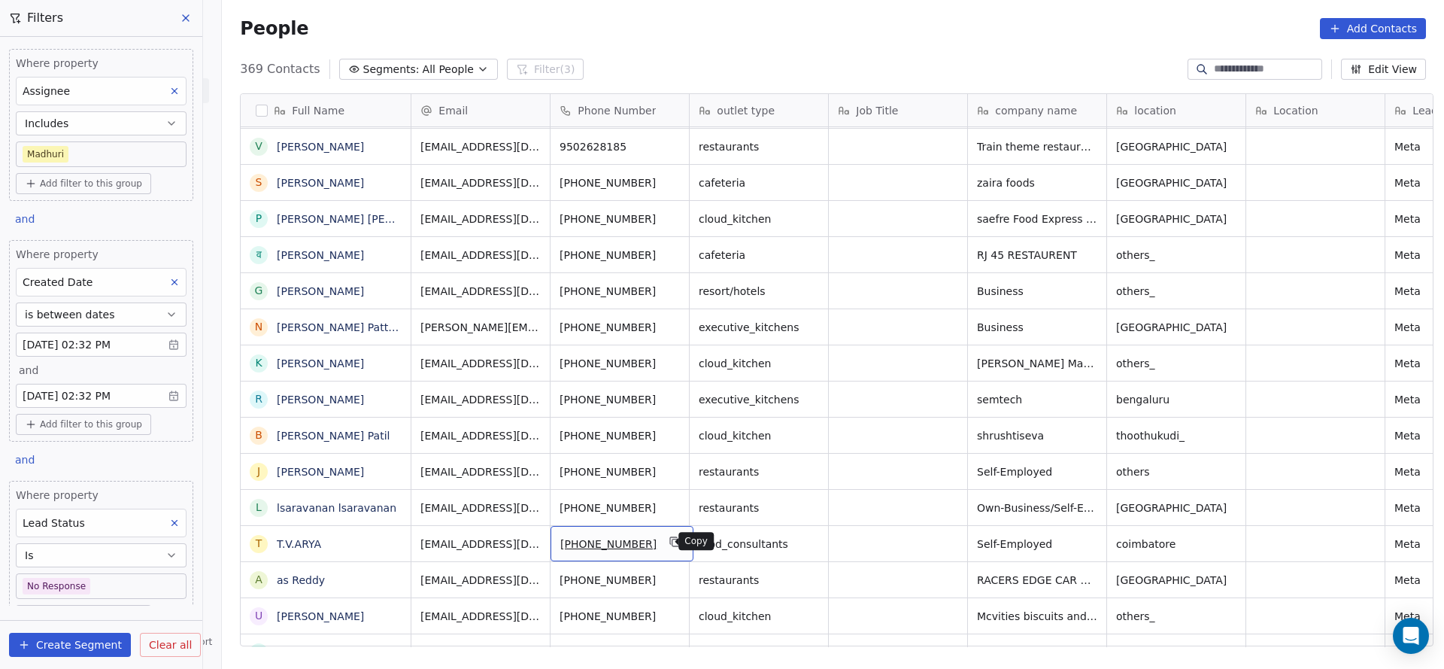
click at [672, 540] on icon "grid" at bounding box center [675, 542] width 7 height 7
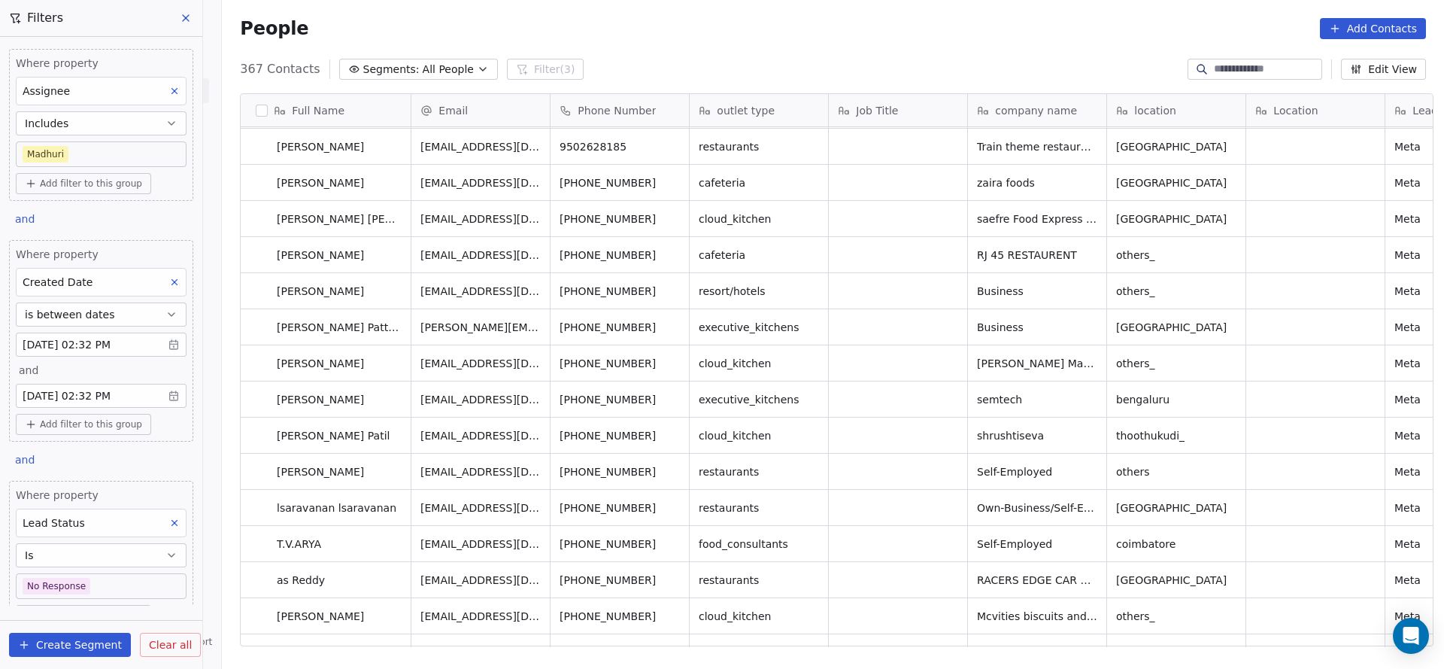
drag, startPoint x: 657, startPoint y: 630, endPoint x: 854, endPoint y: 645, distance: 197.7
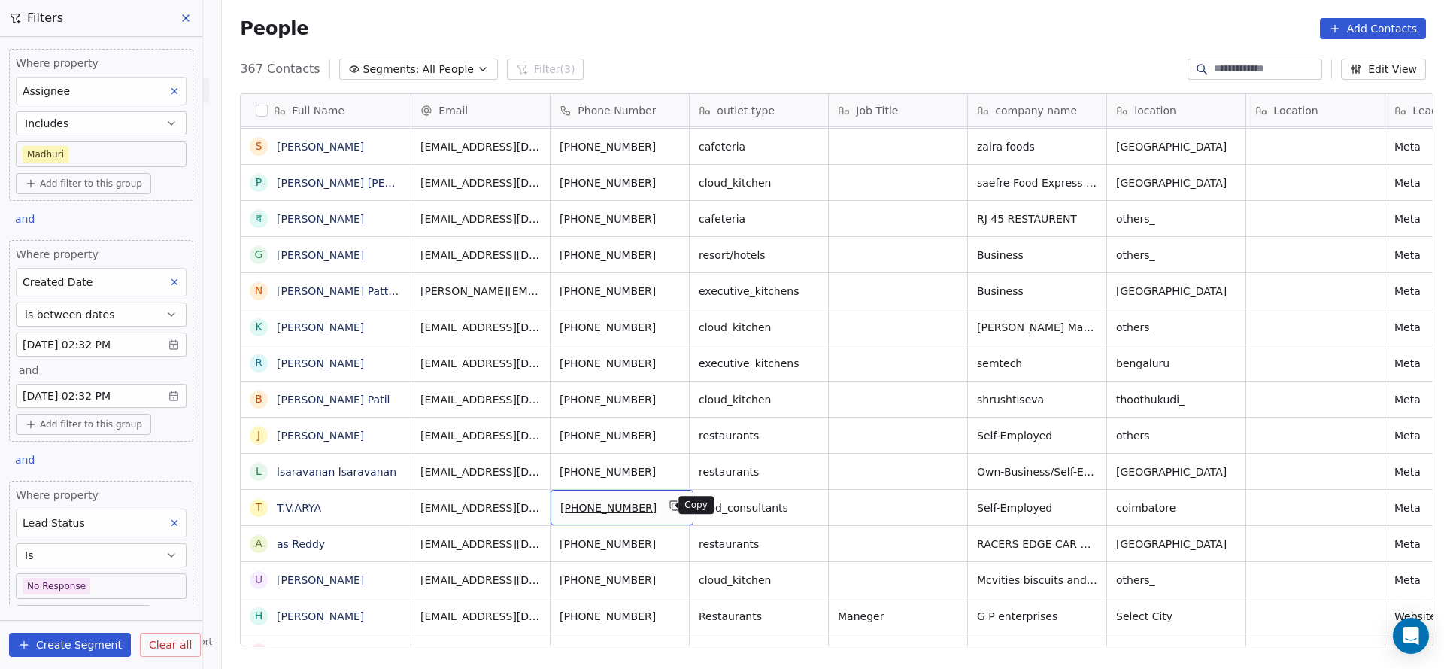
click at [669, 496] on button "grid" at bounding box center [675, 505] width 18 height 18
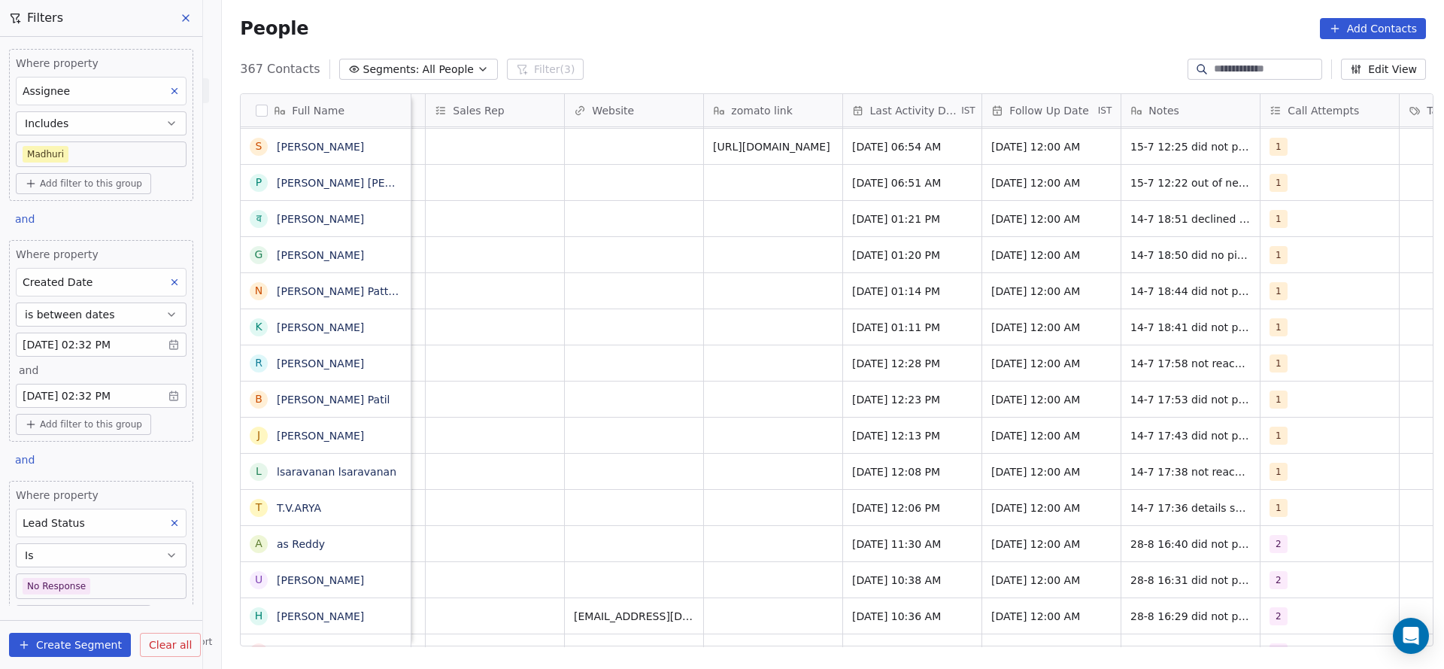
scroll to position [0, 1722]
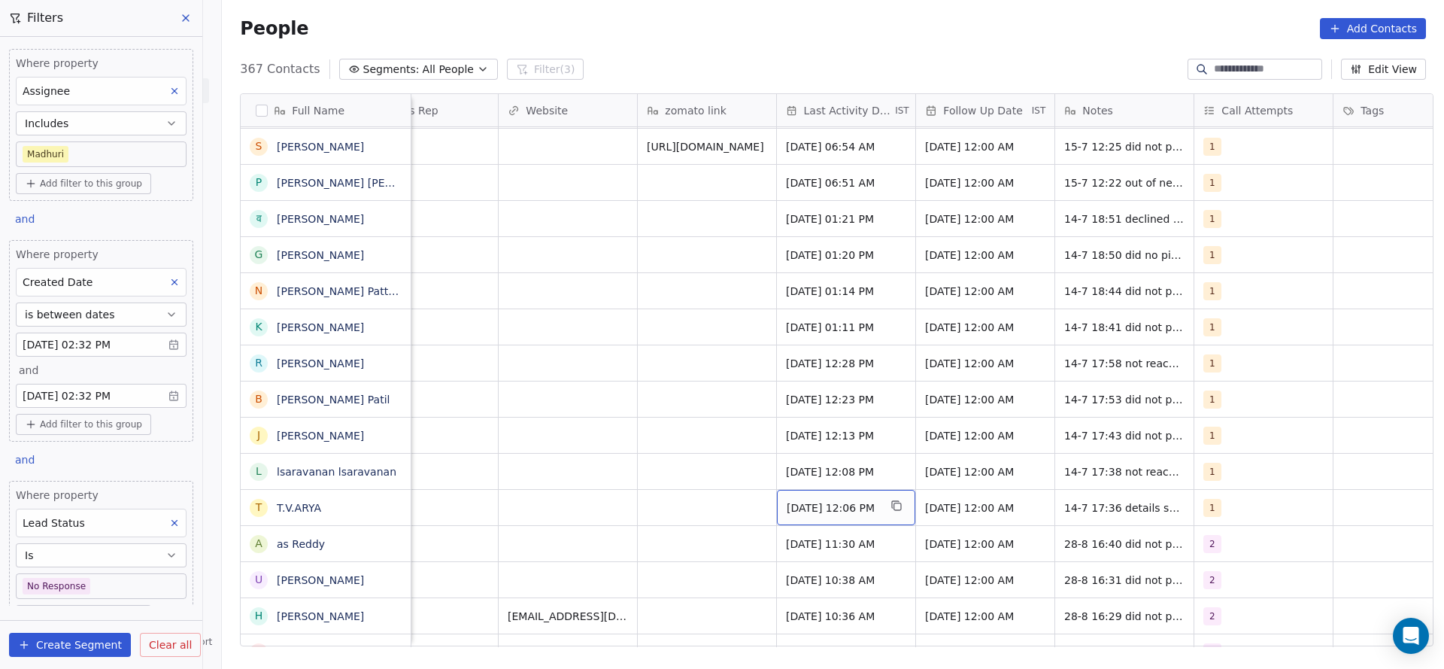
click at [815, 503] on span "[DATE] 12:06 PM" at bounding box center [833, 507] width 92 height 15
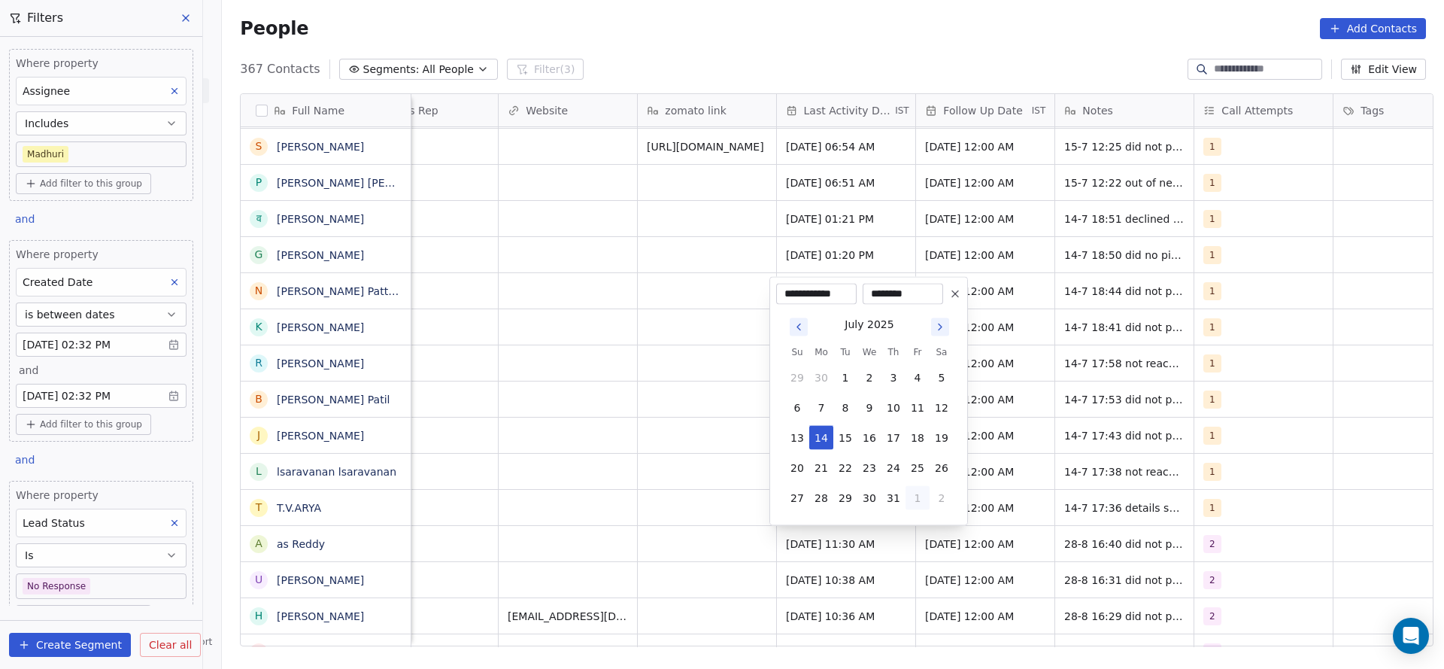
click at [918, 496] on button "1" at bounding box center [918, 498] width 24 height 24
drag, startPoint x: 888, startPoint y: 466, endPoint x: 611, endPoint y: 510, distance: 280.3
click at [889, 466] on button "28" at bounding box center [893, 468] width 24 height 24
type input "**********"
drag, startPoint x: 603, startPoint y: 511, endPoint x: 1185, endPoint y: 456, distance: 584.0
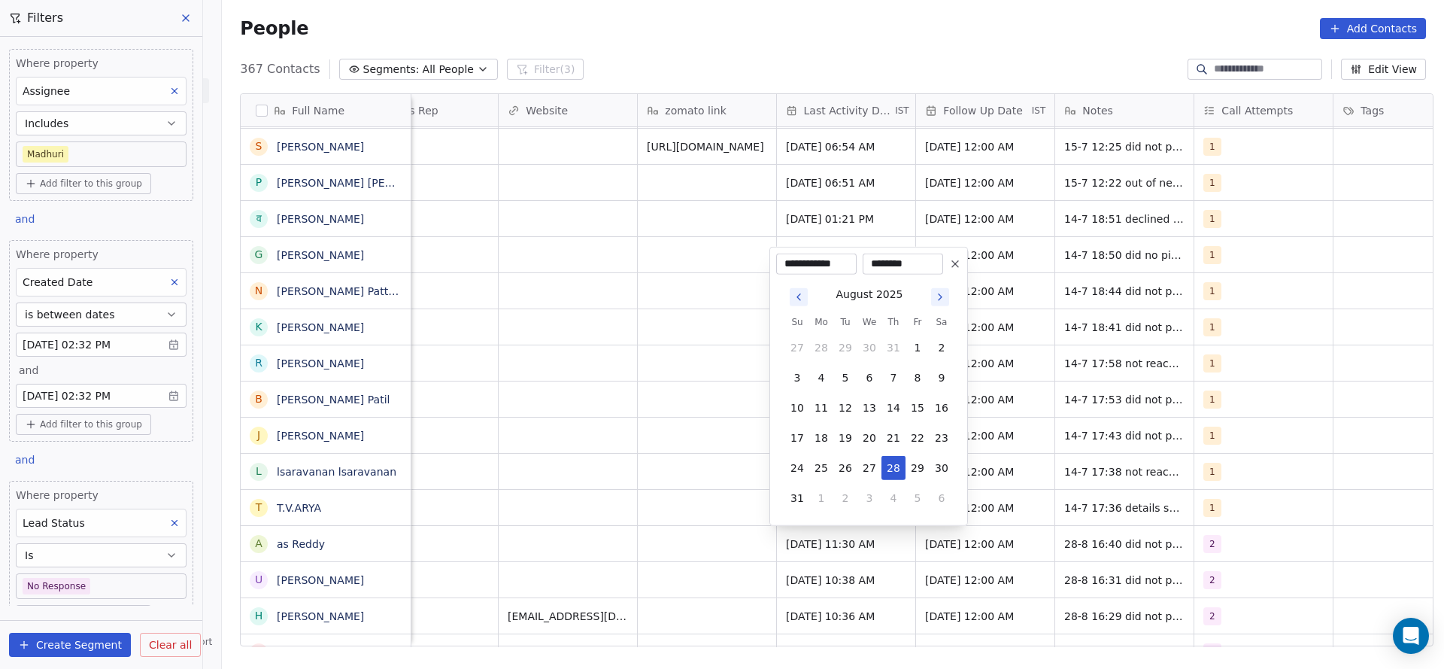
click at [623, 505] on html "On2Cook India Pvt. Ltd. Contacts People Marketing Workflows Campaigns Sales Pip…" at bounding box center [722, 334] width 1444 height 669
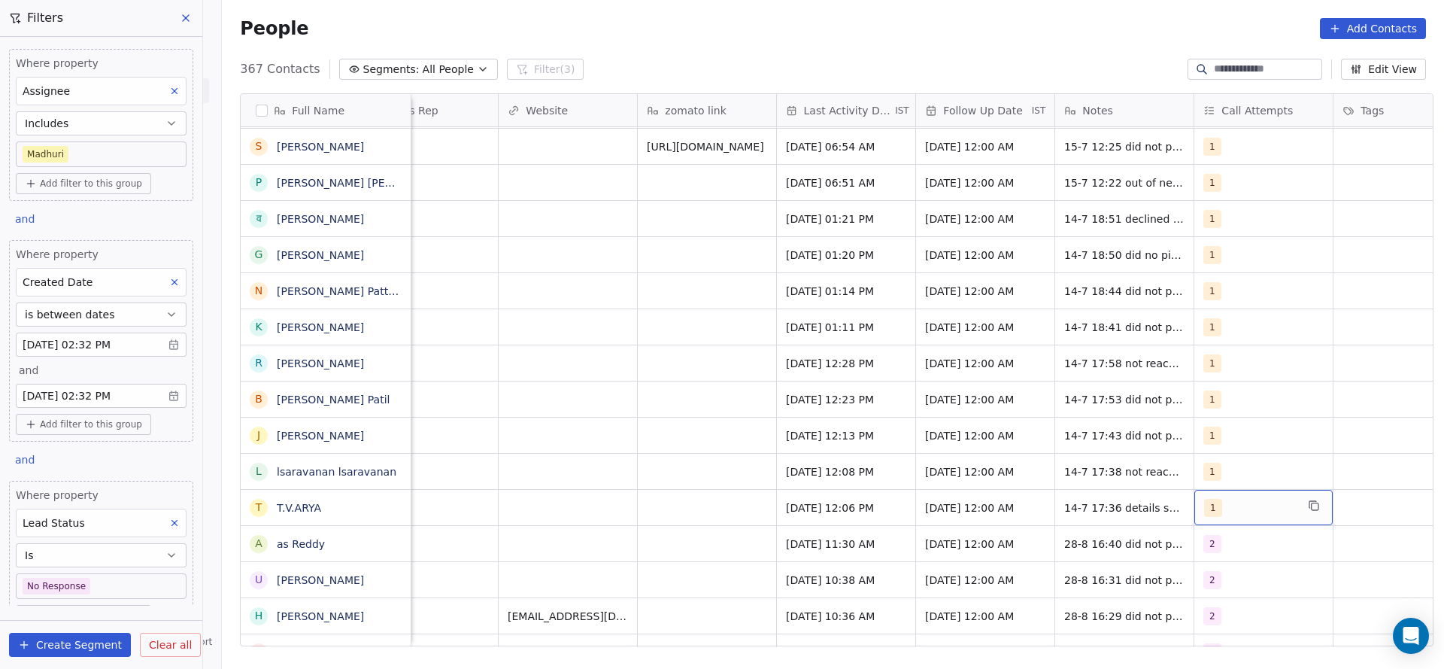
click at [1197, 496] on div "1" at bounding box center [1263, 507] width 138 height 35
click at [1246, 499] on div "1" at bounding box center [1250, 508] width 92 height 18
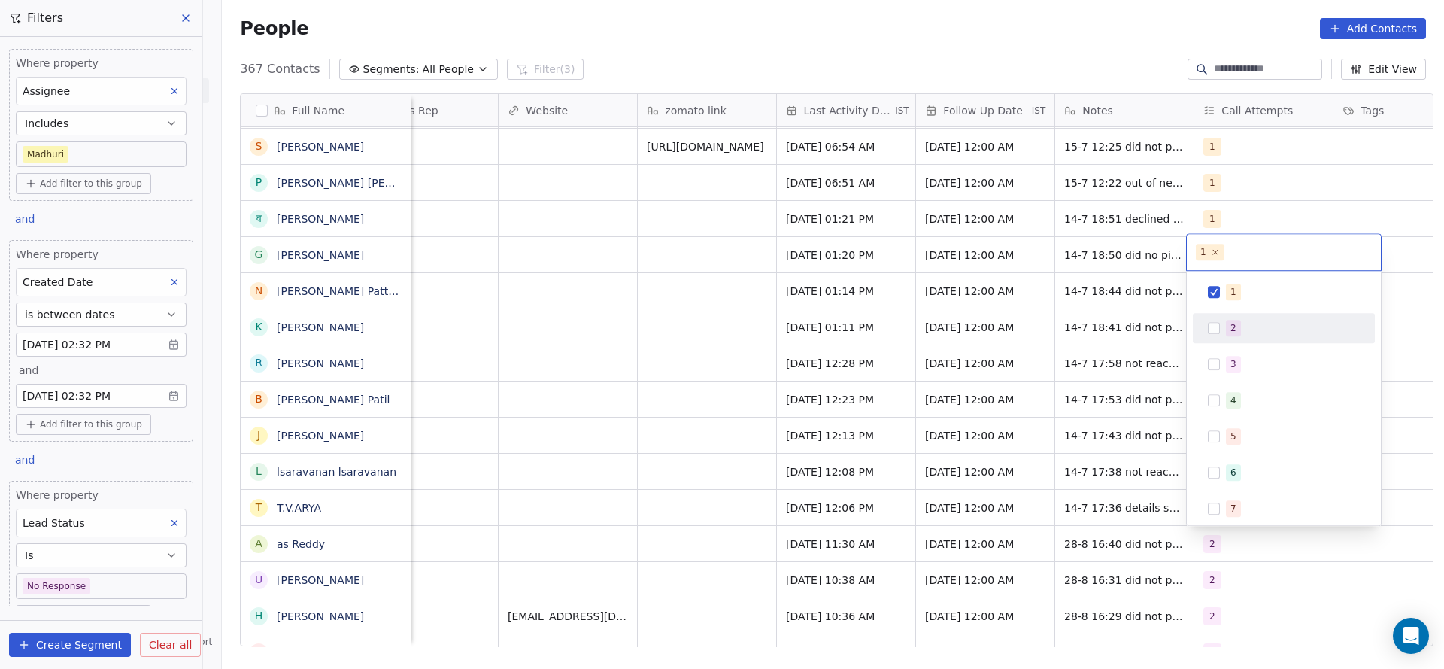
click at [1236, 327] on span "2" at bounding box center [1233, 328] width 15 height 17
click at [1241, 285] on div "1" at bounding box center [1293, 292] width 134 height 17
click at [927, 427] on html "On2Cook India Pvt. Ltd. Contacts People Marketing Workflows Campaigns Sales Pip…" at bounding box center [722, 334] width 1444 height 669
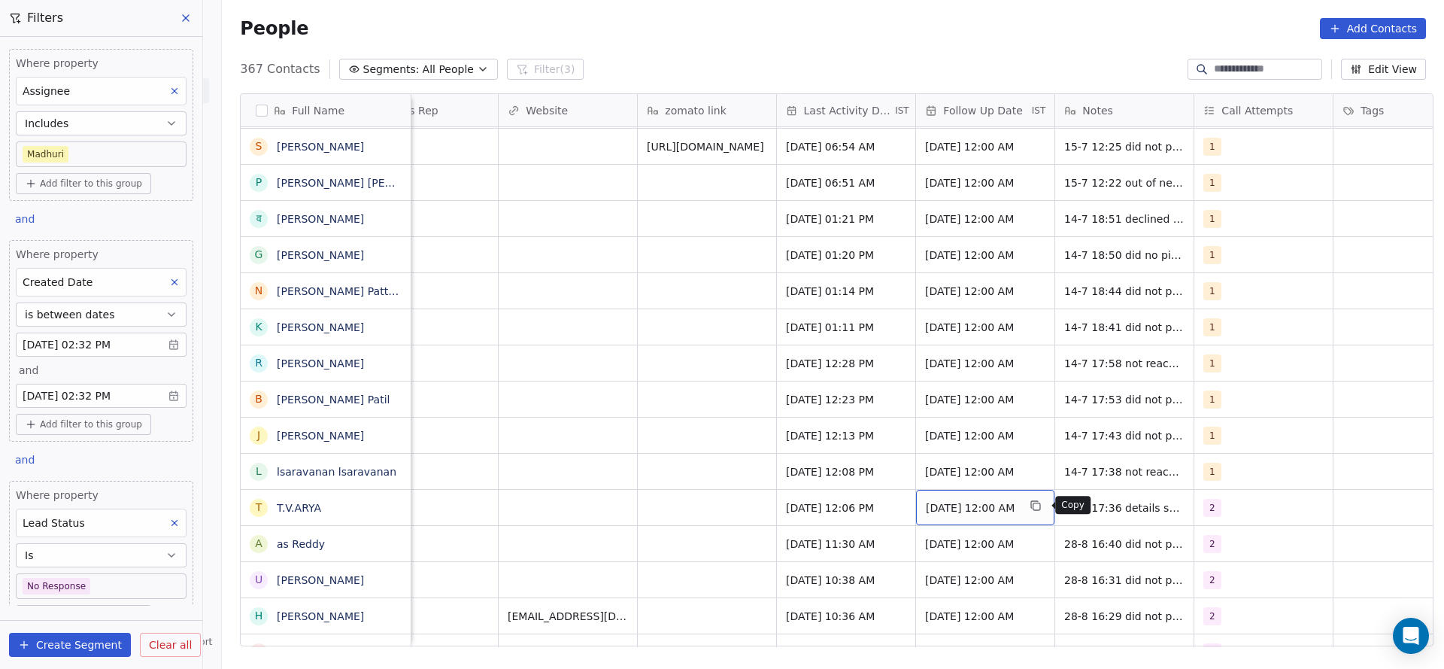
click at [1039, 496] on button "grid" at bounding box center [1036, 505] width 18 height 18
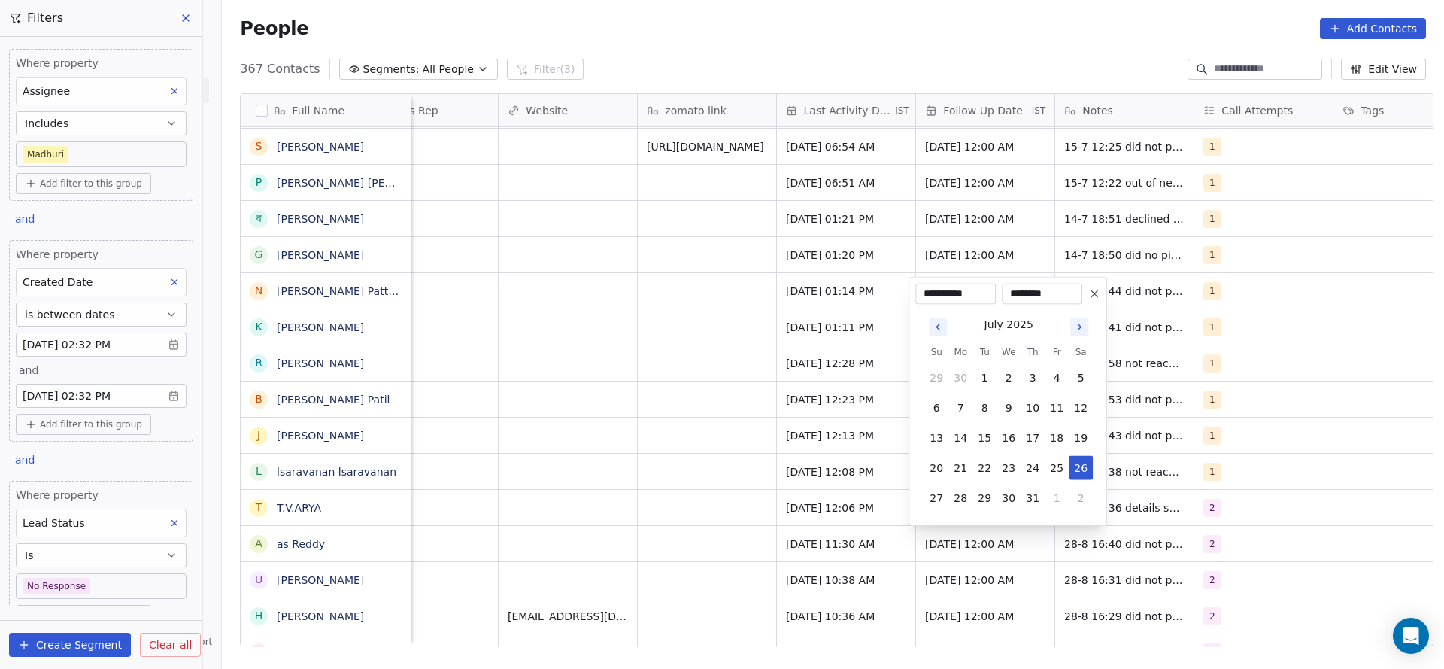
click at [806, 514] on html "On2Cook India Pvt. Ltd. Contacts People Marketing Workflows Campaigns Sales Pip…" at bounding box center [722, 334] width 1444 height 669
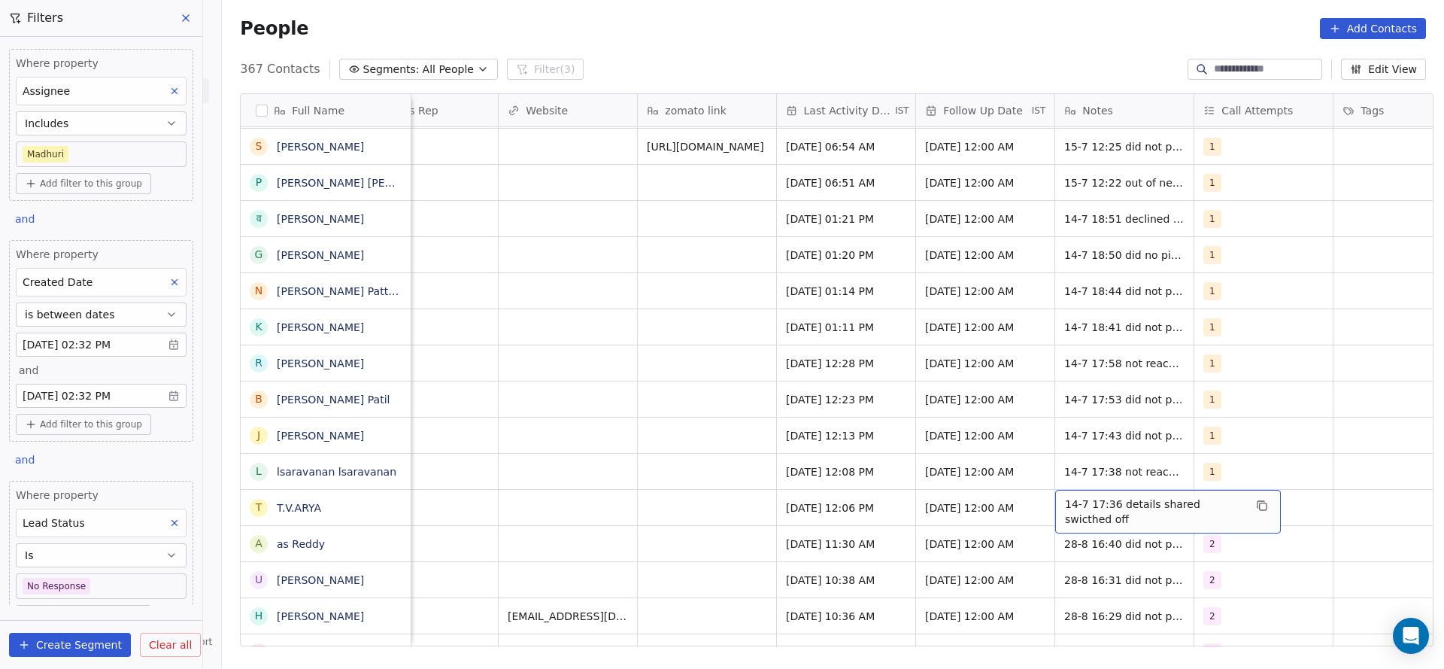
click at [1094, 508] on span "14-7 17:36 details shared swicthed off" at bounding box center [1154, 511] width 179 height 30
click at [1063, 503] on textarea "**********" at bounding box center [1160, 513] width 224 height 47
type textarea "**********"
click at [720, 530] on html "On2Cook India Pvt. Ltd. Contacts People Marketing Workflows Campaigns Sales Pip…" at bounding box center [722, 334] width 1444 height 669
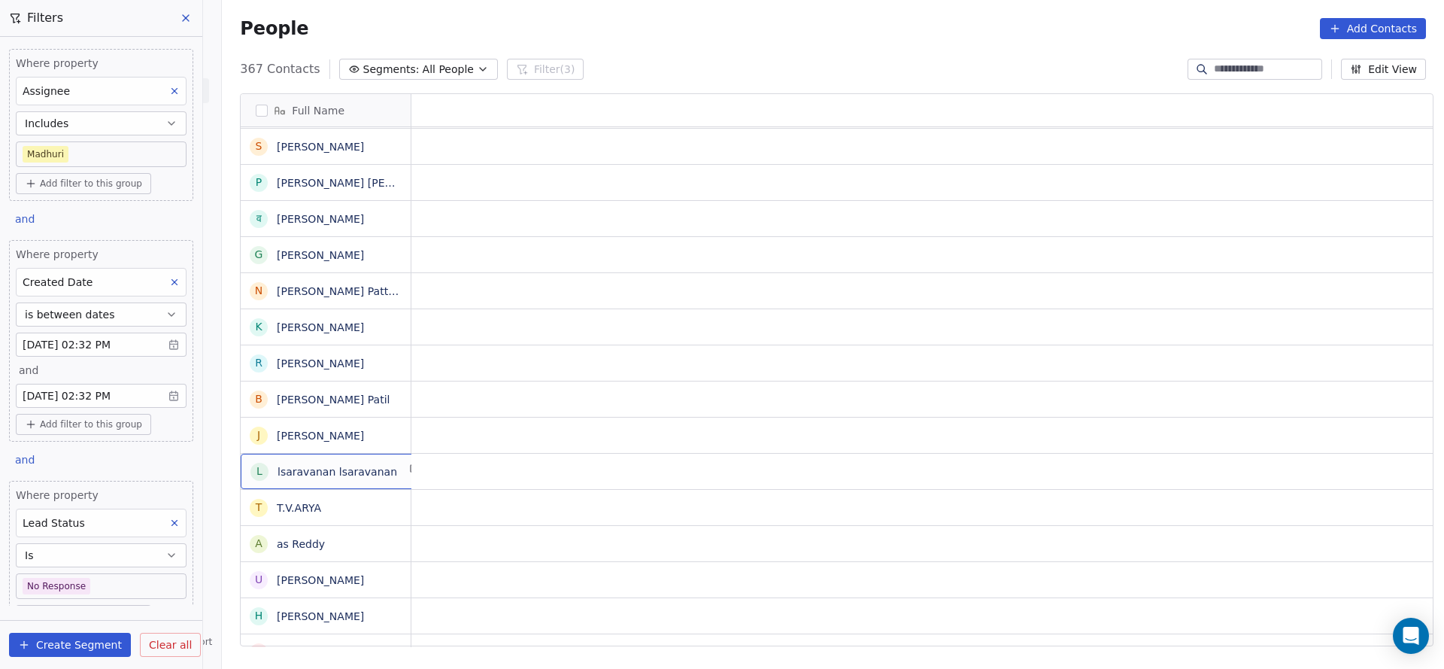
scroll to position [0, 0]
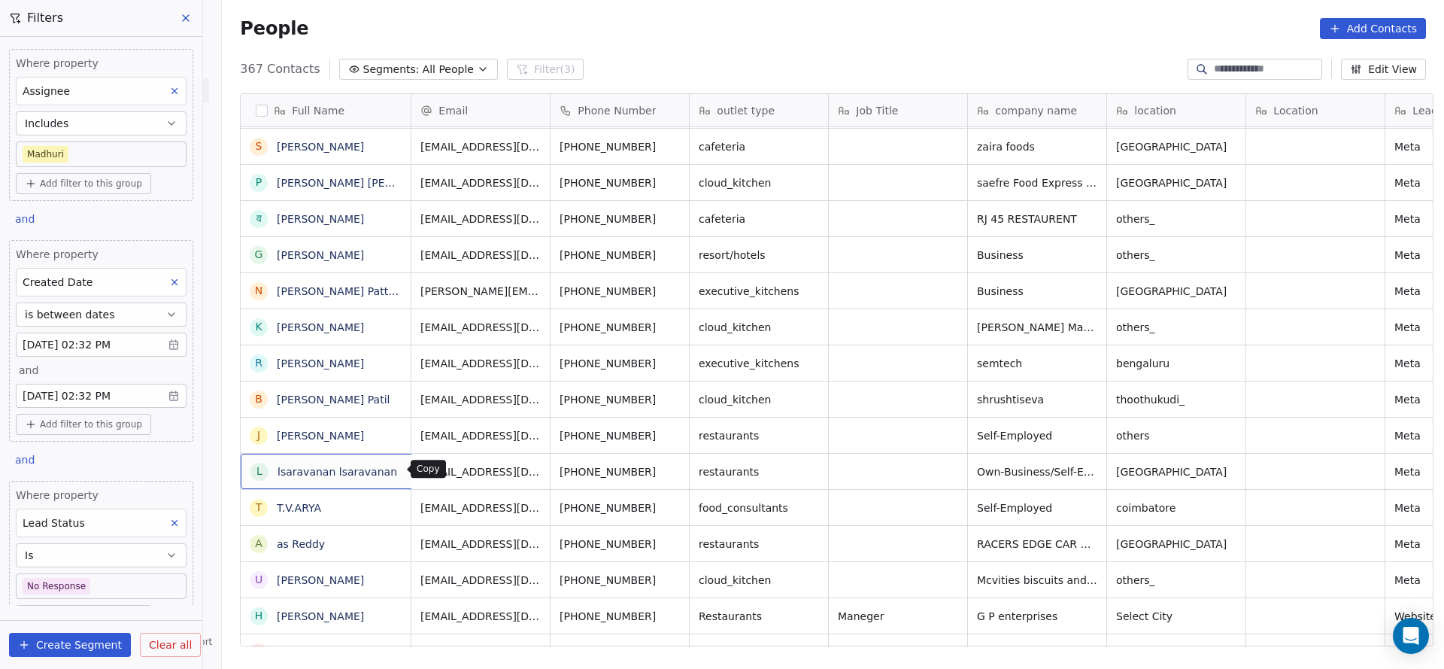
click at [409, 468] on icon "grid" at bounding box center [415, 469] width 12 height 12
click at [669, 463] on icon "grid" at bounding box center [675, 469] width 12 height 12
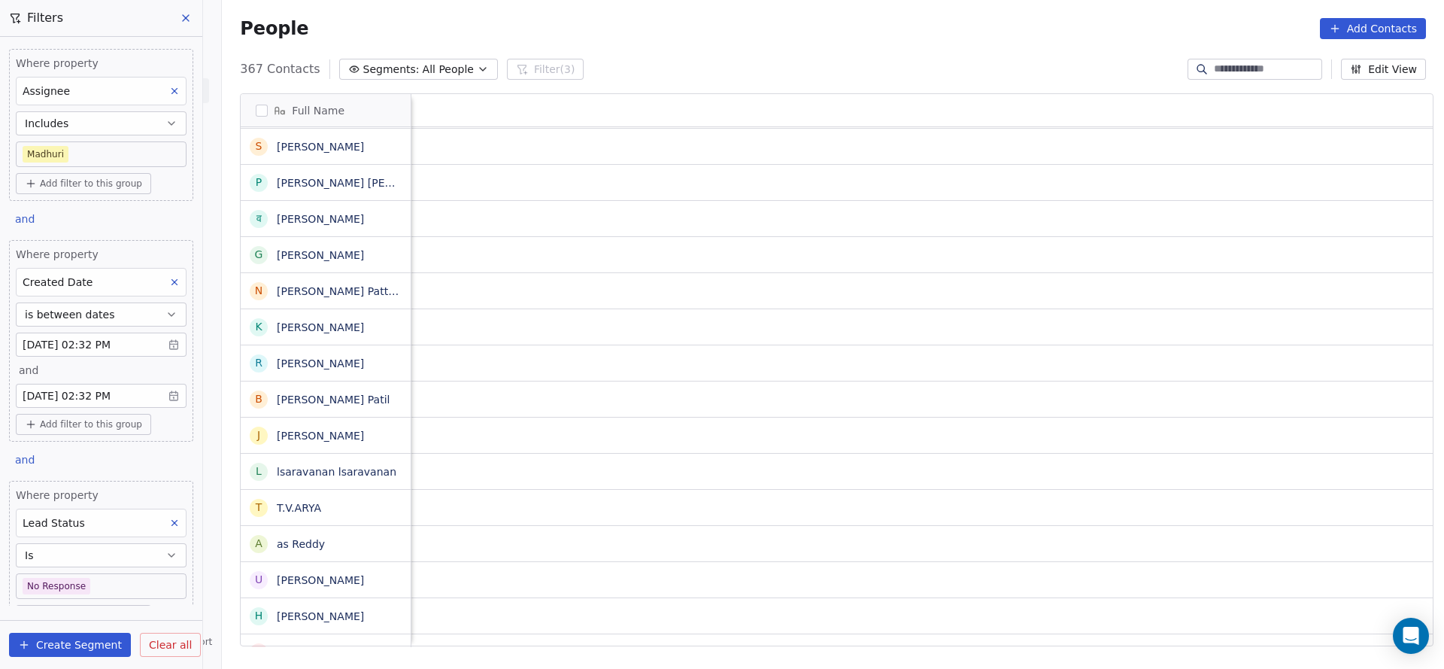
scroll to position [0, 1814]
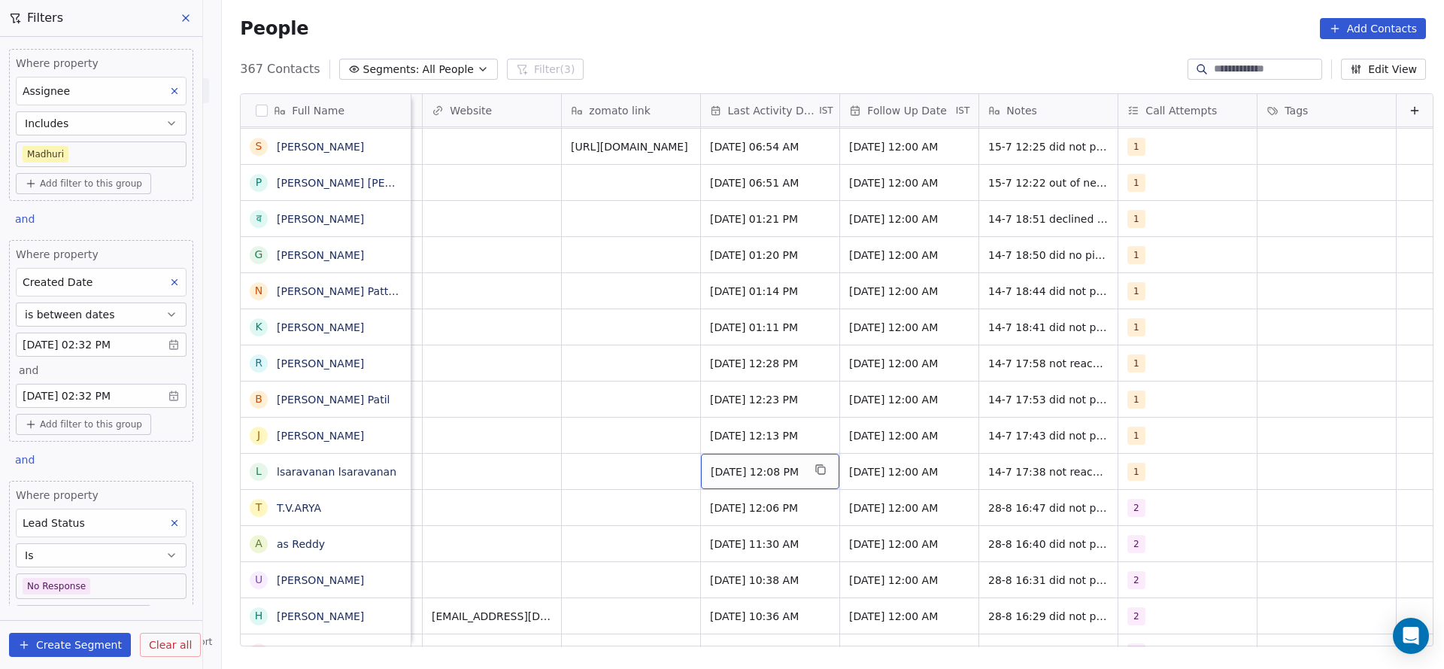
click at [716, 472] on span "[DATE] 12:08 PM" at bounding box center [757, 471] width 92 height 15
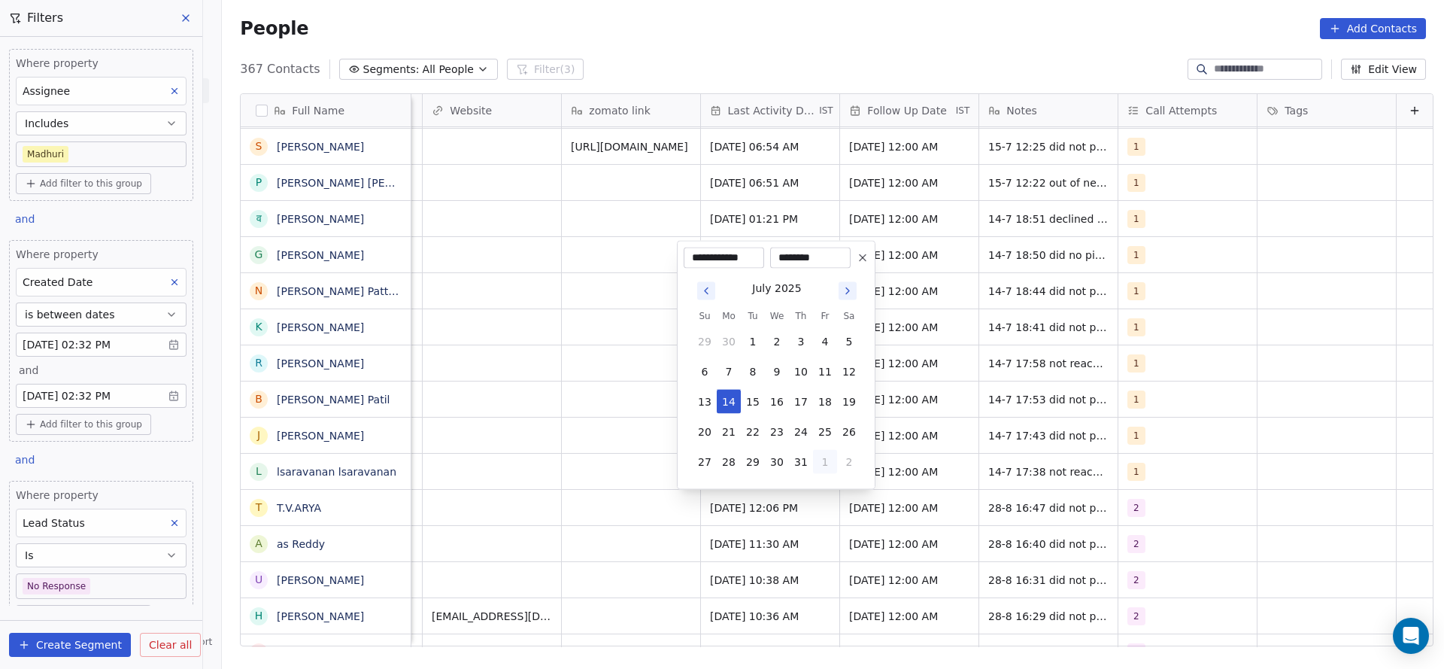
click at [830, 451] on button "1" at bounding box center [825, 462] width 24 height 24
click at [806, 426] on button "28" at bounding box center [801, 432] width 24 height 24
type input "**********"
click at [410, 451] on html "On2Cook India Pvt. Ltd. Contacts People Marketing Workflows Campaigns Sales Pip…" at bounding box center [722, 334] width 1444 height 669
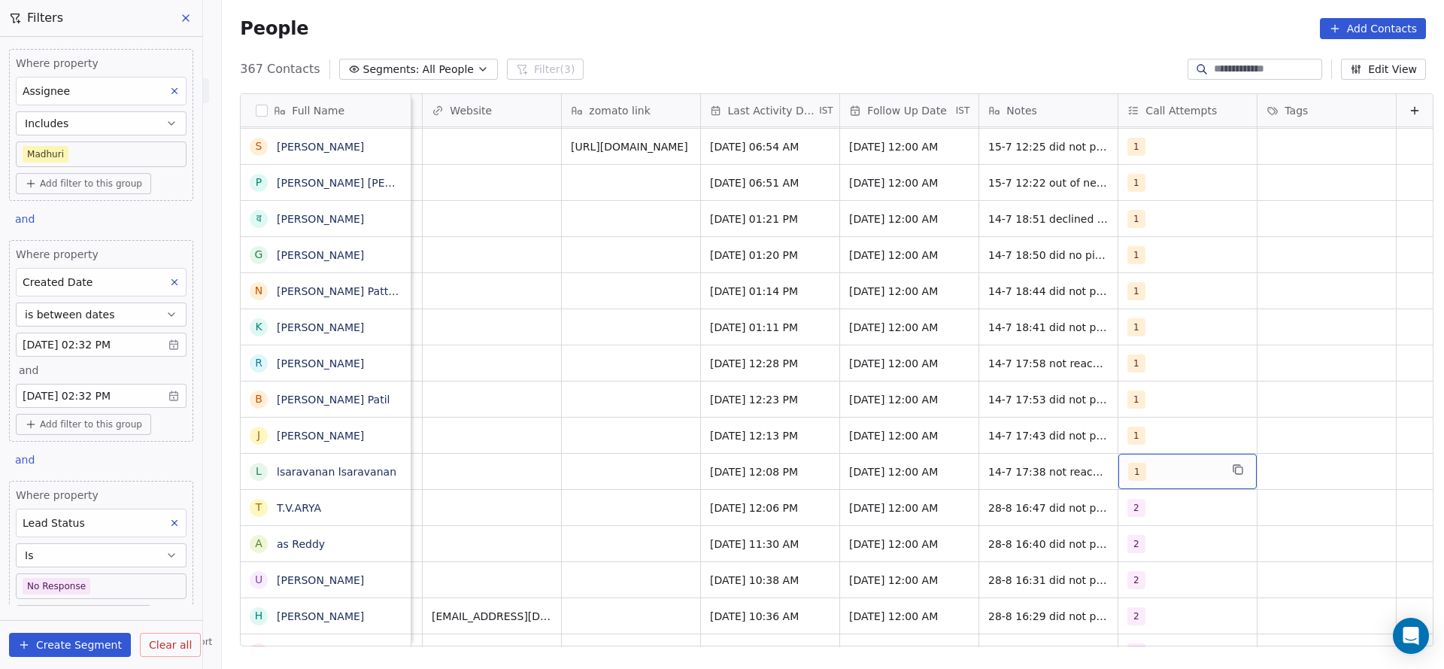
click at [1135, 463] on div "1" at bounding box center [1174, 472] width 92 height 18
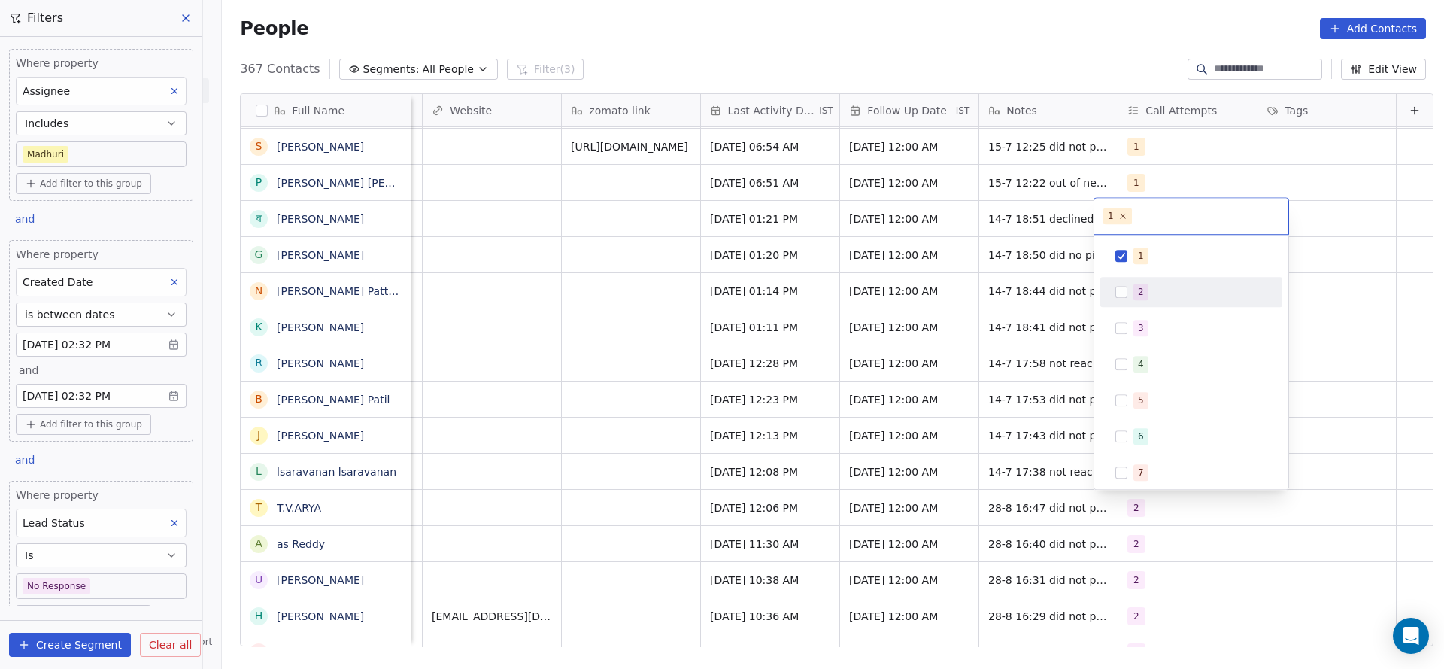
click at [1158, 292] on div "2" at bounding box center [1200, 292] width 134 height 17
click at [1169, 256] on div "1" at bounding box center [1200, 255] width 134 height 17
click at [942, 314] on html "On2Cook India Pvt. Ltd. Contacts People Marketing Workflows Campaigns Sales Pip…" at bounding box center [722, 334] width 1444 height 669
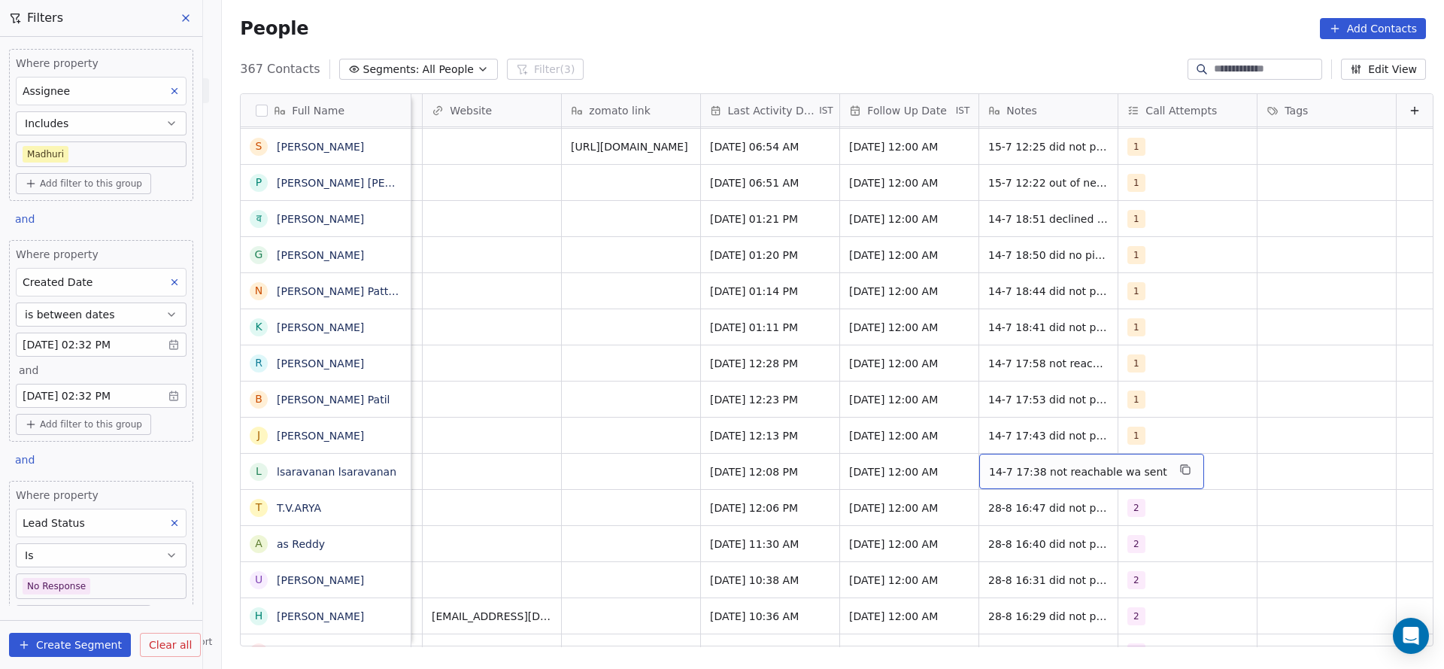
click at [989, 465] on span "14-7 17:38 not reachable wa sent" at bounding box center [1078, 471] width 178 height 15
click at [968, 469] on textarea "**********" at bounding box center [1057, 477] width 203 height 47
type textarea "**********"
drag, startPoint x: 573, startPoint y: 485, endPoint x: 623, endPoint y: 459, distance: 56.2
click at [573, 483] on html "On2Cook India Pvt. Ltd. Contacts People Marketing Workflows Campaigns Sales Pip…" at bounding box center [722, 334] width 1444 height 669
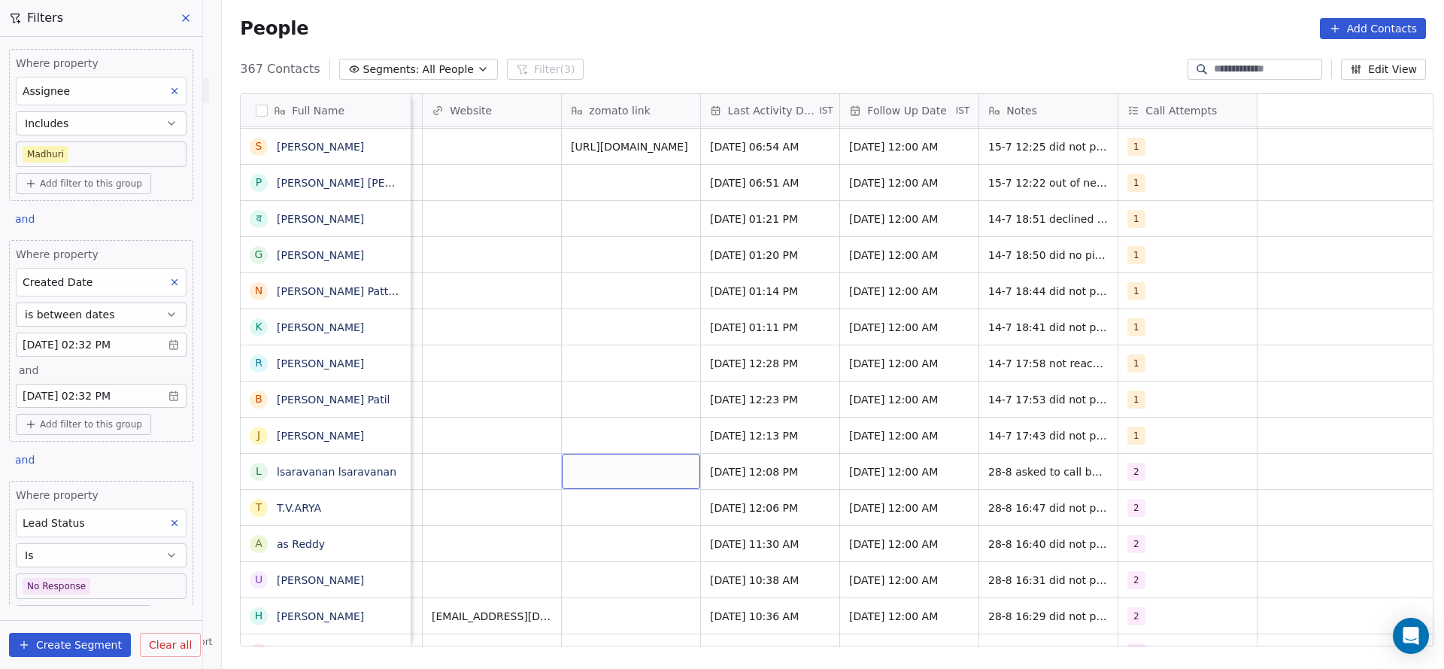
scroll to position [0, 1184]
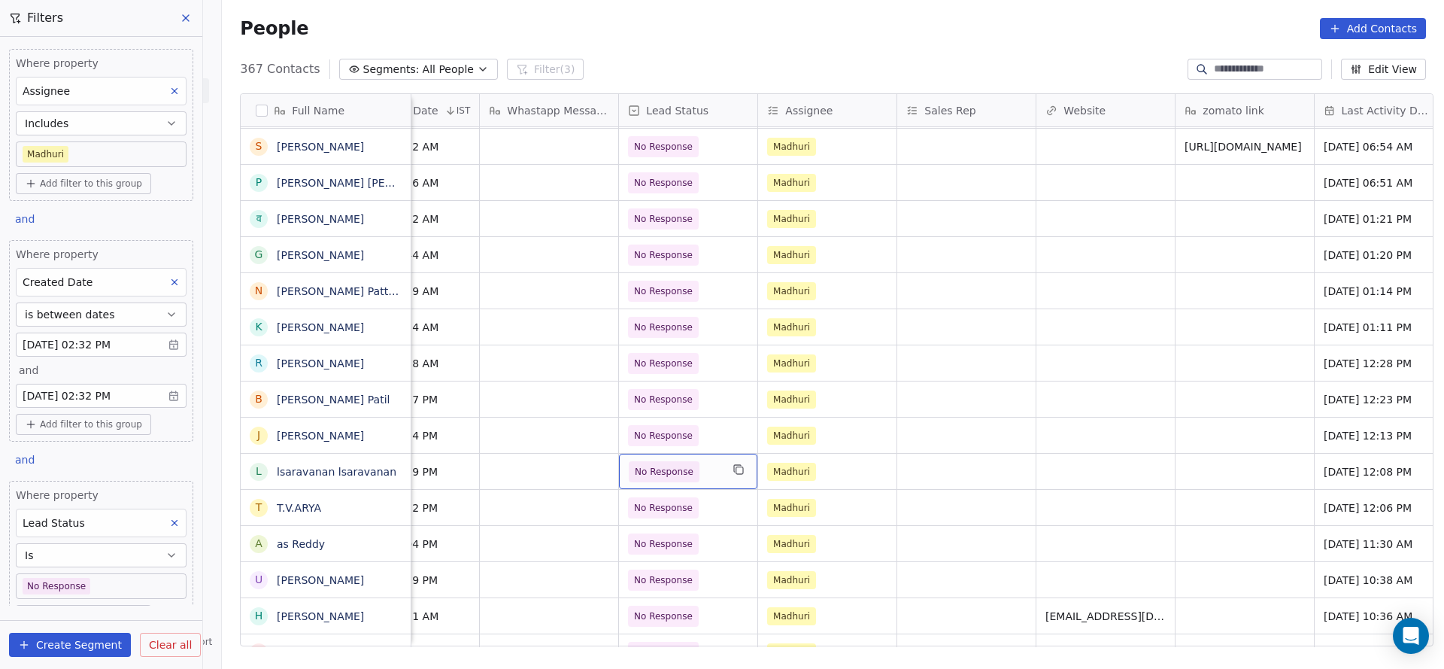
click at [704, 458] on div "No Response" at bounding box center [688, 471] width 138 height 35
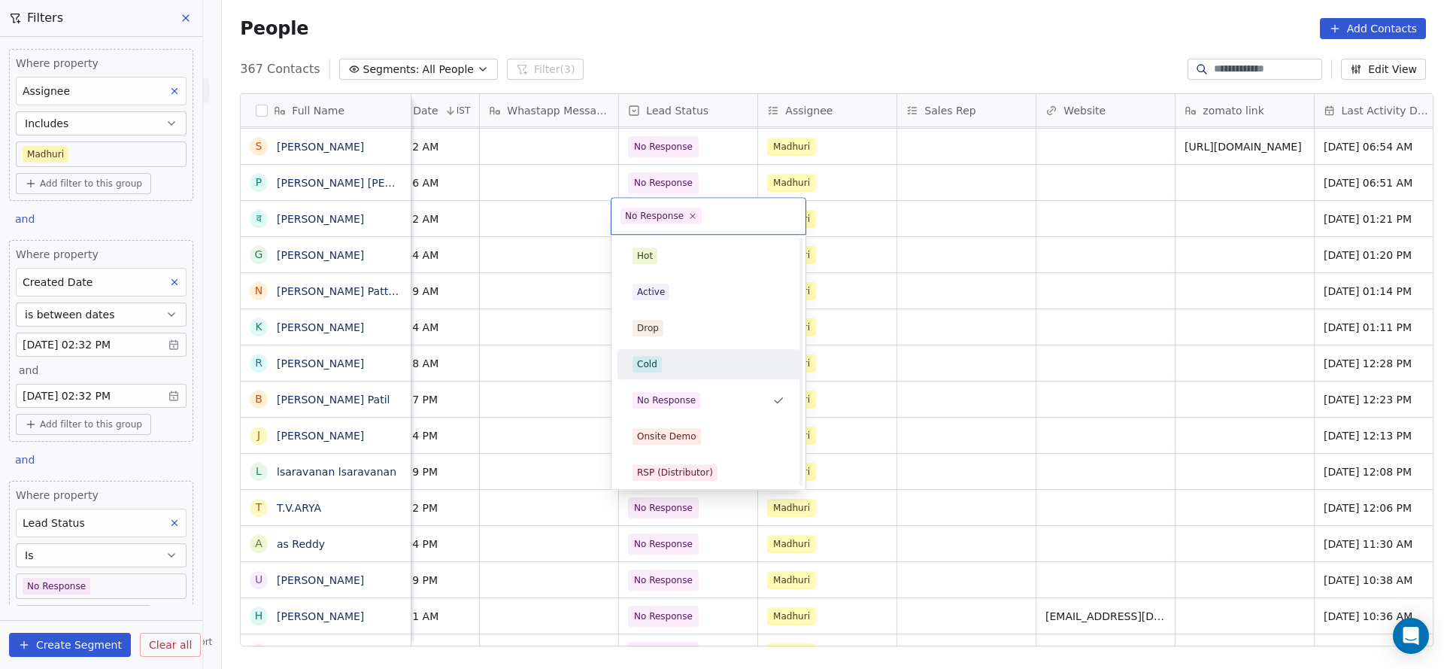
scroll to position [113, 0]
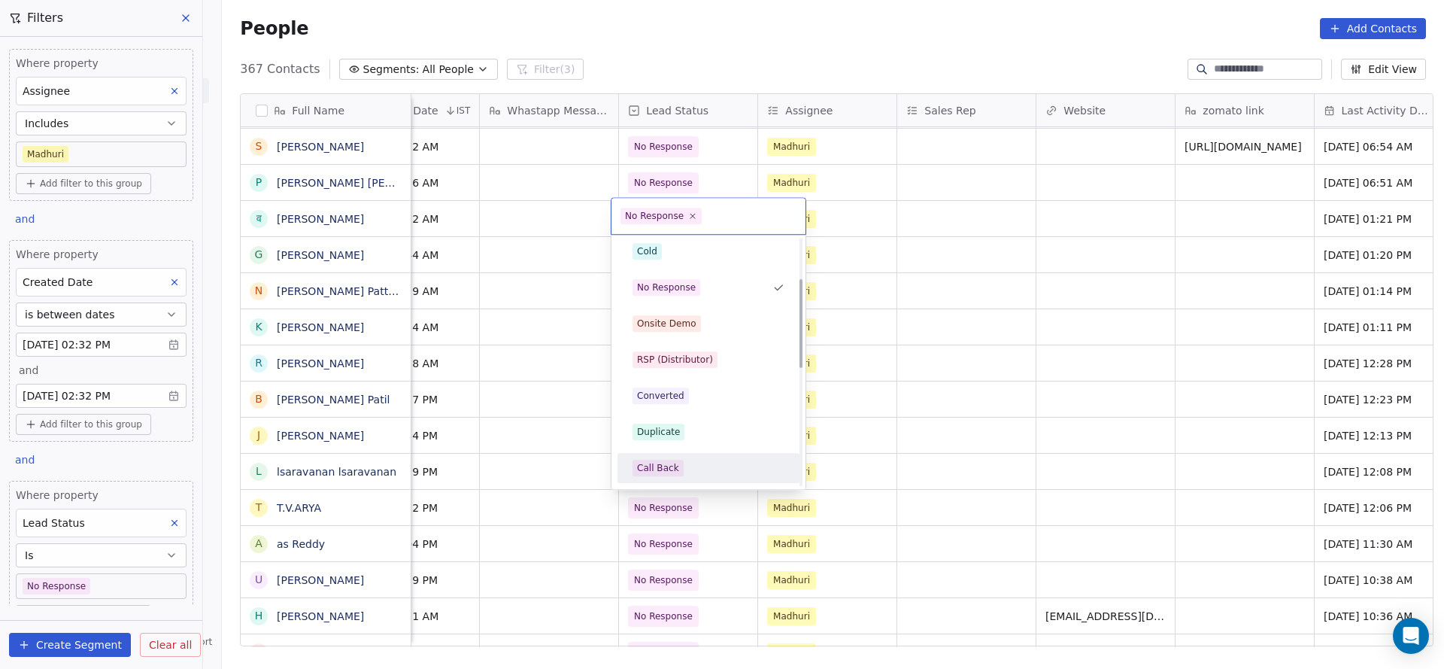
click at [648, 457] on div "Call Back" at bounding box center [709, 468] width 170 height 24
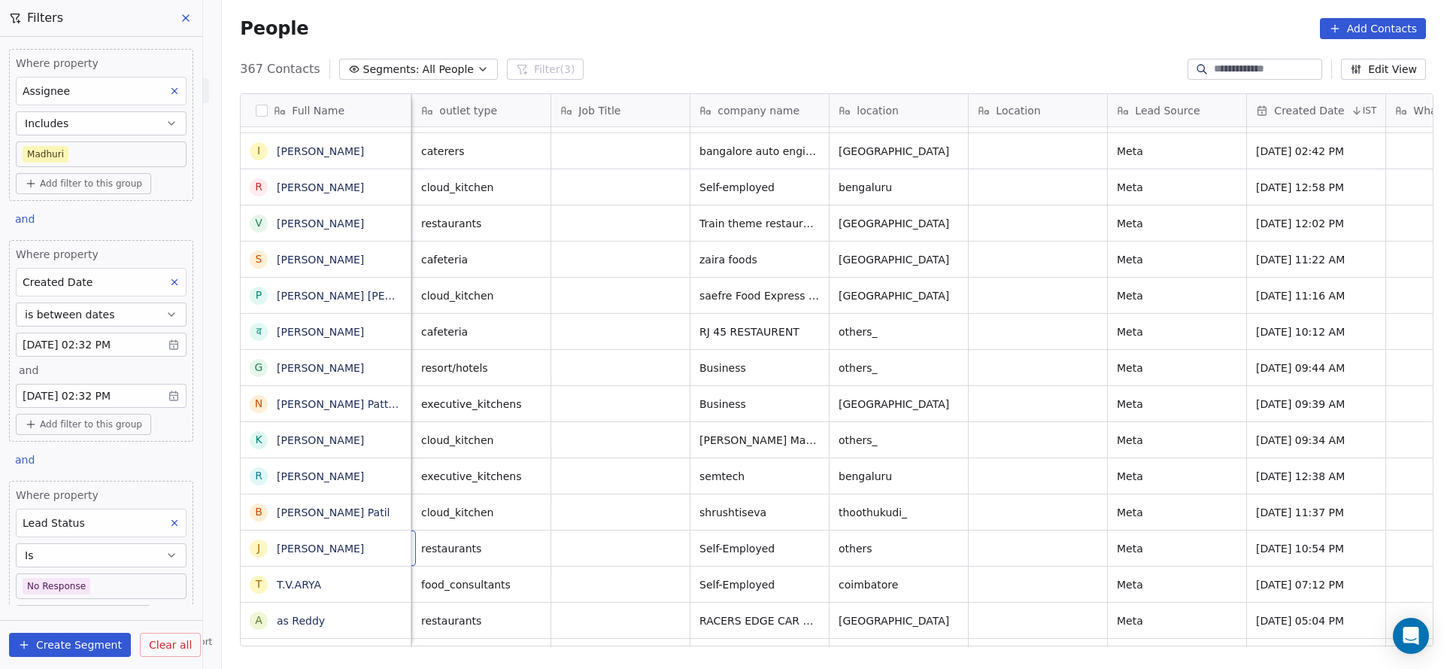
scroll to position [0, 139]
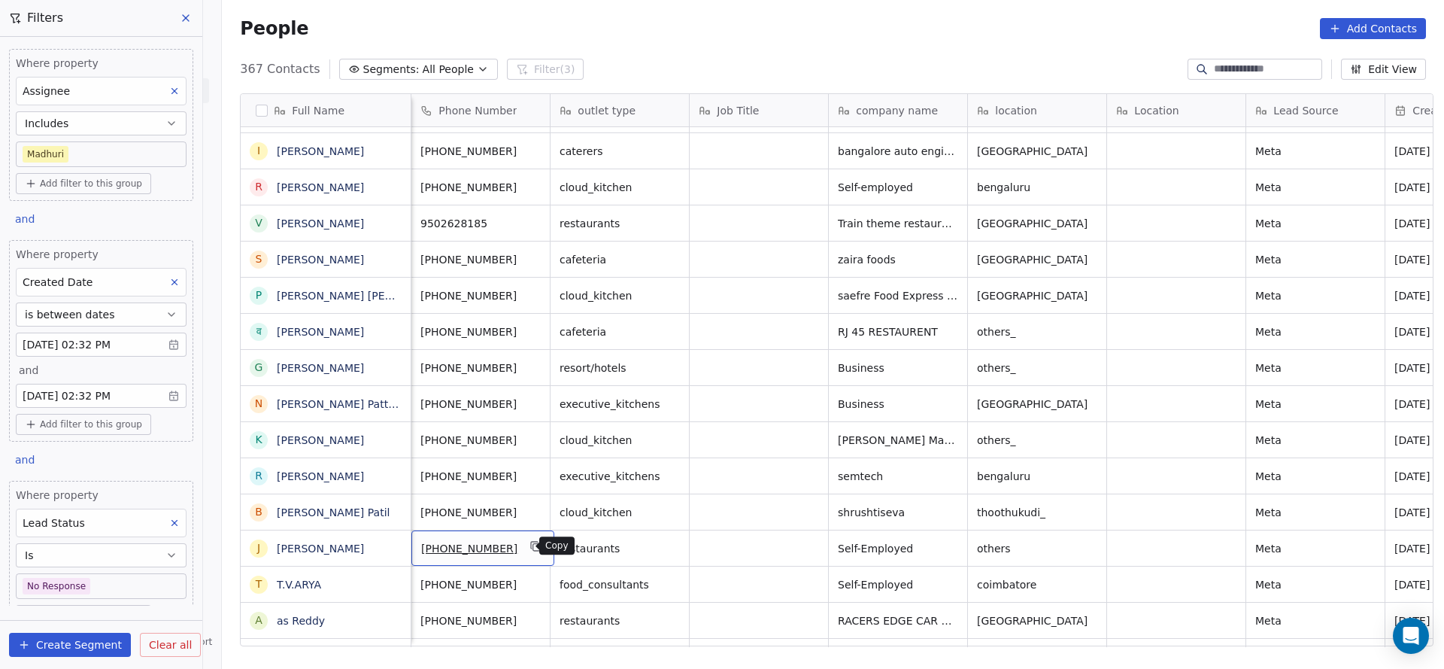
click at [530, 551] on icon "grid" at bounding box center [536, 546] width 12 height 12
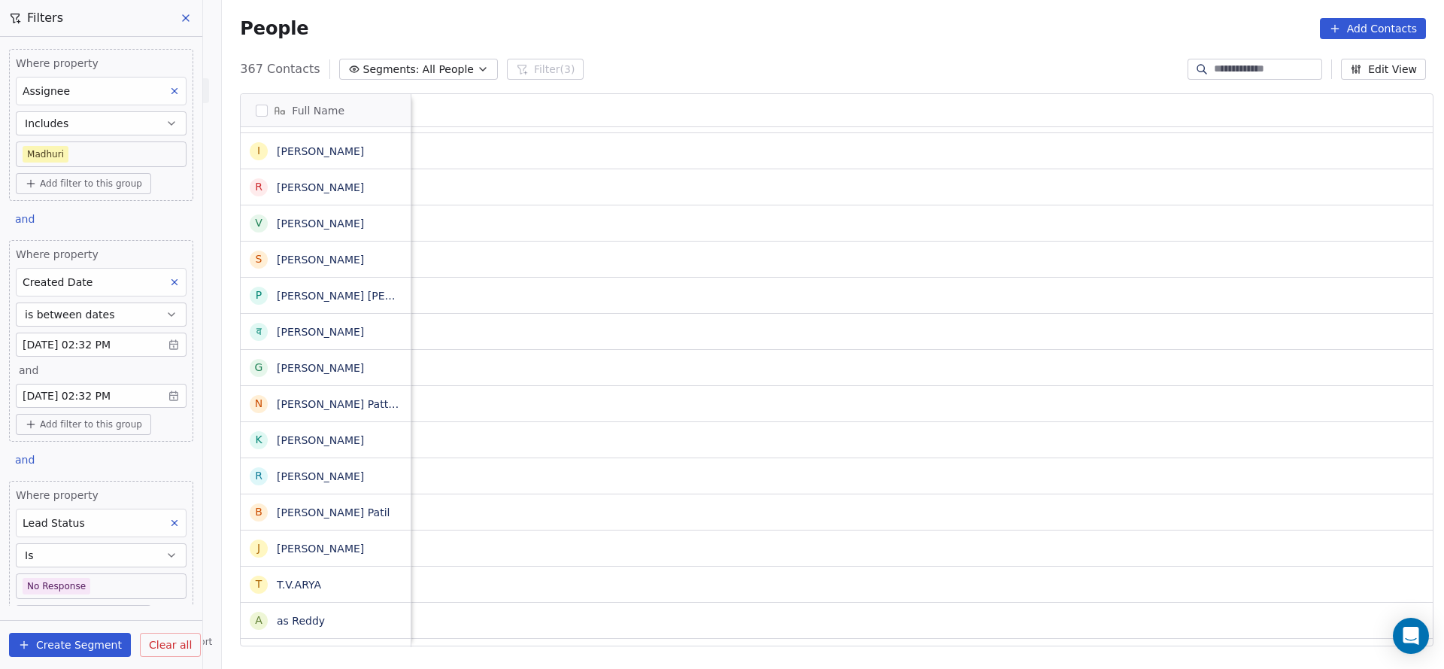
scroll to position [0, 1807]
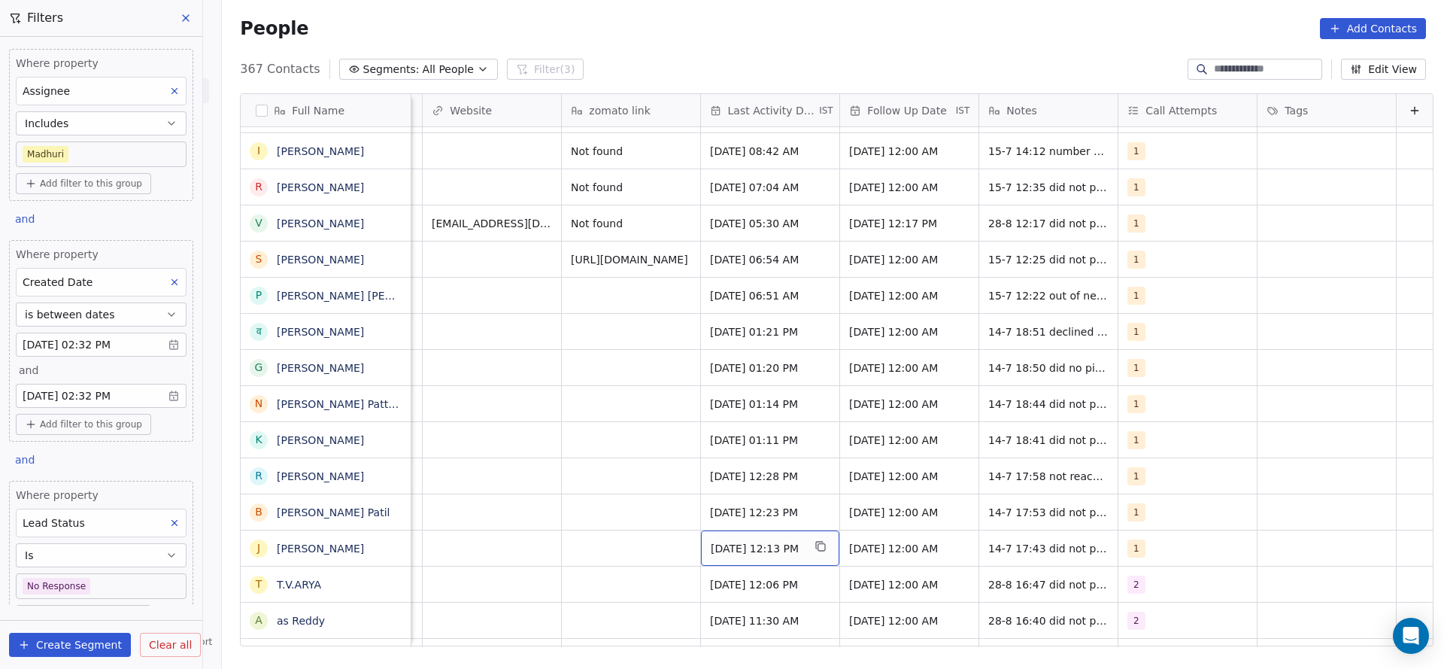
click at [728, 542] on span "[DATE] 12:13 PM" at bounding box center [757, 548] width 92 height 15
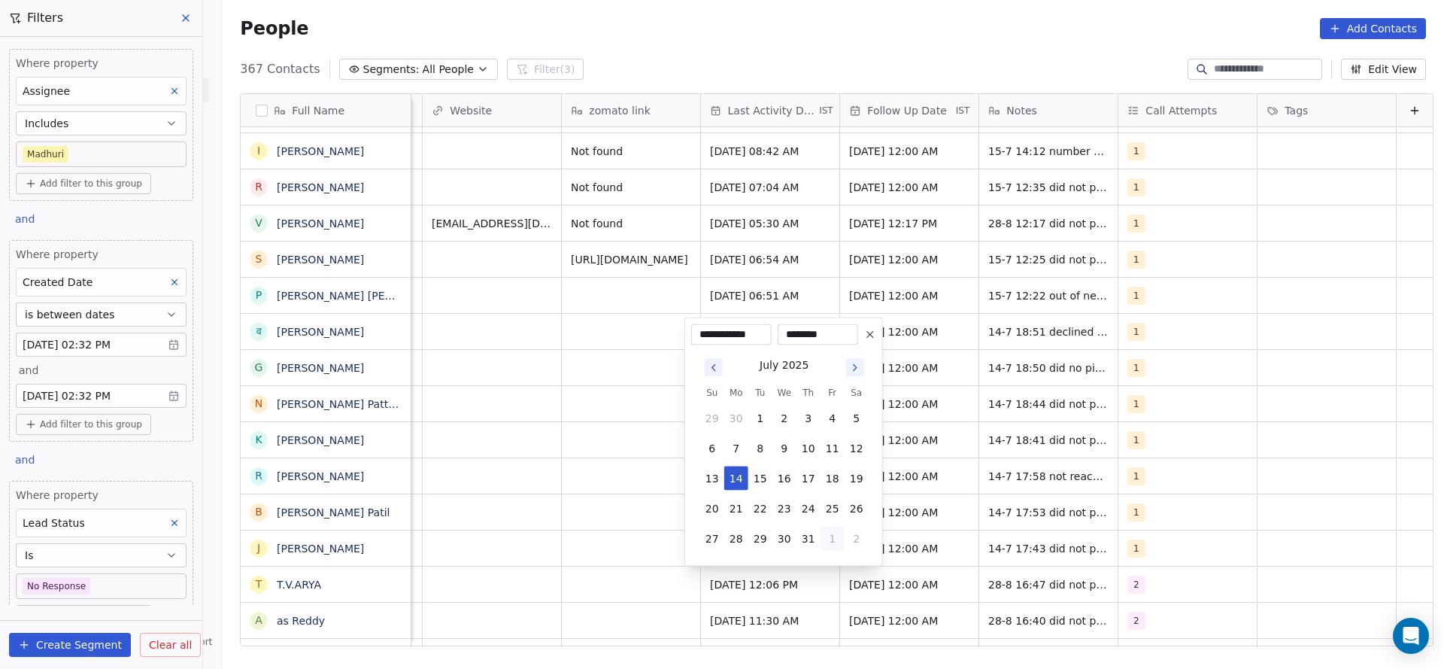
click at [838, 539] on button "1" at bounding box center [833, 538] width 24 height 24
click at [804, 505] on button "28" at bounding box center [808, 508] width 24 height 24
type input "**********"
click at [514, 518] on html "On2Cook India Pvt. Ltd. Contacts People Marketing Workflows Campaigns Sales Pip…" at bounding box center [722, 334] width 1444 height 669
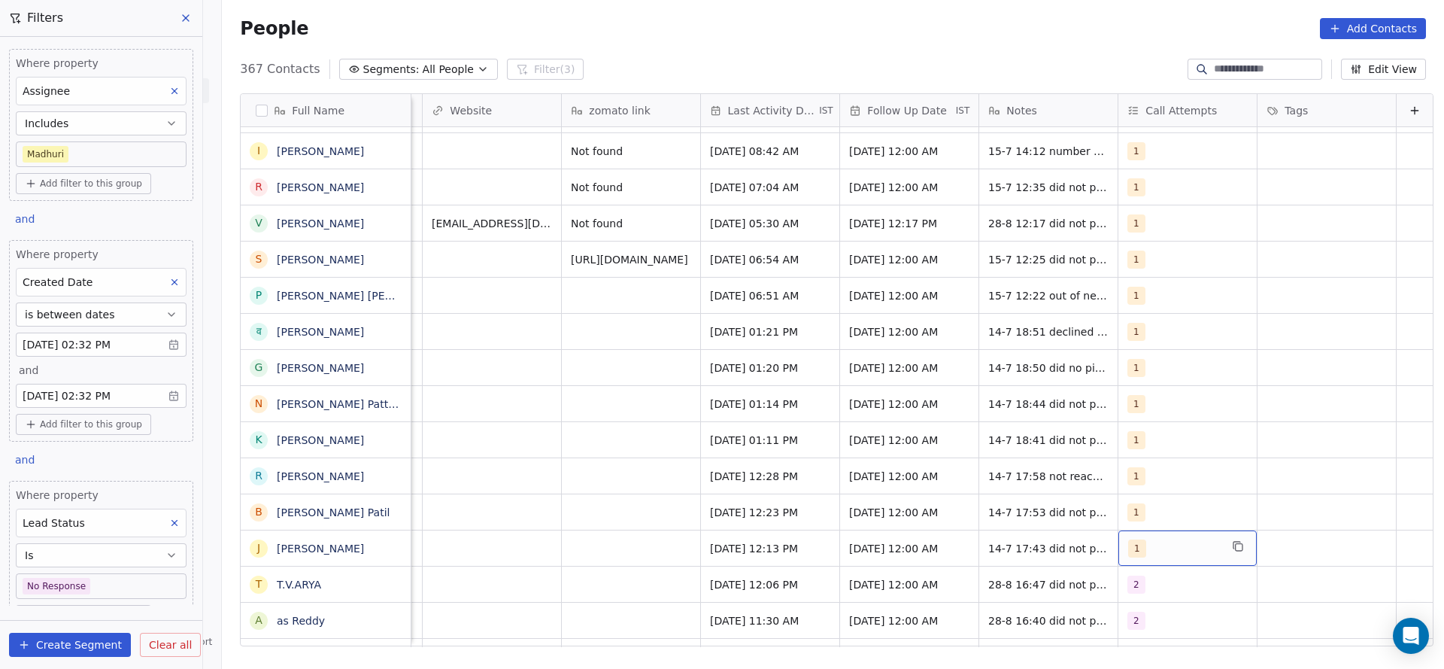
click at [1129, 540] on div "1" at bounding box center [1174, 548] width 92 height 18
click at [1146, 556] on div "1" at bounding box center [1174, 548] width 92 height 18
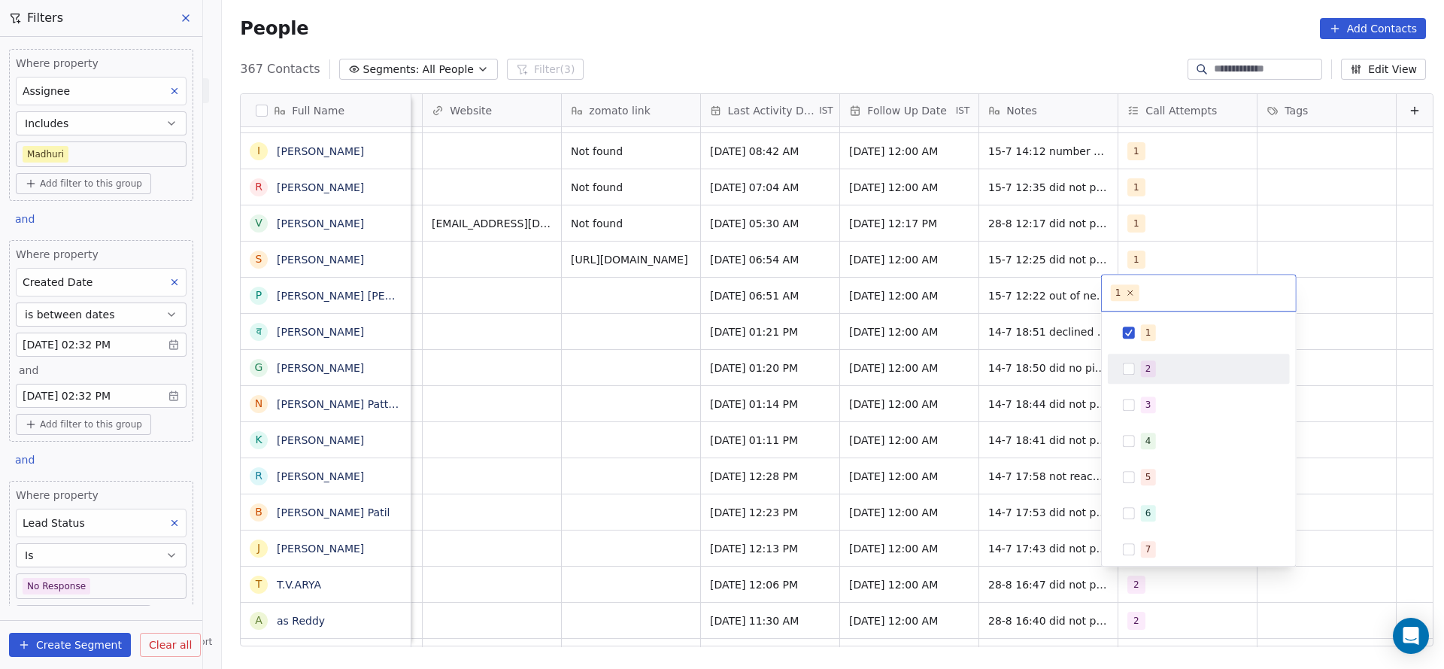
click at [1133, 368] on button "Suggestions" at bounding box center [1129, 369] width 12 height 12
click at [1141, 350] on div "1 2 3 4 5 6 7 8 9 10" at bounding box center [1199, 494] width 182 height 355
click at [1145, 335] on div "1" at bounding box center [1148, 333] width 6 height 14
click at [887, 438] on html "On2Cook India Pvt. Ltd. Contacts People Marketing Workflows Campaigns Sales Pip…" at bounding box center [722, 334] width 1444 height 669
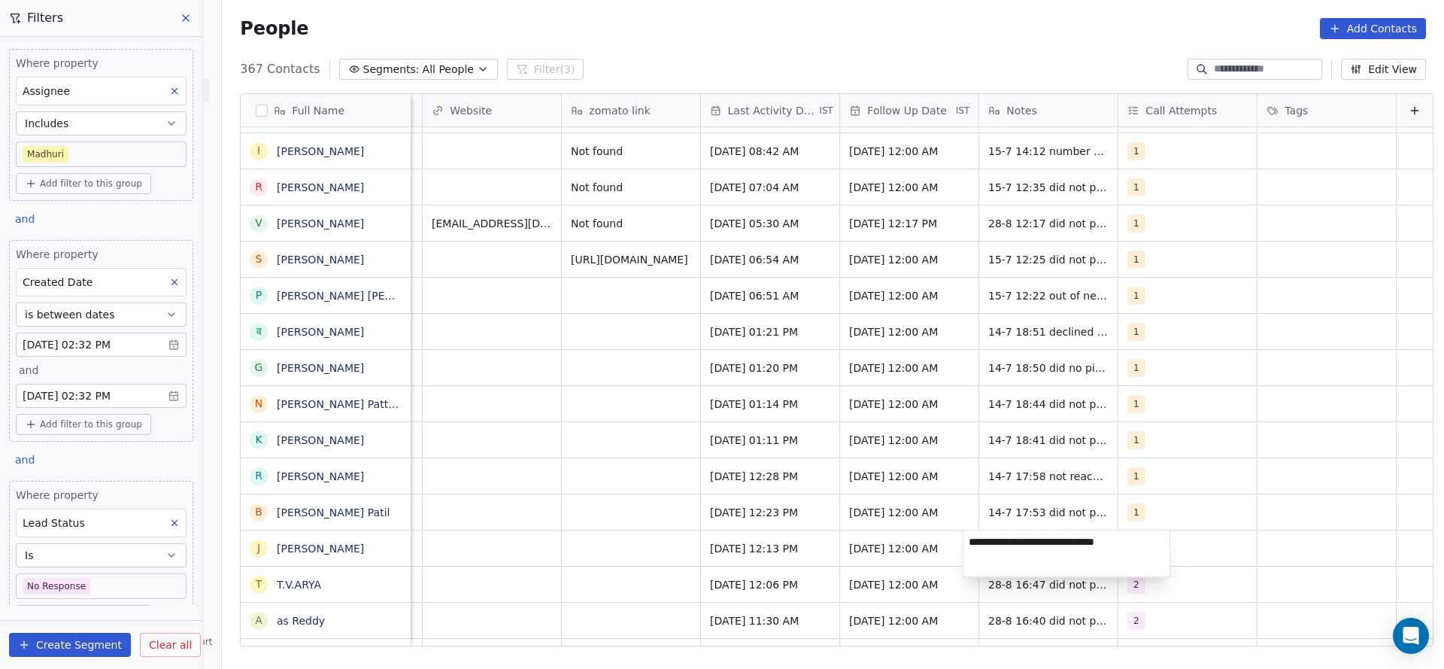
click at [983, 542] on textarea "**********" at bounding box center [1066, 553] width 207 height 47
type textarea "**********"
click at [605, 546] on html "On2Cook India Pvt. Ltd. Contacts People Marketing Workflows Campaigns Sales Pip…" at bounding box center [722, 334] width 1444 height 669
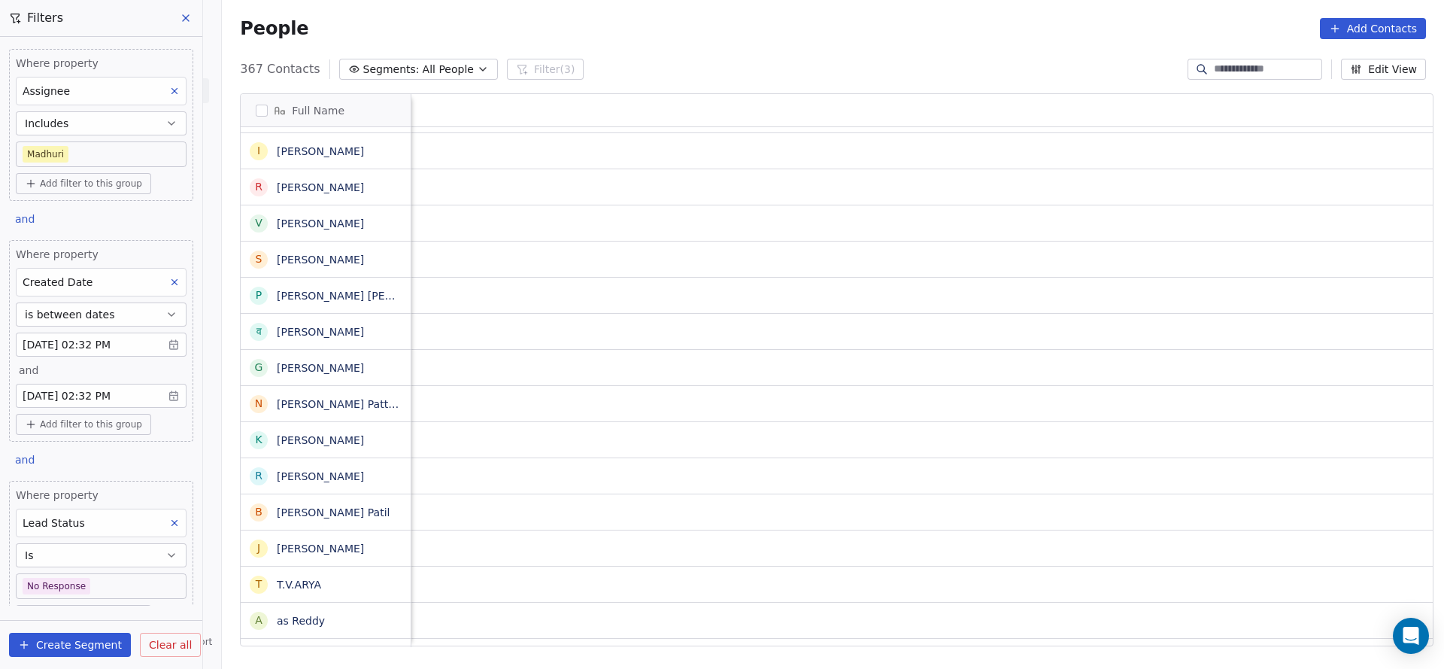
scroll to position [0, 1814]
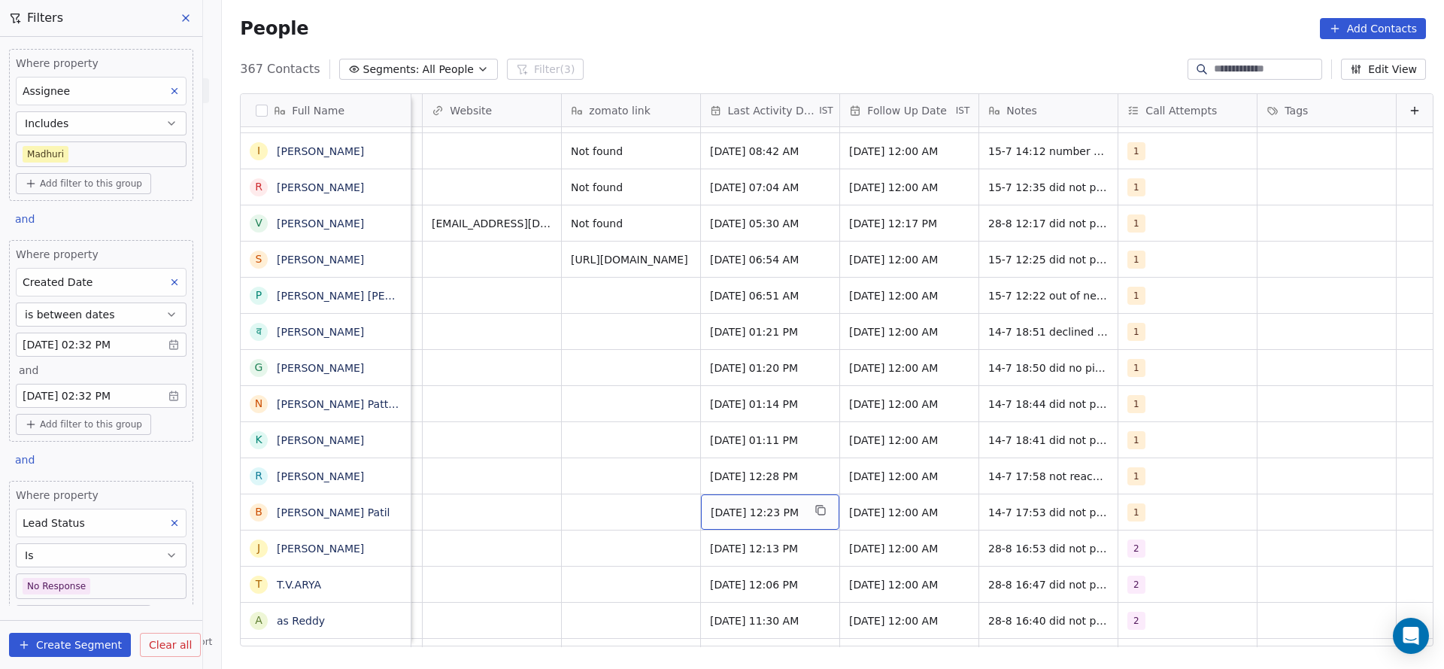
click at [734, 505] on span "[DATE] 12:23 PM" at bounding box center [757, 512] width 92 height 15
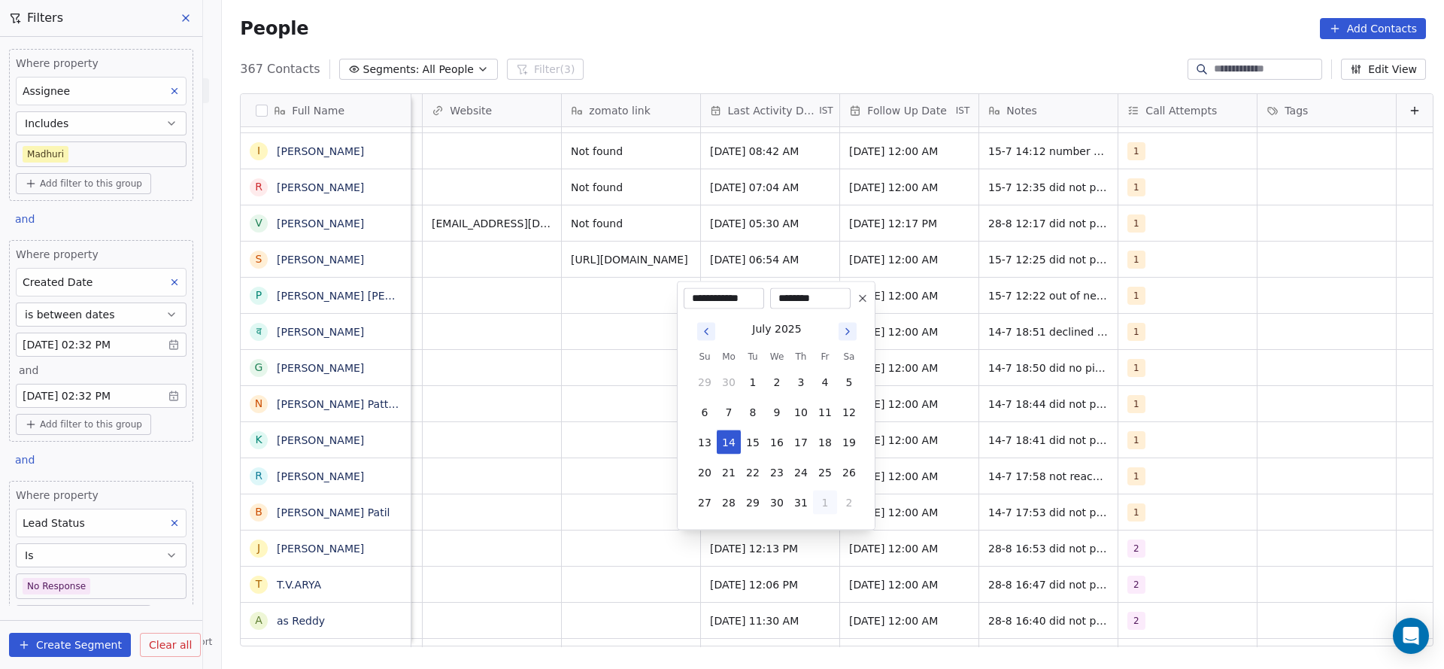
click at [822, 505] on button "1" at bounding box center [825, 502] width 24 height 24
click at [806, 473] on button "28" at bounding box center [801, 472] width 24 height 24
type input "**********"
click at [505, 518] on html "On2Cook India Pvt. Ltd. Contacts People Marketing Workflows Campaigns Sales Pip…" at bounding box center [722, 334] width 1444 height 669
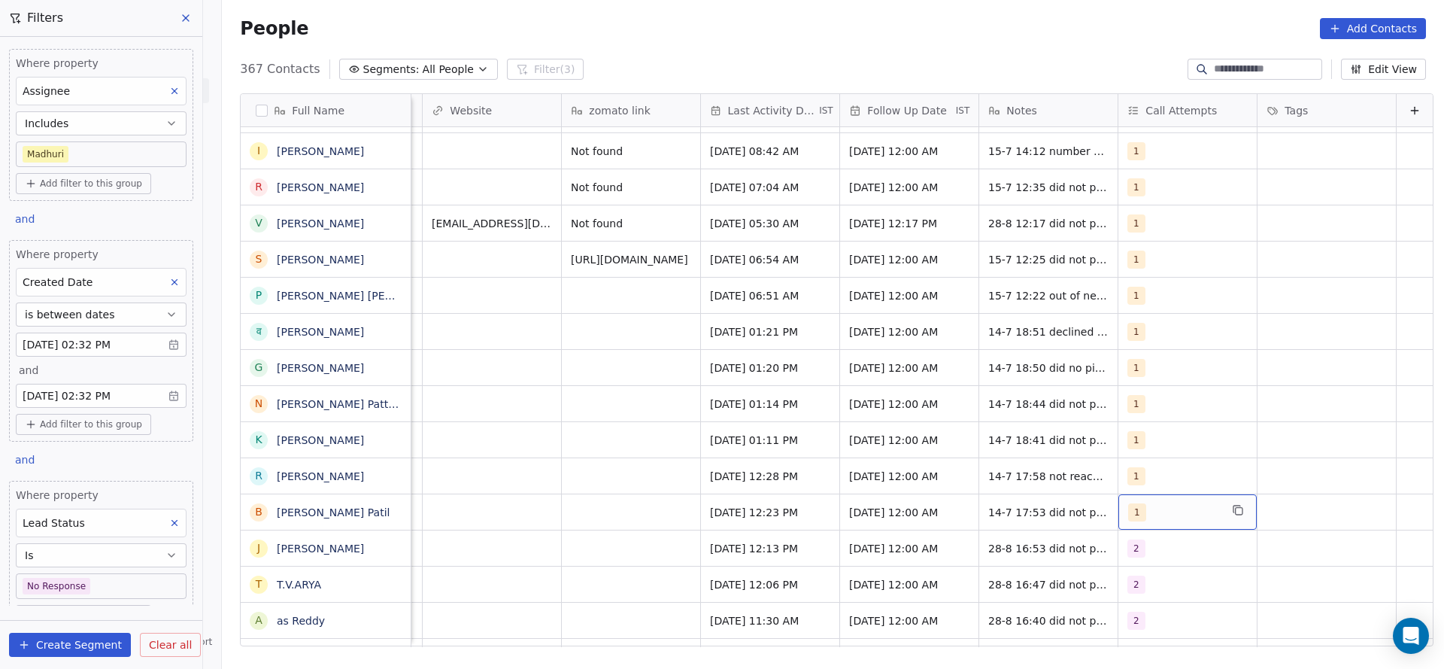
click at [1144, 511] on div "1" at bounding box center [1174, 512] width 92 height 18
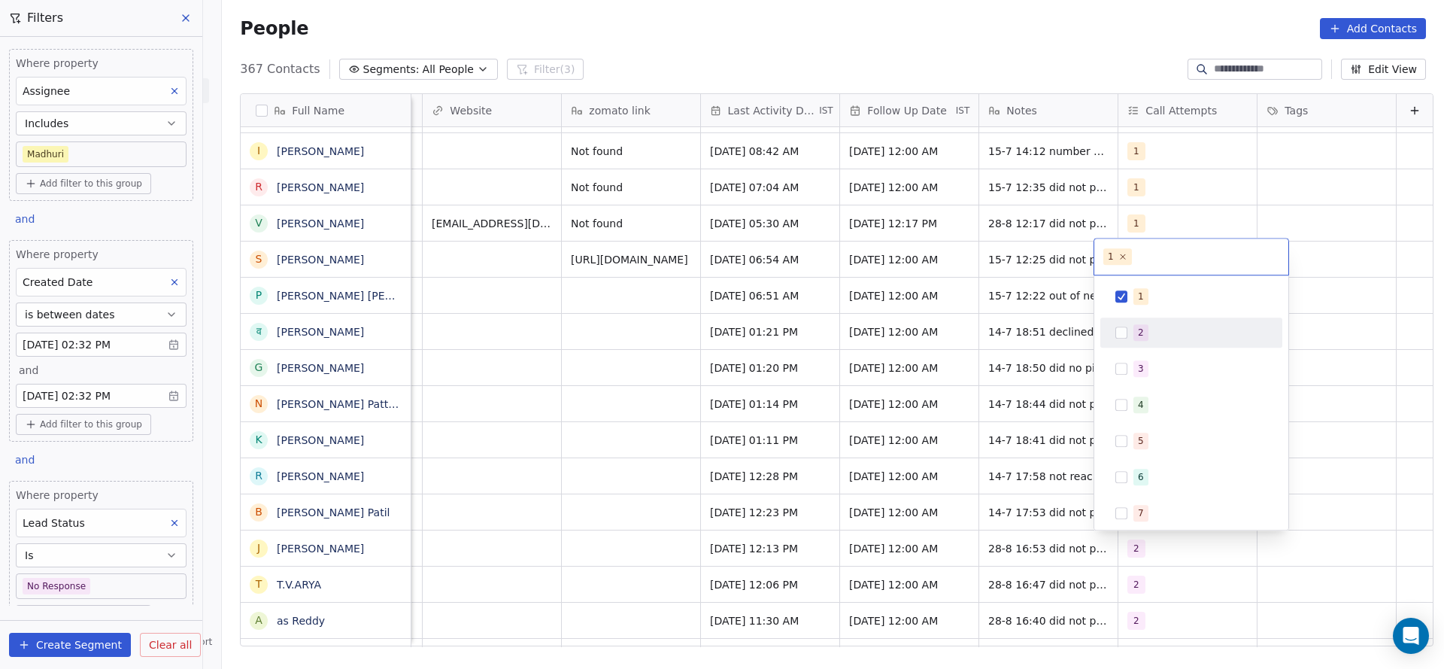
click at [1153, 338] on div "2" at bounding box center [1200, 332] width 134 height 17
click at [1166, 311] on div "1 2 3 4 5 6 7 8 9 10" at bounding box center [1191, 458] width 182 height 355
click at [1182, 299] on div "1" at bounding box center [1200, 296] width 134 height 17
click at [988, 384] on html "On2Cook India Pvt. Ltd. Contacts People Marketing Workflows Campaigns Sales Pip…" at bounding box center [722, 334] width 1444 height 669
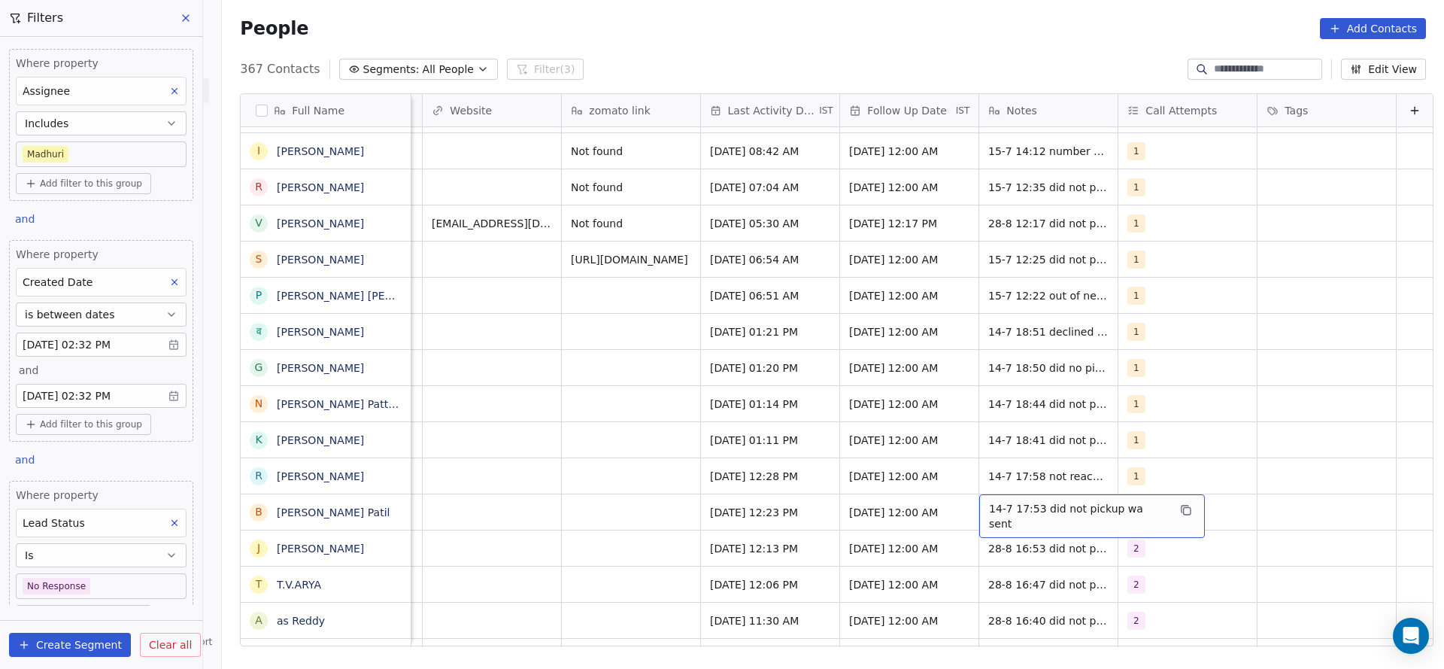
click at [989, 515] on span "14-7 17:53 did not pickup wa sent" at bounding box center [1078, 516] width 179 height 30
click at [966, 509] on textarea "**********" at bounding box center [1059, 517] width 207 height 47
type textarea "**********"
click at [629, 525] on html "On2Cook India Pvt. Ltd. Contacts People Marketing Workflows Campaigns Sales Pip…" at bounding box center [722, 334] width 1444 height 669
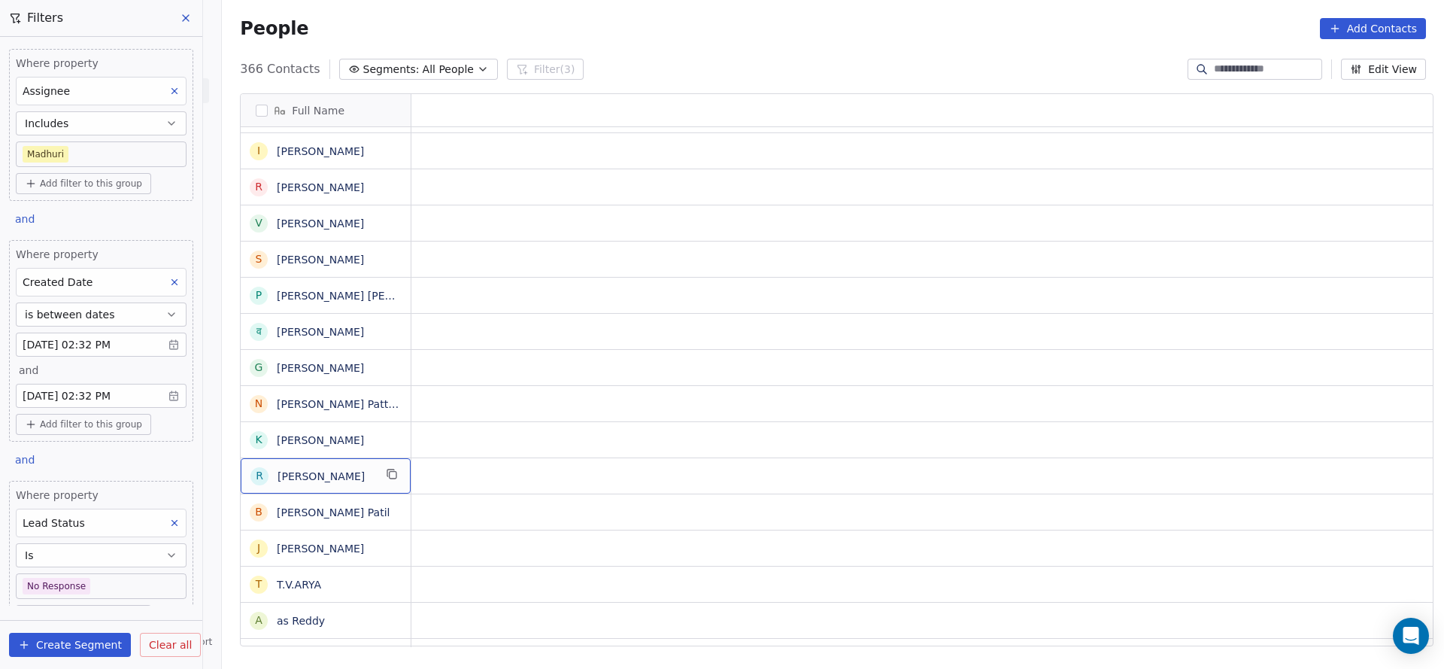
scroll to position [0, 0]
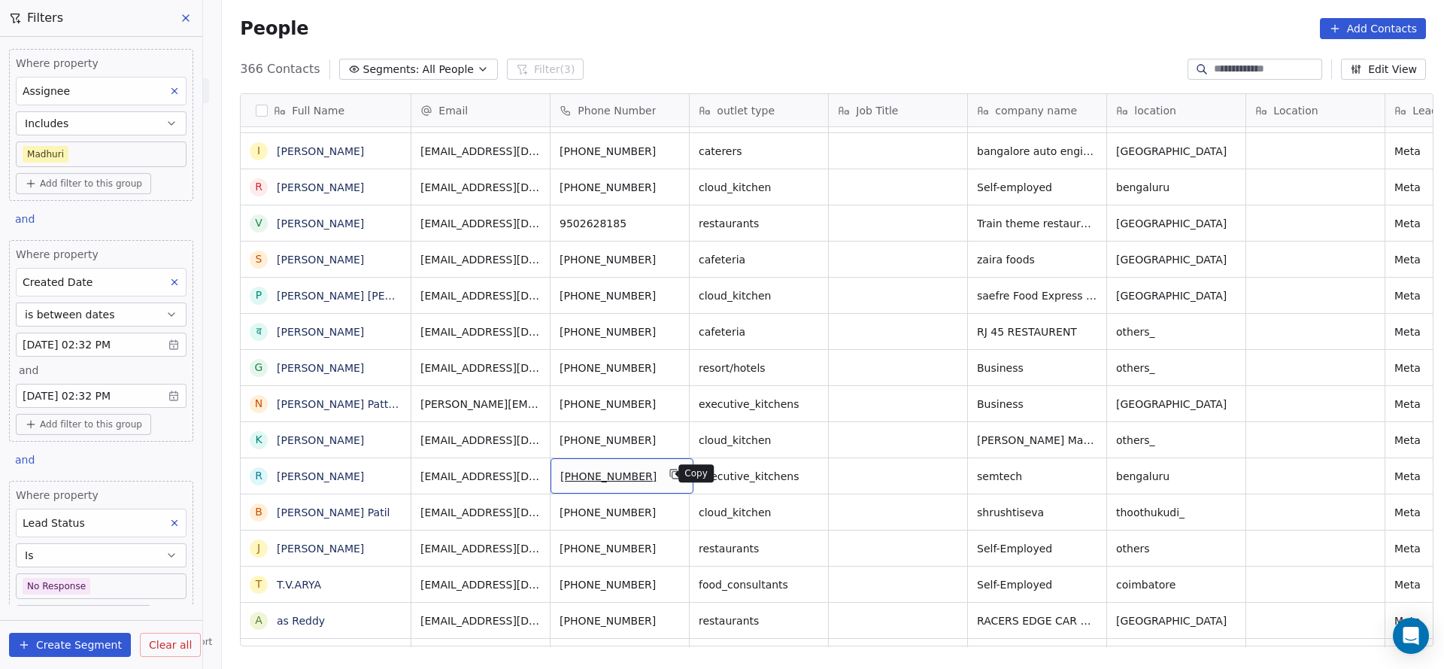
click at [669, 473] on icon "grid" at bounding box center [675, 474] width 12 height 12
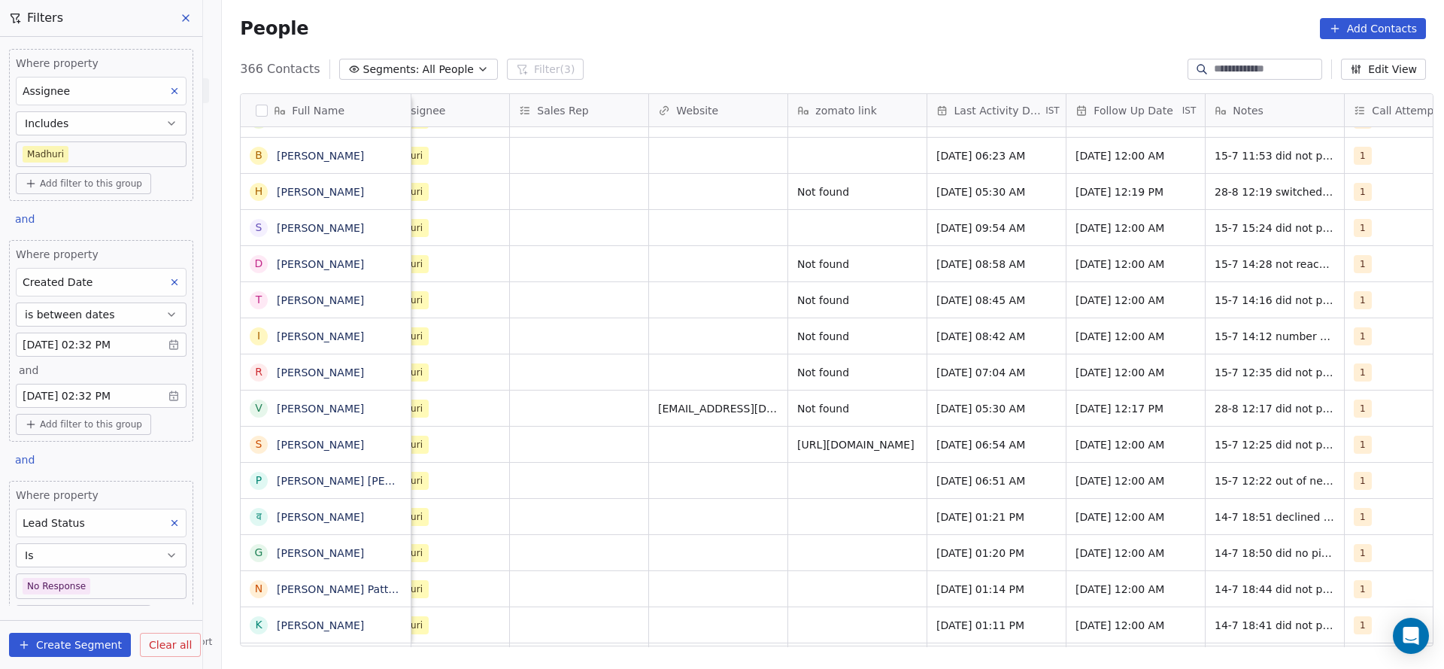
scroll to position [9165, 0]
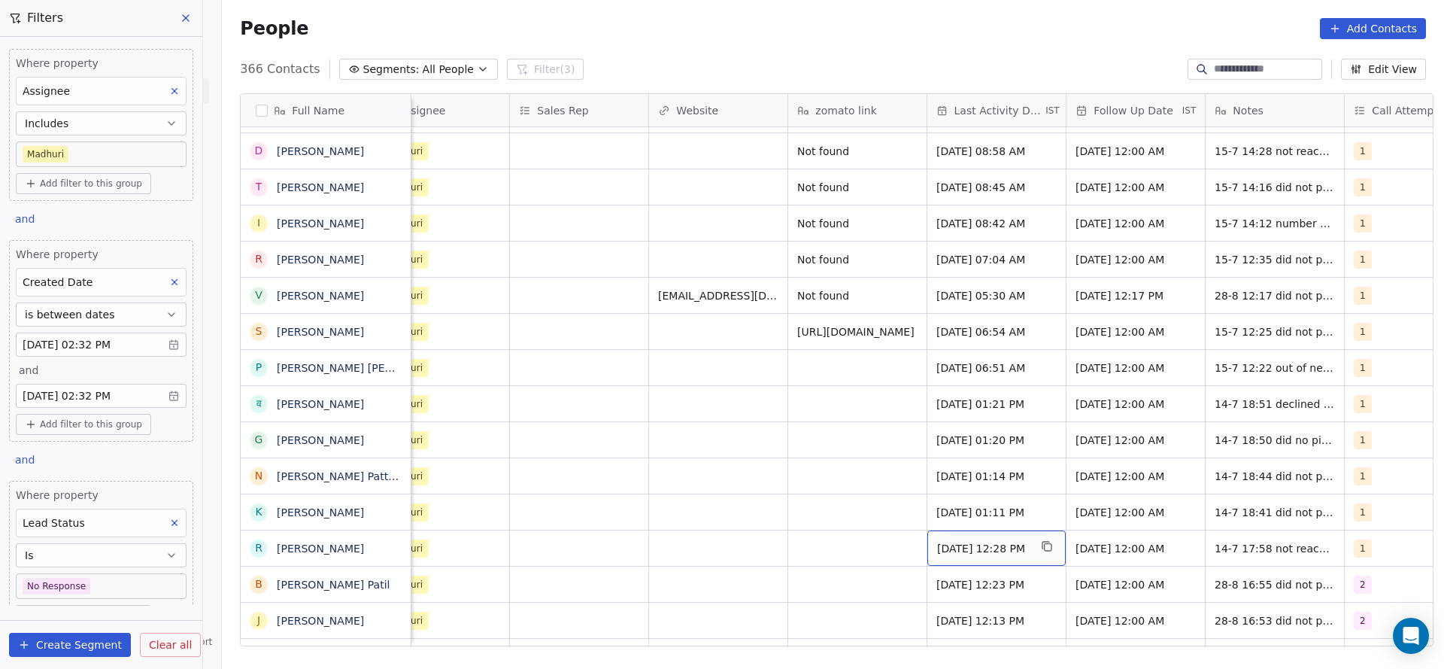
click at [958, 553] on span "[DATE] 12:28 PM" at bounding box center [983, 548] width 92 height 15
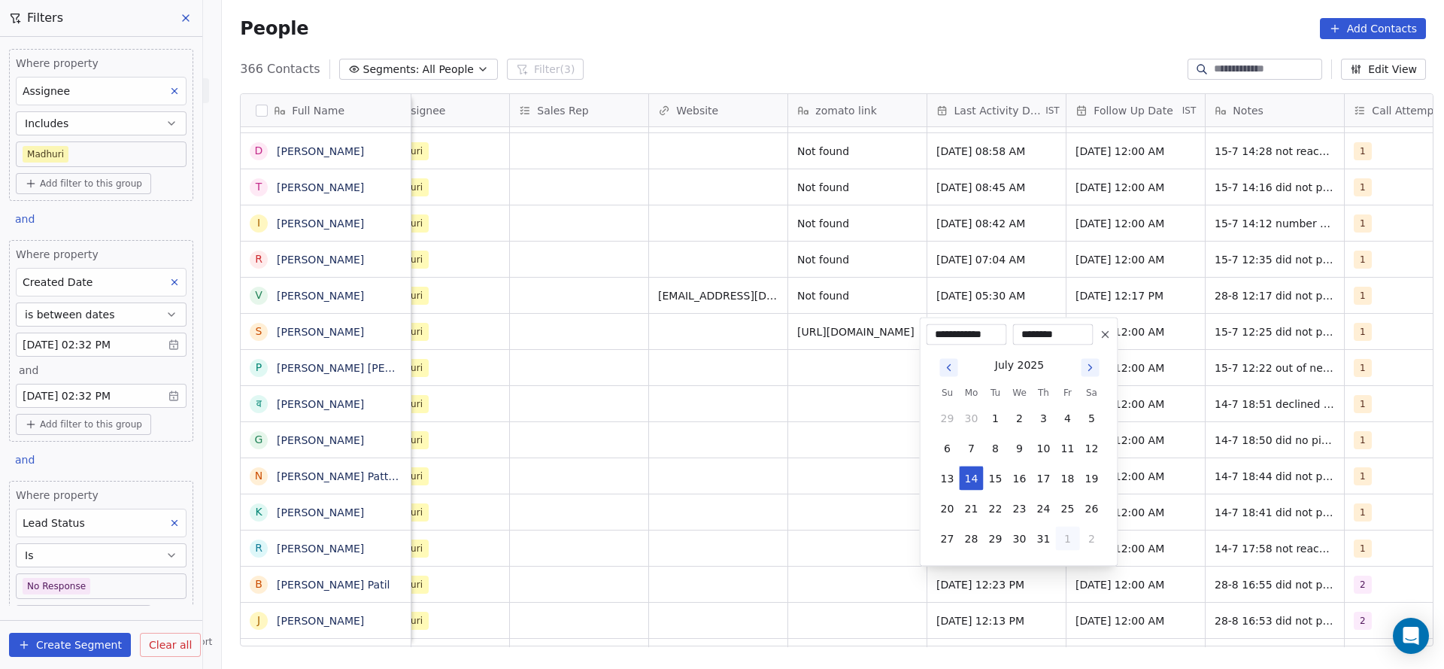
click at [1070, 545] on button "1" at bounding box center [1068, 538] width 24 height 24
click at [1038, 510] on button "28" at bounding box center [1044, 508] width 24 height 24
type input "**********"
click at [824, 517] on html "On2Cook India Pvt. Ltd. Contacts People Marketing Workflows Campaigns Sales Pip…" at bounding box center [722, 334] width 1444 height 669
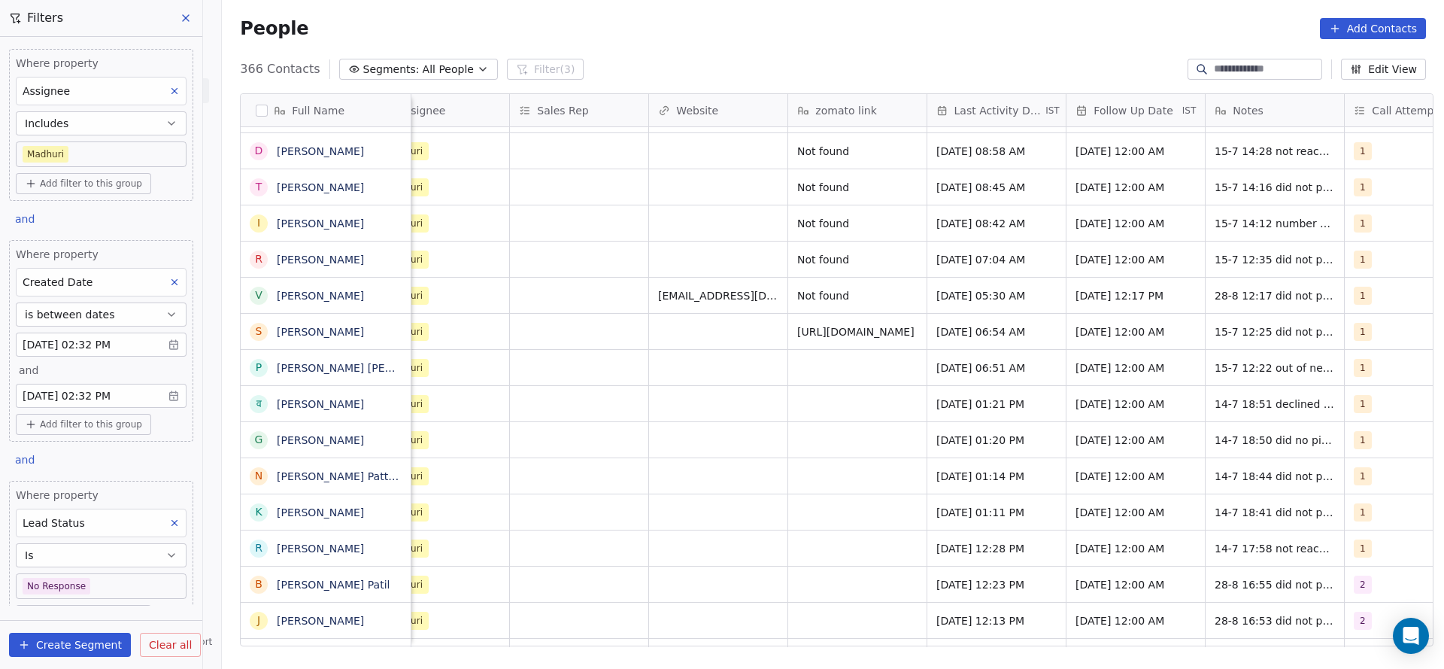
scroll to position [0, 1814]
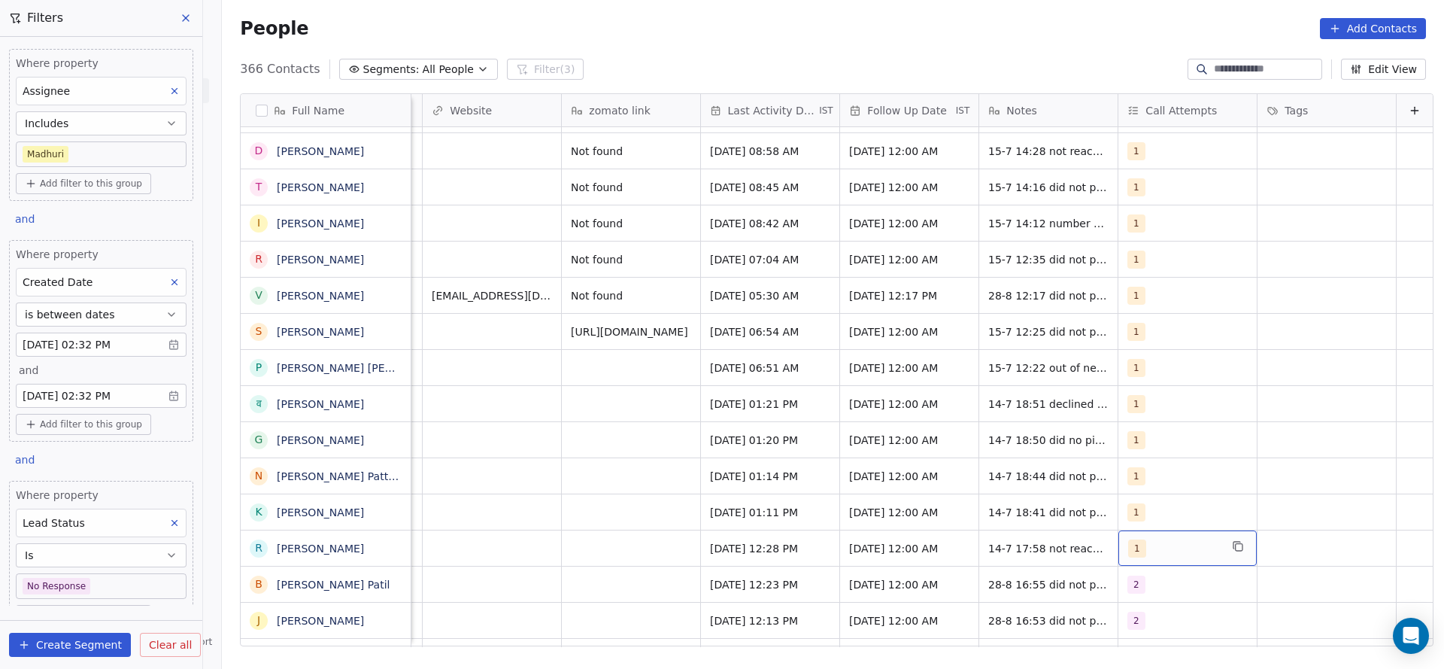
click at [1146, 544] on div "1" at bounding box center [1174, 548] width 92 height 18
click at [1119, 382] on div "2" at bounding box center [1191, 368] width 182 height 30
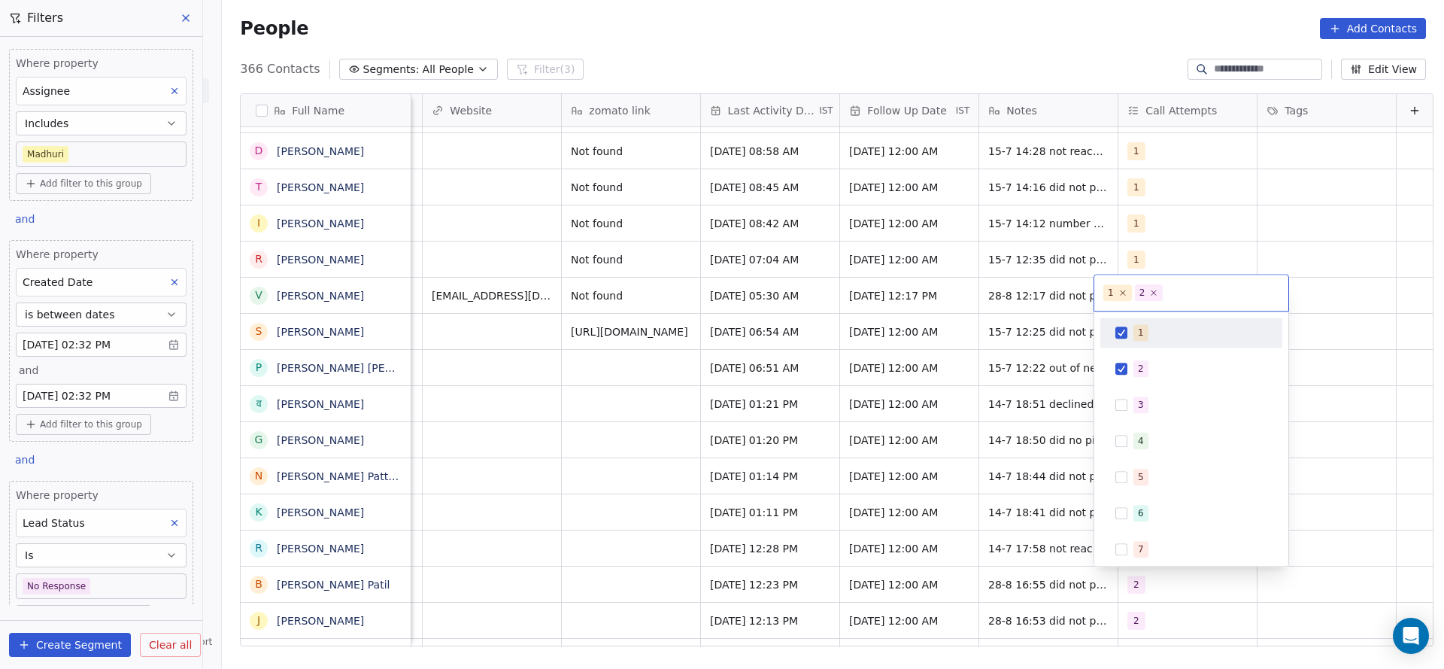
click at [1127, 341] on div "1" at bounding box center [1191, 332] width 170 height 24
click at [833, 414] on html "On2Cook India Pvt. Ltd. Contacts People Marketing Workflows Campaigns Sales Pip…" at bounding box center [722, 334] width 1444 height 669
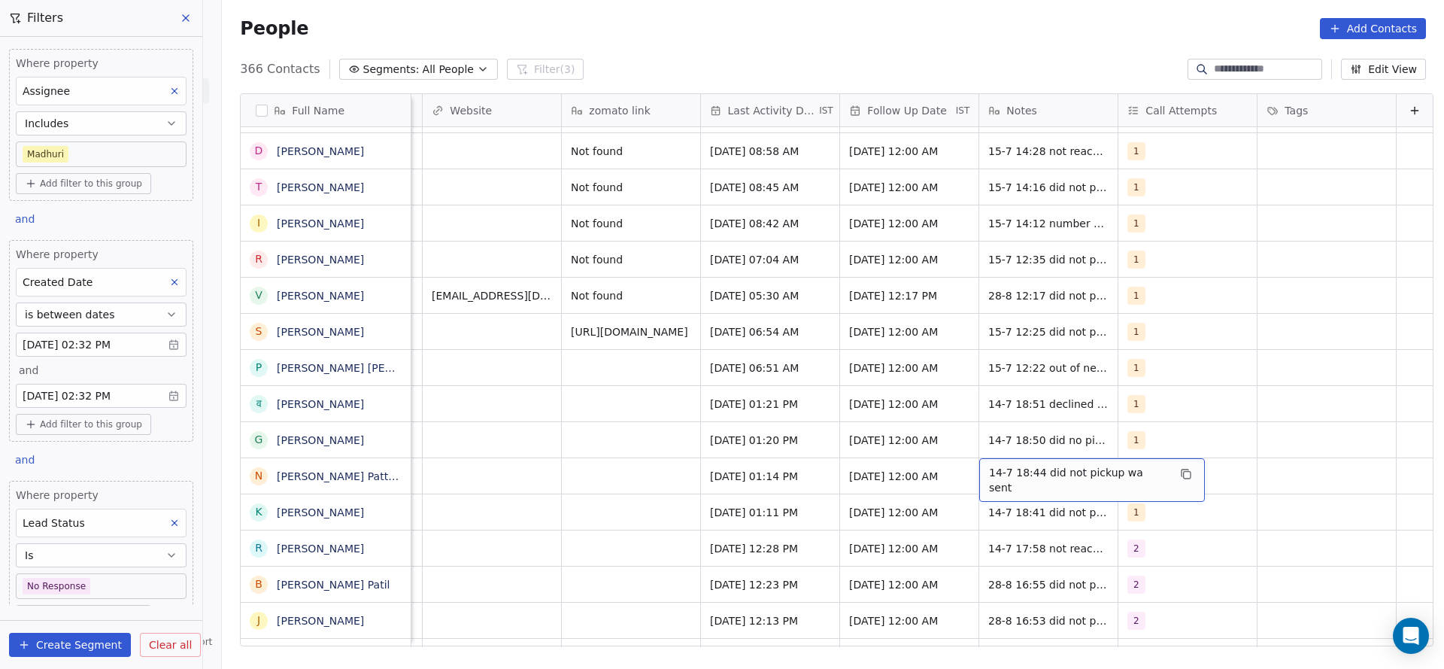
click at [982, 490] on div "14-7 18:44 did not pickup wa sent" at bounding box center [1092, 480] width 226 height 44
click at [878, 505] on html "On2Cook India Pvt. Ltd. Contacts People Marketing Workflows Campaigns Sales Pip…" at bounding box center [722, 334] width 1444 height 669
click at [1054, 551] on span "14-7 17:58 not reachable wa sent" at bounding box center [1078, 548] width 178 height 15
click at [957, 545] on textarea "**********" at bounding box center [1057, 553] width 203 height 47
type textarea "**********"
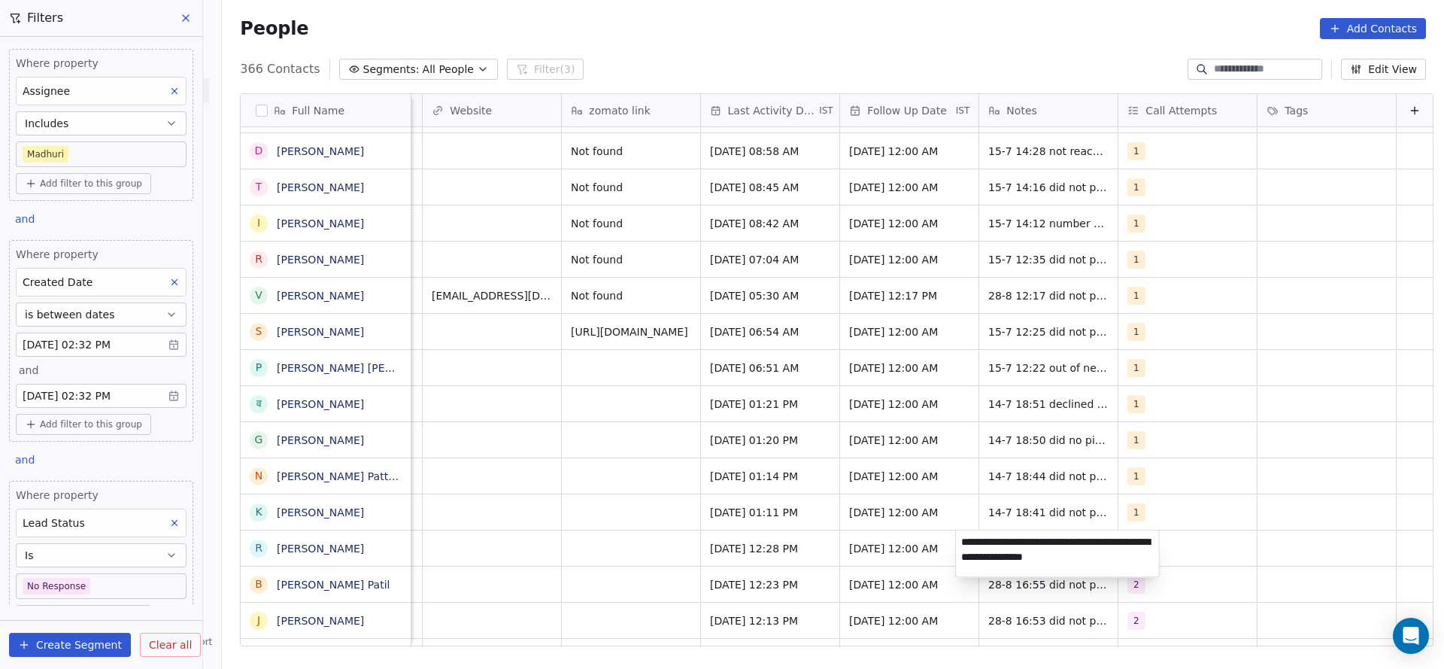
drag, startPoint x: 555, startPoint y: 518, endPoint x: 643, endPoint y: 552, distance: 94.3
click at [555, 519] on html "On2Cook India Pvt. Ltd. Contacts People Marketing Workflows Campaigns Sales Pip…" at bounding box center [722, 334] width 1444 height 669
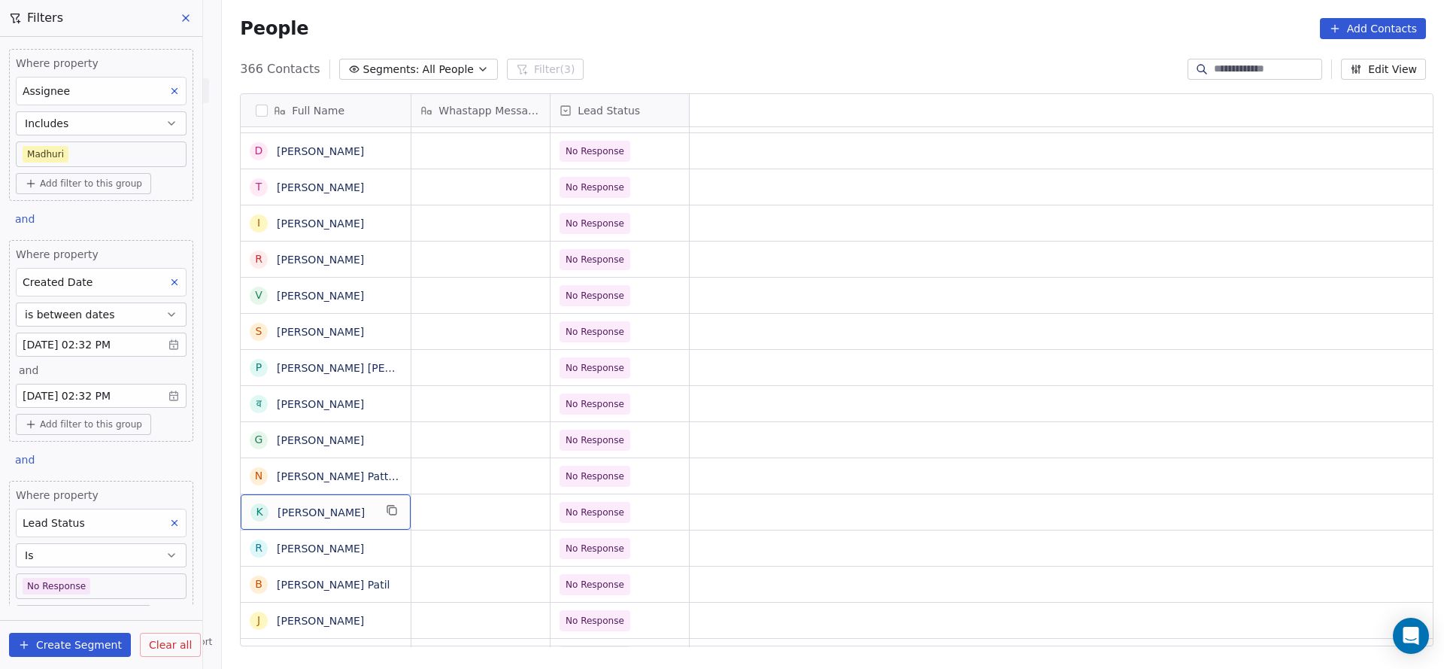
scroll to position [0, 0]
